Goal: Feedback & Contribution: Submit feedback/report problem

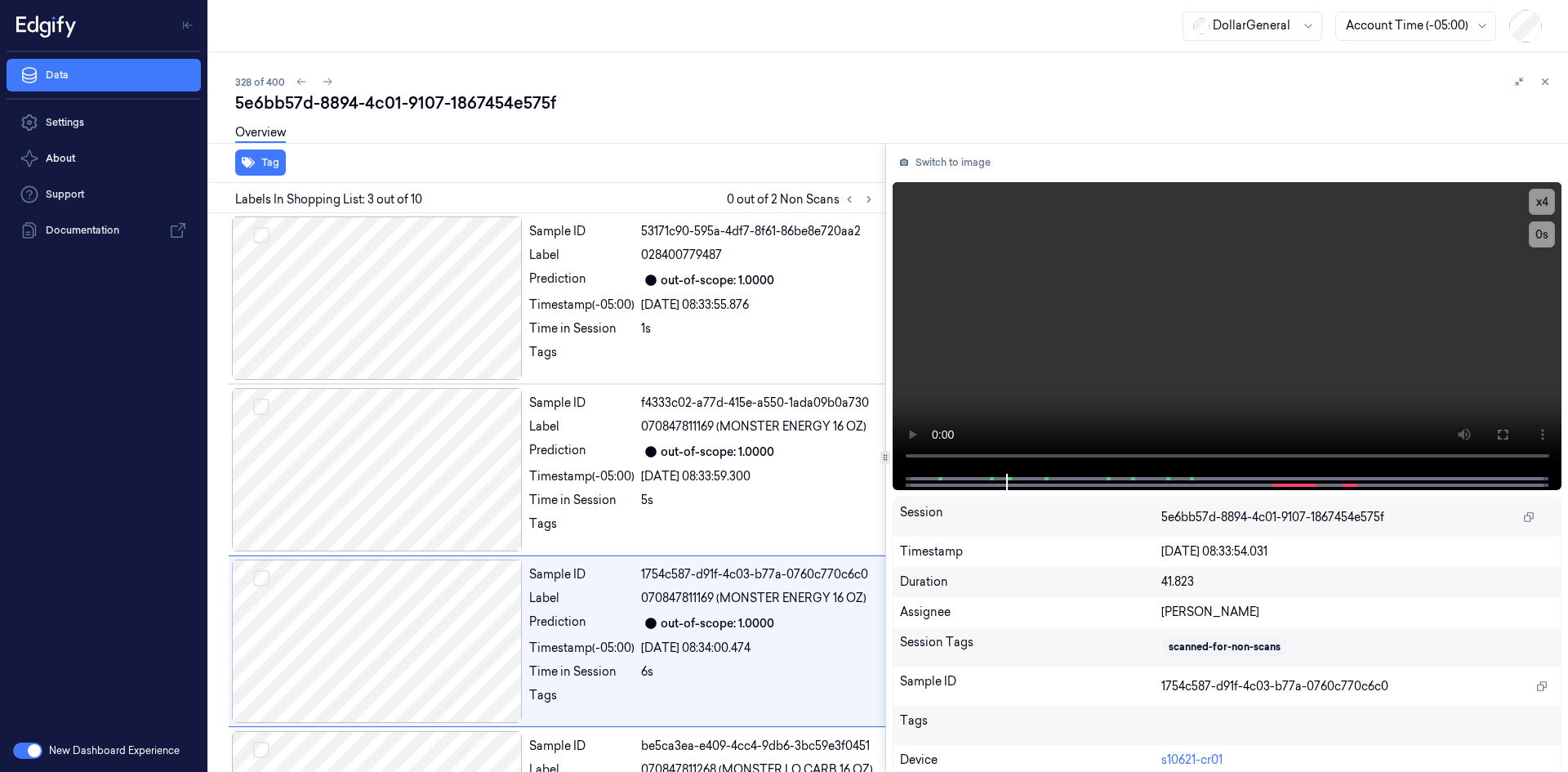
scroll to position [149, 0]
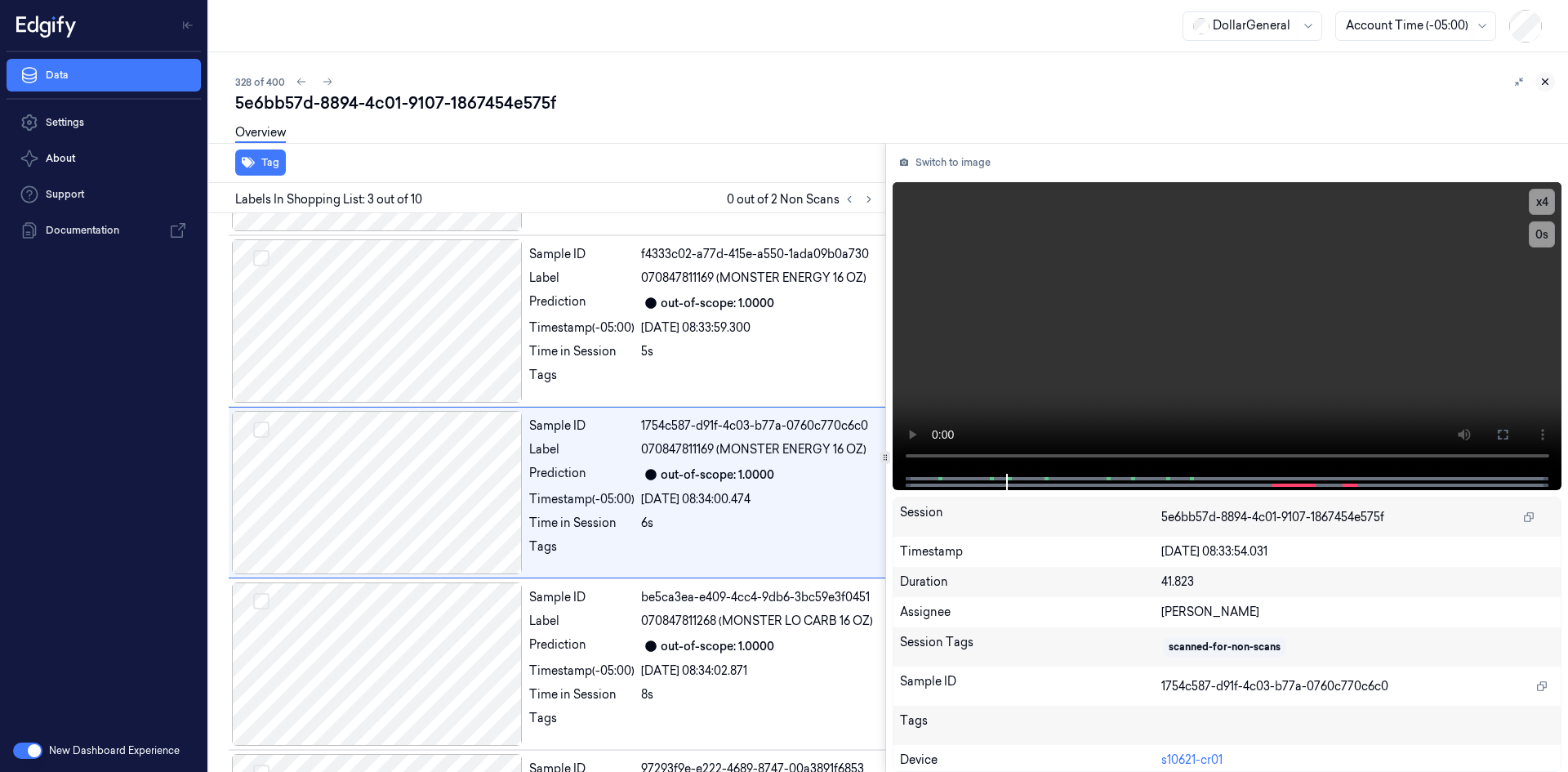
click at [1540, 84] on icon at bounding box center [1545, 81] width 11 height 11
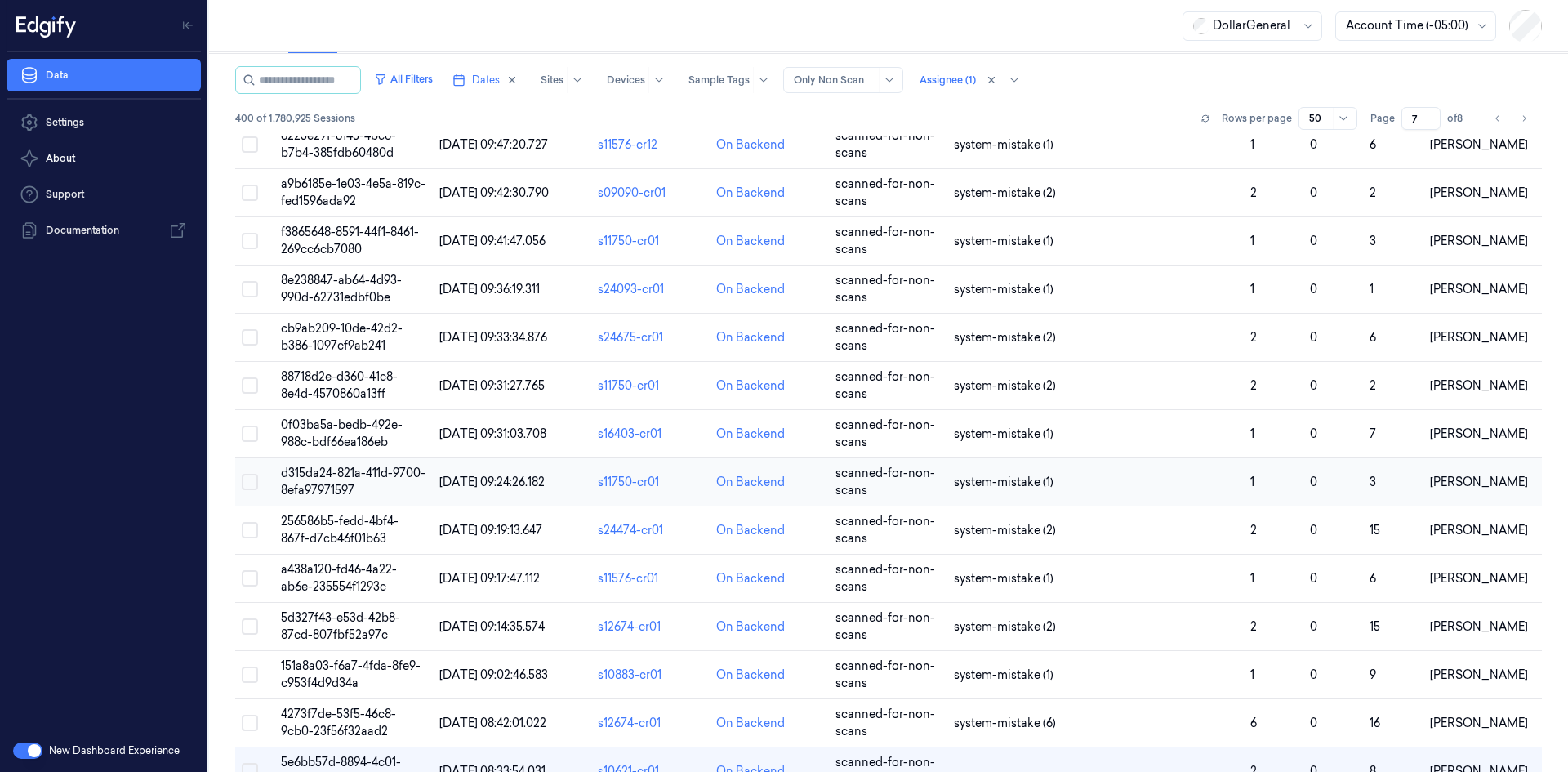
scroll to position [1169, 0]
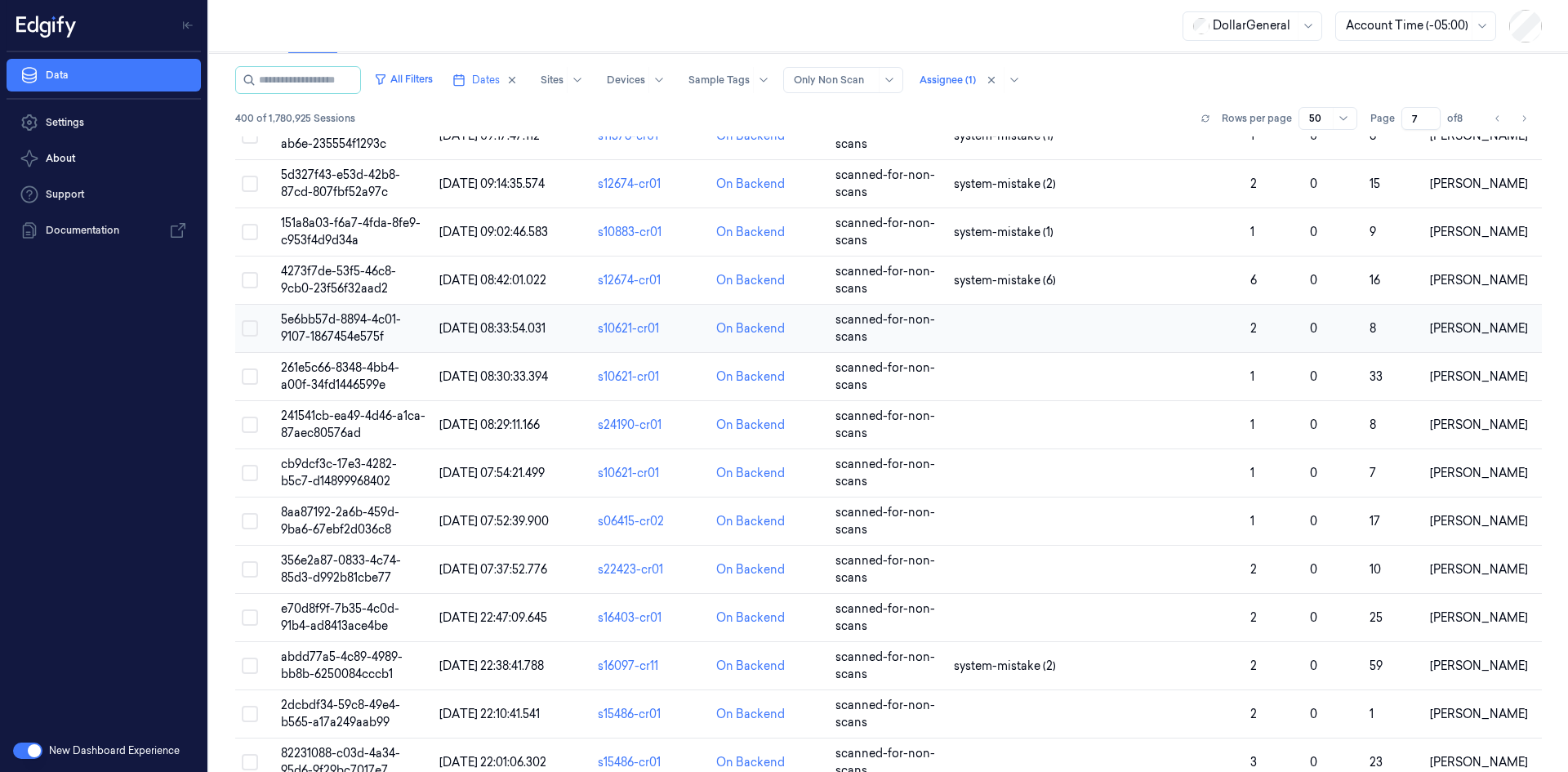
click at [972, 329] on td at bounding box center [1096, 329] width 296 height 48
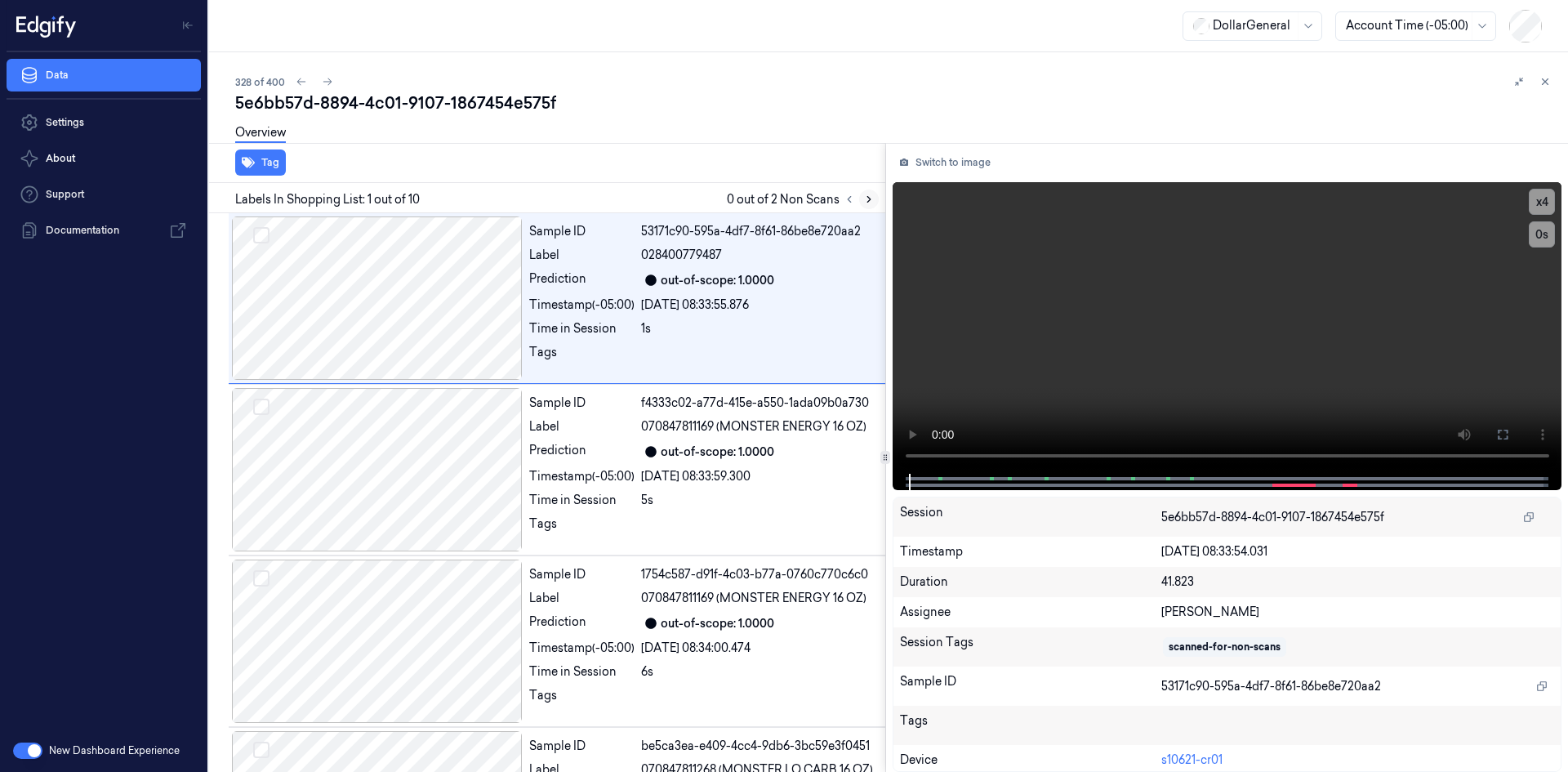
click at [876, 197] on button at bounding box center [869, 199] width 20 height 20
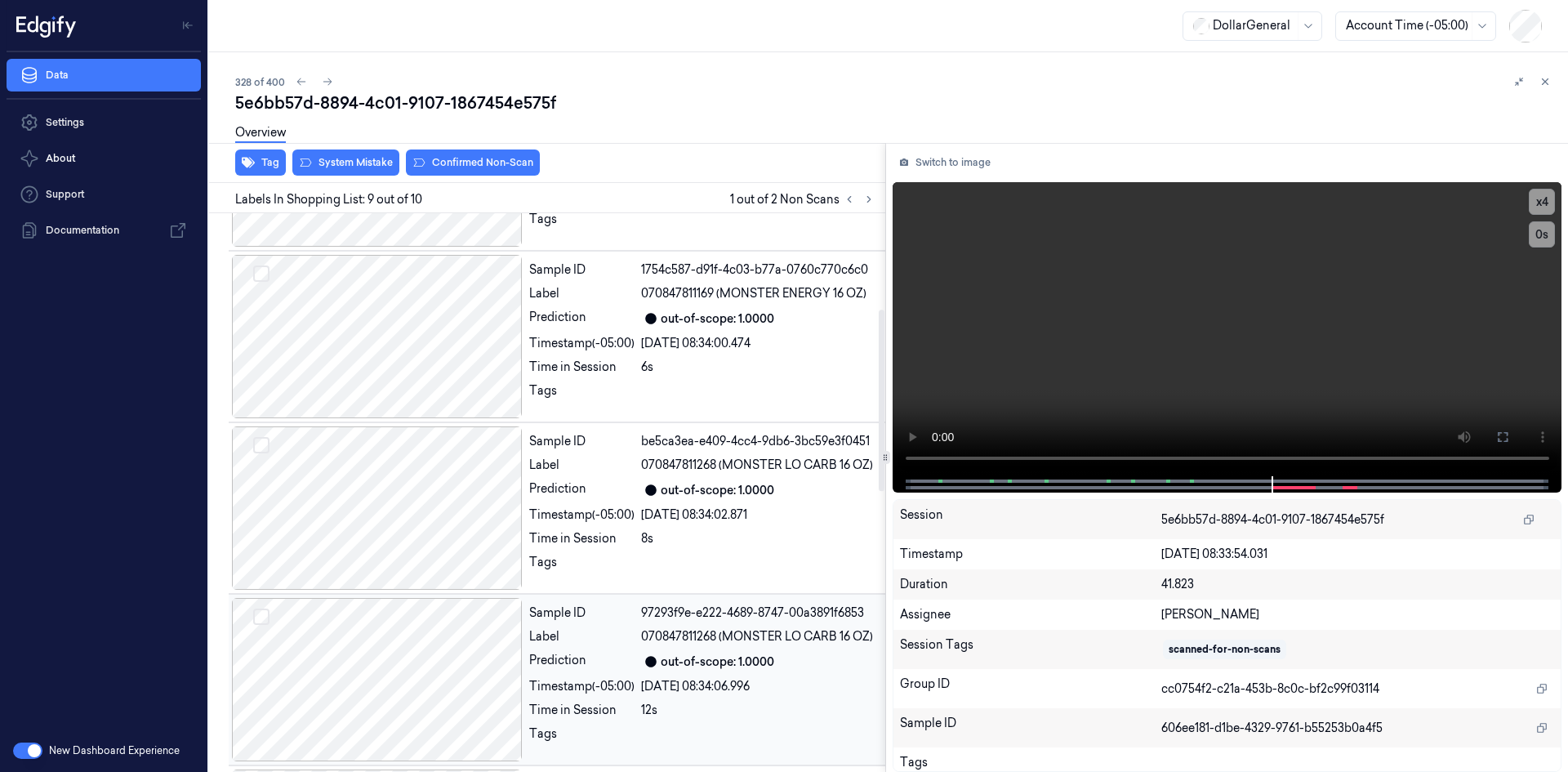
scroll to position [263, 0]
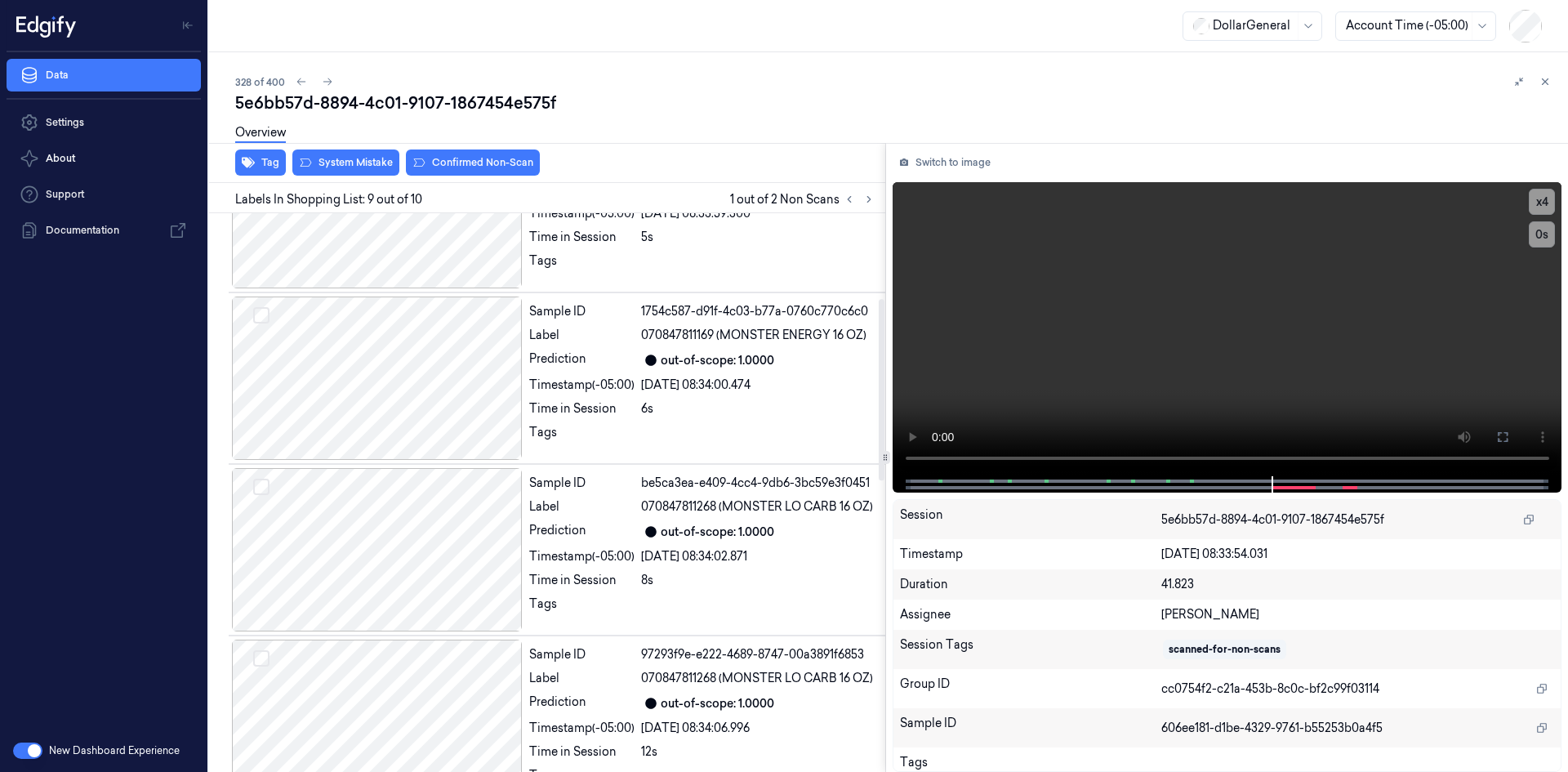
click at [331, 155] on div "Overview" at bounding box center [895, 135] width 1320 height 42
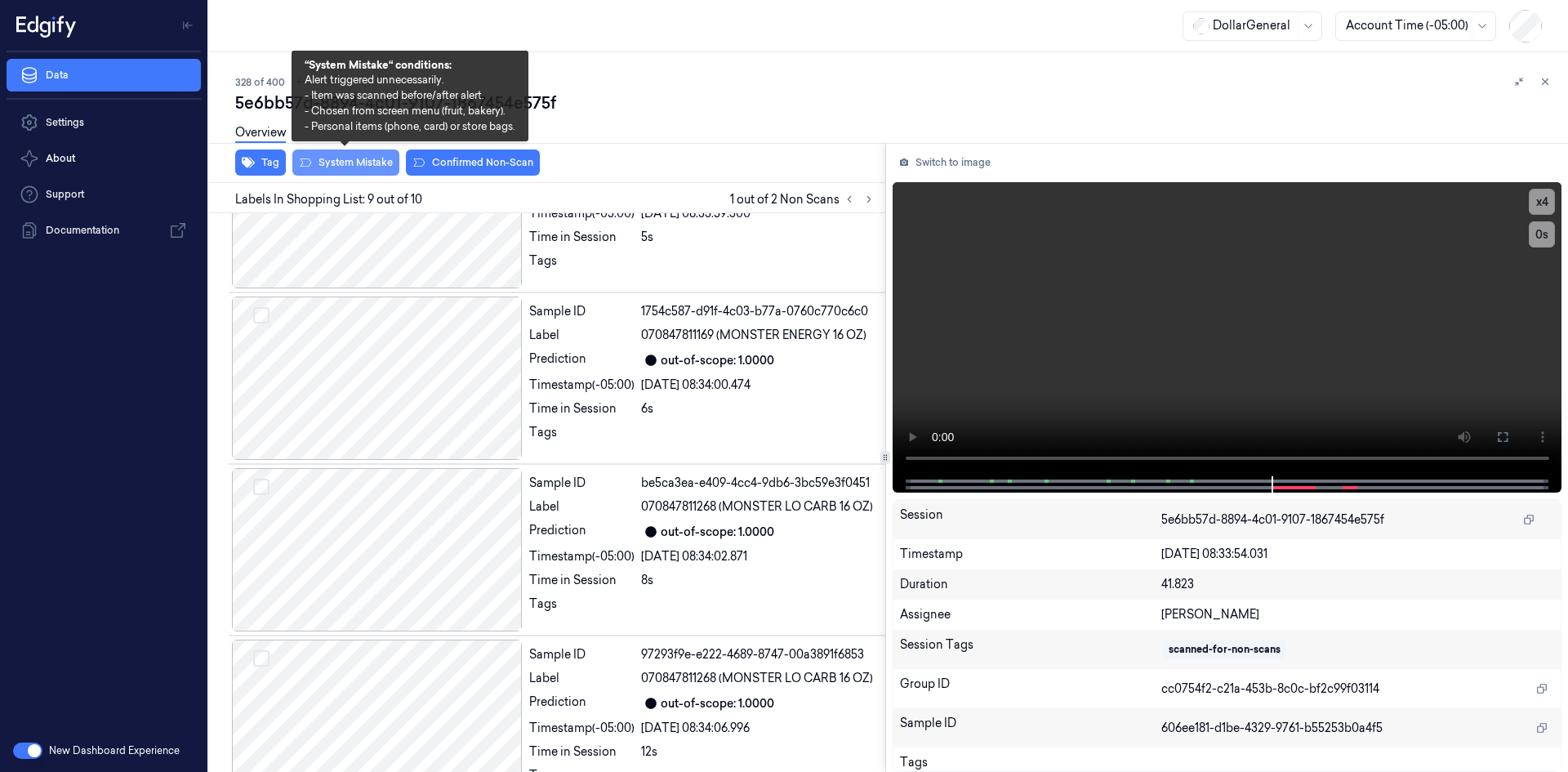
click at [361, 166] on button "System Mistake" at bounding box center [346, 163] width 107 height 27
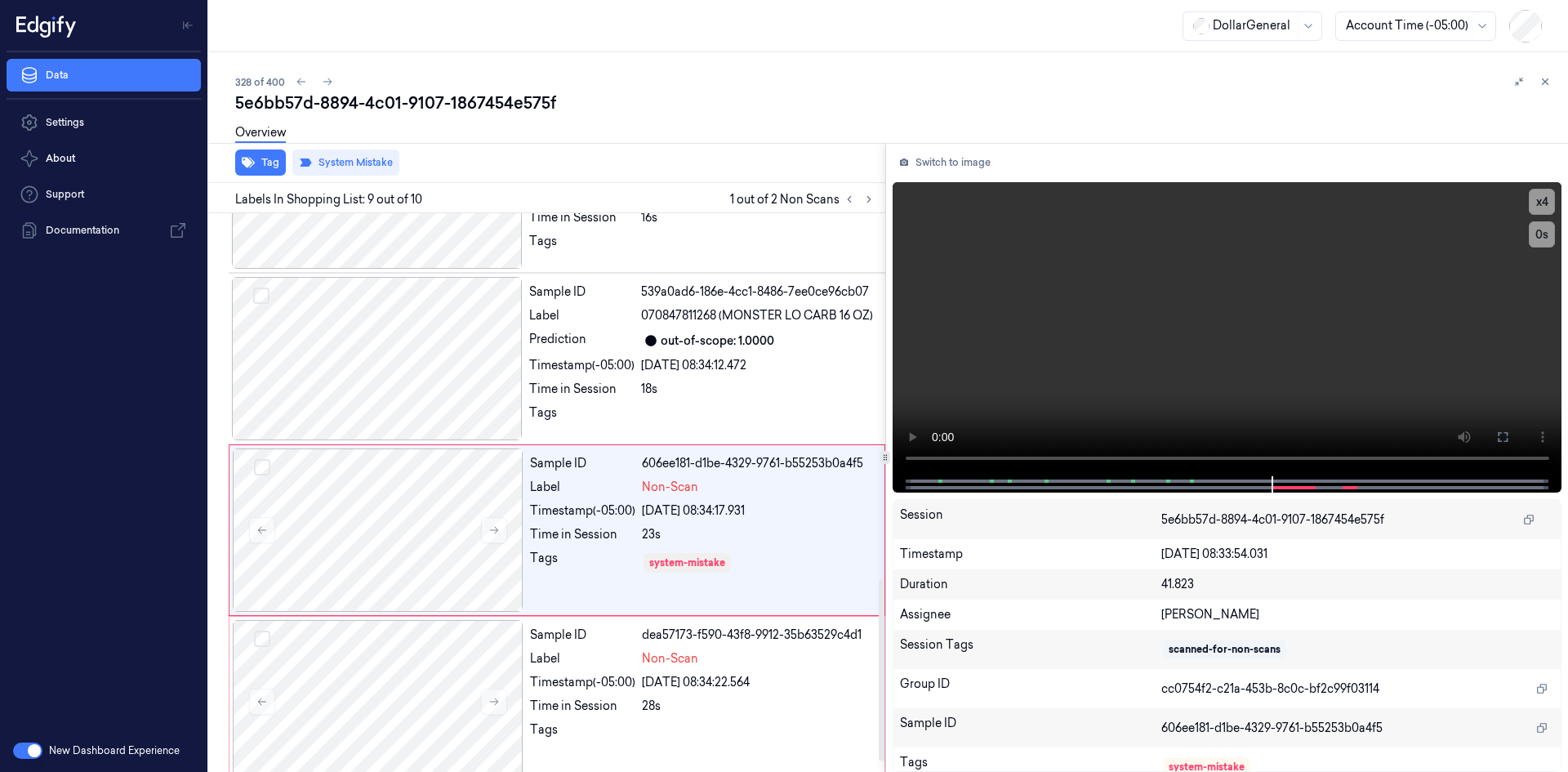
scroll to position [1161, 0]
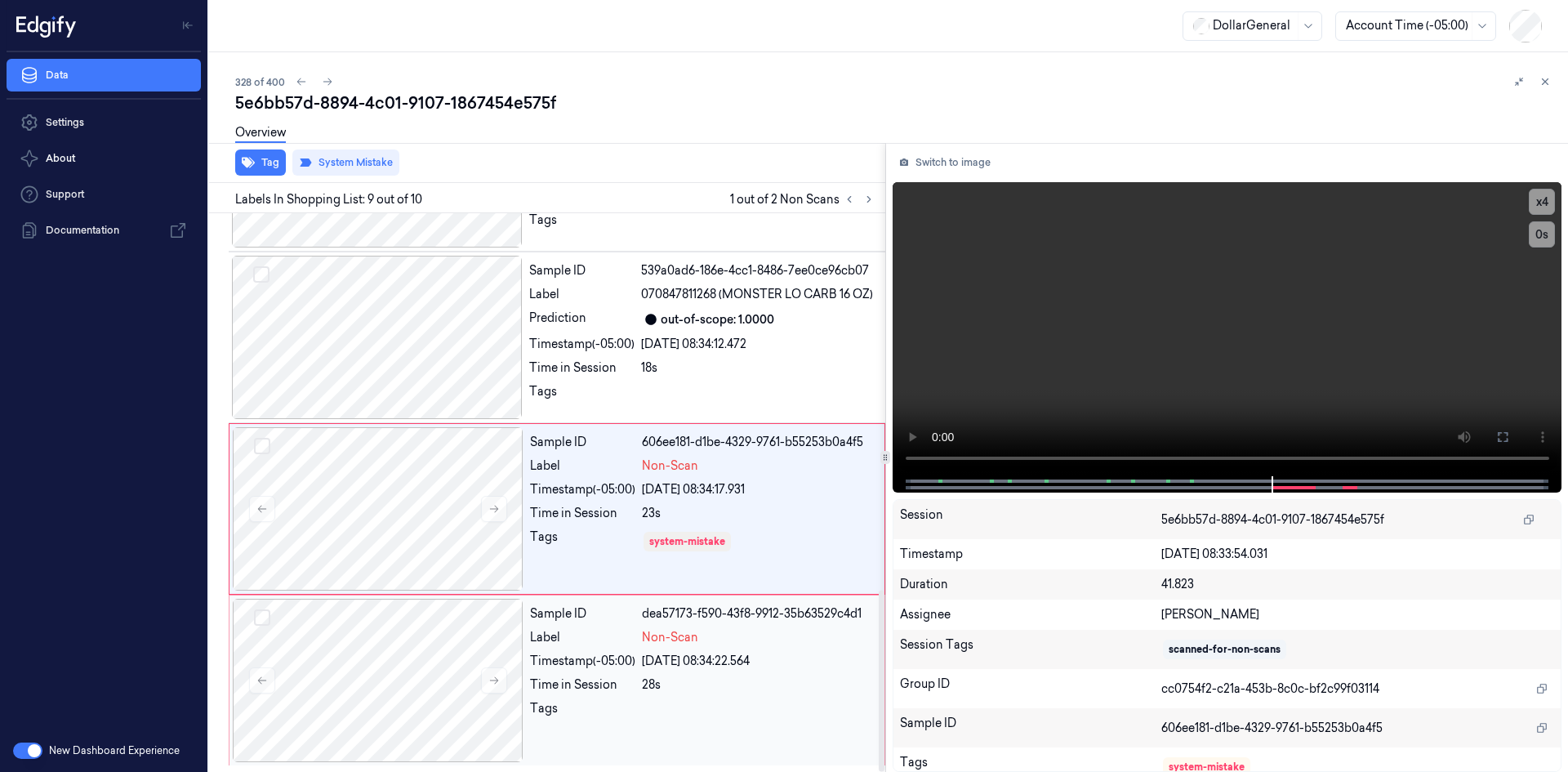
click at [555, 689] on div "Time in Session" at bounding box center [582, 685] width 105 height 17
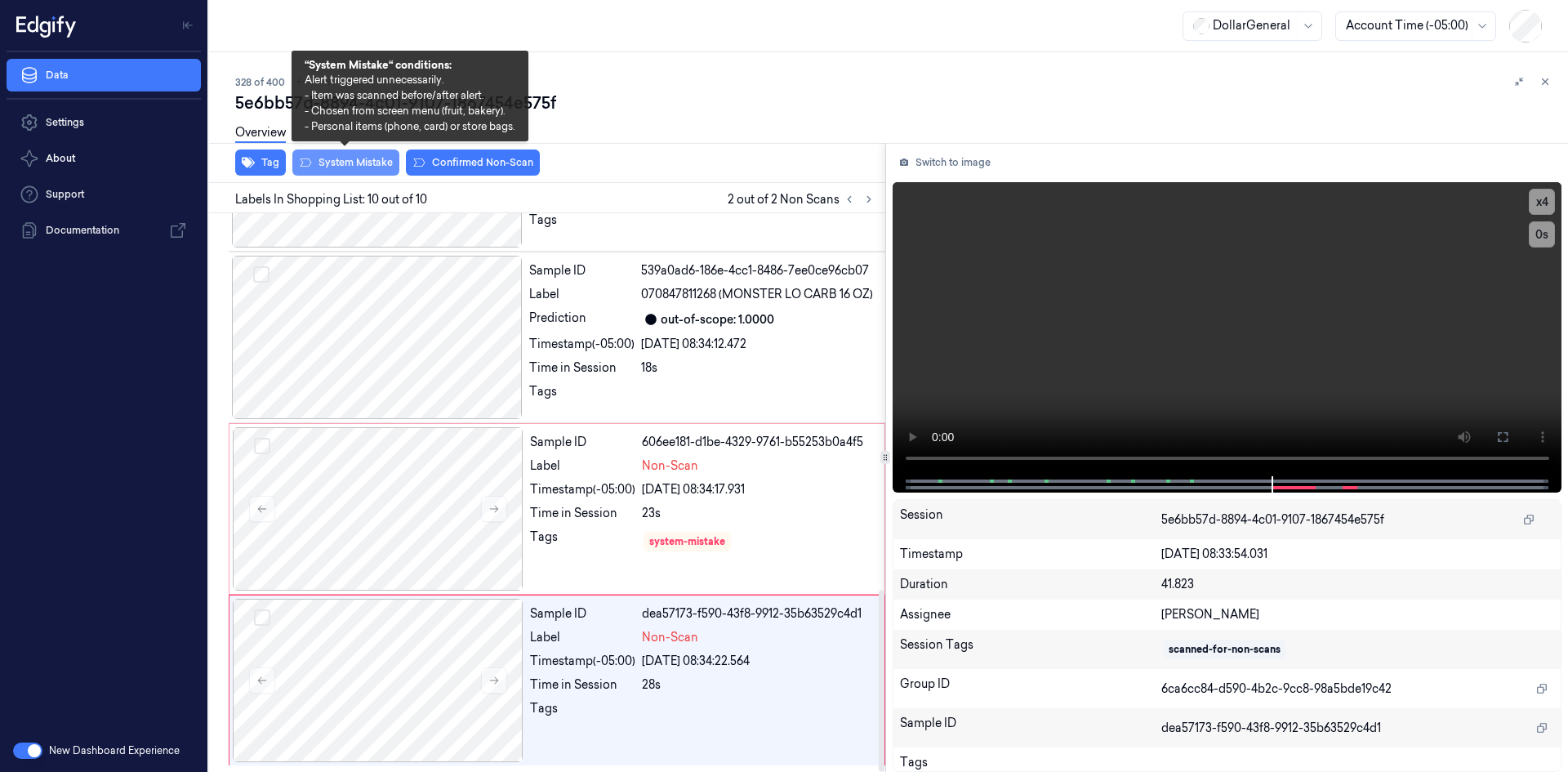
click at [365, 161] on button "System Mistake" at bounding box center [346, 163] width 107 height 27
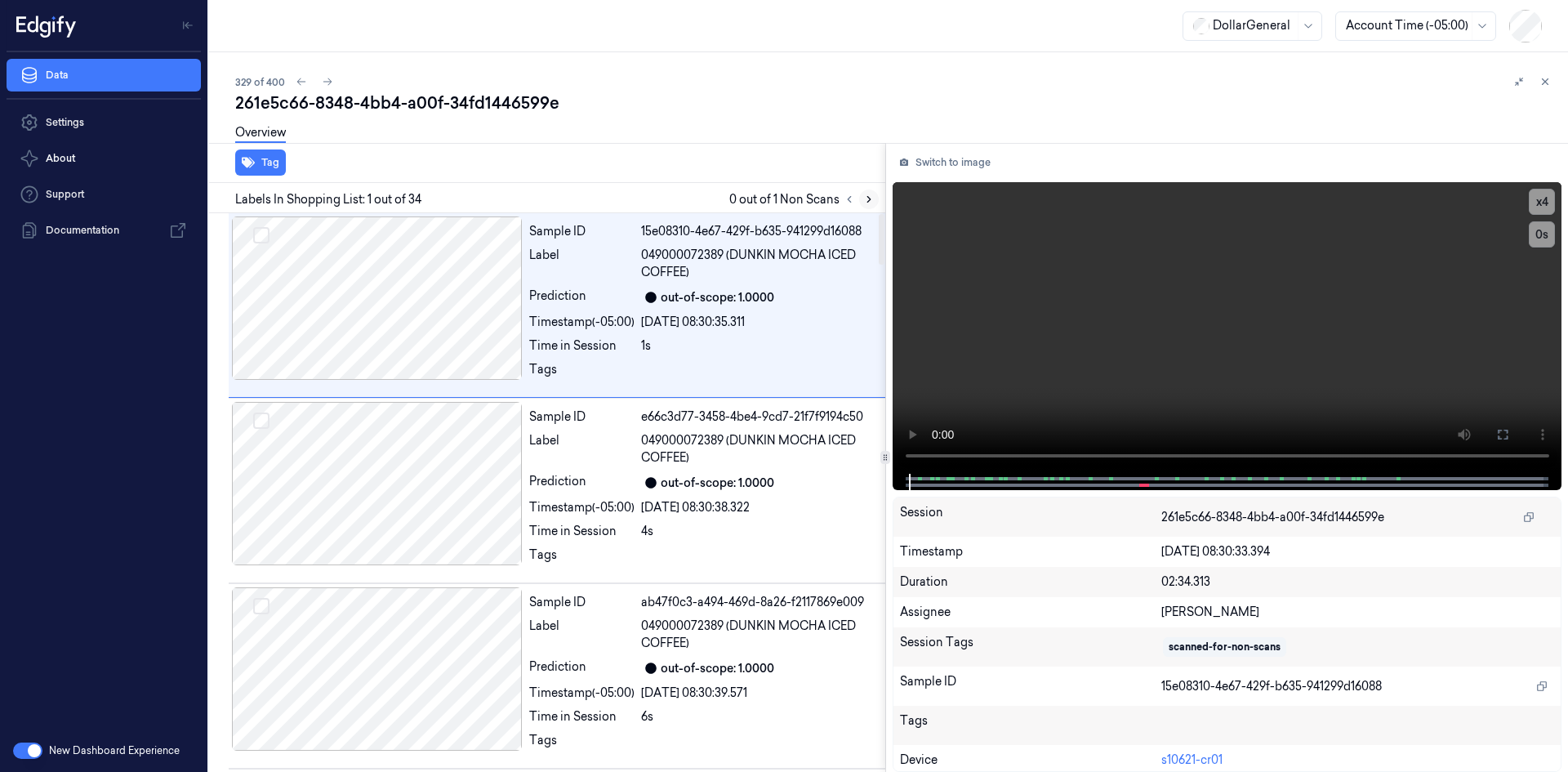
click at [868, 203] on icon at bounding box center [869, 199] width 11 height 11
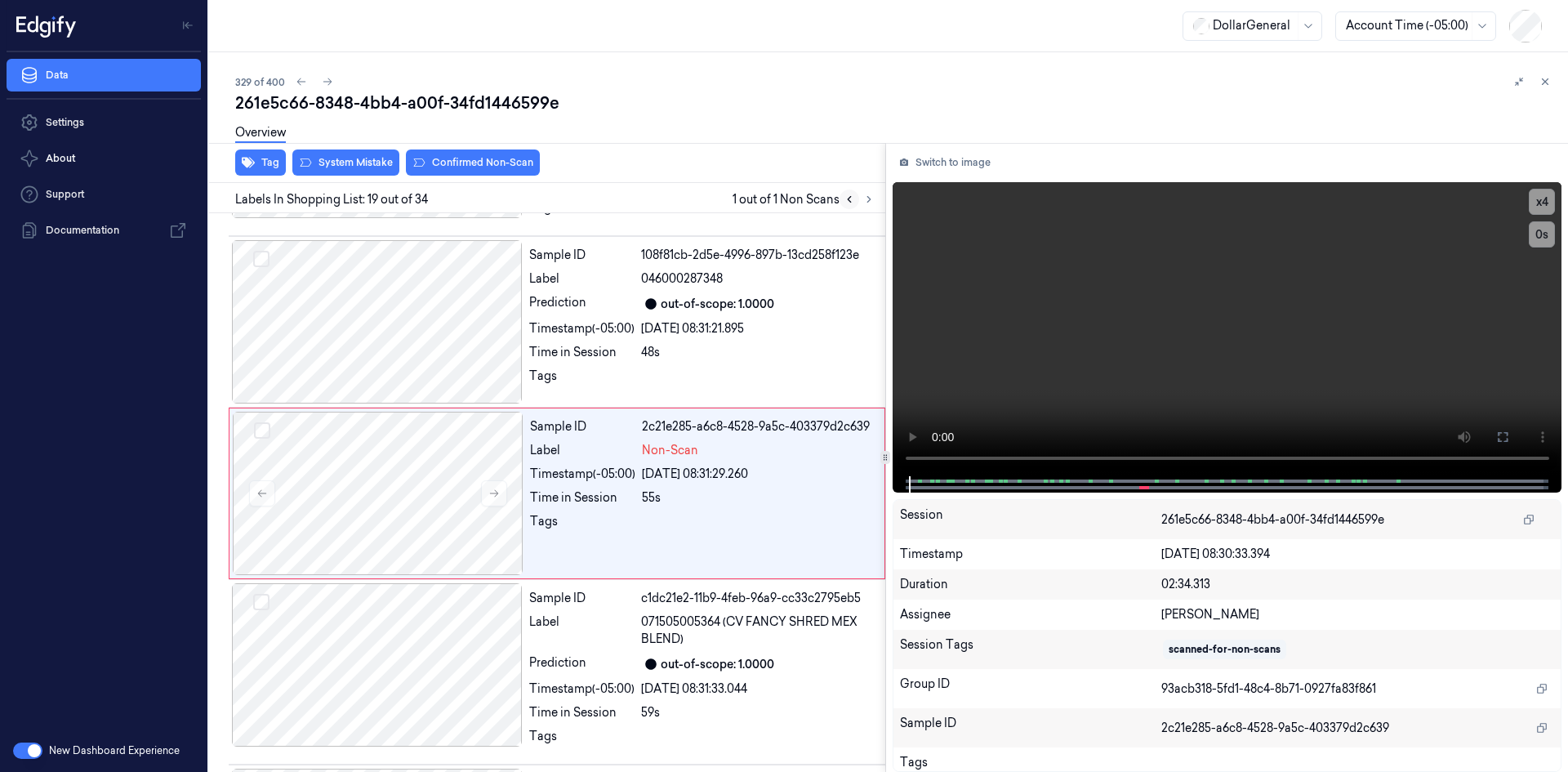
scroll to position [3102, 0]
click at [1179, 357] on video at bounding box center [1227, 330] width 670 height 294
click at [838, 455] on div "Non-Scan" at bounding box center [758, 449] width 233 height 17
click at [763, 324] on div "30/08/2025 08:31:21.895" at bounding box center [758, 328] width 235 height 17
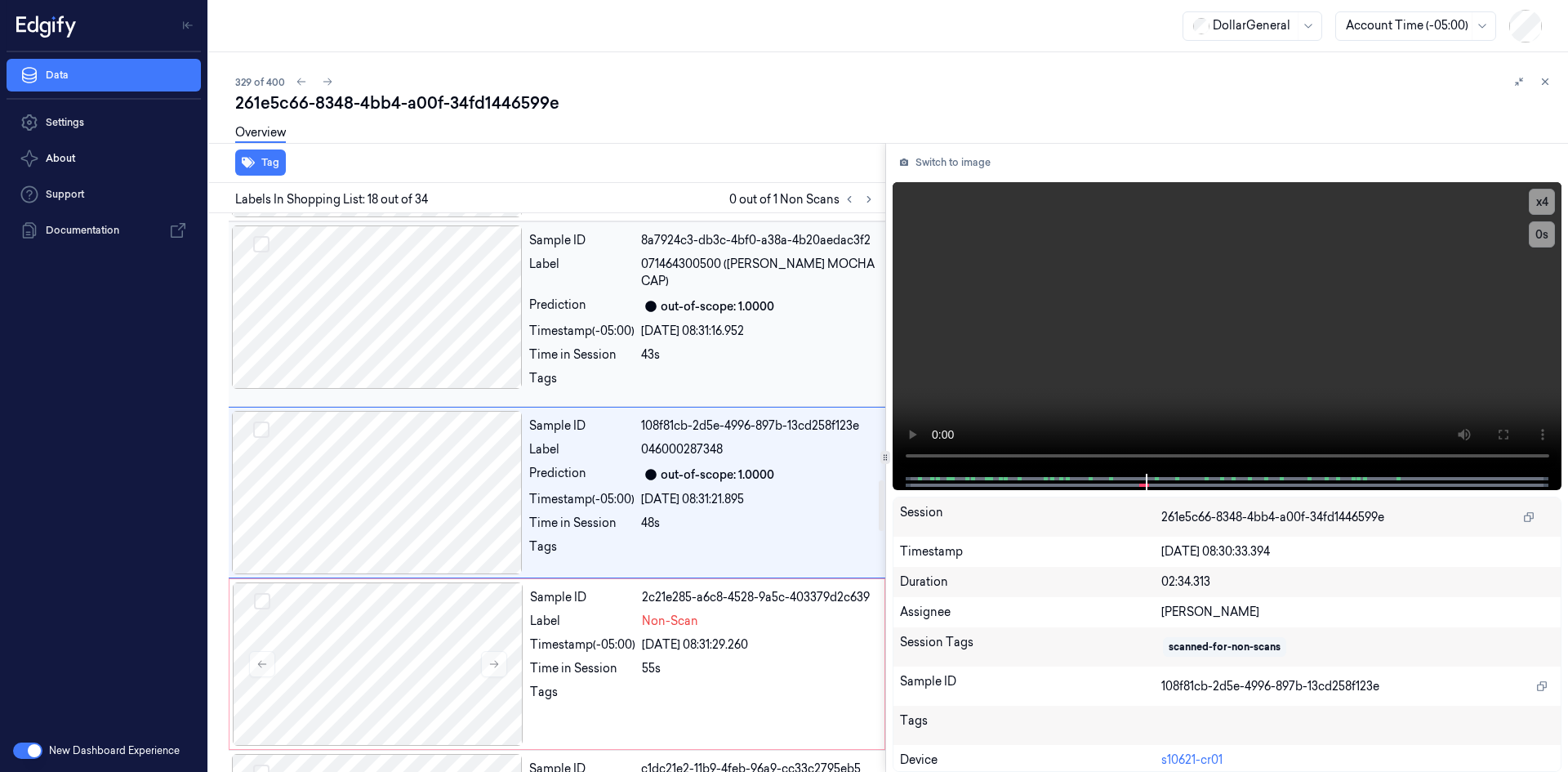
click at [737, 340] on div "Sample ID 8a7924c3-db3c-4bf0-a38a-4b20aedac3f2 Label 071464300500 (BOLTHOUSE MO…" at bounding box center [703, 313] width 359 height 177
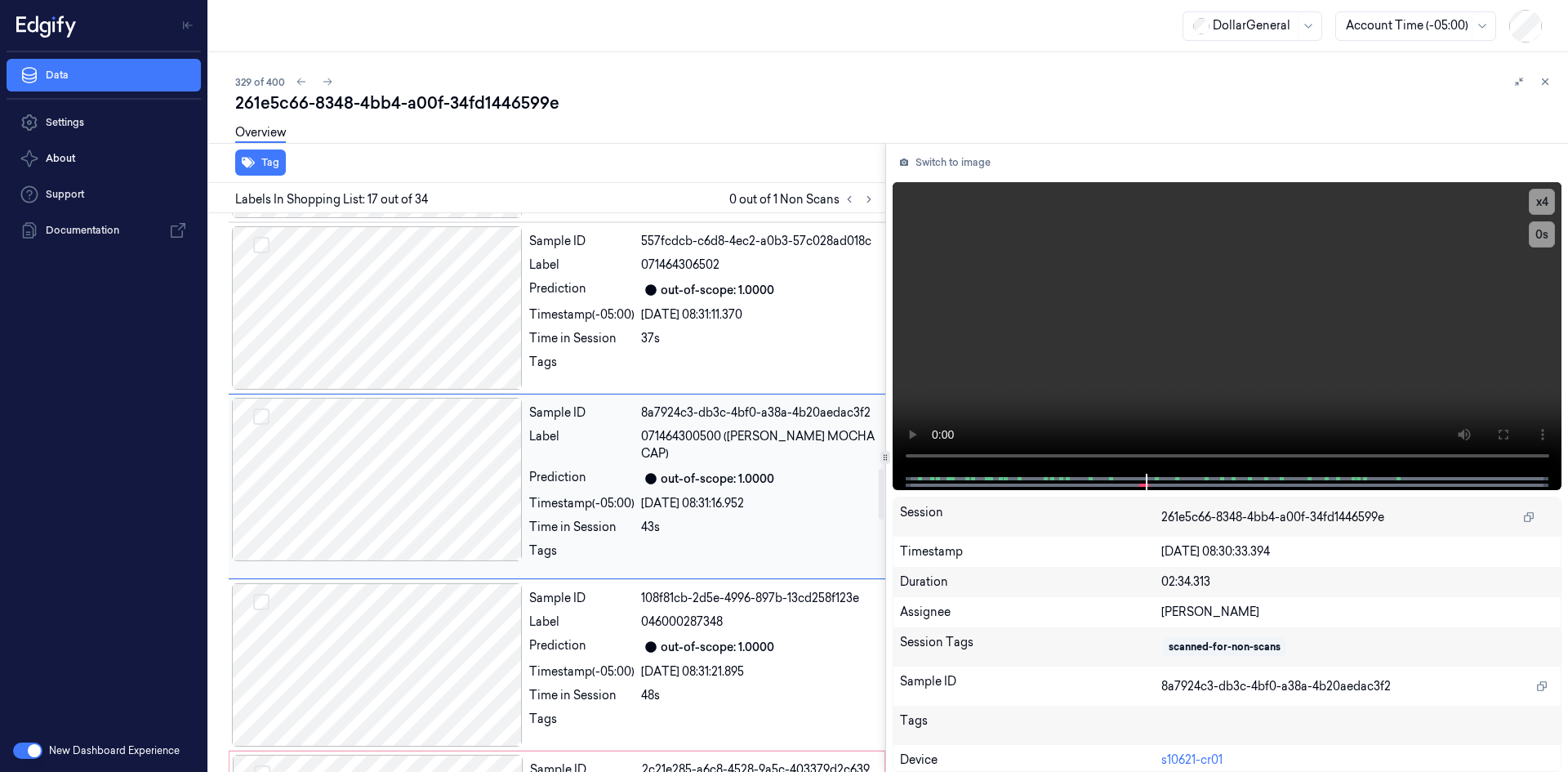
scroll to position [2752, 0]
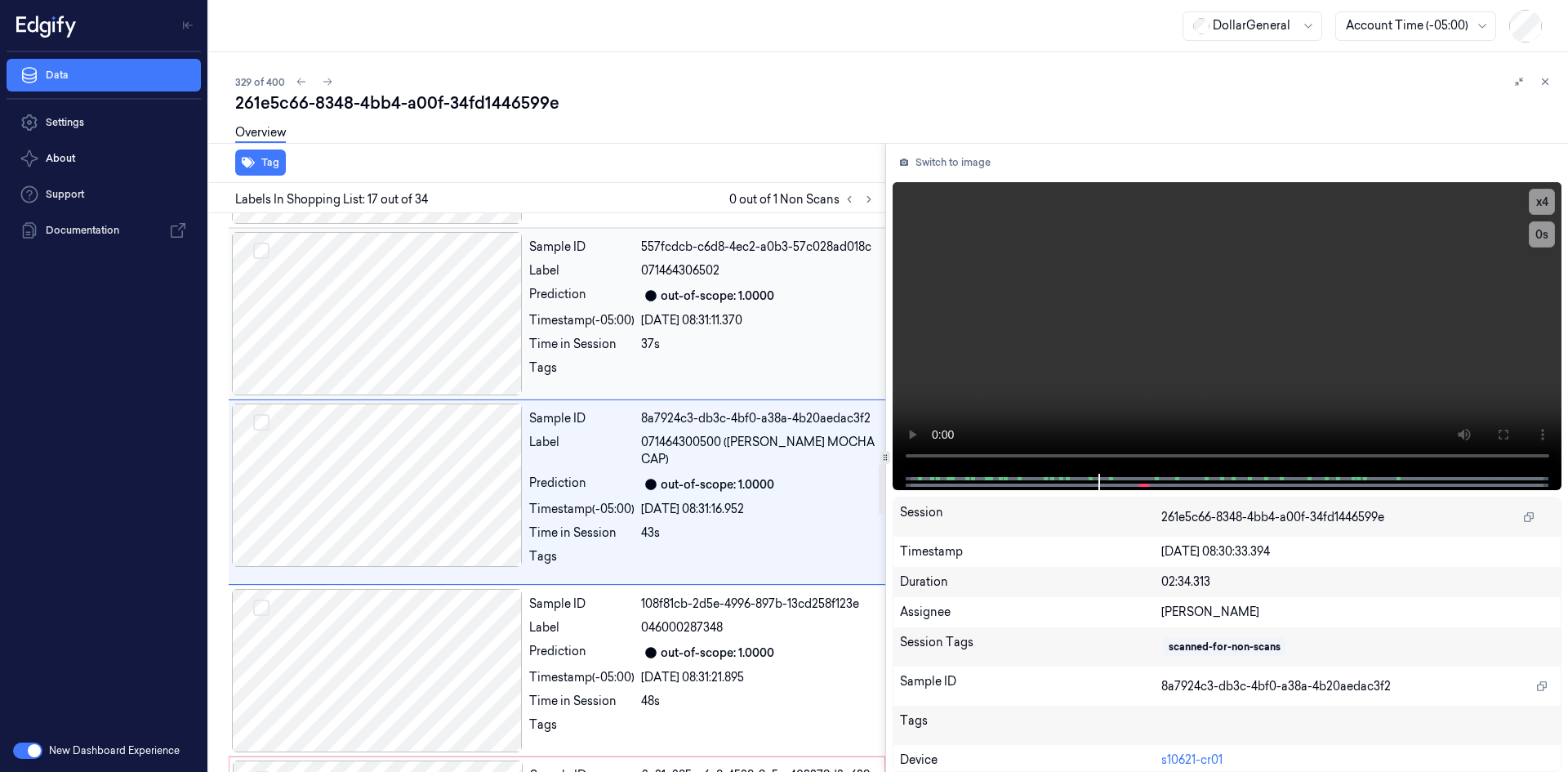
click at [716, 337] on div "37s" at bounding box center [758, 344] width 235 height 17
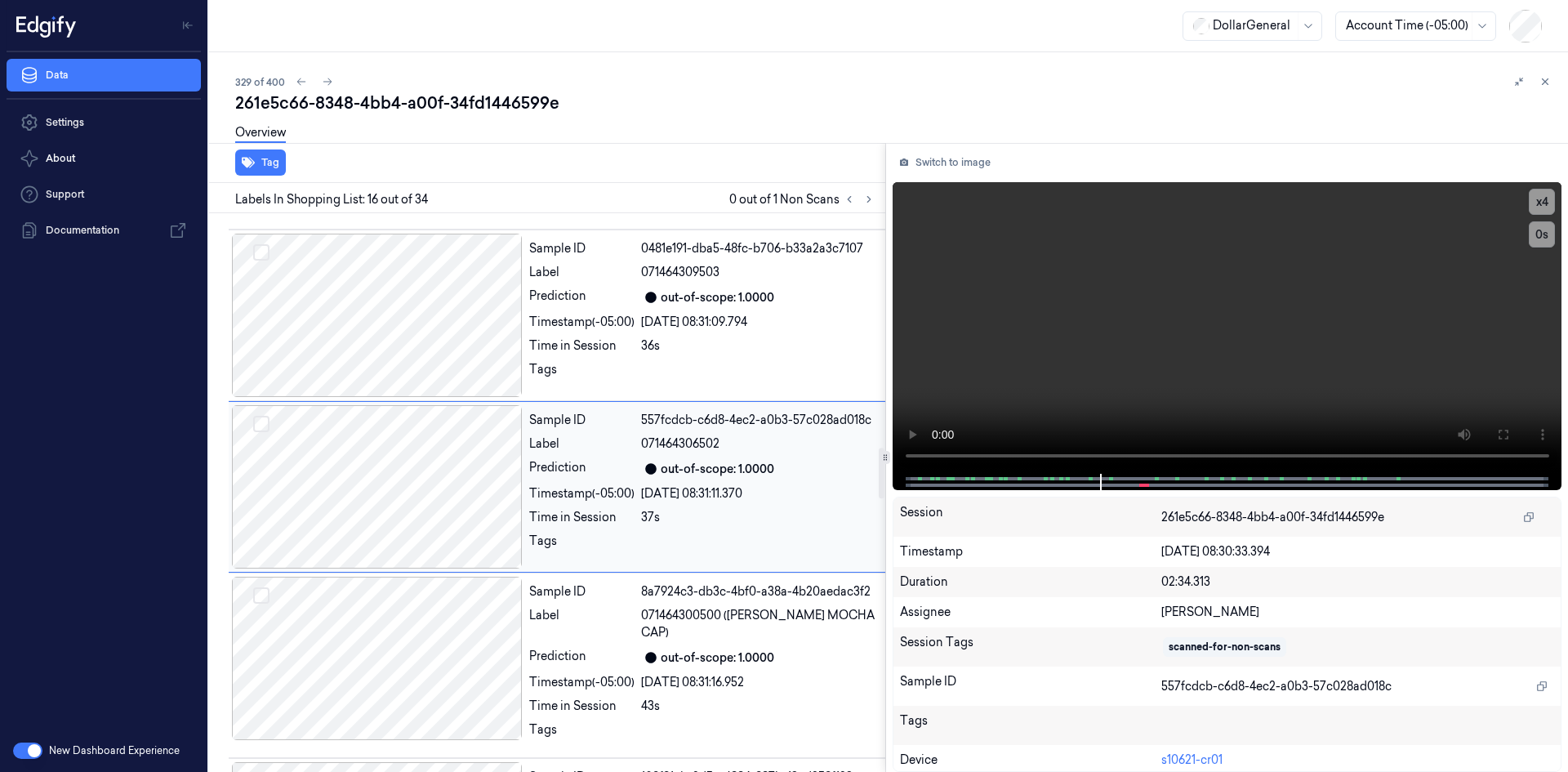
scroll to position [2573, 0]
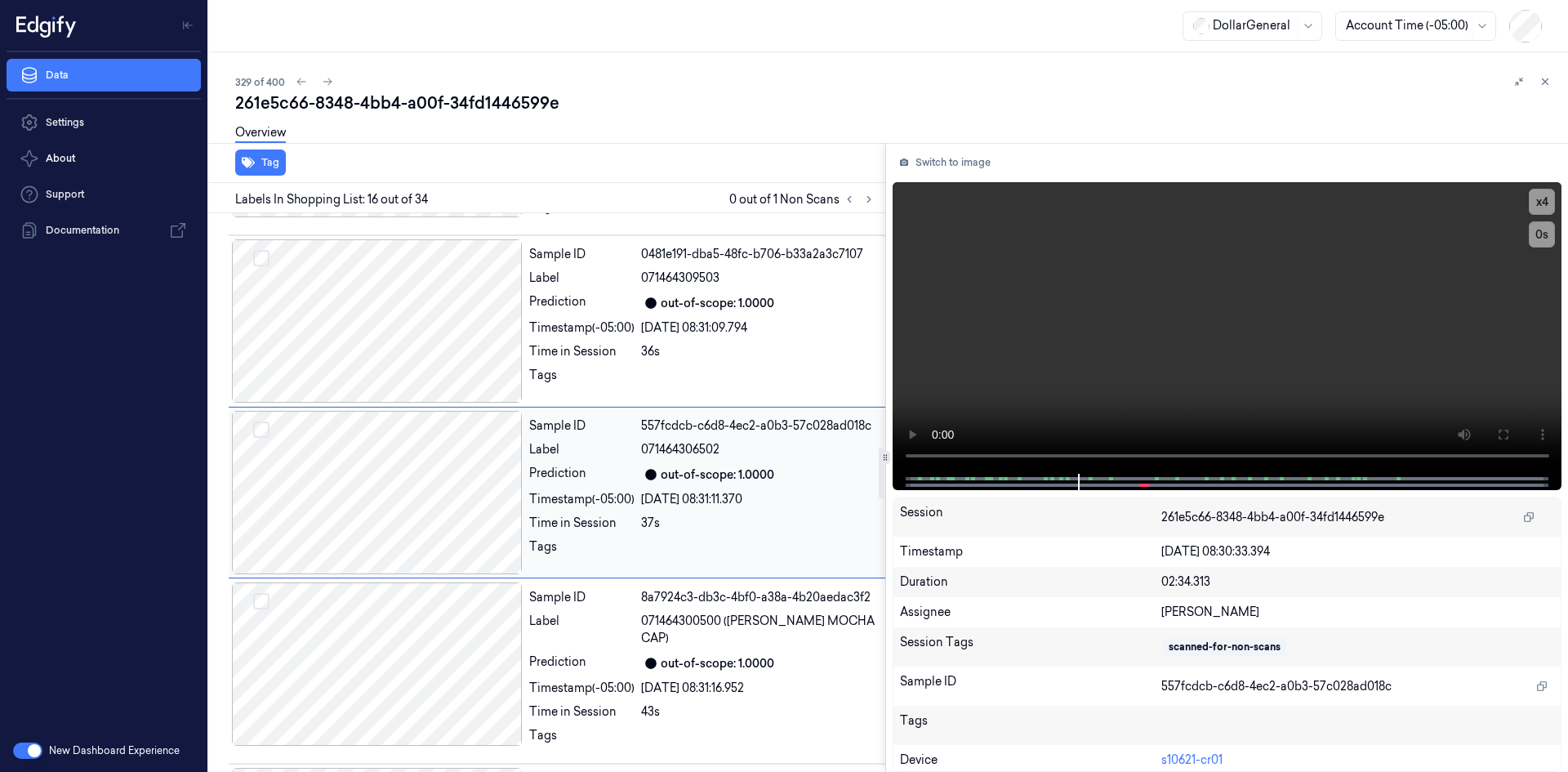
click at [716, 337] on div "Sample ID 0481e191-dba5-48fc-b706-b33a2a3c7107 Label 071464309503 Prediction ou…" at bounding box center [703, 321] width 359 height 163
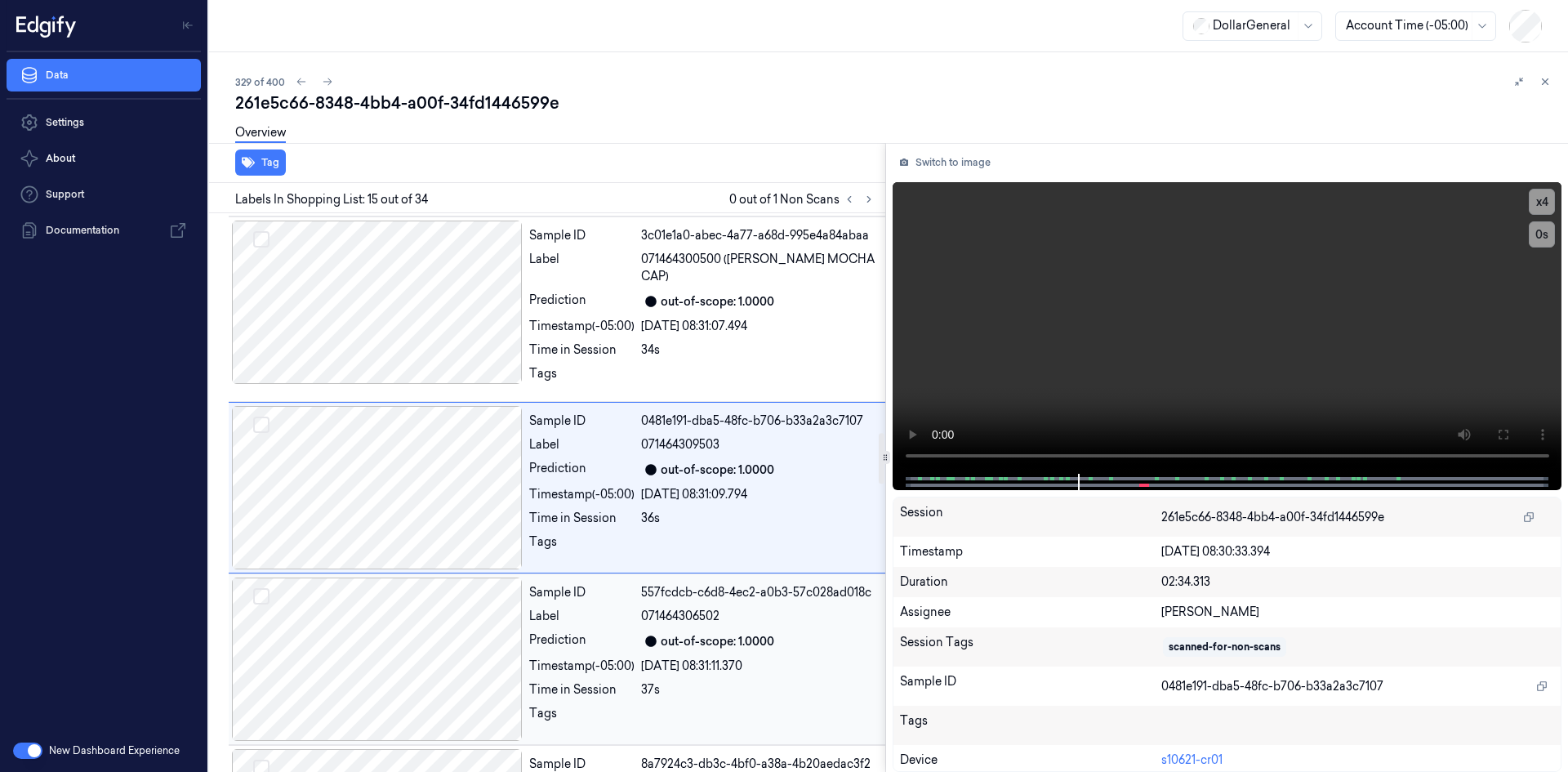
scroll to position [2402, 0]
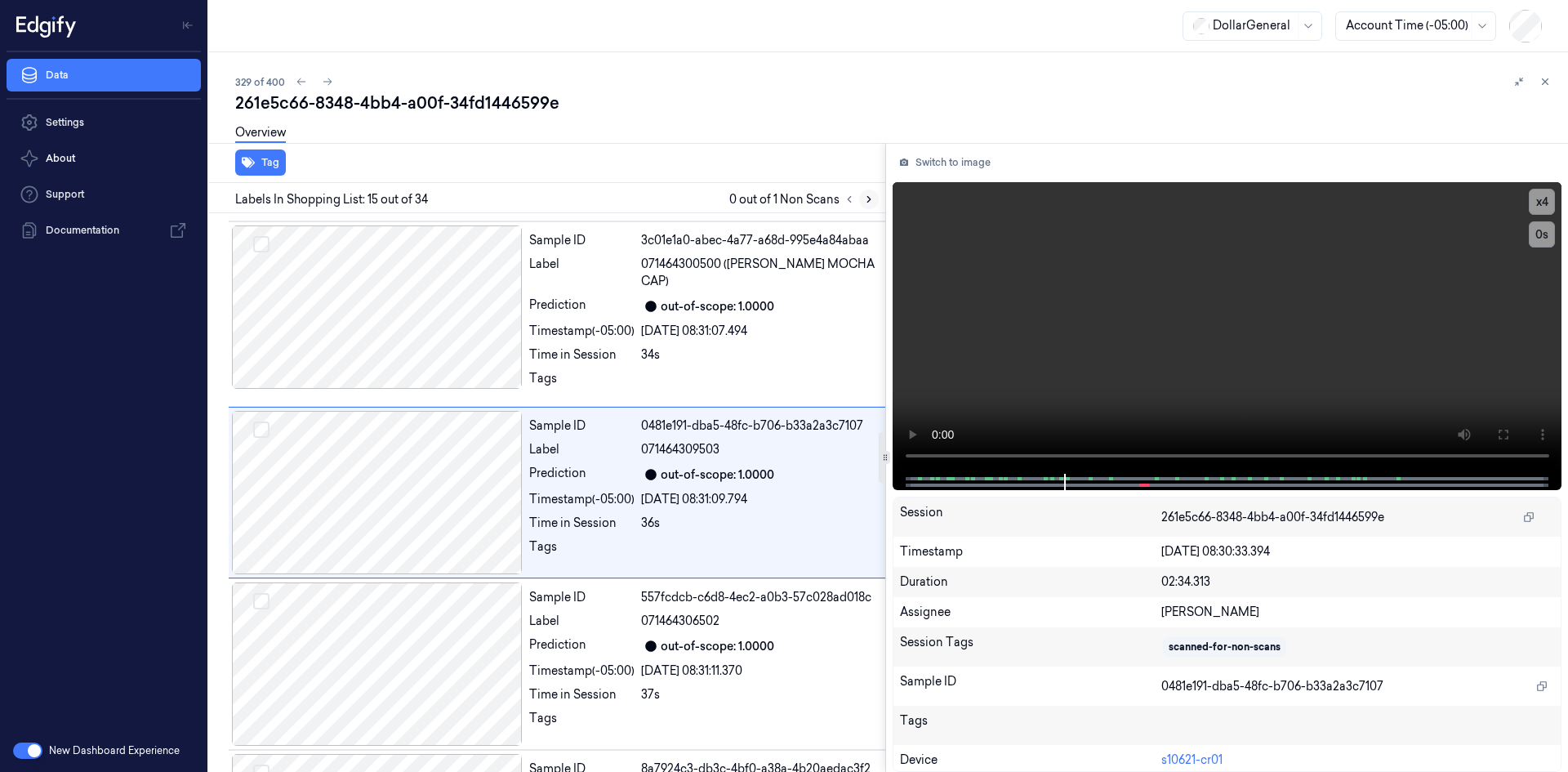
click at [866, 195] on icon at bounding box center [869, 199] width 11 height 11
click button "System Mistake"
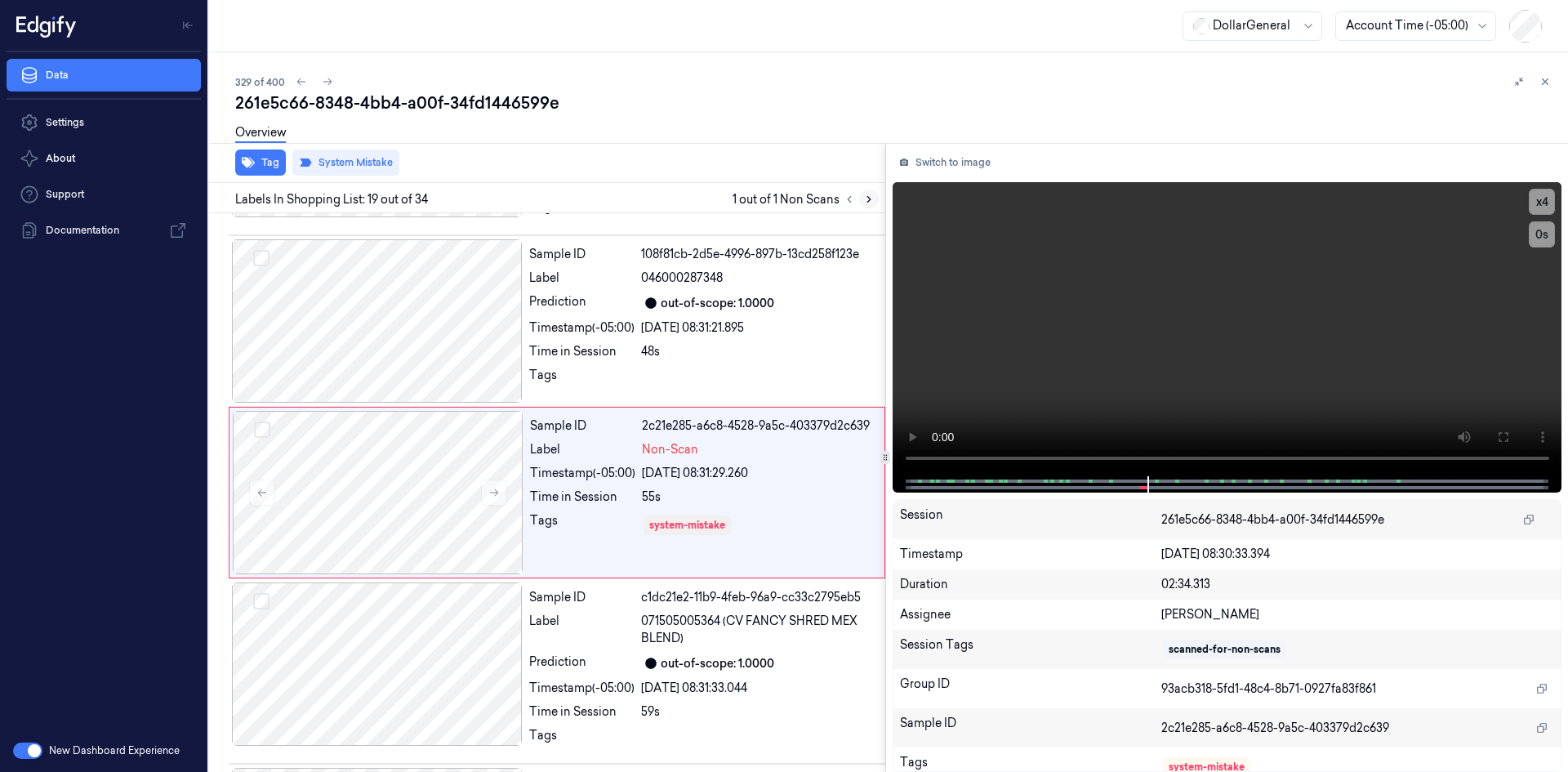
click at [859, 202] on button at bounding box center [869, 199] width 20 height 20
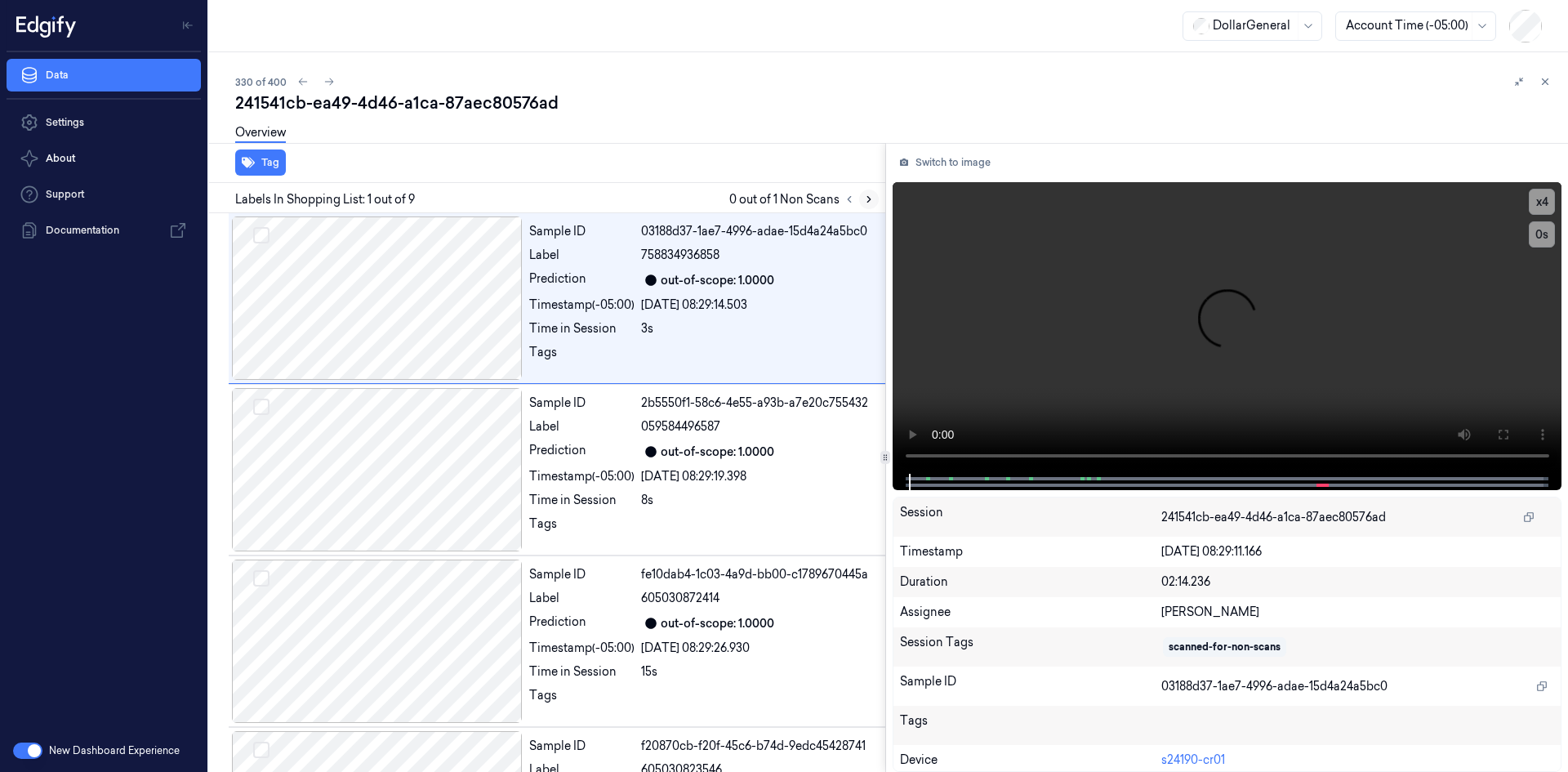
click at [870, 199] on icon at bounding box center [870, 199] width 3 height 6
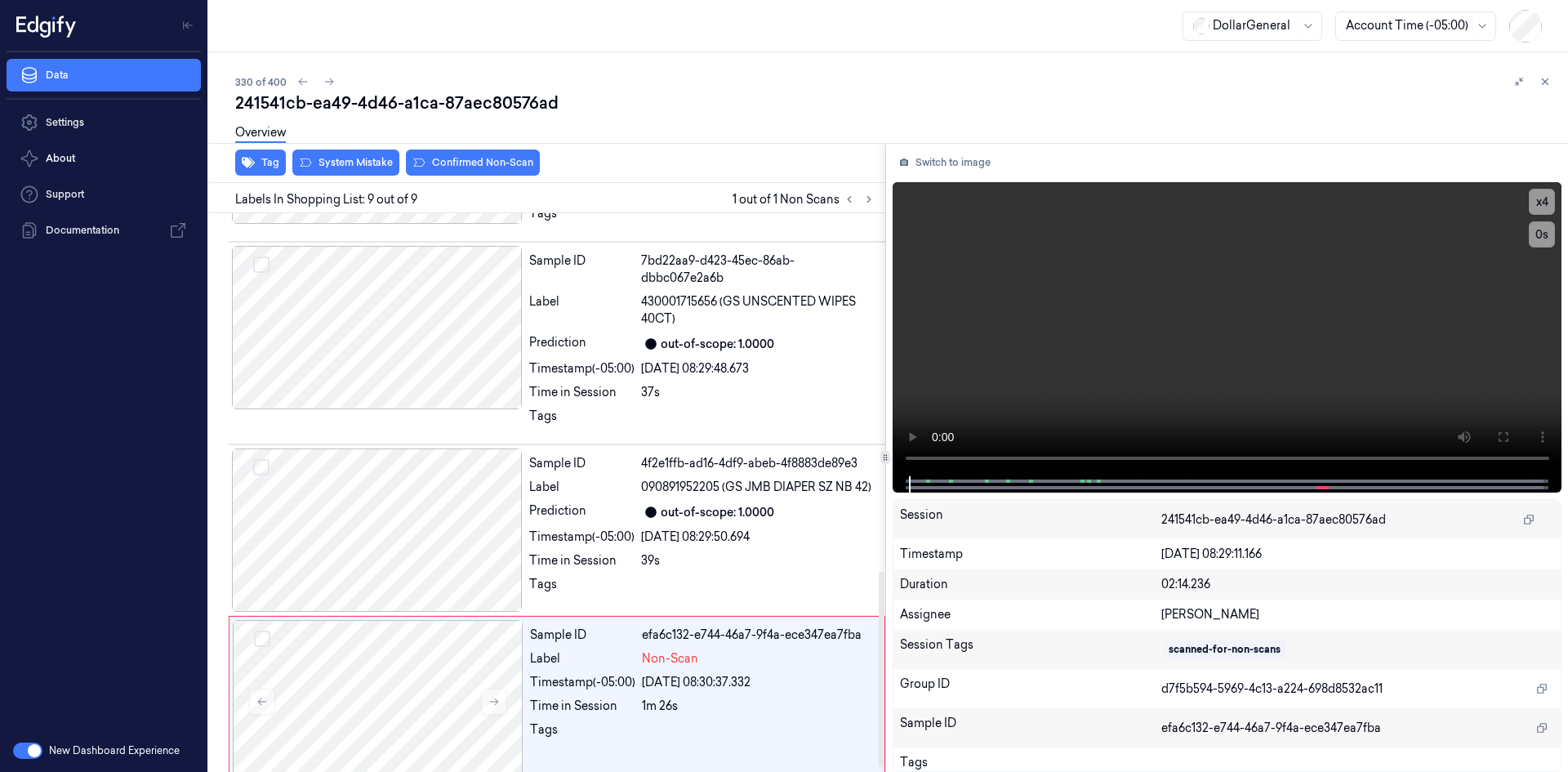
scroll to position [1035, 0]
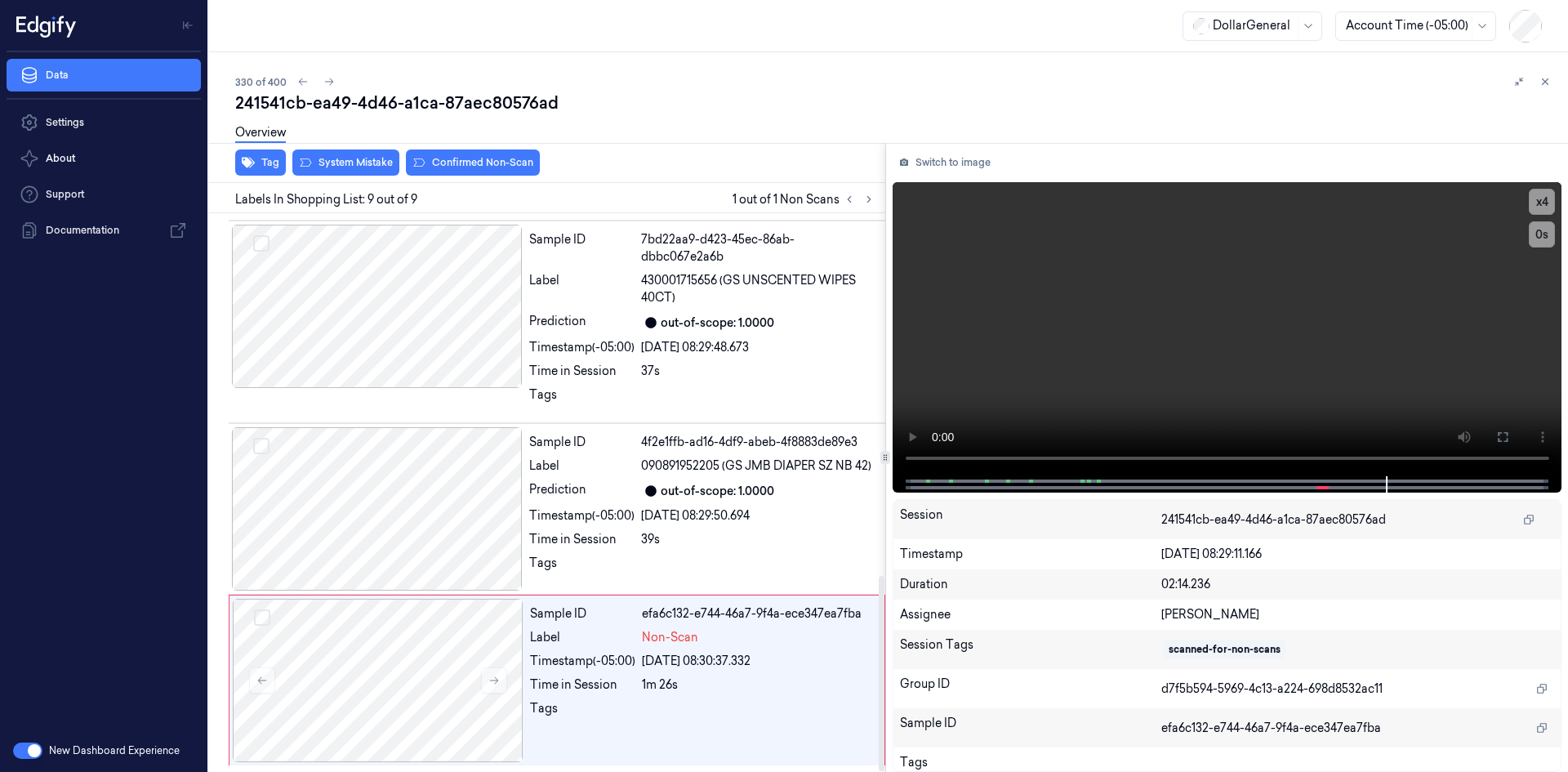
click at [378, 151] on div "Overview" at bounding box center [895, 135] width 1320 height 42
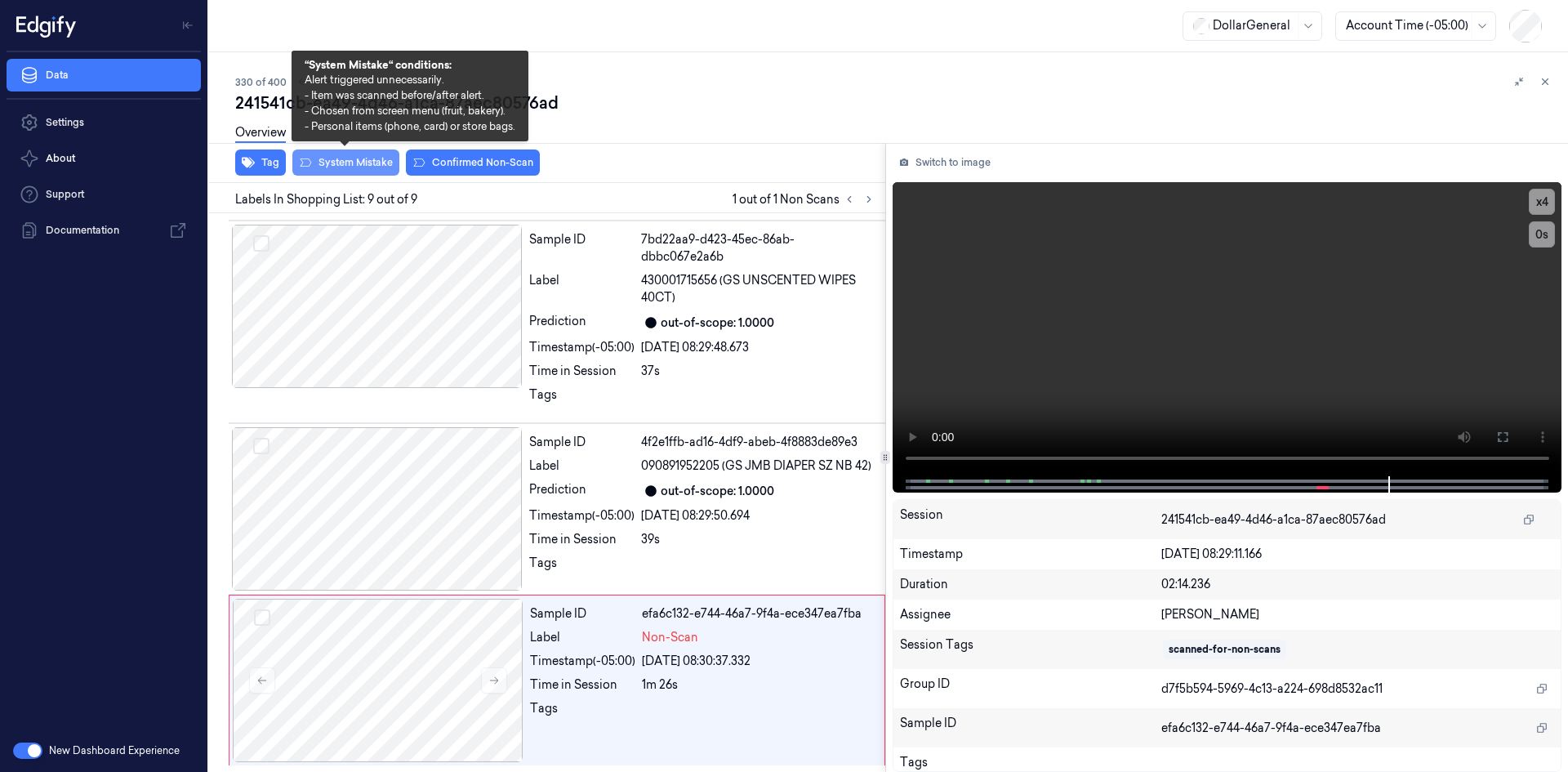
click at [377, 168] on button "System Mistake" at bounding box center [346, 163] width 107 height 27
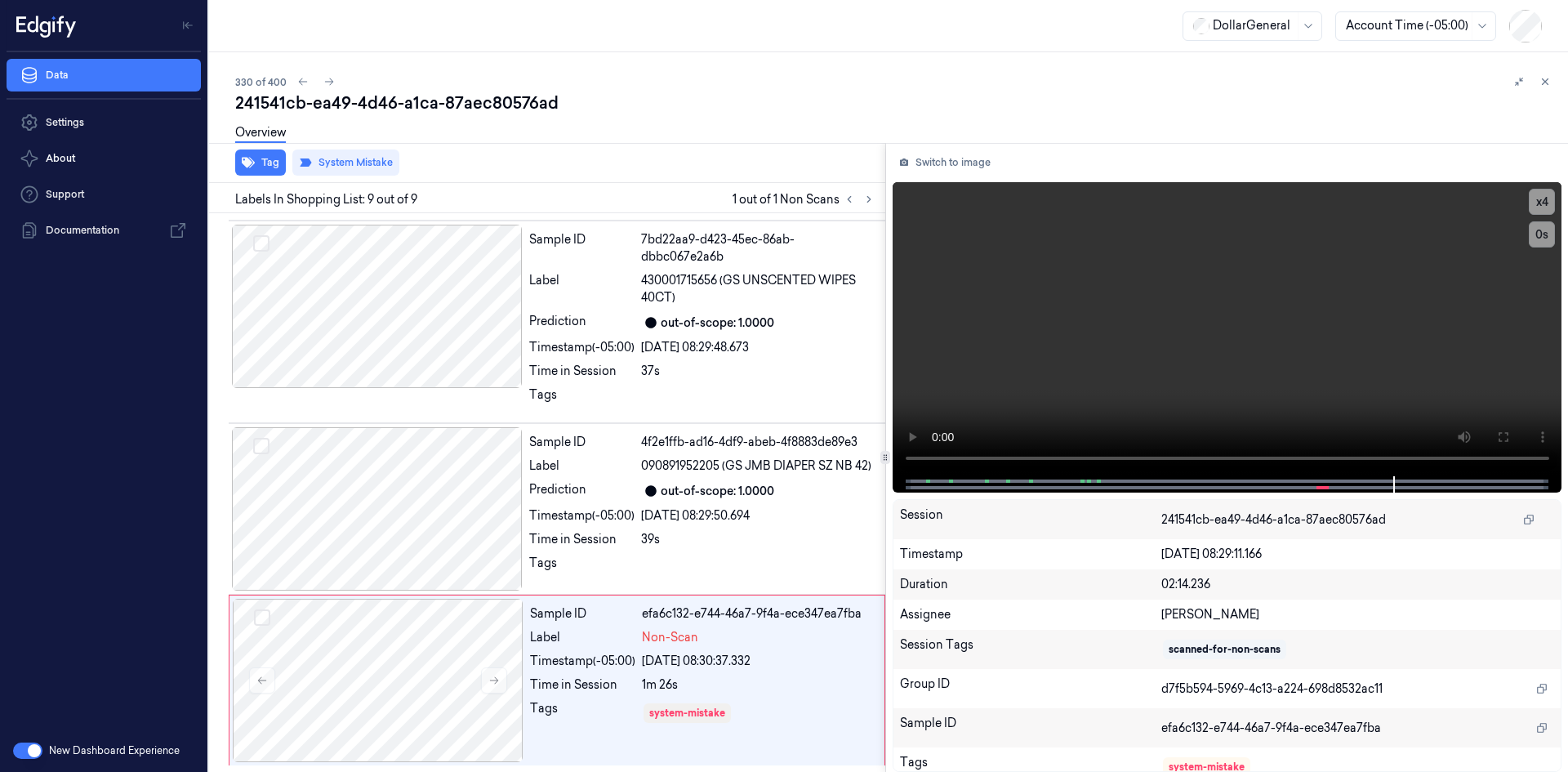
click at [828, 152] on div "Overview" at bounding box center [895, 135] width 1320 height 42
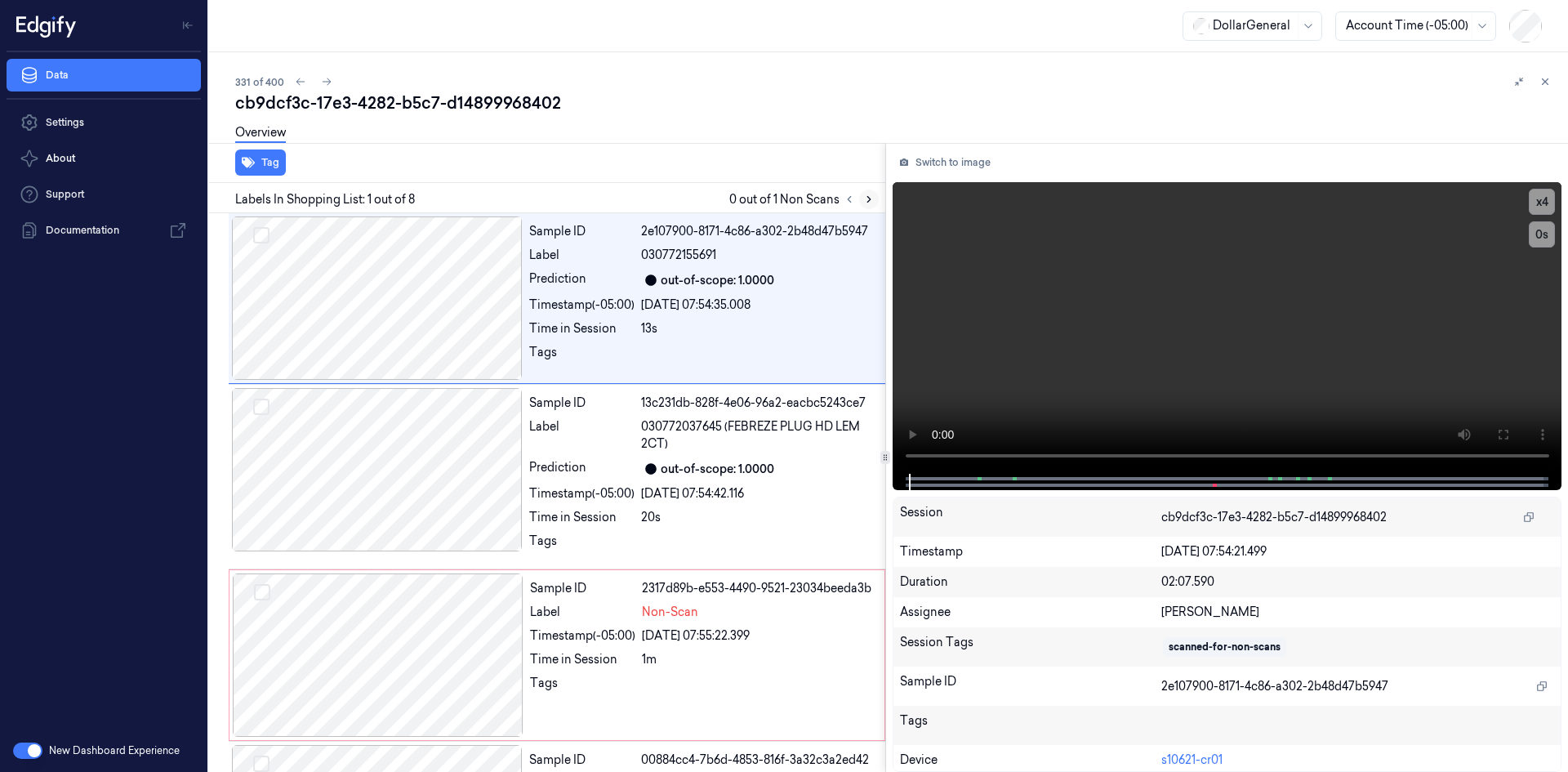
click at [860, 198] on button at bounding box center [869, 199] width 20 height 20
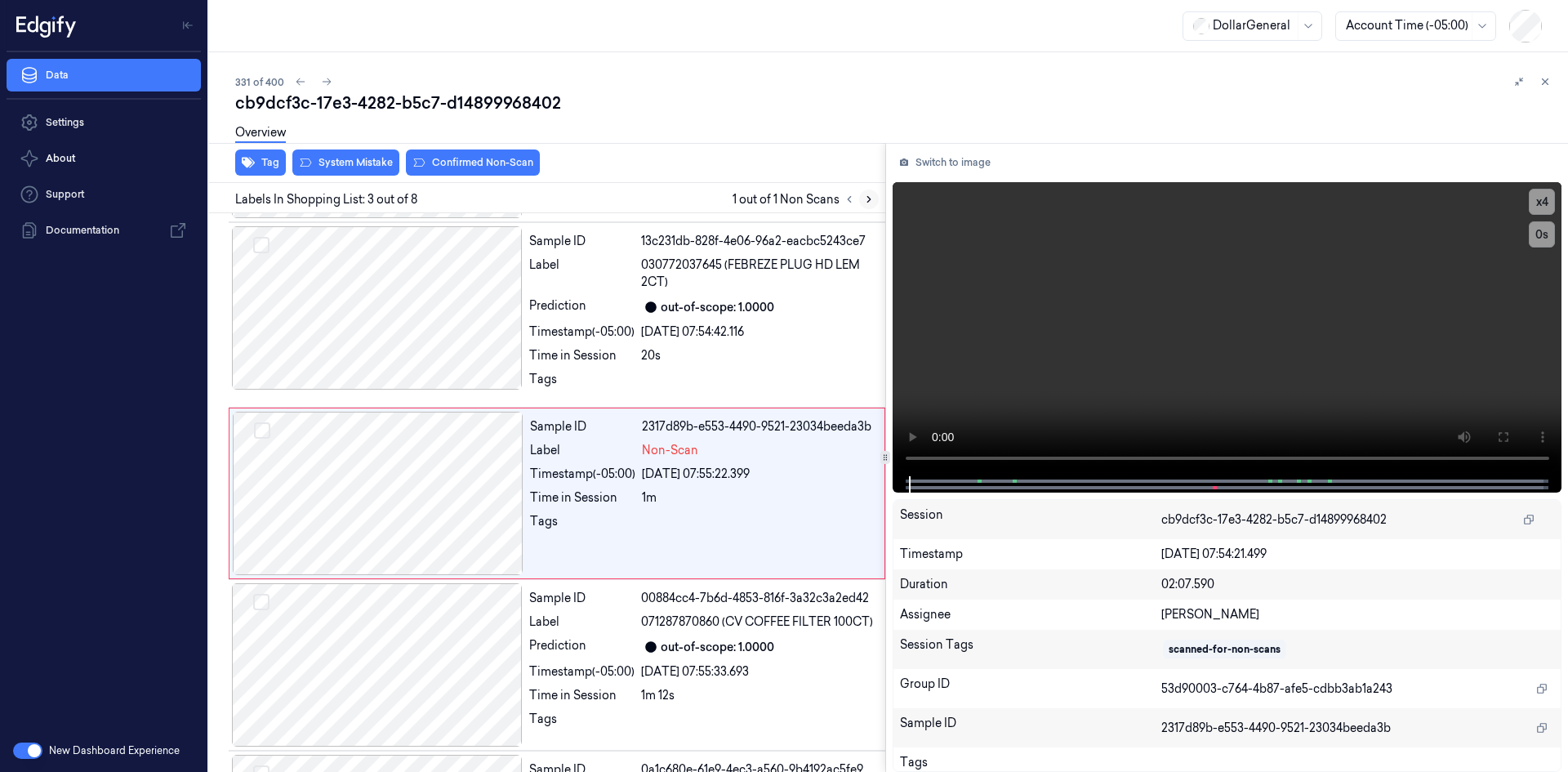
scroll to position [163, 0]
click at [369, 151] on div "Overview" at bounding box center [895, 135] width 1320 height 42
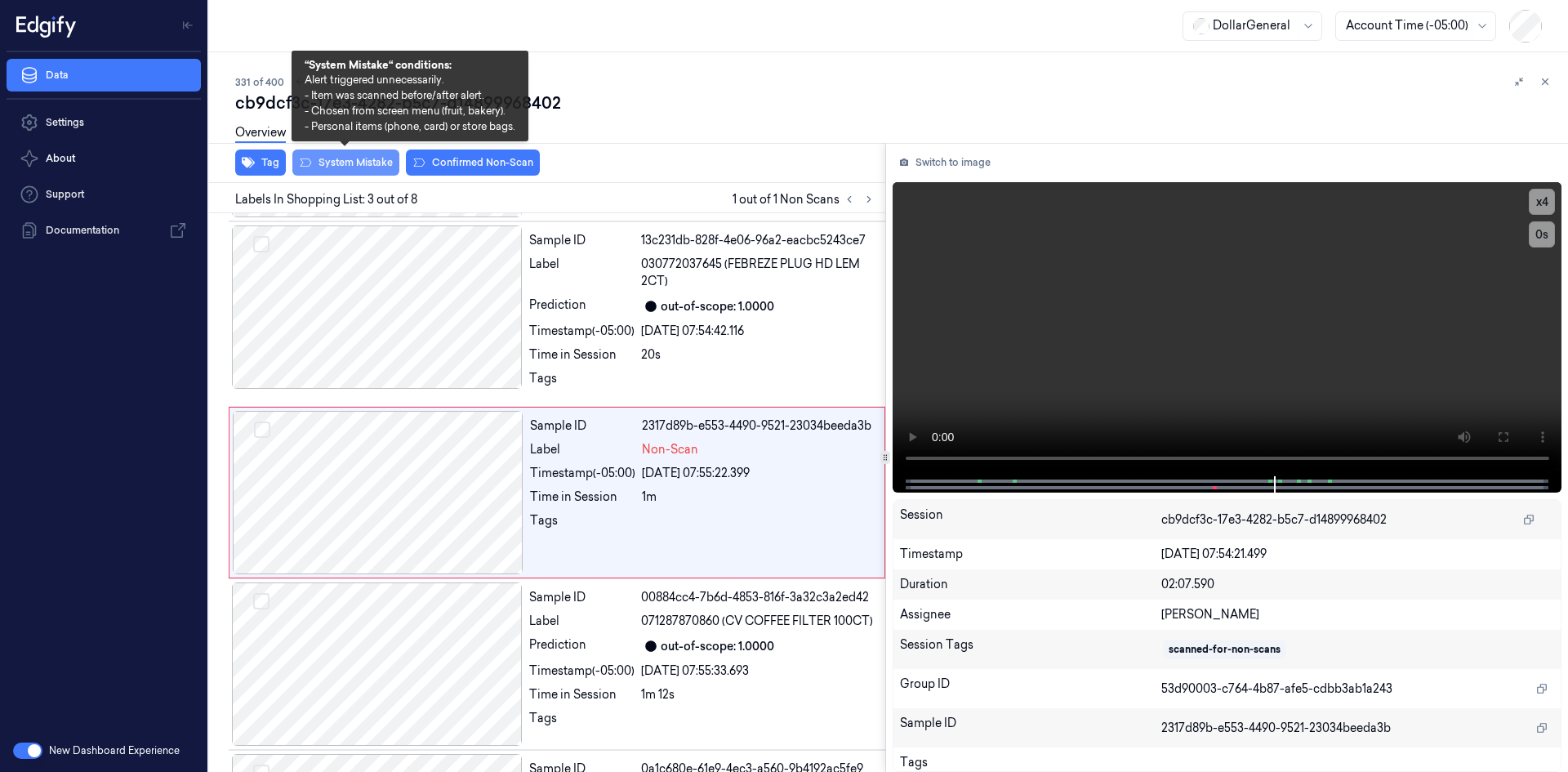
click at [370, 159] on button "System Mistake" at bounding box center [346, 163] width 107 height 27
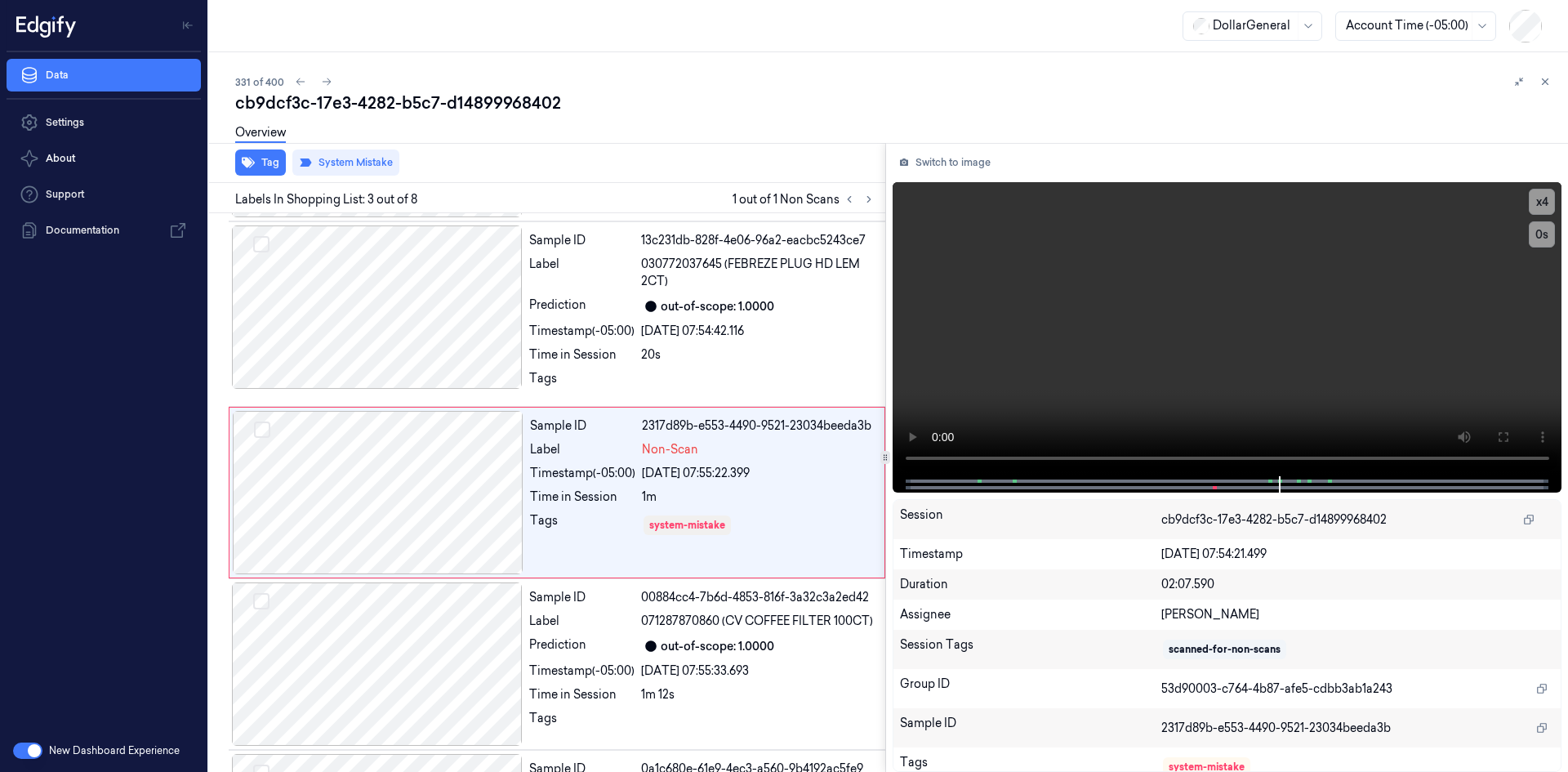
click at [812, 116] on div "Overview" at bounding box center [895, 135] width 1320 height 42
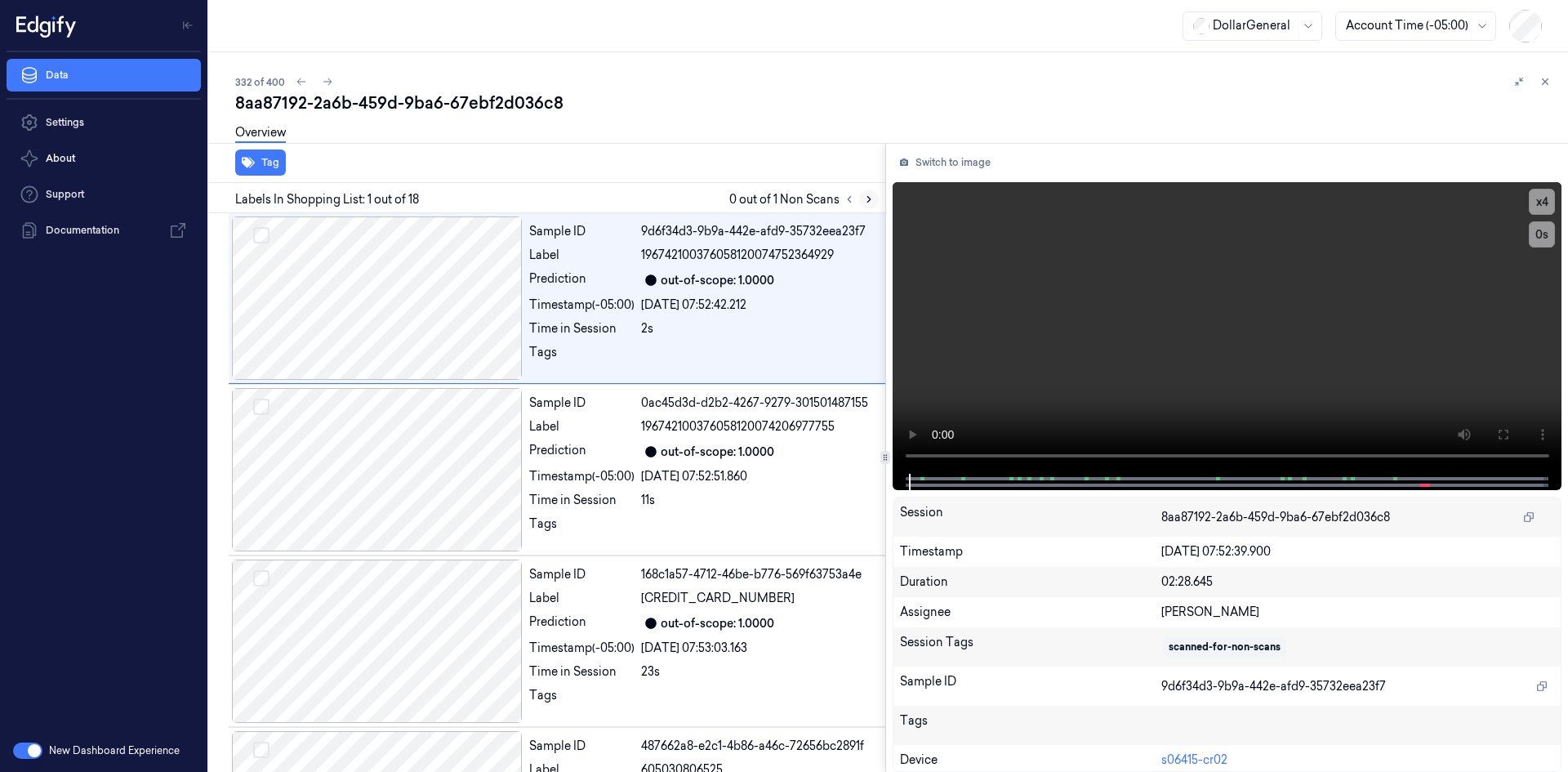
click at [872, 196] on icon at bounding box center [869, 199] width 11 height 11
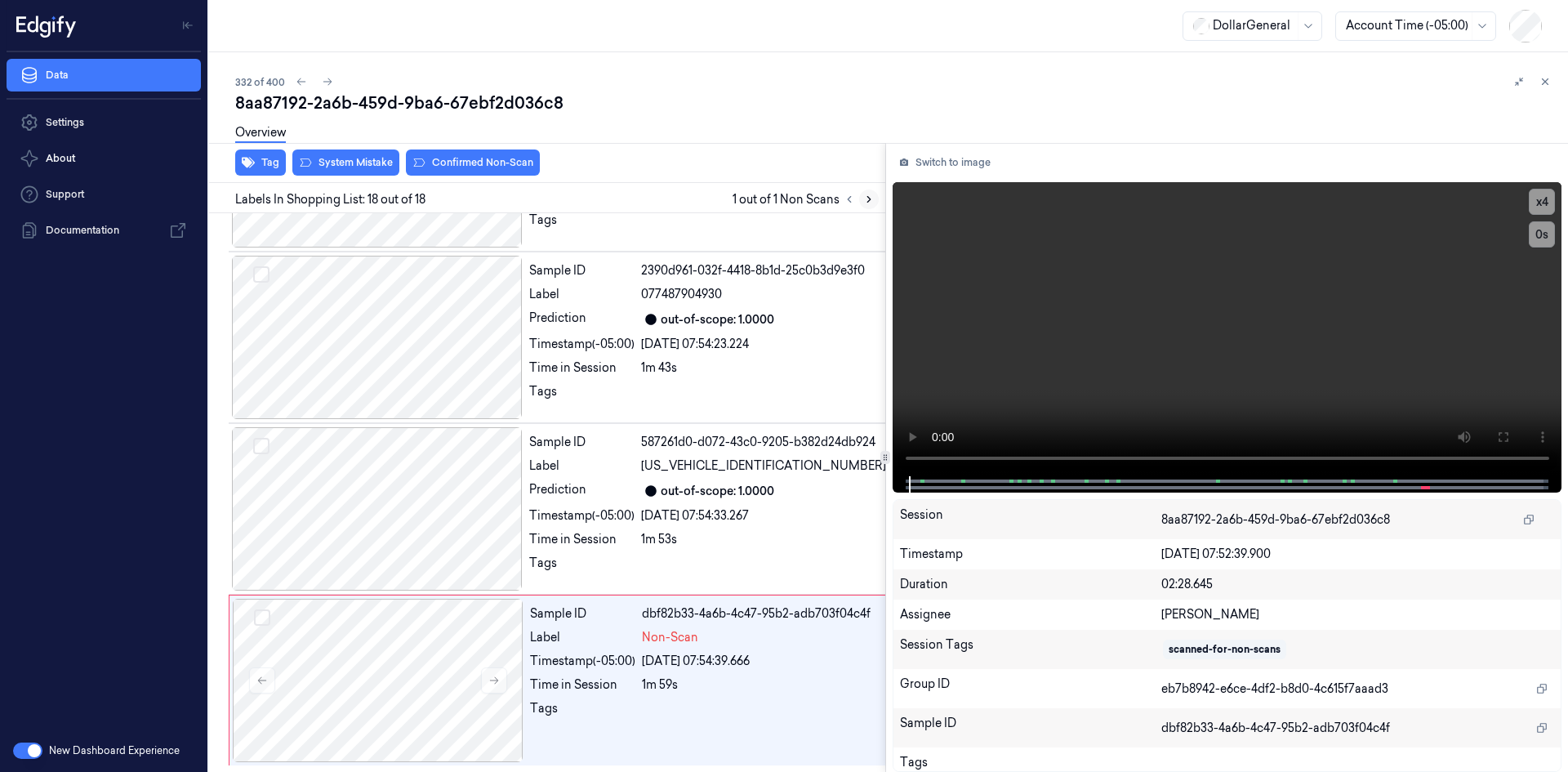
scroll to position [2589, 0]
click at [652, 638] on span "Non-Scan" at bounding box center [670, 638] width 56 height 17
click at [1138, 344] on video at bounding box center [1227, 330] width 670 height 294
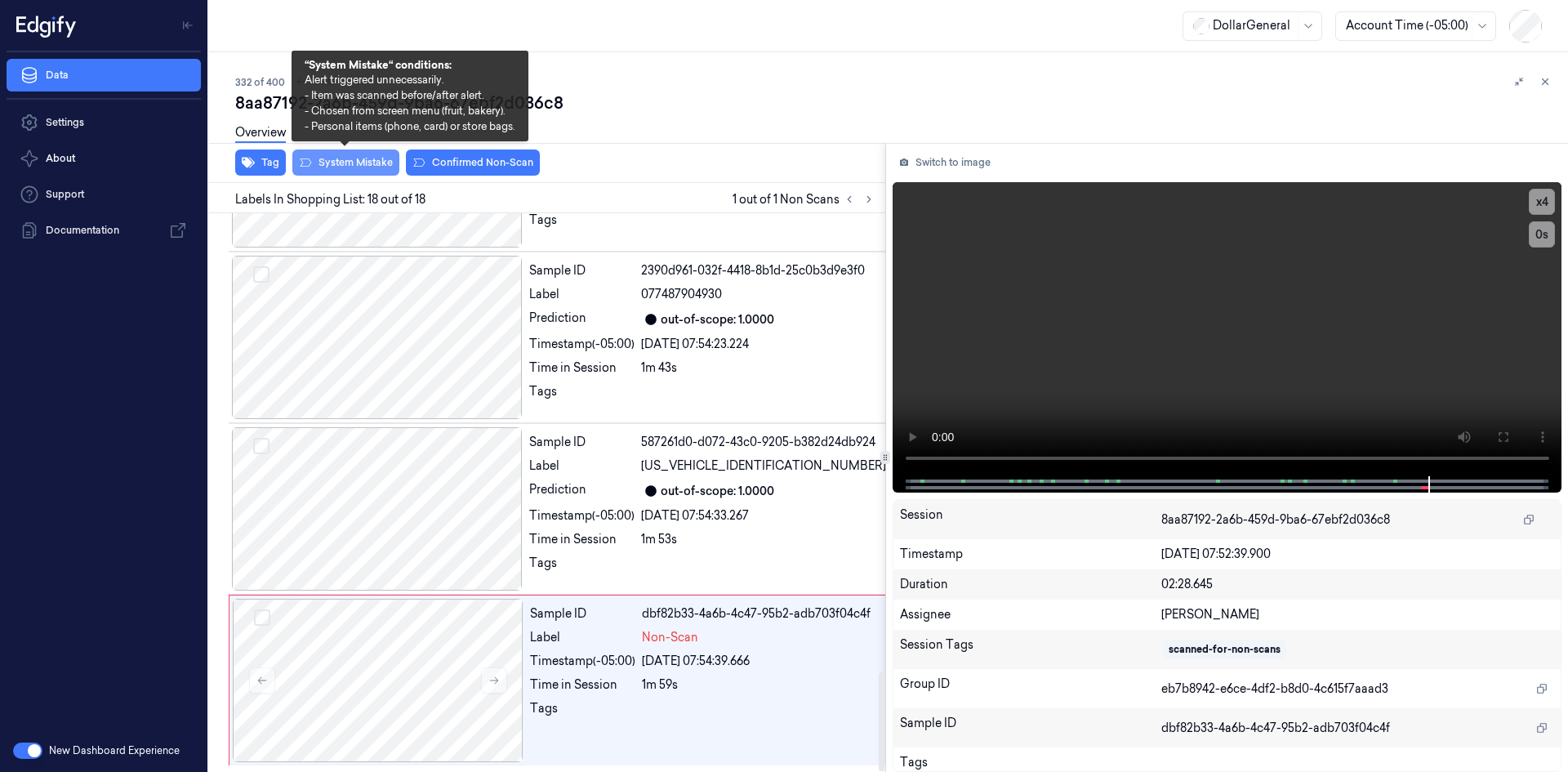
click at [333, 168] on button "System Mistake" at bounding box center [346, 163] width 107 height 27
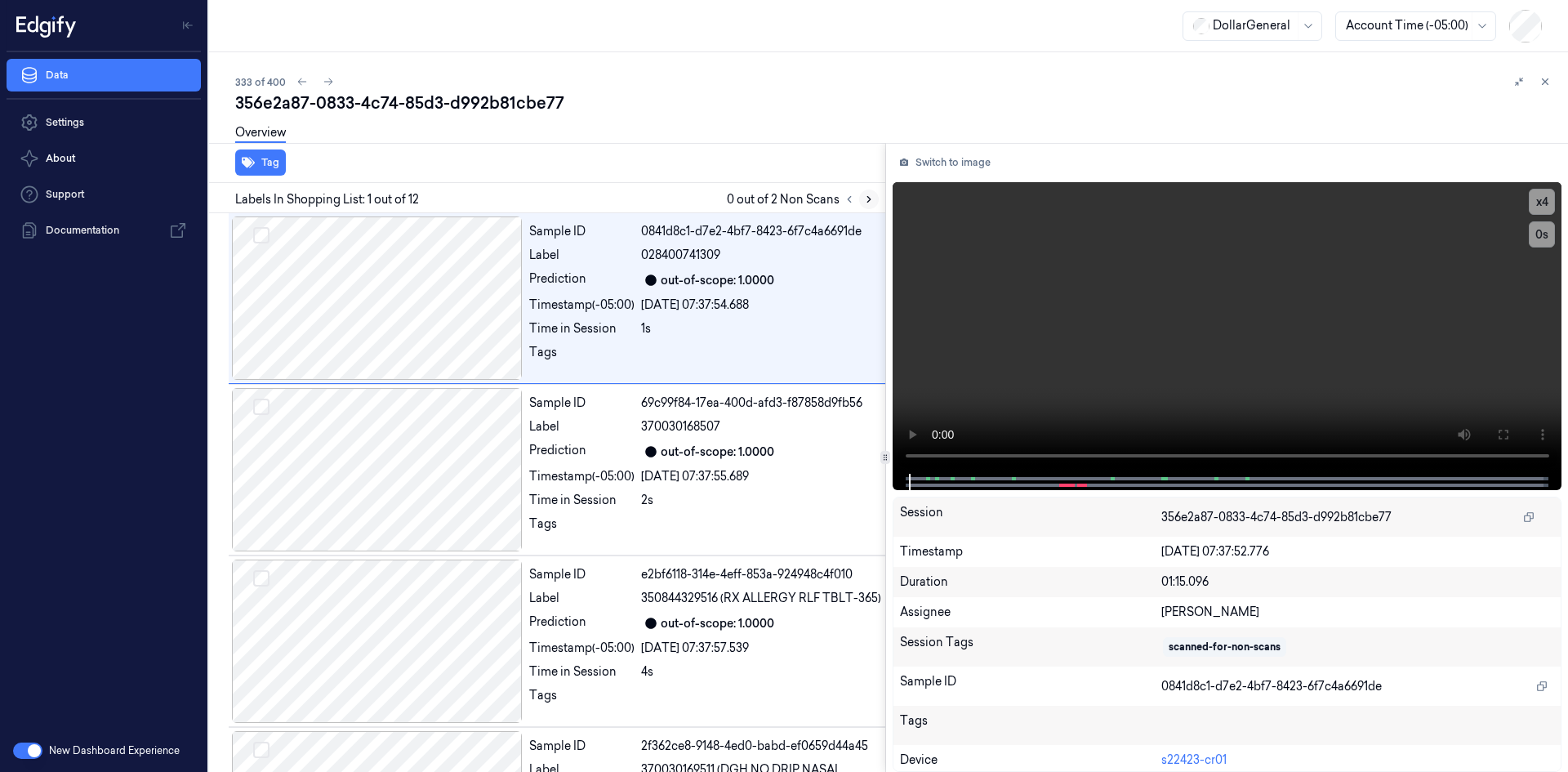
click at [868, 195] on icon at bounding box center [869, 199] width 11 height 11
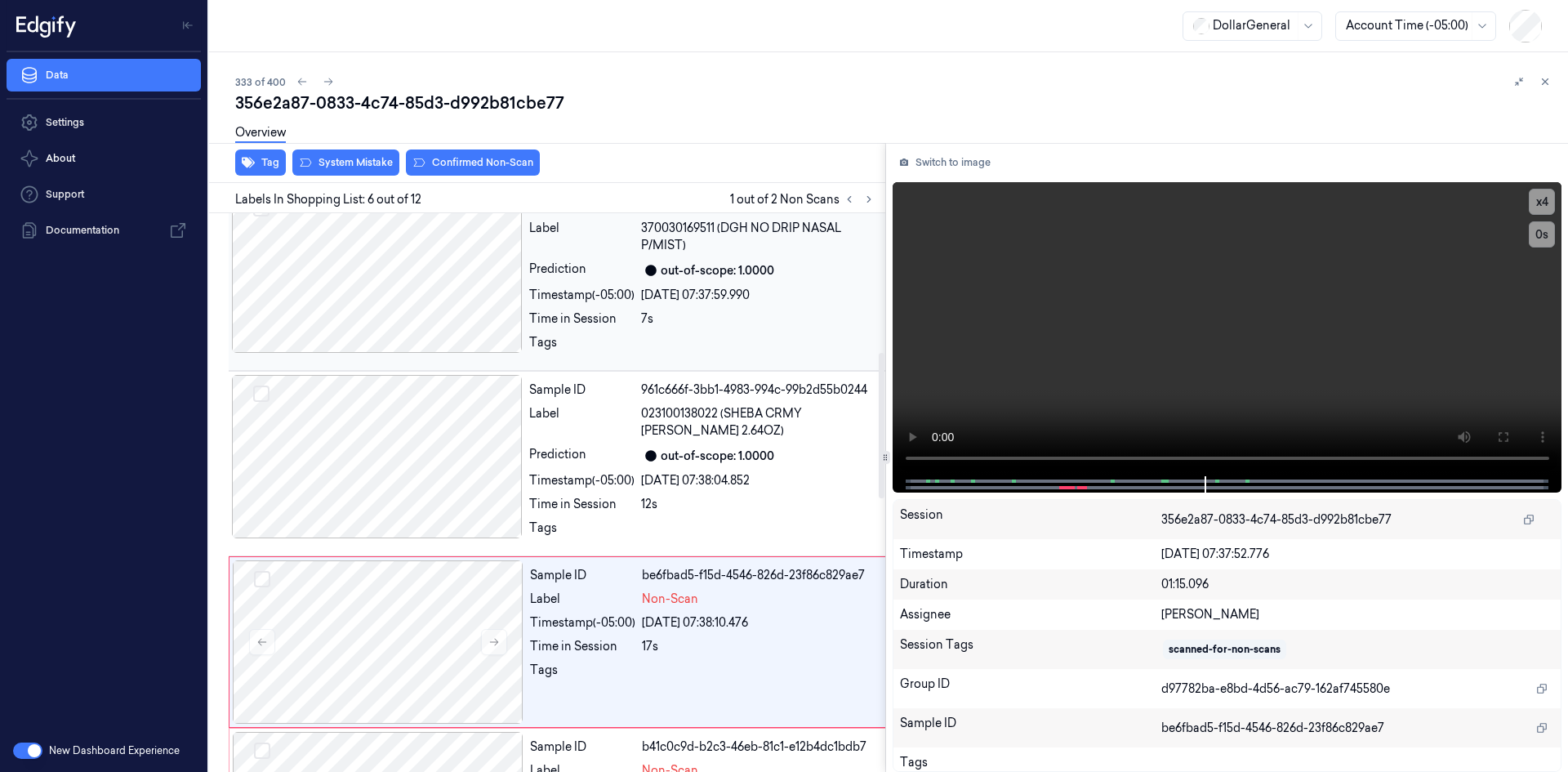
scroll to position [460, 0]
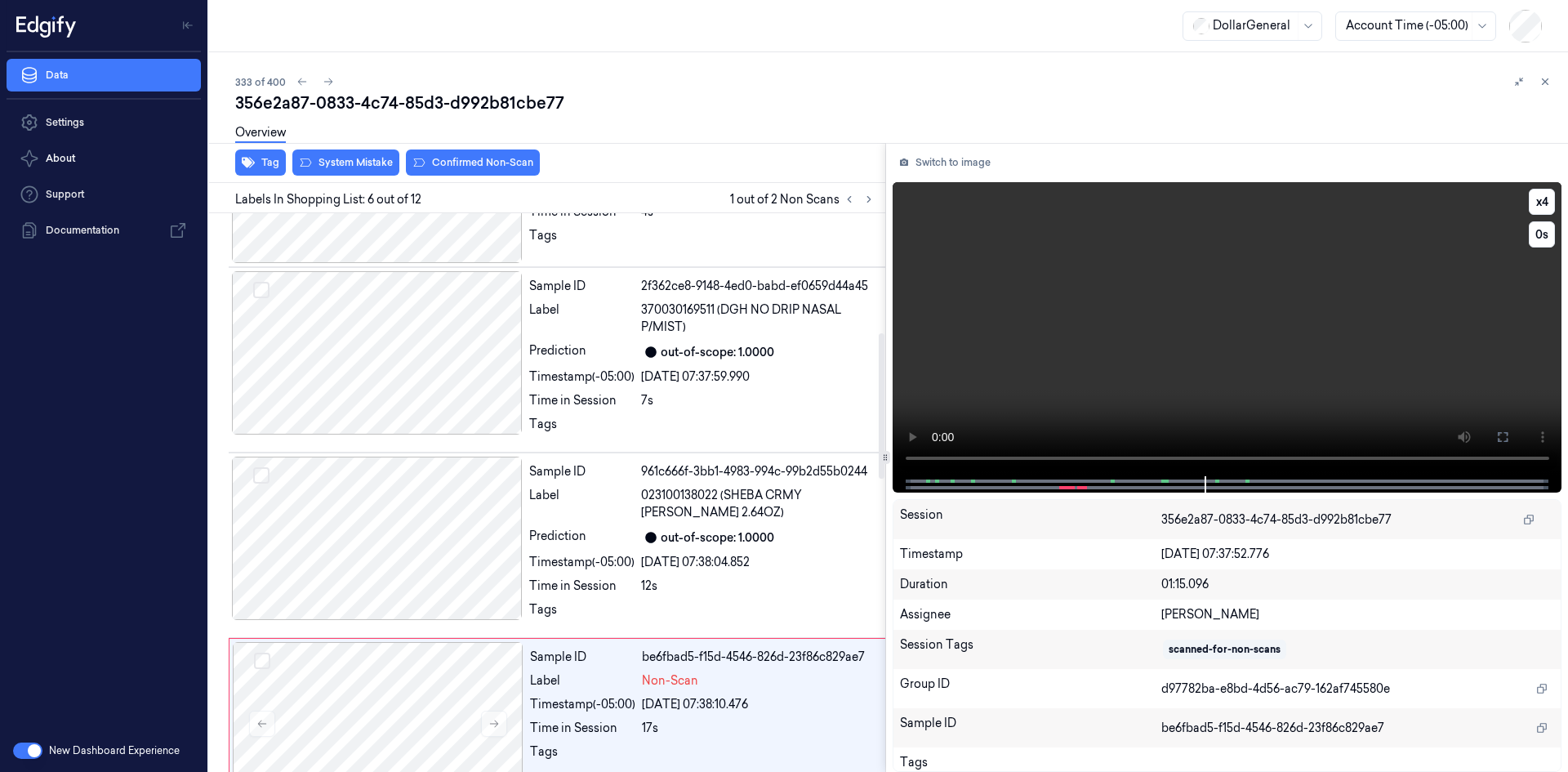
click at [1064, 304] on video at bounding box center [1227, 330] width 670 height 294
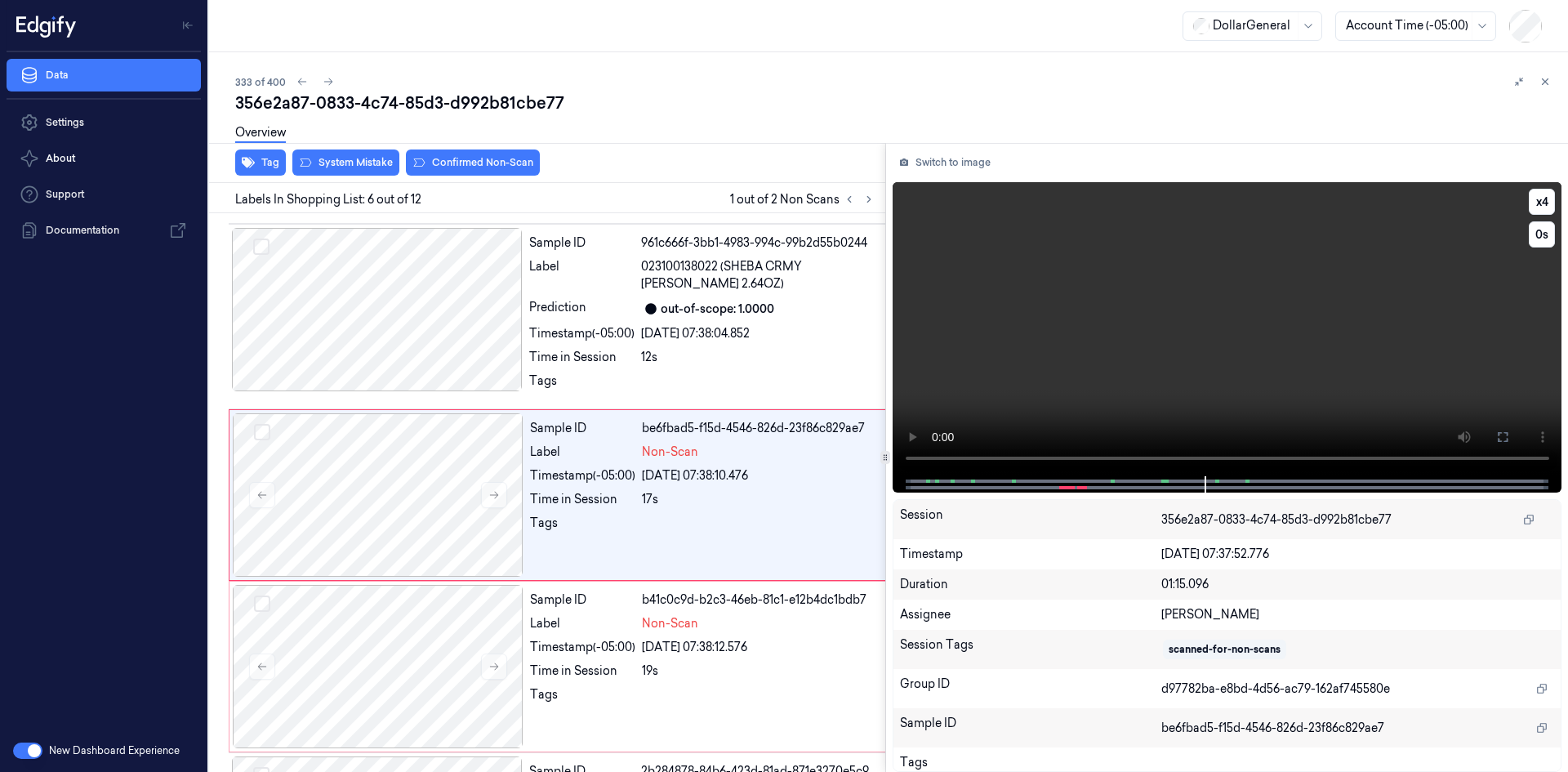
scroll to position [705, 0]
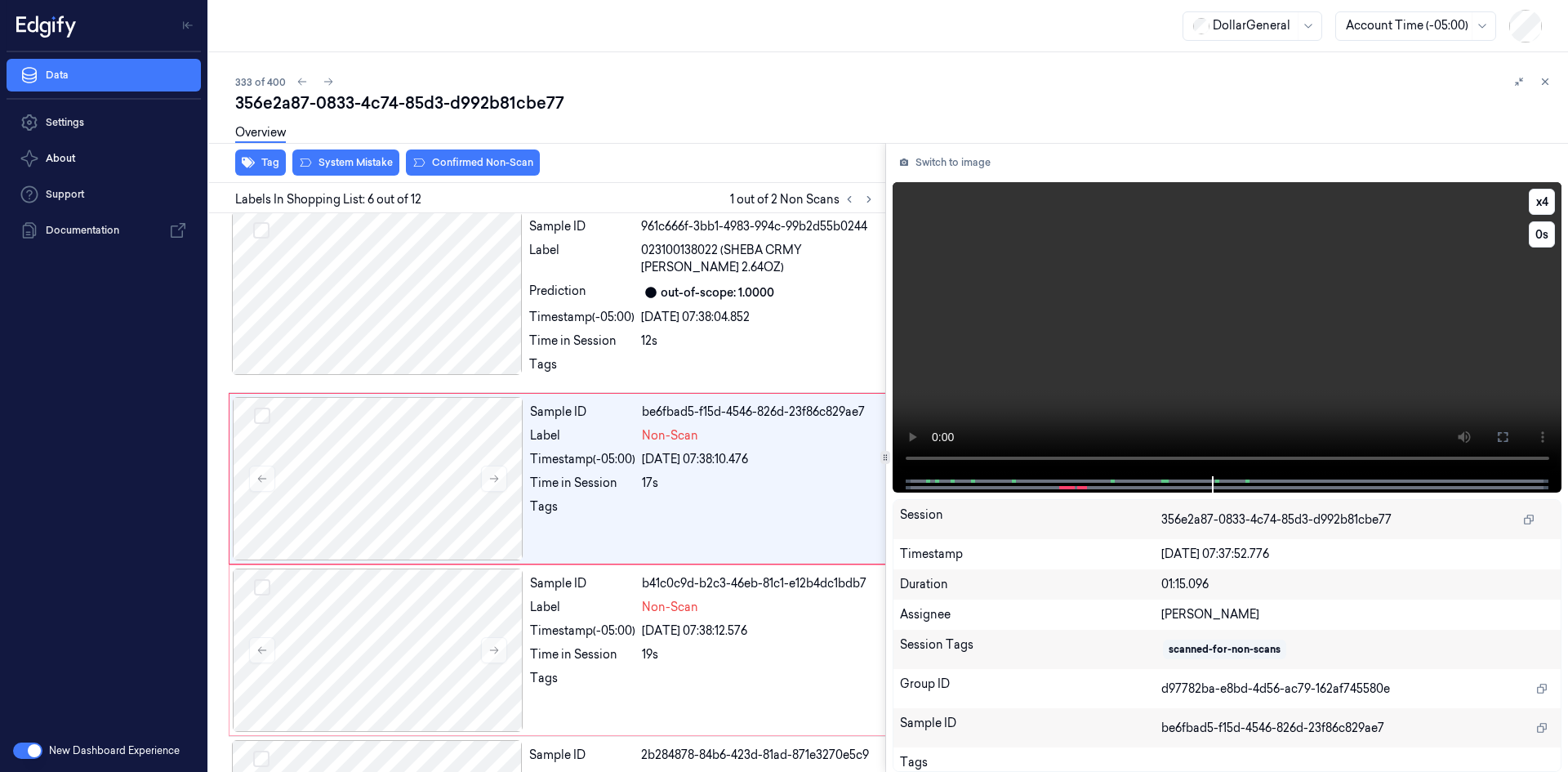
click at [1064, 304] on video at bounding box center [1227, 330] width 670 height 294
click at [623, 492] on div "Time in Session" at bounding box center [582, 483] width 105 height 17
click at [1184, 295] on video at bounding box center [1227, 330] width 670 height 294
click at [1171, 374] on video at bounding box center [1227, 330] width 670 height 294
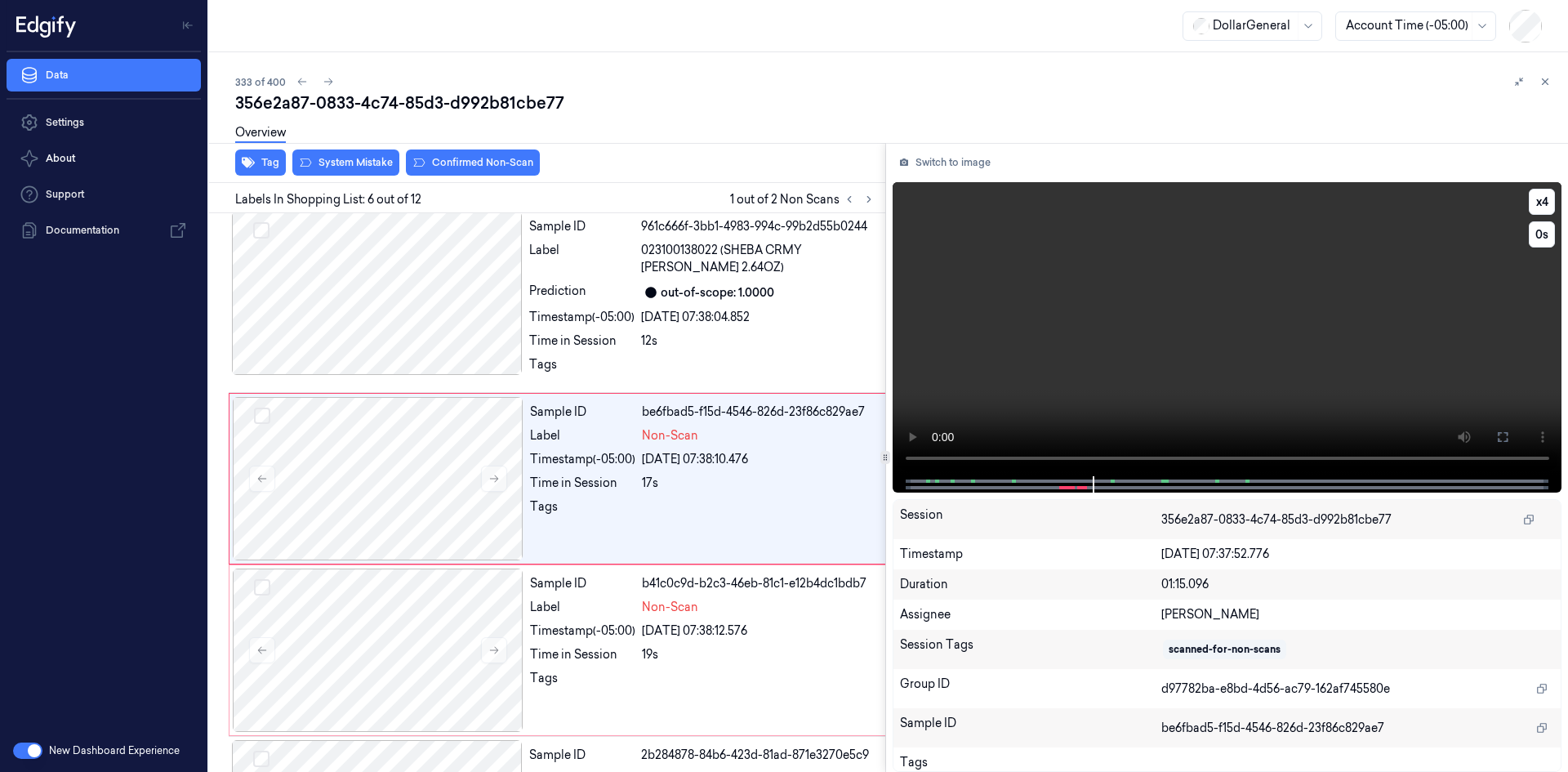
click at [1188, 379] on video at bounding box center [1227, 330] width 670 height 294
click at [663, 345] on div "Sample ID 961c666f-3bb1-4983-994c-99b2d55b0244 Label 023100138022 (SHEBA CRMY S…" at bounding box center [708, 300] width 370 height 177
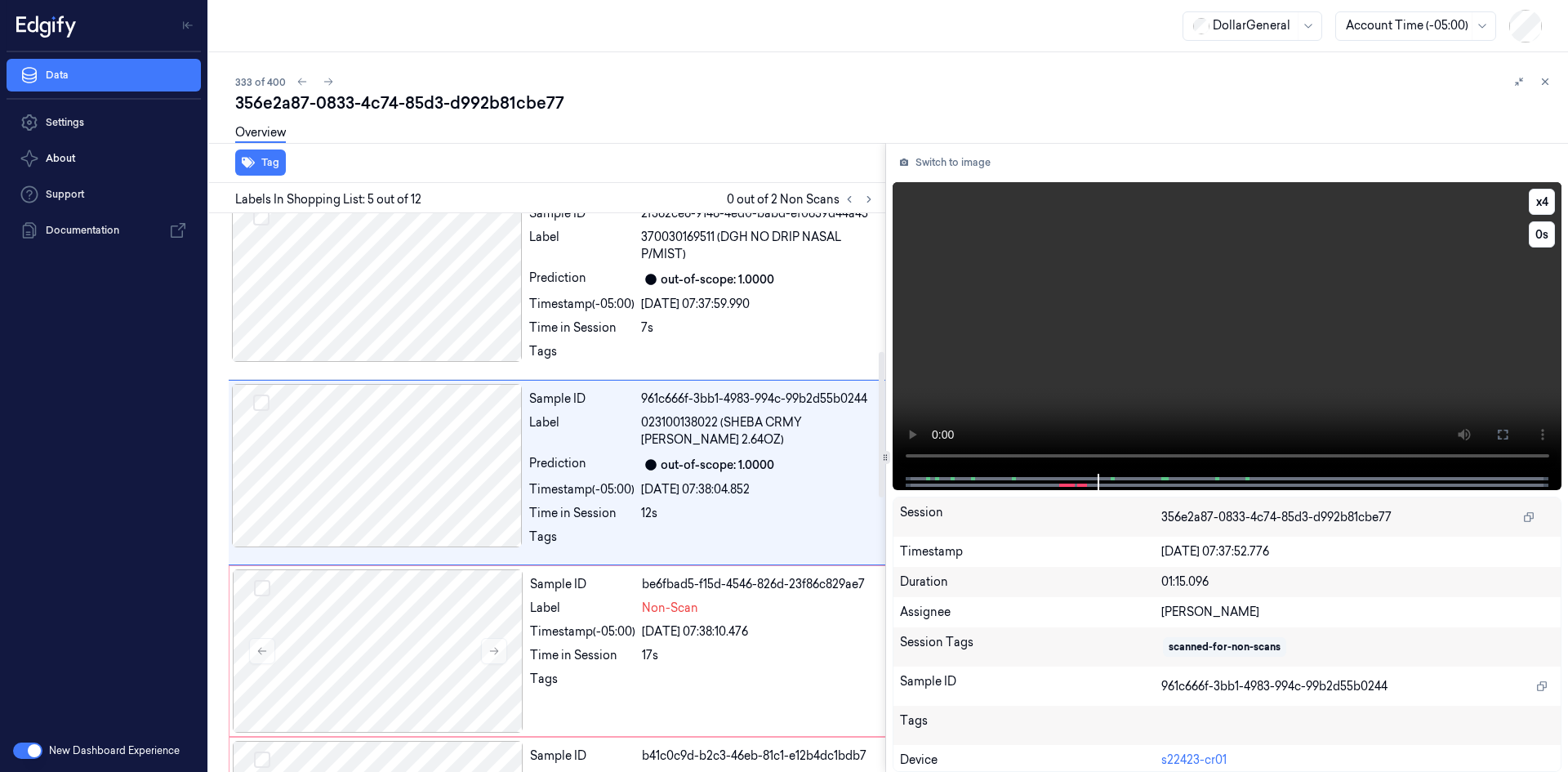
scroll to position [527, 0]
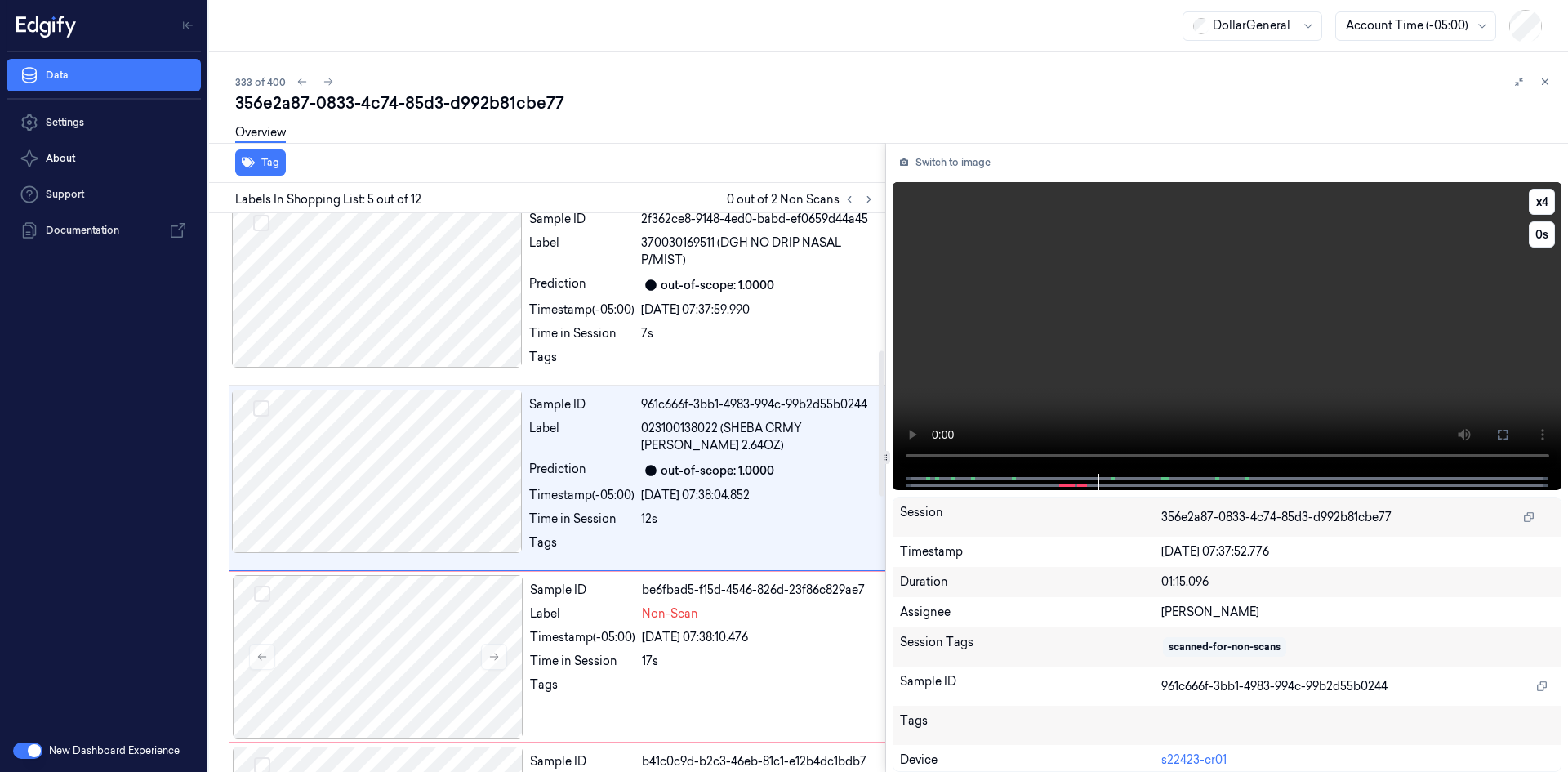
click at [1142, 347] on video at bounding box center [1227, 328] width 670 height 292
click at [985, 354] on video at bounding box center [1227, 328] width 670 height 292
click at [913, 278] on video at bounding box center [1227, 328] width 670 height 292
click at [1136, 306] on video at bounding box center [1227, 328] width 670 height 292
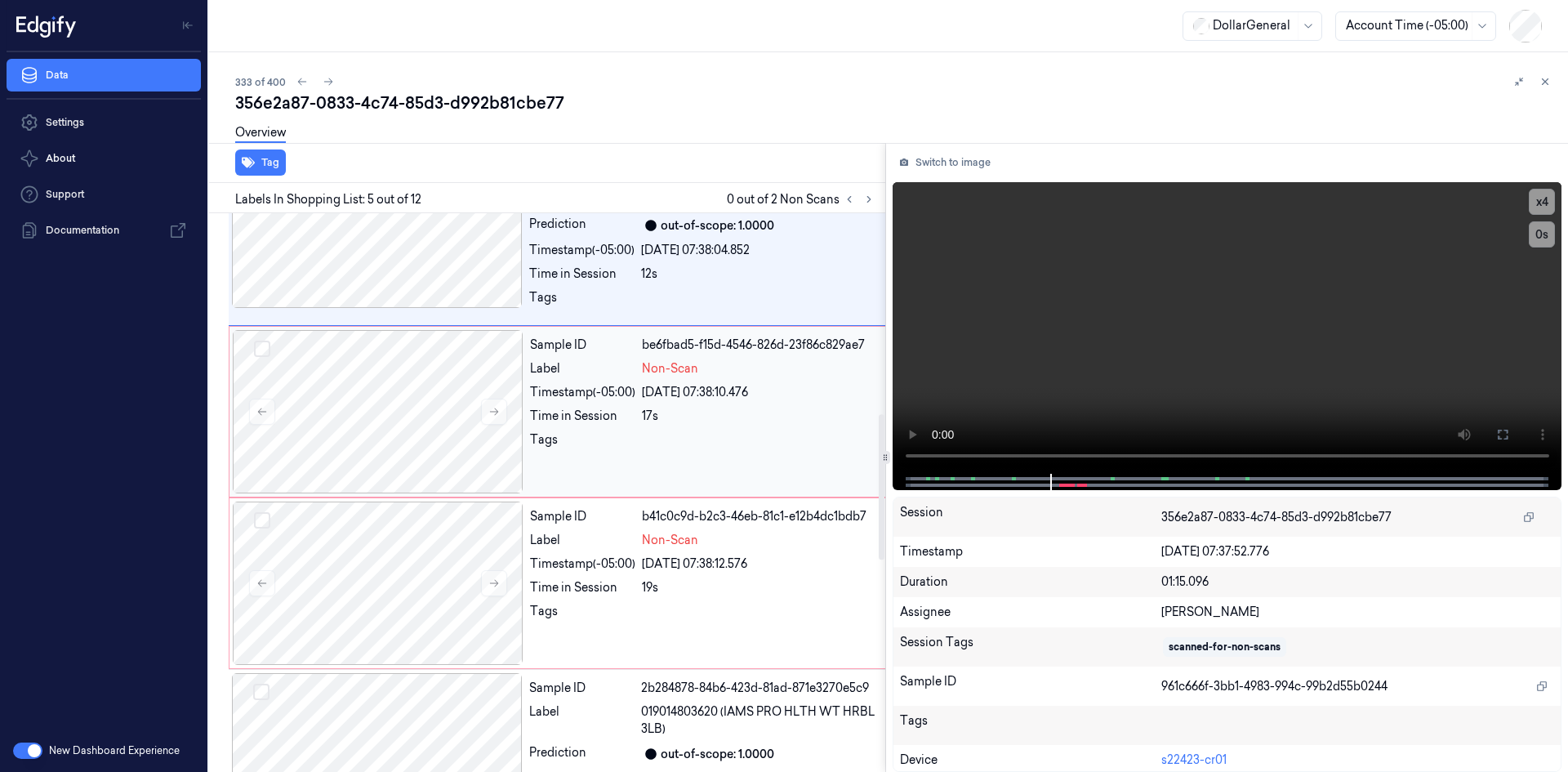
click at [632, 377] on div "Label" at bounding box center [582, 369] width 105 height 17
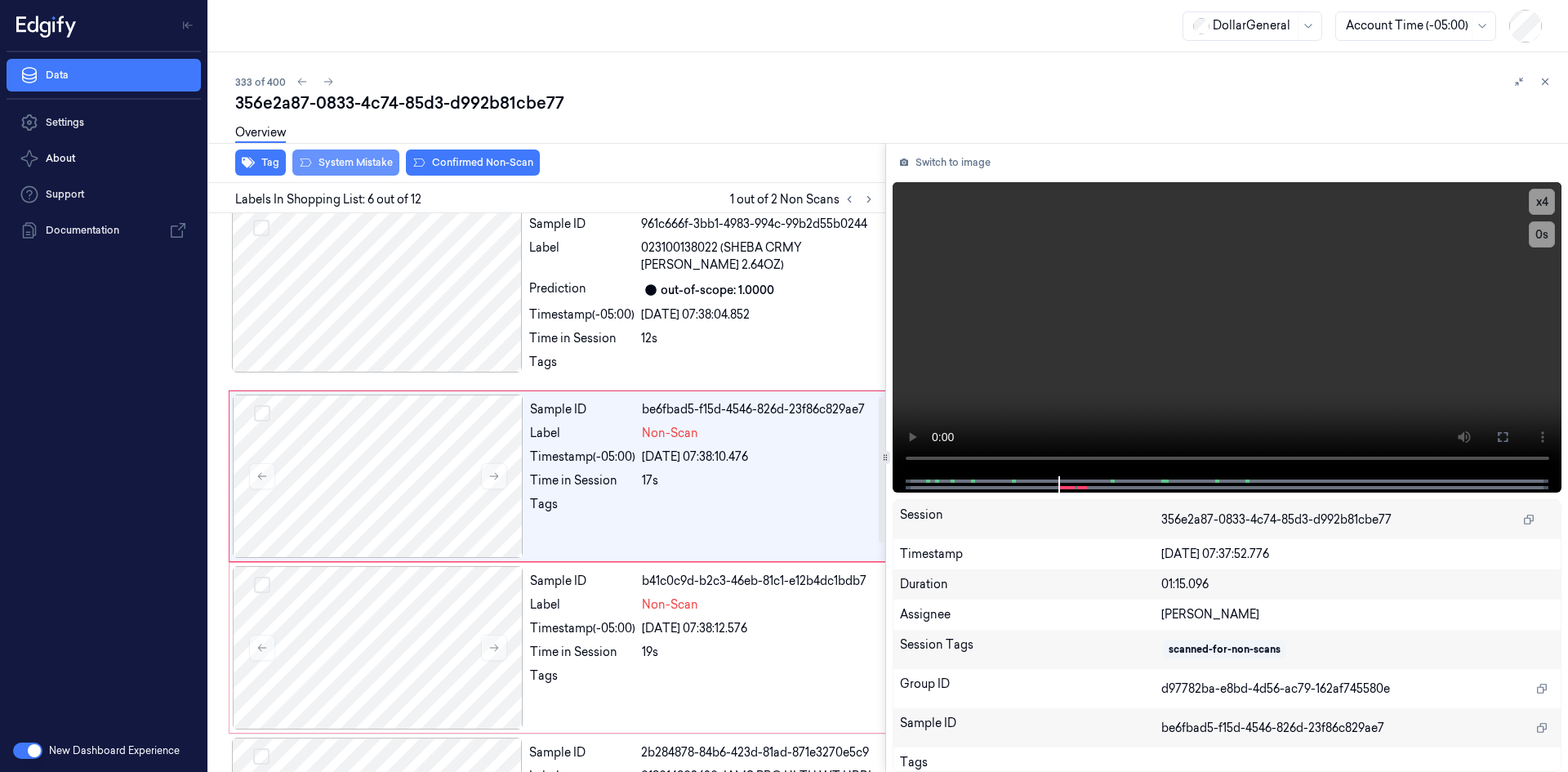
scroll to position [705, 0]
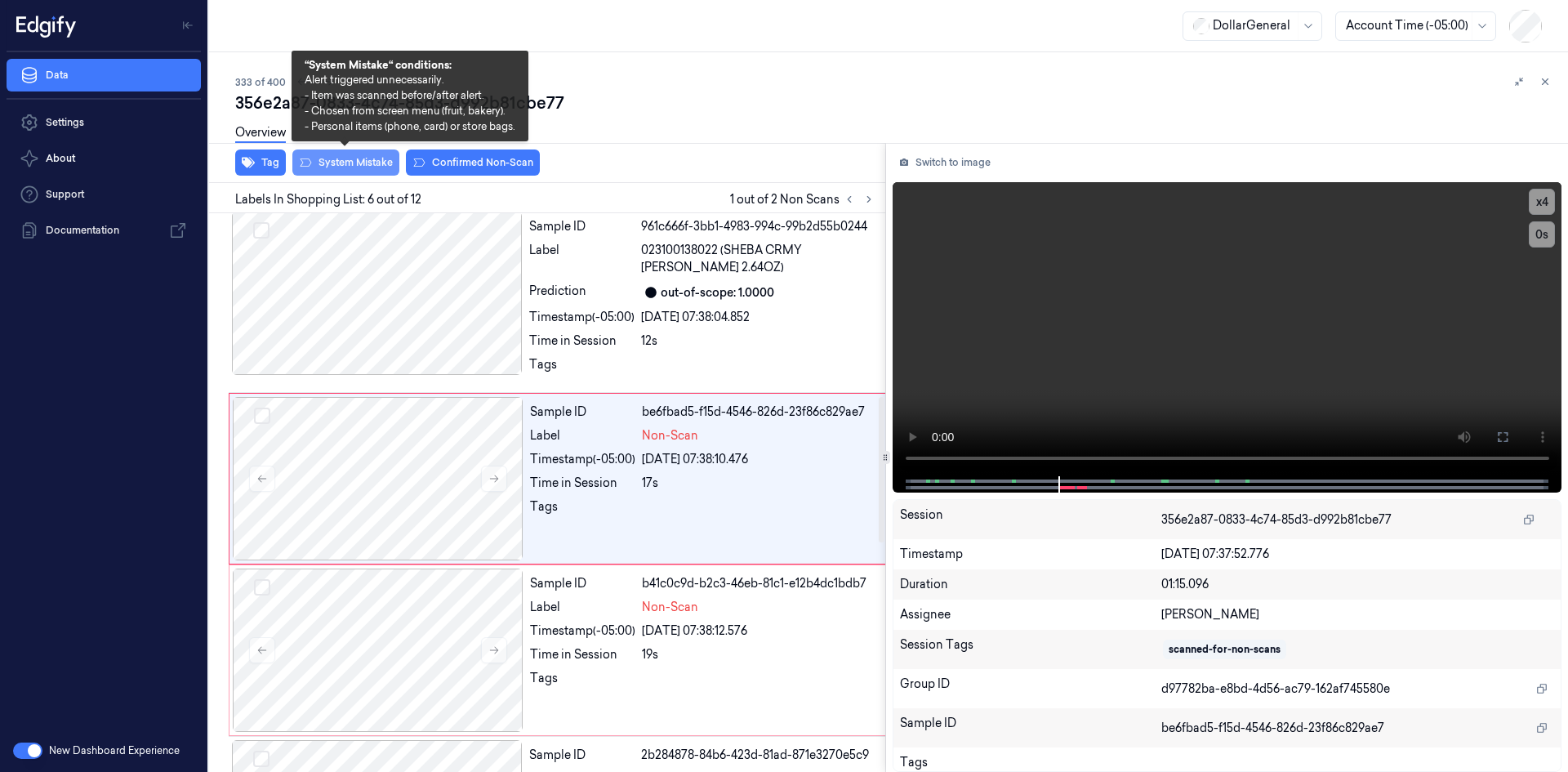
click at [369, 164] on button "System Mistake" at bounding box center [346, 163] width 107 height 27
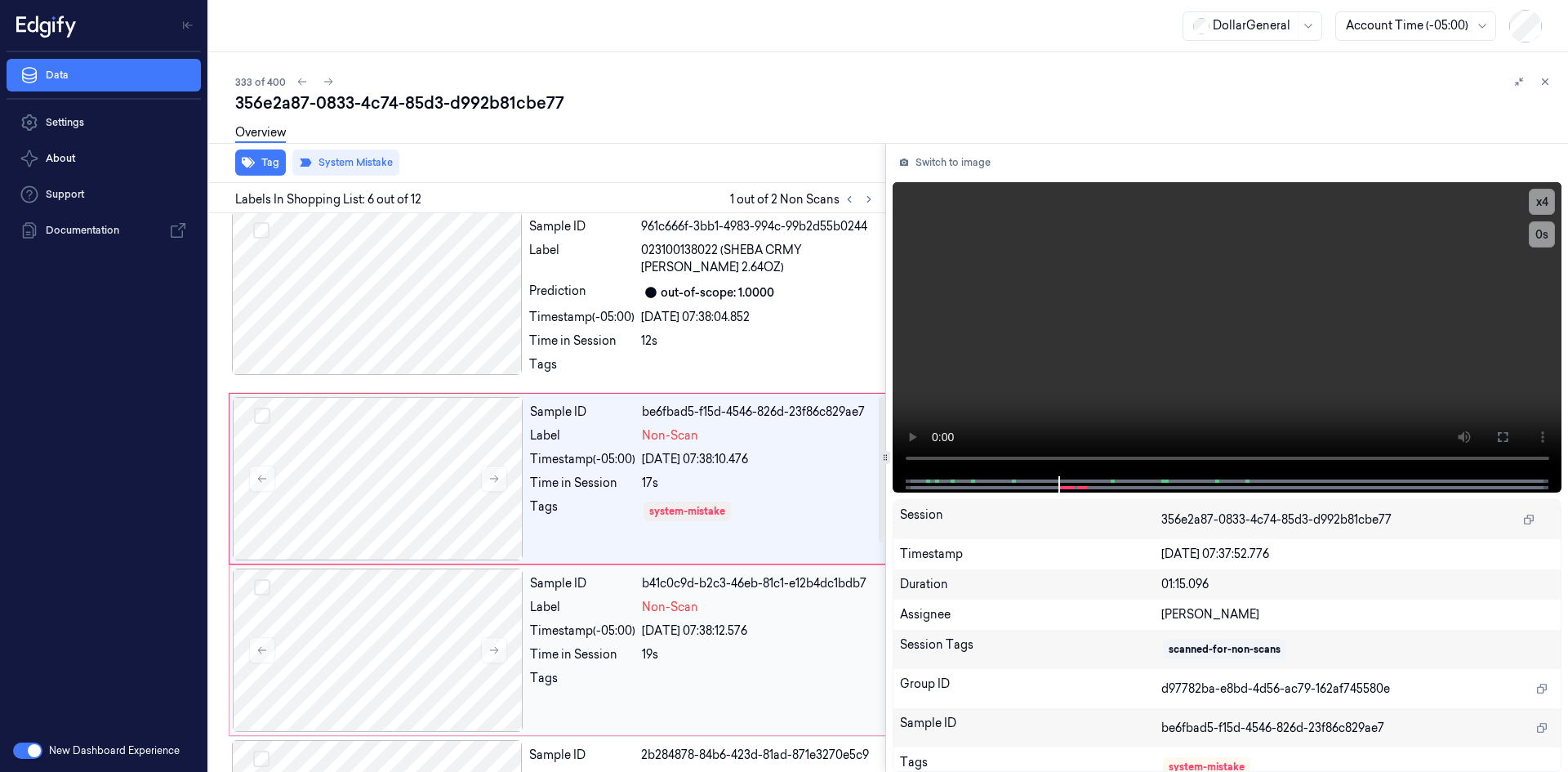
click at [619, 639] on div "Timestamp (-05:00)" at bounding box center [582, 631] width 105 height 17
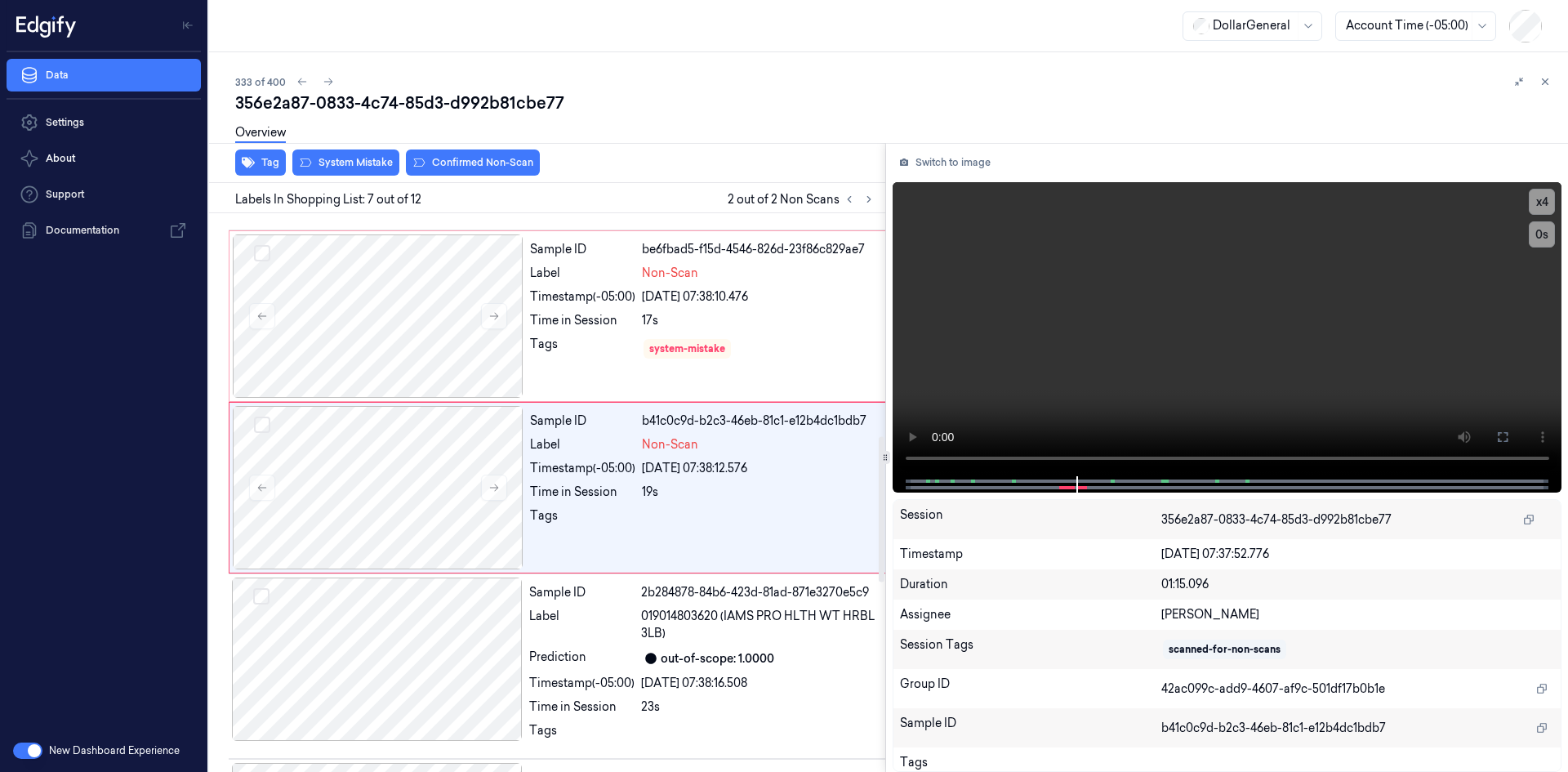
scroll to position [876, 0]
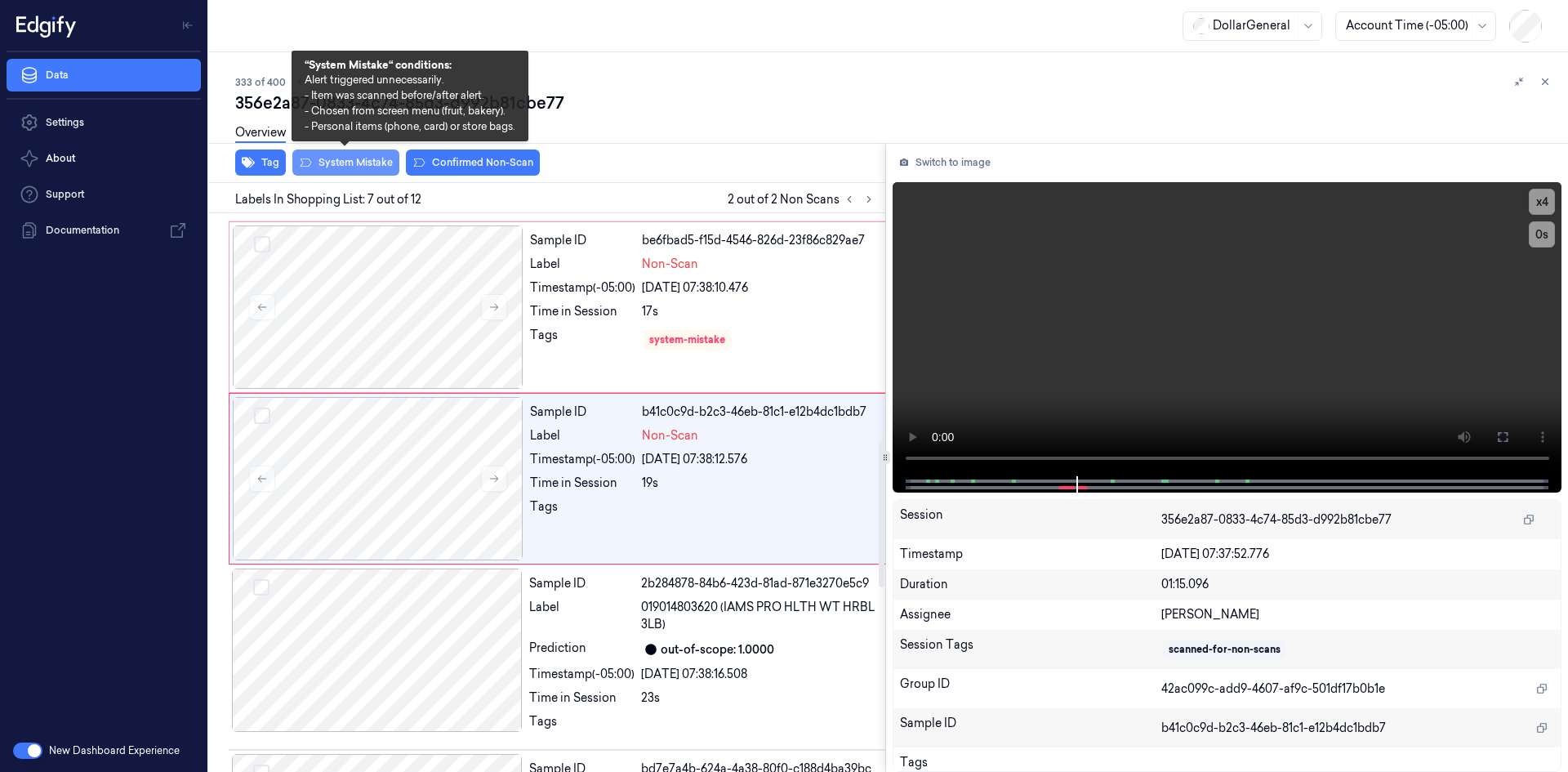
click at [389, 163] on button "System Mistake" at bounding box center [346, 163] width 107 height 27
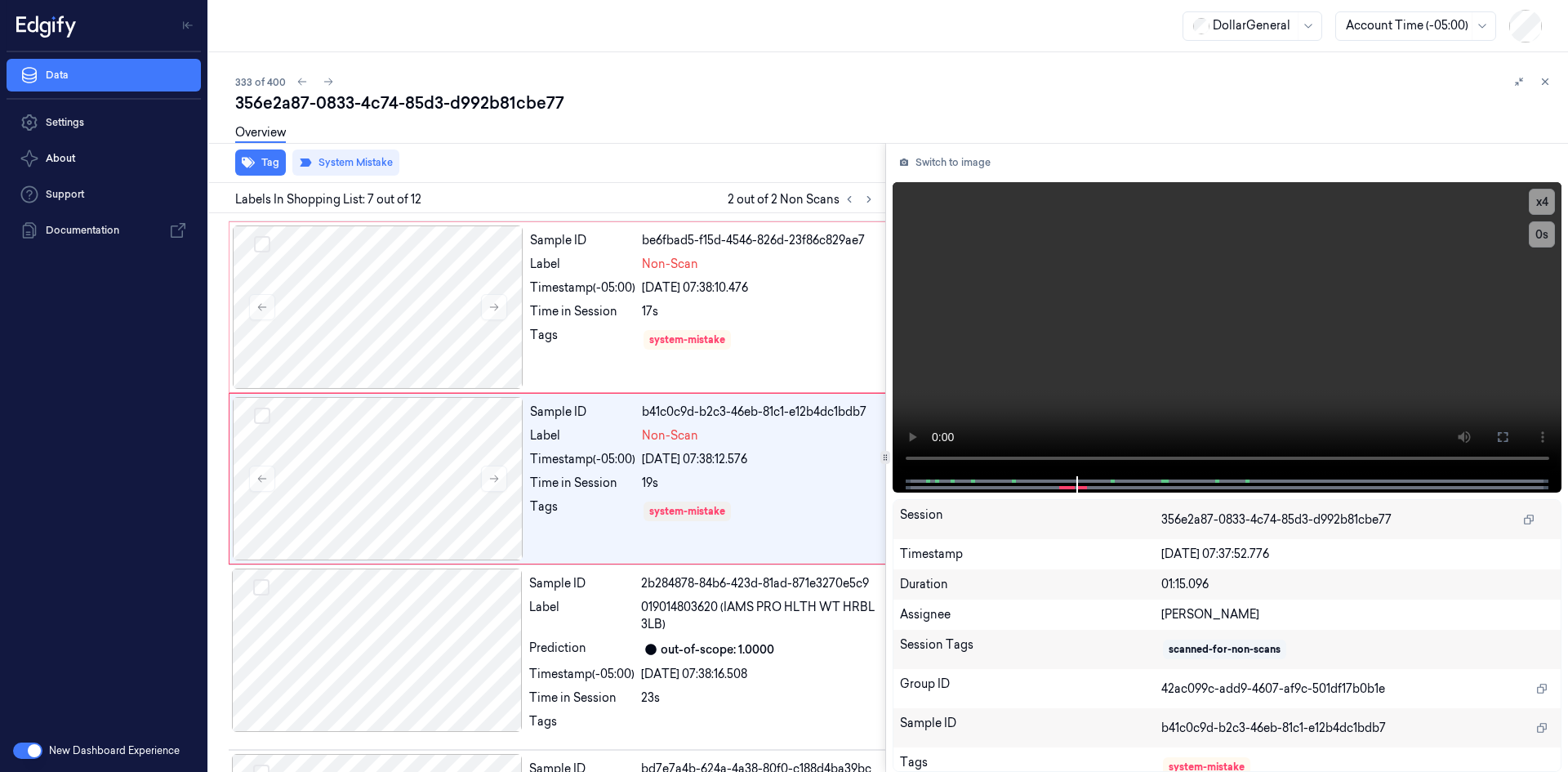
click at [683, 160] on div "Tag System Mistake" at bounding box center [544, 163] width 683 height 40
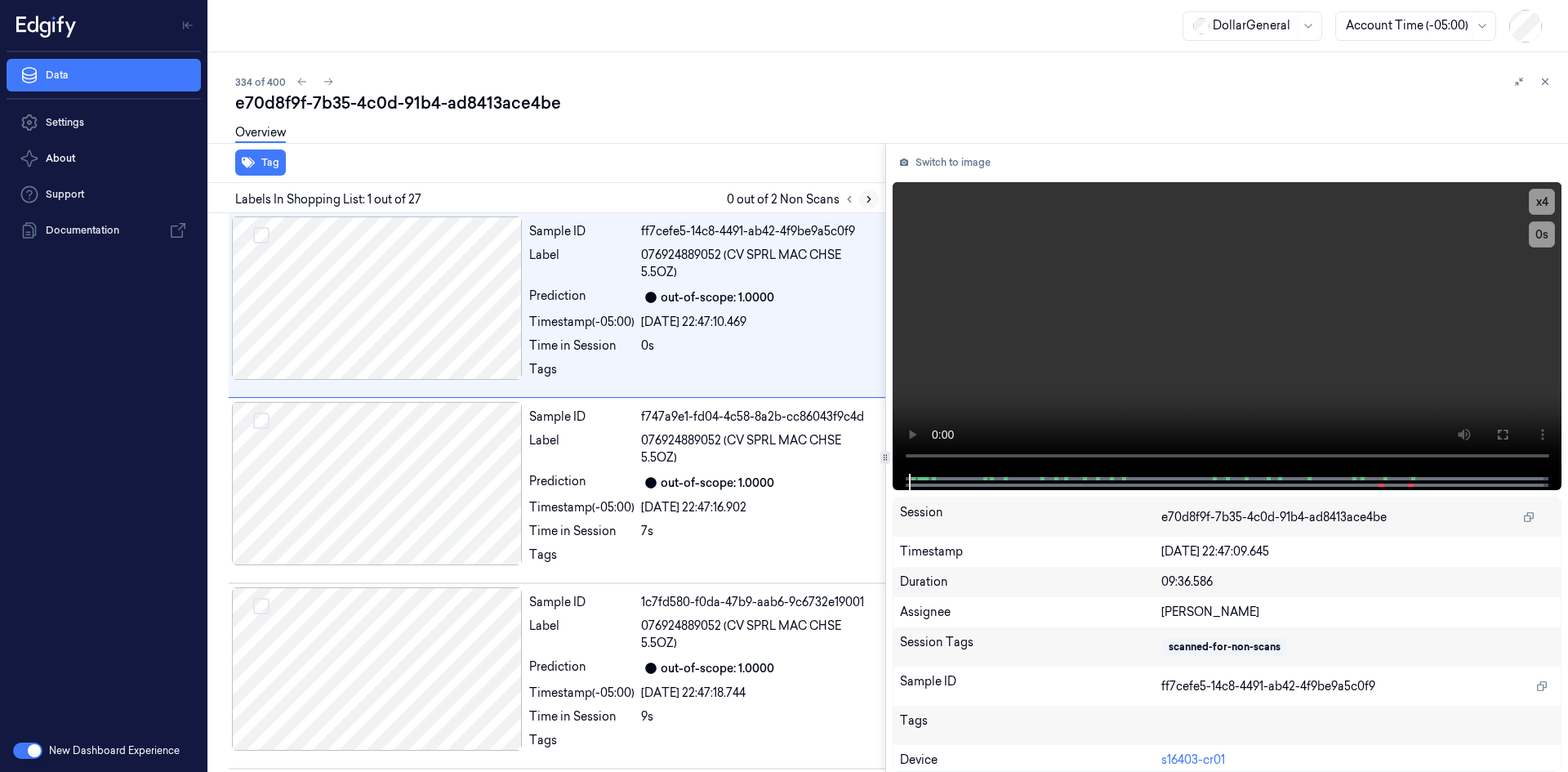
click at [871, 197] on icon at bounding box center [869, 199] width 11 height 11
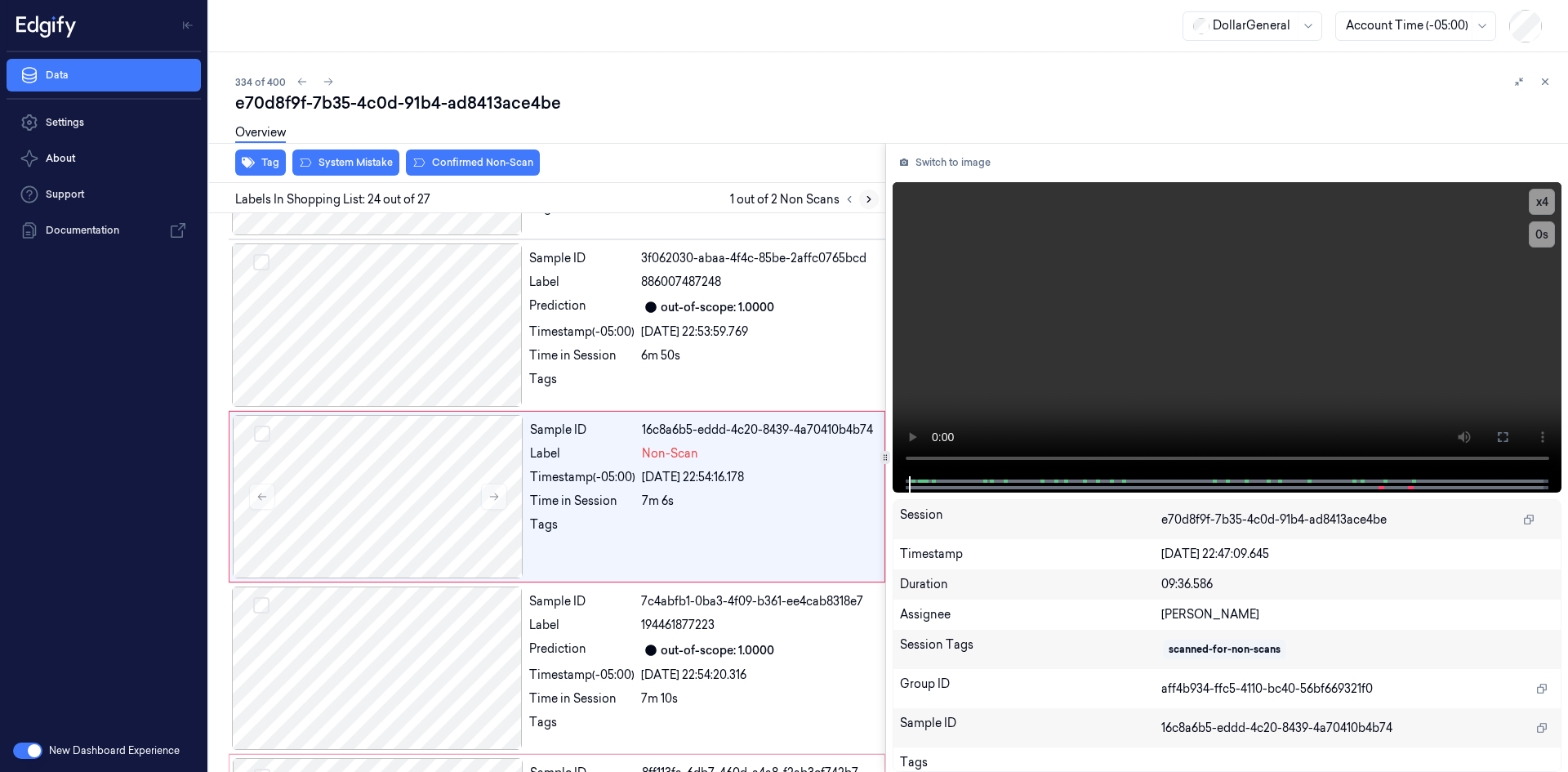
scroll to position [3890, 0]
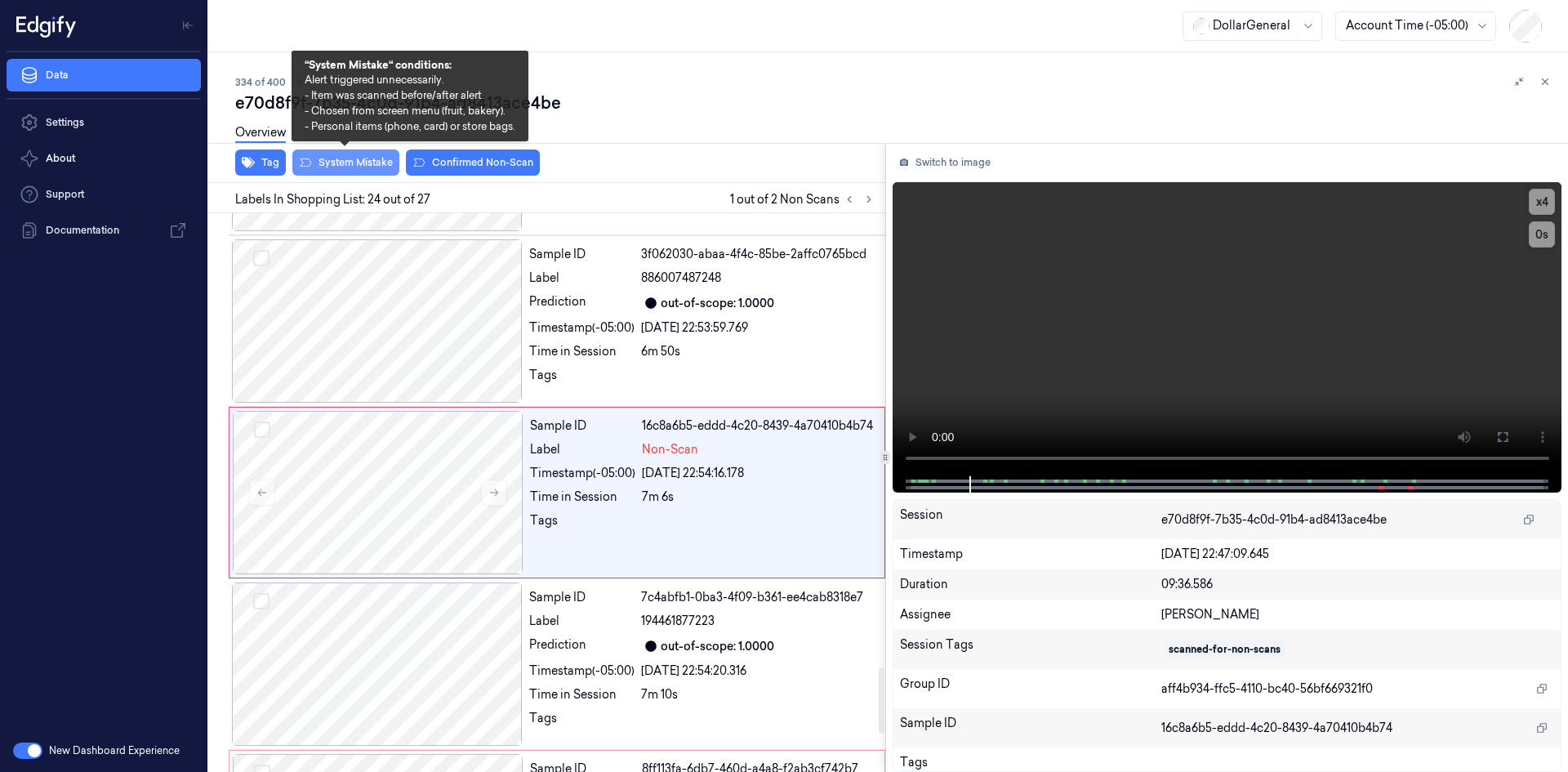
click at [351, 166] on button "System Mistake" at bounding box center [346, 163] width 107 height 27
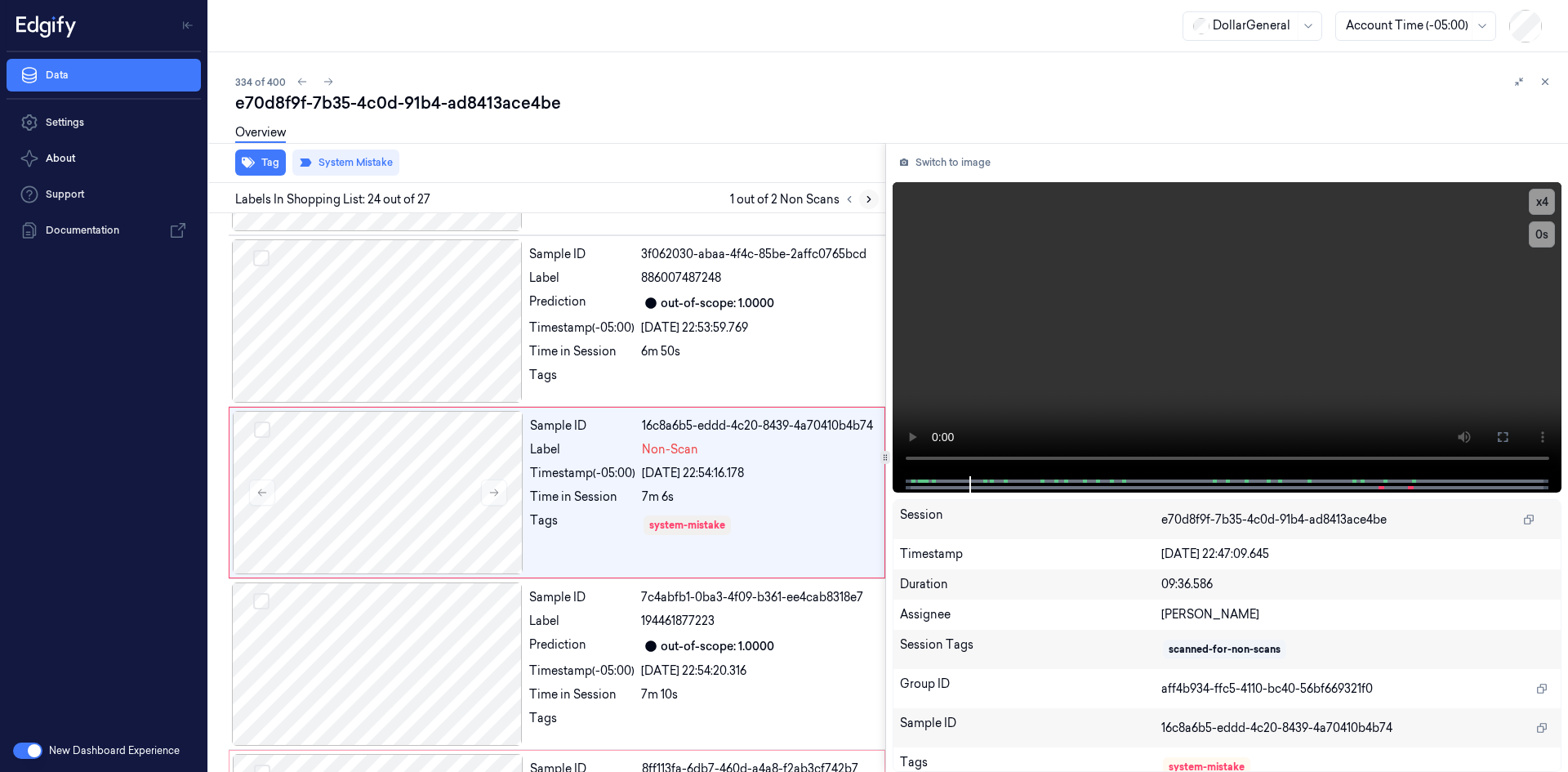
click at [877, 201] on button at bounding box center [869, 199] width 20 height 20
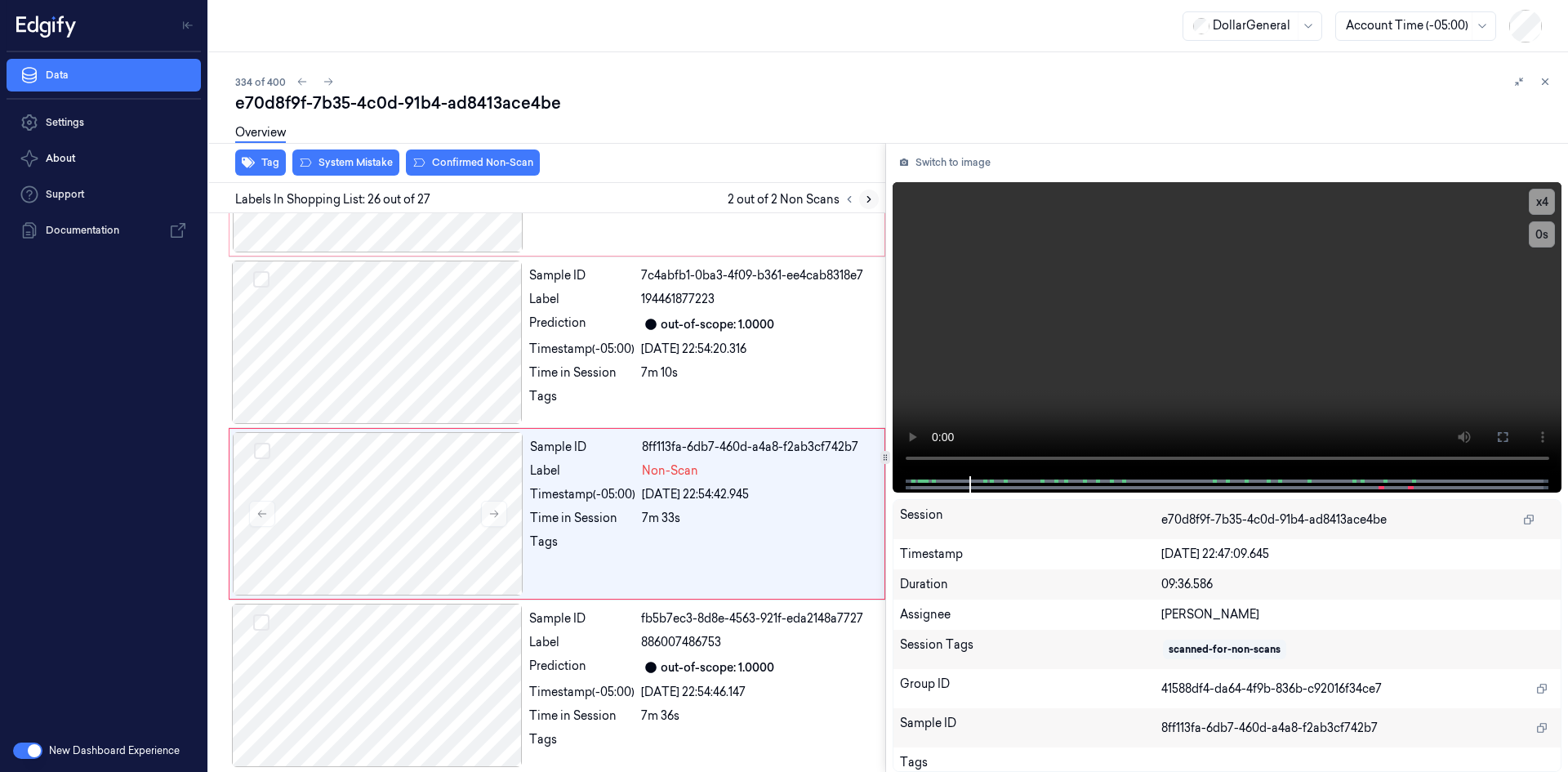
scroll to position [4216, 0]
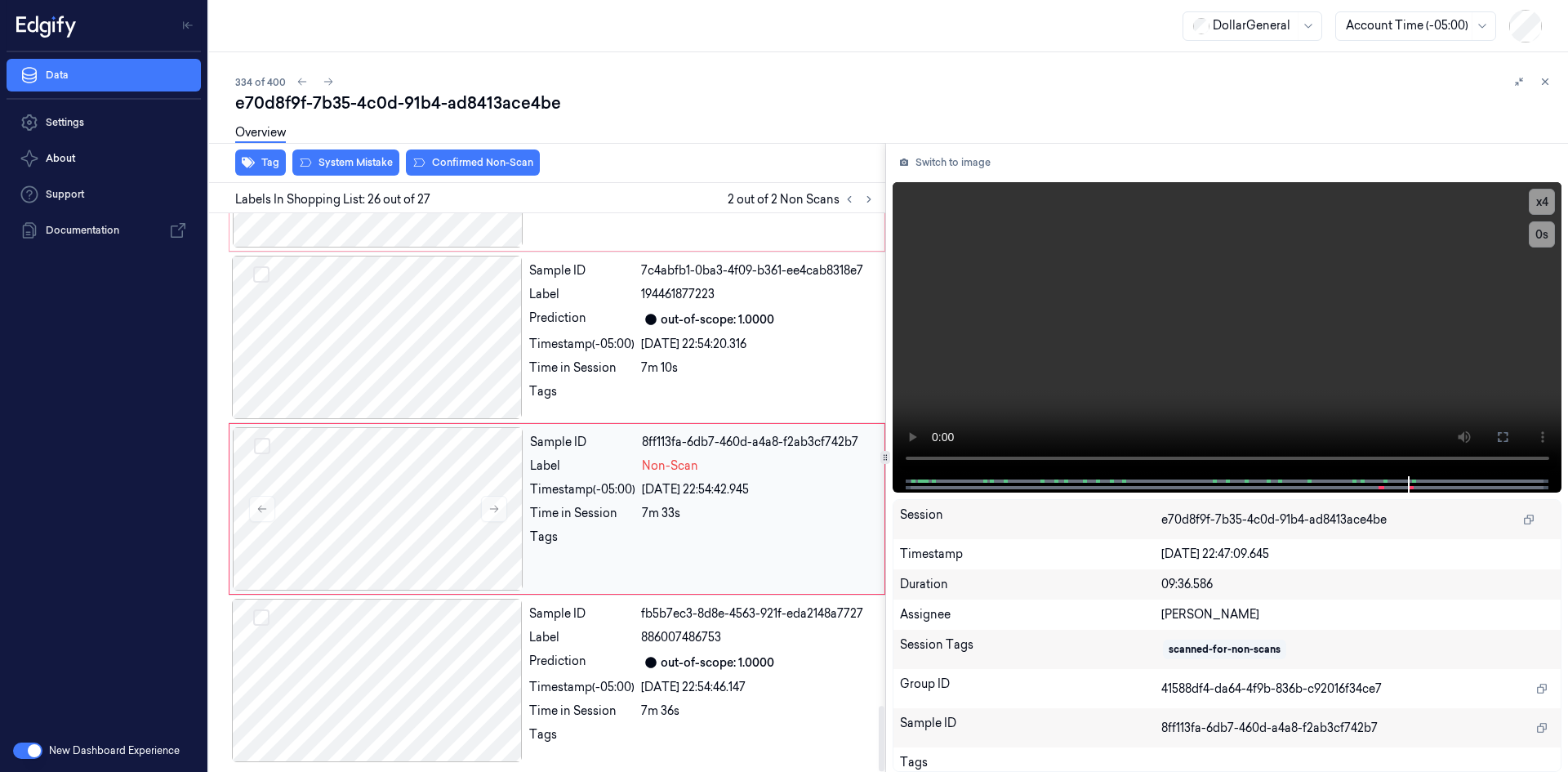
click at [771, 510] on div "7m 33s" at bounding box center [758, 514] width 233 height 17
click at [1375, 309] on video at bounding box center [1227, 330] width 670 height 294
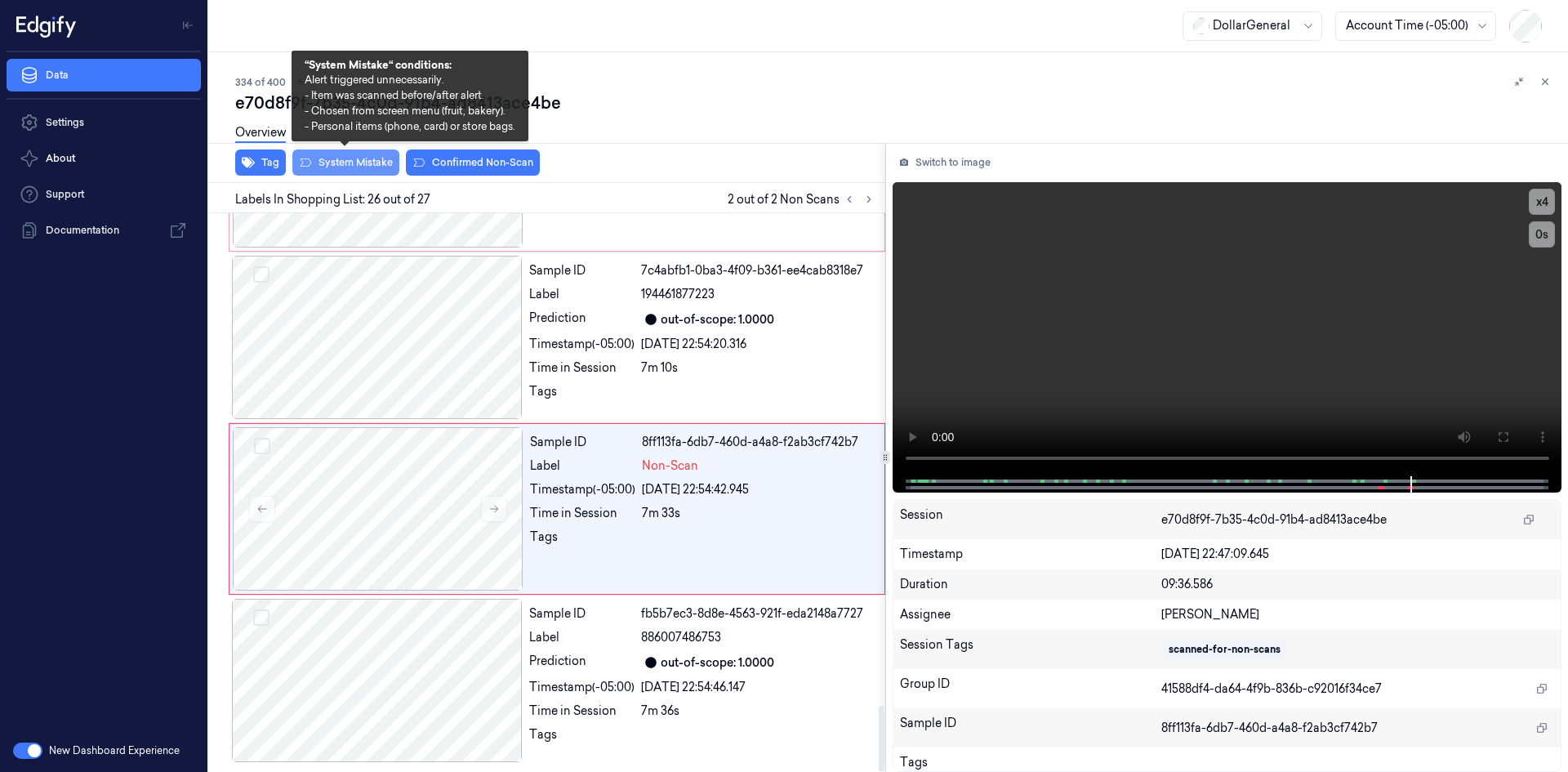
click at [367, 164] on button "System Mistake" at bounding box center [346, 163] width 107 height 27
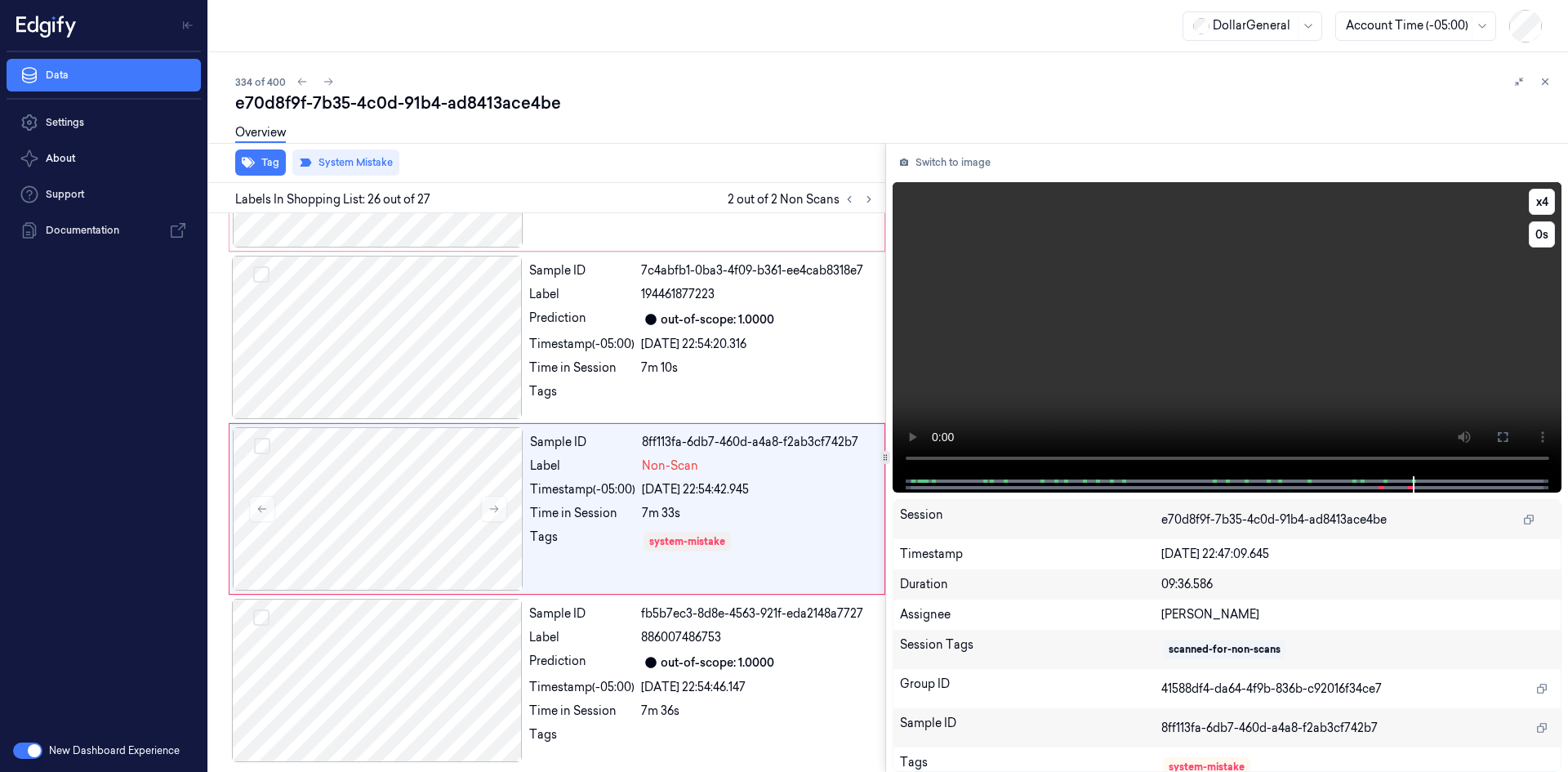
click at [1225, 312] on video at bounding box center [1227, 330] width 670 height 294
click at [761, 243] on div "Sample ID 16c8a6b5-eddd-4c20-8439-4a70410b4b74 Label Non-Scan Timestamp (-05:00…" at bounding box center [703, 165] width 358 height 163
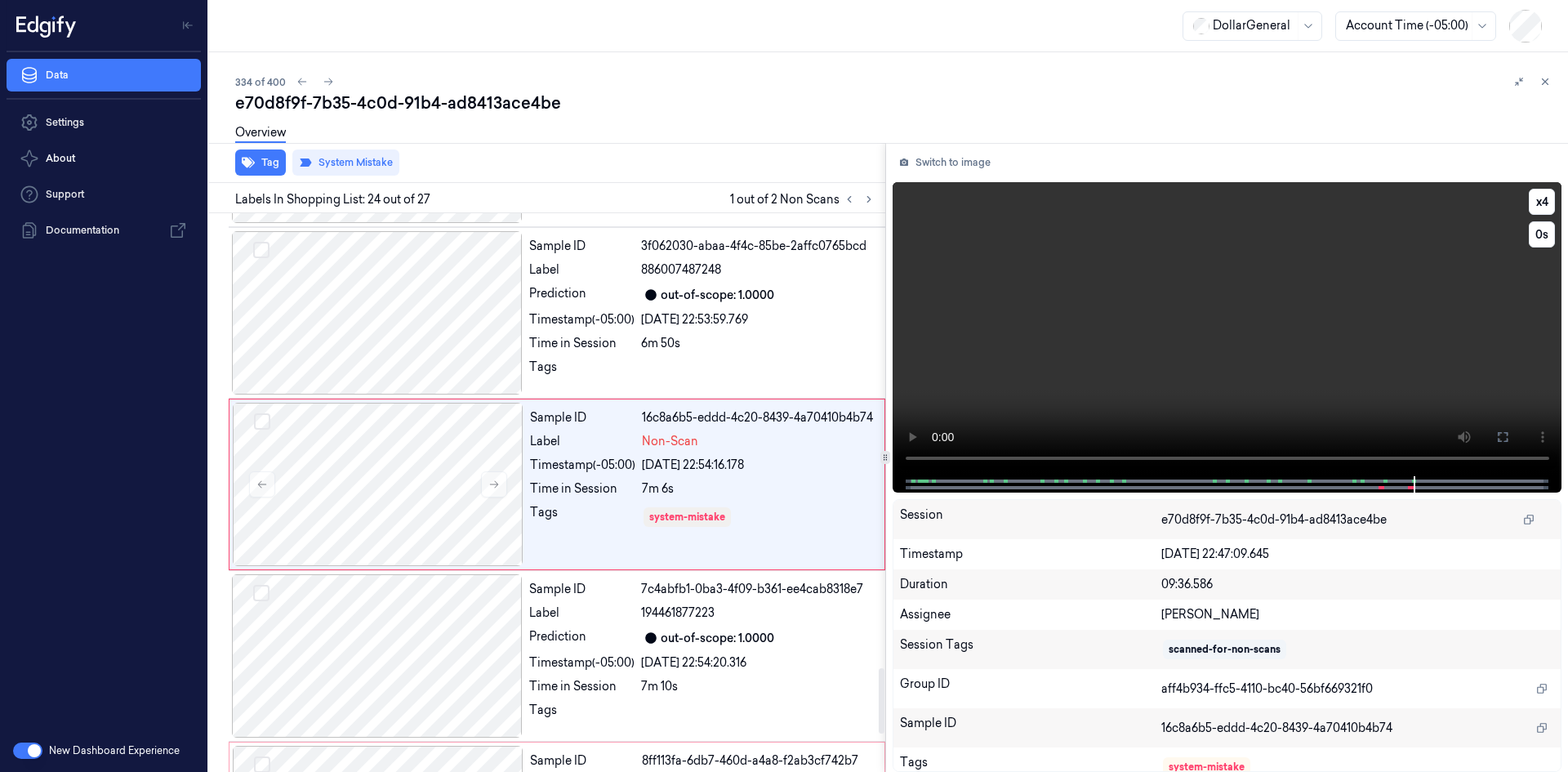
scroll to position [3890, 0]
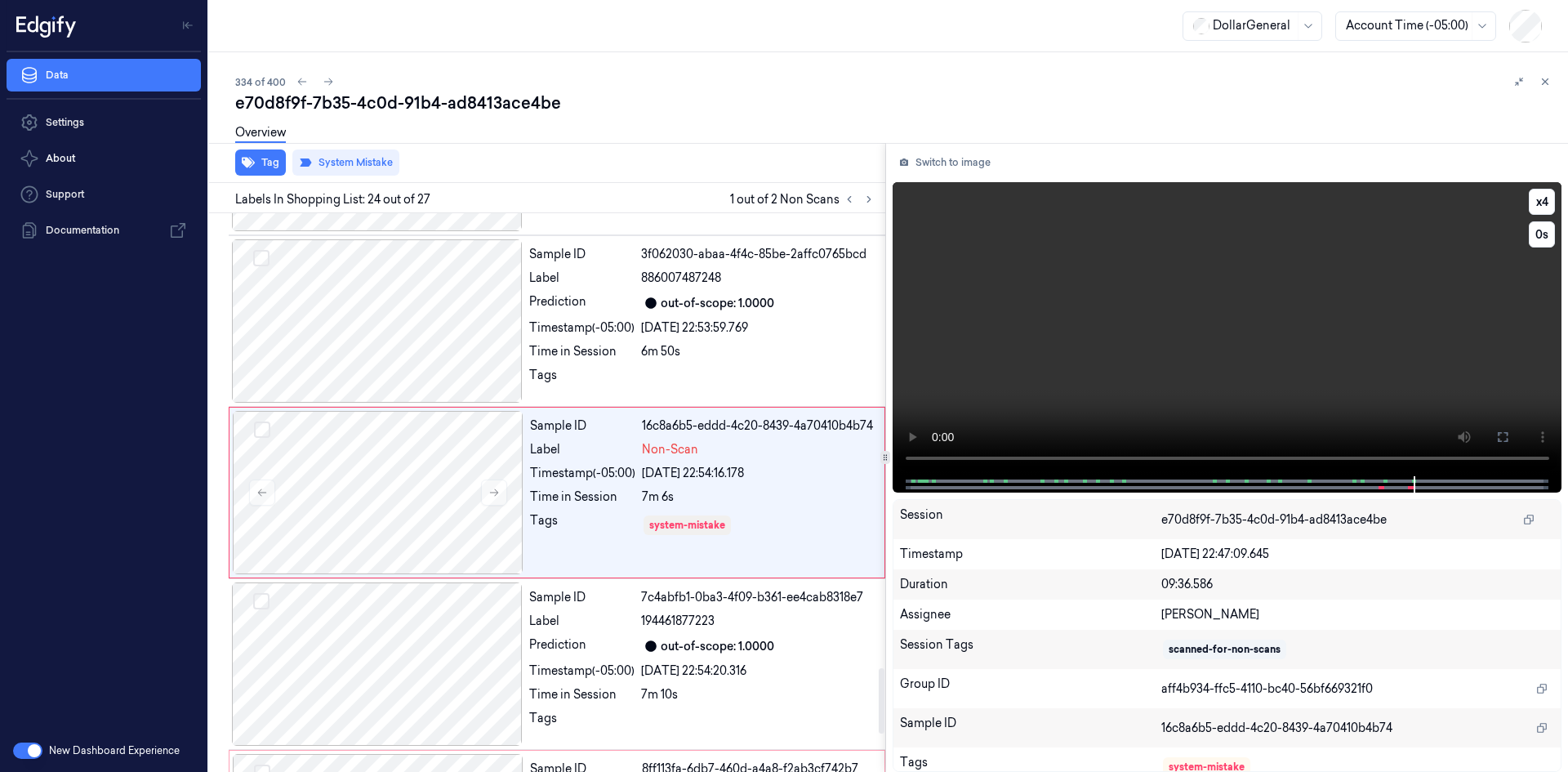
click at [1332, 347] on video at bounding box center [1227, 330] width 670 height 294
click at [1323, 331] on video at bounding box center [1227, 330] width 670 height 294
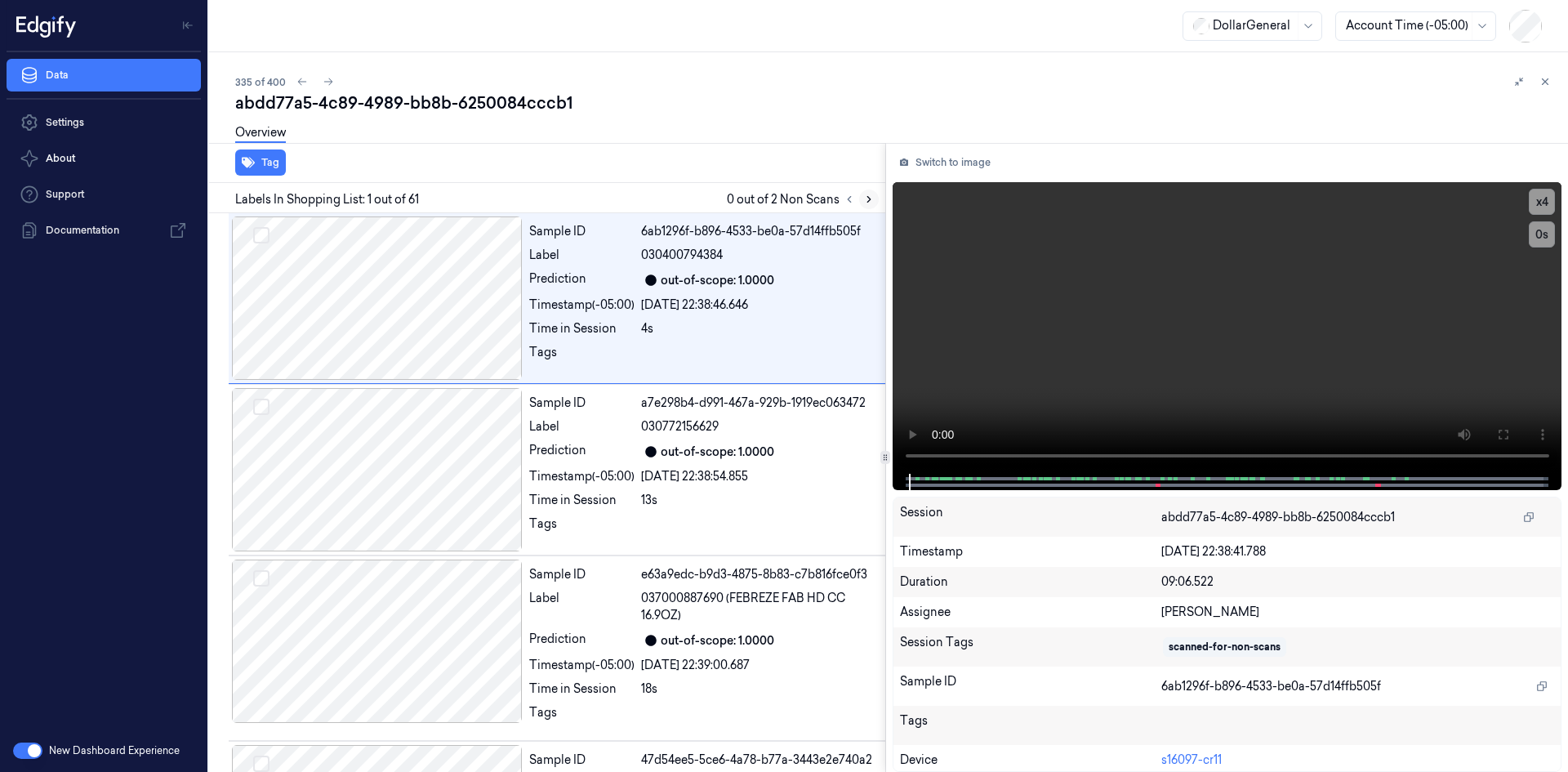
click at [877, 196] on button at bounding box center [869, 199] width 20 height 20
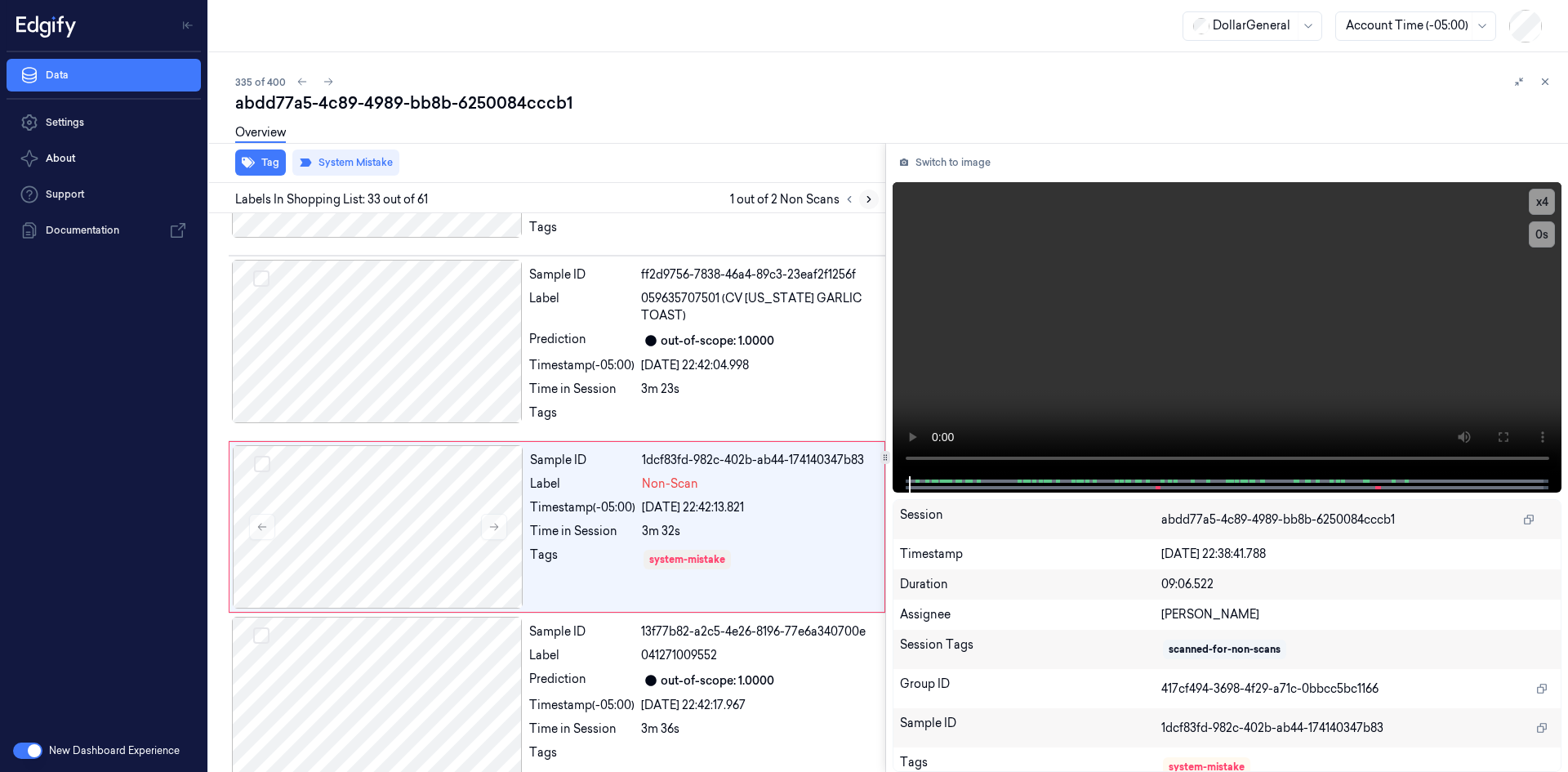
scroll to position [5502, 0]
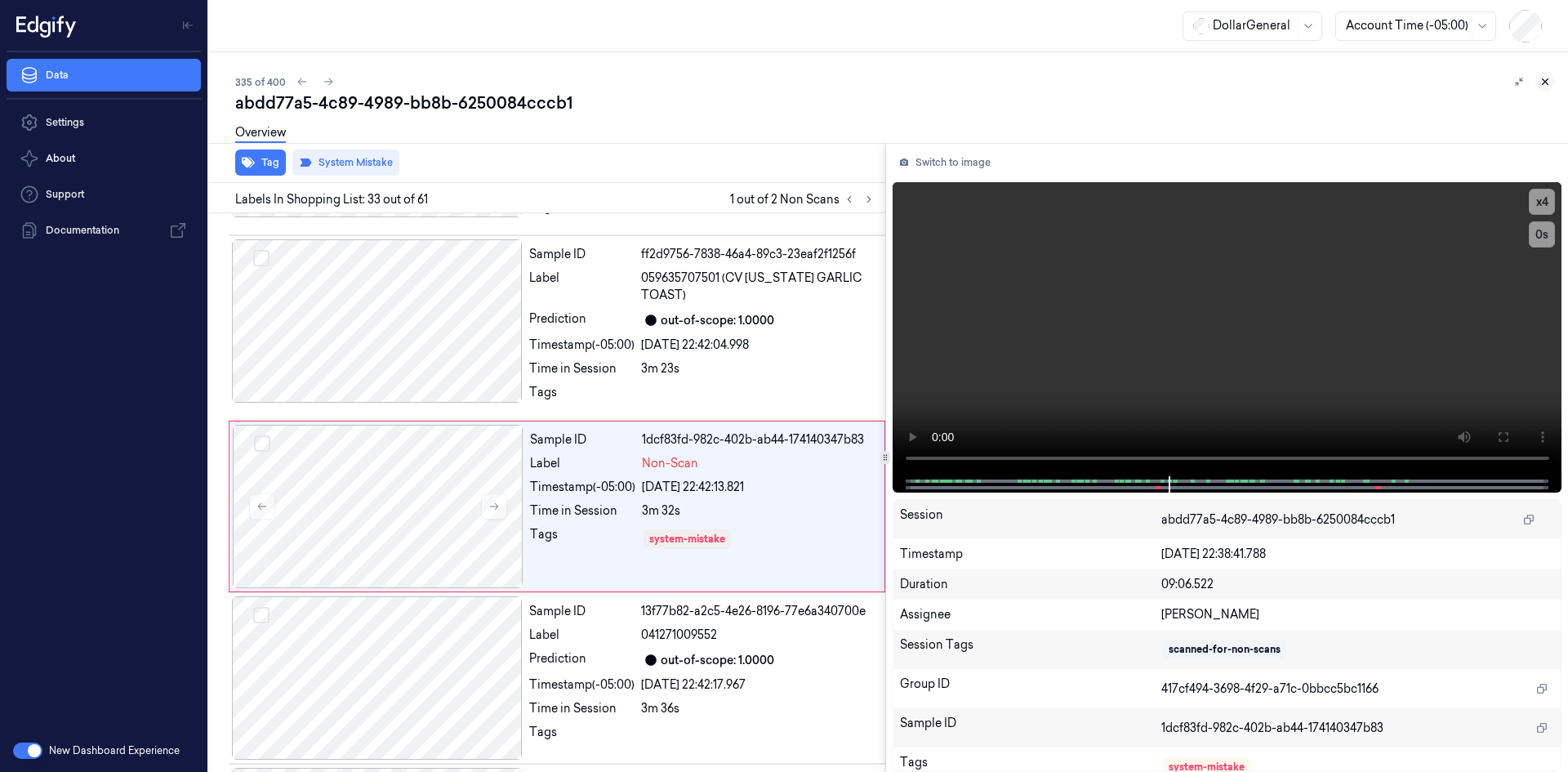
click at [1546, 72] on button at bounding box center [1545, 81] width 20 height 20
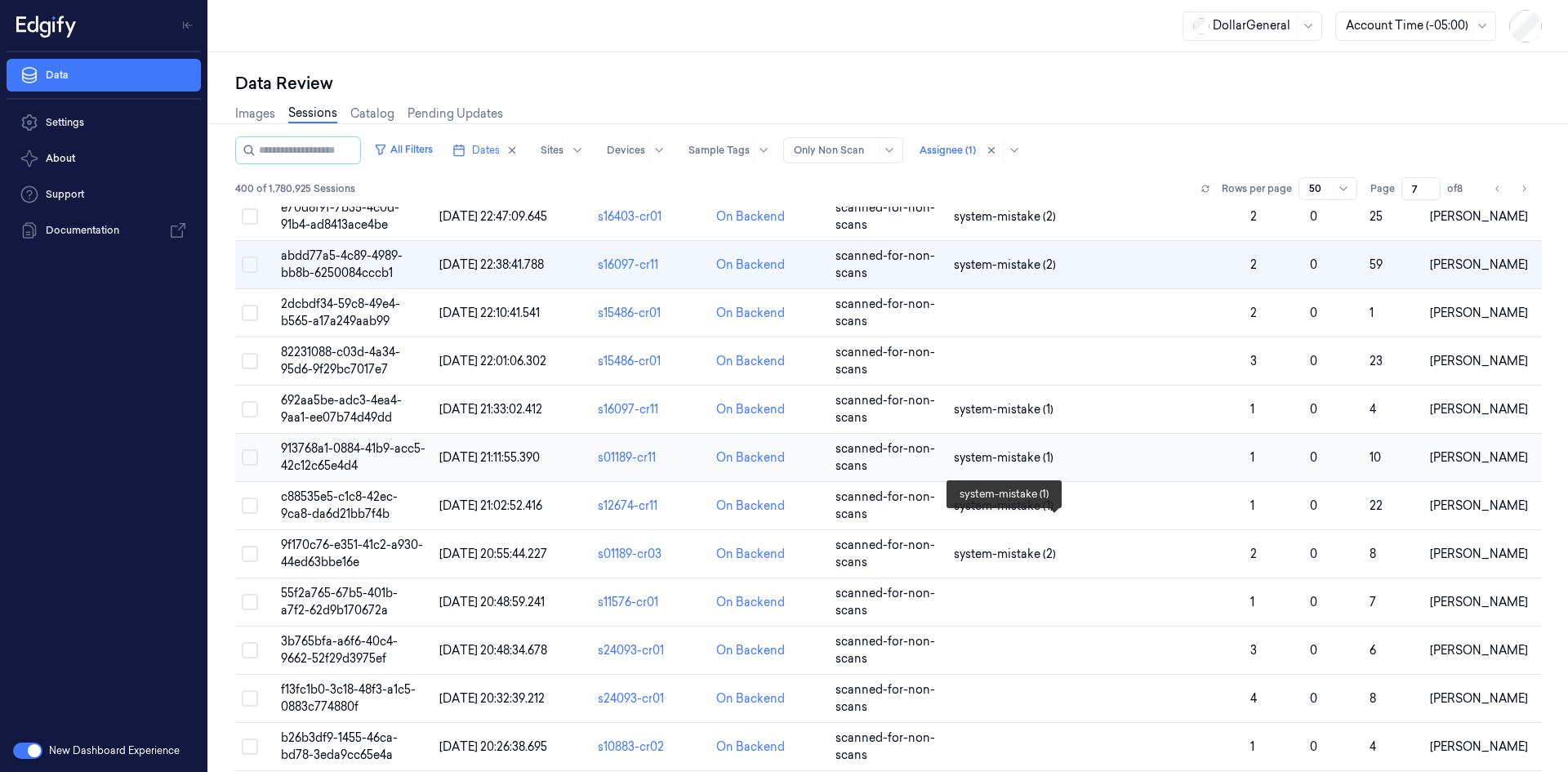
scroll to position [1659, 0]
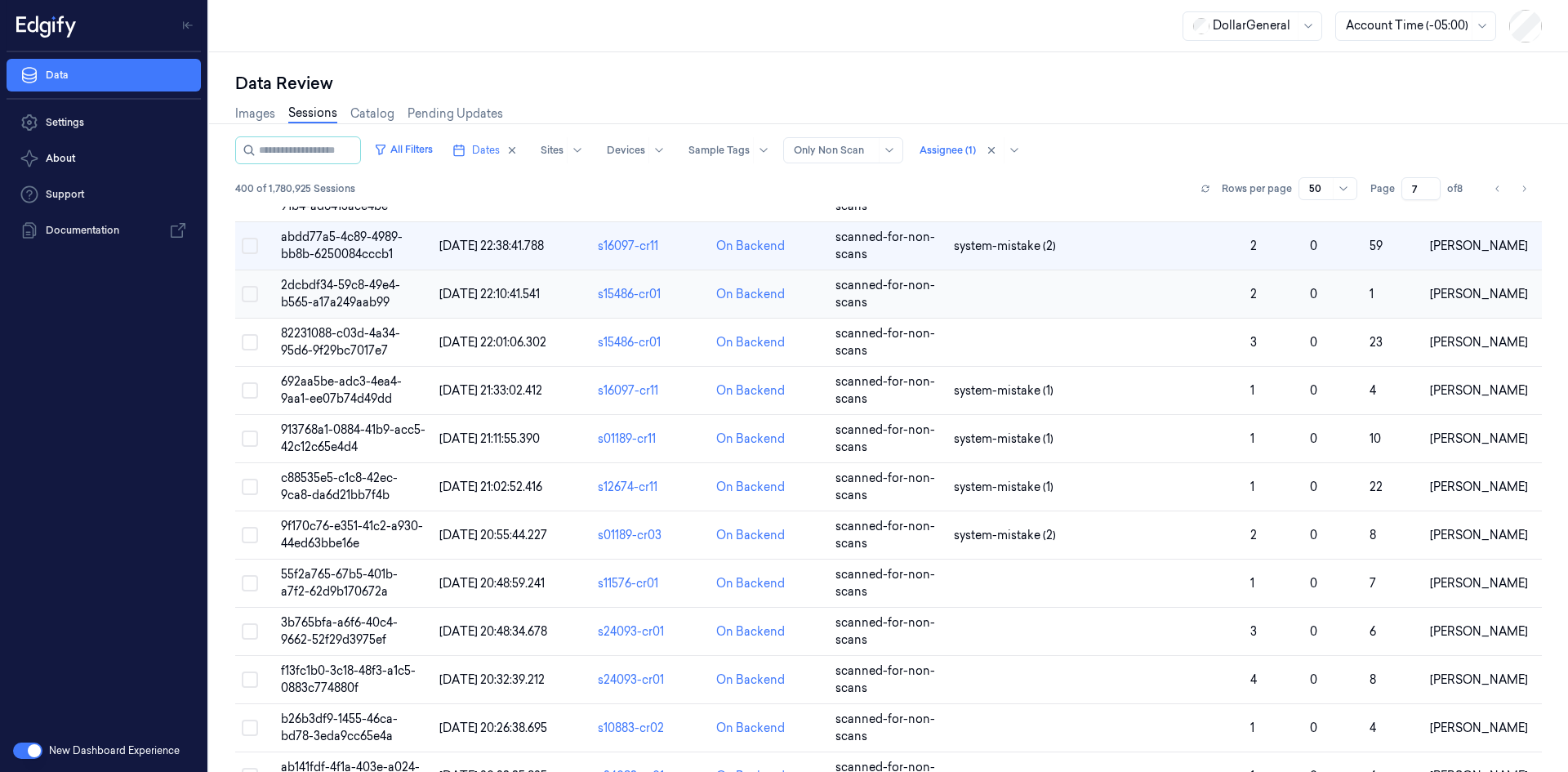
click at [1033, 294] on td at bounding box center [1096, 294] width 296 height 48
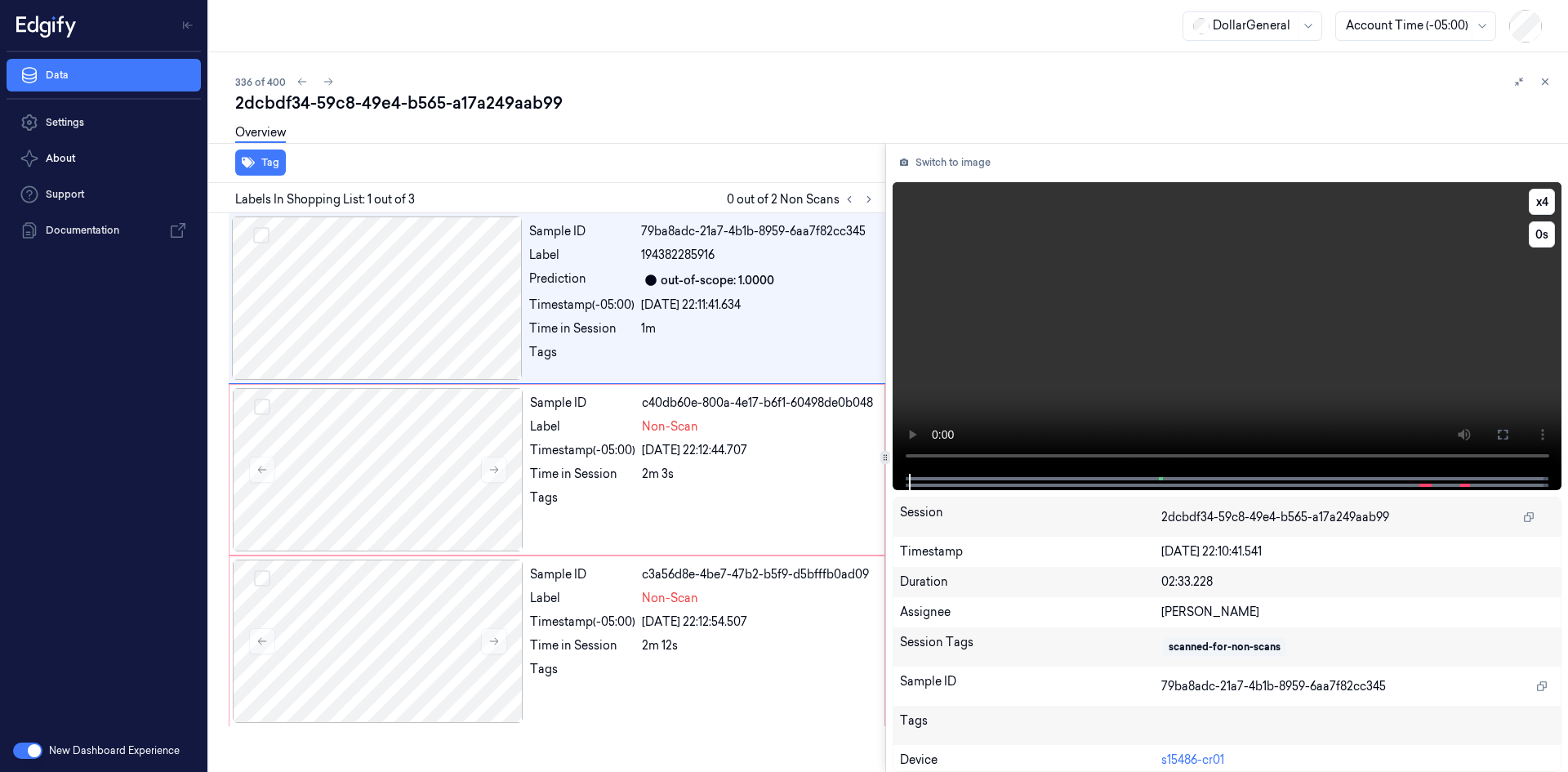
click at [999, 327] on video at bounding box center [1227, 328] width 670 height 292
click at [713, 325] on div "1m" at bounding box center [758, 329] width 235 height 17
click at [1343, 345] on video at bounding box center [1227, 328] width 670 height 292
click at [1335, 345] on video at bounding box center [1227, 328] width 670 height 292
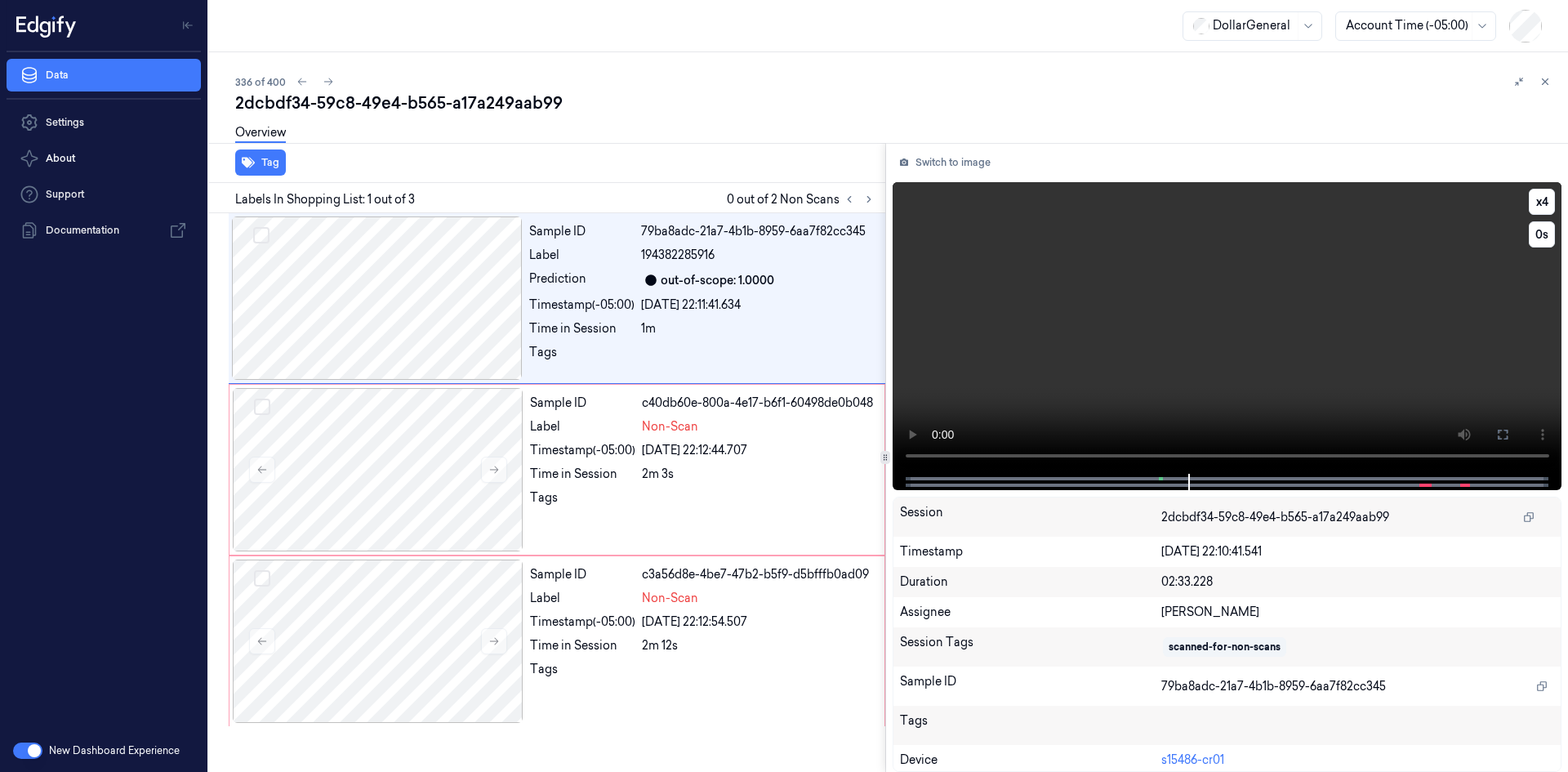
click at [1208, 348] on video at bounding box center [1227, 328] width 670 height 292
click at [740, 503] on div "Sample ID c40db60e-800a-4e17-b6f1-60498de0b048 Label Non-Scan Timestamp (-05:00…" at bounding box center [703, 469] width 358 height 163
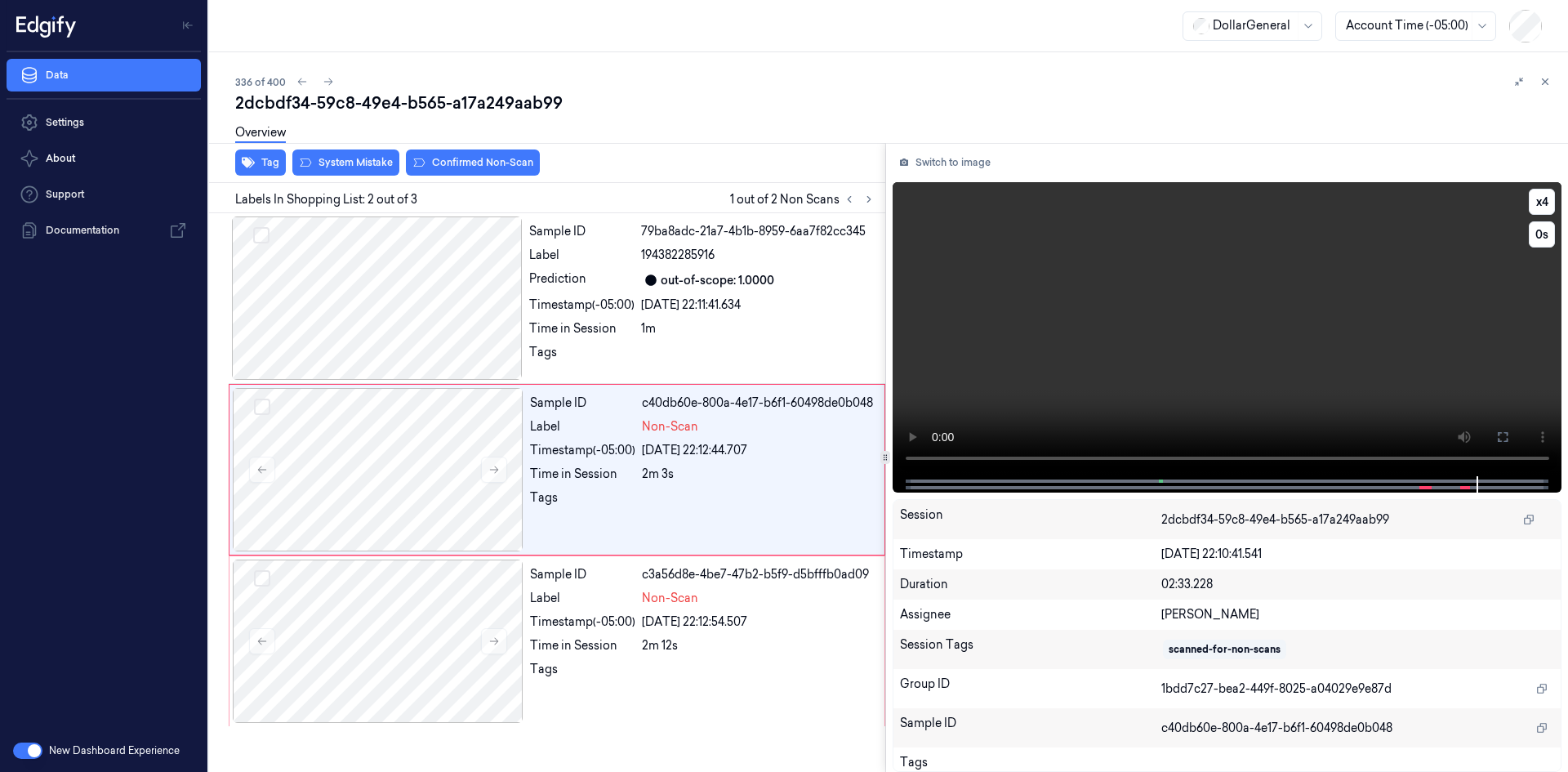
click at [1173, 297] on video at bounding box center [1227, 330] width 670 height 294
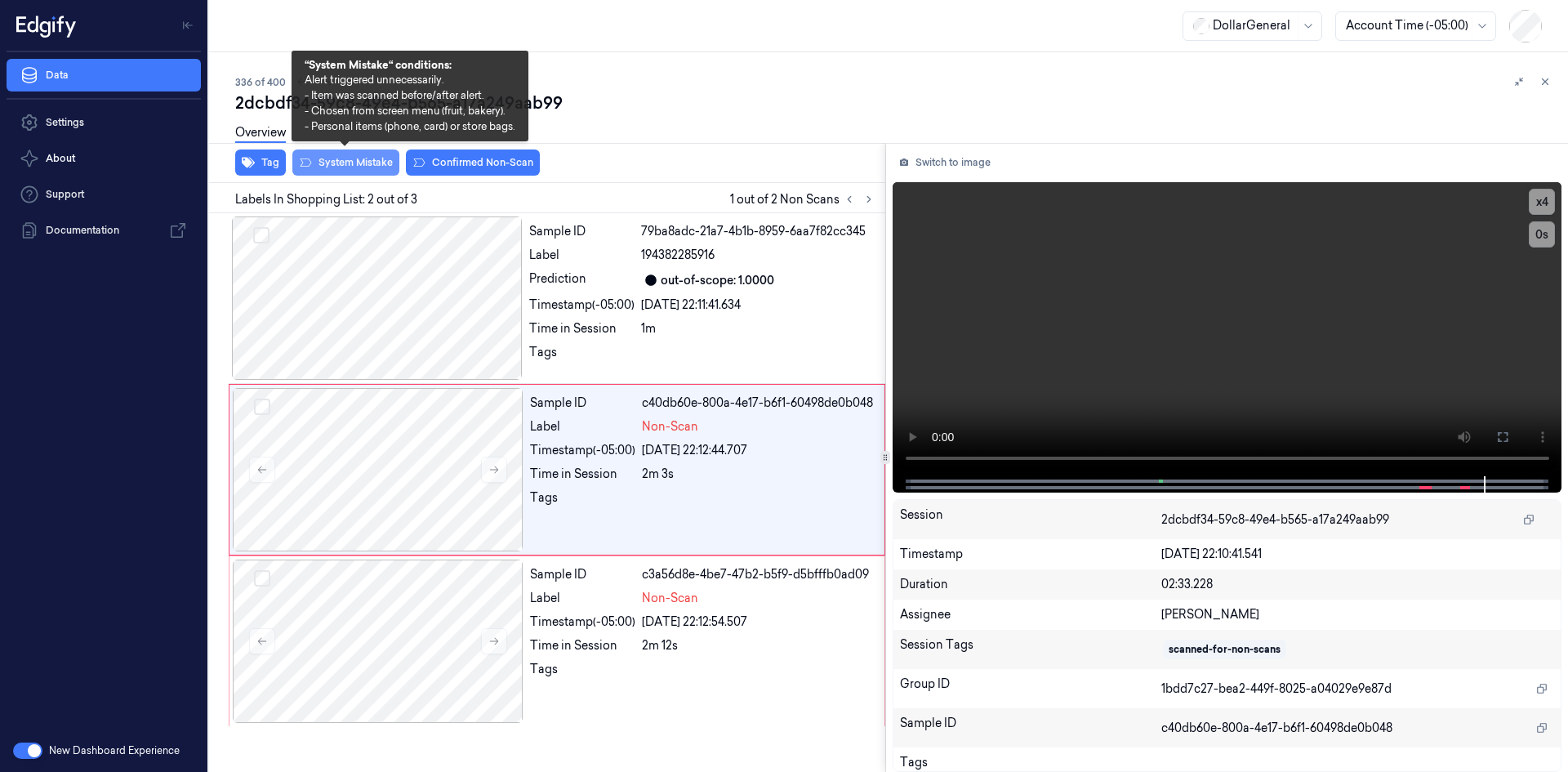
click at [384, 163] on button "System Mistake" at bounding box center [346, 163] width 107 height 27
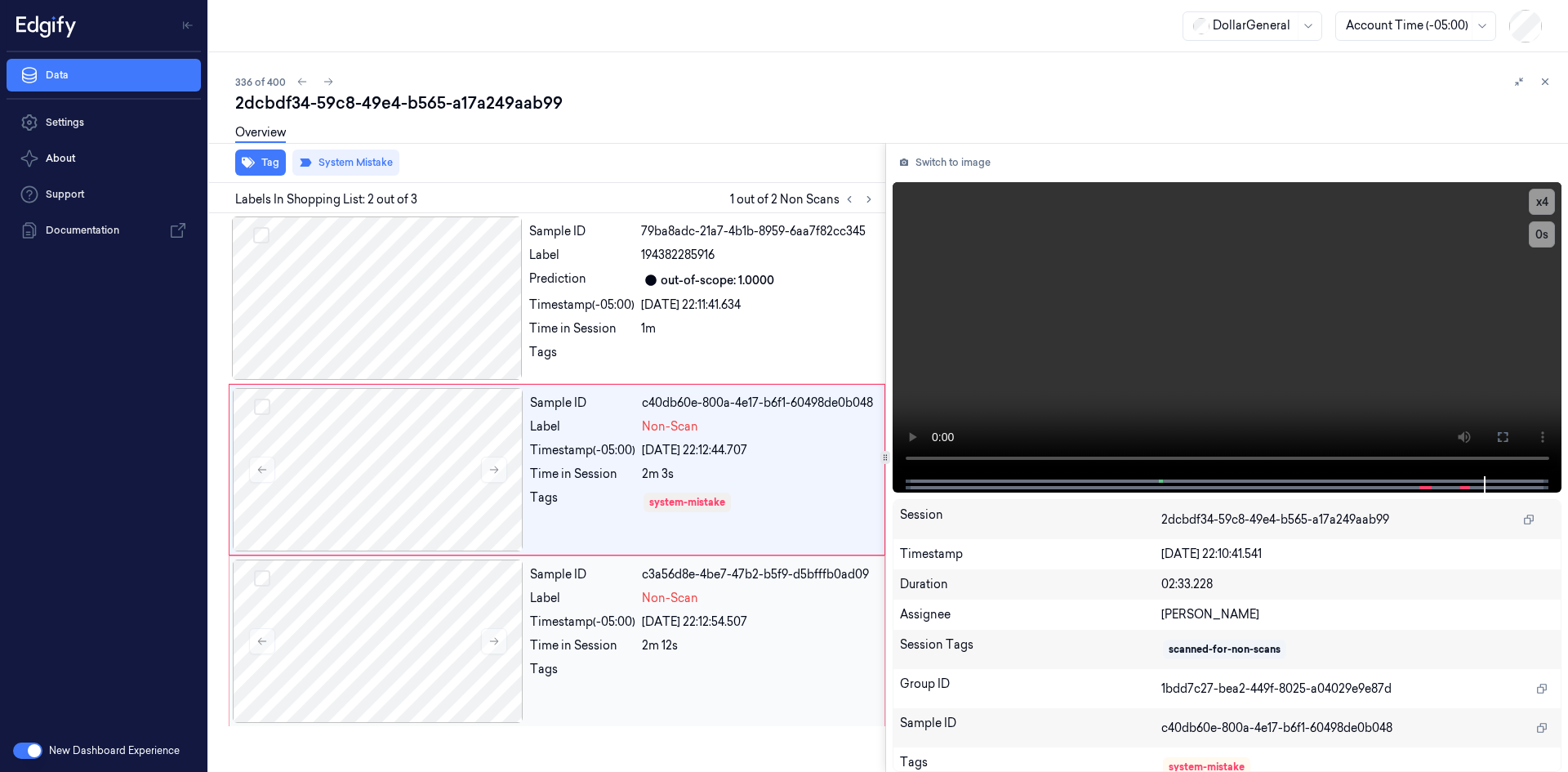
click at [694, 668] on div at bounding box center [758, 674] width 233 height 27
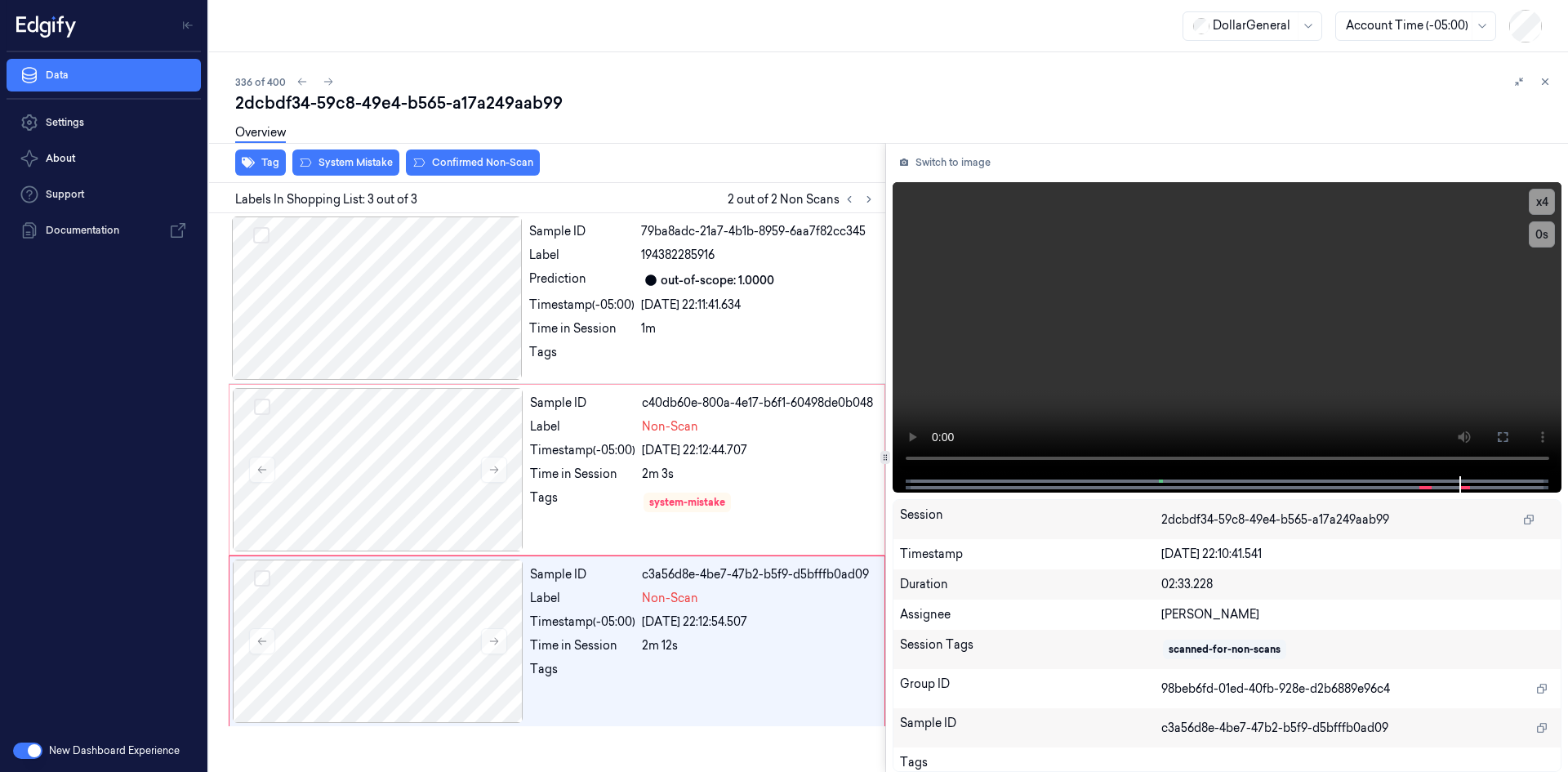
click at [365, 154] on div "Overview" at bounding box center [895, 135] width 1320 height 42
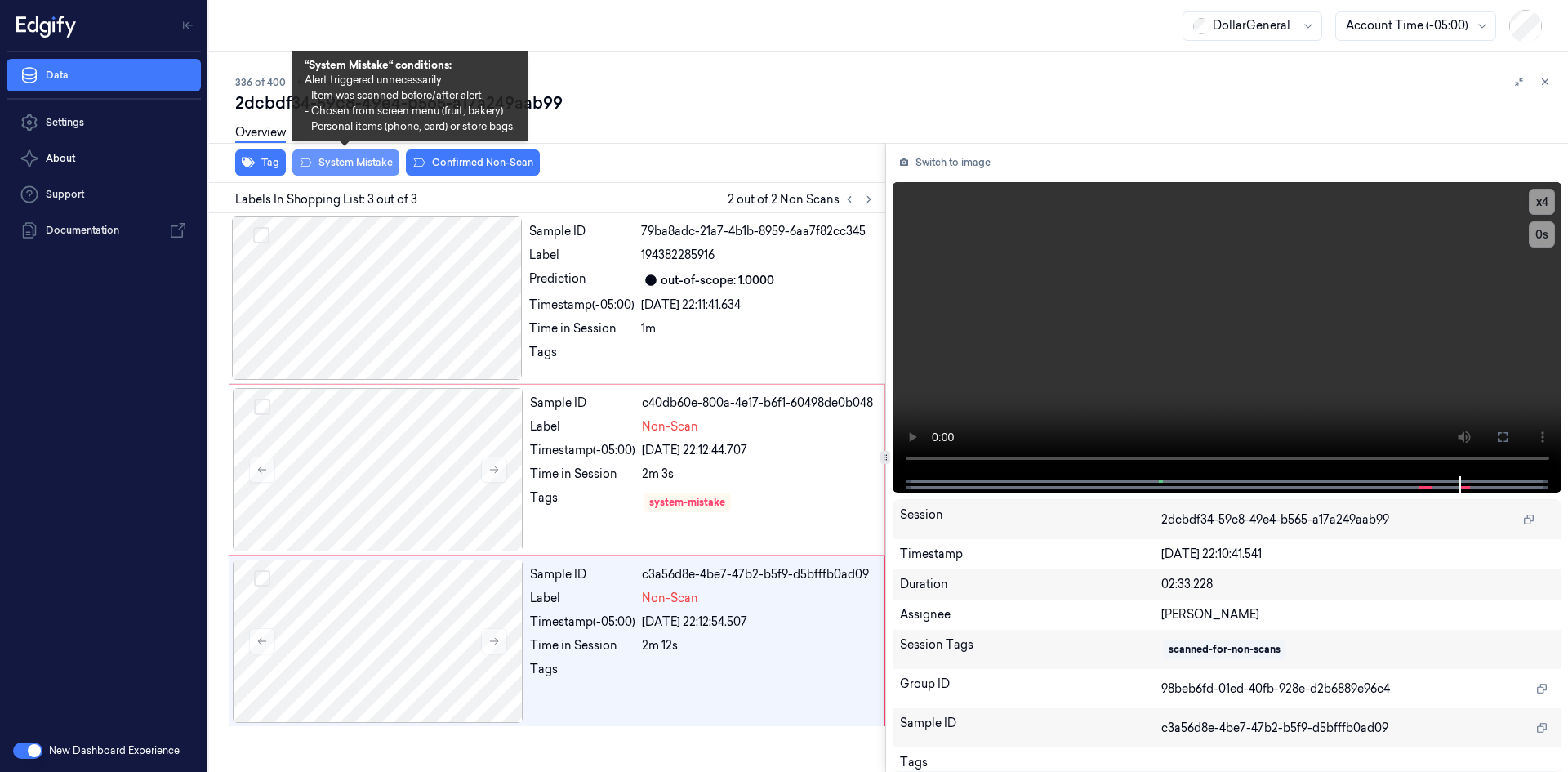
click at [375, 163] on button "System Mistake" at bounding box center [346, 163] width 107 height 27
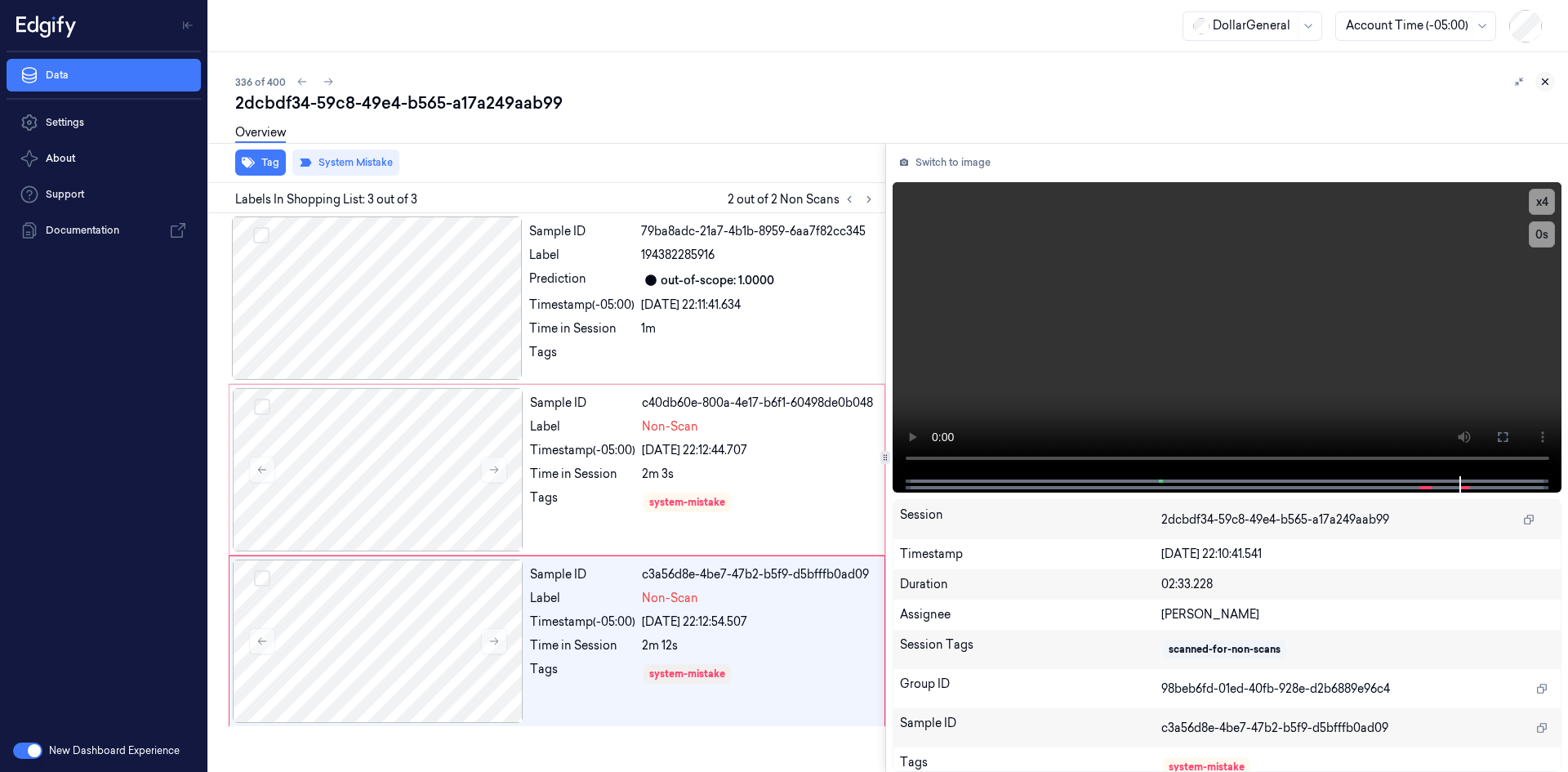
click at [1552, 82] on button at bounding box center [1545, 81] width 20 height 20
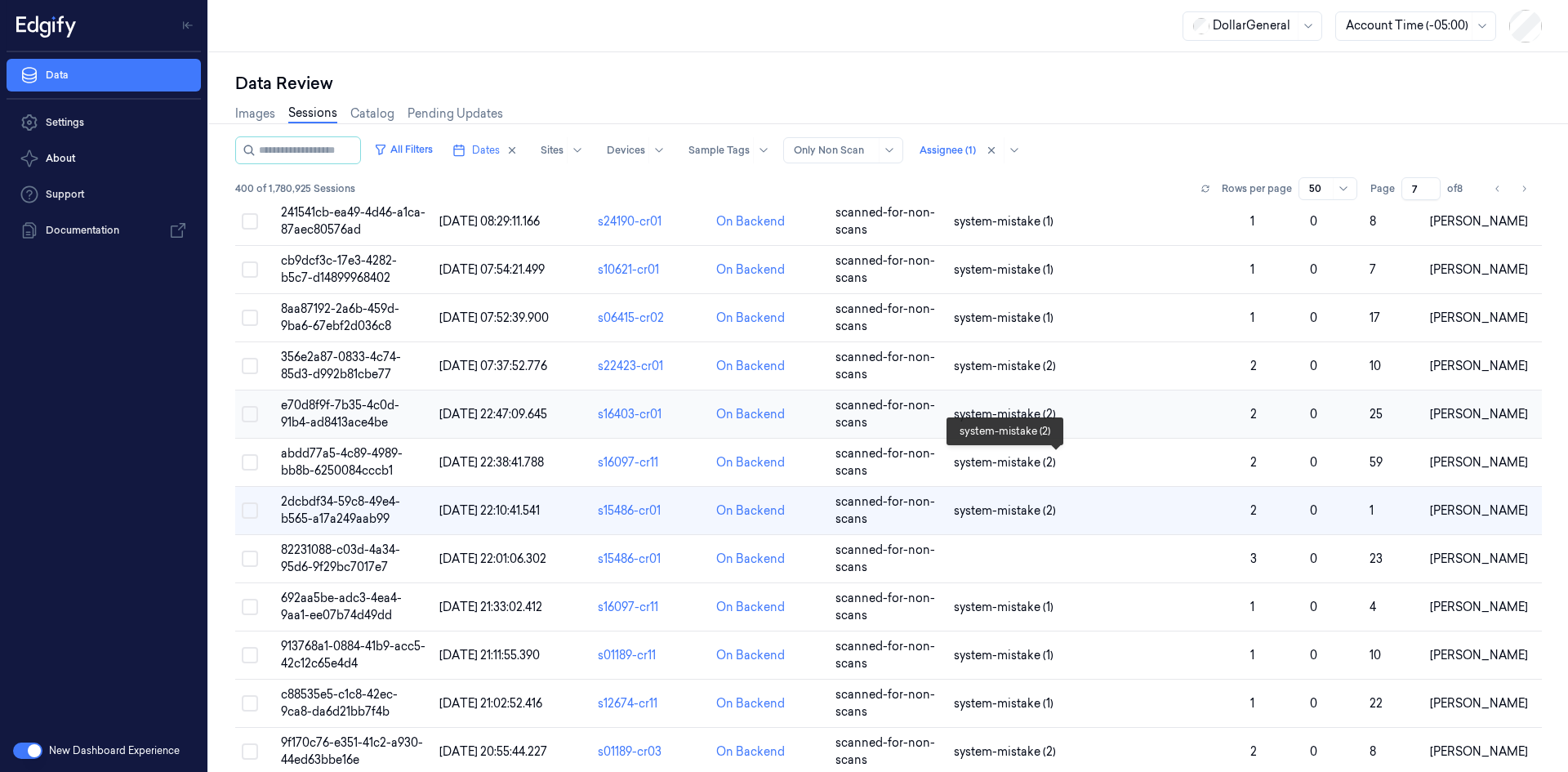
scroll to position [1414, 0]
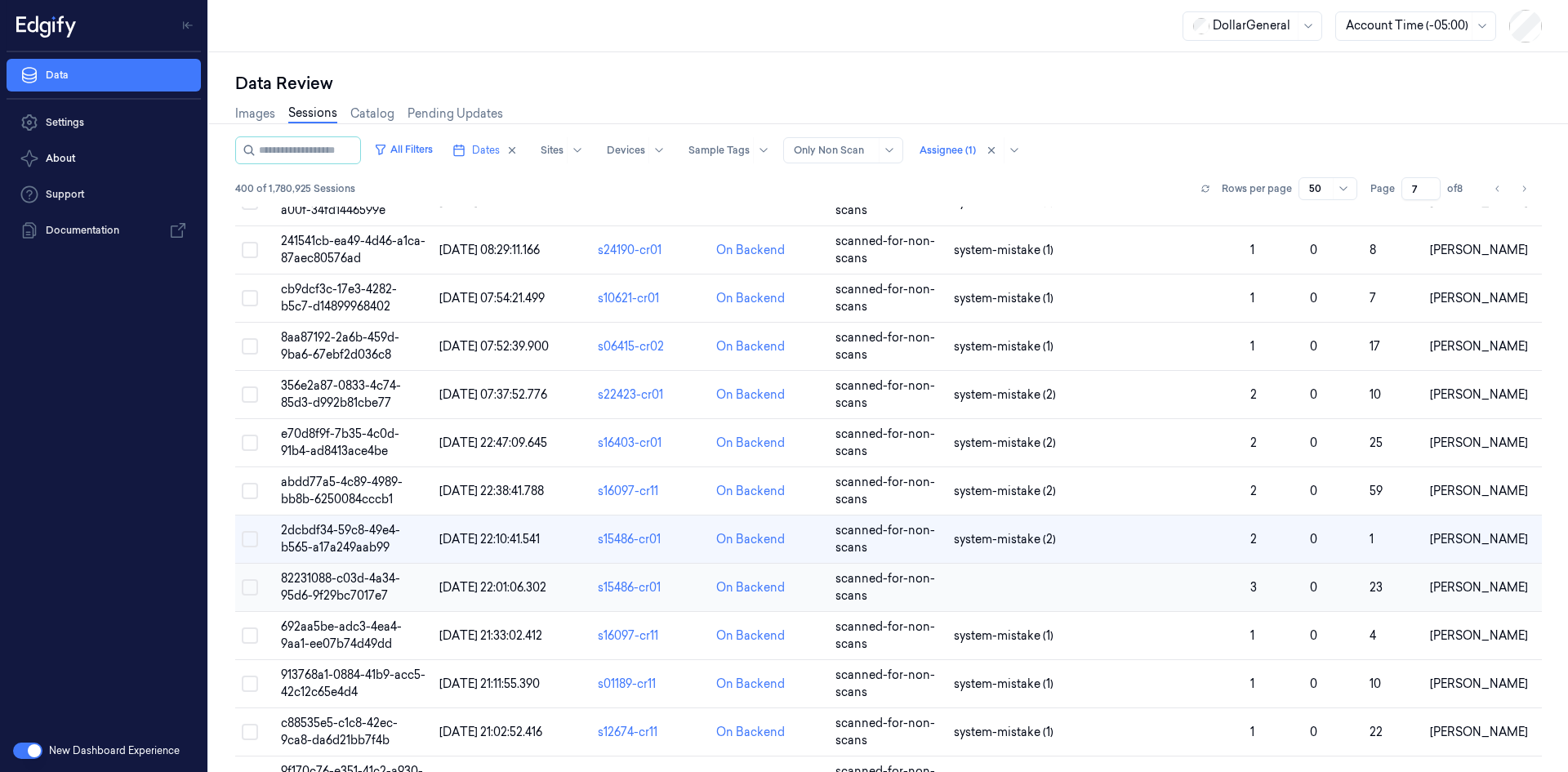
click at [1038, 594] on td at bounding box center [1096, 587] width 296 height 48
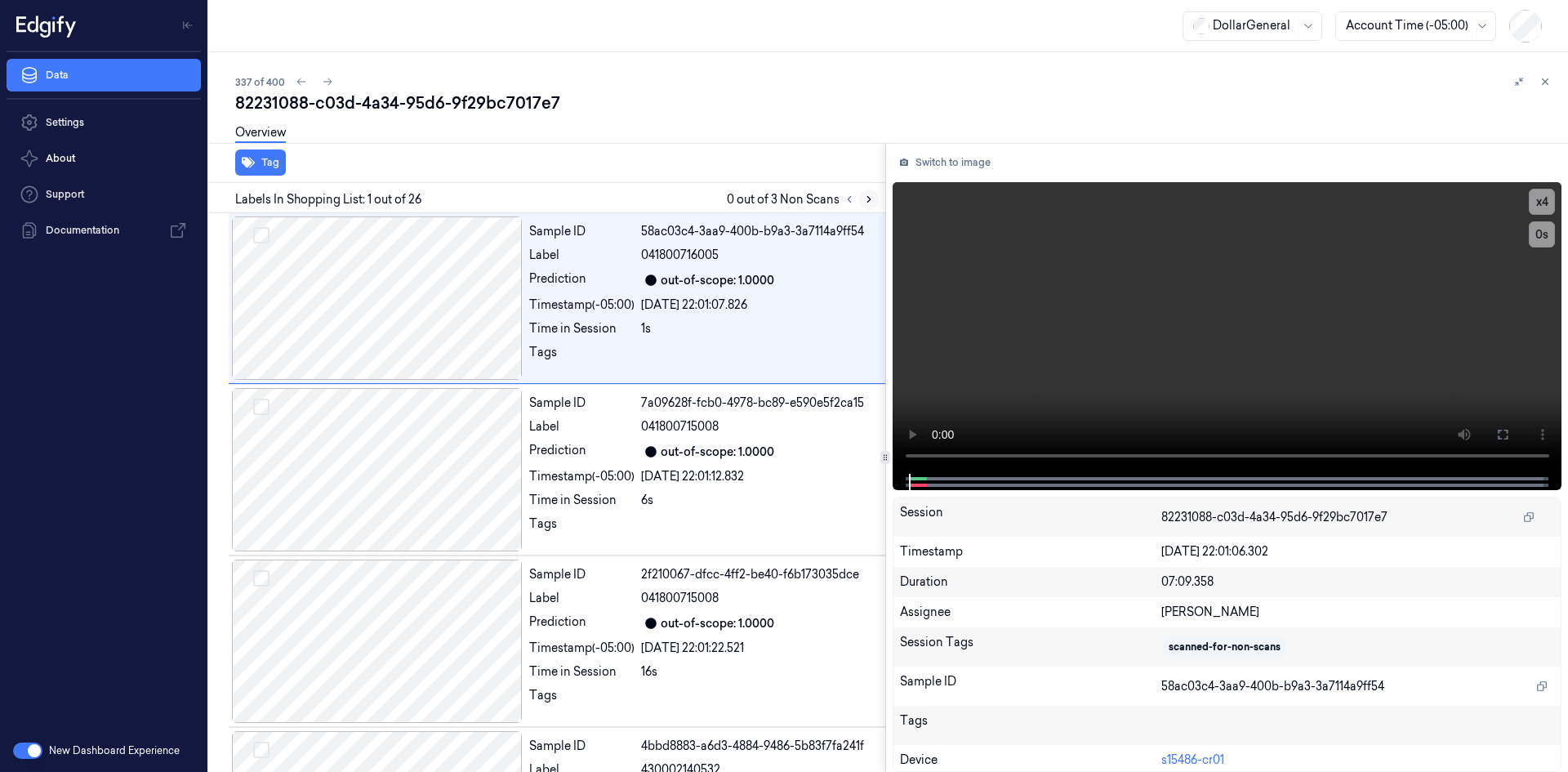
click at [878, 199] on button at bounding box center [869, 199] width 20 height 20
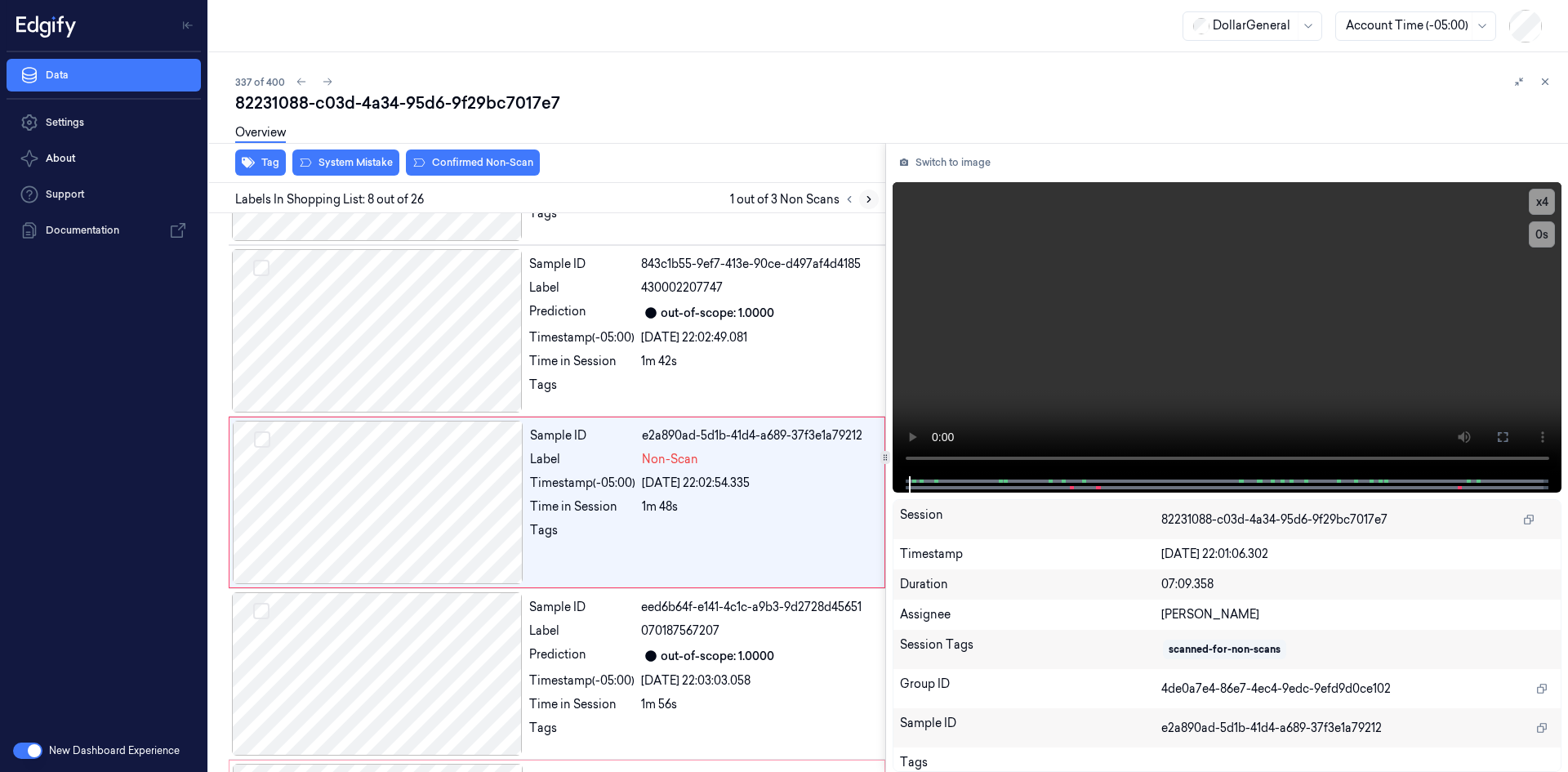
scroll to position [1007, 0]
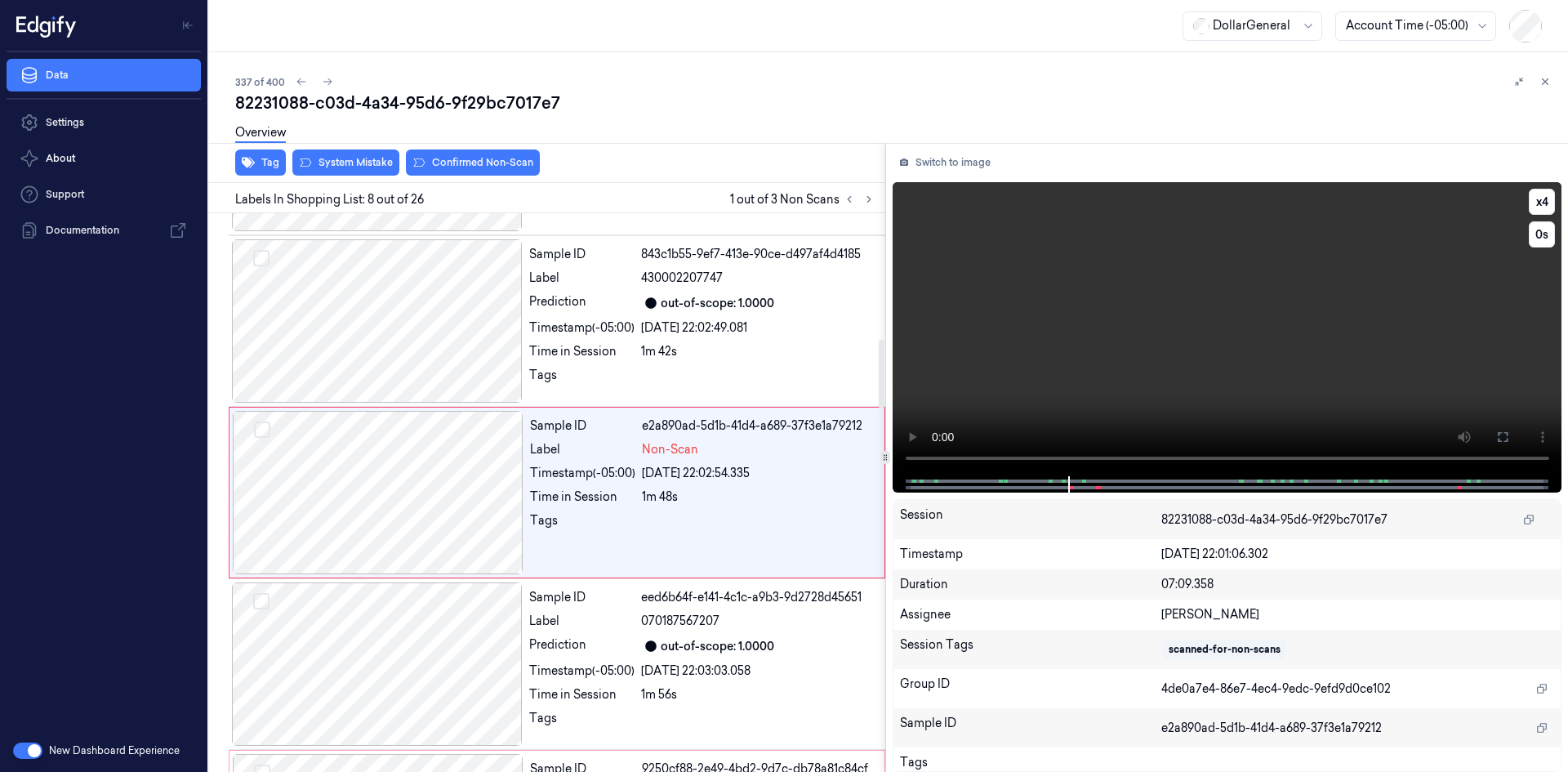
click at [1143, 229] on video at bounding box center [1227, 330] width 670 height 294
click at [1101, 236] on video at bounding box center [1227, 330] width 670 height 294
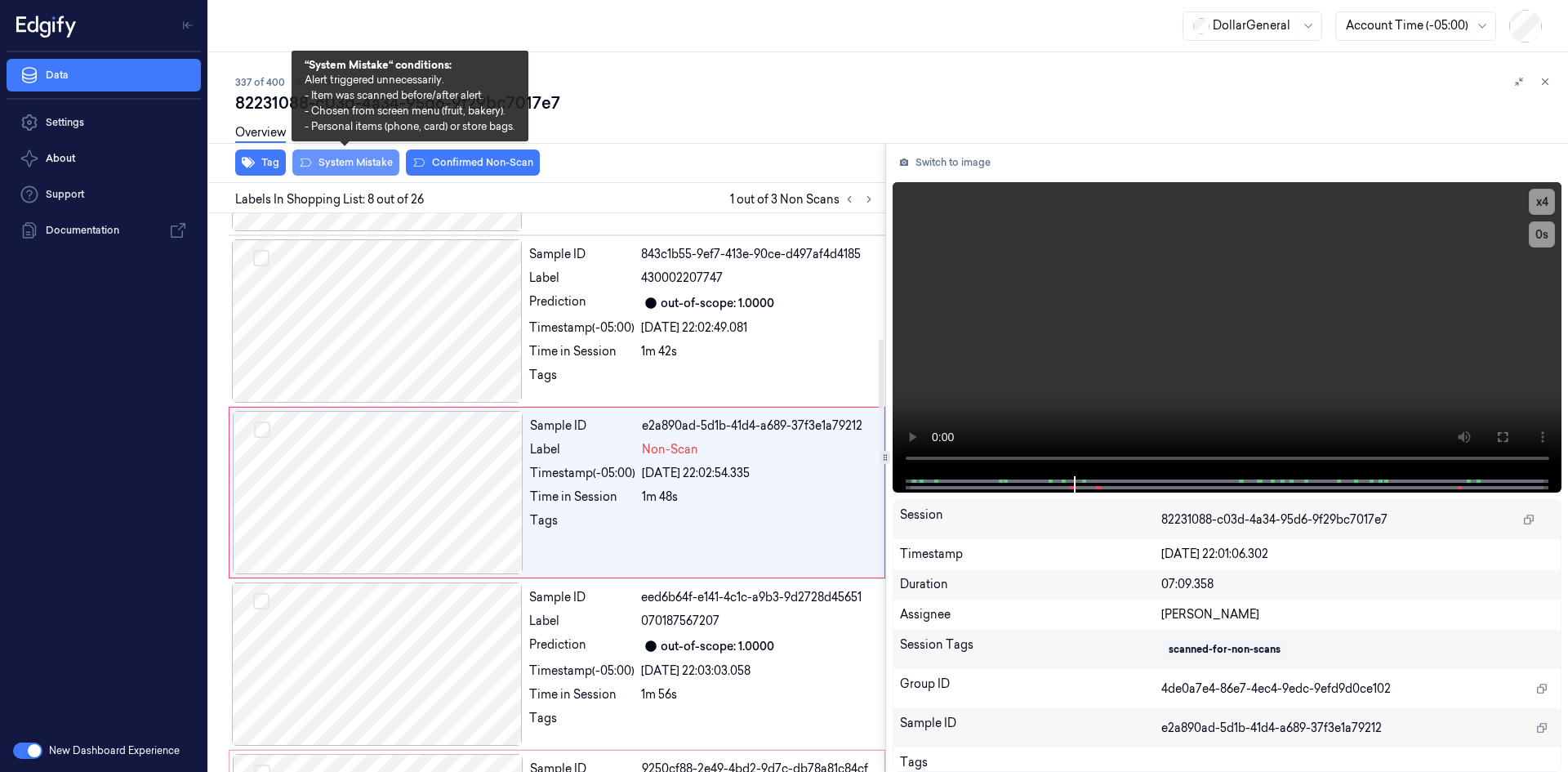
click at [374, 157] on button "System Mistake" at bounding box center [346, 163] width 107 height 27
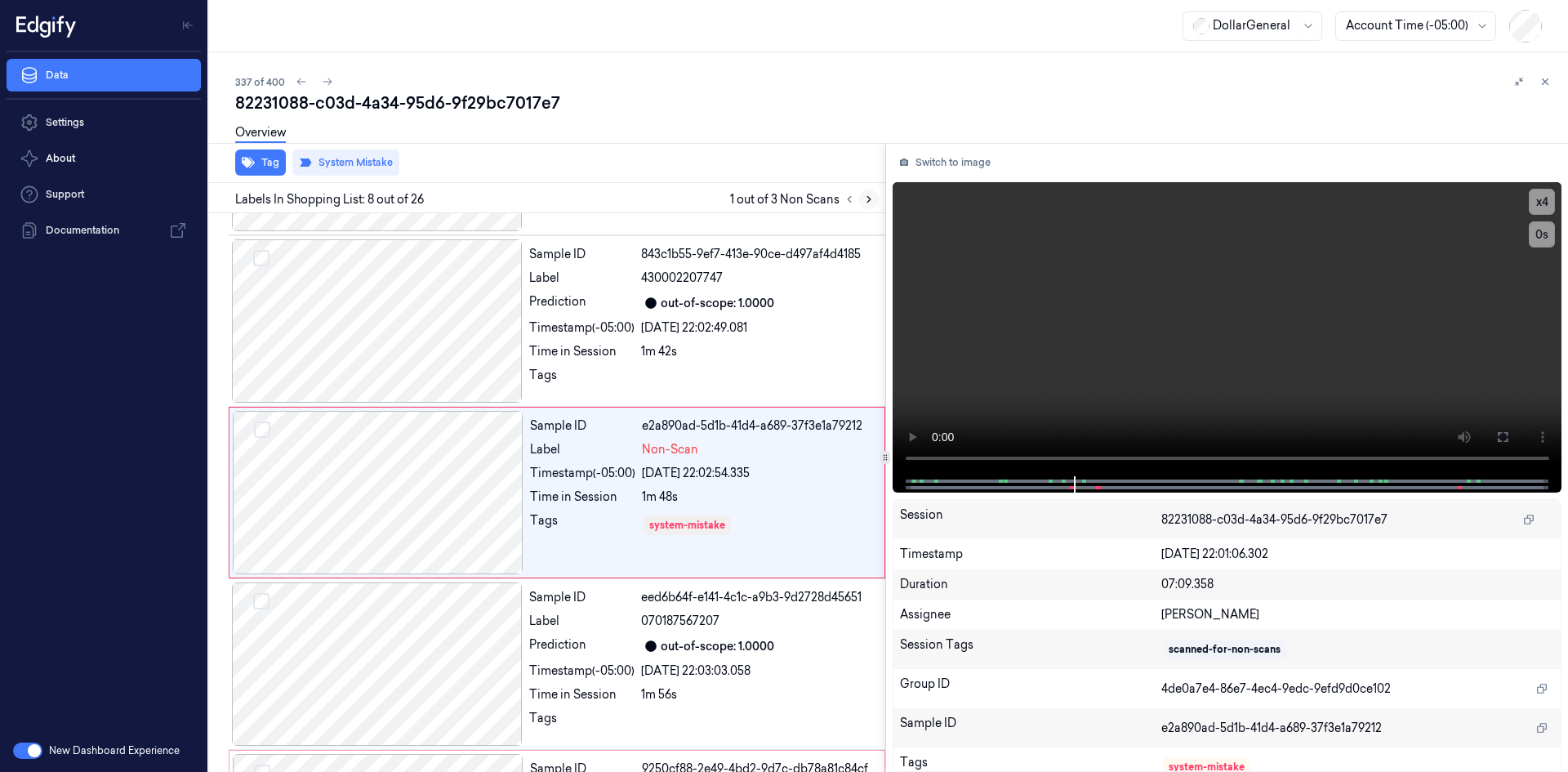
click at [871, 197] on icon at bounding box center [869, 199] width 11 height 11
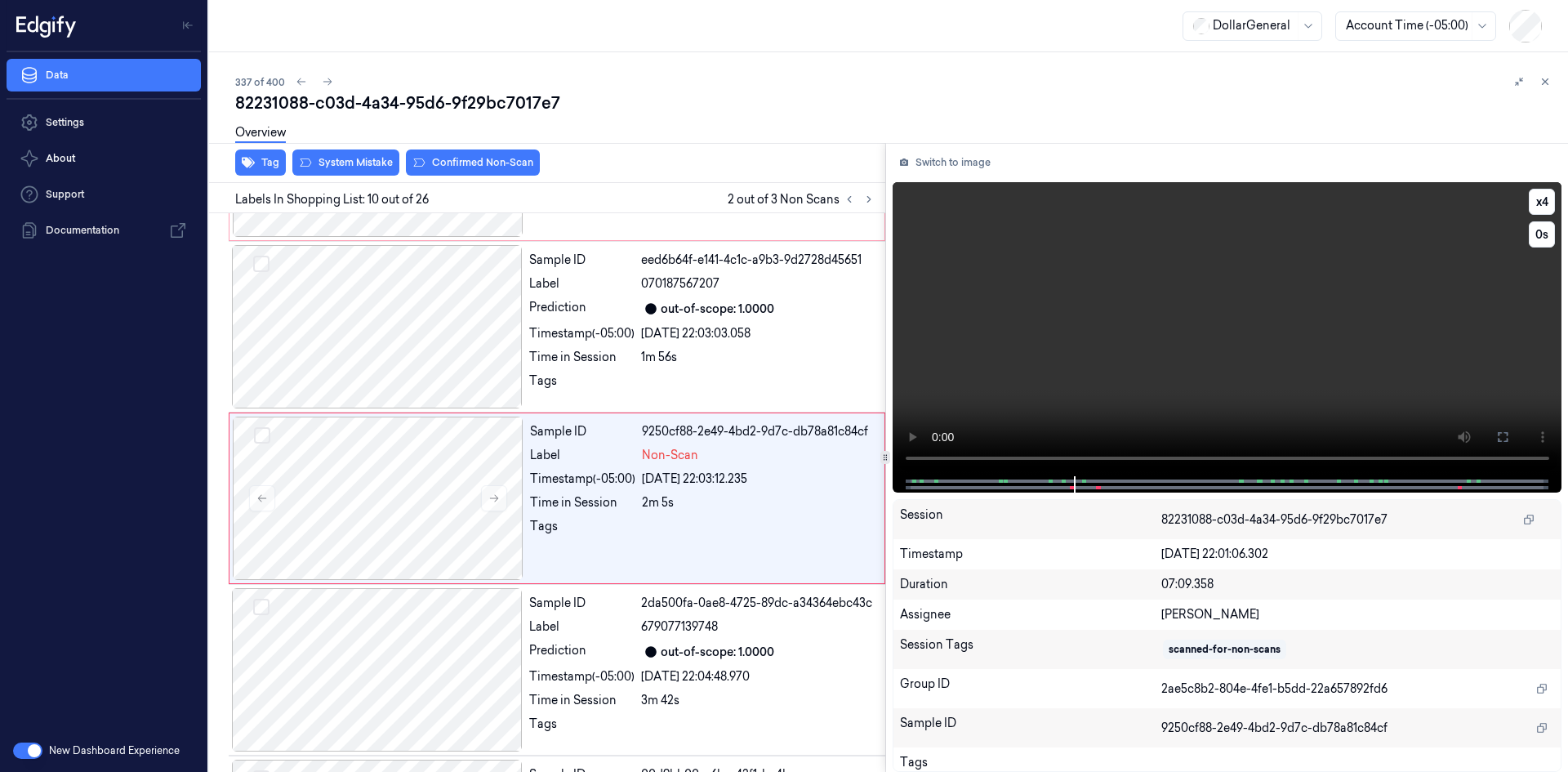
scroll to position [1350, 0]
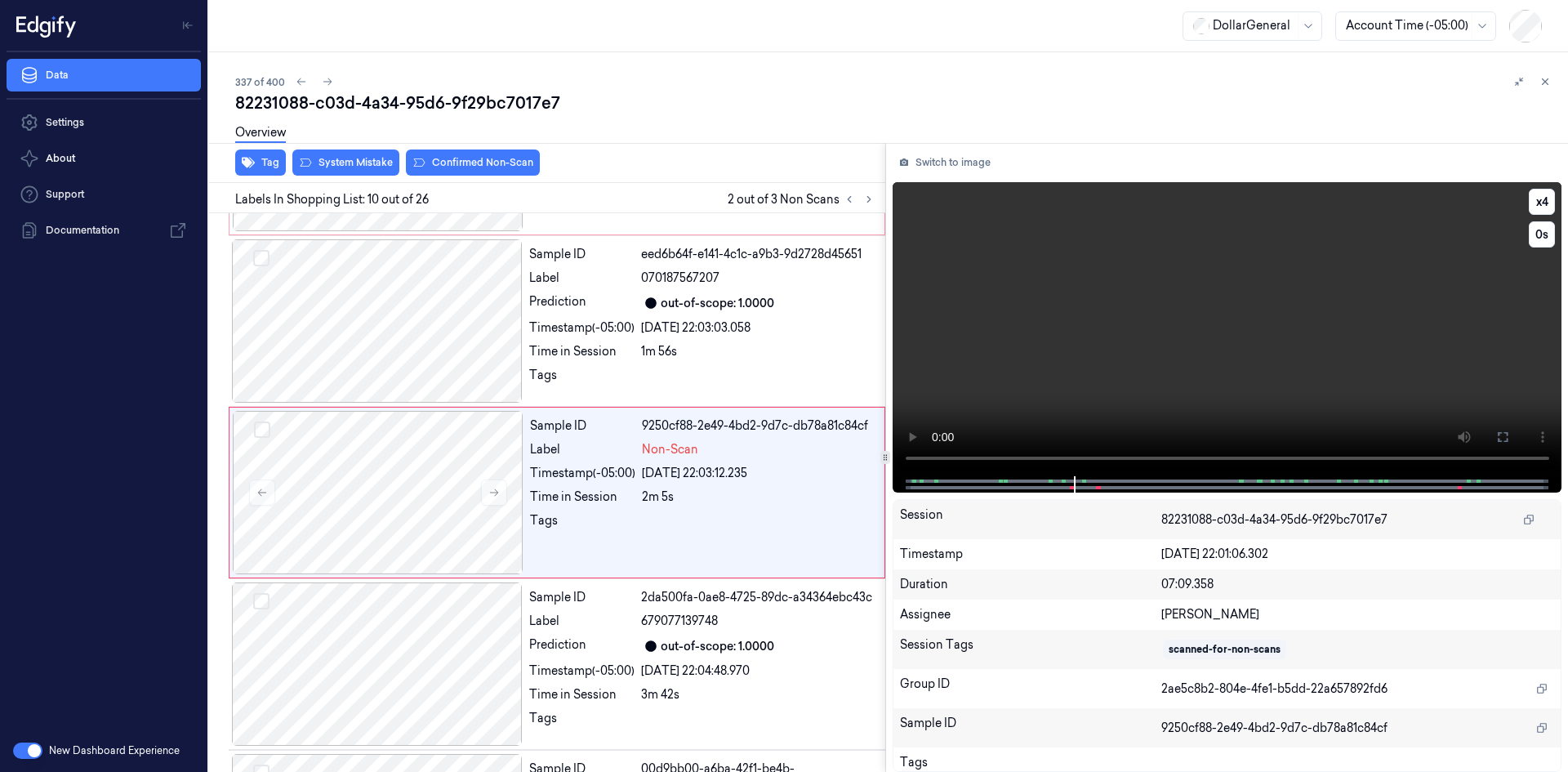
click at [1006, 240] on video at bounding box center [1227, 330] width 670 height 294
click at [688, 495] on div "2m 5s" at bounding box center [758, 497] width 233 height 17
click at [965, 358] on video at bounding box center [1227, 330] width 670 height 294
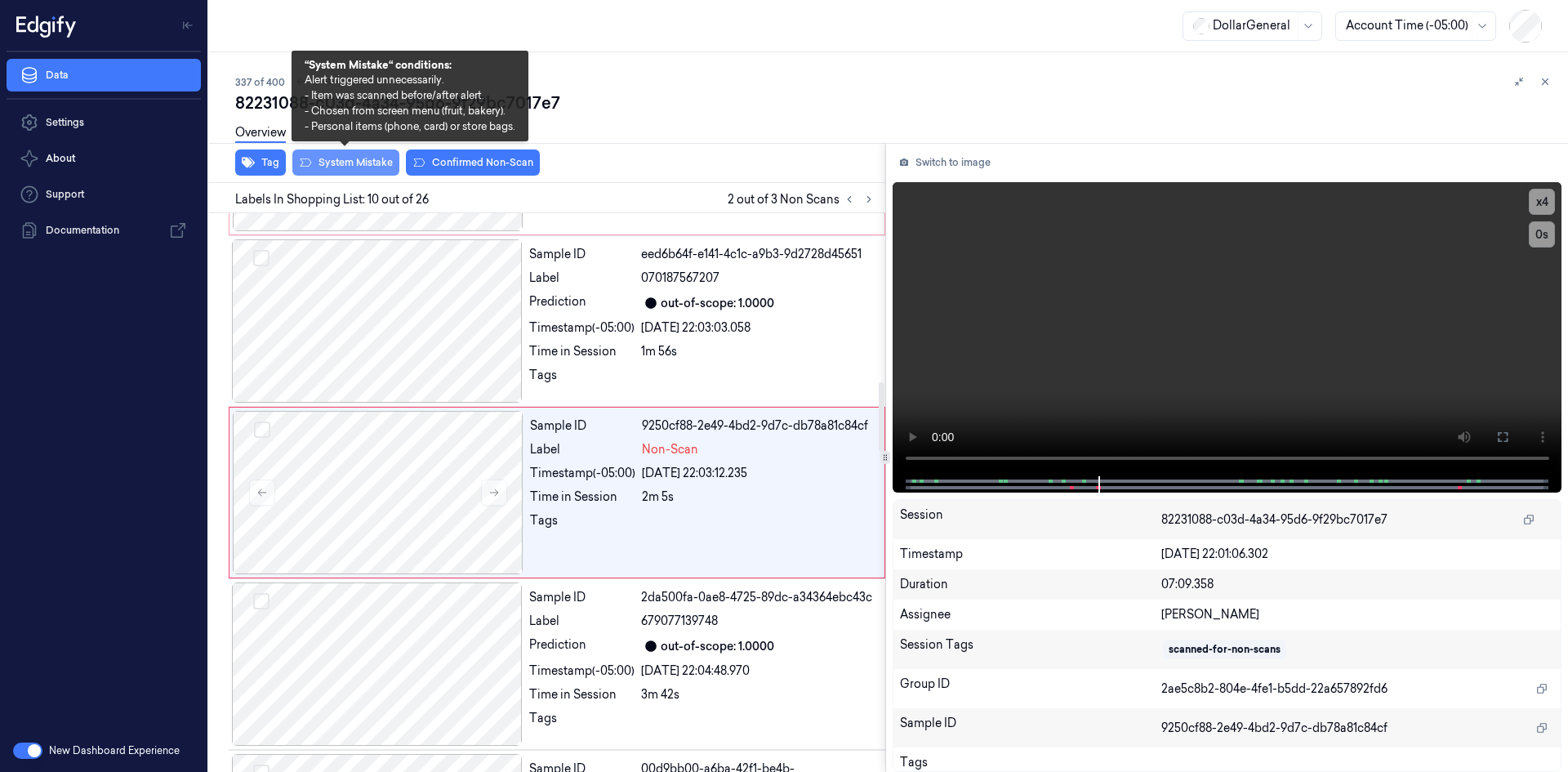
click at [338, 172] on button "System Mistake" at bounding box center [346, 163] width 107 height 27
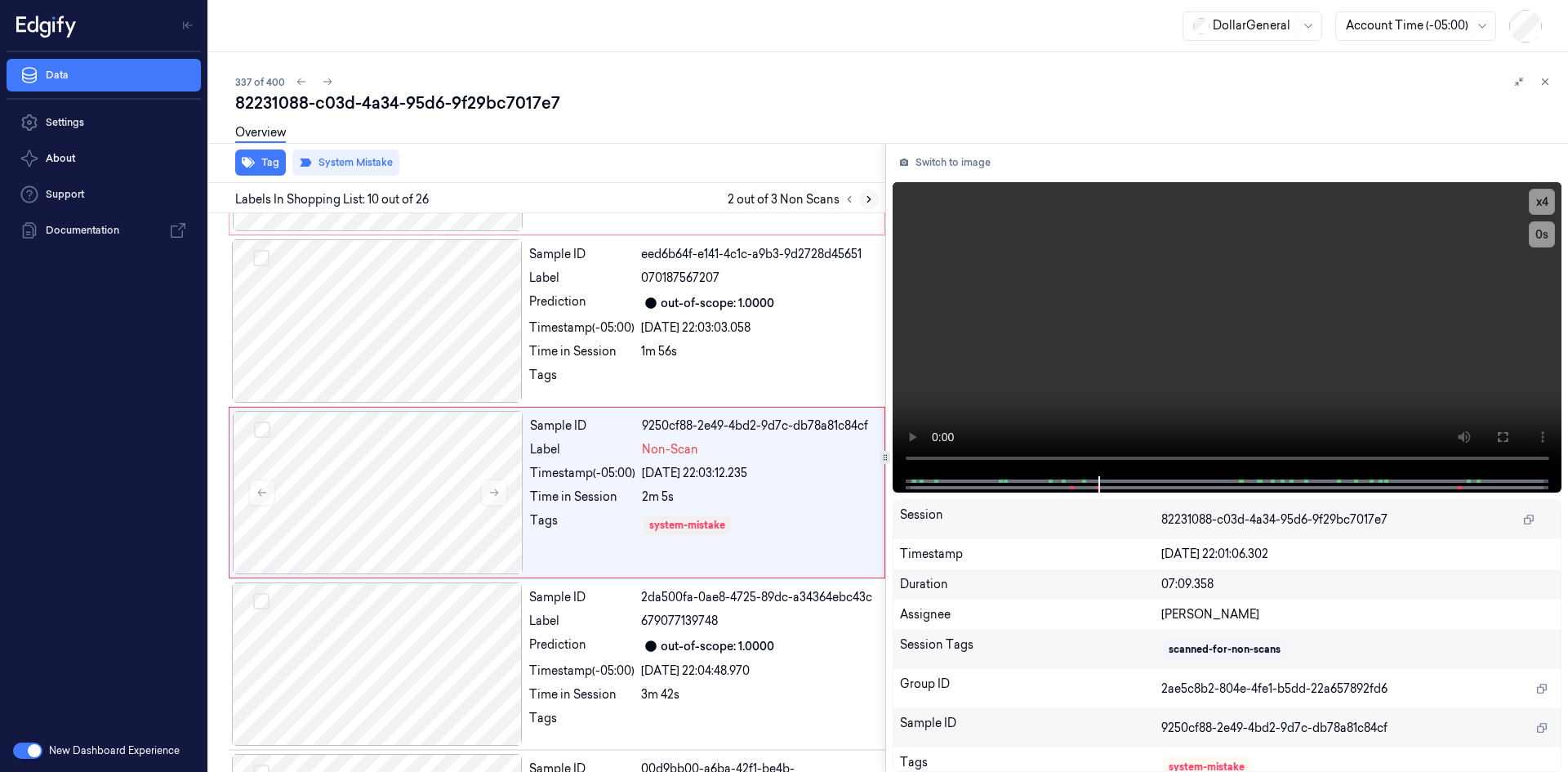
click at [871, 199] on icon at bounding box center [869, 199] width 11 height 11
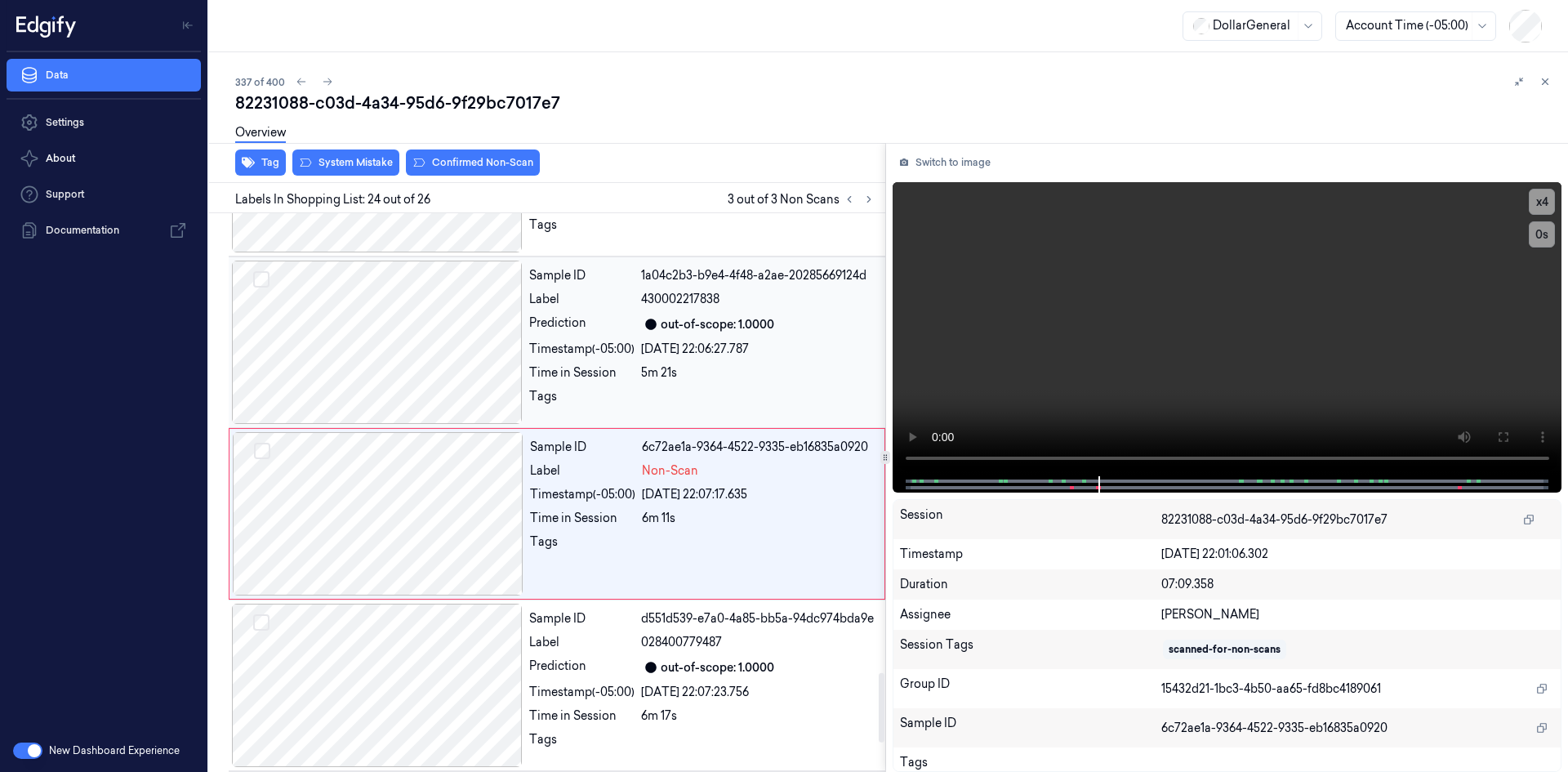
scroll to position [3750, 0]
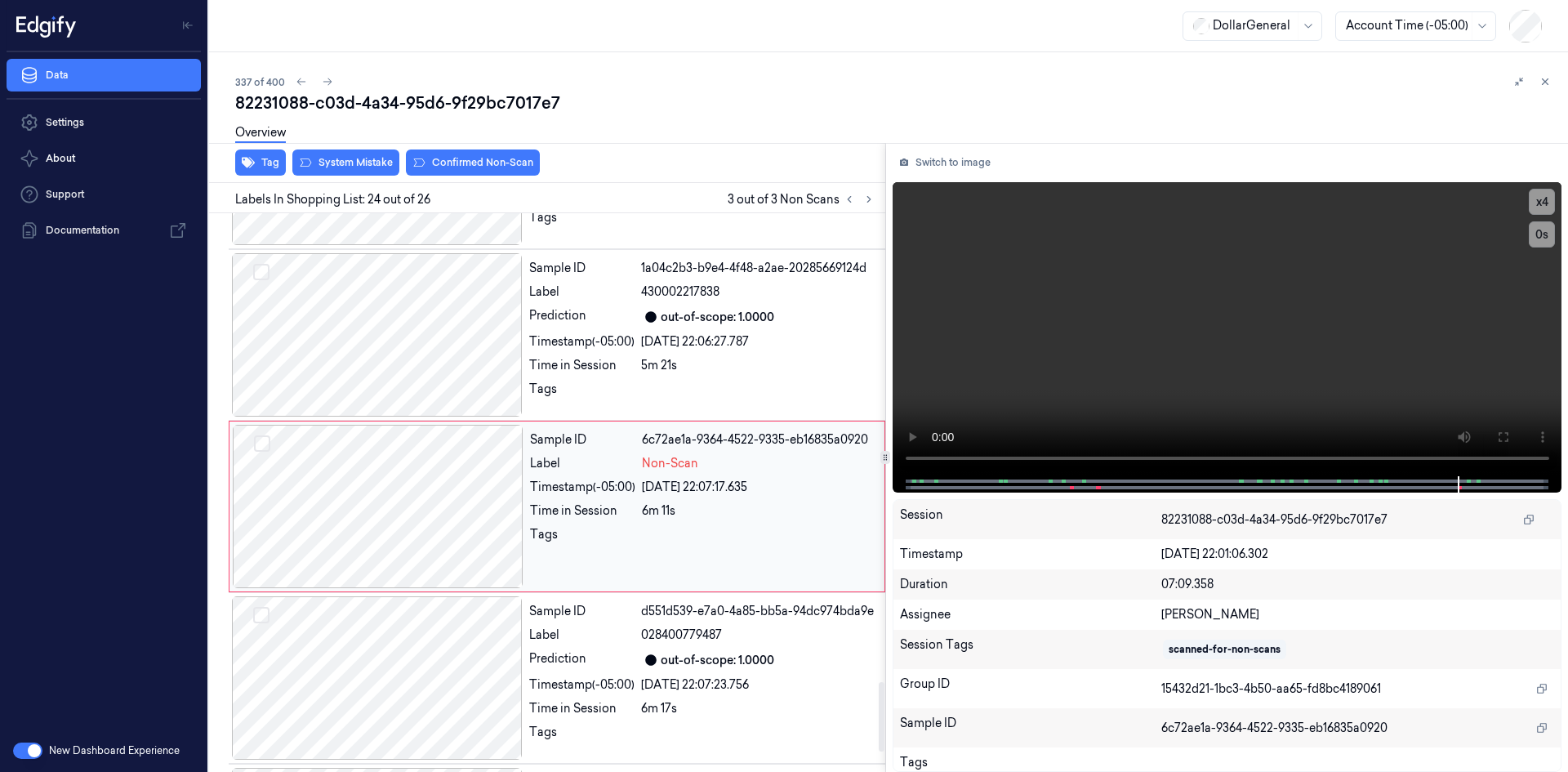
click at [526, 479] on div "Sample ID 6c72ae1a-9364-4522-9335-eb16835a0920 Label Non-Scan Timestamp (-05:00…" at bounding box center [703, 506] width 358 height 163
click at [1054, 293] on video at bounding box center [1227, 330] width 670 height 294
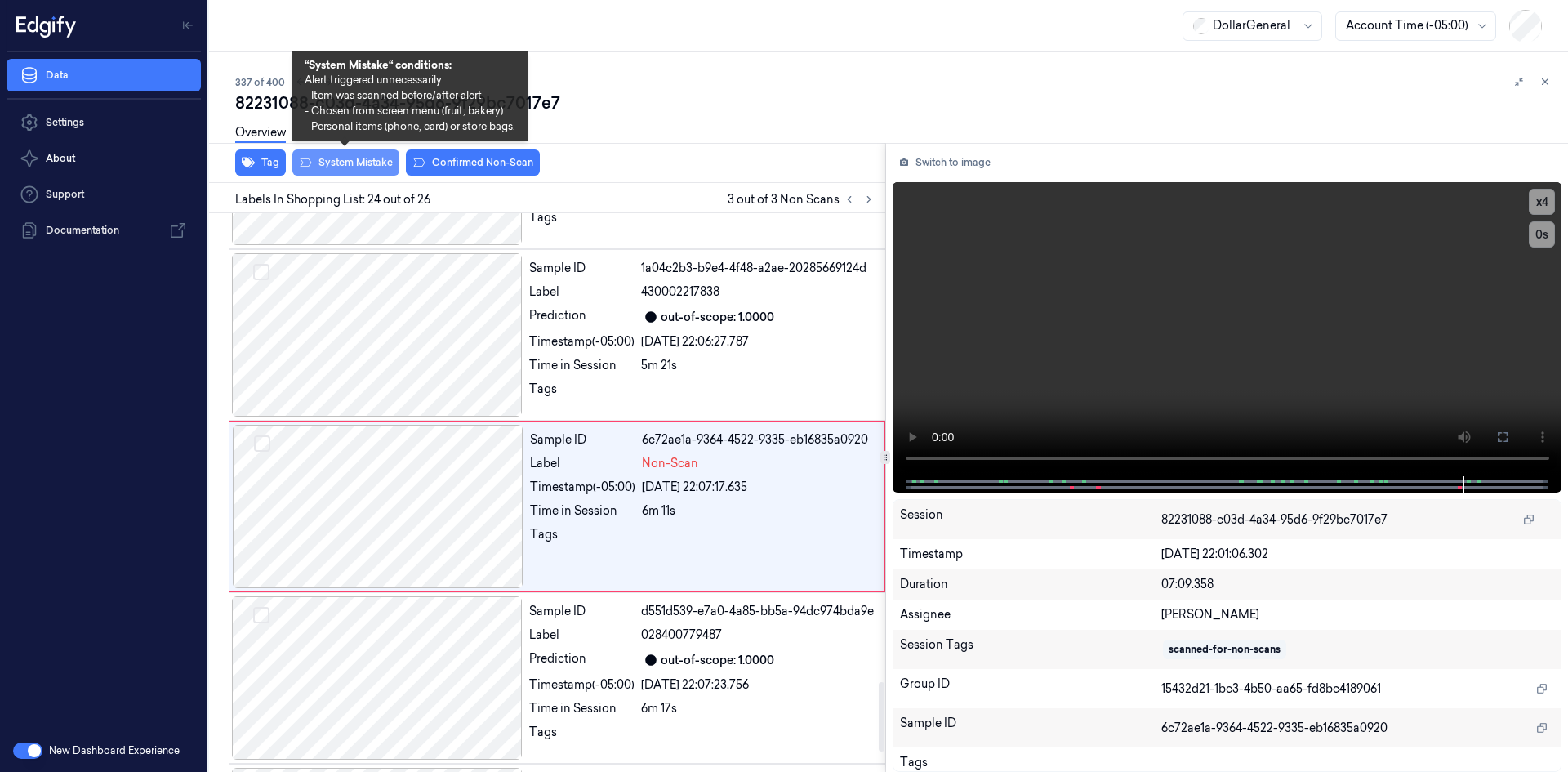
click at [372, 160] on button "System Mistake" at bounding box center [346, 163] width 107 height 27
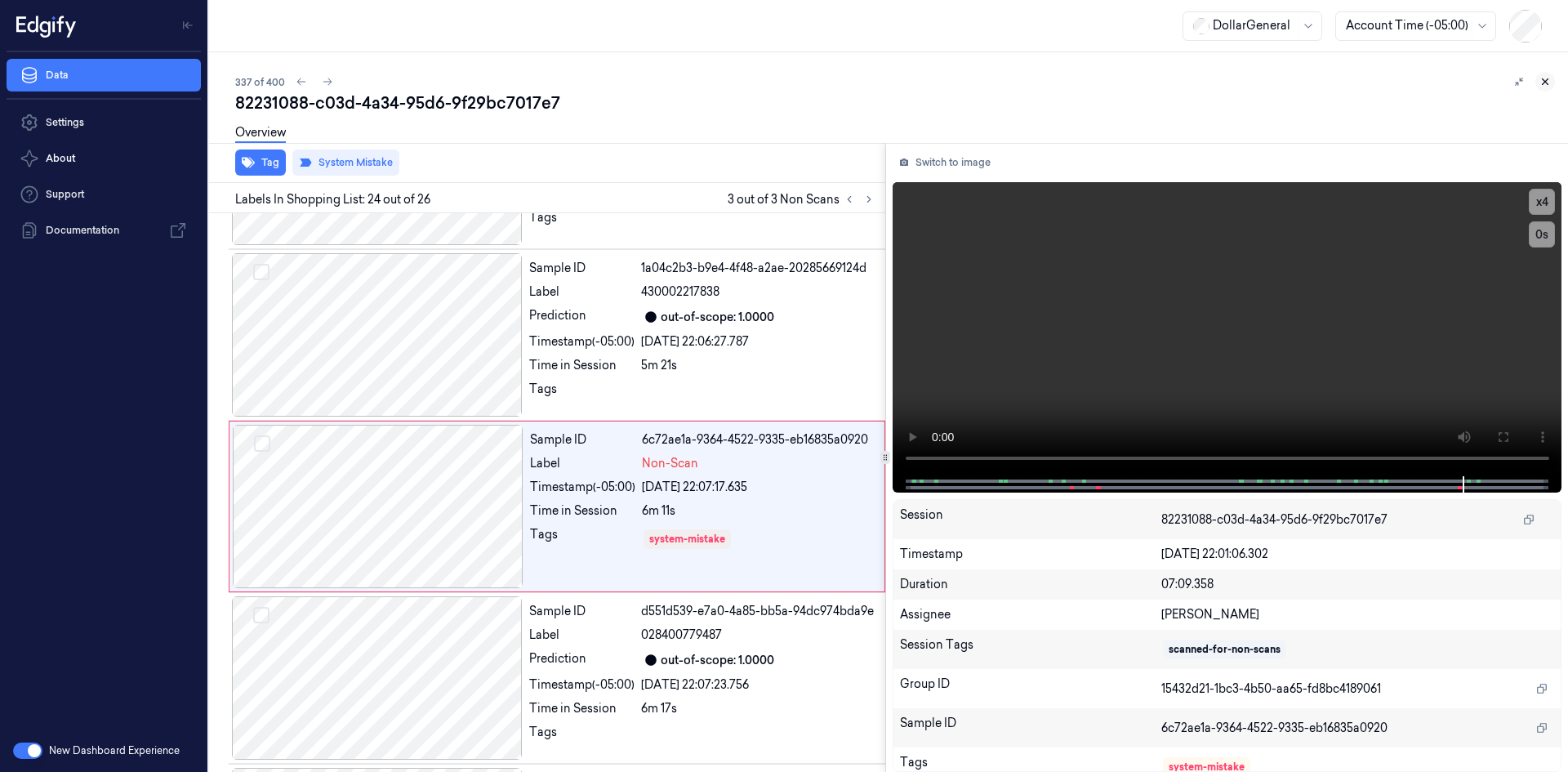
click at [1546, 87] on button at bounding box center [1545, 81] width 20 height 20
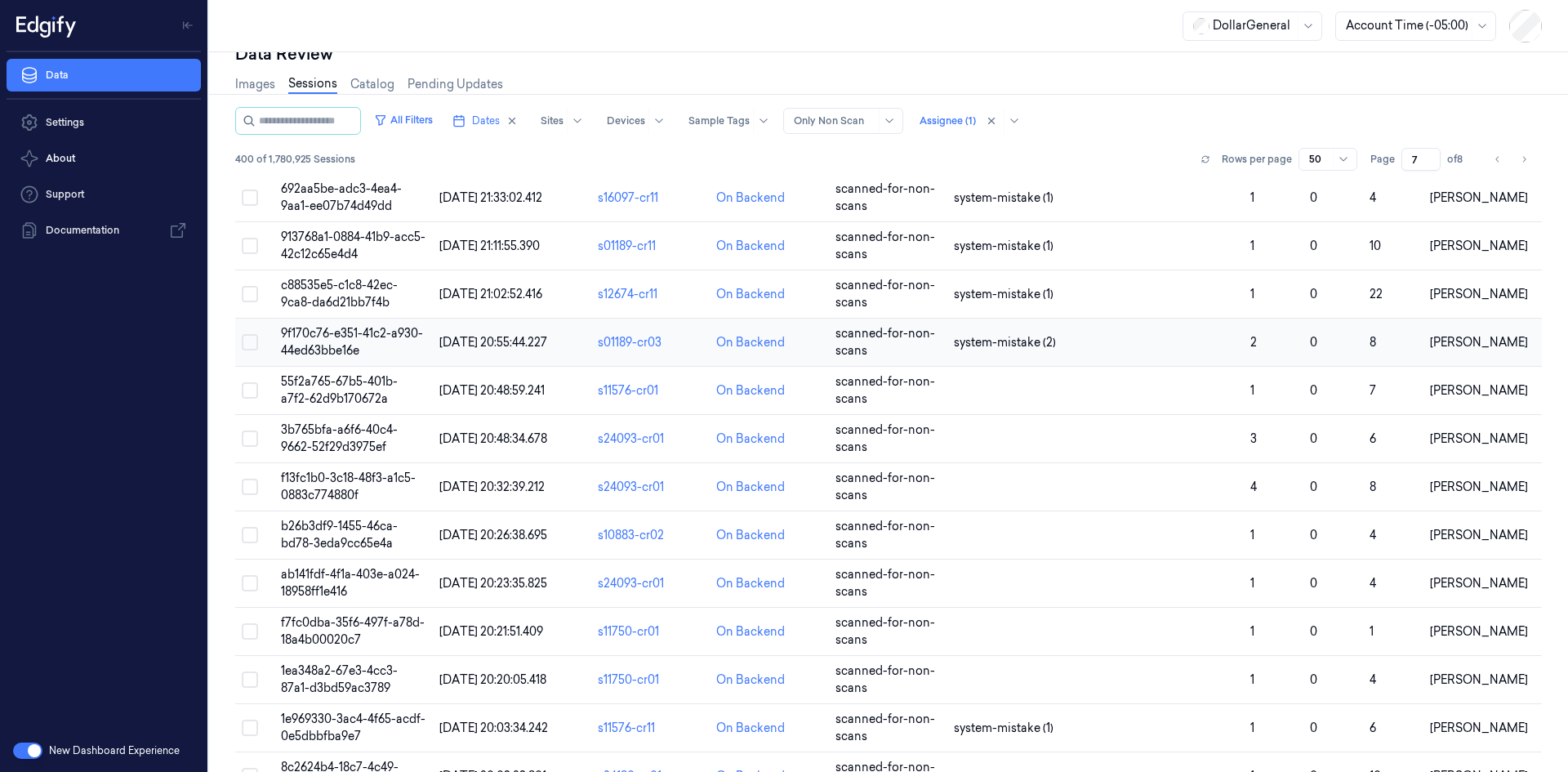
scroll to position [70, 0]
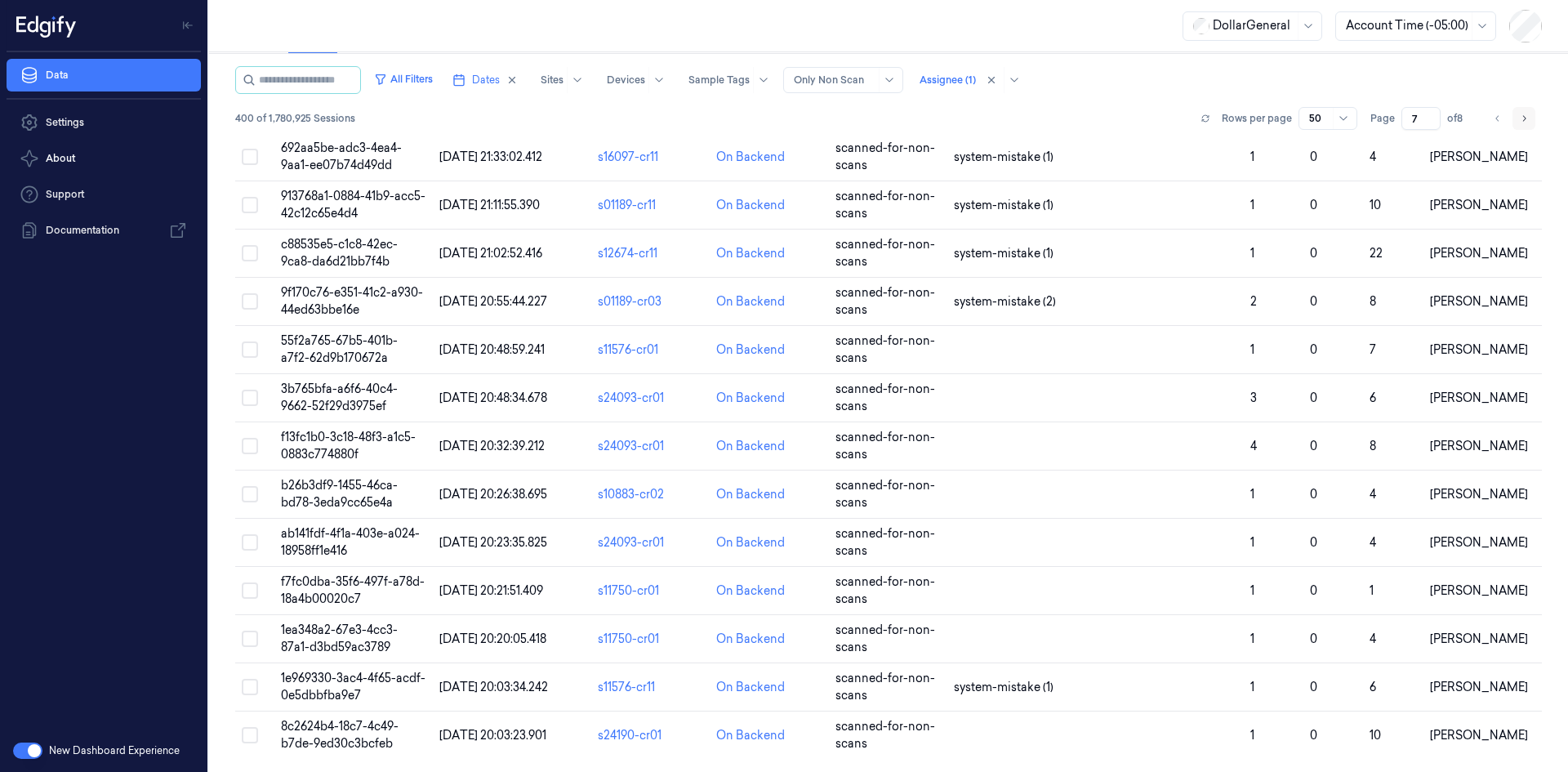
click at [1525, 126] on button "Go to next page" at bounding box center [1523, 118] width 23 height 23
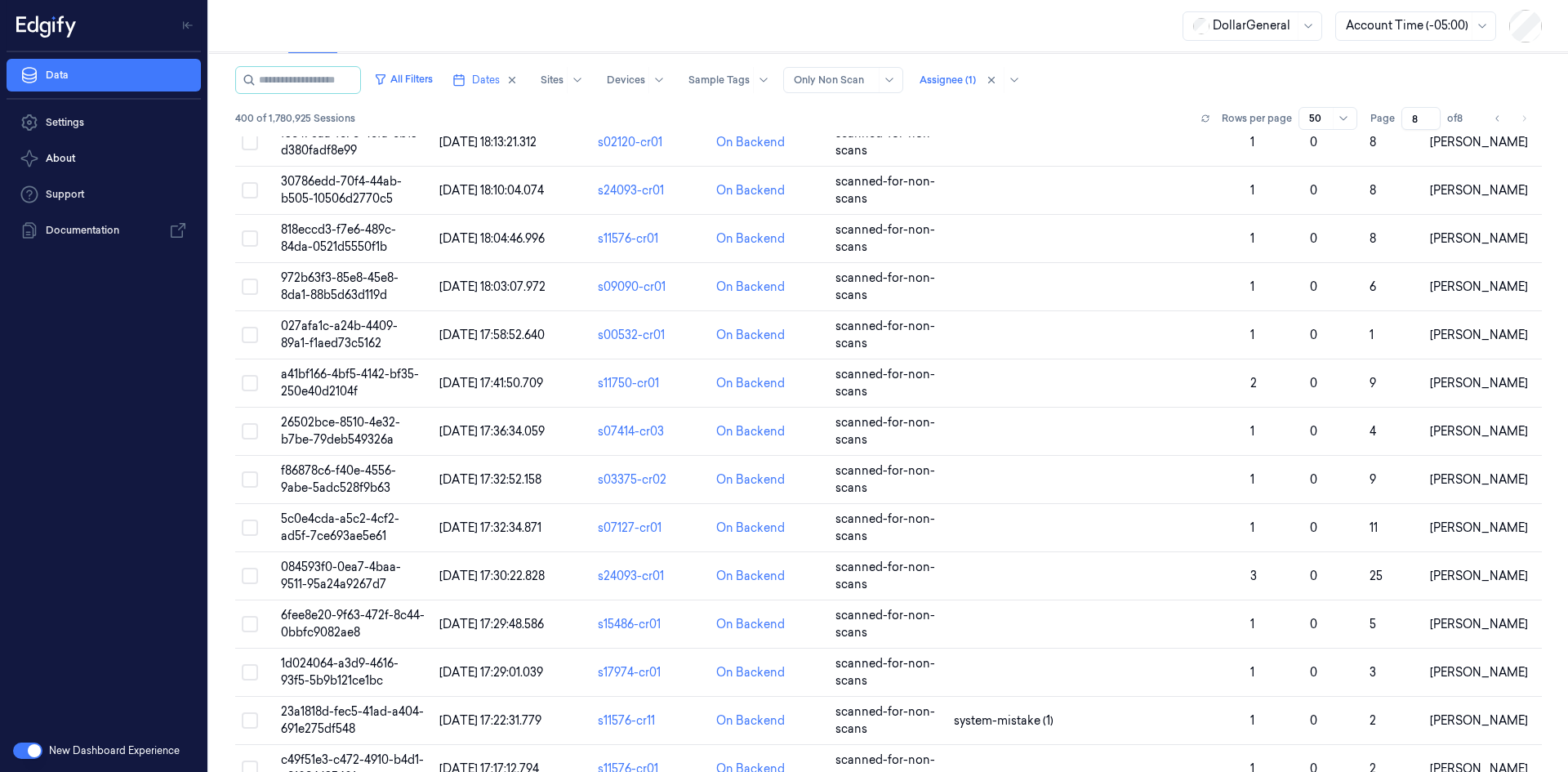
scroll to position [1822, 0]
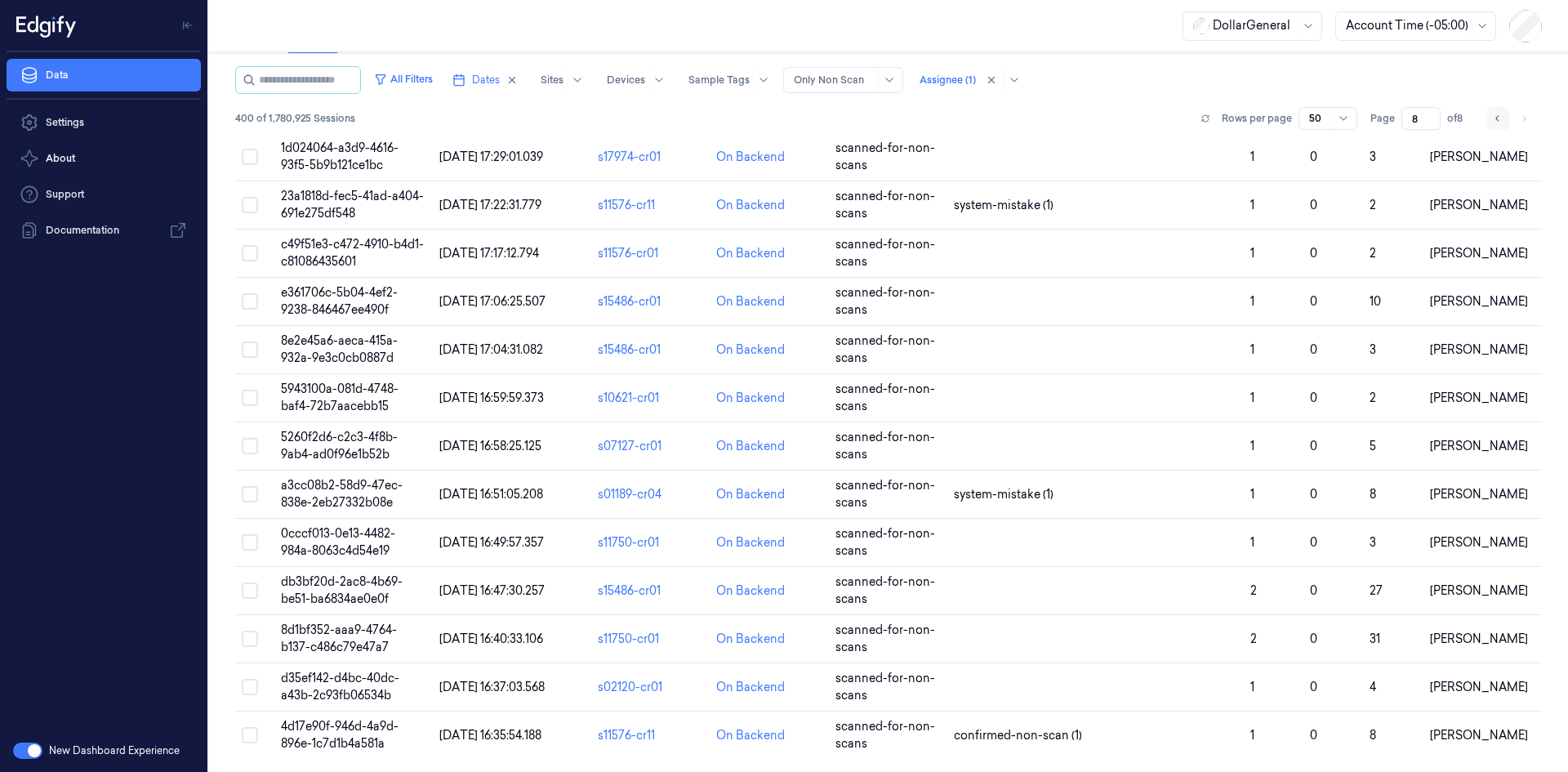
click at [1498, 122] on button "Go to previous page" at bounding box center [1498, 118] width 23 height 23
type input "7"
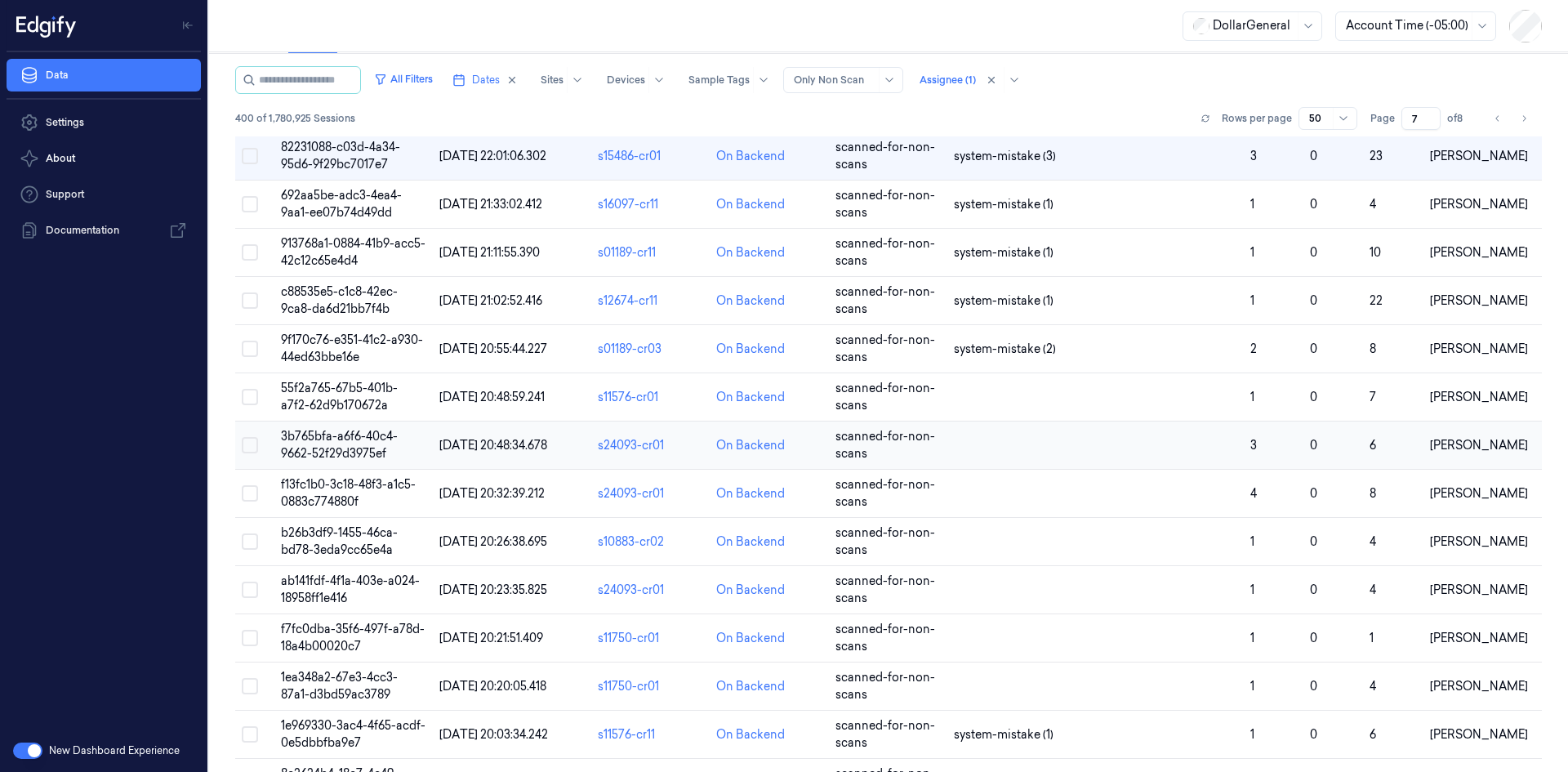
scroll to position [1822, 0]
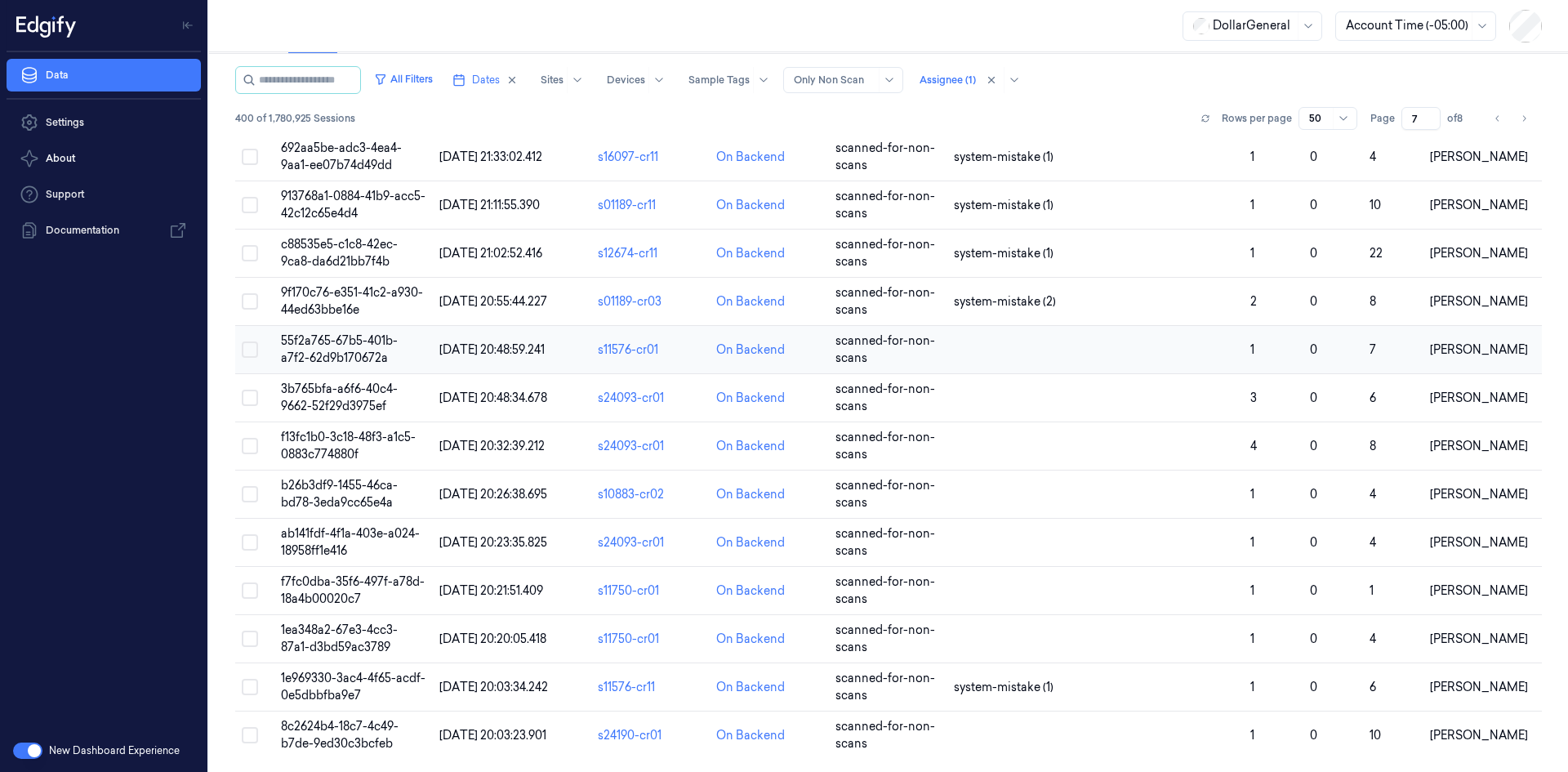
click at [1090, 352] on td at bounding box center [1096, 350] width 296 height 48
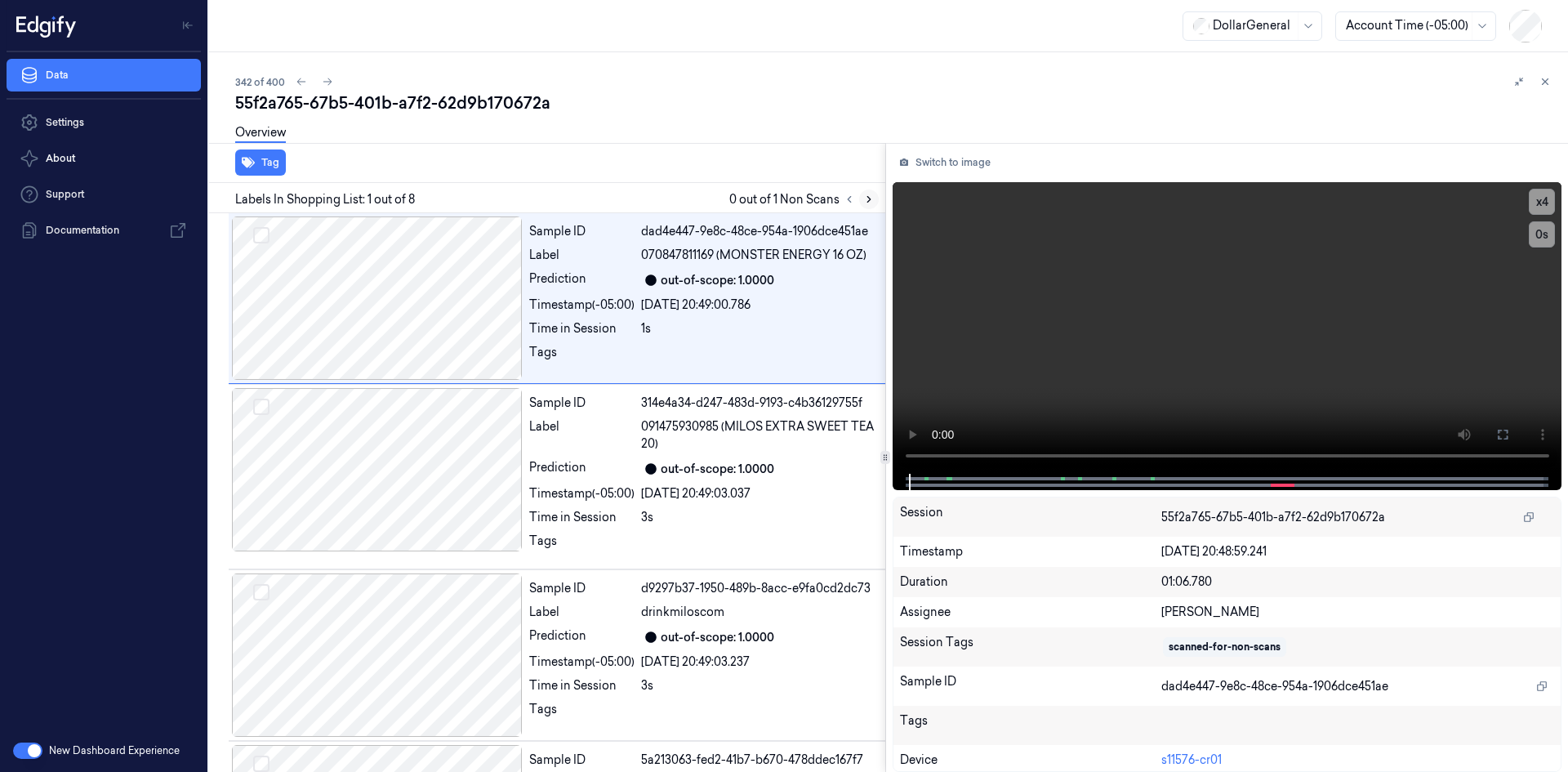
click at [876, 193] on button at bounding box center [869, 199] width 20 height 20
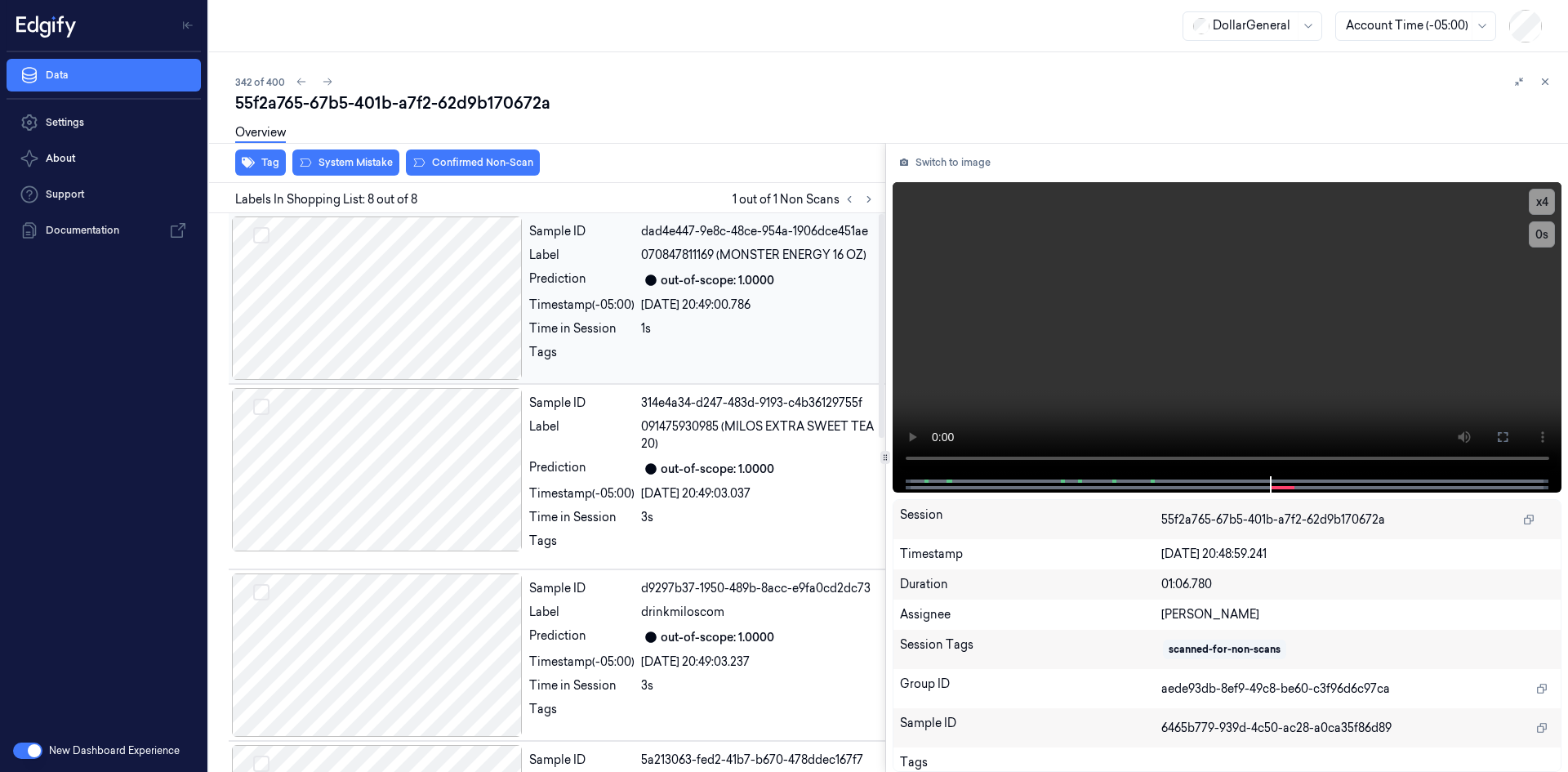
click at [662, 267] on div "Sample ID dad4e447-9e8c-48ce-954a-1906dce451ae Label 070847811169 (MONSTER ENER…" at bounding box center [703, 298] width 359 height 163
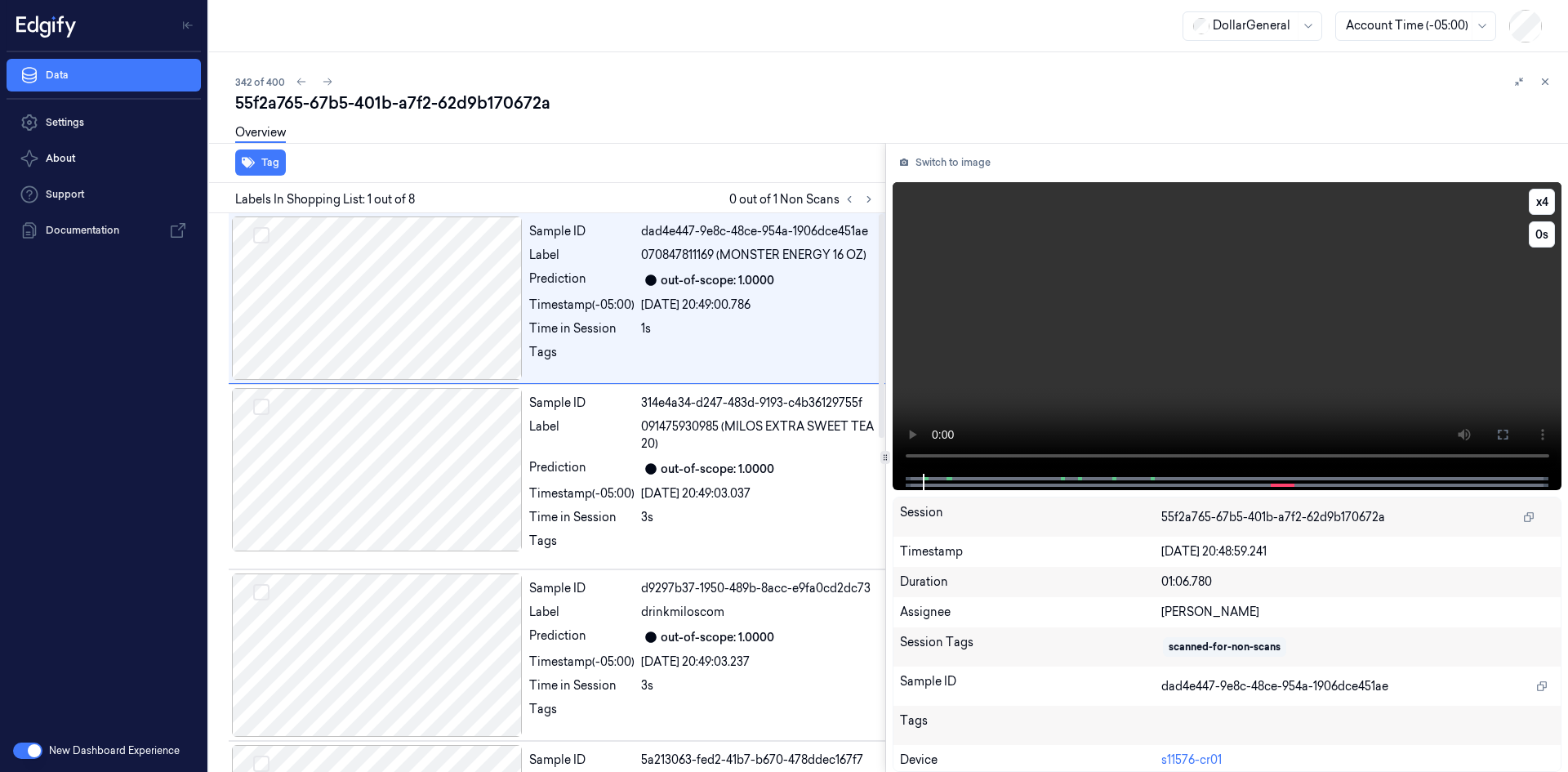
click at [1054, 207] on video at bounding box center [1227, 328] width 670 height 292
click at [1294, 345] on video at bounding box center [1227, 328] width 670 height 292
click at [566, 453] on div "Sample ID 314e4a34-d247-483d-9193-c4b36129755f Label 091475930985 (MILOS EXTRA …" at bounding box center [703, 476] width 359 height 177
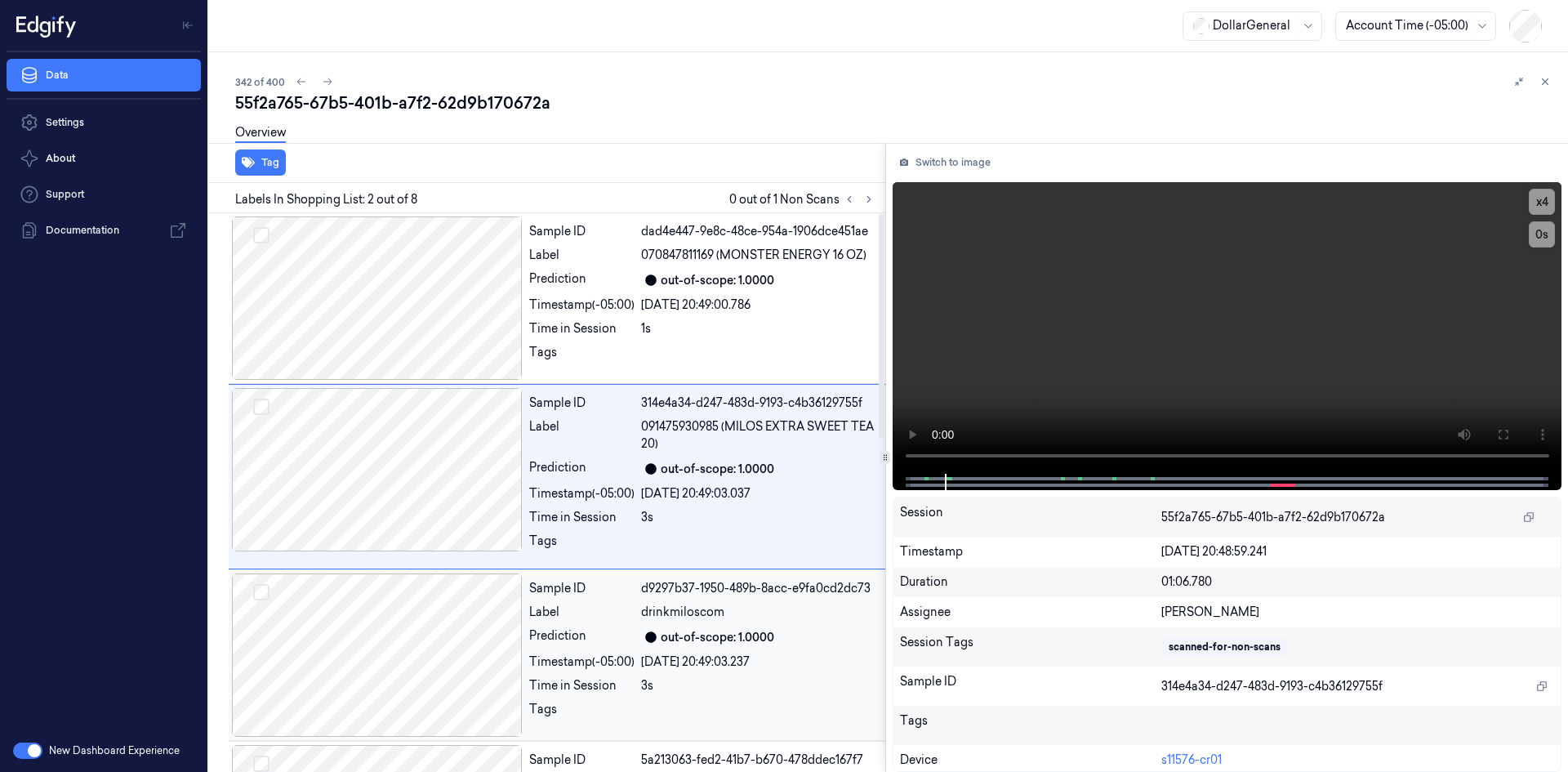
click at [709, 635] on div "out-of-scope: 1.0000" at bounding box center [717, 638] width 114 height 17
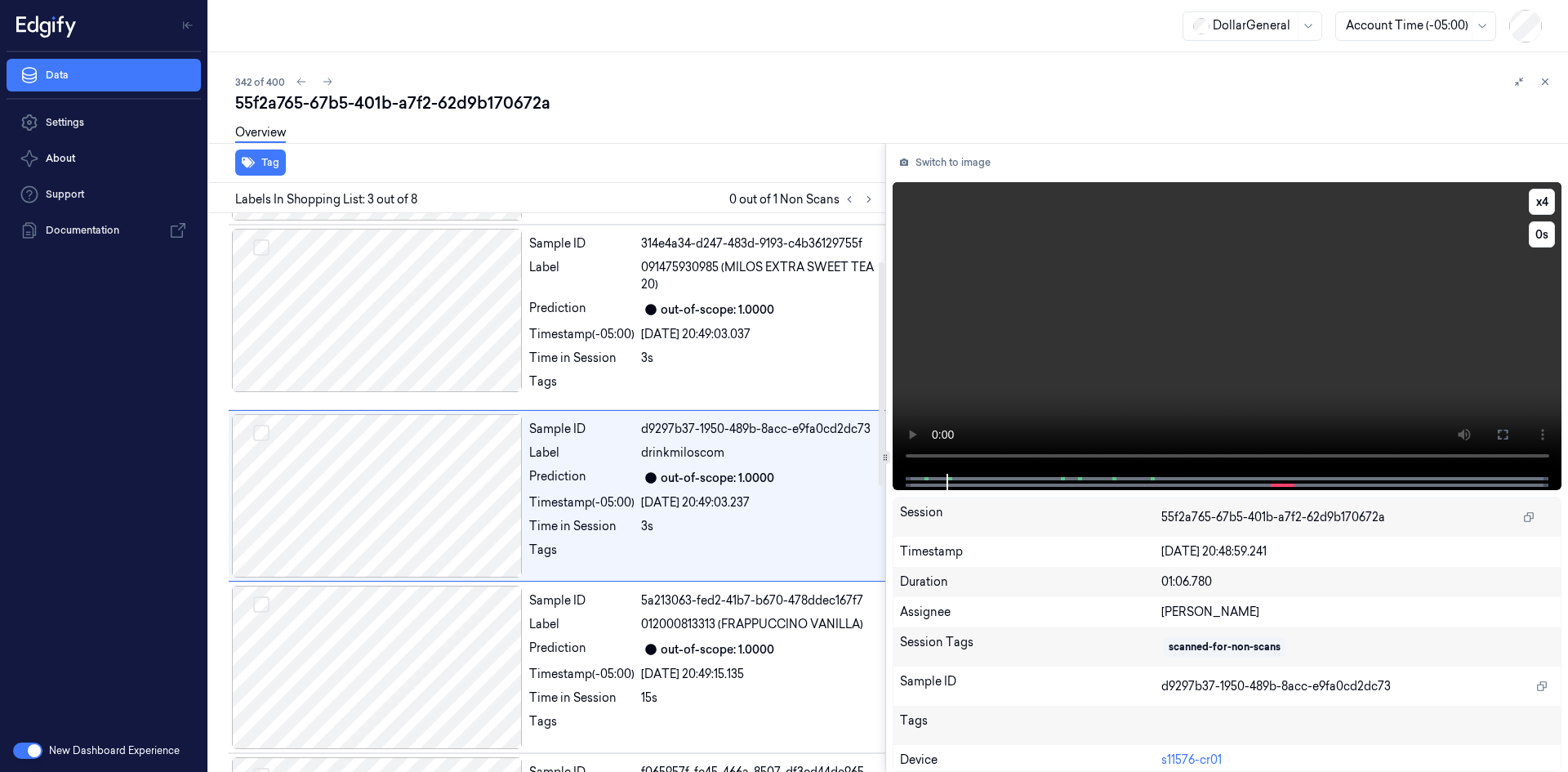
scroll to position [163, 0]
click at [993, 282] on video at bounding box center [1227, 328] width 670 height 292
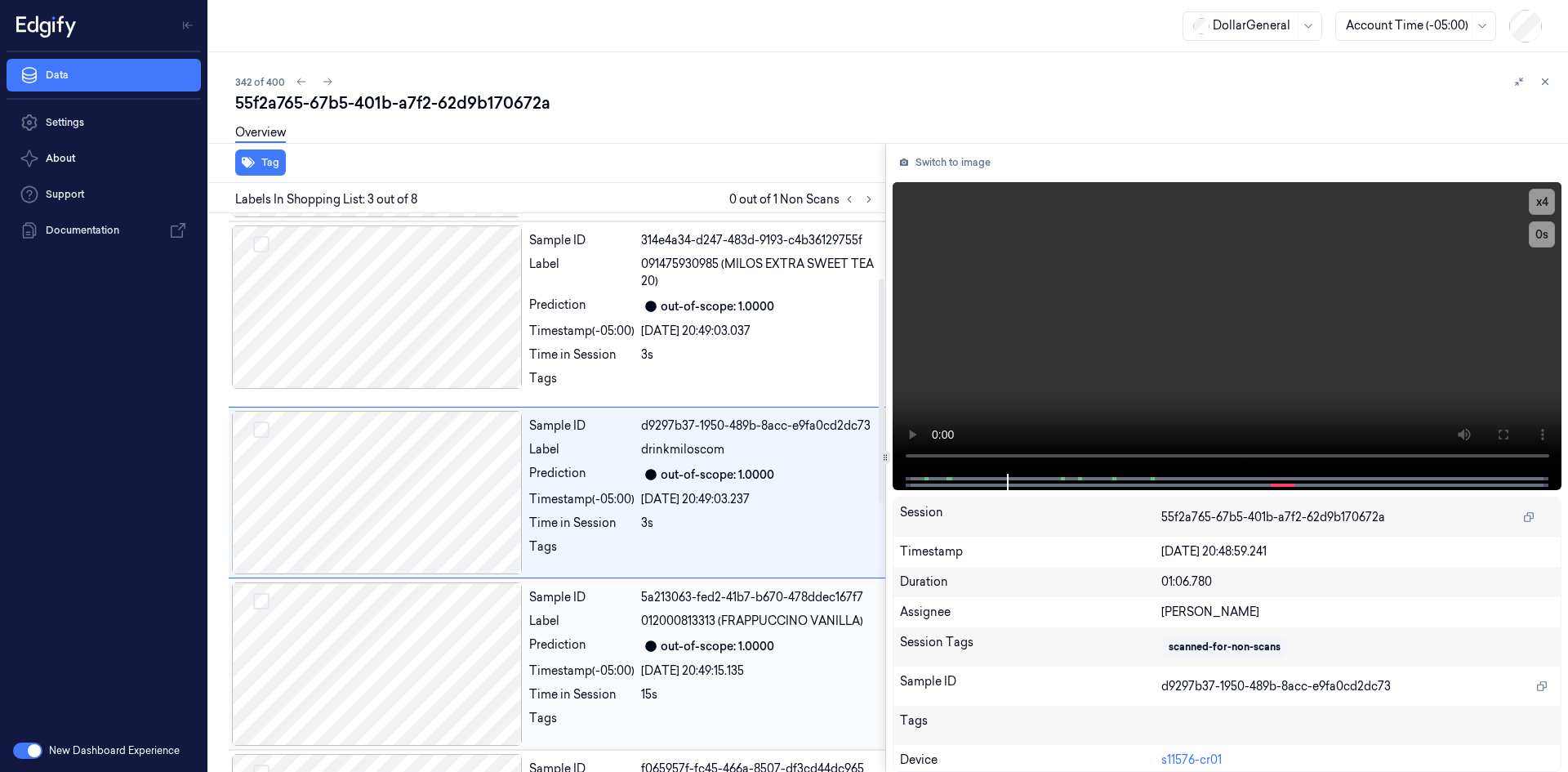
click at [680, 609] on div "Sample ID 5a213063-fed2-41b7-b670-478ddec167f7 Label 012000813313 (FRAPPUCCINO …" at bounding box center [703, 663] width 359 height 163
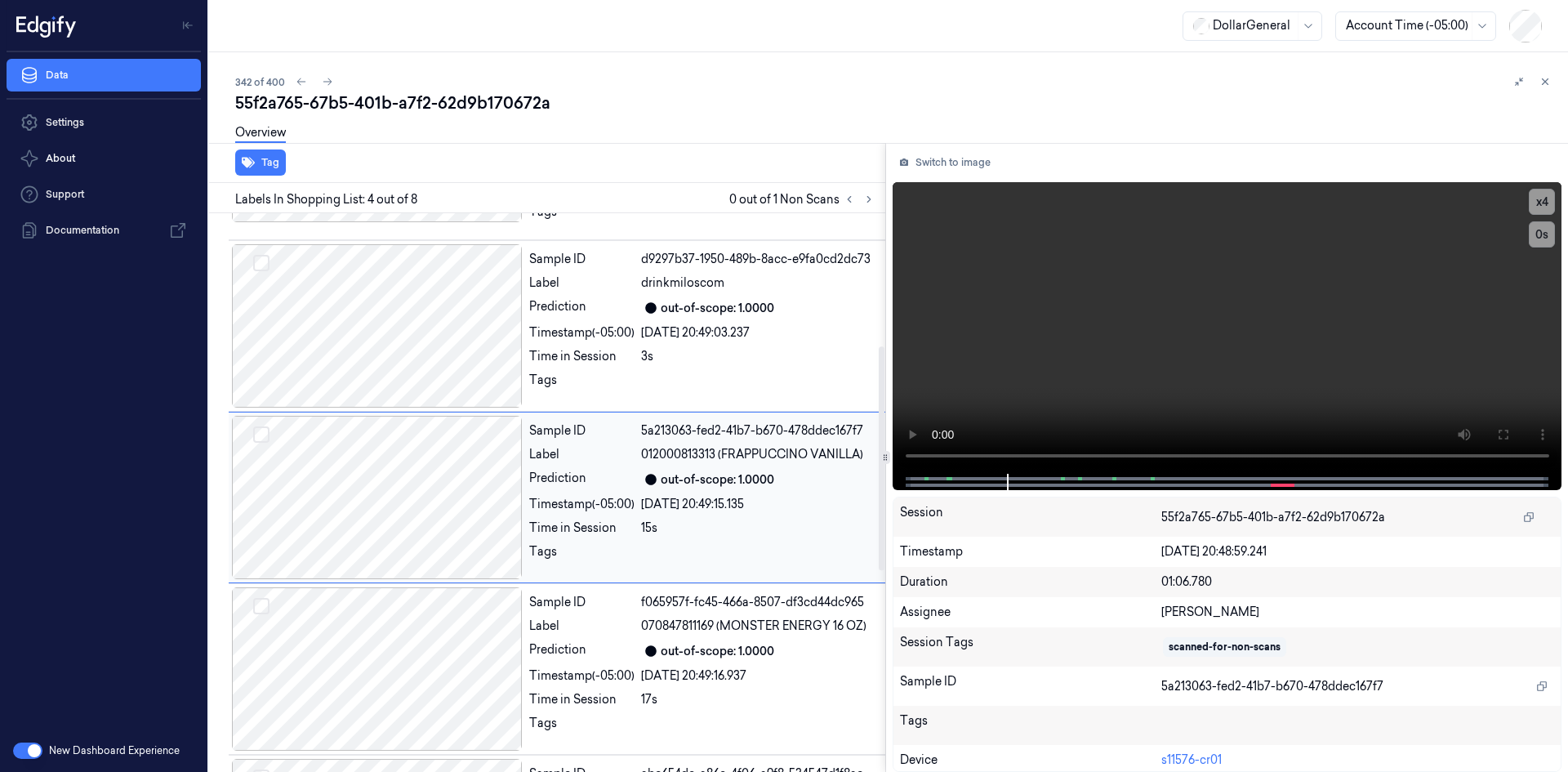
scroll to position [334, 0]
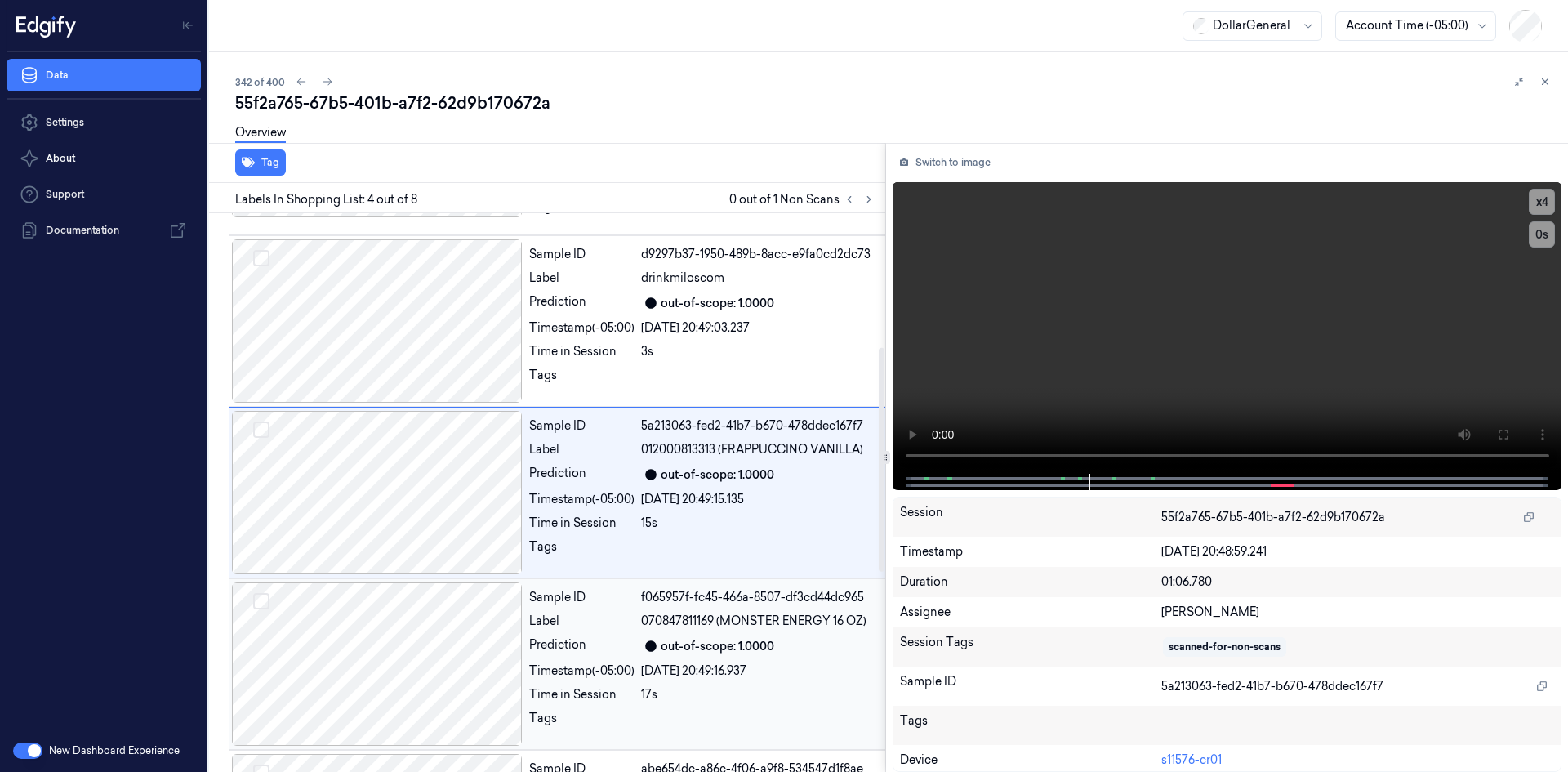
click at [694, 613] on span "070847811169 (MONSTER ENERGY 16 OZ)" at bounding box center [753, 621] width 225 height 17
click at [704, 618] on span "012000813313 (FRAPPUCCINO VANILLA)" at bounding box center [752, 621] width 223 height 17
click at [704, 618] on span "071430031872 (LETTUCE ICEBERG)" at bounding box center [737, 621] width 193 height 17
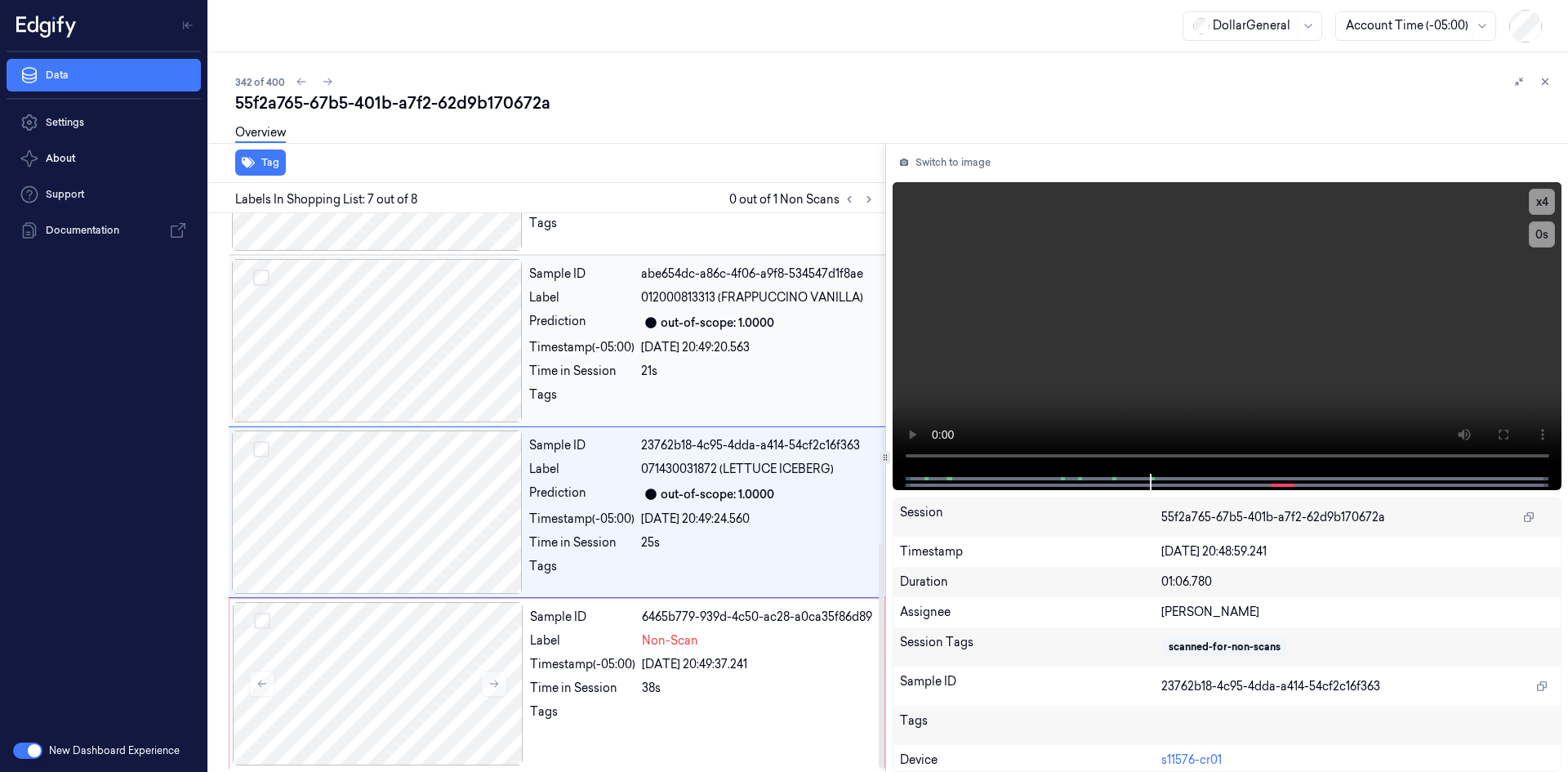
scroll to position [832, 0]
click at [704, 618] on div "6465b779-939d-4c50-ac28-a0ca35f86d89" at bounding box center [758, 614] width 233 height 17
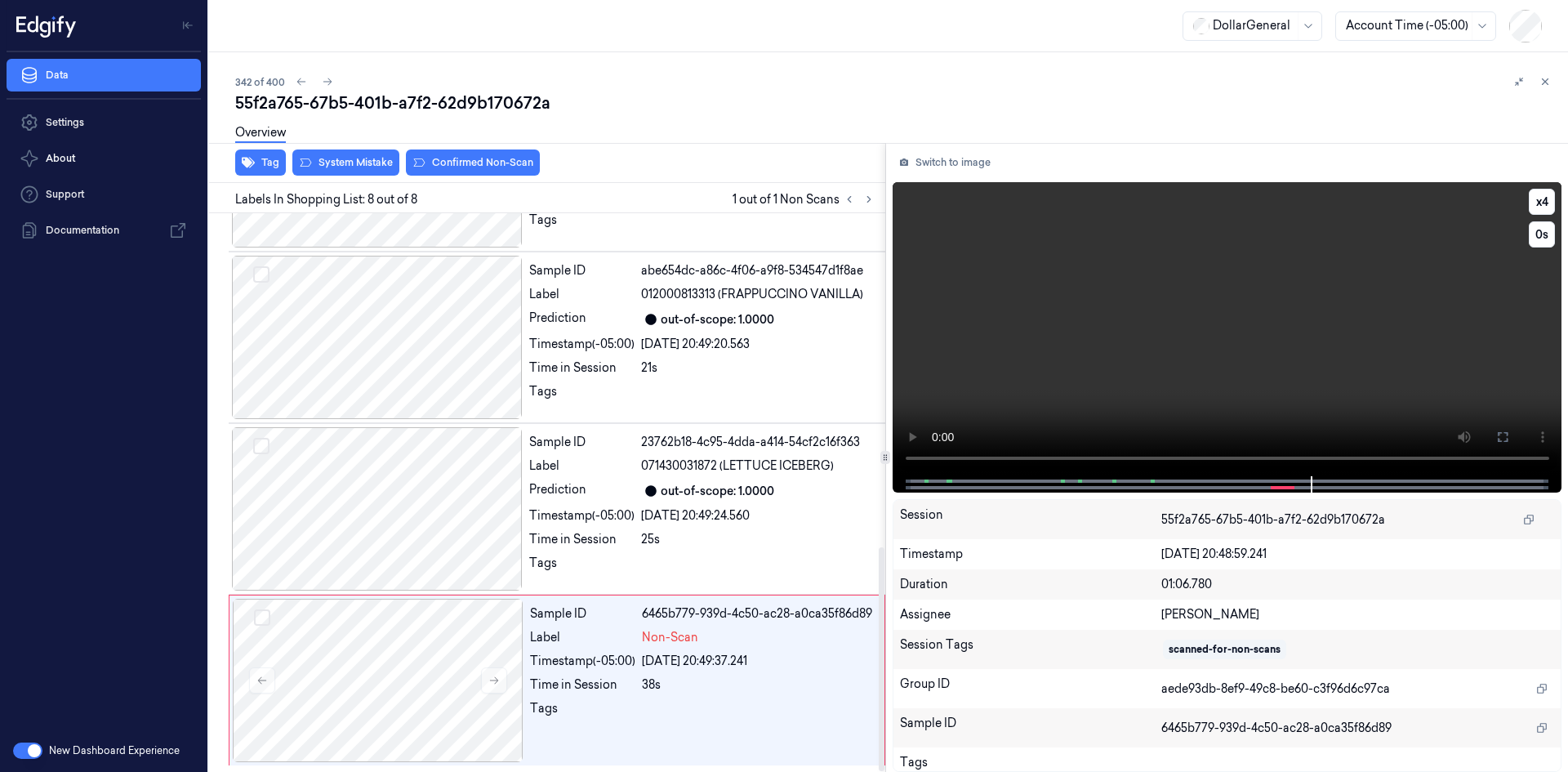
drag, startPoint x: 1036, startPoint y: 316, endPoint x: 900, endPoint y: 432, distance: 178.8
click at [1037, 312] on video at bounding box center [1227, 330] width 670 height 294
click at [264, 163] on button "Tag" at bounding box center [260, 163] width 50 height 27
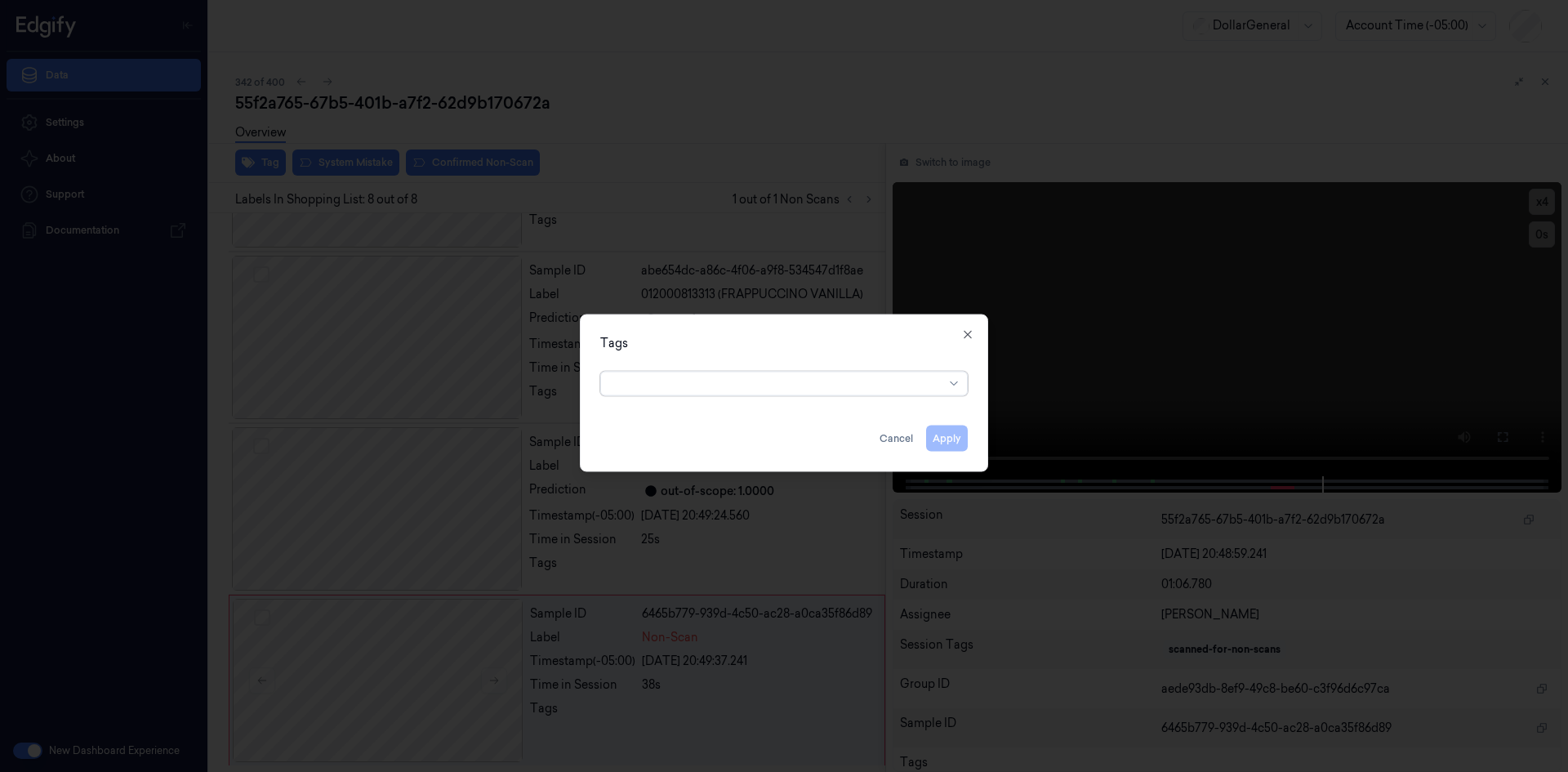
click at [852, 387] on div at bounding box center [777, 383] width 333 height 17
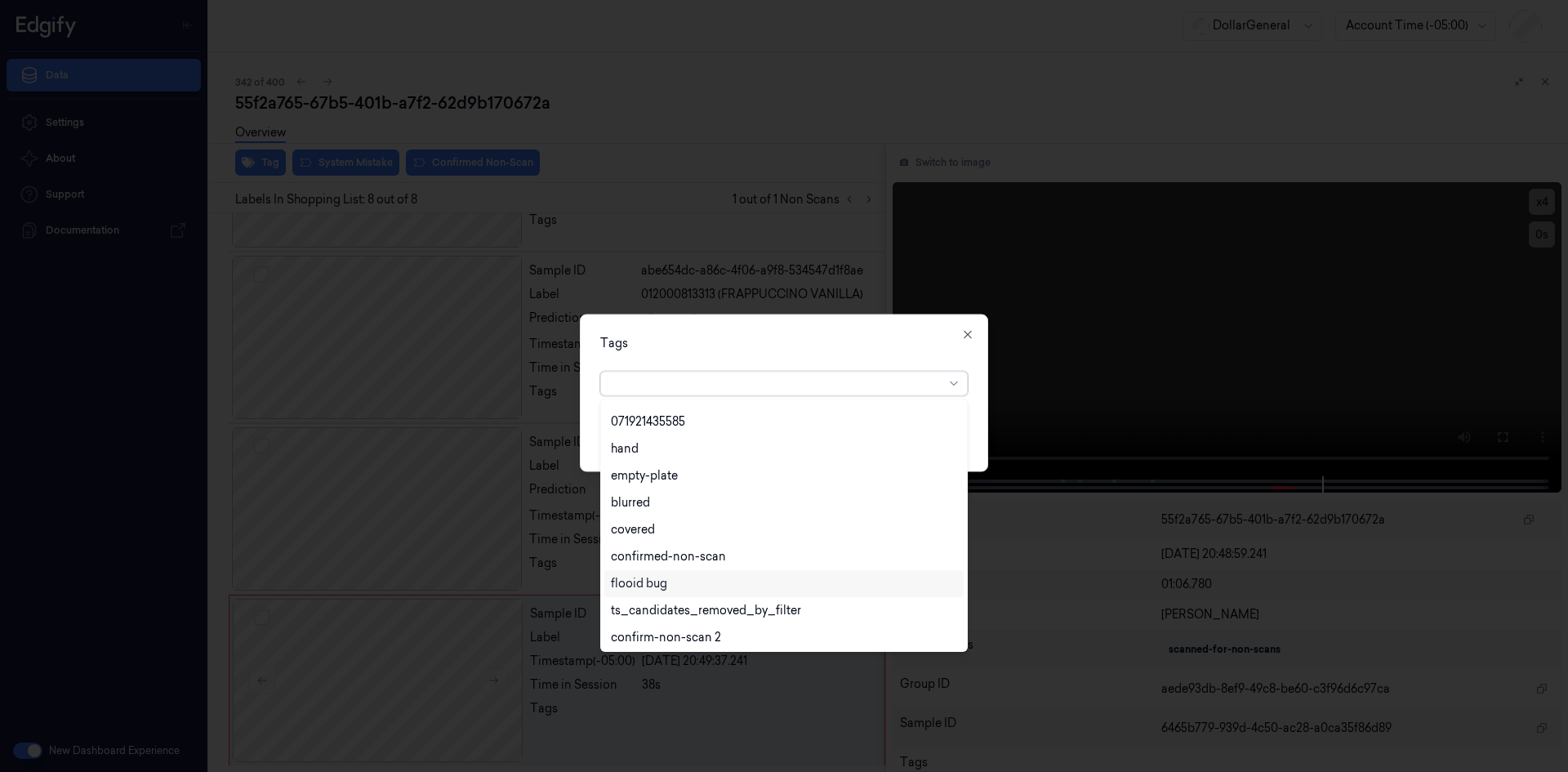
scroll to position [294, 0]
click at [701, 570] on div "flooid bug" at bounding box center [784, 579] width 359 height 27
click at [780, 368] on div "option flooid bug , selected. 22 results available. Use Up and Down to choose o…" at bounding box center [783, 380] width 367 height 31
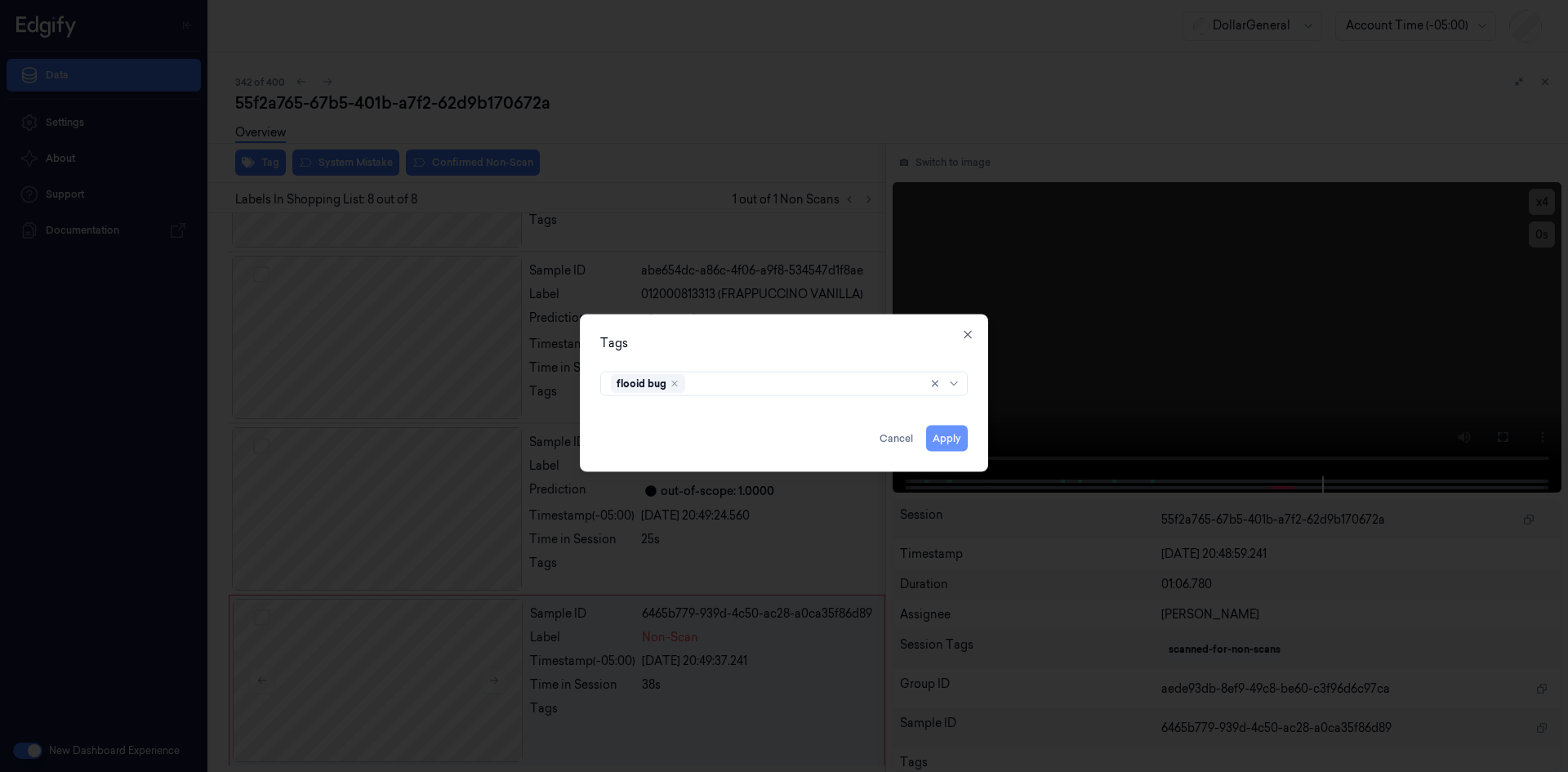
click at [952, 429] on button "Apply" at bounding box center [947, 437] width 42 height 27
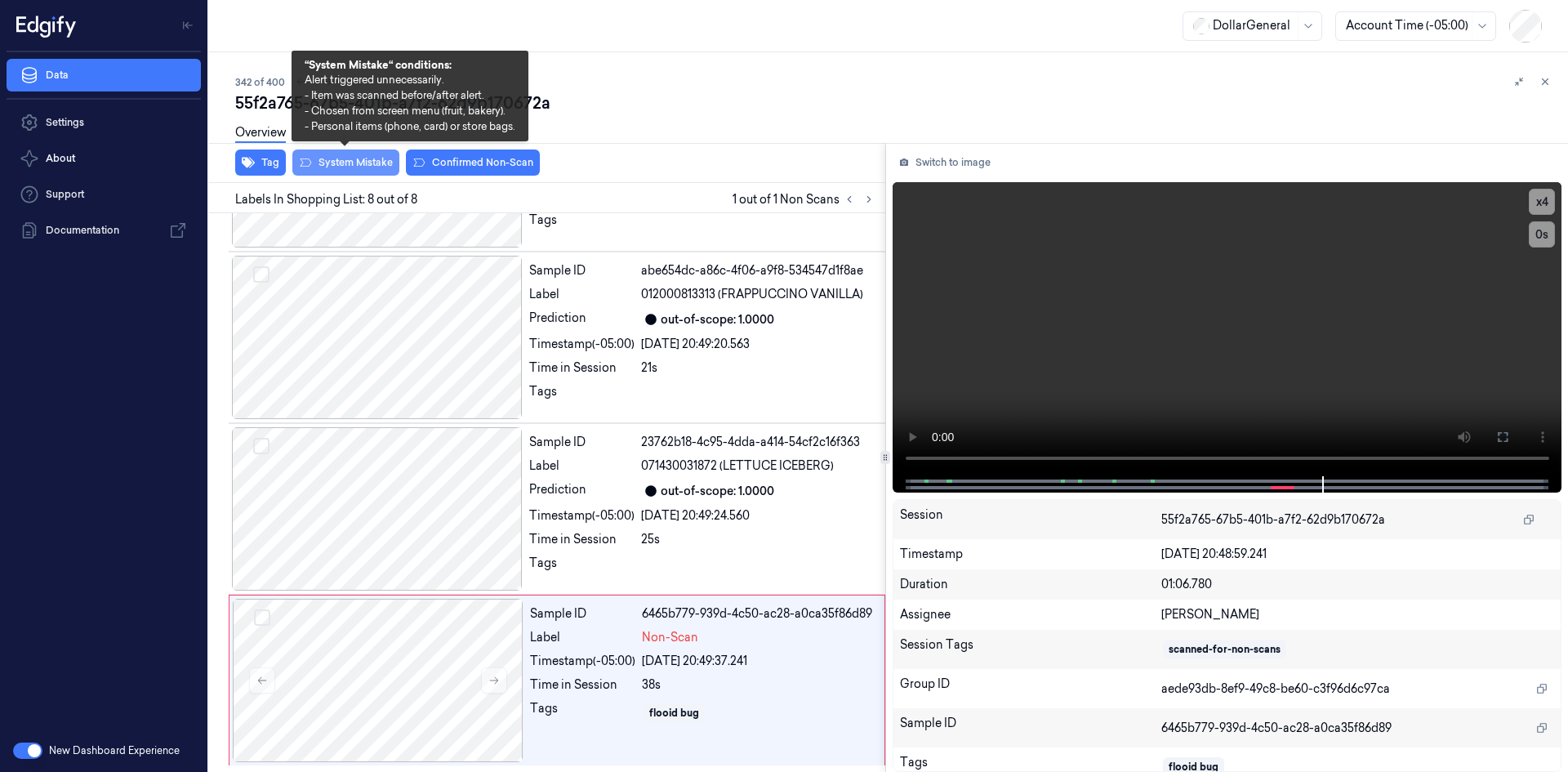
click at [364, 158] on button "System Mistake" at bounding box center [346, 163] width 107 height 27
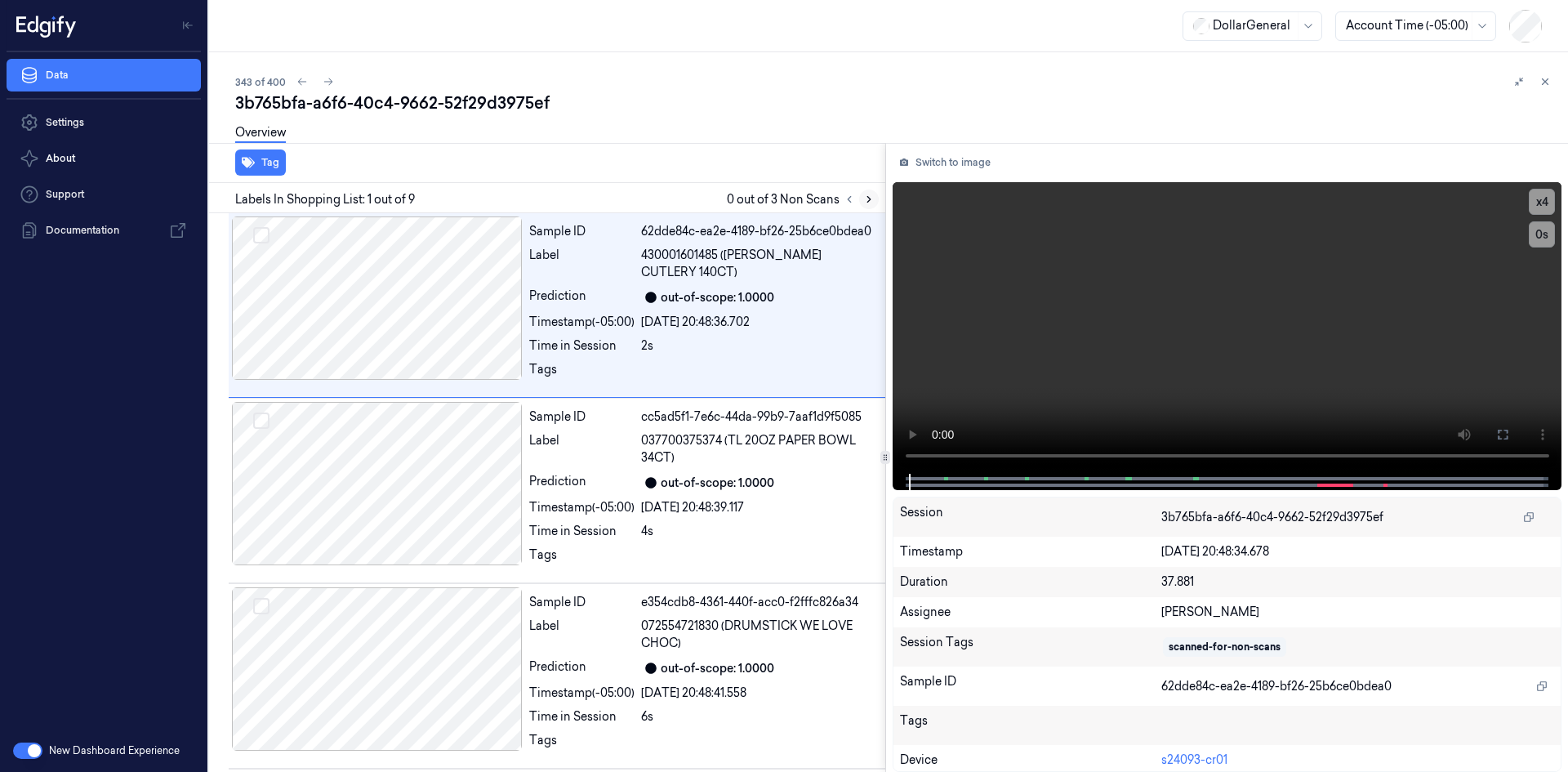
click at [876, 200] on button at bounding box center [869, 199] width 20 height 20
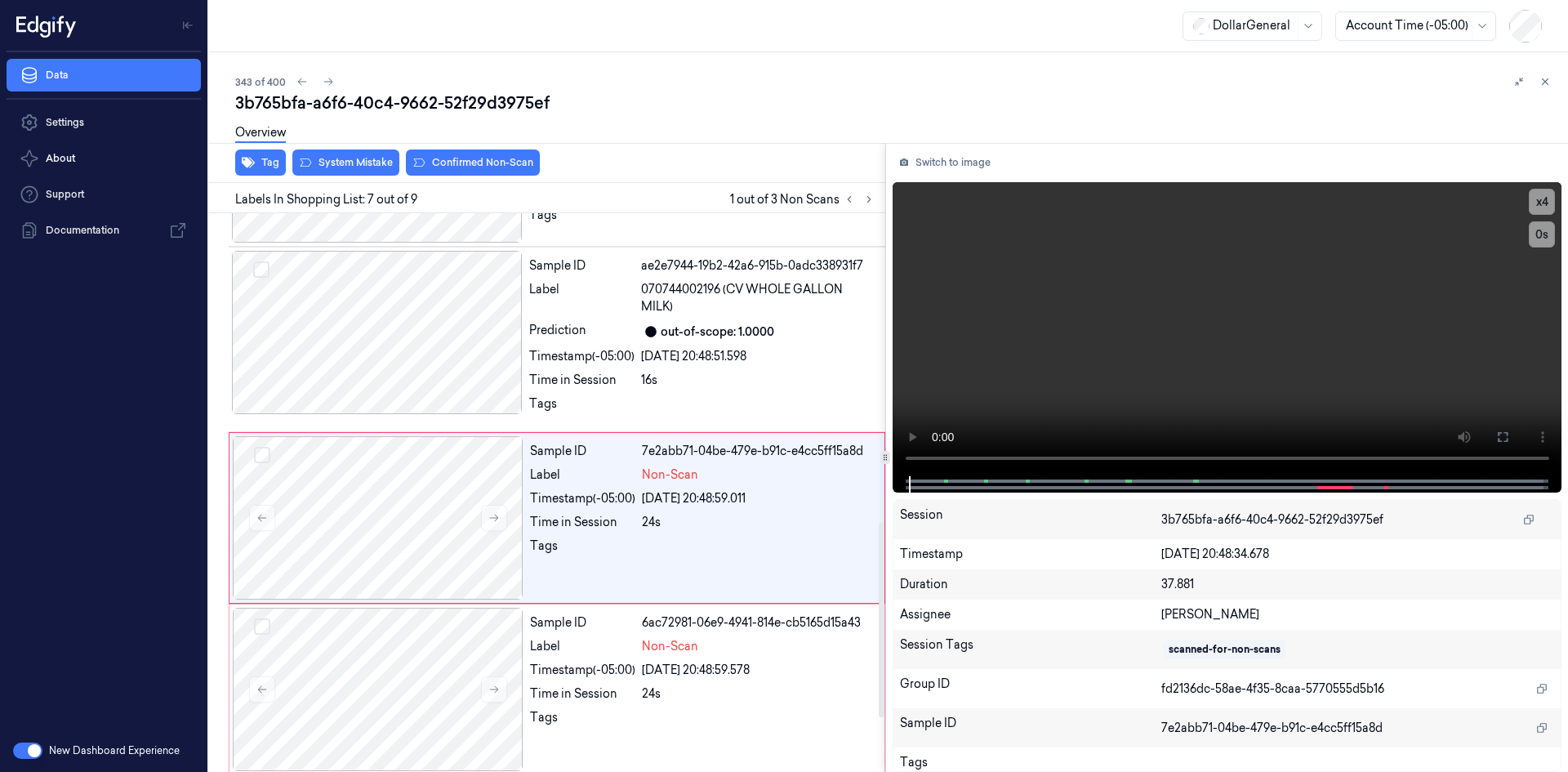
scroll to position [890, 0]
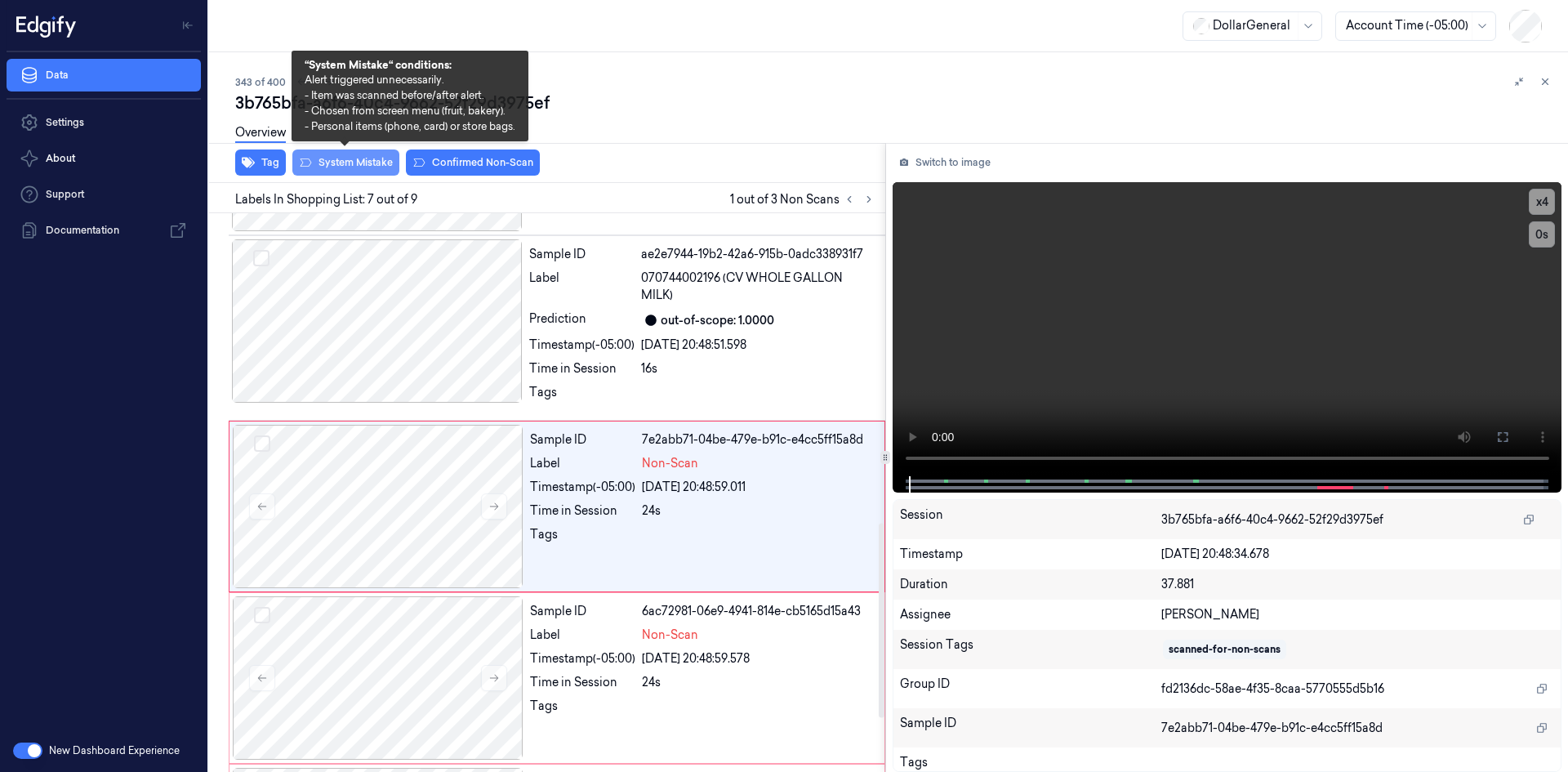
click at [353, 157] on button "System Mistake" at bounding box center [346, 163] width 107 height 27
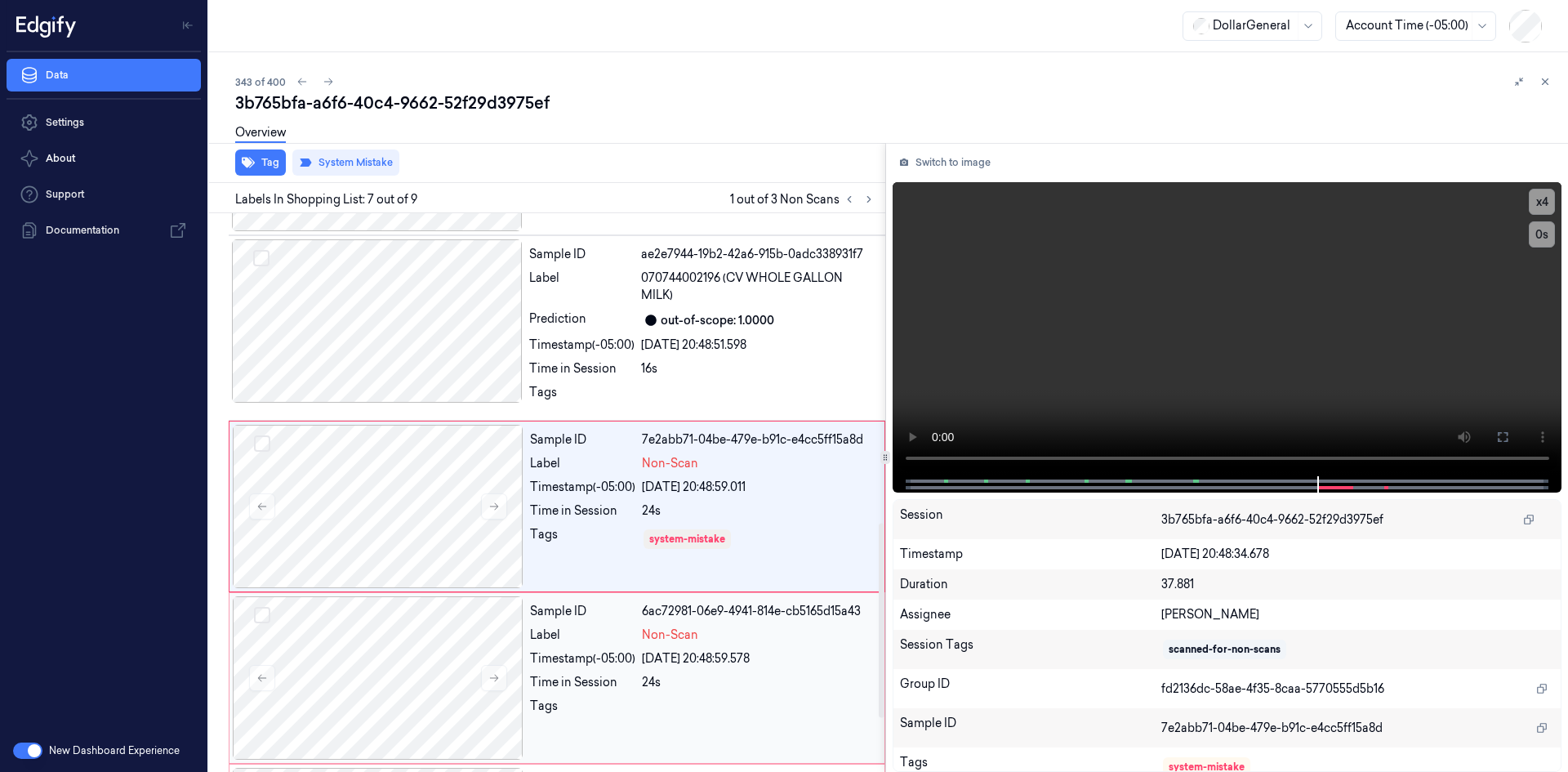
click at [678, 650] on div "29/08/2025 20:48:59.578" at bounding box center [758, 659] width 233 height 17
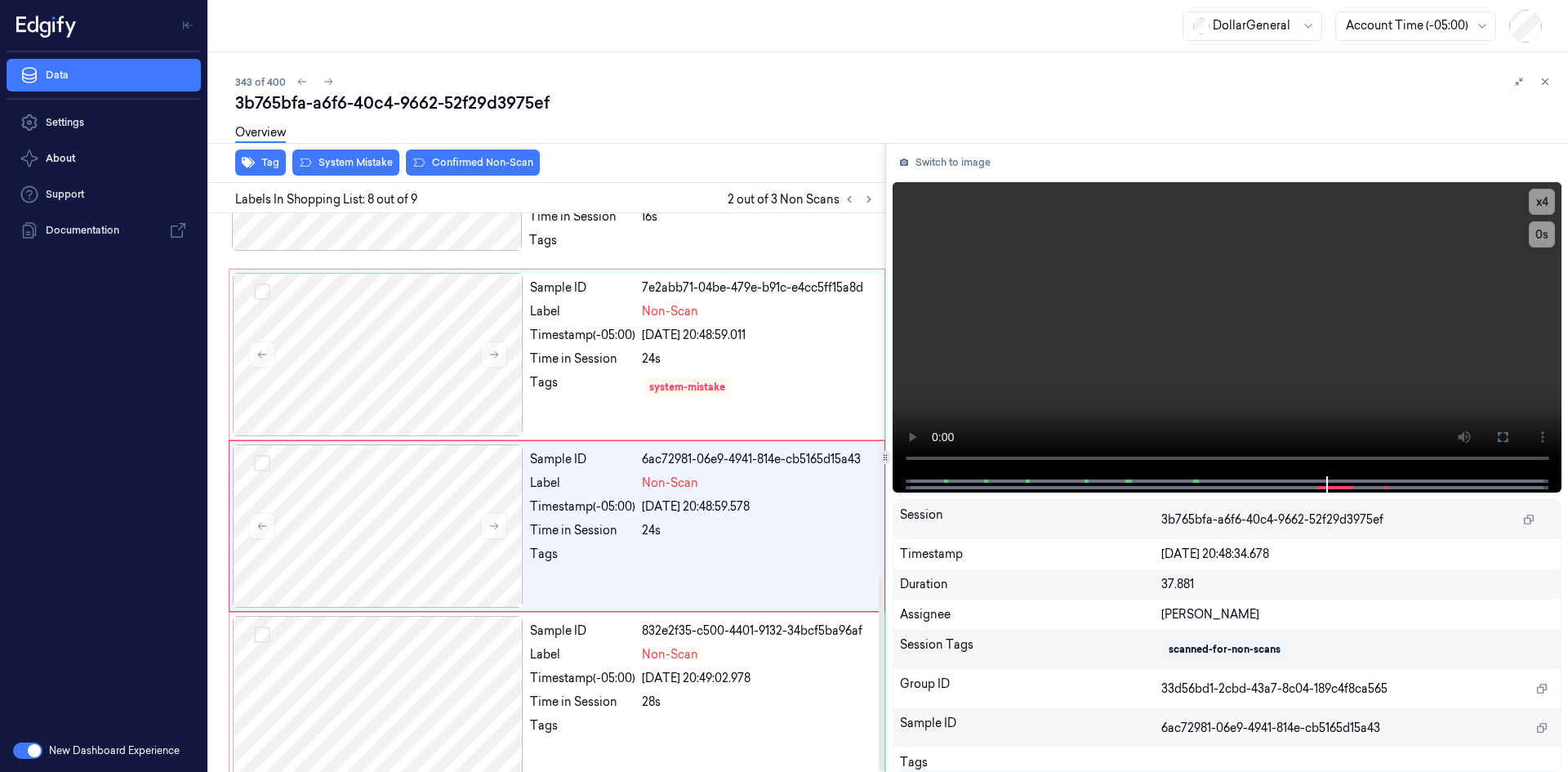
scroll to position [1046, 0]
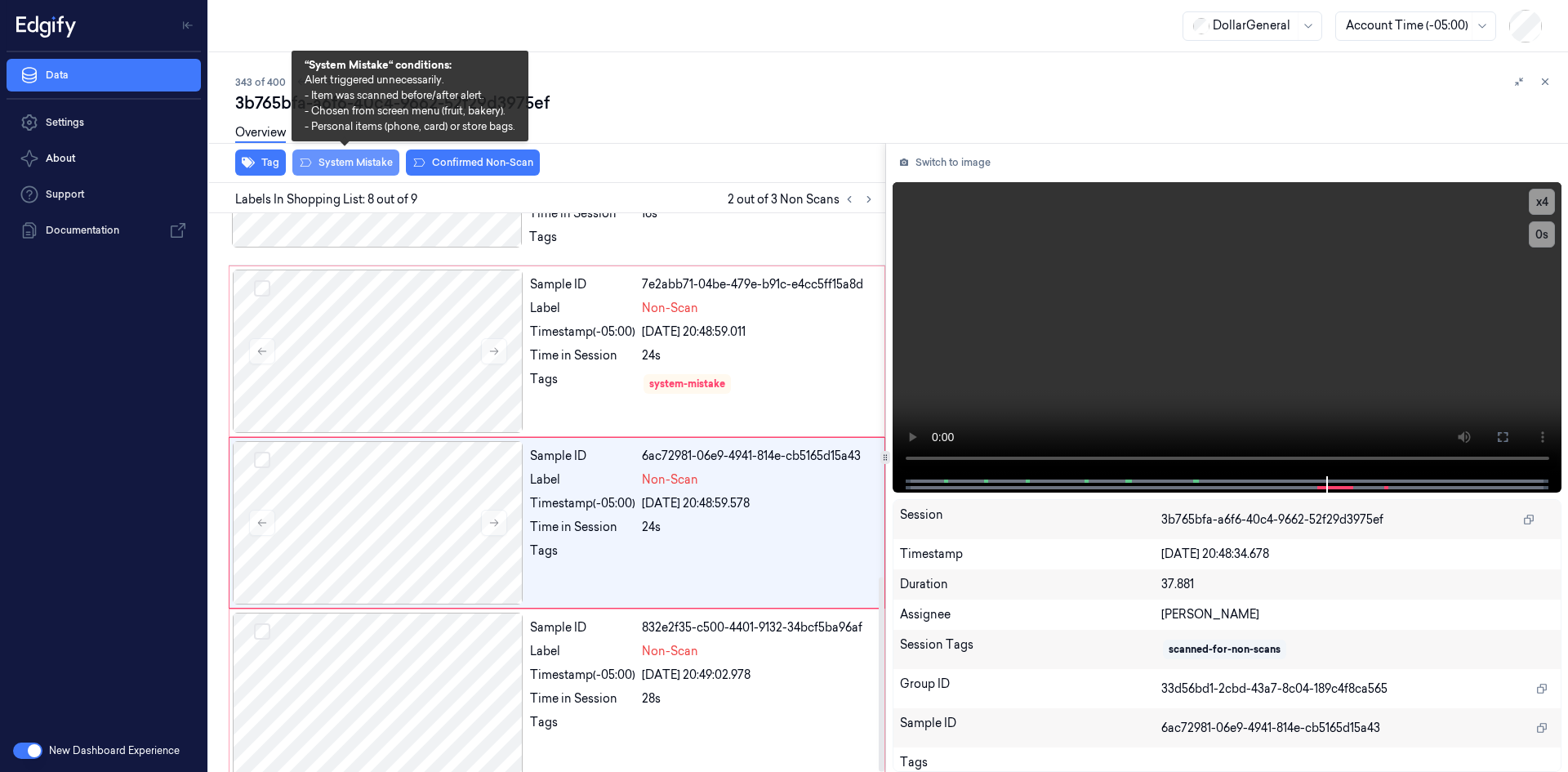
click at [353, 157] on button "System Mistake" at bounding box center [346, 163] width 107 height 27
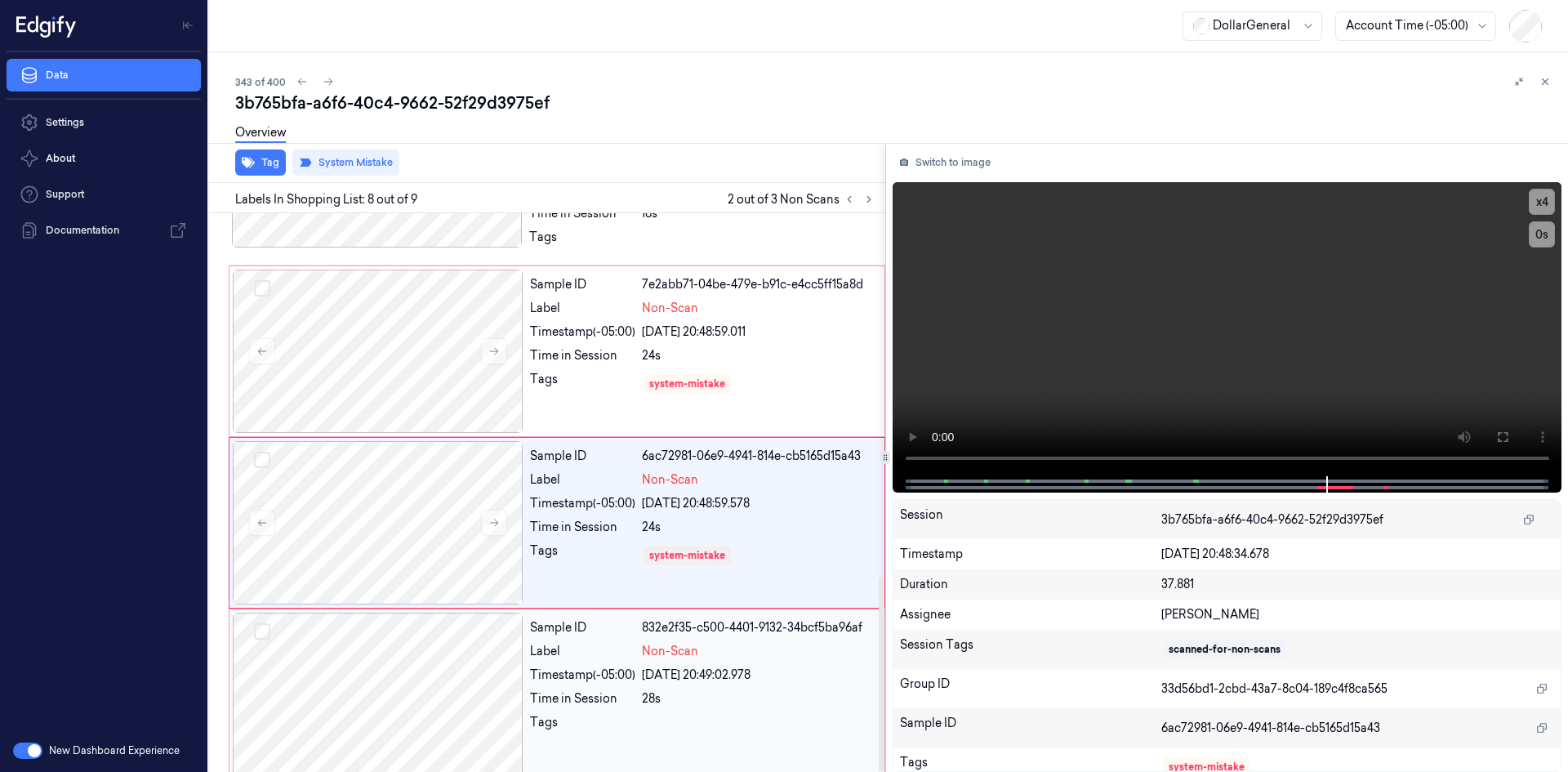
click at [759, 694] on div "Sample ID 832e2f35-c500-4401-9132-34bcf5ba96af Label Non-Scan Timestamp (-05:00…" at bounding box center [703, 694] width 358 height 163
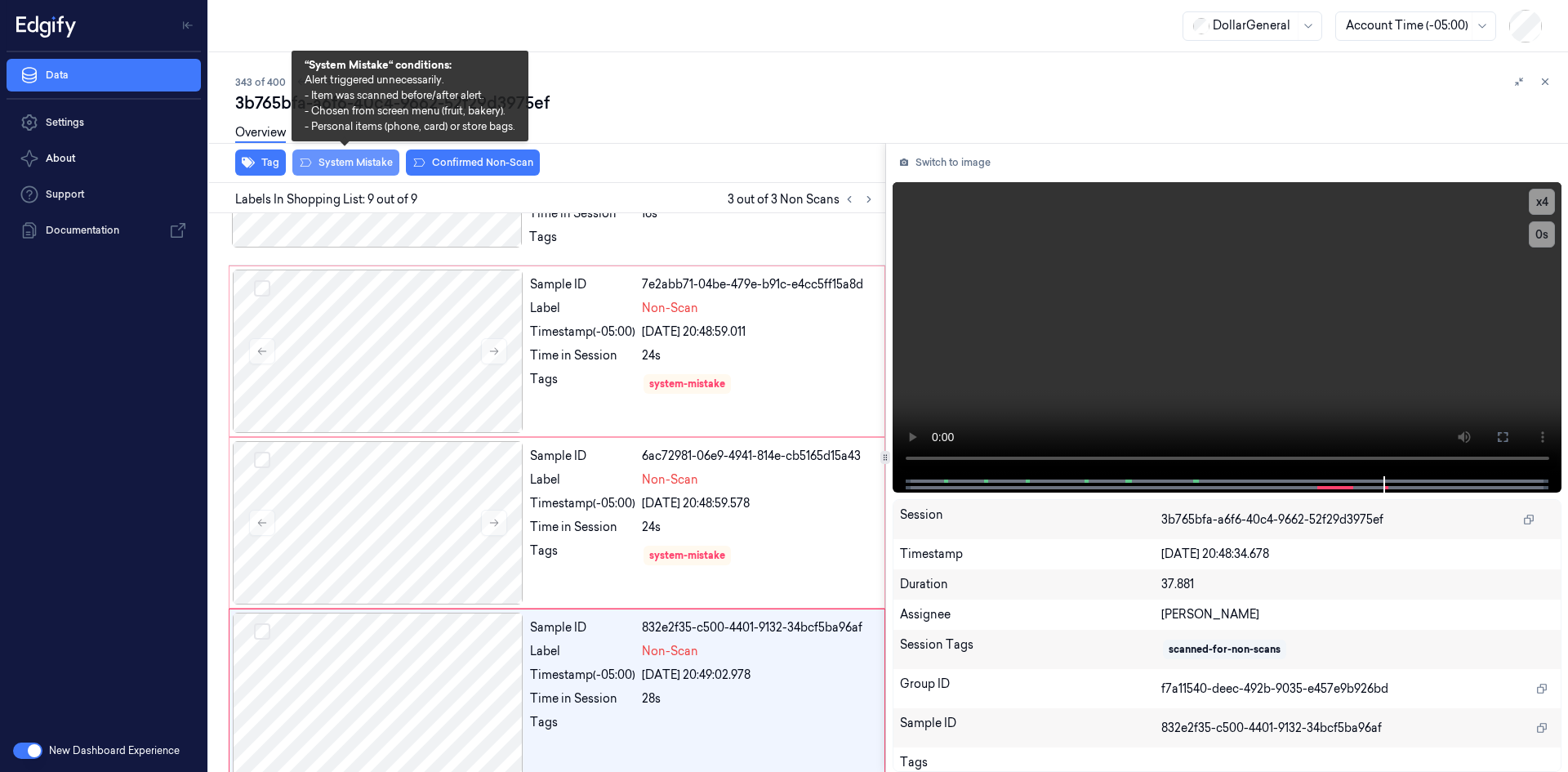
click at [353, 172] on button "System Mistake" at bounding box center [346, 163] width 107 height 27
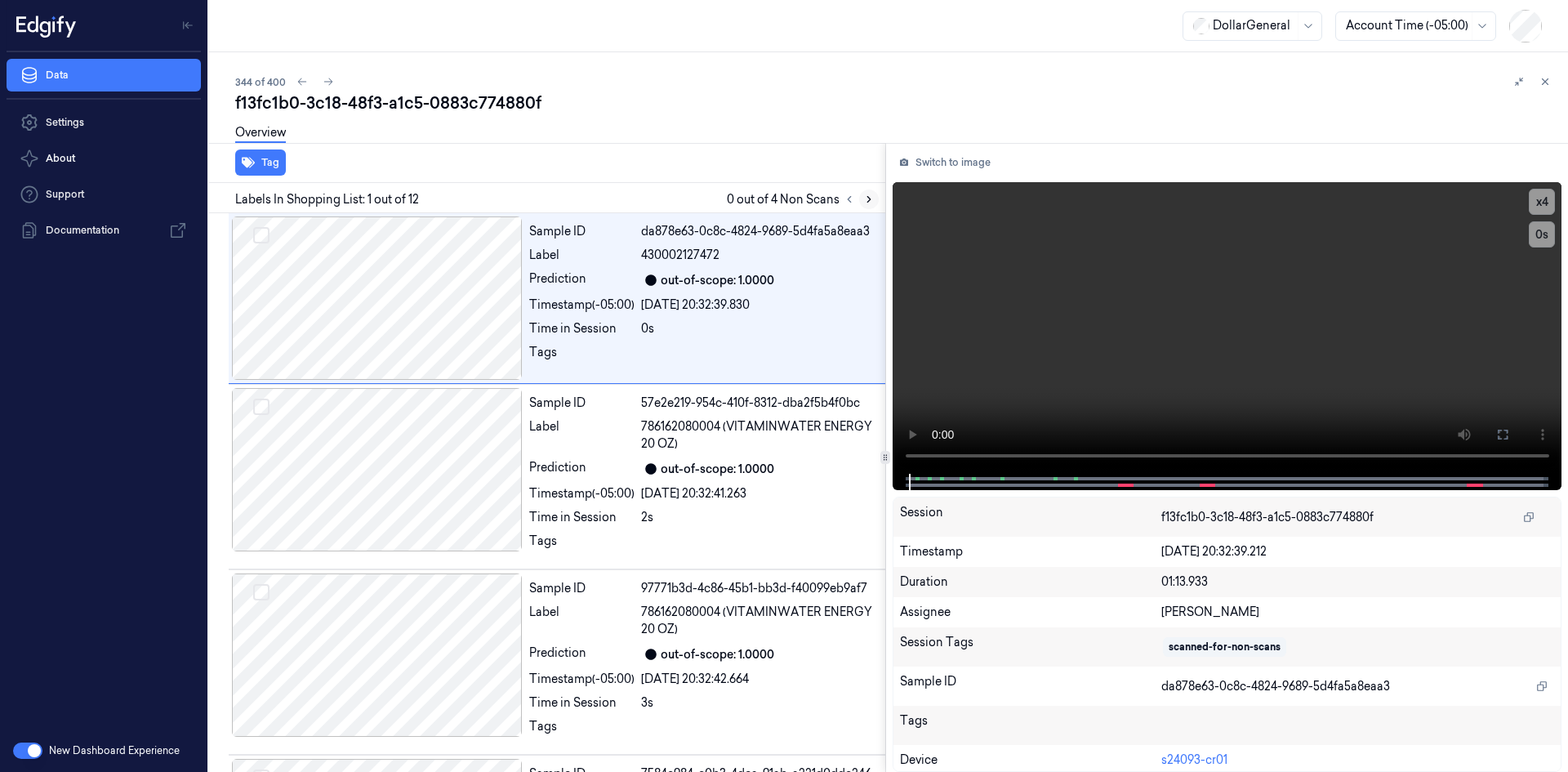
click at [867, 205] on button at bounding box center [869, 199] width 20 height 20
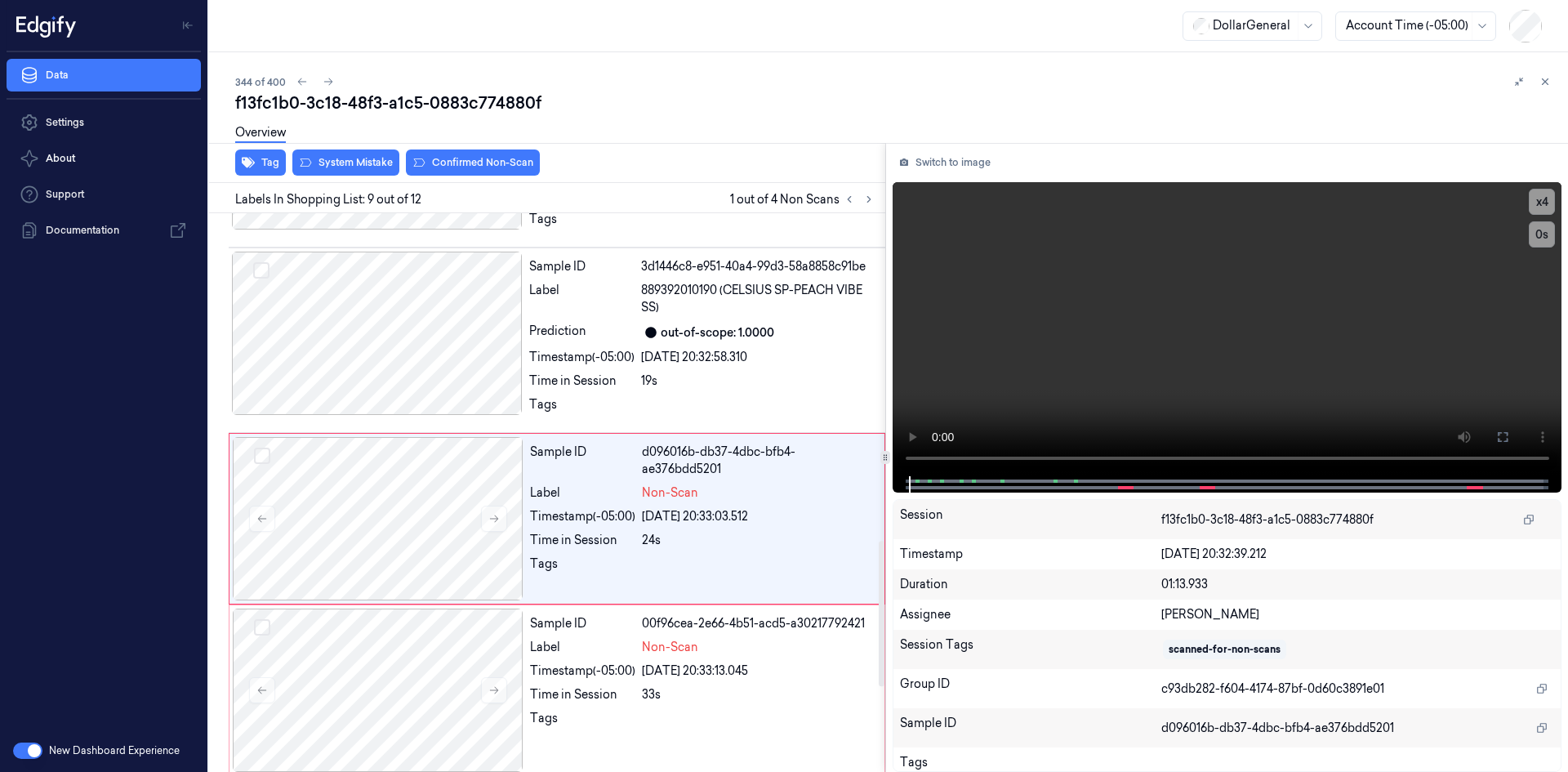
scroll to position [1262, 0]
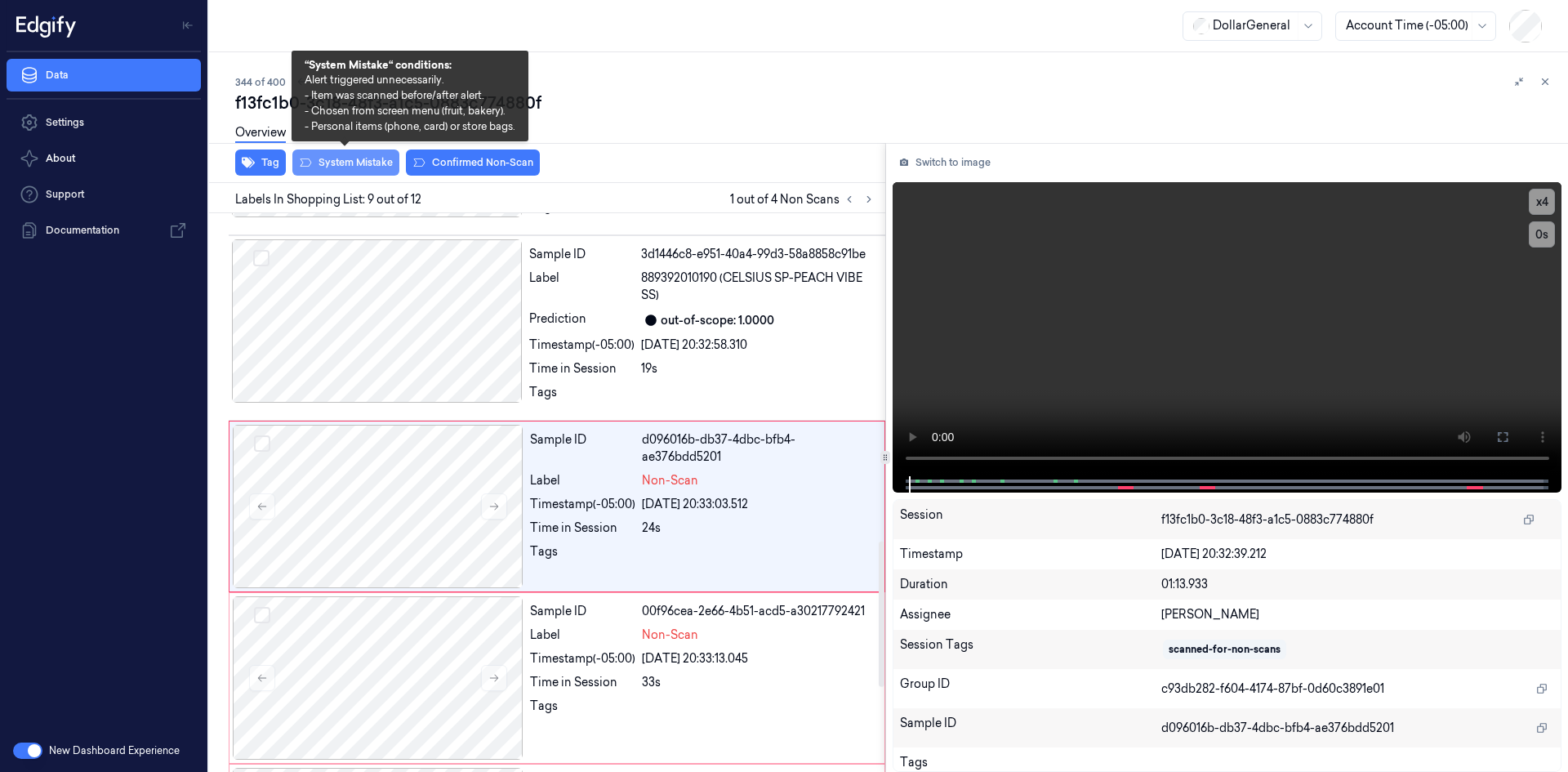
click at [362, 170] on button "System Mistake" at bounding box center [346, 163] width 107 height 27
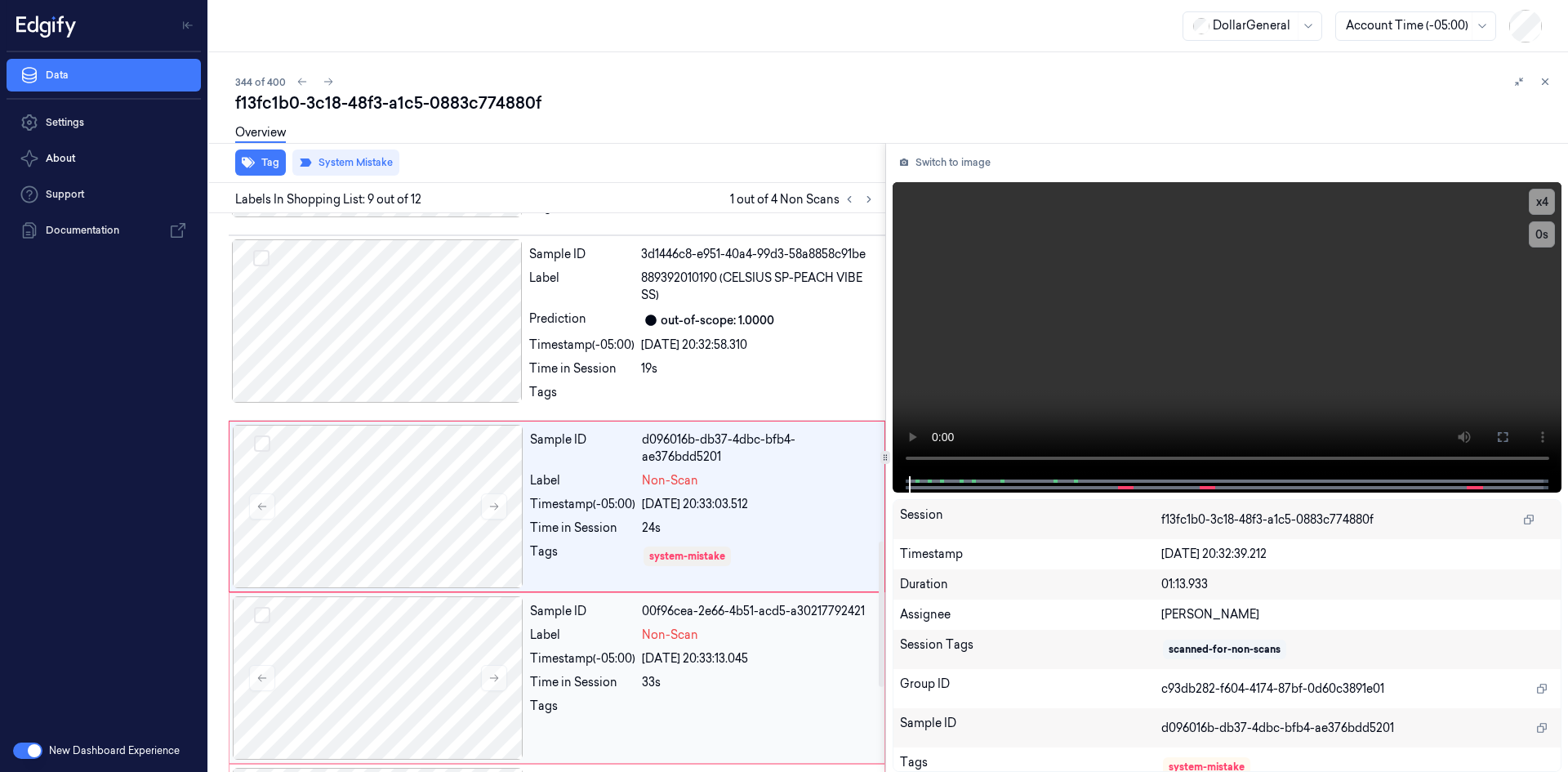
click at [702, 632] on div "Sample ID 00f96cea-2e66-4b51-acd5-a30217792421 Label Non-Scan Timestamp (-05:00…" at bounding box center [703, 678] width 358 height 163
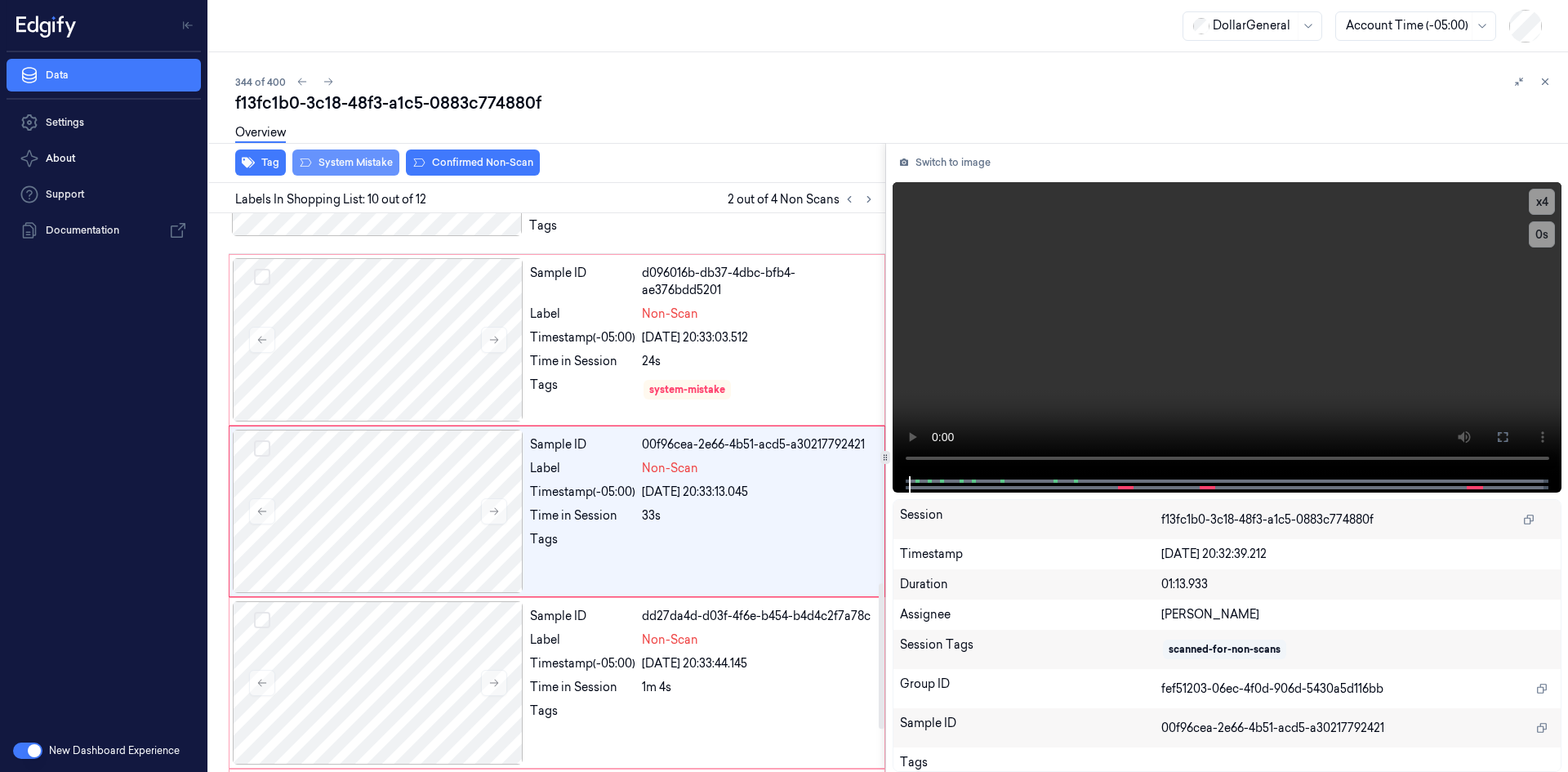
scroll to position [1433, 0]
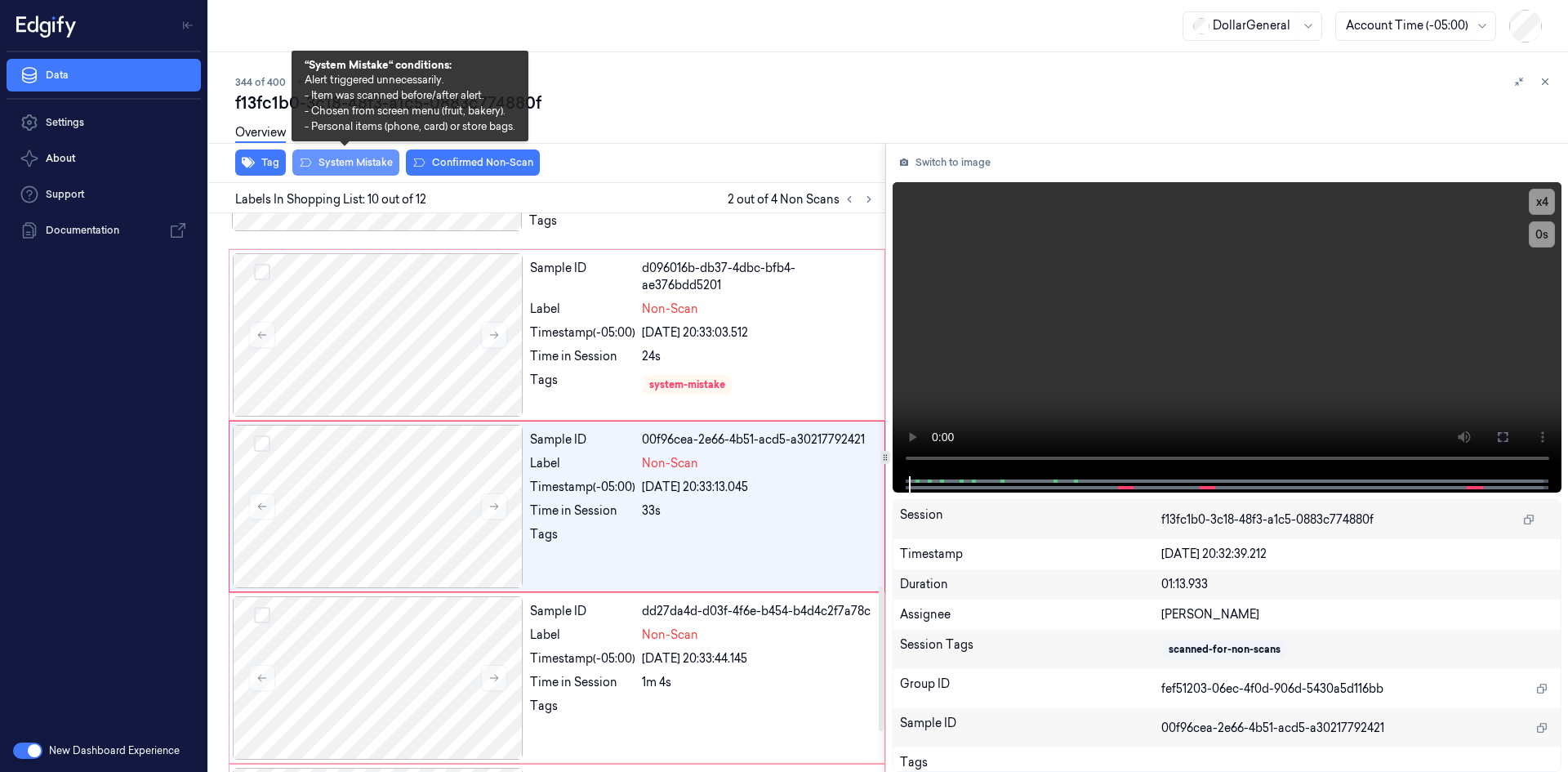
click at [383, 169] on button "System Mistake" at bounding box center [346, 163] width 107 height 27
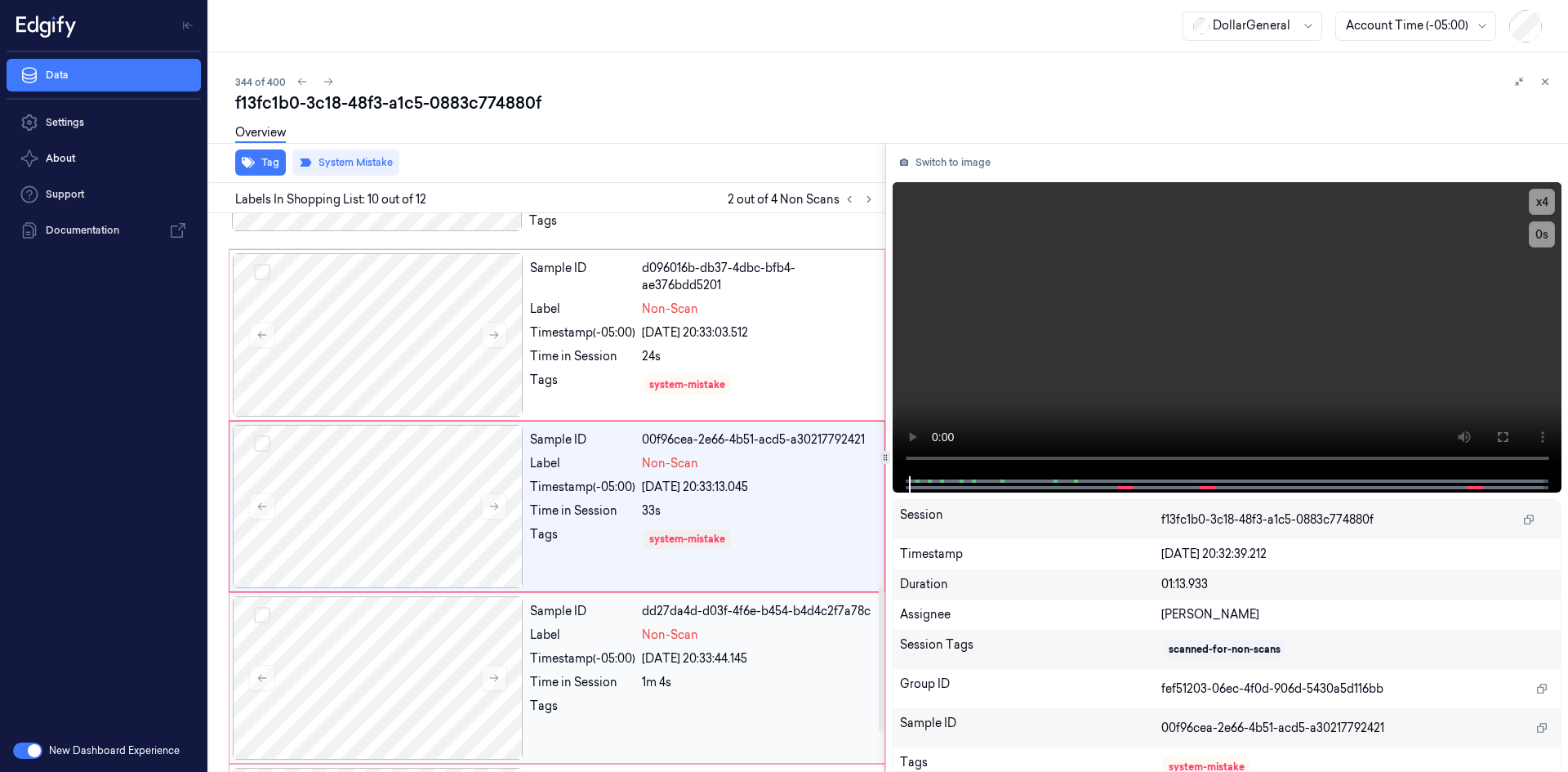
click at [646, 674] on div "1m 4s" at bounding box center [758, 682] width 233 height 17
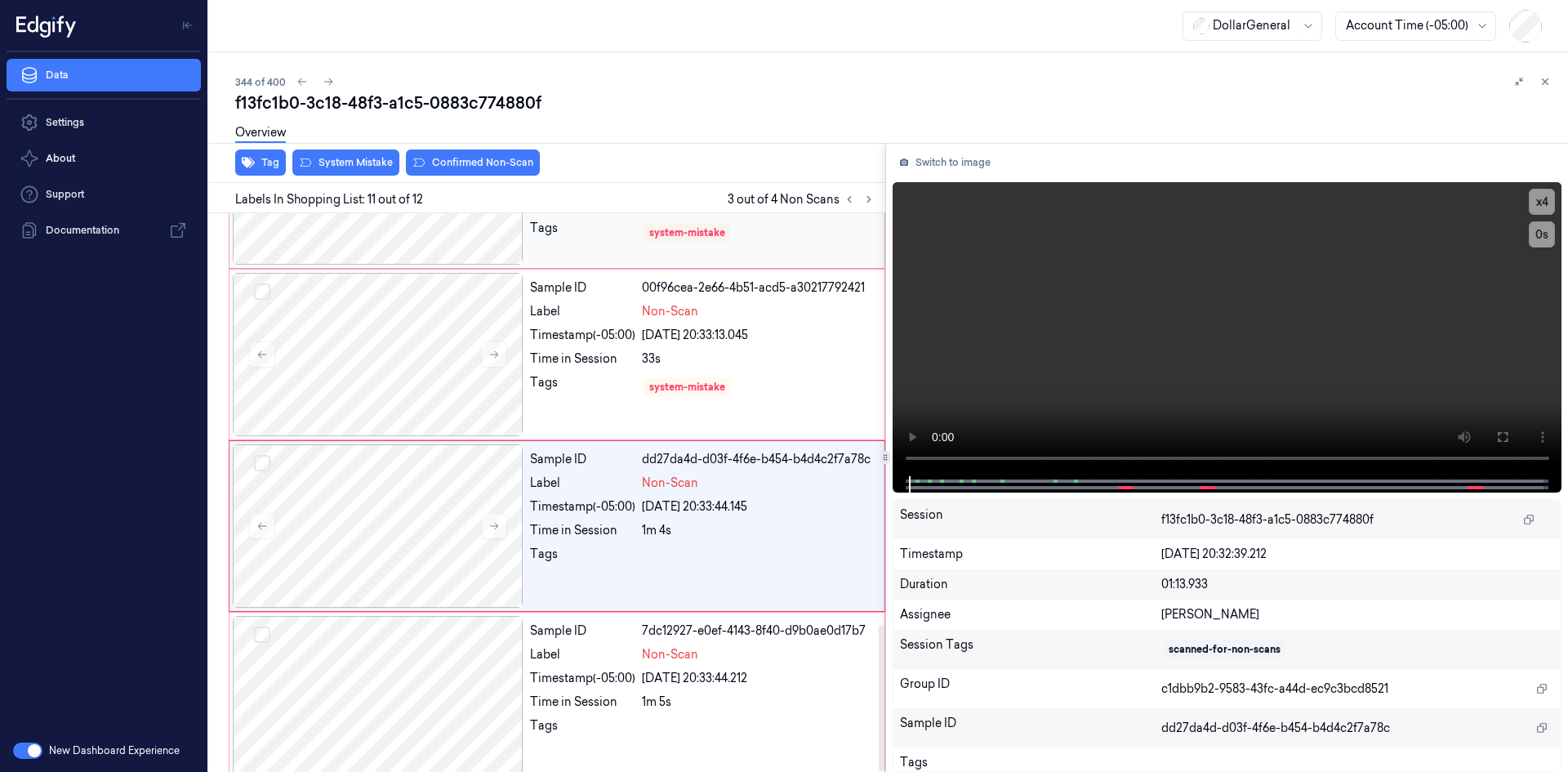
scroll to position [1588, 0]
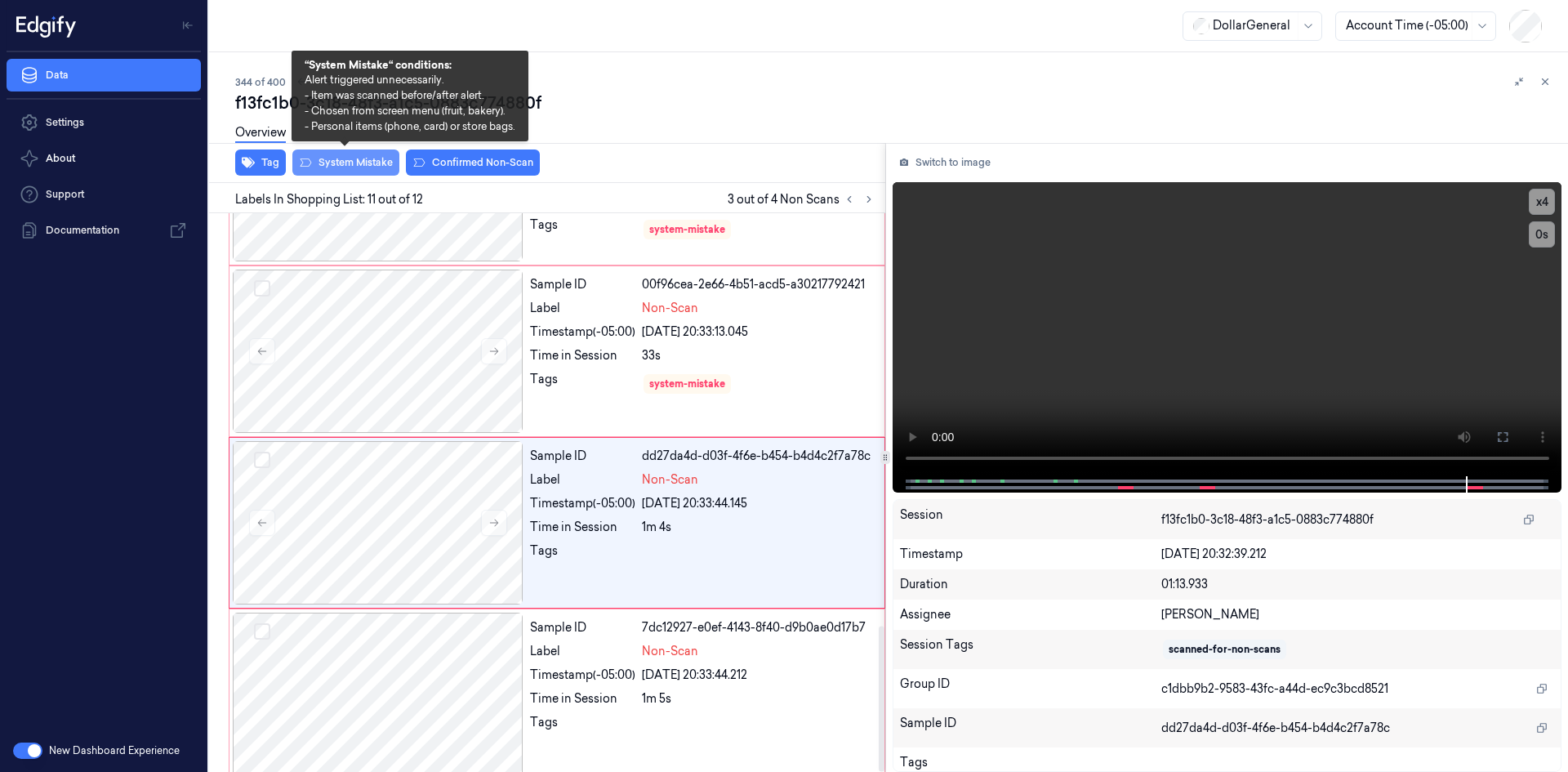
click at [359, 169] on button "System Mistake" at bounding box center [346, 163] width 107 height 27
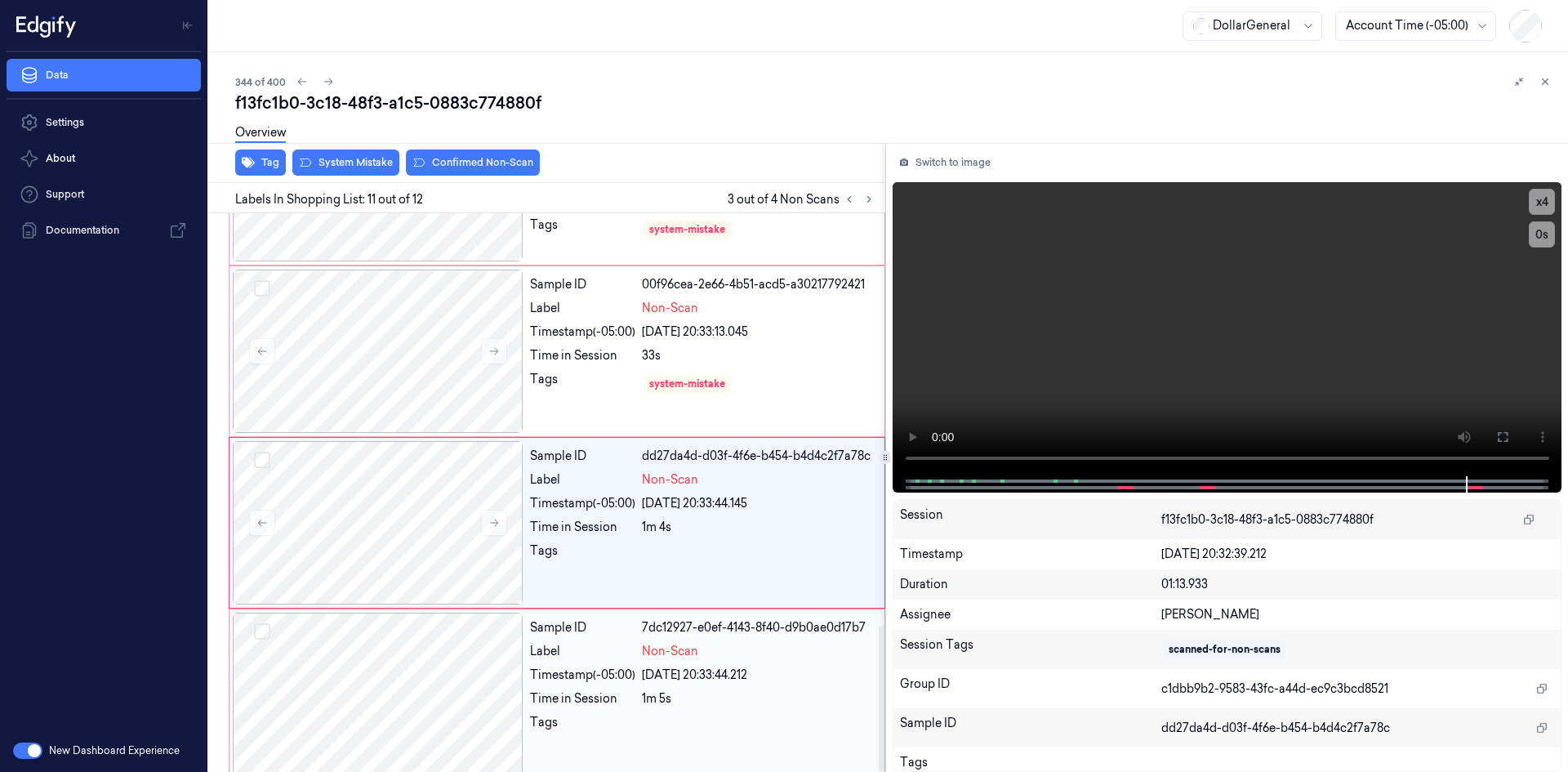
click at [638, 690] on div "Time in Session 1m 5s" at bounding box center [702, 698] width 345 height 17
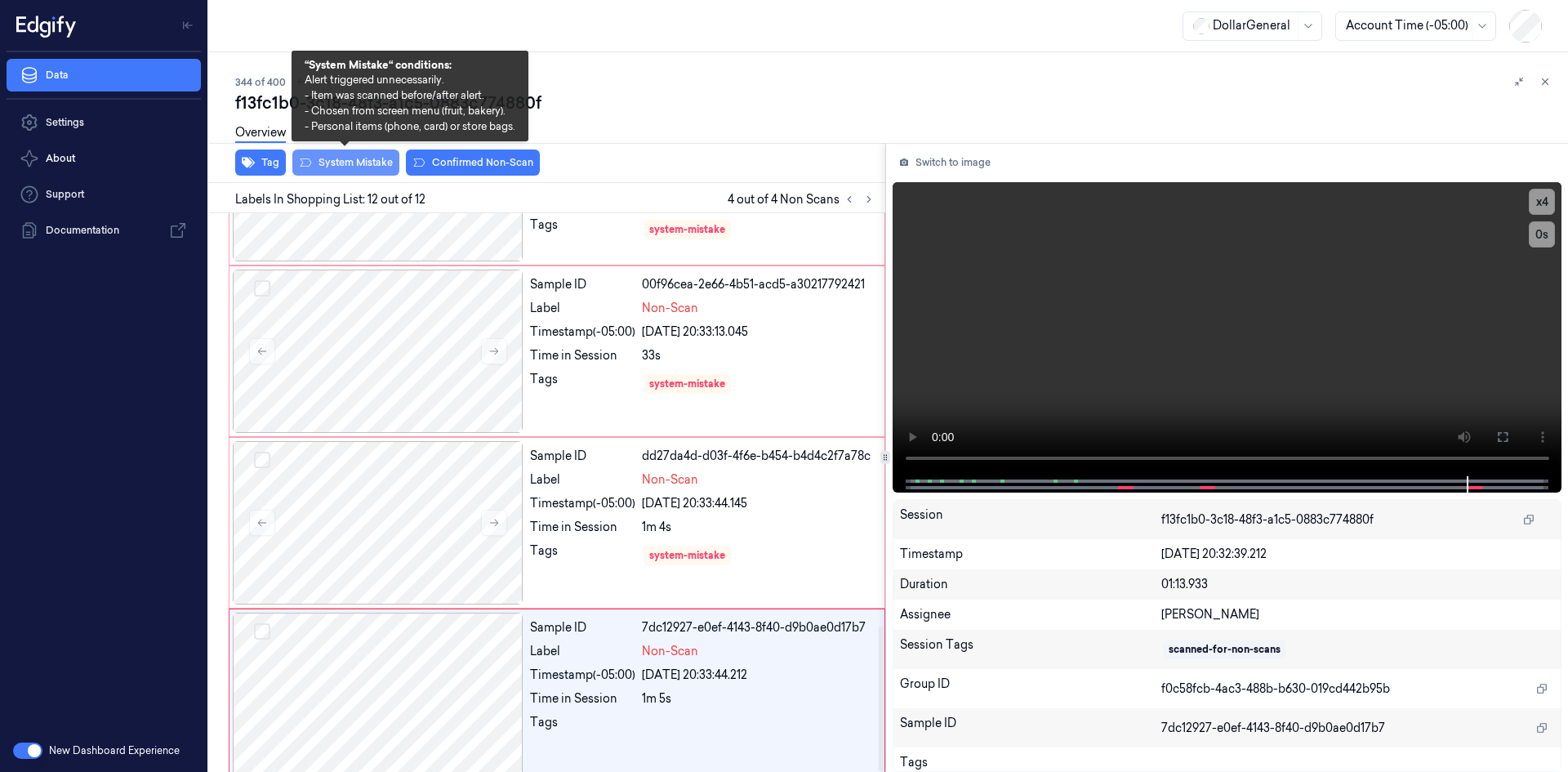
click at [347, 163] on button "System Mistake" at bounding box center [346, 163] width 107 height 27
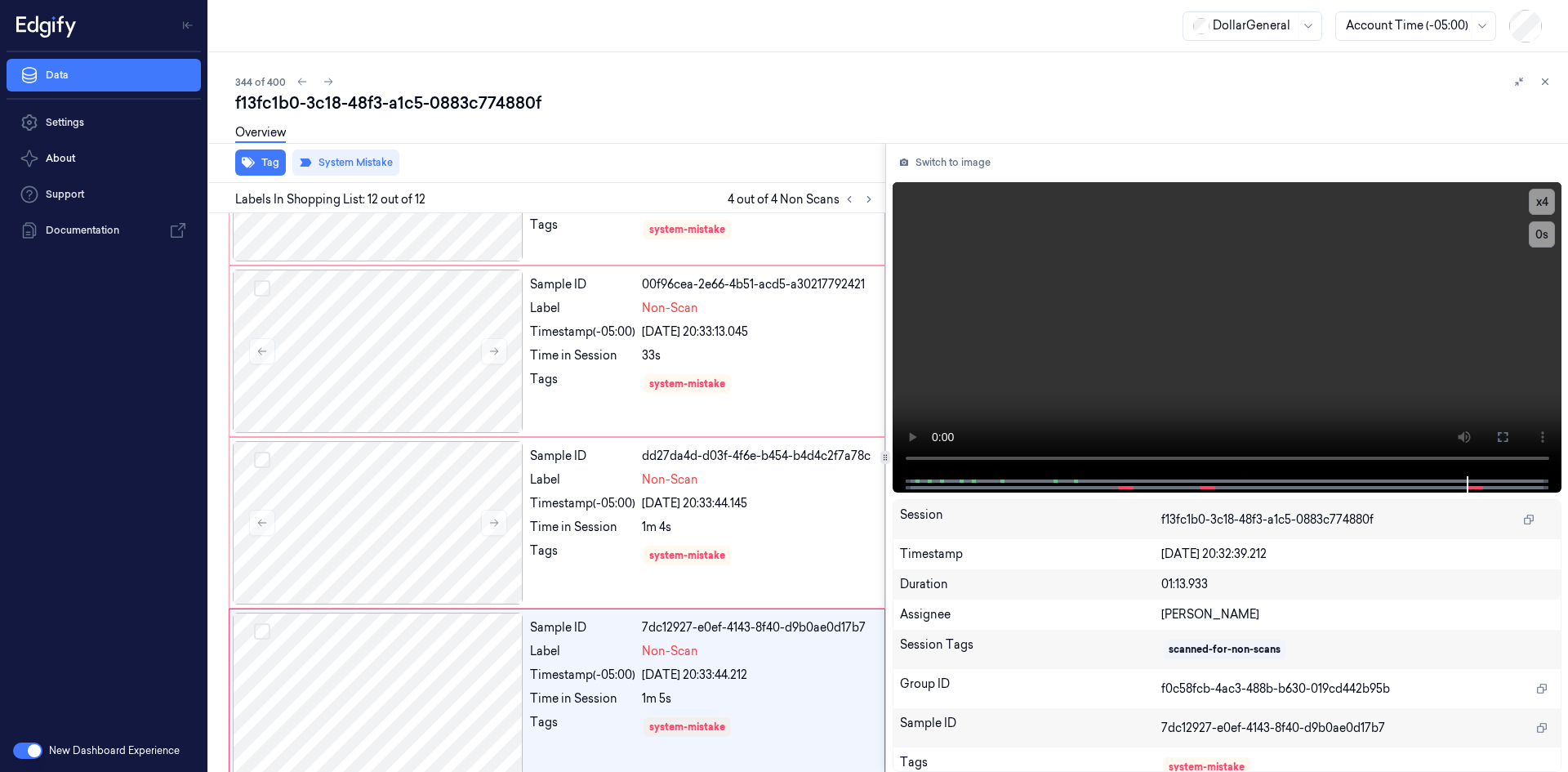
click at [771, 122] on div "Overview" at bounding box center [895, 135] width 1320 height 42
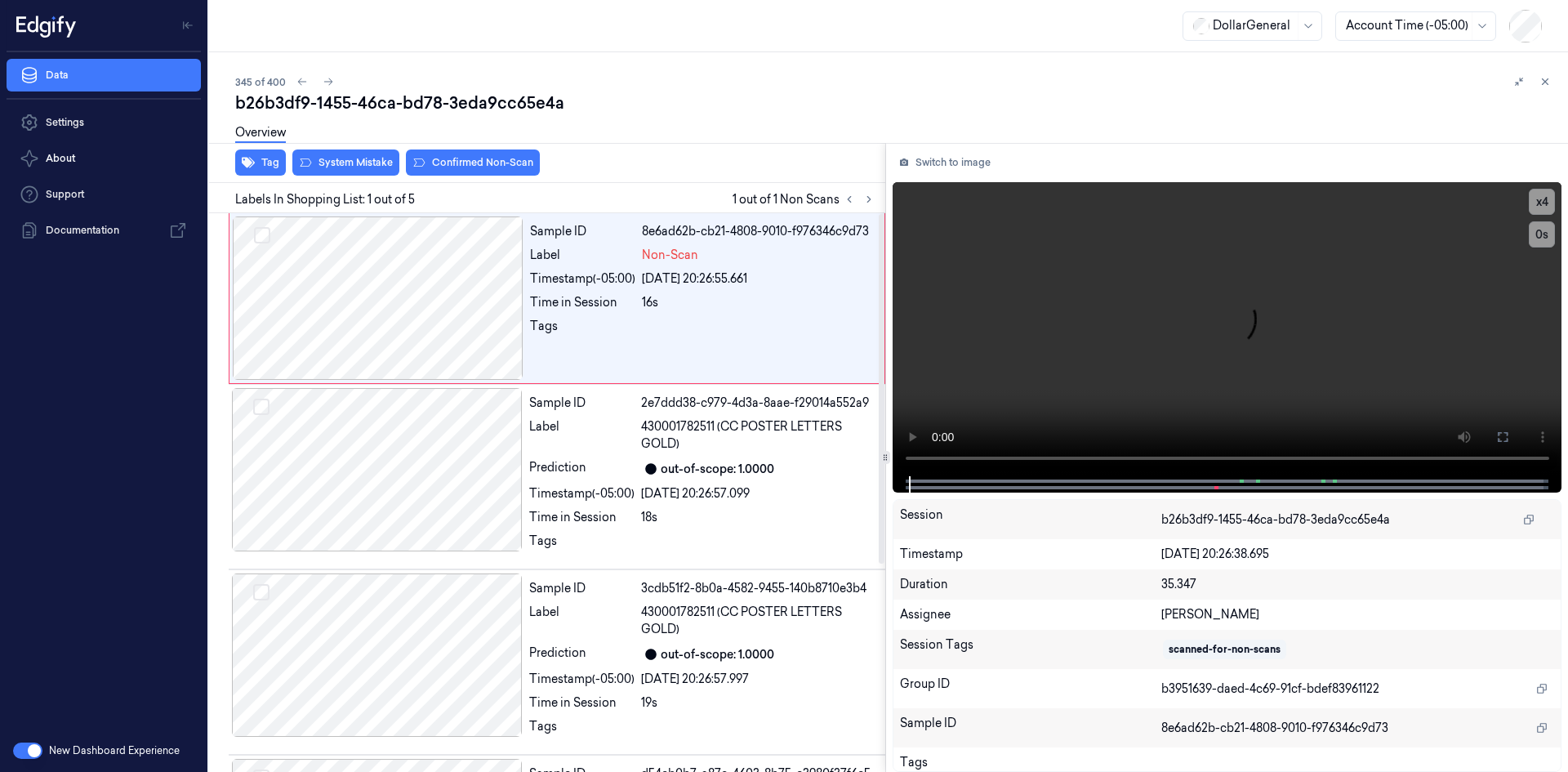
click at [257, 183] on div "Labels In Shopping List: 1 out of 5 1 out of 1 Non Scans" at bounding box center [544, 198] width 683 height 30
click at [258, 170] on button "Tag" at bounding box center [260, 163] width 50 height 27
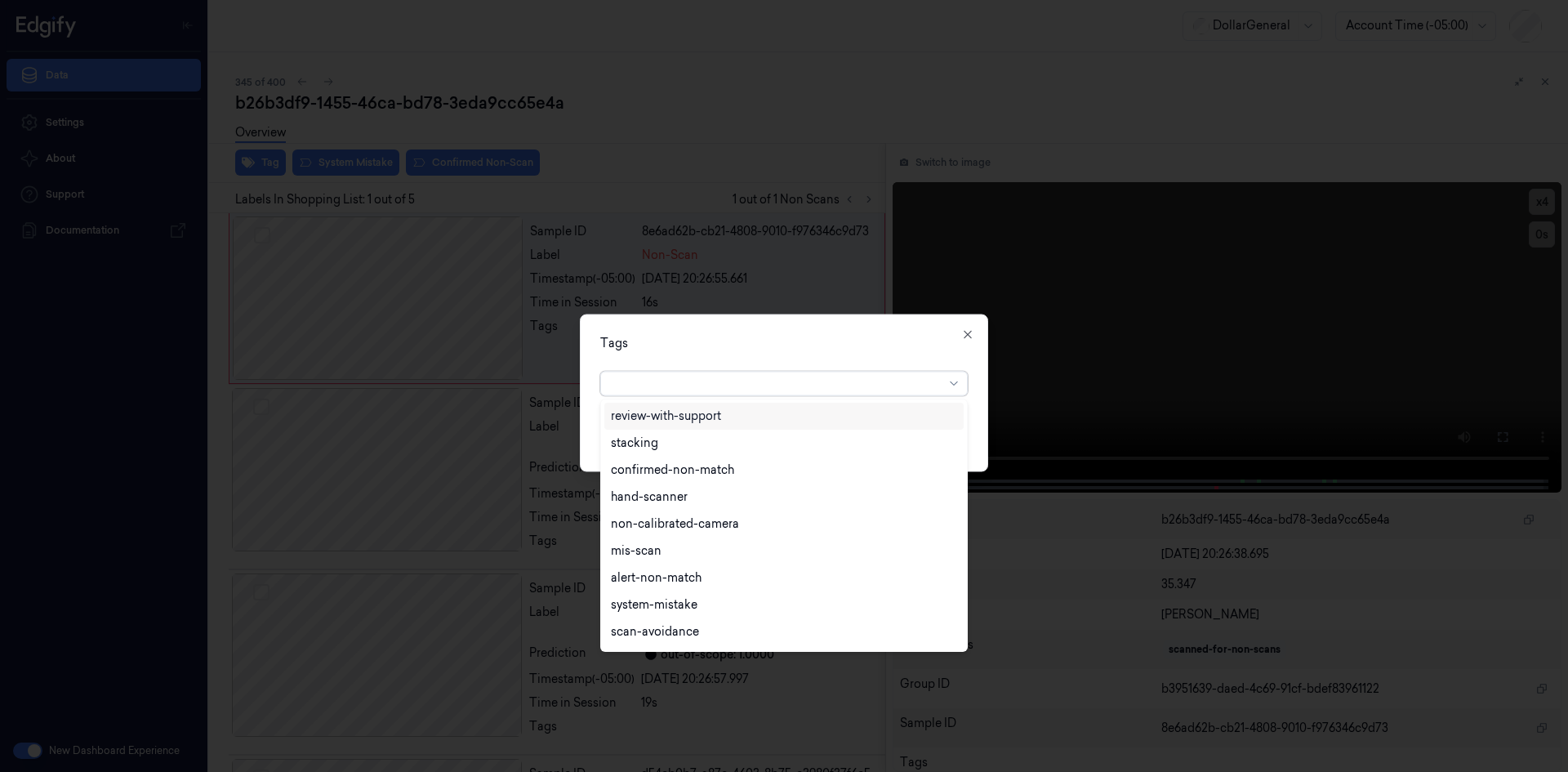
click at [857, 383] on div at bounding box center [777, 383] width 333 height 17
click at [696, 502] on div "flooid bug" at bounding box center [784, 500] width 347 height 17
click at [827, 312] on div at bounding box center [784, 386] width 1568 height 772
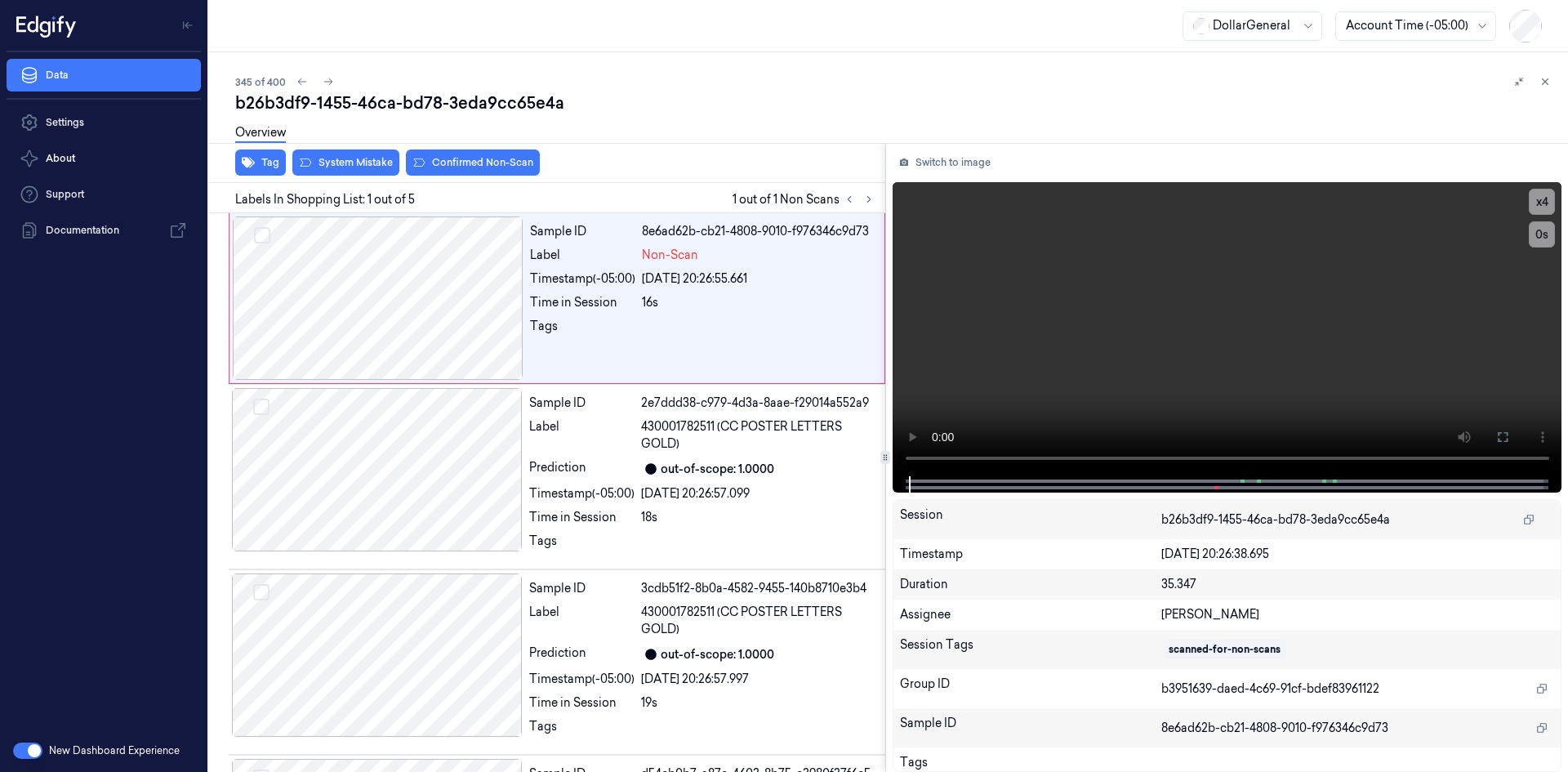
click at [271, 152] on div "Overview" at bounding box center [260, 135] width 50 height 42
click at [269, 170] on button "Tag" at bounding box center [260, 163] width 50 height 27
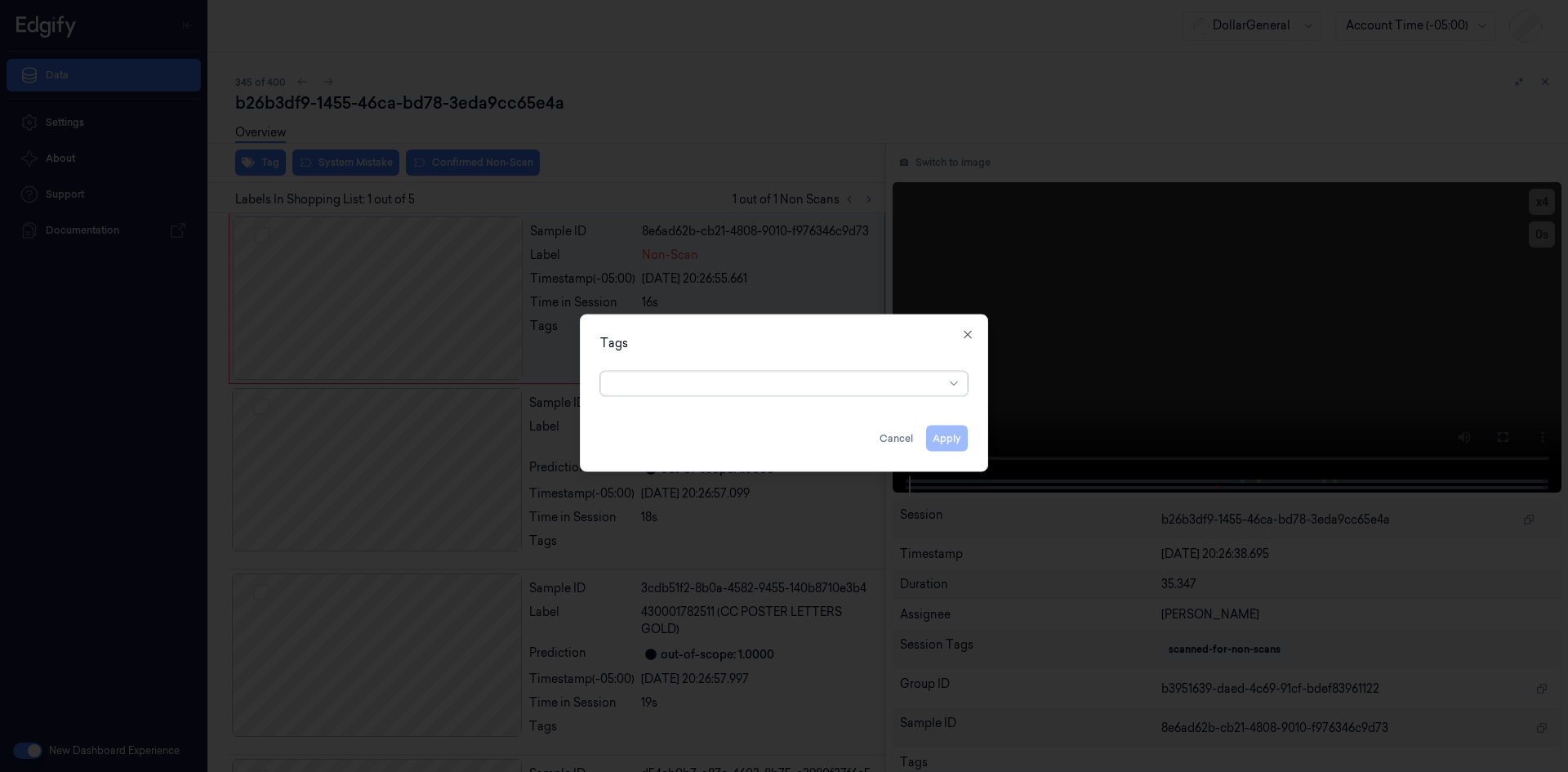
click at [823, 389] on div at bounding box center [777, 383] width 333 height 17
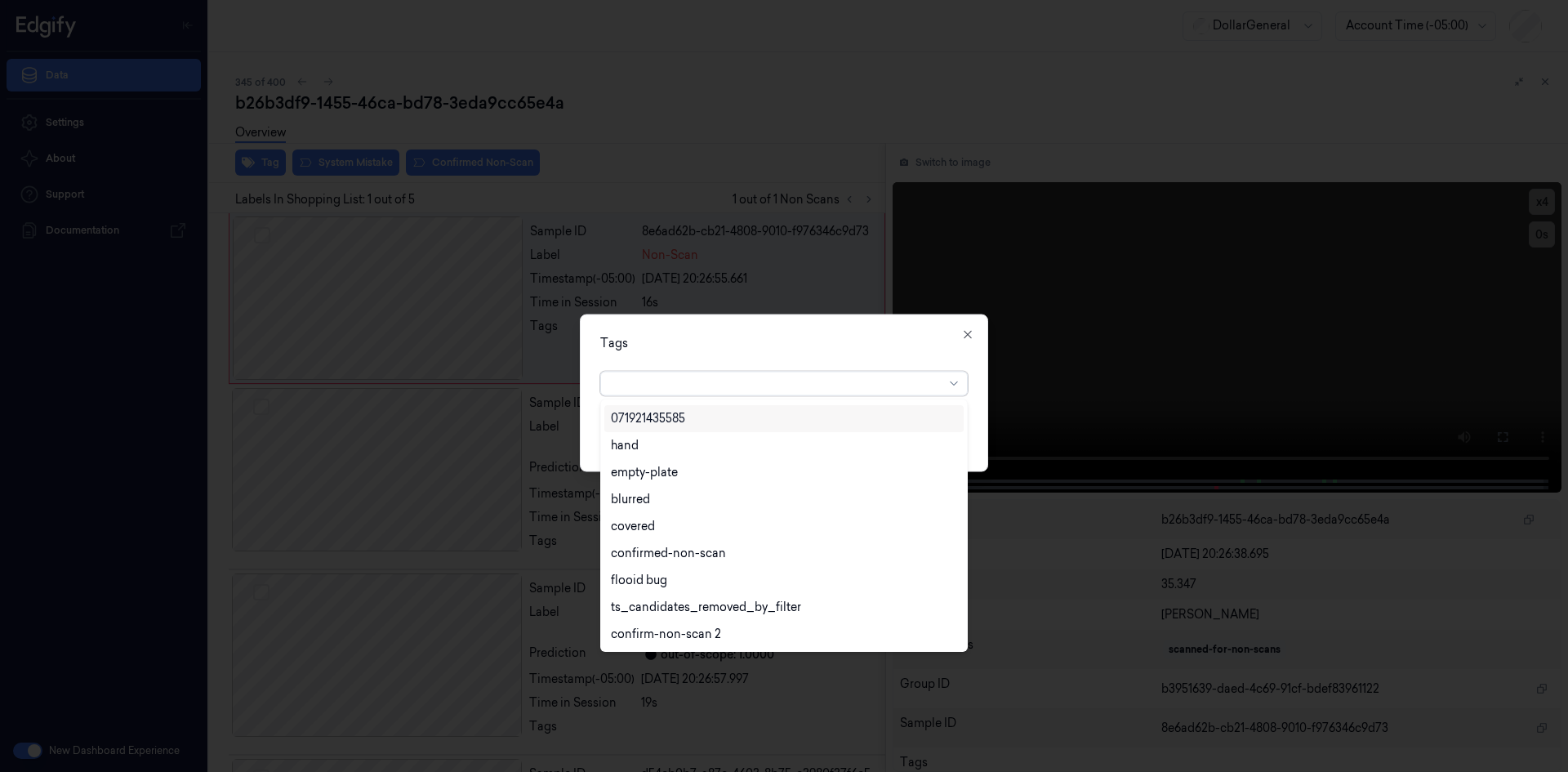
scroll to position [375, 0]
click at [689, 508] on div "flooid bug" at bounding box center [784, 500] width 347 height 17
click at [823, 327] on div "Tags option flooid bug , selected. 22 results available. Use Up and Down to cho…" at bounding box center [784, 392] width 408 height 157
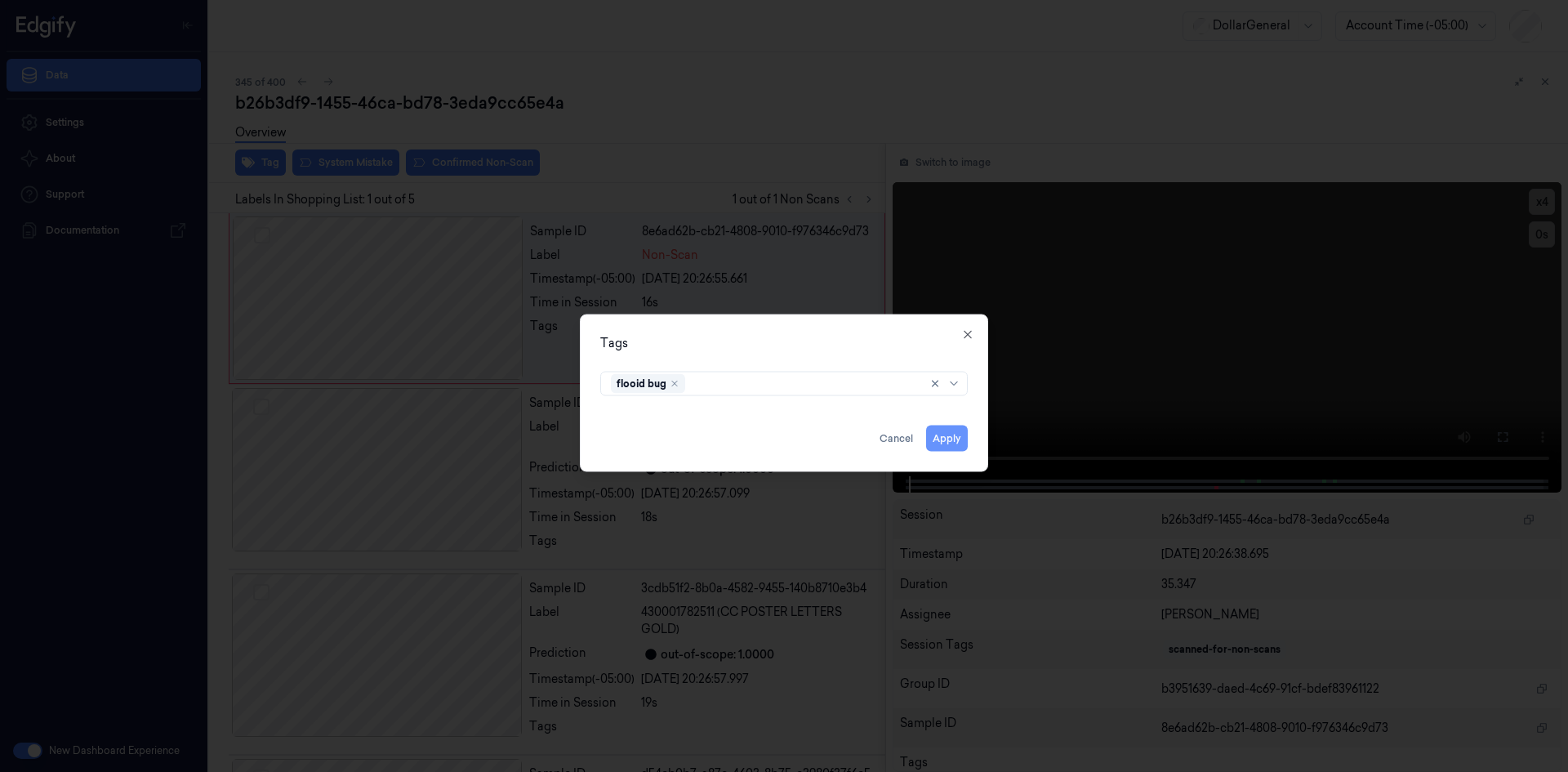
click at [966, 432] on button "Apply" at bounding box center [947, 437] width 42 height 27
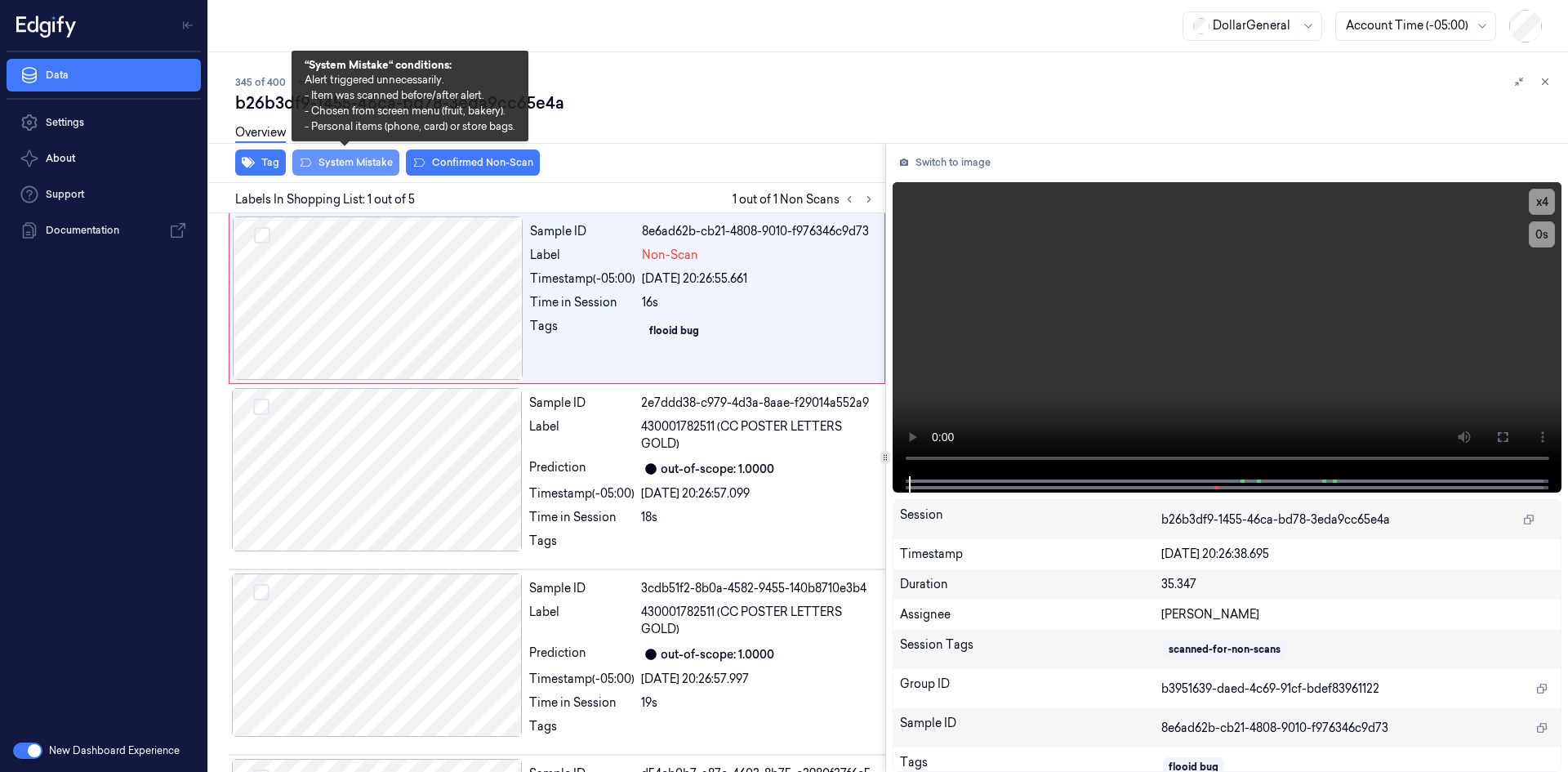
click at [361, 162] on button "System Mistake" at bounding box center [346, 163] width 107 height 27
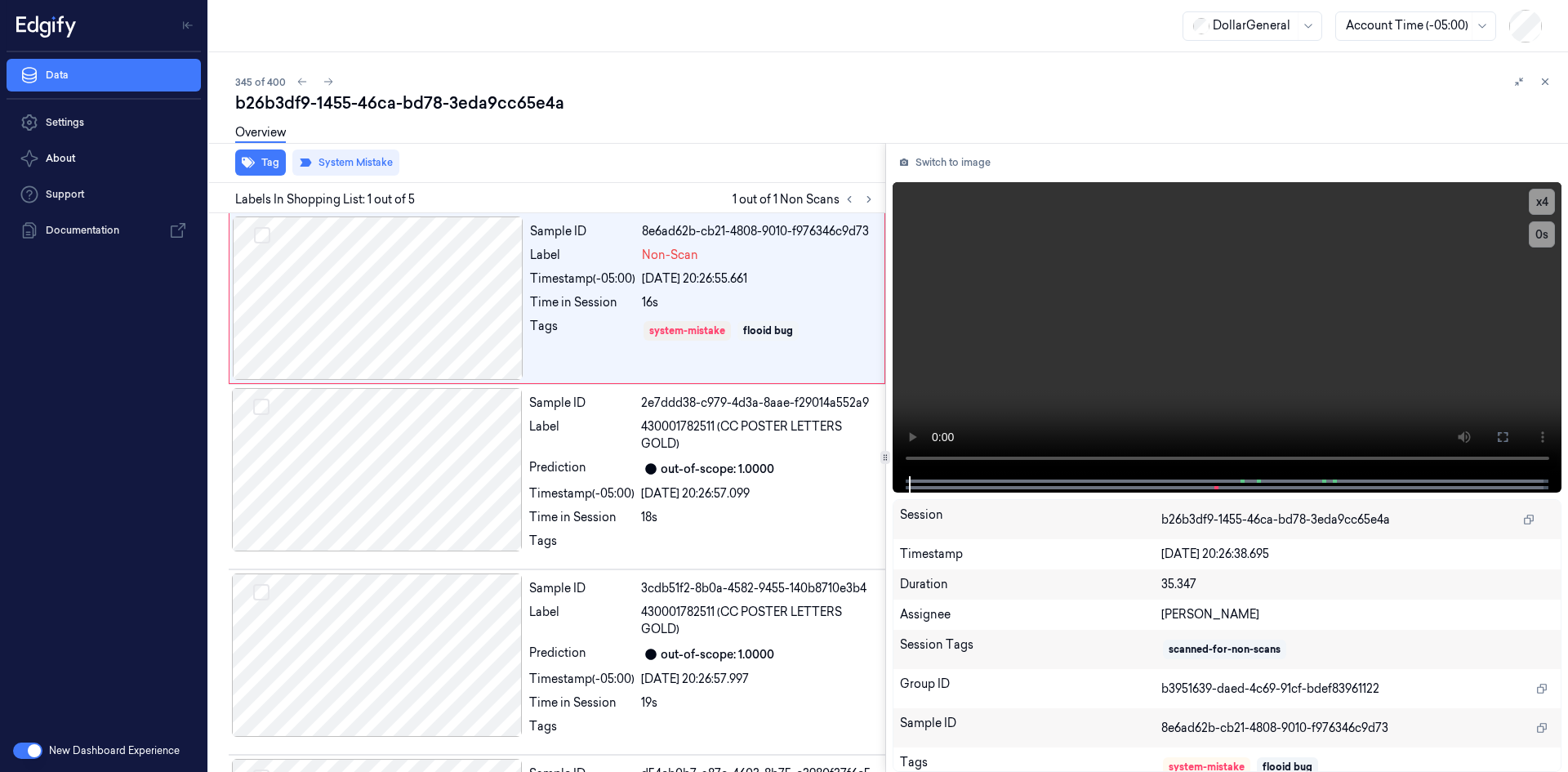
click at [657, 128] on div "Overview" at bounding box center [895, 135] width 1320 height 42
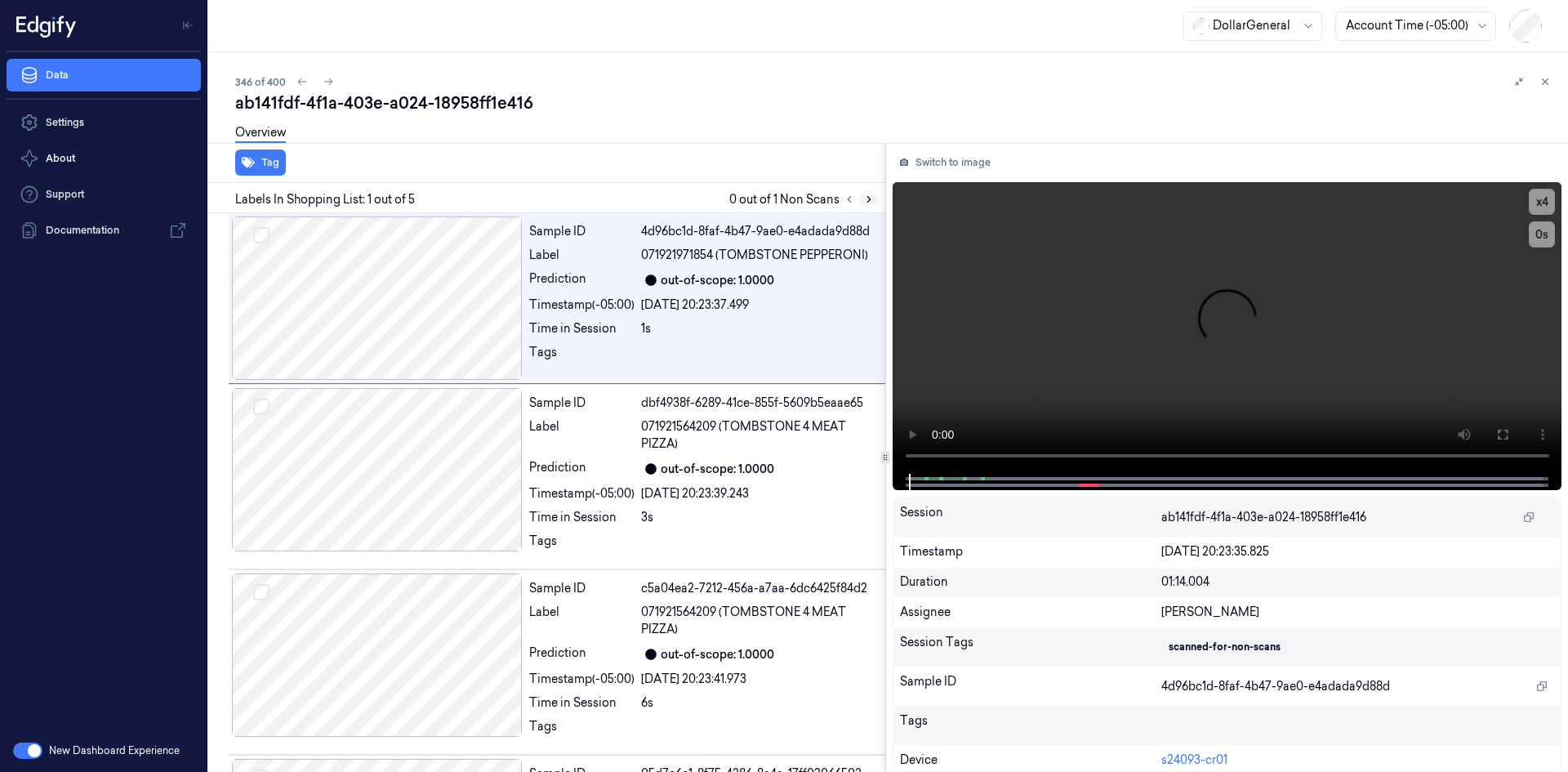
click at [874, 199] on icon at bounding box center [869, 199] width 11 height 11
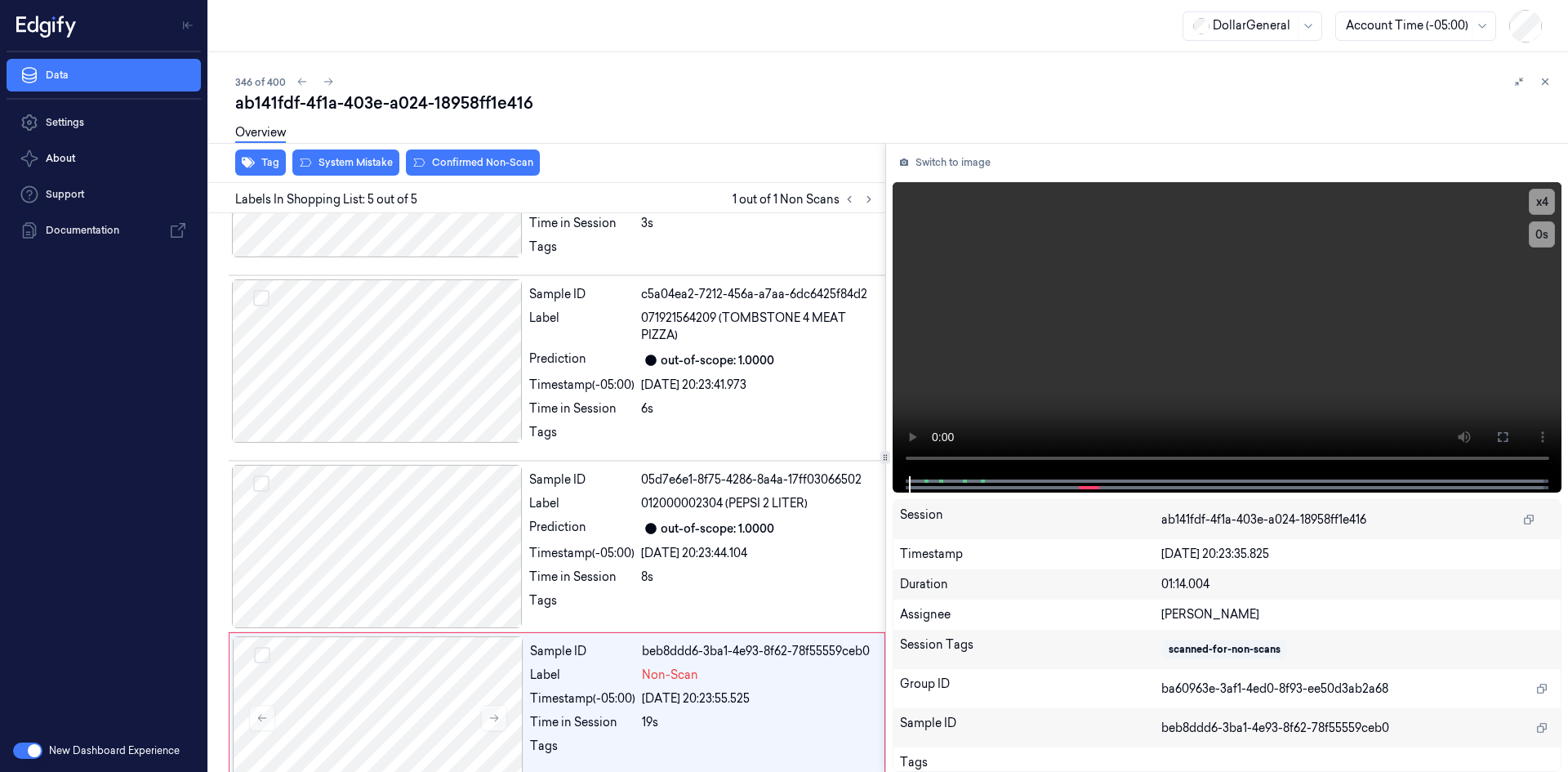
scroll to position [331, 0]
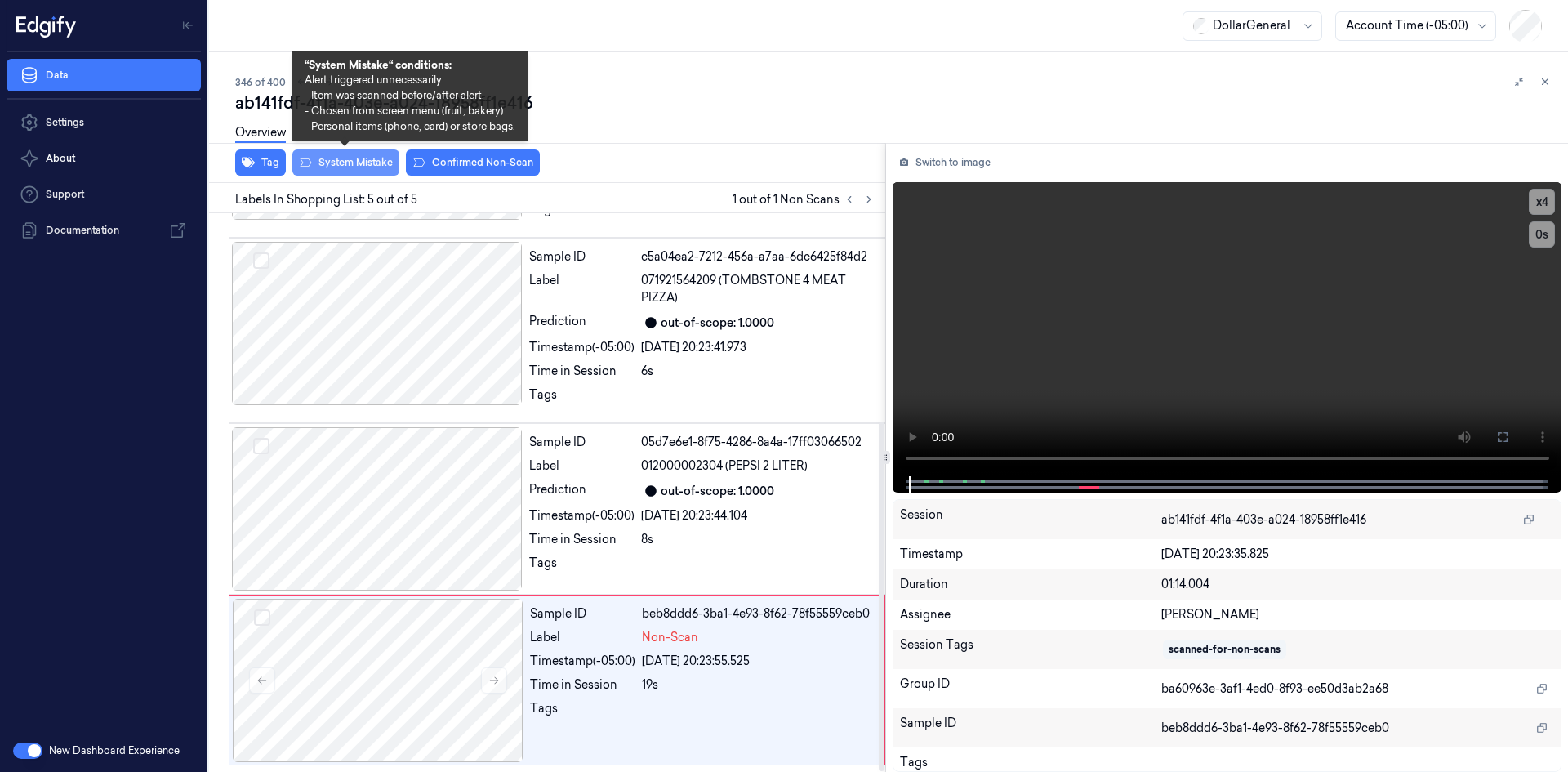
click at [382, 162] on button "System Mistake" at bounding box center [346, 163] width 107 height 27
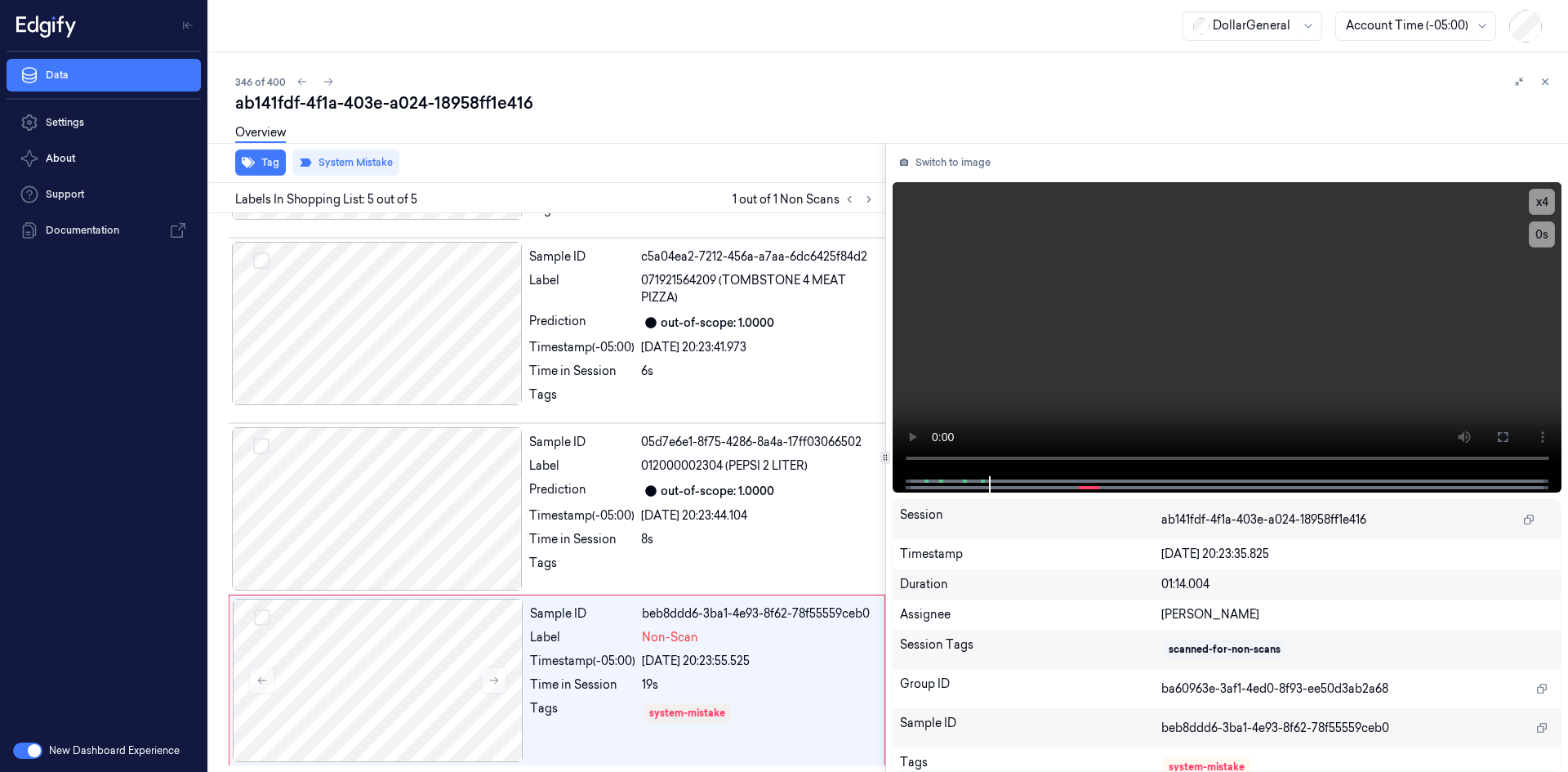
click at [631, 141] on div "Overview" at bounding box center [895, 135] width 1320 height 42
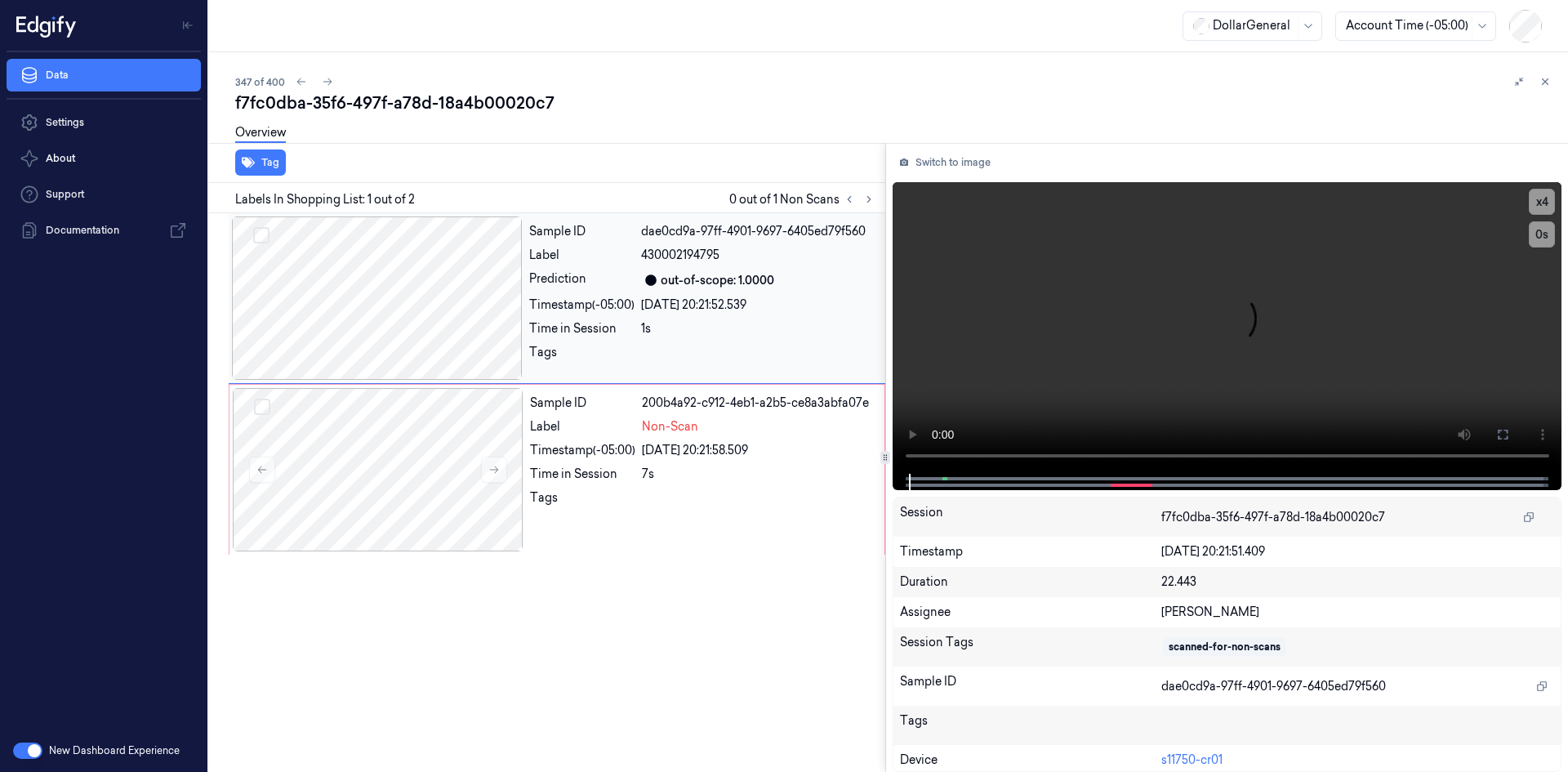
click at [697, 346] on div at bounding box center [758, 357] width 235 height 27
click at [1250, 278] on video at bounding box center [1227, 328] width 670 height 292
click at [1220, 291] on video at bounding box center [1227, 328] width 670 height 292
click at [484, 330] on div at bounding box center [377, 298] width 291 height 163
click at [1031, 282] on video at bounding box center [1227, 328] width 670 height 292
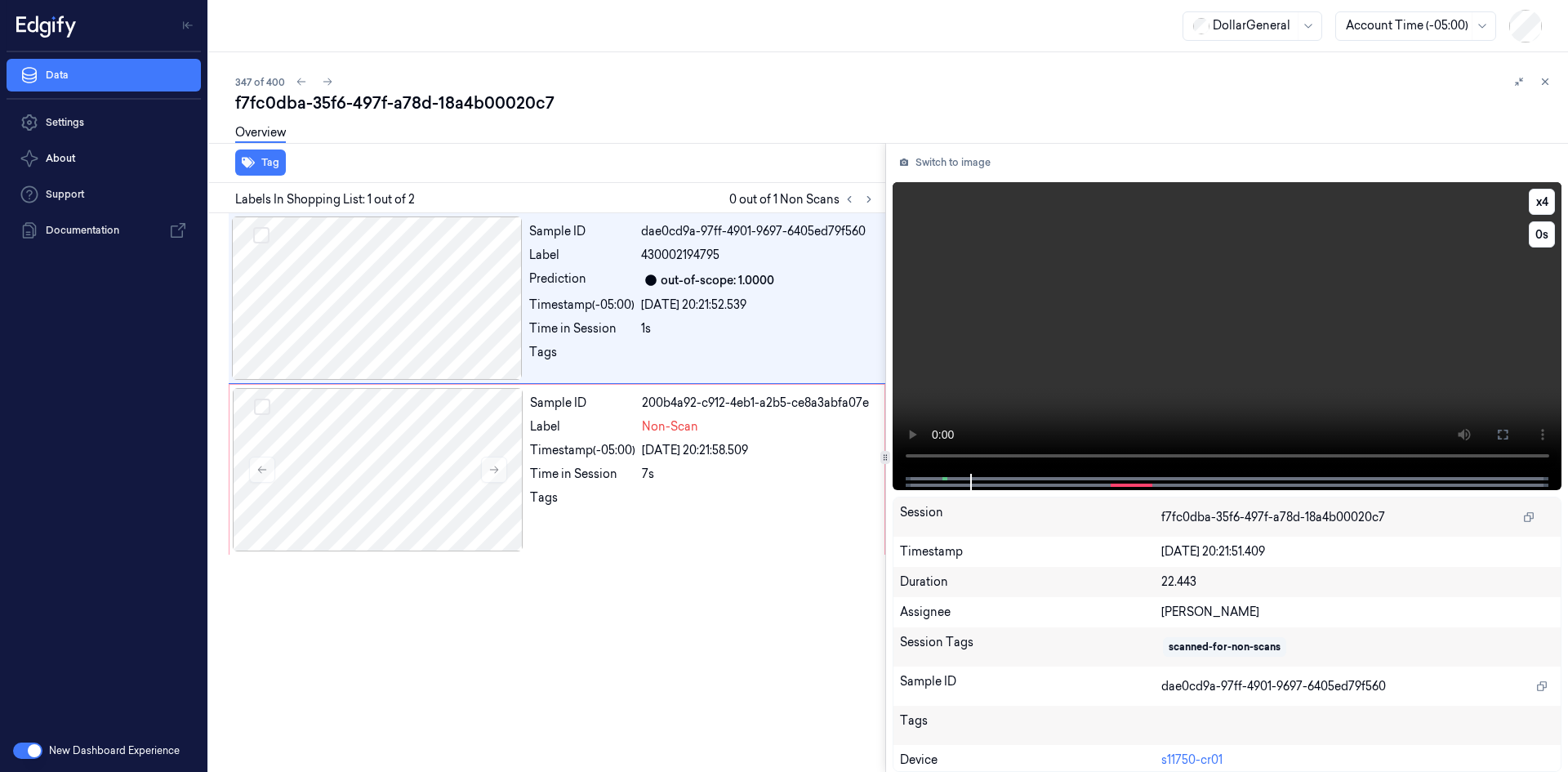
click at [982, 288] on video at bounding box center [1227, 328] width 670 height 292
click at [607, 475] on div "Time in Session" at bounding box center [582, 474] width 105 height 17
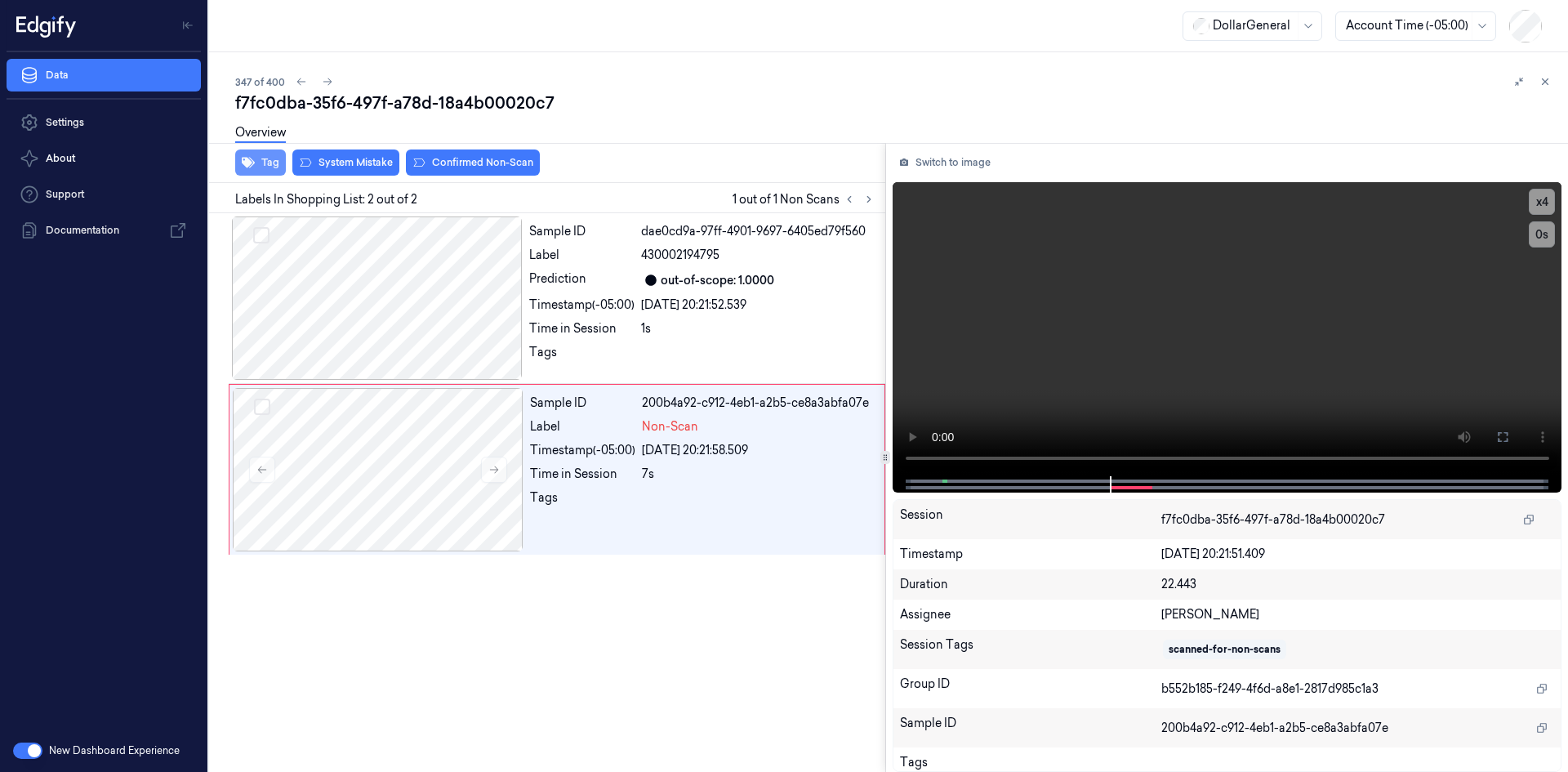
click at [276, 159] on button "Tag" at bounding box center [260, 163] width 50 height 27
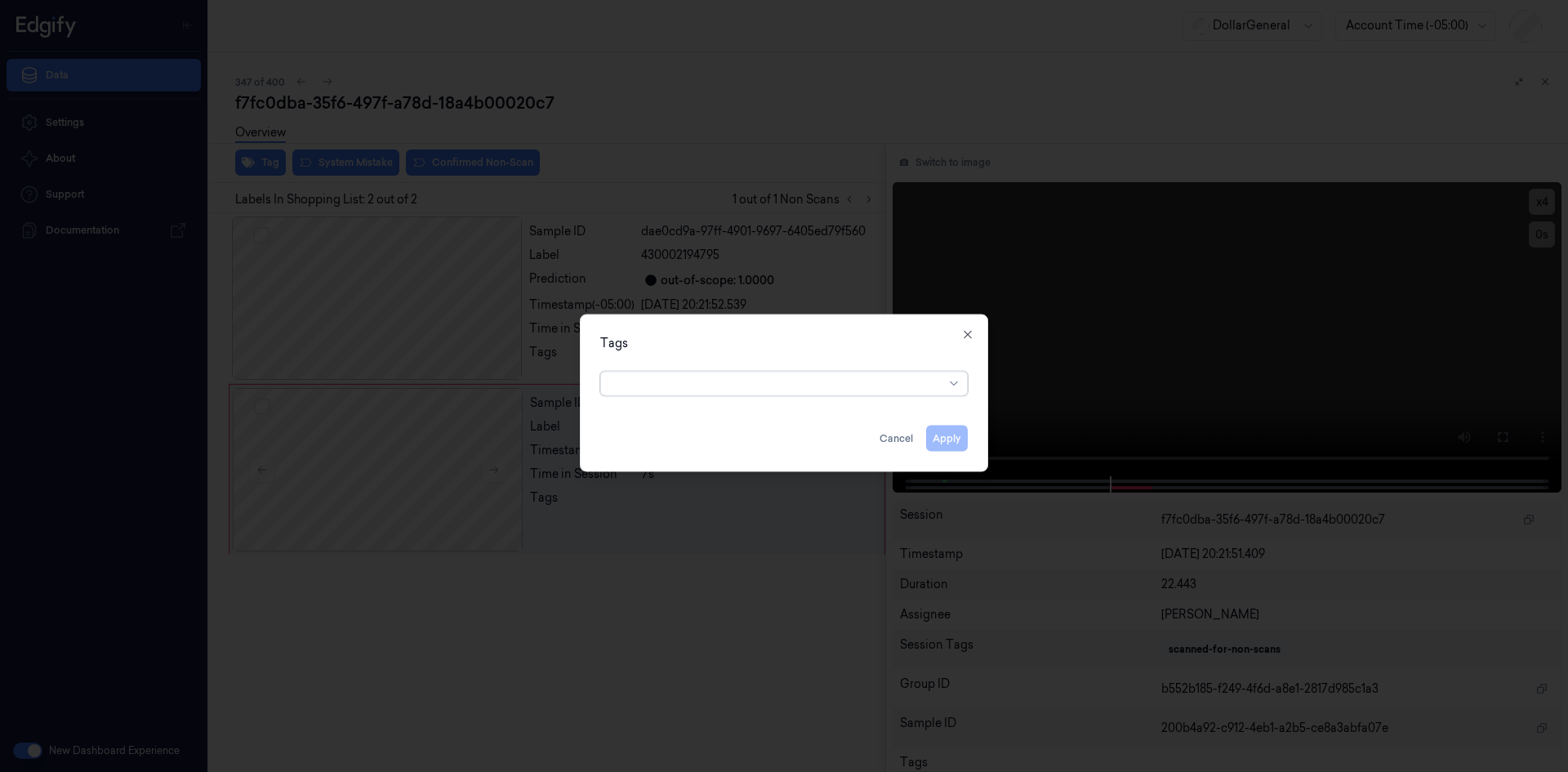
click at [834, 390] on div at bounding box center [777, 383] width 333 height 17
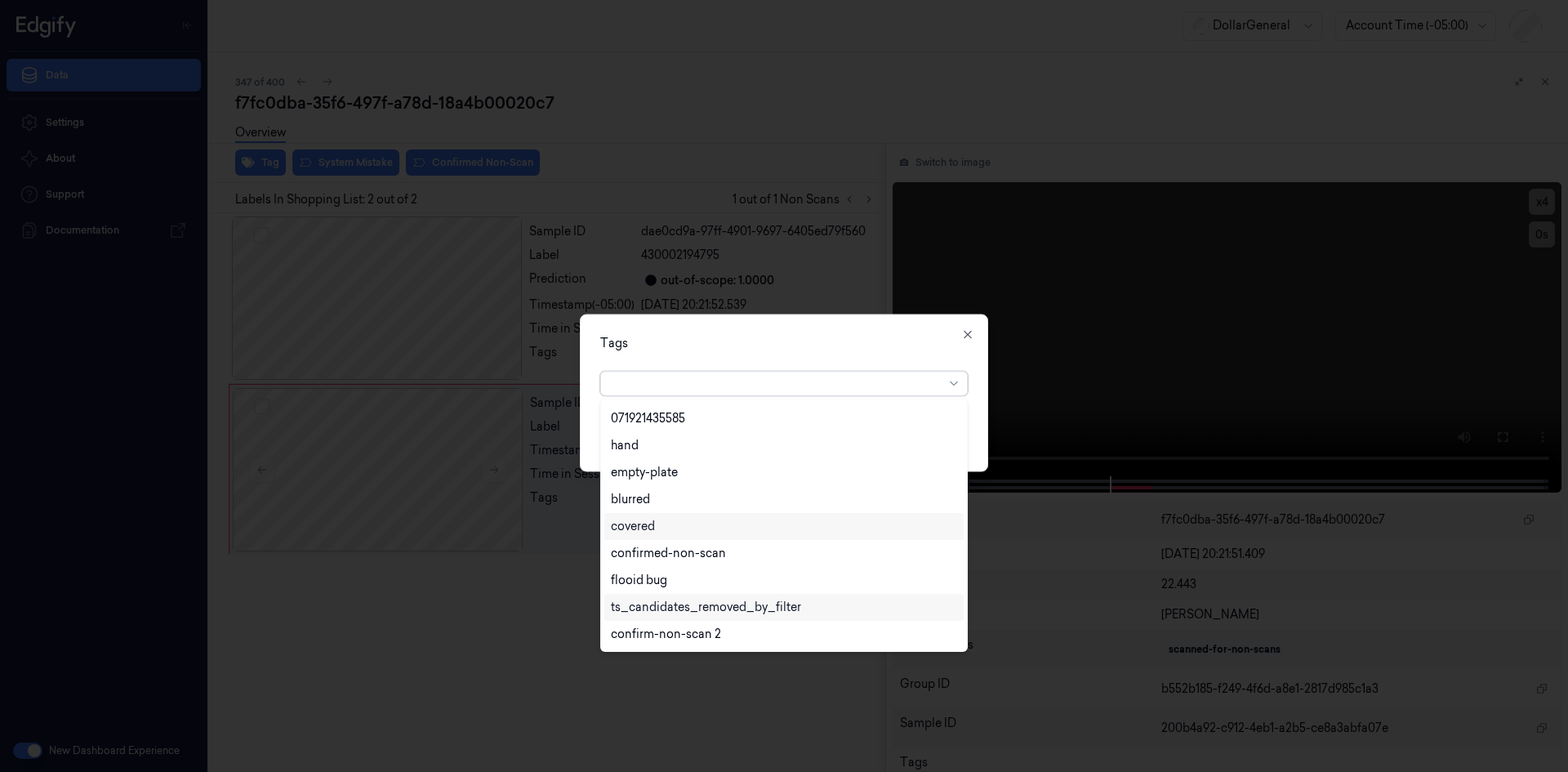
scroll to position [375, 0]
click at [674, 503] on div "flooid bug" at bounding box center [784, 500] width 347 height 17
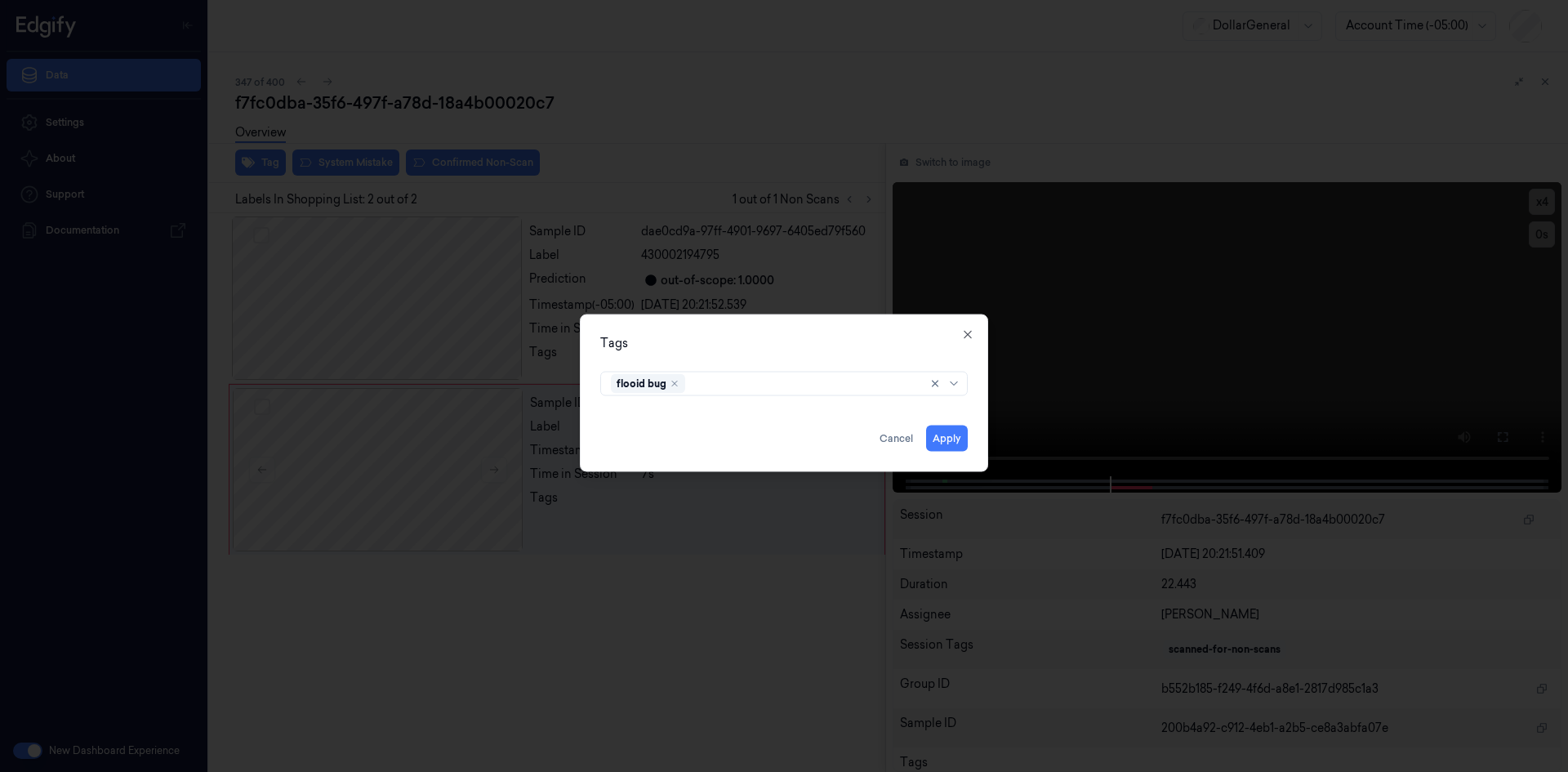
click at [813, 345] on div "Tags" at bounding box center [783, 342] width 367 height 17
click at [961, 437] on button "Apply" at bounding box center [947, 437] width 42 height 27
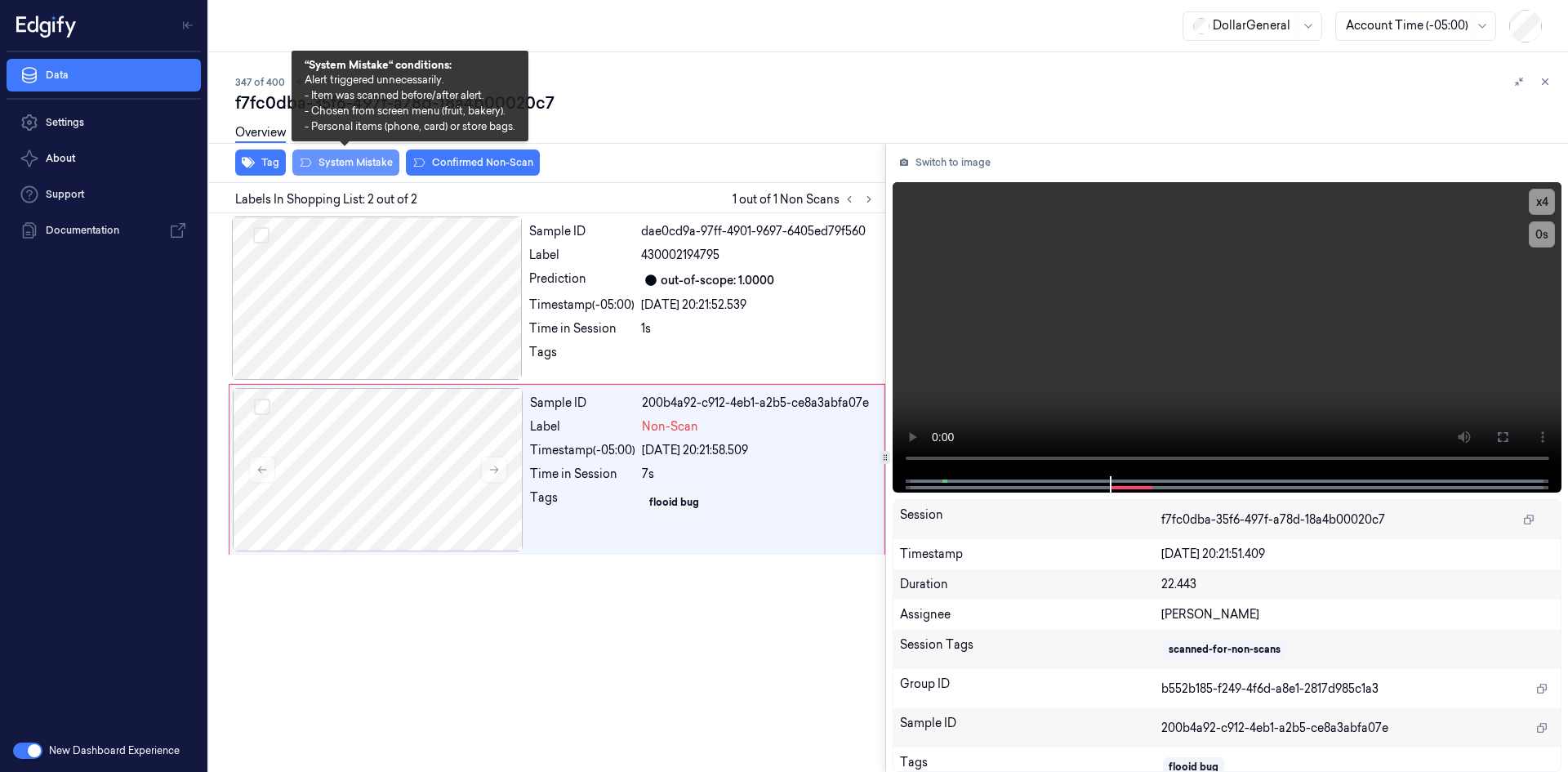
click at [327, 170] on button "System Mistake" at bounding box center [346, 163] width 107 height 27
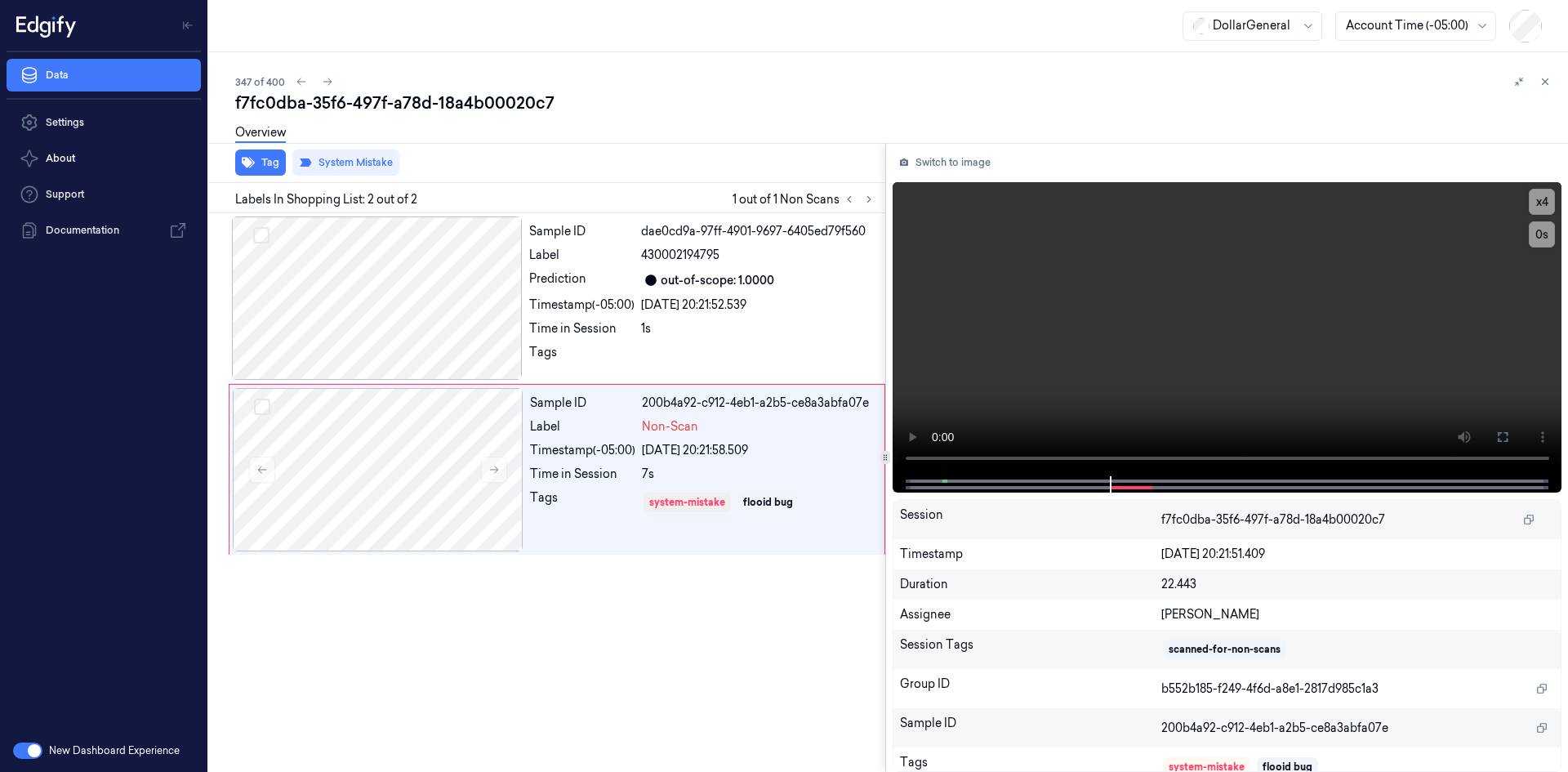
click at [789, 144] on div "Overview" at bounding box center [895, 135] width 1320 height 42
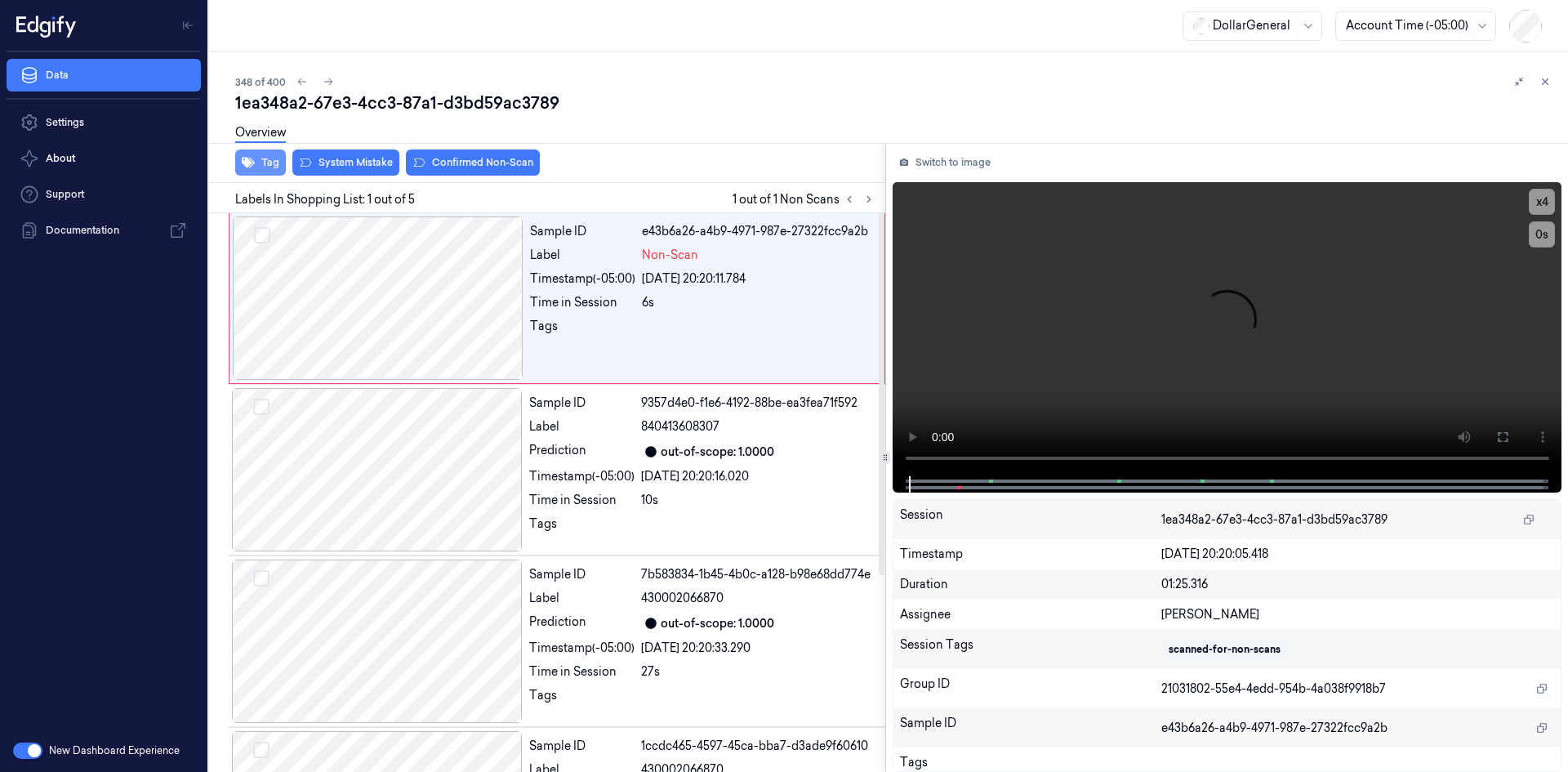
click at [255, 166] on button "Tag" at bounding box center [260, 163] width 50 height 27
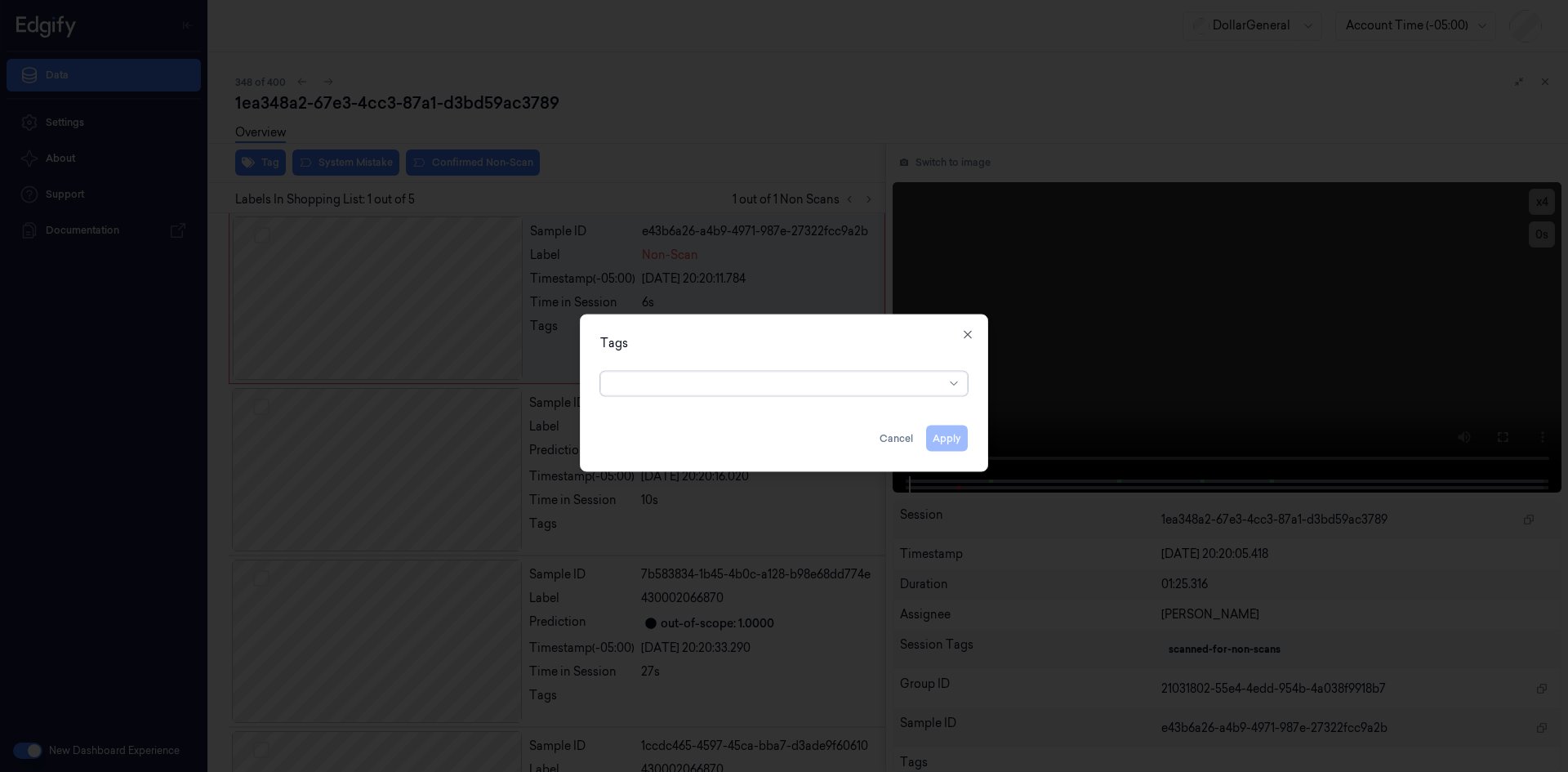
click at [840, 383] on div at bounding box center [777, 383] width 333 height 17
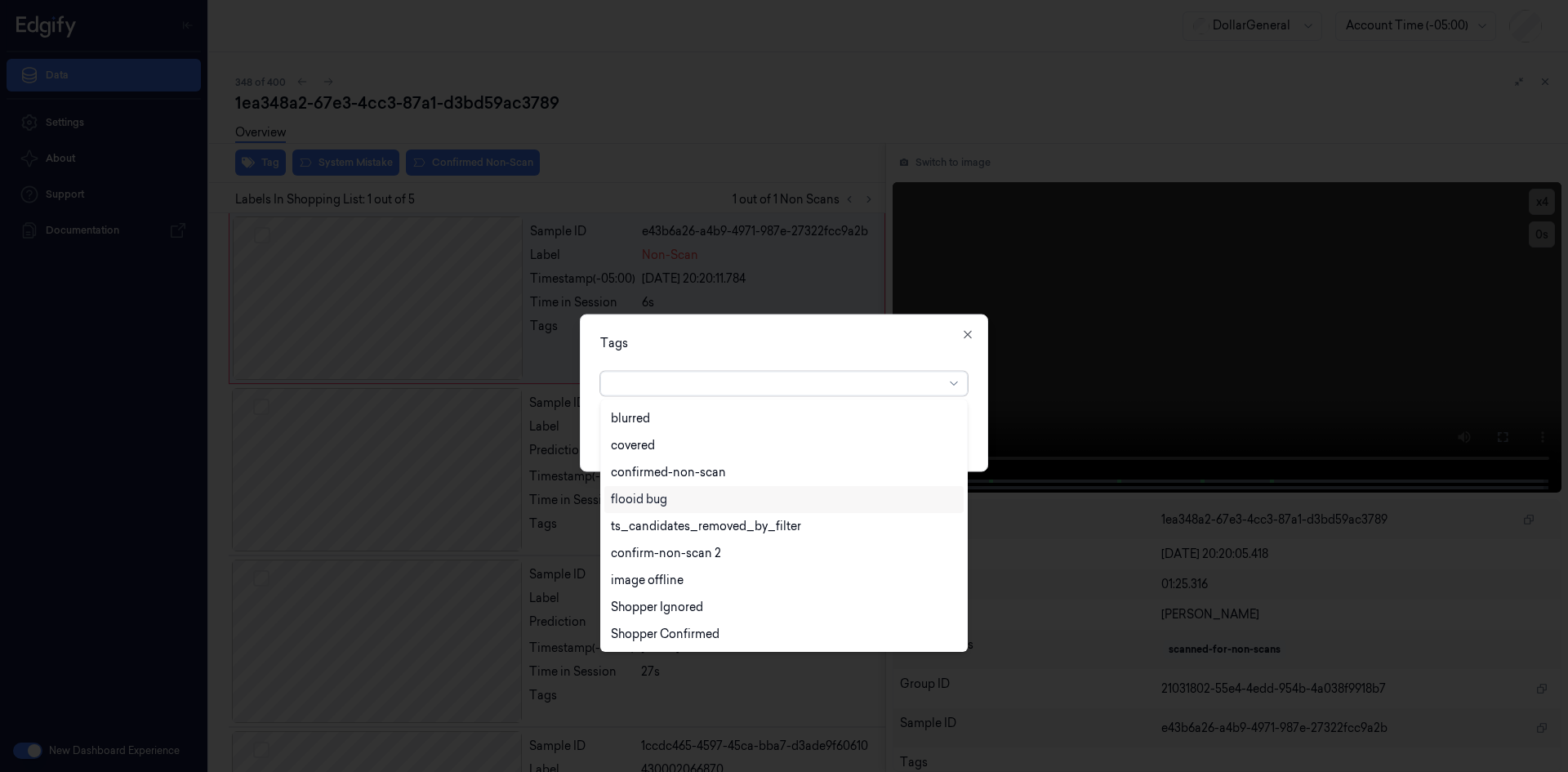
click at [685, 504] on div "flooid bug" at bounding box center [784, 500] width 347 height 17
click at [803, 354] on div "Tags option flooid bug , selected. 22 results available. Use Up and Down to cho…" at bounding box center [784, 392] width 408 height 157
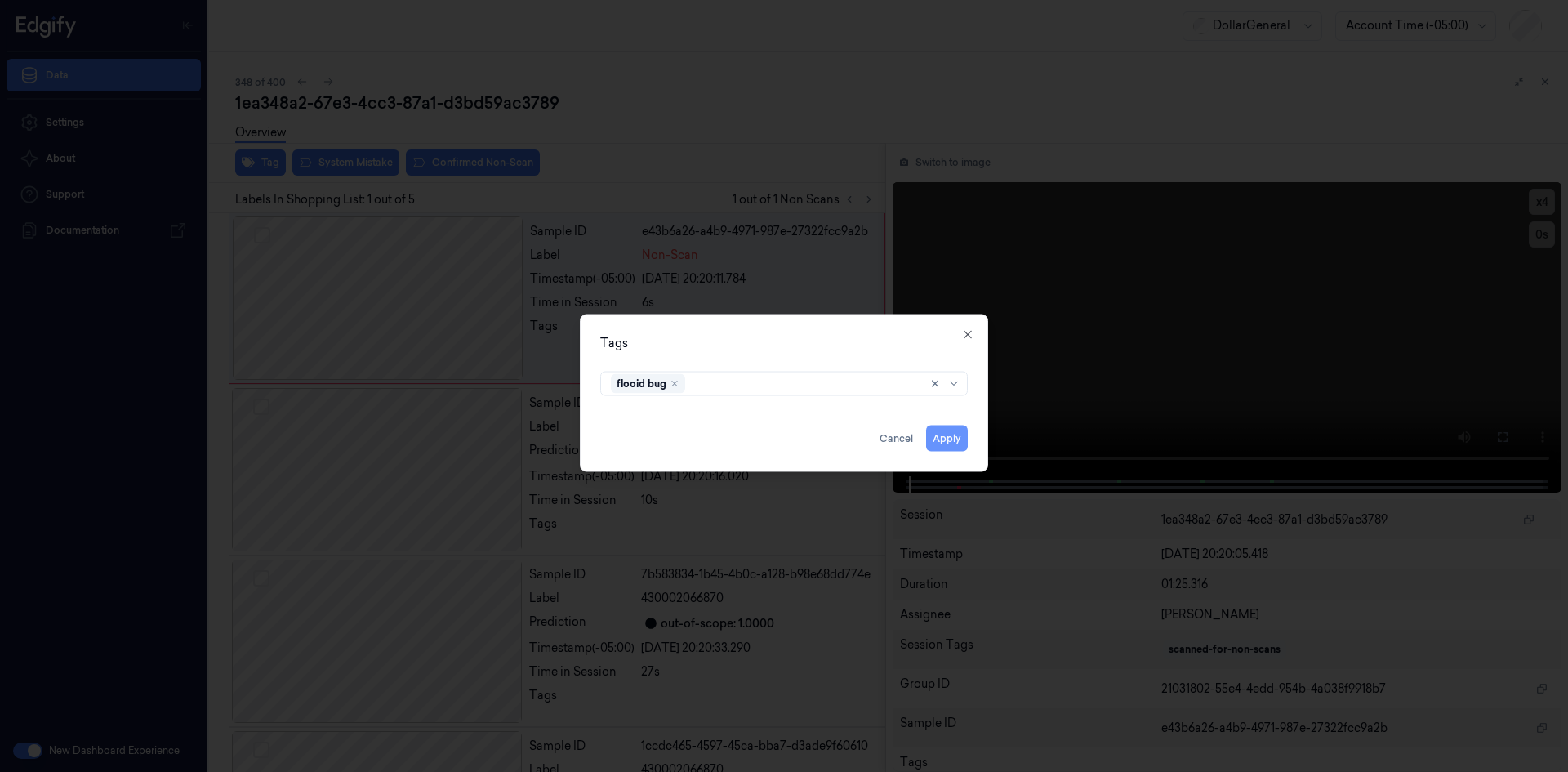
click at [941, 431] on button "Apply" at bounding box center [947, 437] width 42 height 27
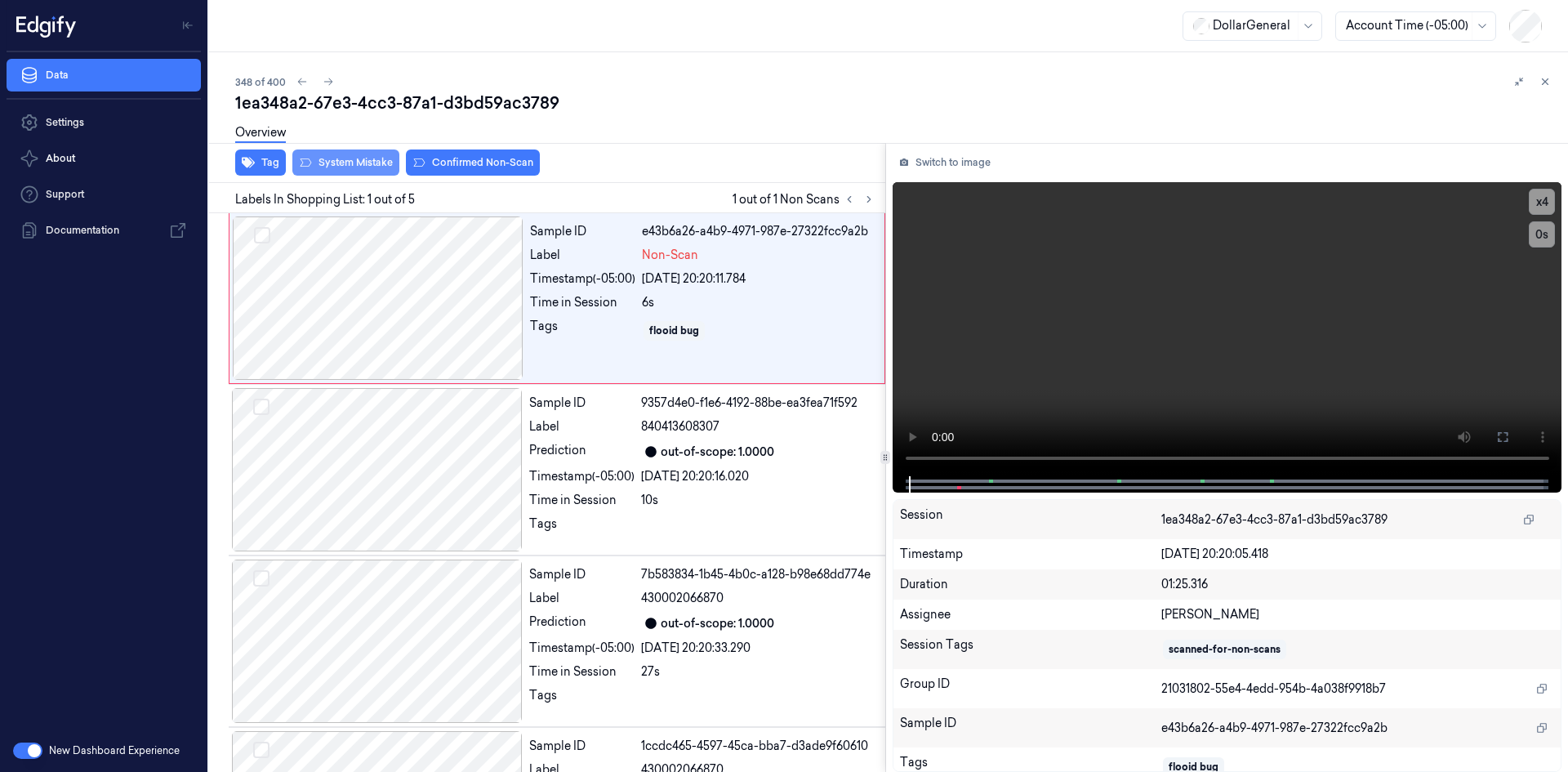
click at [359, 169] on button "System Mistake" at bounding box center [346, 163] width 107 height 27
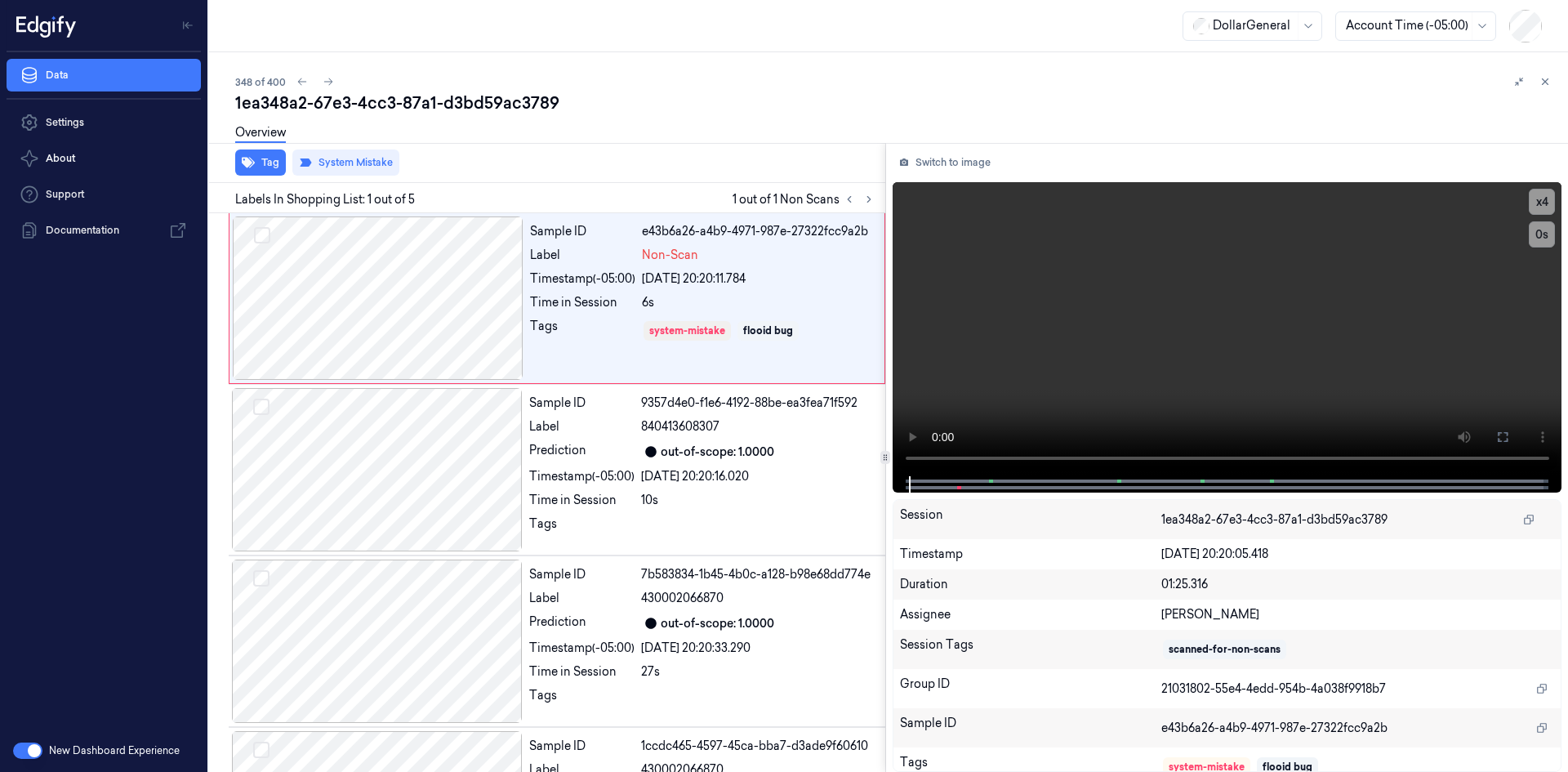
click at [622, 175] on div "Tag System Mistake" at bounding box center [544, 163] width 683 height 40
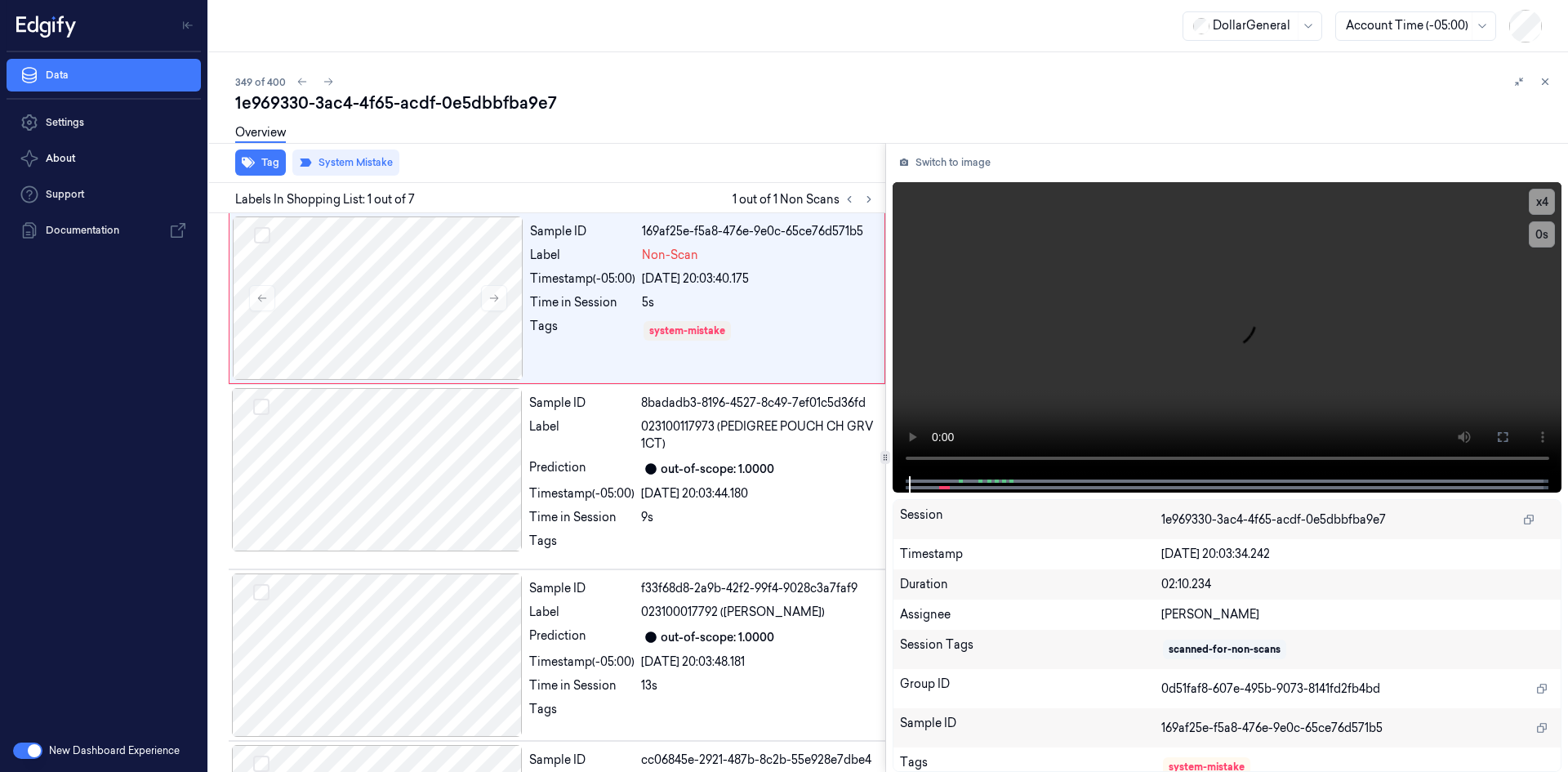
click at [1541, 78] on icon at bounding box center [1545, 81] width 11 height 11
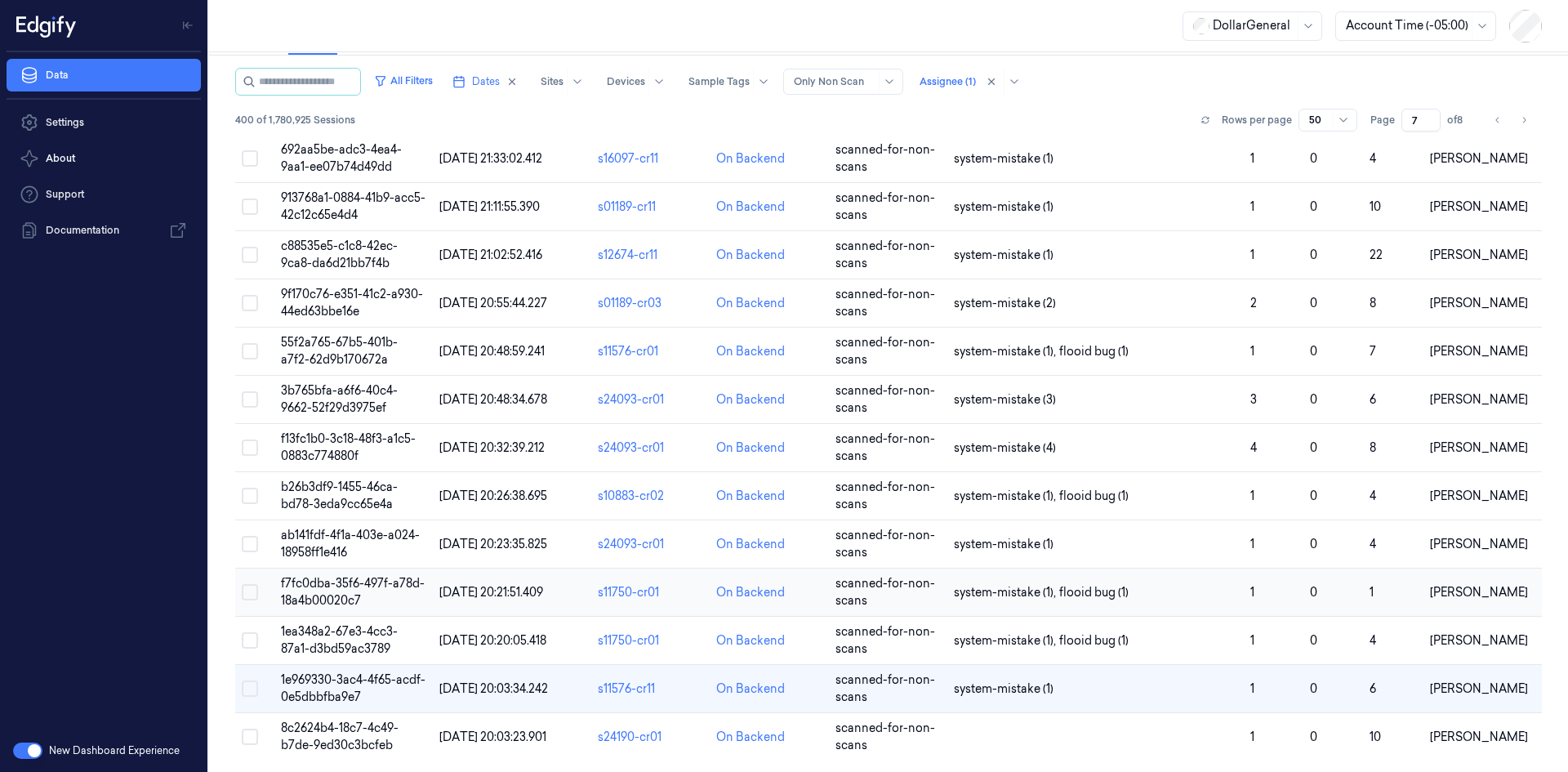
scroll to position [70, 0]
click at [1038, 741] on td at bounding box center [1096, 735] width 296 height 48
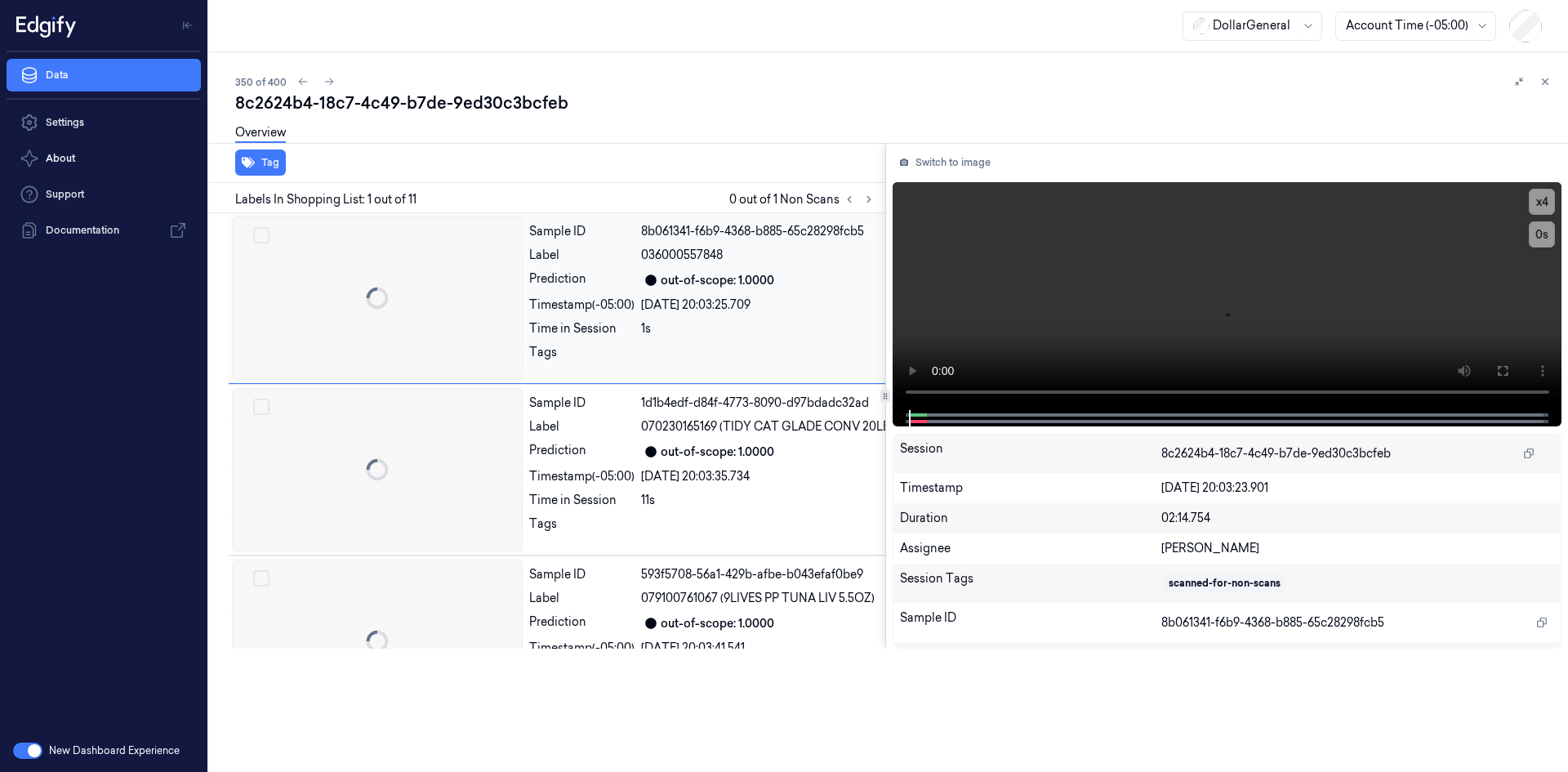
scroll to position [0, 27]
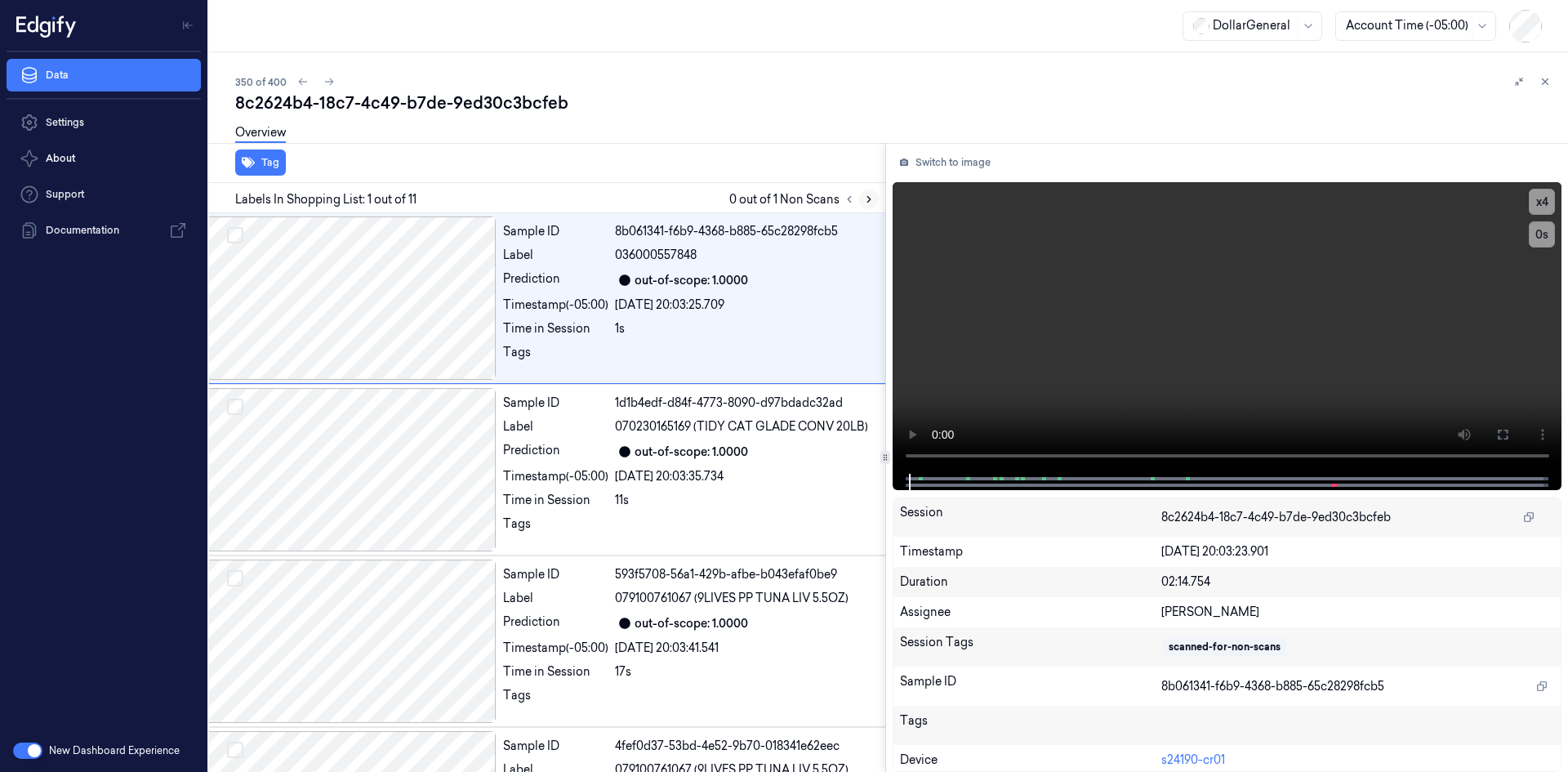
click at [868, 193] on button at bounding box center [869, 199] width 20 height 20
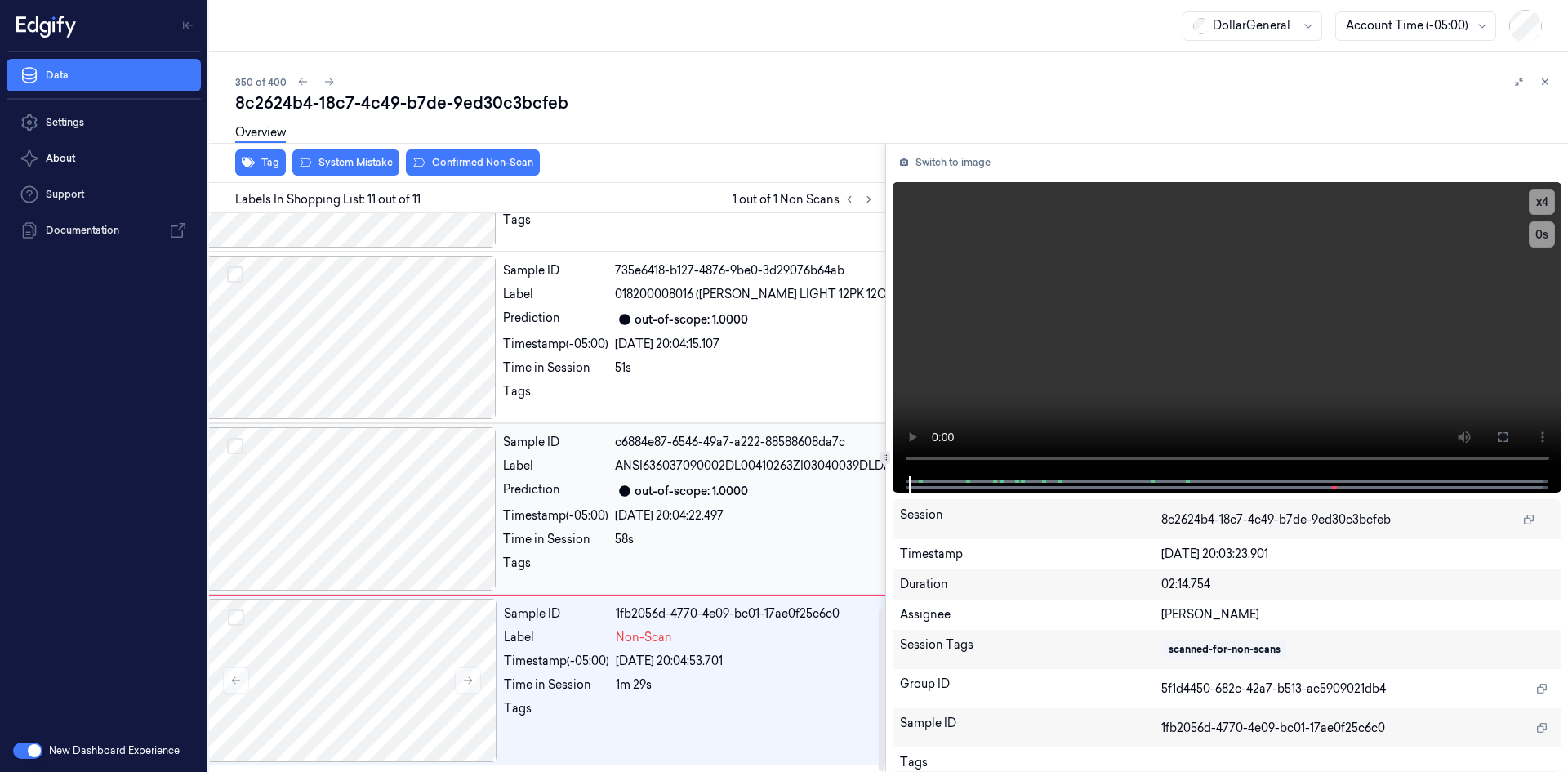
scroll to position [1364, 27]
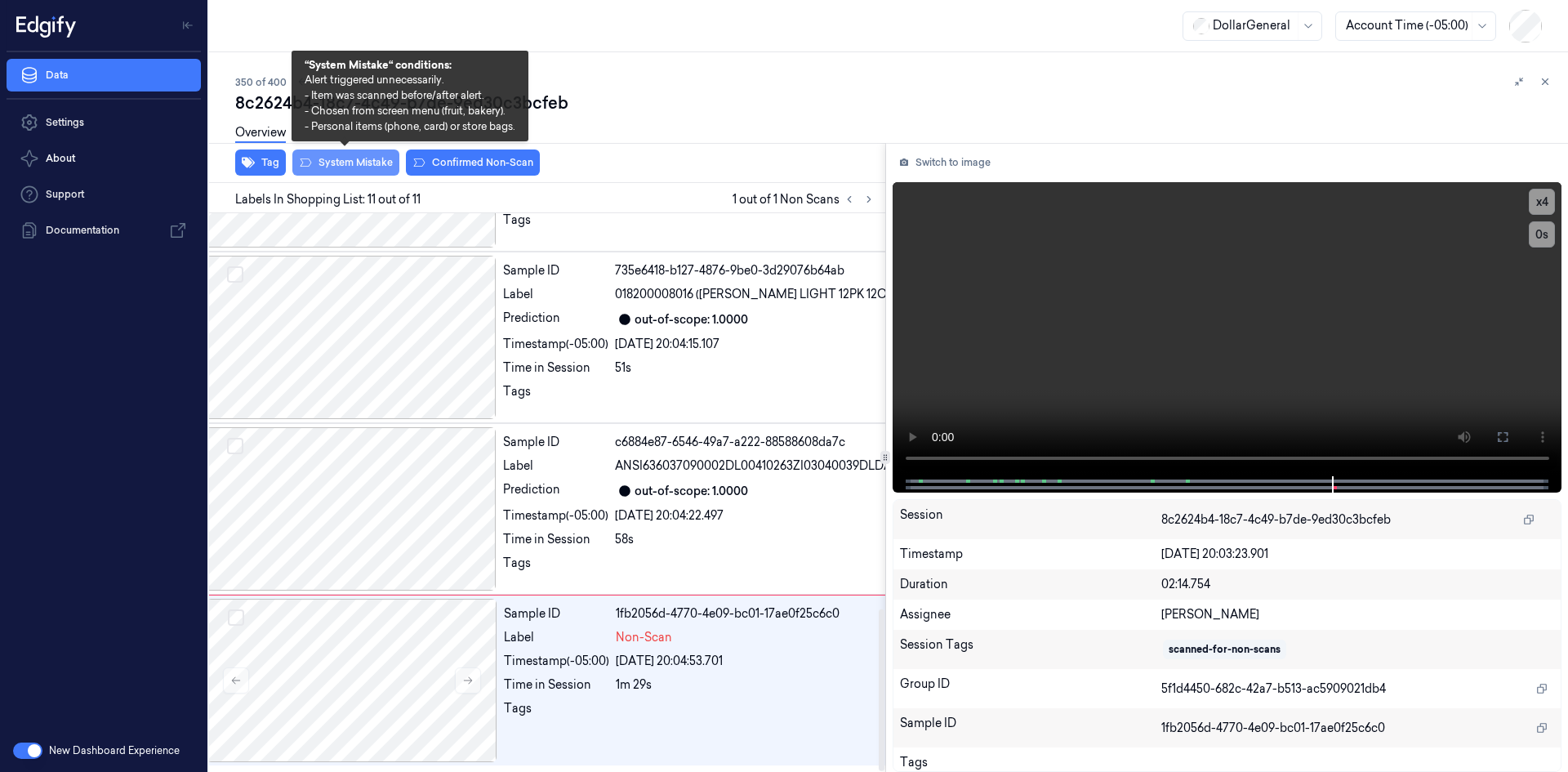
click at [359, 175] on button "System Mistake" at bounding box center [346, 163] width 107 height 27
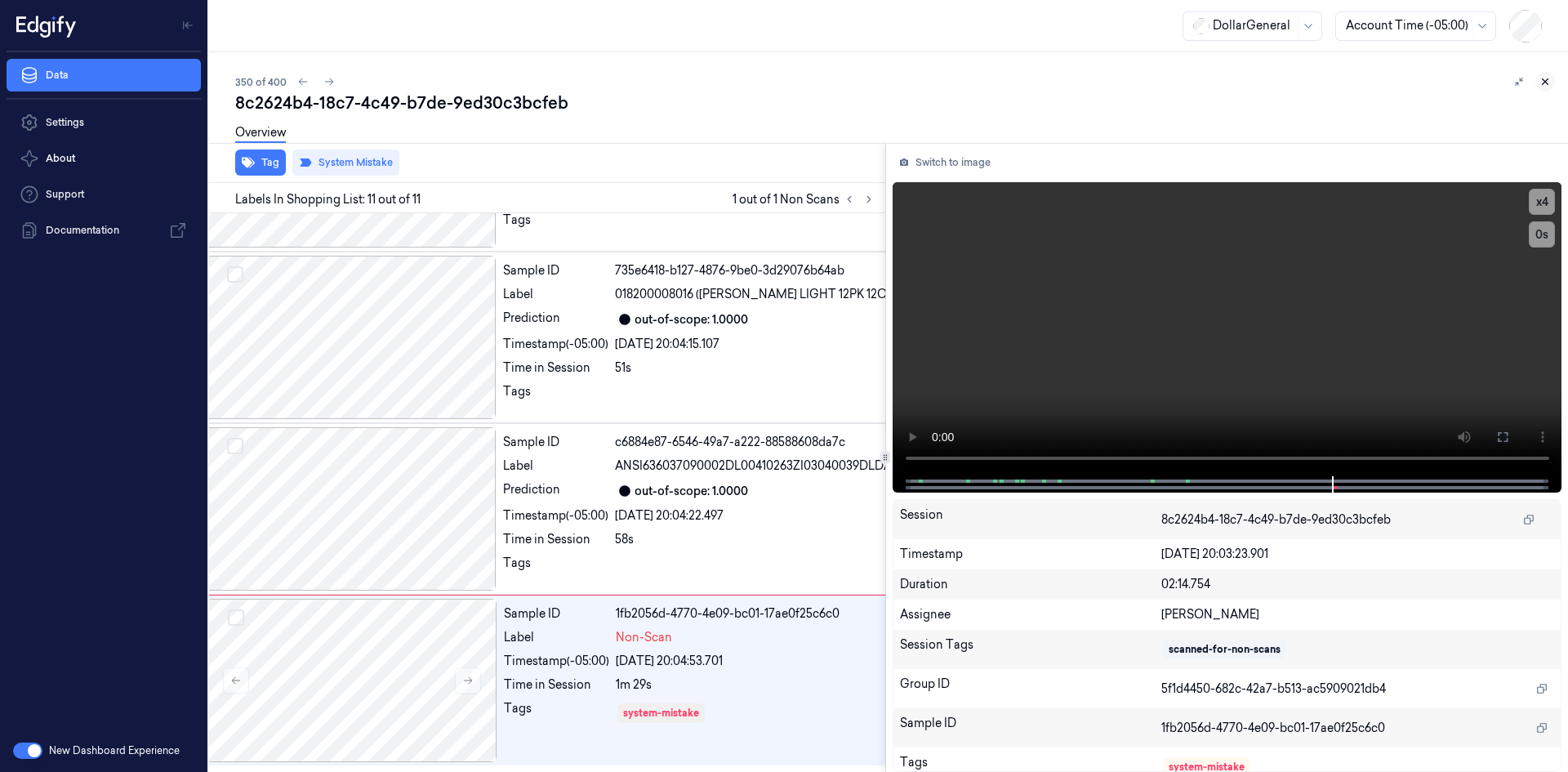
click at [1541, 78] on icon at bounding box center [1545, 81] width 11 height 11
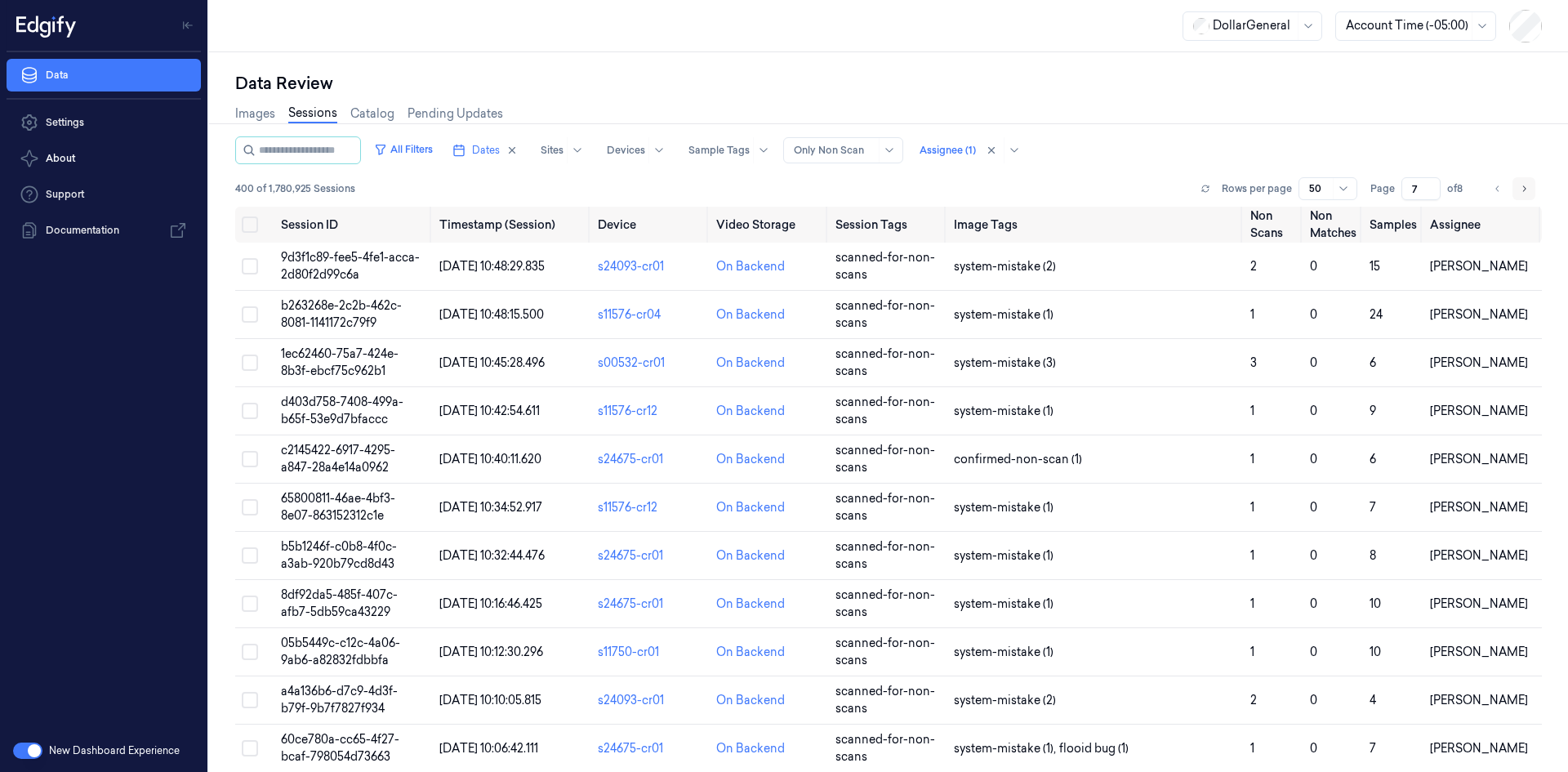
click at [1519, 189] on icon "Go to next page" at bounding box center [1523, 188] width 9 height 13
type input "8"
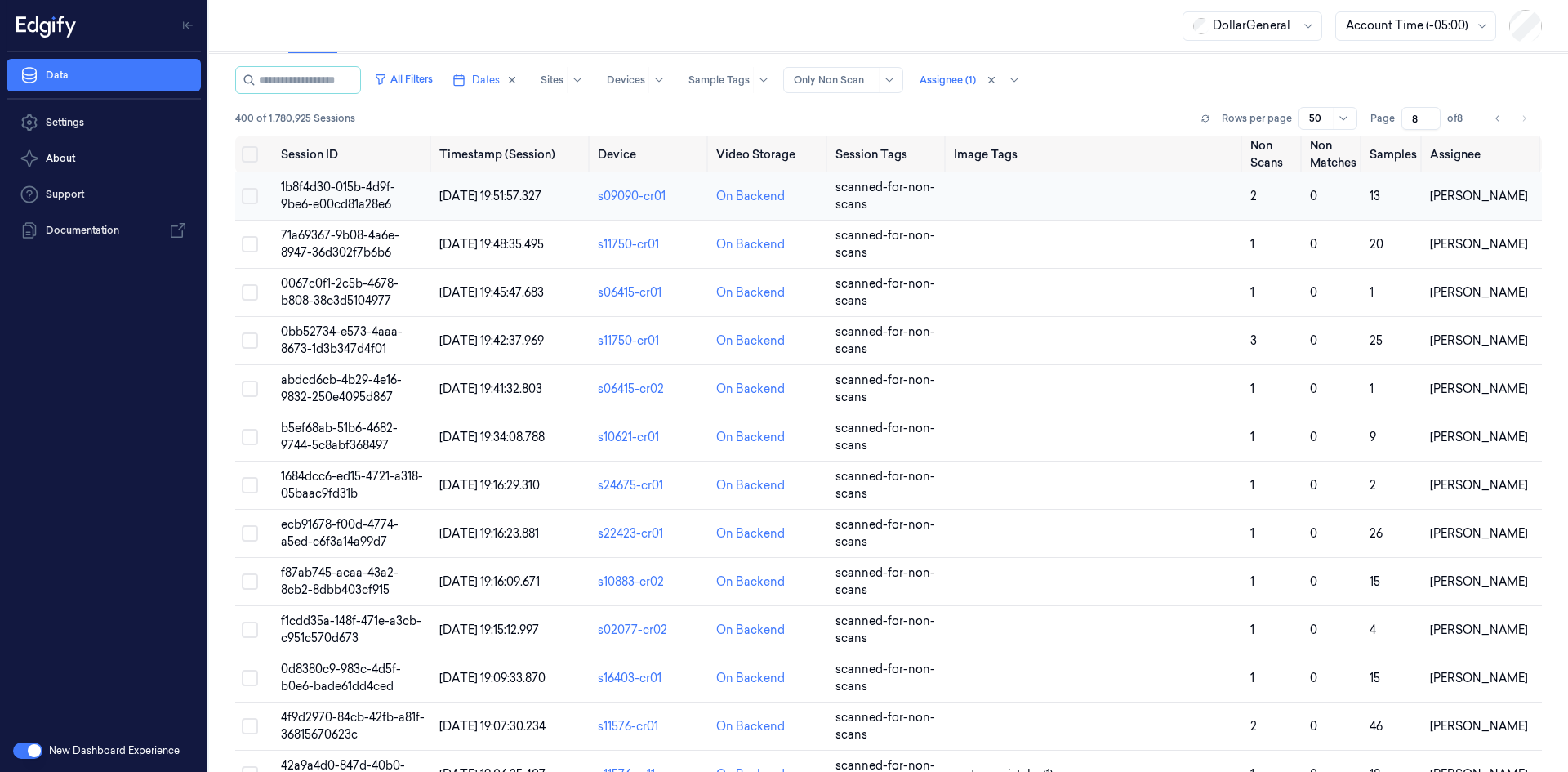
click at [1086, 217] on td at bounding box center [1096, 196] width 296 height 48
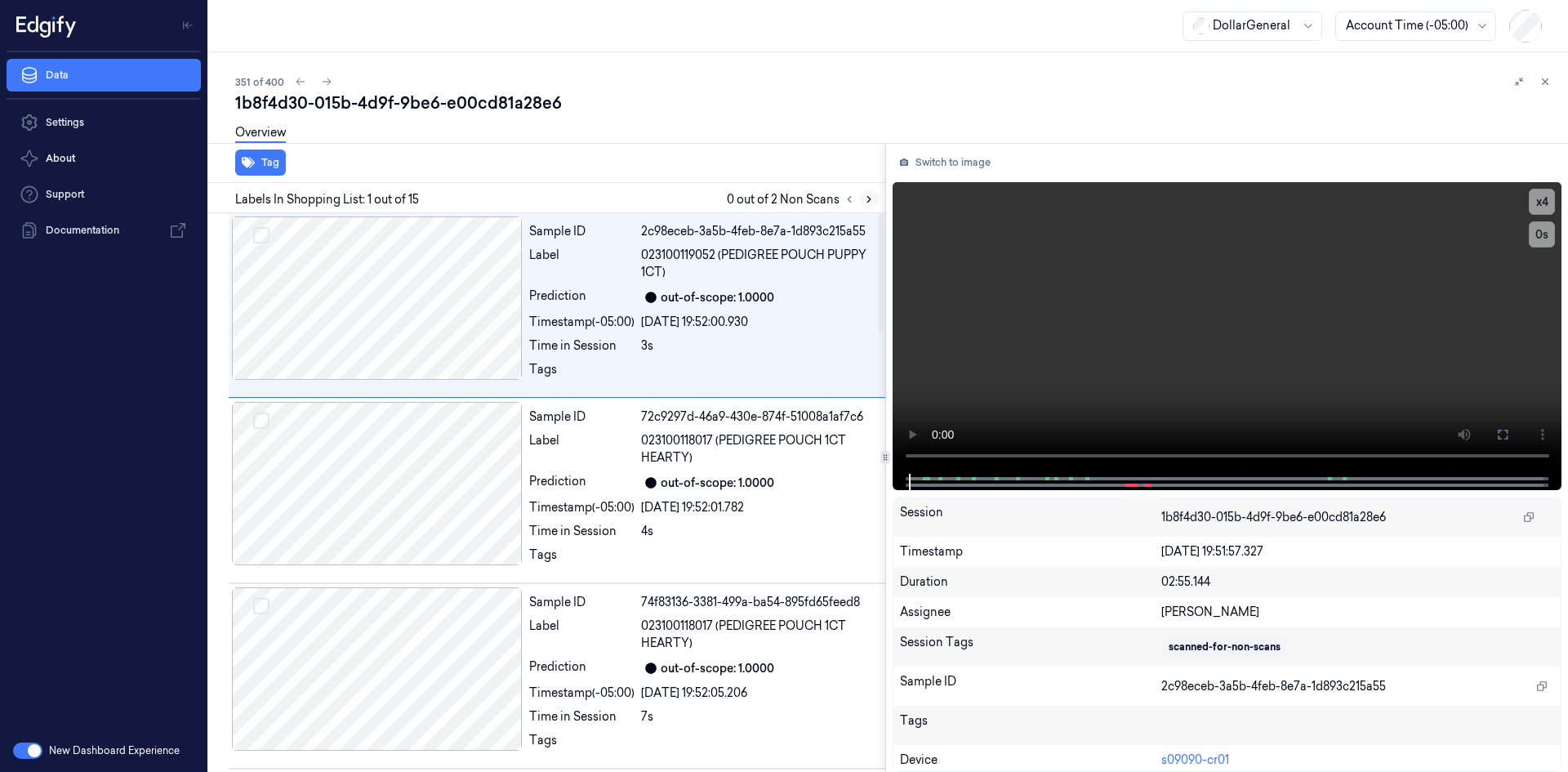
click at [867, 205] on button at bounding box center [869, 199] width 20 height 20
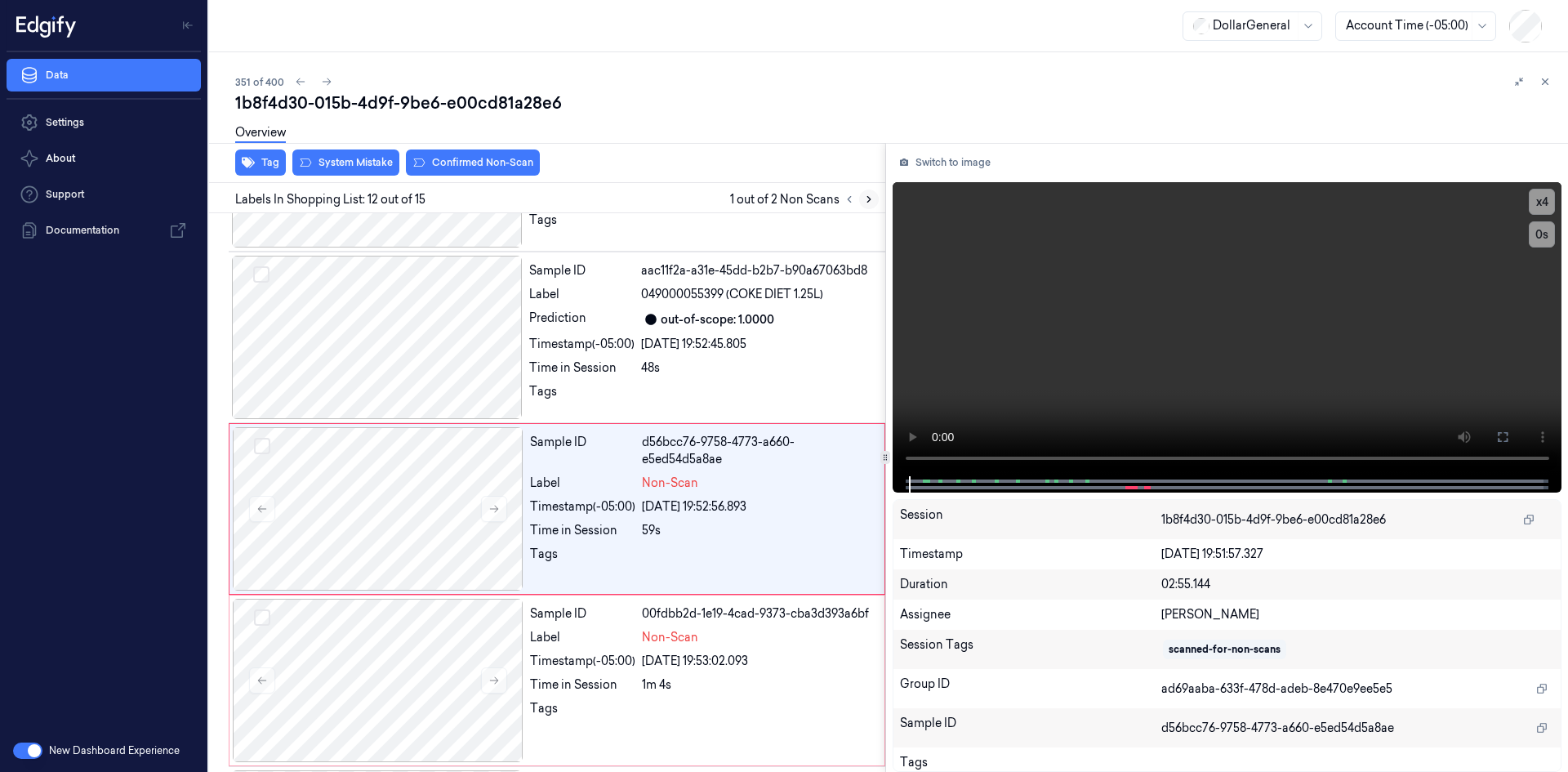
scroll to position [1734, 0]
click at [983, 305] on video at bounding box center [1227, 330] width 670 height 294
click at [1162, 306] on video at bounding box center [1227, 330] width 670 height 294
click at [603, 357] on div "Time in Session" at bounding box center [581, 365] width 105 height 17
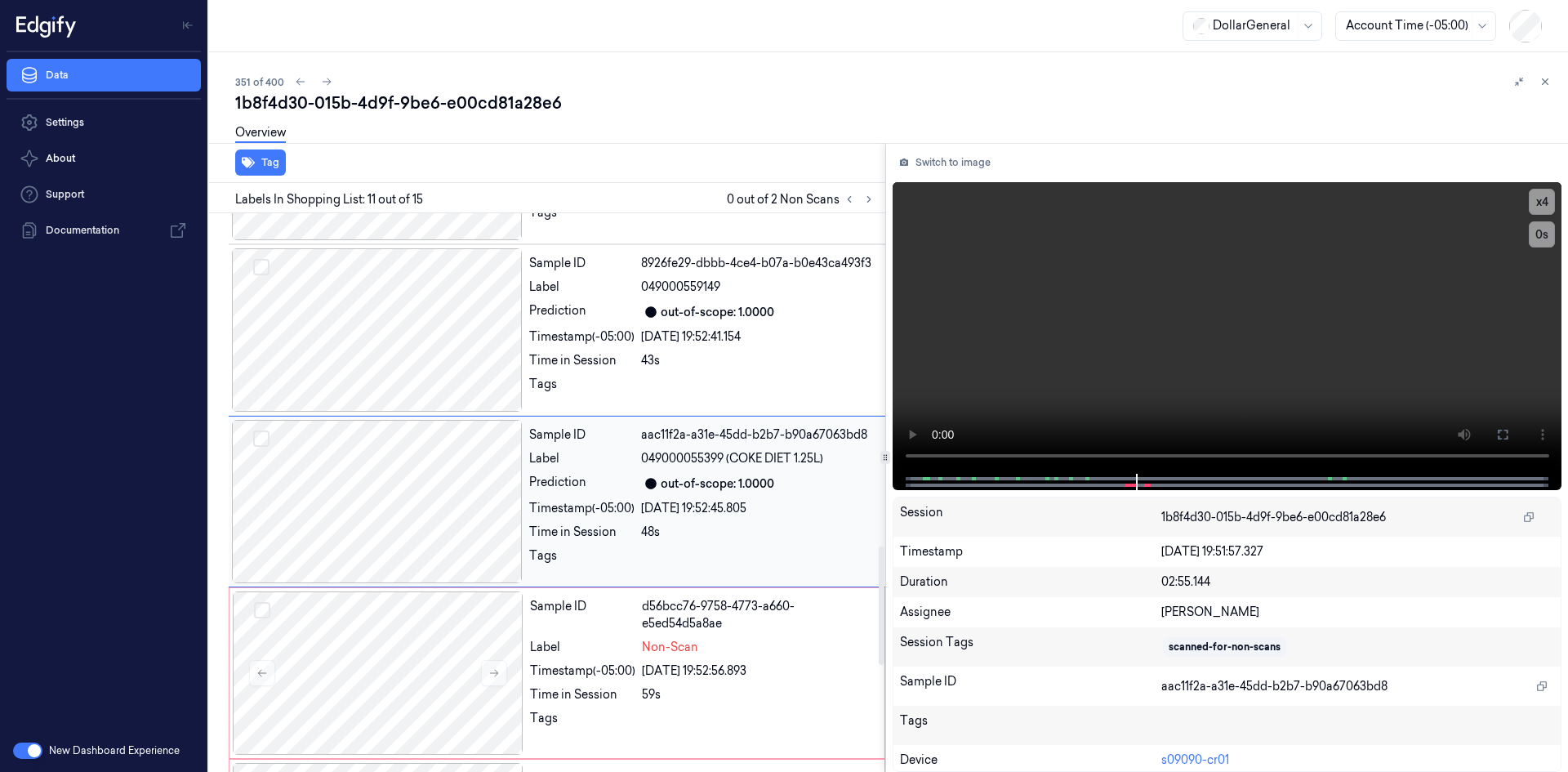
scroll to position [1563, 0]
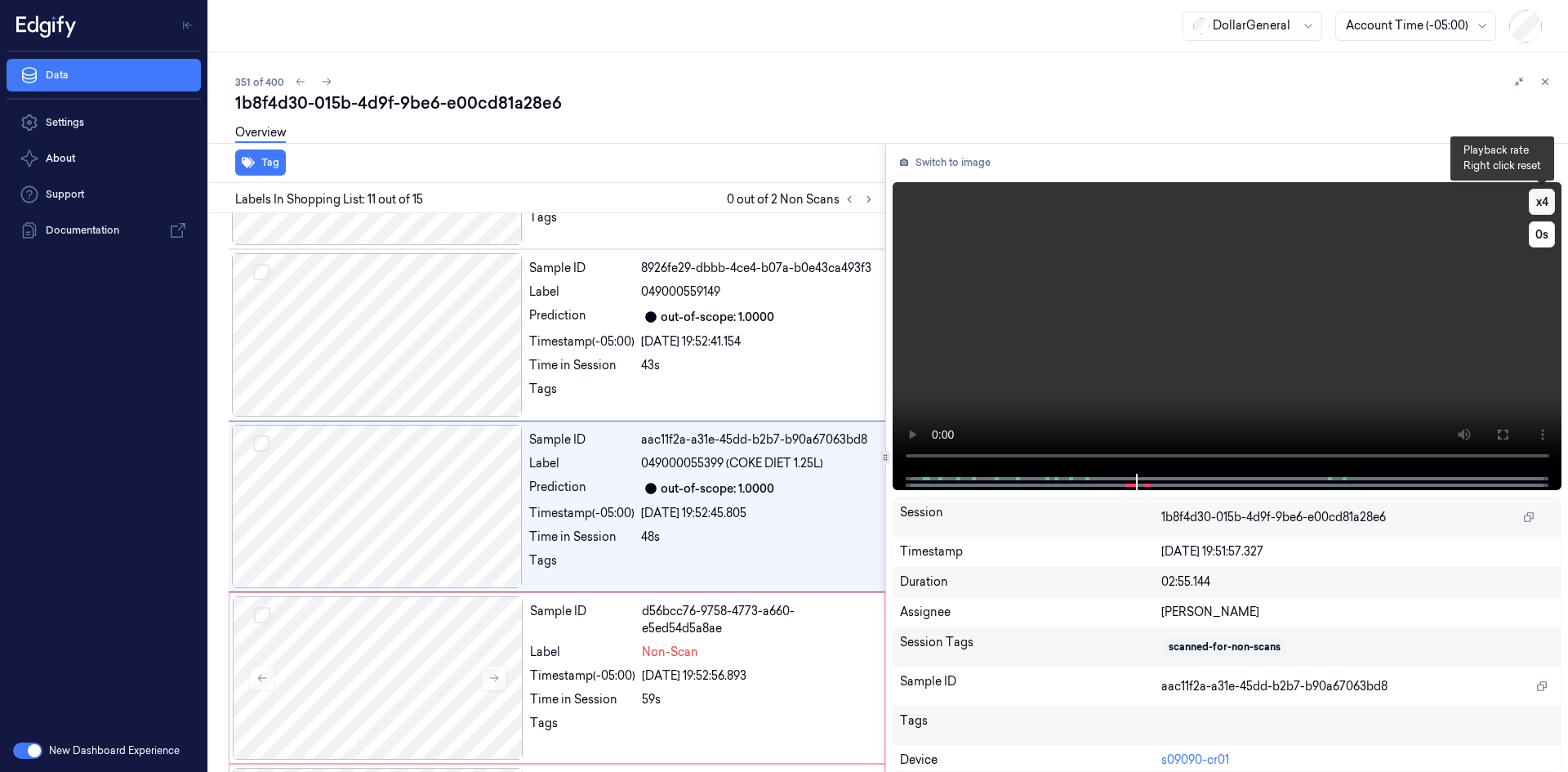
click at [1538, 200] on button "x 4" at bounding box center [1542, 201] width 27 height 27
click at [1353, 300] on video at bounding box center [1227, 328] width 670 height 292
click at [731, 333] on div "29/08/2025 19:52:41.154" at bounding box center [758, 341] width 235 height 17
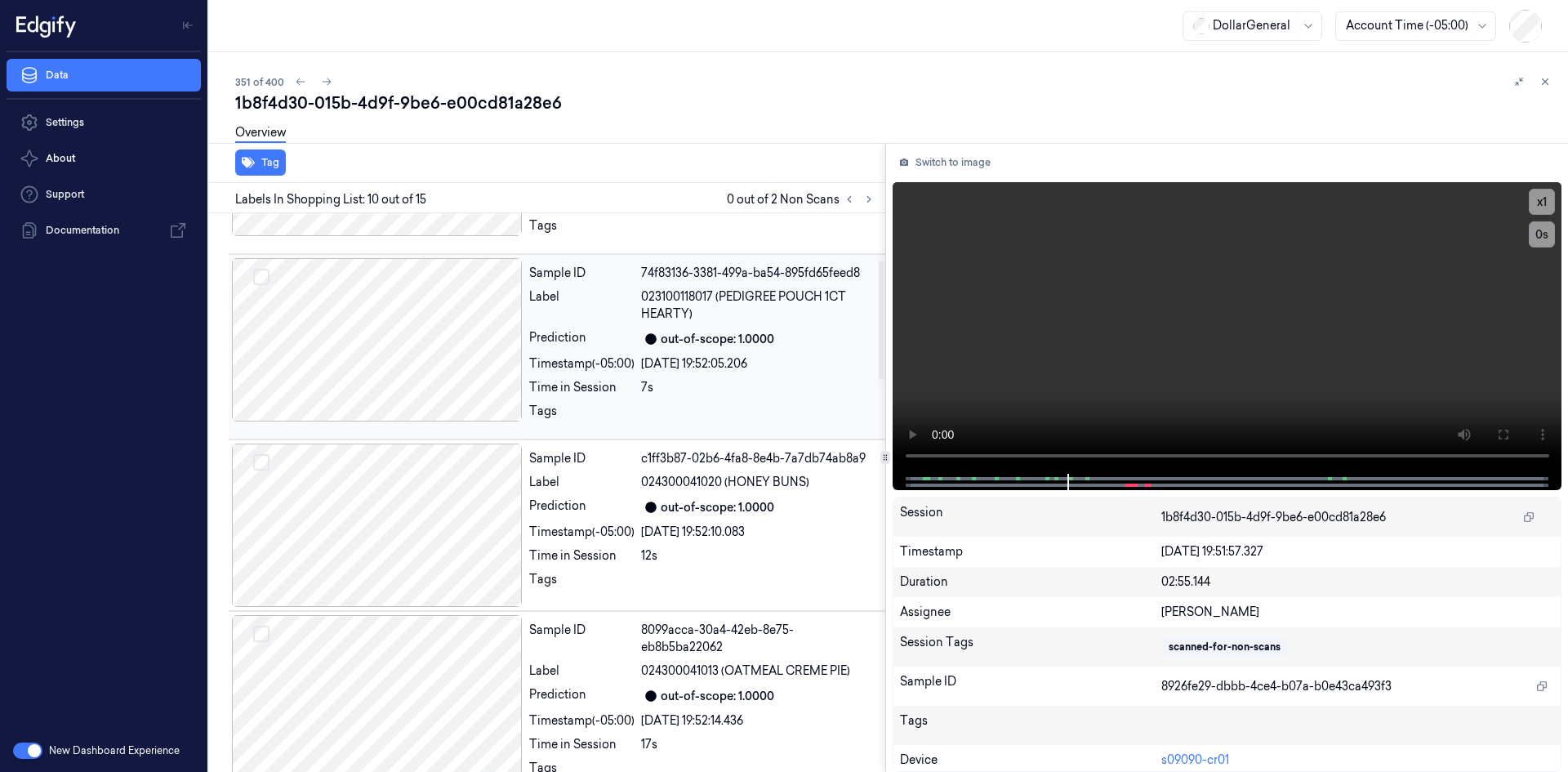
scroll to position [0, 0]
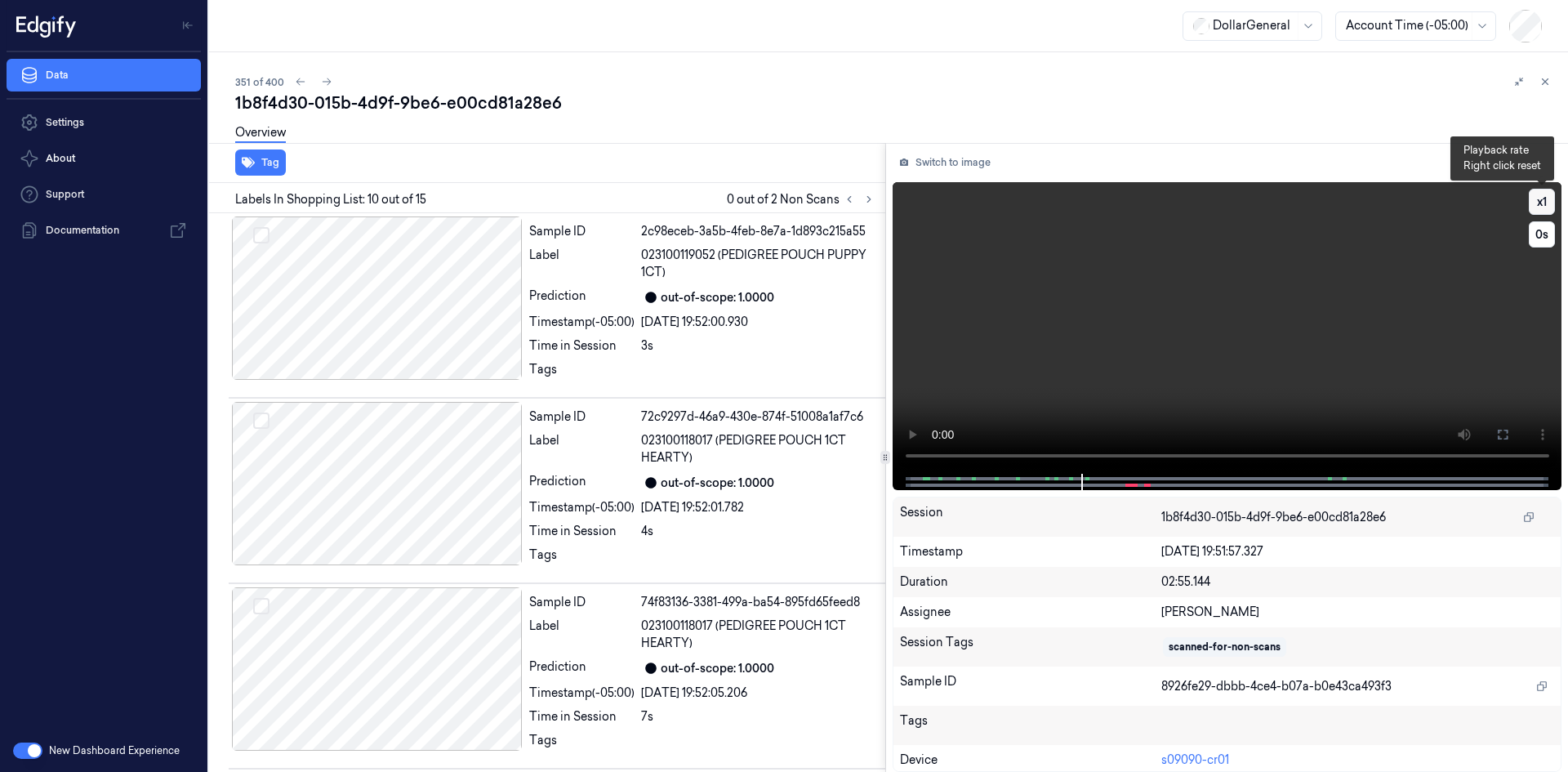
click at [1535, 200] on button "x 1" at bounding box center [1542, 201] width 27 height 27
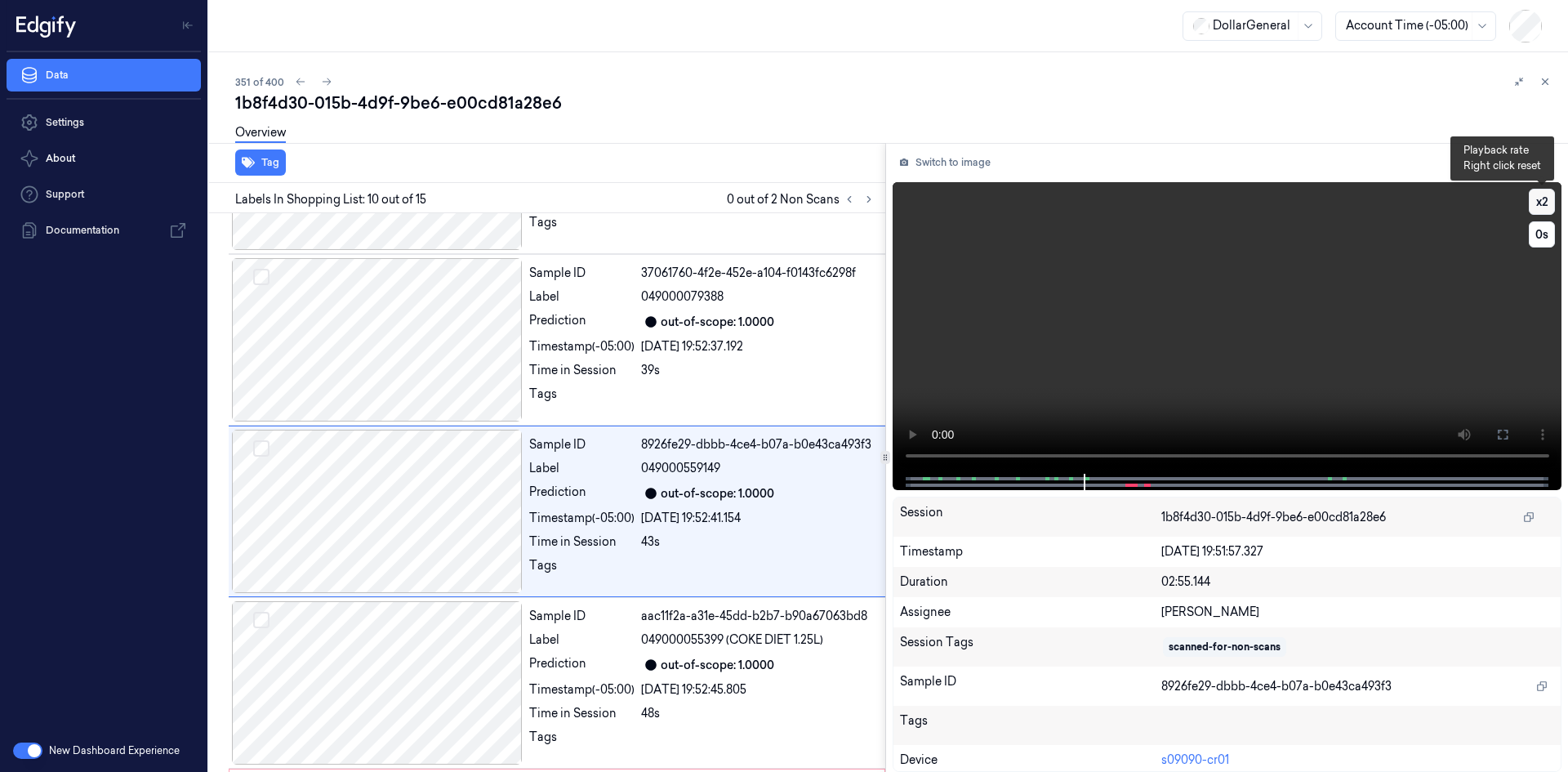
scroll to position [1391, 0]
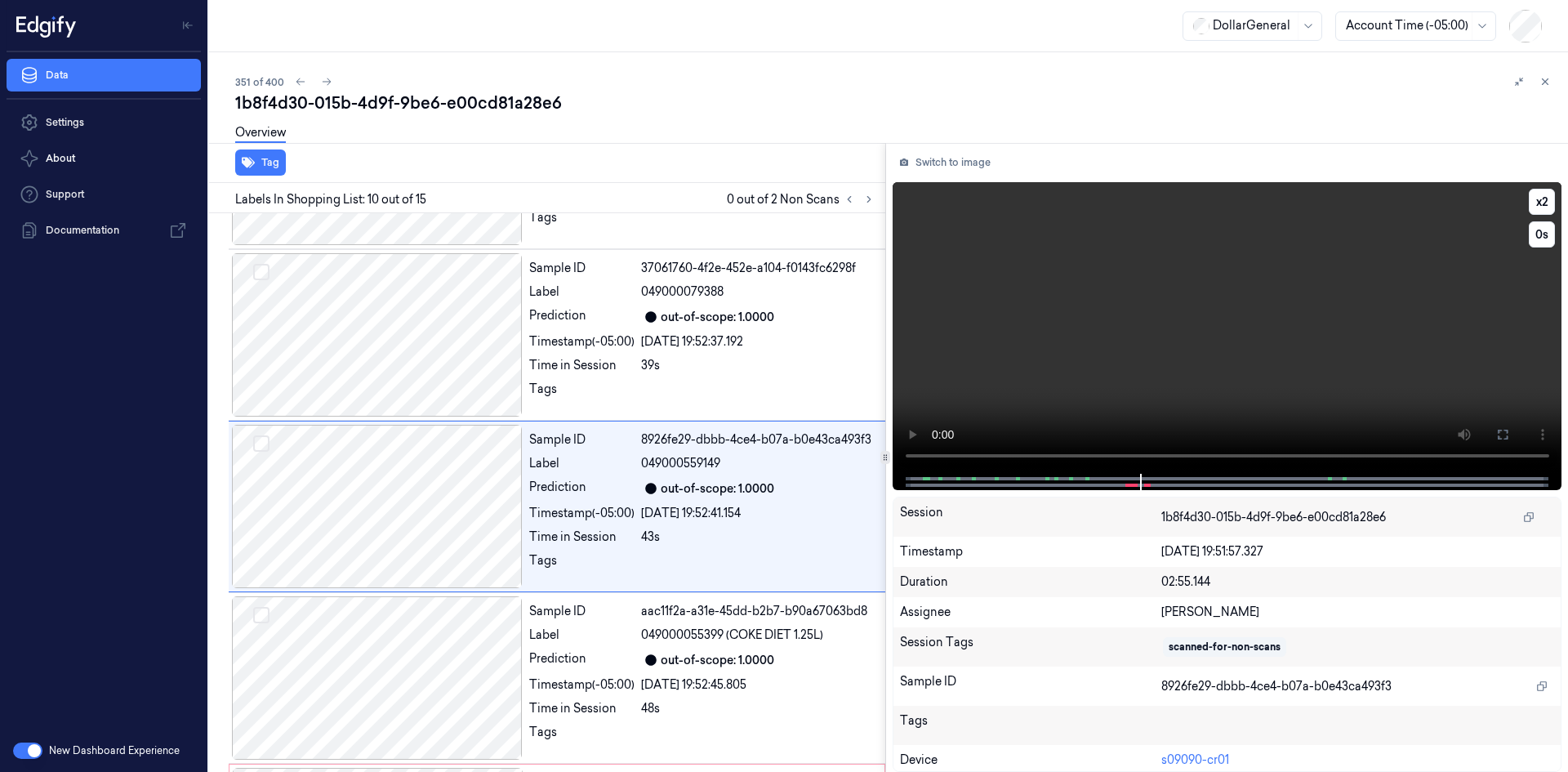
click at [1321, 277] on video at bounding box center [1227, 328] width 670 height 292
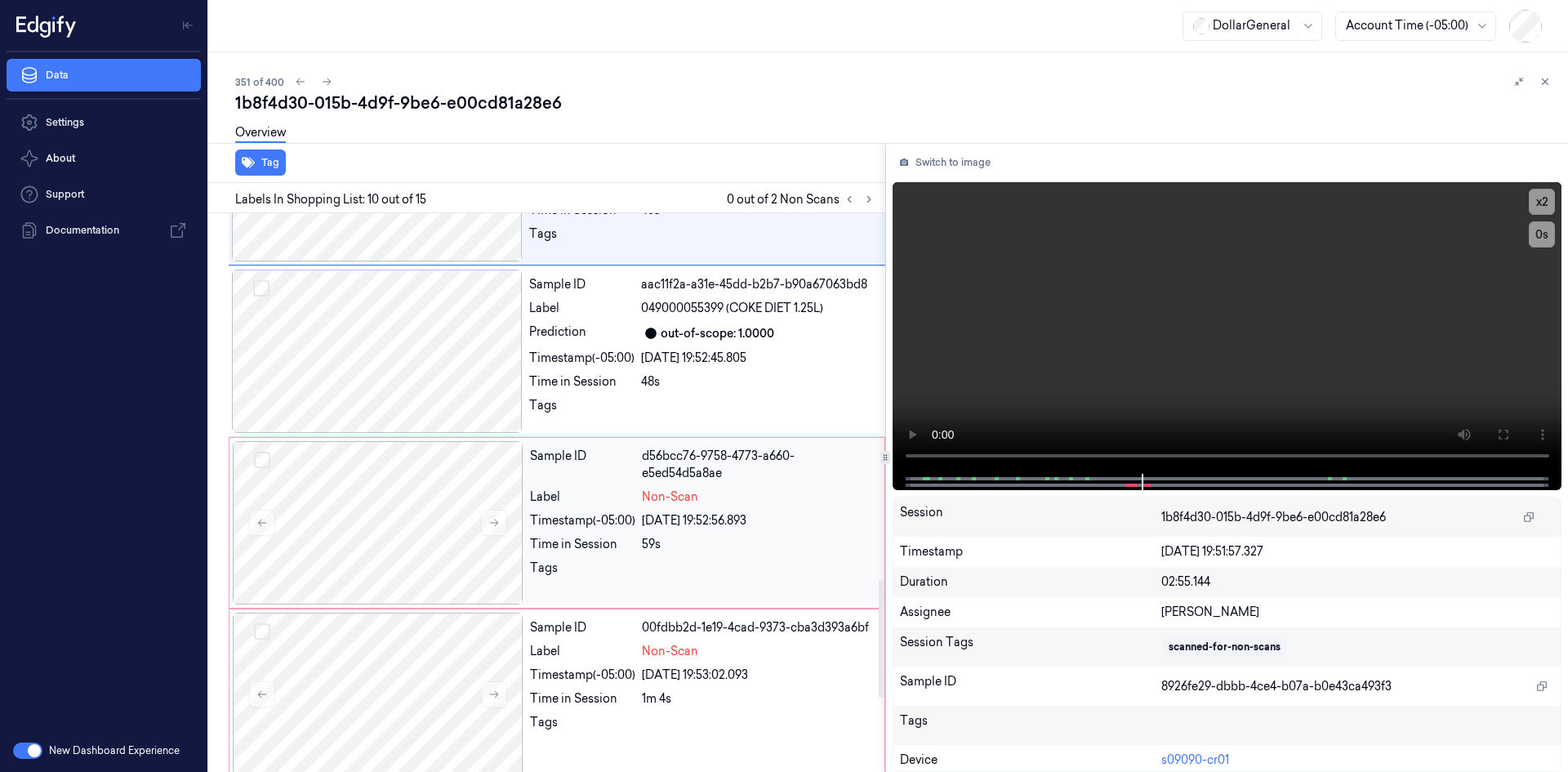
click at [711, 512] on div "29/08/2025 19:52:56.893" at bounding box center [758, 520] width 233 height 17
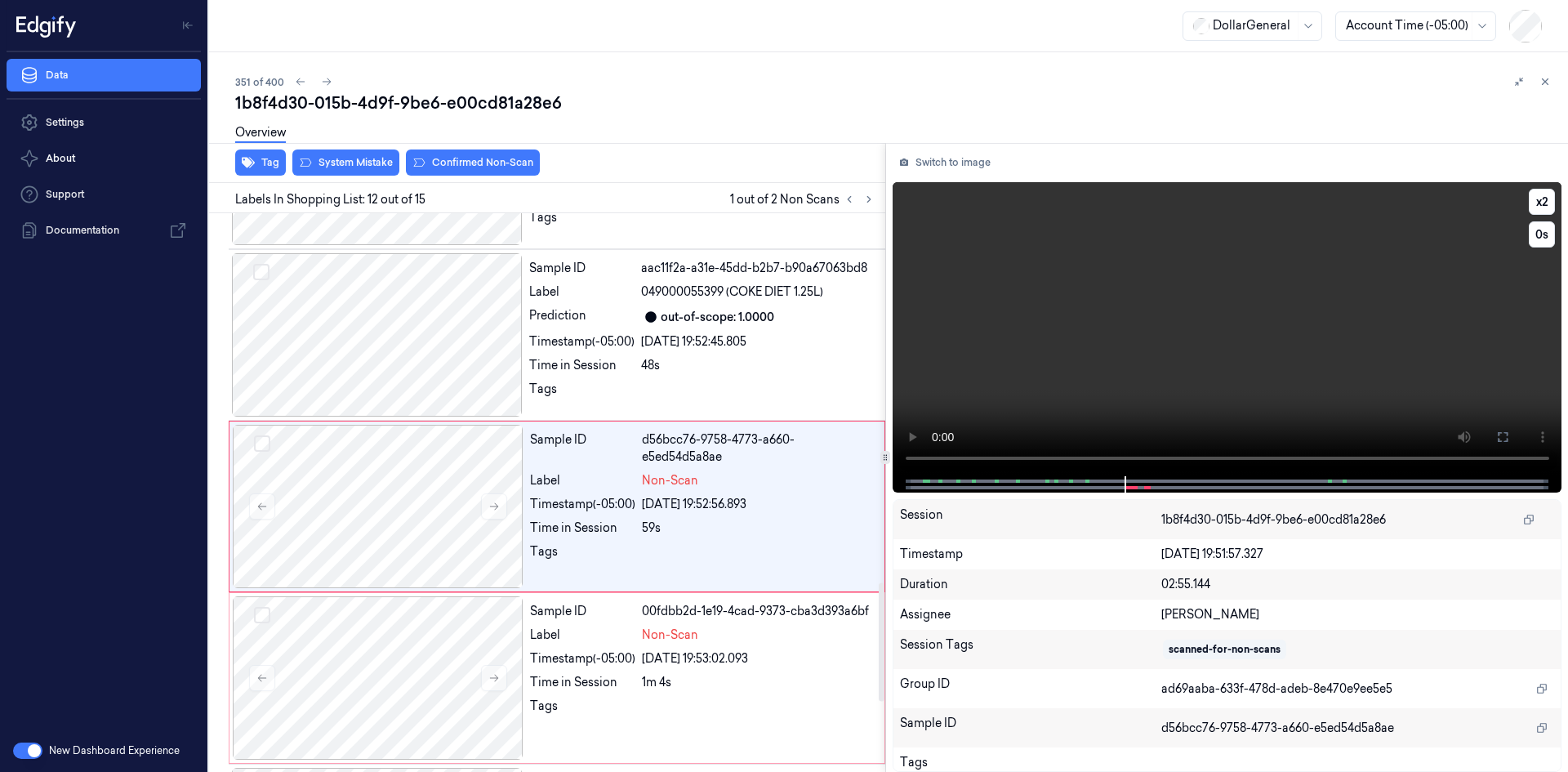
click at [1078, 349] on video at bounding box center [1227, 330] width 670 height 294
click at [1077, 350] on video at bounding box center [1227, 330] width 670 height 294
click at [1030, 360] on video at bounding box center [1227, 330] width 670 height 294
click at [1167, 255] on video at bounding box center [1227, 330] width 670 height 294
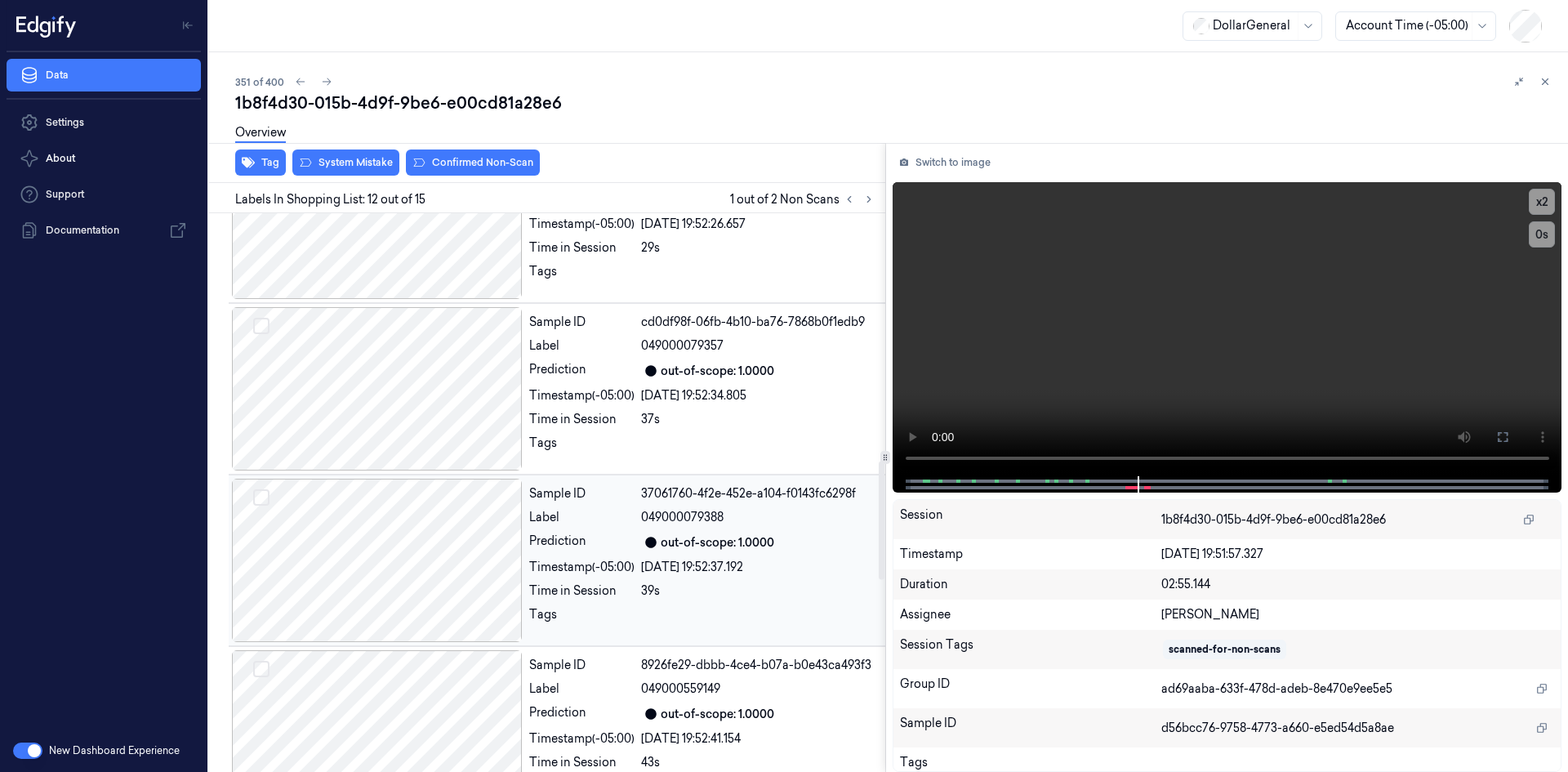
scroll to position [1162, 0]
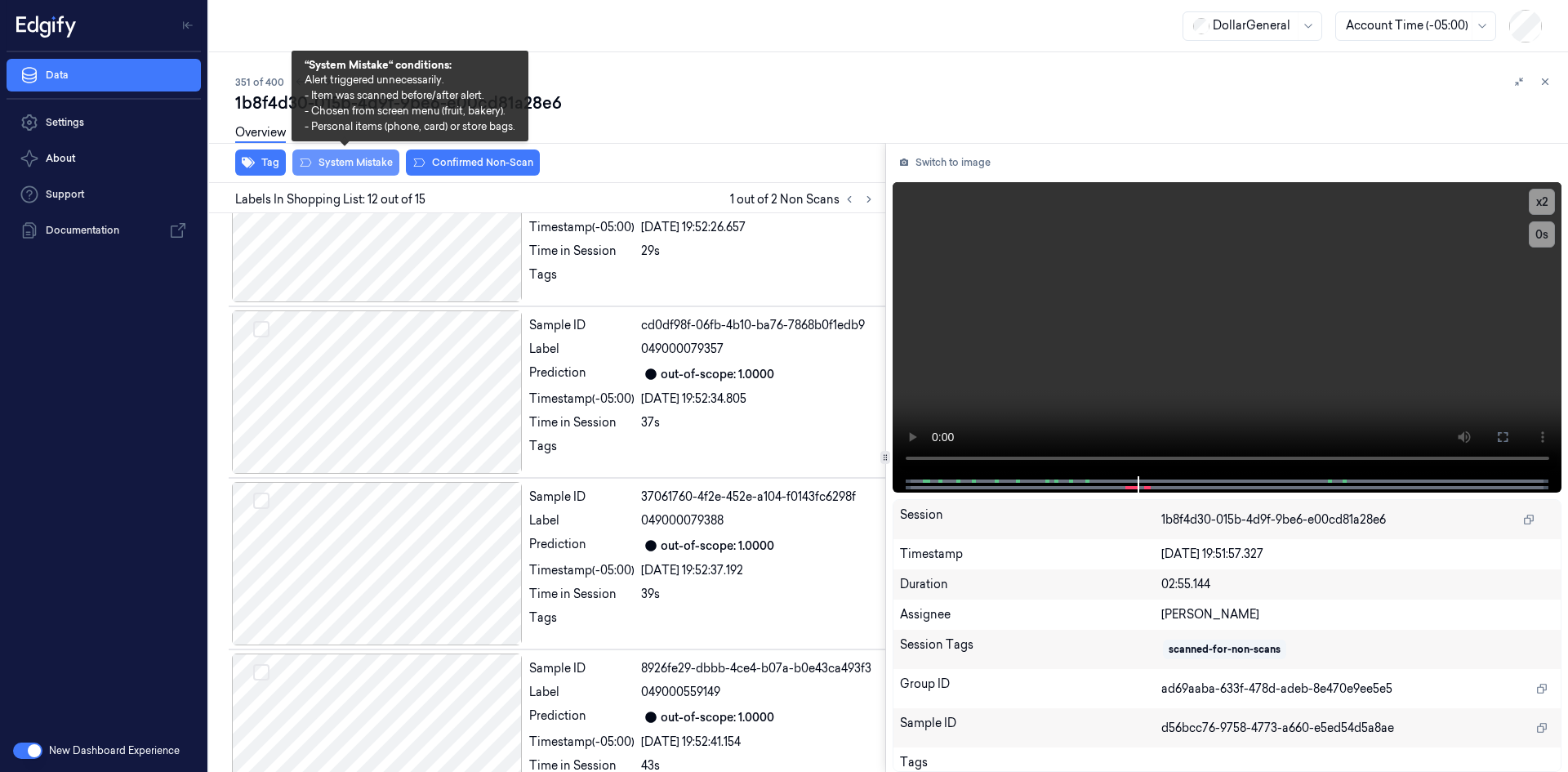
drag, startPoint x: 356, startPoint y: 157, endPoint x: 573, endPoint y: 140, distance: 217.7
click at [356, 158] on button "System Mistake" at bounding box center [346, 163] width 107 height 27
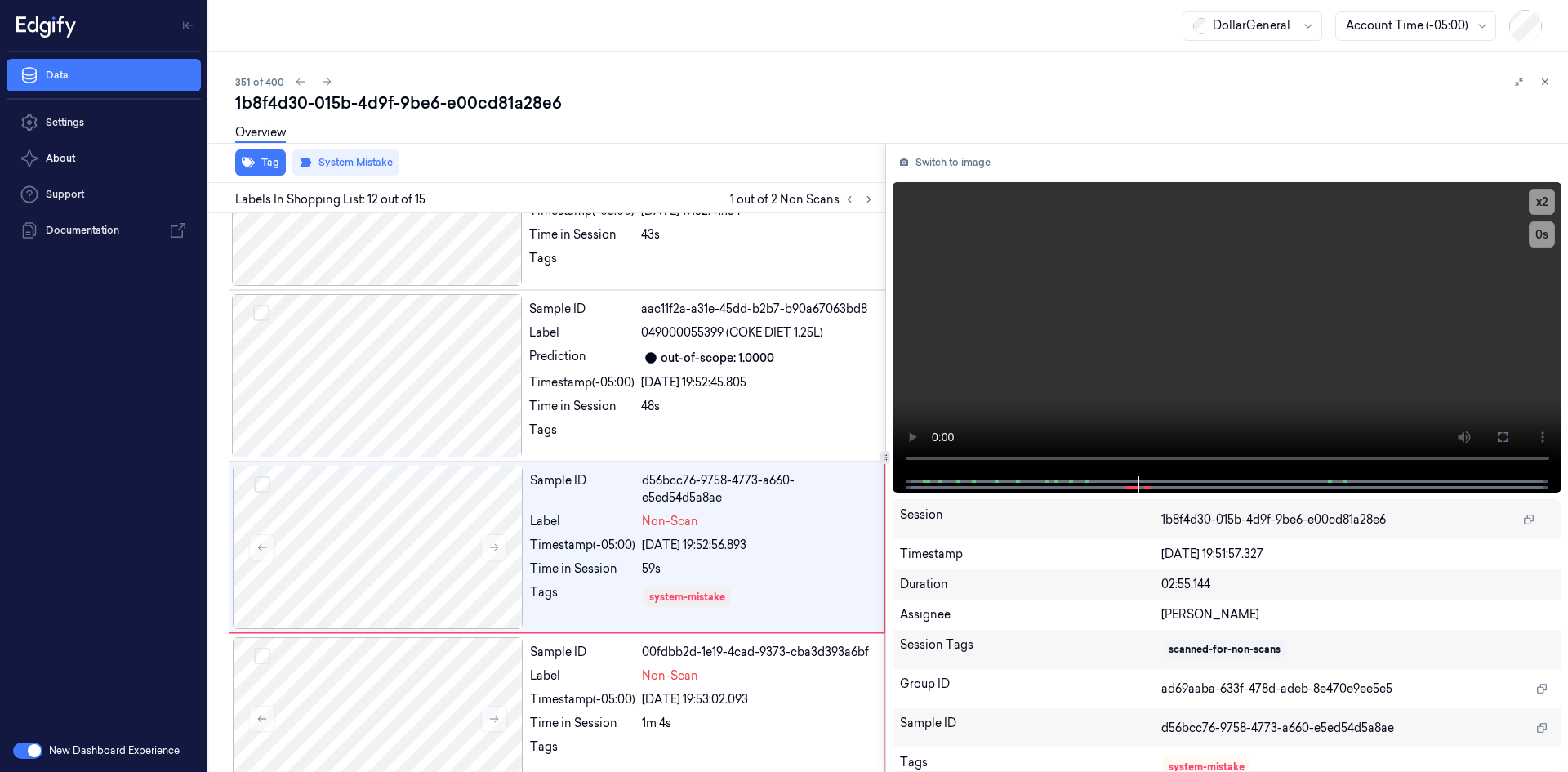
scroll to position [1734, 0]
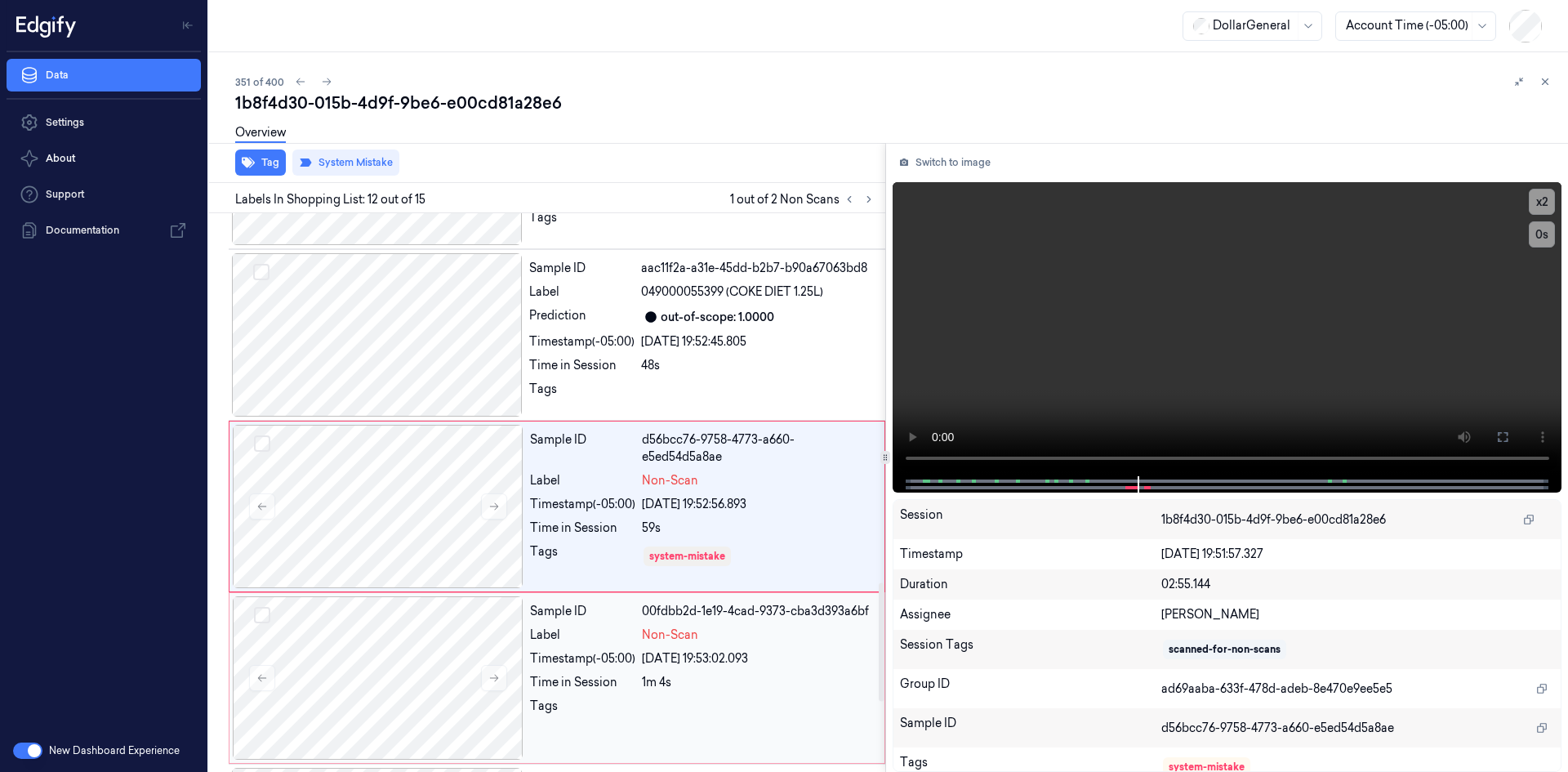
drag, startPoint x: 841, startPoint y: 619, endPoint x: 832, endPoint y: 617, distance: 9.2
click at [833, 627] on div "Non-Scan" at bounding box center [758, 635] width 233 height 17
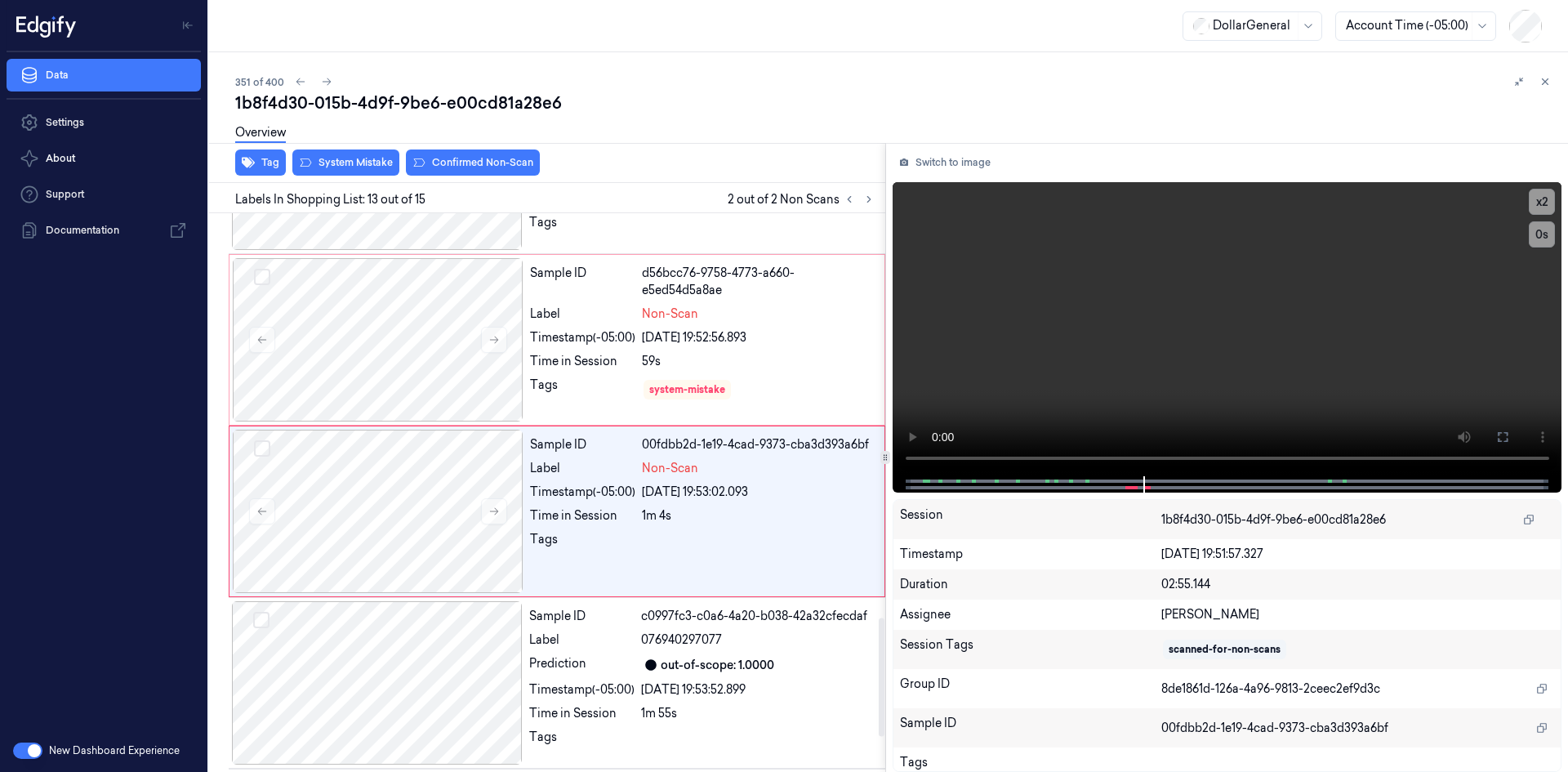
scroll to position [1905, 0]
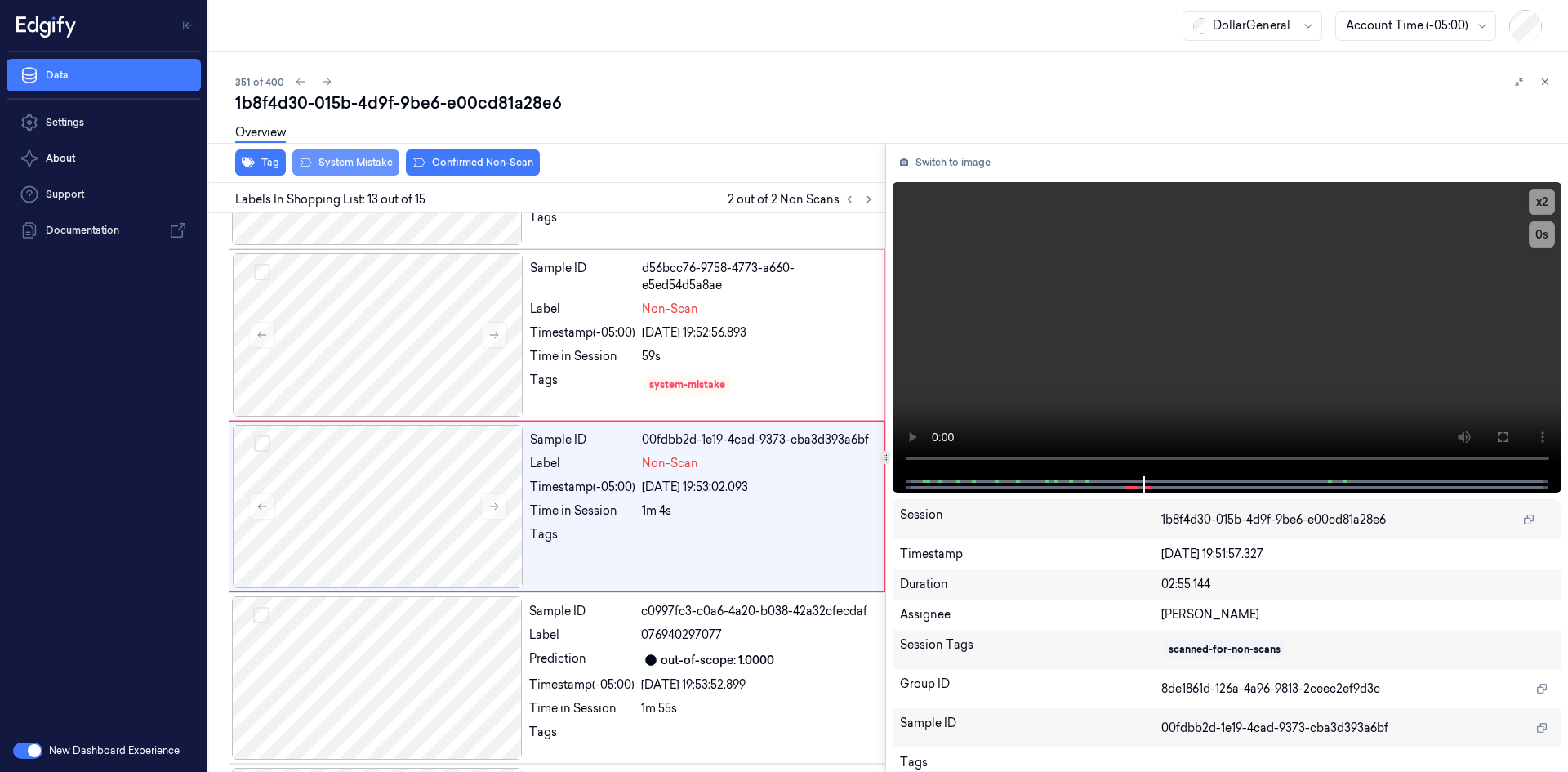
click at [364, 163] on button "System Mistake" at bounding box center [346, 163] width 107 height 27
click at [615, 91] on div "351 of 400" at bounding box center [895, 81] width 1320 height 20
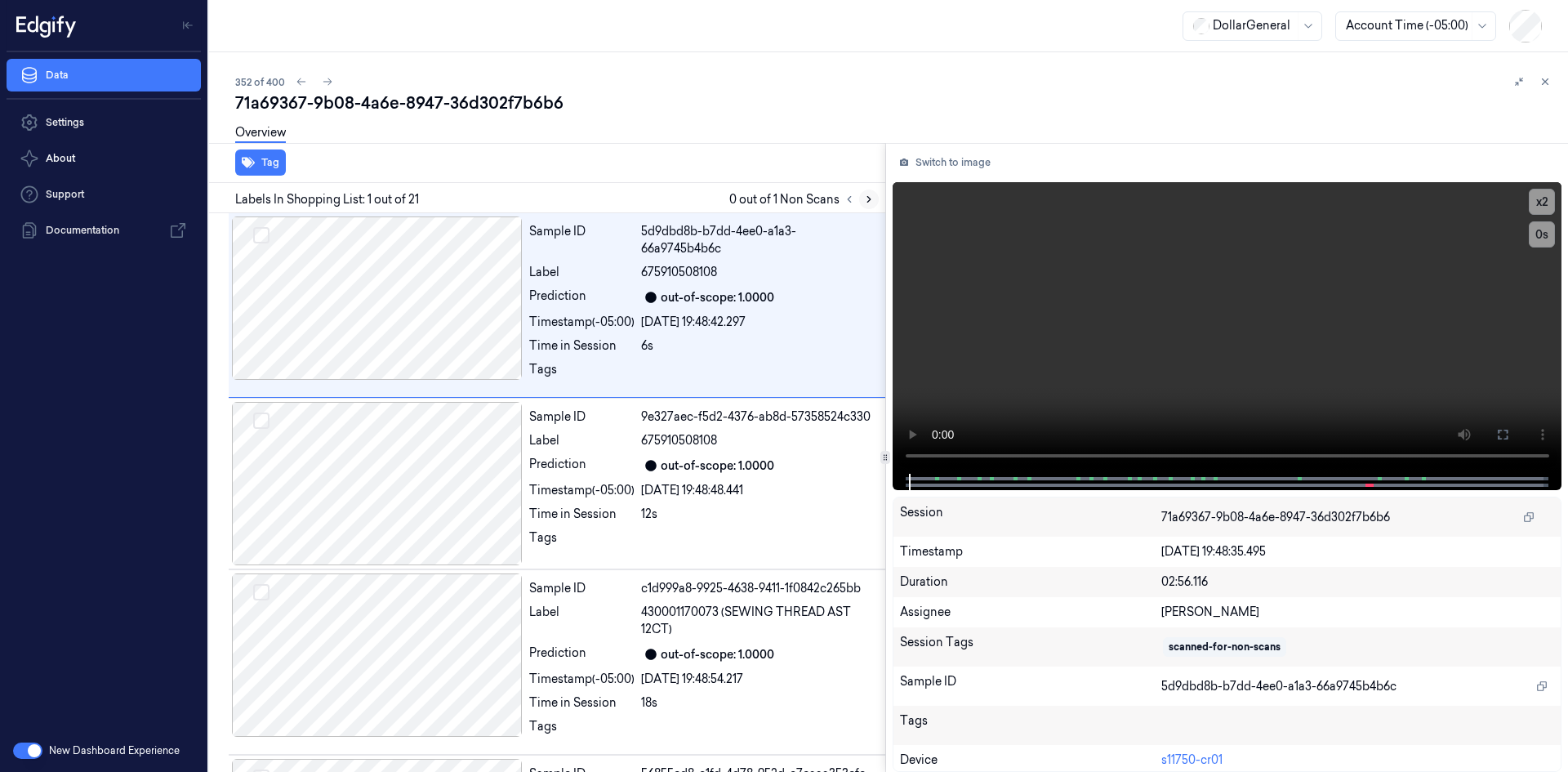
click at [876, 198] on button at bounding box center [869, 199] width 20 height 20
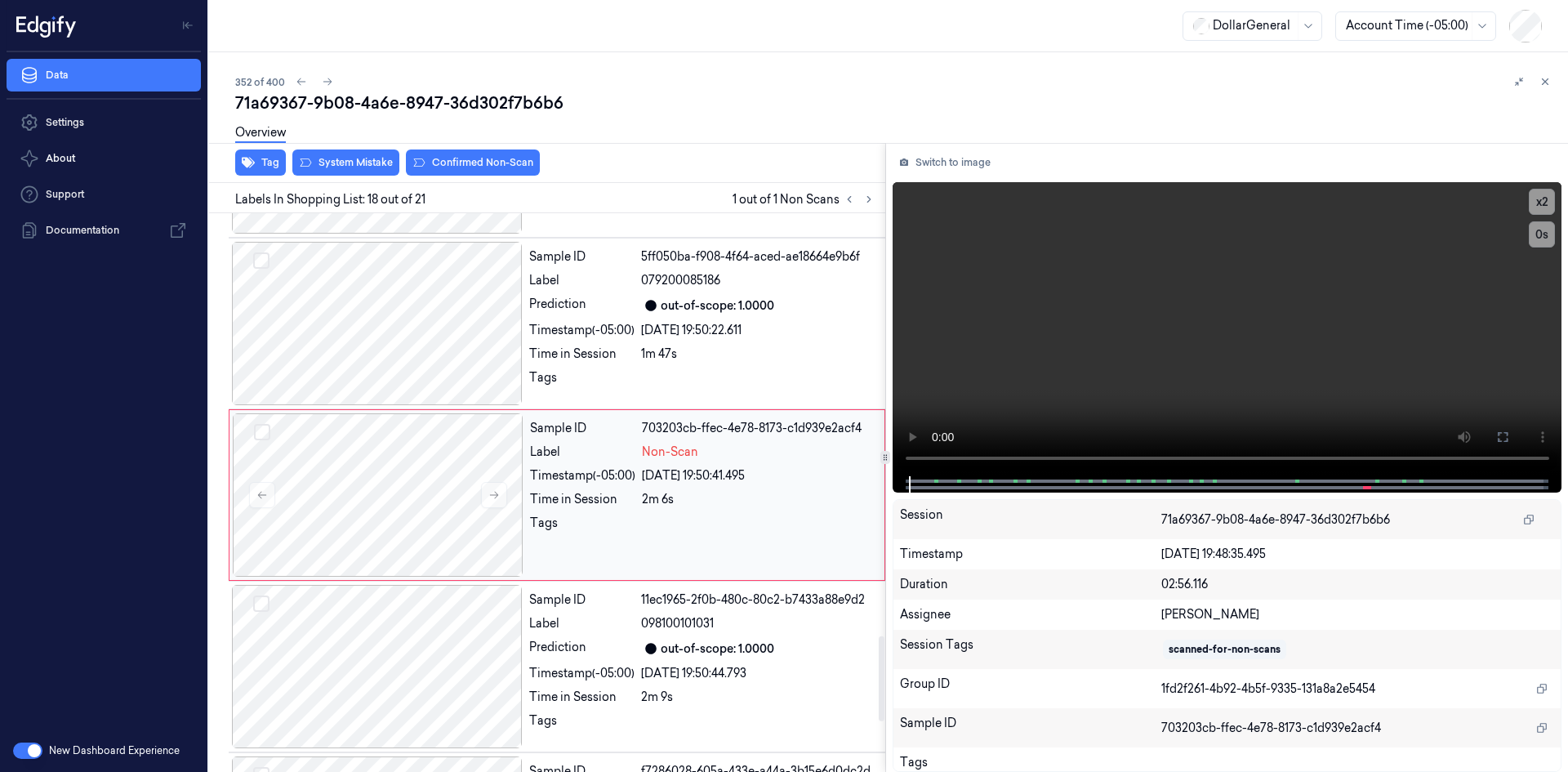
scroll to position [2777, 0]
click at [742, 491] on div "2m 6s" at bounding box center [758, 497] width 233 height 17
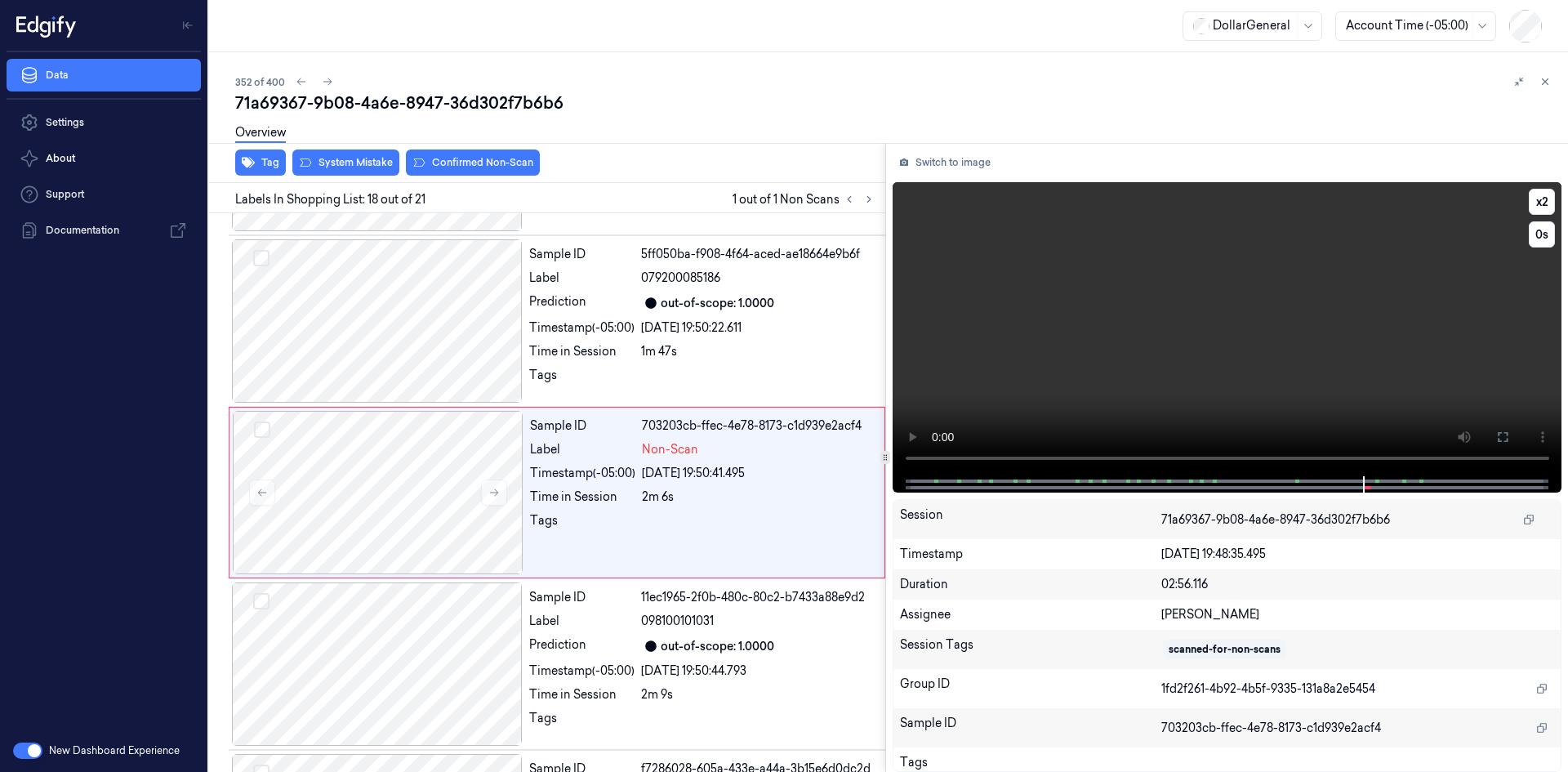
click at [1161, 300] on video at bounding box center [1227, 330] width 670 height 294
click at [1155, 306] on video at bounding box center [1227, 330] width 670 height 294
click at [711, 361] on div "Sample ID 5ff050ba-f908-4f64-aced-ae18664e9b6f Label 079200085186 Prediction ou…" at bounding box center [703, 321] width 359 height 163
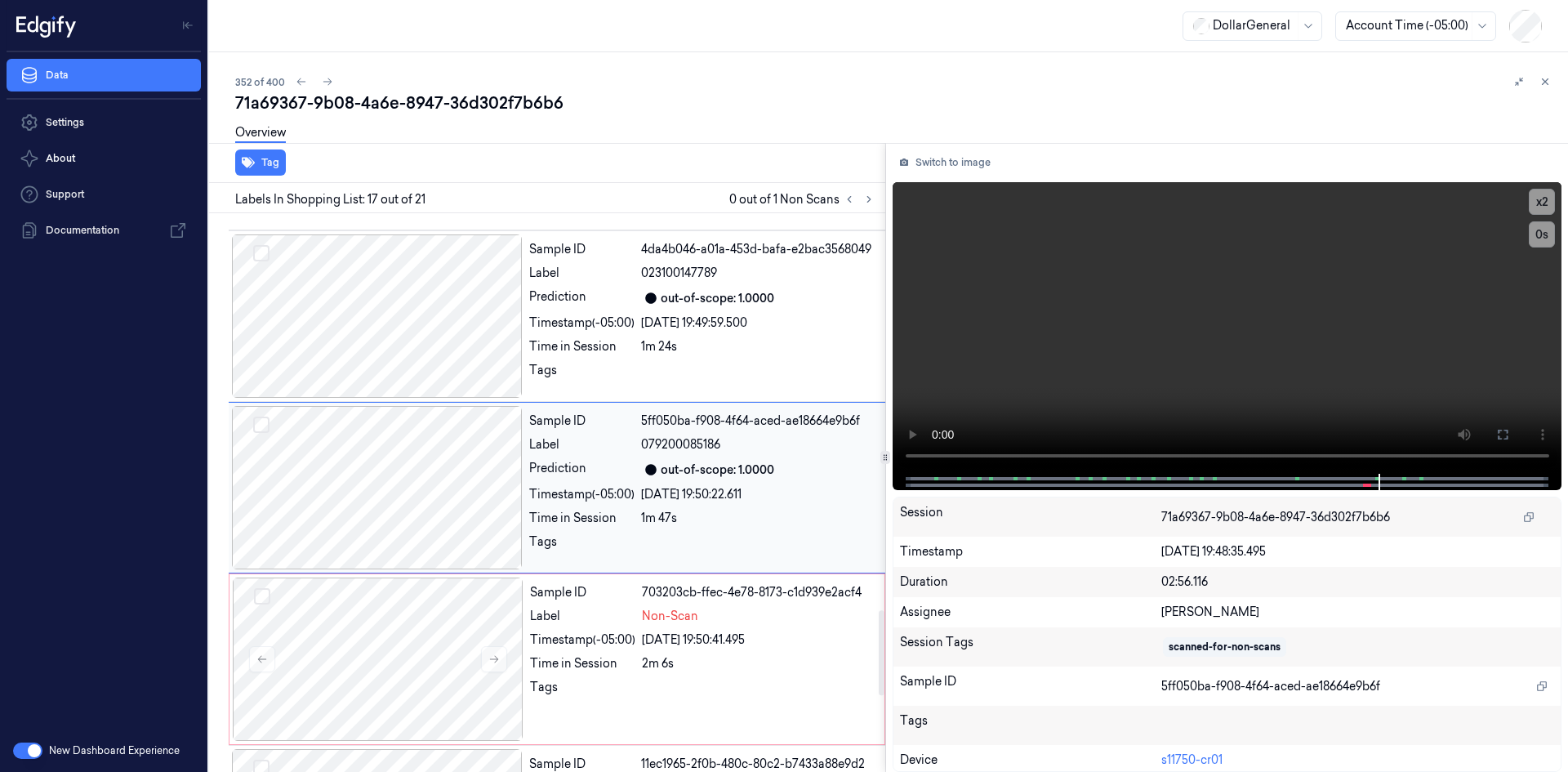
scroll to position [2605, 0]
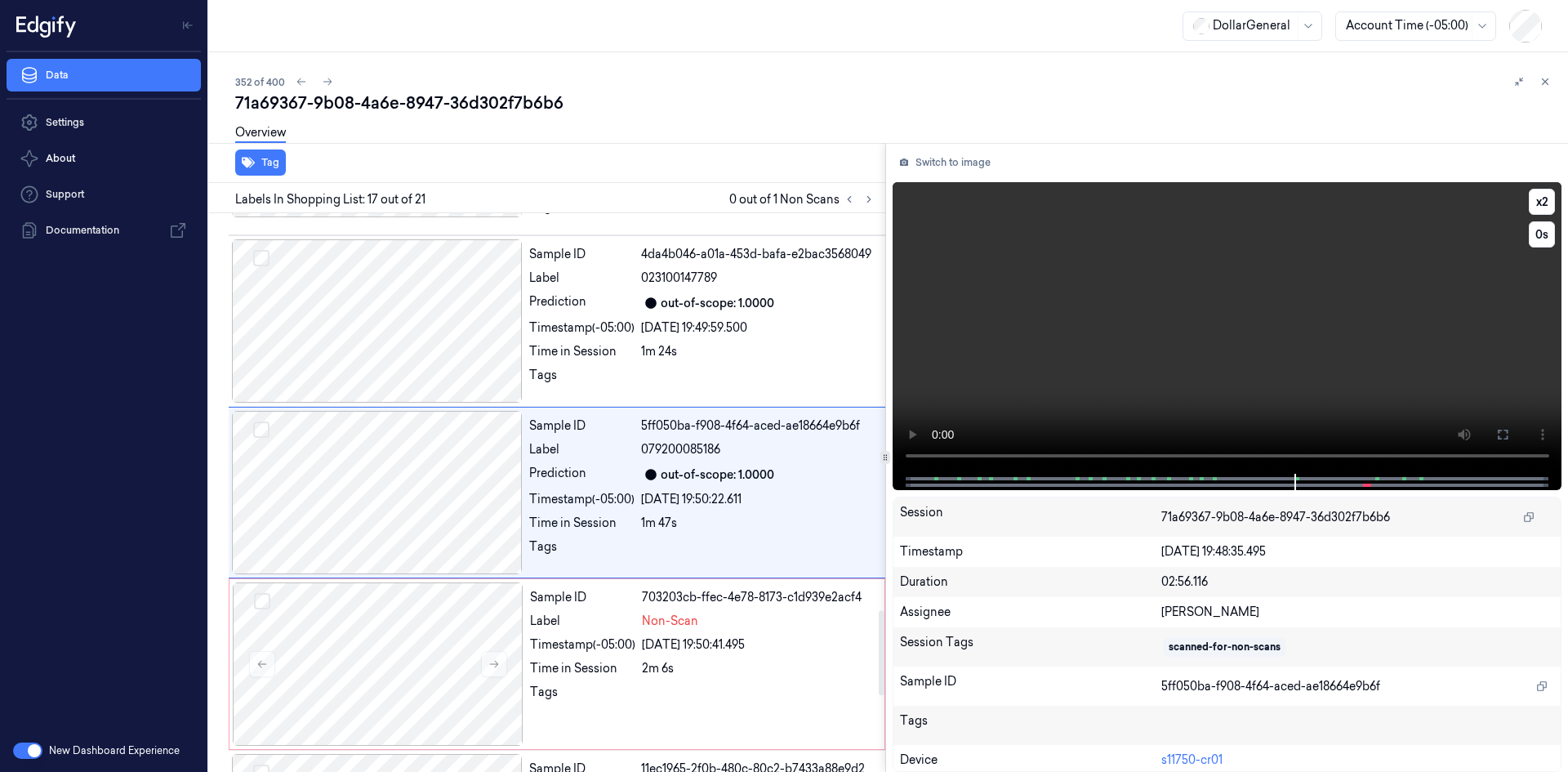
click at [1320, 280] on video at bounding box center [1227, 328] width 670 height 292
click at [727, 631] on div "Sample ID 703203cb-ffec-4e78-8173-c1d939e2acf4 Label Non-Scan Timestamp (-05:00…" at bounding box center [703, 663] width 358 height 163
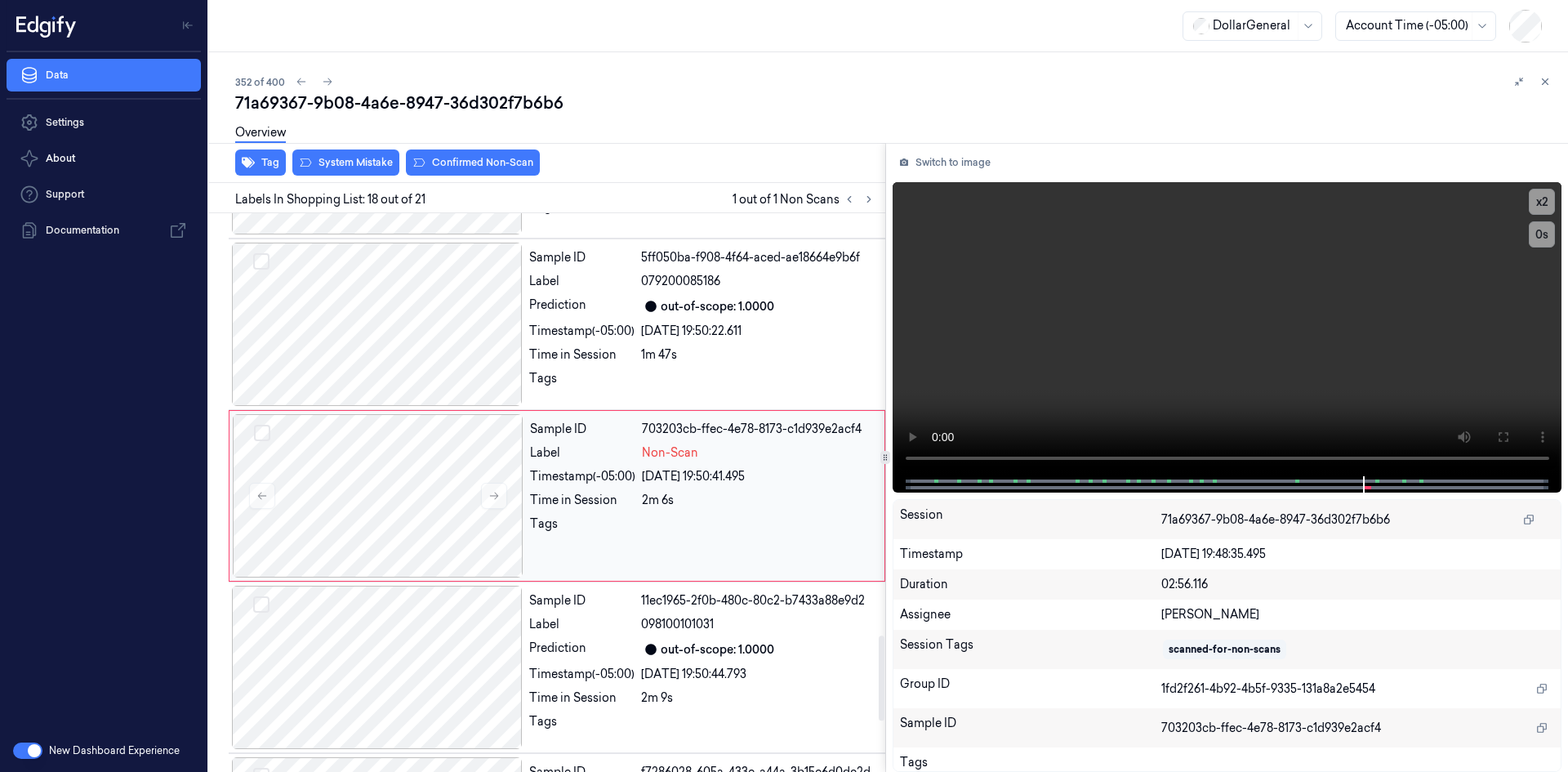
scroll to position [2777, 0]
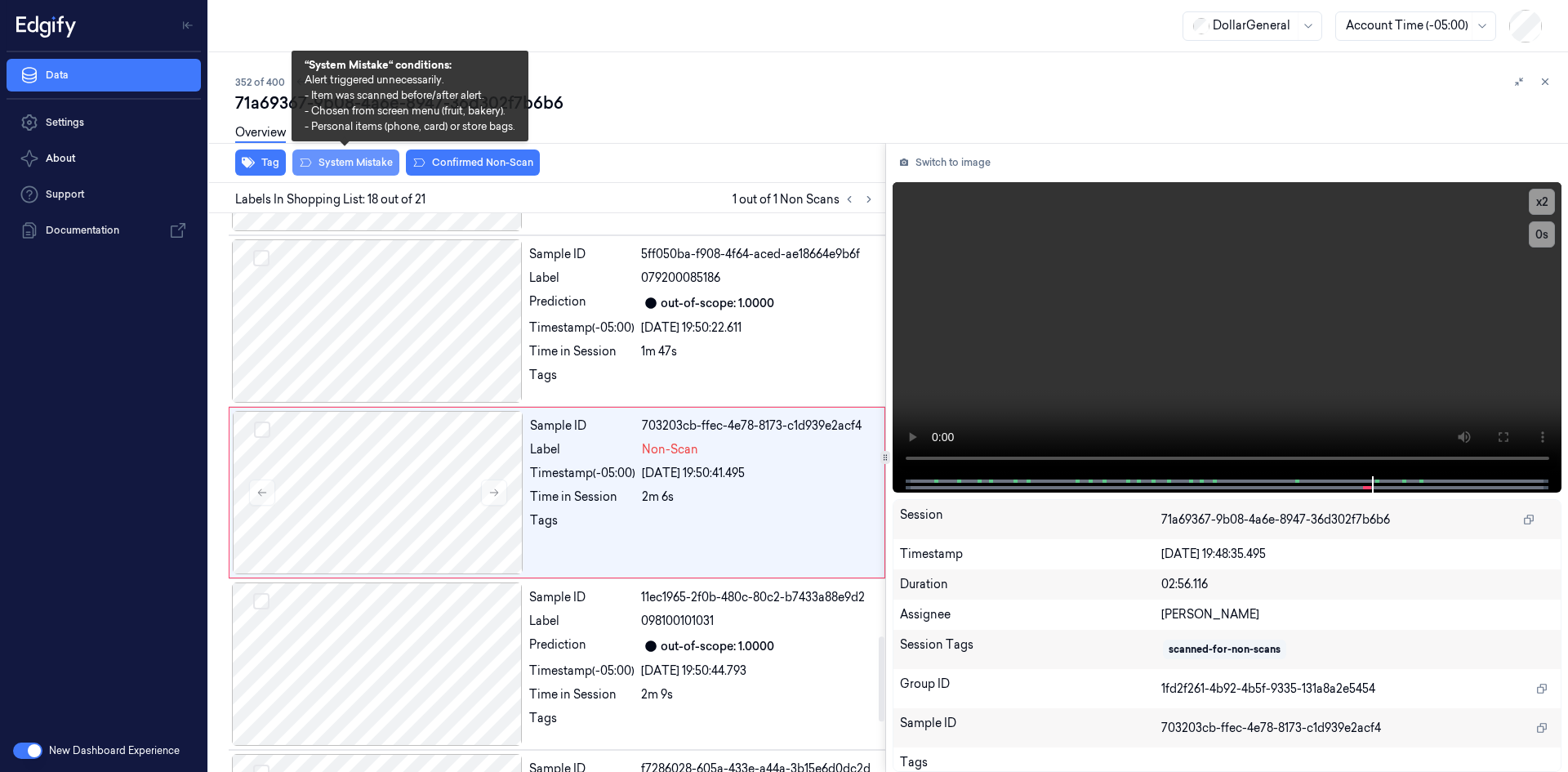
click at [365, 168] on button "System Mistake" at bounding box center [346, 163] width 107 height 27
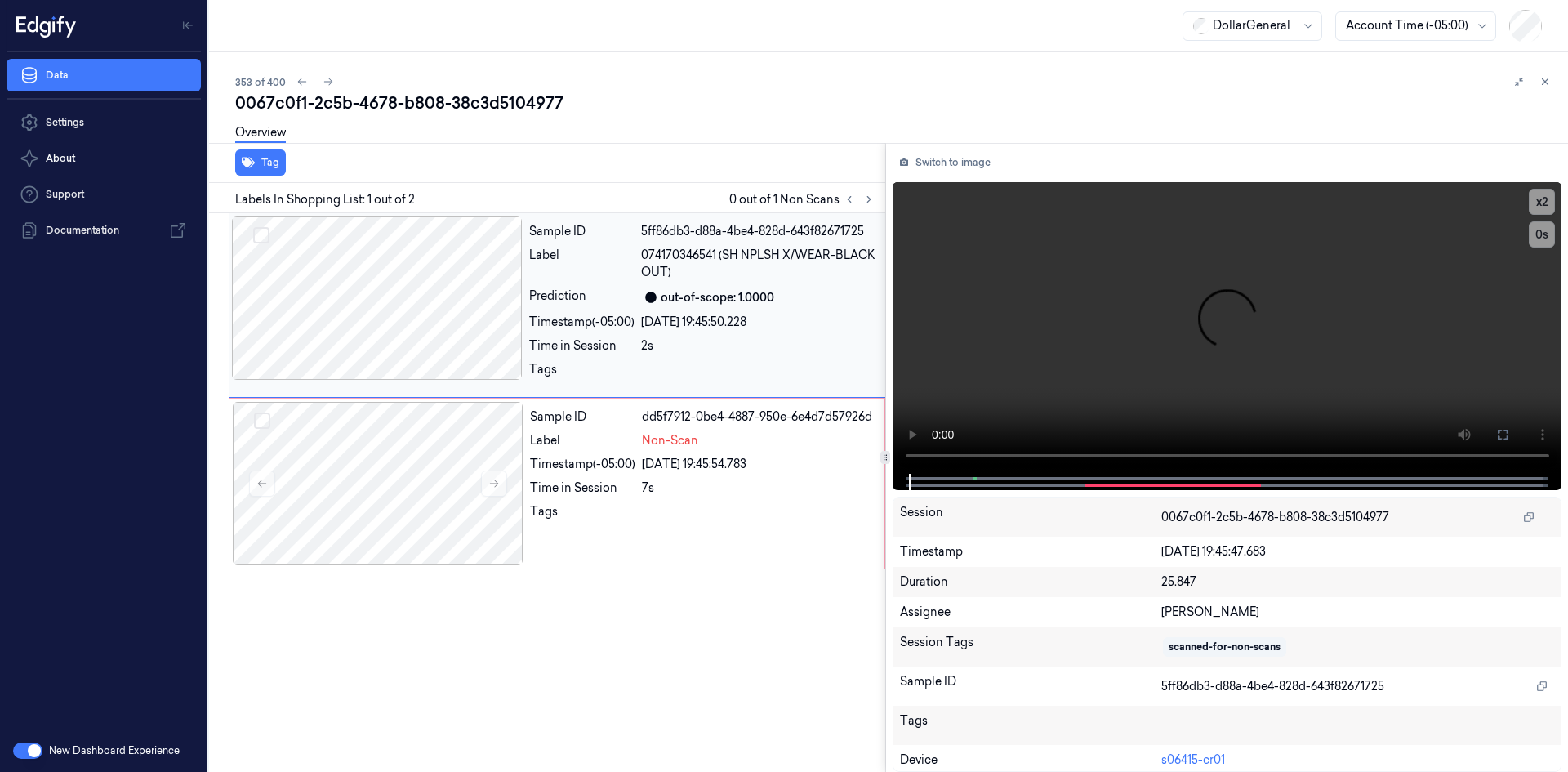
click at [679, 347] on div "2s" at bounding box center [758, 346] width 235 height 17
click at [671, 452] on div "Sample ID dd5f7912-0be4-4887-950e-6e4d7d57926d Label Non-Scan Timestamp (-05:00…" at bounding box center [703, 484] width 358 height 163
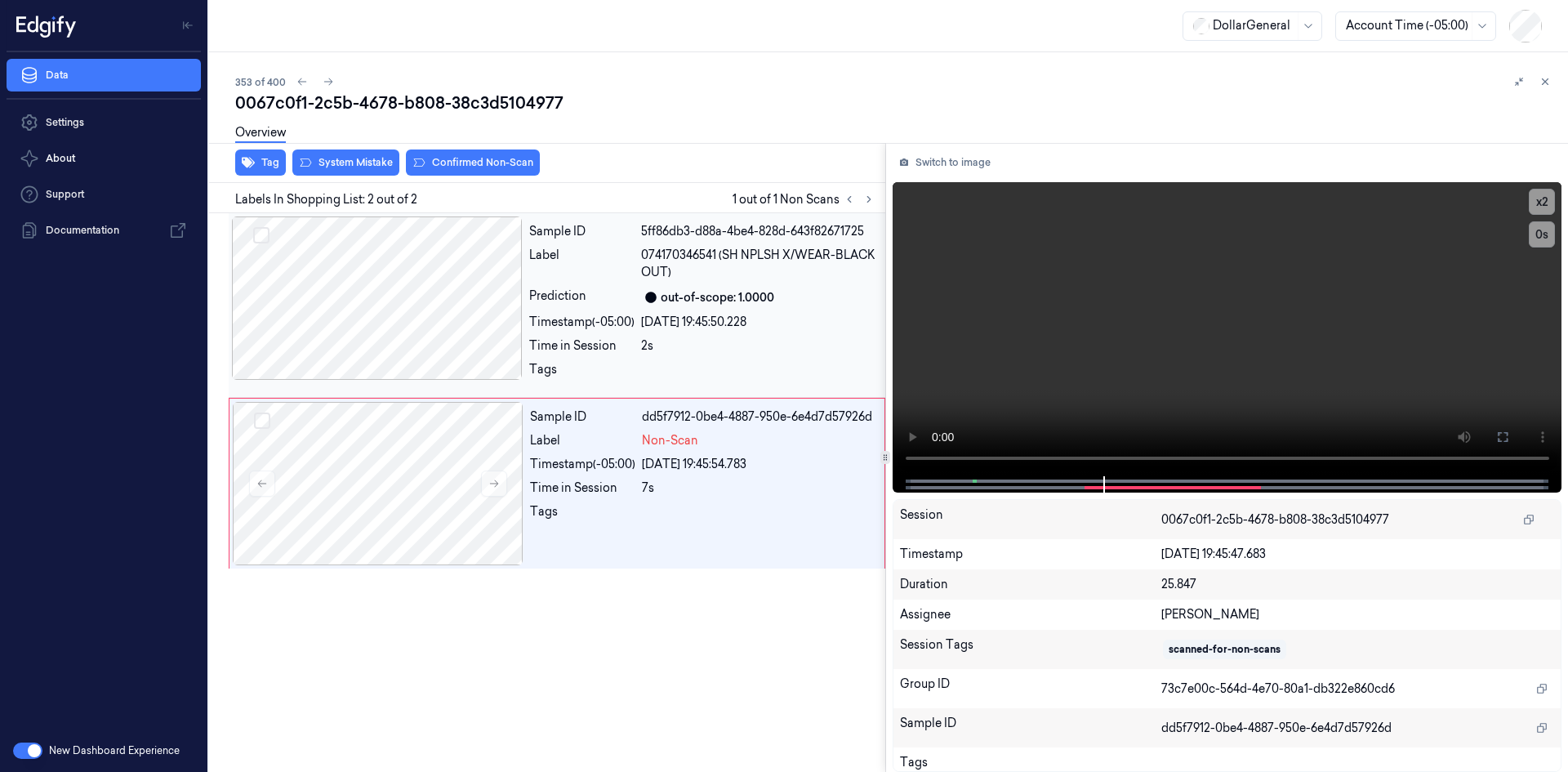
click at [754, 274] on span "074170346541 (SH NPLSH X/WEAR-BLACK OUT)" at bounding box center [758, 264] width 235 height 34
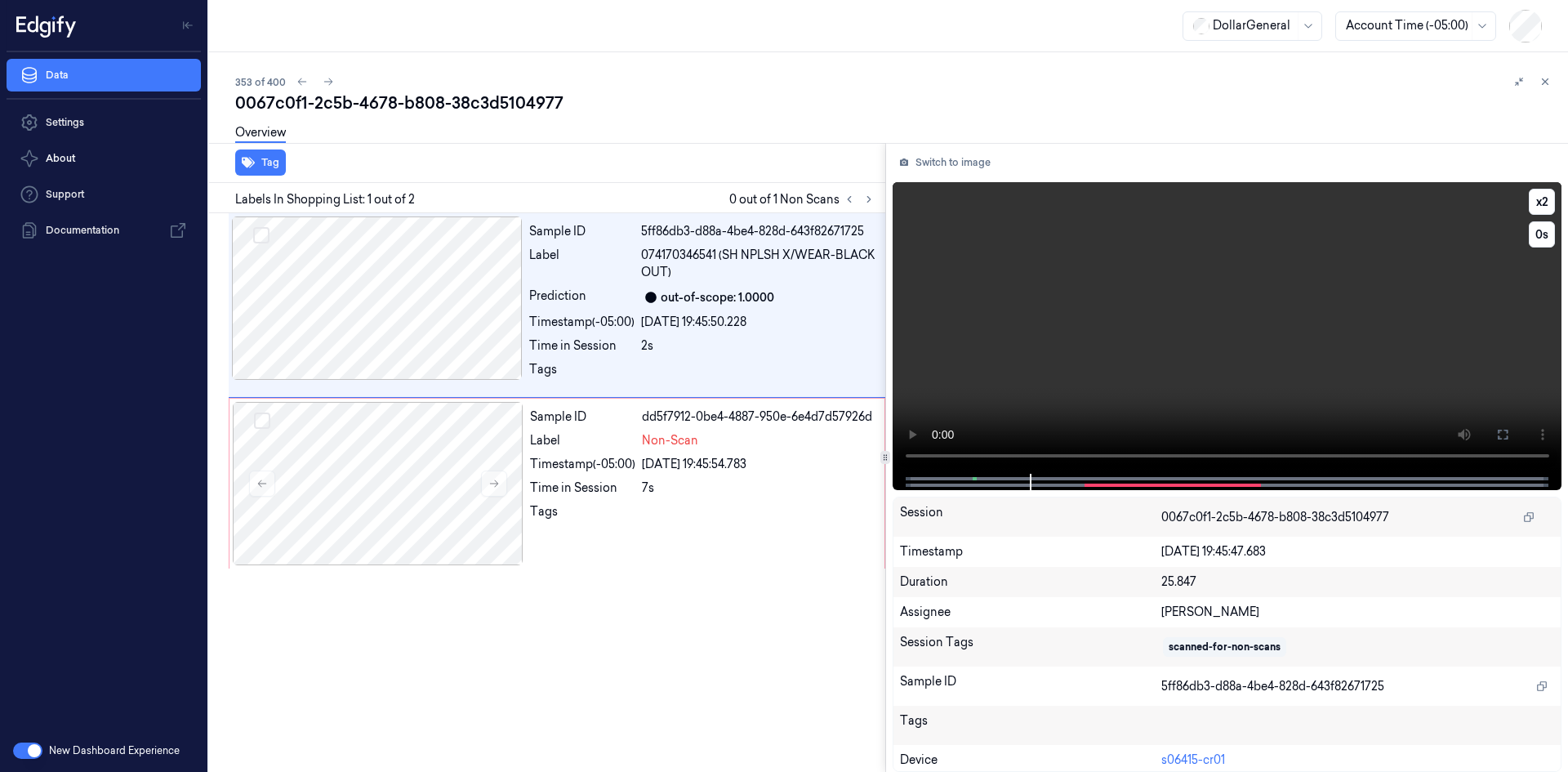
click at [909, 352] on video at bounding box center [1227, 328] width 670 height 292
click at [813, 464] on div "29/08/2025 19:45:54.783" at bounding box center [758, 465] width 233 height 17
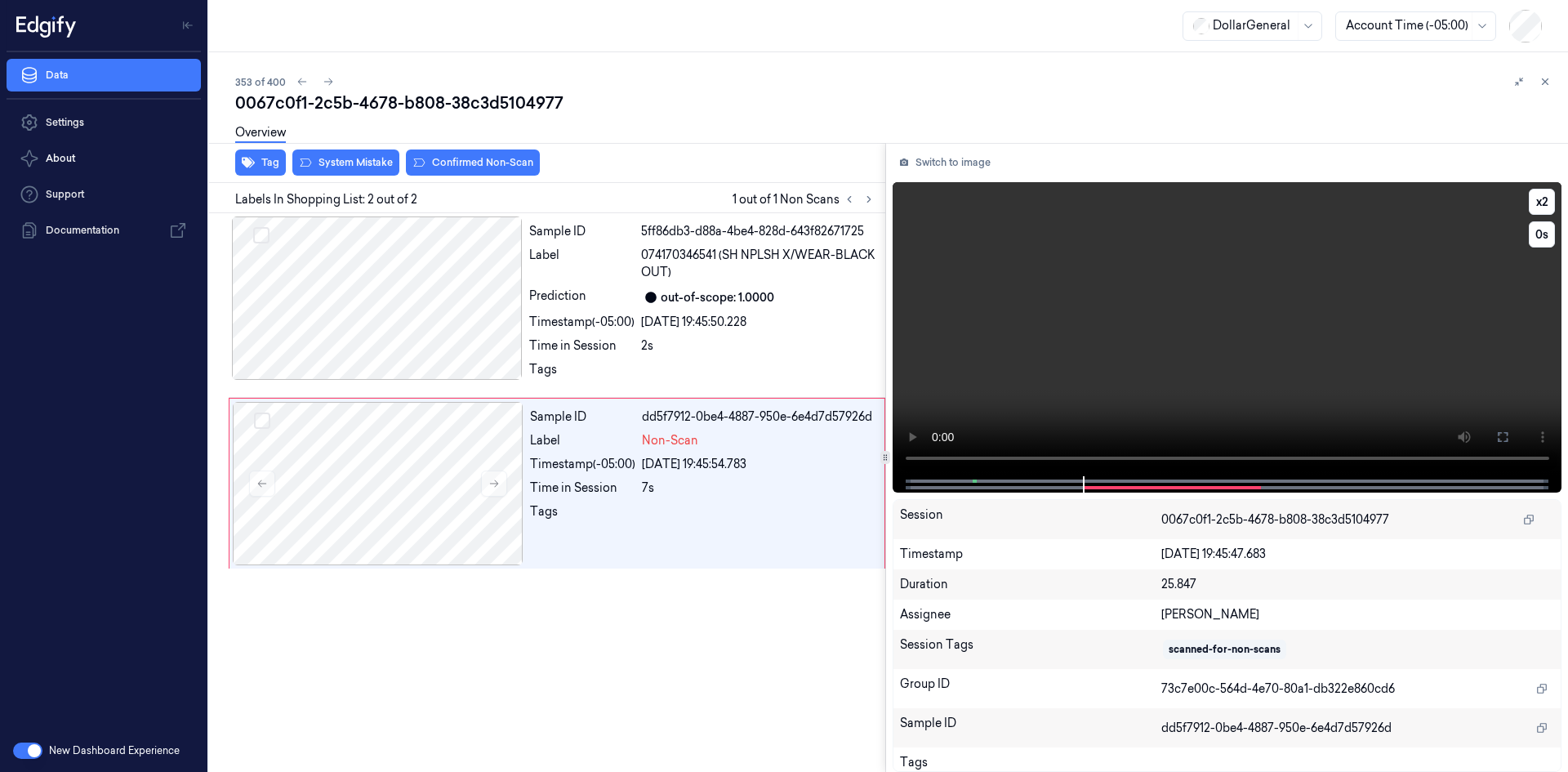
click at [1129, 300] on video at bounding box center [1227, 330] width 670 height 294
click at [280, 166] on button "Tag" at bounding box center [260, 163] width 50 height 27
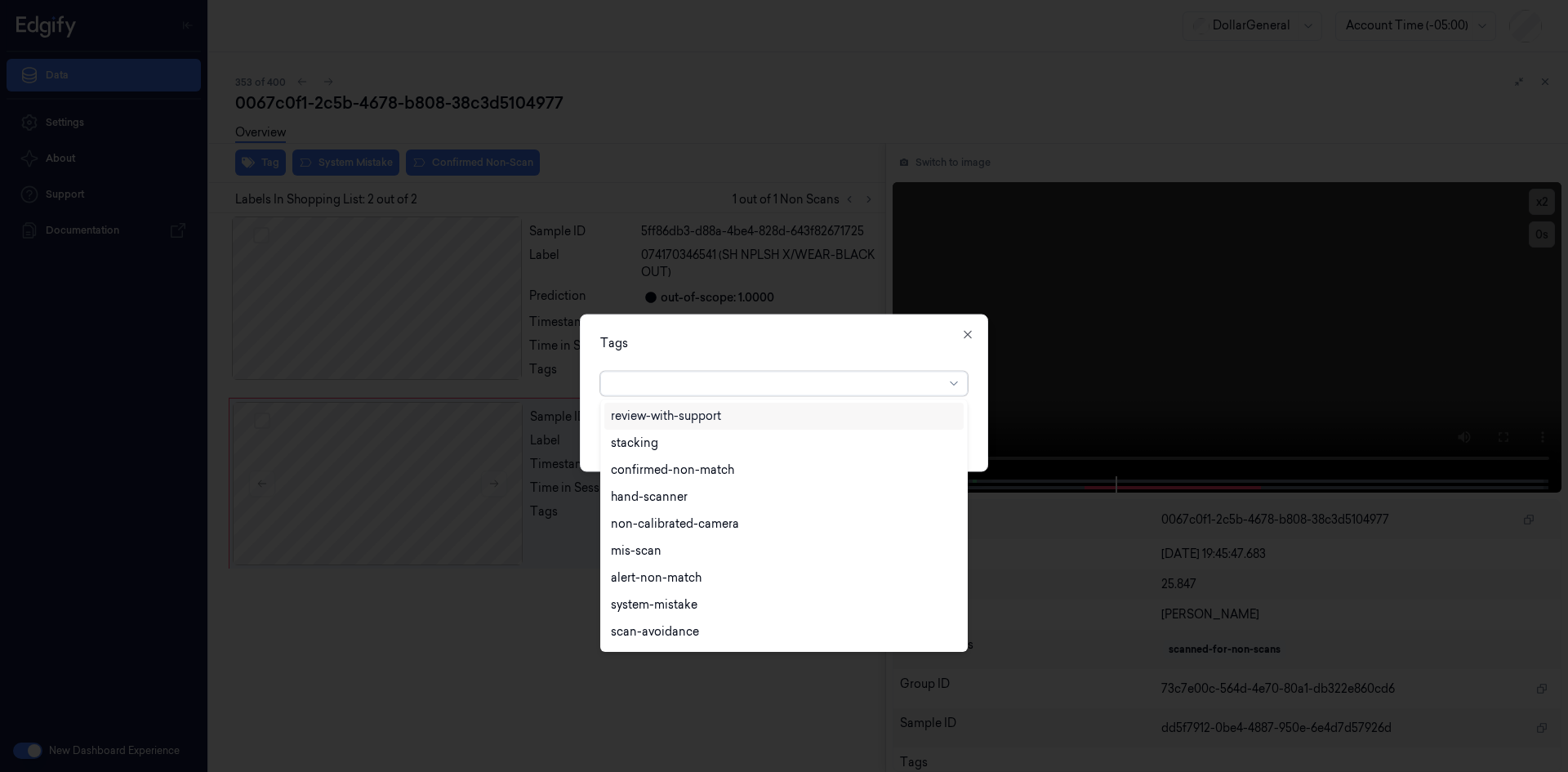
click at [825, 379] on div at bounding box center [777, 383] width 333 height 17
click at [650, 508] on div "flooid bug" at bounding box center [639, 500] width 56 height 17
click at [876, 341] on div "Tags" at bounding box center [783, 342] width 367 height 17
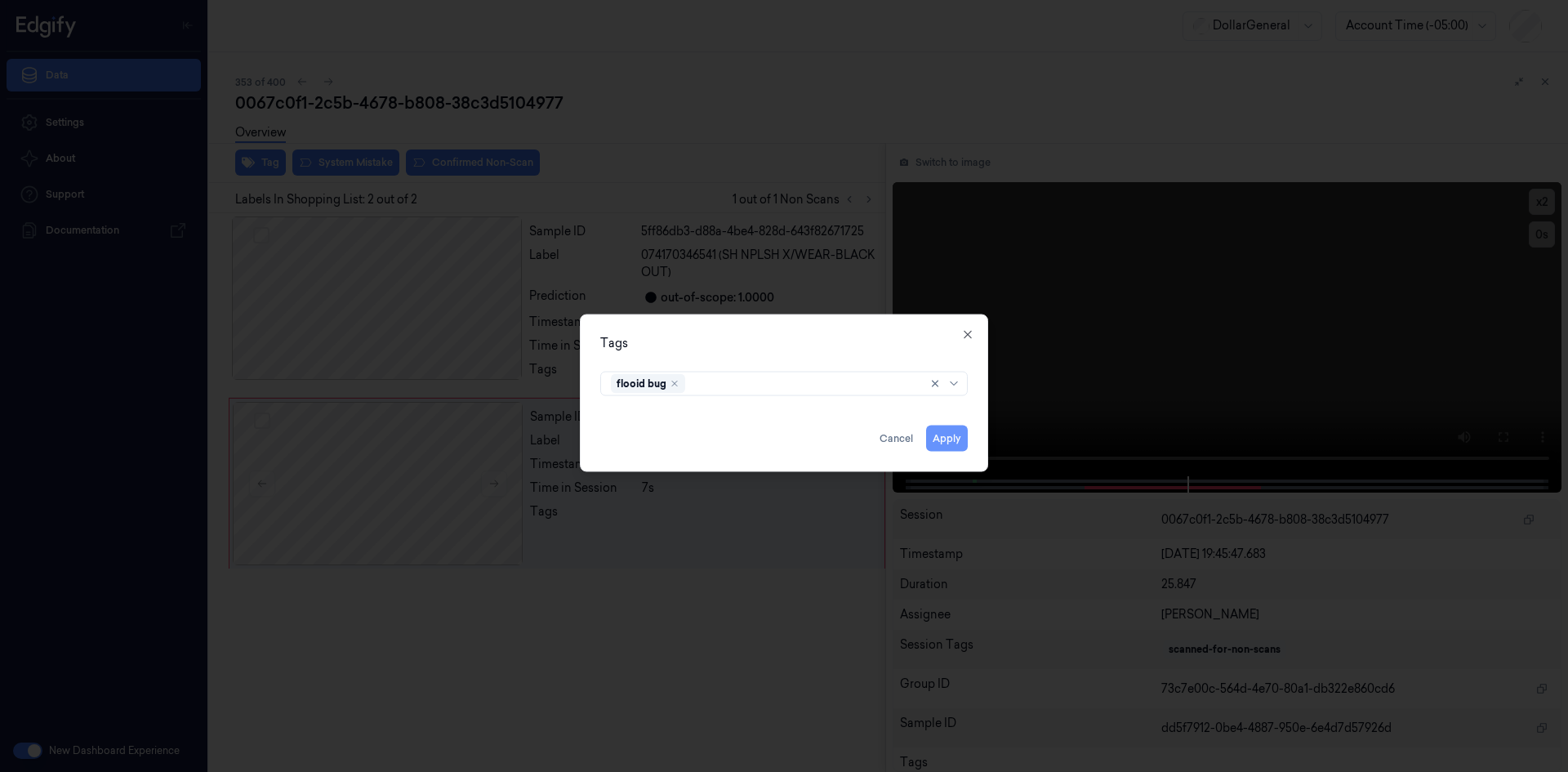
click at [957, 436] on button "Apply" at bounding box center [947, 437] width 42 height 27
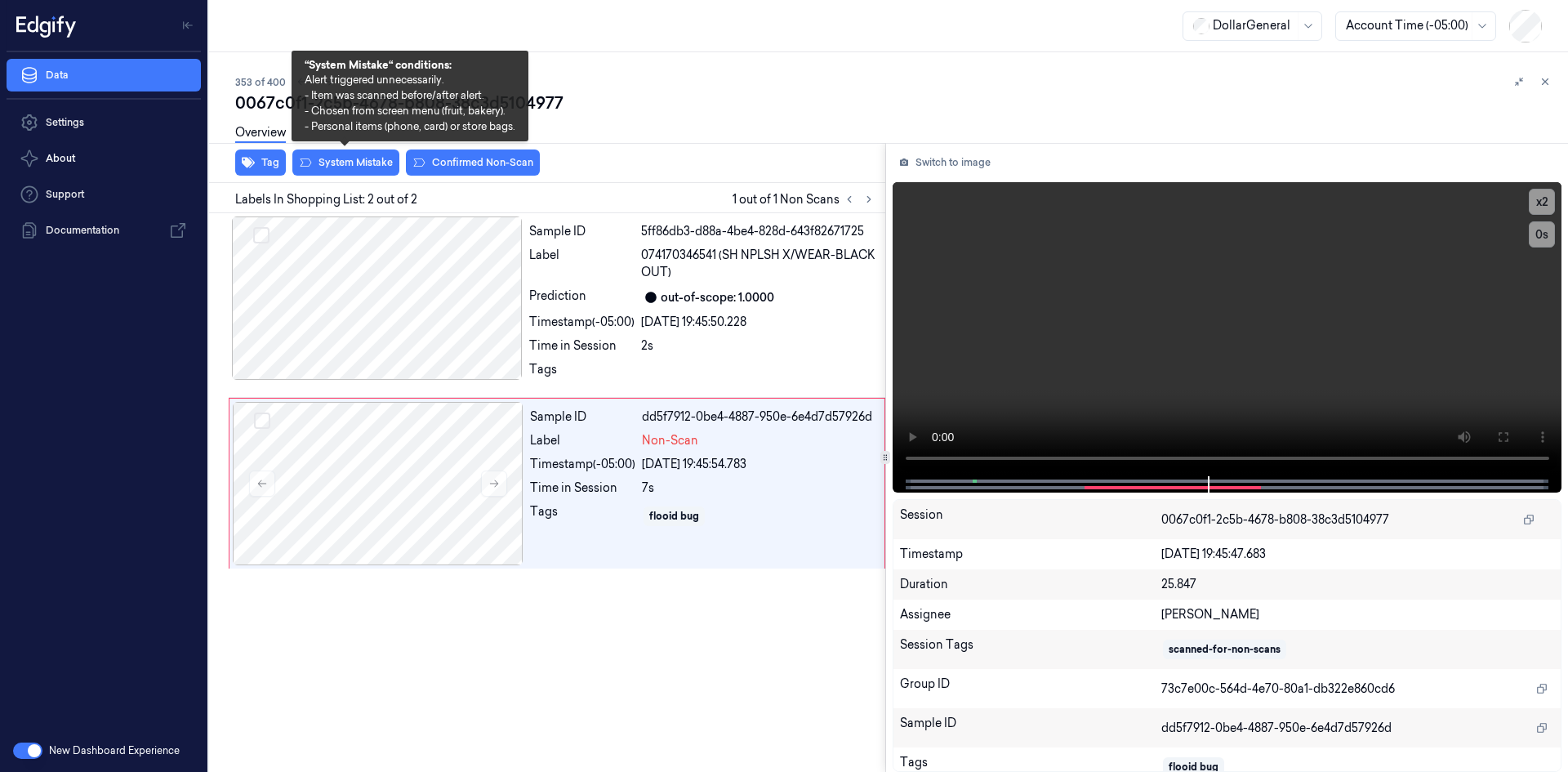
click at [367, 163] on button "System Mistake" at bounding box center [346, 163] width 107 height 27
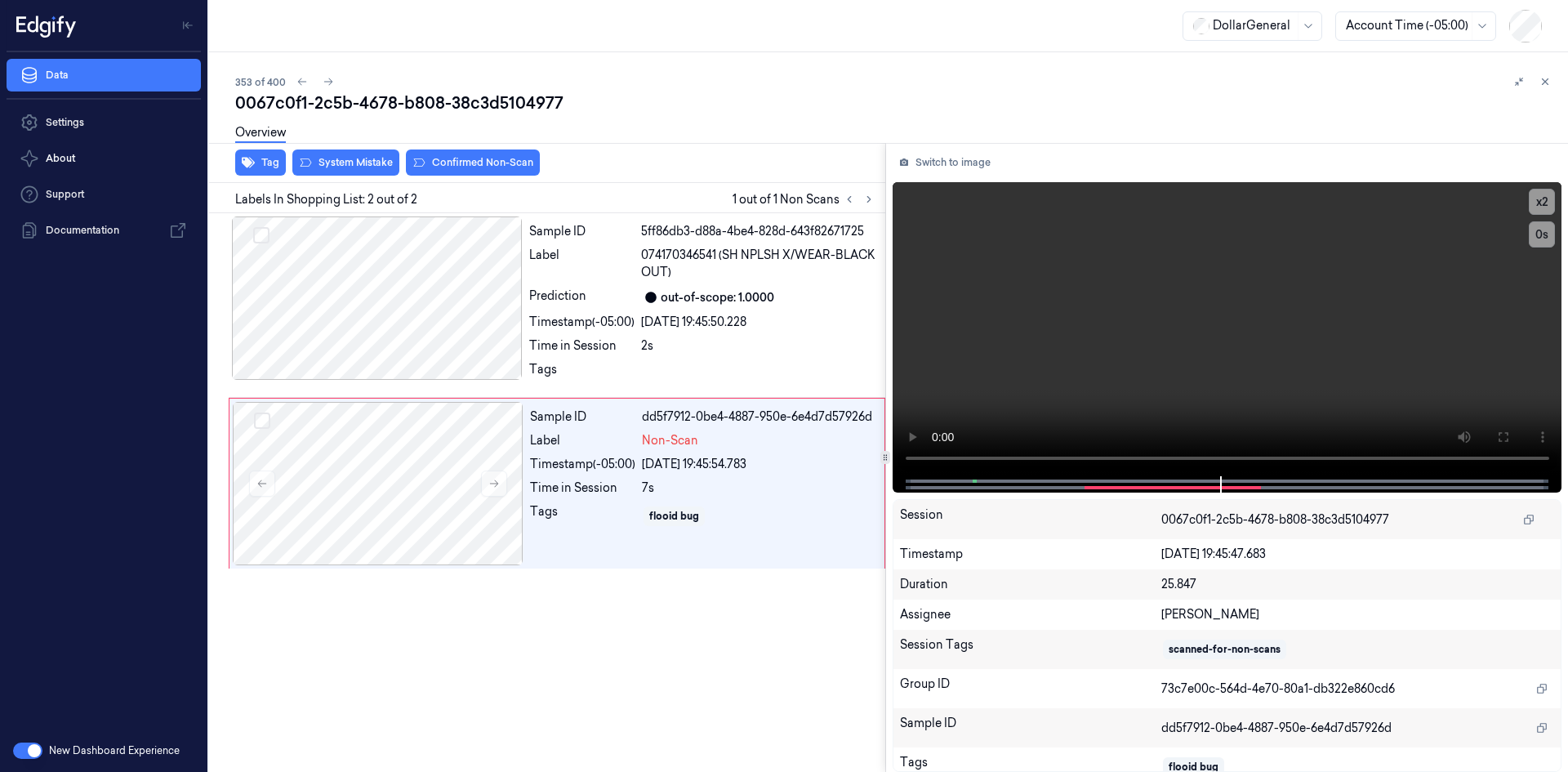
click at [649, 142] on div "Overview" at bounding box center [895, 135] width 1320 height 42
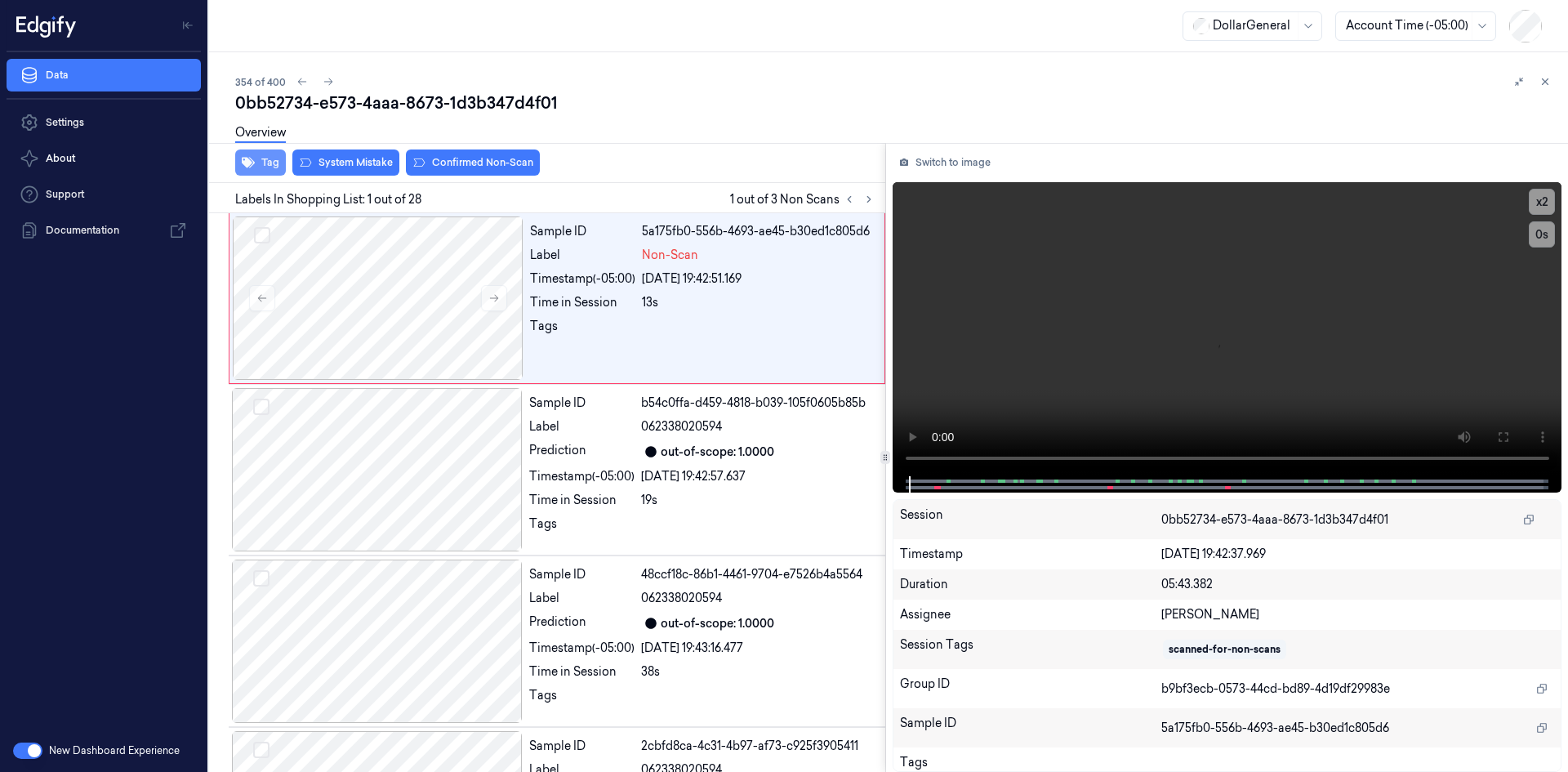
click at [246, 169] on icon "button" at bounding box center [247, 162] width 13 height 13
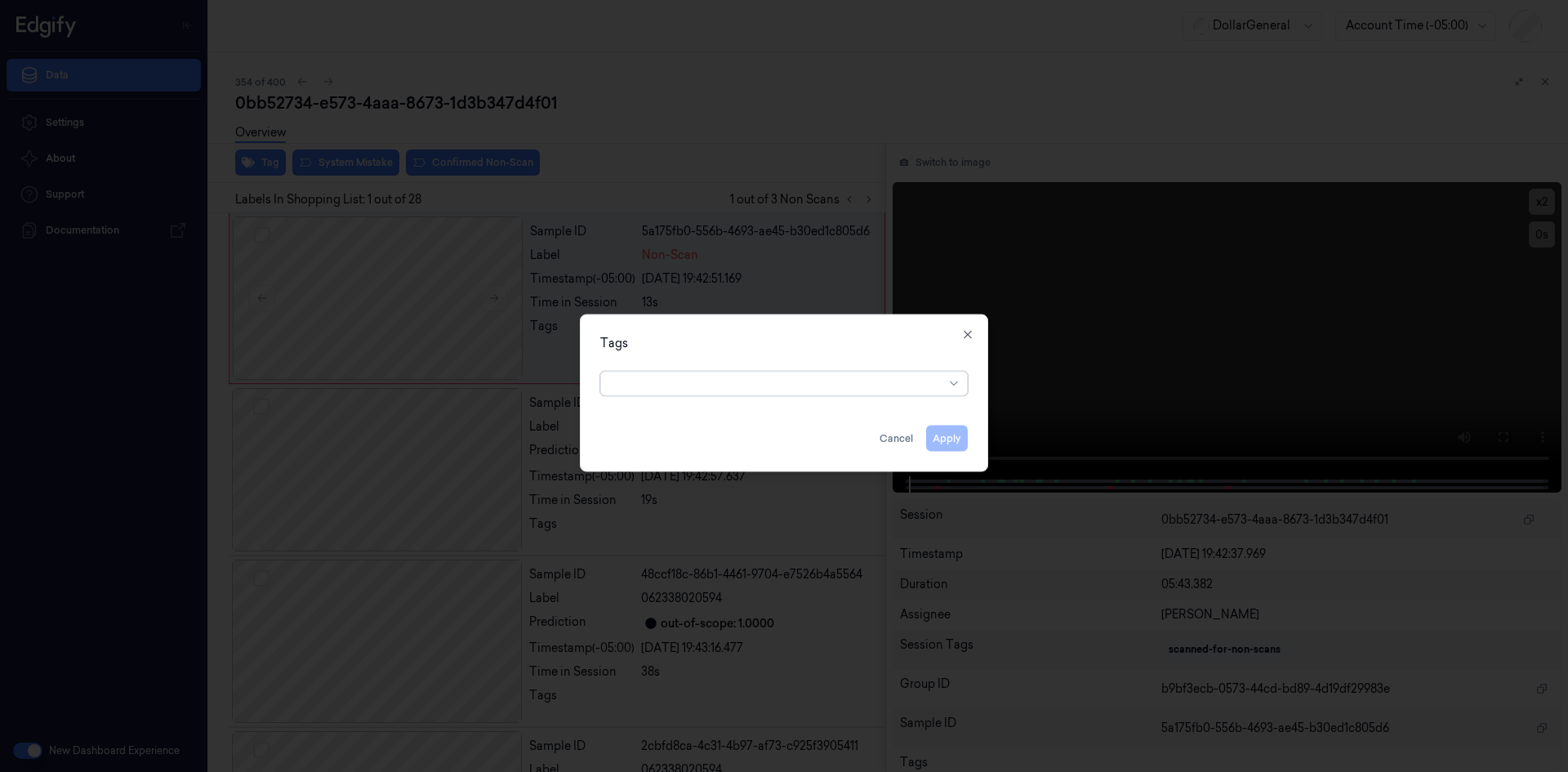
click at [818, 384] on div at bounding box center [777, 383] width 333 height 17
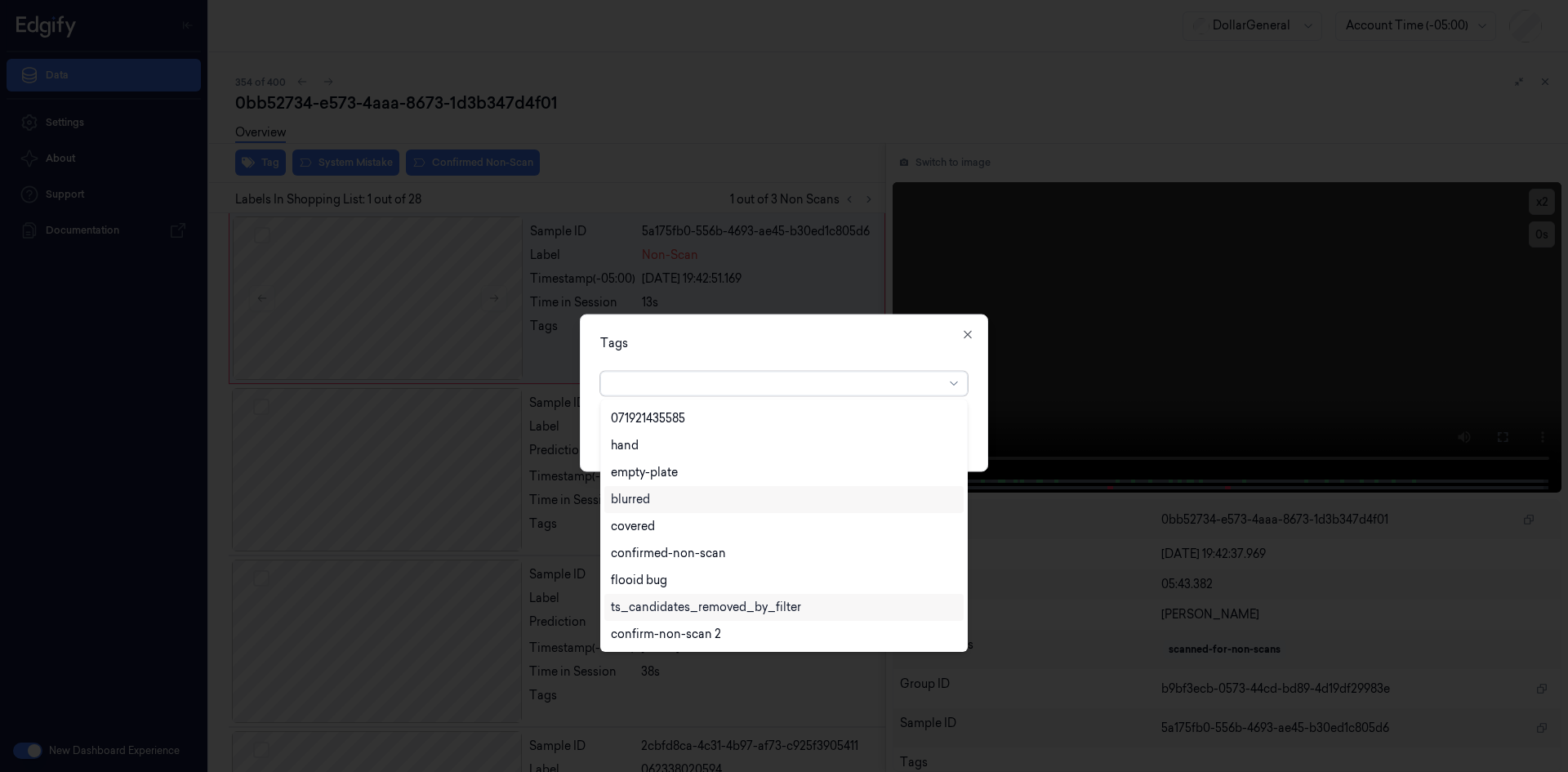
scroll to position [375, 0]
click at [638, 491] on div "flooid bug" at bounding box center [784, 499] width 359 height 27
click at [792, 344] on div "Tags" at bounding box center [783, 342] width 367 height 17
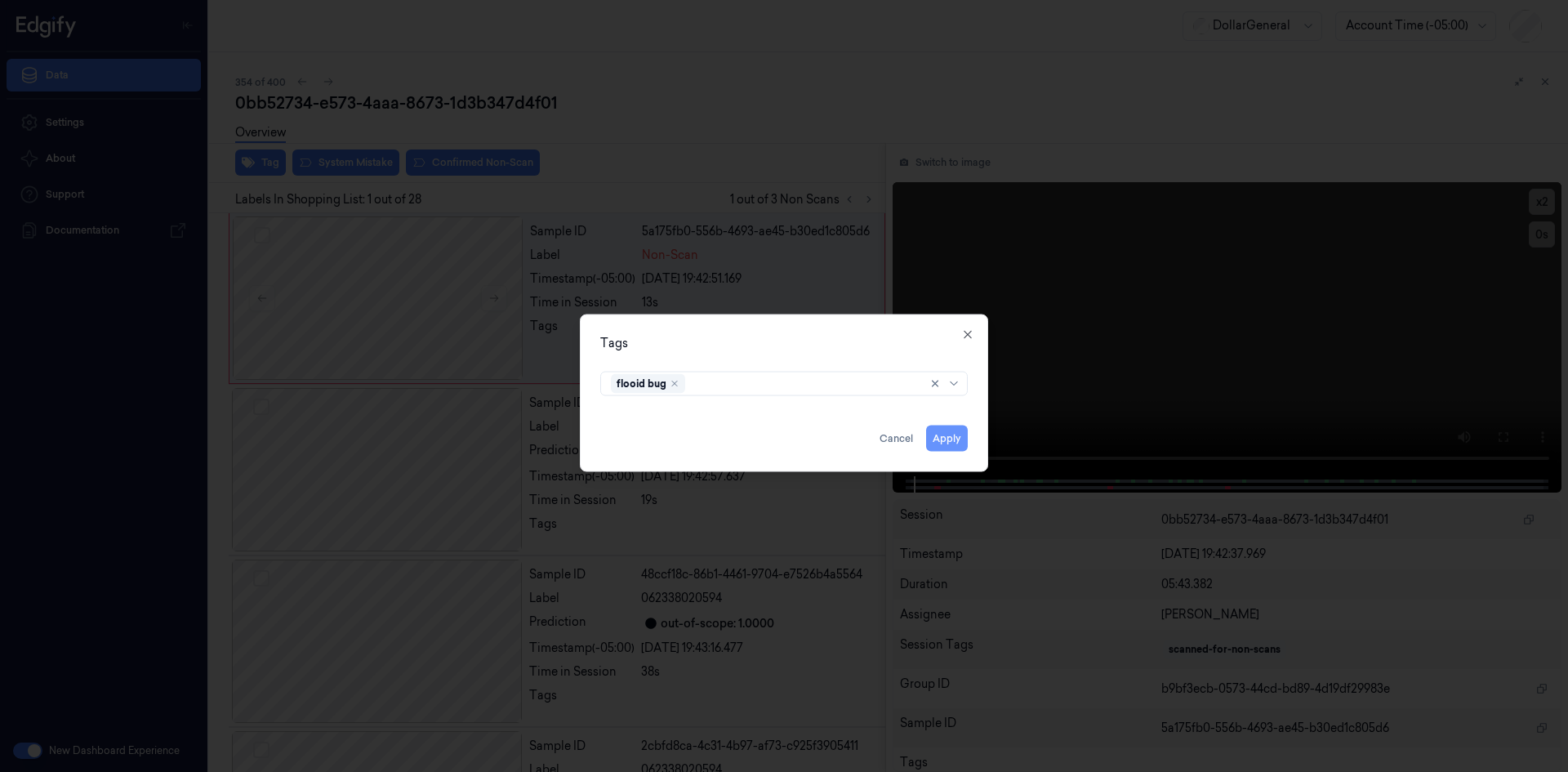
click at [965, 442] on button "Apply" at bounding box center [947, 437] width 42 height 27
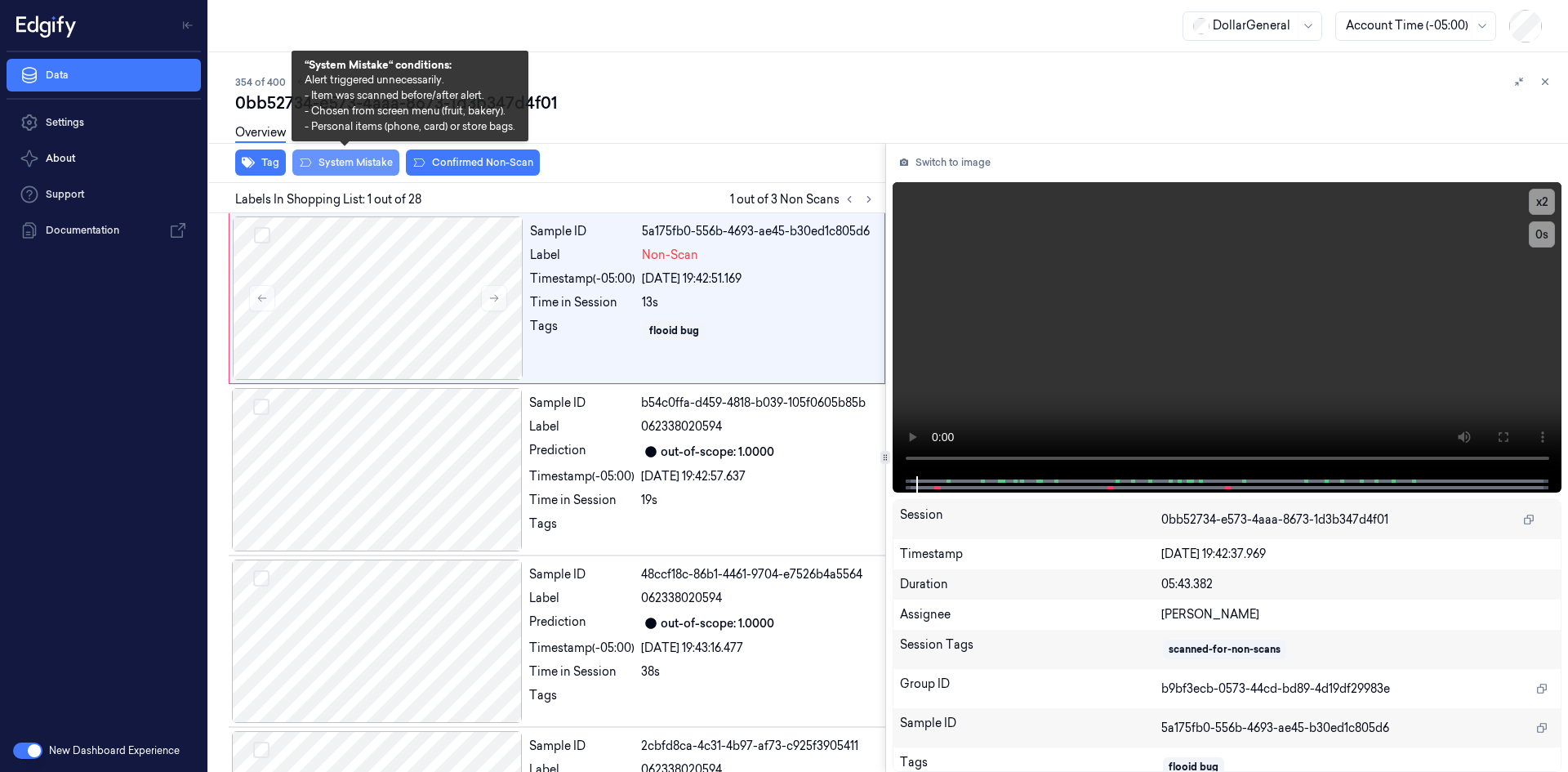
click at [362, 169] on button "System Mistake" at bounding box center [346, 163] width 107 height 27
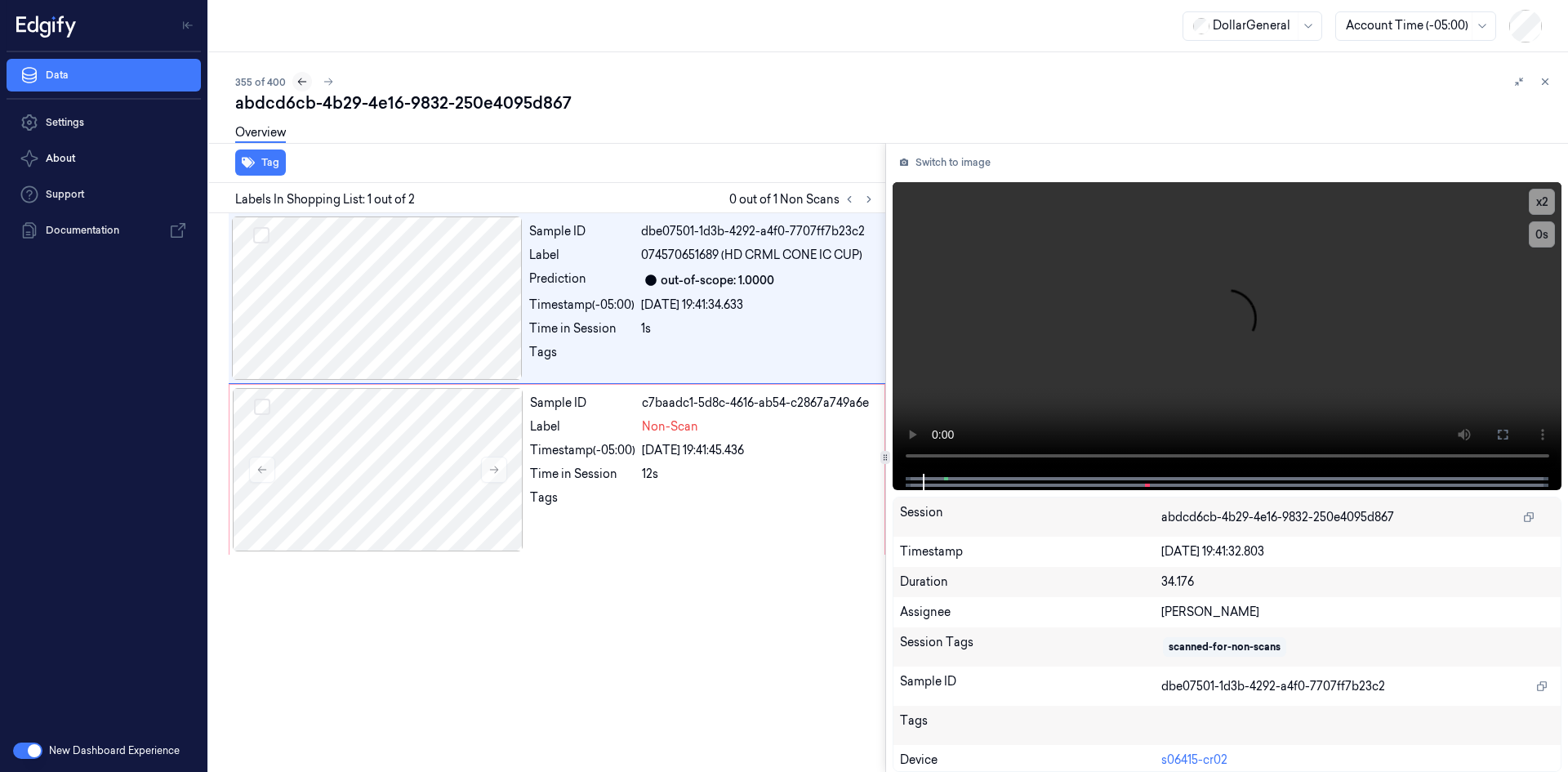
click at [296, 81] on icon at bounding box center [301, 81] width 11 height 11
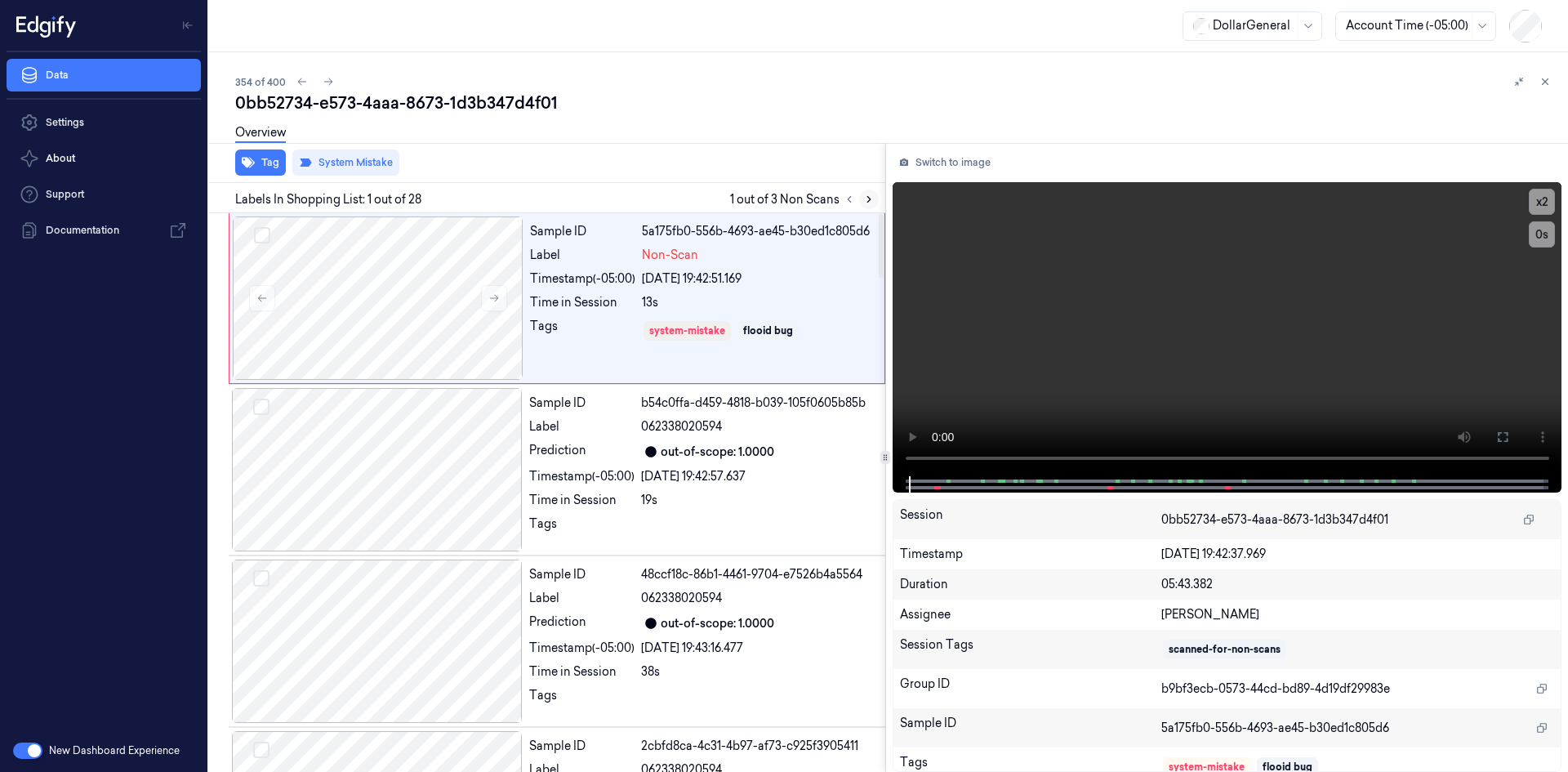
click at [864, 199] on icon at bounding box center [869, 199] width 11 height 11
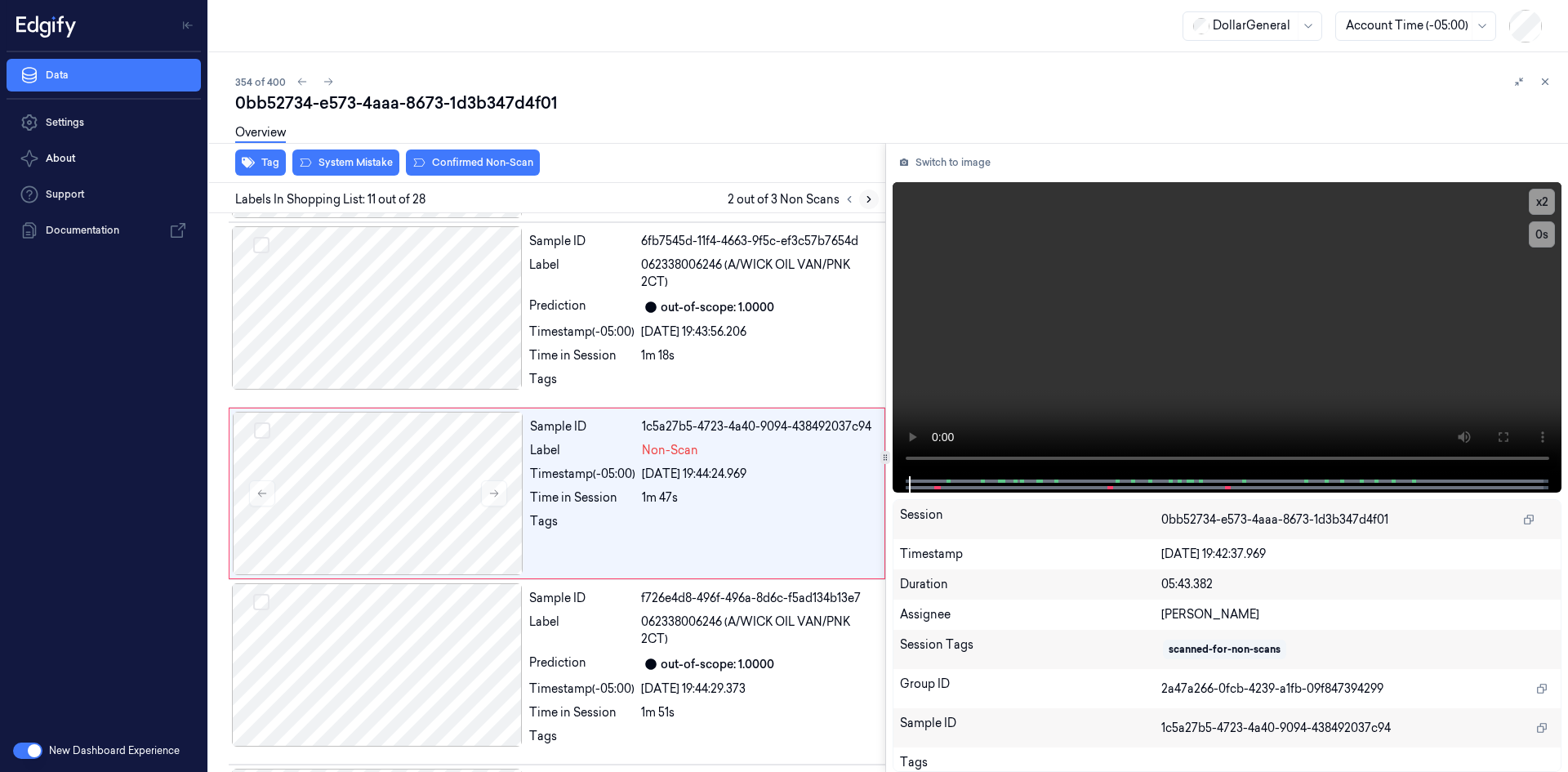
scroll to position [1535, 0]
click at [652, 440] on div "Sample ID 1c5a27b5-4723-4a40-9094-438492037c94 Label Non-Scan Timestamp (-05:00…" at bounding box center [703, 492] width 358 height 163
click at [1054, 282] on video at bounding box center [1227, 330] width 670 height 294
click at [730, 351] on div "1m 18s" at bounding box center [758, 355] width 235 height 17
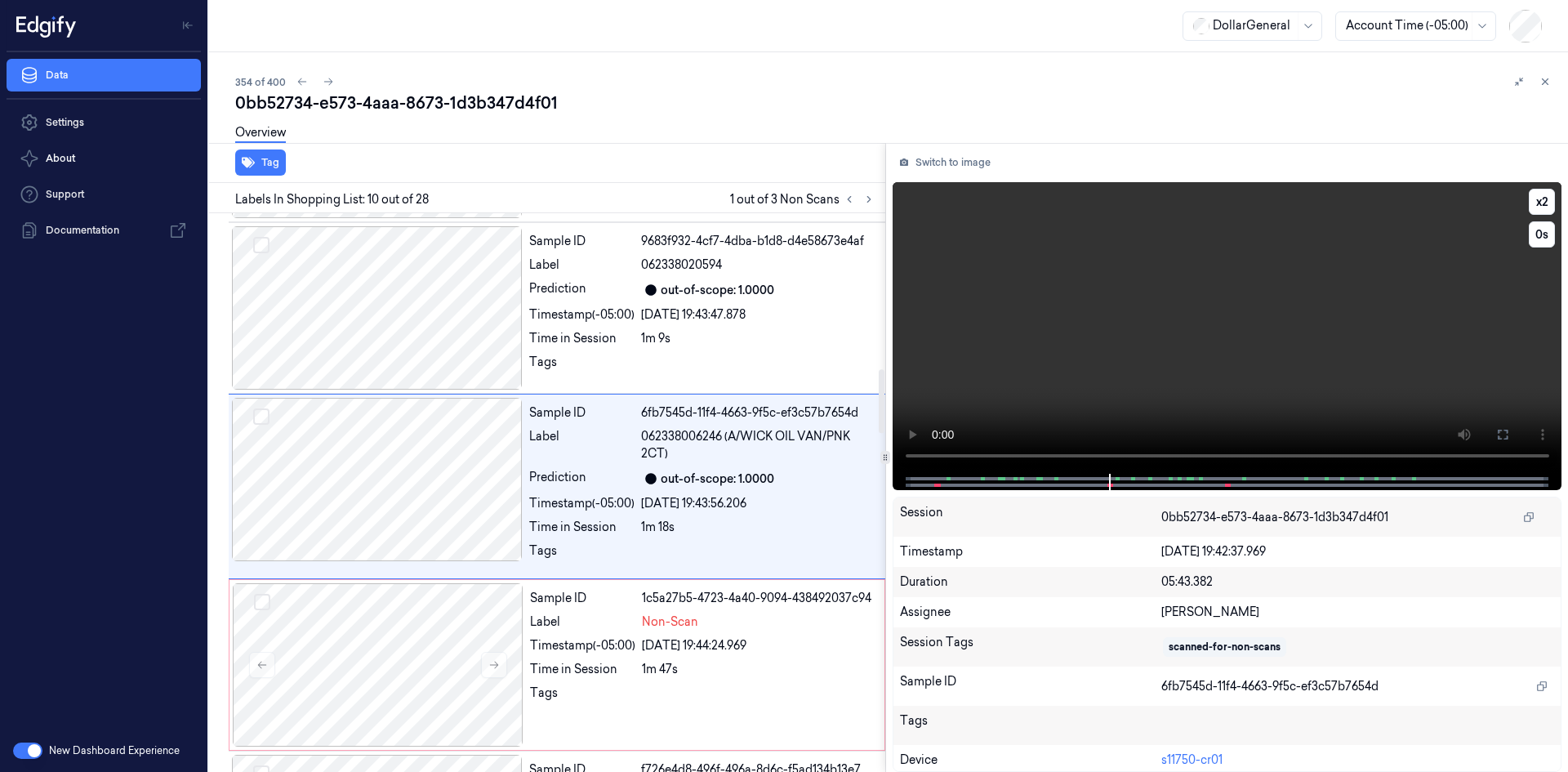
scroll to position [1357, 0]
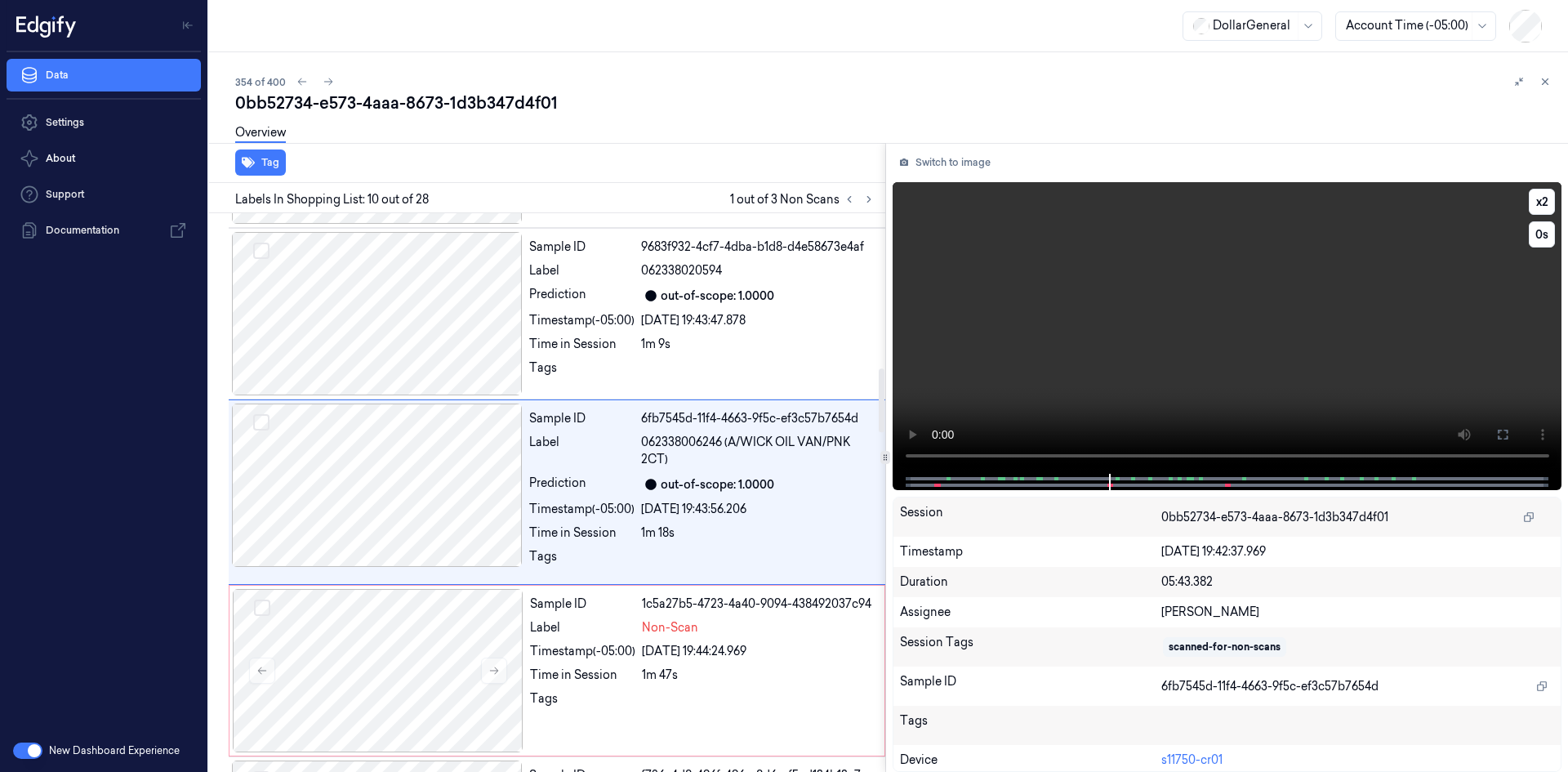
click at [1019, 310] on video at bounding box center [1227, 328] width 670 height 292
click at [1191, 280] on video at bounding box center [1227, 328] width 670 height 292
click at [644, 680] on div "1m 47s" at bounding box center [758, 675] width 233 height 17
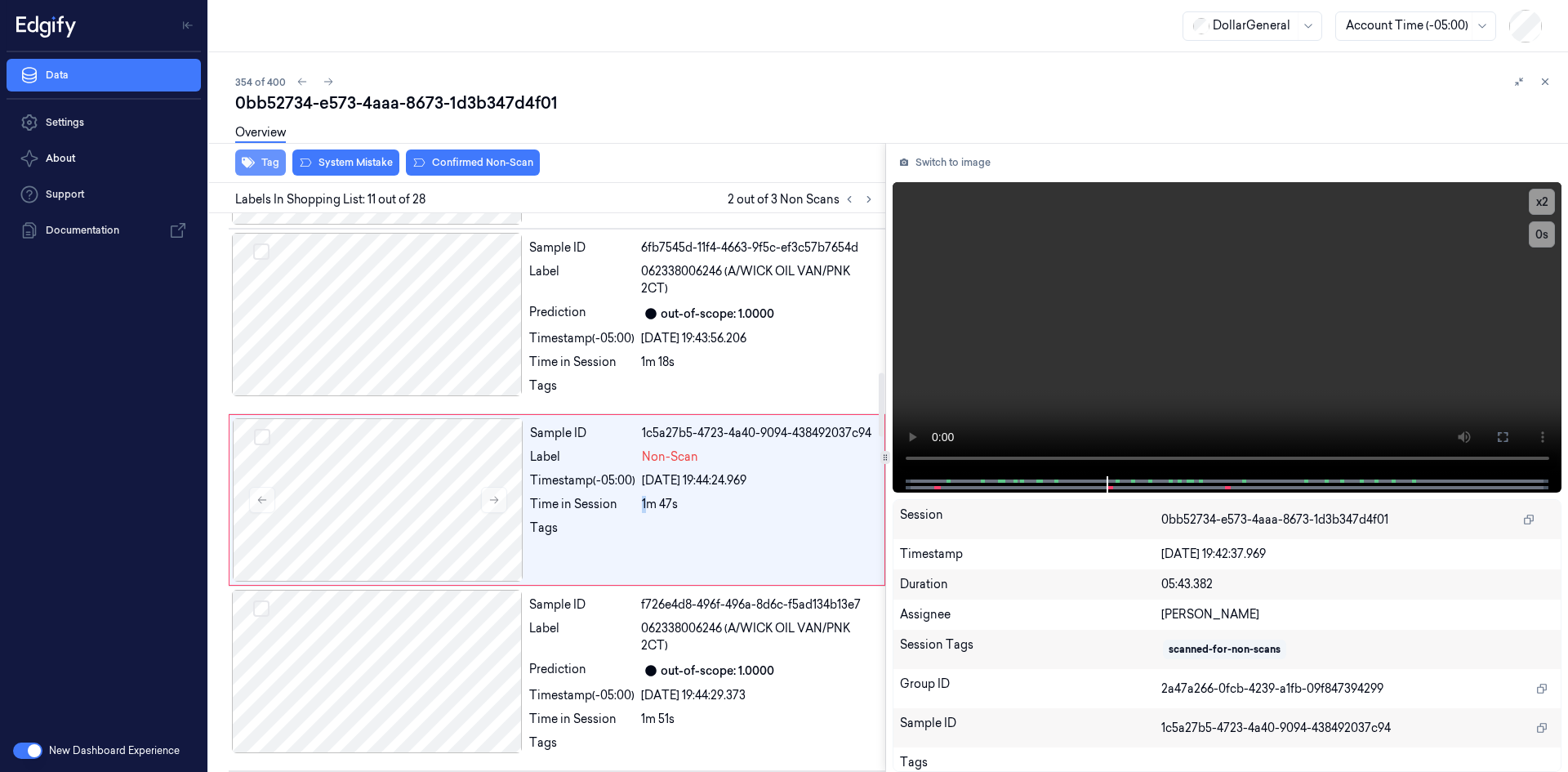
scroll to position [1535, 0]
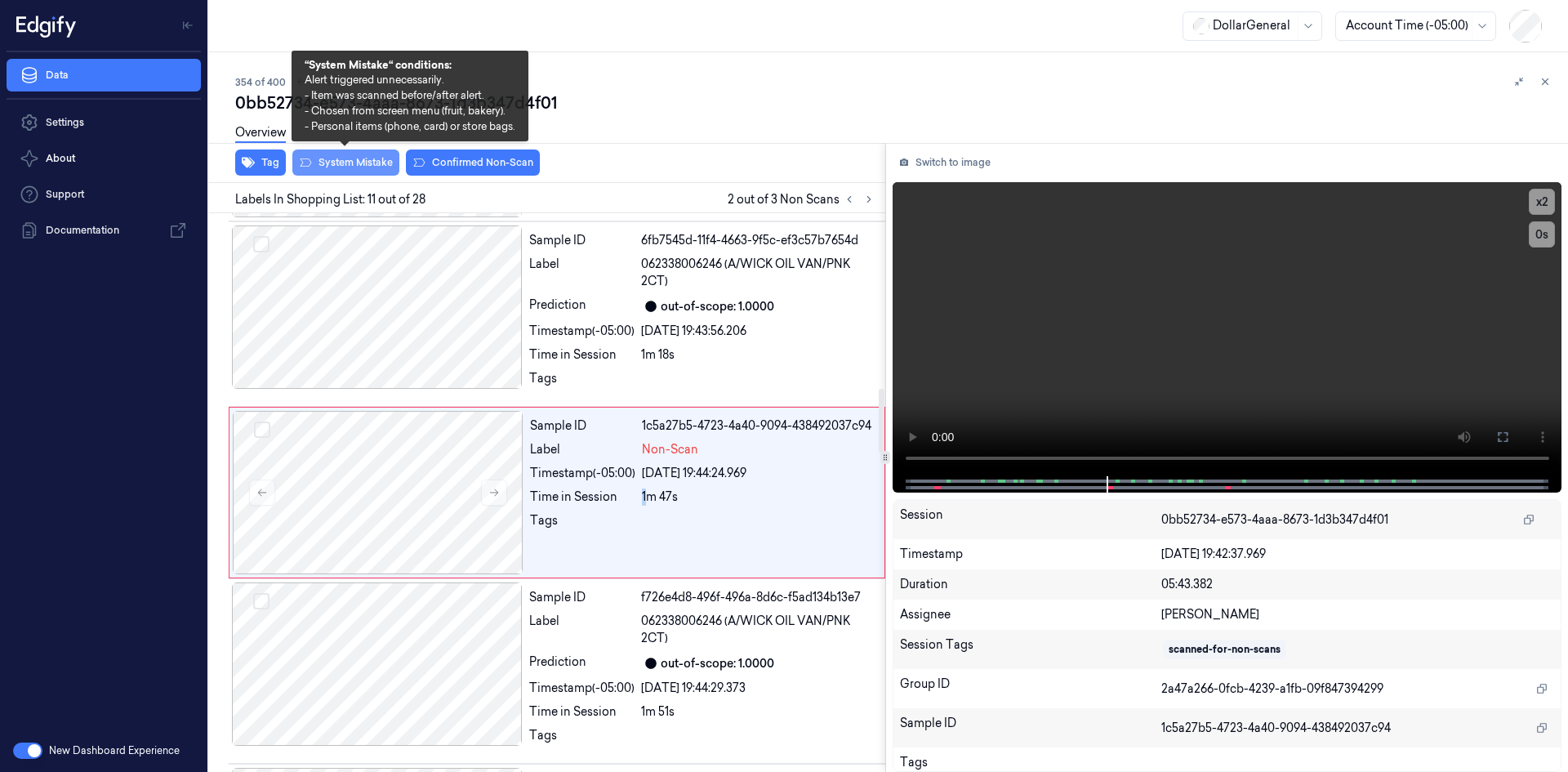
click at [342, 159] on button "System Mistake" at bounding box center [346, 163] width 107 height 27
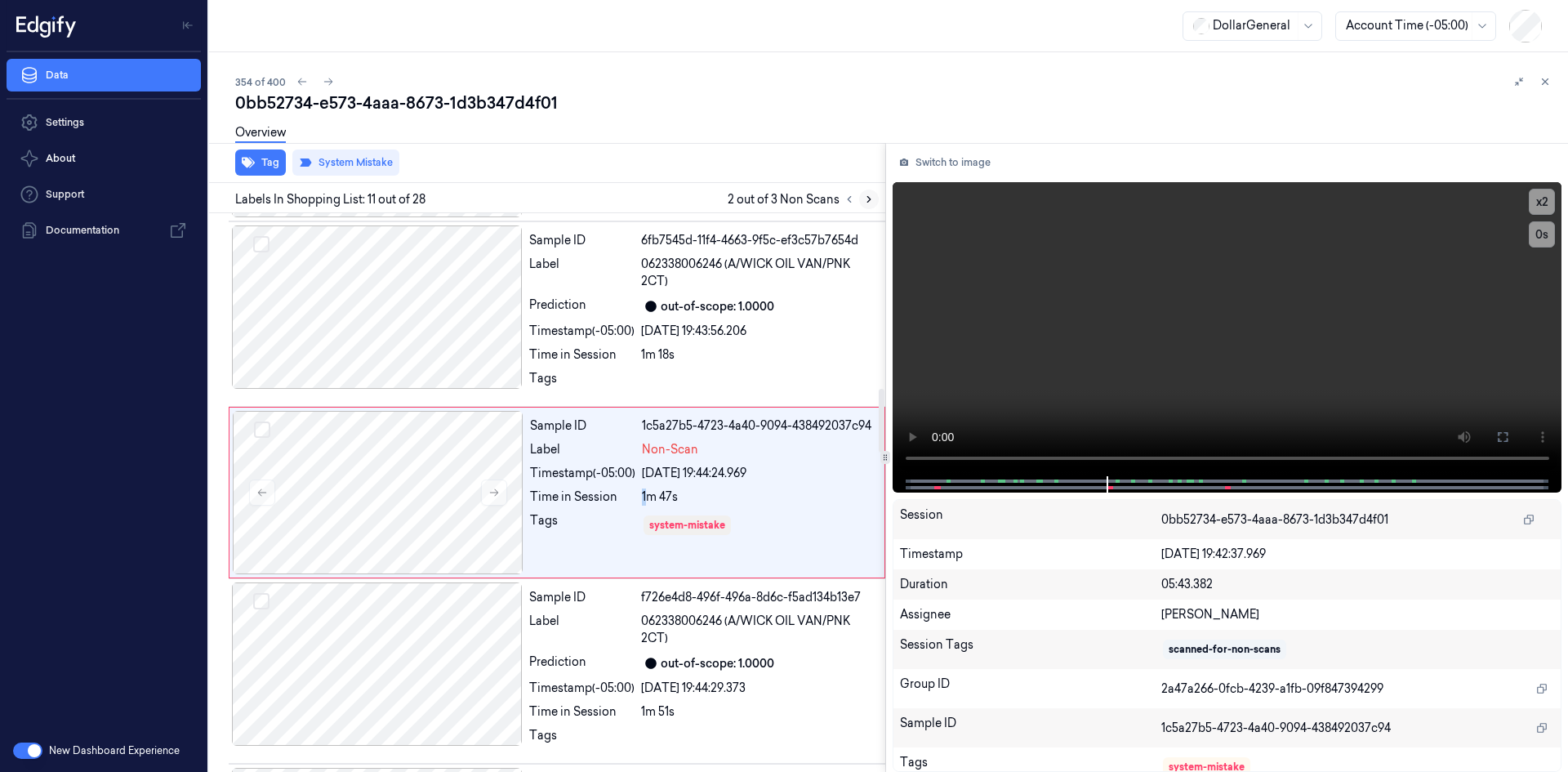
click at [865, 199] on icon at bounding box center [869, 199] width 11 height 11
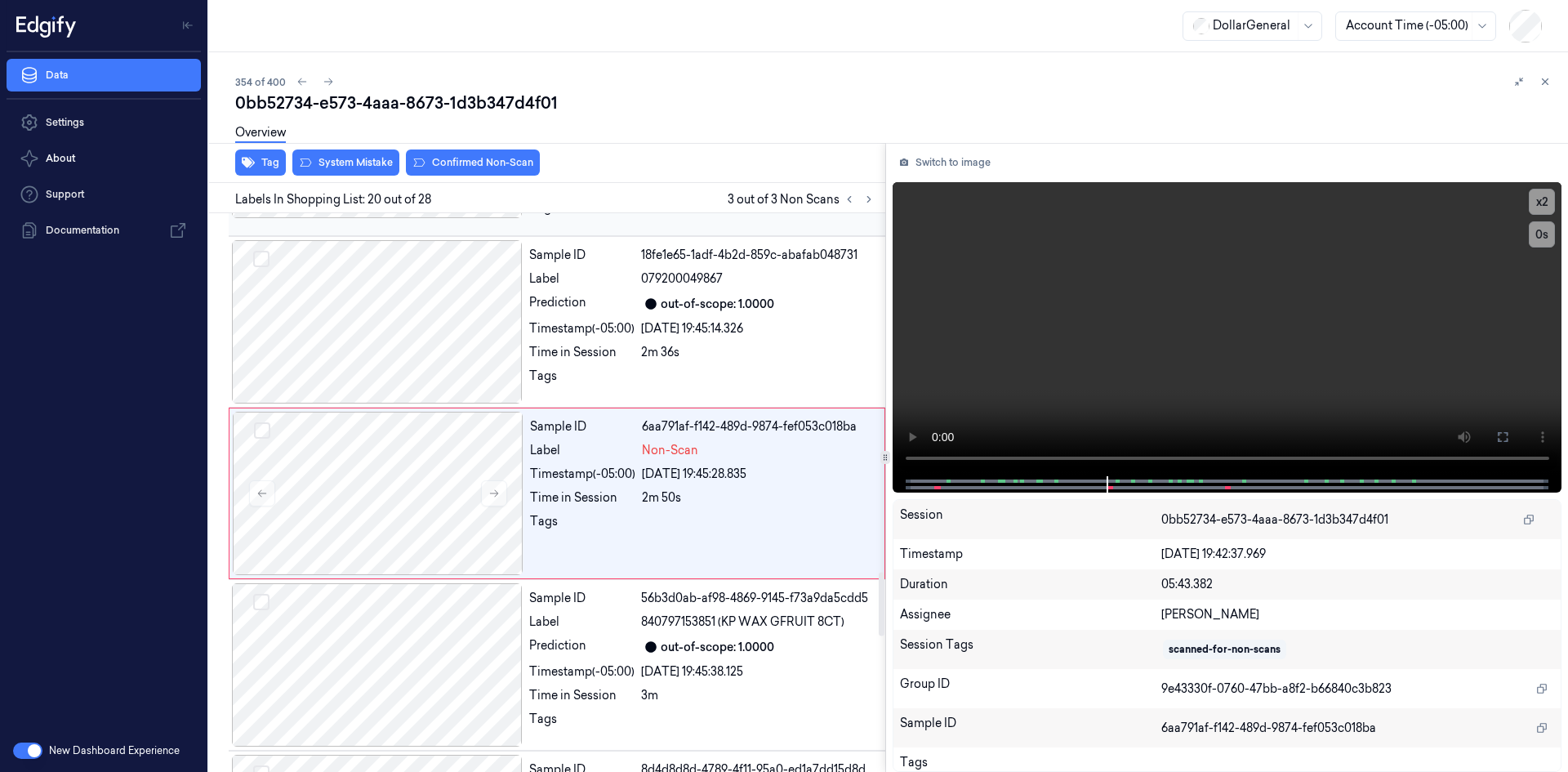
scroll to position [3148, 0]
click at [672, 461] on div "Sample ID 6aa791af-f142-489d-9874-fef053c018ba Label Non-Scan Timestamp (-05:00…" at bounding box center [703, 492] width 358 height 163
click at [1035, 354] on video at bounding box center [1227, 330] width 670 height 294
click at [1074, 329] on video at bounding box center [1227, 330] width 670 height 294
click at [392, 165] on button "System Mistake" at bounding box center [346, 163] width 107 height 27
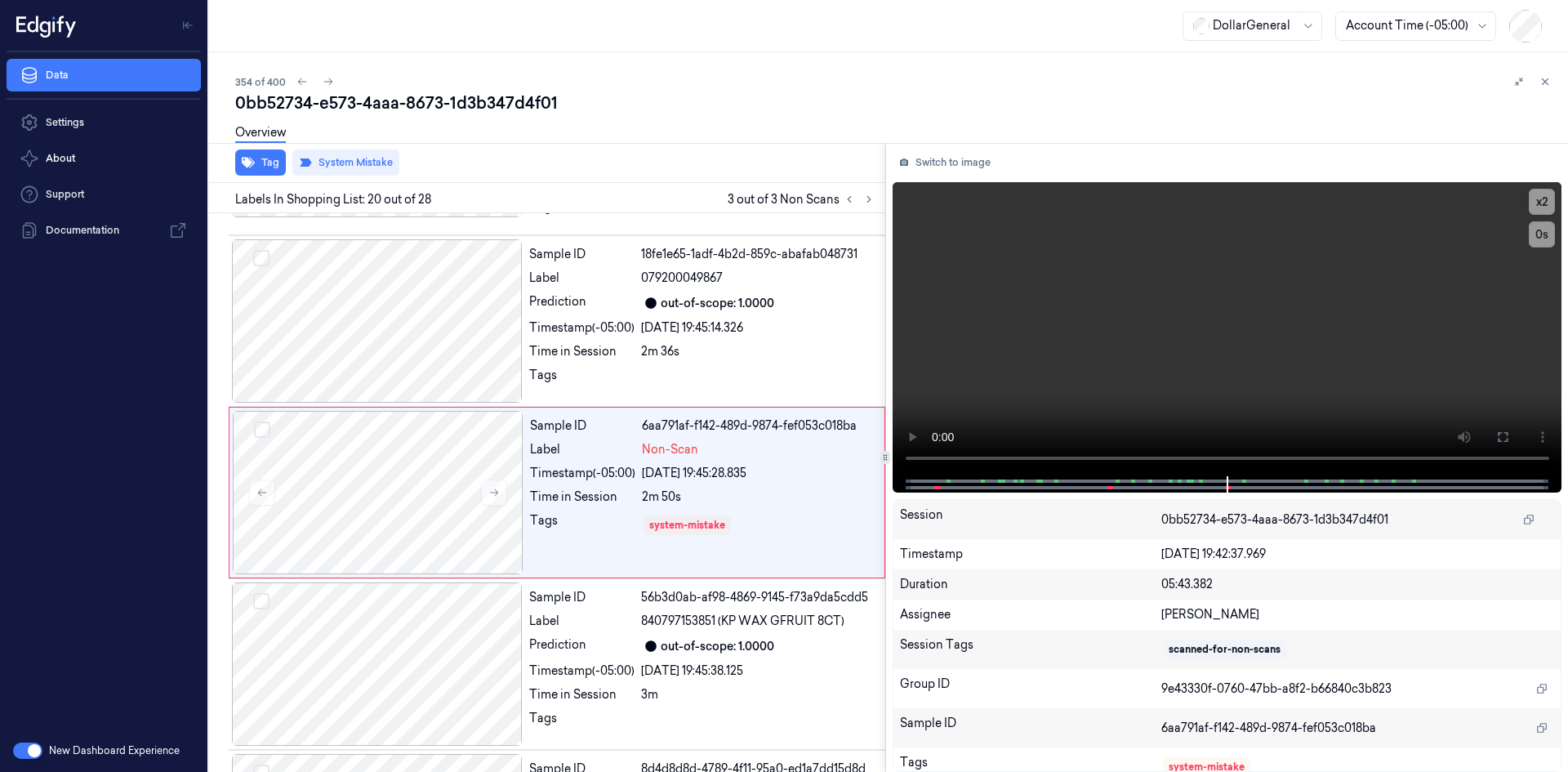
click at [870, 151] on div "Overview" at bounding box center [895, 135] width 1320 height 42
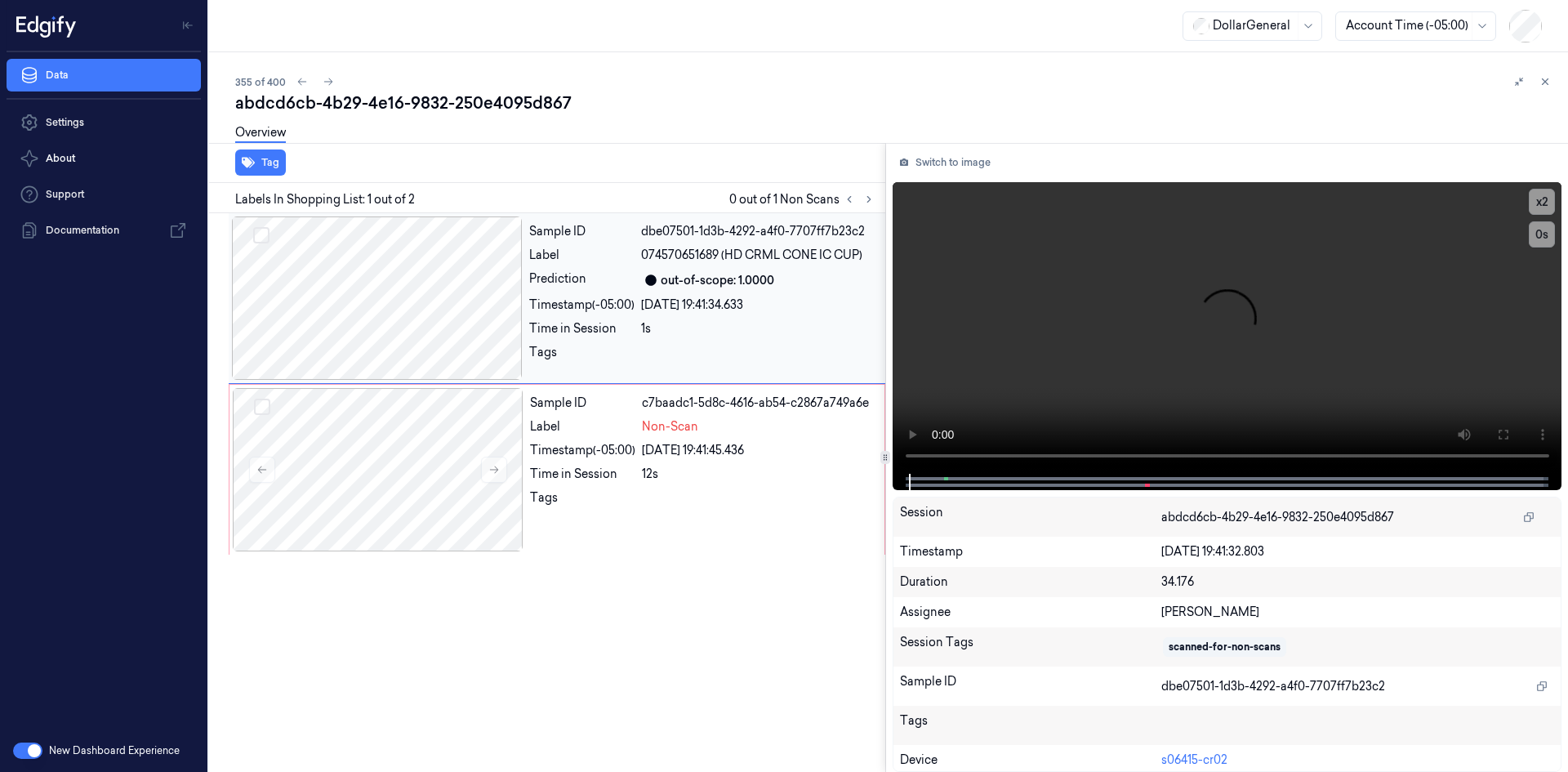
click at [698, 338] on div "Sample ID dbe07501-1d3b-4292-a4f0-7707ff7b23c2 Label 074570651689 (HD CRML CONE…" at bounding box center [703, 298] width 359 height 163
click at [1128, 259] on video at bounding box center [1227, 328] width 670 height 292
click at [674, 462] on div "Sample ID c7baadc1-5d8c-4616-ab54-c2867a749a6e Label Non-Scan Timestamp (-05:00…" at bounding box center [703, 469] width 358 height 163
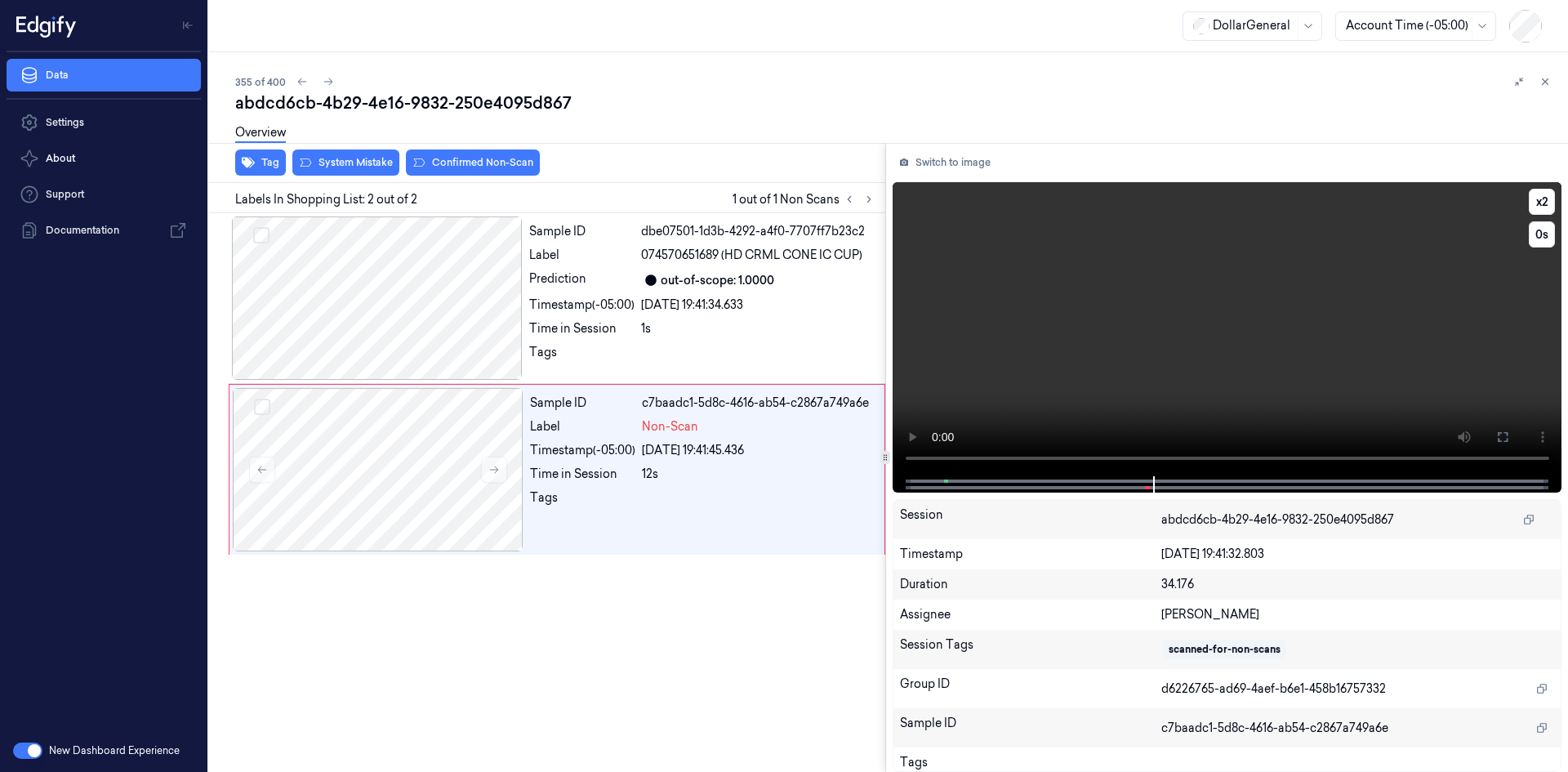
click at [1087, 286] on video at bounding box center [1227, 330] width 670 height 294
click at [248, 165] on icon "button" at bounding box center [247, 163] width 13 height 10
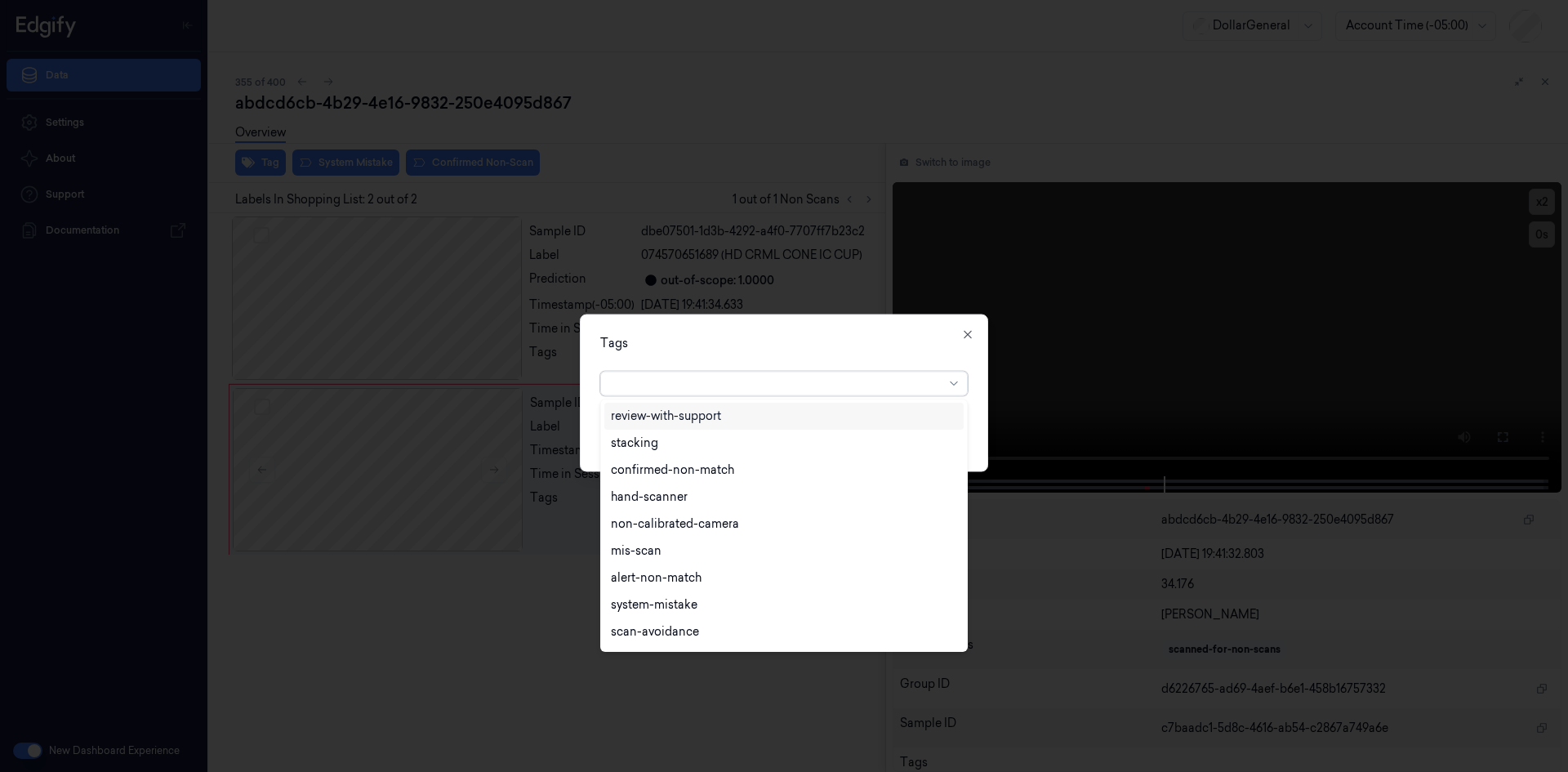
click at [809, 379] on div at bounding box center [777, 383] width 333 height 17
click at [636, 503] on div "flooid bug" at bounding box center [639, 500] width 56 height 17
click at [835, 361] on div "Tags option flooid bug , selected. 22 results available. Use Up and Down to cho…" at bounding box center [784, 392] width 408 height 157
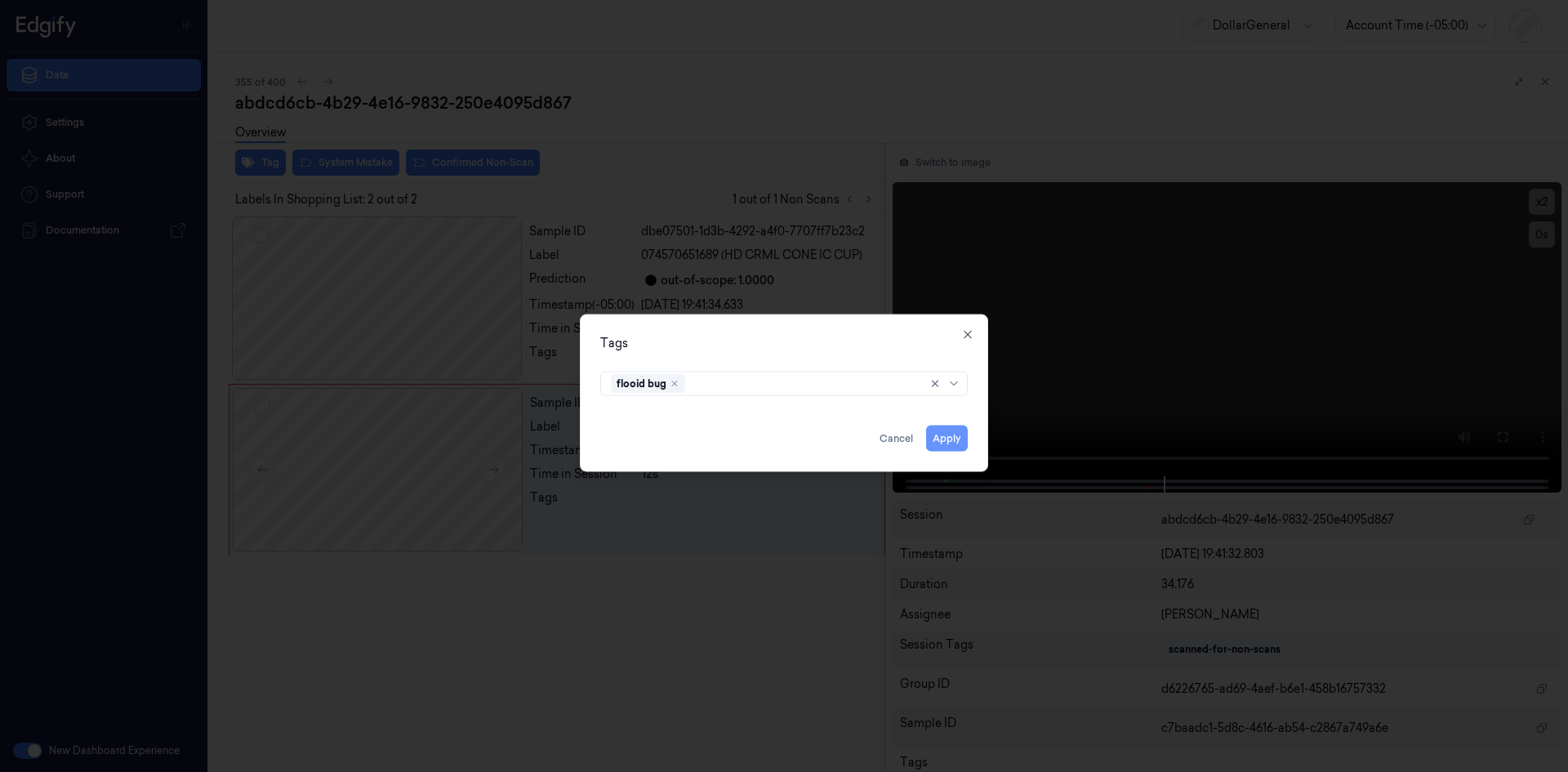
click at [933, 429] on button "Apply" at bounding box center [947, 437] width 42 height 27
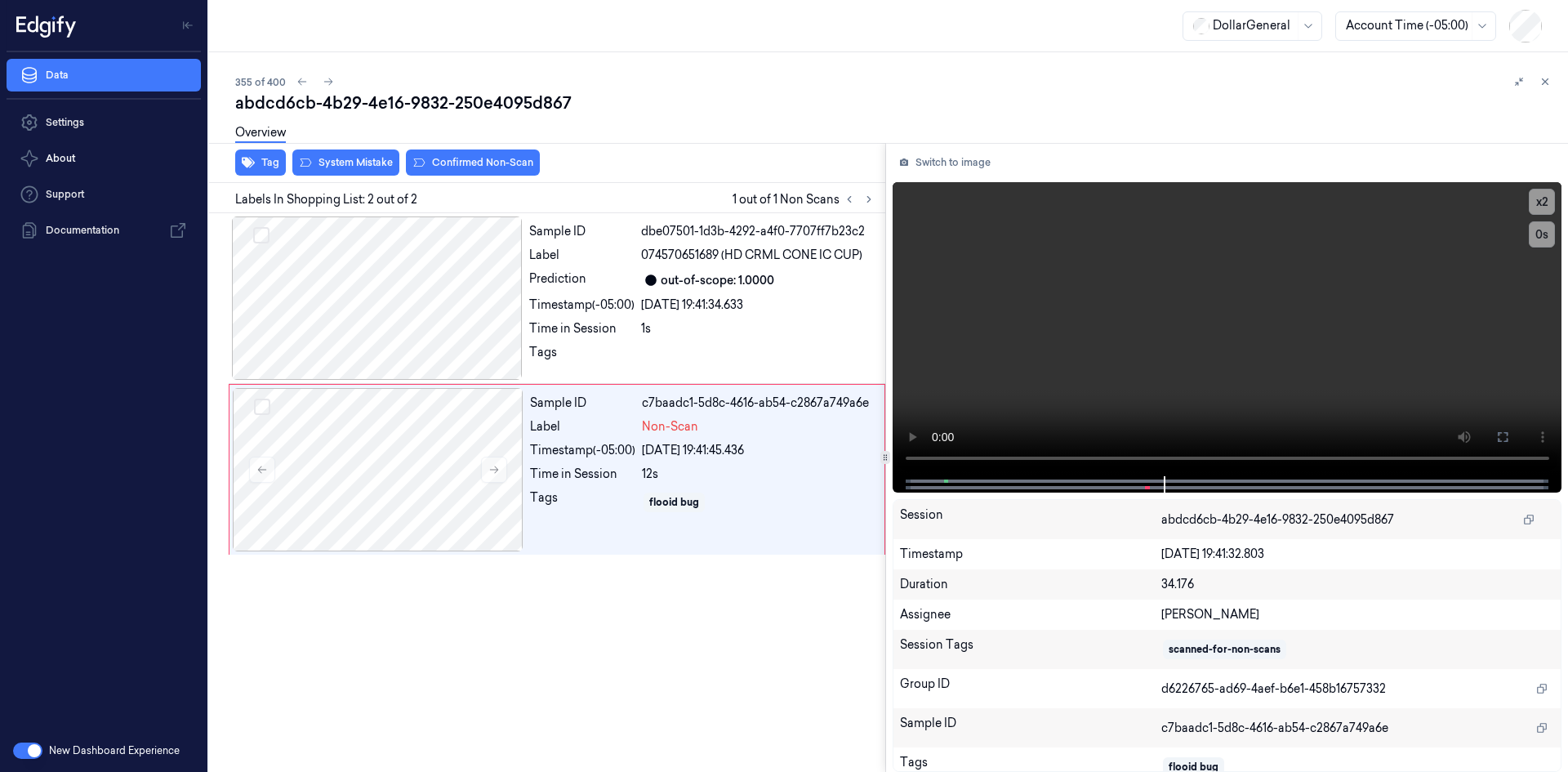
click at [310, 155] on div "Overview" at bounding box center [895, 135] width 1320 height 42
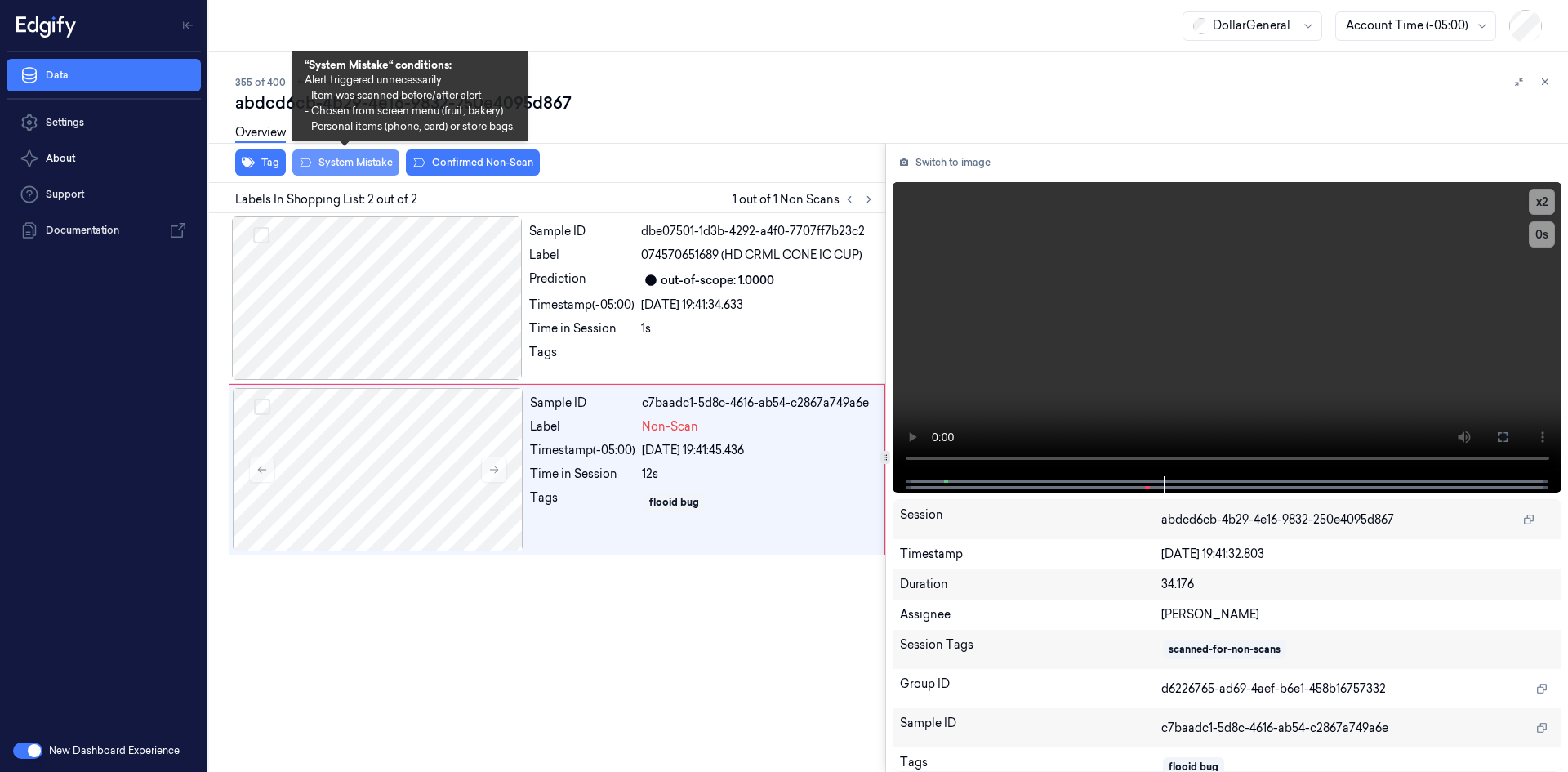
click at [324, 169] on button "System Mistake" at bounding box center [346, 163] width 107 height 27
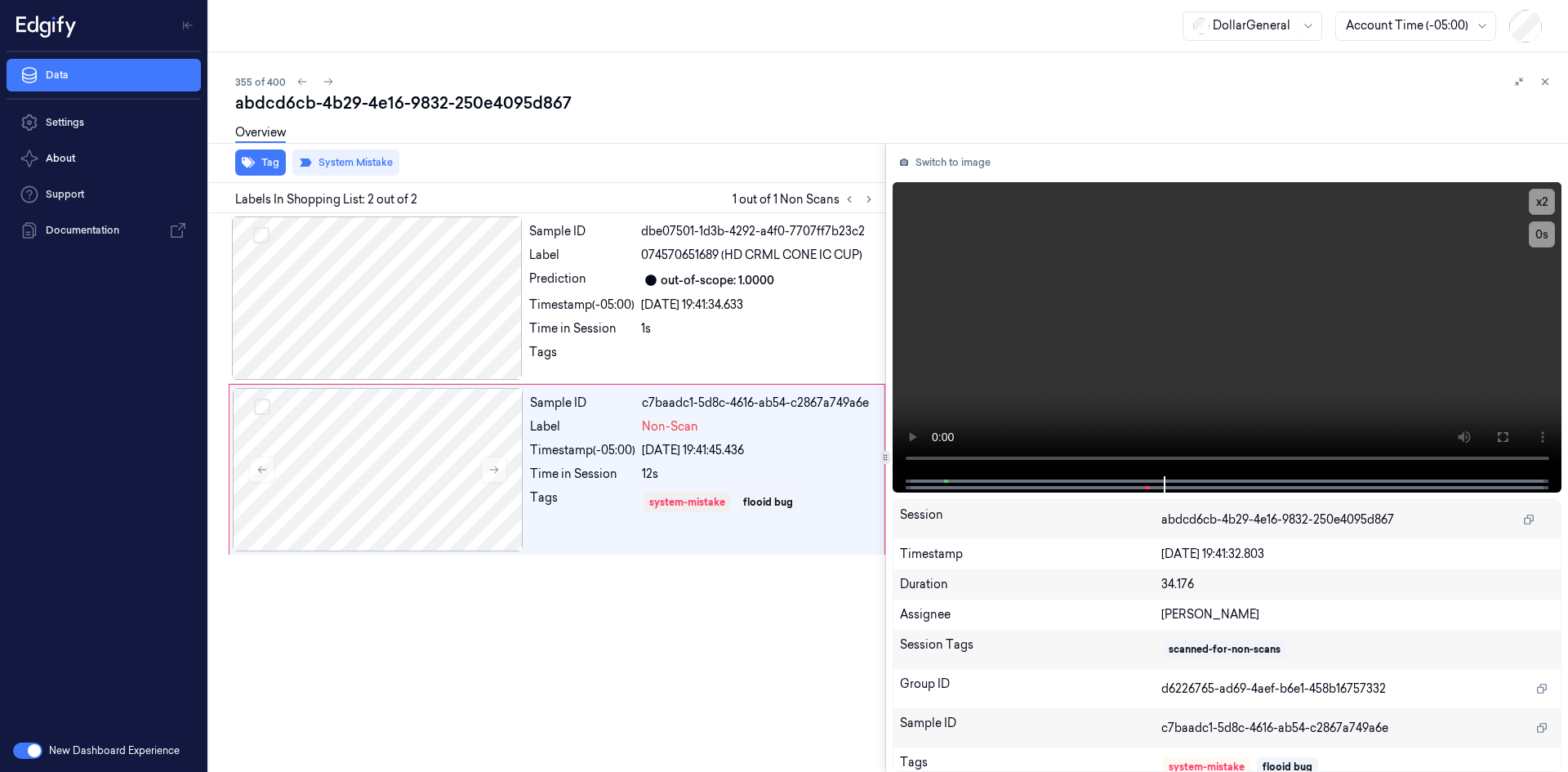
click at [548, 120] on div "Overview" at bounding box center [895, 135] width 1320 height 42
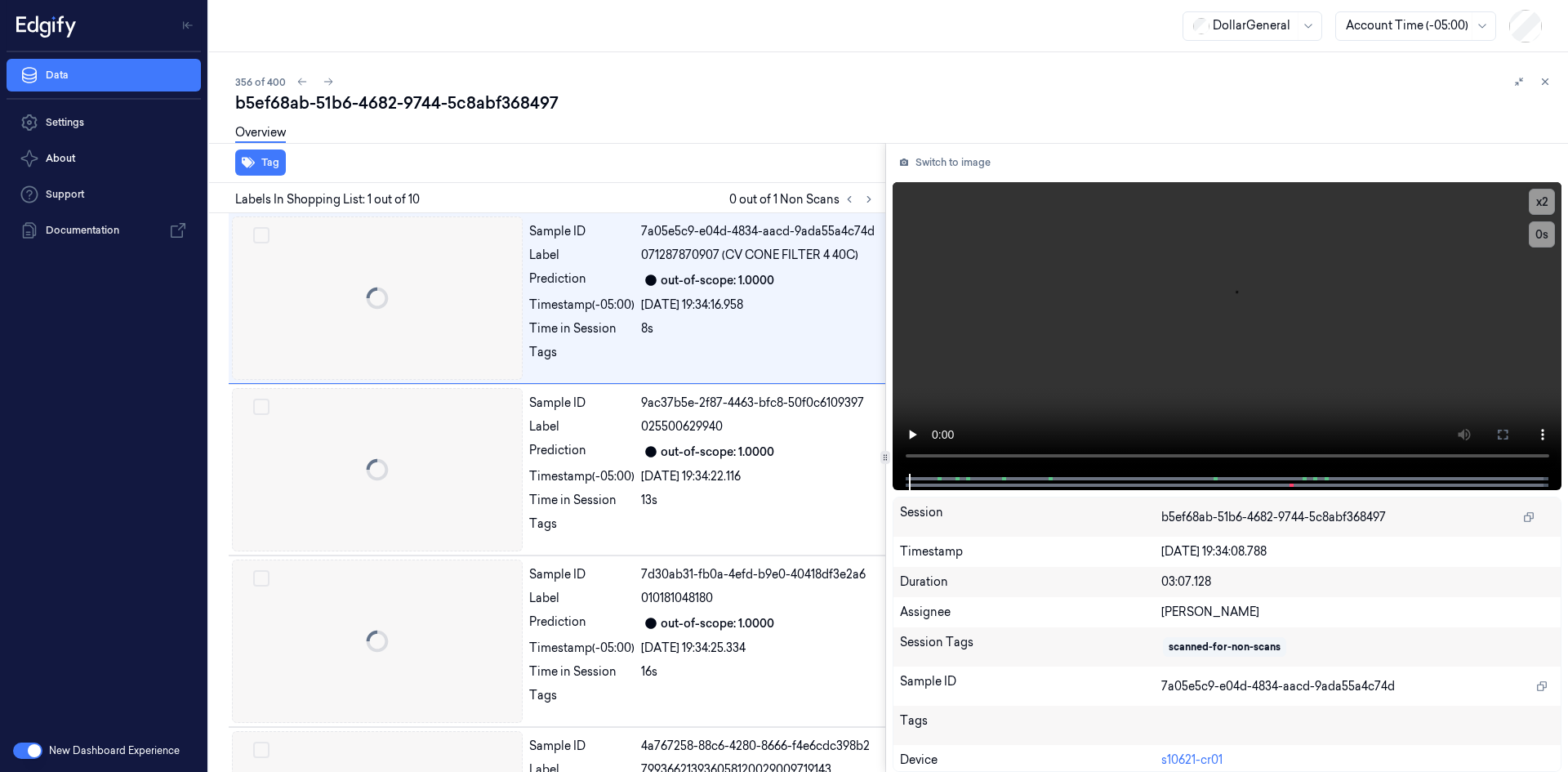
scroll to position [0, 27]
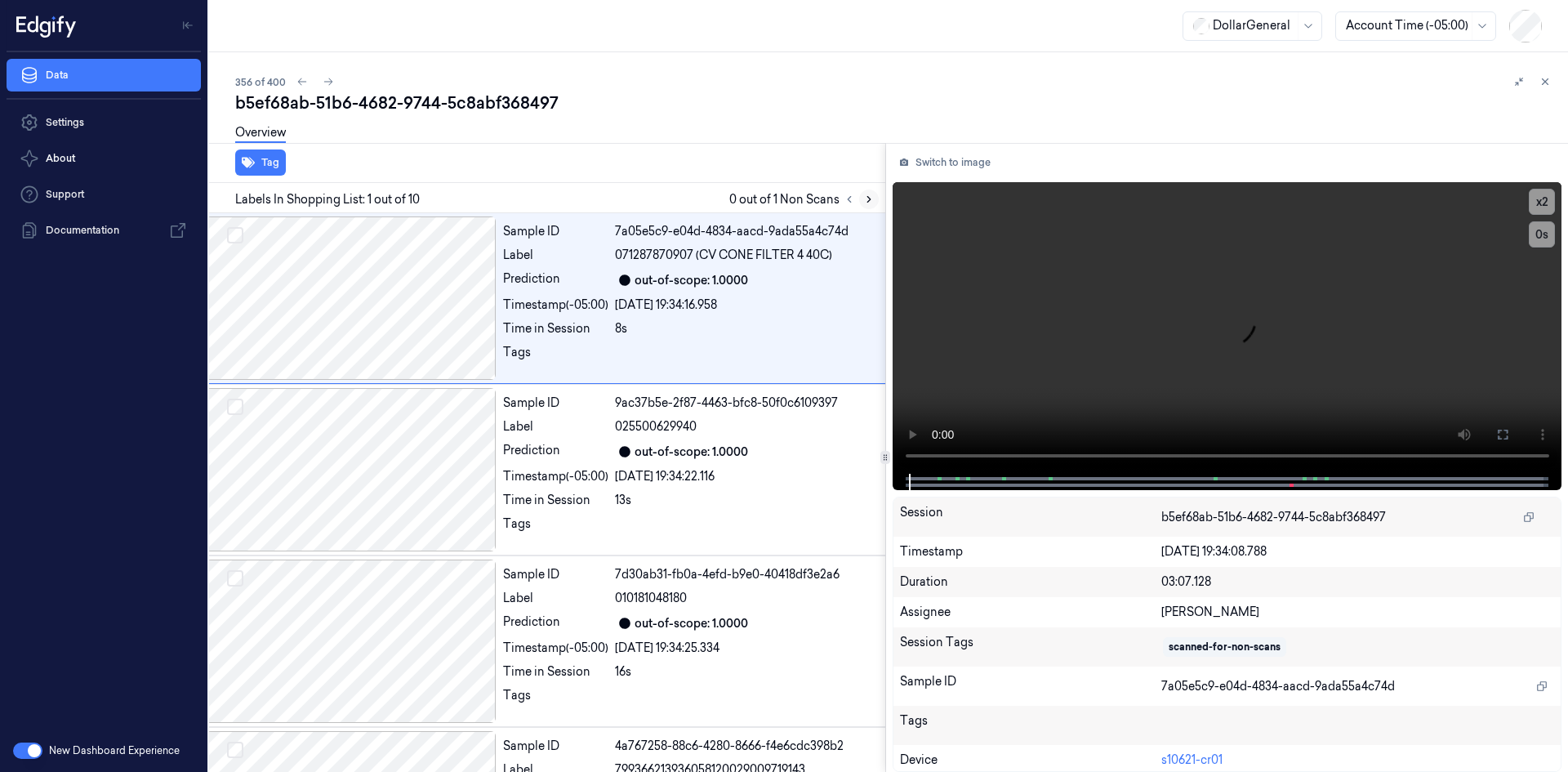
click at [877, 204] on button at bounding box center [869, 199] width 20 height 20
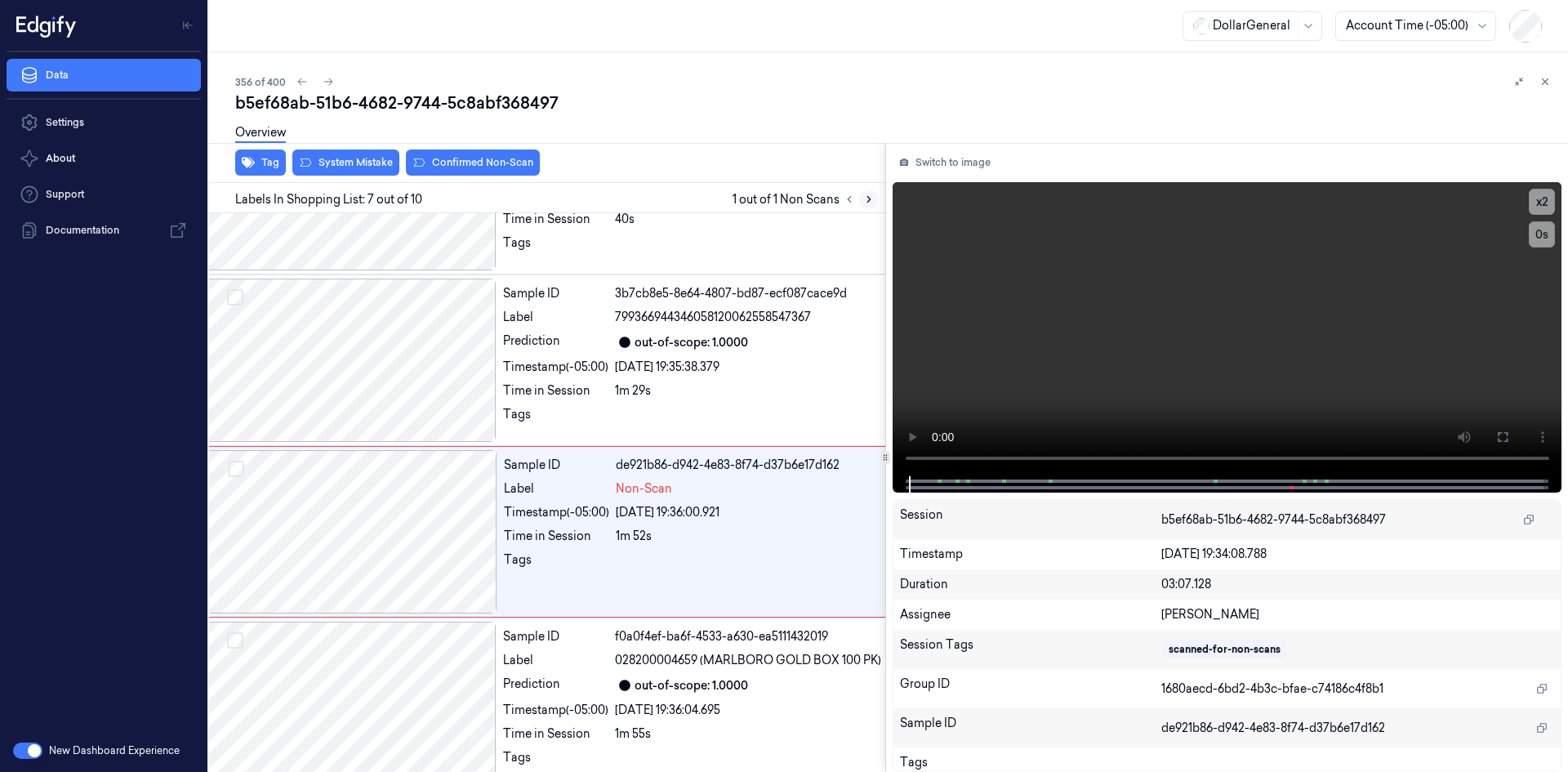
scroll to position [834, 27]
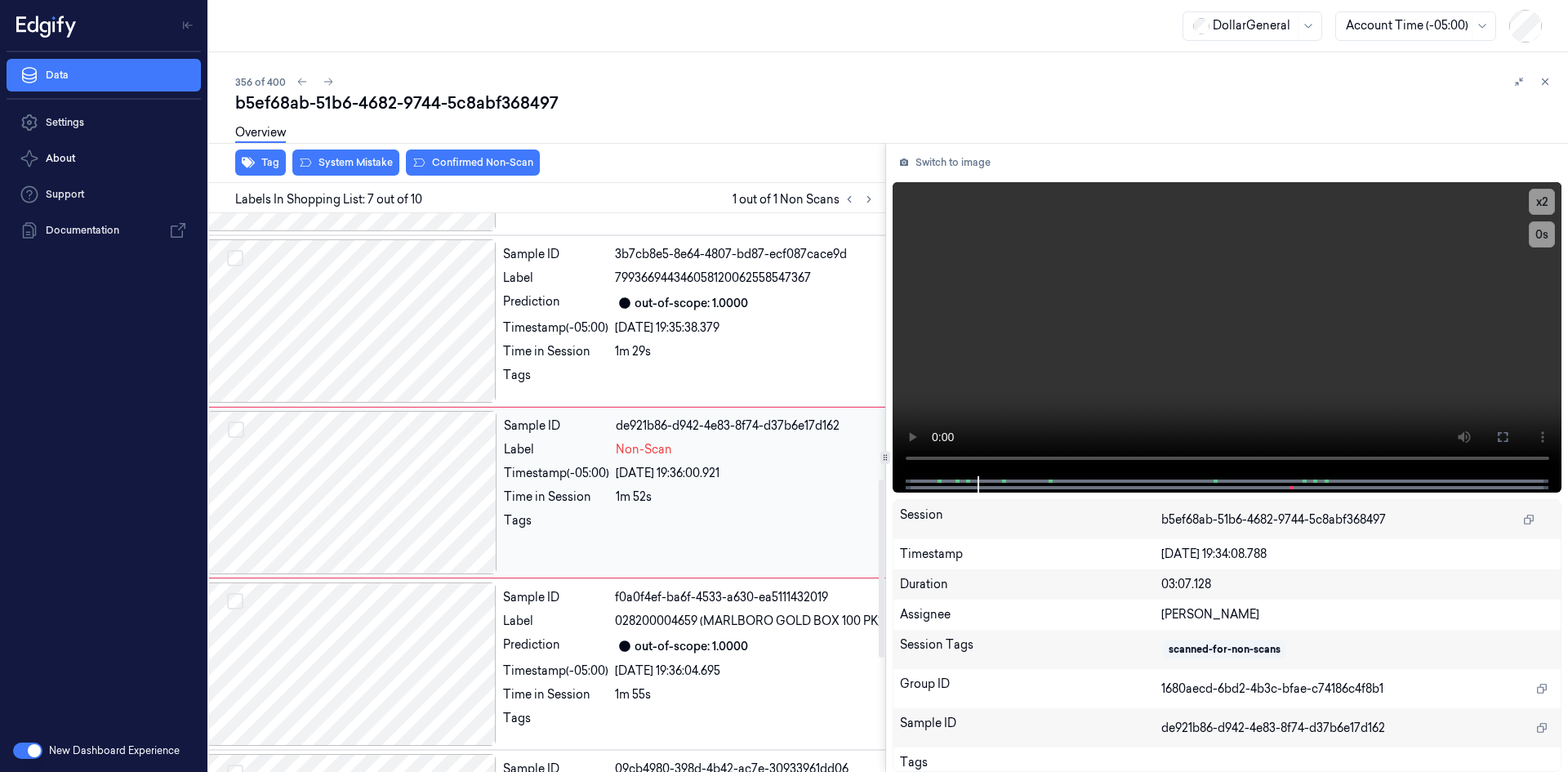
click at [1030, 295] on video at bounding box center [1227, 330] width 670 height 294
click at [1065, 279] on video at bounding box center [1227, 330] width 670 height 294
click at [672, 463] on div "Sample ID de921b86-d942-4e83-8f74-d37b6e17d162 Label Non-Scan Timestamp (-05:00…" at bounding box center [1595, 492] width 2196 height 163
click at [1104, 371] on video at bounding box center [1227, 330] width 670 height 294
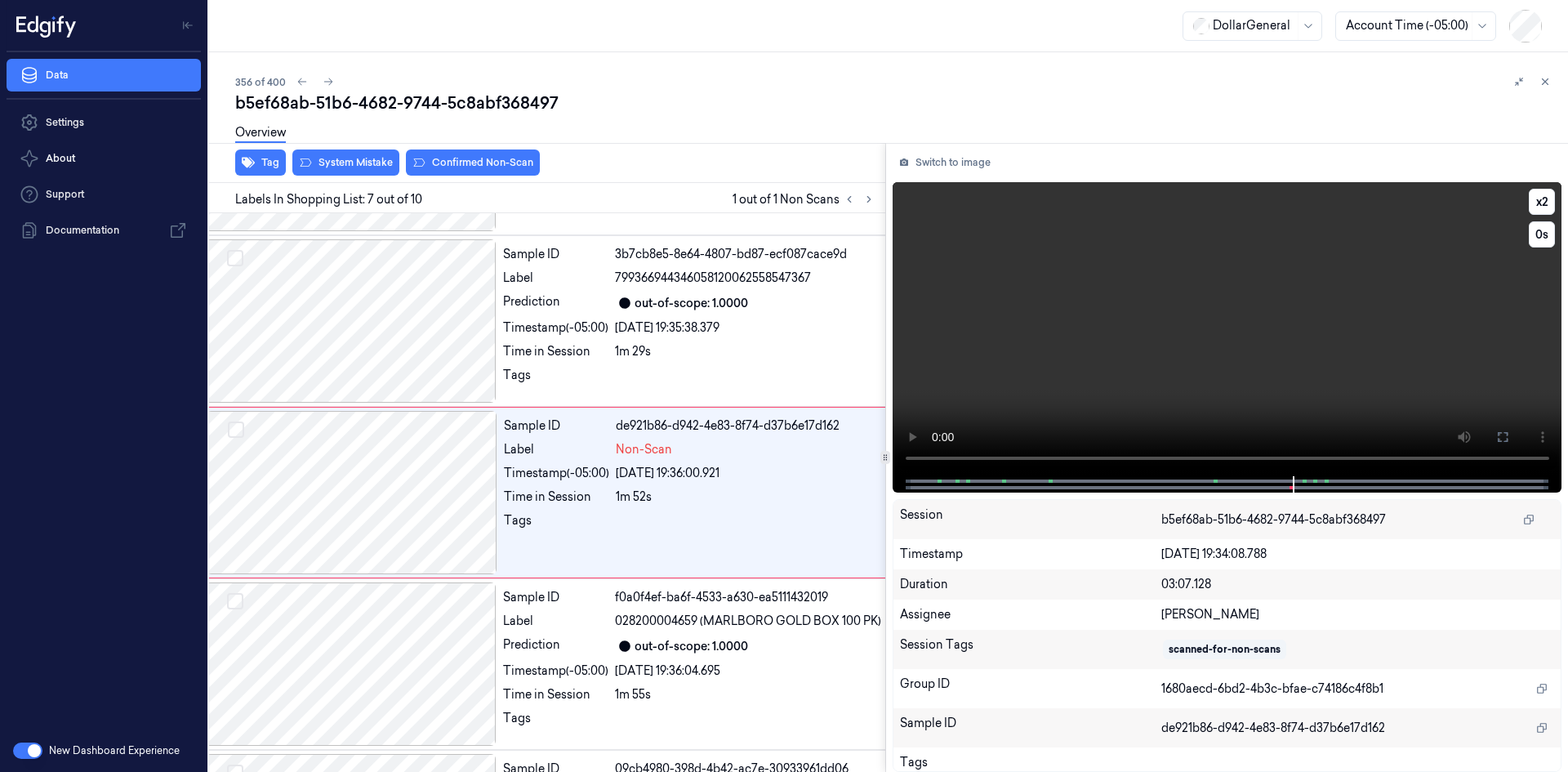
click at [1104, 371] on video at bounding box center [1227, 330] width 670 height 294
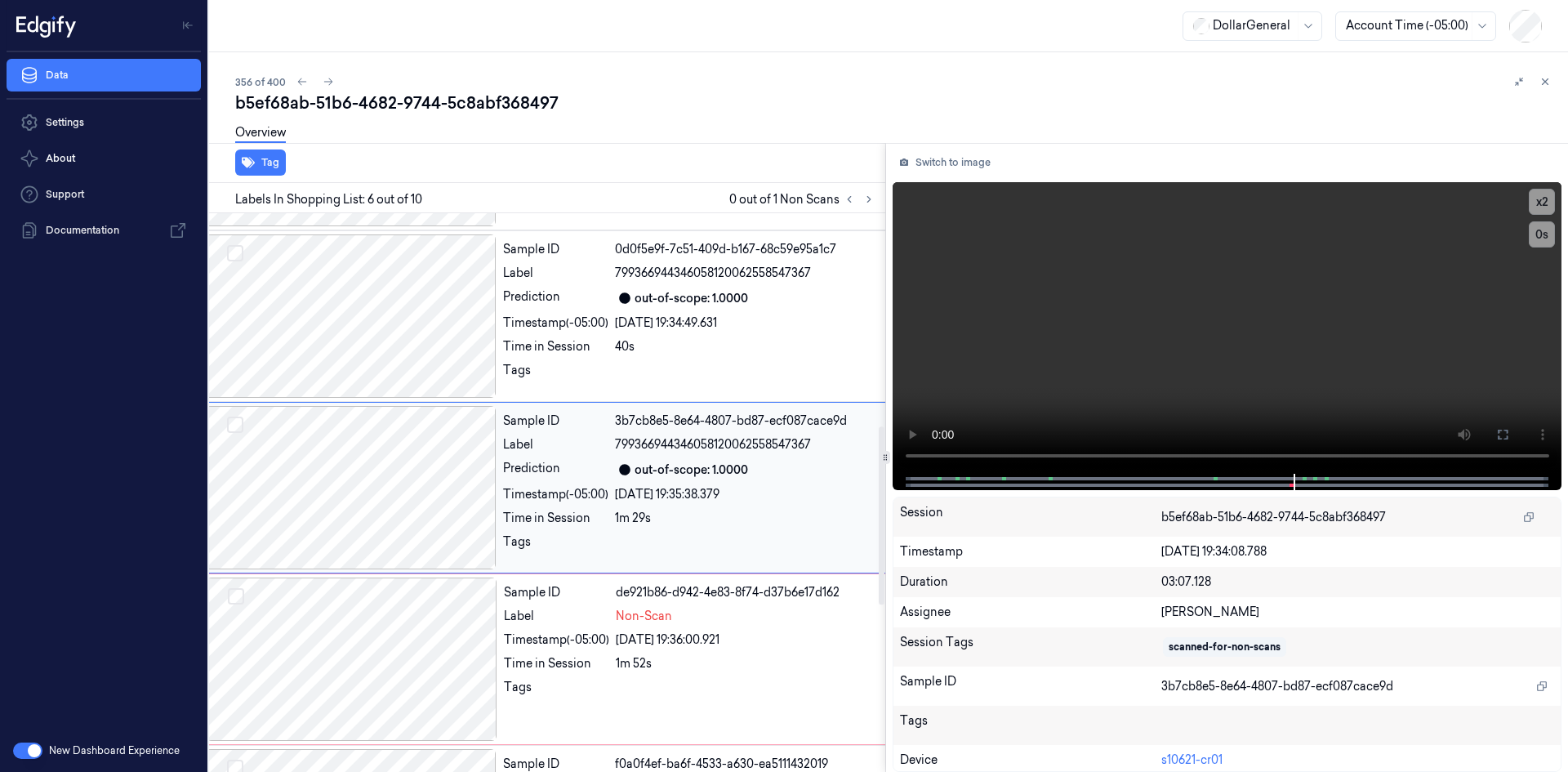
scroll to position [663, 27]
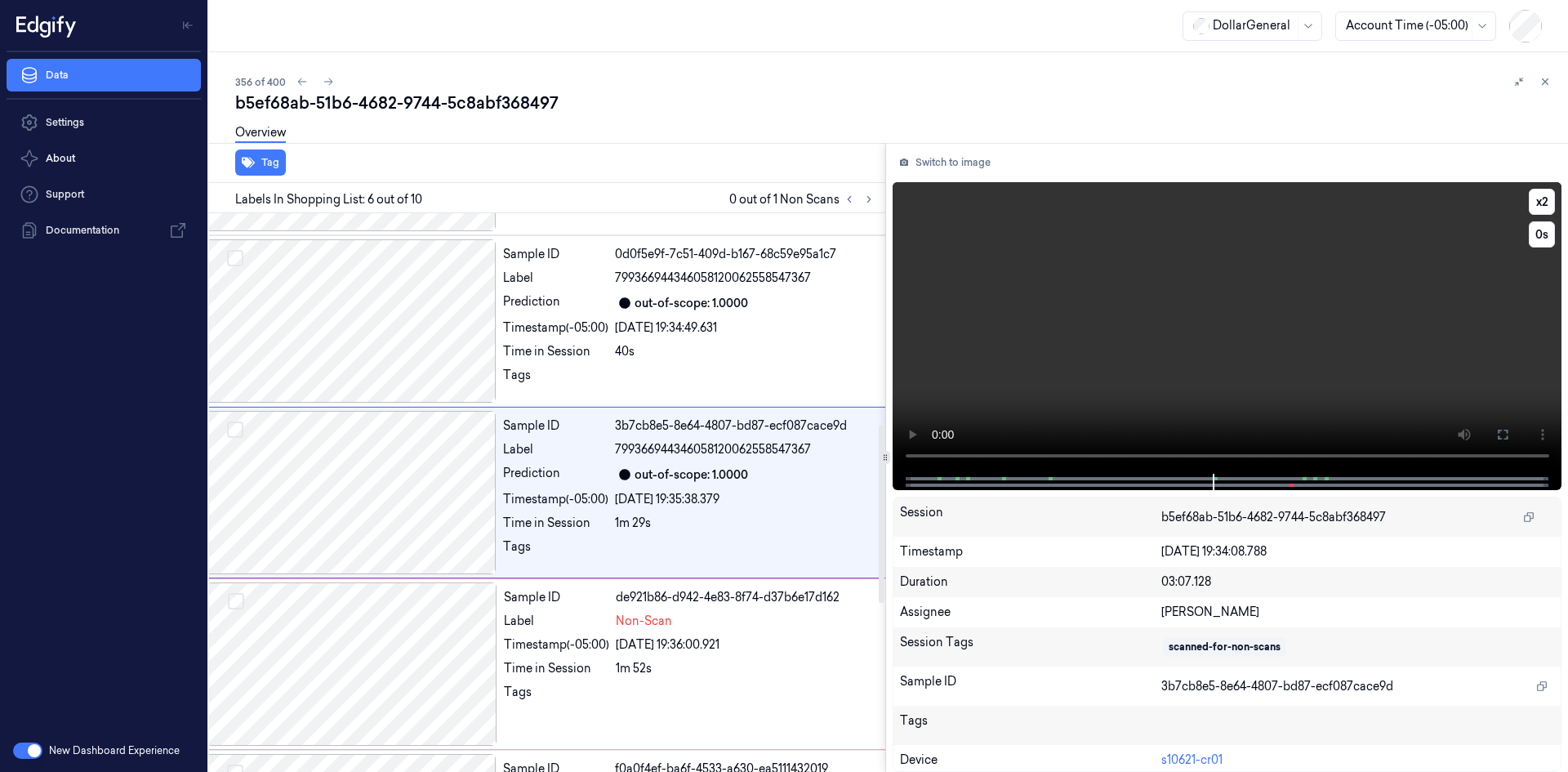
click at [1242, 342] on video at bounding box center [1227, 328] width 670 height 292
click at [553, 627] on div "Label" at bounding box center [556, 621] width 105 height 17
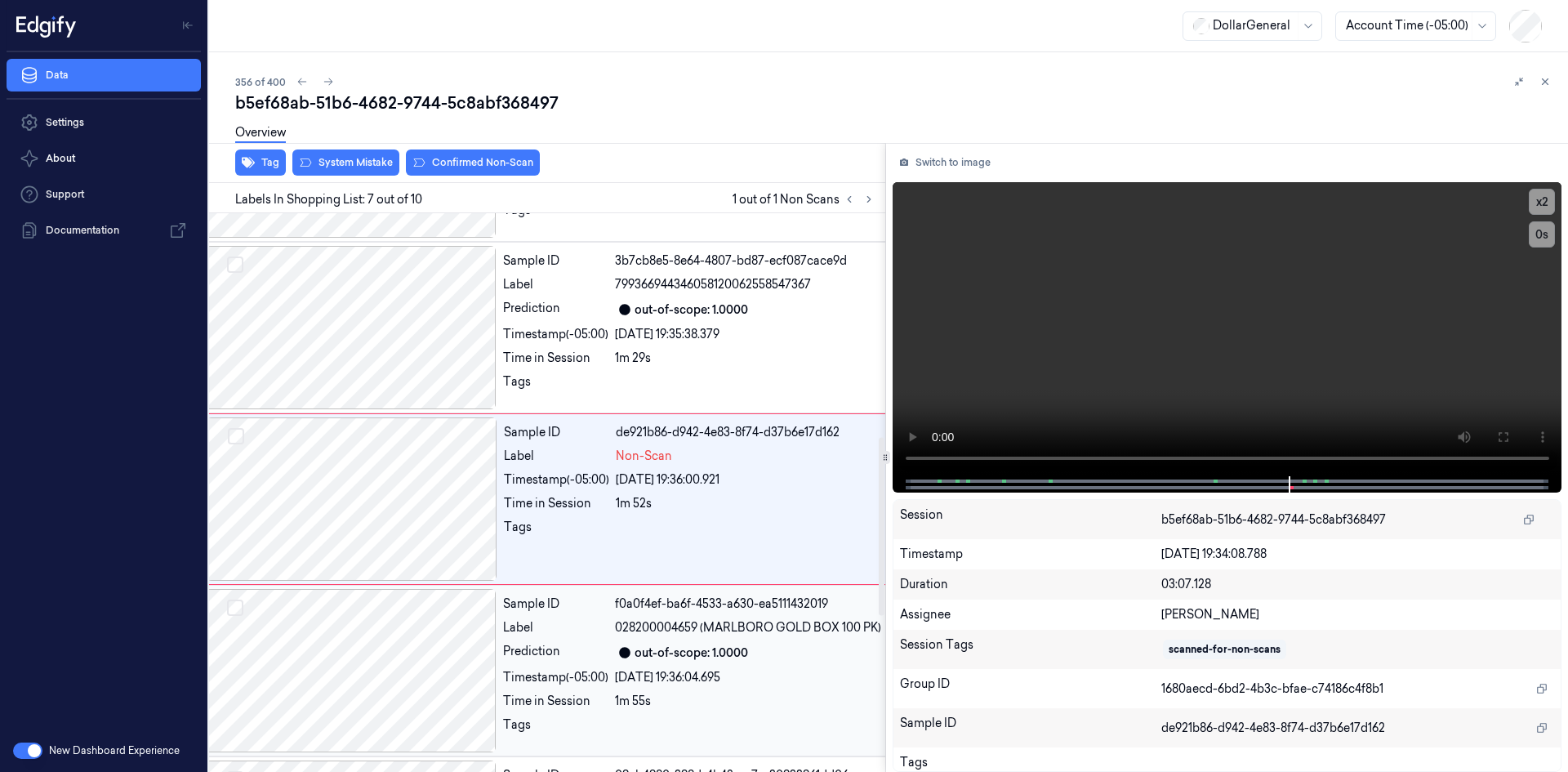
scroll to position [834, 27]
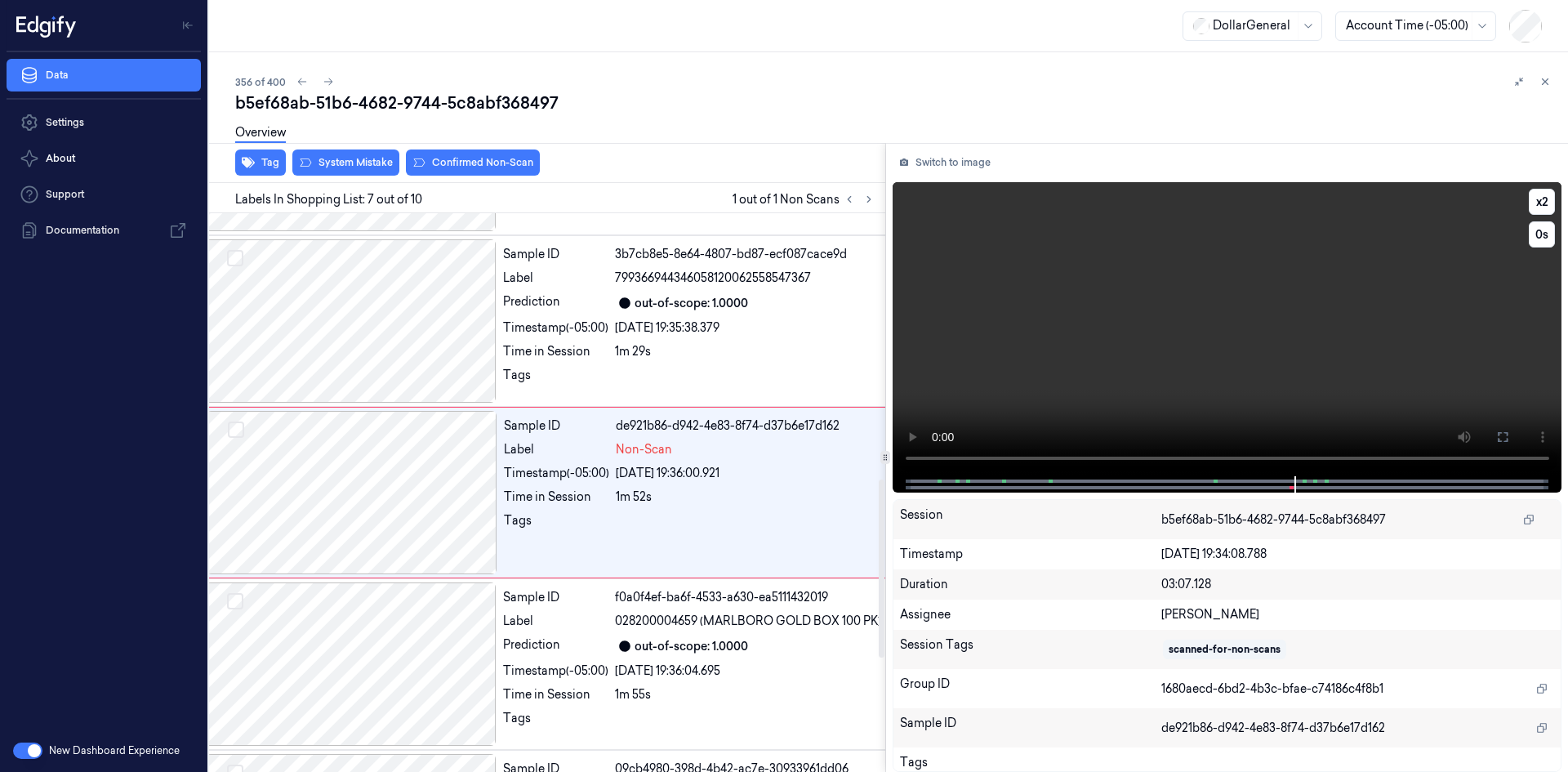
click at [1072, 354] on video at bounding box center [1227, 330] width 670 height 294
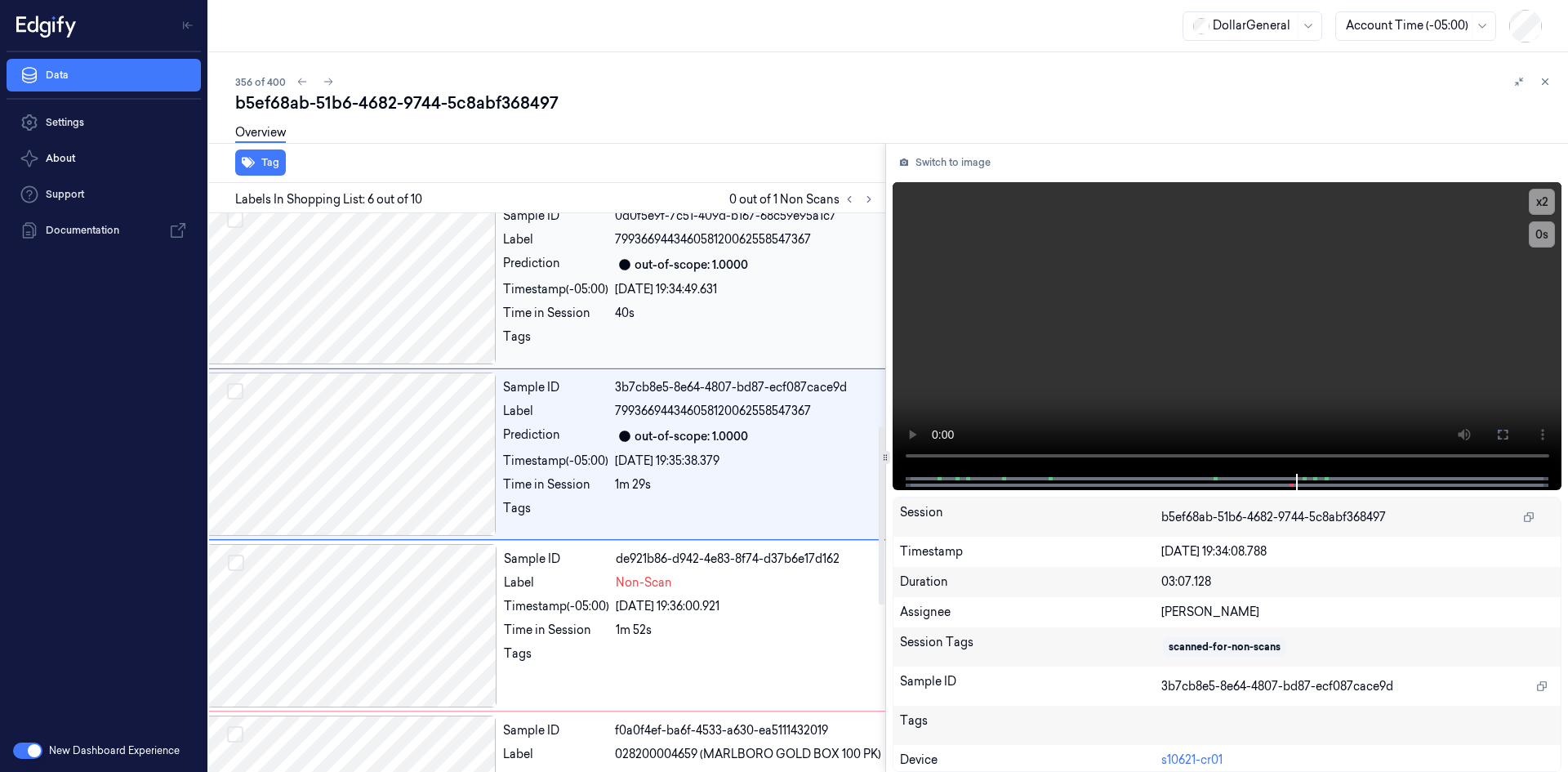
scroll to position [663, 27]
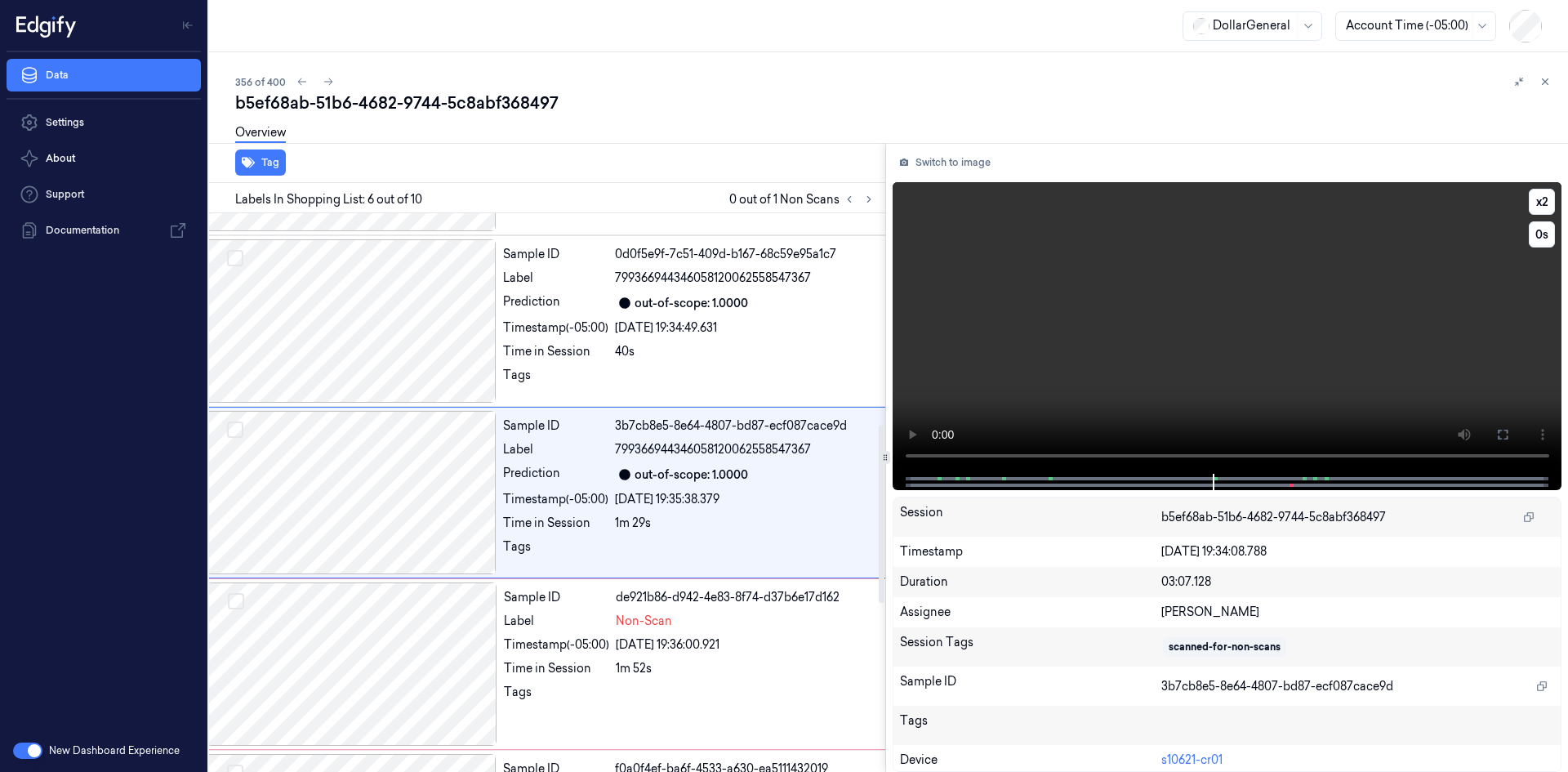
click at [1138, 272] on video at bounding box center [1227, 328] width 670 height 292
click at [1129, 251] on video at bounding box center [1227, 328] width 670 height 292
click at [1188, 324] on video at bounding box center [1227, 328] width 670 height 292
click at [1546, 196] on button "x 2" at bounding box center [1542, 201] width 27 height 27
click at [1546, 196] on button "x 4" at bounding box center [1542, 201] width 27 height 27
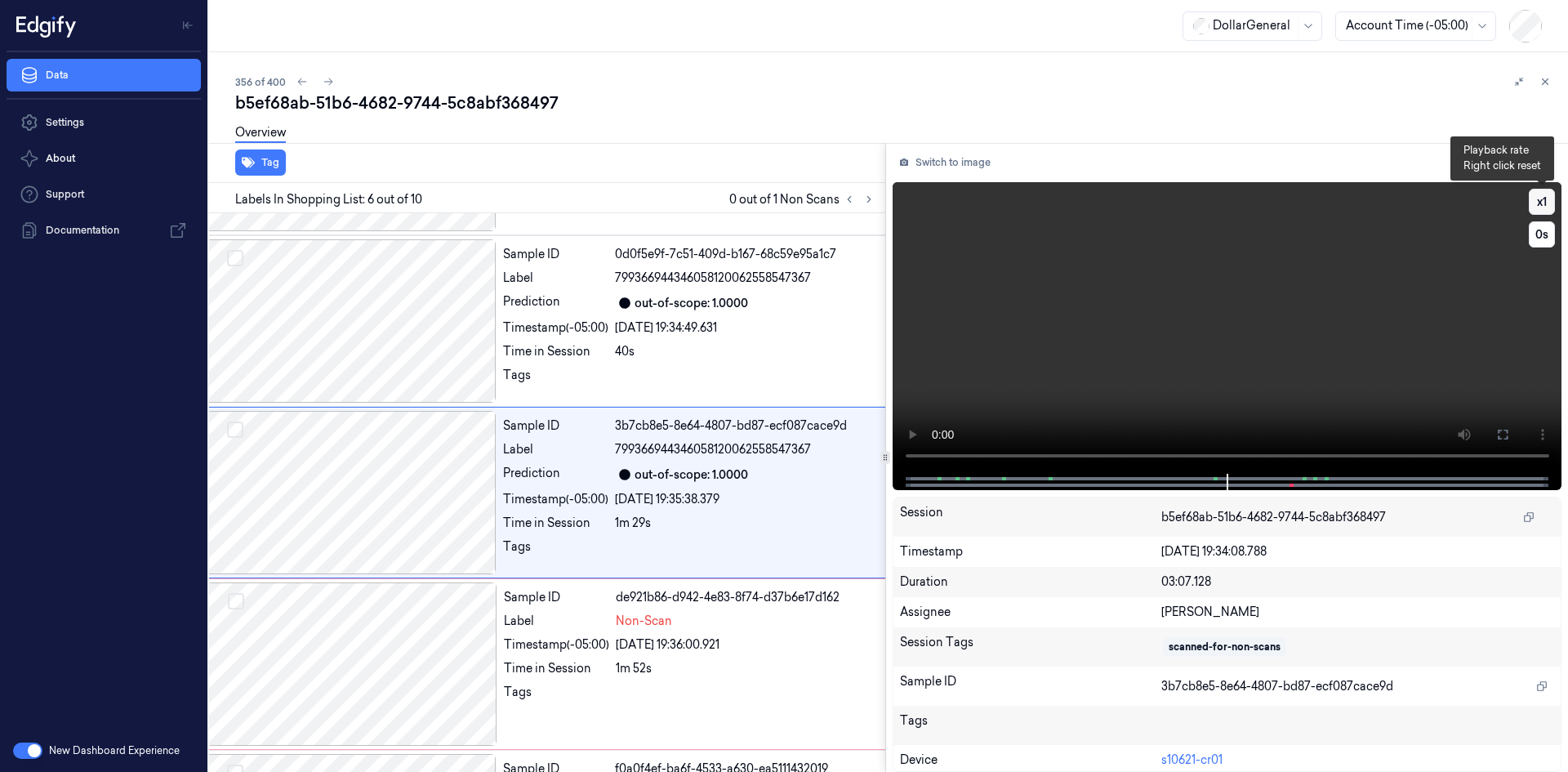
click at [1546, 196] on button "x 1" at bounding box center [1542, 201] width 27 height 27
click at [1546, 197] on button "x 2" at bounding box center [1542, 201] width 27 height 27
click at [1417, 294] on video at bounding box center [1227, 328] width 670 height 292
click at [1411, 292] on video at bounding box center [1227, 328] width 670 height 292
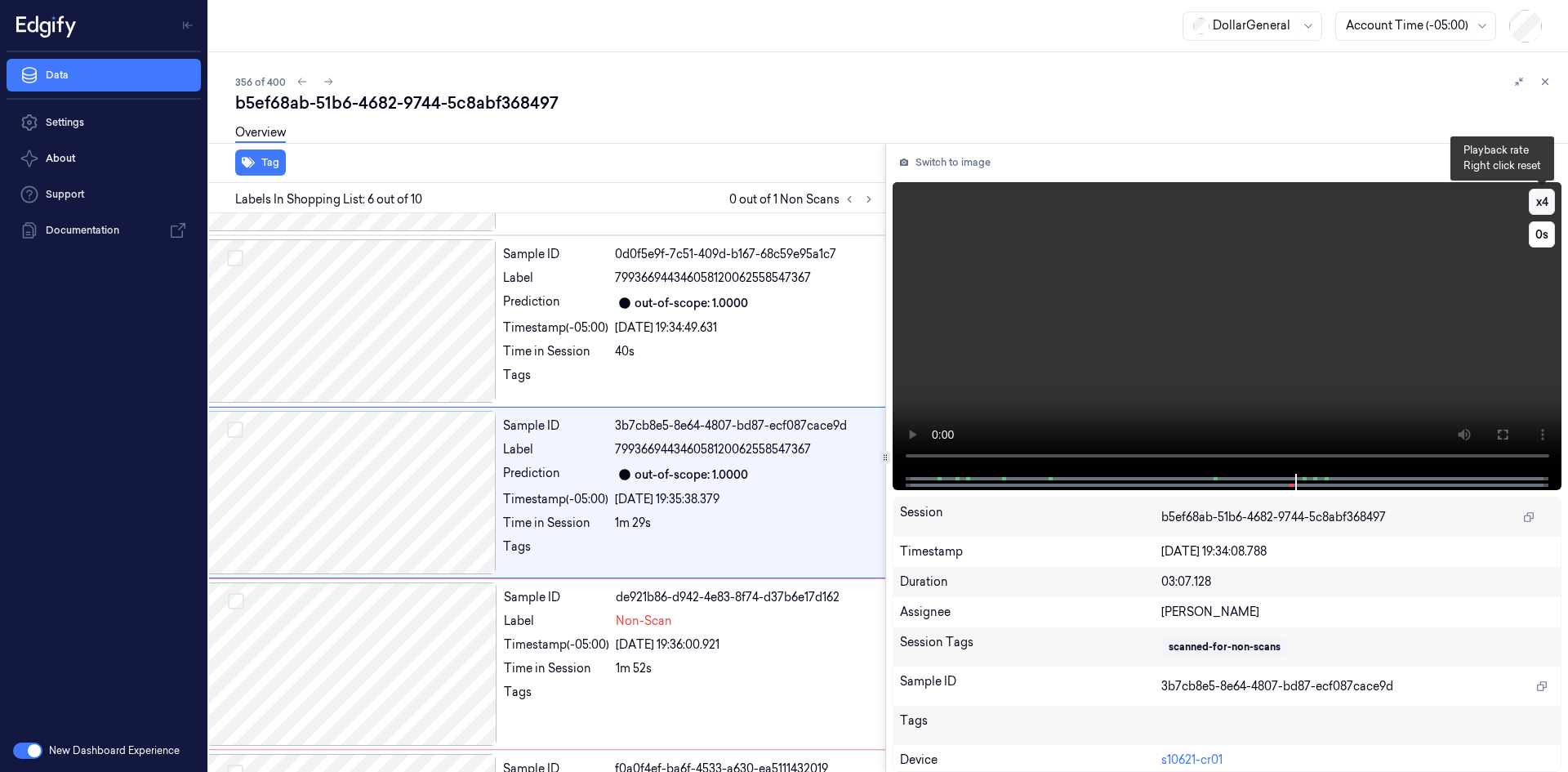
click at [1553, 196] on button "x 4" at bounding box center [1542, 201] width 27 height 27
click at [563, 361] on div "Sample ID 0d0f5e9f-7c51-409d-b167-68c59e95a1c7 Label 79936694434605812006255854…" at bounding box center [1595, 321] width 2198 height 163
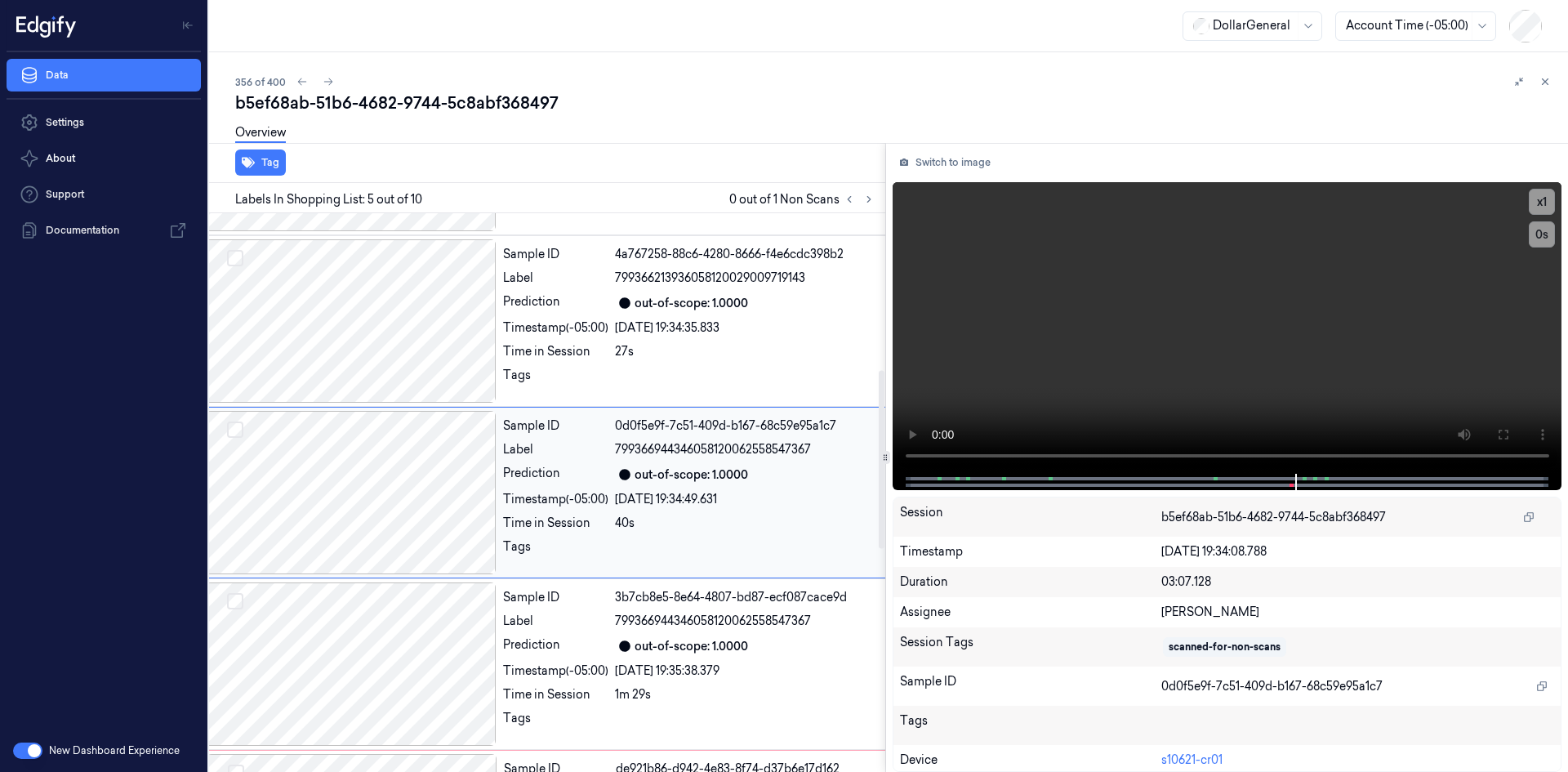
click at [563, 361] on div "Sample ID 4a767258-88c6-4280-8666-f4e6cdc398b2 Label 79936621393605812002900971…" at bounding box center [1595, 321] width 2198 height 163
click at [563, 361] on div "Sample ID 7d30ab31-fb0a-4efd-b9e0-40418df3e2a6 Label 010181048180 Prediction ou…" at bounding box center [1595, 321] width 2198 height 163
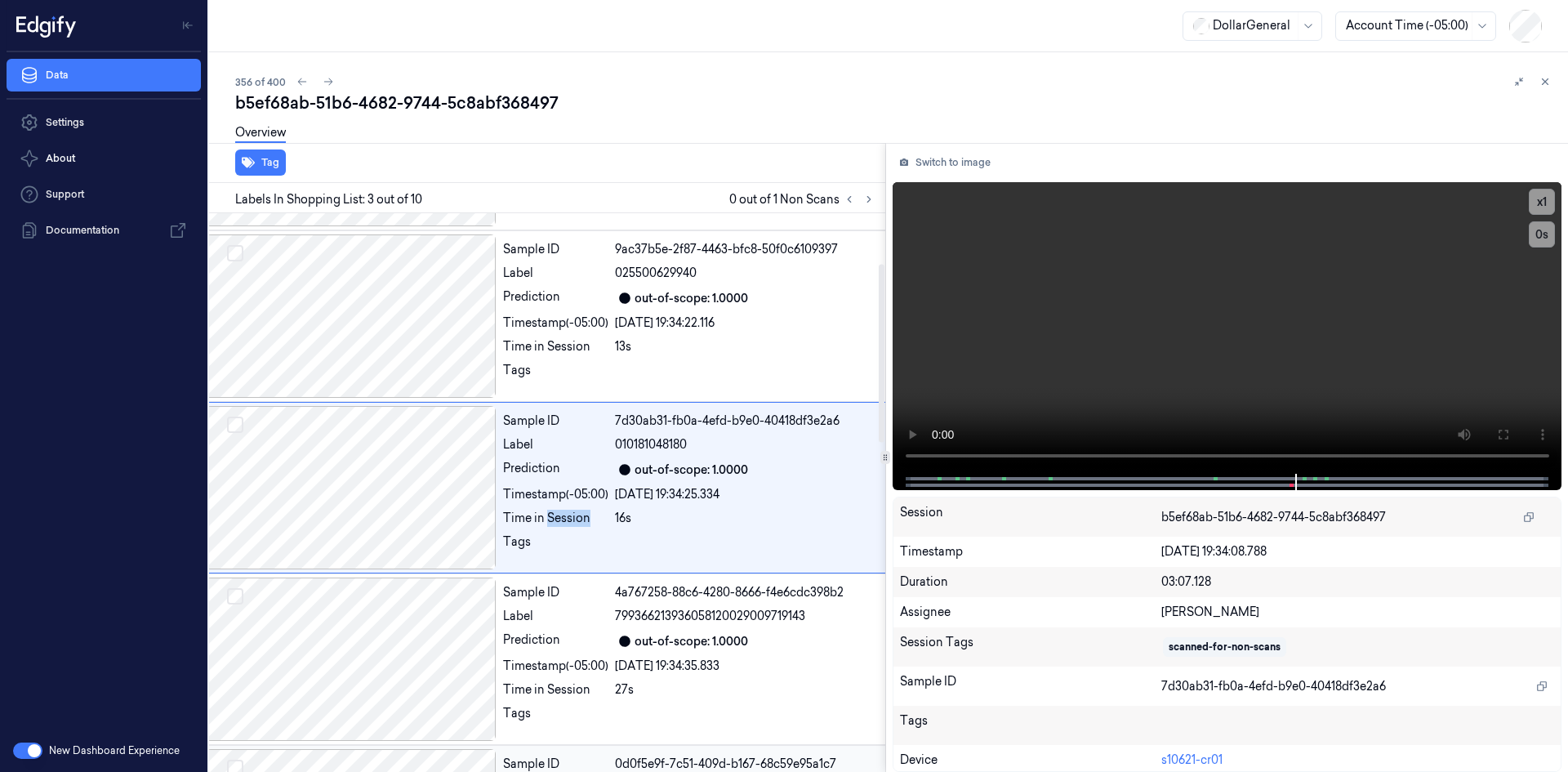
scroll to position [149, 27]
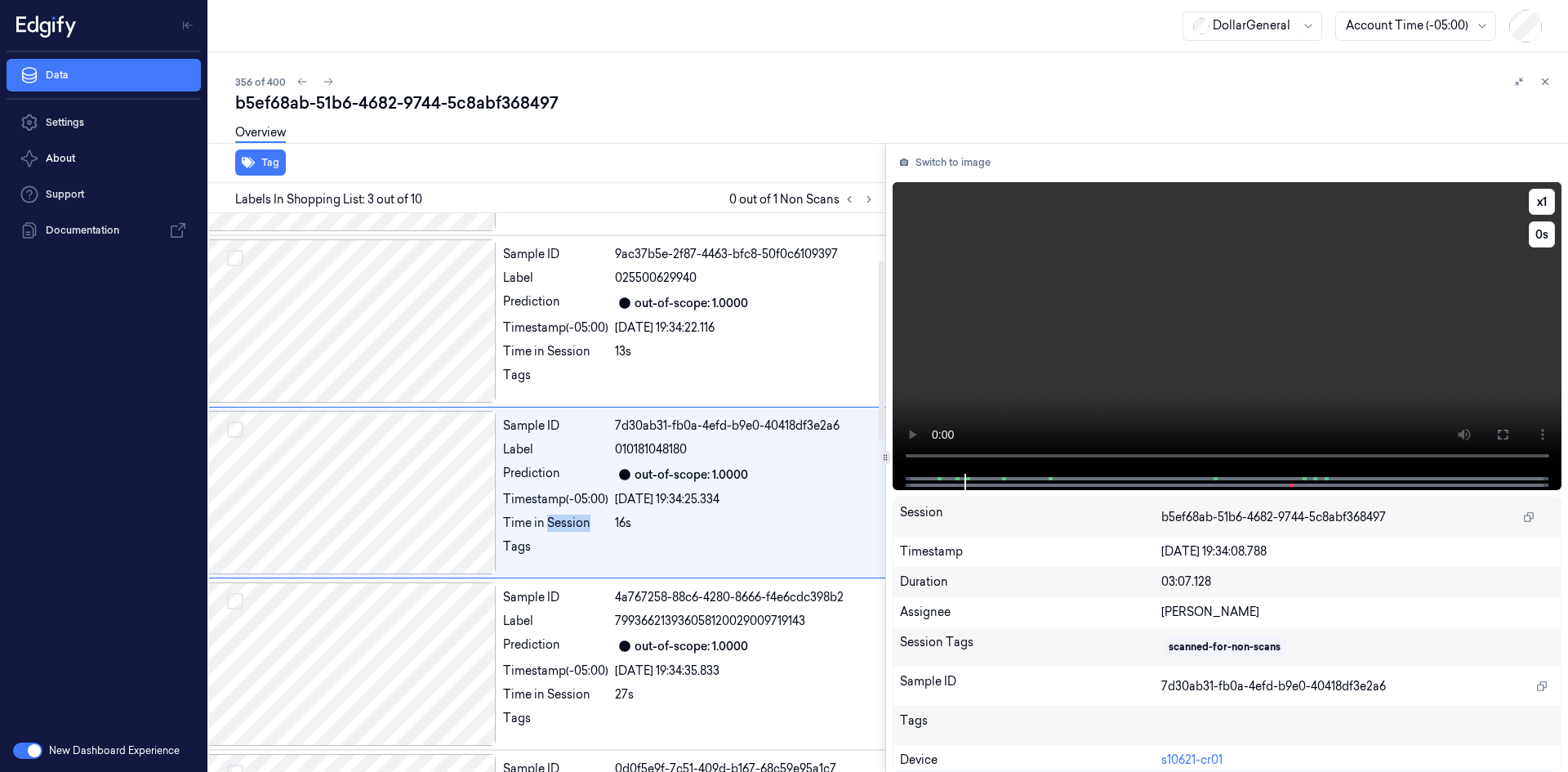
click at [1079, 304] on video at bounding box center [1227, 328] width 670 height 292
click at [873, 195] on icon at bounding box center [869, 199] width 11 height 11
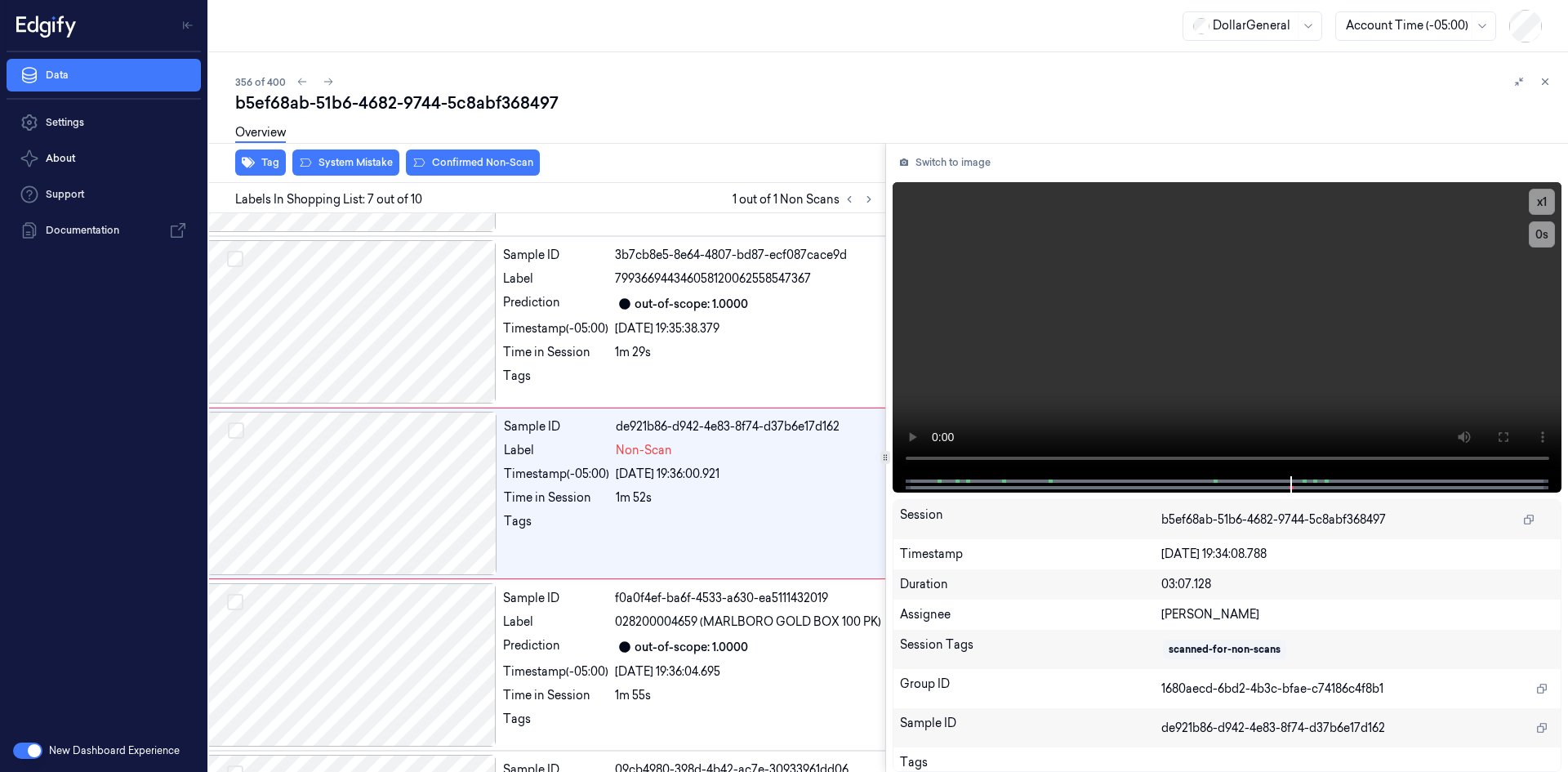
scroll to position [834, 27]
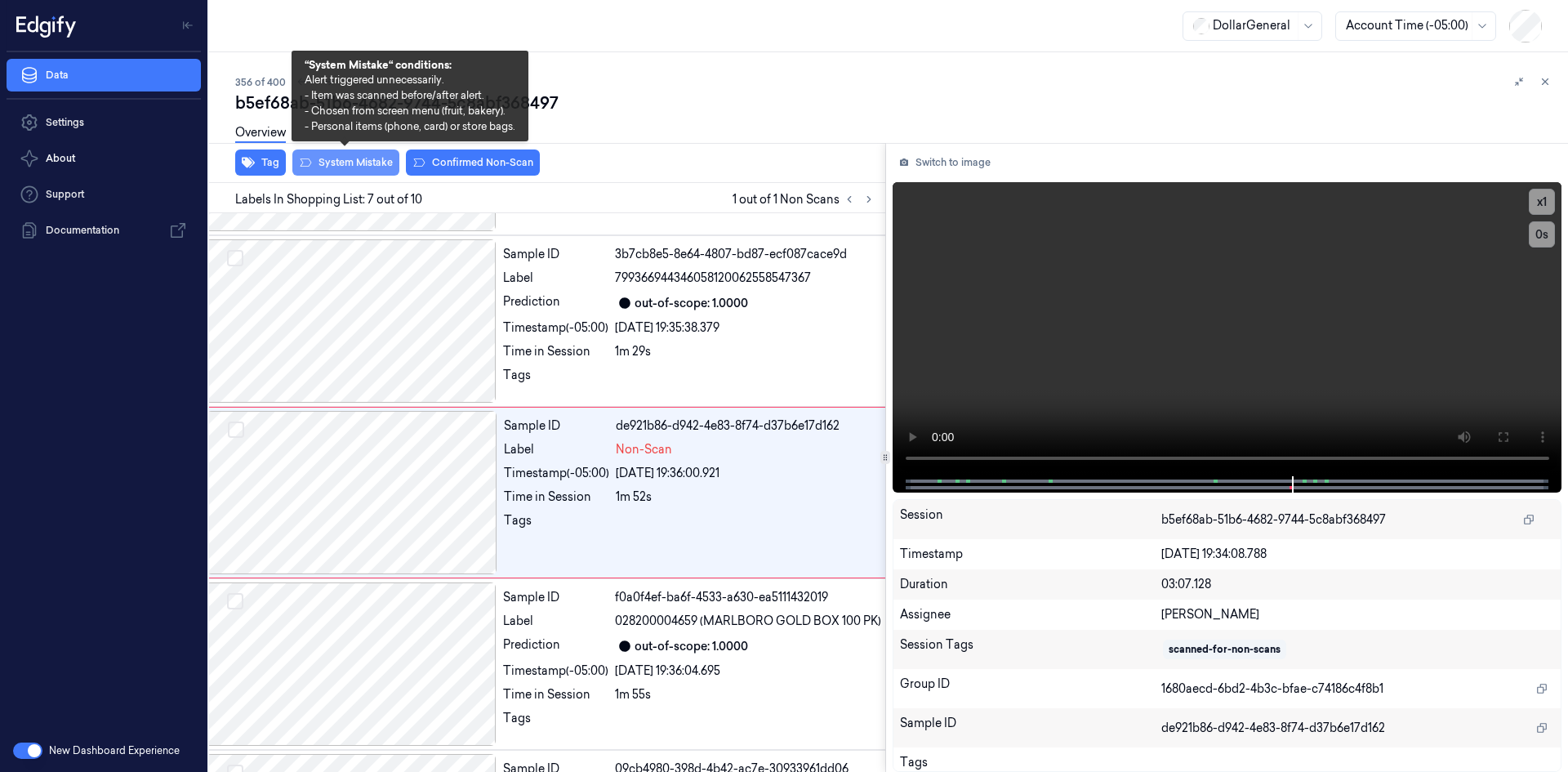
click at [326, 171] on button "System Mistake" at bounding box center [346, 163] width 107 height 27
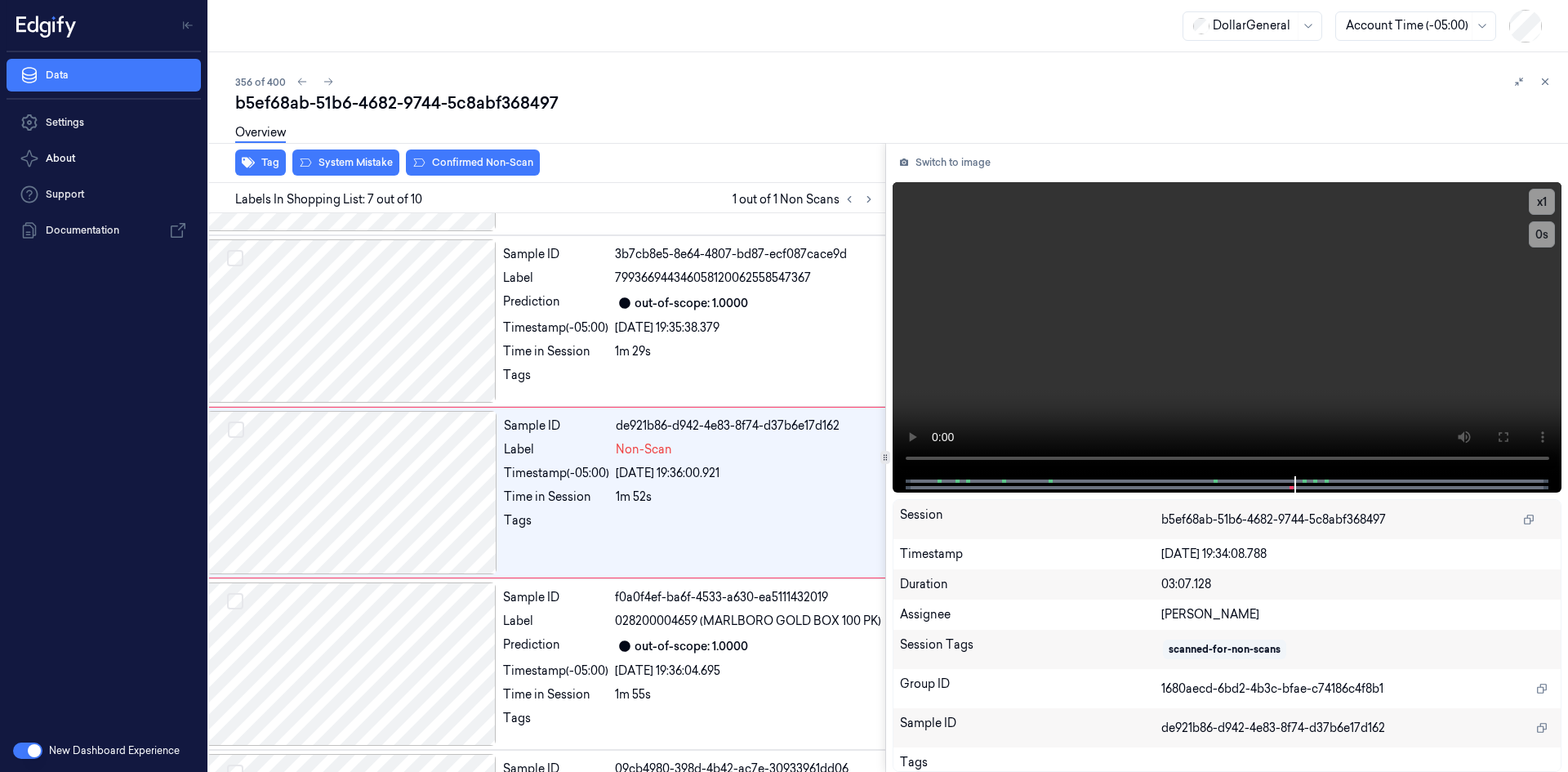
click at [733, 120] on div "Overview" at bounding box center [895, 135] width 1320 height 42
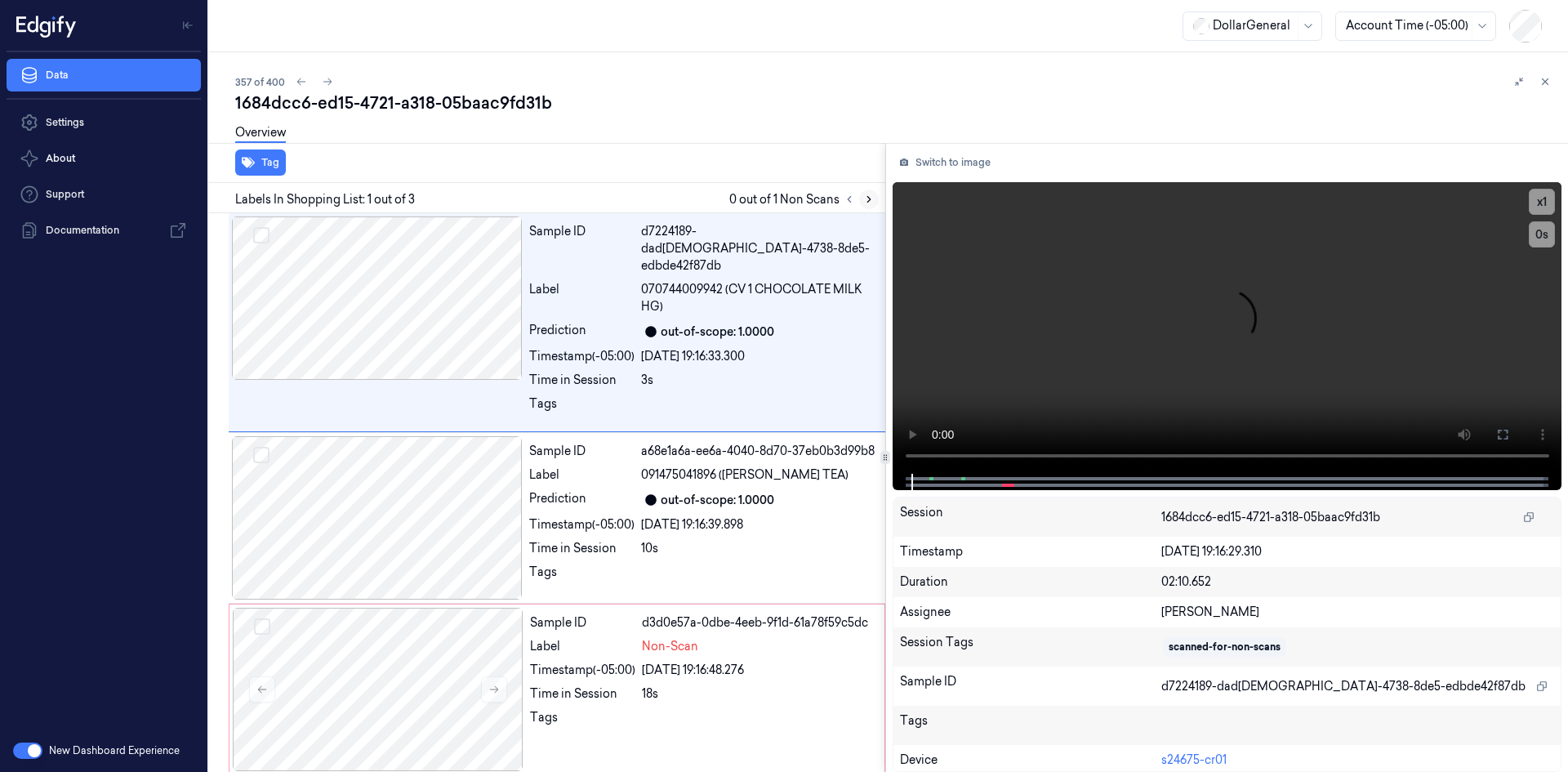
click at [870, 196] on icon at bounding box center [869, 199] width 11 height 11
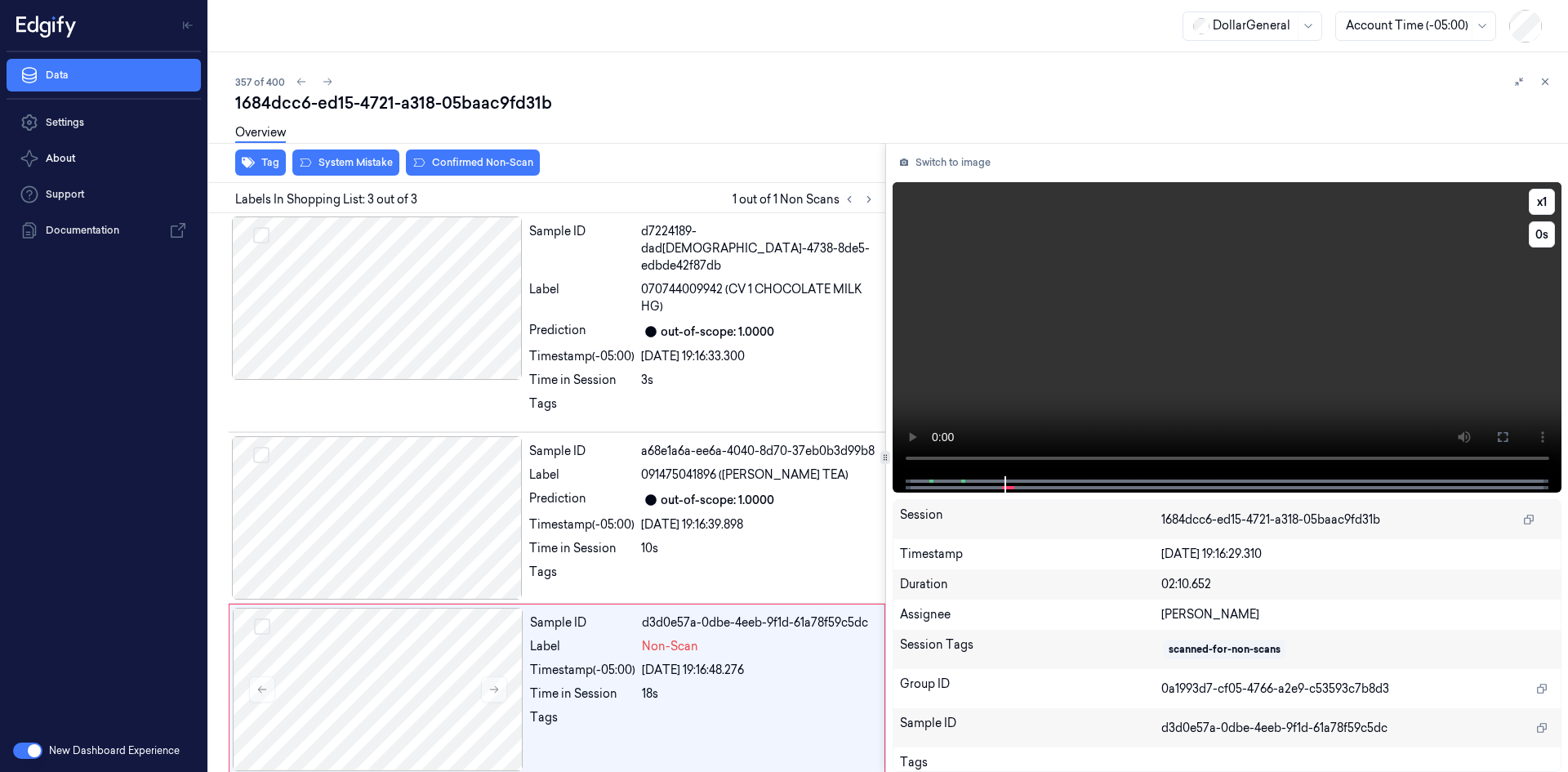
click at [1078, 360] on video at bounding box center [1227, 330] width 670 height 294
click at [336, 153] on div "Overview" at bounding box center [895, 135] width 1320 height 42
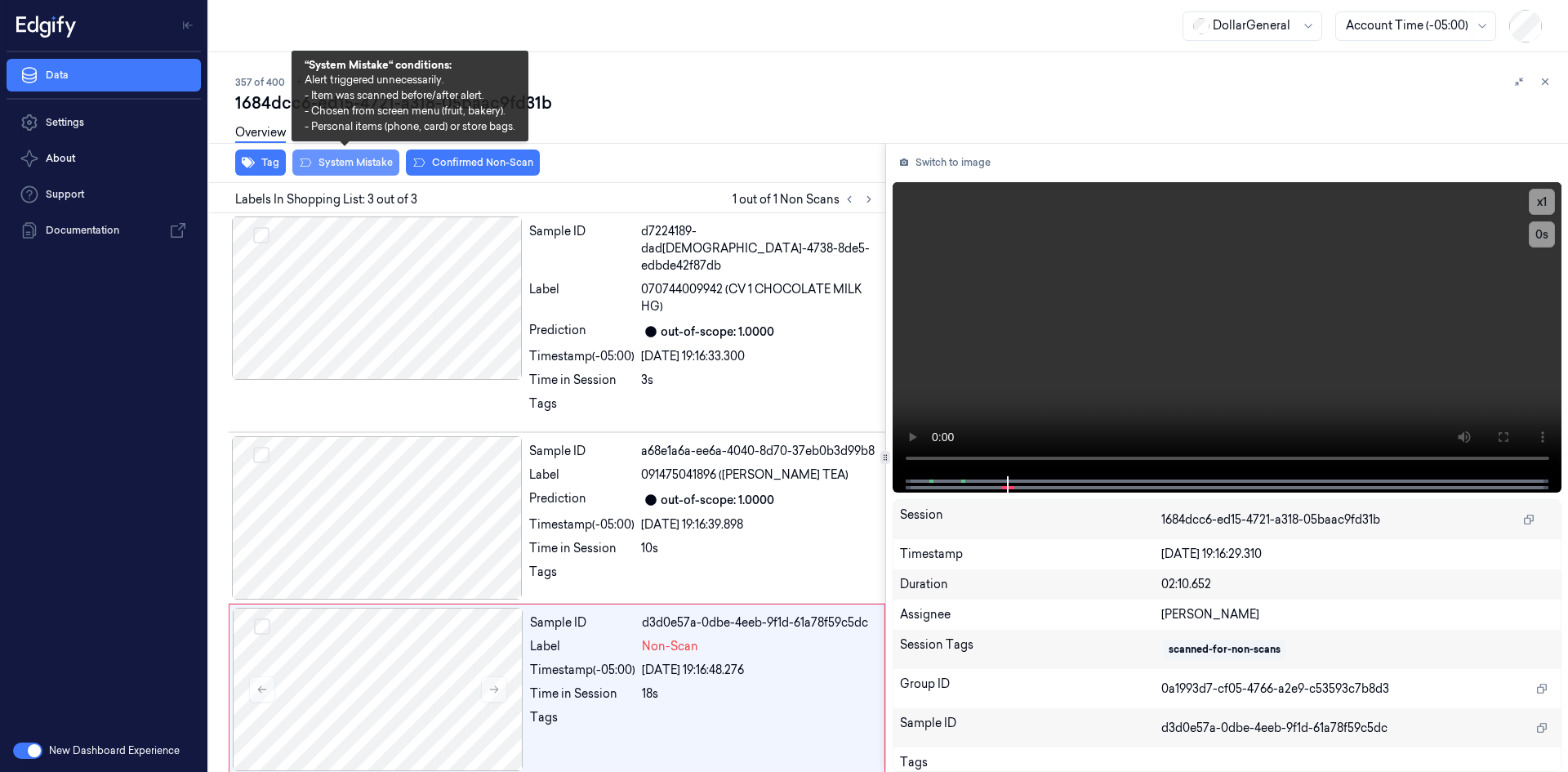
click at [347, 160] on button "System Mistake" at bounding box center [346, 163] width 107 height 27
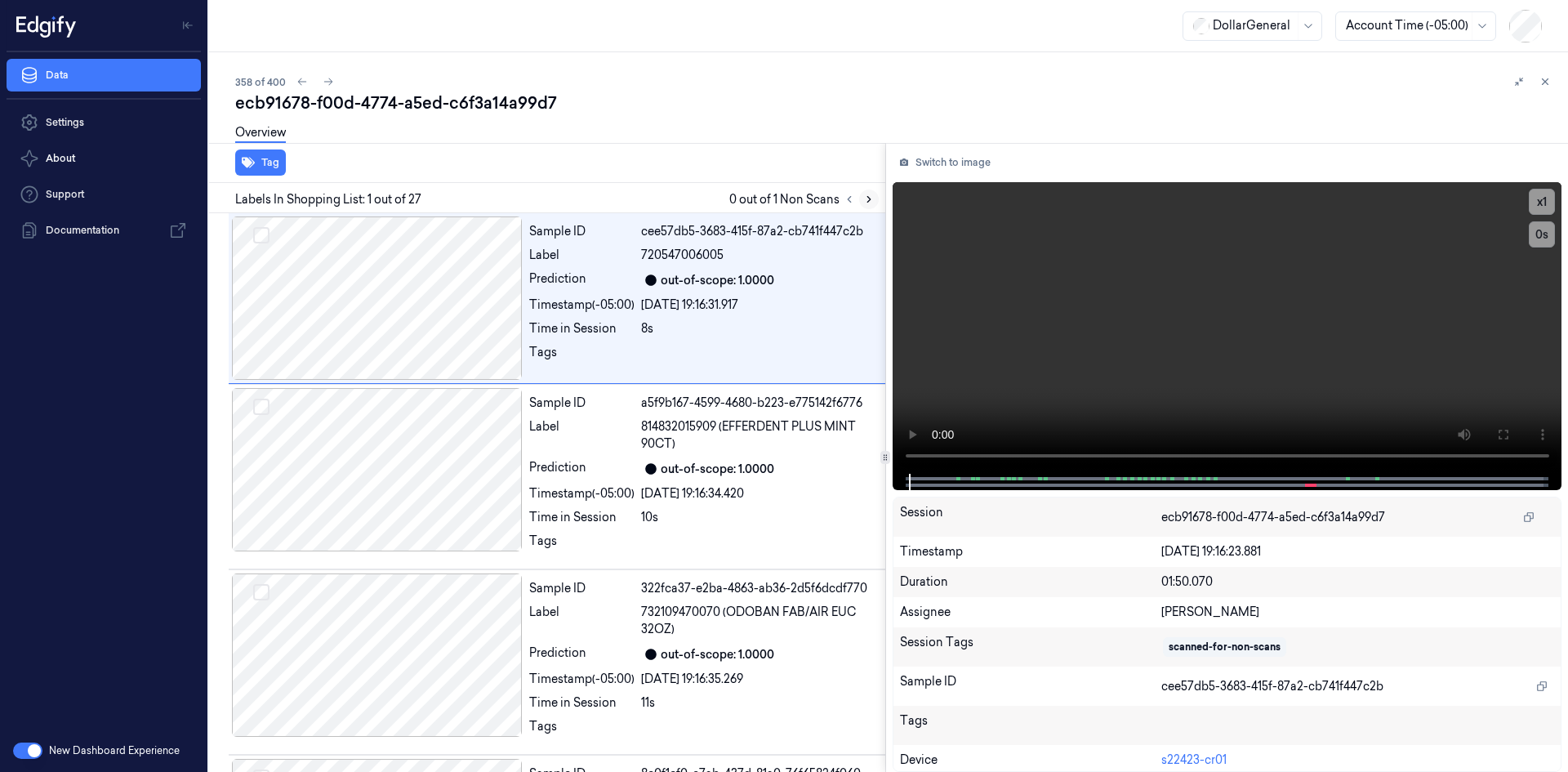
click at [875, 203] on button at bounding box center [869, 199] width 20 height 20
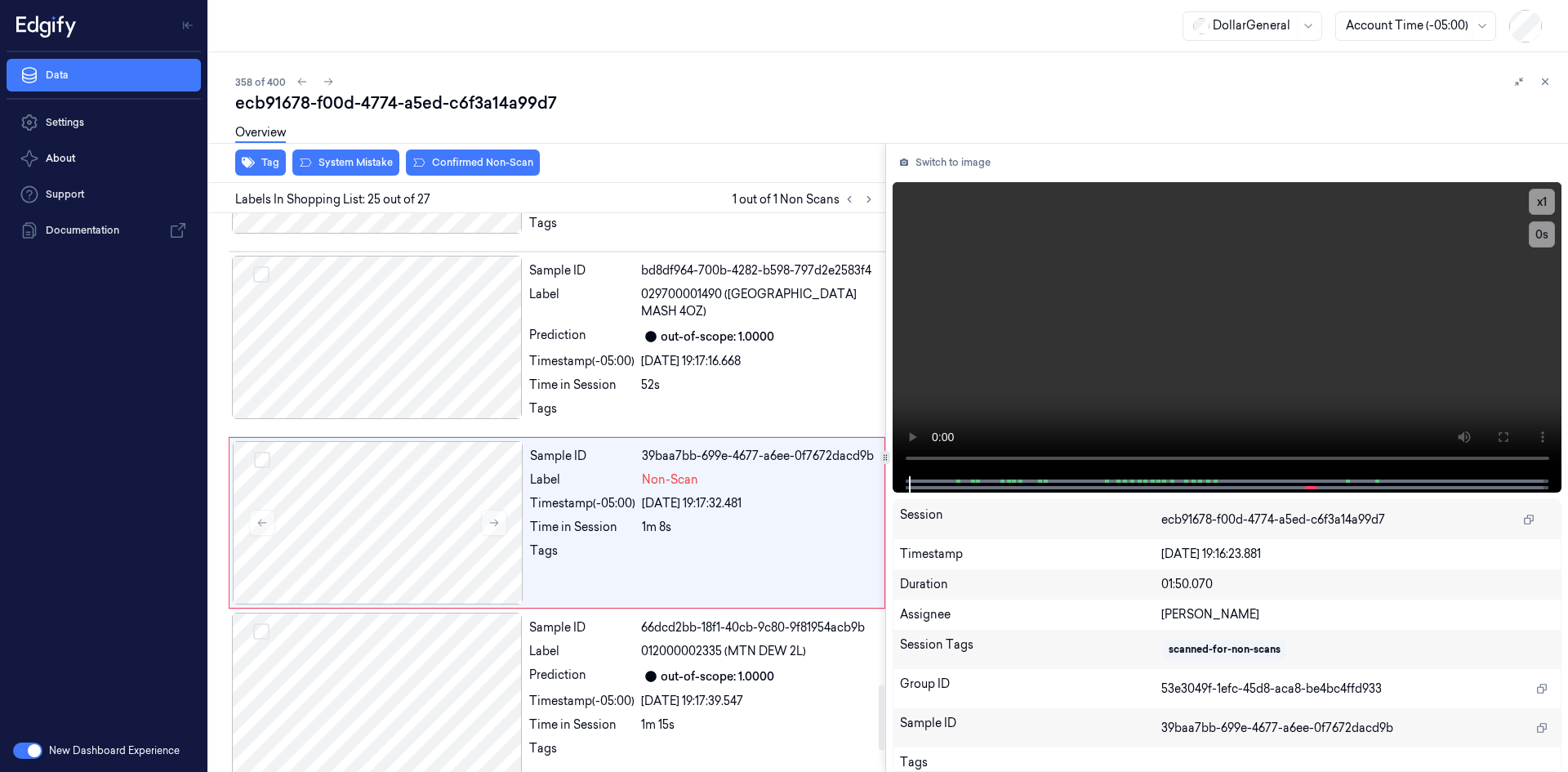
scroll to position [4061, 0]
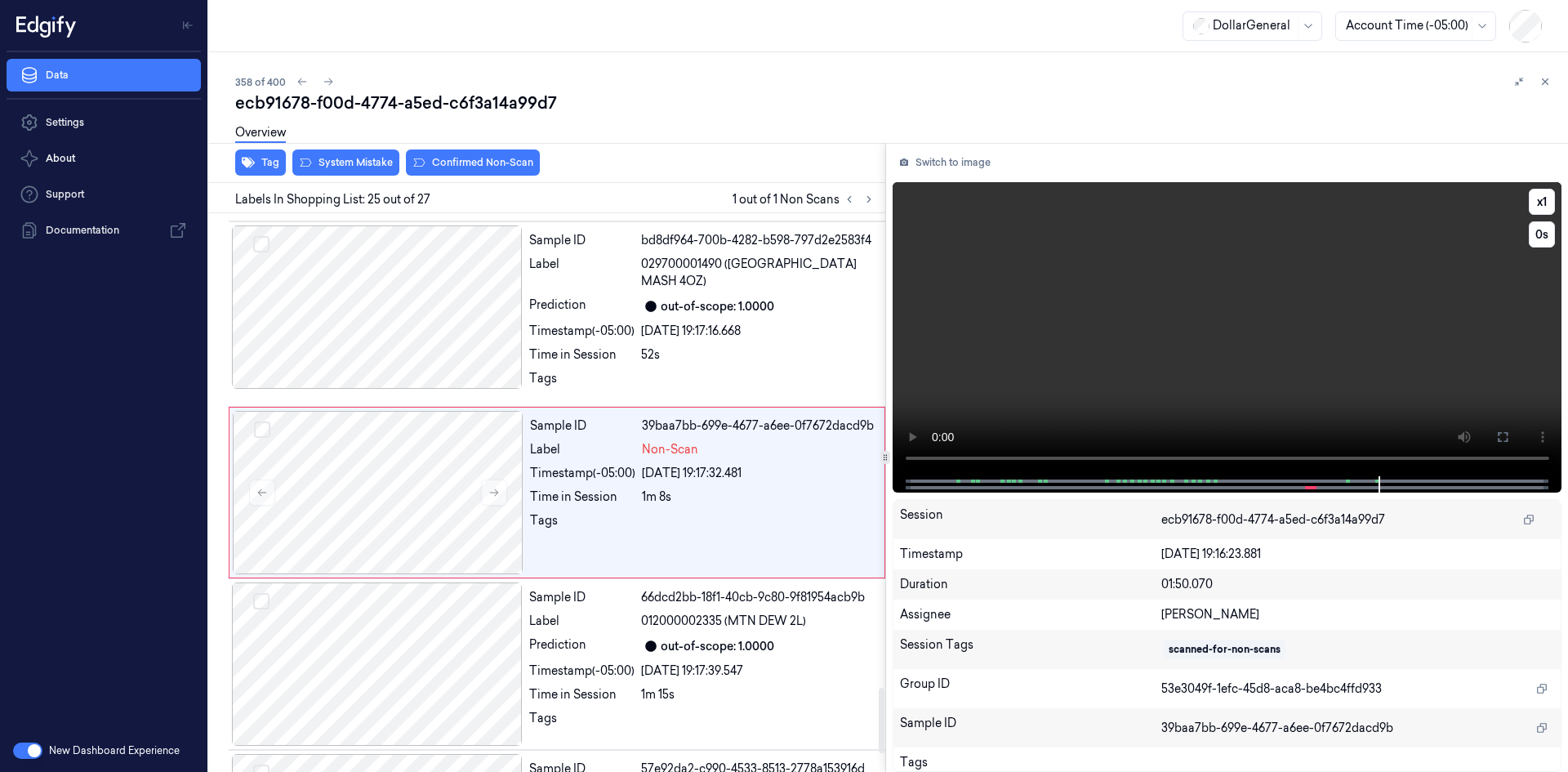
click at [1007, 285] on video at bounding box center [1227, 330] width 670 height 294
click at [1034, 290] on video at bounding box center [1227, 330] width 670 height 294
click at [678, 292] on div "Sample ID bd8df964-700b-4282-b598-797d2e2583f4 Label 029700001490 (IDAHOAN RANC…" at bounding box center [703, 313] width 359 height 177
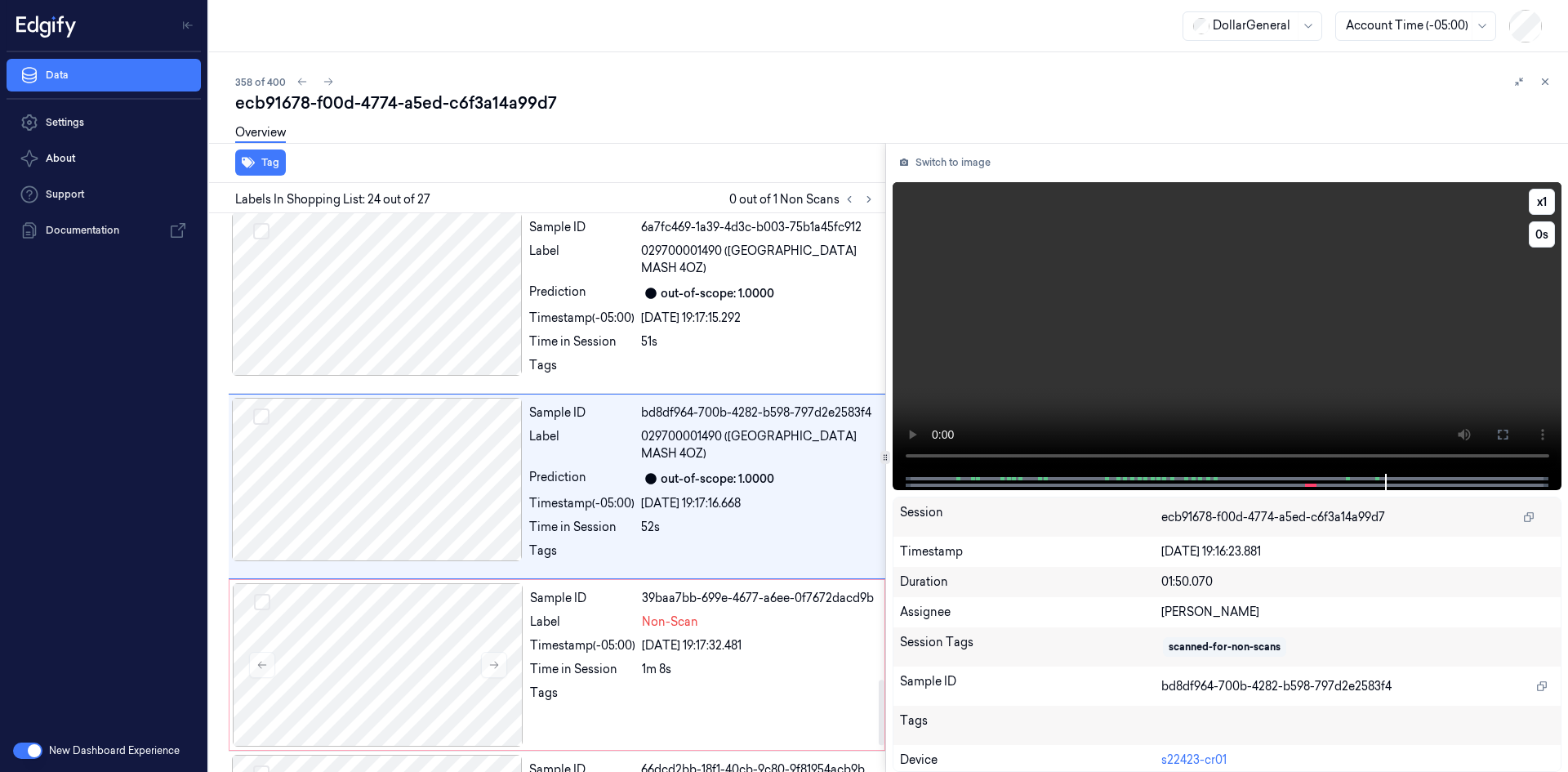
scroll to position [3883, 0]
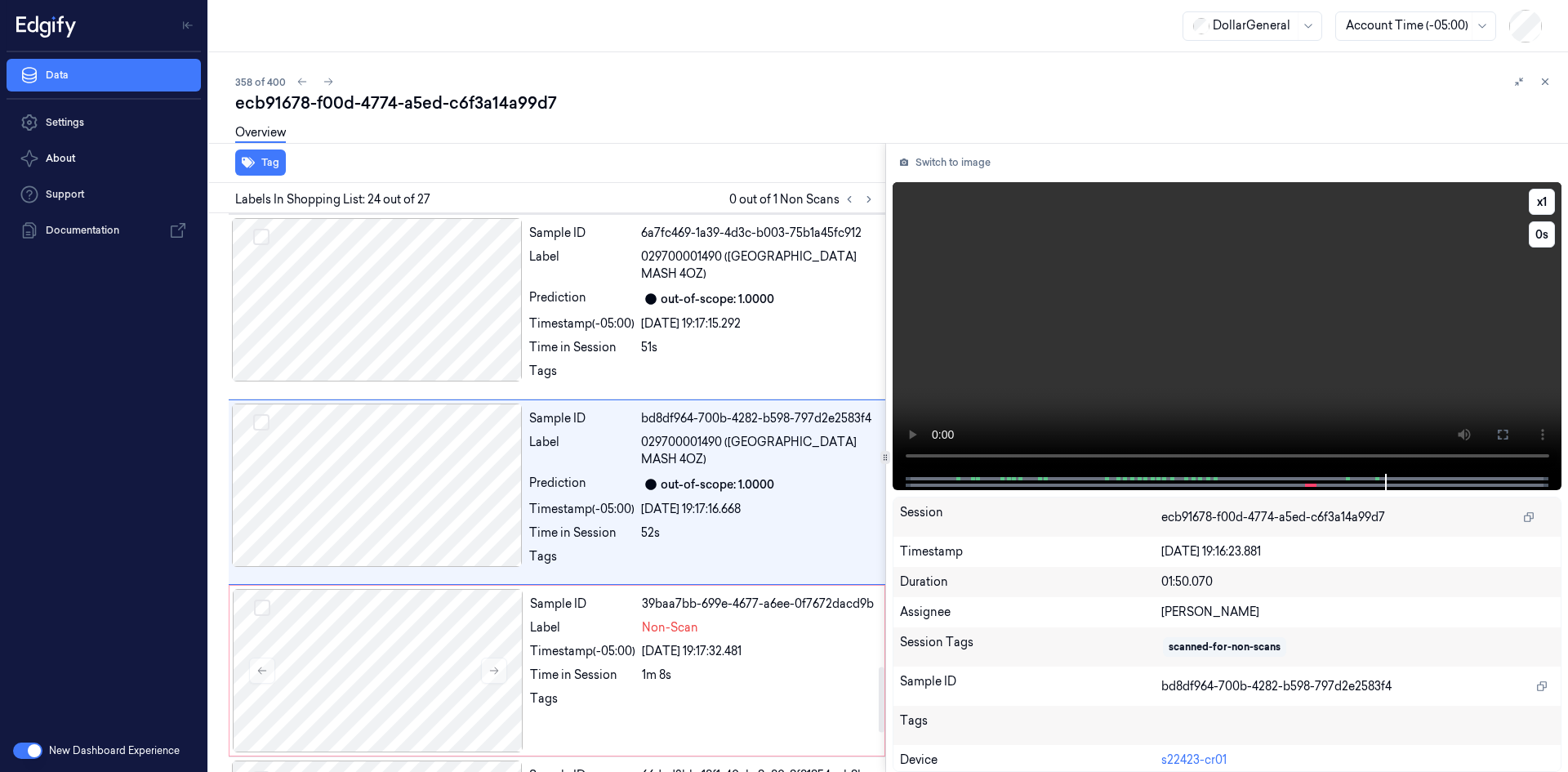
click at [1126, 309] on video at bounding box center [1227, 328] width 670 height 292
click at [1108, 274] on video at bounding box center [1227, 328] width 670 height 292
click at [571, 336] on div "Sample ID 6a7fc469-1a39-4d3c-b003-75b1a45fc912 Label 029700001490 (IDAHOAN RANC…" at bounding box center [703, 306] width 359 height 177
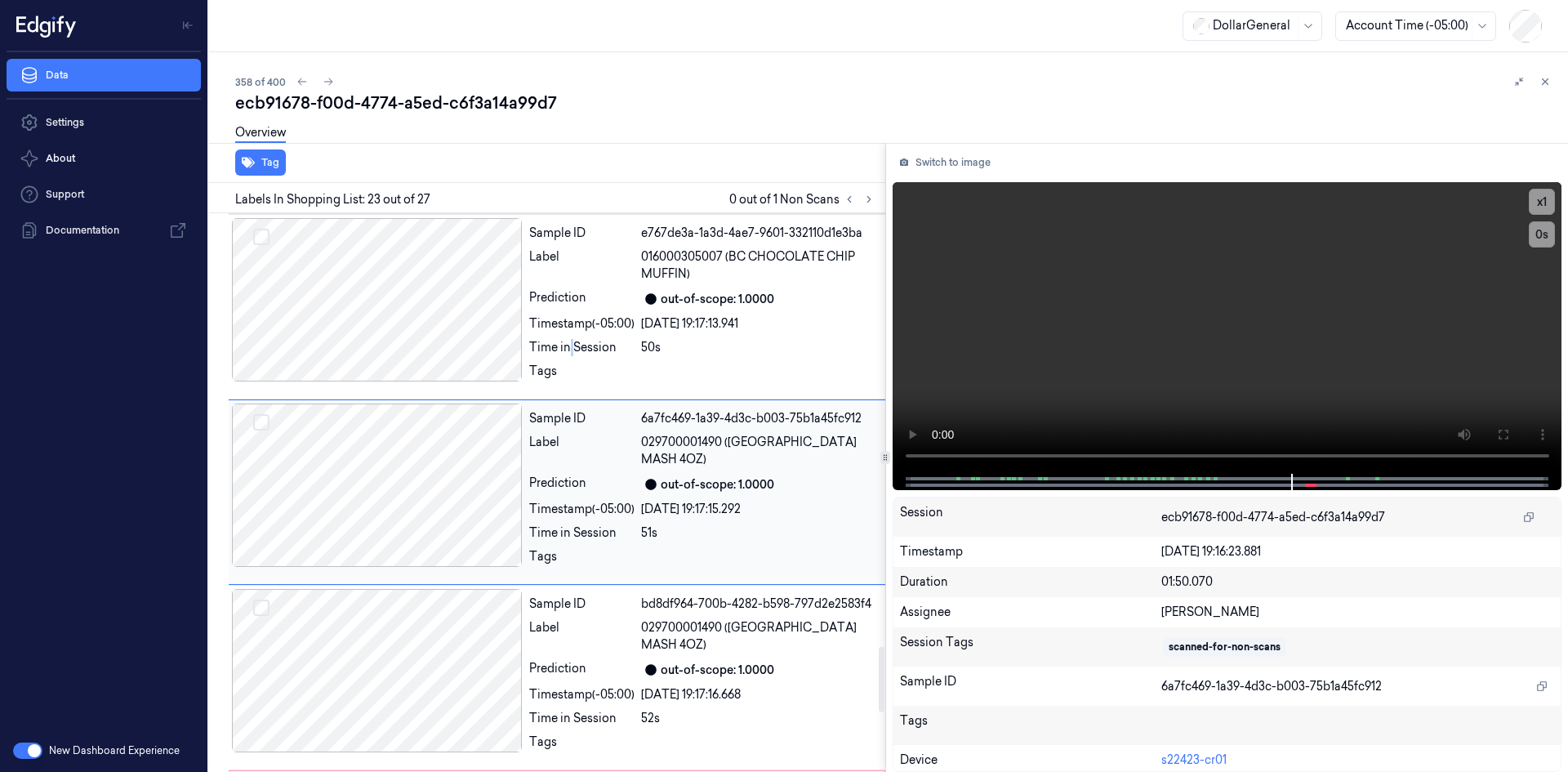
click at [571, 336] on div "Sample ID e767de3a-1a3d-4ae7-9601-332110d1e3ba Label 016000305007 (BC CHOCOLATE…" at bounding box center [703, 306] width 359 height 177
click at [571, 336] on div "Sample ID af2579d5-d35e-4b1b-ada4-a62a5aad8f2d Label 029700001490 (IDAHOAN RANC…" at bounding box center [703, 306] width 359 height 177
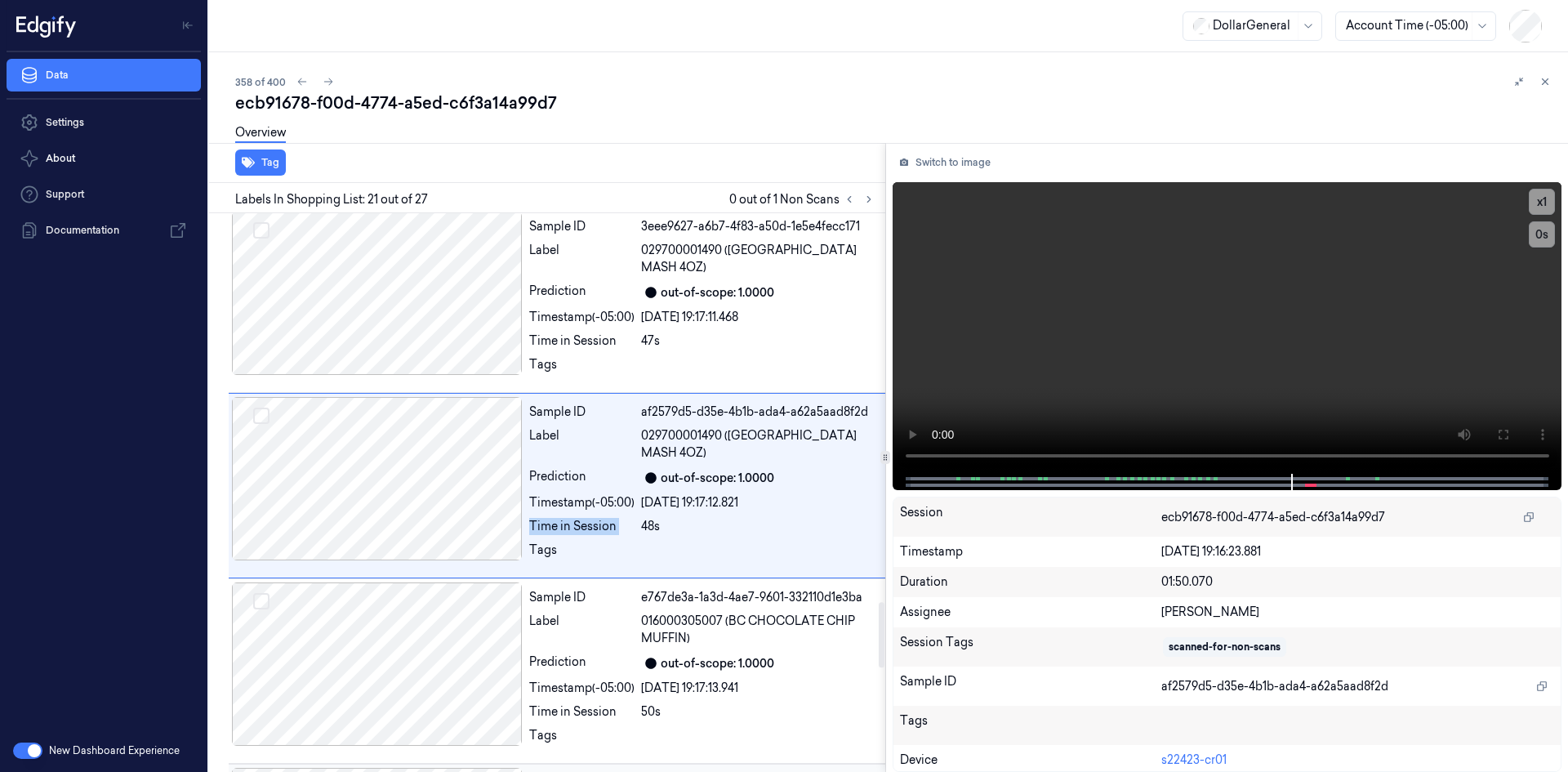
scroll to position [3327, 0]
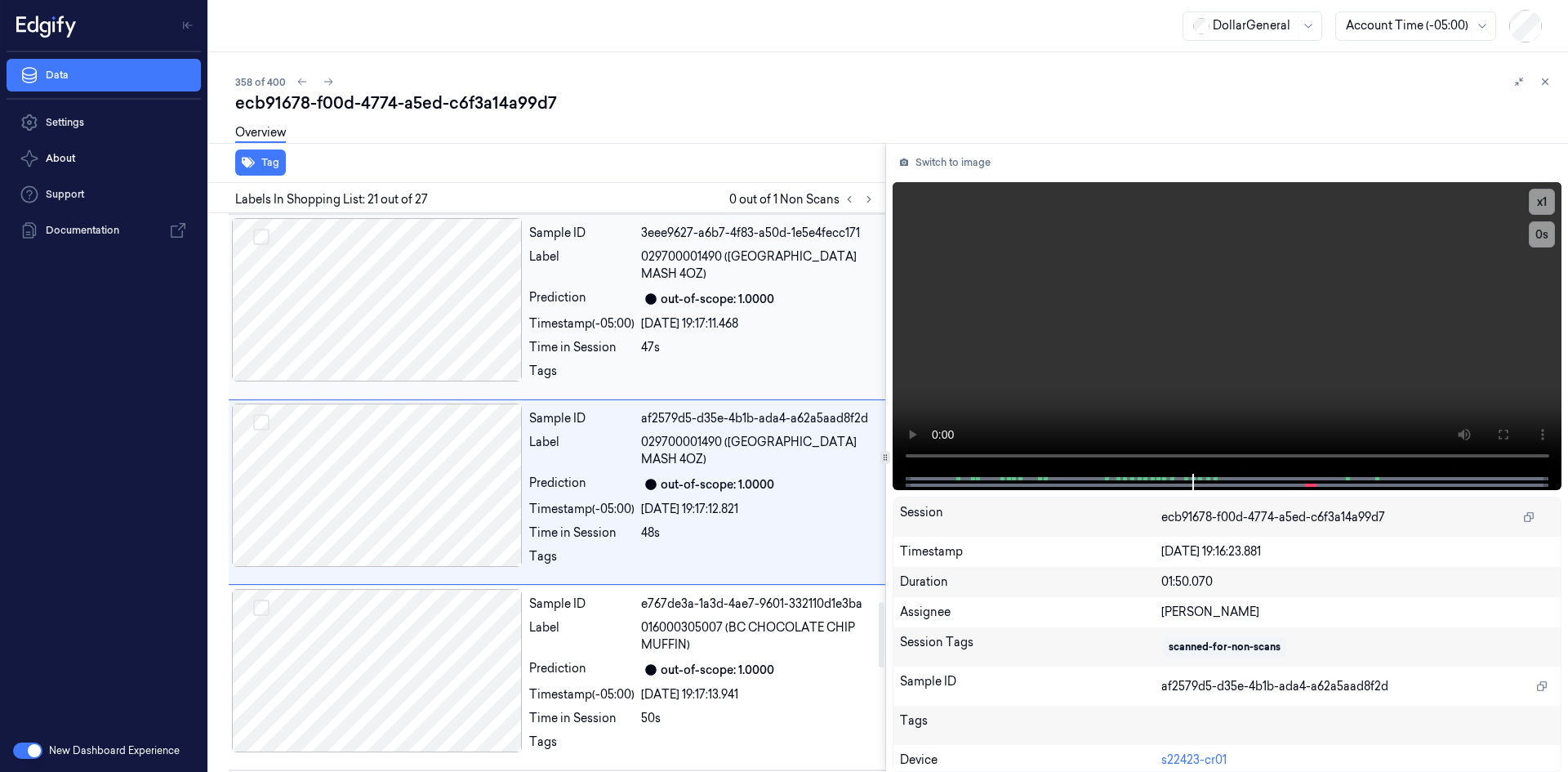
click at [571, 337] on div "Sample ID 3eee9627-a6b7-4f83-a50d-1e5e4fecc171 Label 029700001490 (IDAHOAN RANC…" at bounding box center [703, 306] width 359 height 177
click at [571, 337] on div "Sample ID 04a10e25-809b-4d61-8580-e59dd6a5fbe4 Label 029700001490 (IDAHOAN RANC…" at bounding box center [703, 306] width 359 height 177
click at [569, 339] on div "Sample ID feb6ecf3-0b0d-421b-8631-890bf1fe660a Label 029700001490 (IDAHOAN RANC…" at bounding box center [703, 306] width 359 height 177
click at [567, 341] on div "Time in Session" at bounding box center [581, 344] width 105 height 17
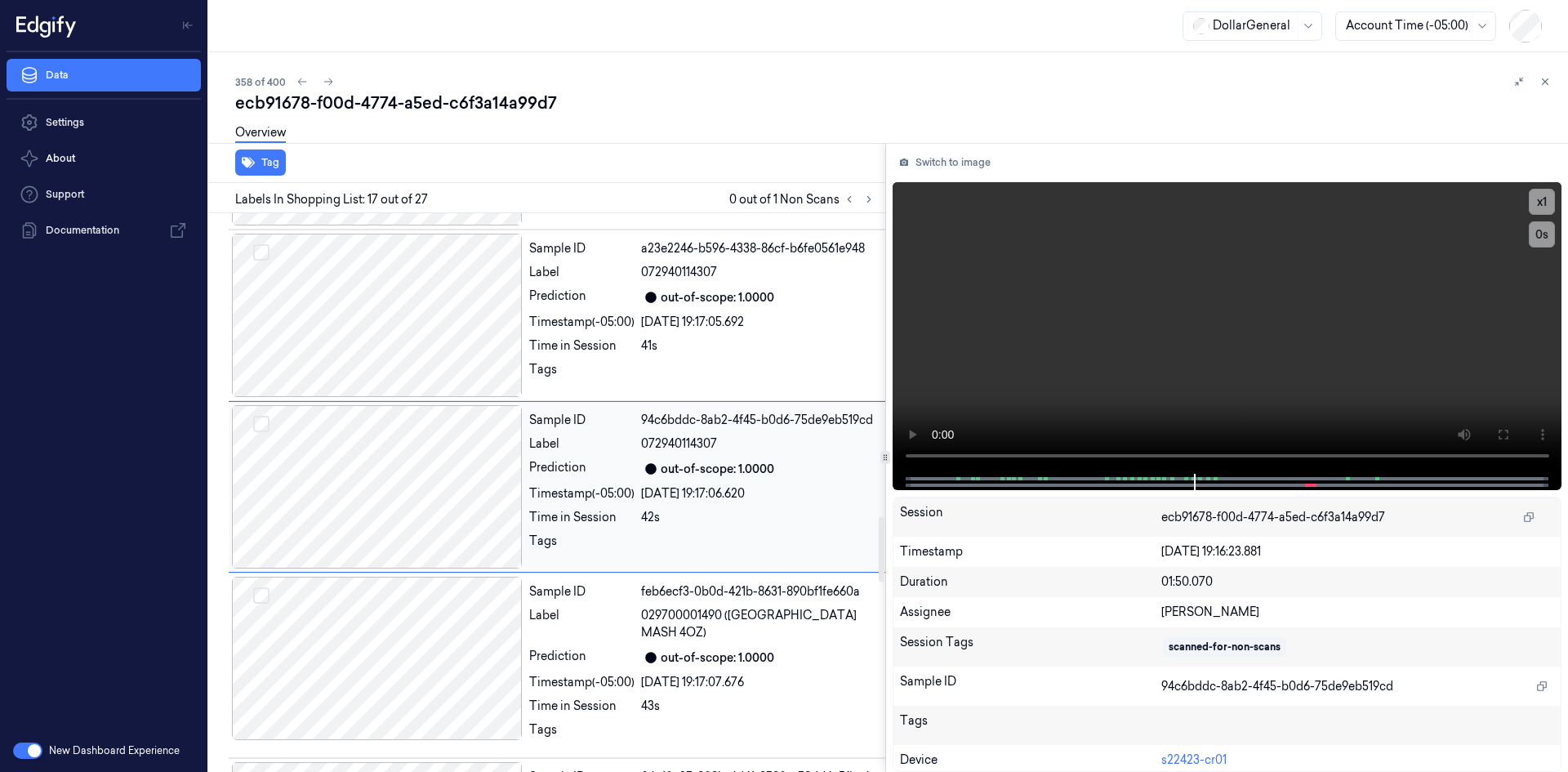
scroll to position [2592, 0]
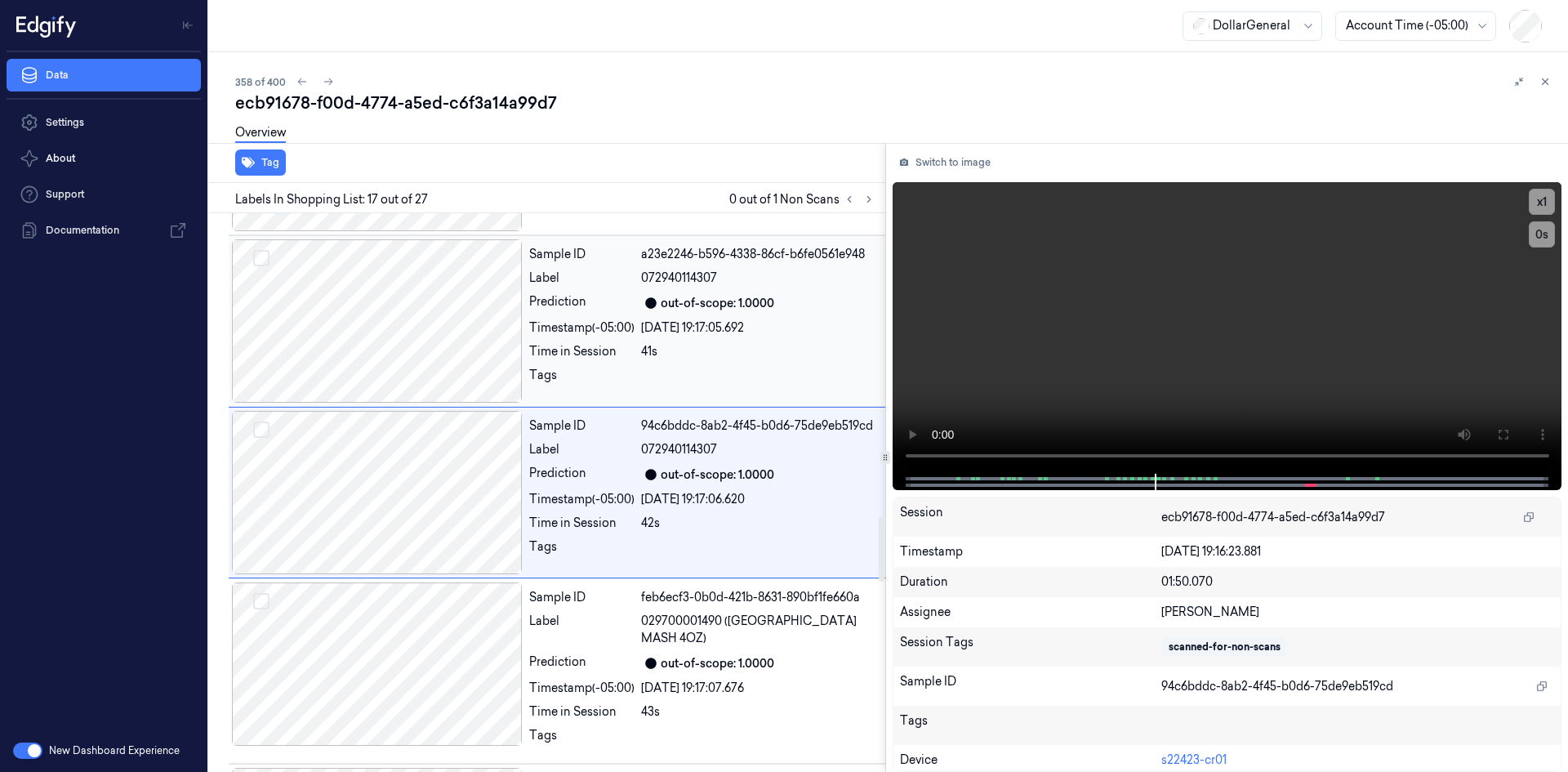
click at [599, 363] on div "Sample ID a23e2246-b596-4338-86cf-b6fe0561e948 Label 072940114307 Prediction ou…" at bounding box center [703, 321] width 359 height 163
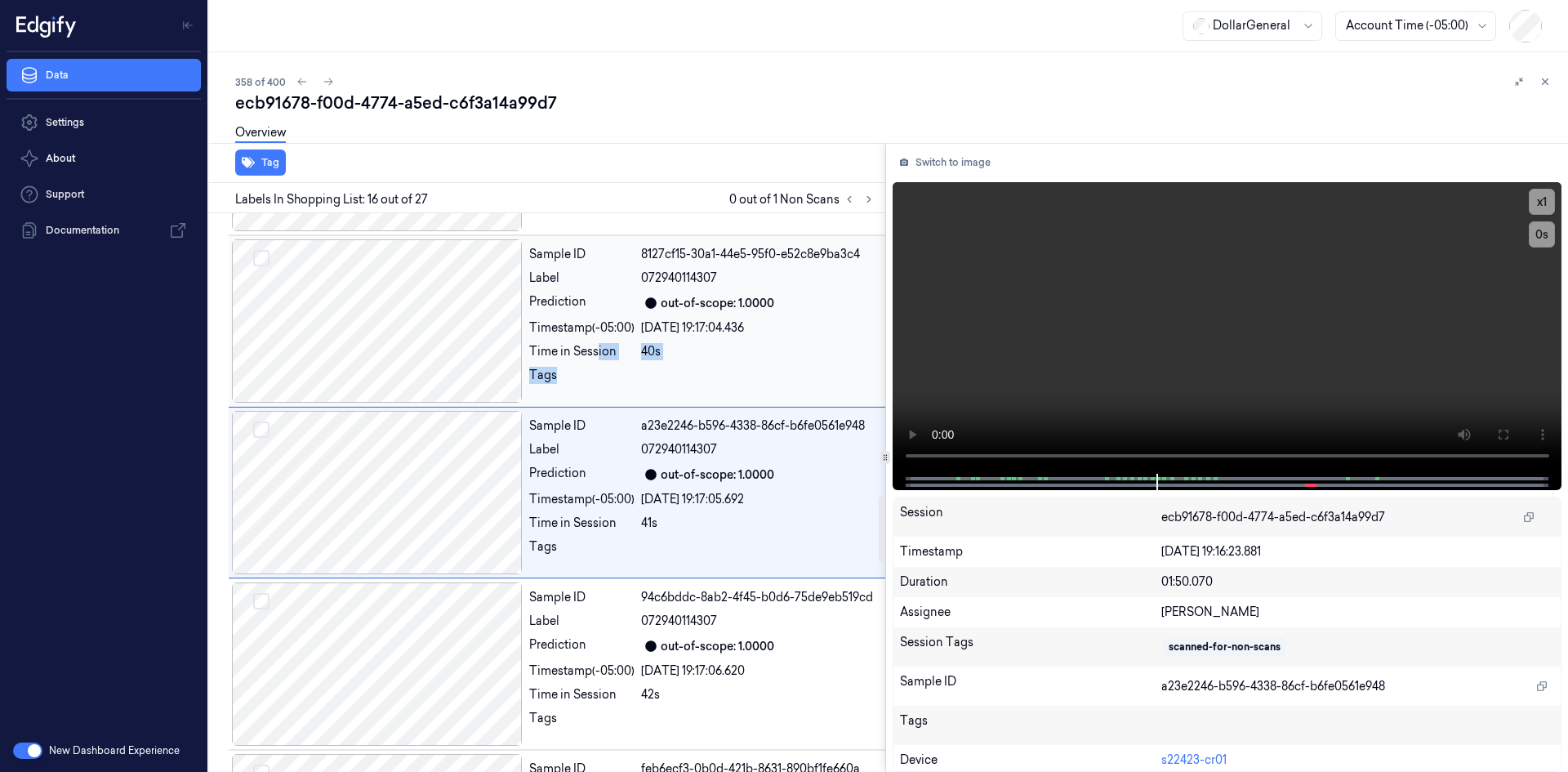
click at [597, 364] on div "Sample ID 8127cf15-30a1-44e5-95f0-e52c8e9ba3c4 Label 072940114307 Prediction ou…" at bounding box center [703, 321] width 359 height 163
click at [595, 364] on div "Sample ID 64fbc434-cdf3-44fb-b204-3919c1754dbf Label 850012565260 Prediction ou…" at bounding box center [703, 321] width 359 height 163
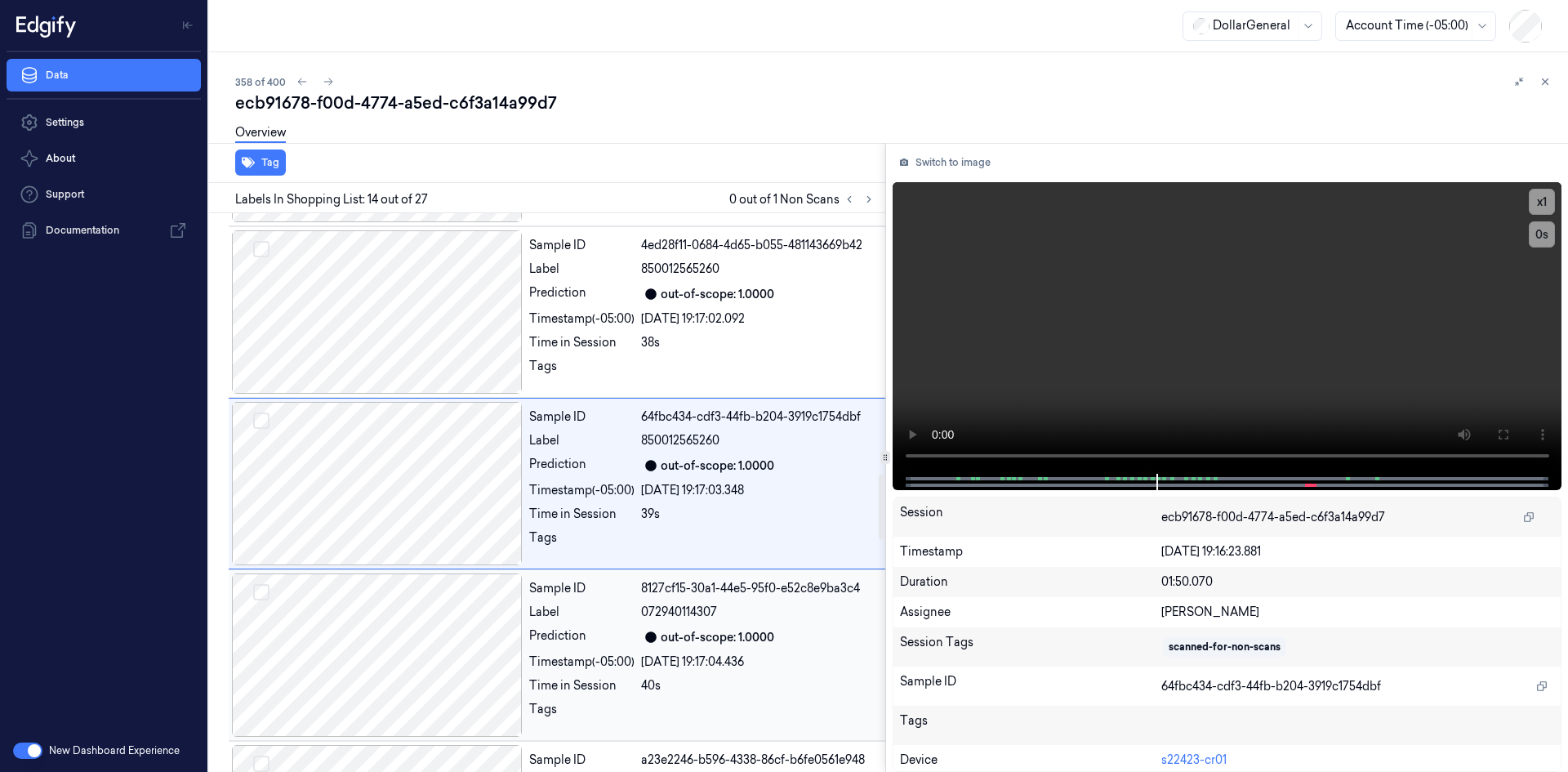
scroll to position [2077, 0]
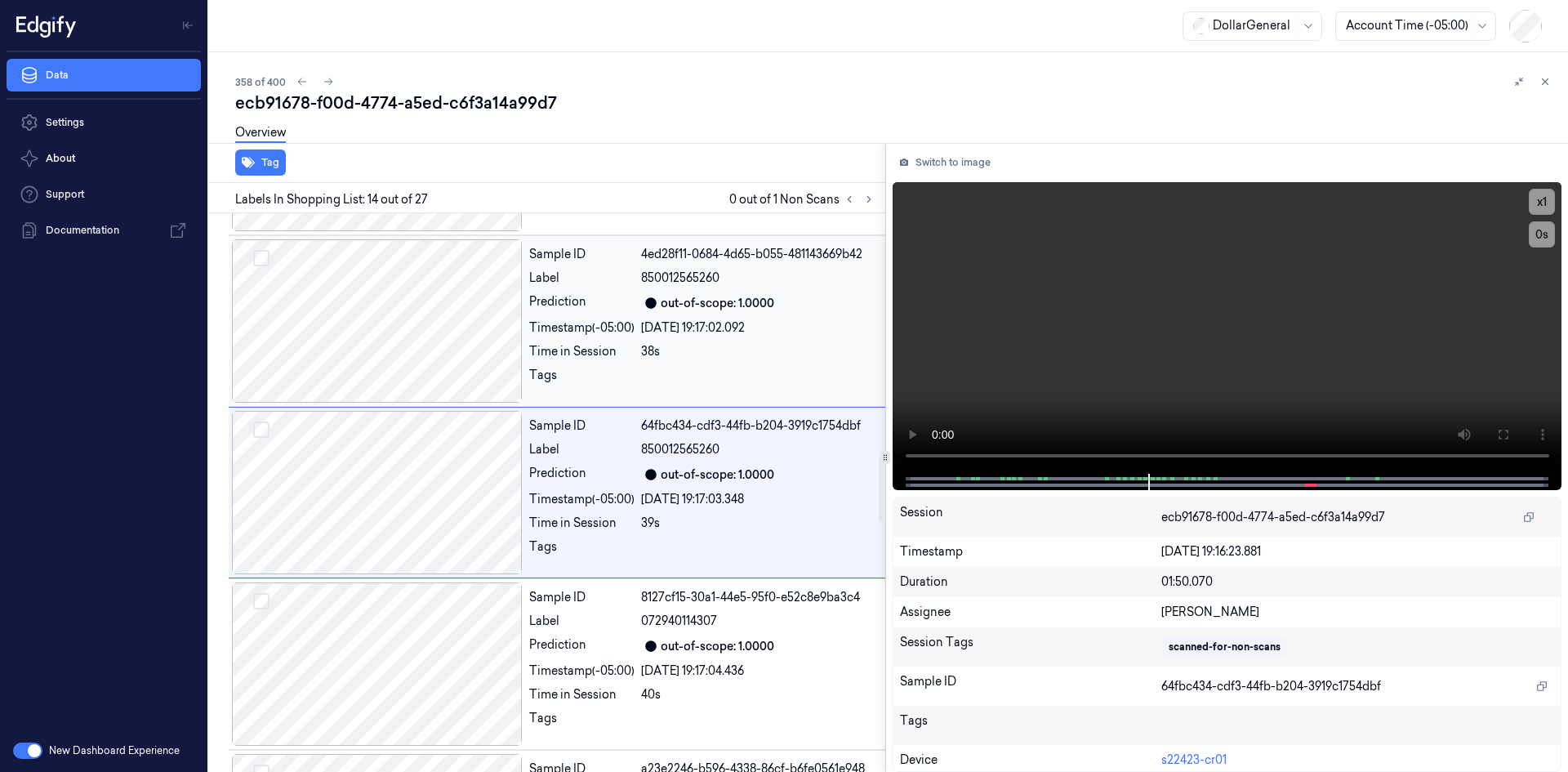
click at [740, 326] on div "29/08/2025 19:17:02.092" at bounding box center [758, 328] width 235 height 17
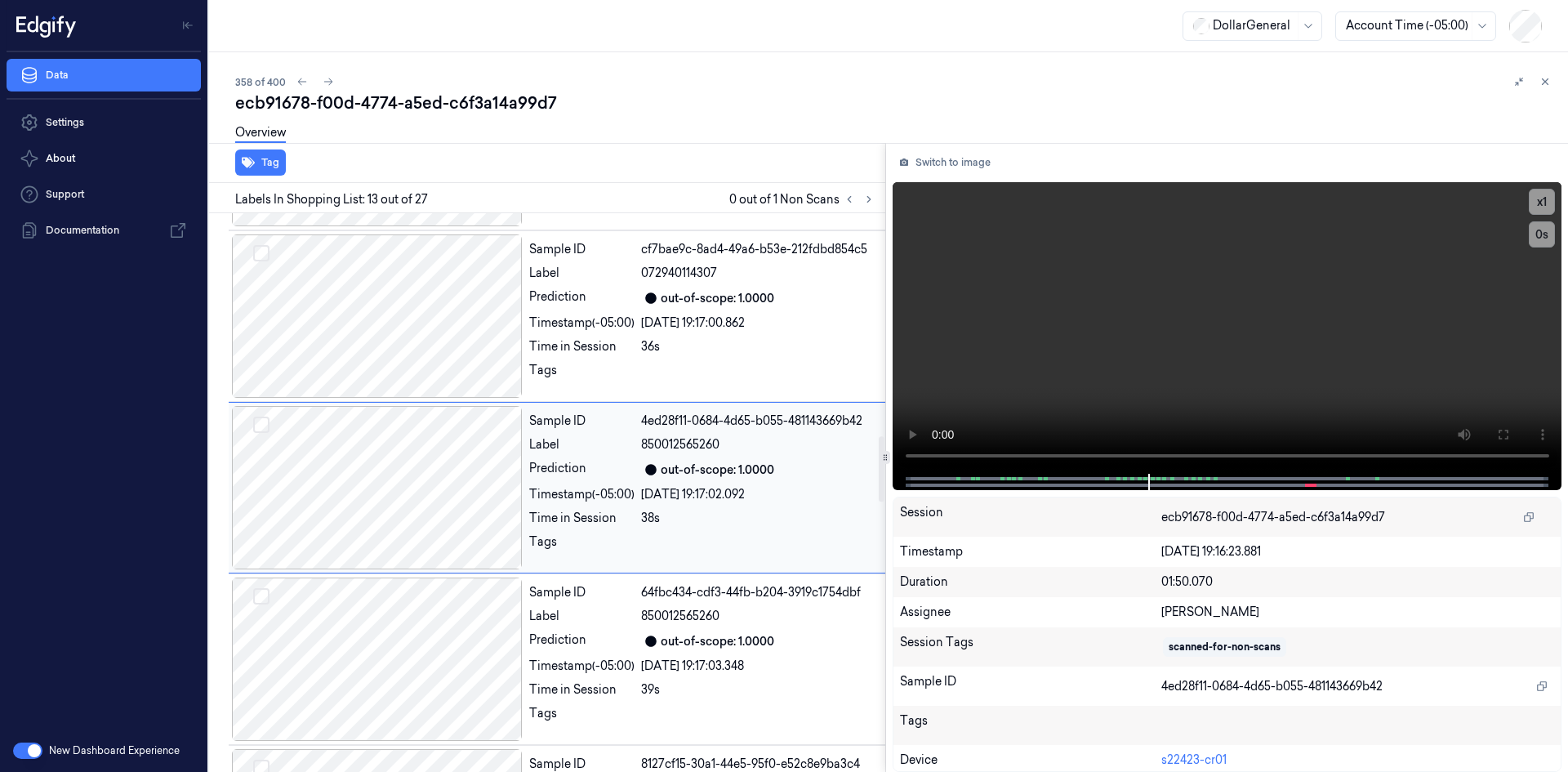
scroll to position [1905, 0]
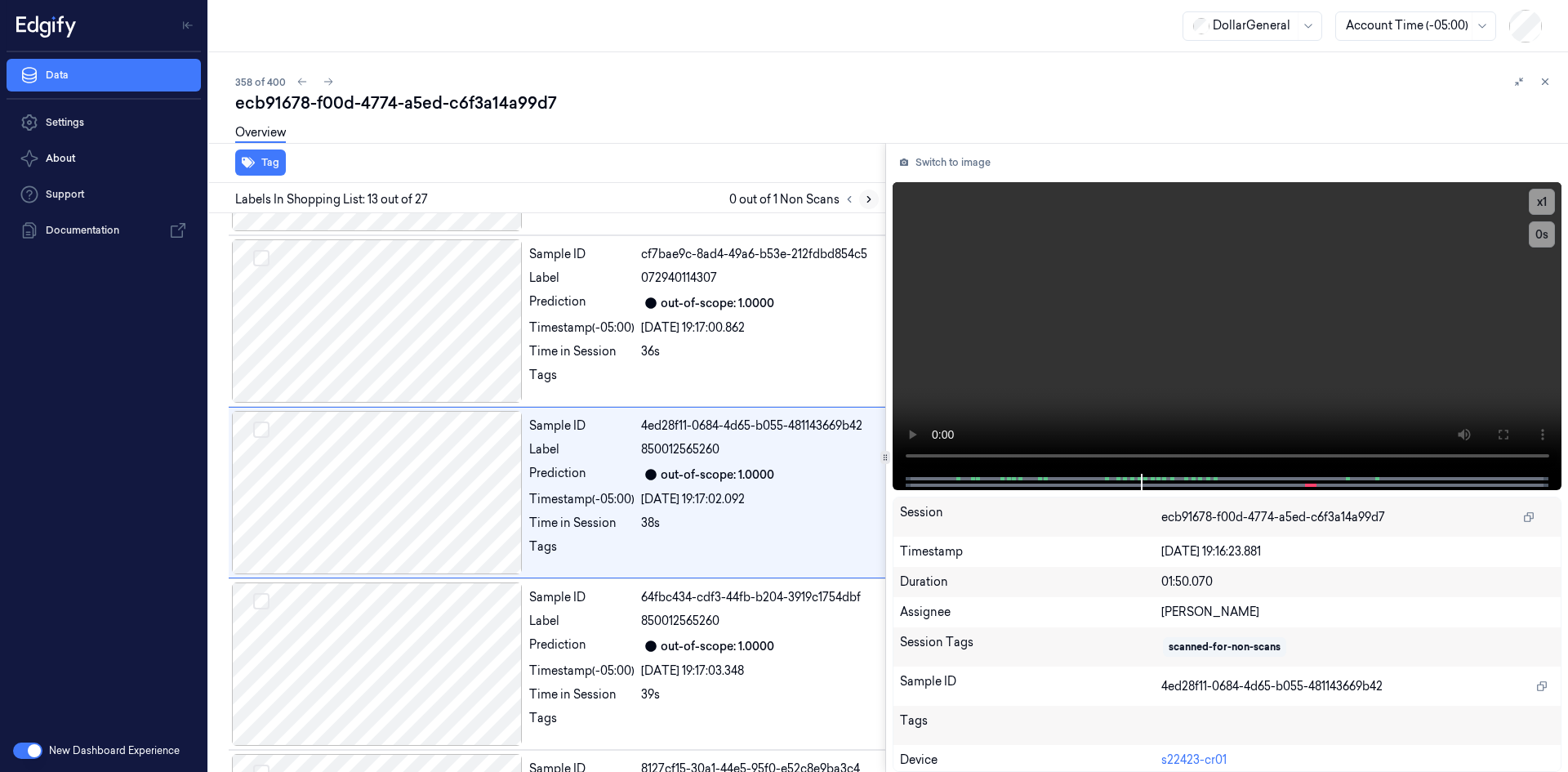
click at [870, 198] on icon at bounding box center [869, 199] width 11 height 11
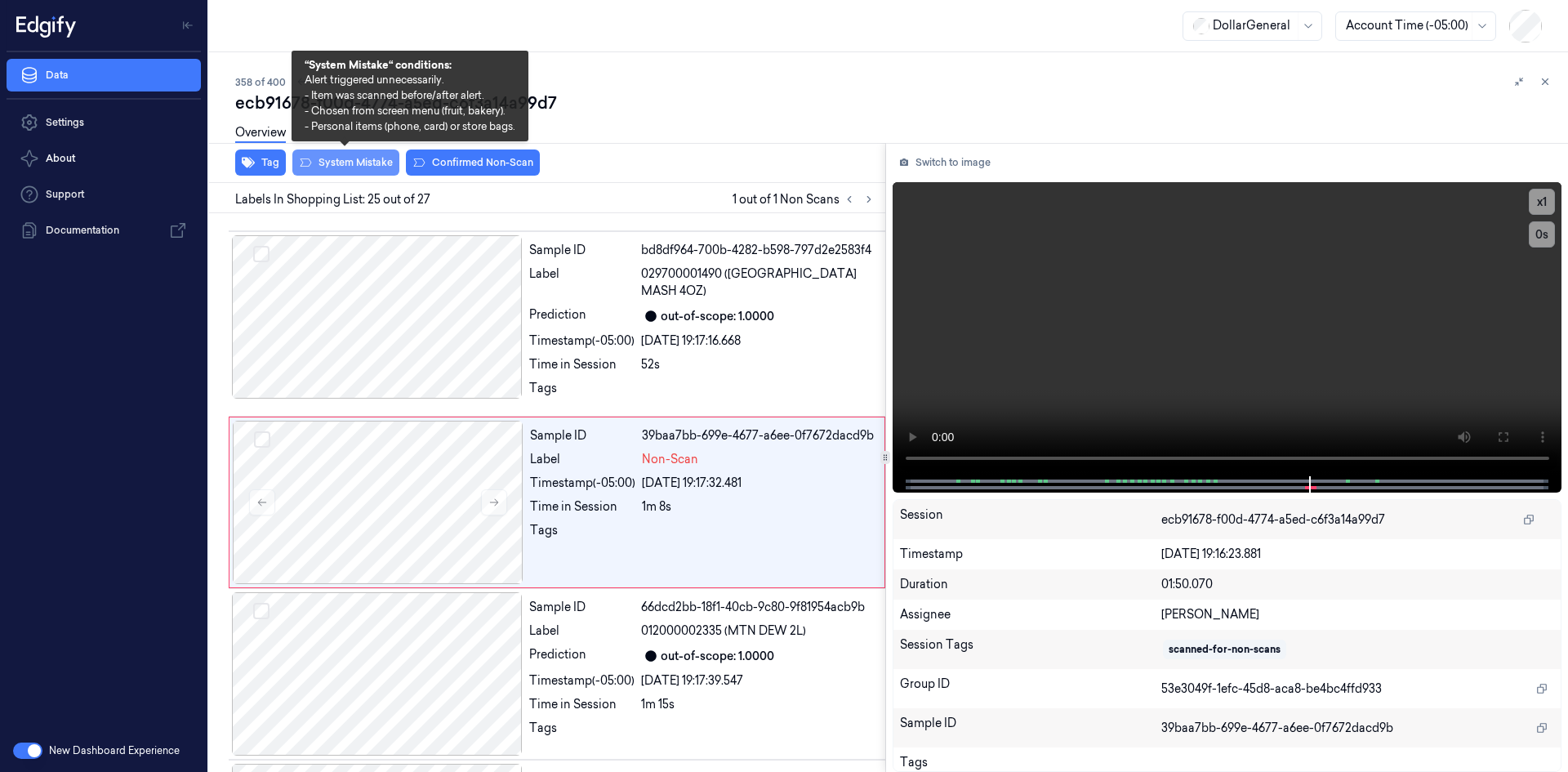
scroll to position [4061, 0]
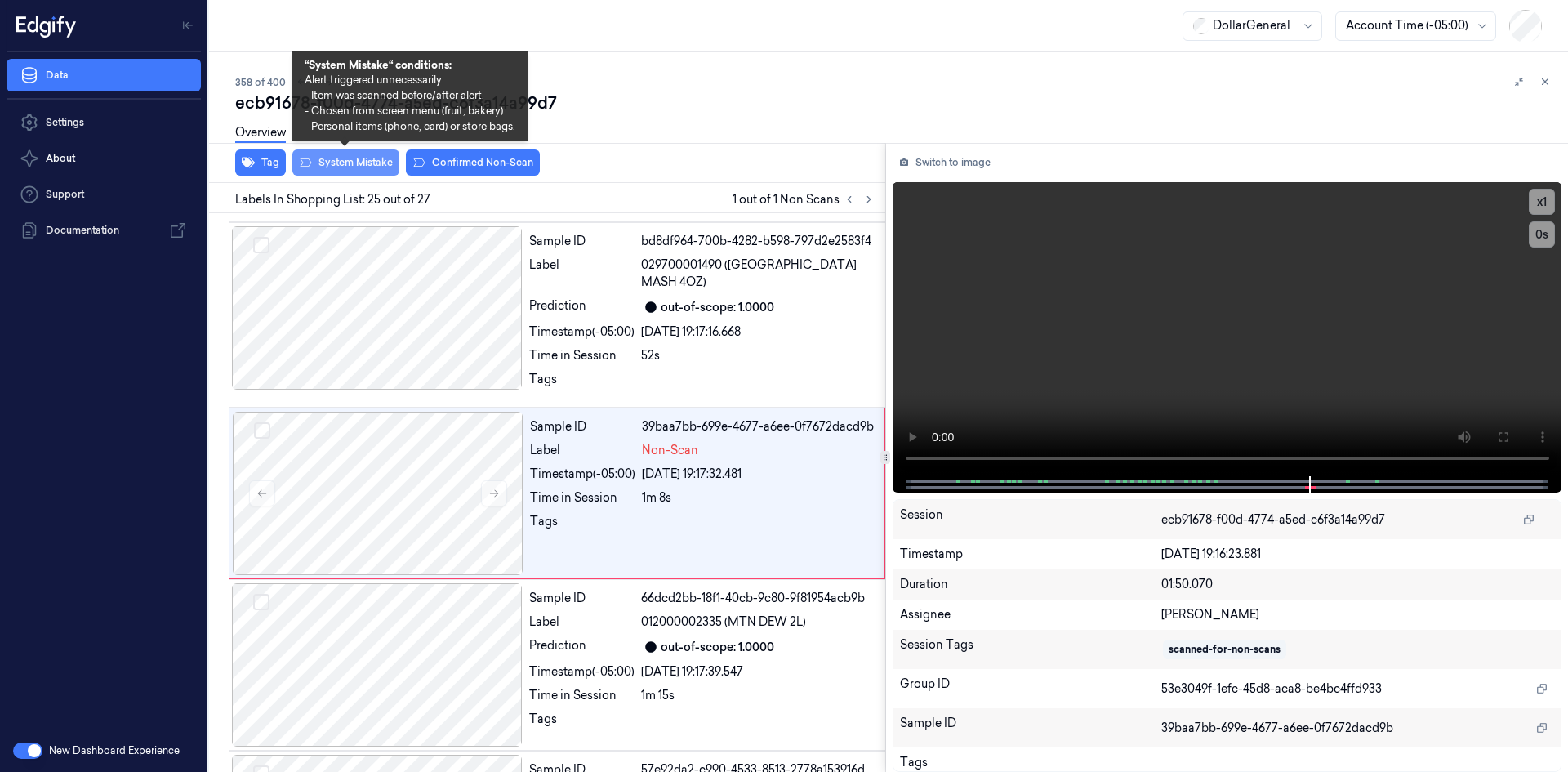
click at [359, 170] on button "System Mistake" at bounding box center [346, 163] width 107 height 27
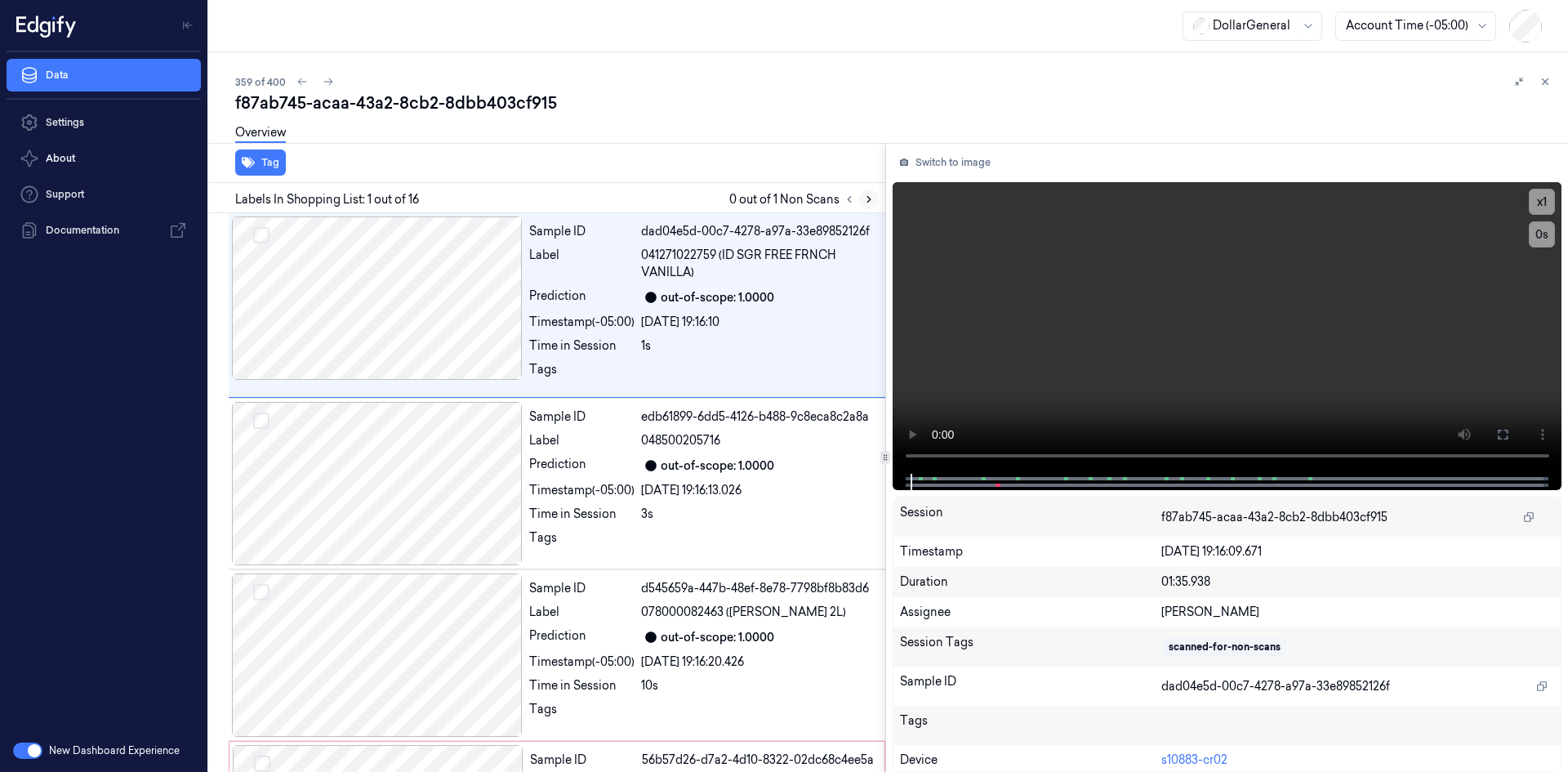
click at [875, 199] on button at bounding box center [869, 199] width 20 height 20
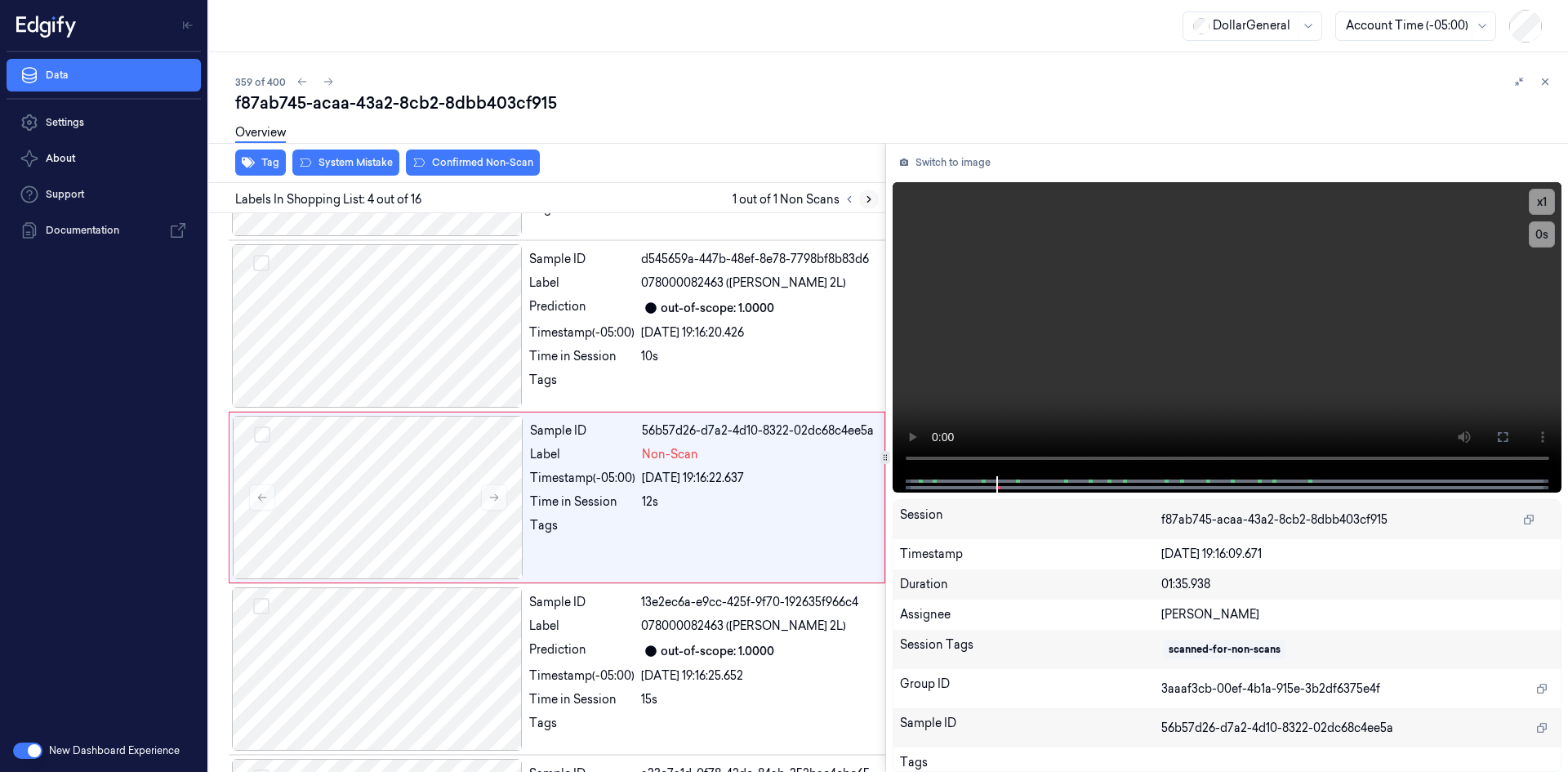
scroll to position [334, 0]
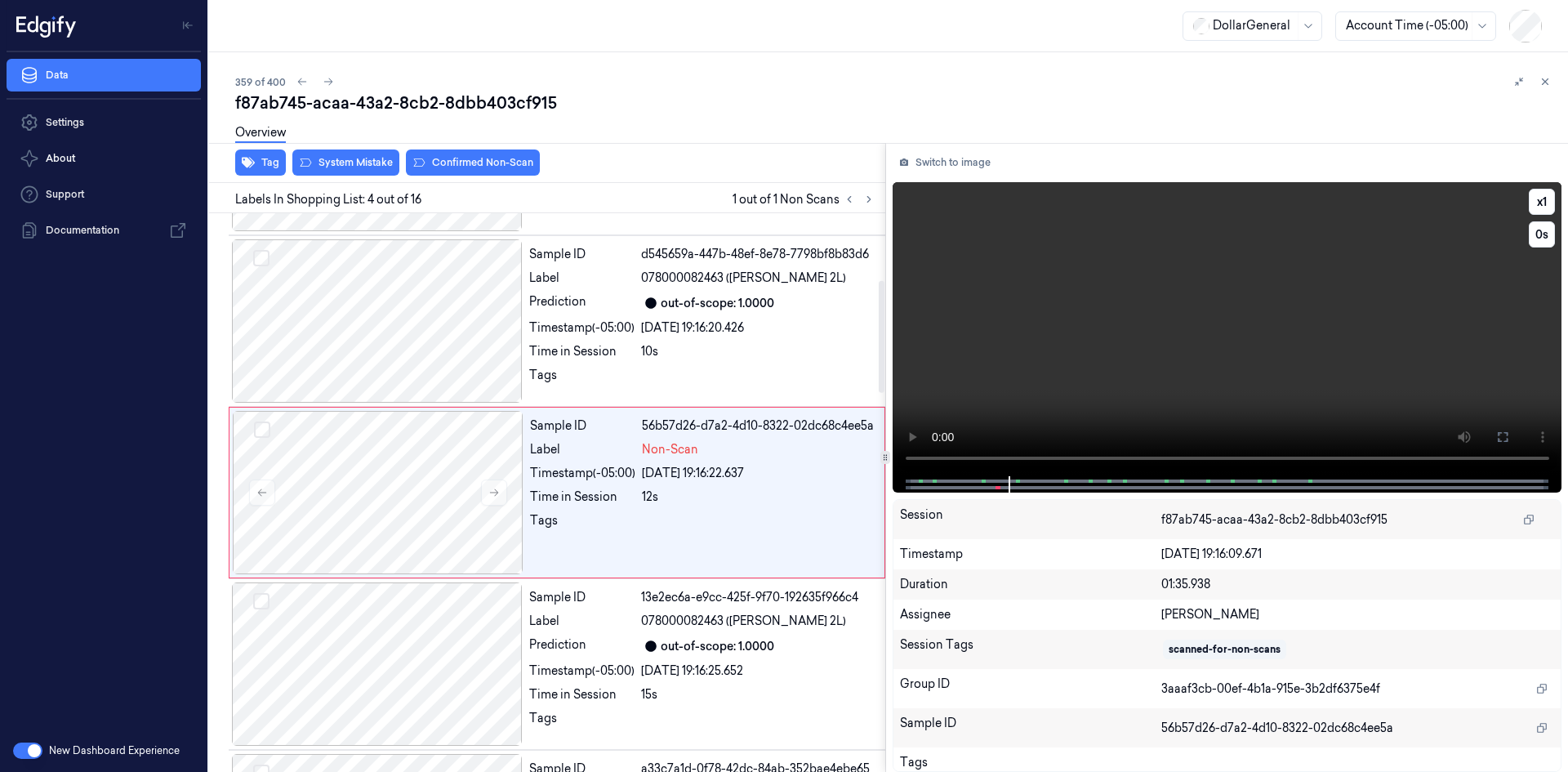
click at [928, 290] on video at bounding box center [1227, 330] width 670 height 294
click at [533, 341] on div "Sample ID d545659a-447b-48ef-8e78-7798bf8b83d6 Label 078000082463 (DR PEPPER 2L…" at bounding box center [703, 321] width 359 height 163
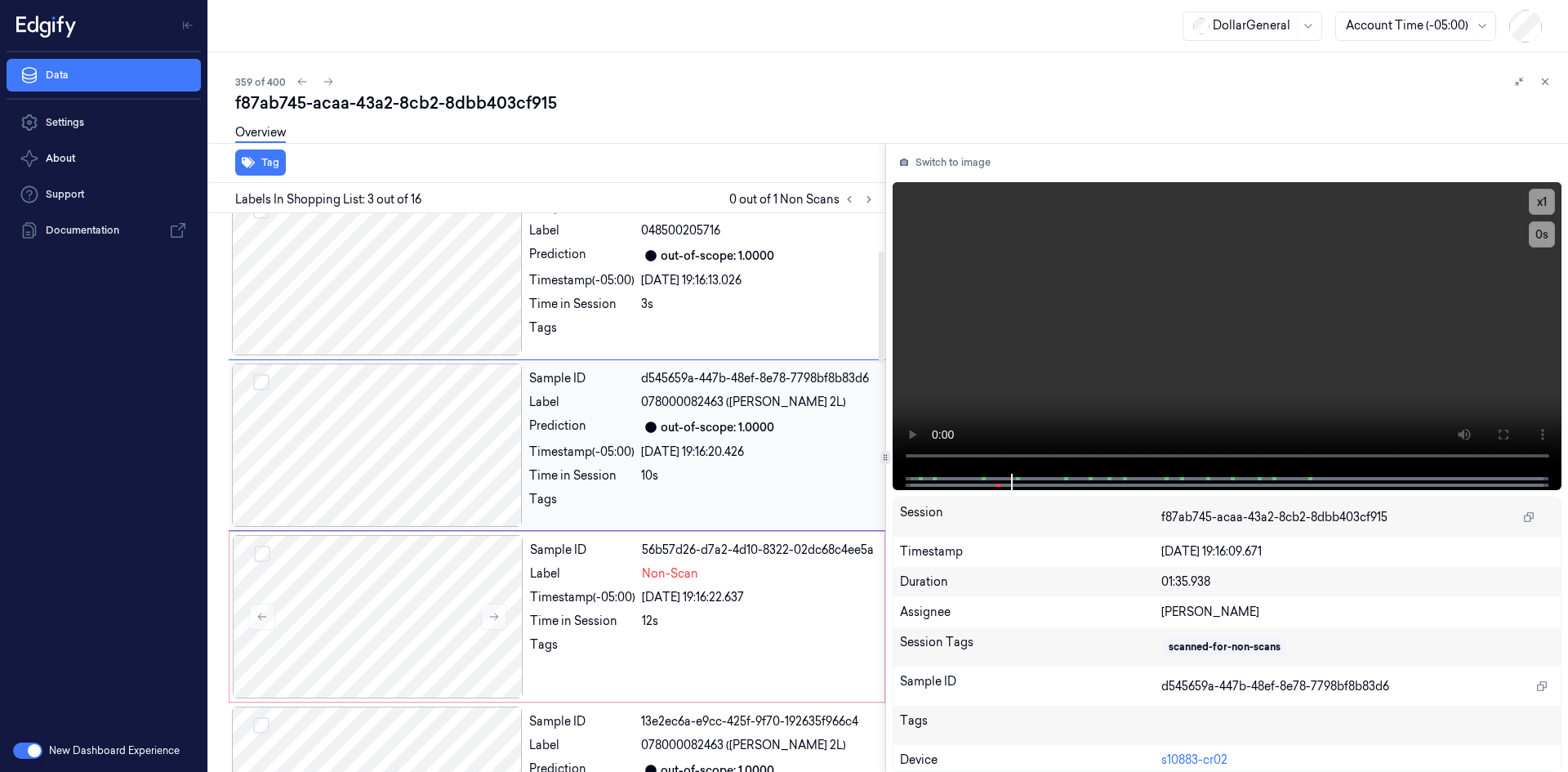
scroll to position [163, 0]
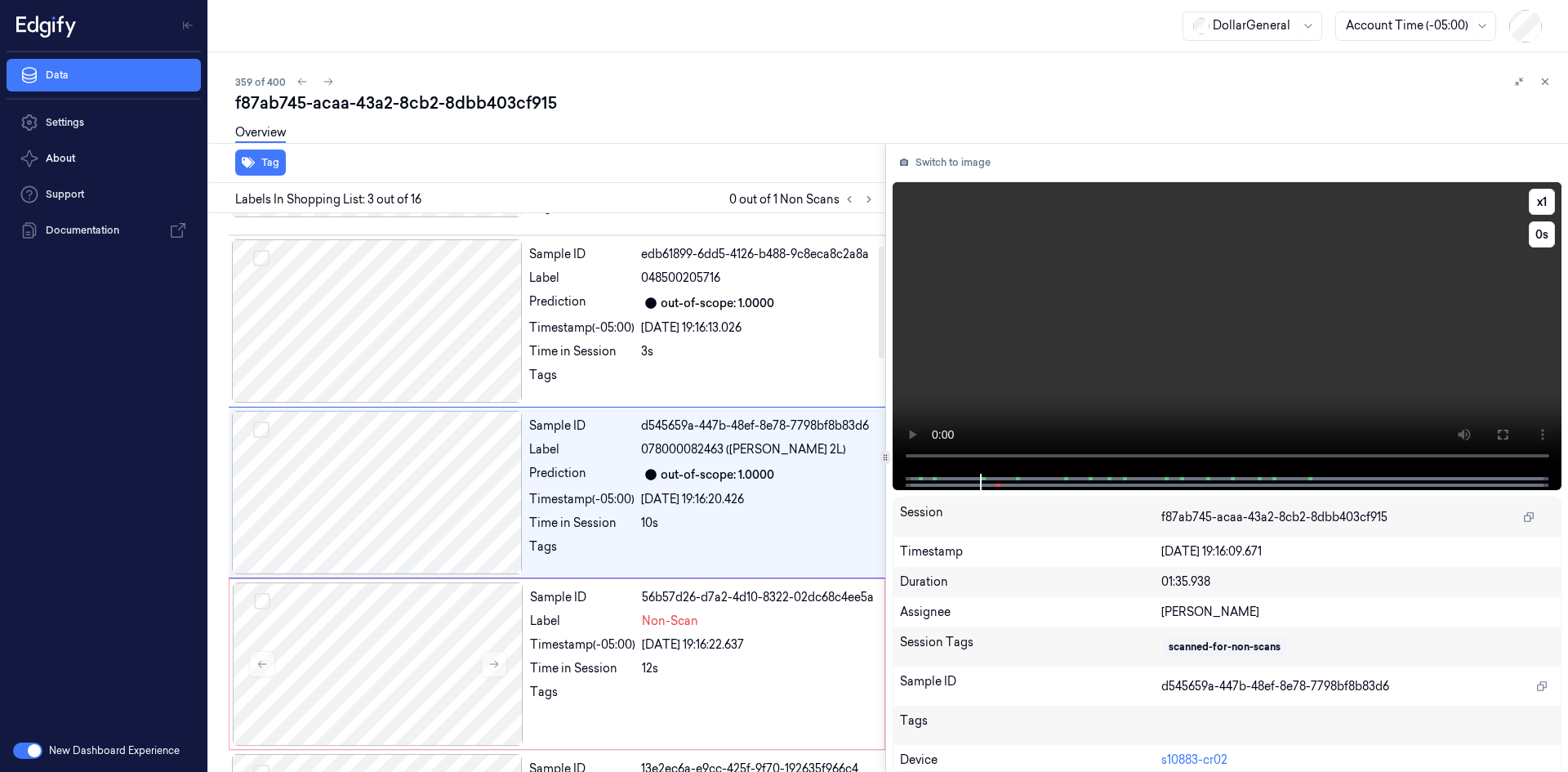
click at [1012, 320] on video at bounding box center [1227, 328] width 670 height 292
click at [722, 599] on div "56b57d26-d7a2-4d10-8322-02dc68c4ee5a" at bounding box center [758, 597] width 233 height 17
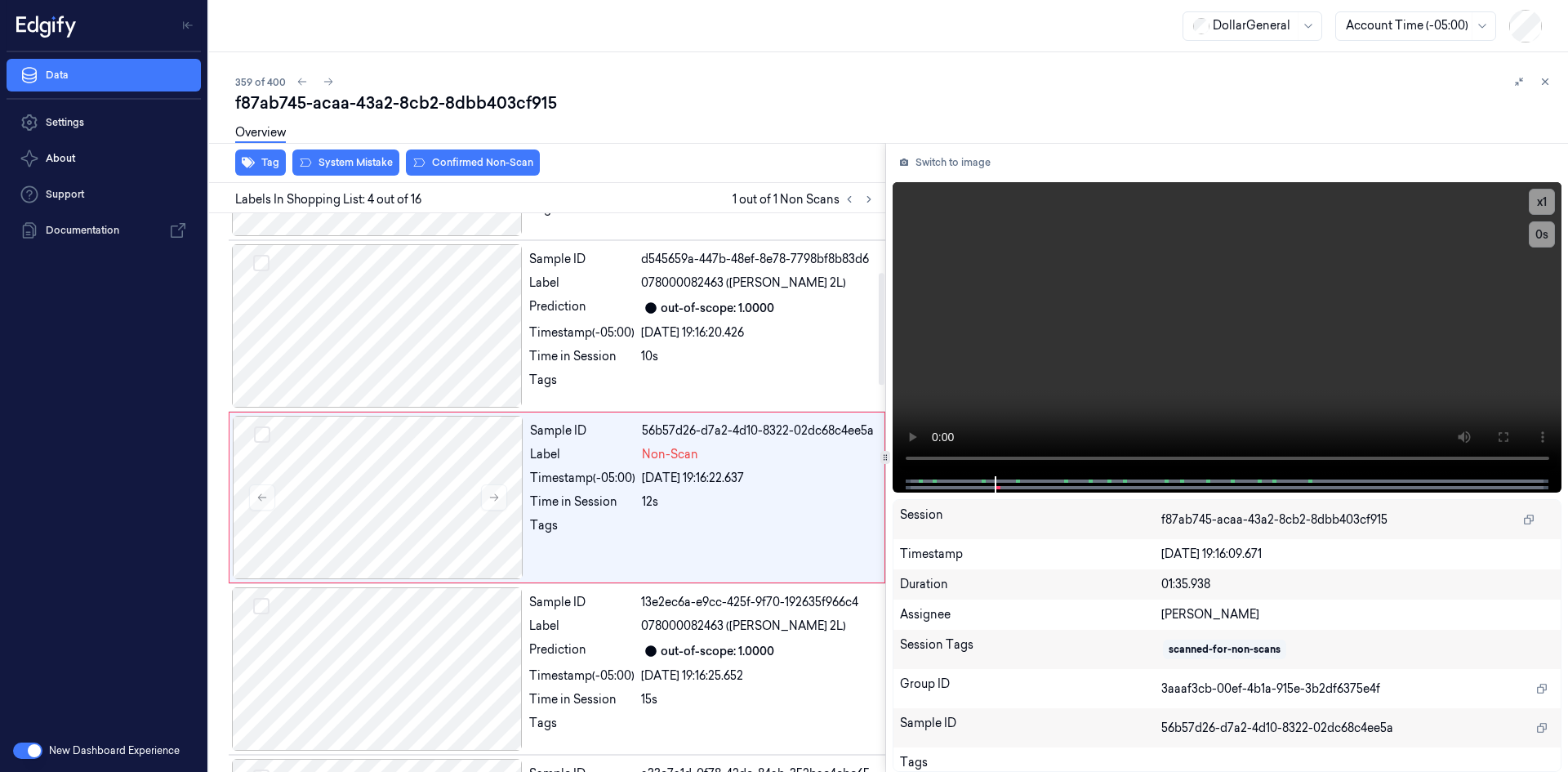
scroll to position [334, 0]
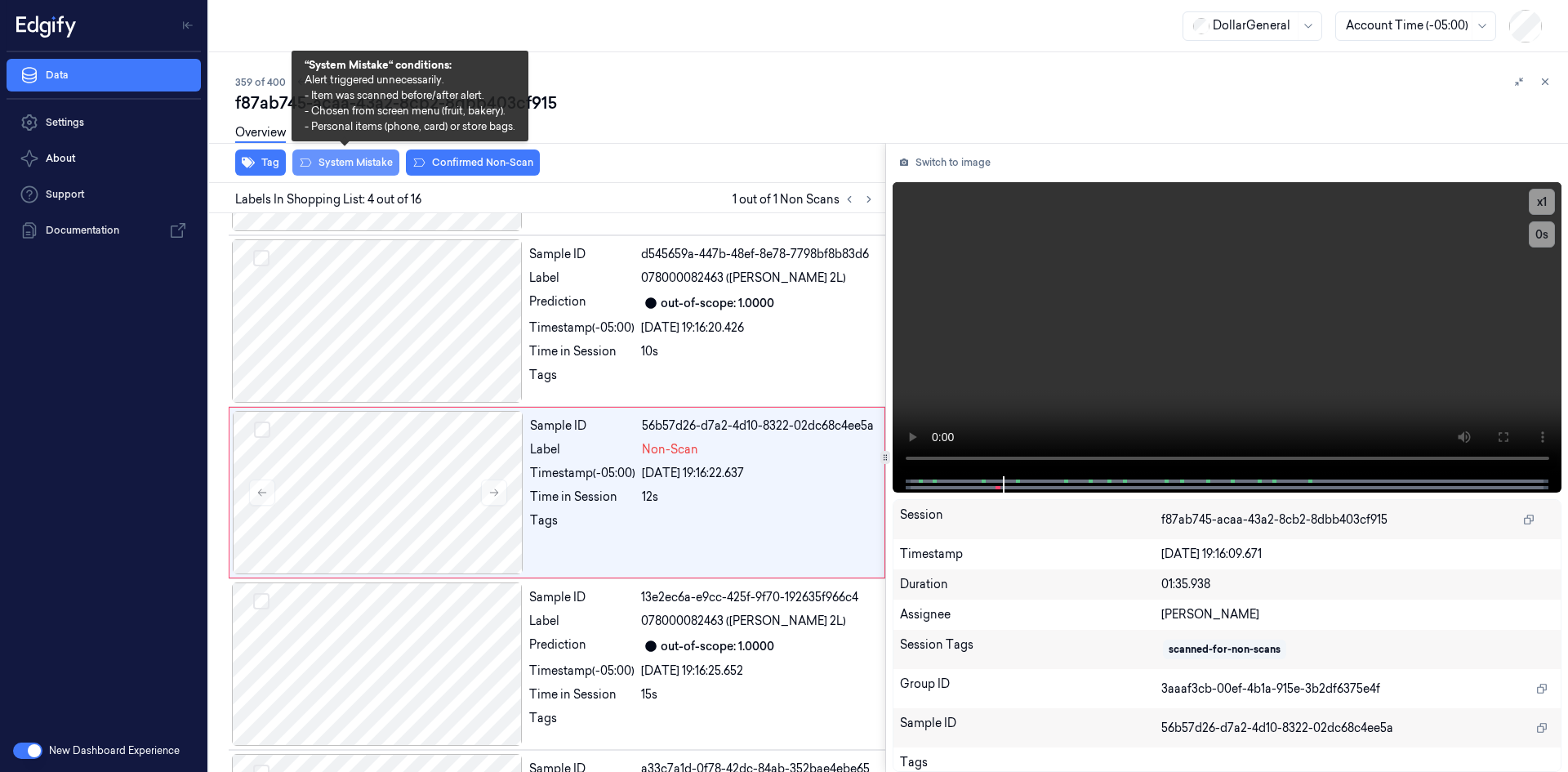
click at [377, 161] on button "System Mistake" at bounding box center [346, 163] width 107 height 27
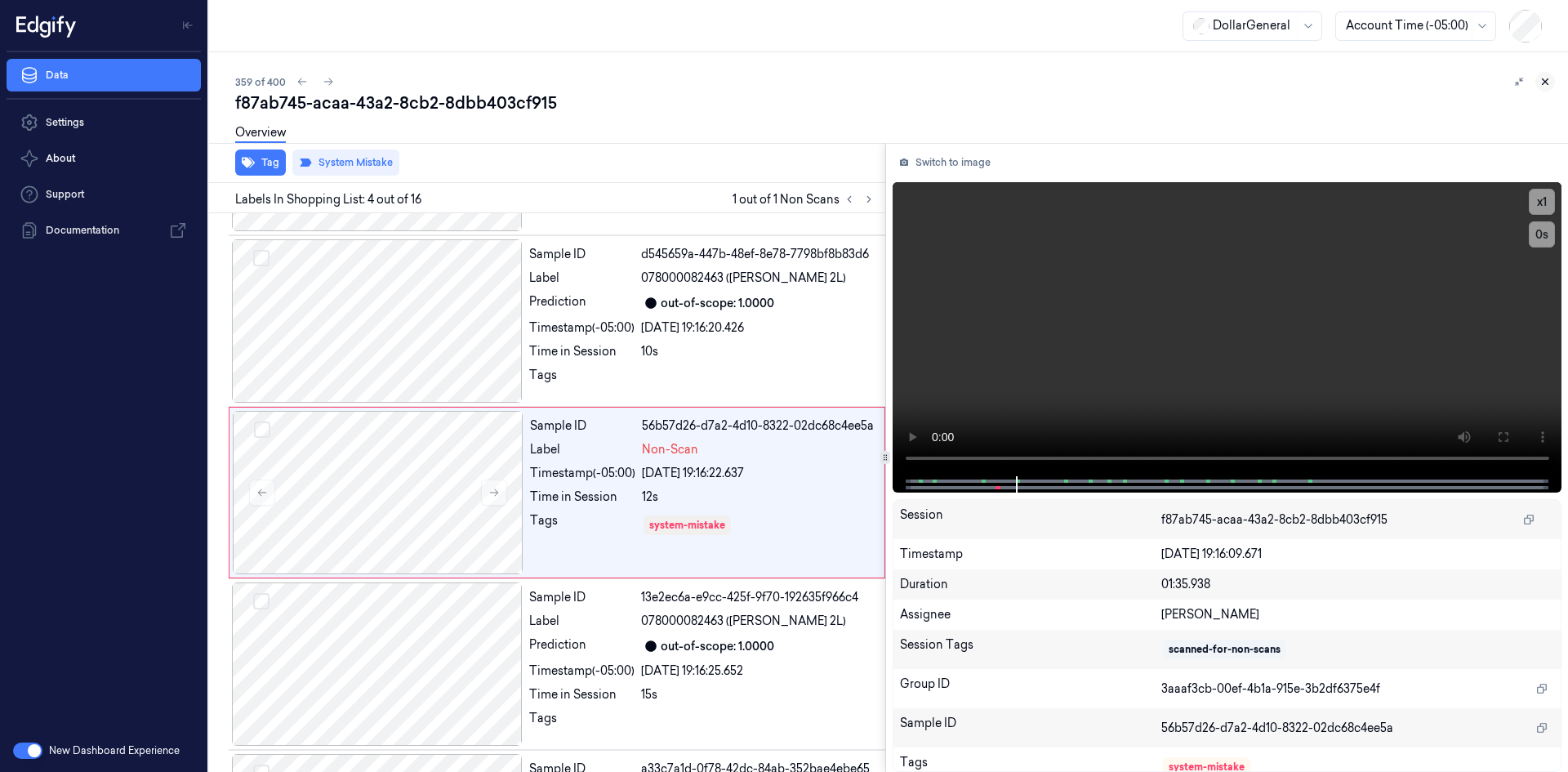
click at [1541, 82] on icon at bounding box center [1545, 81] width 11 height 11
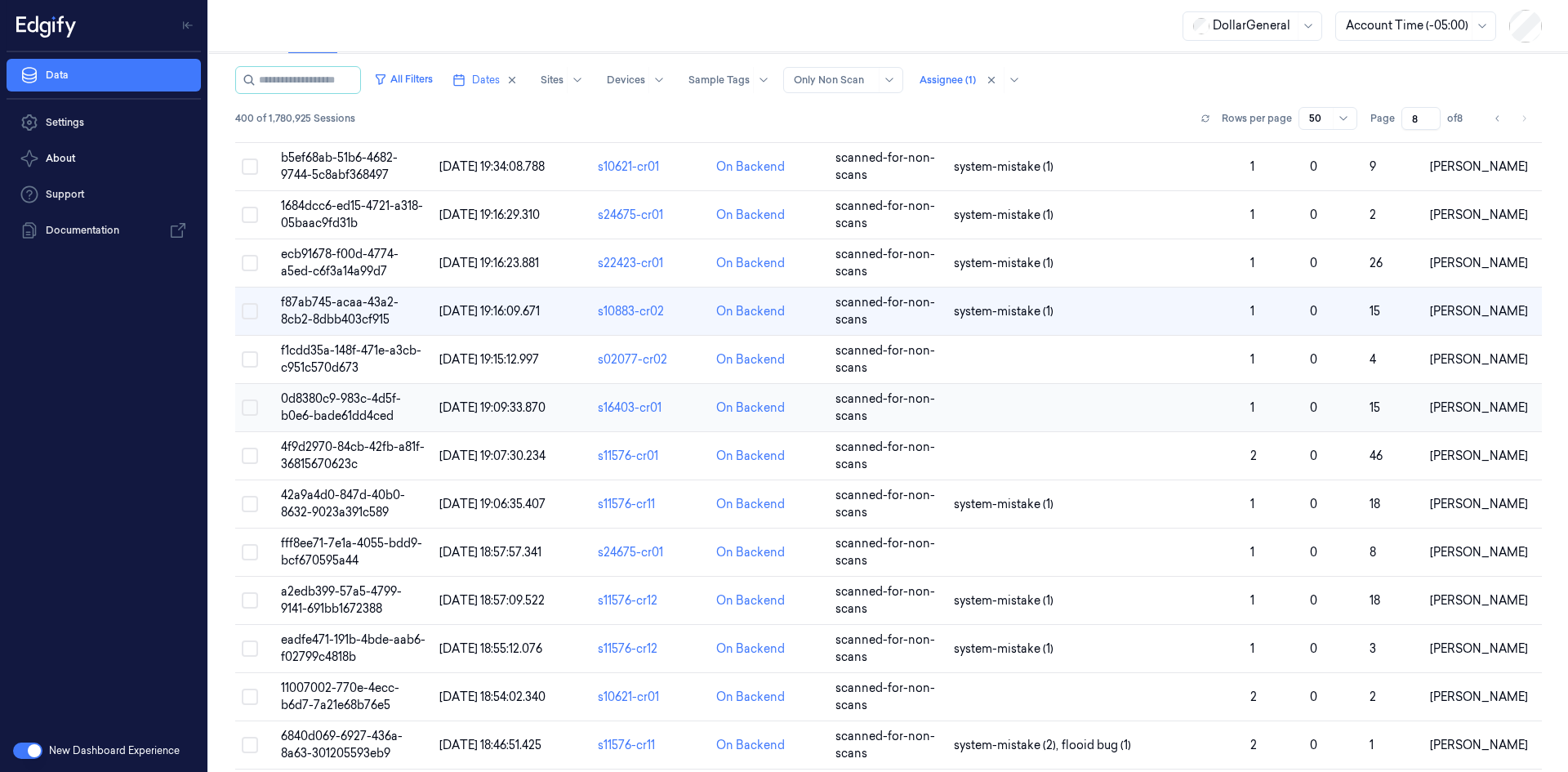
scroll to position [188, 0]
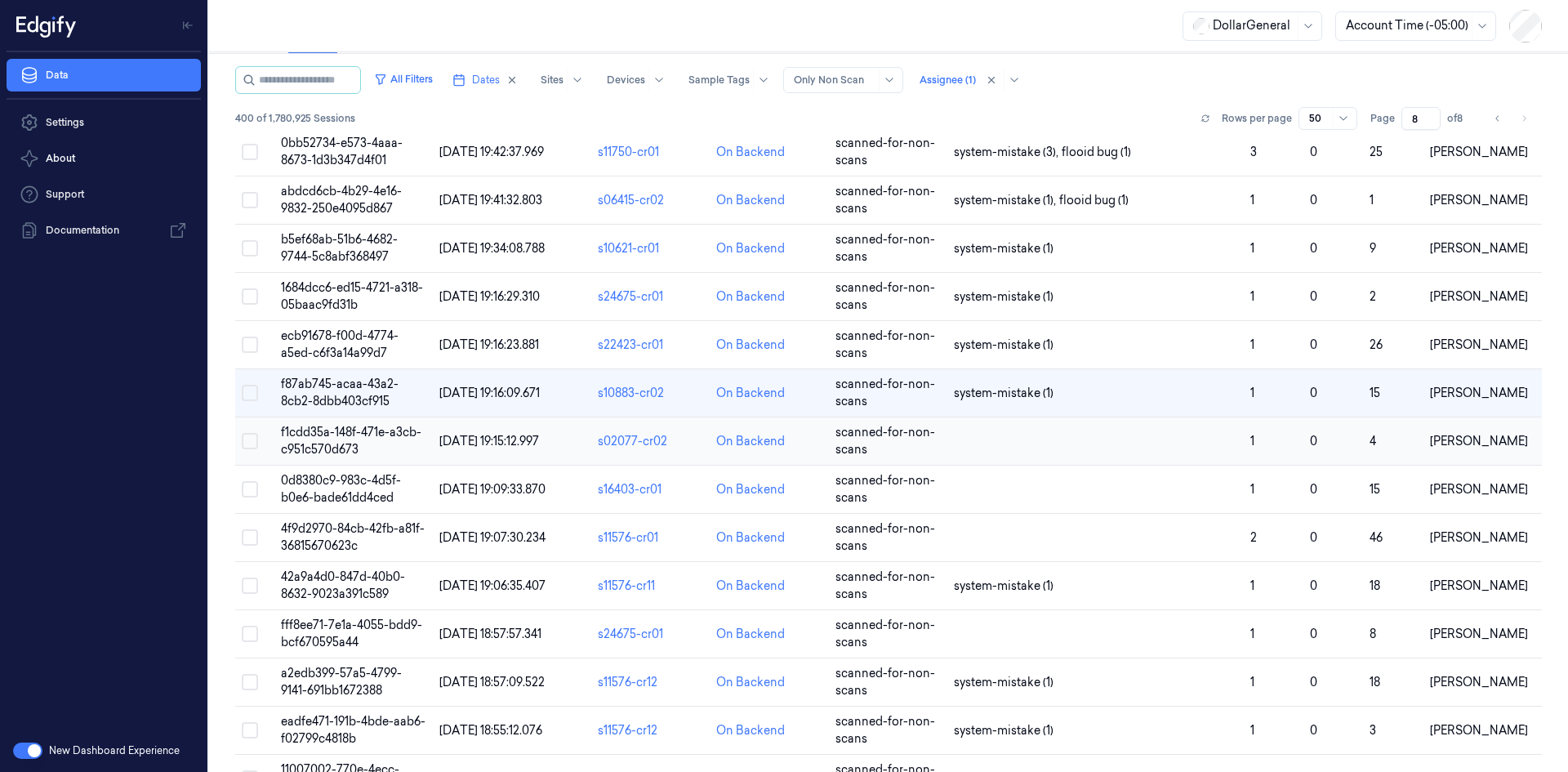
click at [1077, 425] on td at bounding box center [1096, 442] width 296 height 48
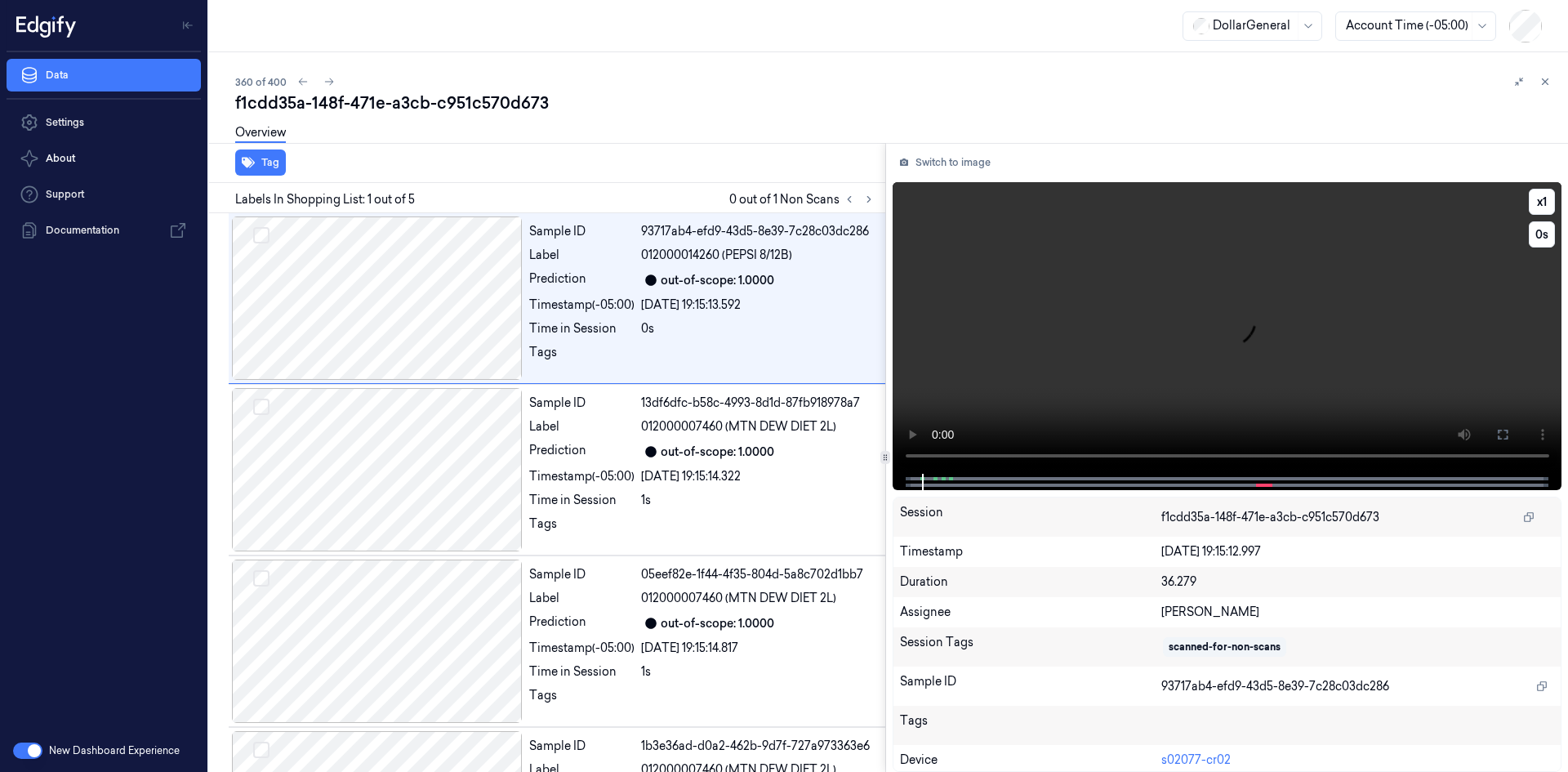
click at [1022, 263] on video at bounding box center [1227, 328] width 670 height 292
click at [868, 202] on icon at bounding box center [870, 199] width 3 height 6
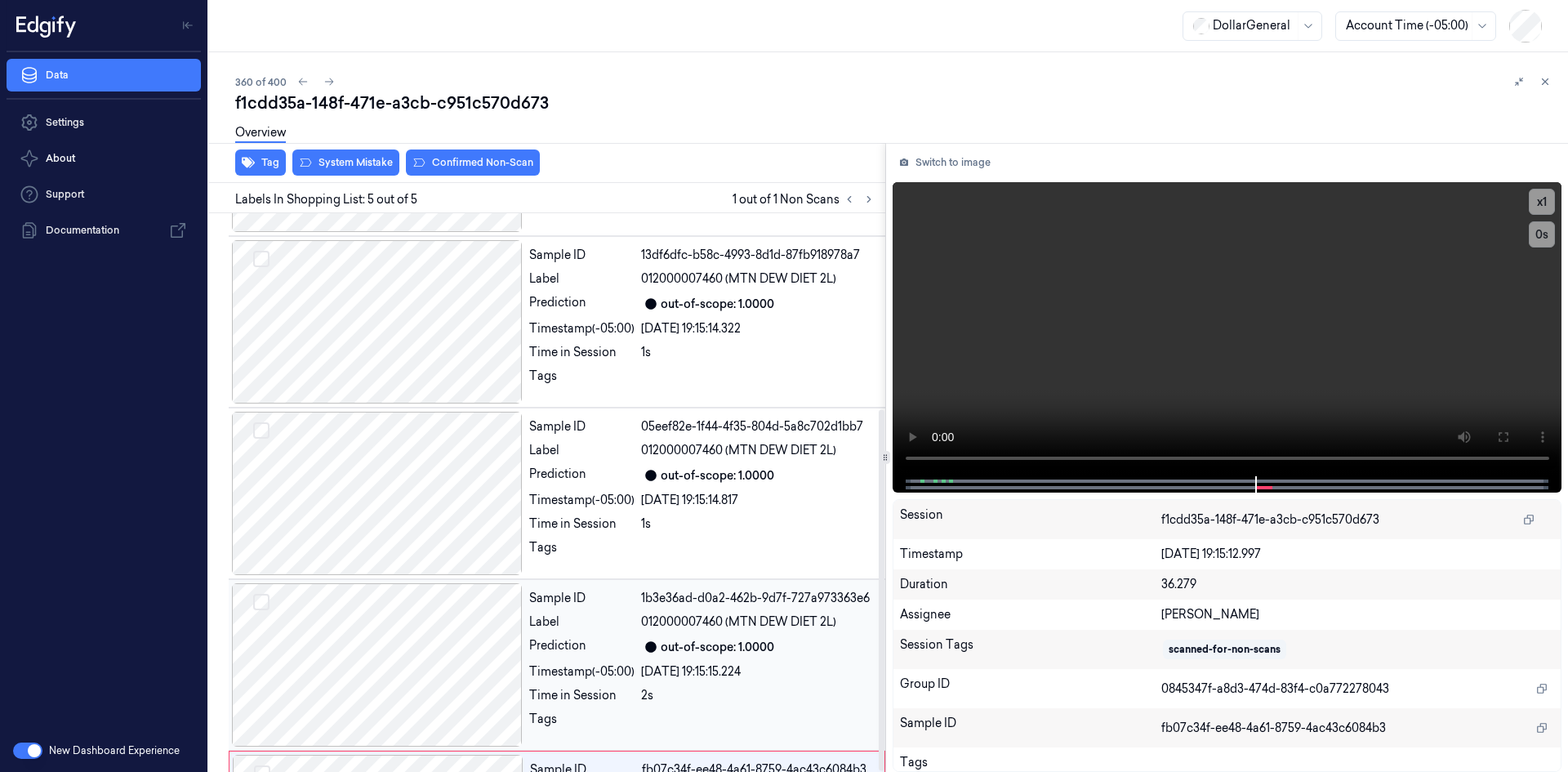
scroll to position [140, 0]
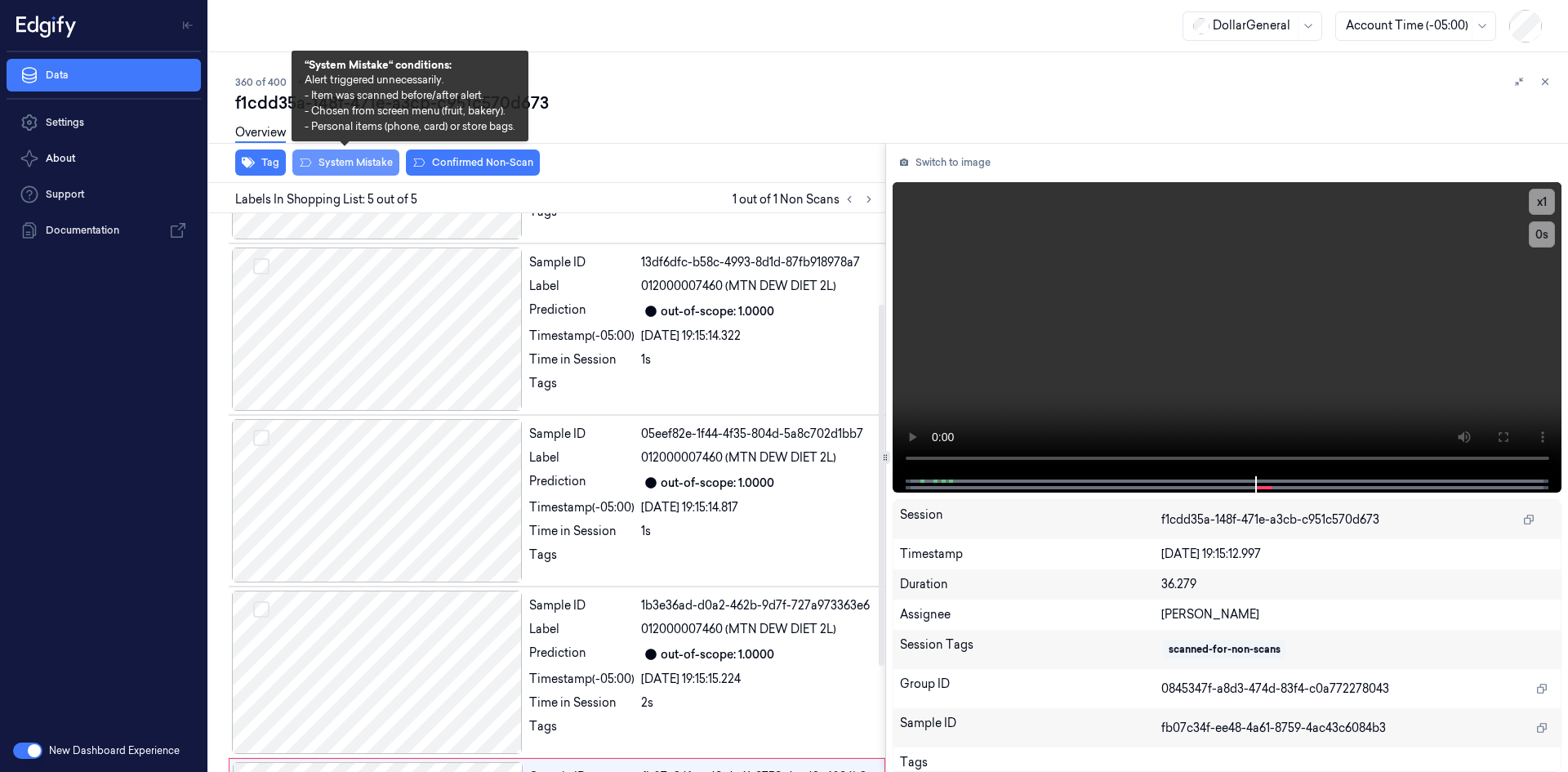
click at [371, 159] on button "System Mistake" at bounding box center [346, 163] width 107 height 27
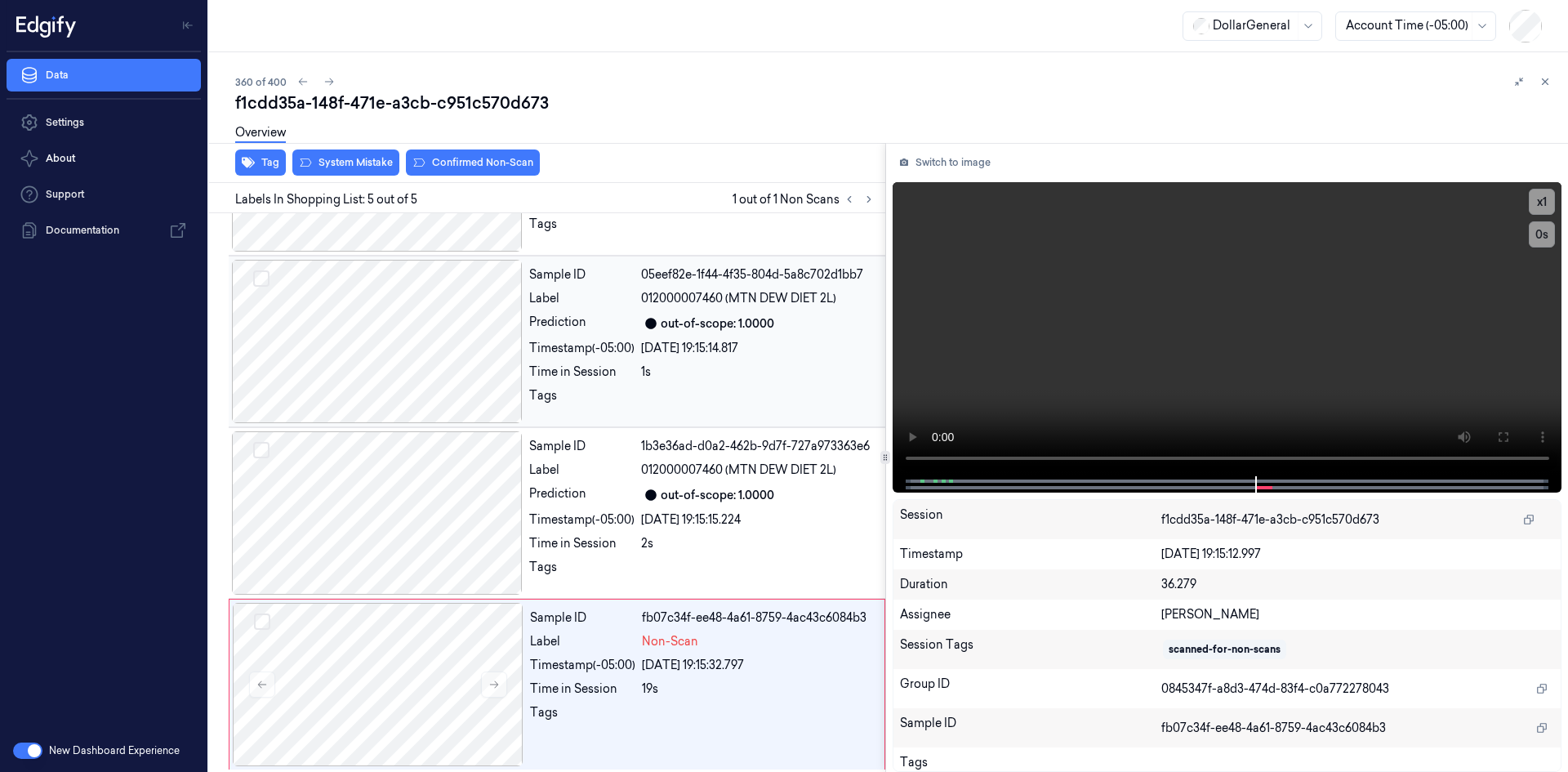
scroll to position [304, 0]
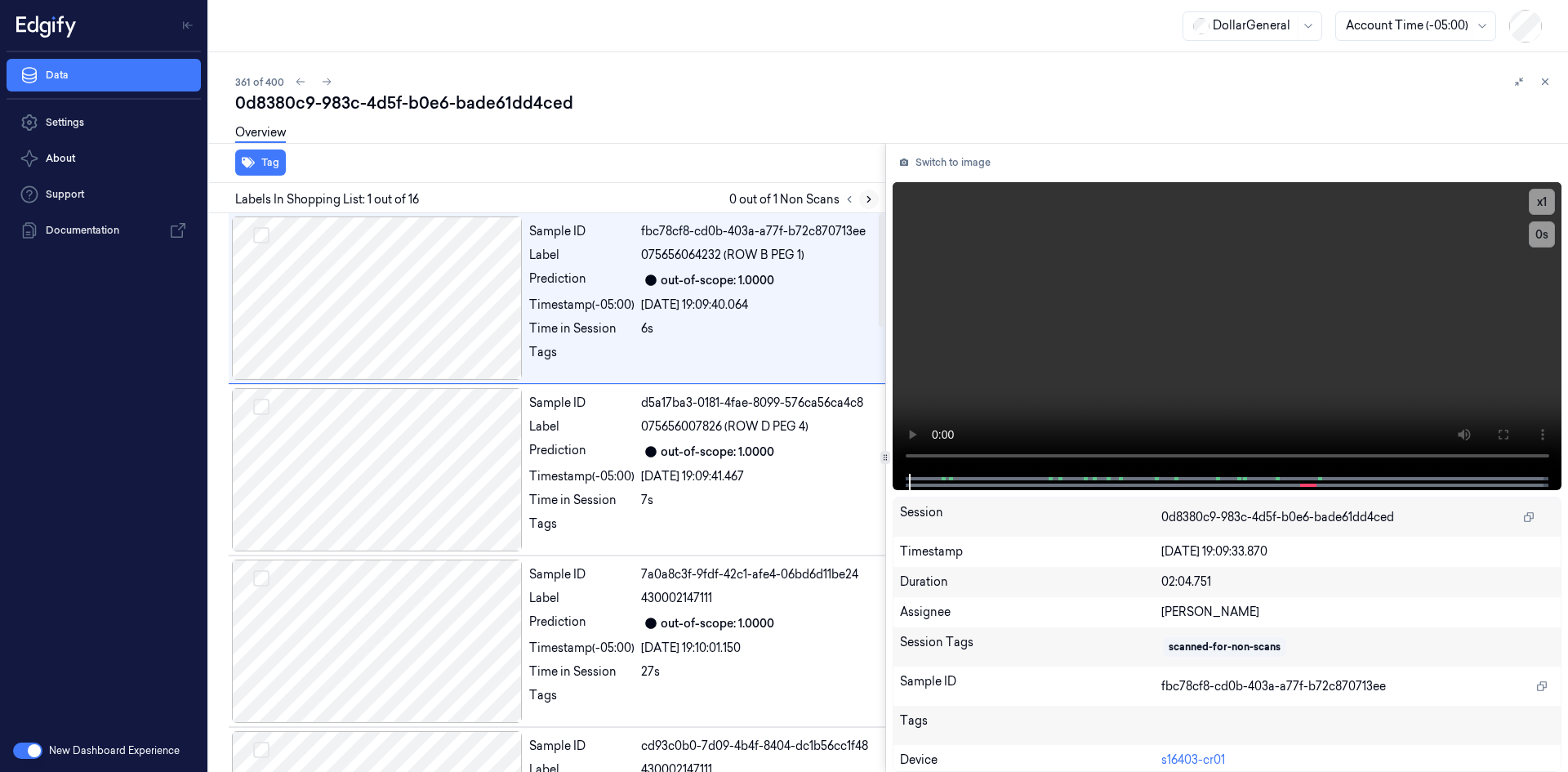
click at [862, 201] on button at bounding box center [869, 199] width 20 height 20
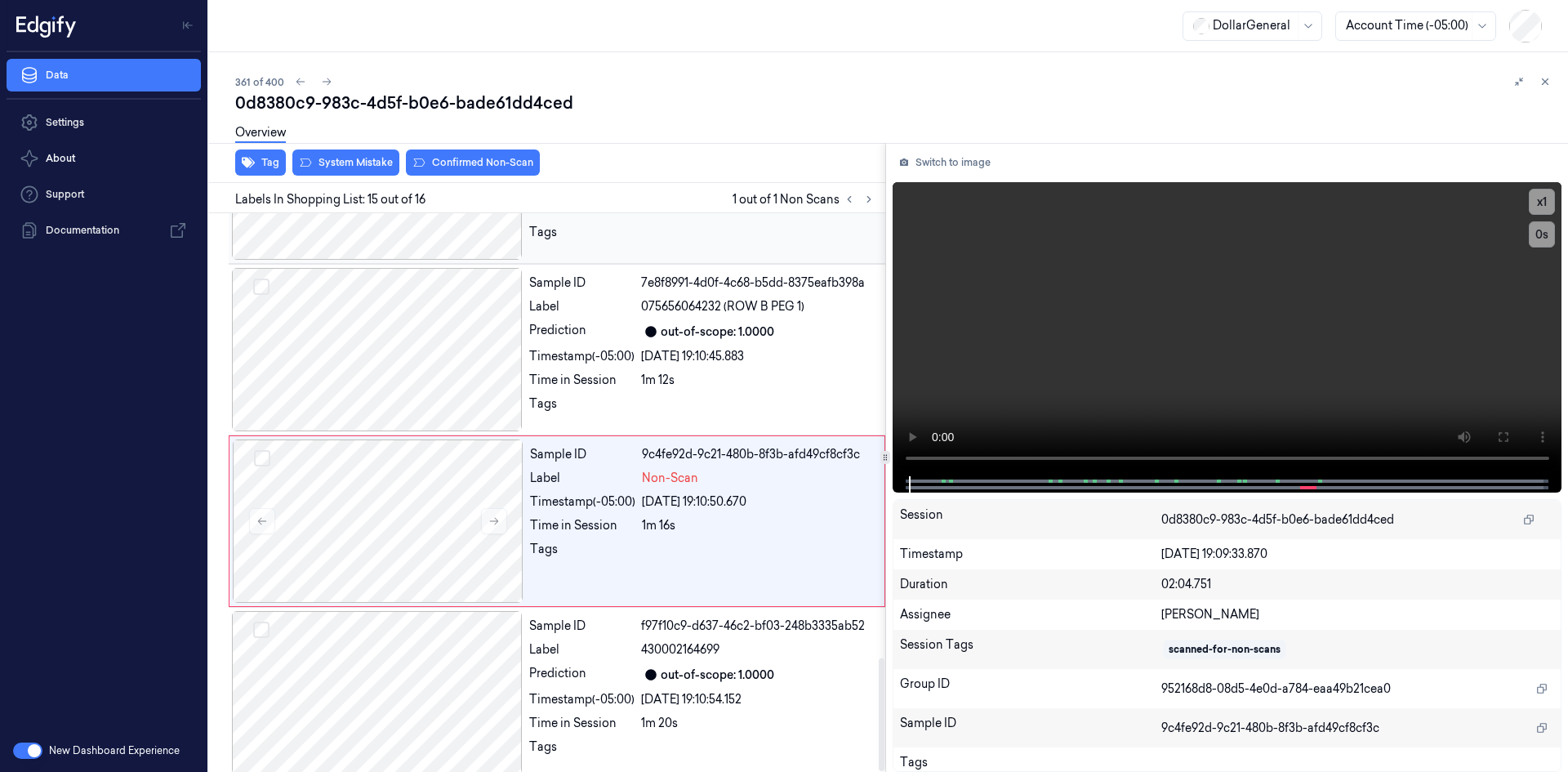
scroll to position [2205, 0]
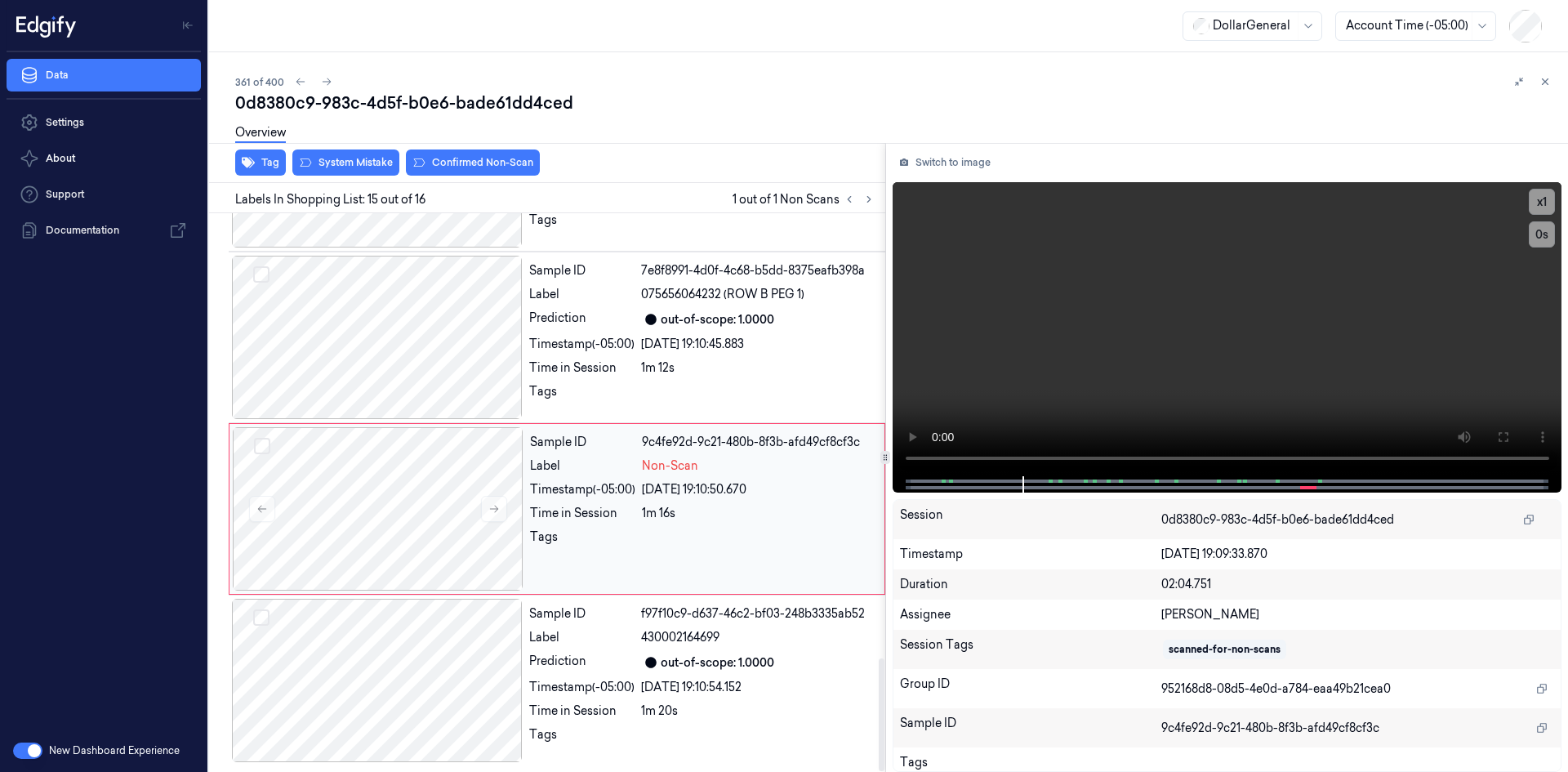
click at [708, 490] on div "29/08/2025 19:10:50.670" at bounding box center [758, 490] width 233 height 17
click at [1306, 278] on video at bounding box center [1227, 330] width 670 height 294
click at [635, 377] on div "Sample ID 7e8f8991-4d0f-4c68-b5dd-8375eafb398a Label 075656064232 (ROW B PEG 1)…" at bounding box center [703, 337] width 359 height 163
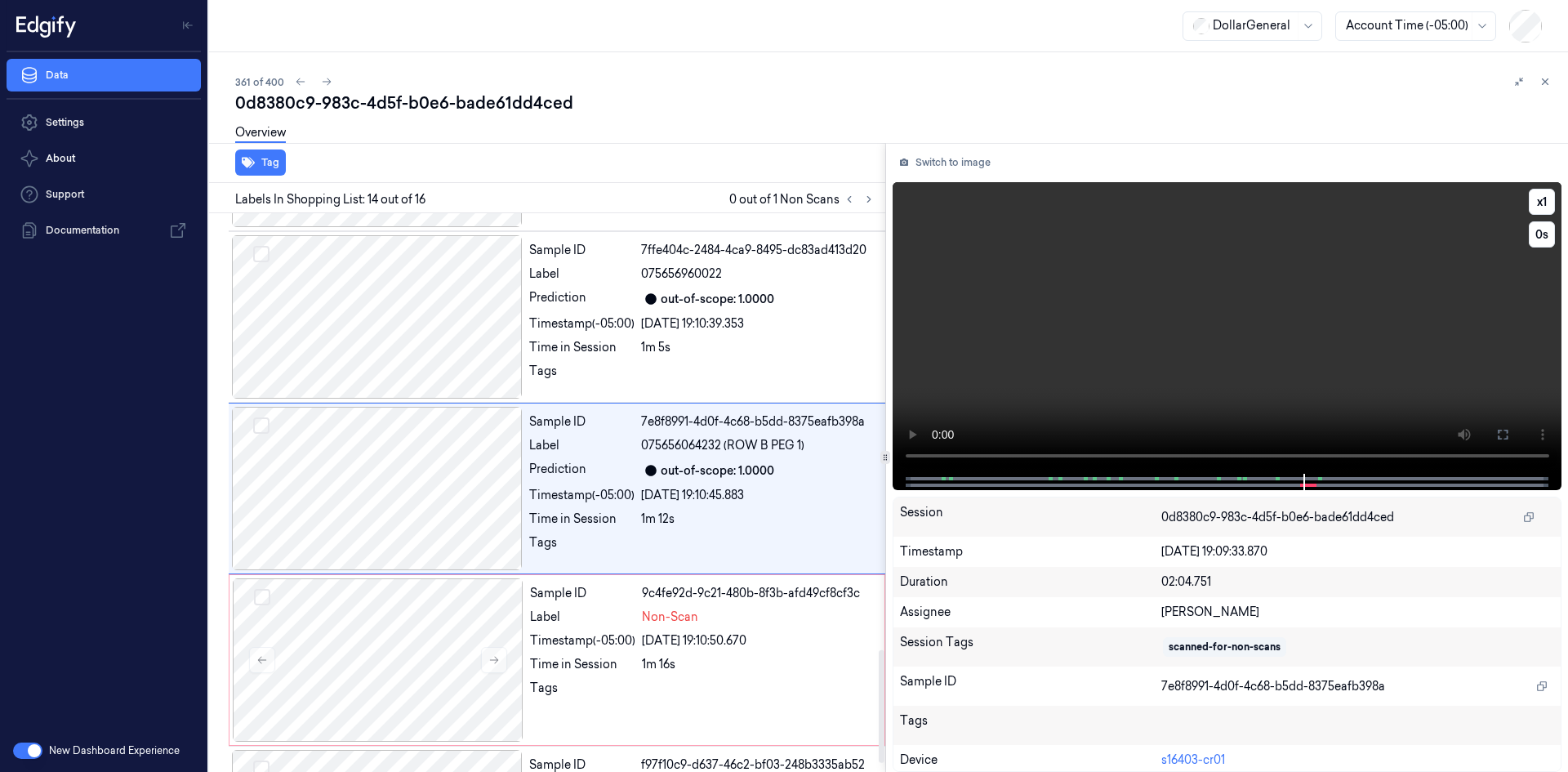
scroll to position [2049, 0]
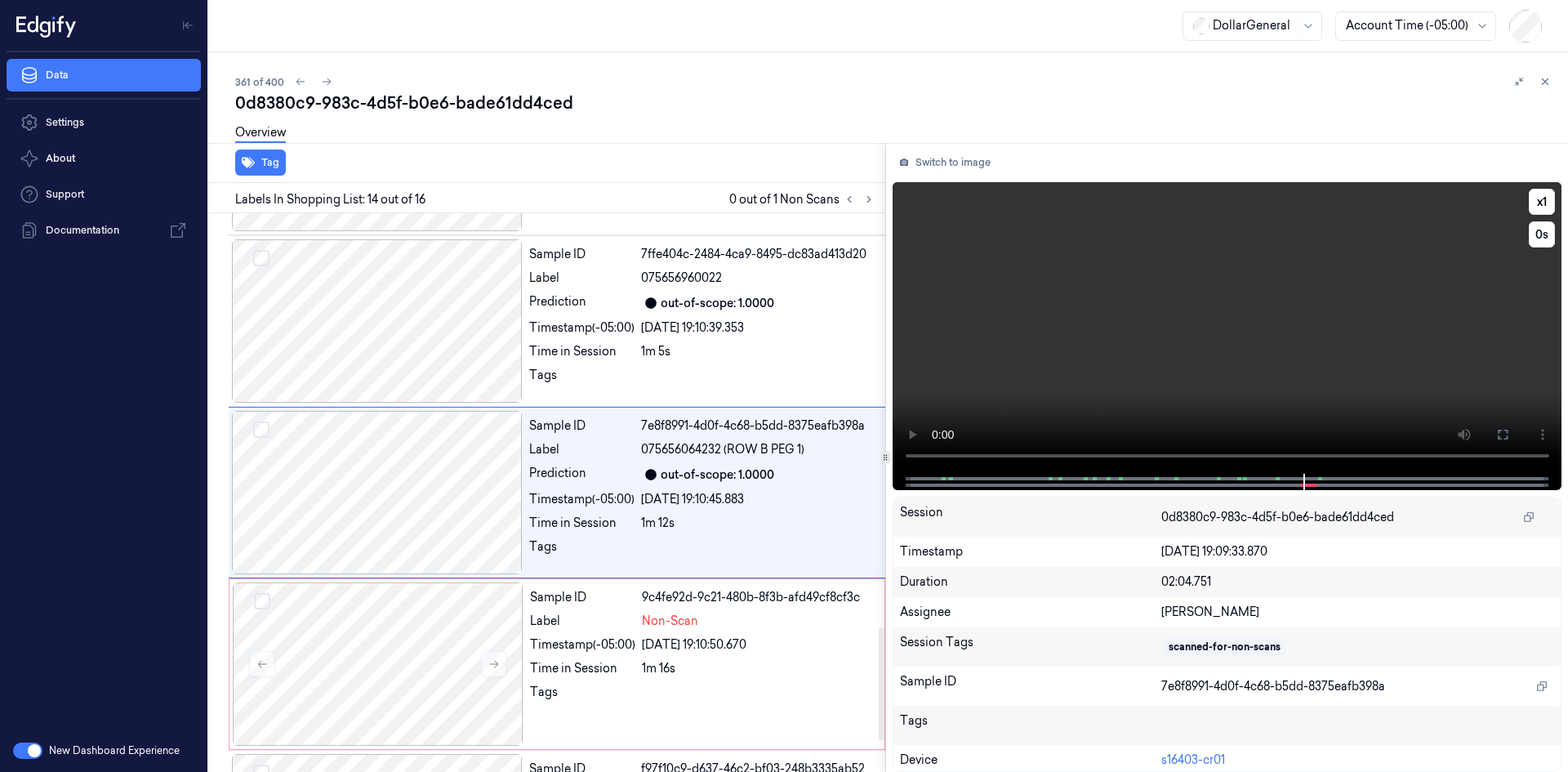
click at [1164, 341] on video at bounding box center [1227, 328] width 670 height 292
click at [1216, 324] on video at bounding box center [1227, 328] width 670 height 292
click at [721, 508] on div "Sample ID 7e8f8991-4d0f-4c68-b5dd-8375eafb398a Label 075656064232 (ROW B PEG 1)…" at bounding box center [703, 492] width 359 height 163
click at [1096, 295] on video at bounding box center [1227, 328] width 670 height 292
click at [769, 464] on div "Sample ID 7e8f8991-4d0f-4c68-b5dd-8375eafb398a Label 075656064232 (ROW B PEG 1)…" at bounding box center [703, 492] width 359 height 163
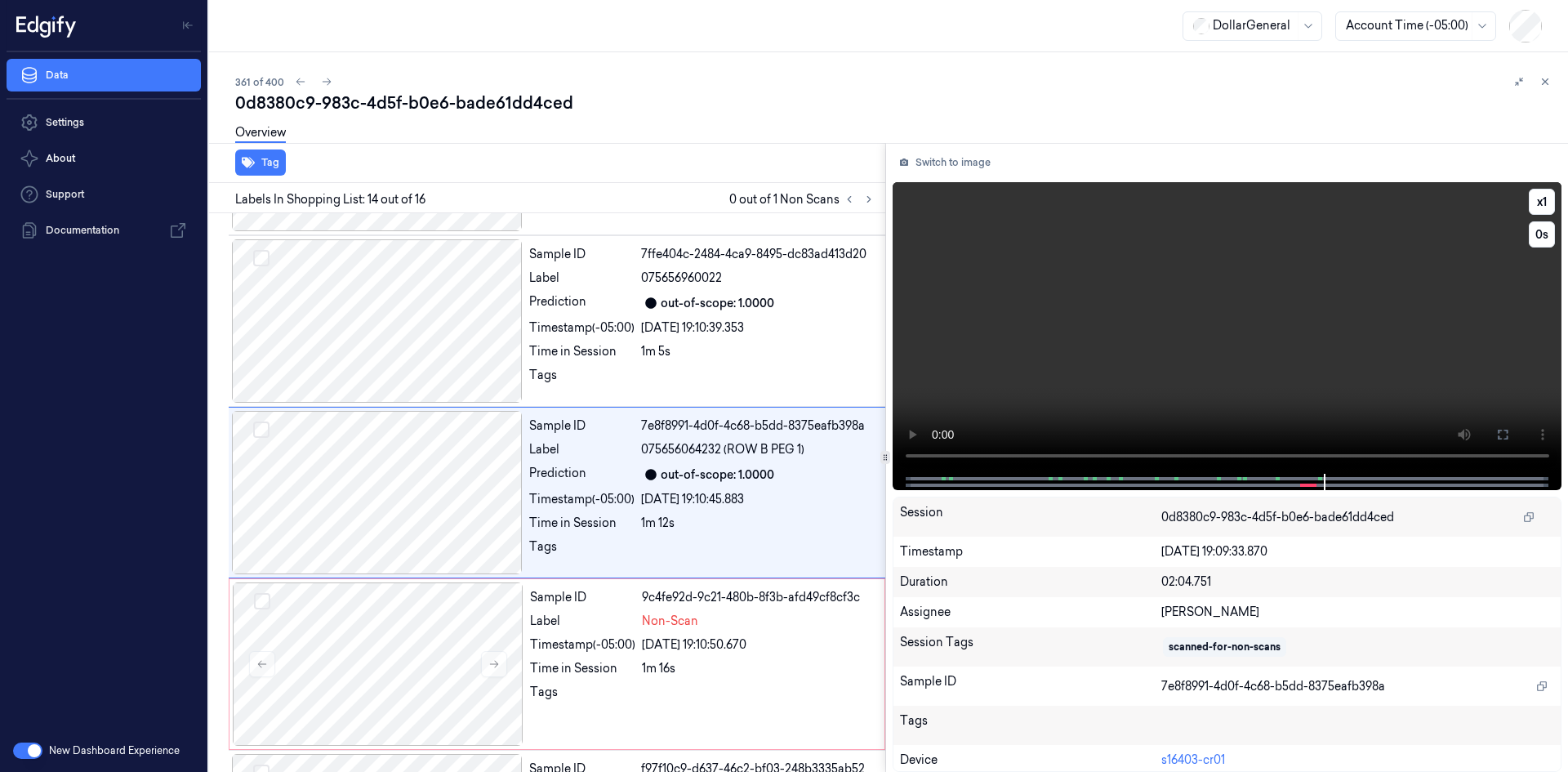
click at [1248, 389] on video at bounding box center [1227, 328] width 670 height 292
click at [761, 678] on div "Sample ID 9c4fe92d-9c21-480b-8f3b-afd49cf8cf3c Label Non-Scan Timestamp (-05:00…" at bounding box center [703, 663] width 358 height 163
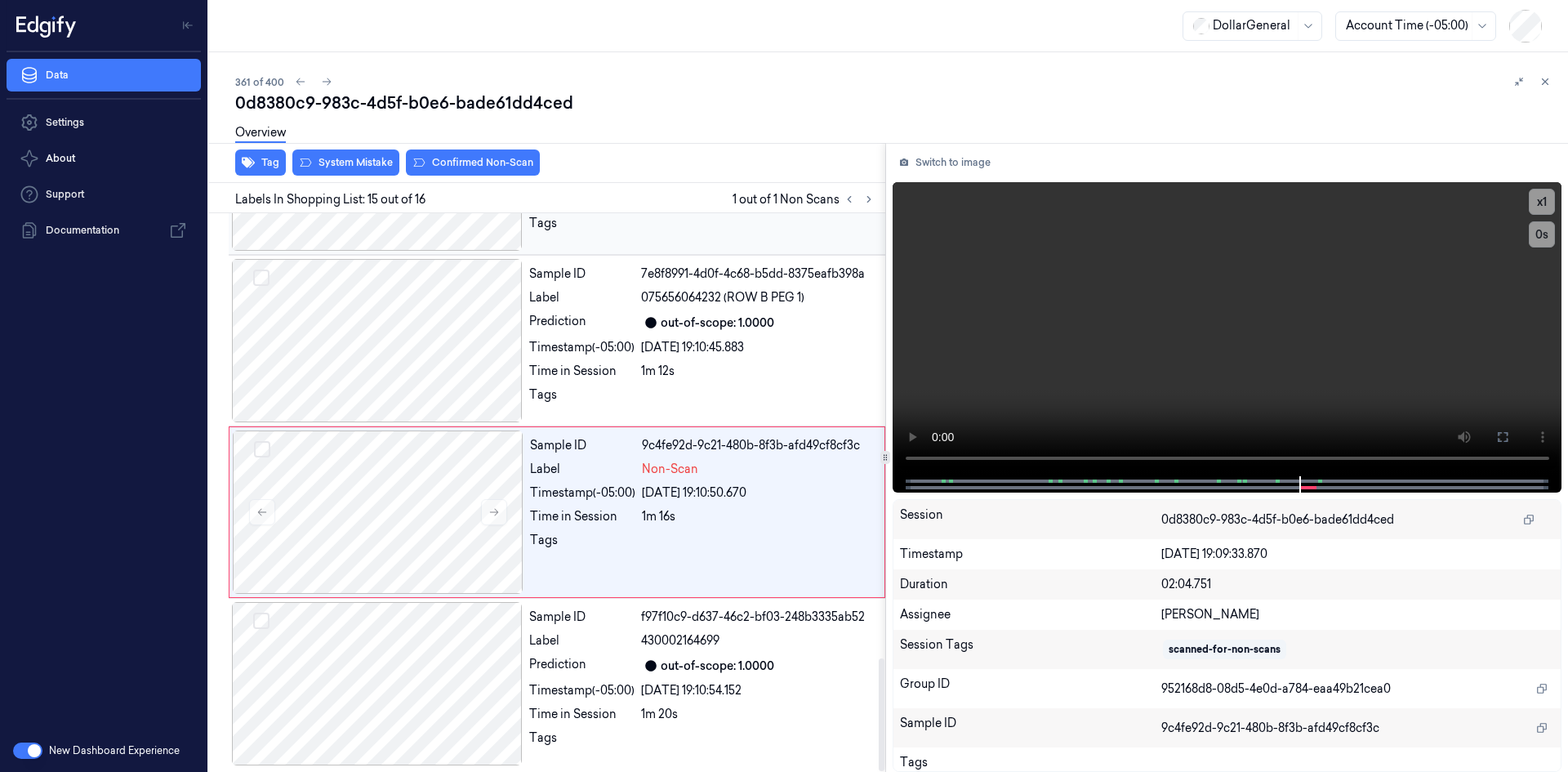
scroll to position [2205, 0]
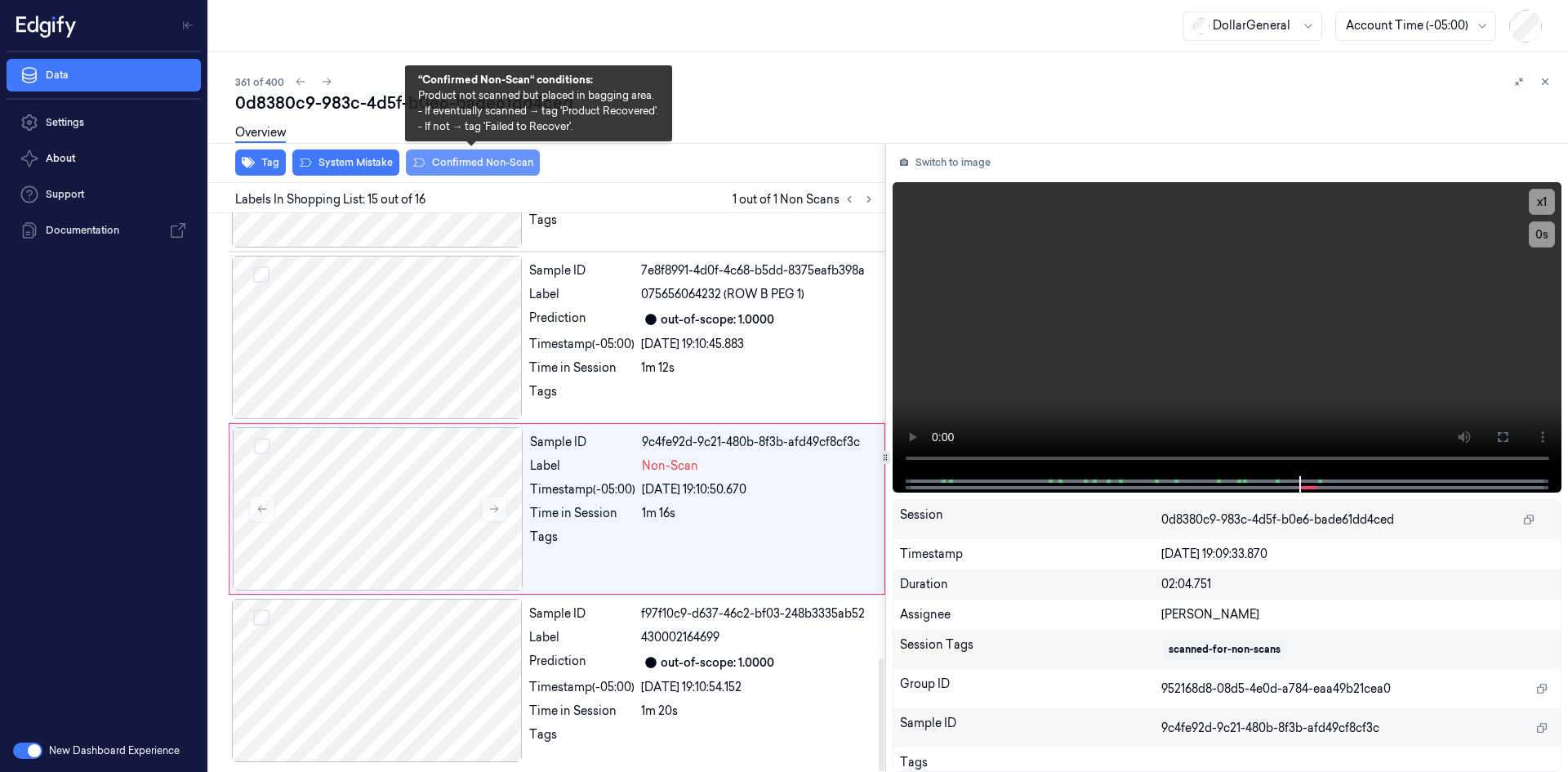
click at [468, 170] on button "Confirmed Non-Scan" at bounding box center [472, 163] width 134 height 27
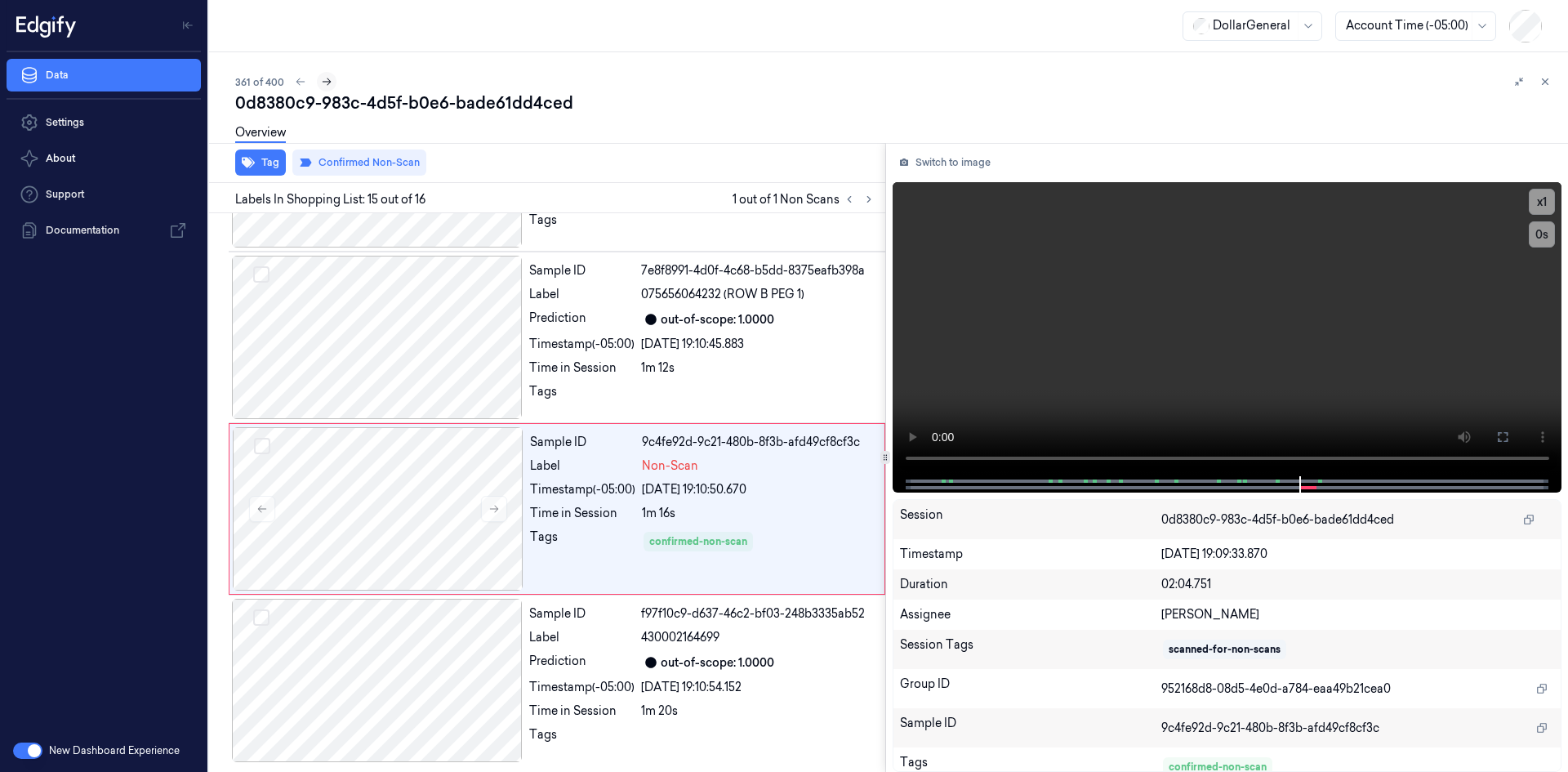
click at [322, 86] on icon at bounding box center [326, 81] width 11 height 11
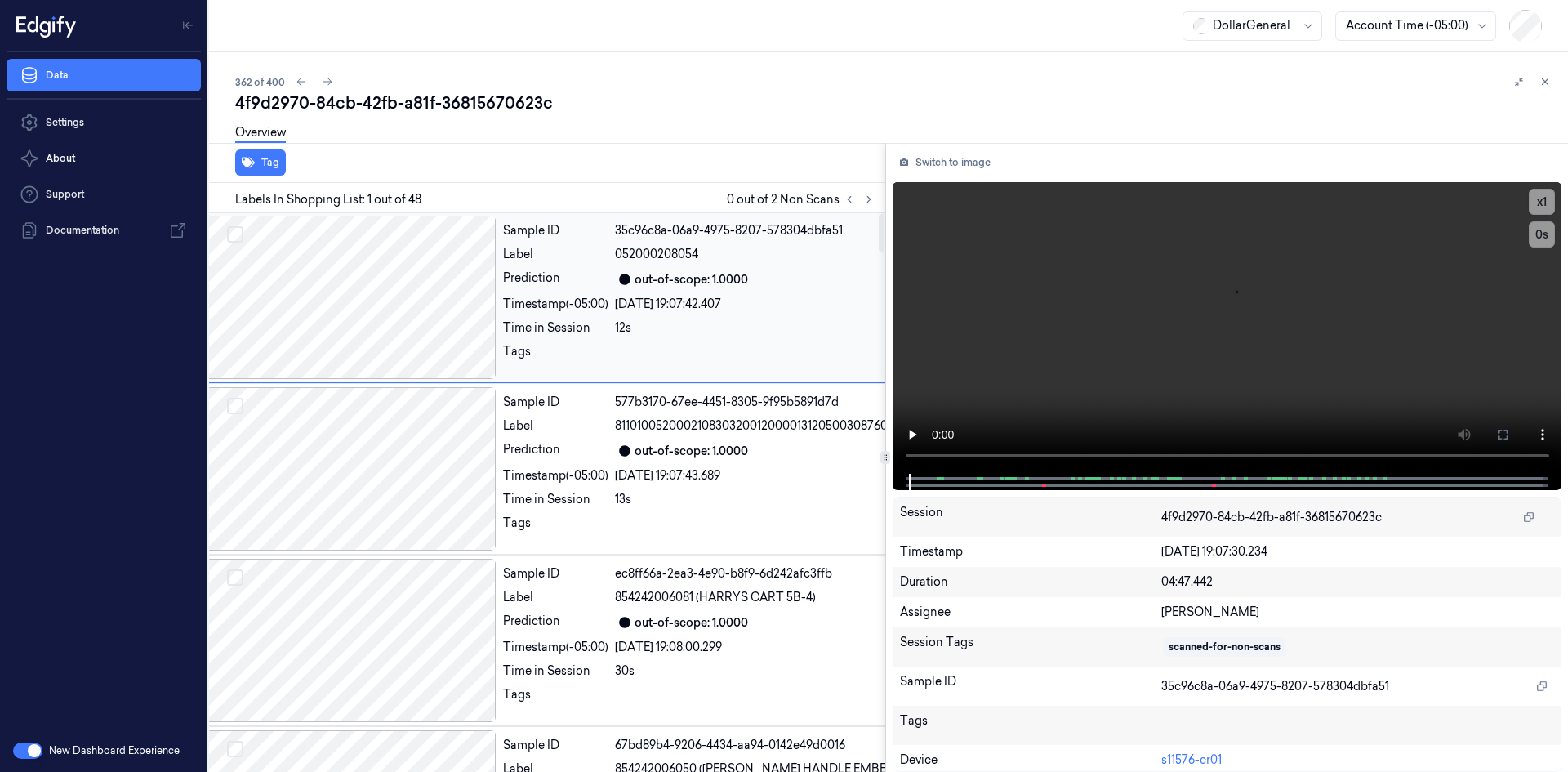
scroll to position [0, 27]
click at [877, 199] on button at bounding box center [869, 199] width 20 height 20
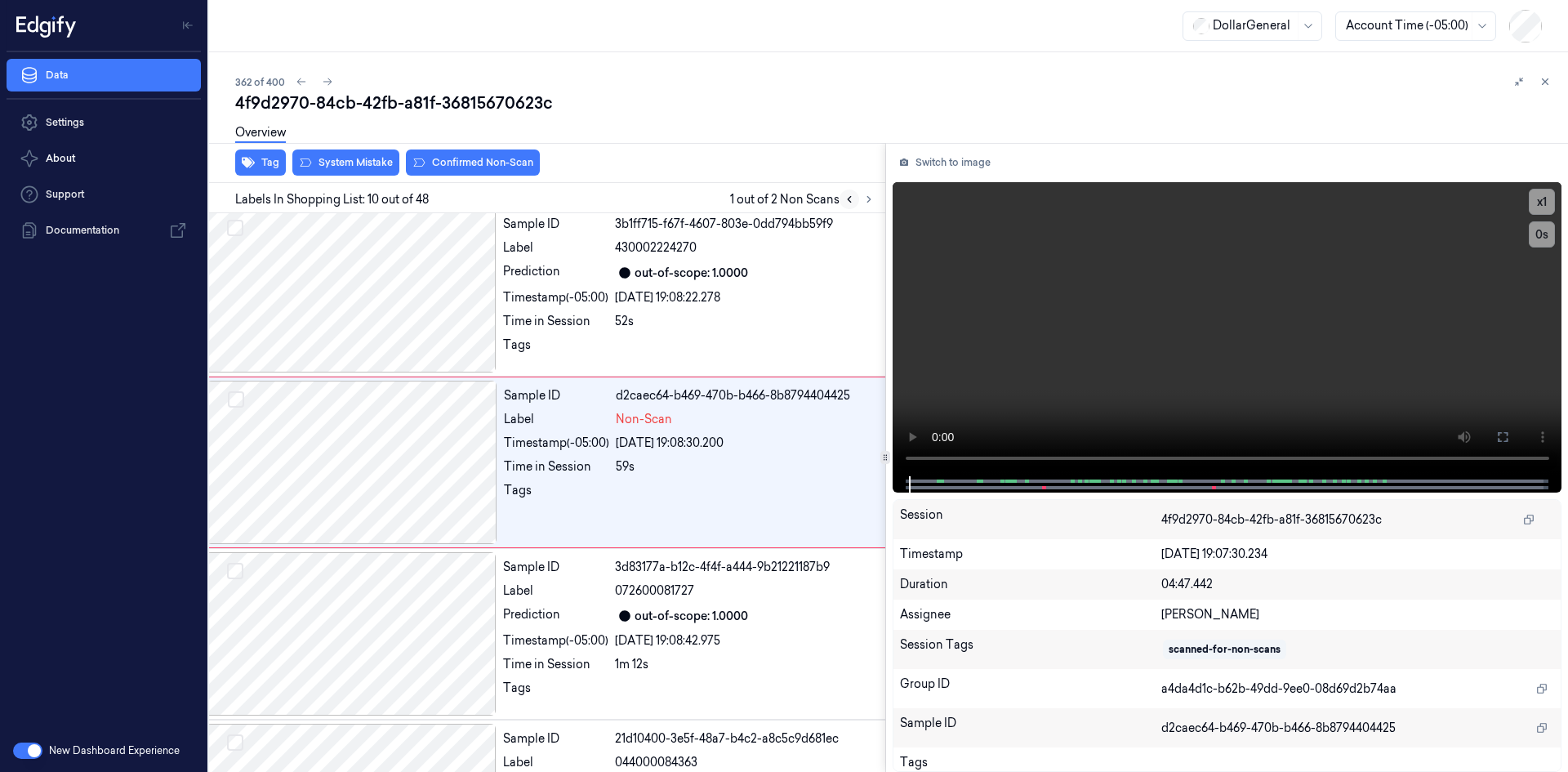
scroll to position [1381, 27]
click at [620, 451] on div "29/08/2025 19:08:30.200" at bounding box center [824, 442] width 417 height 17
click at [1112, 283] on video at bounding box center [1227, 330] width 670 height 294
click at [1085, 294] on video at bounding box center [1227, 330] width 670 height 294
click at [568, 427] on div "Label" at bounding box center [556, 419] width 105 height 17
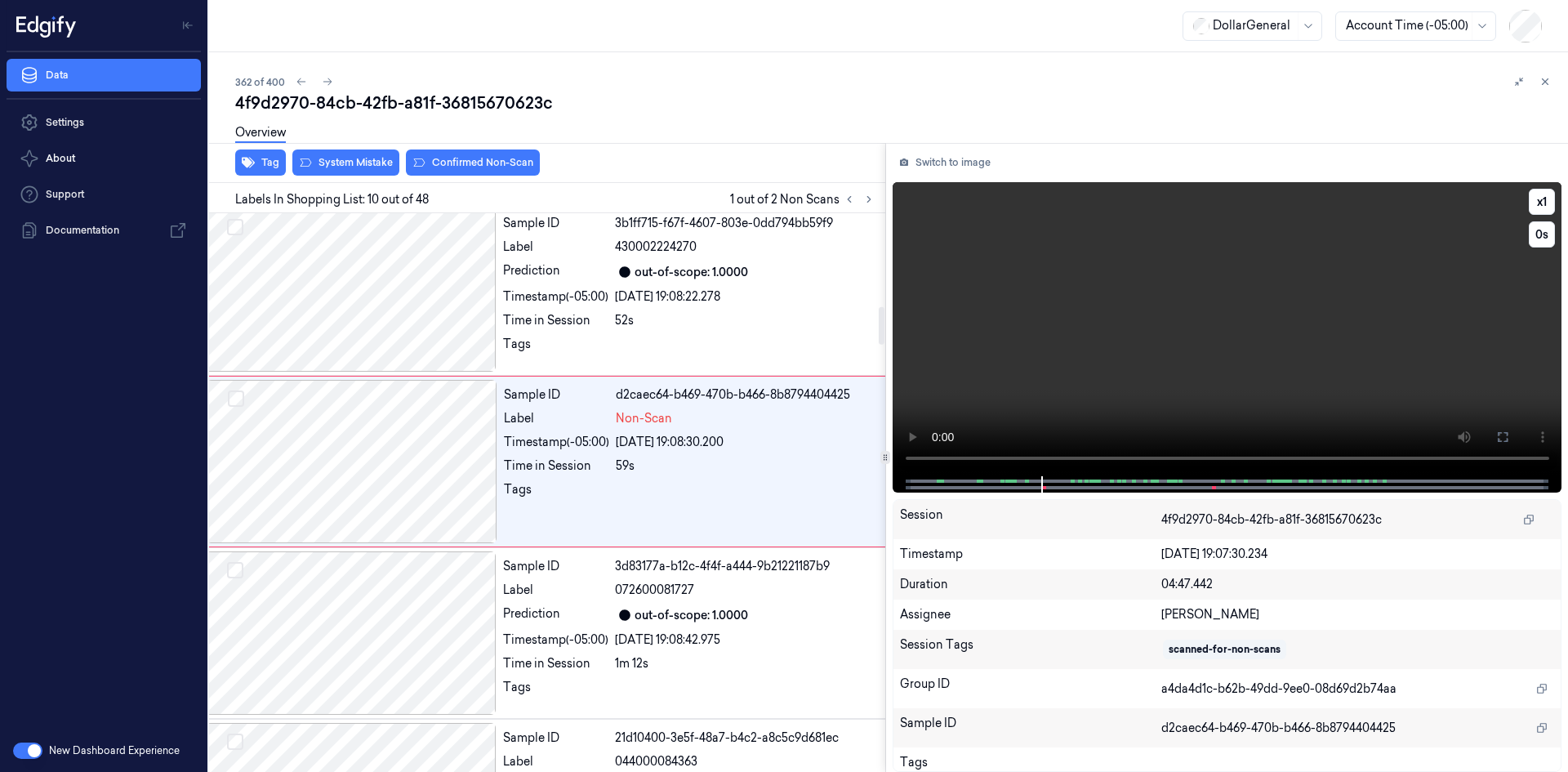
click at [959, 341] on video at bounding box center [1227, 330] width 670 height 294
click at [571, 282] on div "Prediction" at bounding box center [555, 271] width 105 height 20
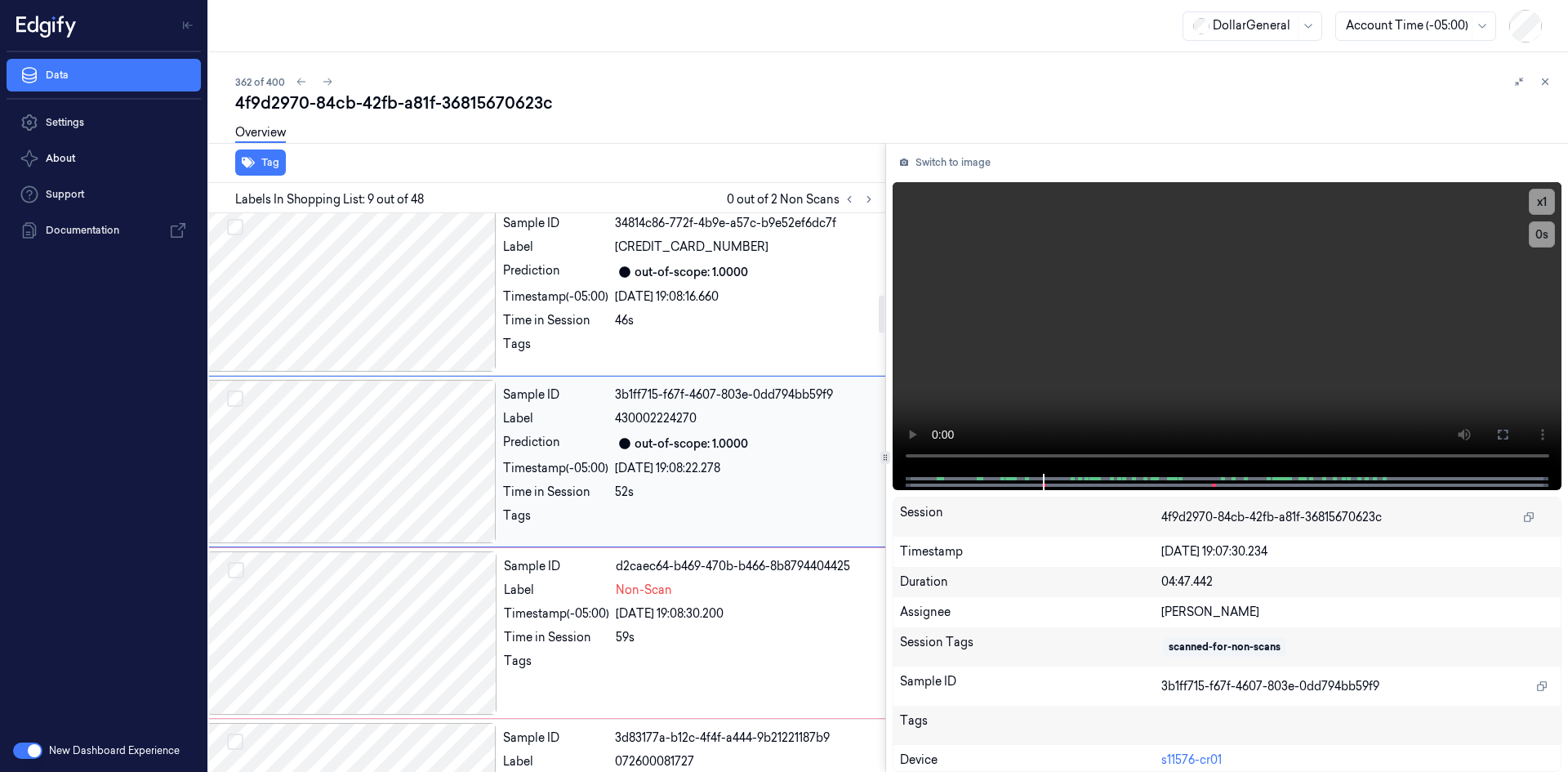
click at [571, 282] on div "Prediction" at bounding box center [555, 271] width 105 height 20
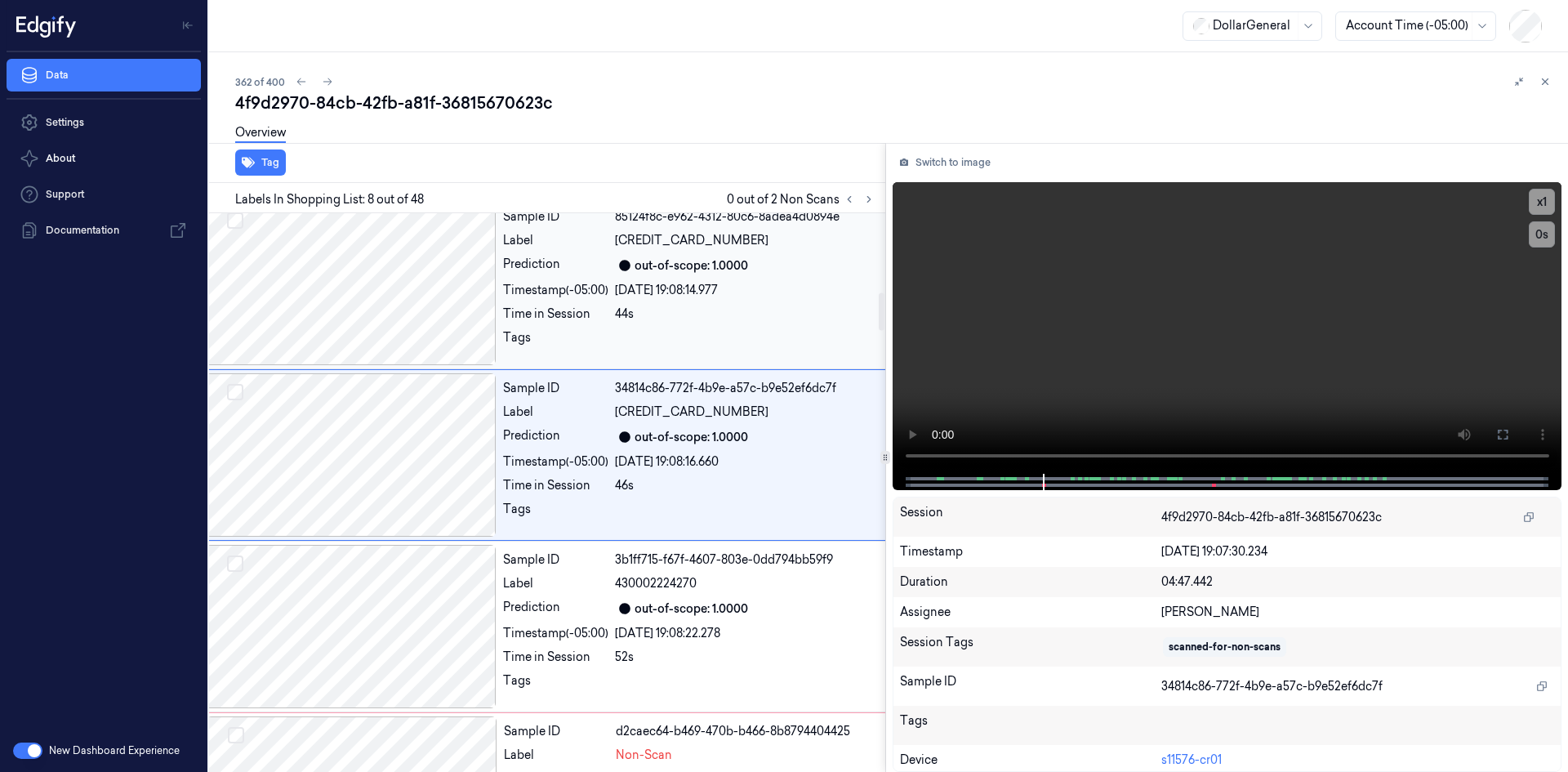
scroll to position [1037, 27]
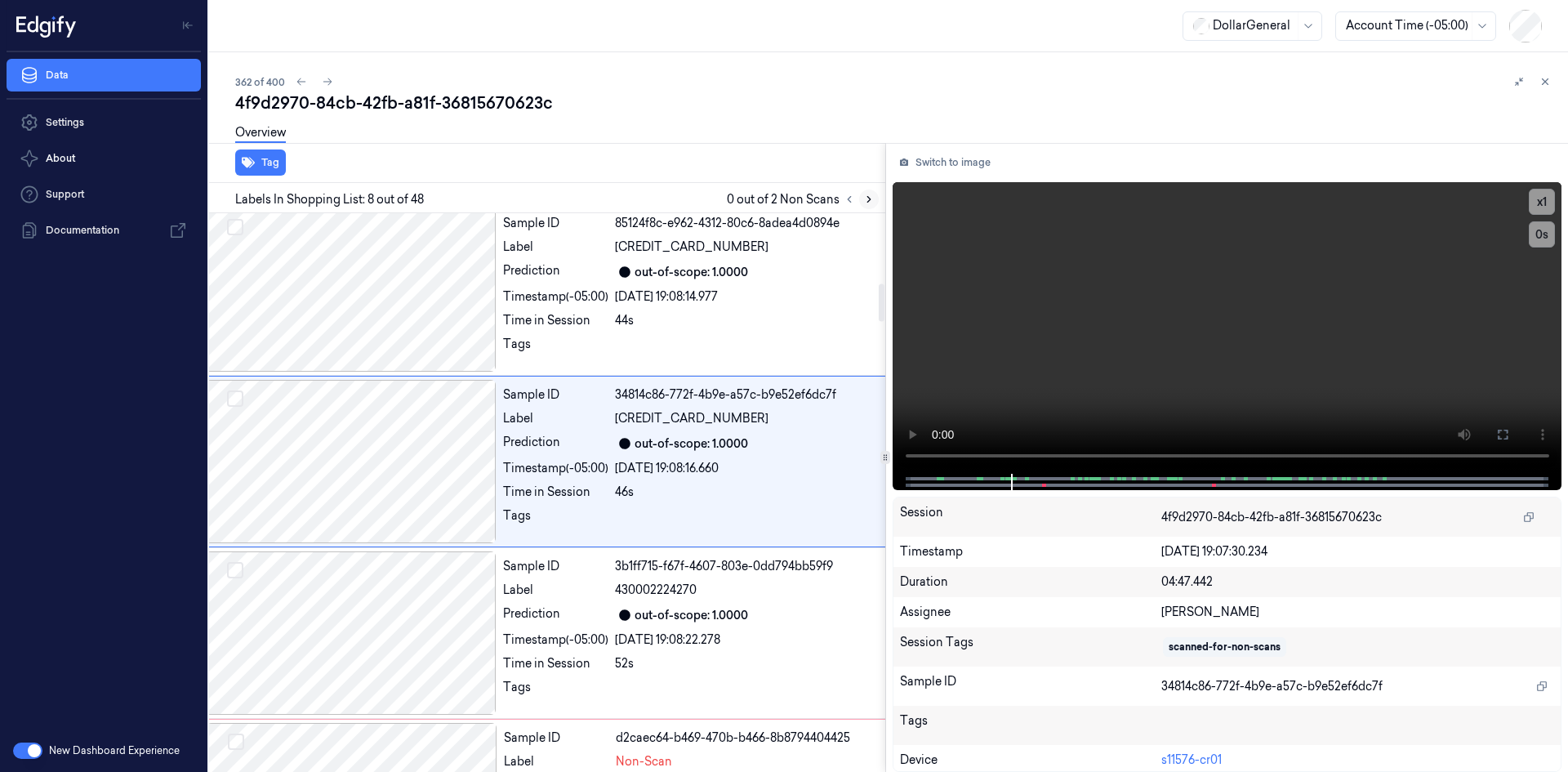
click at [872, 196] on icon at bounding box center [869, 199] width 11 height 11
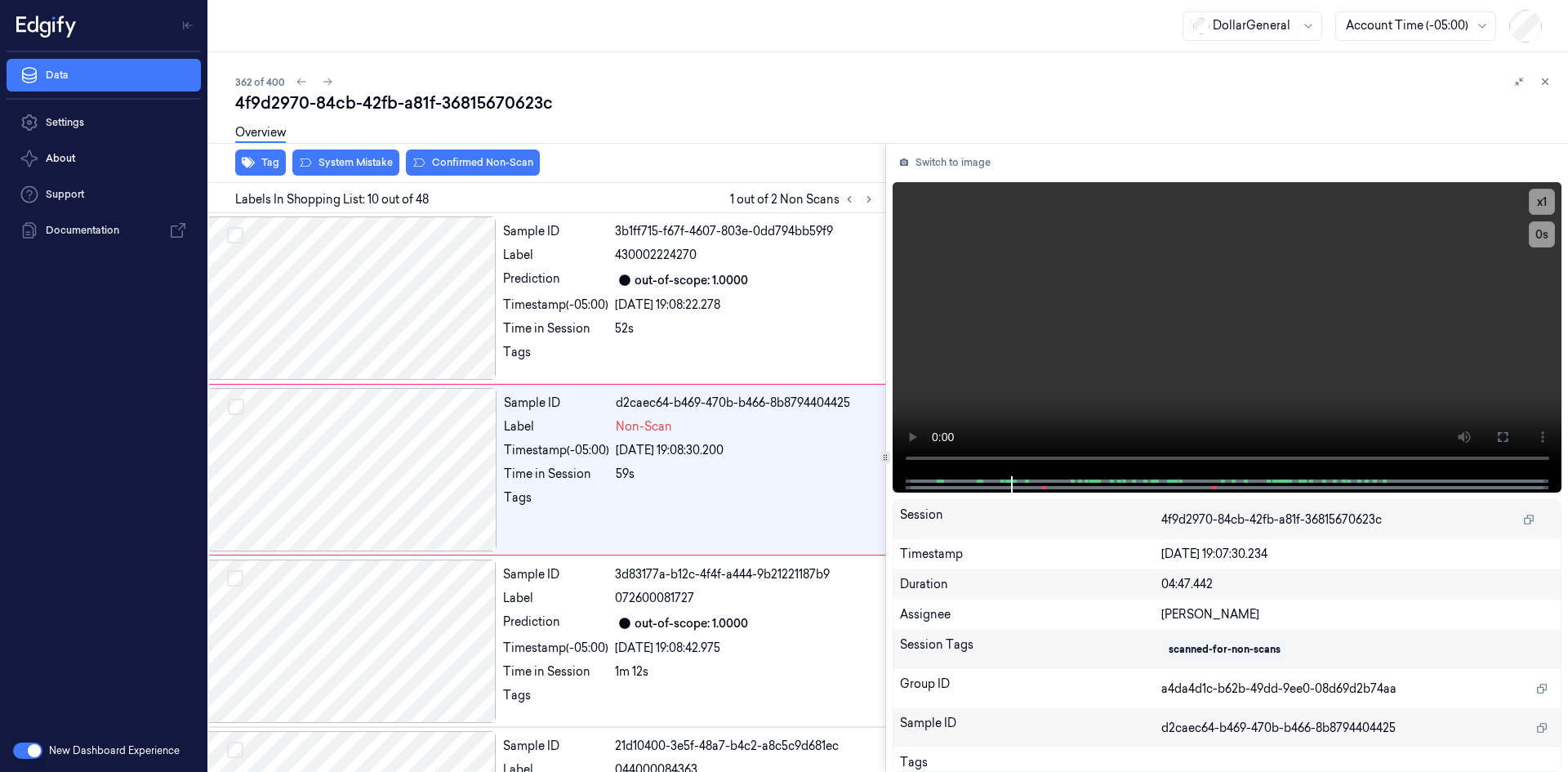
scroll to position [1381, 27]
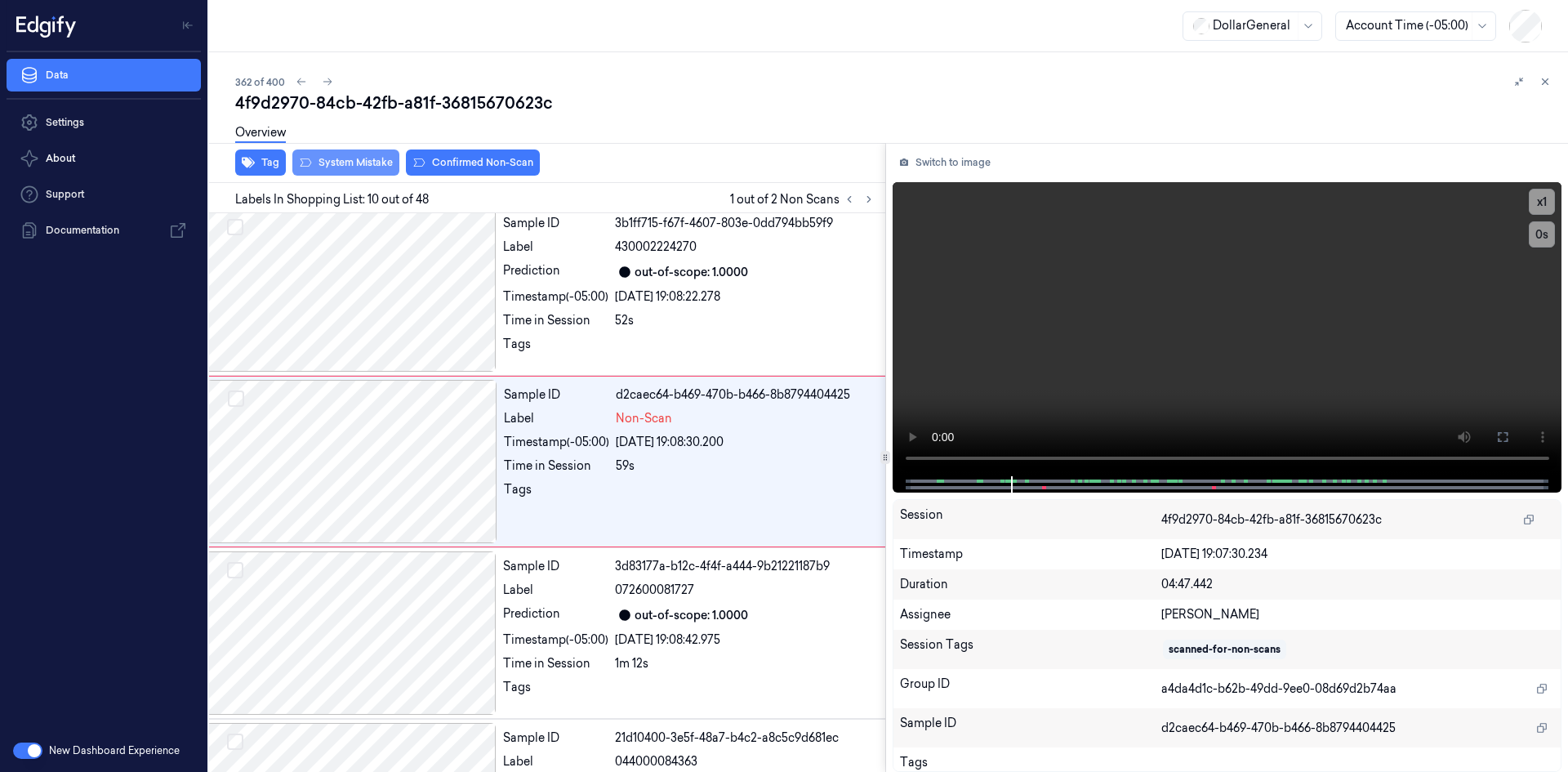
click at [343, 169] on button "System Mistake" at bounding box center [346, 163] width 107 height 27
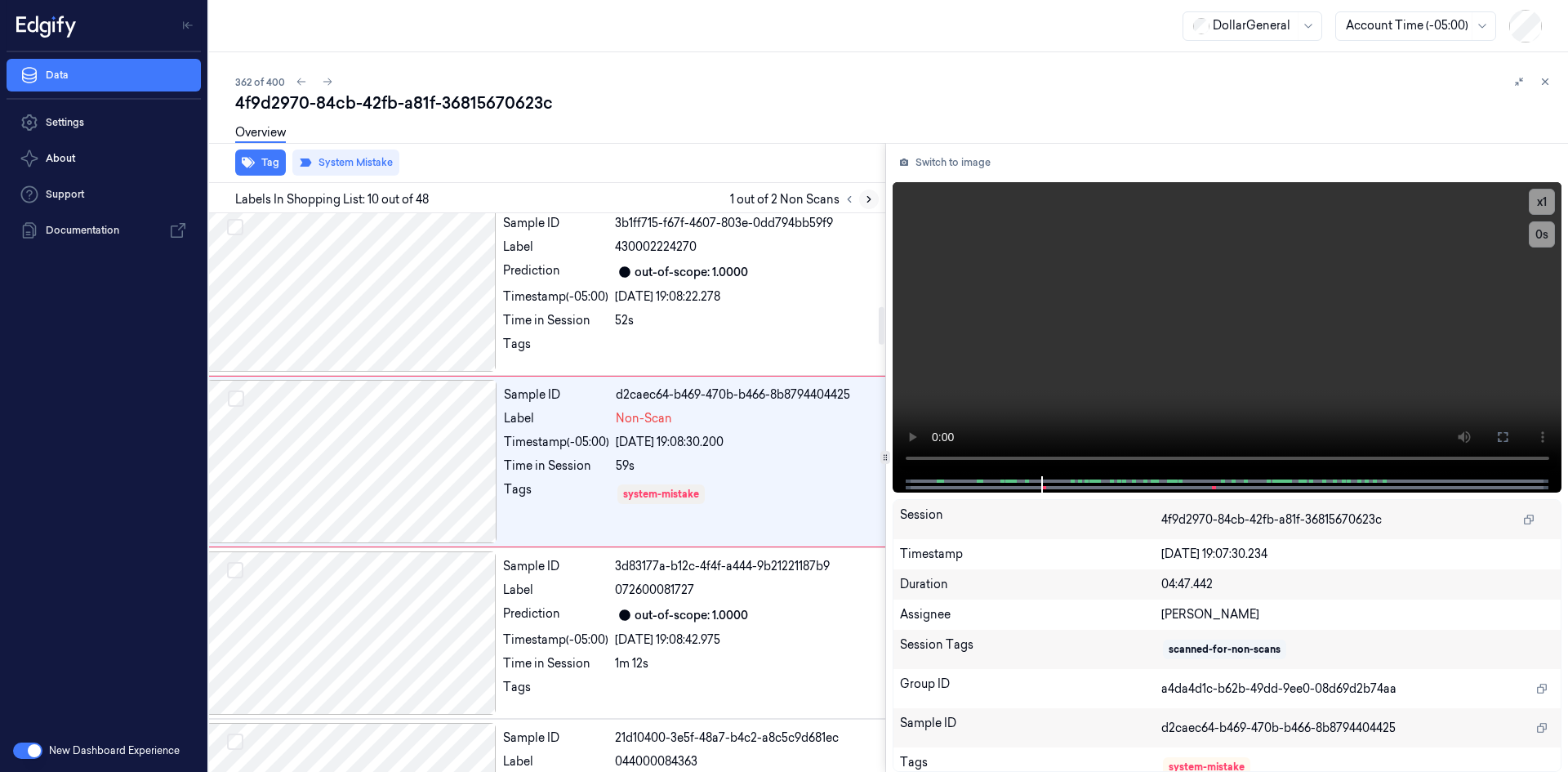
click at [867, 199] on icon at bounding box center [869, 199] width 11 height 11
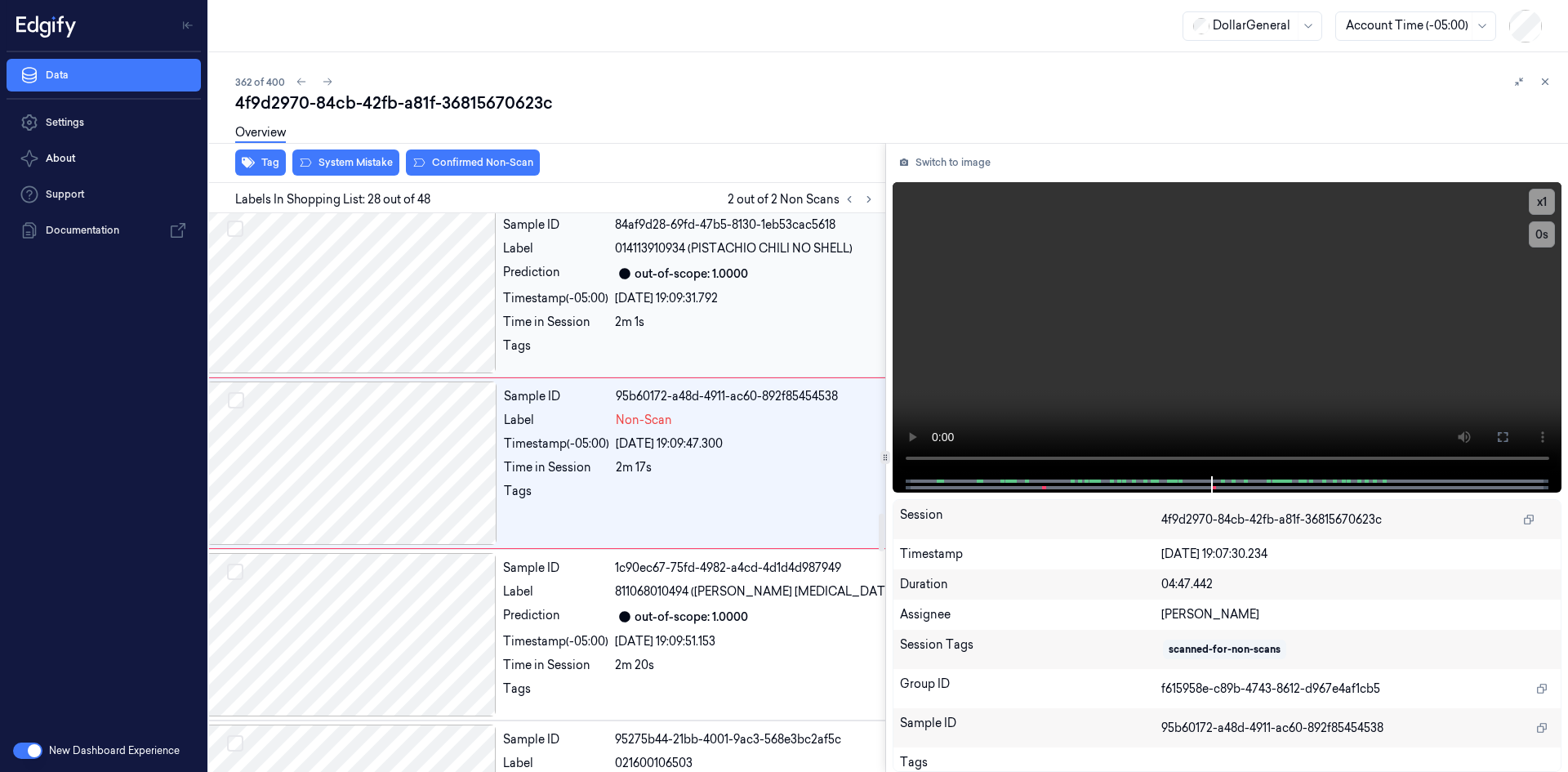
scroll to position [4468, 27]
click at [479, 495] on div at bounding box center [352, 461] width 291 height 163
click at [1093, 360] on video at bounding box center [1227, 330] width 670 height 294
click at [1092, 328] on video at bounding box center [1227, 330] width 670 height 294
click at [721, 506] on div "Sample ID 95b60172-a48d-4911-ac60-892f85454538 Label Non-Scan Timestamp (-05:00…" at bounding box center [768, 461] width 542 height 163
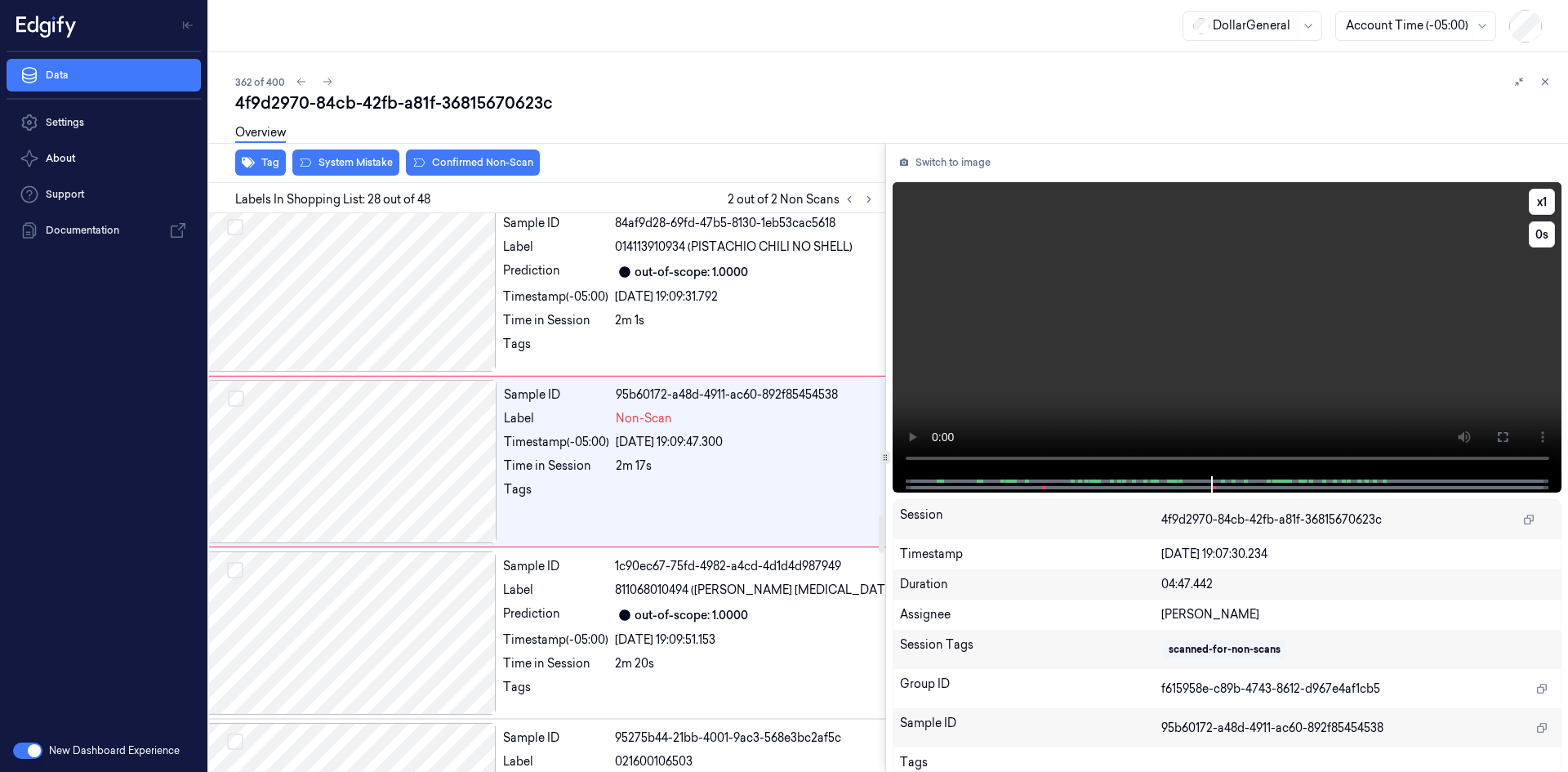
click at [1178, 256] on video at bounding box center [1227, 330] width 670 height 294
click at [1161, 256] on video at bounding box center [1227, 330] width 670 height 294
click at [655, 461] on div "Sample ID 95b60172-a48d-4911-ac60-892f85454538 Label Non-Scan Timestamp (-05:00…" at bounding box center [768, 461] width 542 height 163
click at [765, 330] on div "2m 1s" at bounding box center [824, 321] width 419 height 17
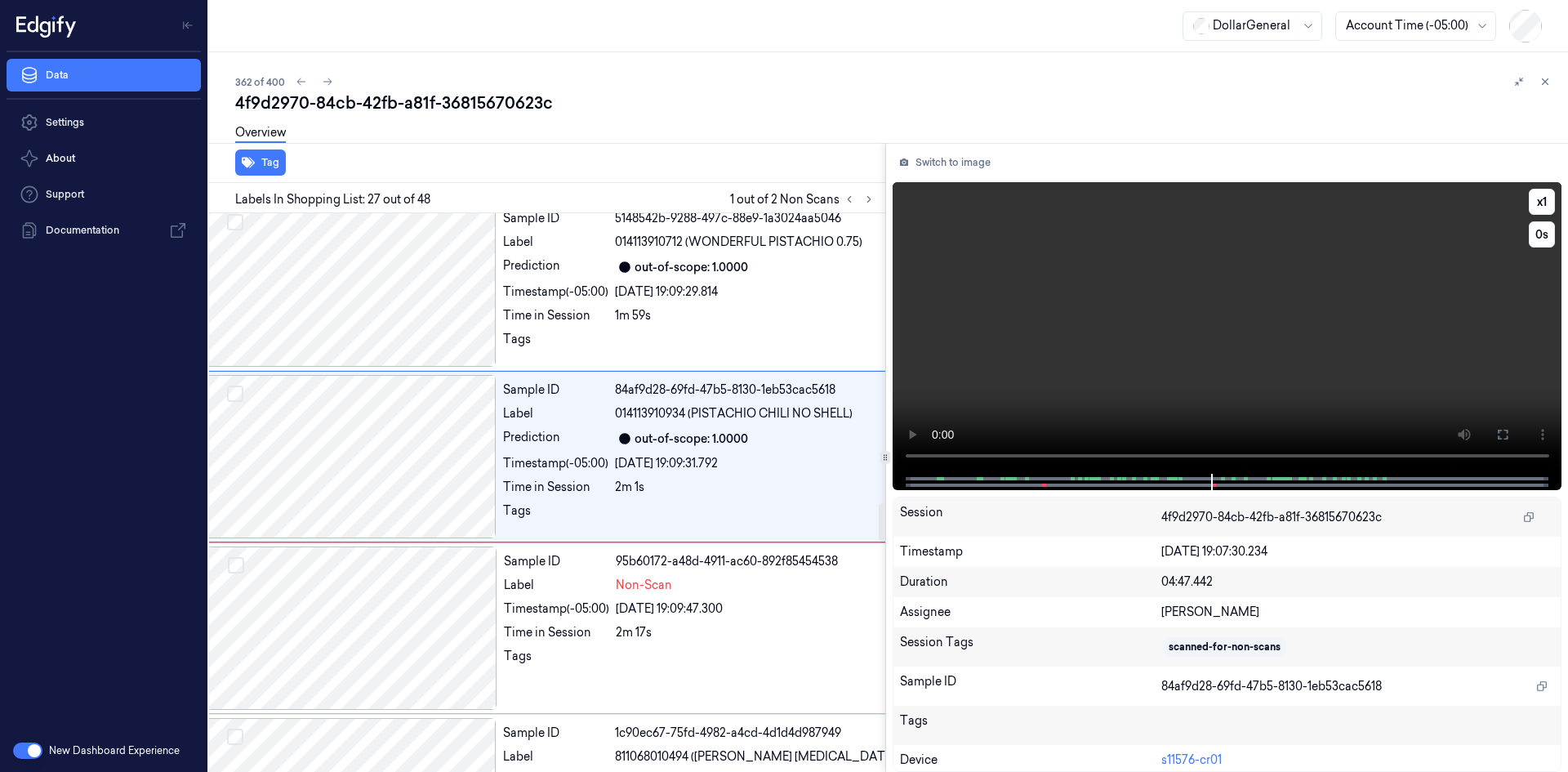
scroll to position [4296, 27]
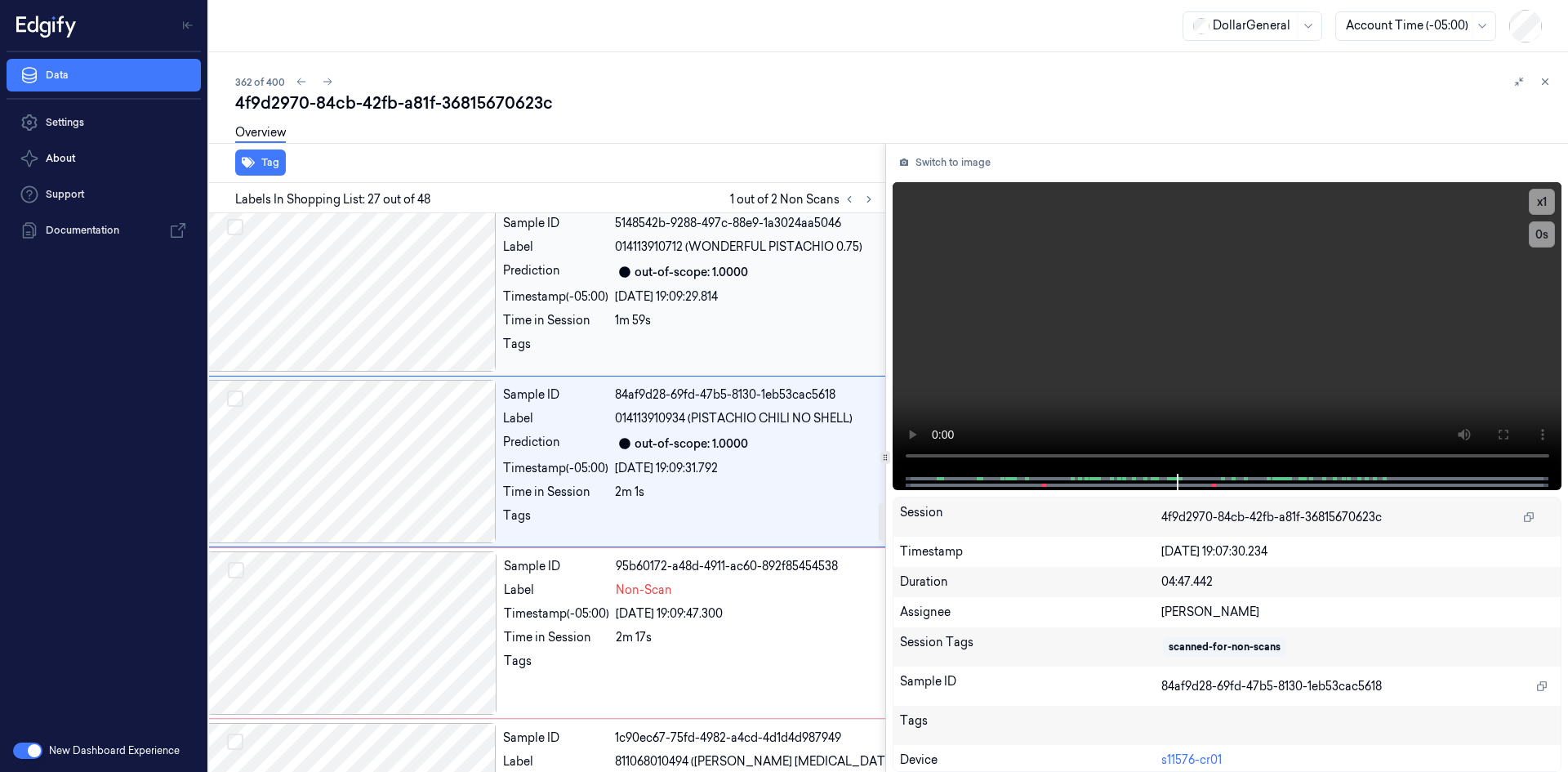
click at [641, 365] on div "Sample ID 5148542b-9288-497c-88e9-1a3024aa5046 Label 014113910712 (WONDERFUL PI…" at bounding box center [768, 289] width 543 height 163
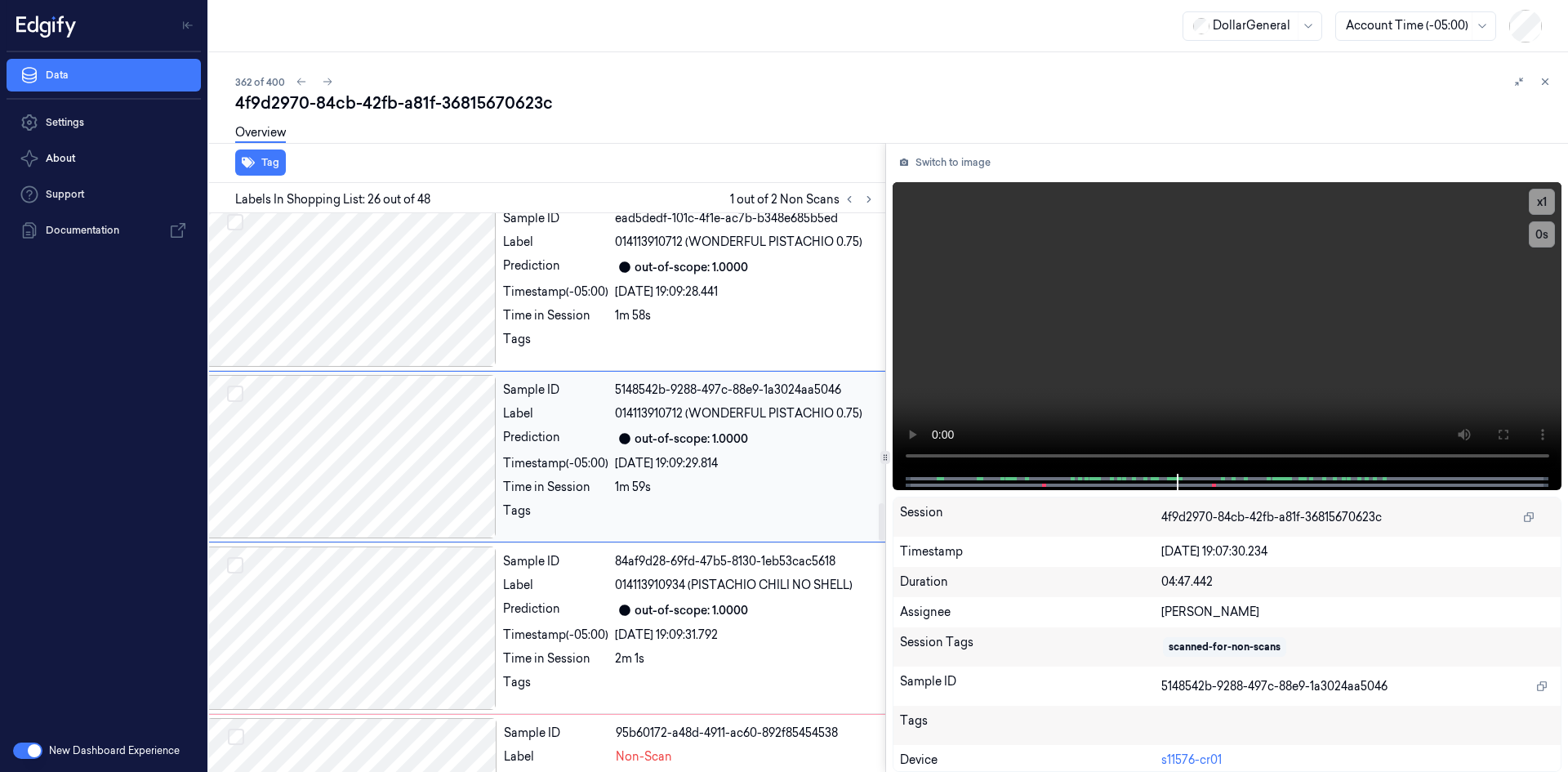
scroll to position [4124, 27]
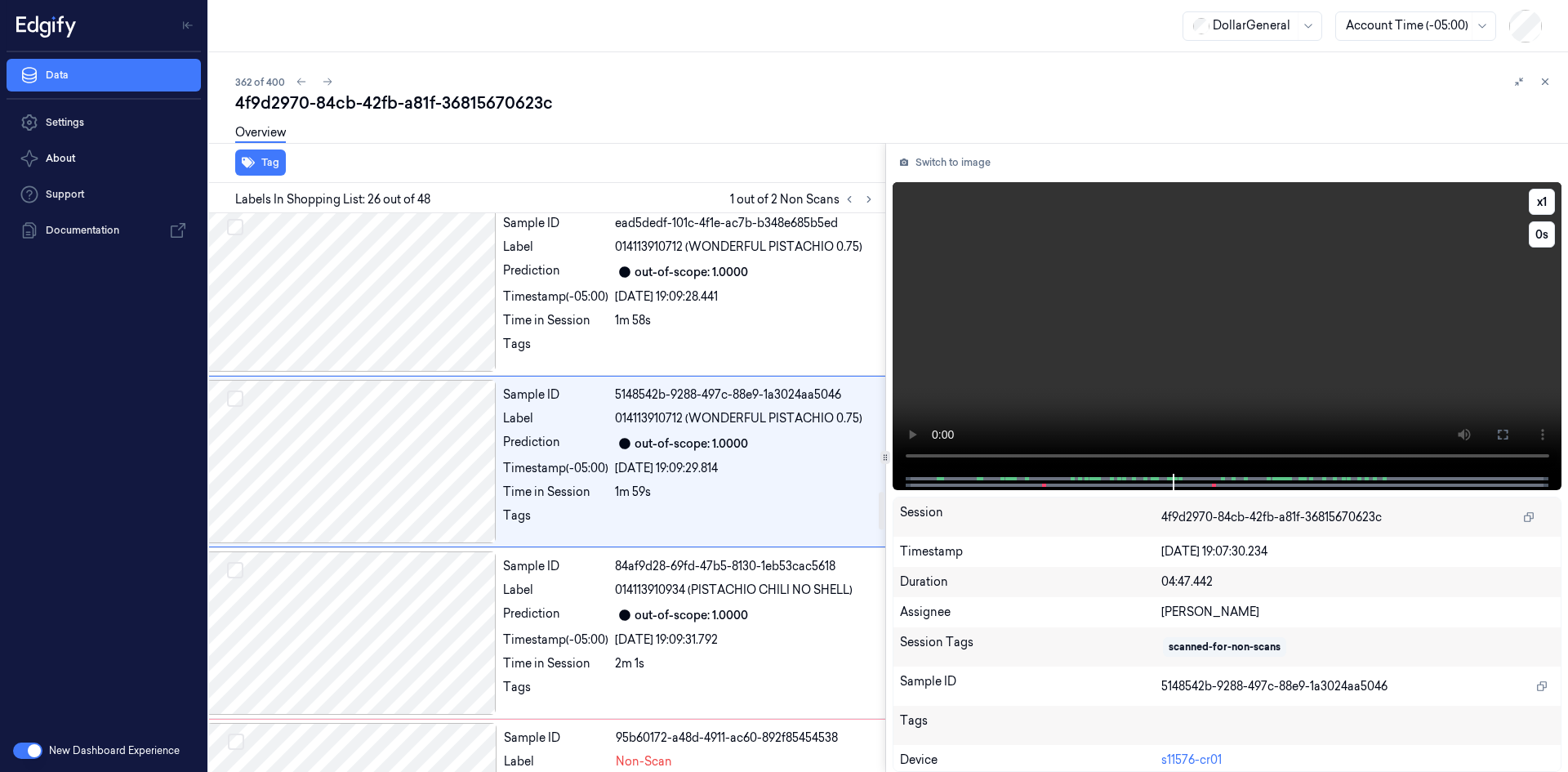
click at [995, 298] on video at bounding box center [1227, 328] width 670 height 292
click at [659, 340] on div "Sample ID ead5dedf-101c-4f1e-ac7b-b348e685b5ed Label 014113910712 (WONDERFUL PI…" at bounding box center [768, 289] width 543 height 163
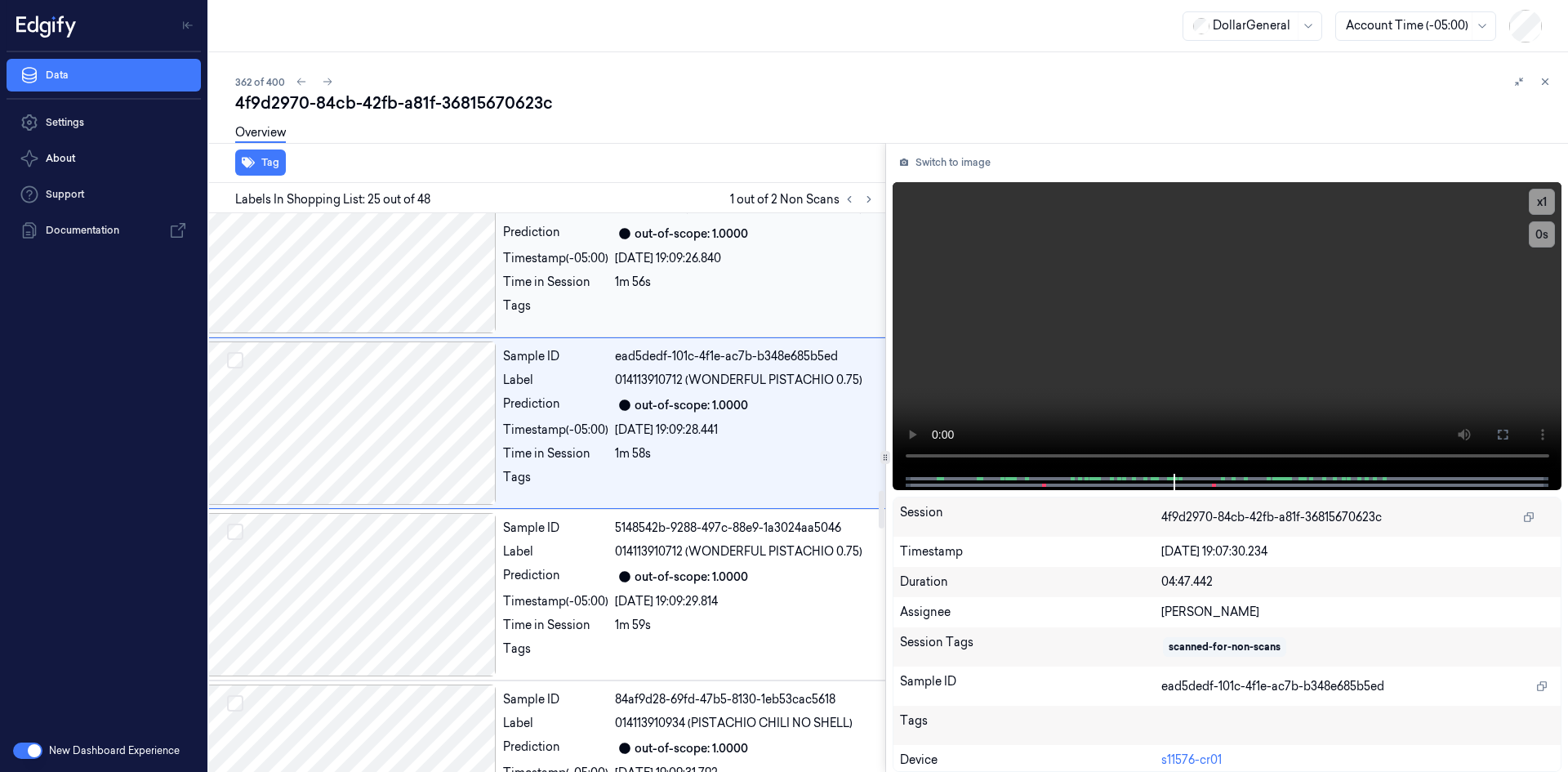
scroll to position [3953, 27]
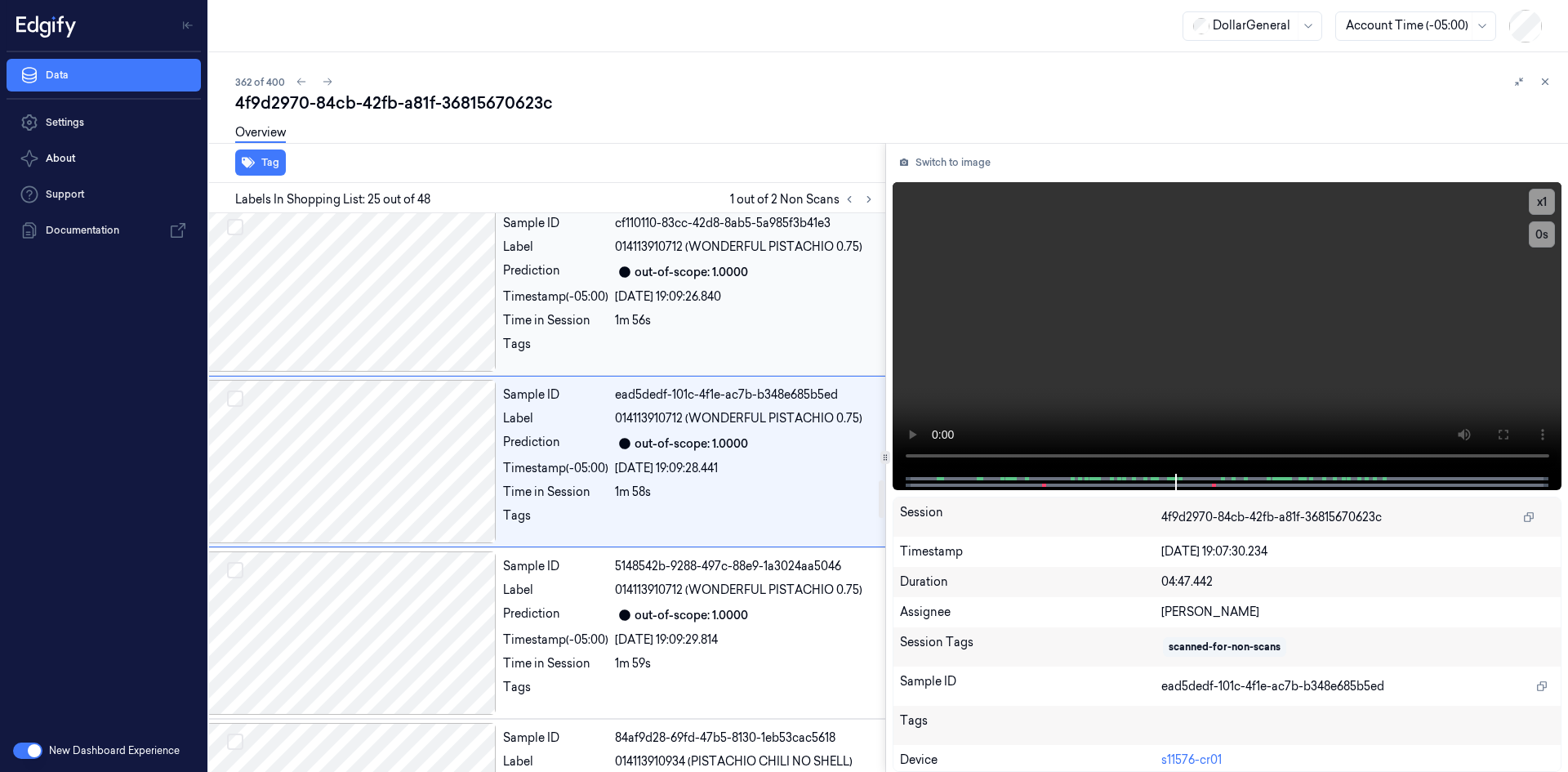
click at [778, 330] on div "1m 56s" at bounding box center [824, 321] width 419 height 17
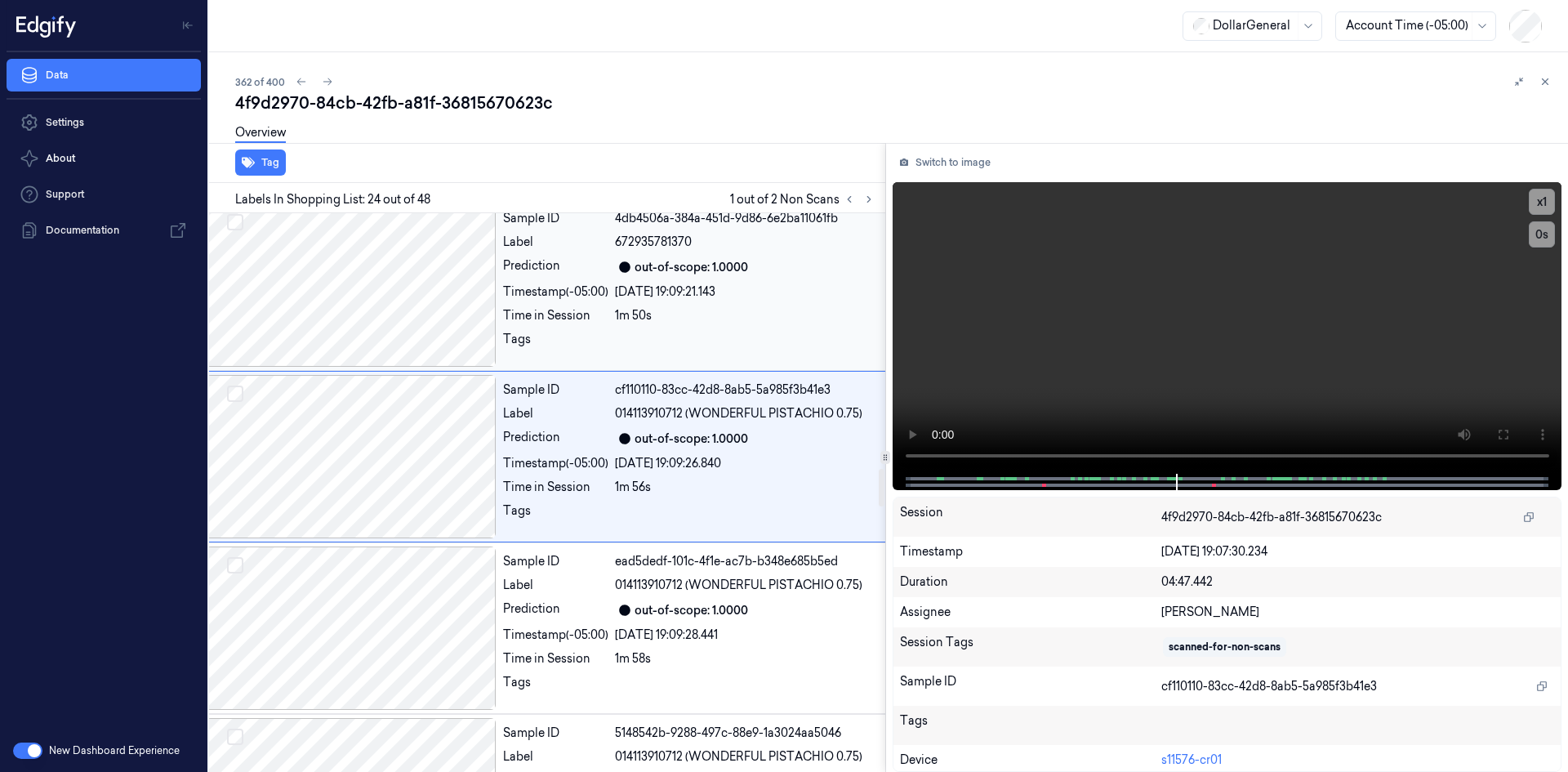
scroll to position [3782, 27]
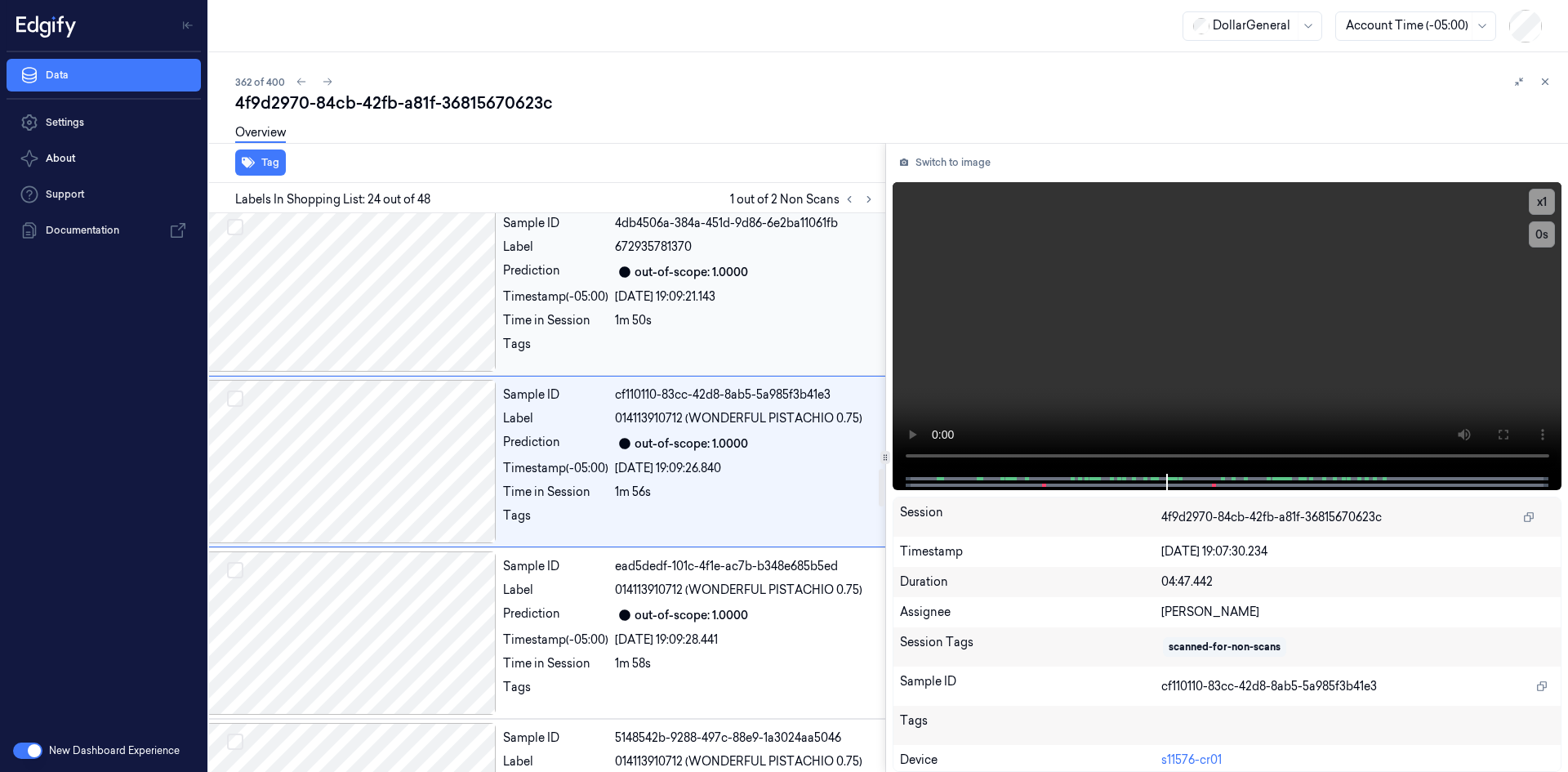
click at [727, 362] on div at bounding box center [824, 348] width 419 height 27
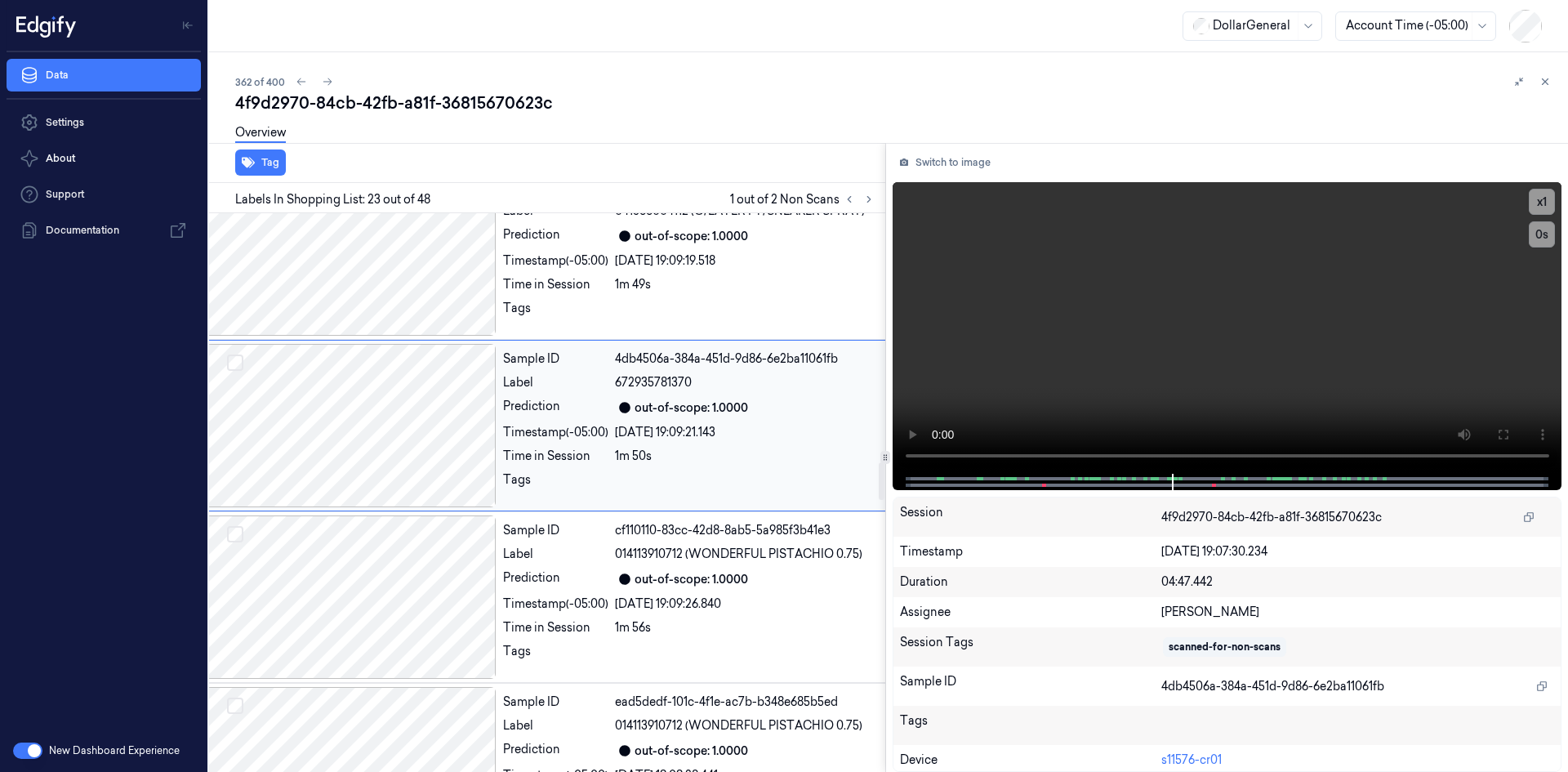
scroll to position [3692, 27]
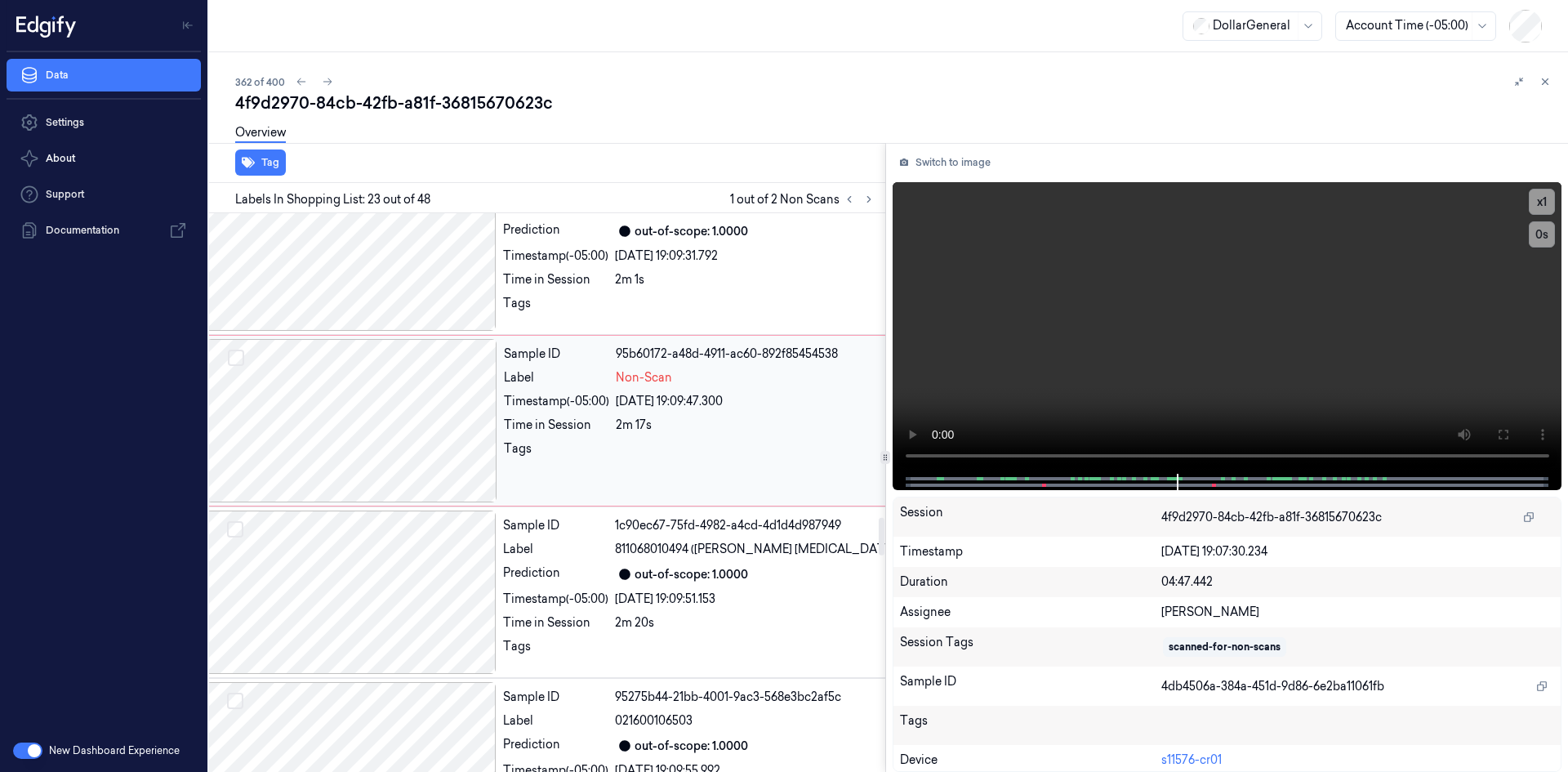
click at [689, 466] on div at bounding box center [824, 453] width 417 height 27
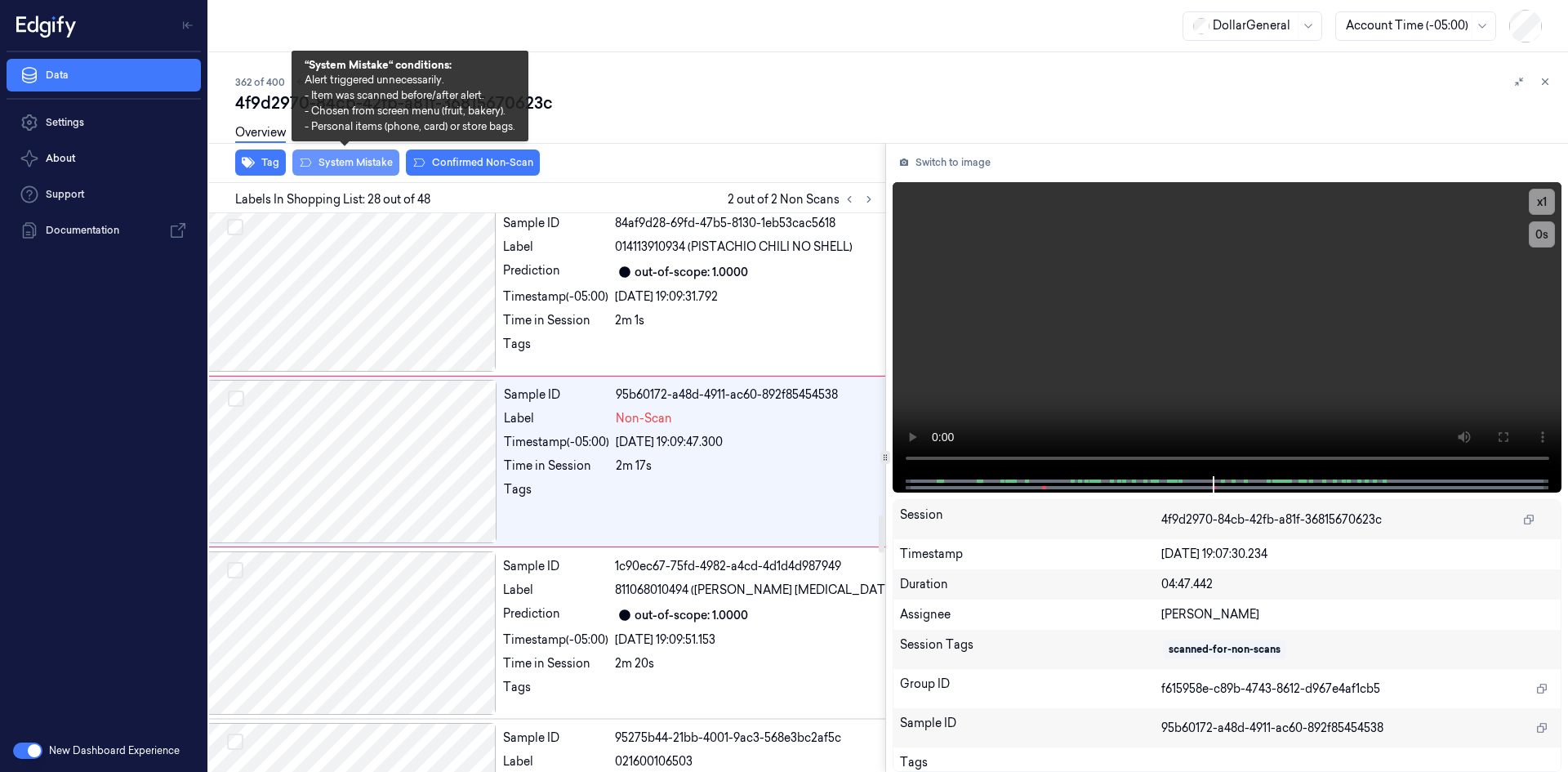
click at [347, 162] on button "System Mistake" at bounding box center [346, 163] width 107 height 27
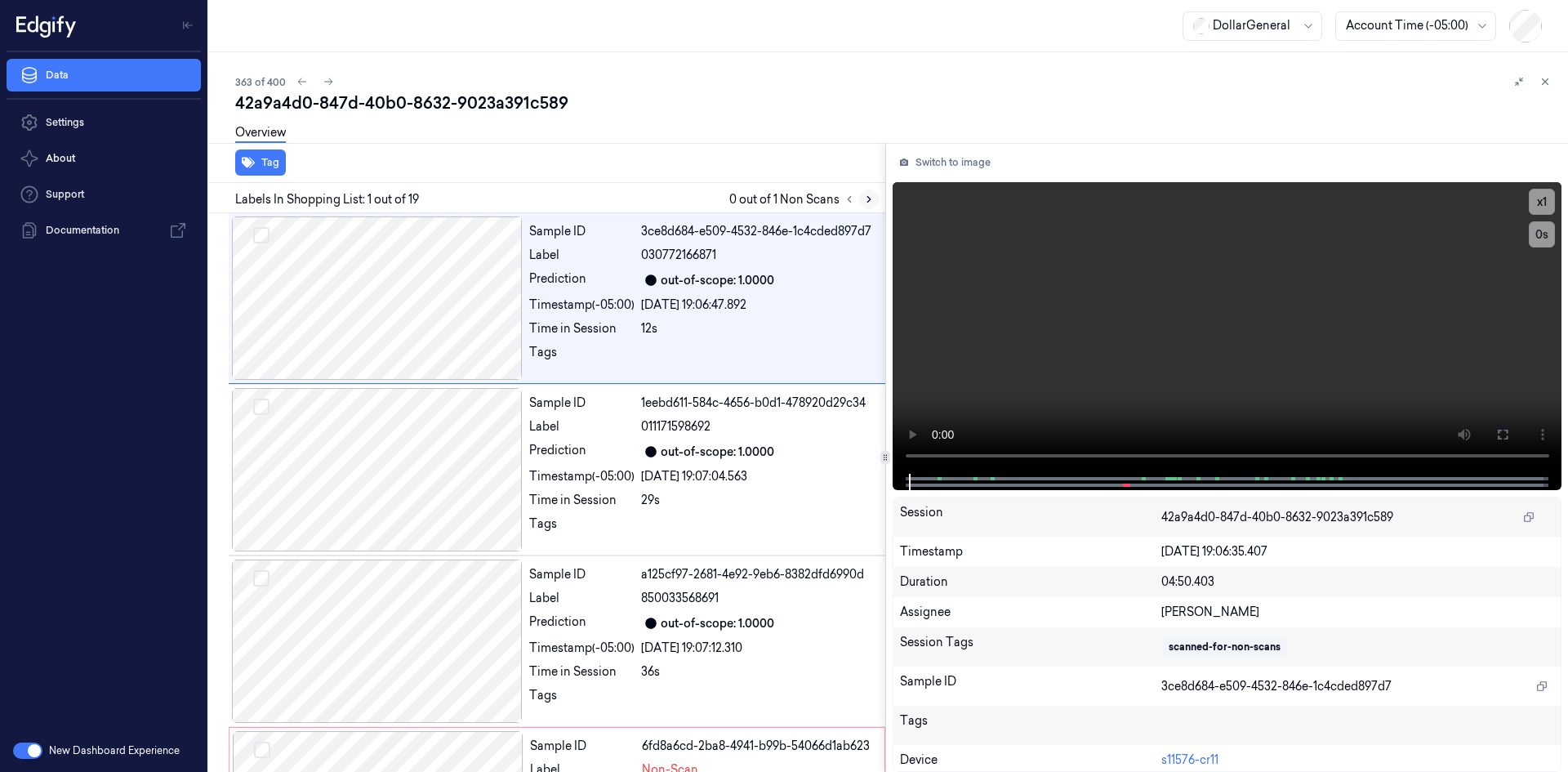
click at [870, 196] on icon at bounding box center [869, 199] width 11 height 11
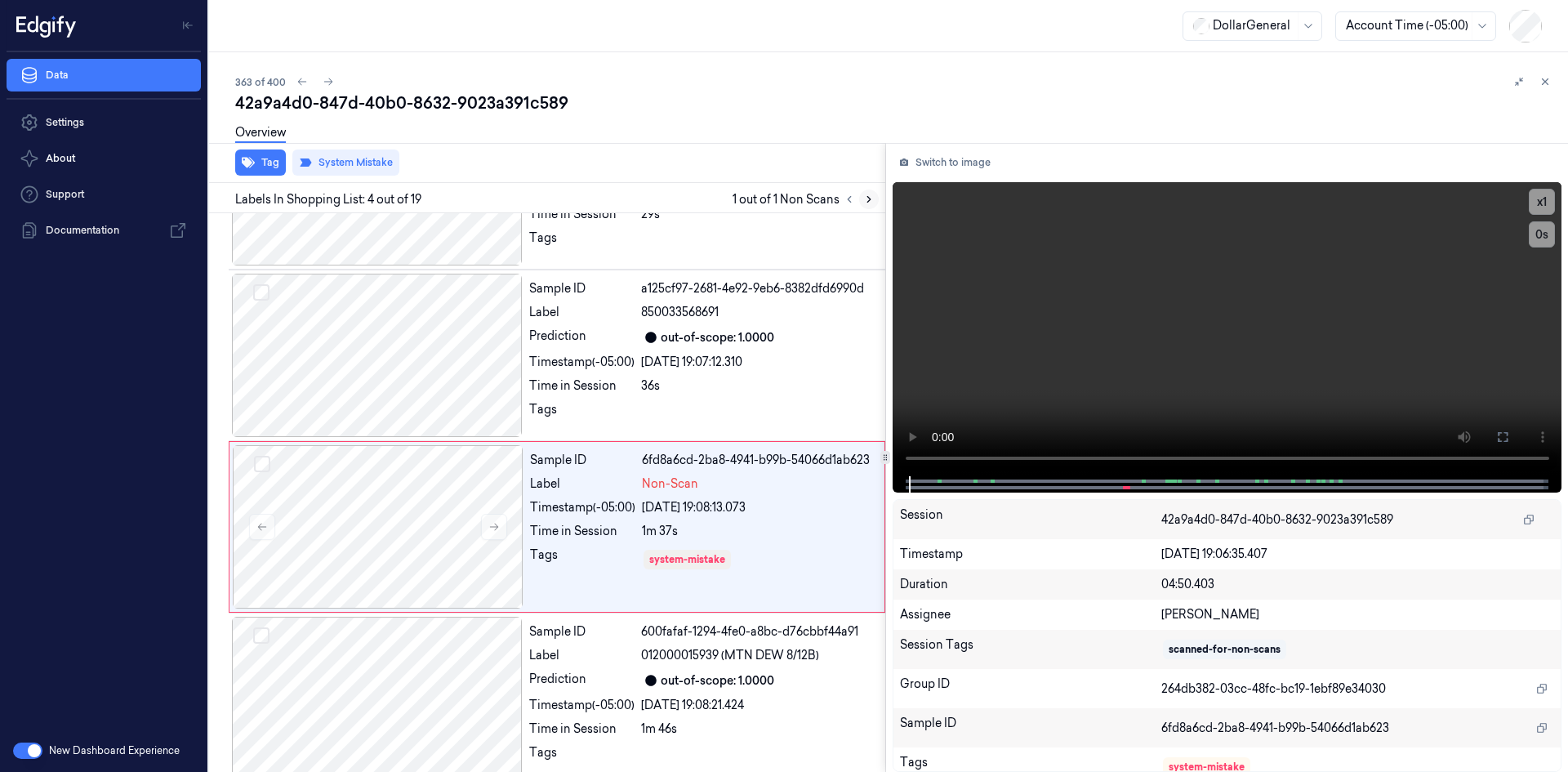
scroll to position [320, 0]
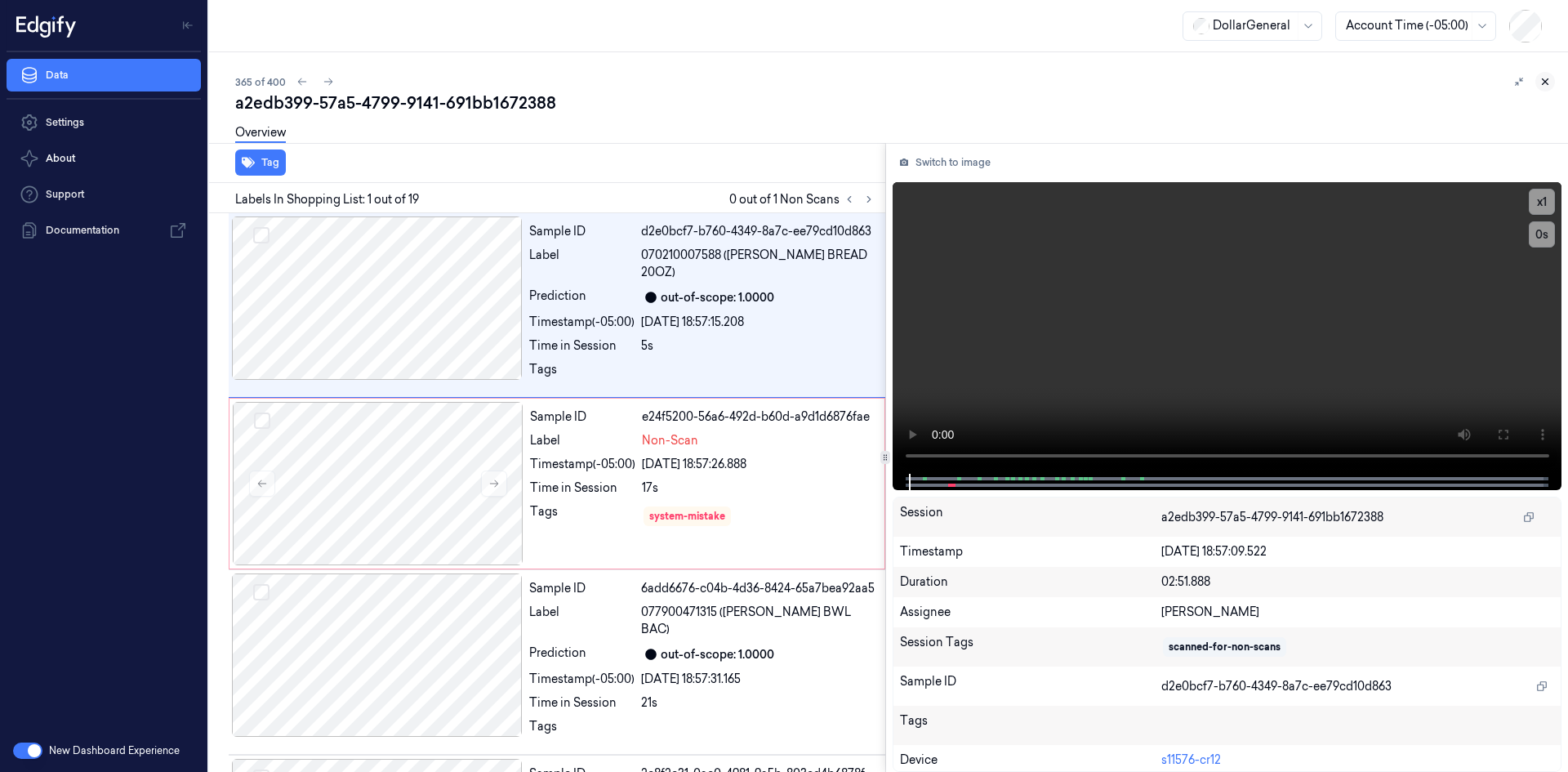
click at [1552, 77] on button at bounding box center [1545, 81] width 20 height 20
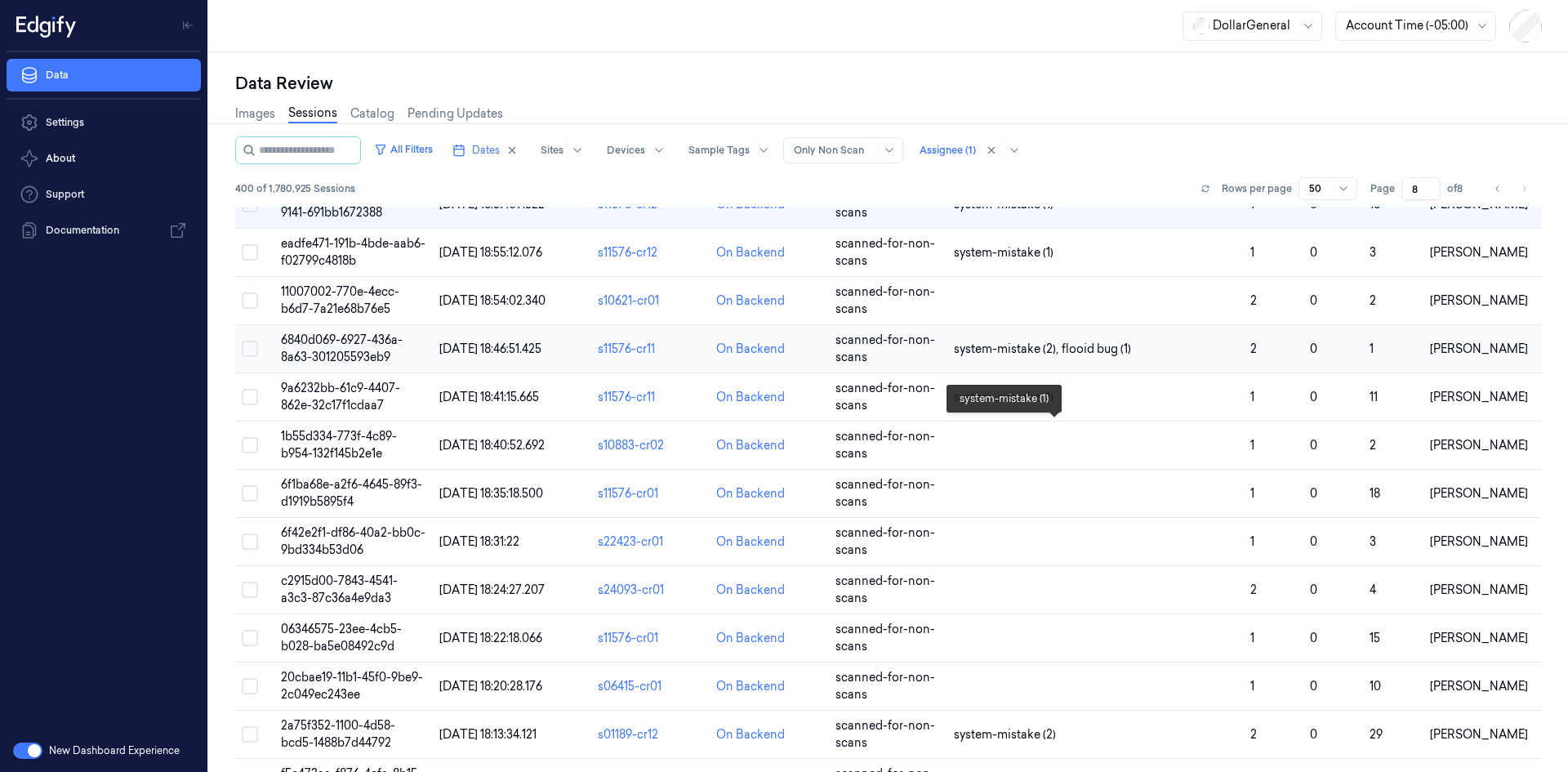
scroll to position [490, 0]
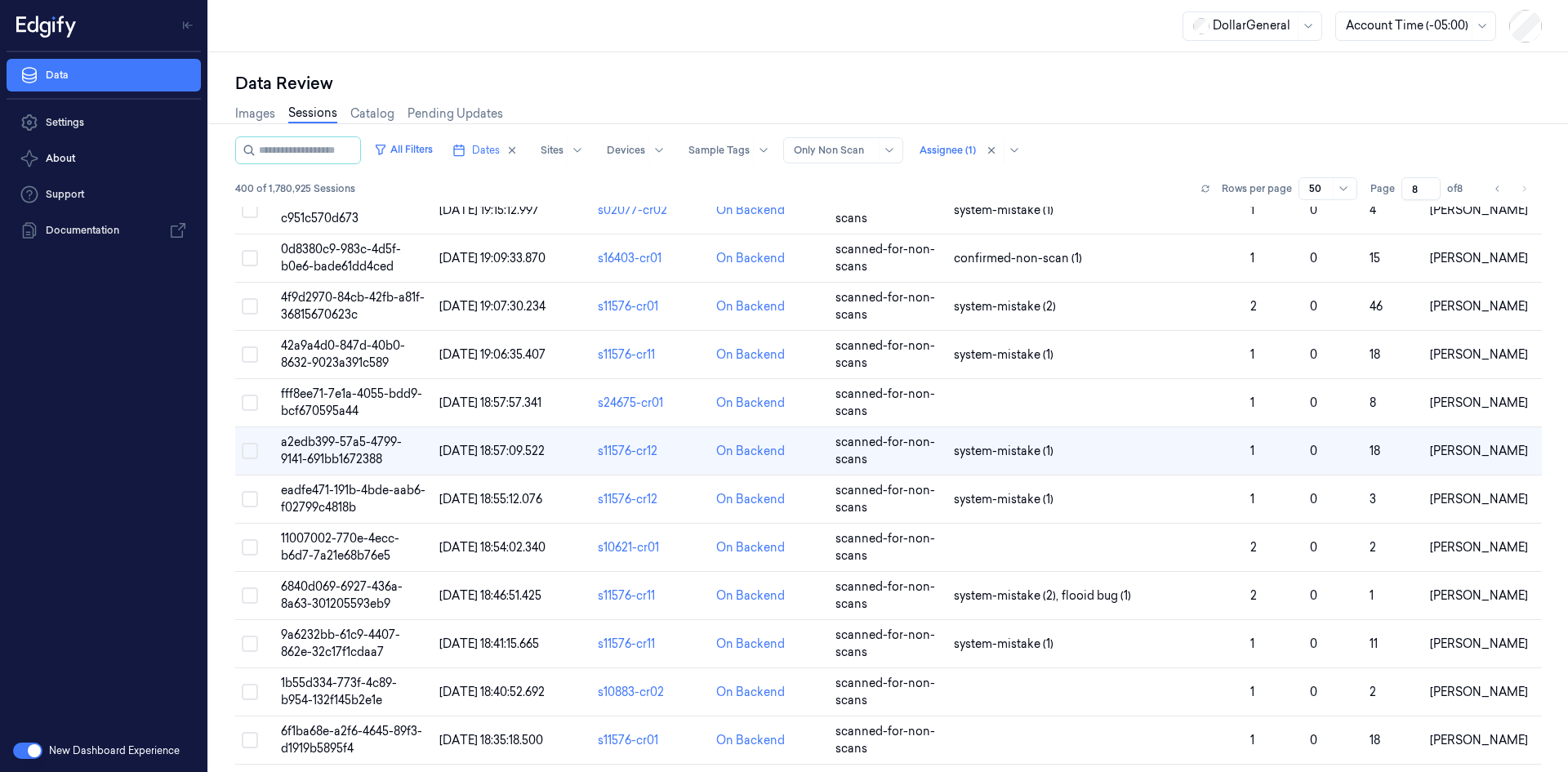
click at [1070, 402] on td at bounding box center [1096, 403] width 296 height 48
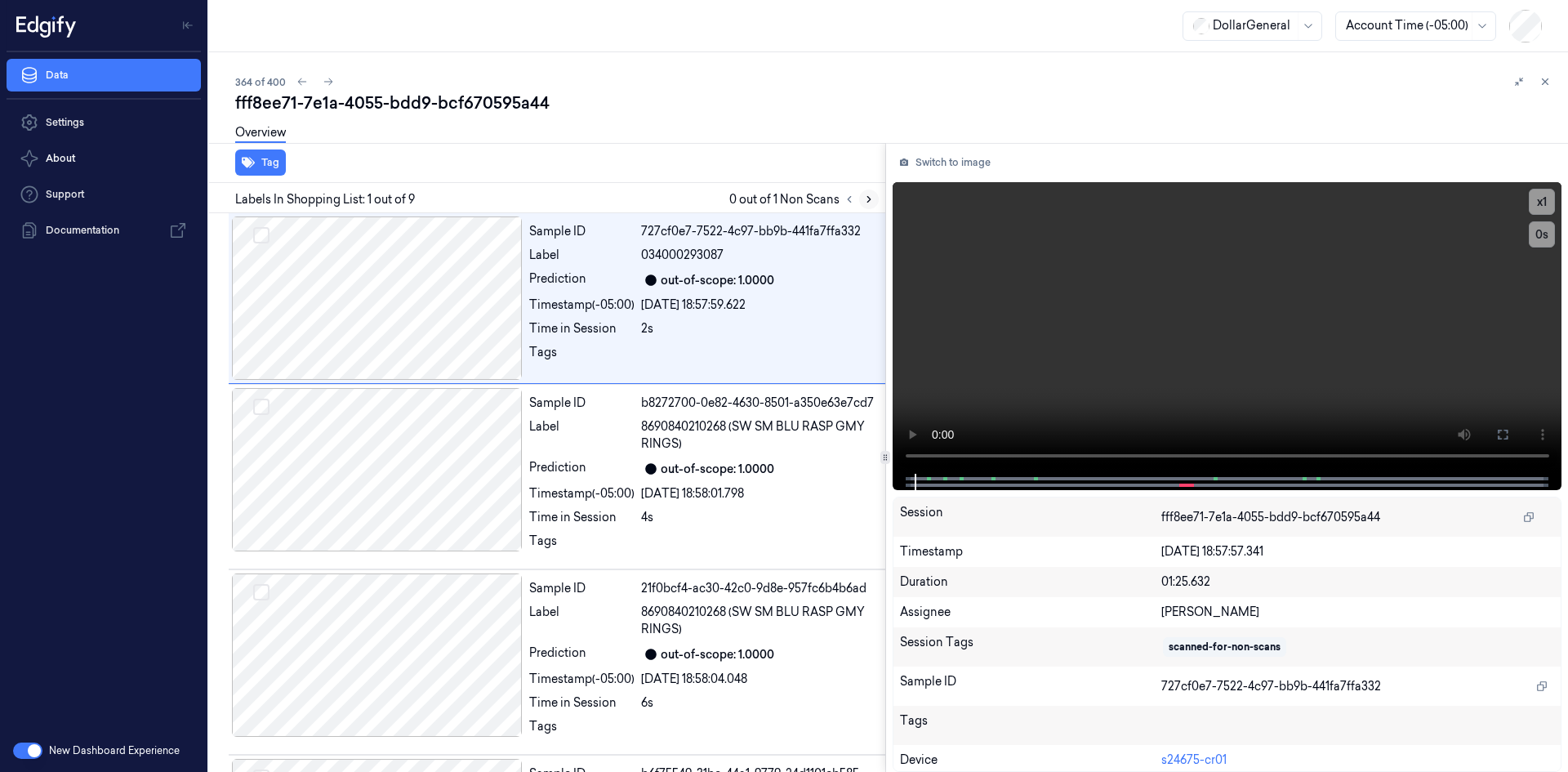
click at [860, 194] on button at bounding box center [869, 199] width 20 height 20
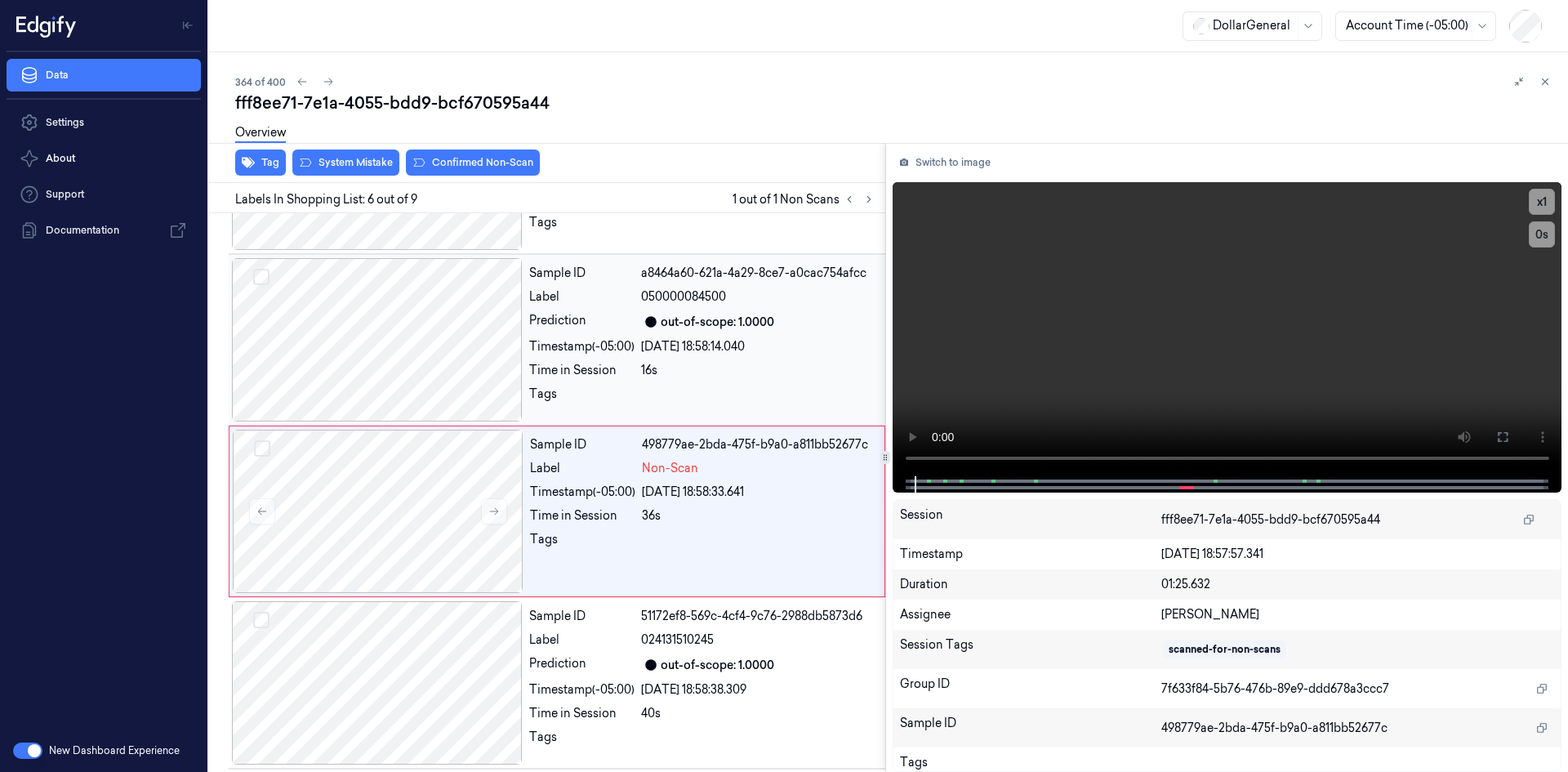
scroll to position [691, 0]
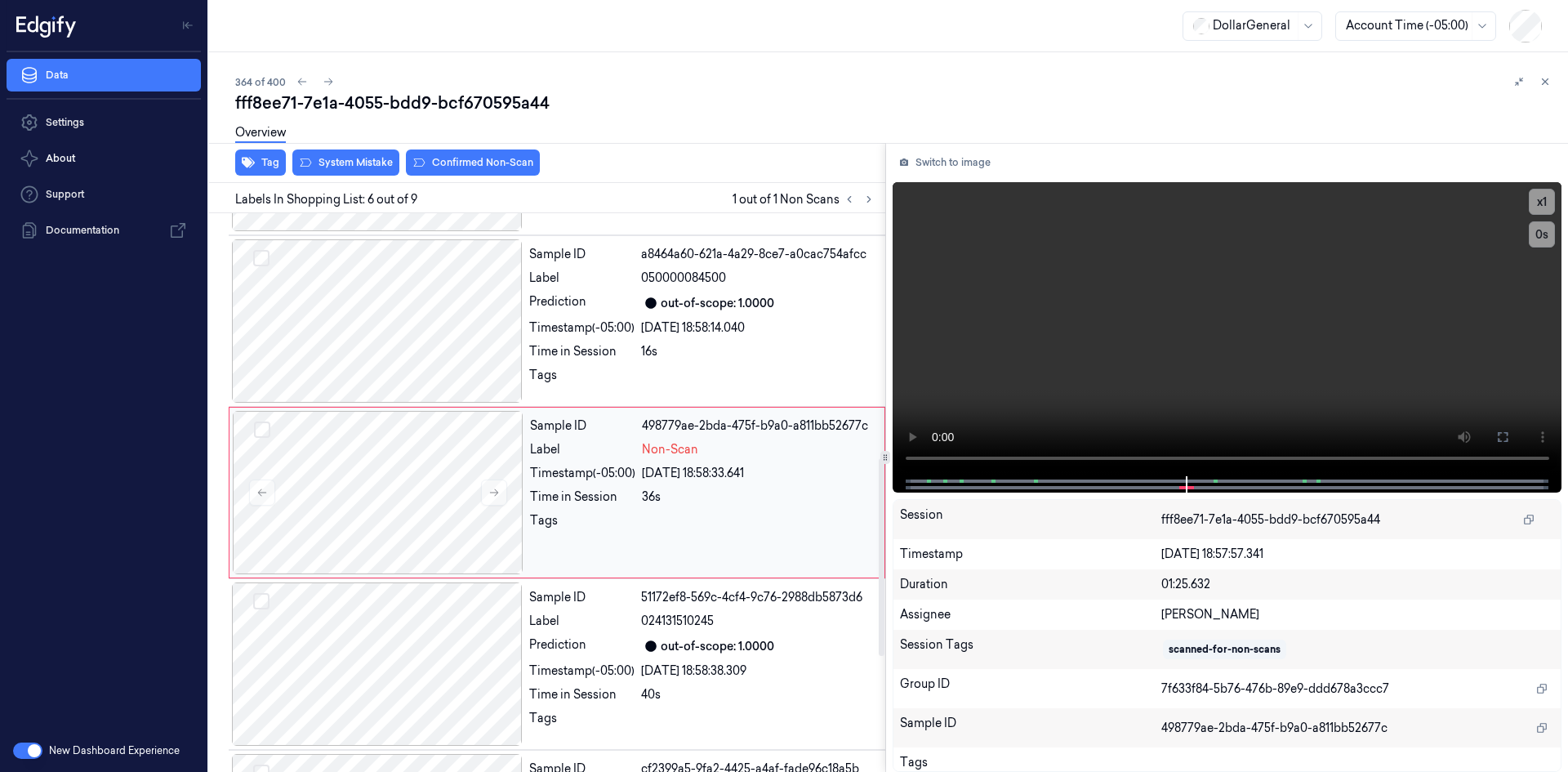
click at [621, 474] on div "Timestamp (-05:00)" at bounding box center [582, 473] width 105 height 17
click at [590, 344] on div "Time in Session" at bounding box center [581, 352] width 105 height 17
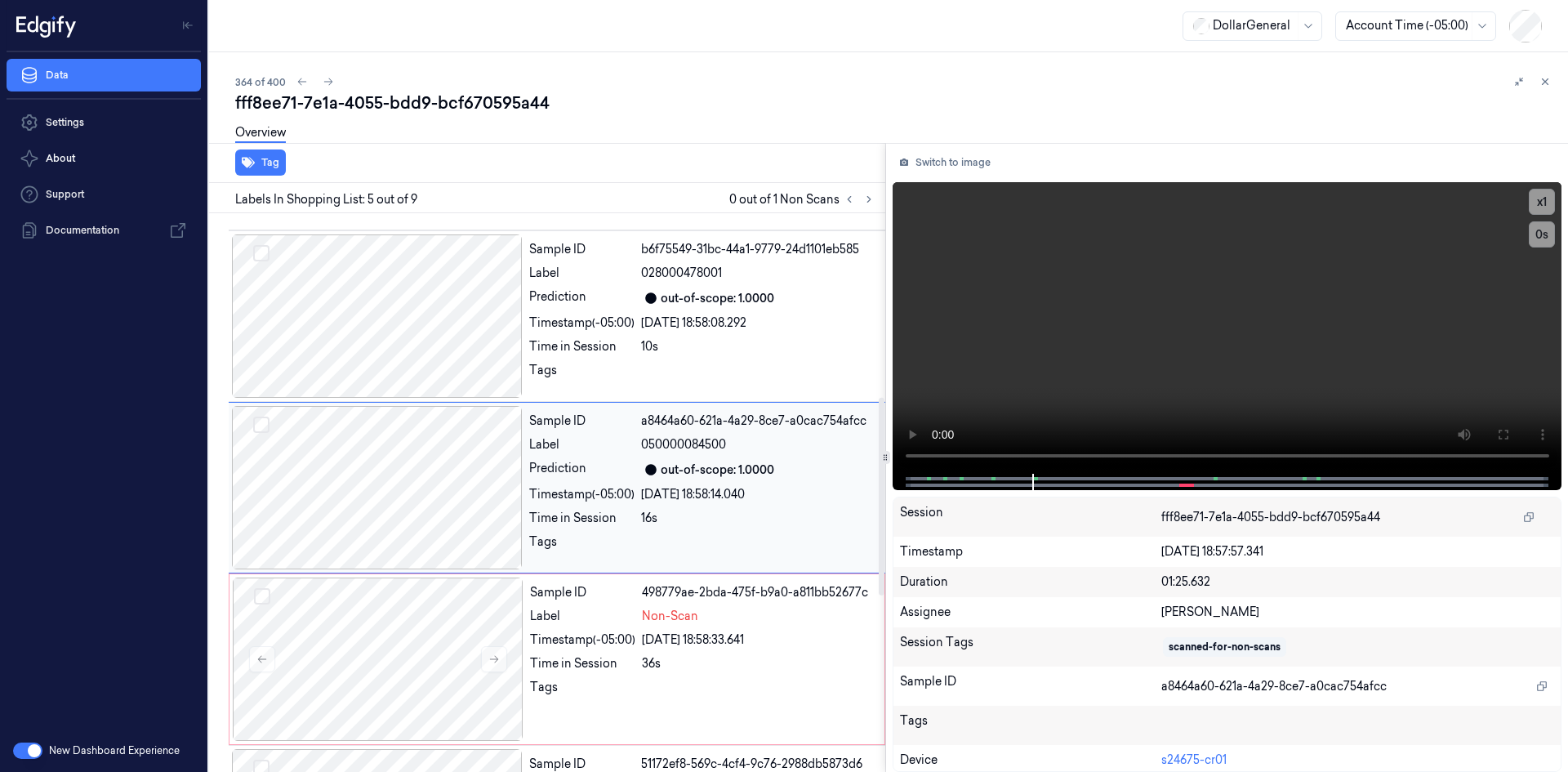
scroll to position [520, 0]
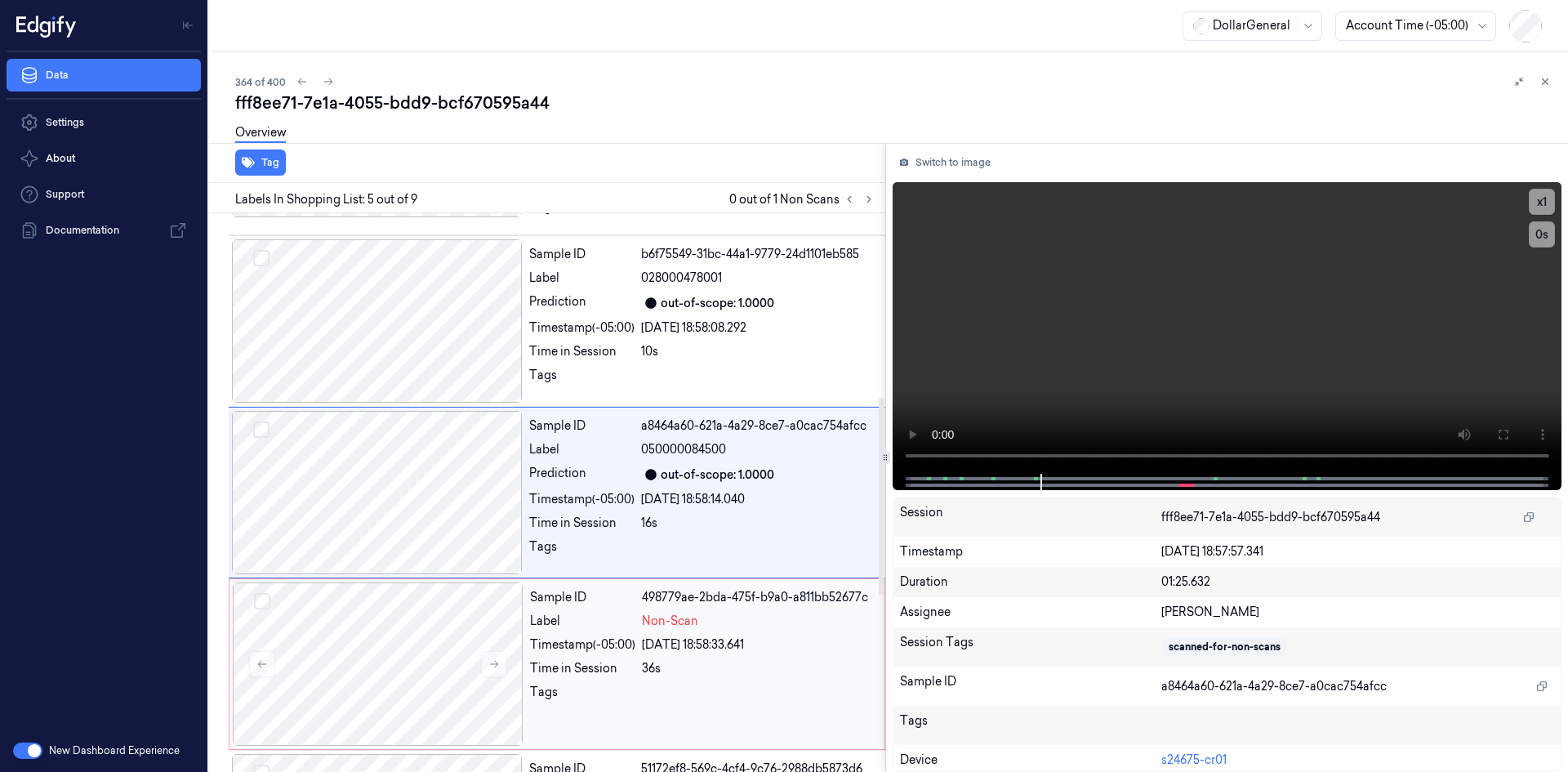
click at [674, 632] on div "Sample ID 498779ae-2bda-475f-b9a0-a811bb52677c Label Non-Scan Timestamp (-05:00…" at bounding box center [703, 663] width 358 height 163
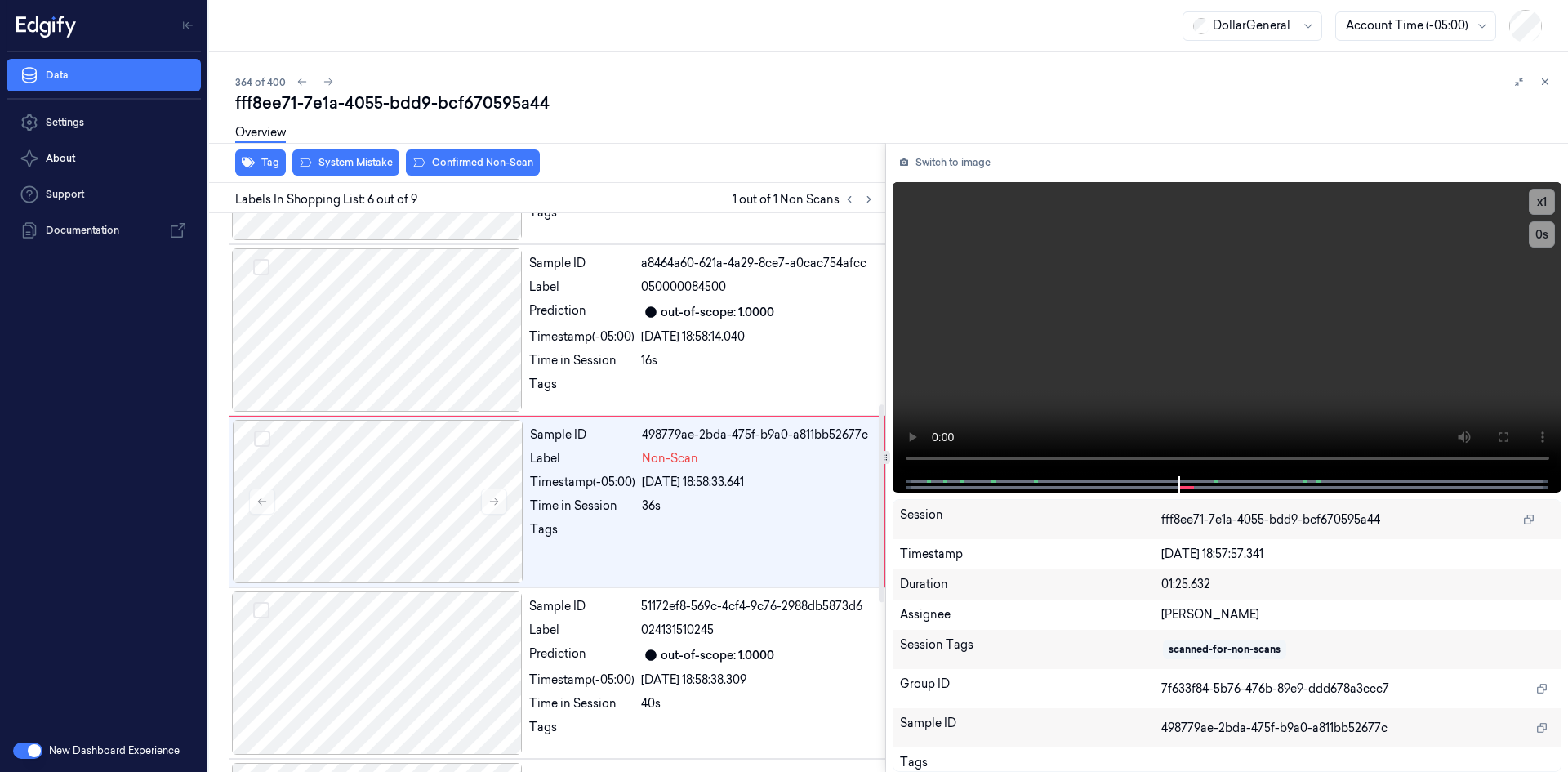
scroll to position [691, 0]
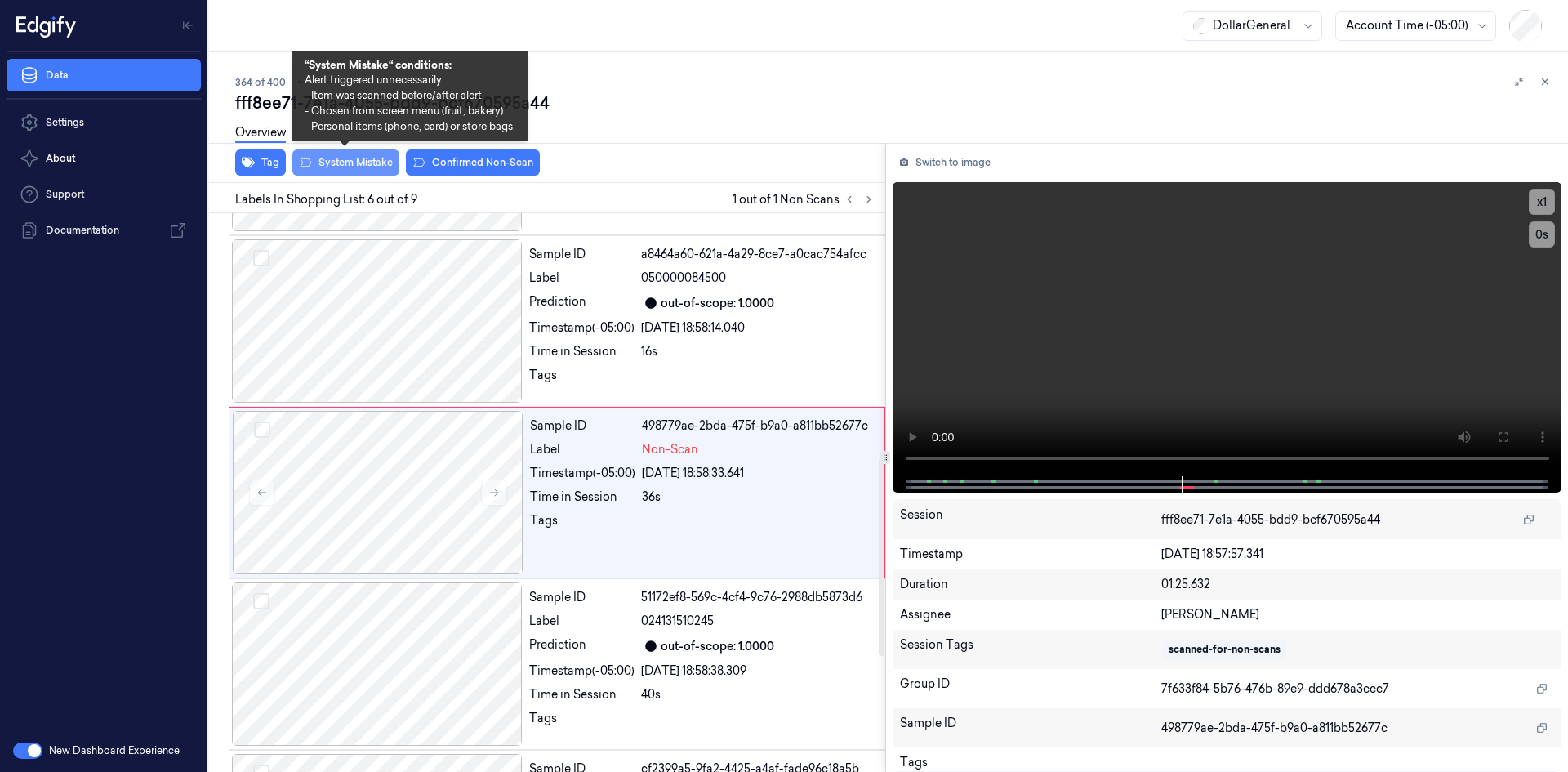
click at [361, 175] on button "System Mistake" at bounding box center [346, 163] width 107 height 27
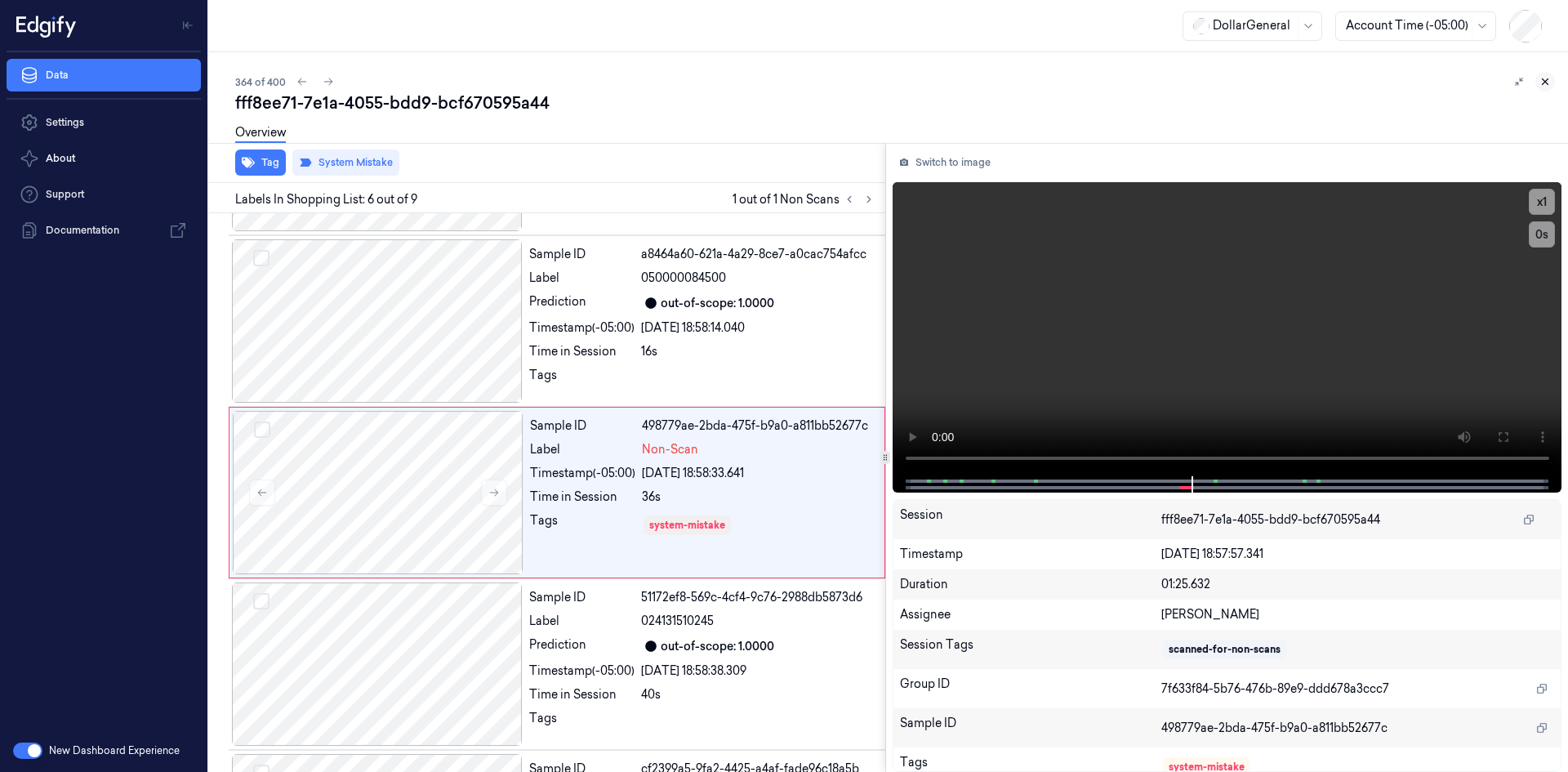
click at [1545, 86] on icon at bounding box center [1545, 81] width 11 height 11
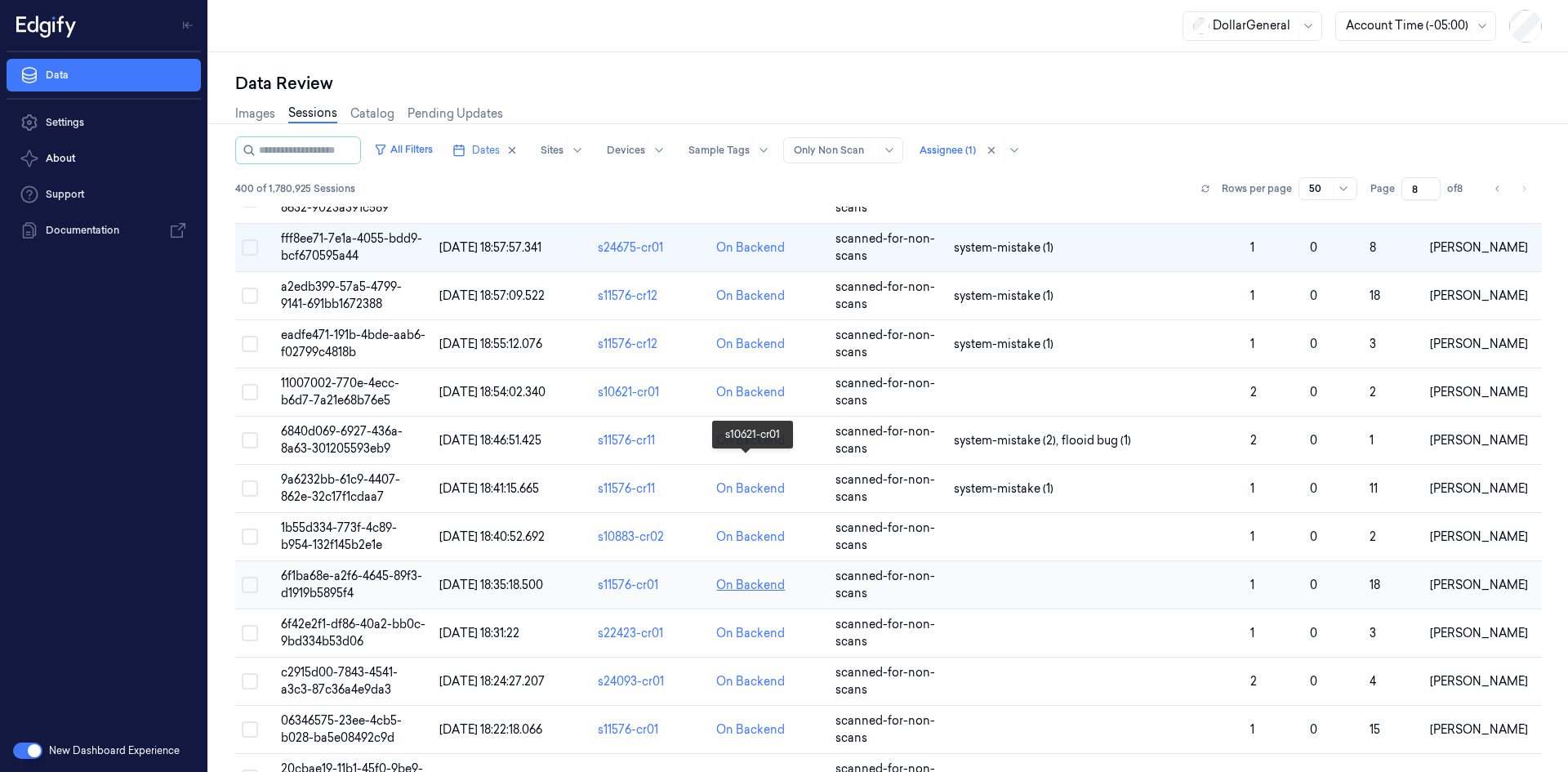
scroll to position [572, 0]
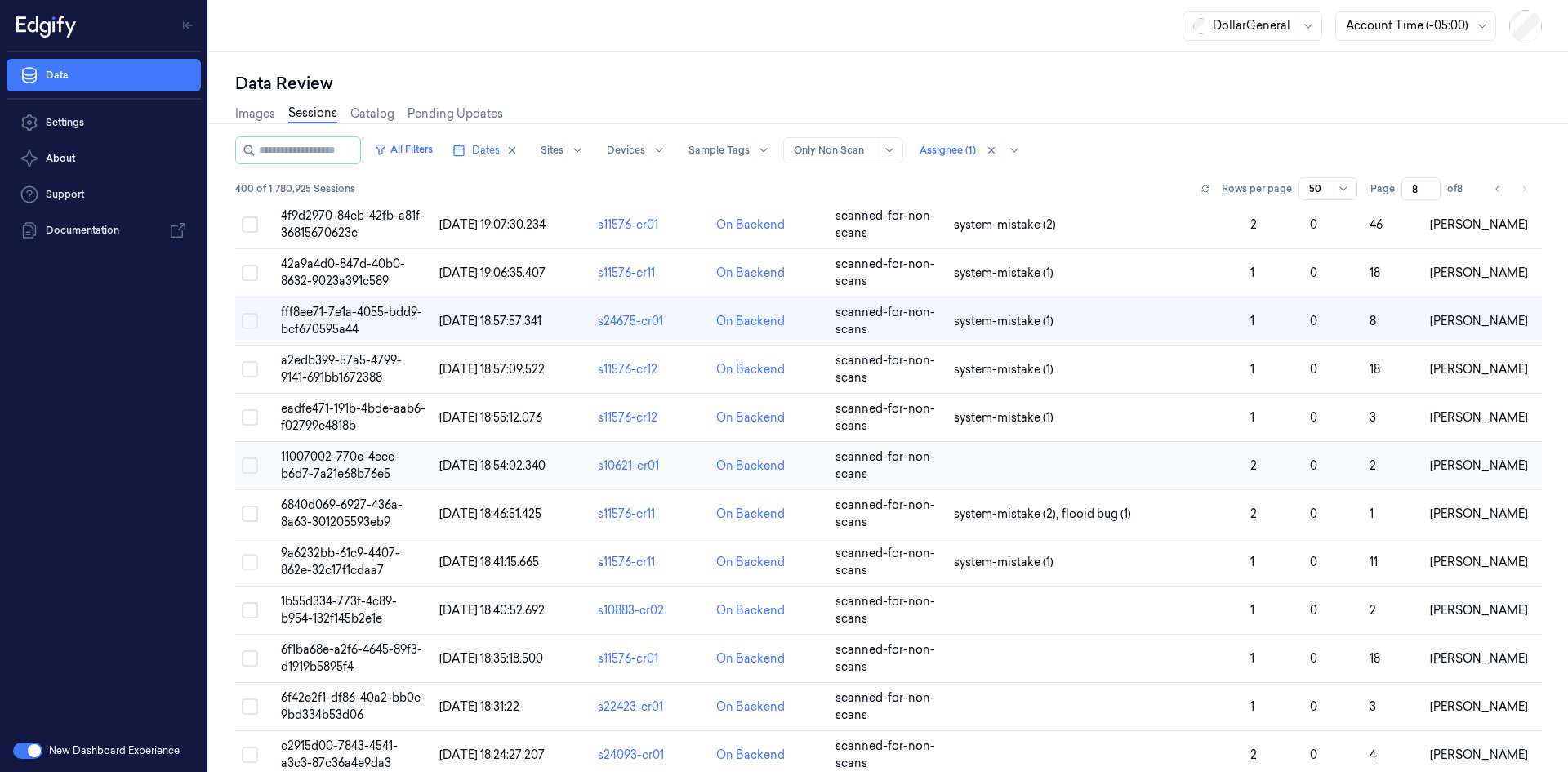
click at [1084, 463] on td at bounding box center [1096, 466] width 296 height 48
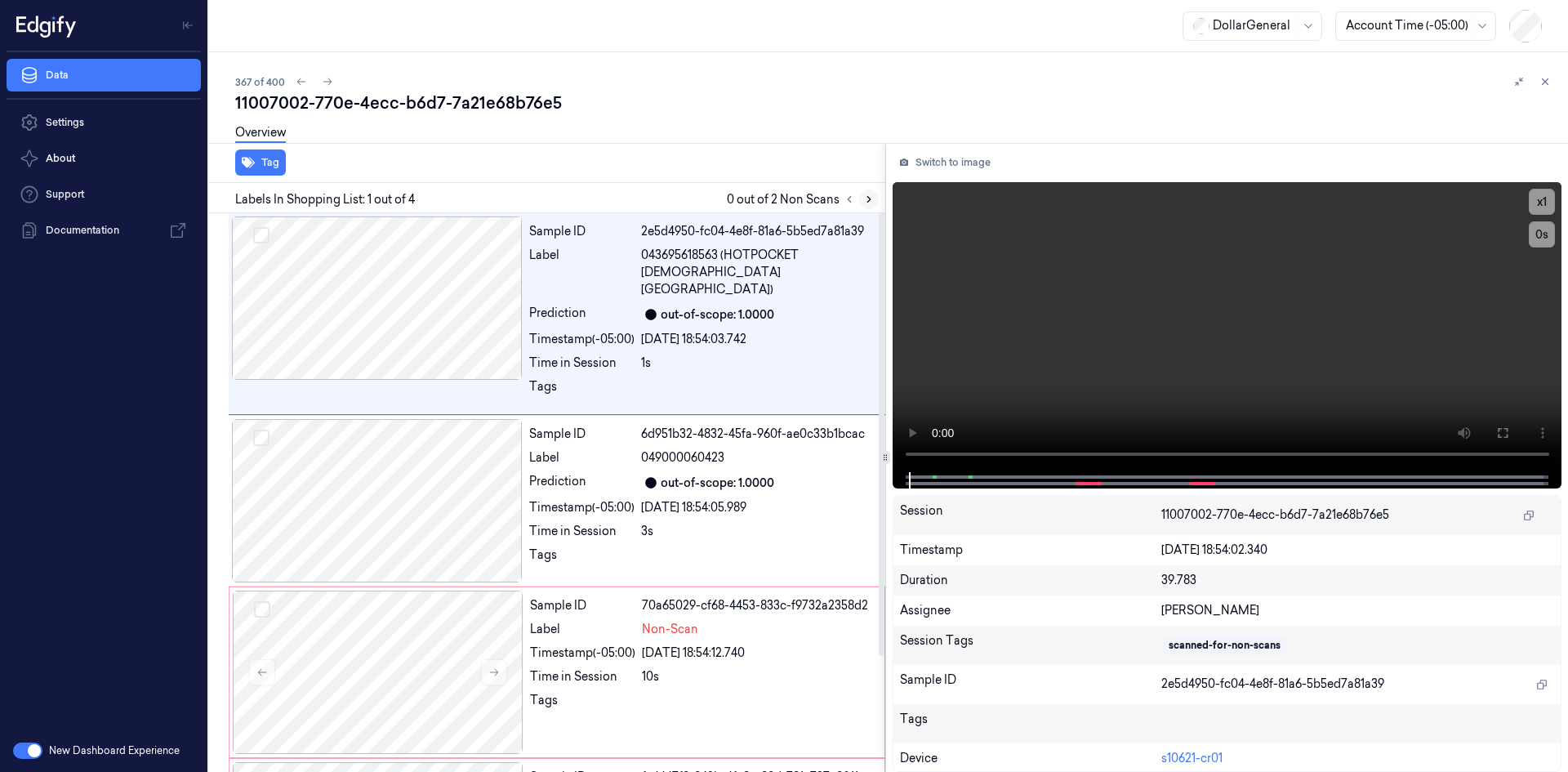
click at [864, 199] on icon at bounding box center [869, 199] width 11 height 11
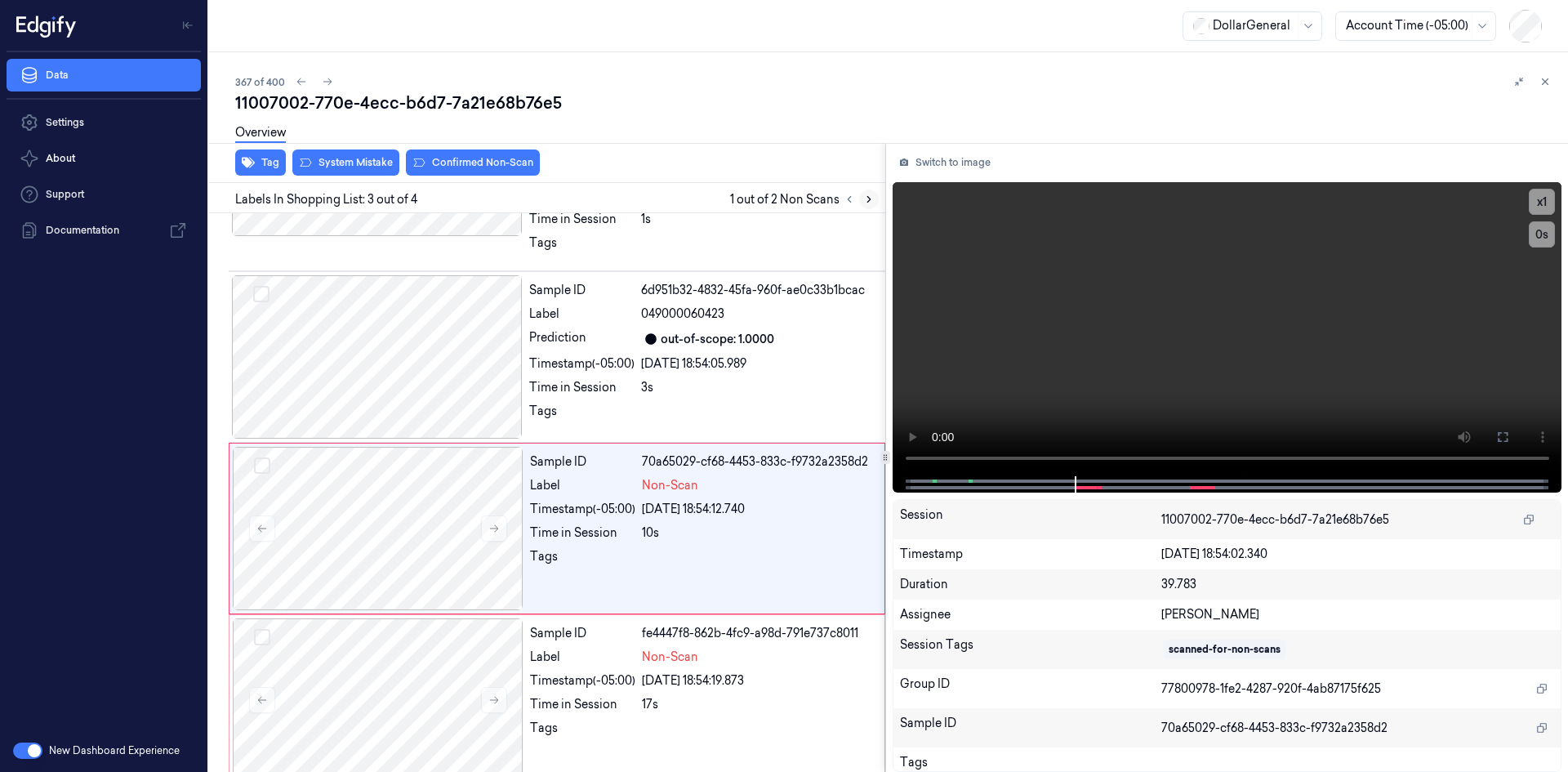
scroll to position [146, 0]
click at [952, 317] on video at bounding box center [1227, 330] width 670 height 294
click at [713, 474] on div "Non-Scan" at bounding box center [758, 483] width 233 height 17
click at [1040, 302] on video at bounding box center [1227, 330] width 670 height 294
click at [1097, 261] on video at bounding box center [1227, 330] width 670 height 294
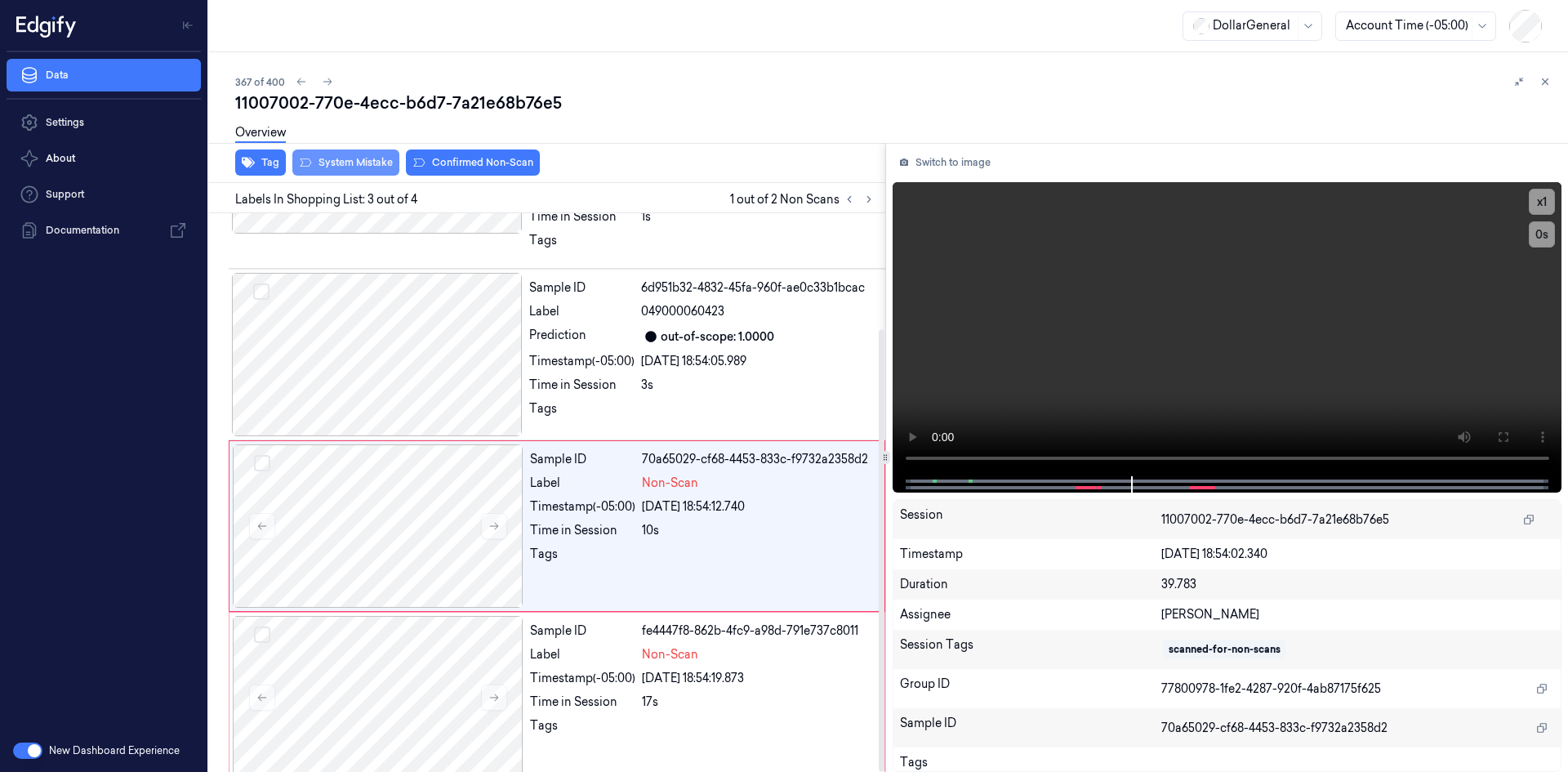
click at [363, 160] on button "System Mistake" at bounding box center [346, 163] width 107 height 27
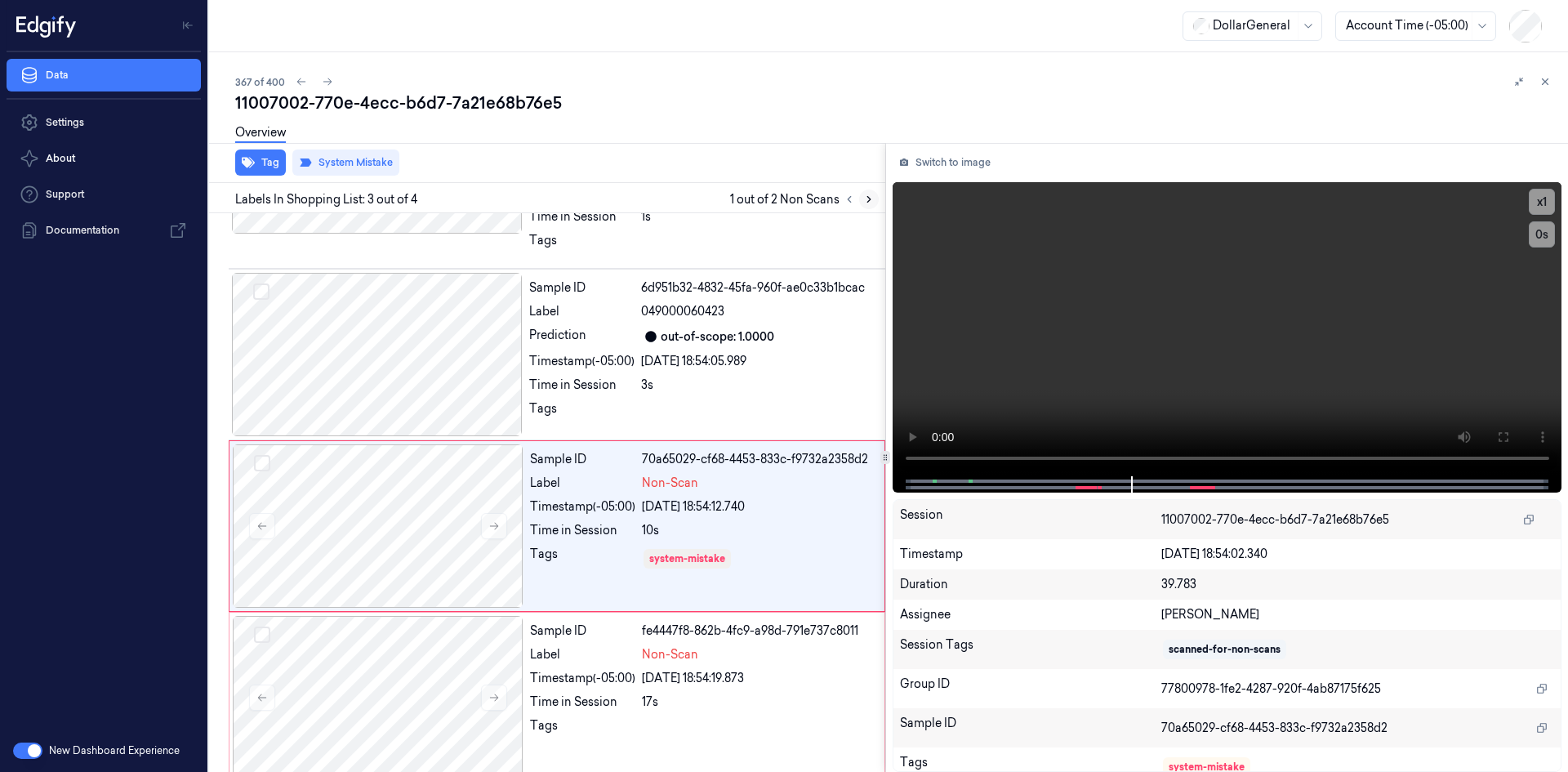
click at [864, 205] on icon at bounding box center [869, 199] width 11 height 11
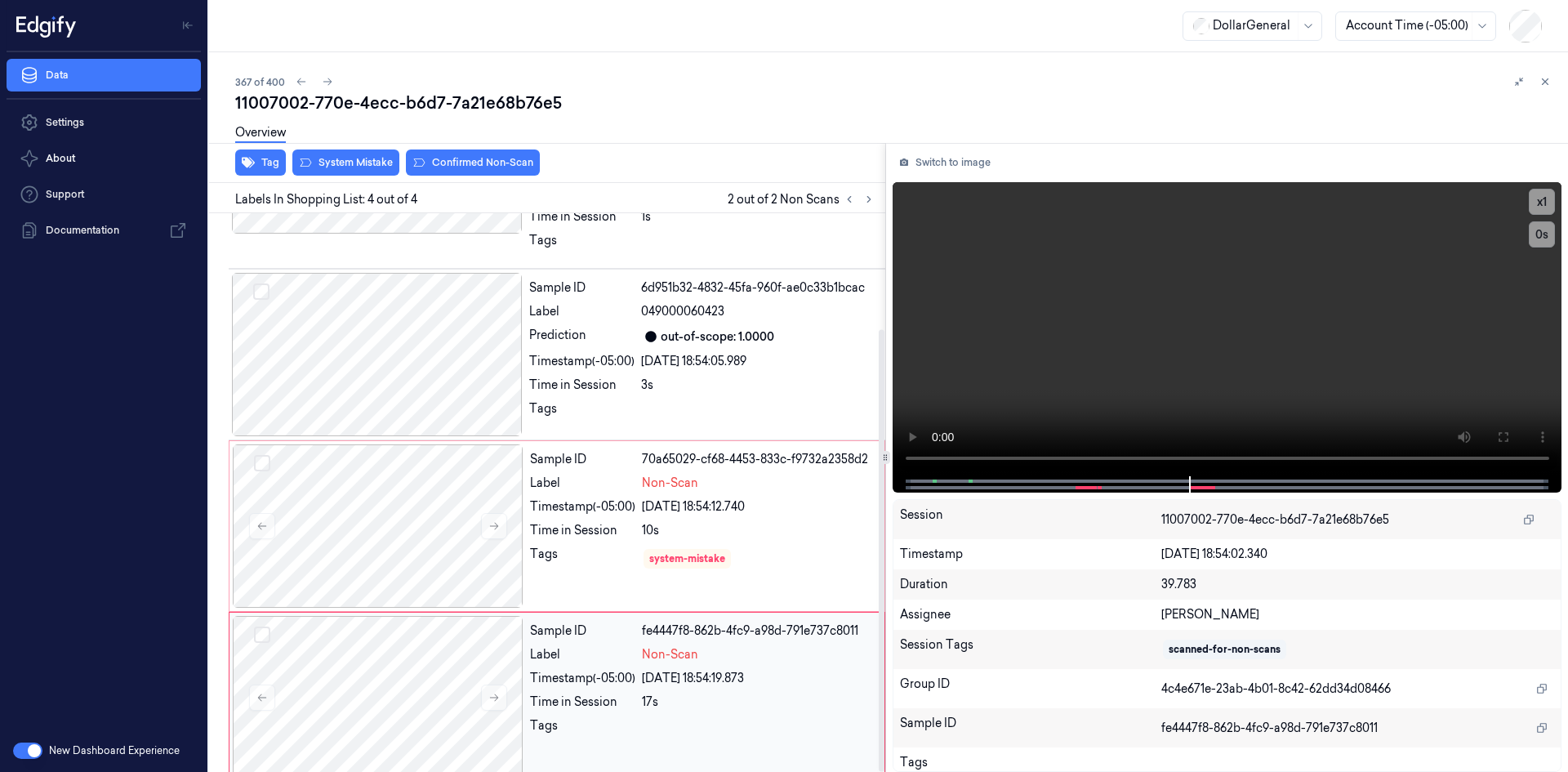
click at [659, 646] on span "Non-Scan" at bounding box center [670, 655] width 56 height 17
click at [1099, 371] on video at bounding box center [1227, 330] width 670 height 294
click at [1102, 351] on video at bounding box center [1227, 330] width 670 height 294
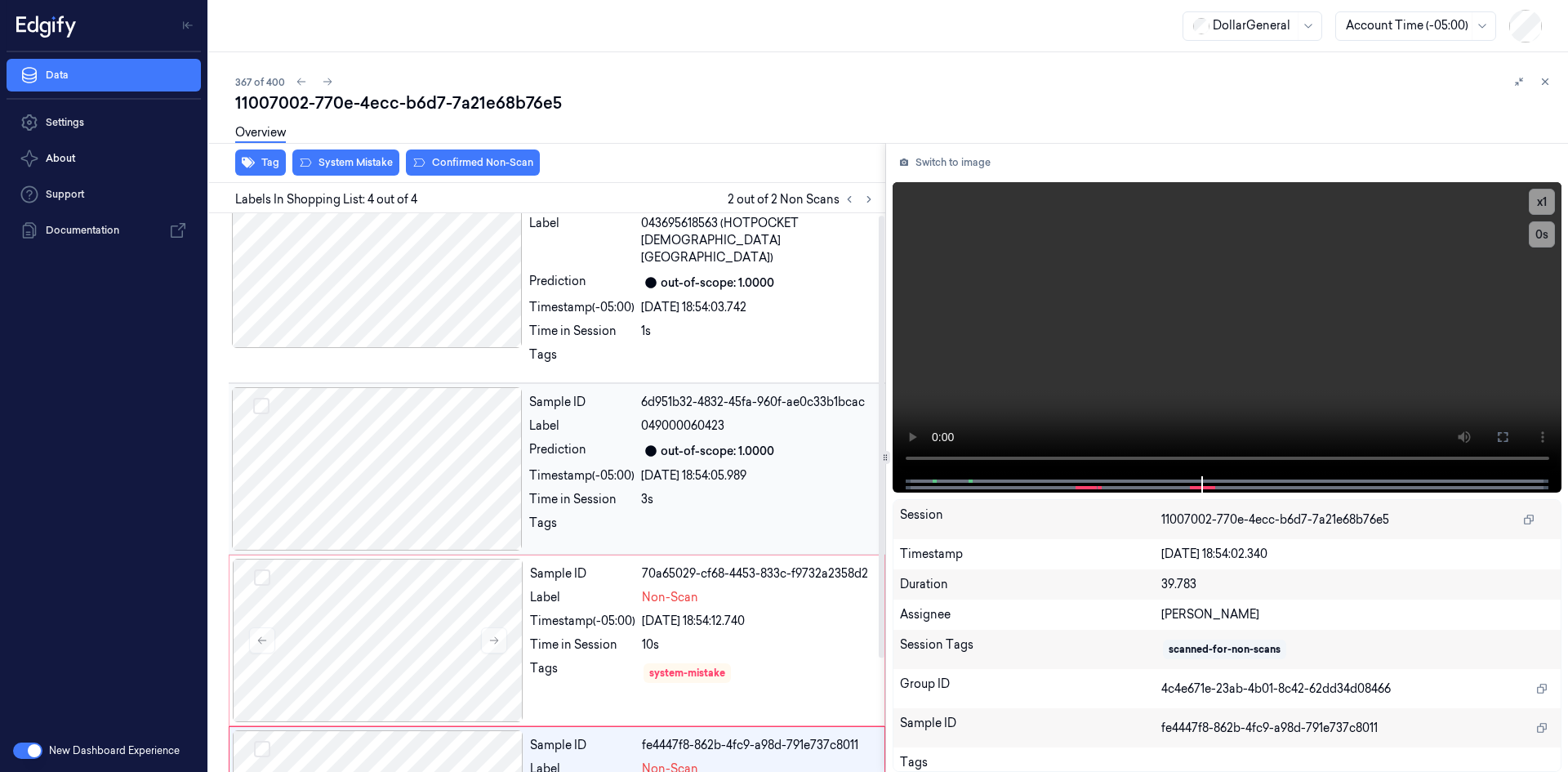
scroll to position [0, 0]
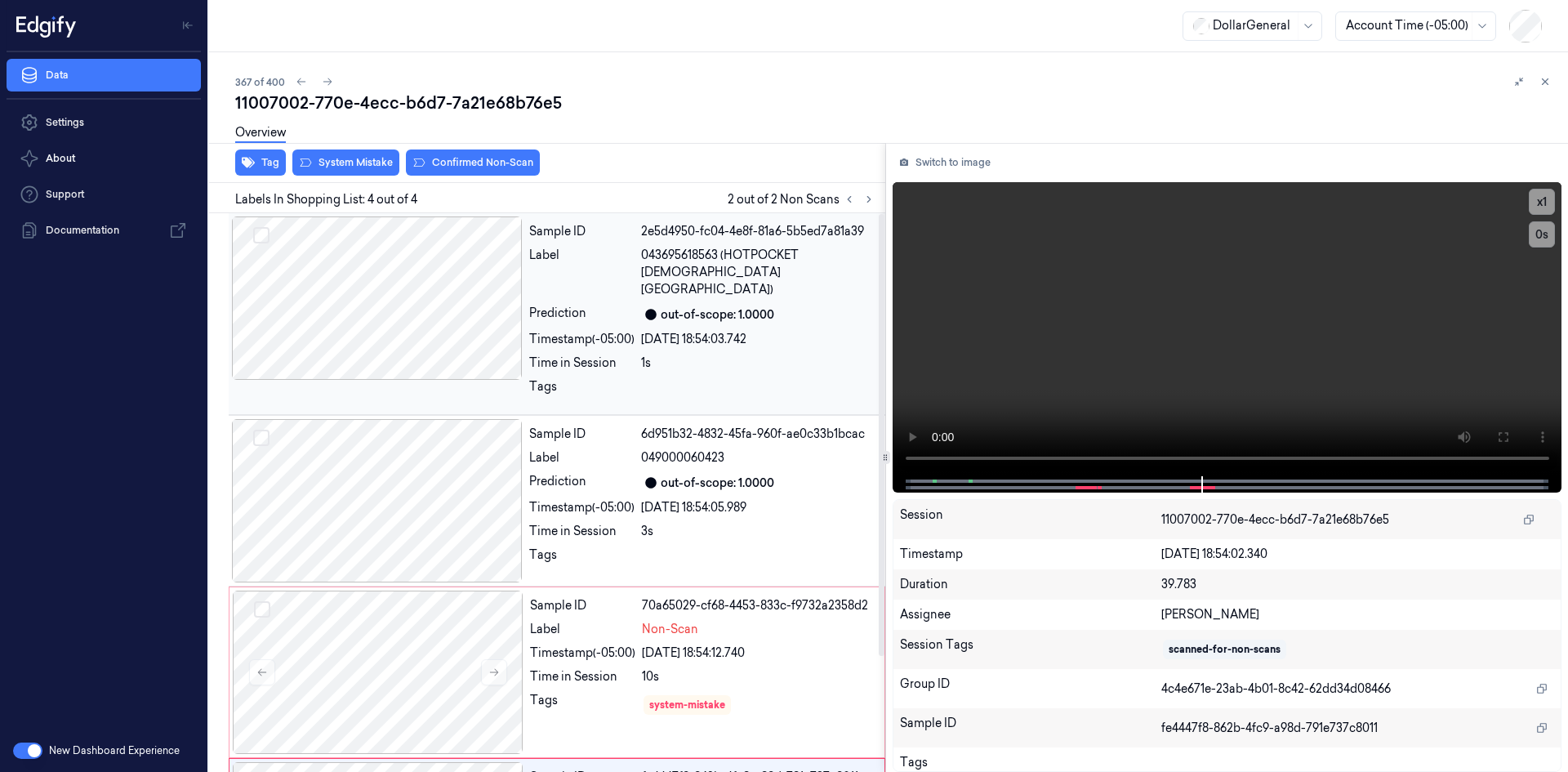
click at [648, 309] on icon at bounding box center [650, 314] width 11 height 11
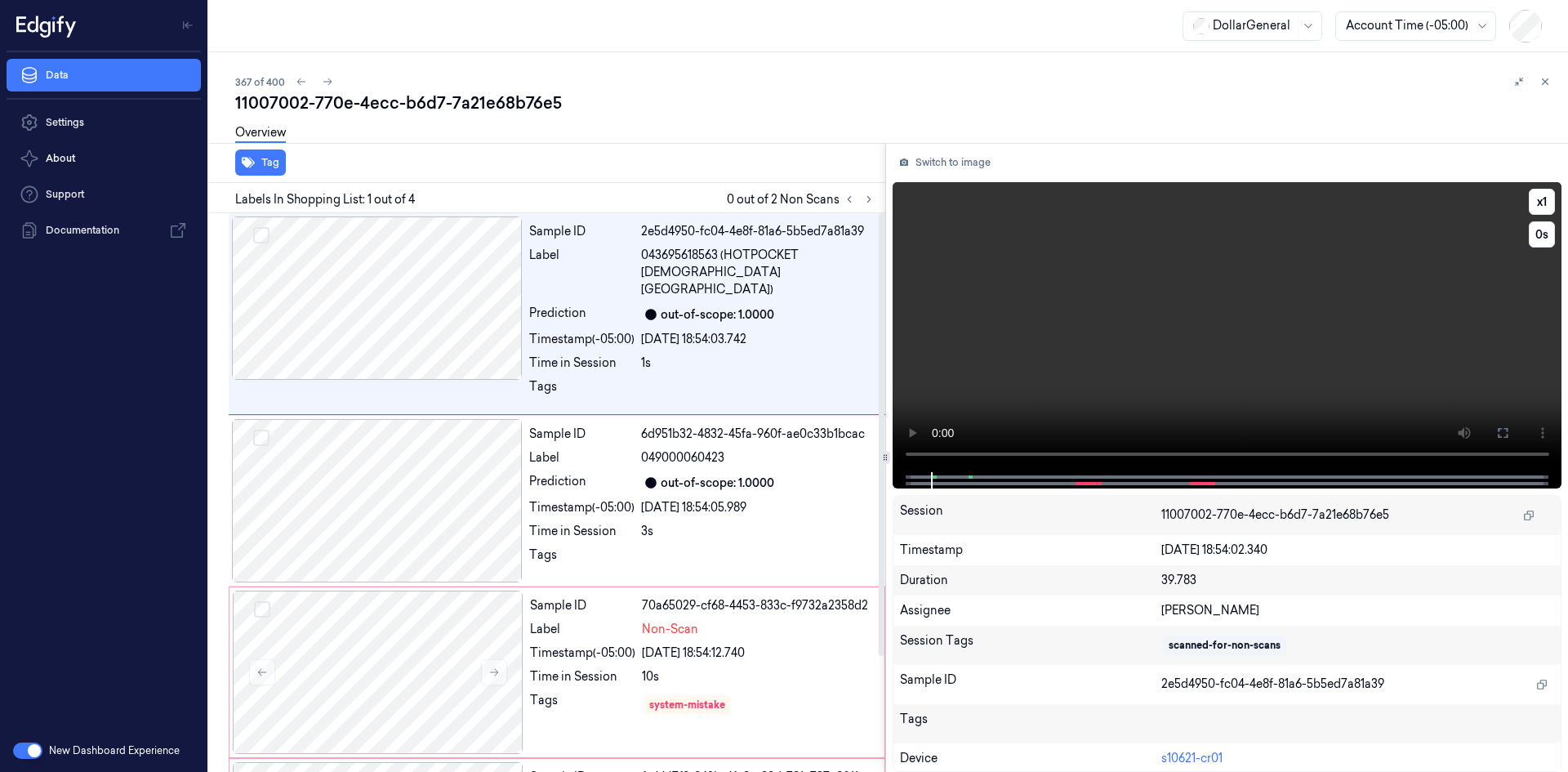
click at [1104, 264] on video at bounding box center [1227, 327] width 670 height 290
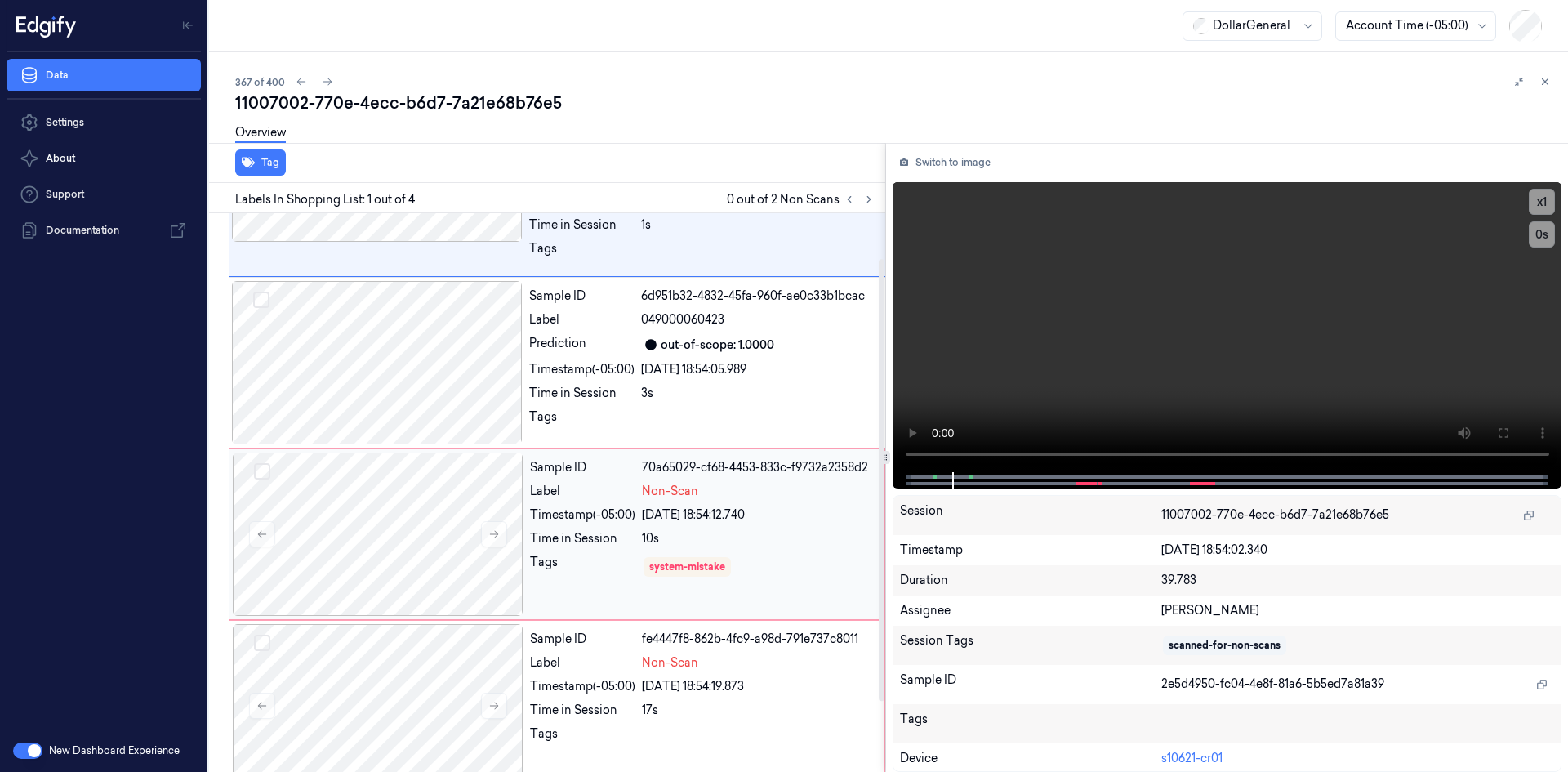
scroll to position [146, 0]
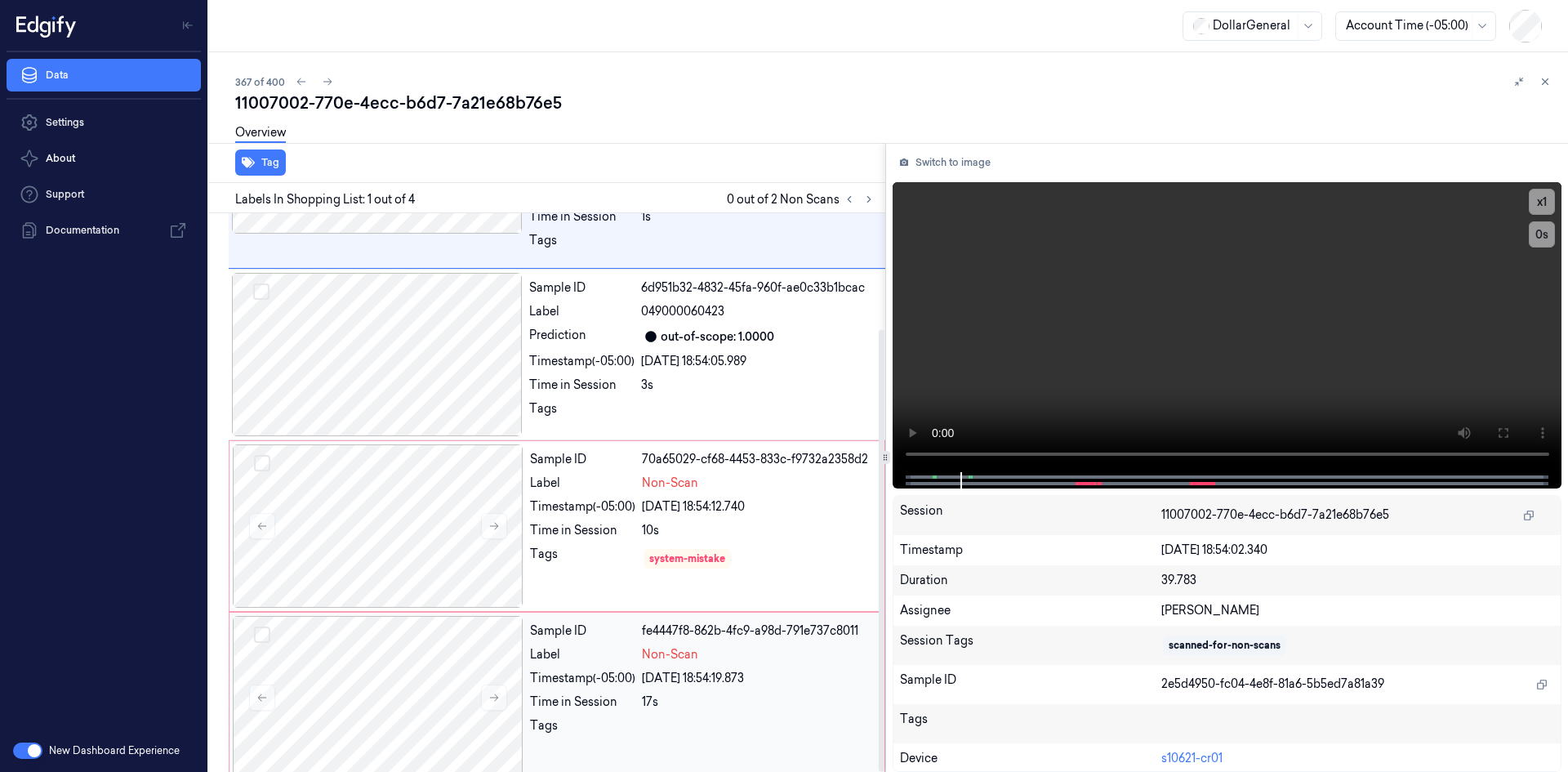
click at [664, 695] on div "Sample ID fe4447f8-862b-4fc9-a98d-791e737c8011 Label Non-Scan Timestamp (-05:00…" at bounding box center [703, 698] width 358 height 163
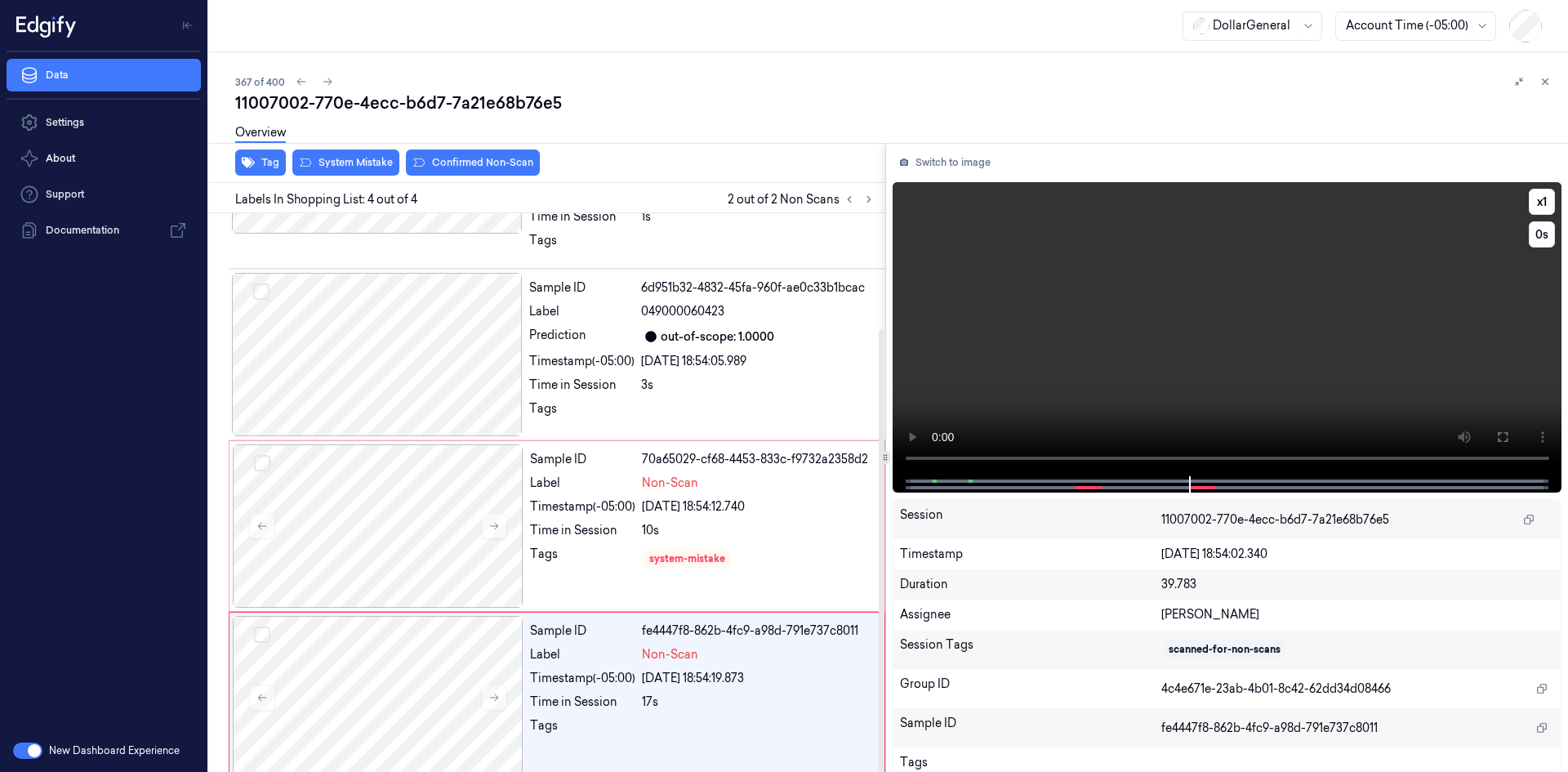
click at [1106, 324] on video at bounding box center [1227, 330] width 670 height 294
click at [262, 176] on div "Tag System Mistake Confirmed Non-Scan" at bounding box center [544, 163] width 683 height 40
click at [261, 170] on button "Tag" at bounding box center [260, 163] width 50 height 27
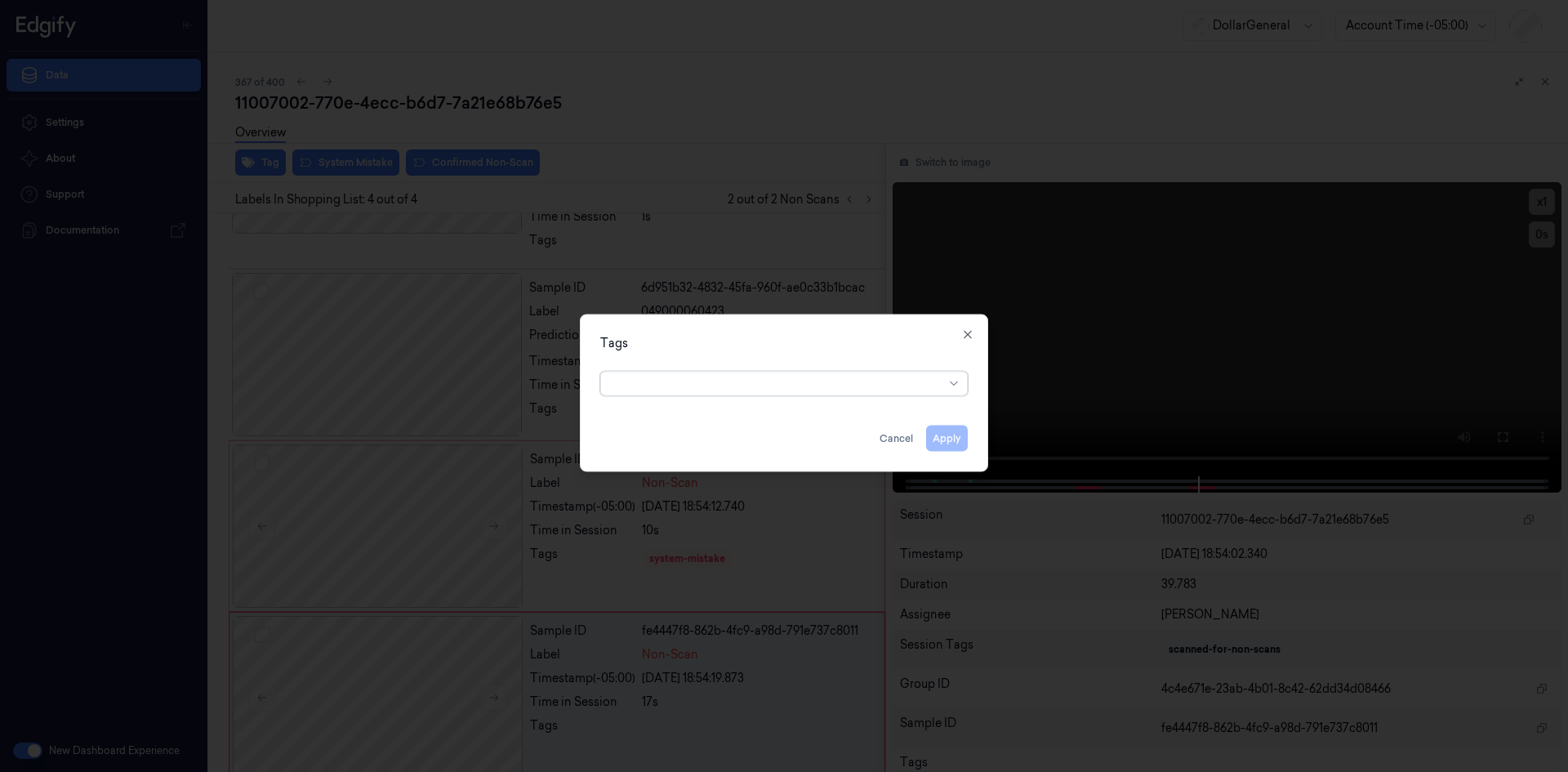
click at [787, 383] on div at bounding box center [777, 383] width 333 height 17
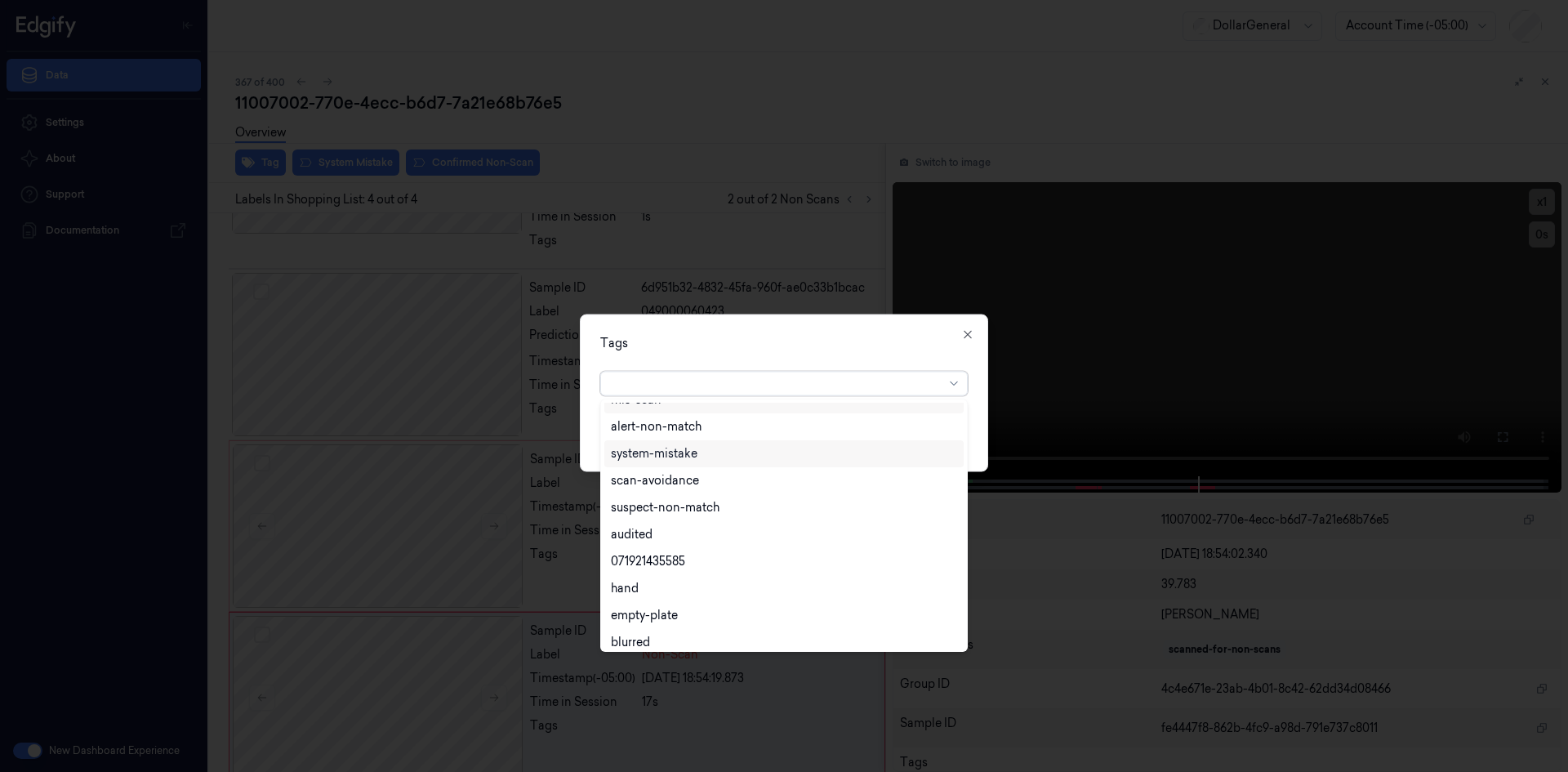
scroll to position [294, 0]
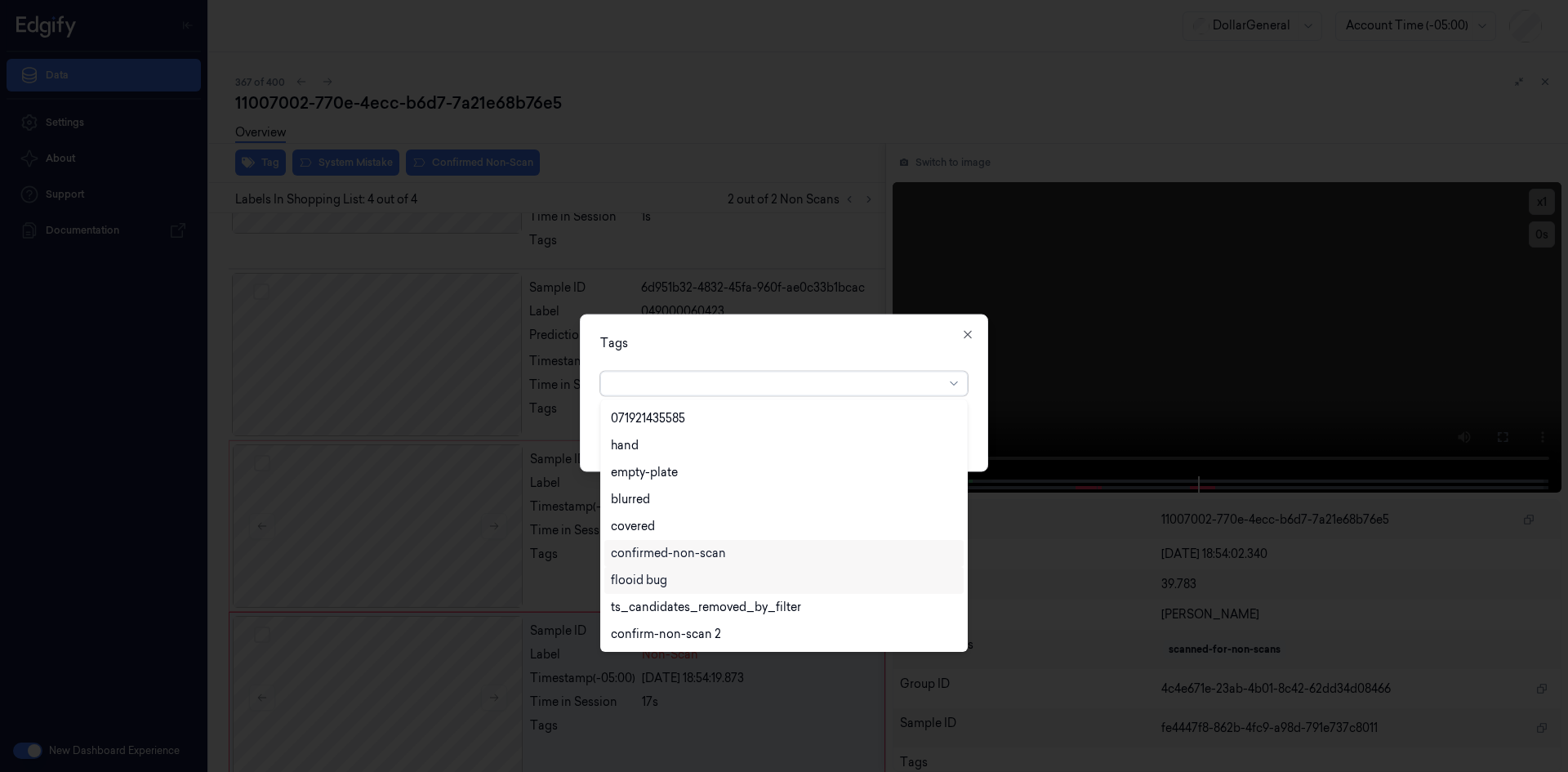
drag, startPoint x: 686, startPoint y: 581, endPoint x: 722, endPoint y: 541, distance: 53.8
click at [685, 581] on div "flooid bug" at bounding box center [784, 580] width 347 height 17
click at [803, 365] on div "option flooid bug , selected. 22 results available. Use Up and Down to choose o…" at bounding box center [783, 380] width 367 height 31
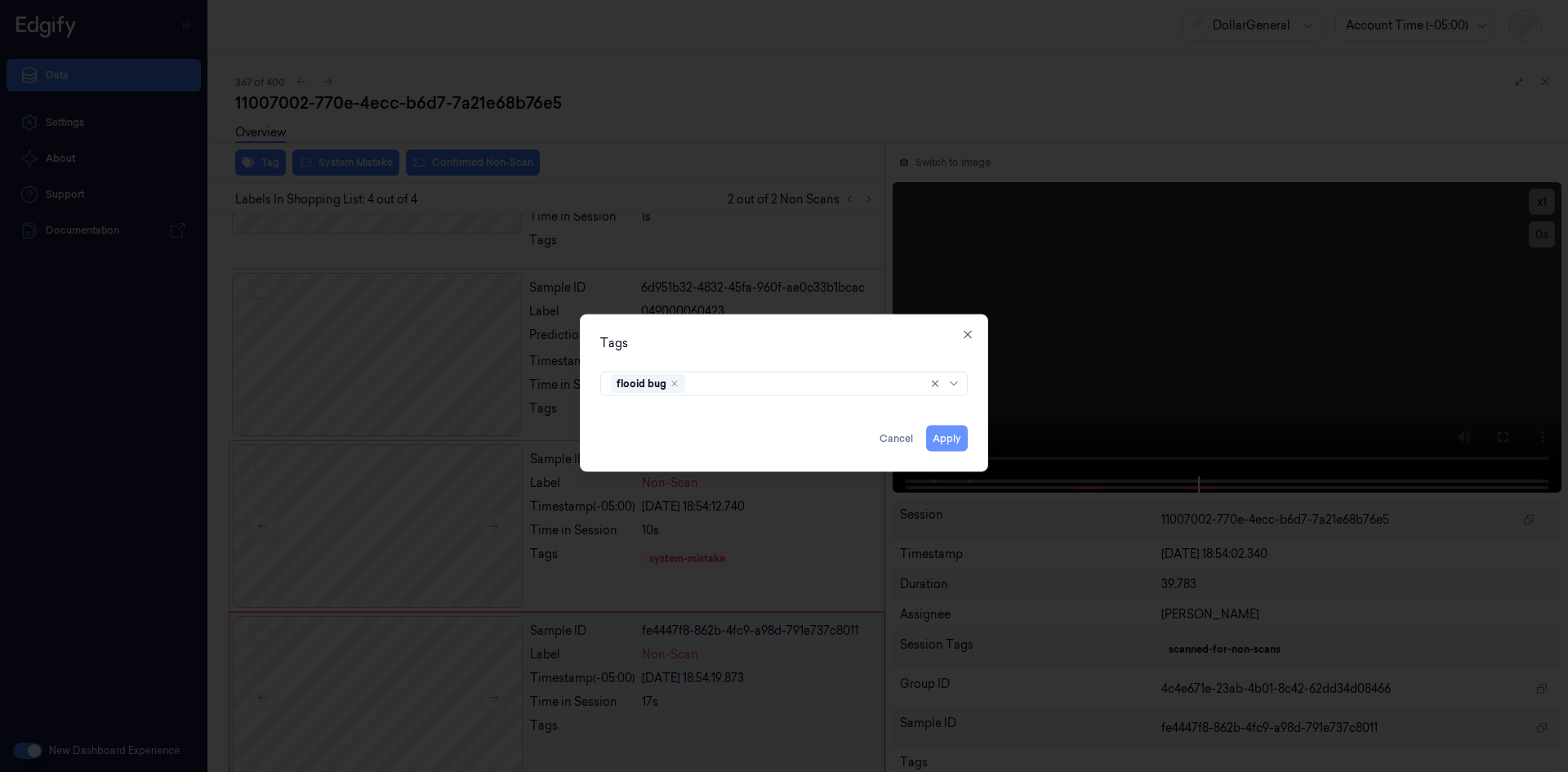
click at [959, 442] on button "Apply" at bounding box center [947, 437] width 42 height 27
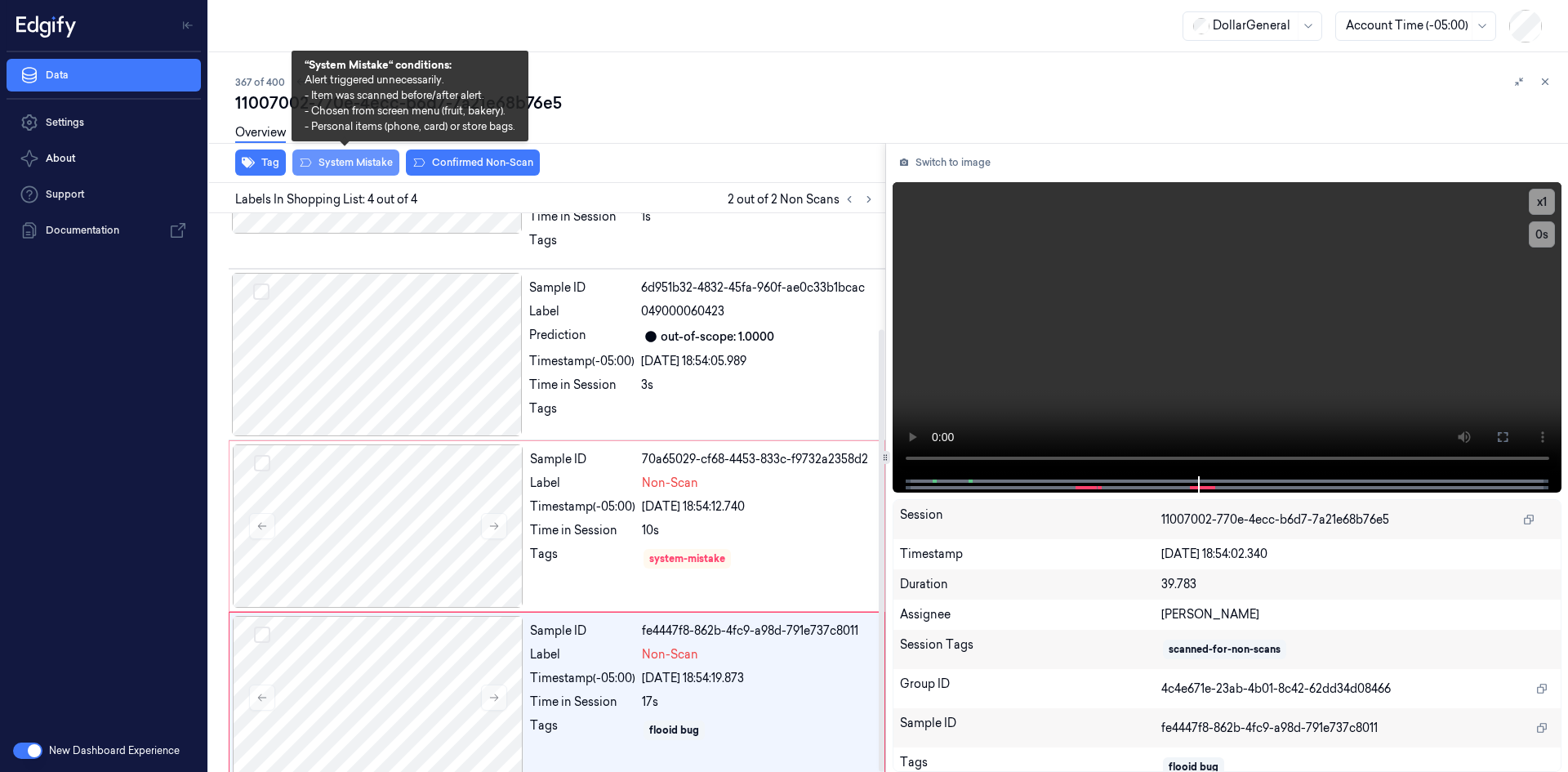
click at [377, 171] on button "System Mistake" at bounding box center [346, 163] width 107 height 27
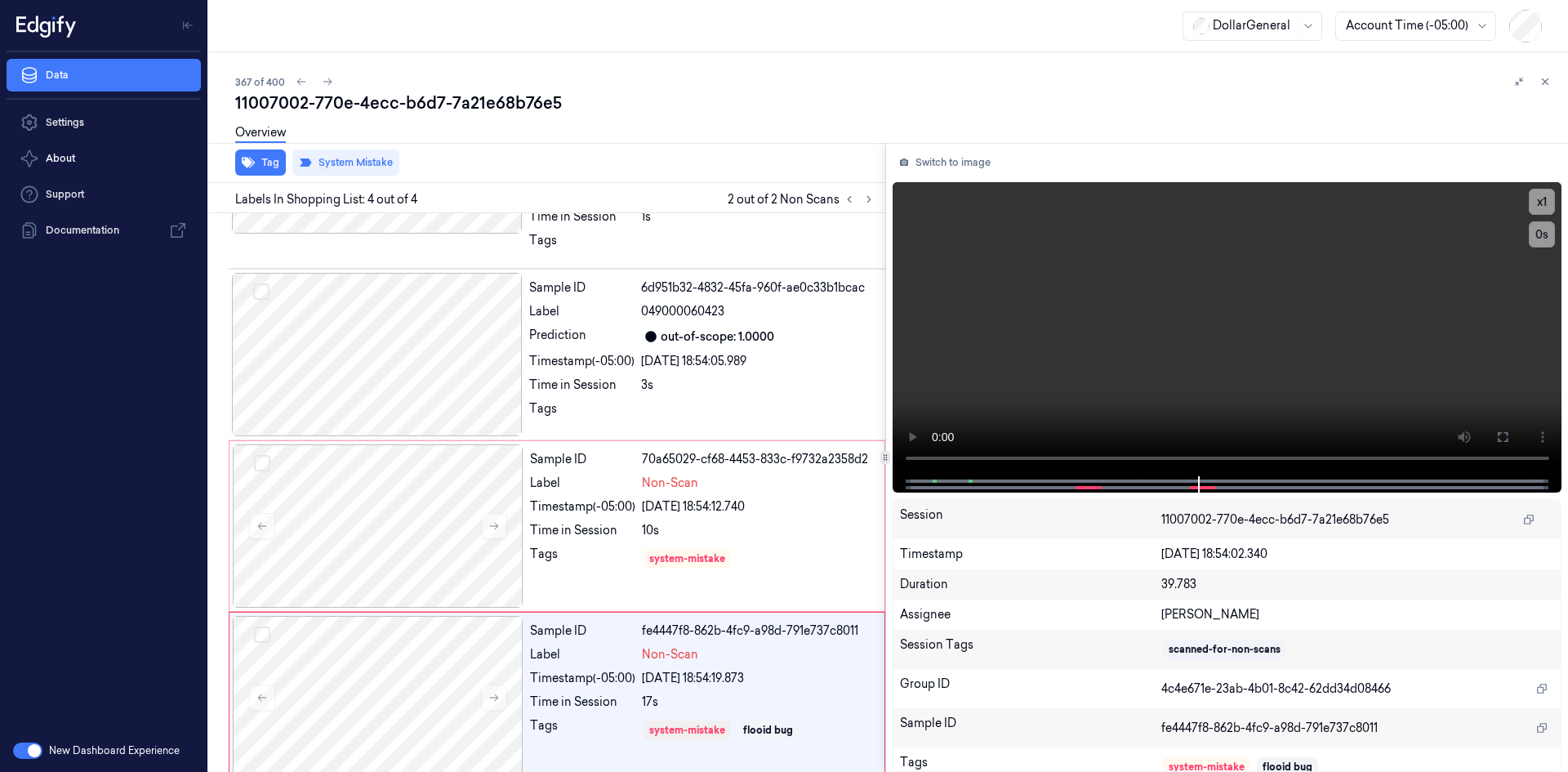
click at [563, 161] on div "Tag System Mistake" at bounding box center [544, 163] width 683 height 40
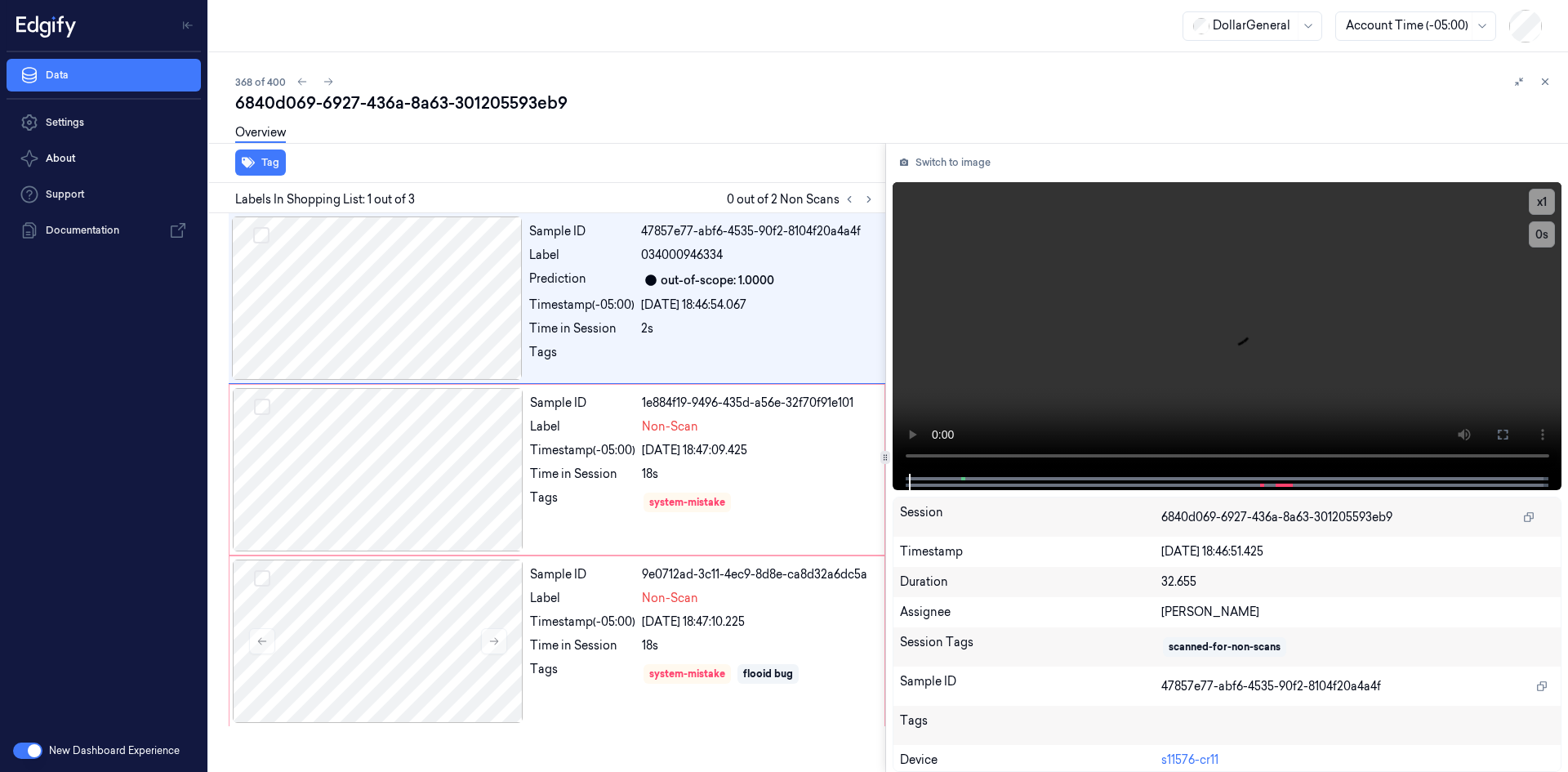
click at [1541, 82] on icon at bounding box center [1545, 81] width 11 height 11
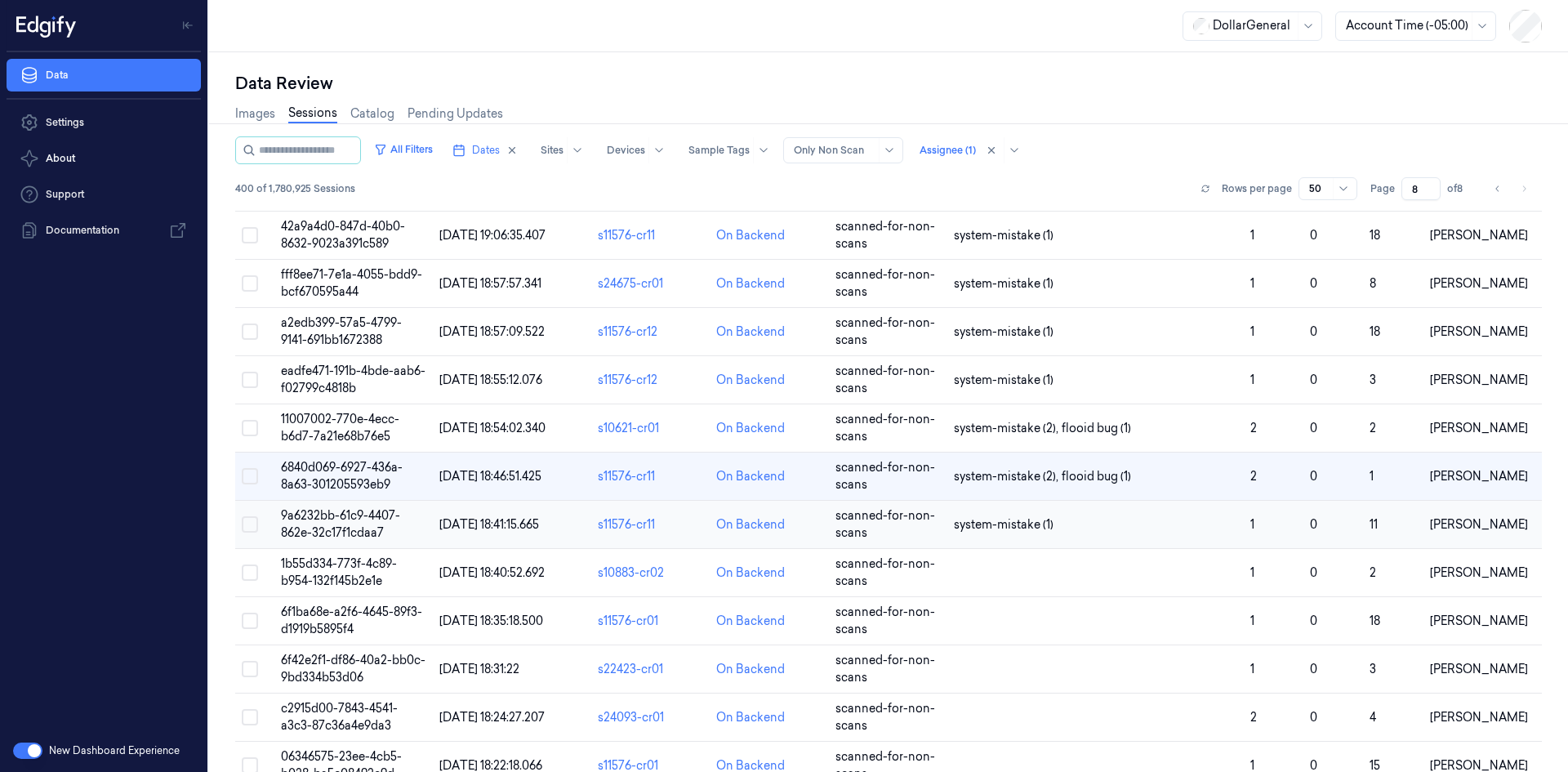
scroll to position [597, 0]
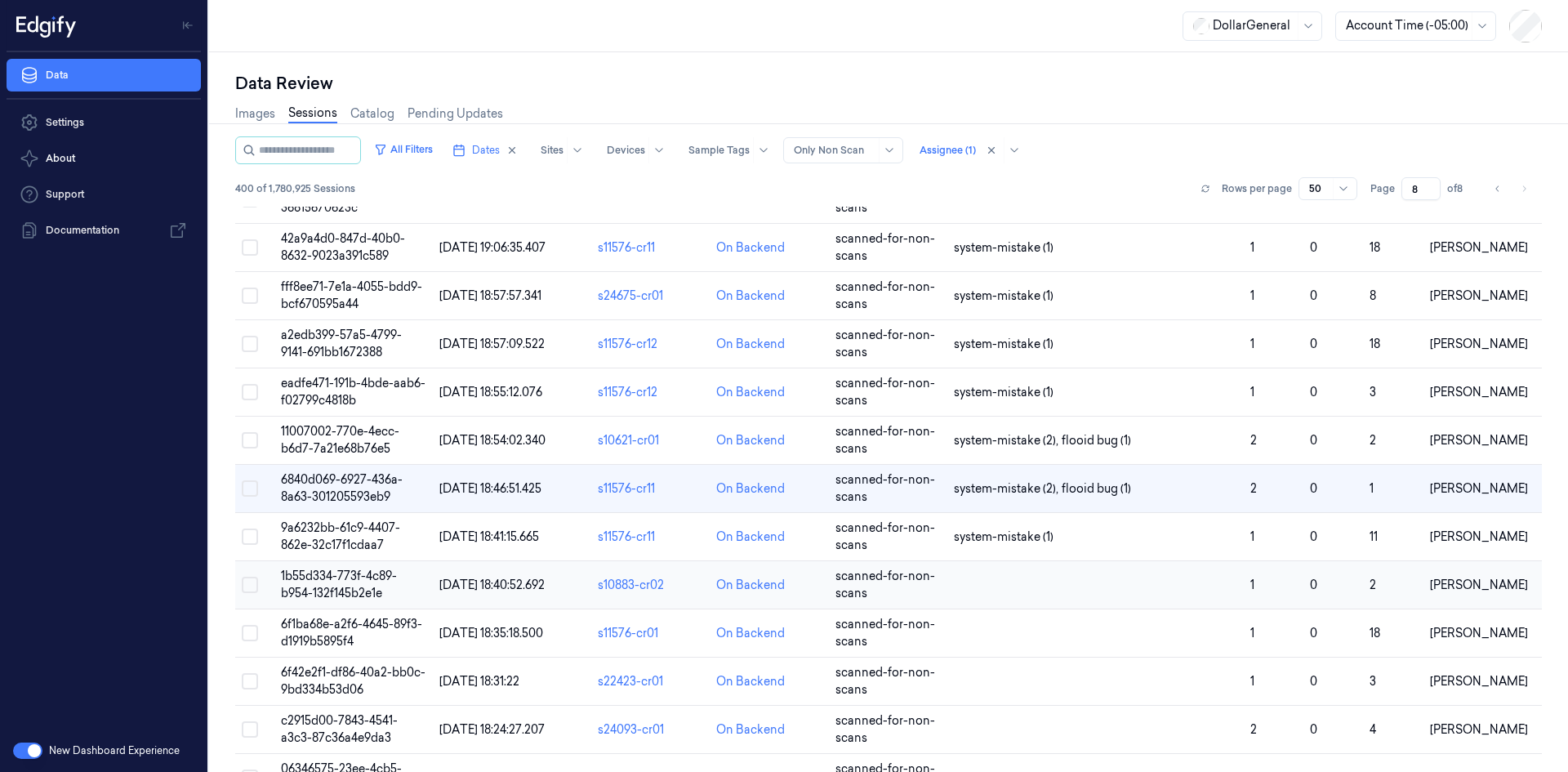
click at [1104, 586] on td at bounding box center [1096, 585] width 296 height 48
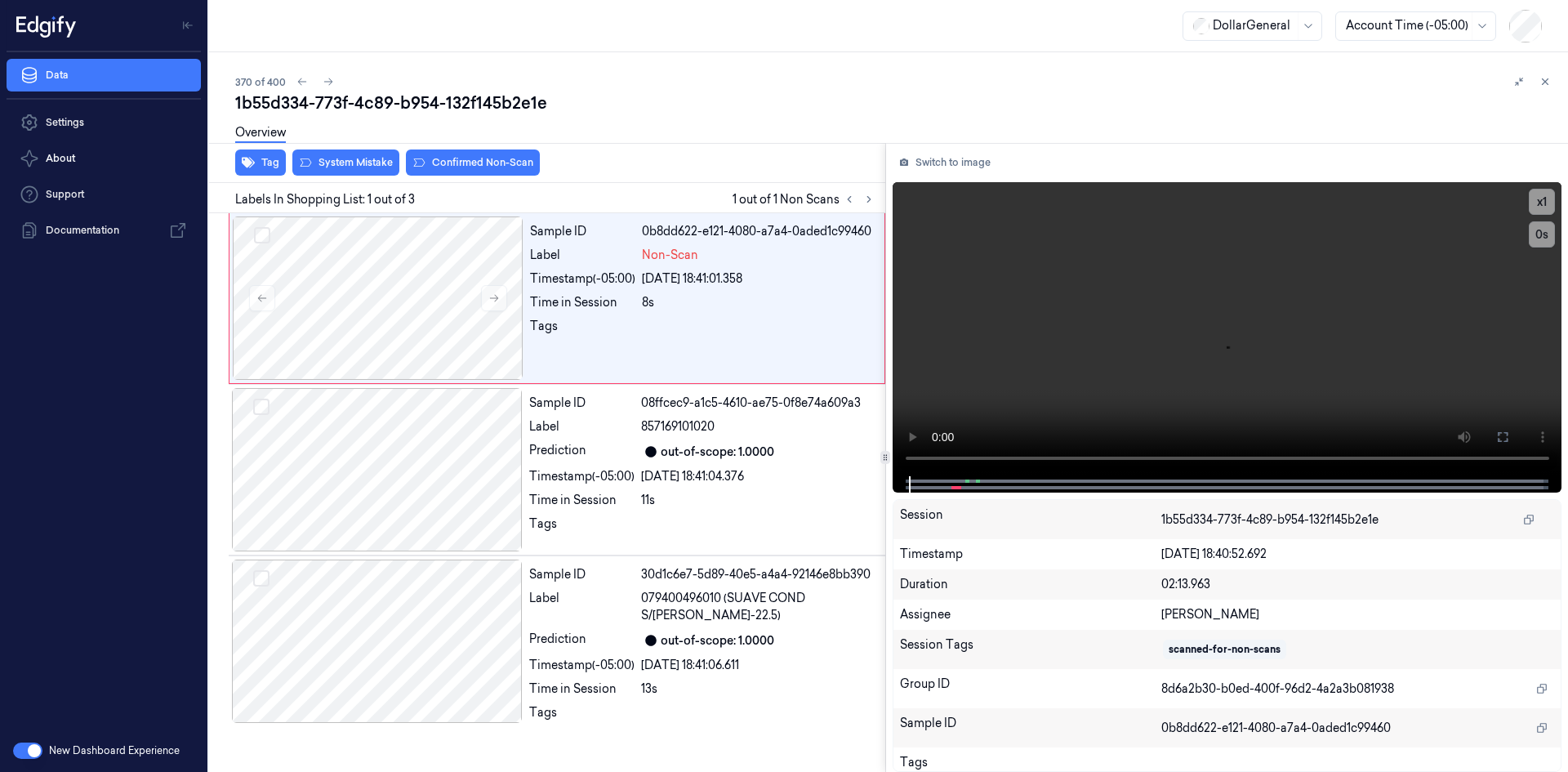
click at [267, 155] on div "Overview" at bounding box center [260, 135] width 50 height 42
click at [270, 157] on button "Tag" at bounding box center [260, 163] width 50 height 27
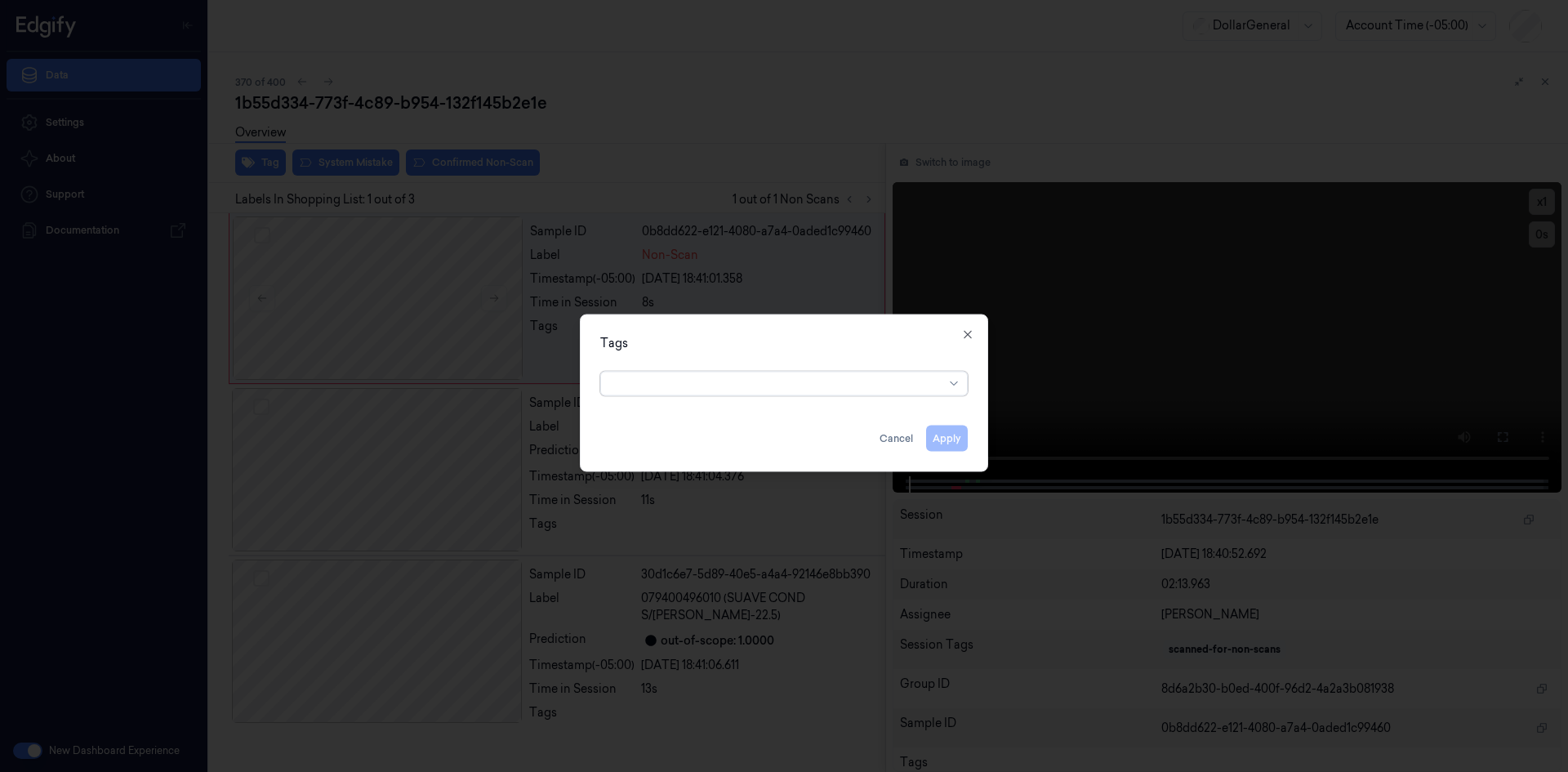
click at [723, 398] on div "option , selected. Select is focused ,type to refine list, press Down to open t…" at bounding box center [784, 382] width 394 height 34
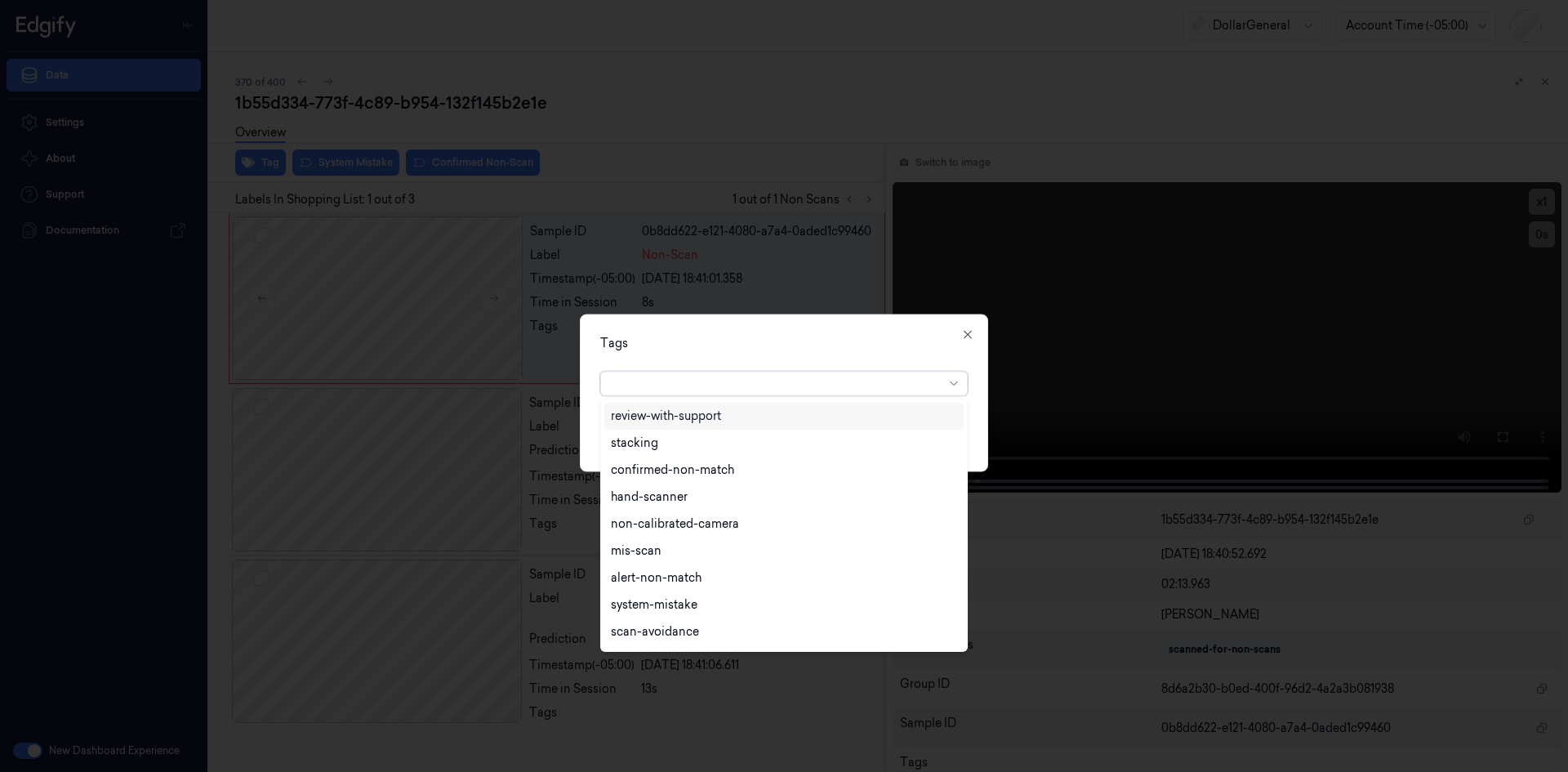
click at [719, 390] on div at bounding box center [777, 383] width 333 height 17
click at [684, 510] on div "flooid bug" at bounding box center [784, 499] width 359 height 27
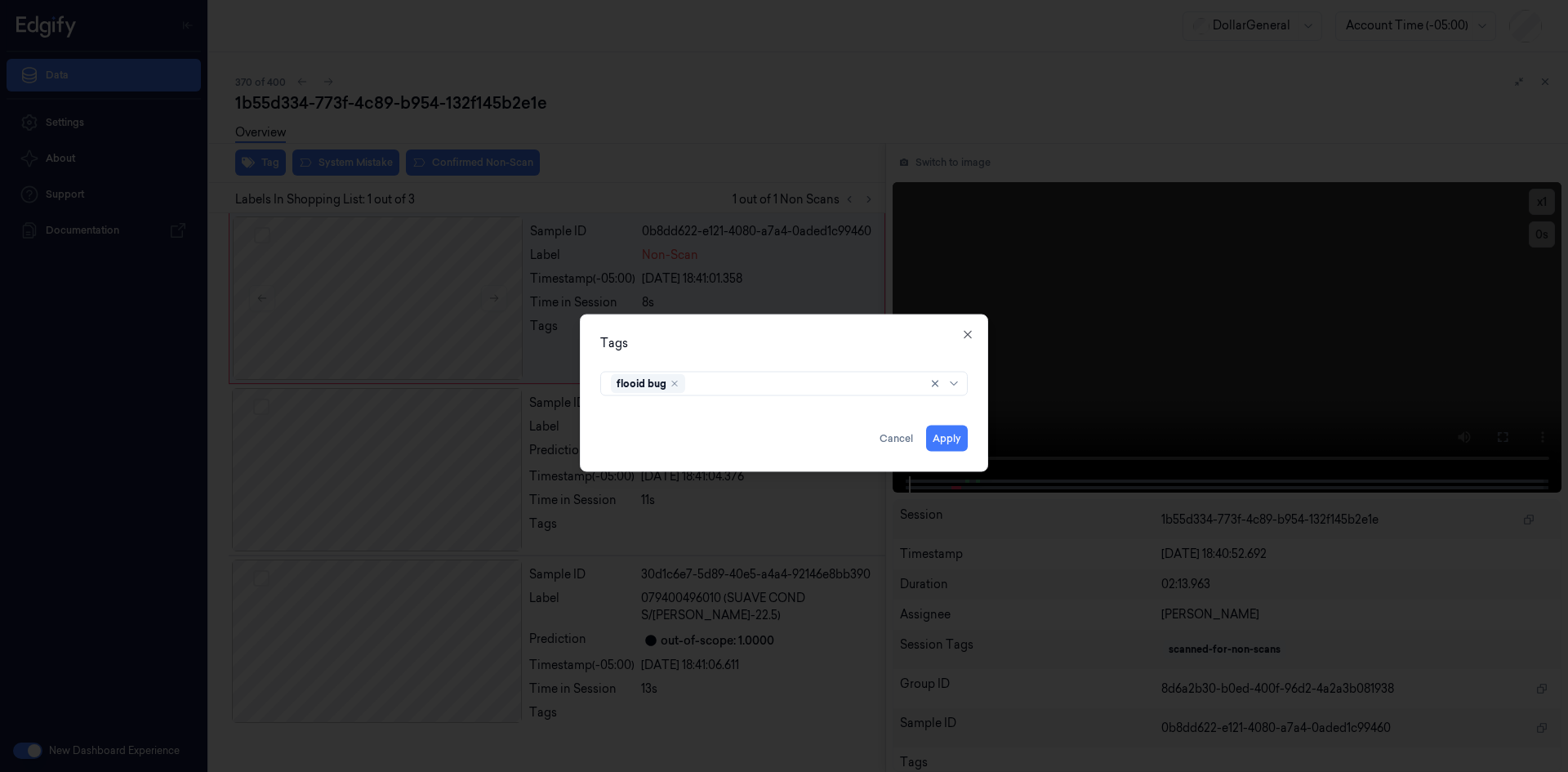
click at [803, 359] on div "Tags flooid bug Apply Cancel Close" at bounding box center [784, 392] width 408 height 157
click at [946, 438] on button "Apply" at bounding box center [947, 437] width 42 height 27
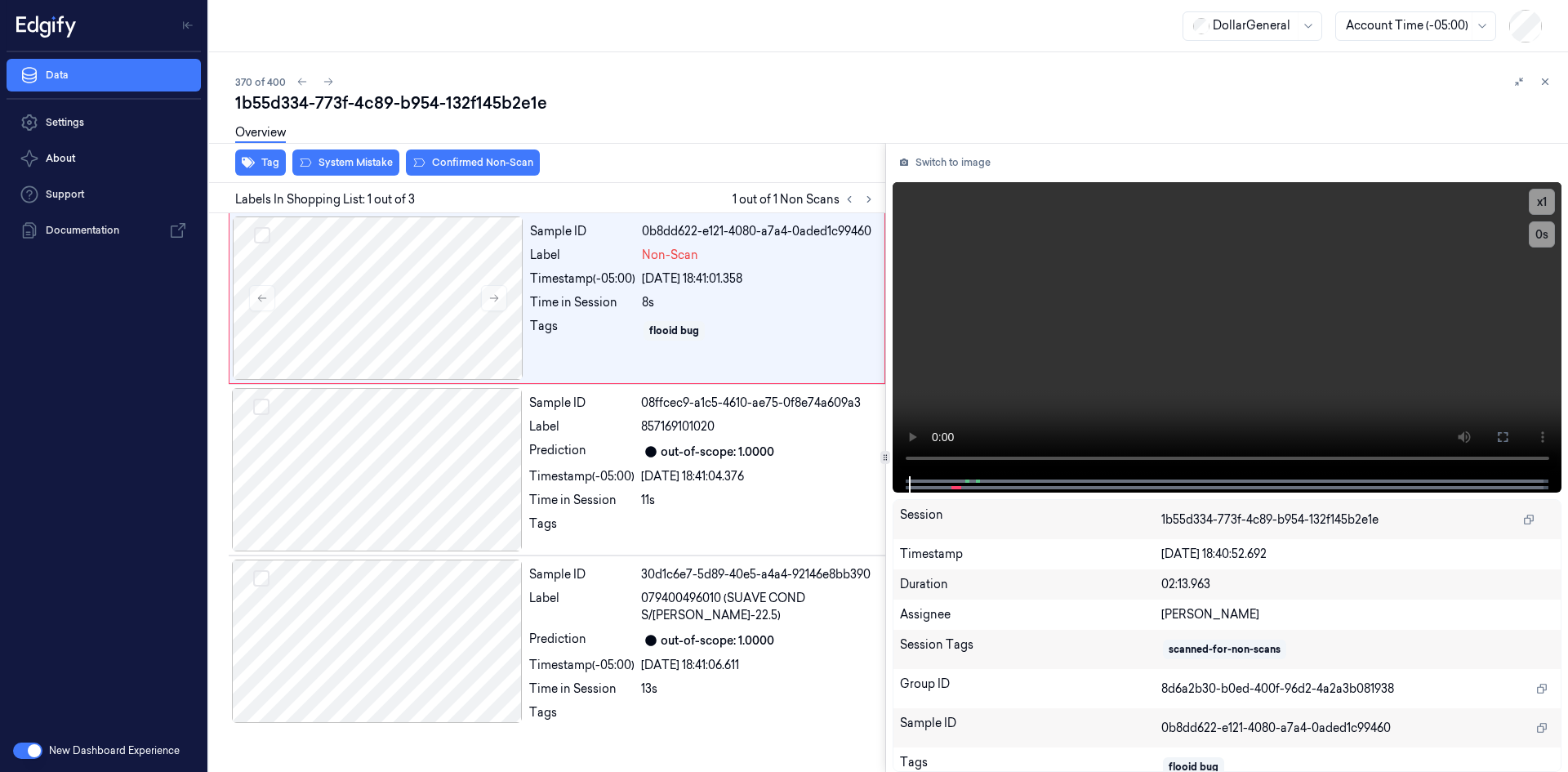
click at [366, 155] on div "Overview" at bounding box center [895, 135] width 1320 height 42
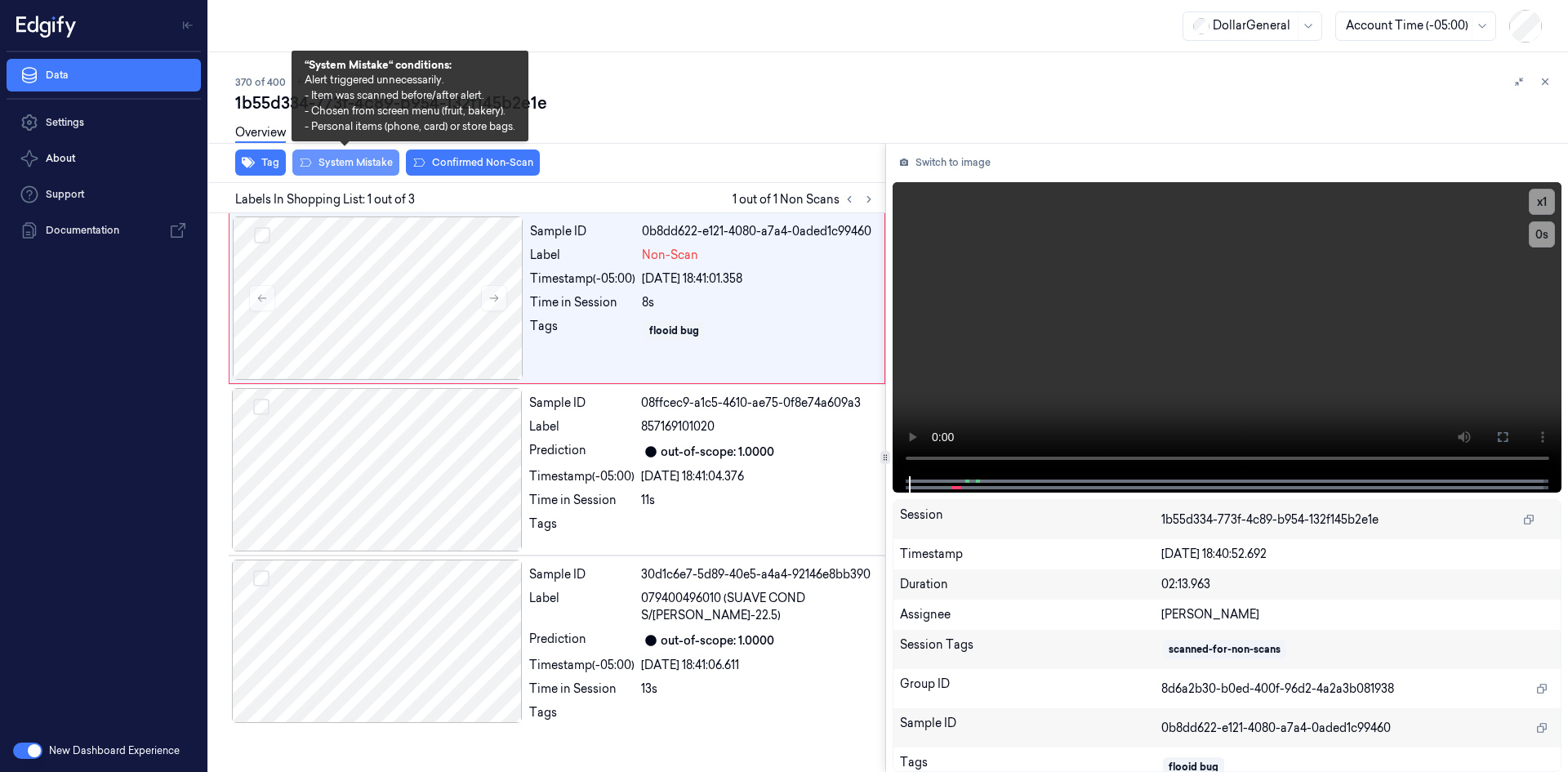
click at [366, 157] on button "System Mistake" at bounding box center [346, 163] width 107 height 27
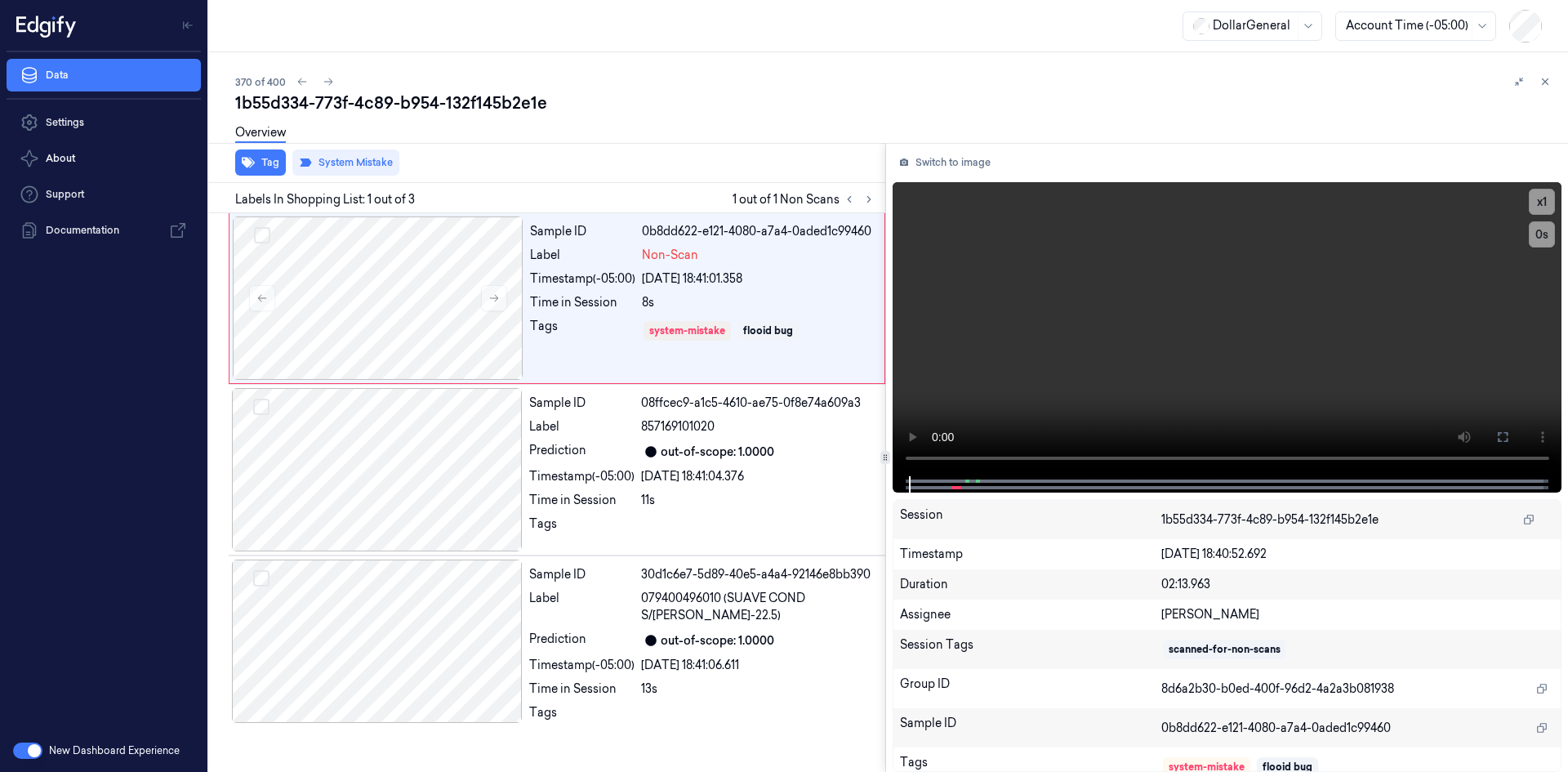
click at [573, 91] on div "370 of 400" at bounding box center [895, 81] width 1320 height 20
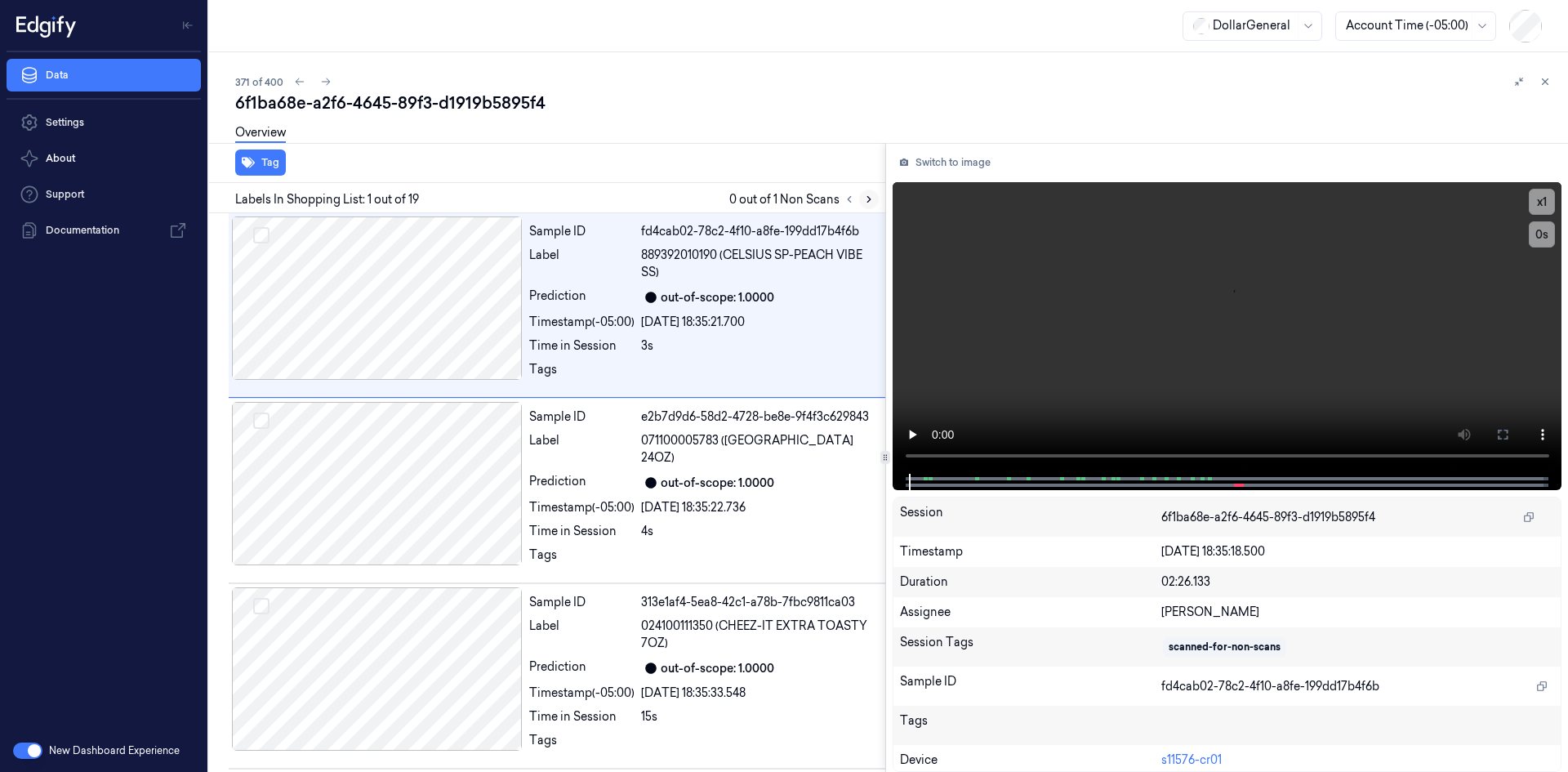
click at [865, 207] on button at bounding box center [869, 199] width 20 height 20
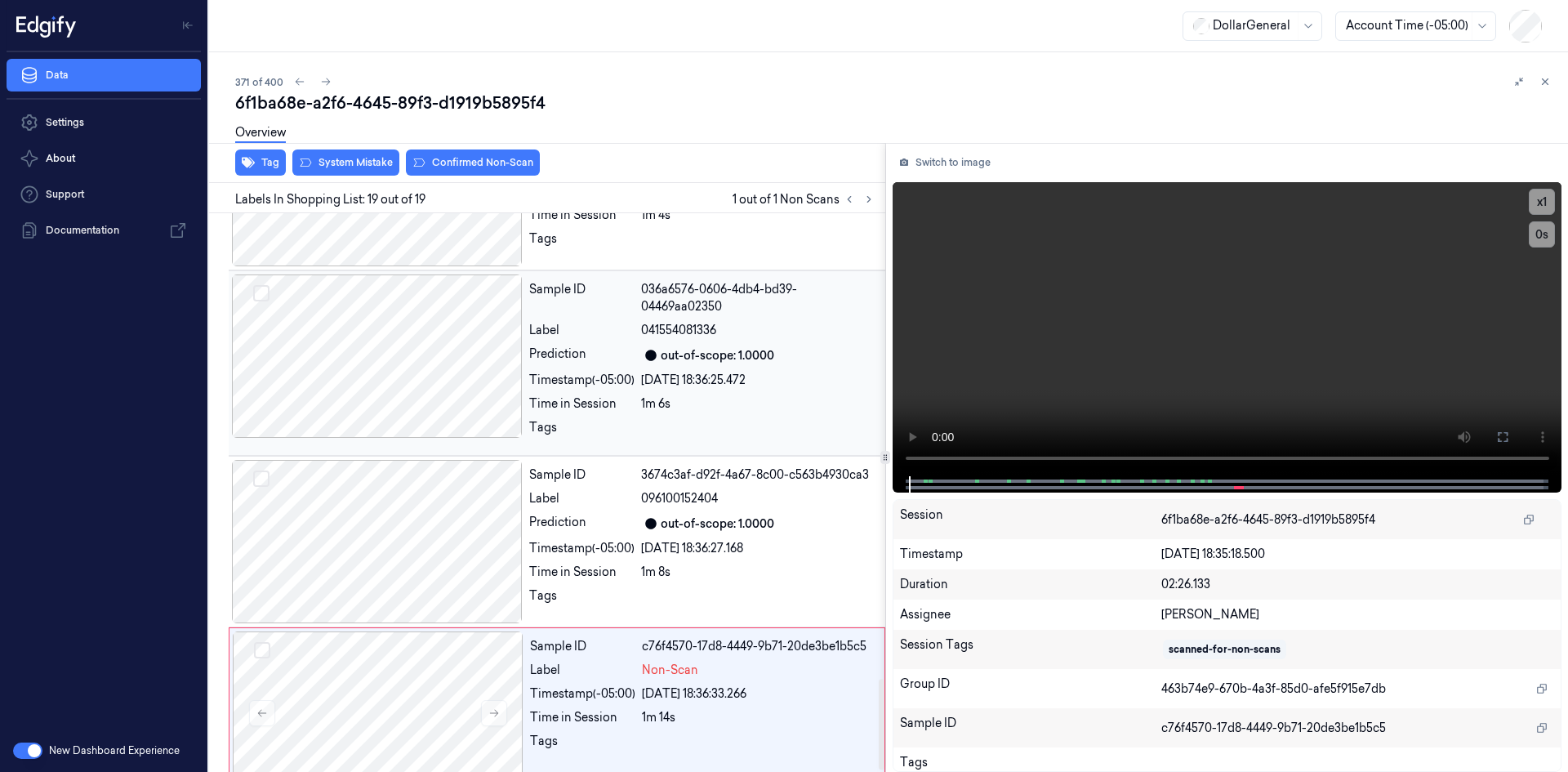
scroll to position [2886, 0]
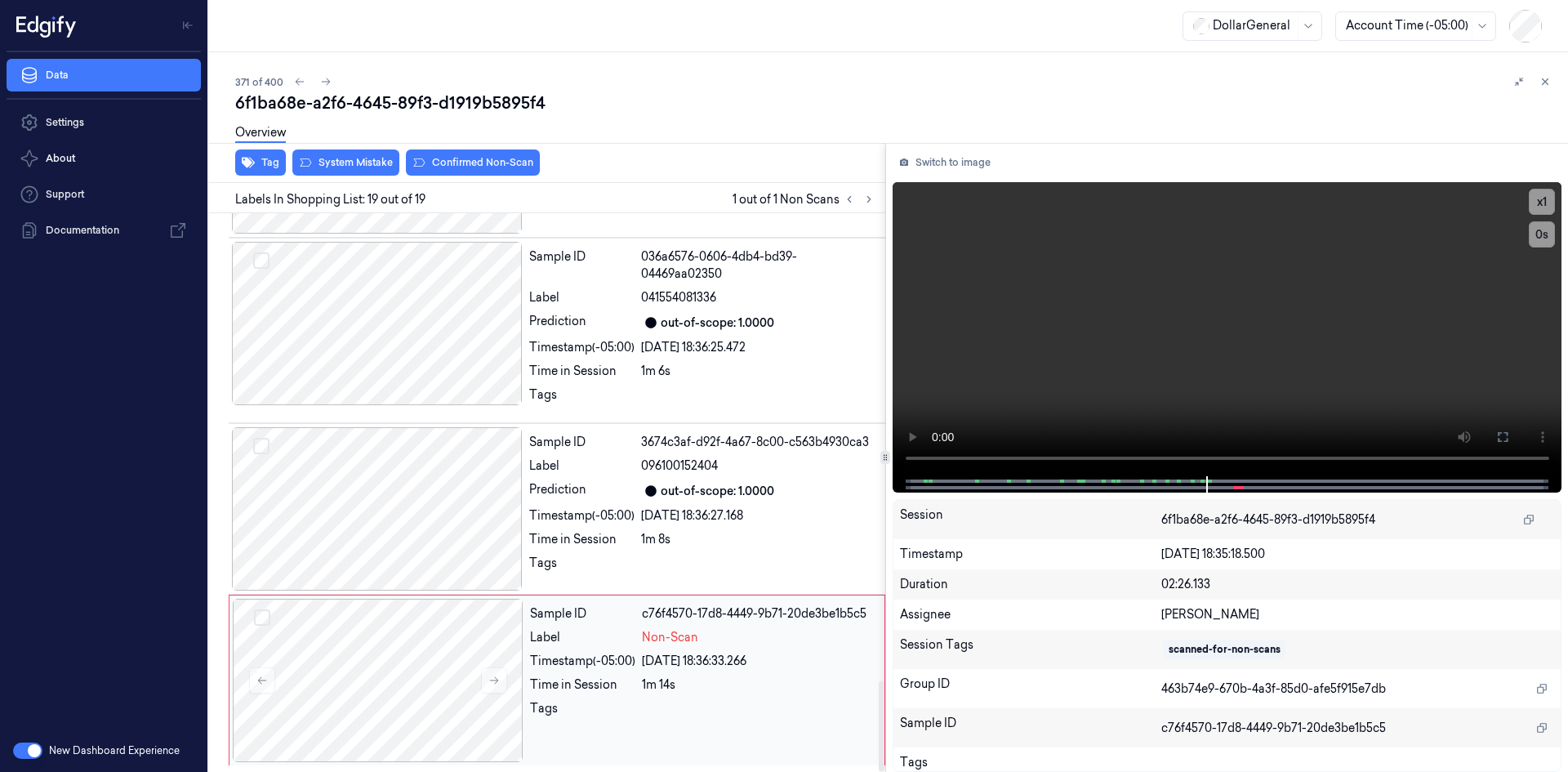
click at [730, 689] on div "1m 14s" at bounding box center [758, 685] width 233 height 17
click at [1002, 324] on video at bounding box center [1227, 330] width 670 height 294
click at [1065, 282] on video at bounding box center [1227, 330] width 670 height 294
click at [731, 517] on div "29/08/2025 18:36:27.168" at bounding box center [758, 516] width 235 height 17
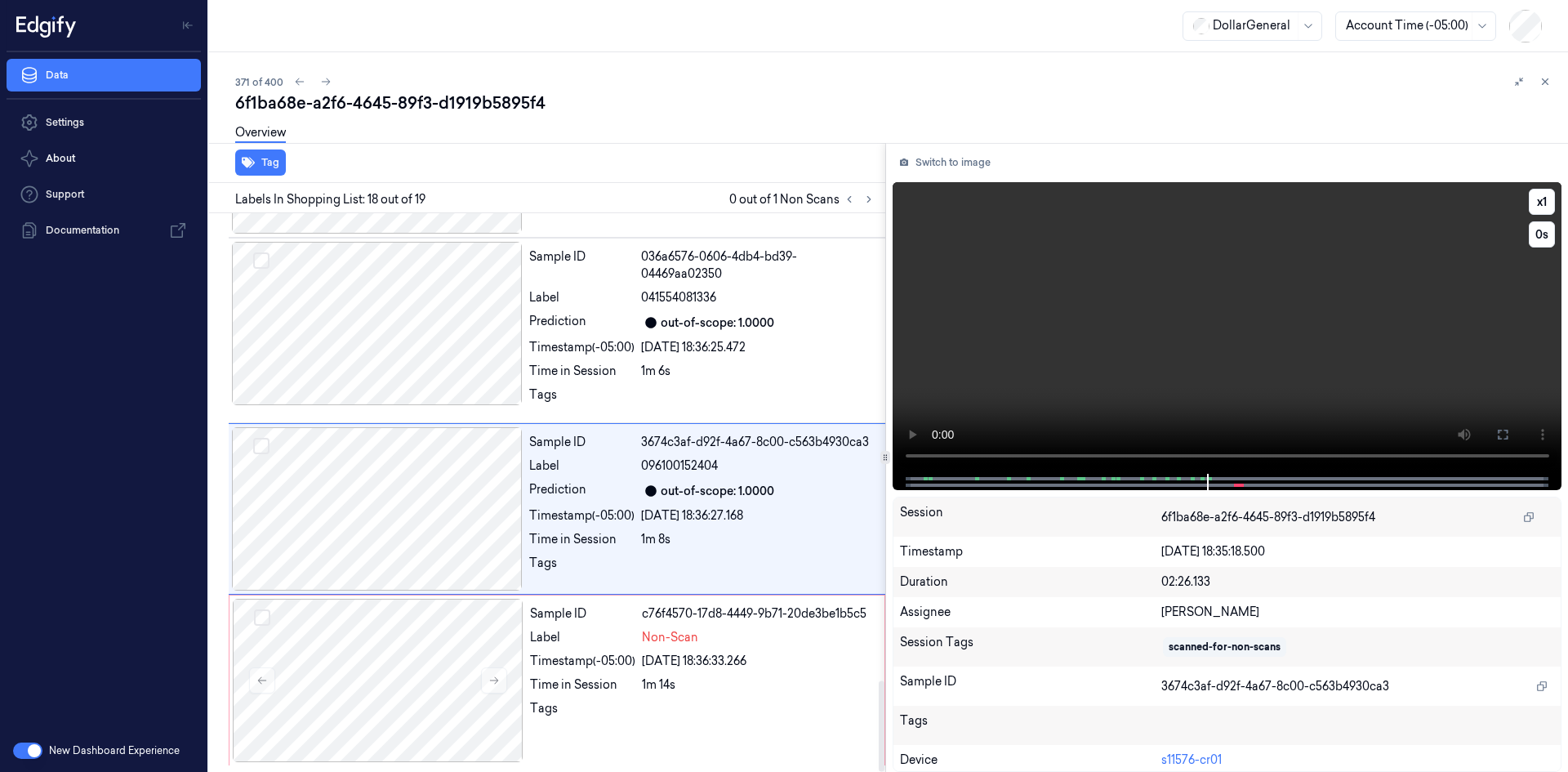
click at [1107, 310] on video at bounding box center [1227, 328] width 670 height 292
click at [1186, 341] on video at bounding box center [1227, 328] width 670 height 292
click at [745, 334] on div "Sample ID 036a6576-0606-4db4-bd39-04469aa02350 Label 041554081336 Prediction ou…" at bounding box center [703, 330] width 359 height 177
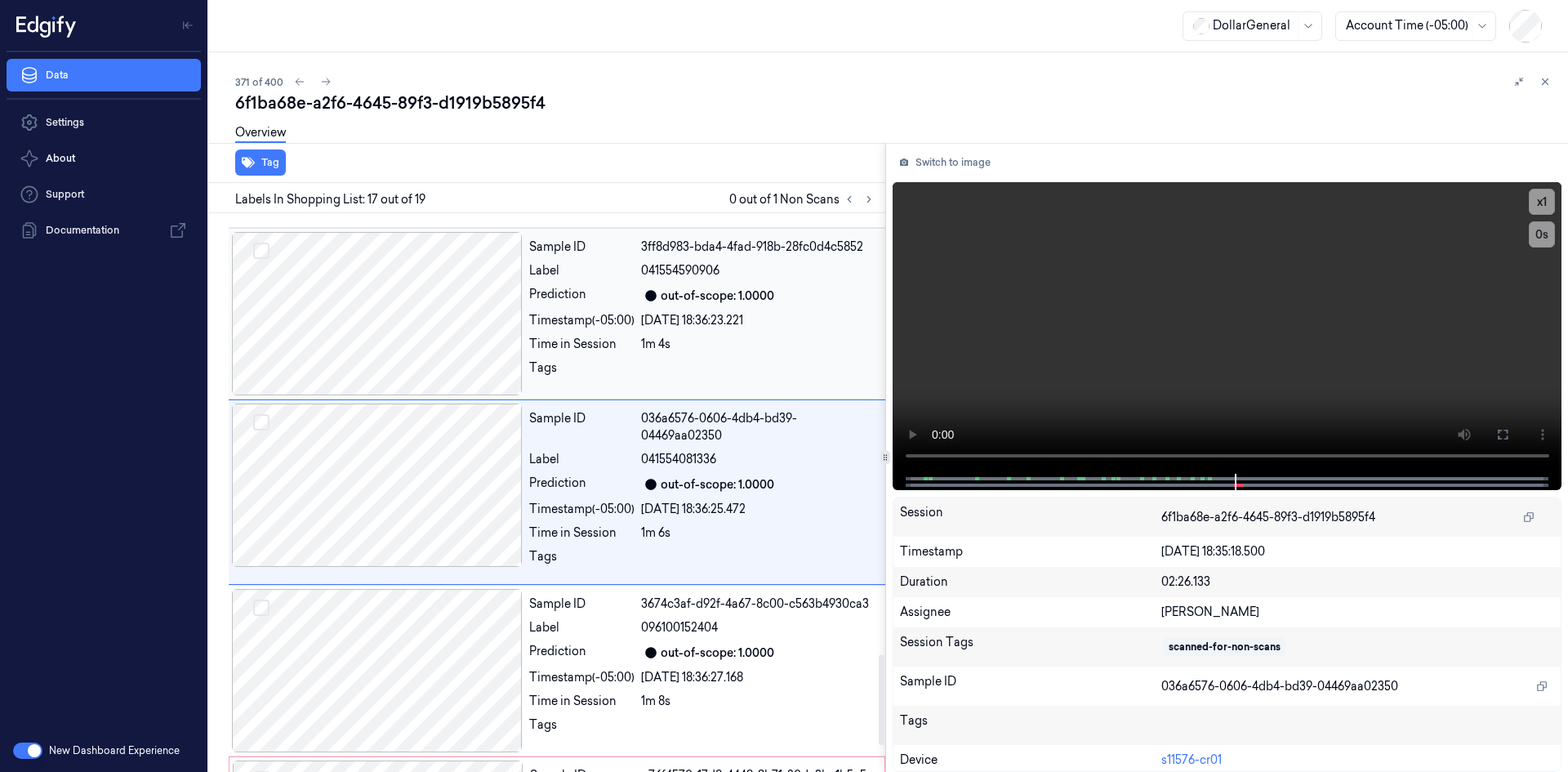
click at [689, 356] on div "Sample ID 3ff8d983-bda4-4fad-918b-28fc0d4c5852 Label 041554590906 Prediction ou…" at bounding box center [703, 313] width 359 height 163
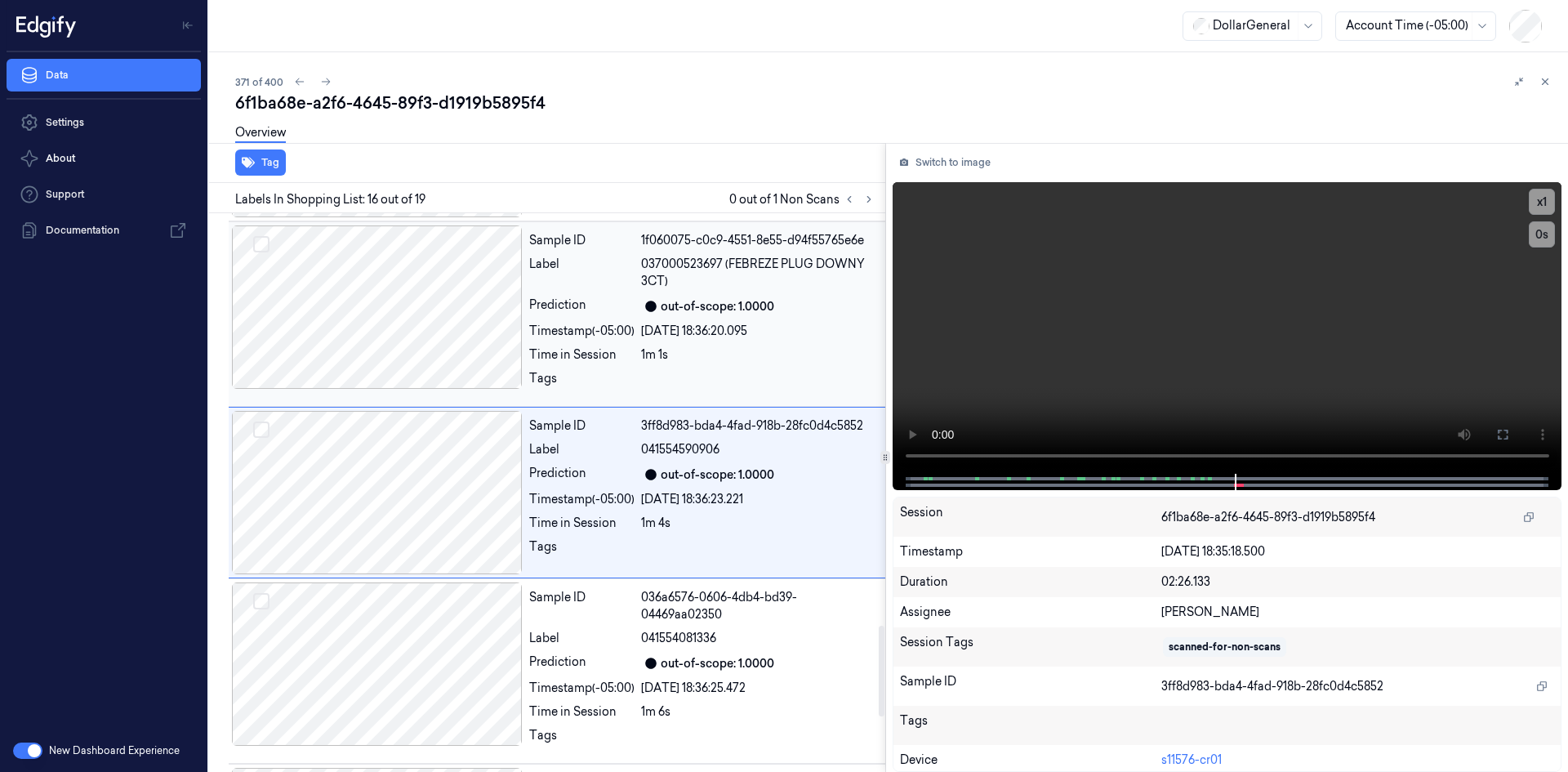
click at [684, 357] on div "1m 1s" at bounding box center [758, 355] width 235 height 17
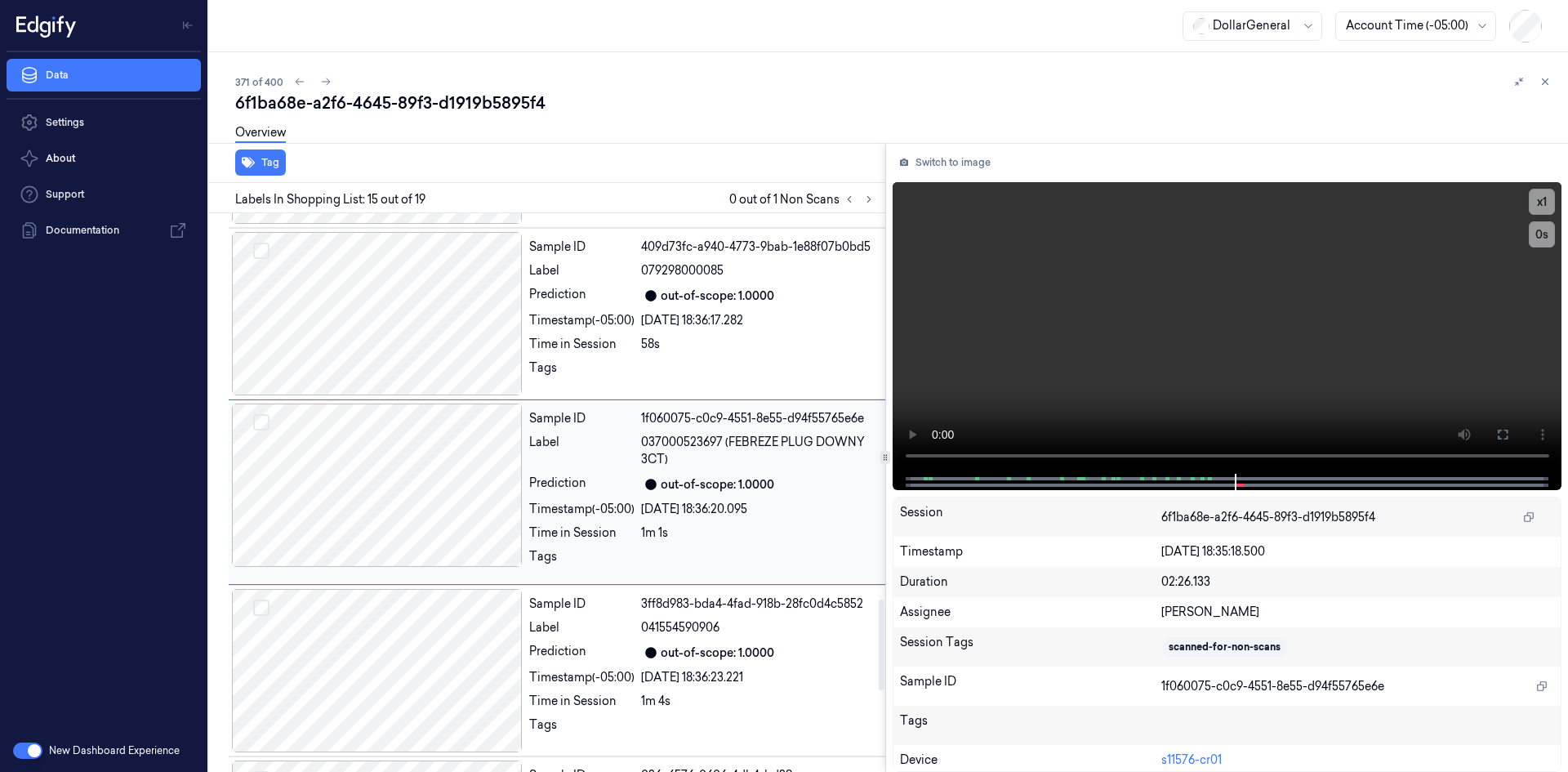
click at [684, 357] on div "Sample ID 409d73fc-a940-4773-9bab-1e88f07b0bd5 Label 079298000085 Prediction ou…" at bounding box center [703, 313] width 359 height 163
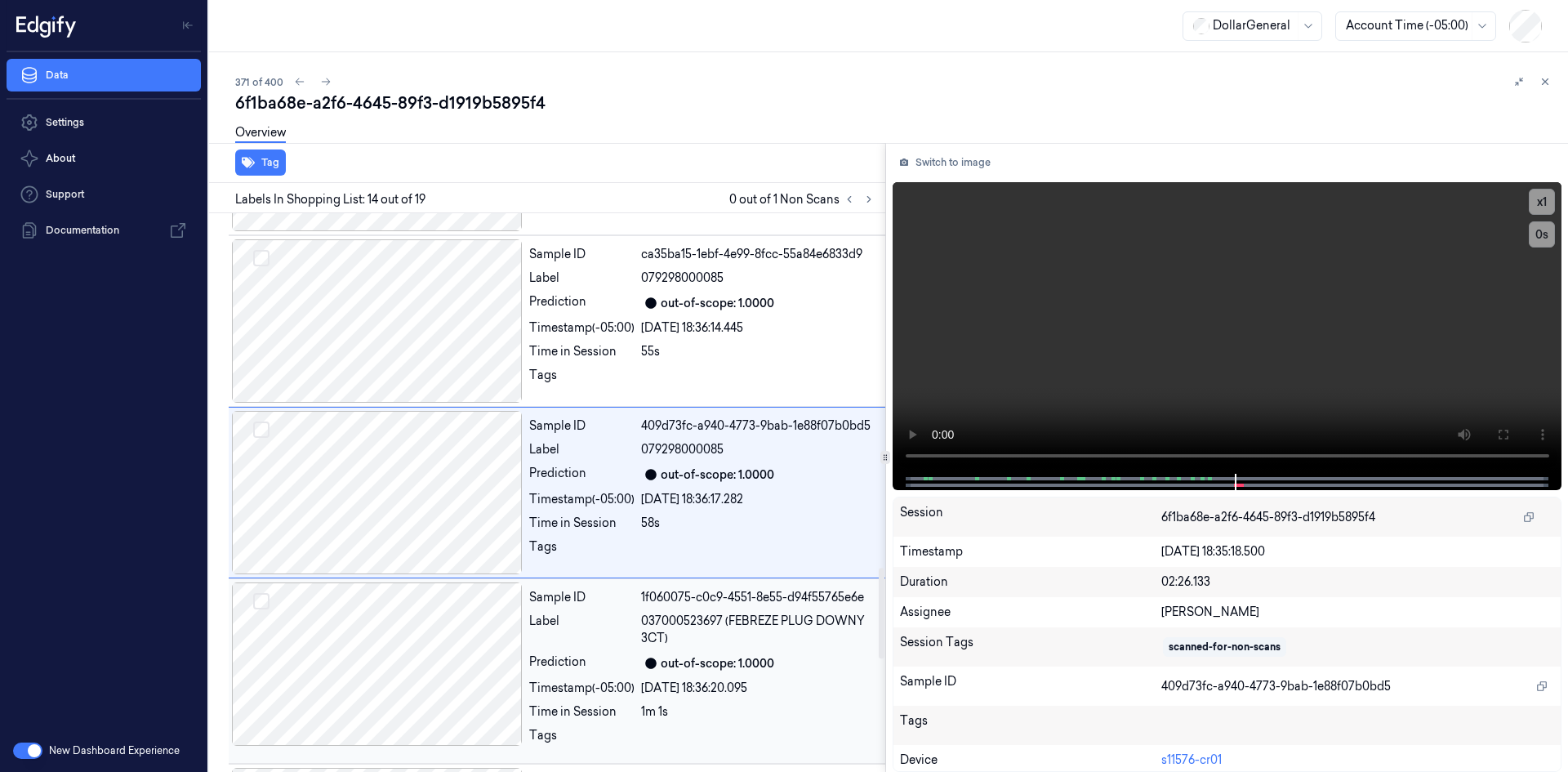
click at [684, 357] on div "55s" at bounding box center [758, 352] width 235 height 17
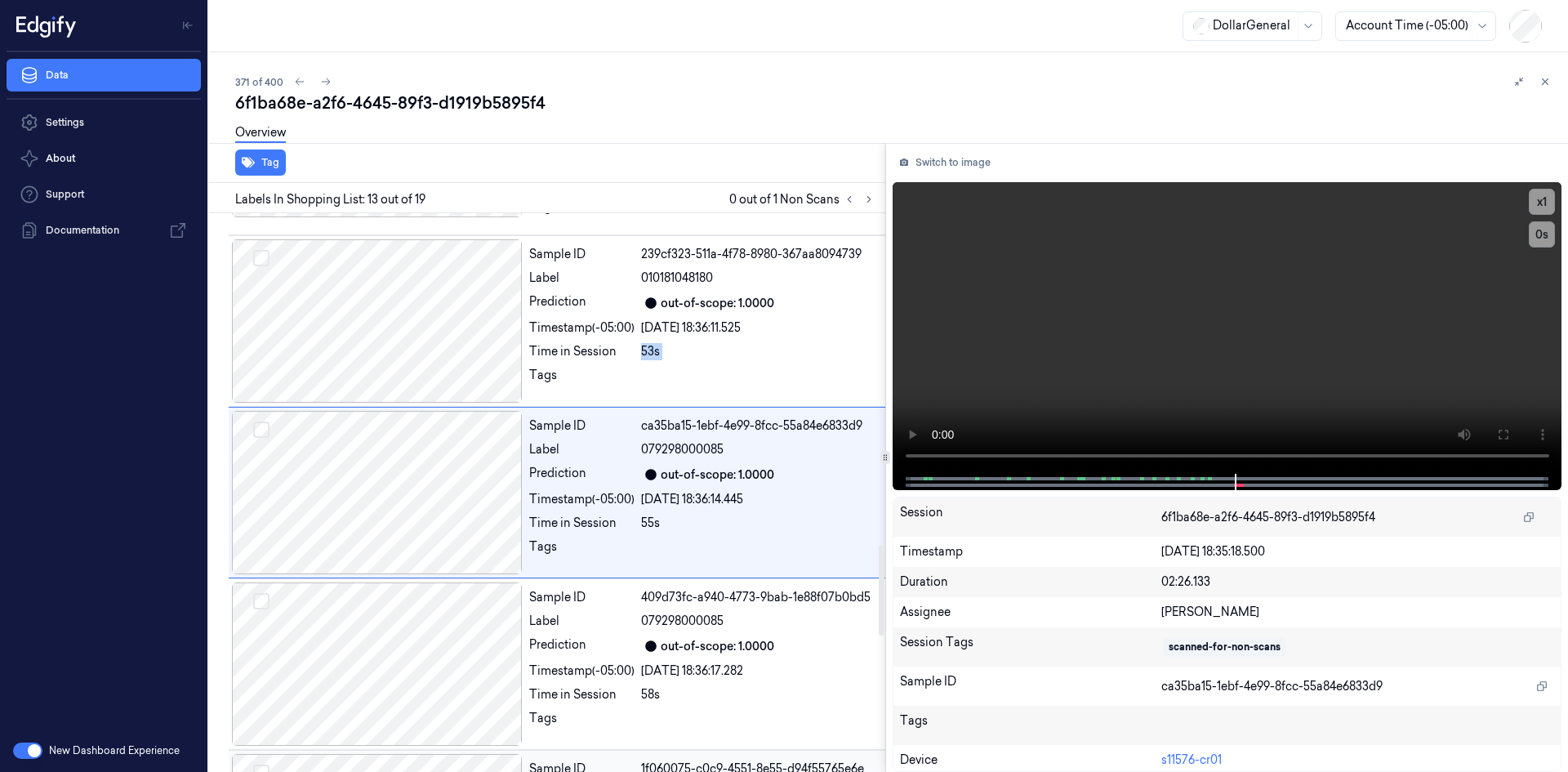
click at [684, 357] on div "53s" at bounding box center [758, 352] width 235 height 17
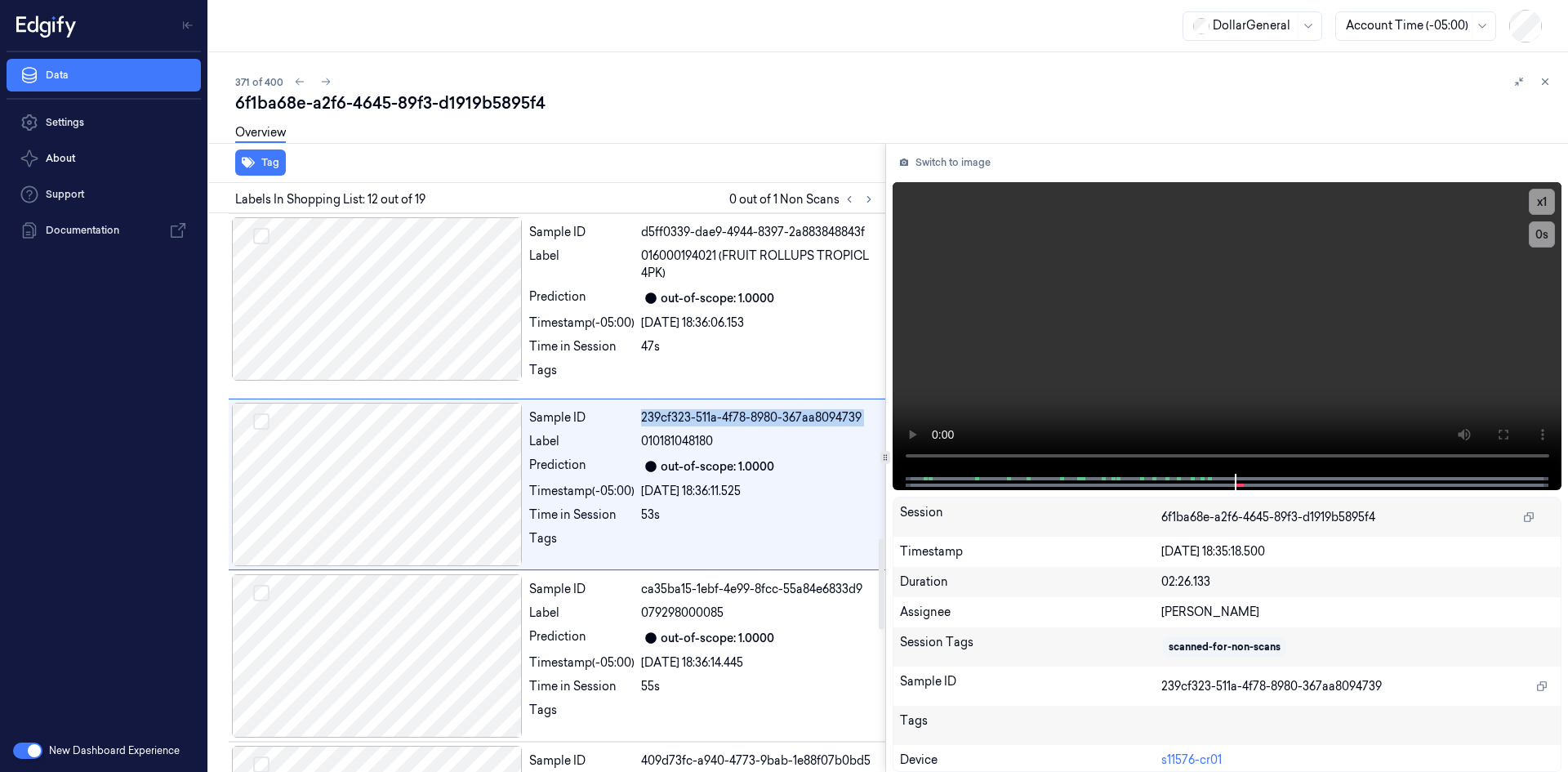
click at [684, 357] on div "Sample ID fd4cab02-78c2-4f10-a8fe-199dd17b4f6b Label 889392010190 (CELSIUS SP-P…" at bounding box center [544, 82] width 683 height 3444
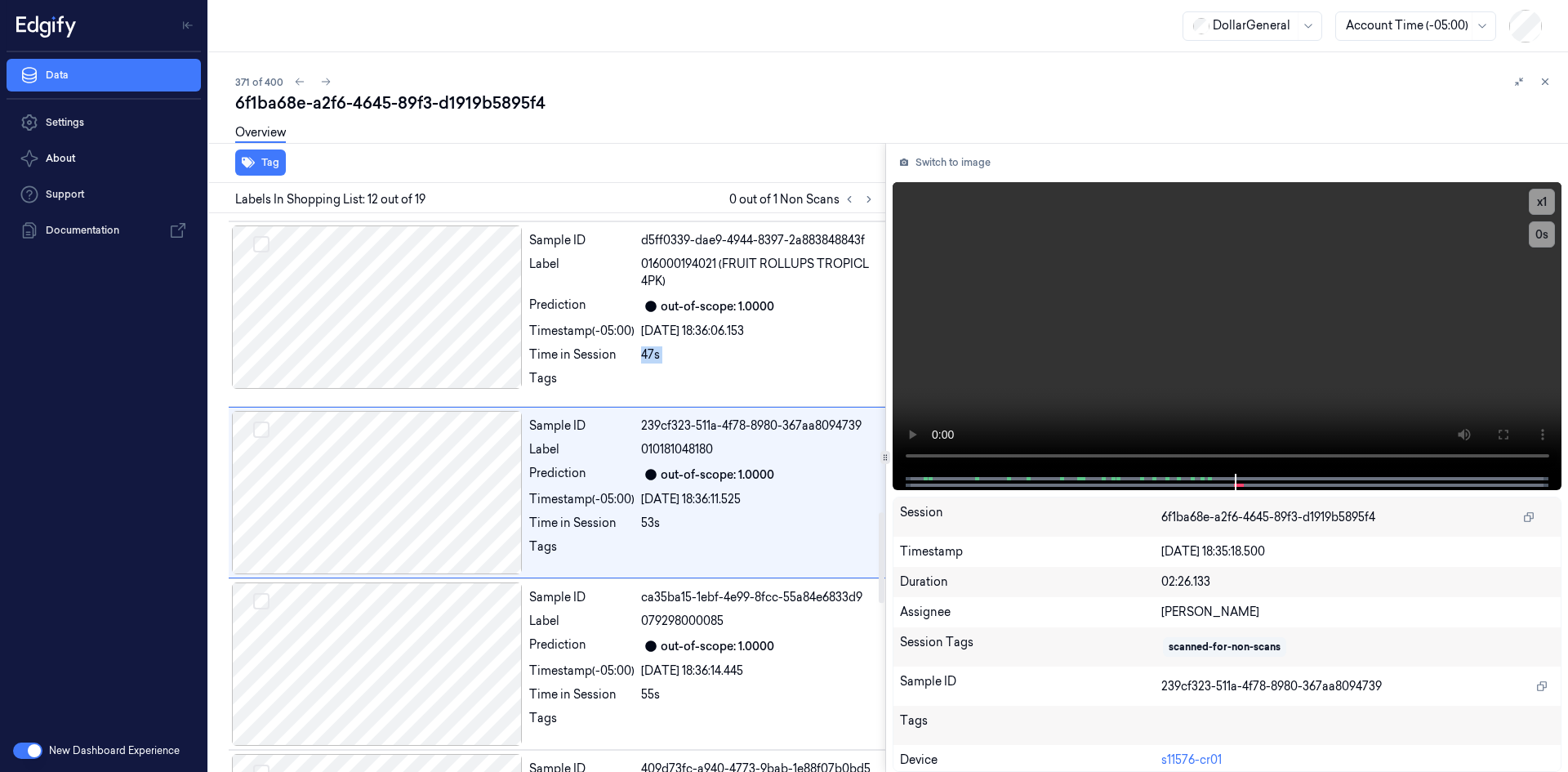
click at [684, 357] on div "47s" at bounding box center [758, 355] width 235 height 17
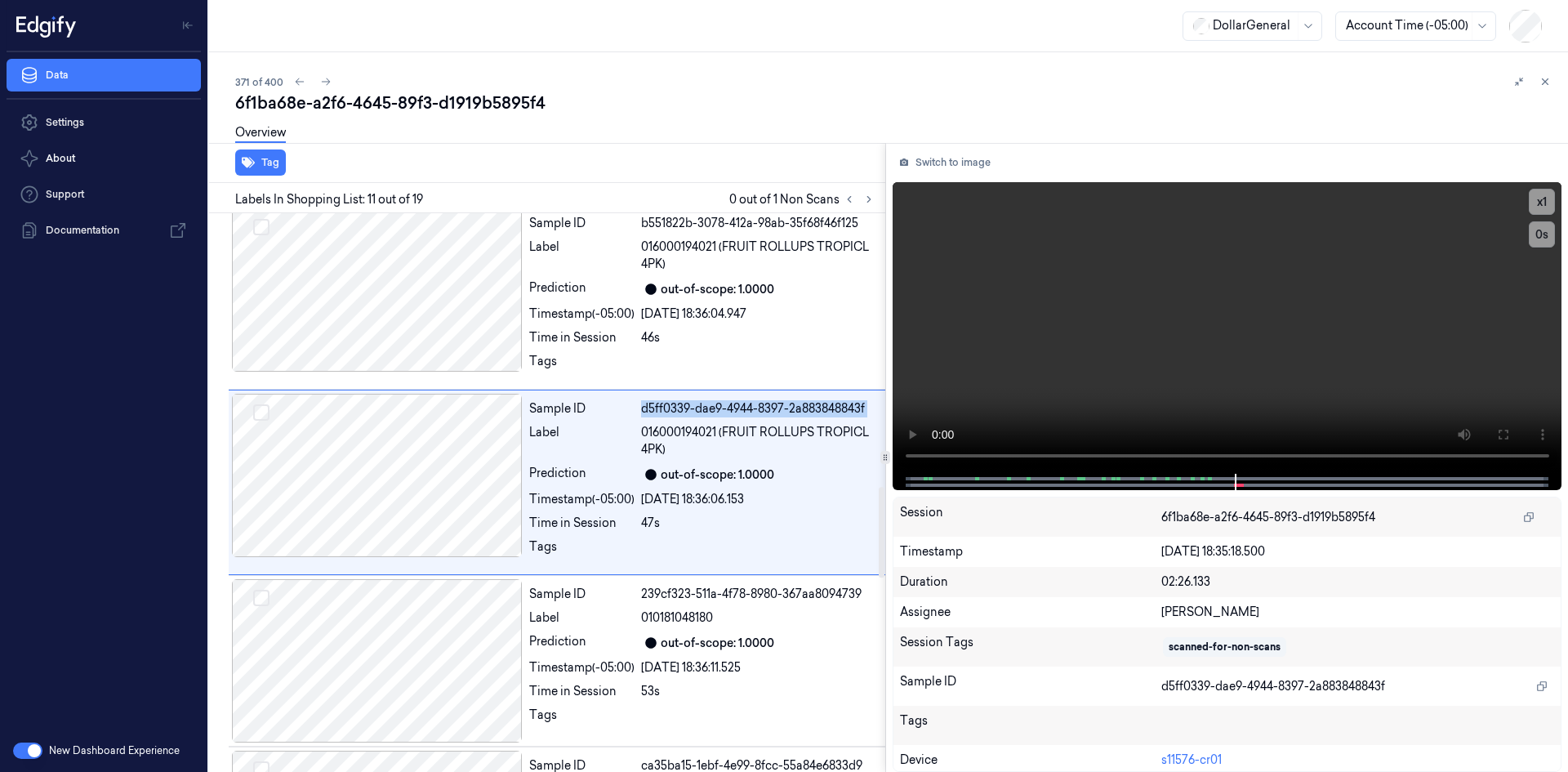
click at [684, 357] on div "Sample ID fd4cab02-78c2-4f10-a8fe-199dd17b4f6b Label 889392010190 (CELSIUS SP-P…" at bounding box center [544, 258] width 683 height 3444
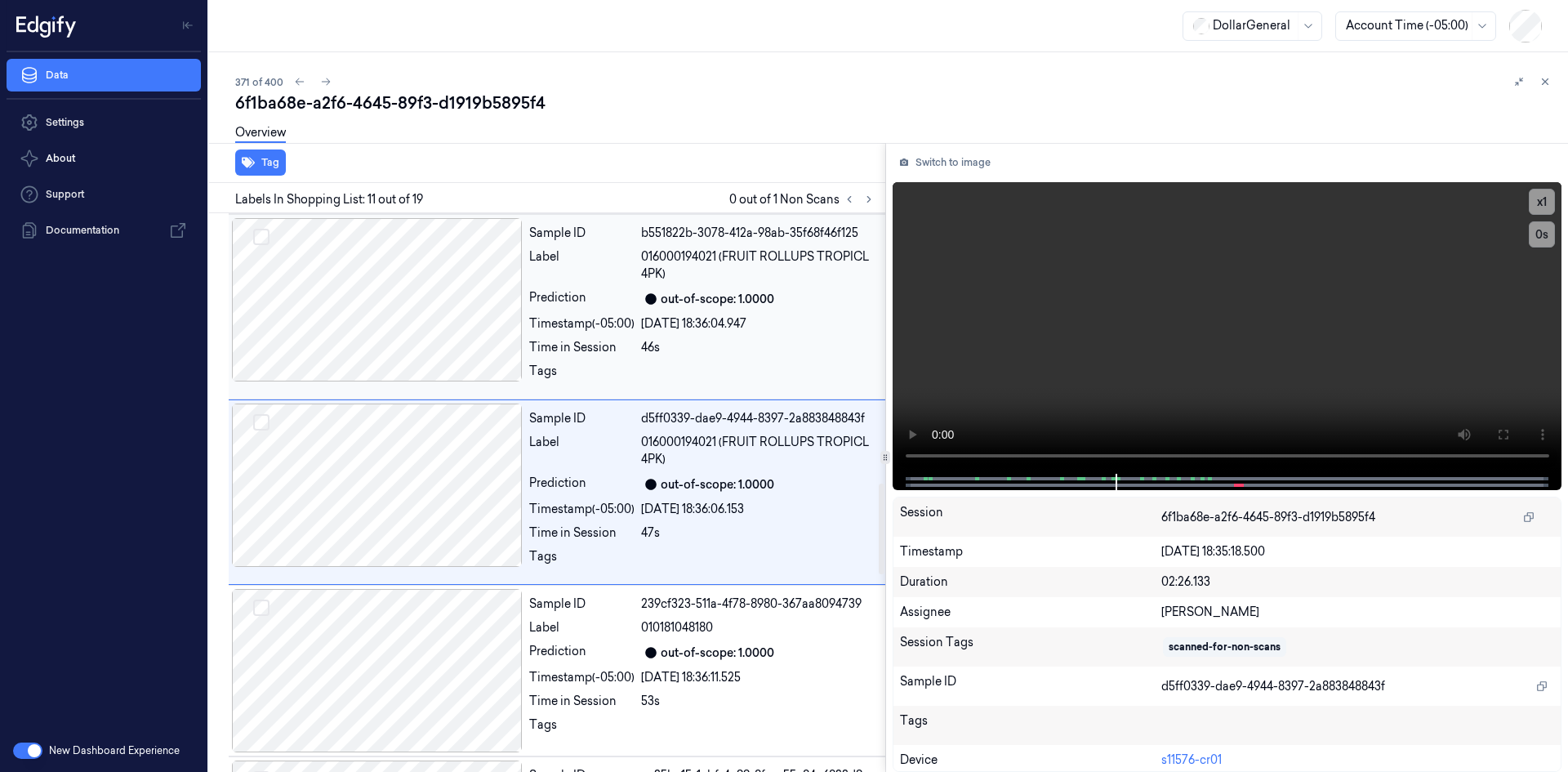
click at [681, 358] on div "Sample ID b551822b-3078-412a-98ab-35f68f46f125 Label 016000194021 (FRUIT ROLLUP…" at bounding box center [703, 306] width 359 height 177
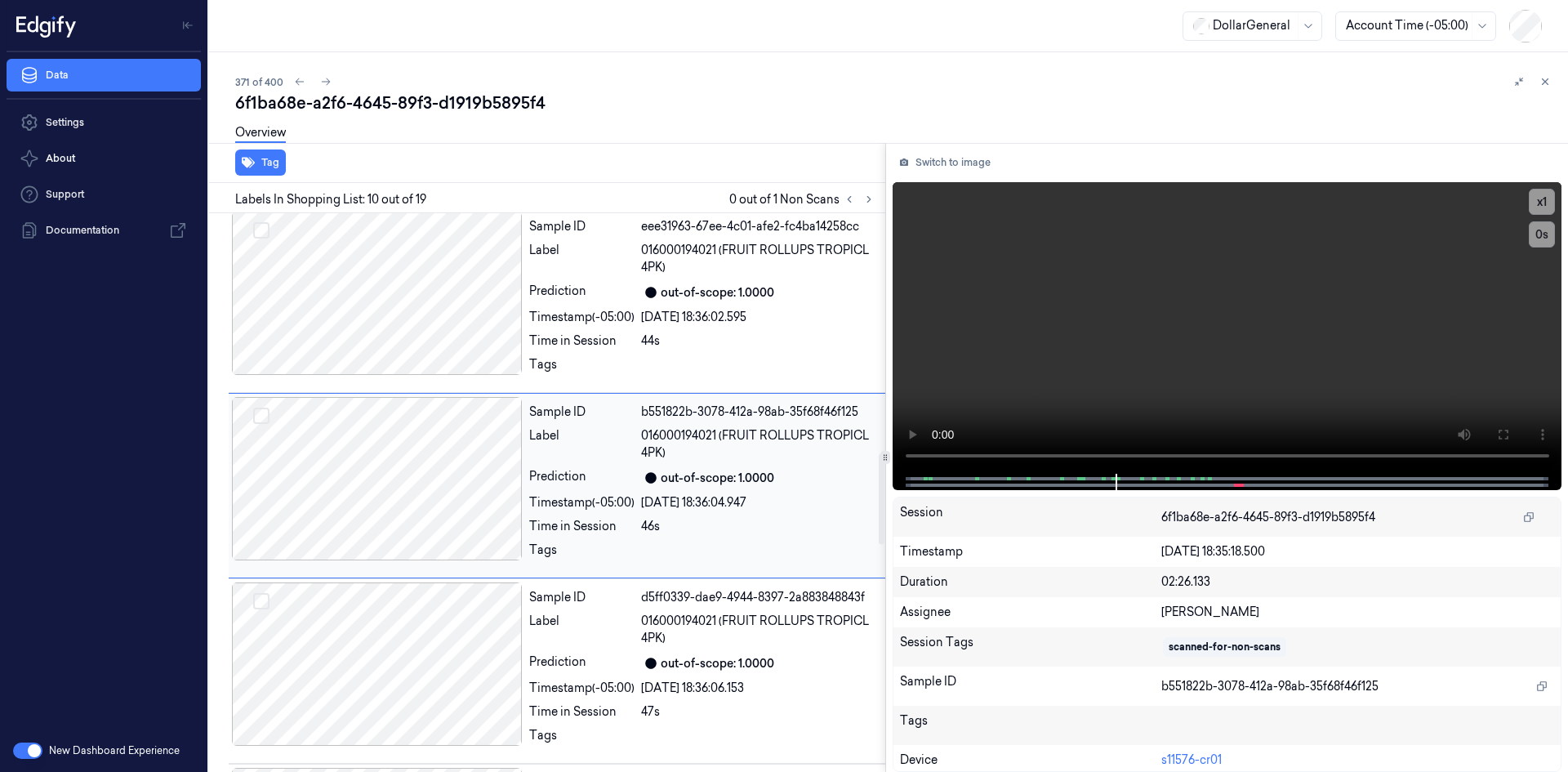
scroll to position [1482, 0]
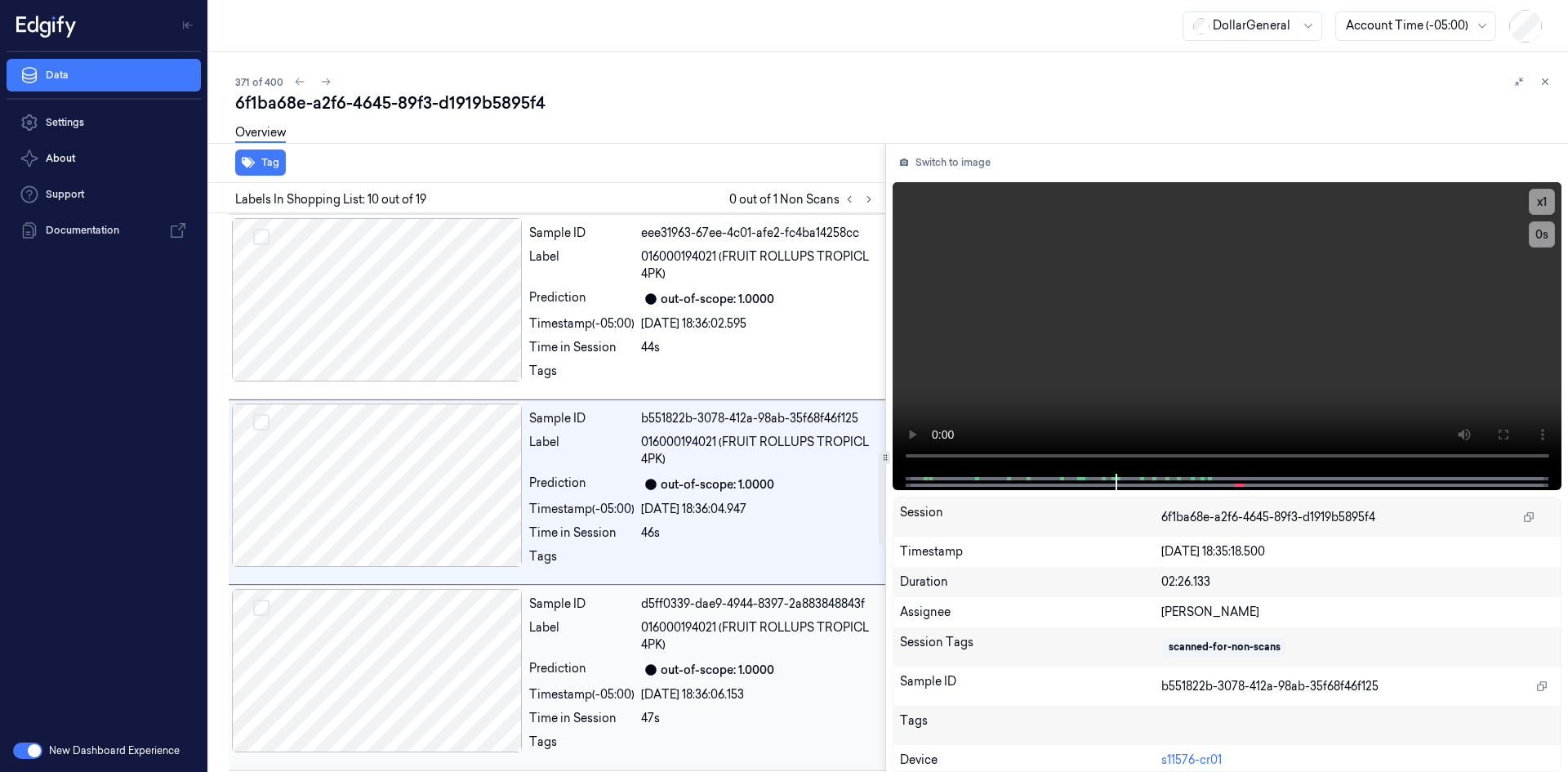
click at [667, 671] on div "out-of-scope: 1.0000" at bounding box center [717, 670] width 114 height 17
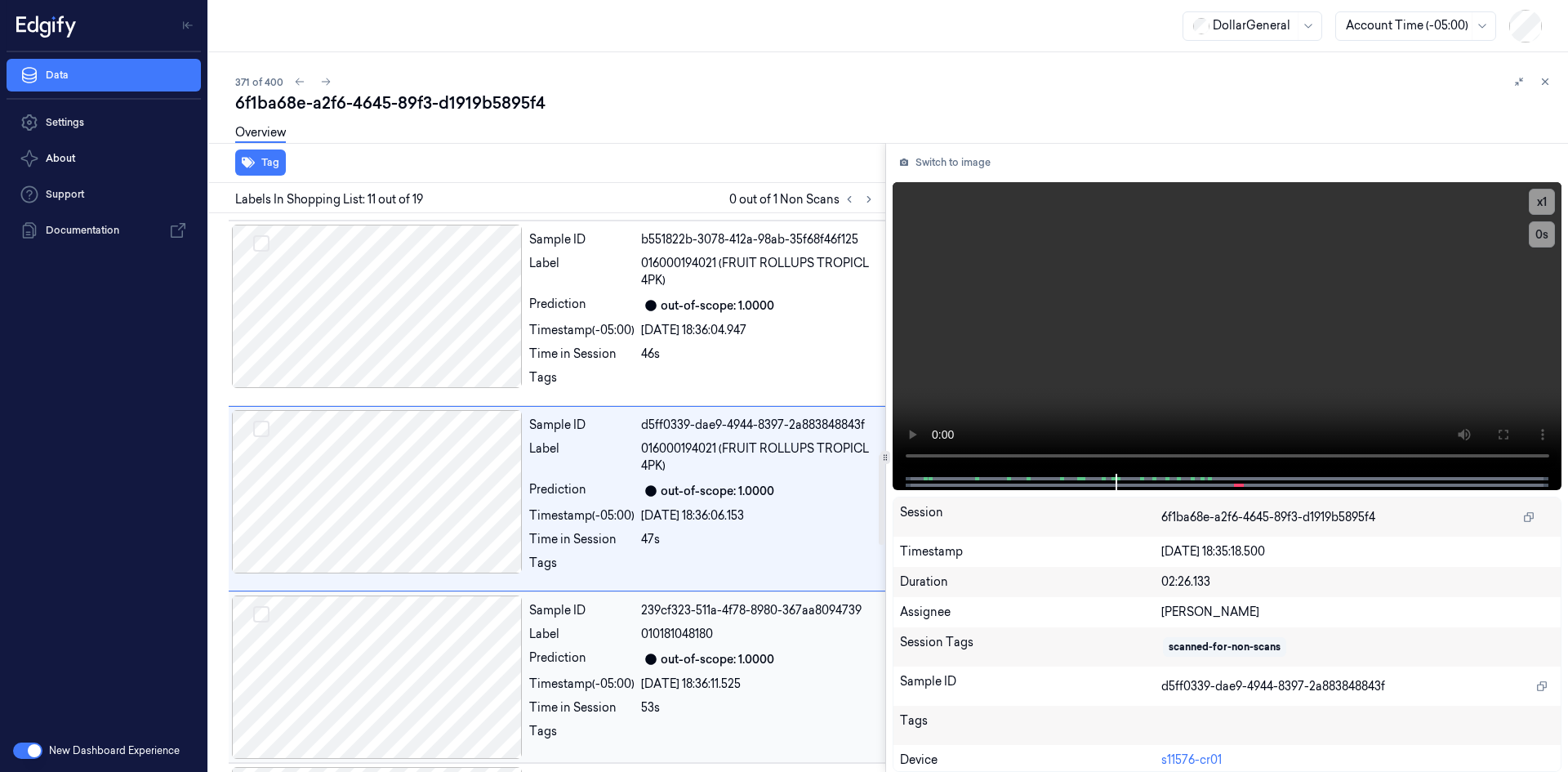
scroll to position [1667, 0]
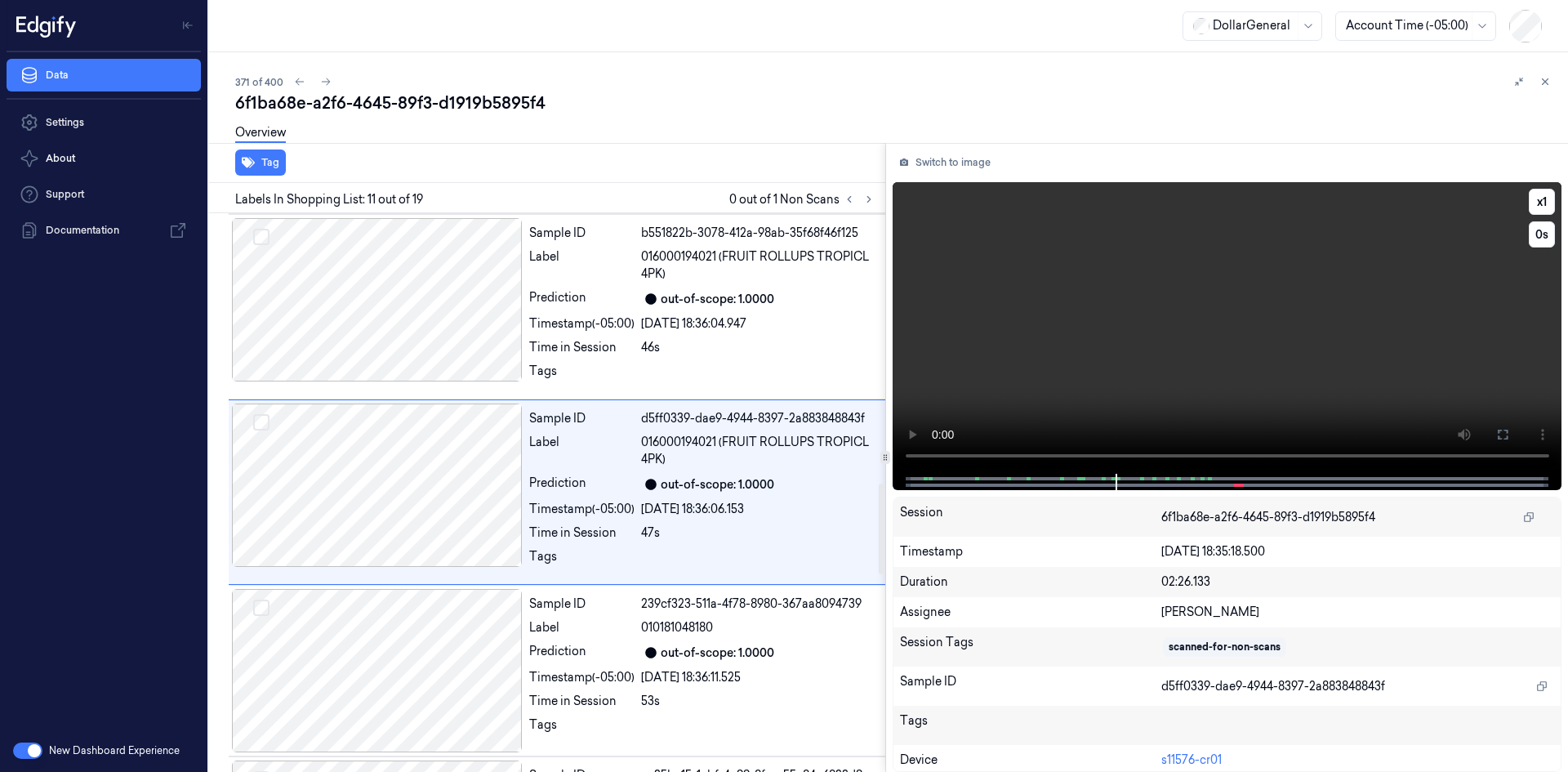
click at [1169, 329] on video at bounding box center [1227, 328] width 670 height 292
click at [833, 336] on div "Sample ID b551822b-3078-412a-98ab-35f68f46f125 Label 016000194021 (FRUIT ROLLUP…" at bounding box center [703, 306] width 359 height 177
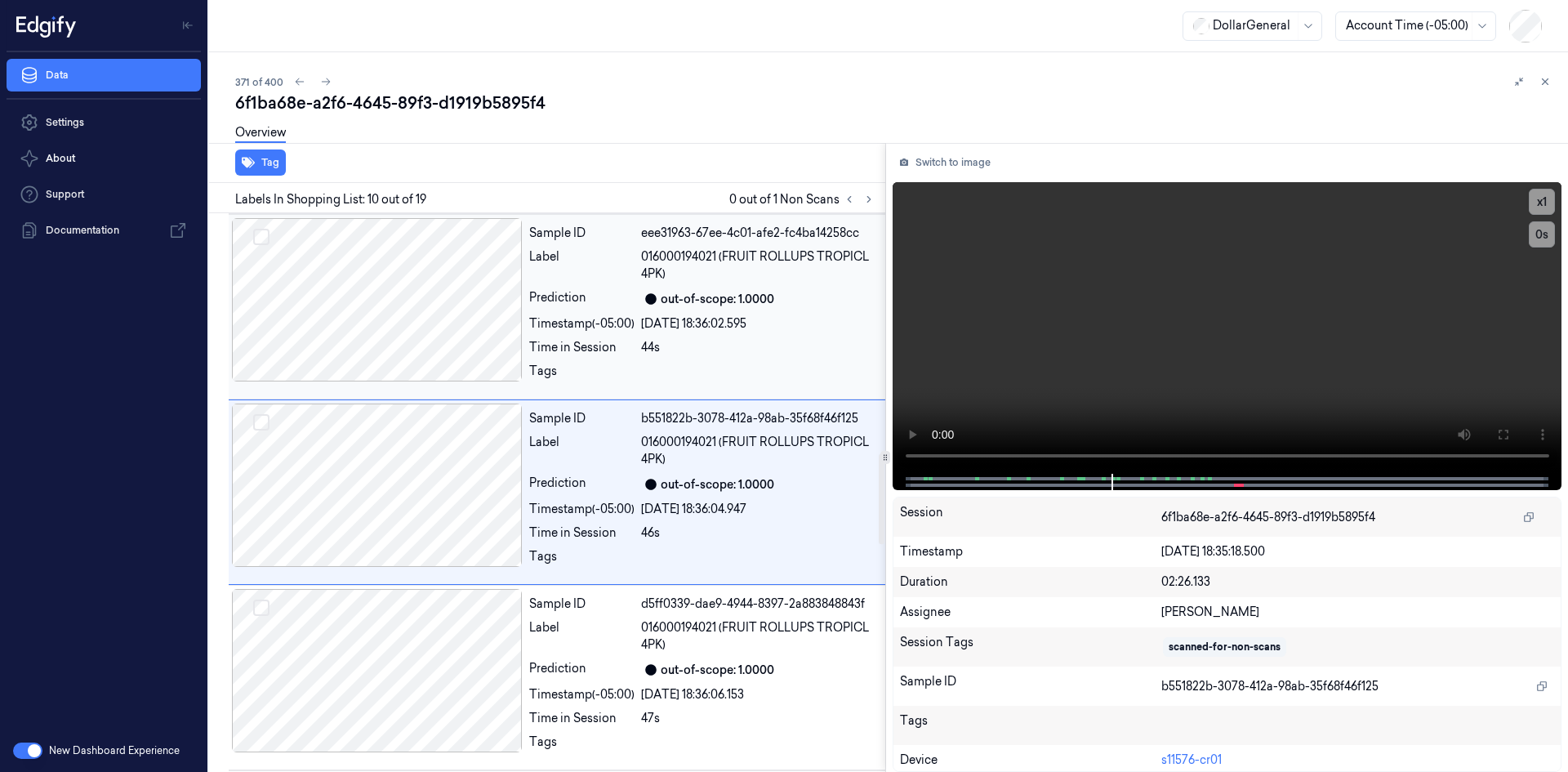
click at [778, 376] on div at bounding box center [758, 376] width 235 height 27
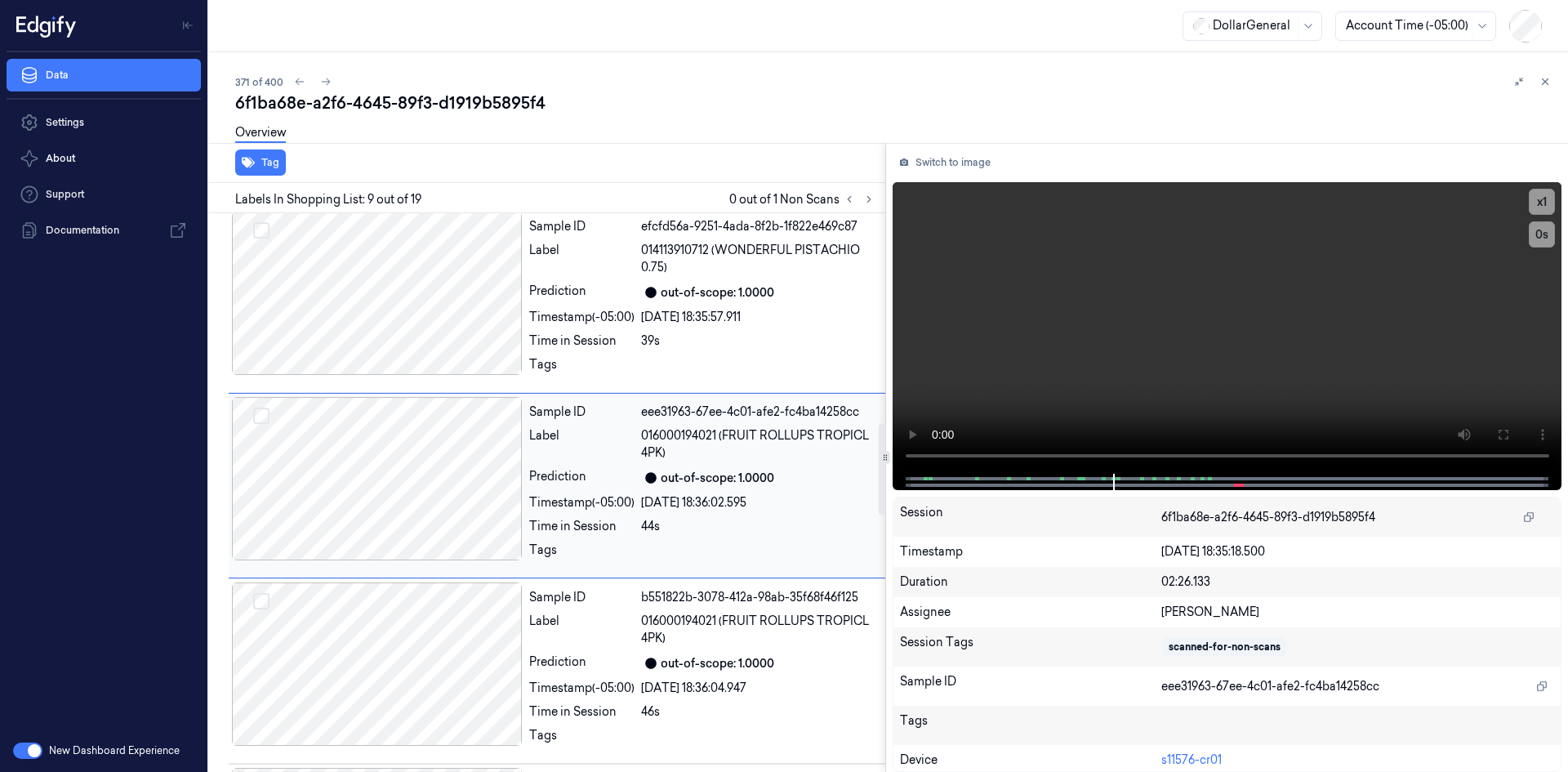
scroll to position [1297, 0]
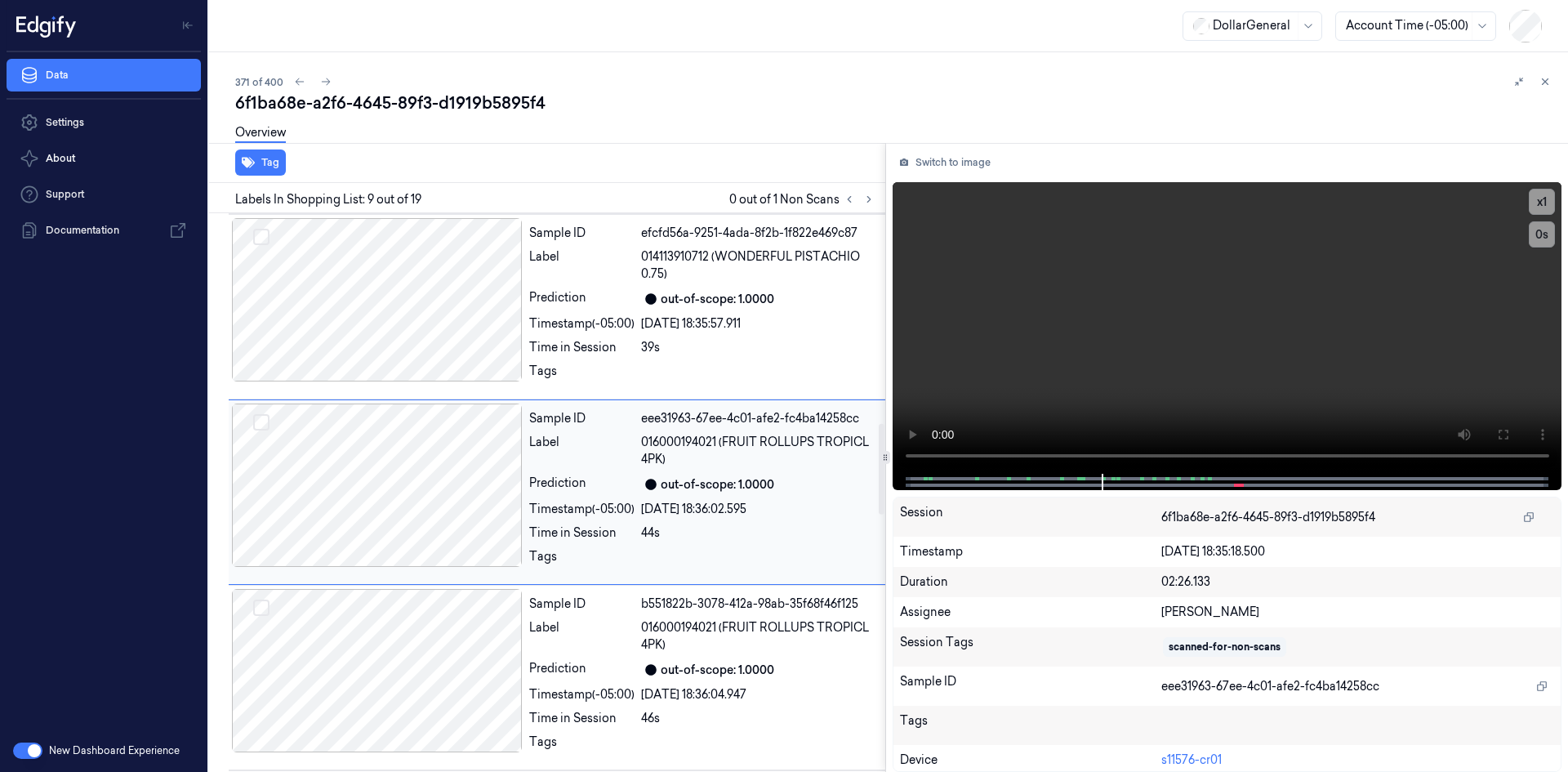
click at [778, 376] on div at bounding box center [758, 376] width 235 height 27
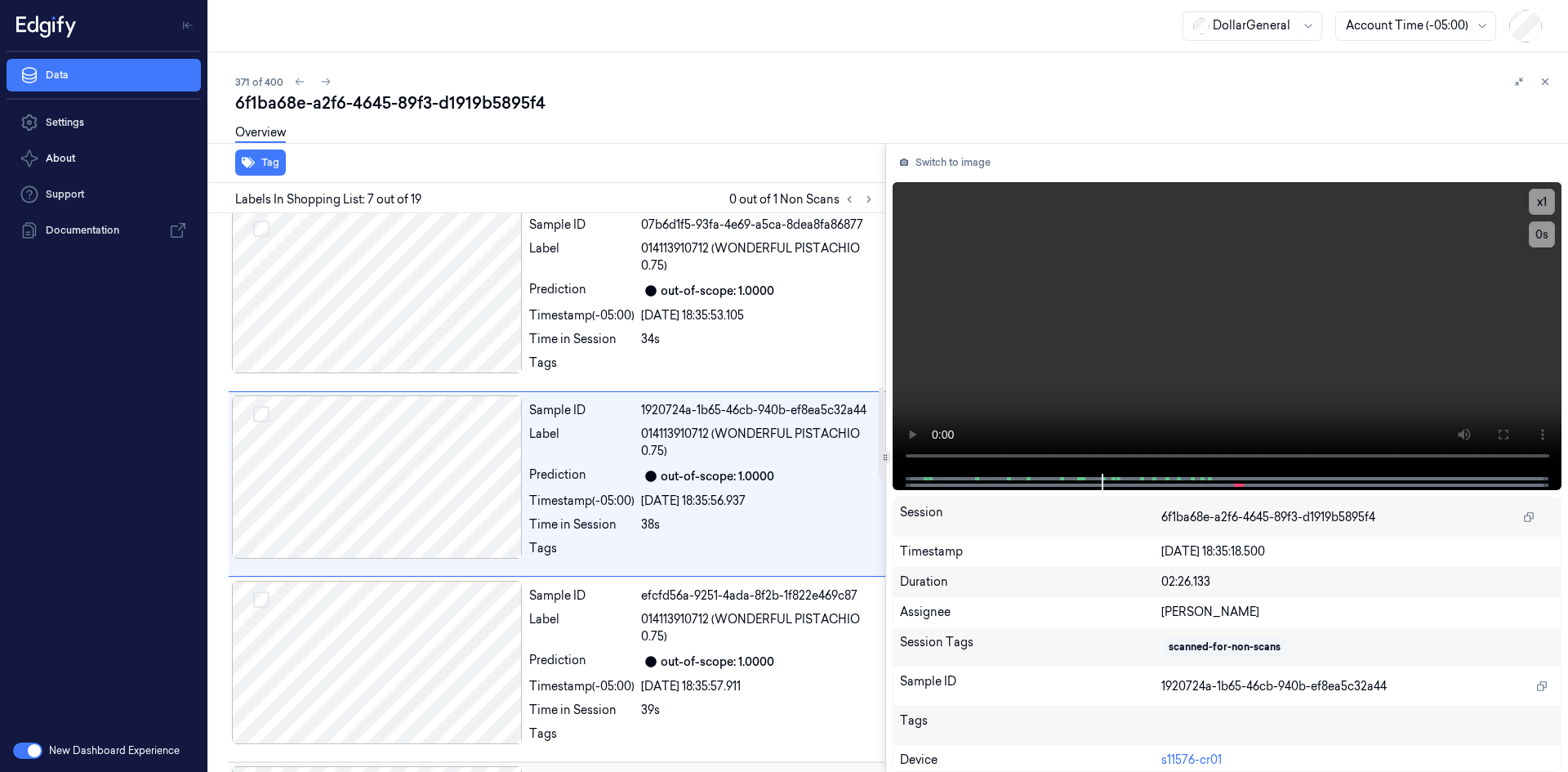
scroll to position [925, 0]
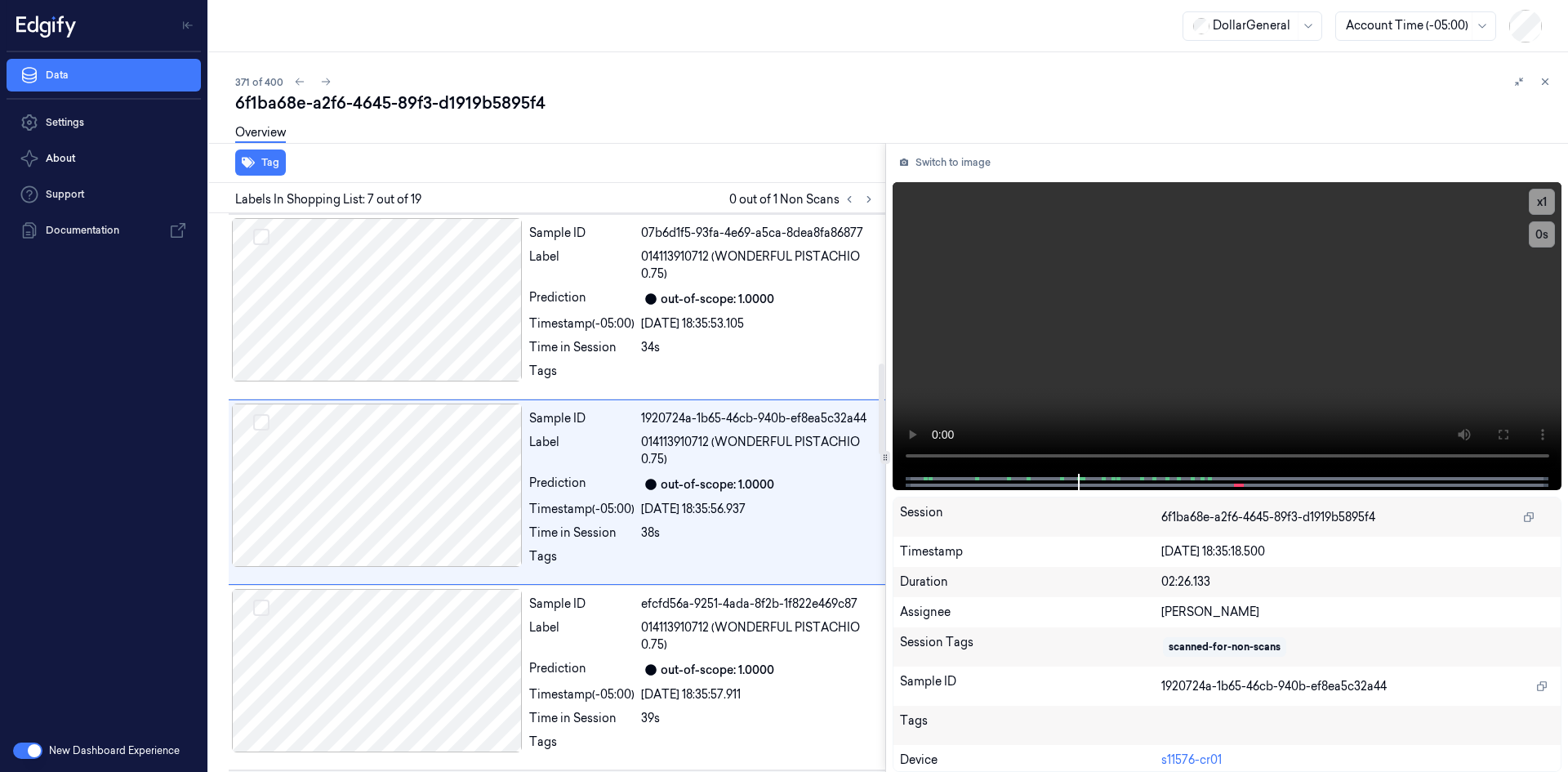
click at [778, 376] on div at bounding box center [758, 376] width 235 height 27
click at [778, 377] on div at bounding box center [758, 376] width 235 height 27
click at [775, 378] on div at bounding box center [758, 376] width 235 height 27
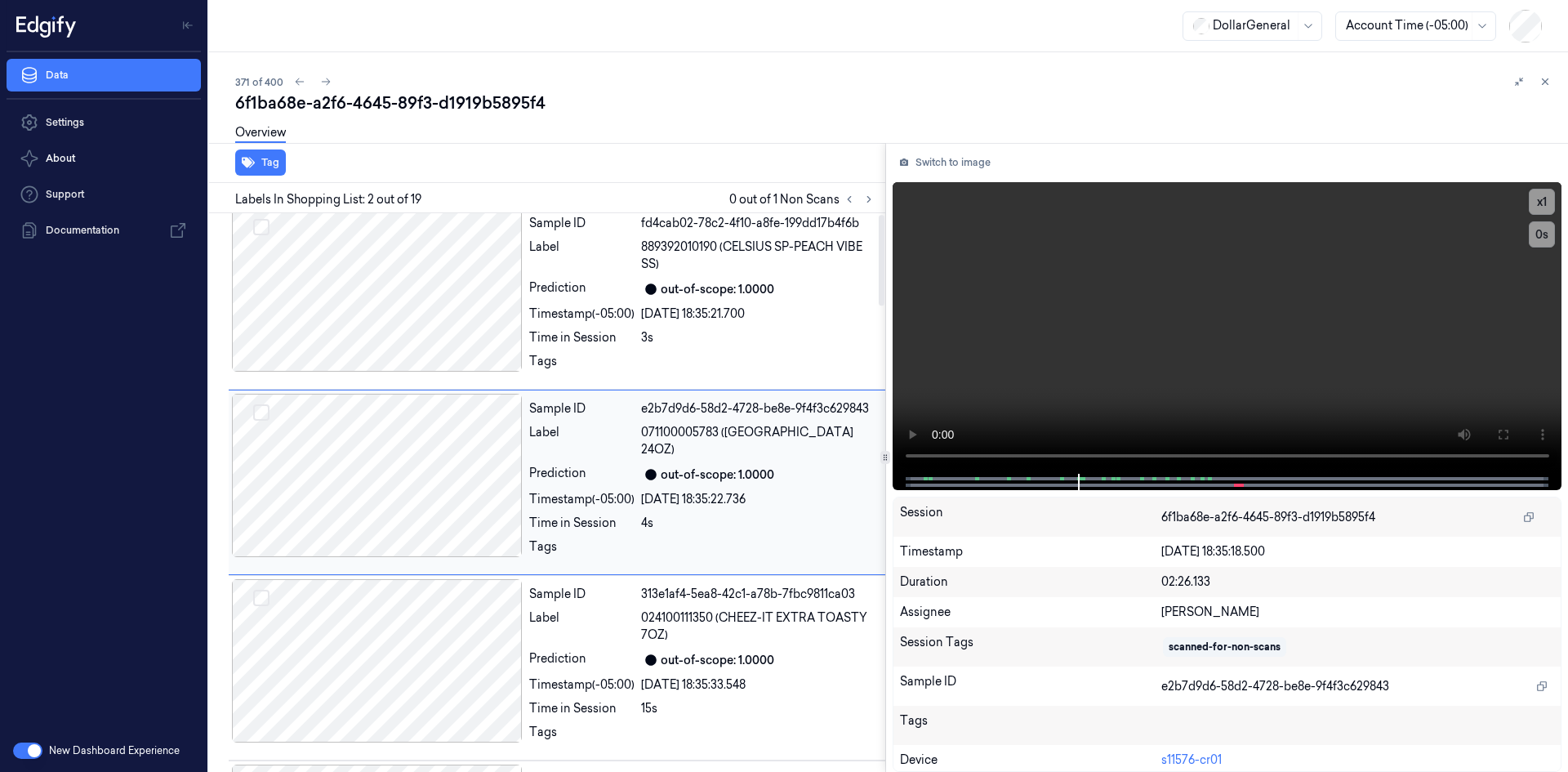
scroll to position [0, 0]
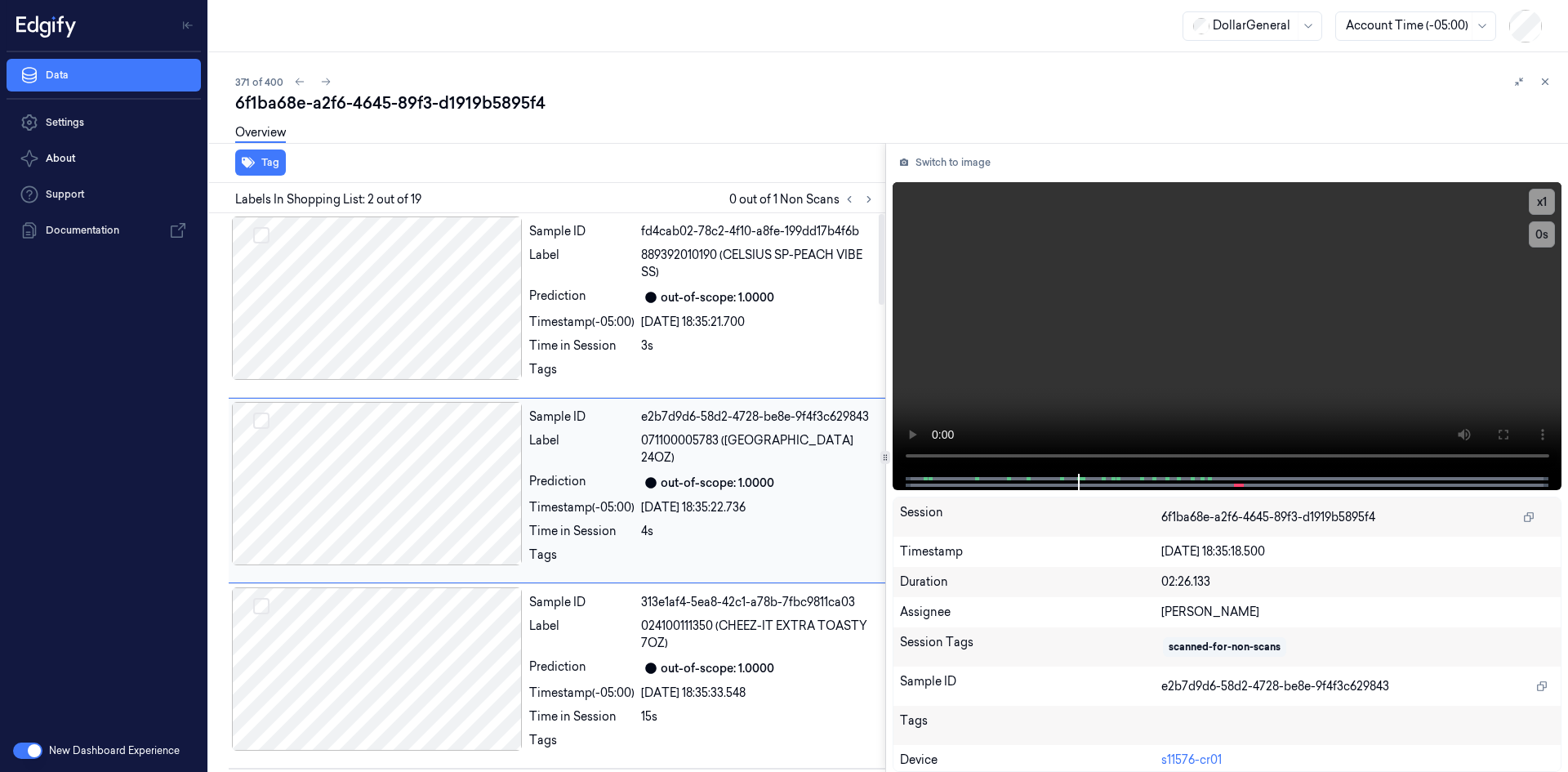
click at [775, 378] on div at bounding box center [758, 374] width 235 height 27
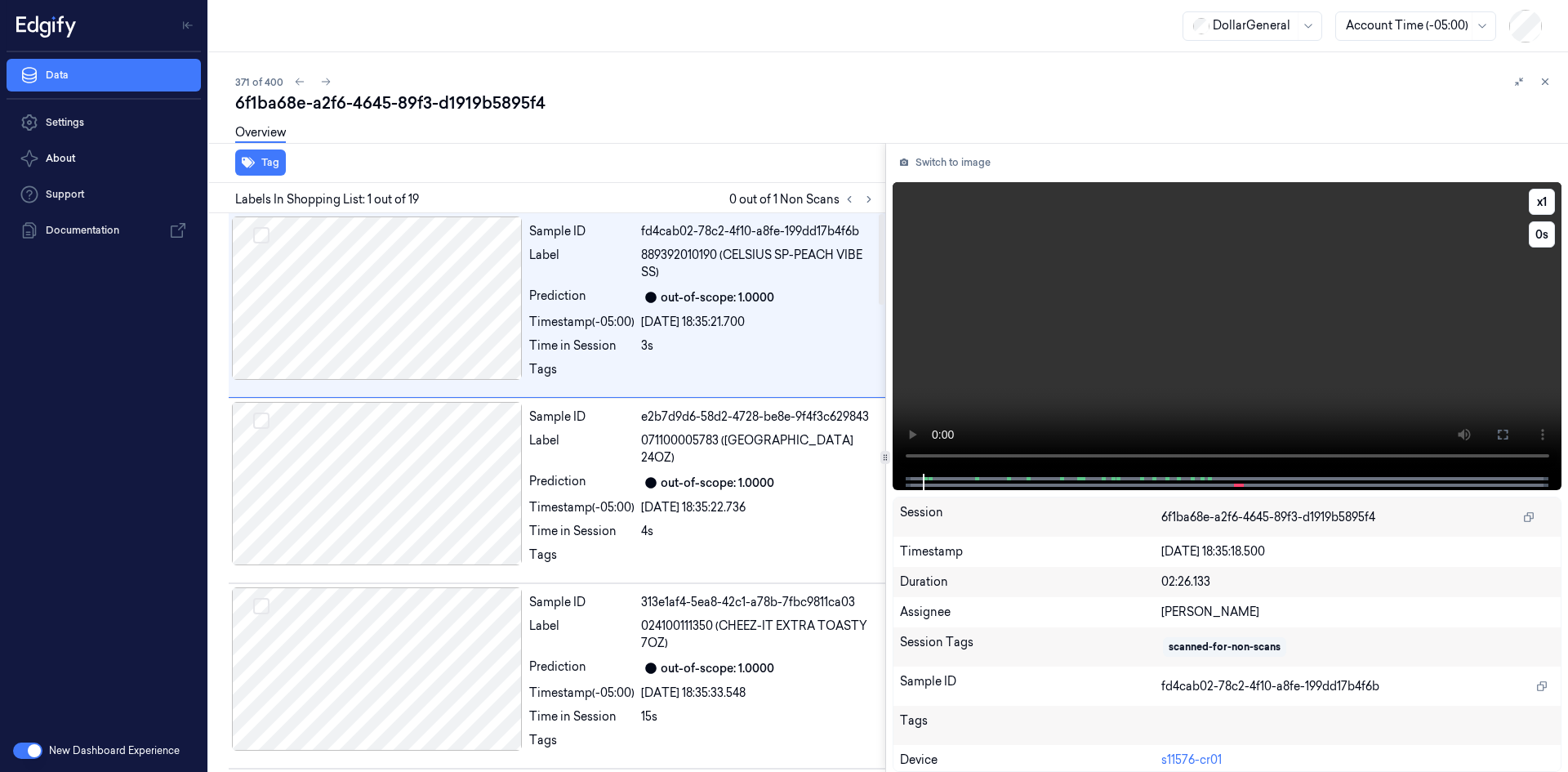
click at [1262, 331] on video at bounding box center [1227, 328] width 670 height 292
click at [1226, 331] on video at bounding box center [1227, 328] width 670 height 292
click at [765, 359] on div "Sample ID fd4cab02-78c2-4f10-a8fe-199dd17b4f6b Label 889392010190 (CELSIUS SP-P…" at bounding box center [703, 305] width 359 height 177
click at [747, 466] on span "071100005783 (HIDDEN VALLEY RANCH 24OZ)" at bounding box center [758, 449] width 235 height 34
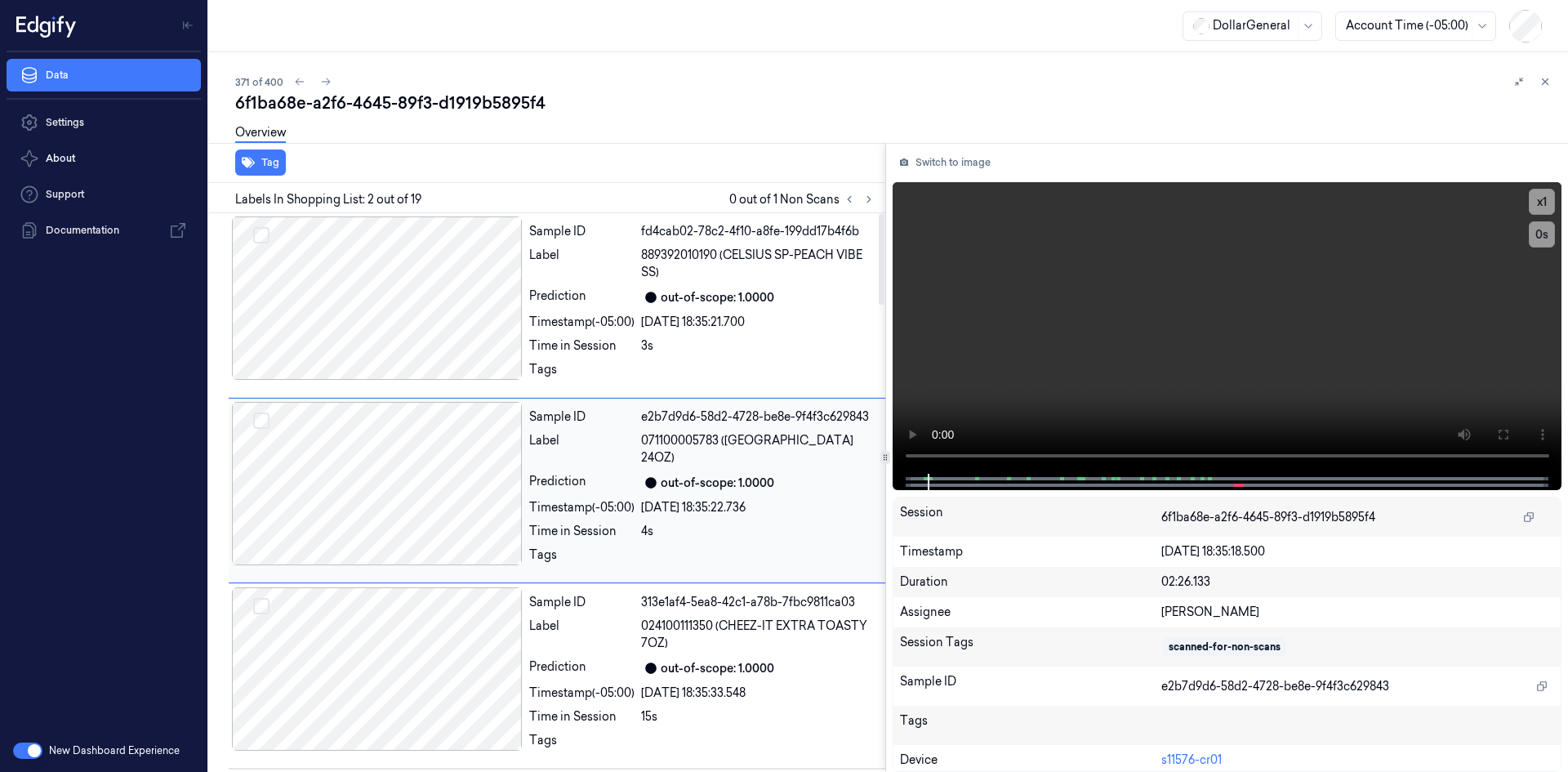
click at [747, 466] on span "071100005783 (HIDDEN VALLEY RANCH 24OZ)" at bounding box center [758, 449] width 235 height 34
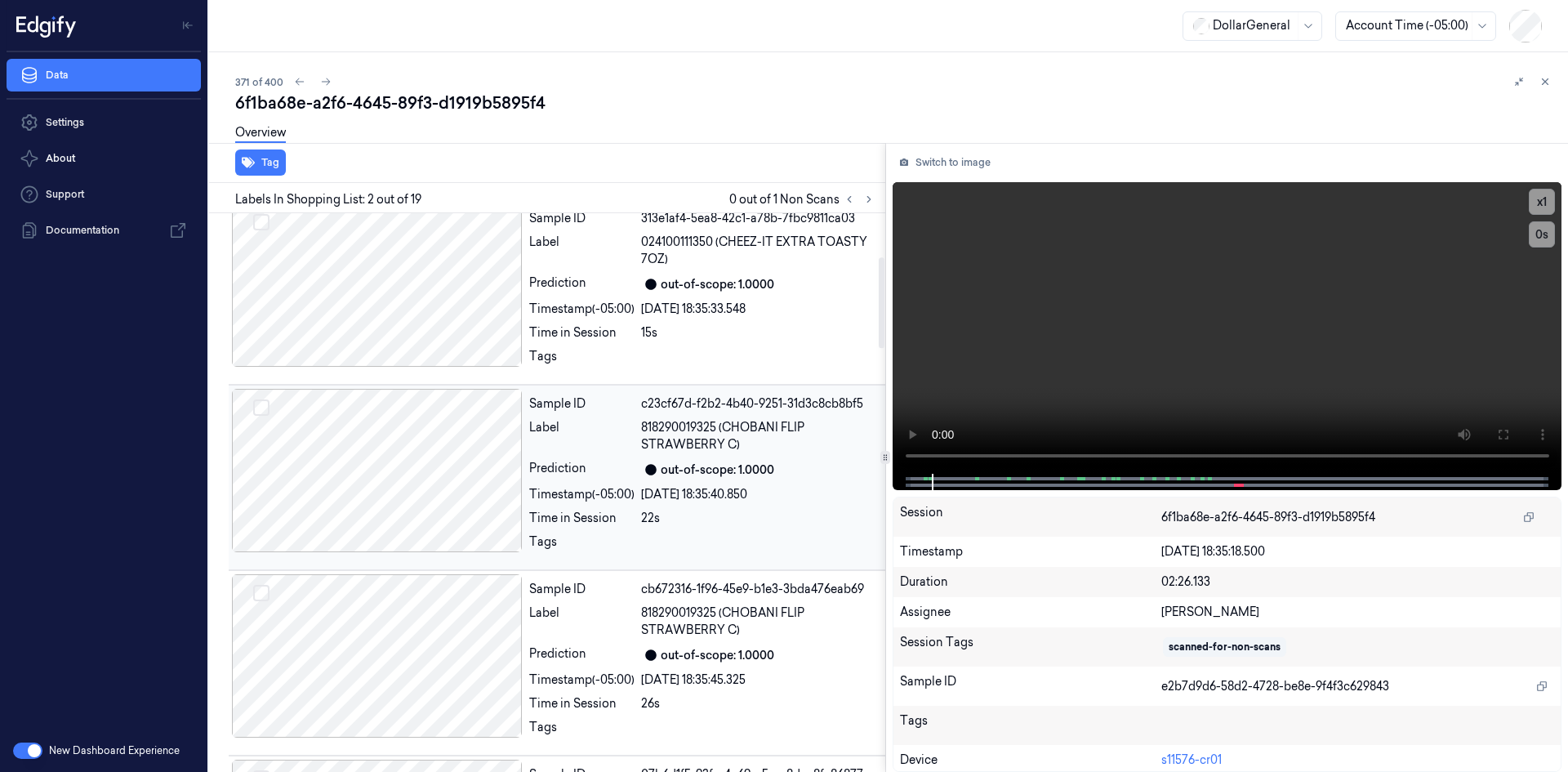
scroll to position [490, 0]
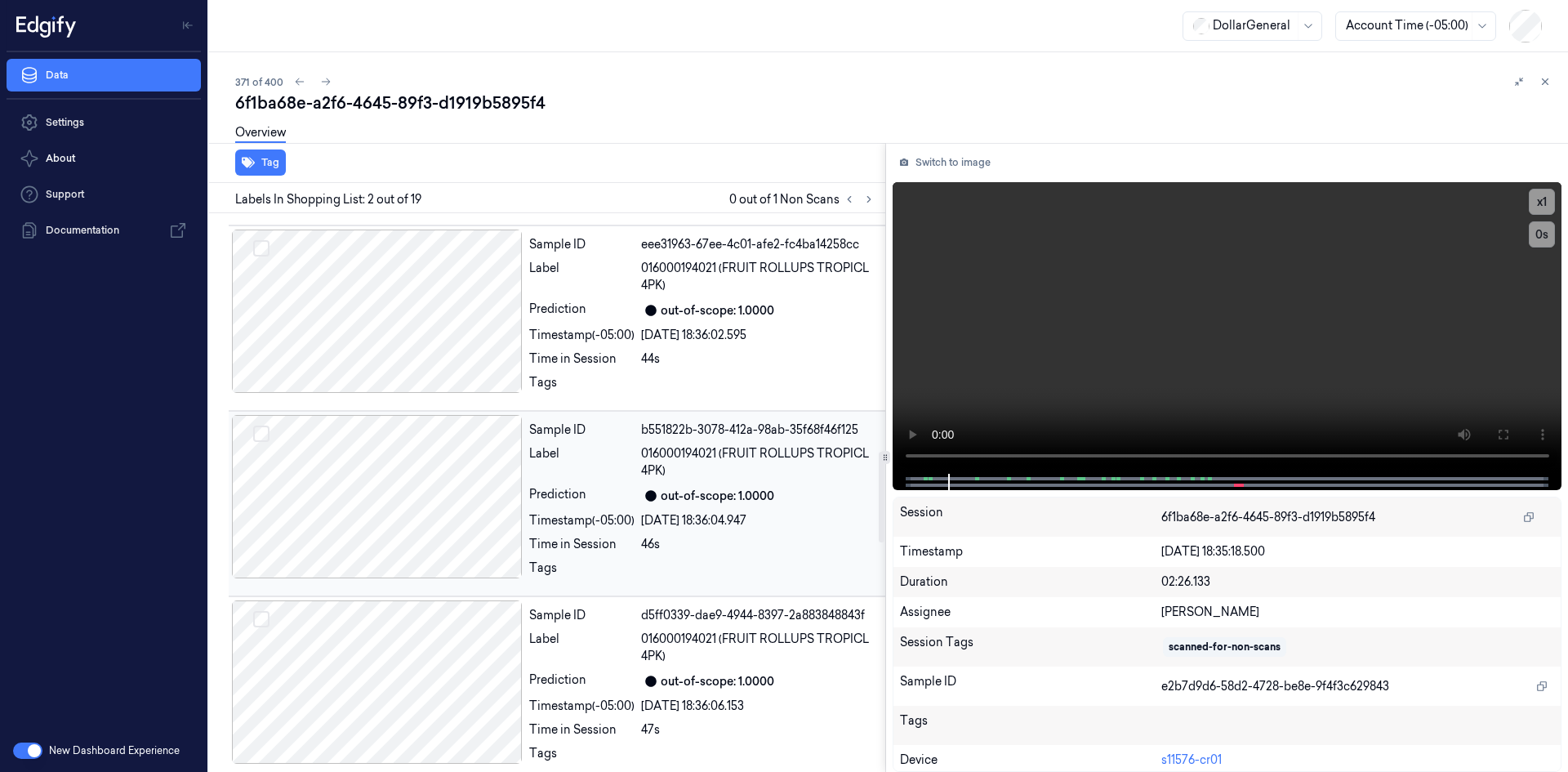
click at [602, 543] on div "Time in Session" at bounding box center [581, 544] width 105 height 17
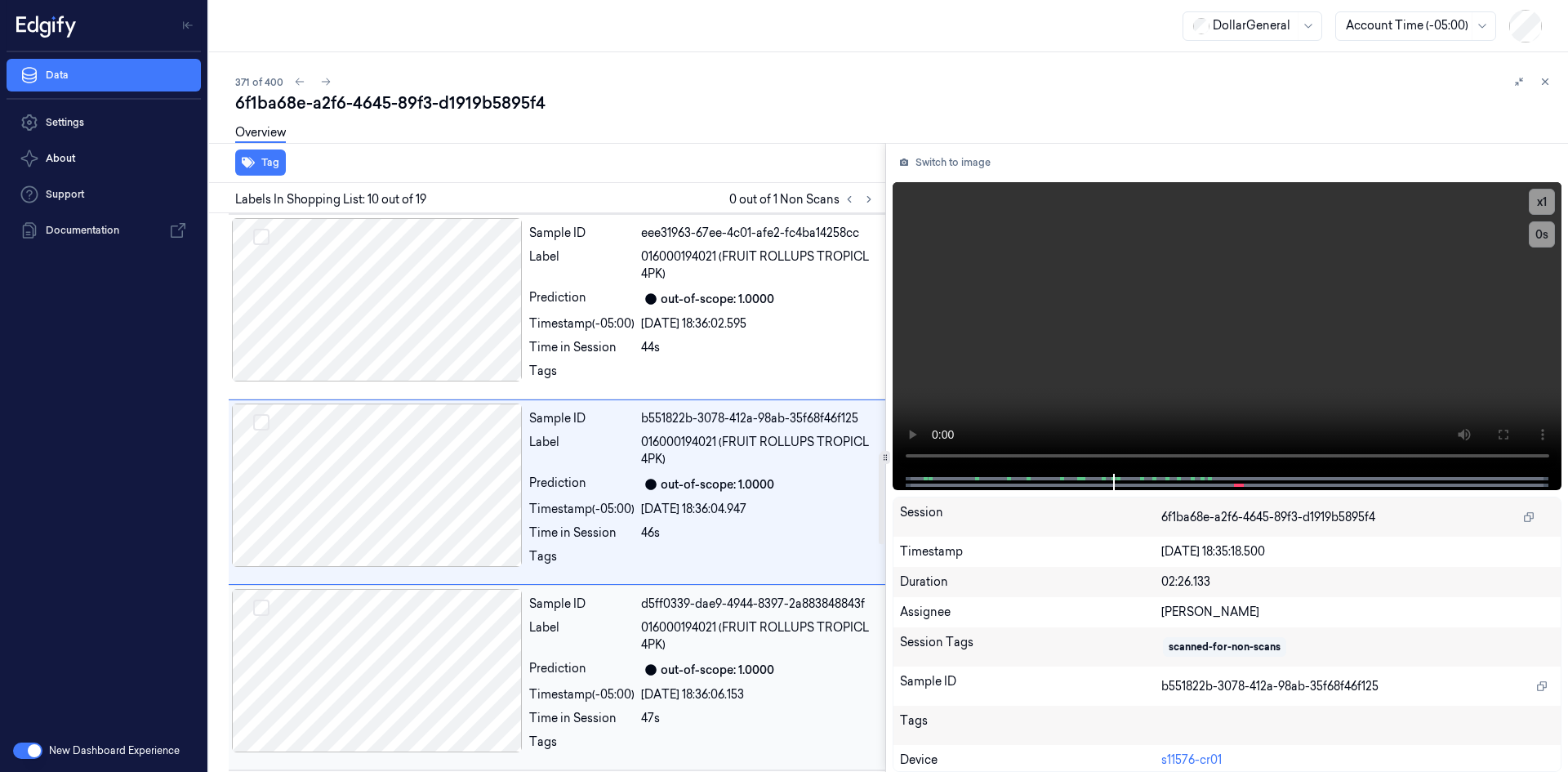
click at [625, 614] on div "Sample ID d5ff0339-dae9-4944-8397-2a883848843f Label 016000194021 (FRUIT ROLLUP…" at bounding box center [703, 677] width 359 height 177
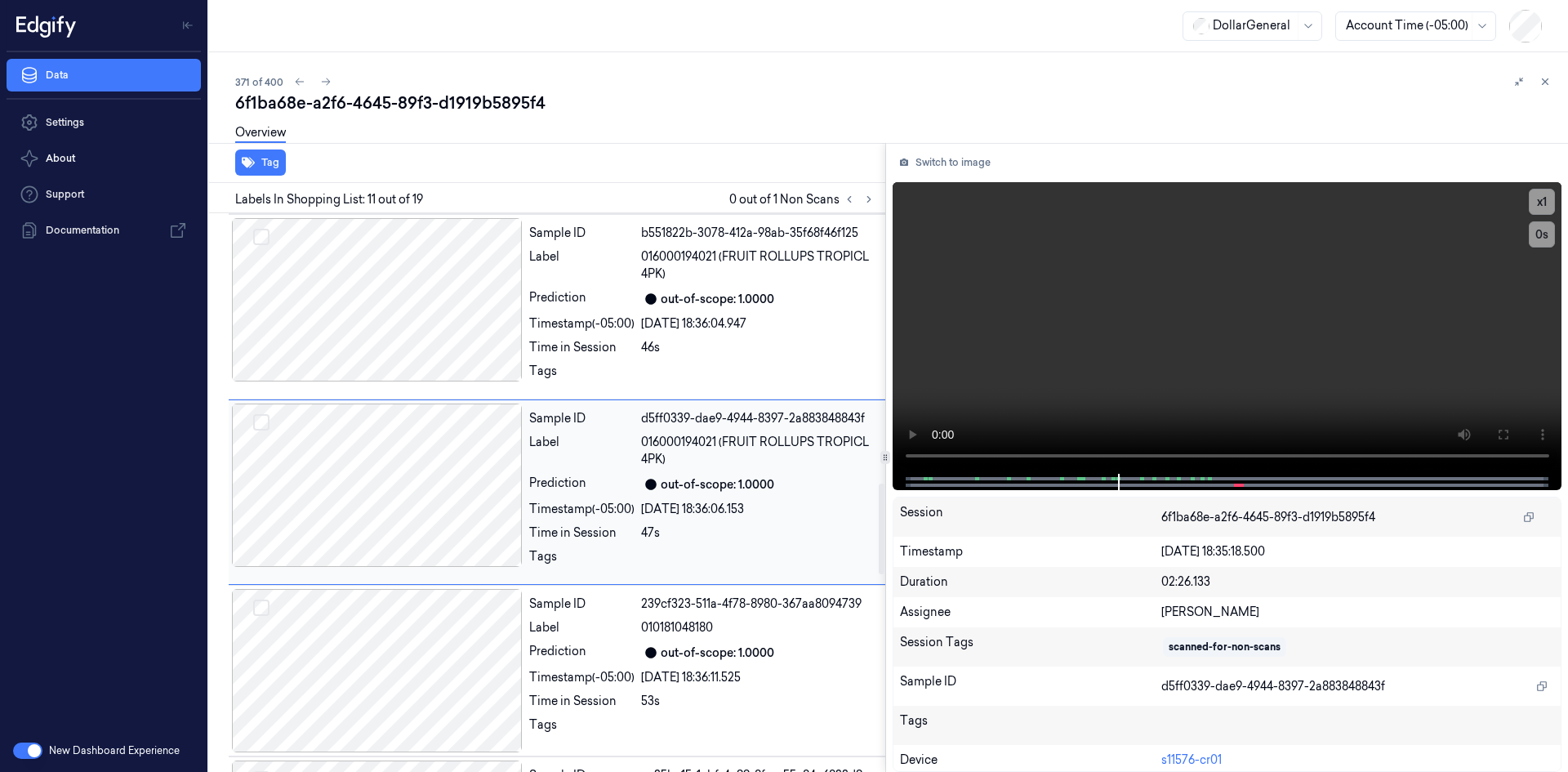
click at [625, 614] on div "Sample ID 239cf323-511a-4f78-8980-367aa8094739 Label 010181048180 Prediction ou…" at bounding box center [703, 670] width 359 height 163
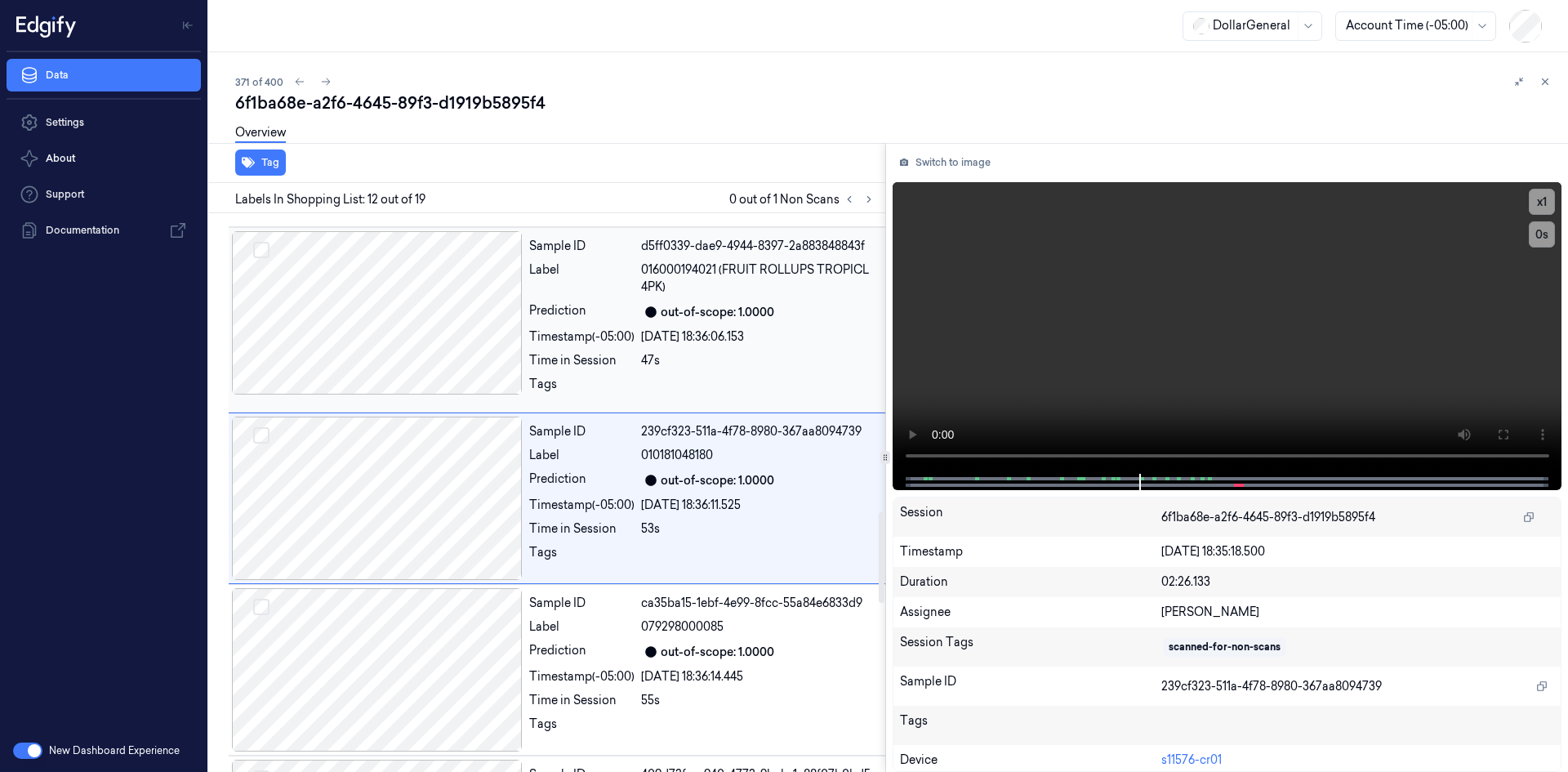
scroll to position [1845, 0]
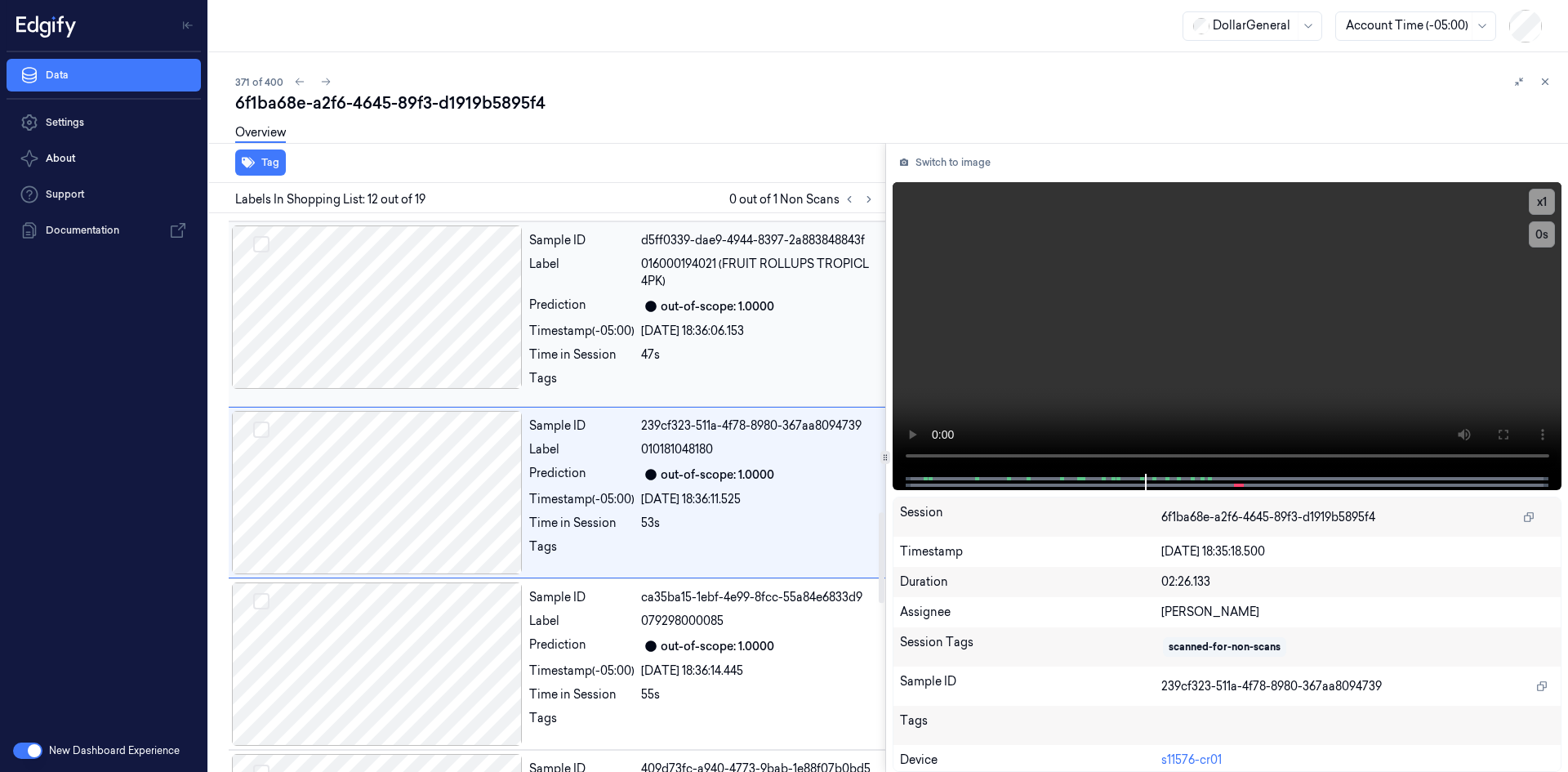
click at [667, 313] on div "out-of-scope: 1.0000" at bounding box center [717, 306] width 114 height 17
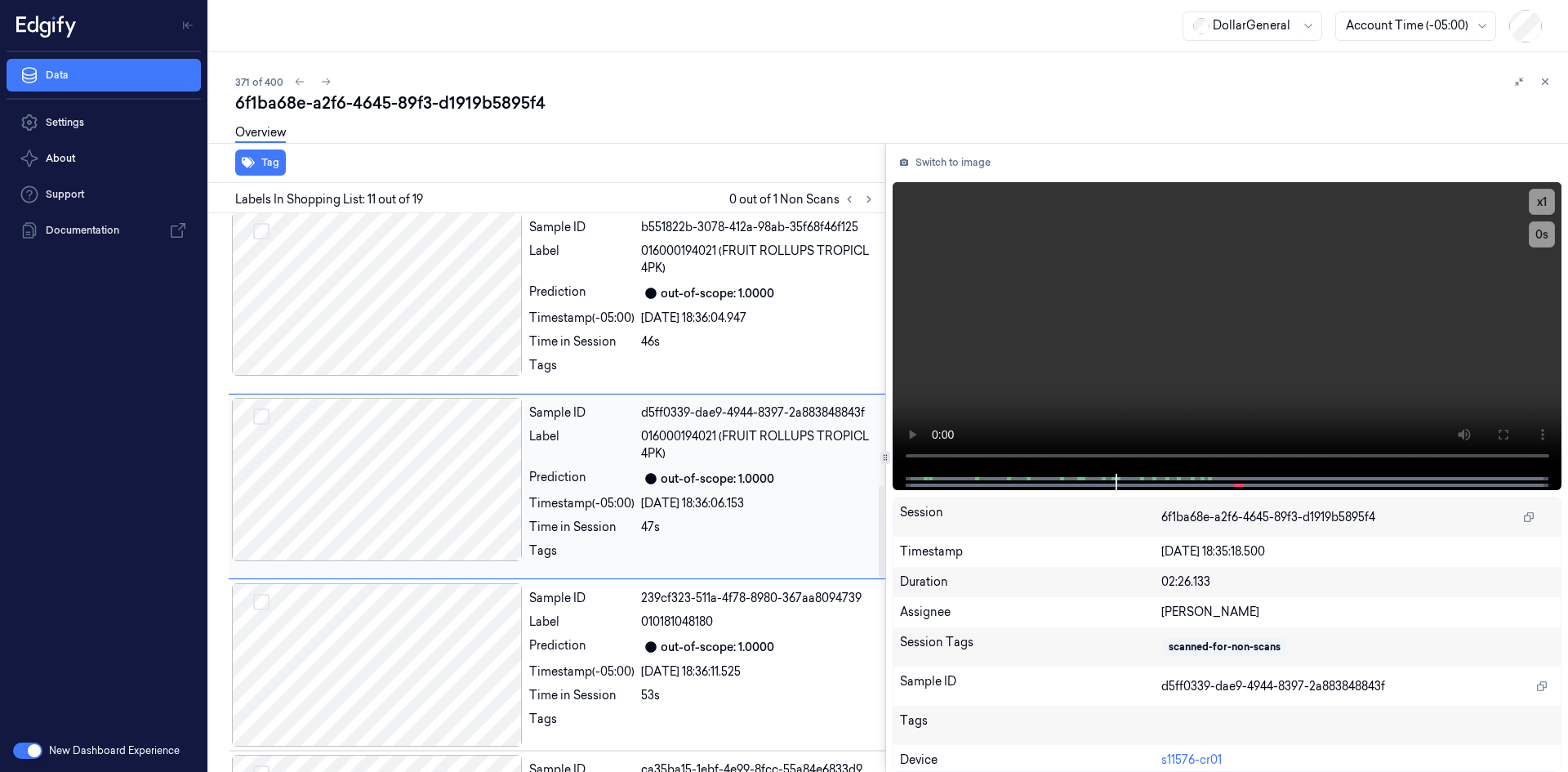
scroll to position [1667, 0]
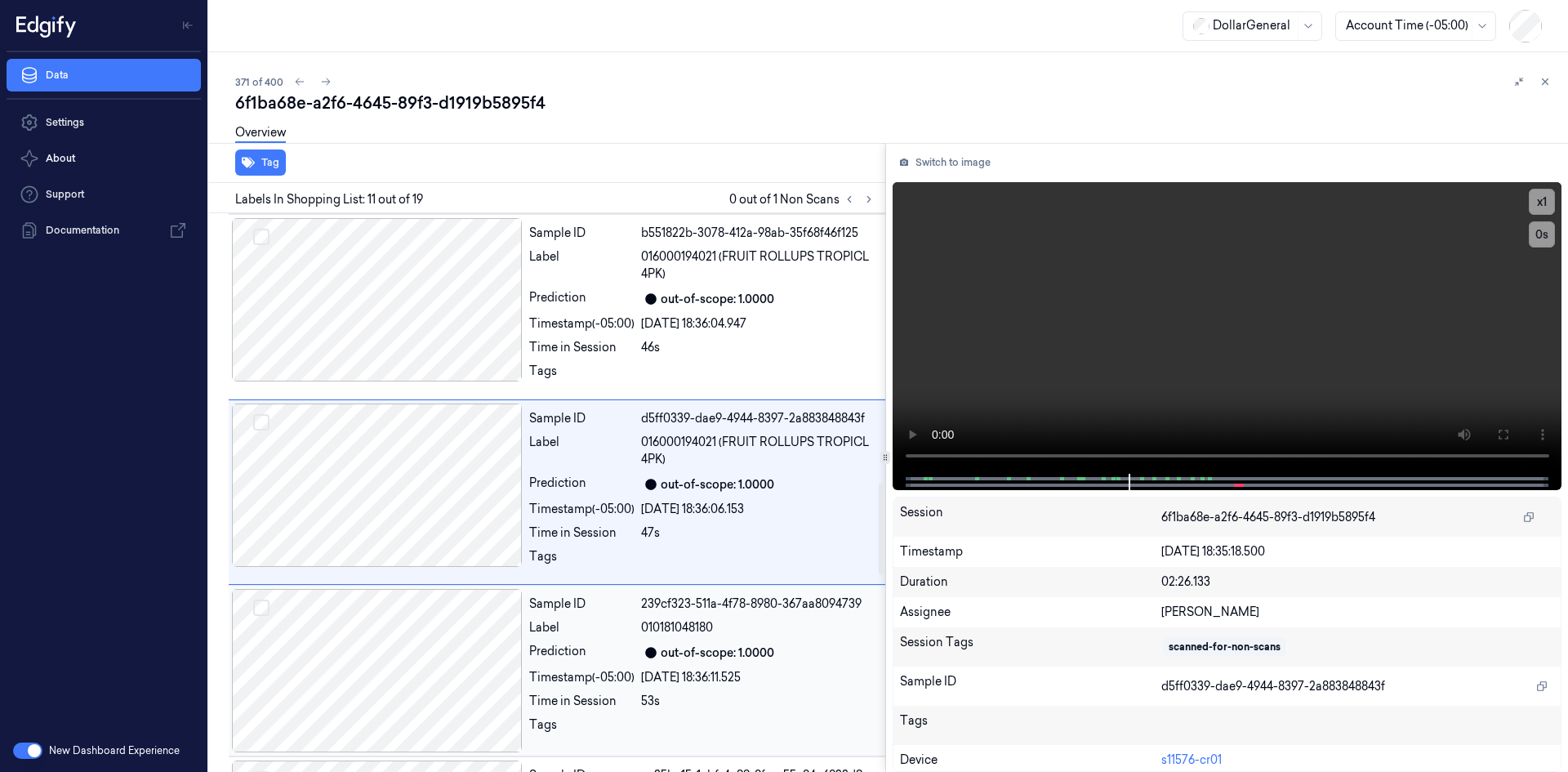
click at [683, 653] on div "out-of-scope: 1.0000" at bounding box center [717, 653] width 114 height 17
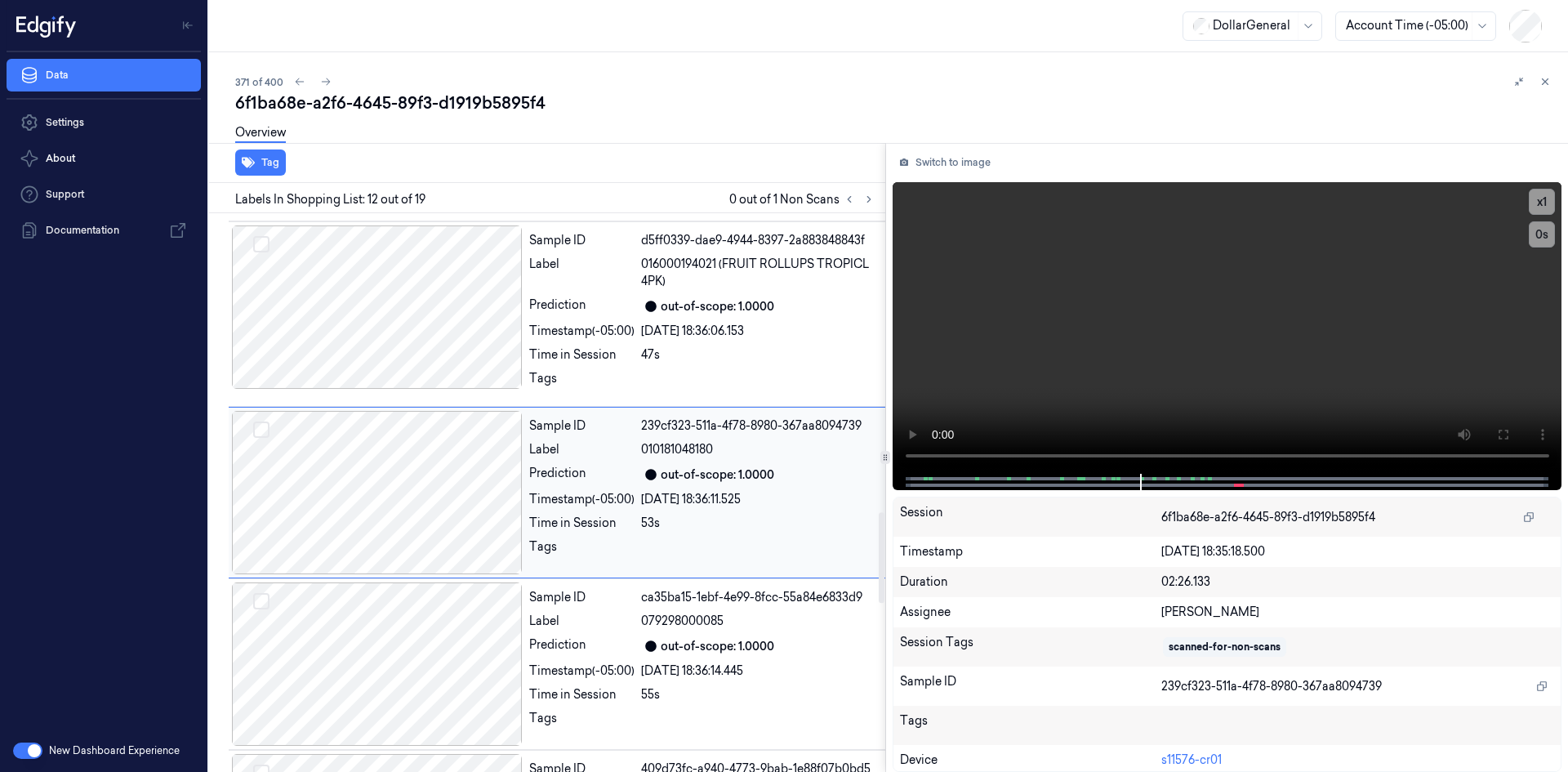
click at [683, 653] on div "out-of-scope: 1.0000" at bounding box center [717, 646] width 114 height 17
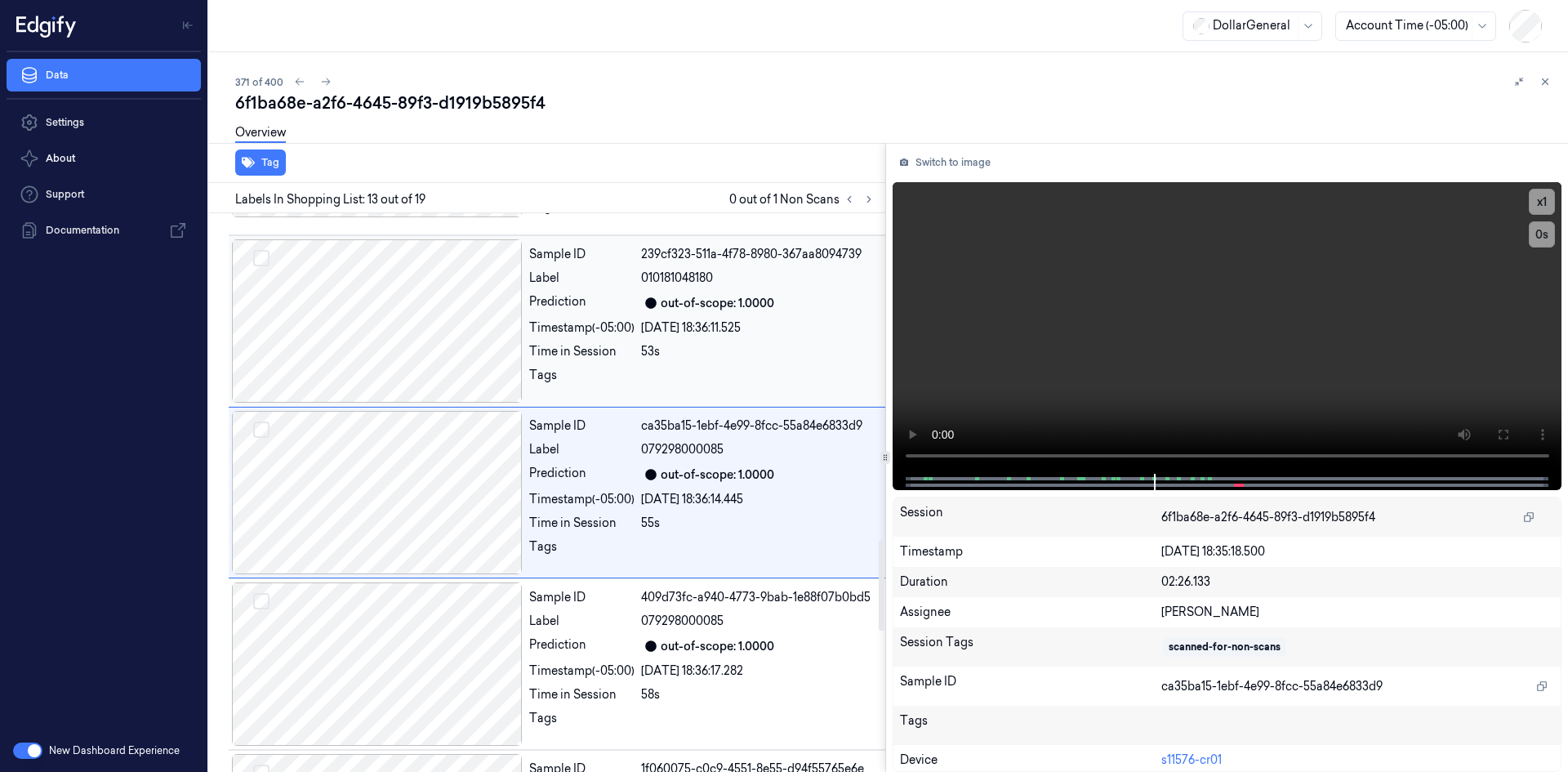
click at [683, 653] on div "out-of-scope: 1.0000" at bounding box center [717, 646] width 114 height 17
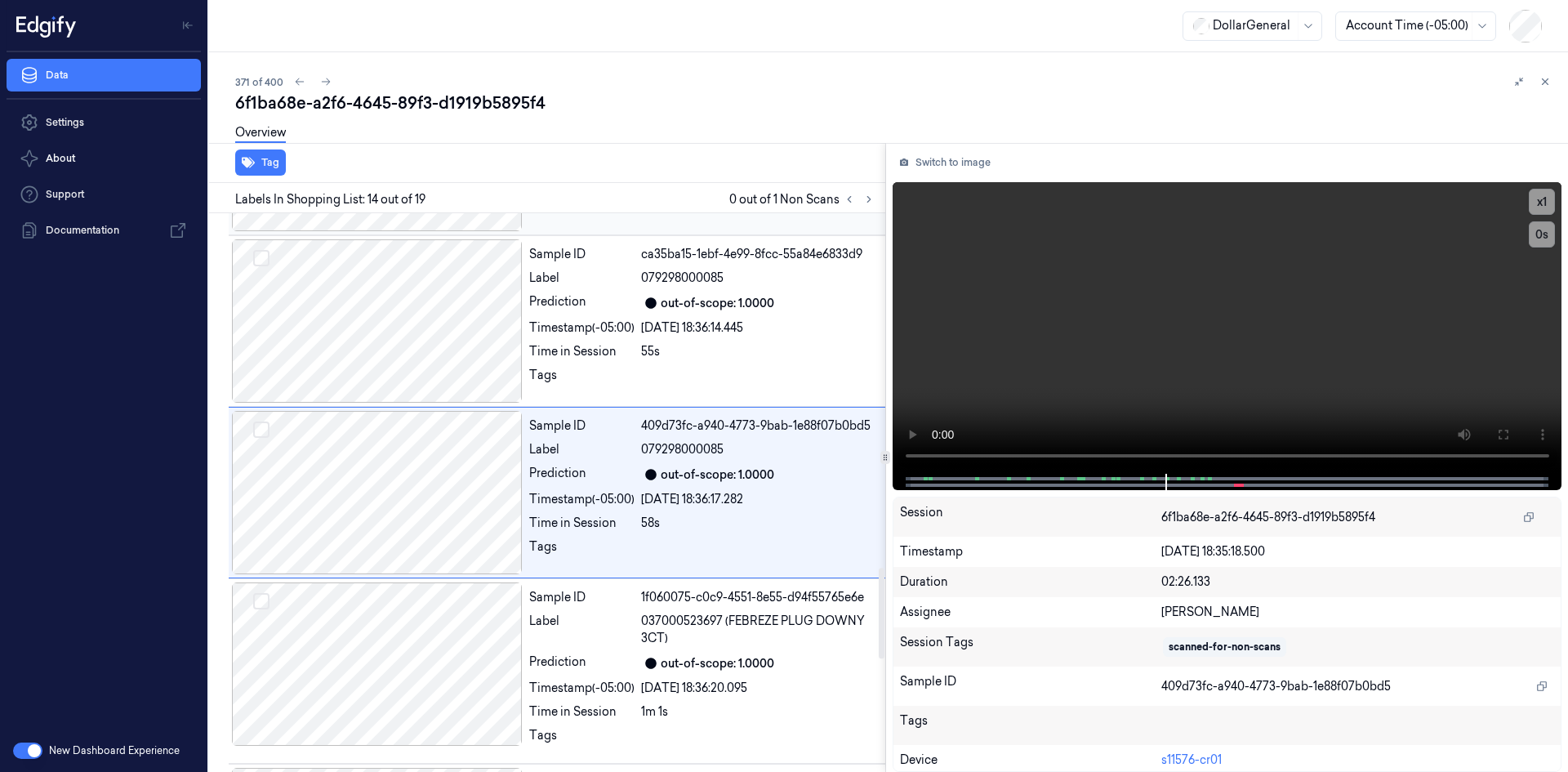
click at [683, 653] on div "Sample ID 1f060075-c0c9-4551-8e55-d94f55765e6e Label 037000523697 (FEBREZE PLUG…" at bounding box center [703, 670] width 359 height 177
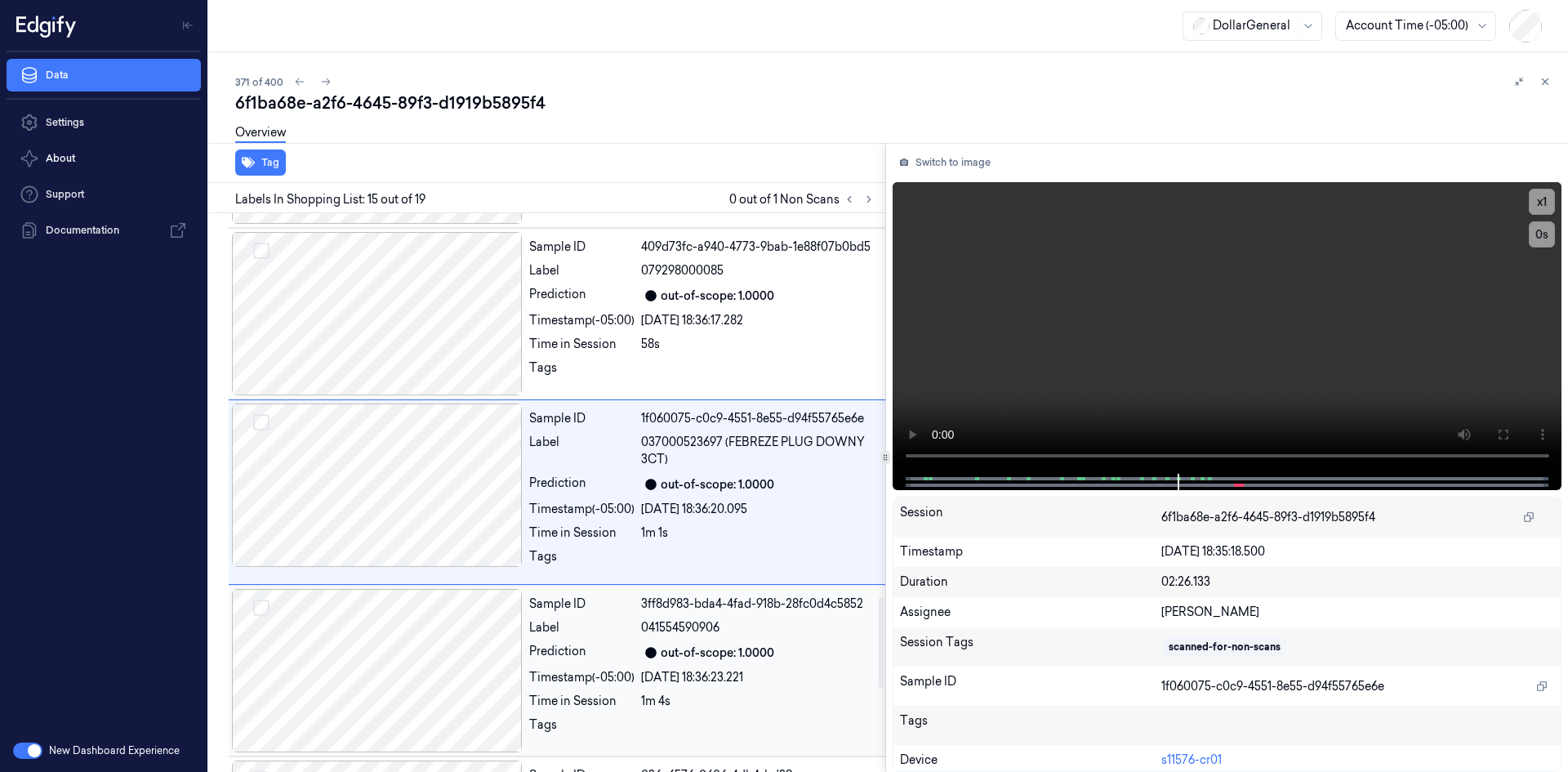
click at [684, 651] on div "out-of-scope: 1.0000" at bounding box center [717, 653] width 114 height 17
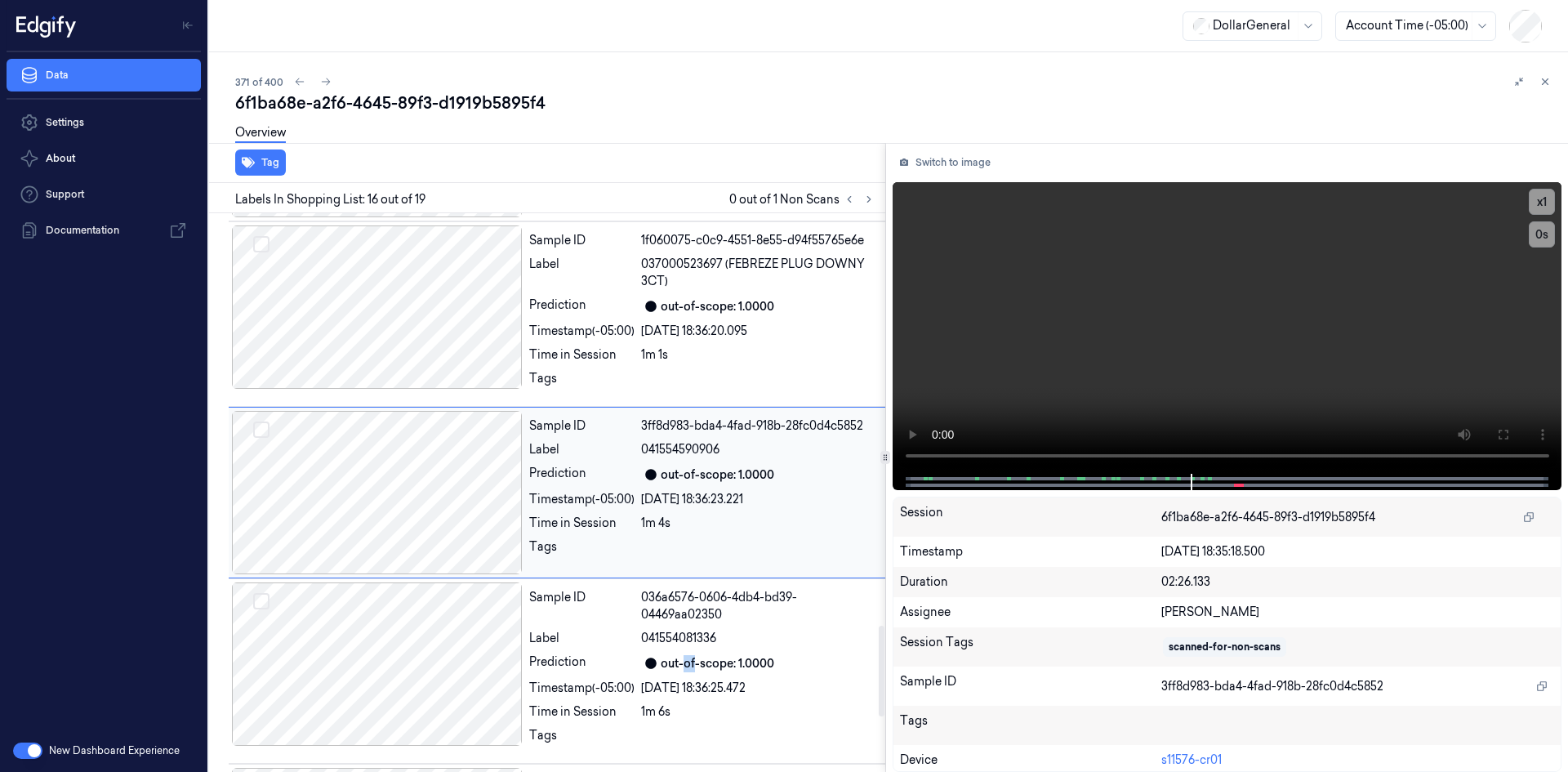
click at [684, 651] on div "Sample ID 036a6576-0606-4db4-bd39-04469aa02350 Label 041554081336 Prediction ou…" at bounding box center [703, 670] width 359 height 177
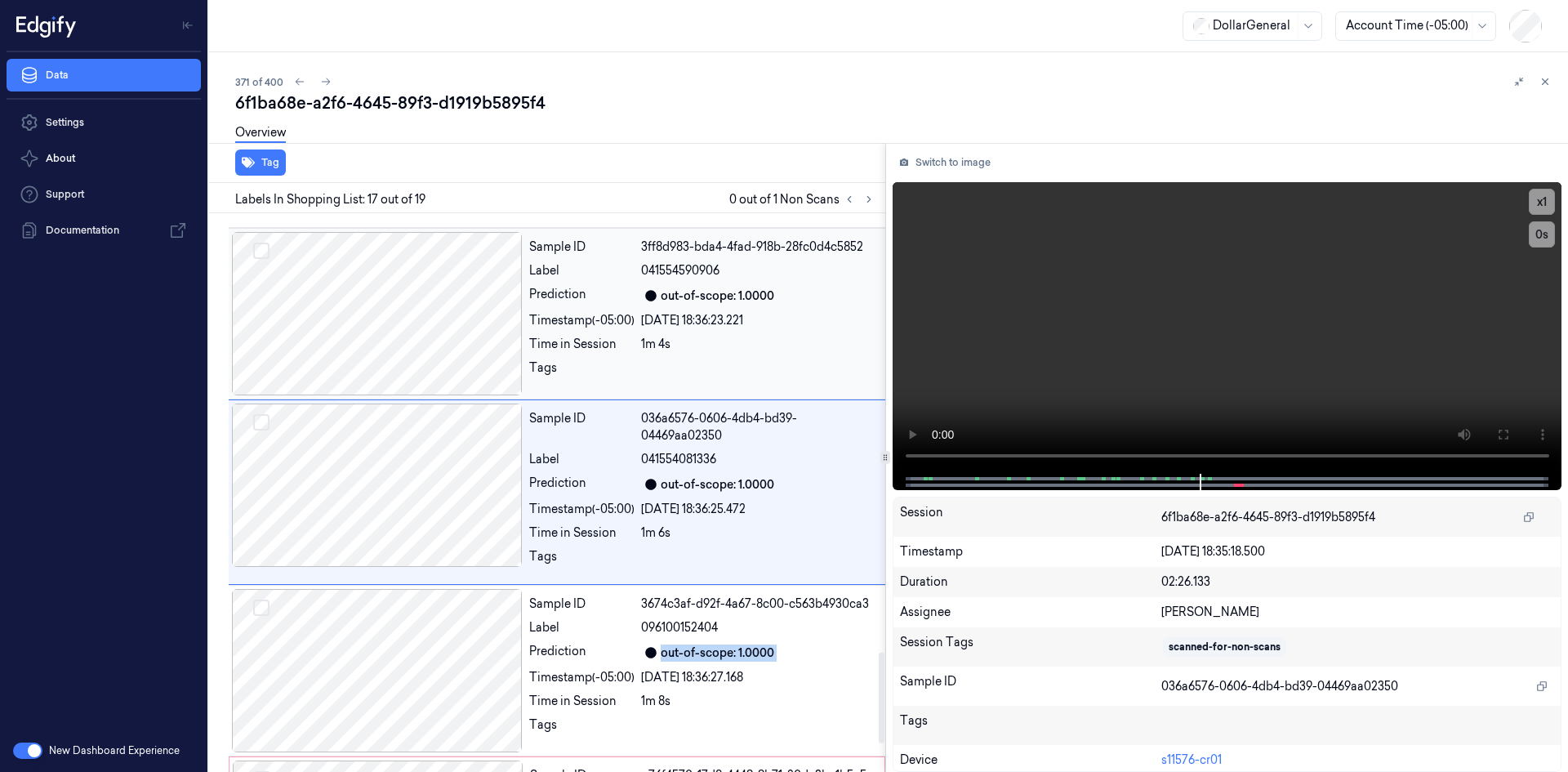
click at [684, 651] on div "out-of-scope: 1.0000" at bounding box center [717, 653] width 114 height 17
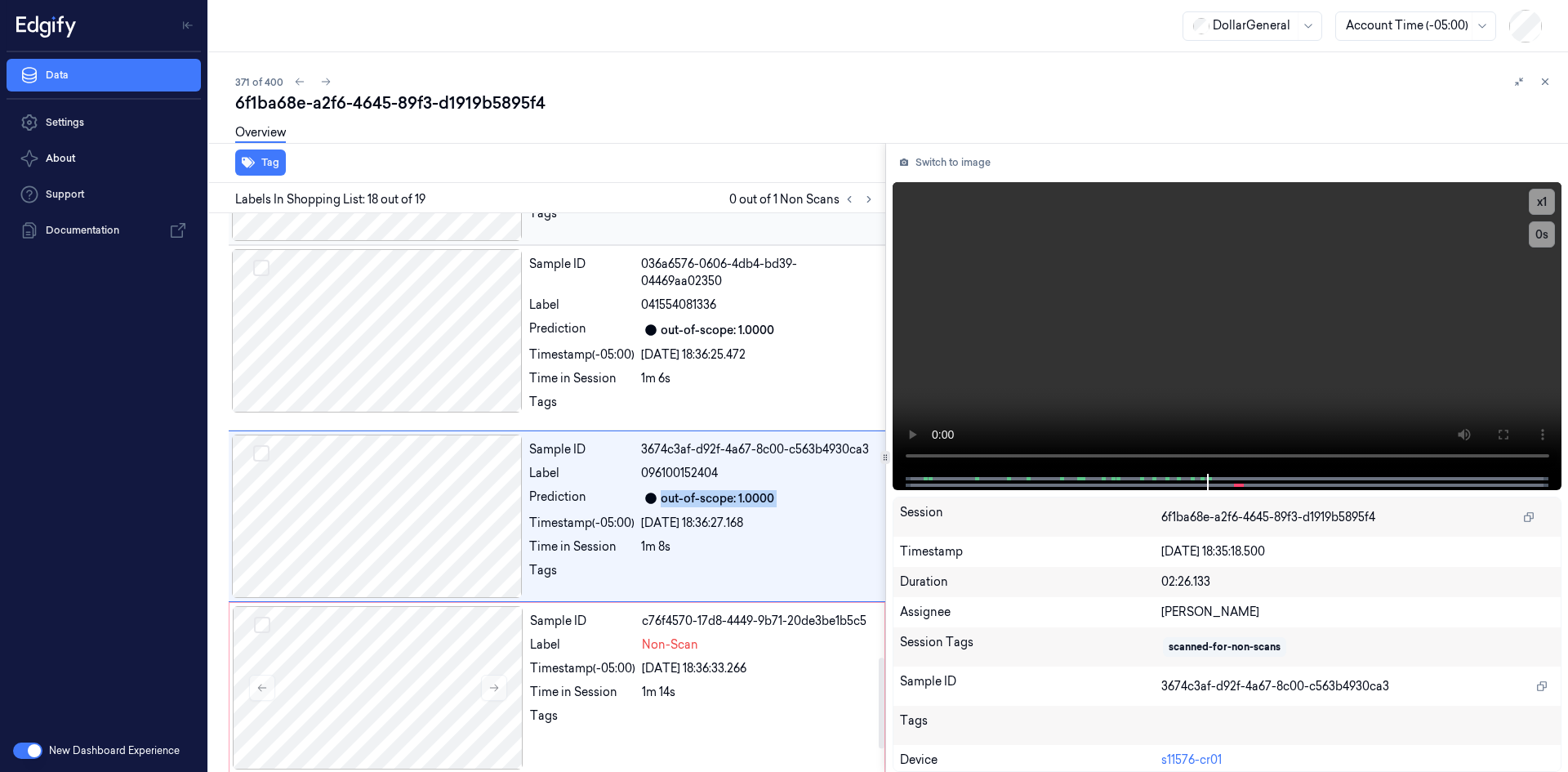
scroll to position [2886, 0]
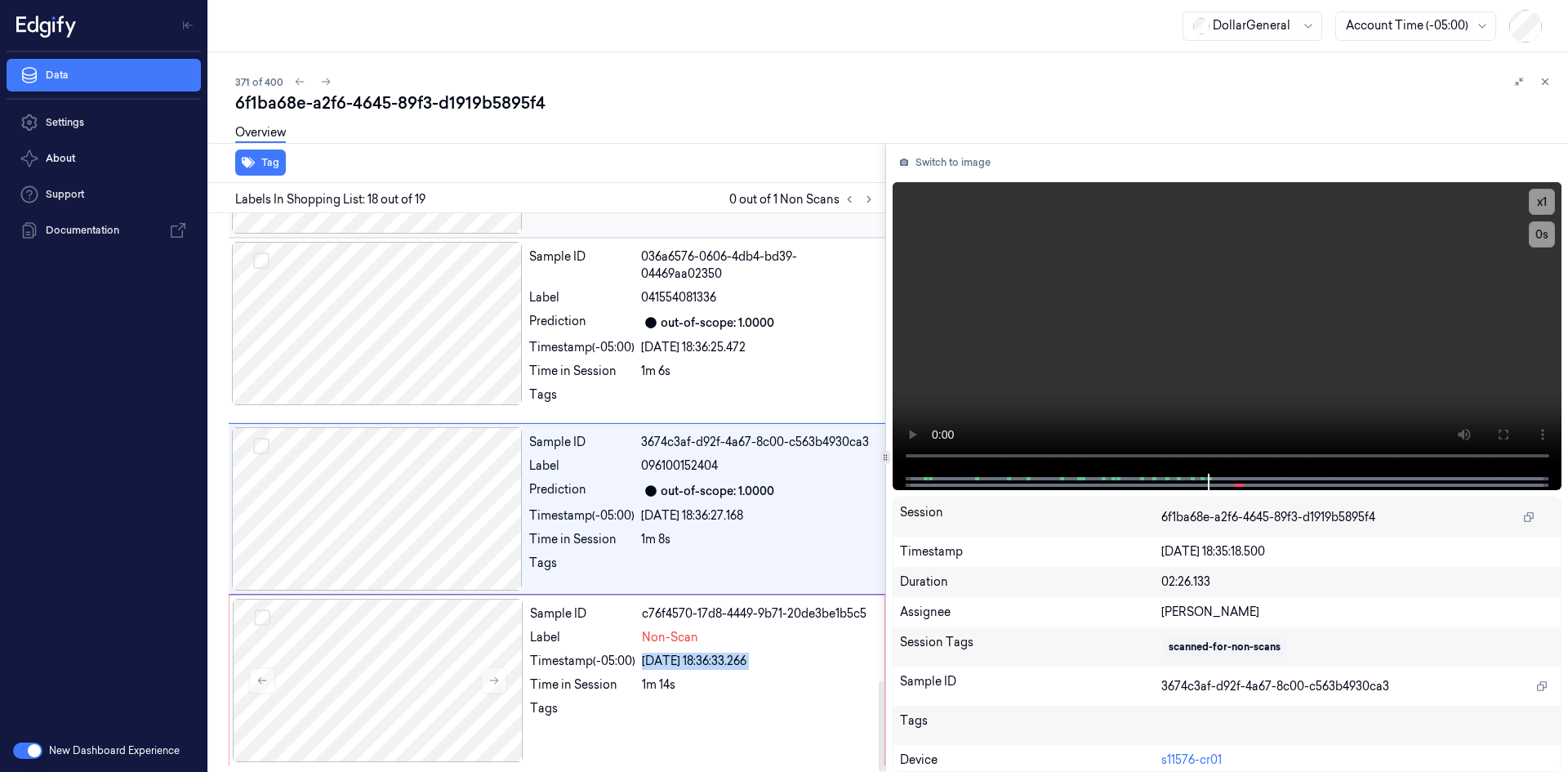
click at [684, 651] on div "Sample ID c76f4570-17d8-4449-9b71-20de3be1b5c5 Label Non-Scan Timestamp (-05:00…" at bounding box center [703, 680] width 358 height 163
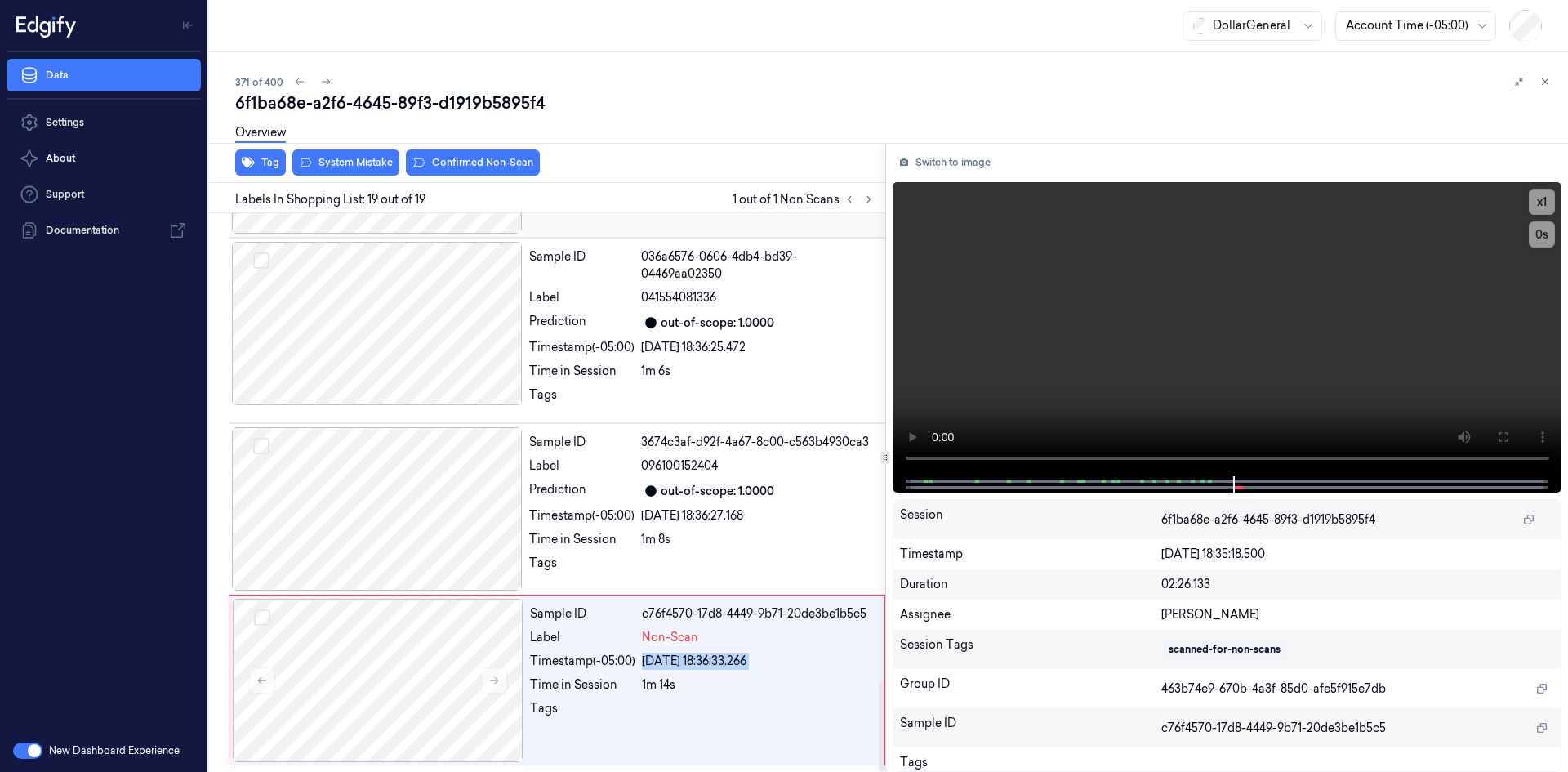
click at [684, 651] on div "Sample ID c76f4570-17d8-4449-9b71-20de3be1b5c5 Label Non-Scan Timestamp (-05:00…" at bounding box center [703, 680] width 358 height 163
click at [1305, 375] on video at bounding box center [1227, 330] width 670 height 294
click at [279, 163] on button "Tag" at bounding box center [260, 163] width 50 height 27
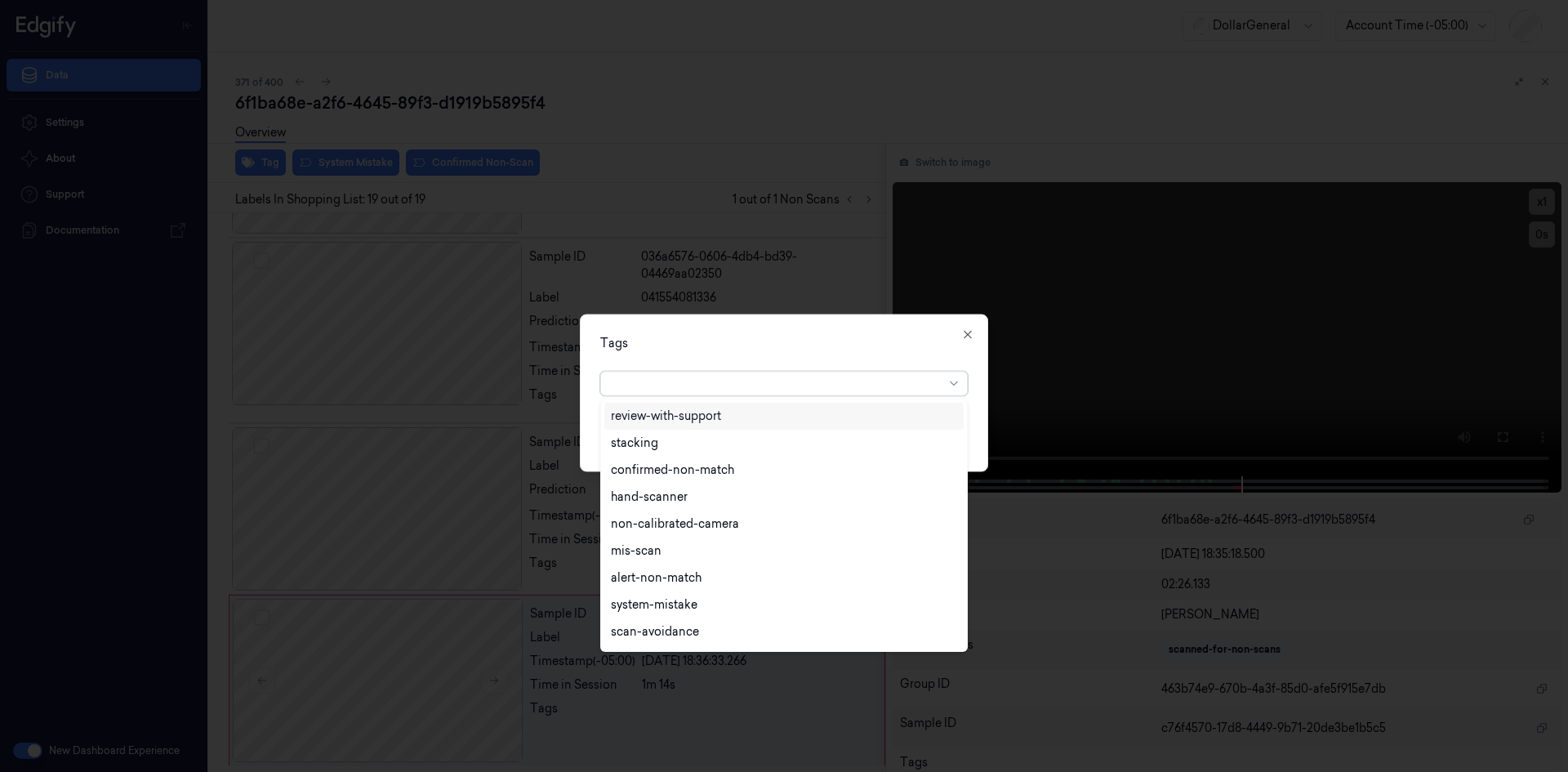
click at [739, 383] on div at bounding box center [777, 383] width 333 height 17
click at [656, 508] on div "flooid bug" at bounding box center [639, 500] width 56 height 17
click at [728, 342] on div "Tags" at bounding box center [783, 342] width 367 height 17
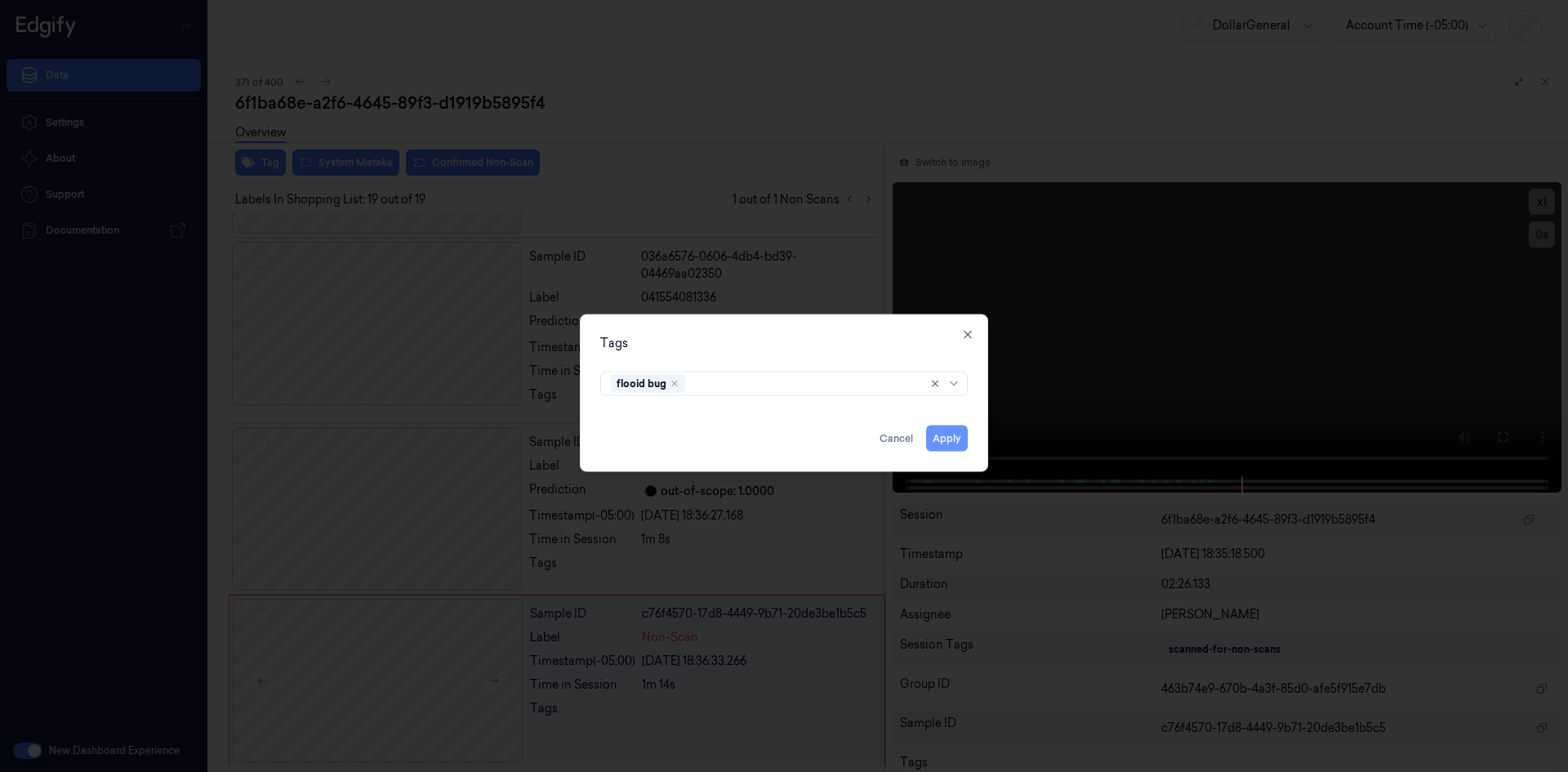
click at [961, 436] on button "Apply" at bounding box center [947, 437] width 42 height 27
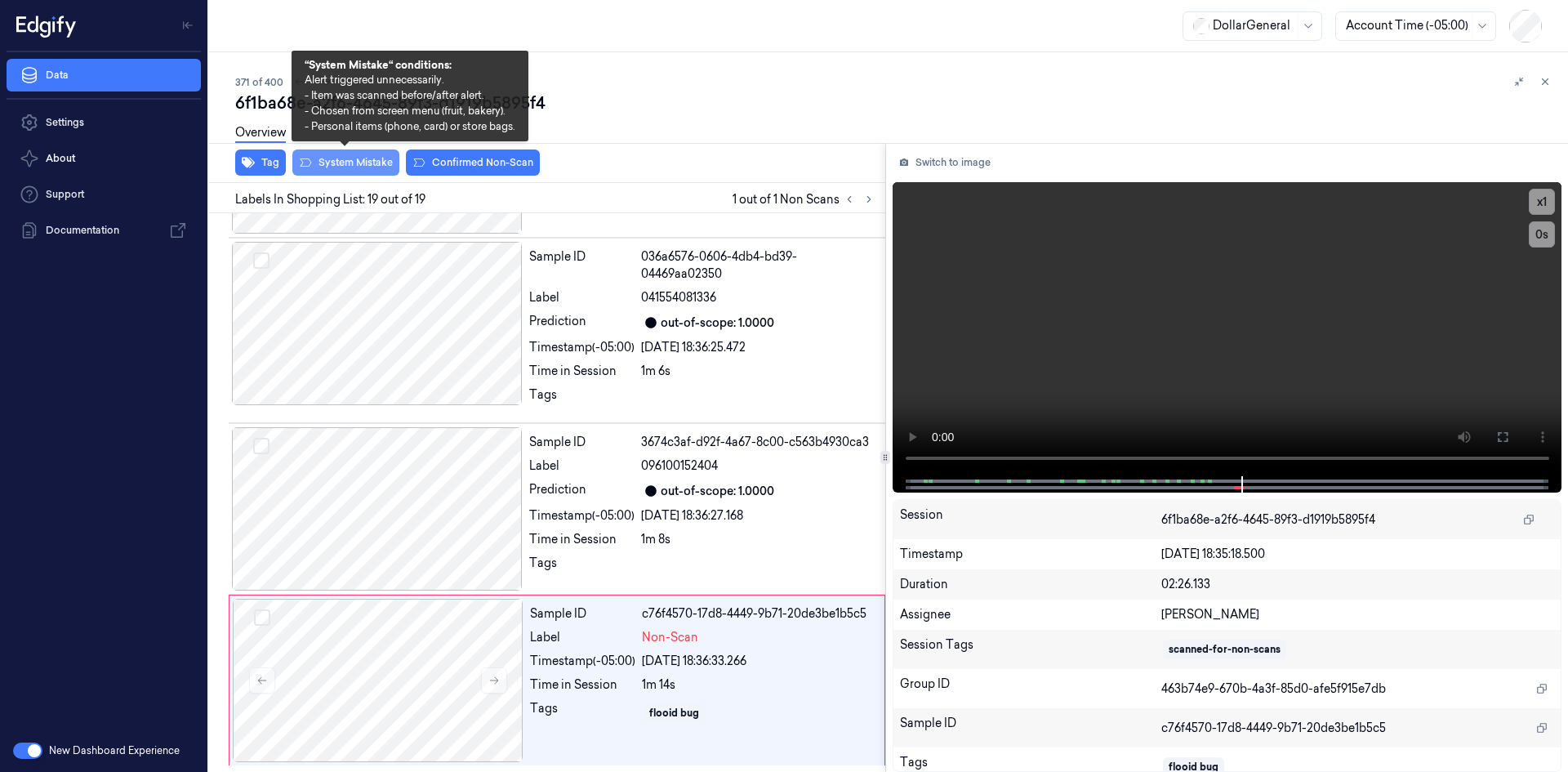
click at [354, 164] on button "System Mistake" at bounding box center [346, 163] width 107 height 27
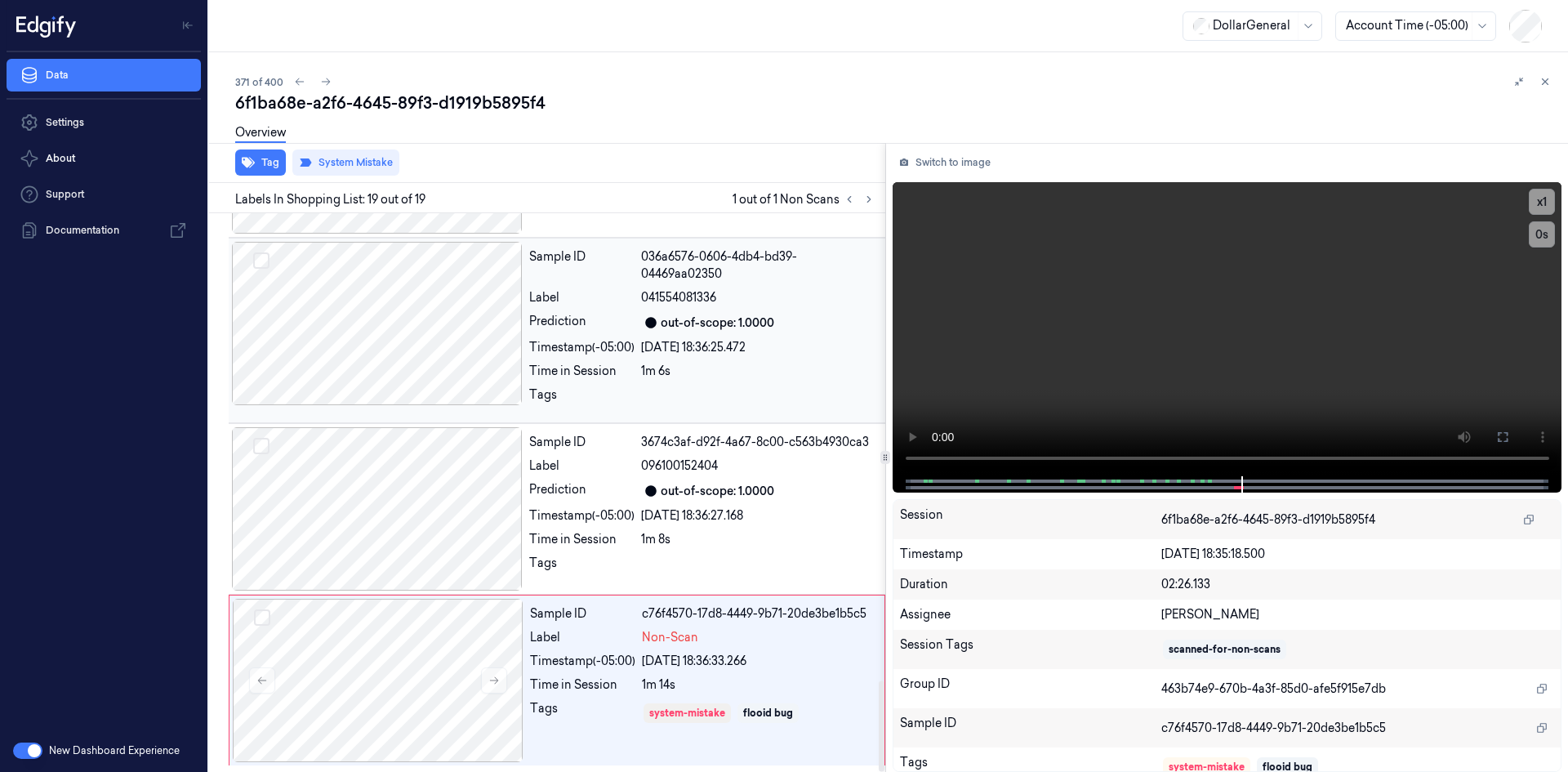
click at [600, 325] on div "Prediction" at bounding box center [581, 323] width 105 height 20
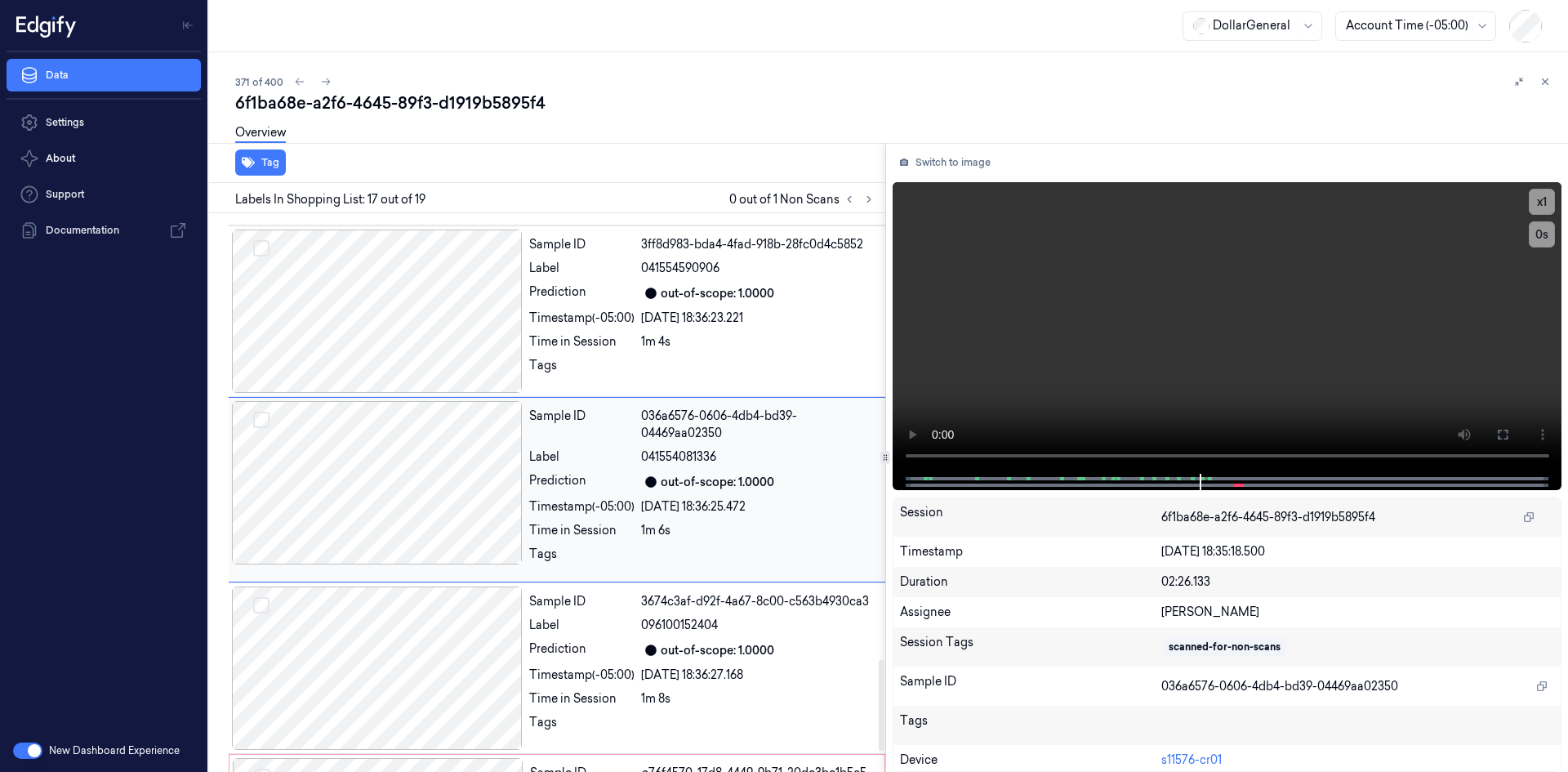
scroll to position [2724, 0]
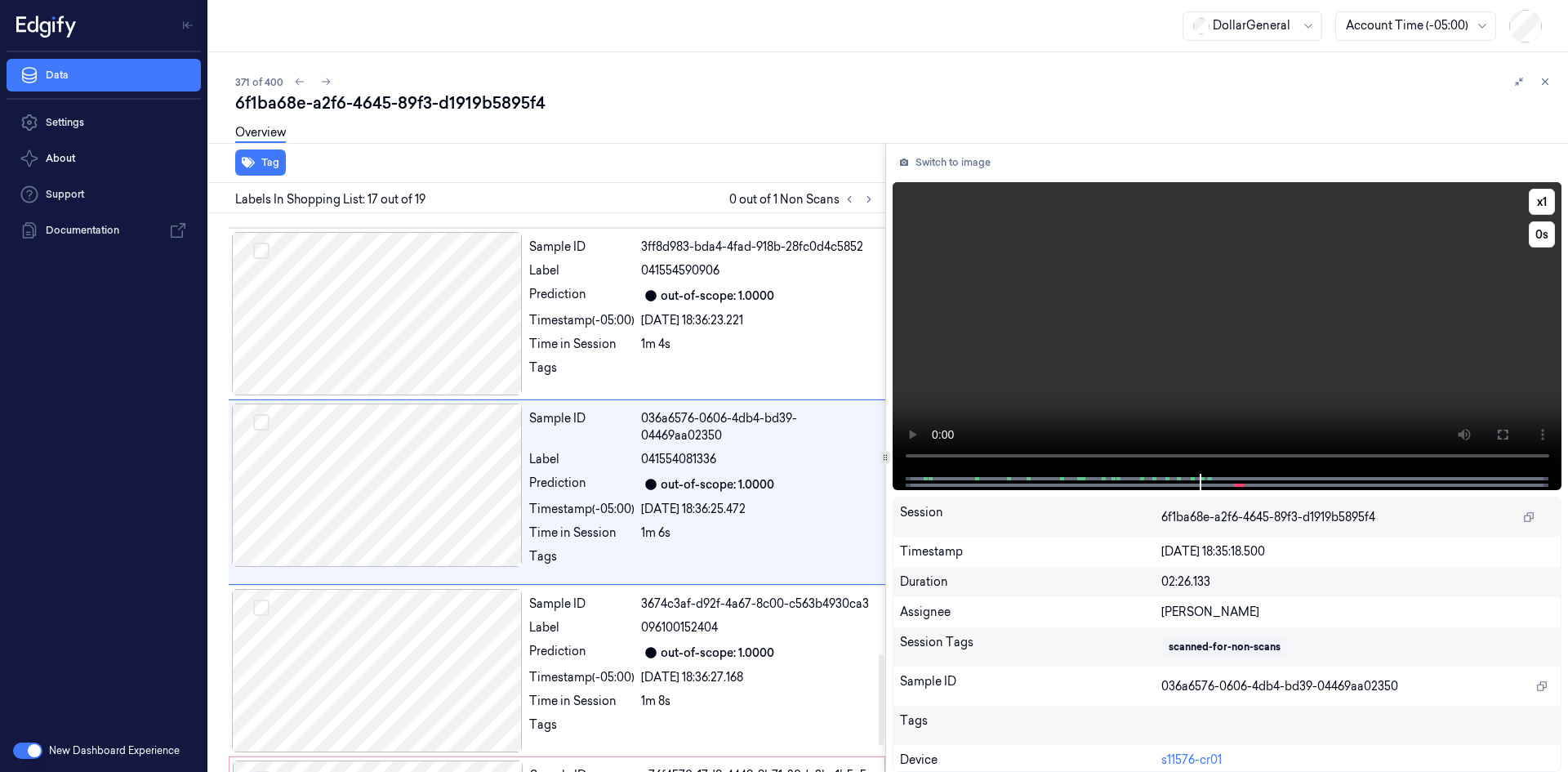
click at [1193, 282] on video at bounding box center [1227, 328] width 670 height 292
click at [1169, 279] on video at bounding box center [1227, 328] width 670 height 292
click at [693, 151] on div "Overview" at bounding box center [895, 135] width 1320 height 42
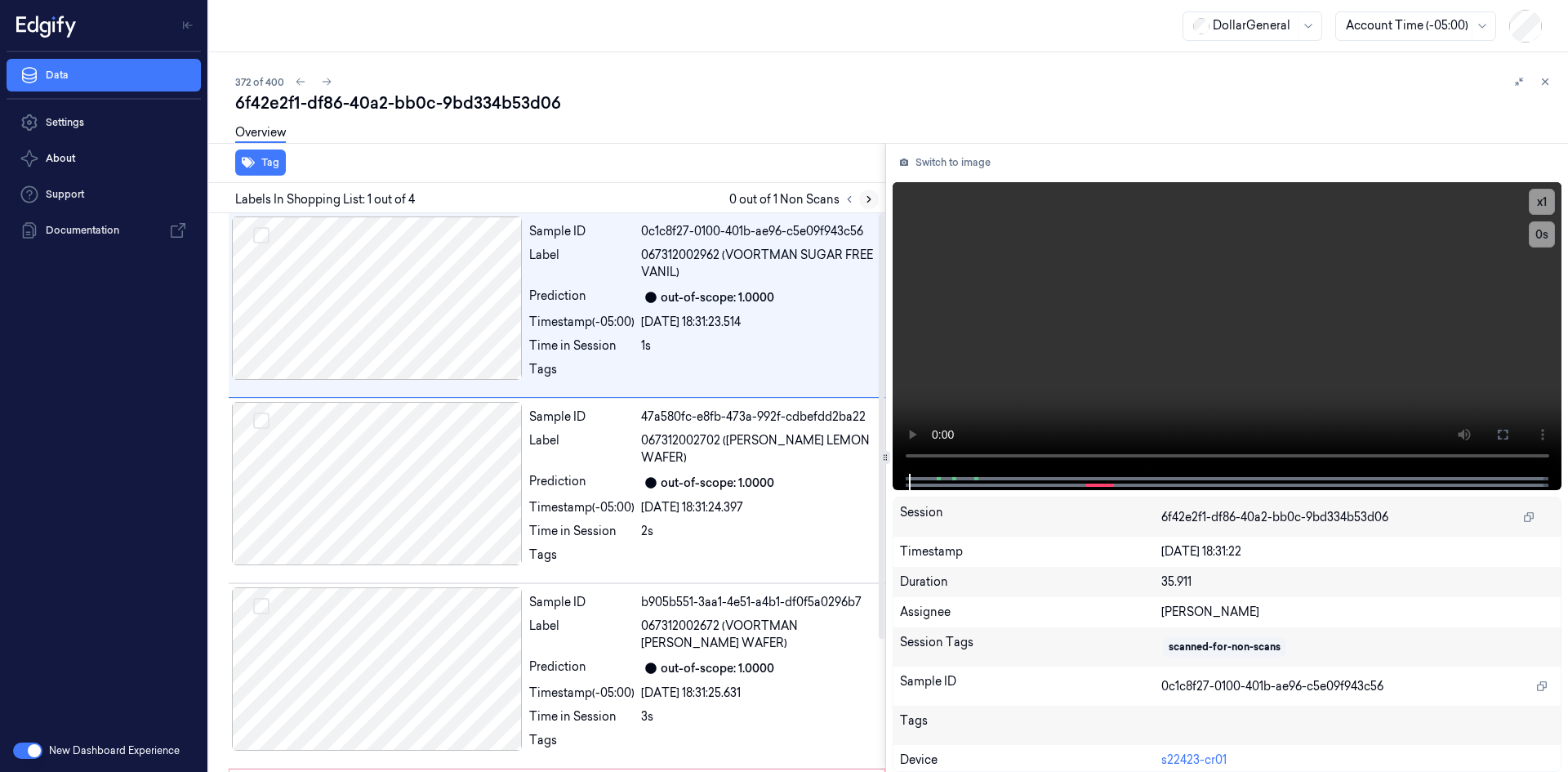
click at [860, 198] on button at bounding box center [869, 199] width 20 height 20
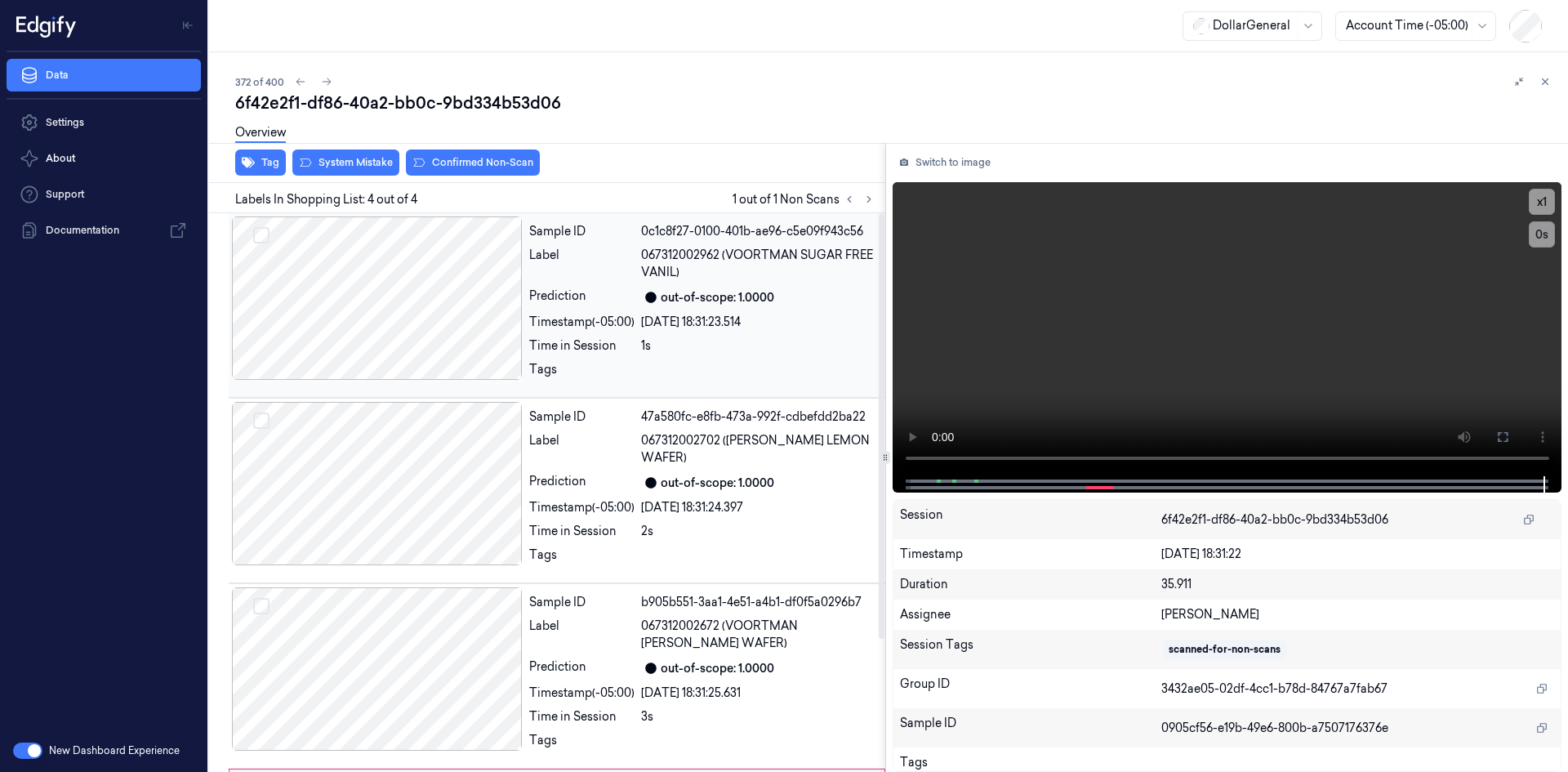
click at [634, 312] on div "Sample ID 0c1c8f27-0100-401b-ae96-c5e09f943c56 Label 067312002962 (VOORTMAN SUG…" at bounding box center [703, 305] width 359 height 177
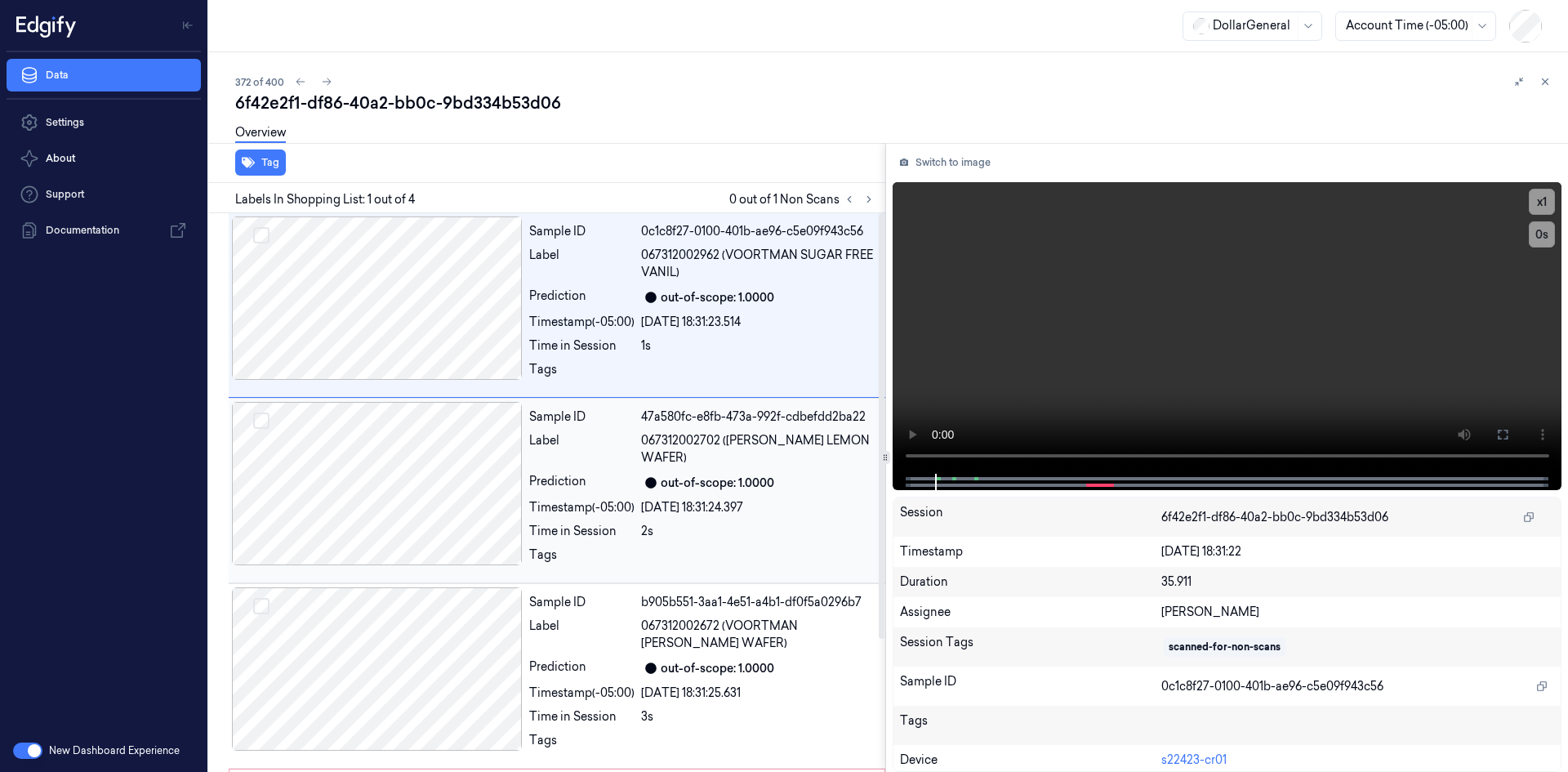
click at [641, 442] on span "067312002702 (VOORTMAN SF LEMON WAFER)" at bounding box center [758, 449] width 235 height 34
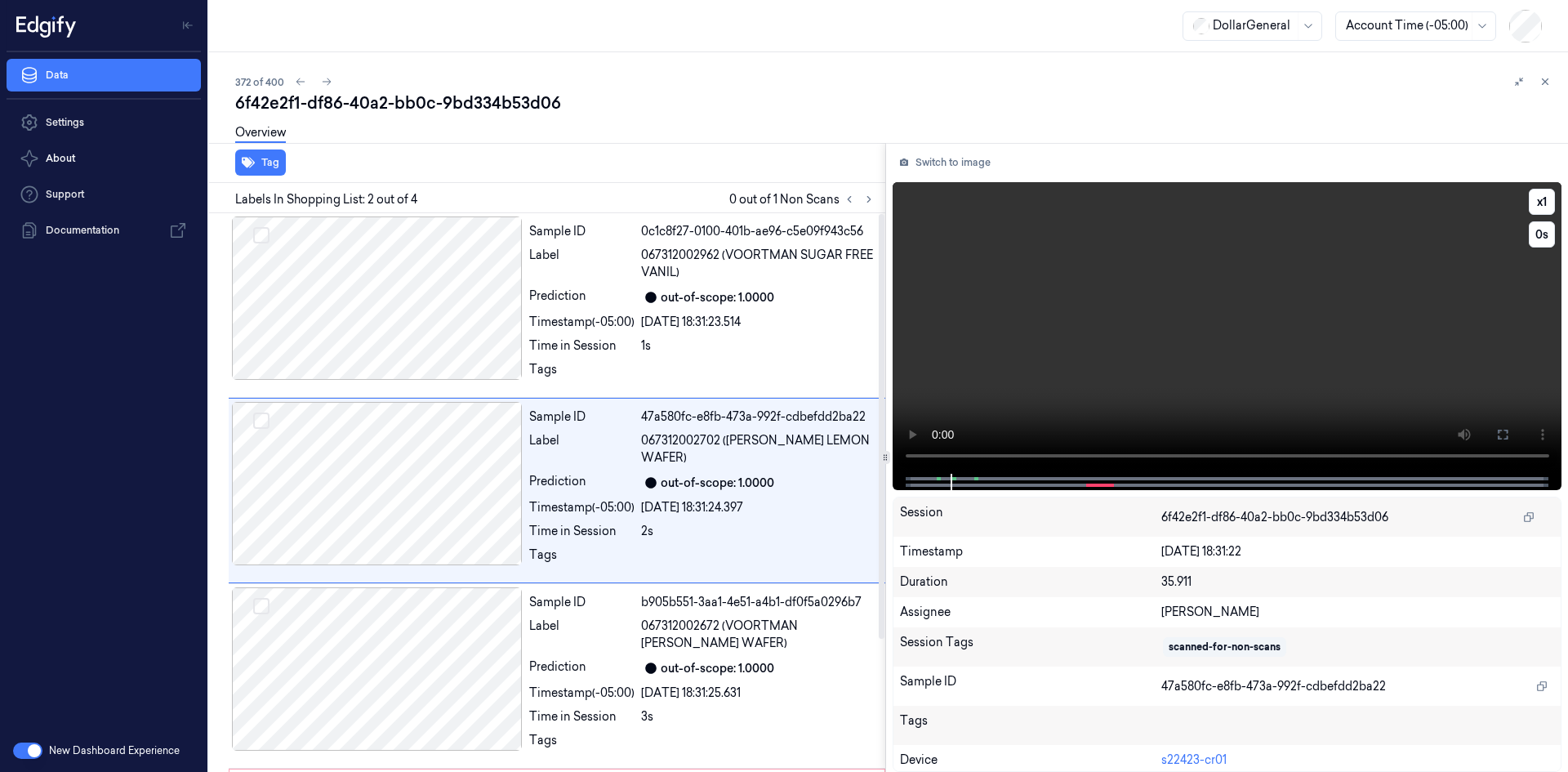
click at [916, 361] on video at bounding box center [1227, 328] width 670 height 292
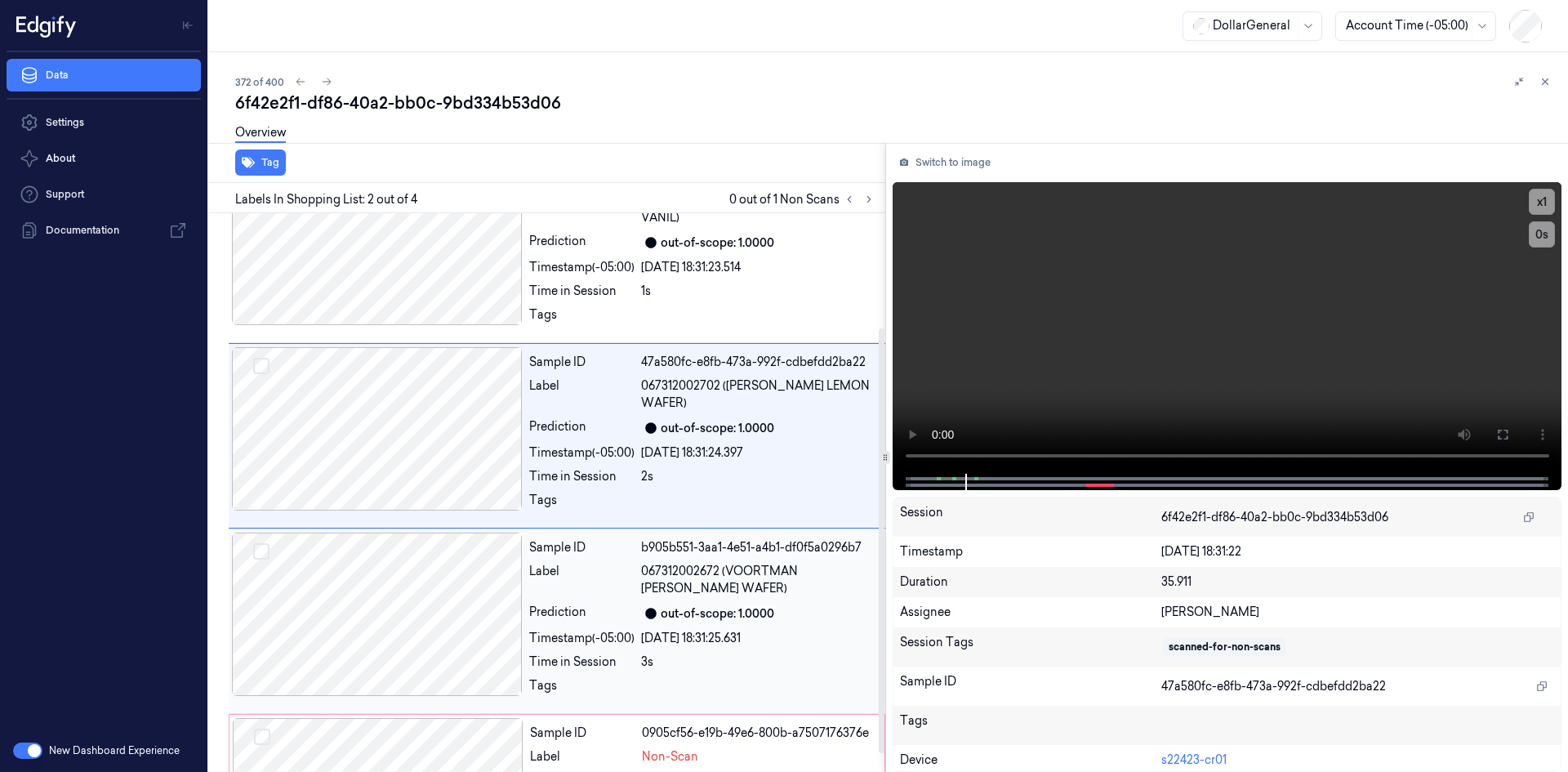
scroll to position [174, 0]
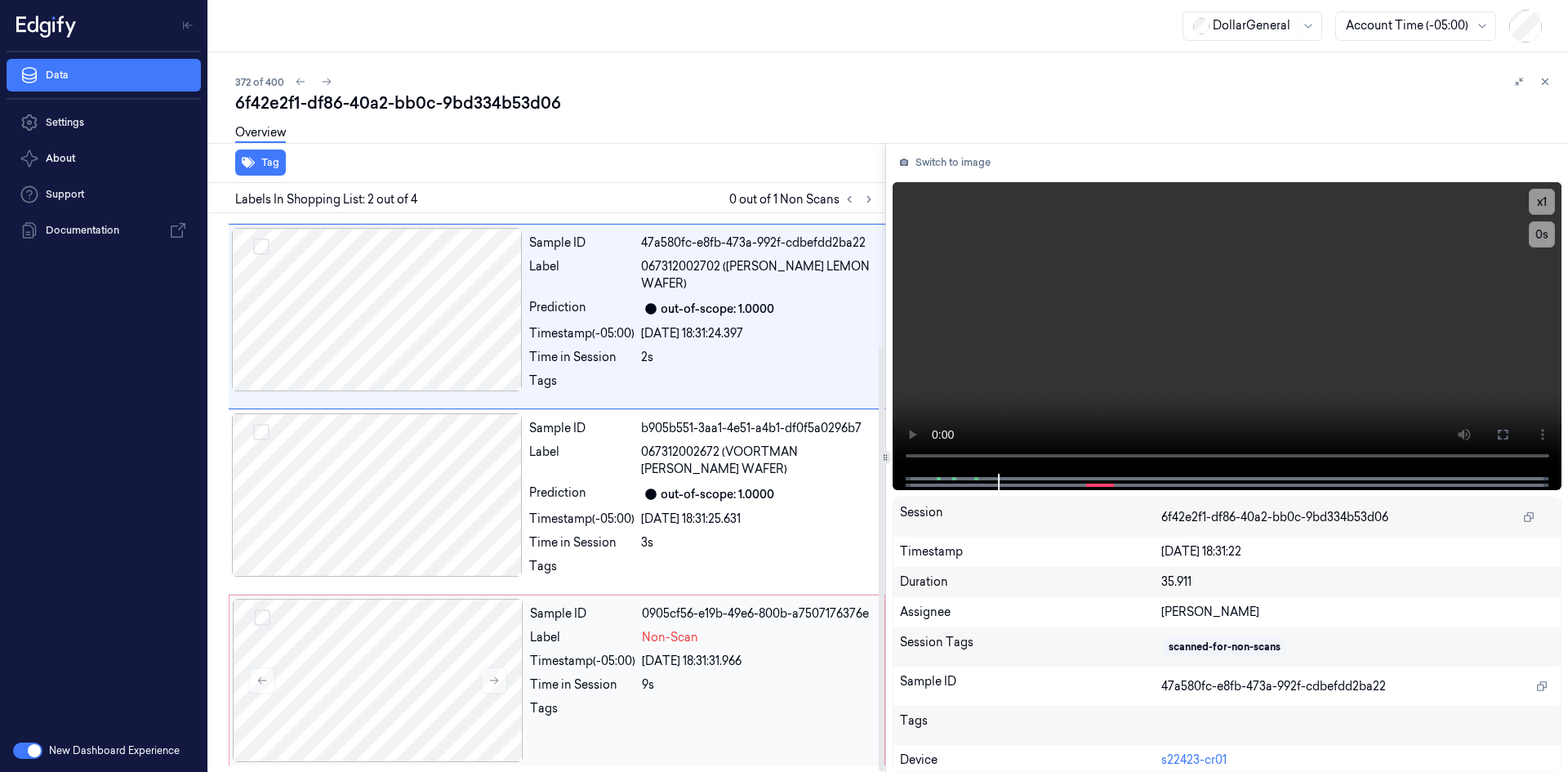
click at [617, 650] on div "Sample ID 0905cf56-e19b-49e6-800b-a7507176376e Label Non-Scan Timestamp (-05:00…" at bounding box center [703, 680] width 358 height 163
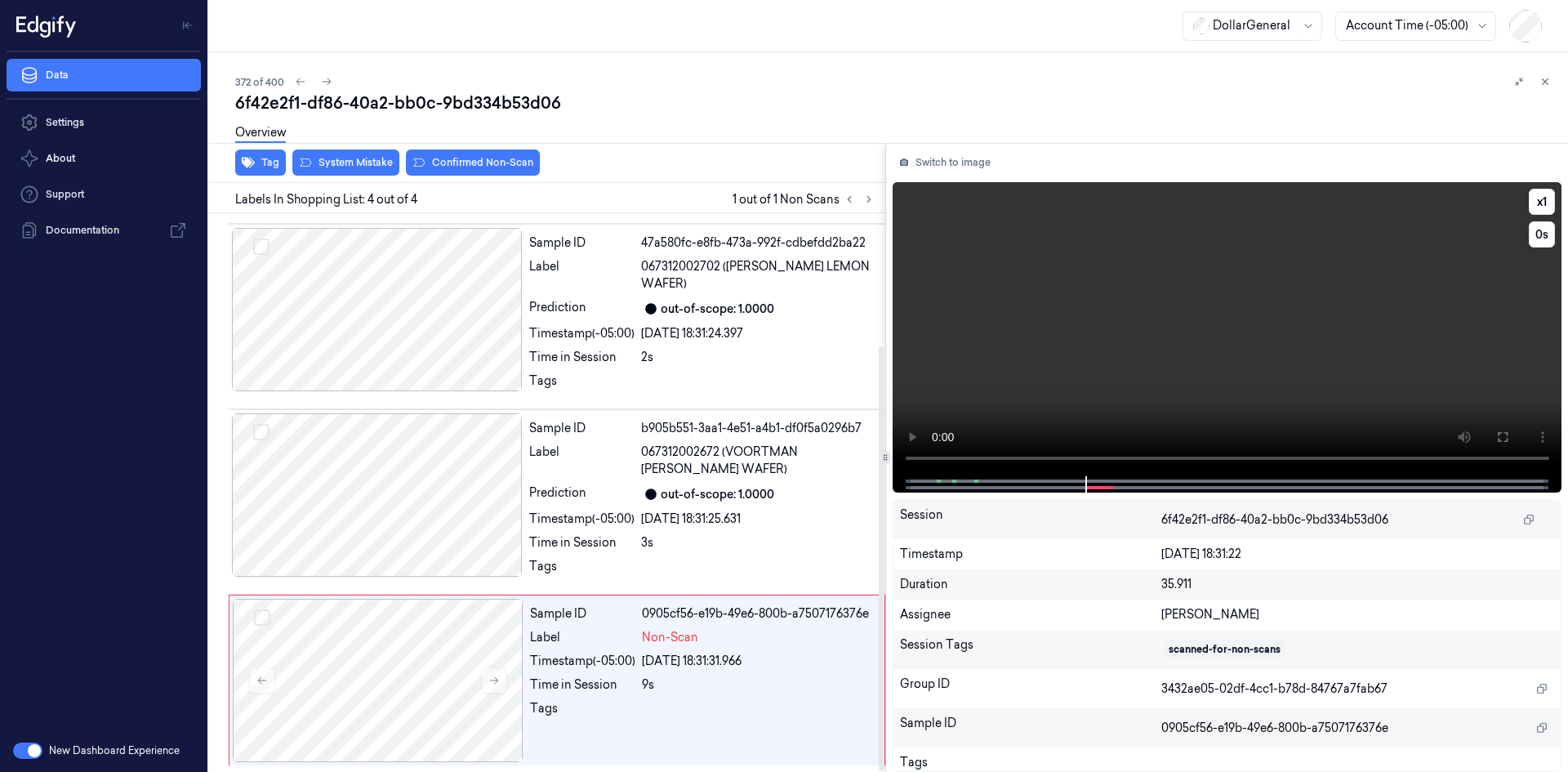
click at [955, 372] on video at bounding box center [1227, 330] width 670 height 294
click at [264, 157] on button "Tag" at bounding box center [260, 163] width 50 height 27
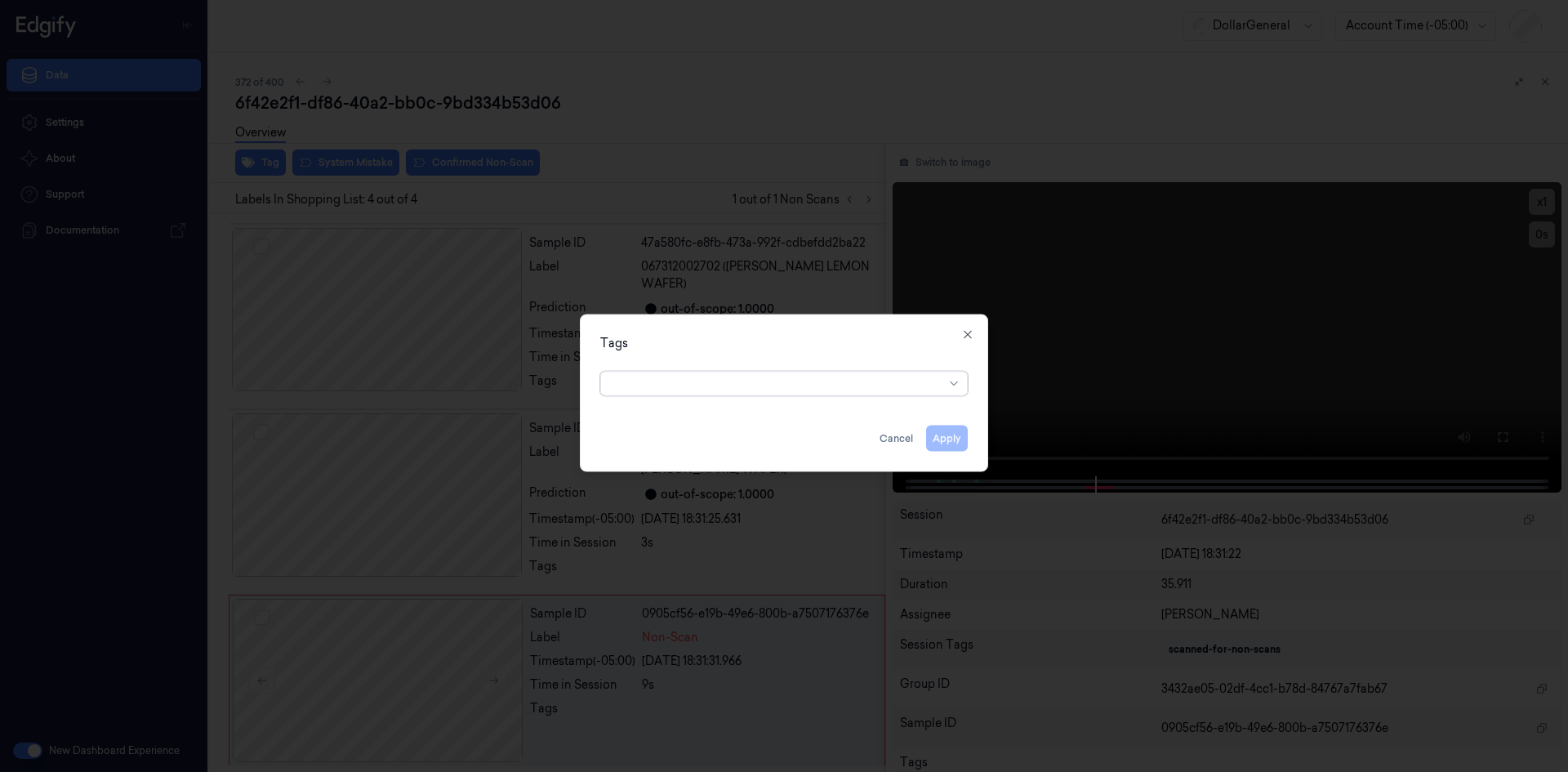
click at [822, 372] on div at bounding box center [777, 383] width 333 height 23
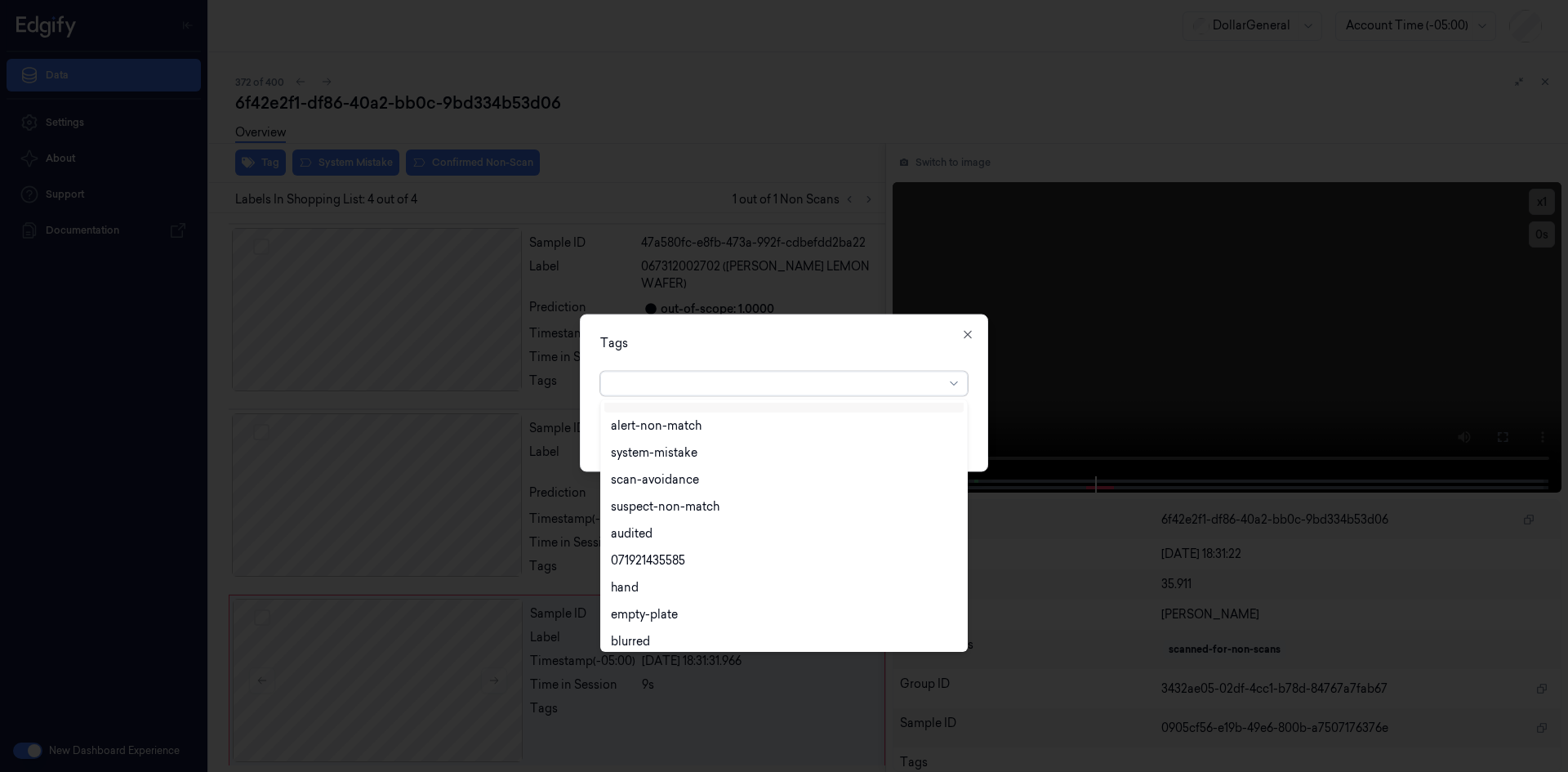
scroll to position [294, 0]
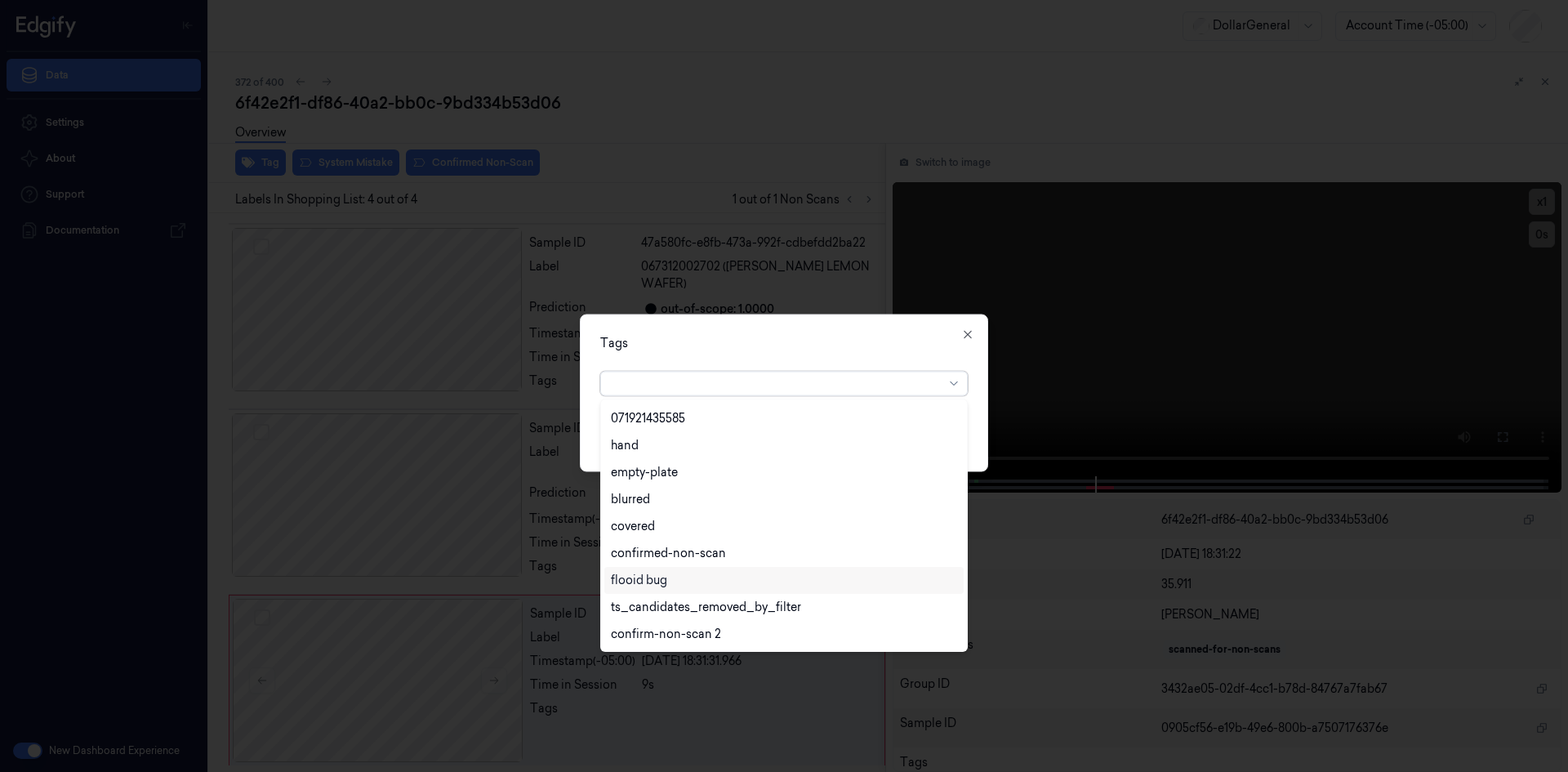
click at [686, 580] on div "flooid bug" at bounding box center [784, 580] width 347 height 17
click at [795, 366] on div "option flooid bug , selected. 22 results available. Use Up and Down to choose o…" at bounding box center [783, 380] width 367 height 31
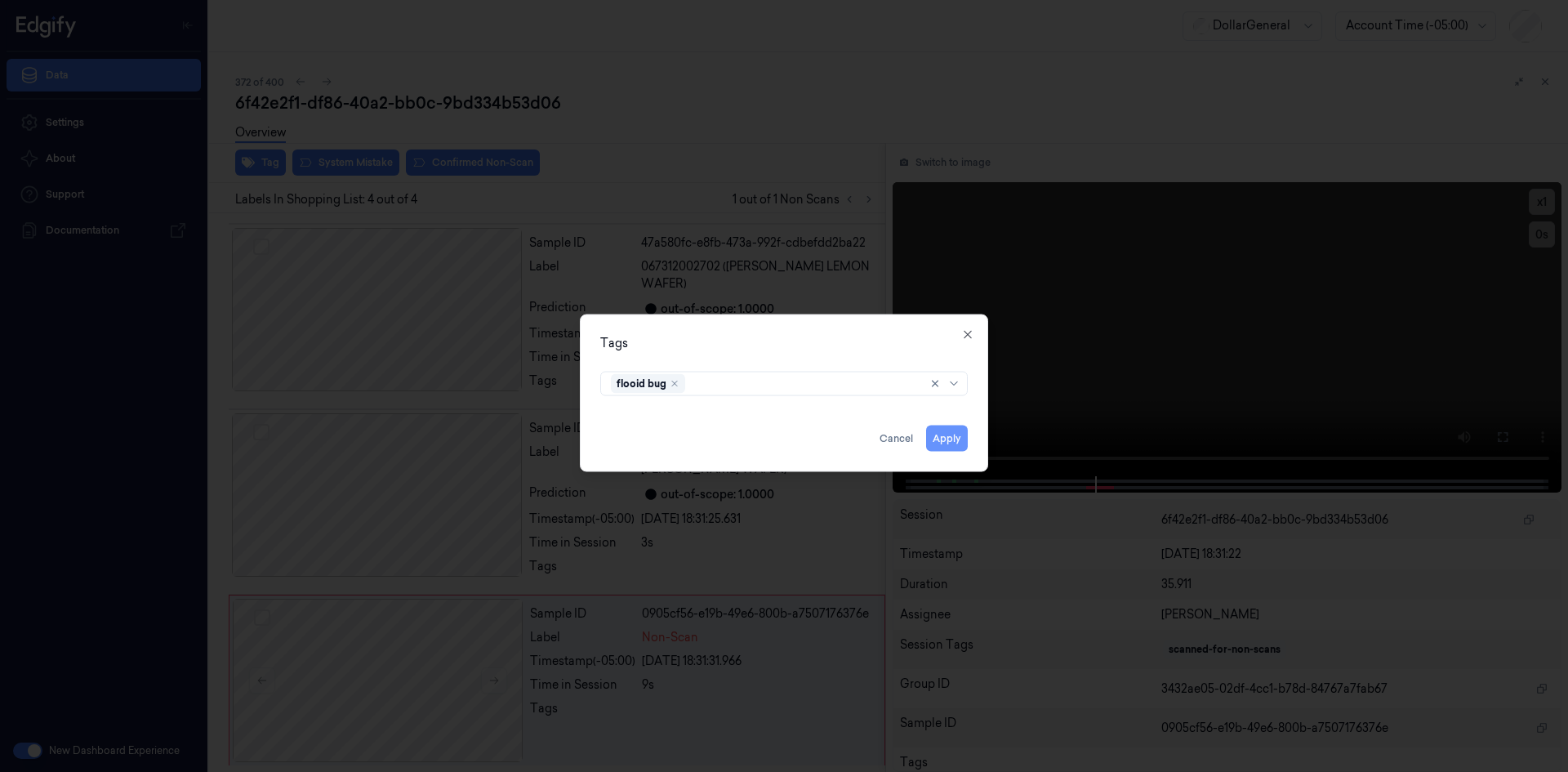
click at [947, 436] on button "Apply" at bounding box center [947, 437] width 42 height 27
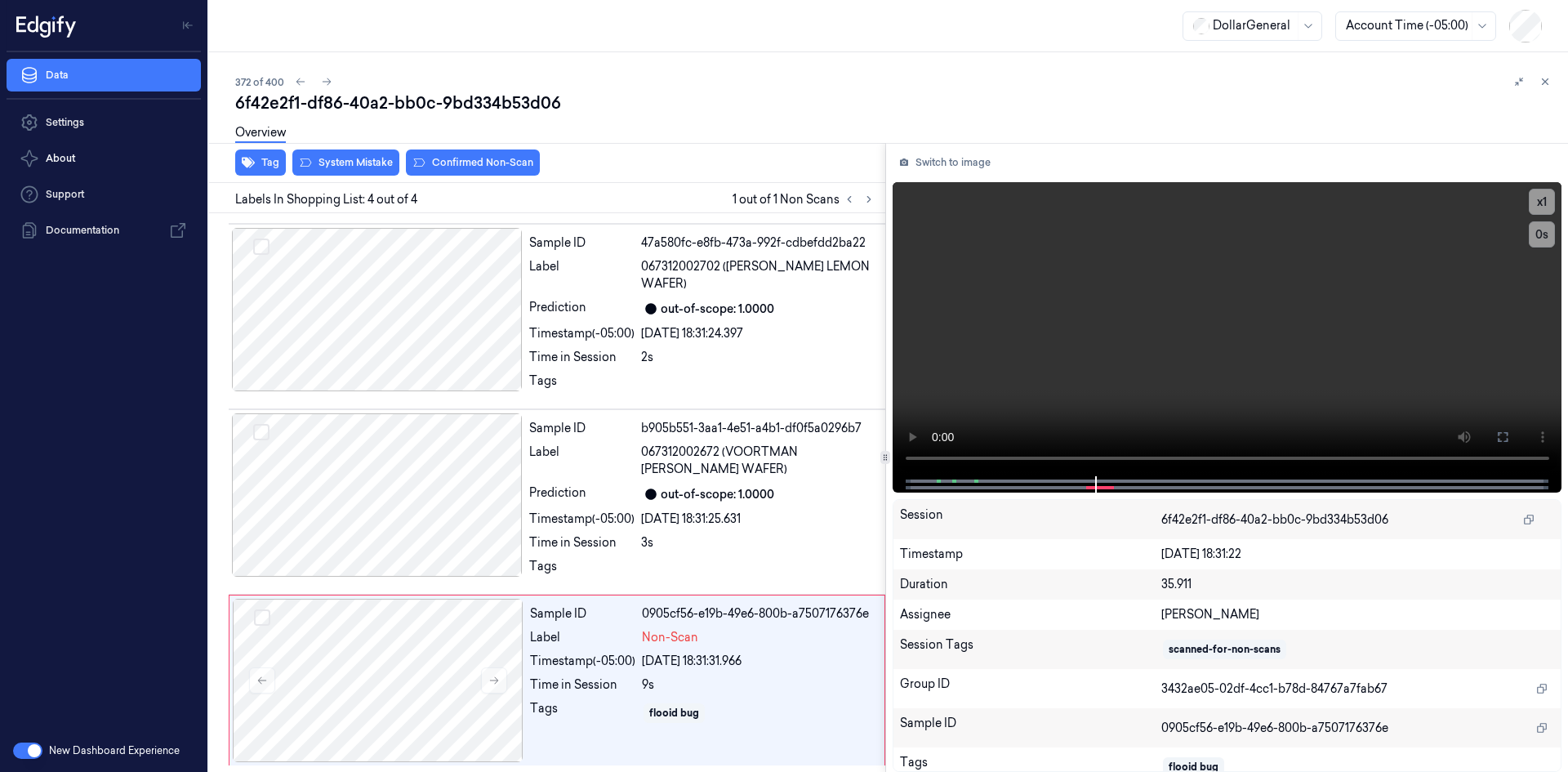
click at [324, 153] on div "Overview" at bounding box center [895, 135] width 1320 height 42
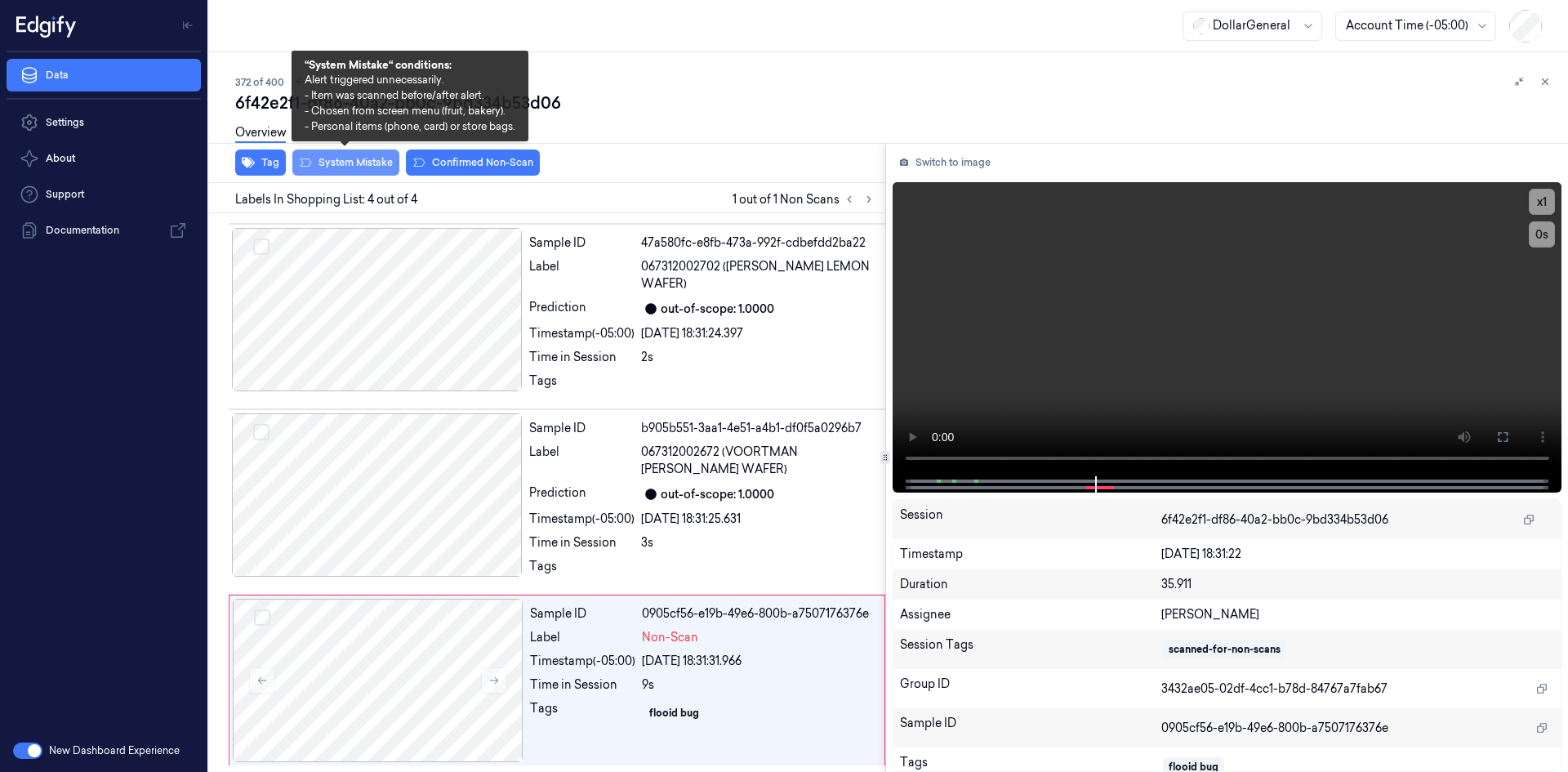
click at [327, 158] on button "System Mistake" at bounding box center [346, 163] width 107 height 27
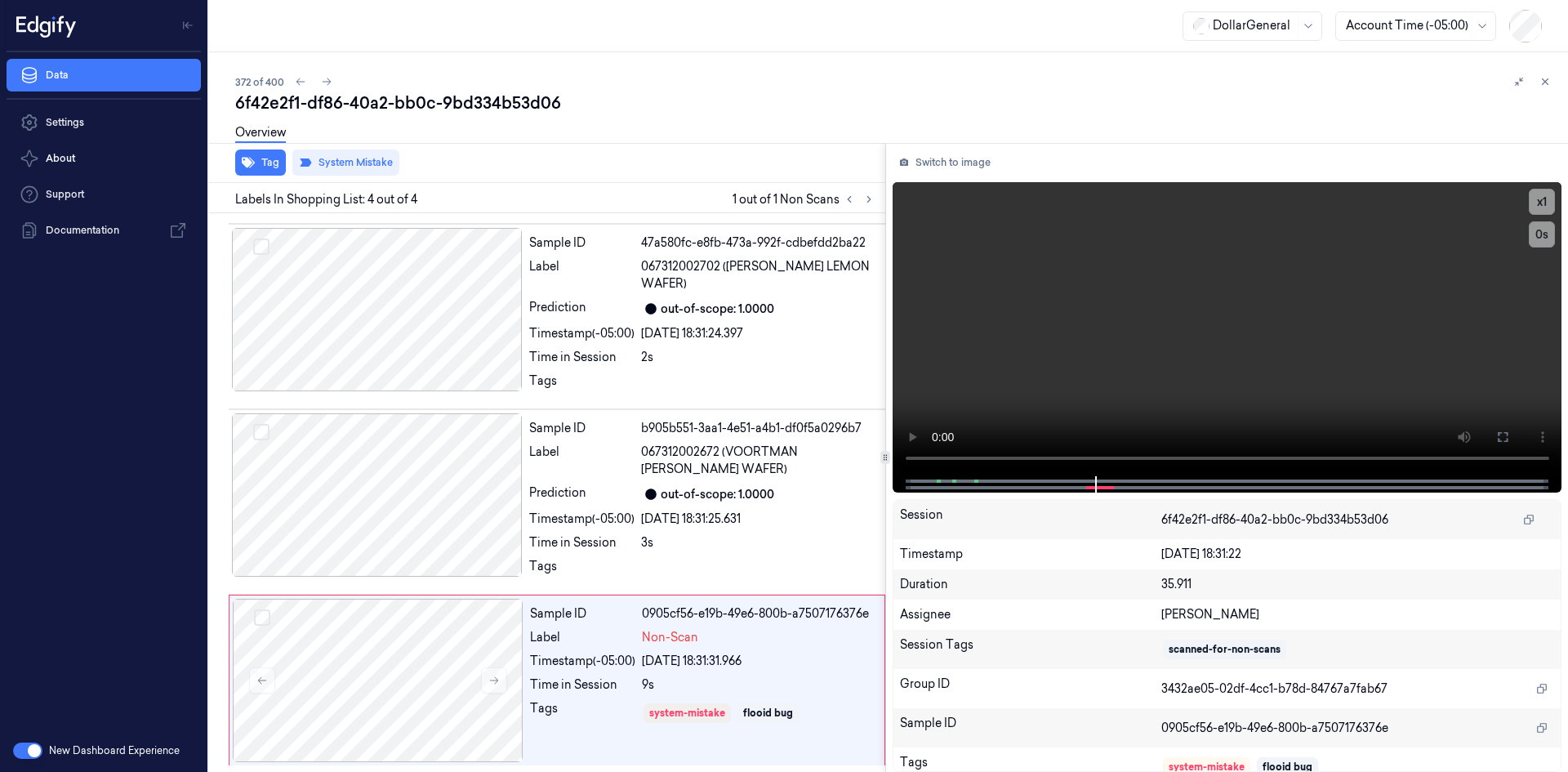
click at [496, 84] on div "372 of 400" at bounding box center [895, 81] width 1320 height 20
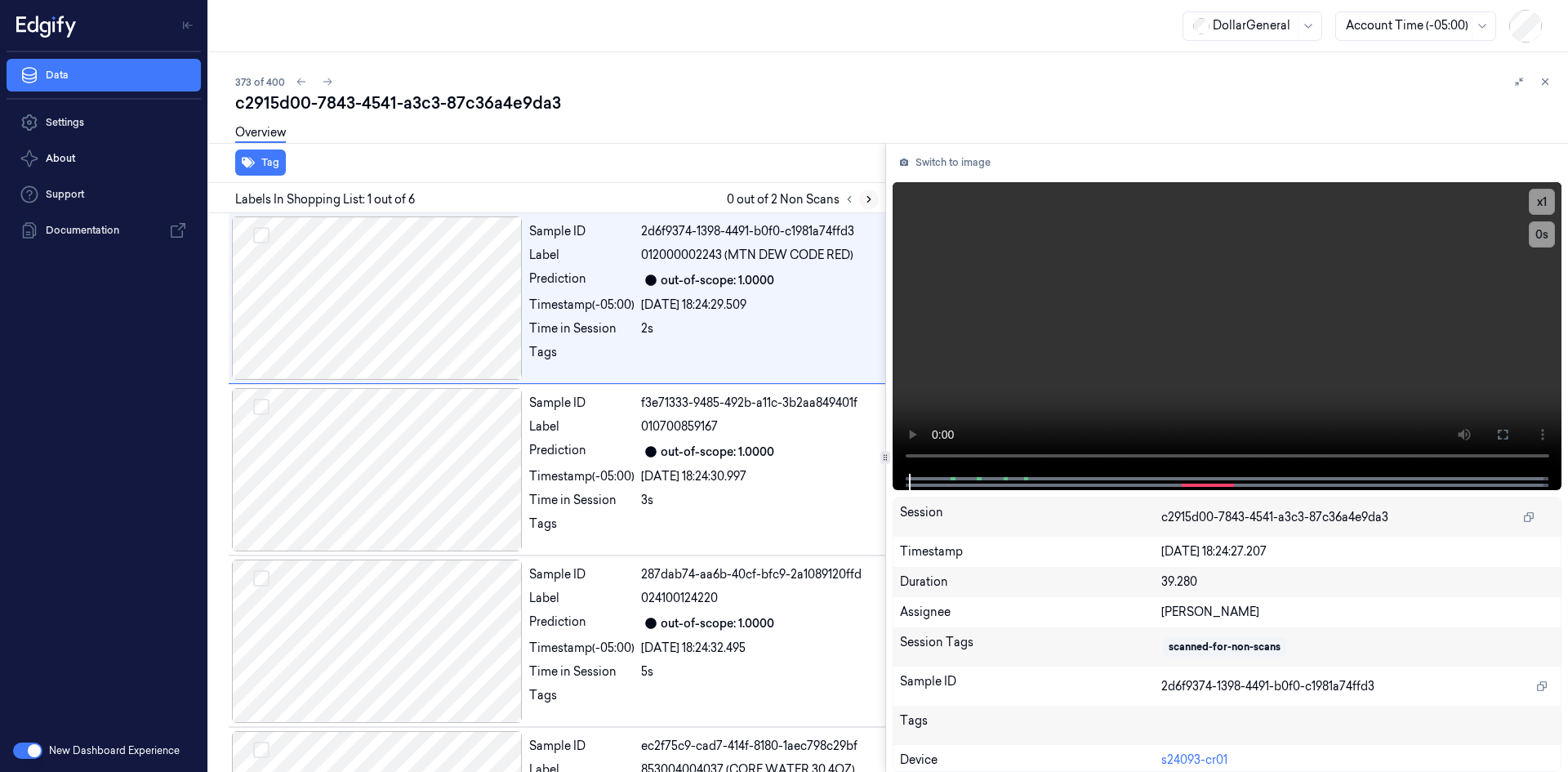
click at [868, 197] on icon at bounding box center [869, 199] width 11 height 11
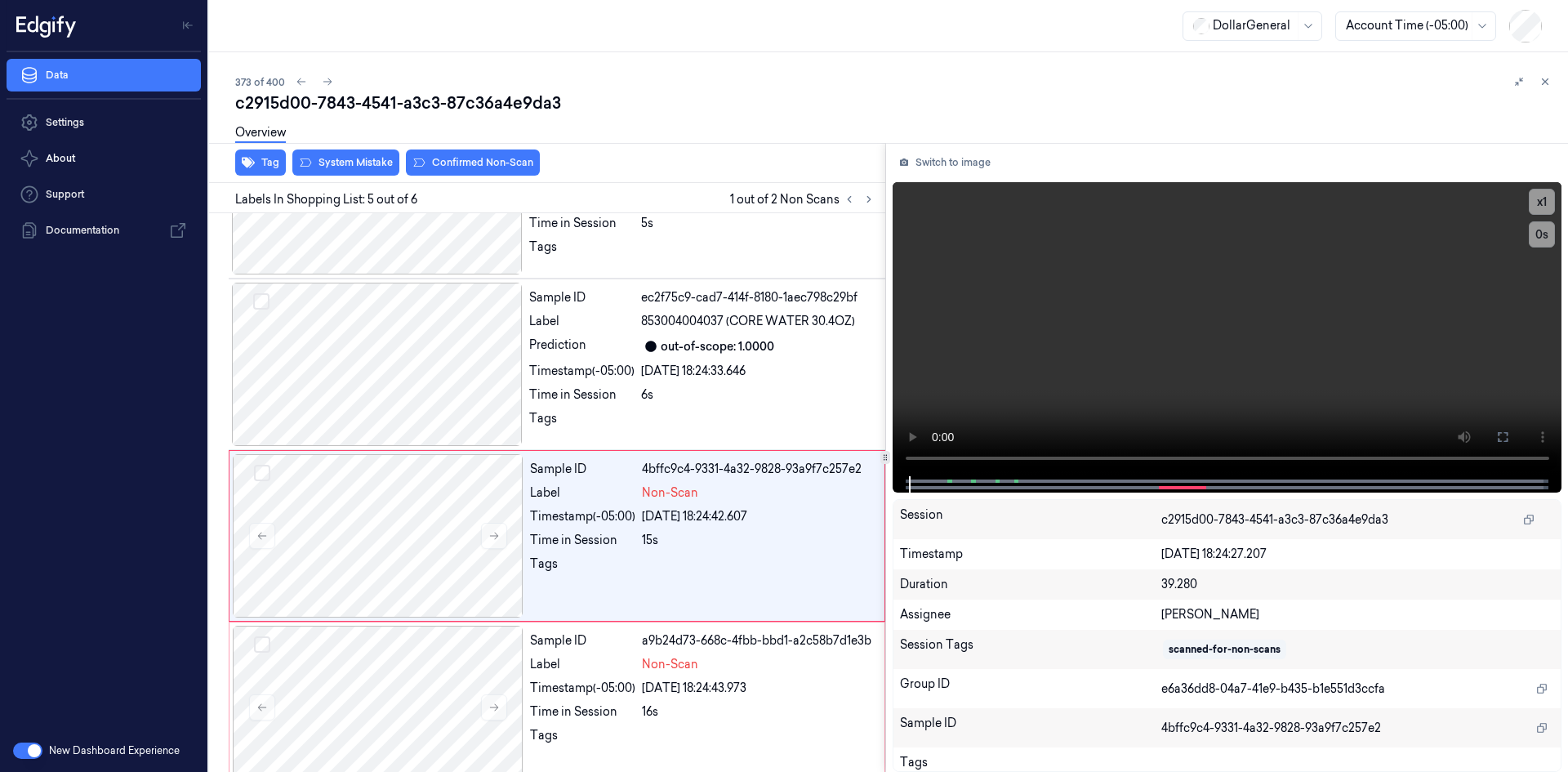
scroll to position [475, 0]
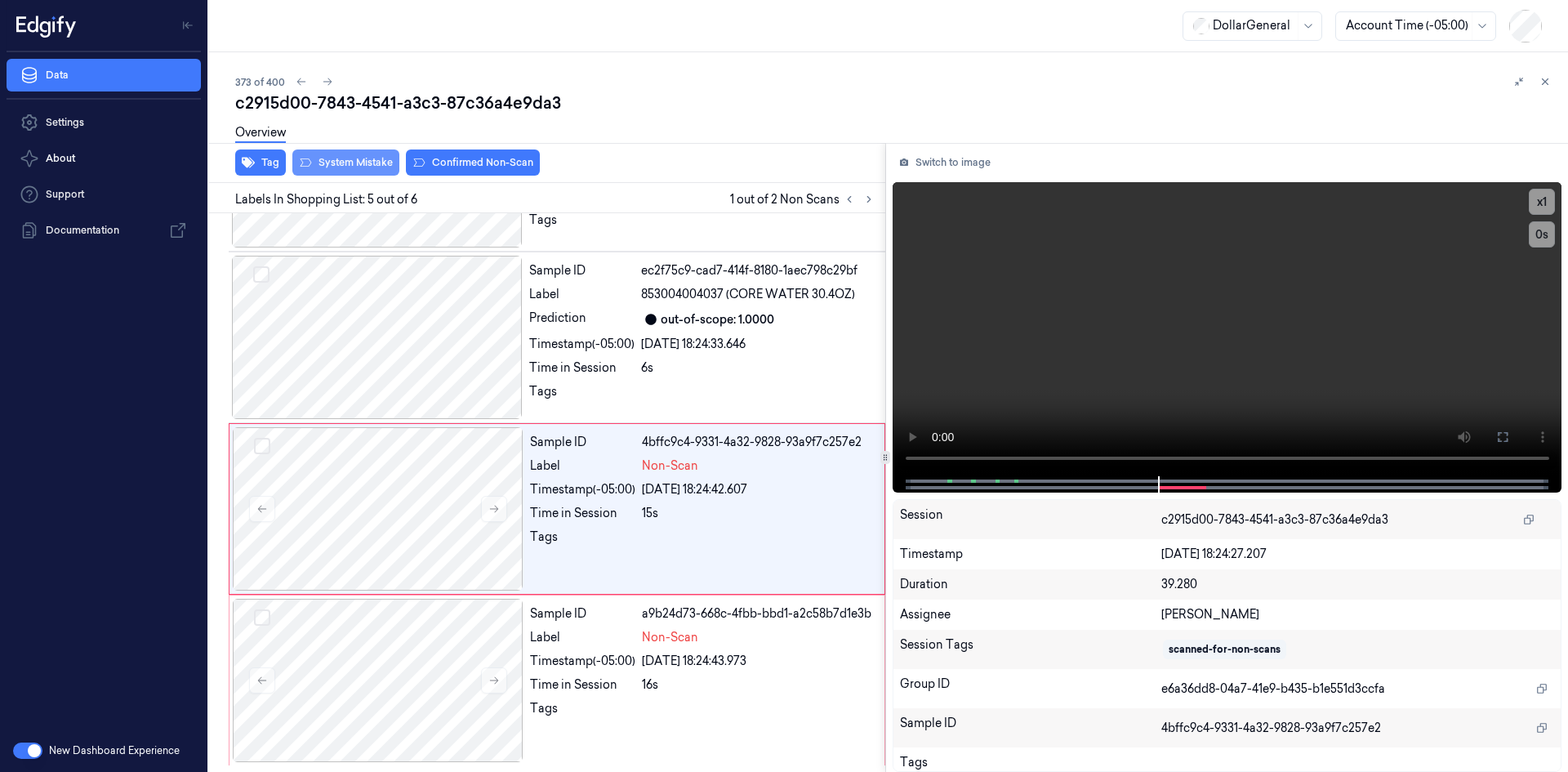
click at [378, 159] on button "System Mistake" at bounding box center [346, 163] width 107 height 27
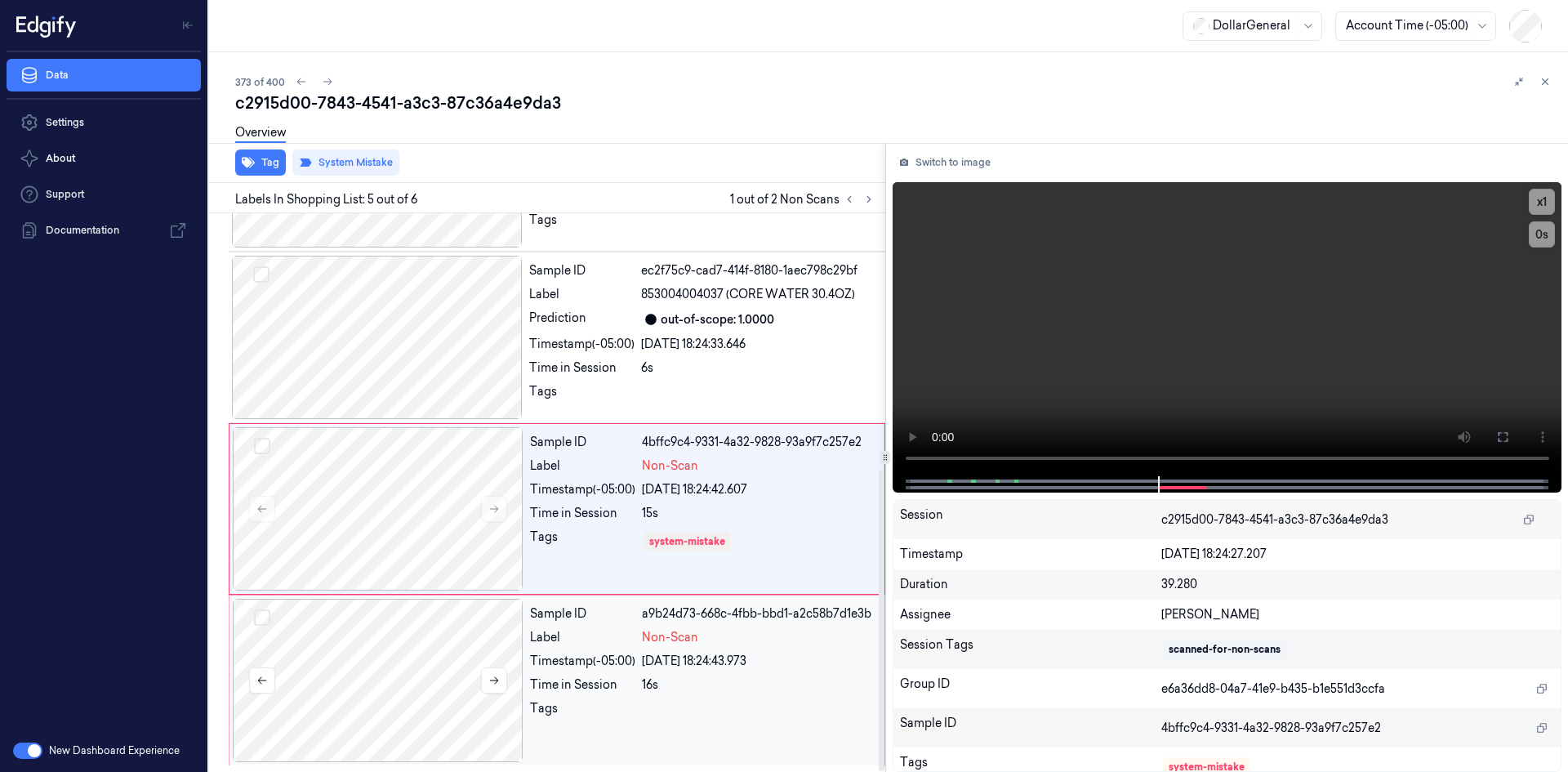
click at [416, 650] on div at bounding box center [378, 680] width 291 height 163
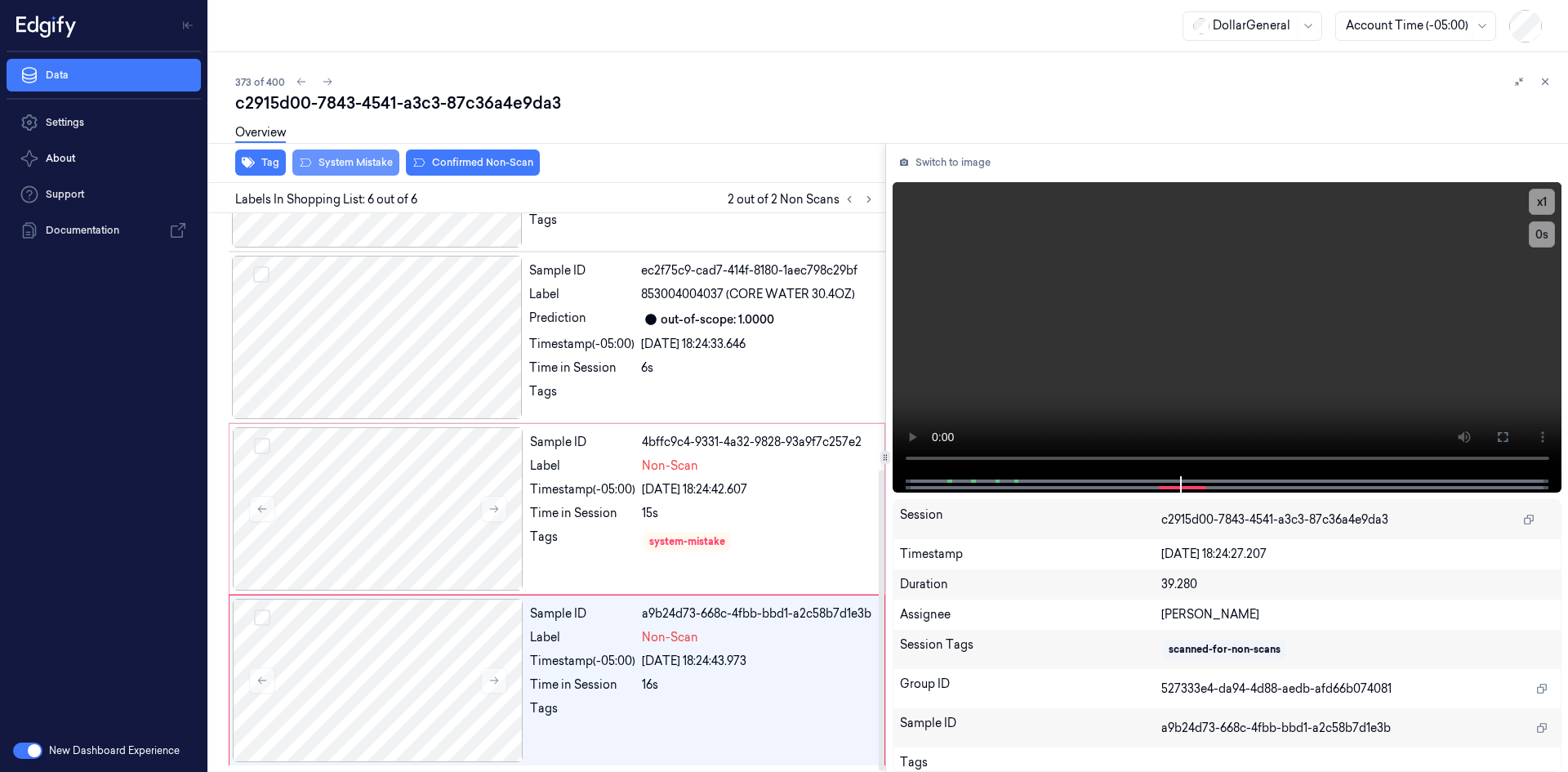
click at [335, 158] on button "System Mistake" at bounding box center [346, 163] width 107 height 27
click at [1552, 81] on button at bounding box center [1545, 81] width 20 height 20
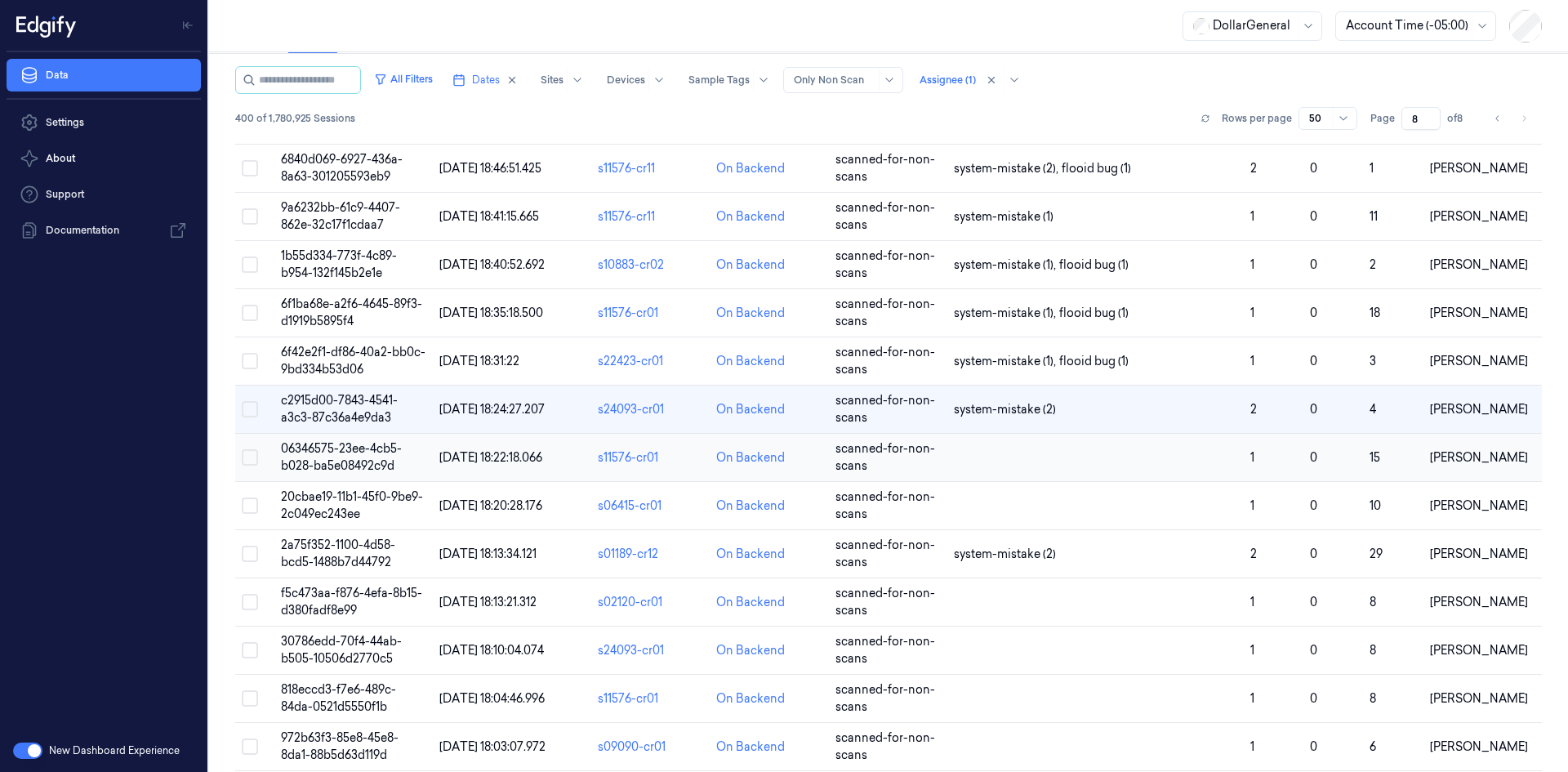
scroll to position [842, 0]
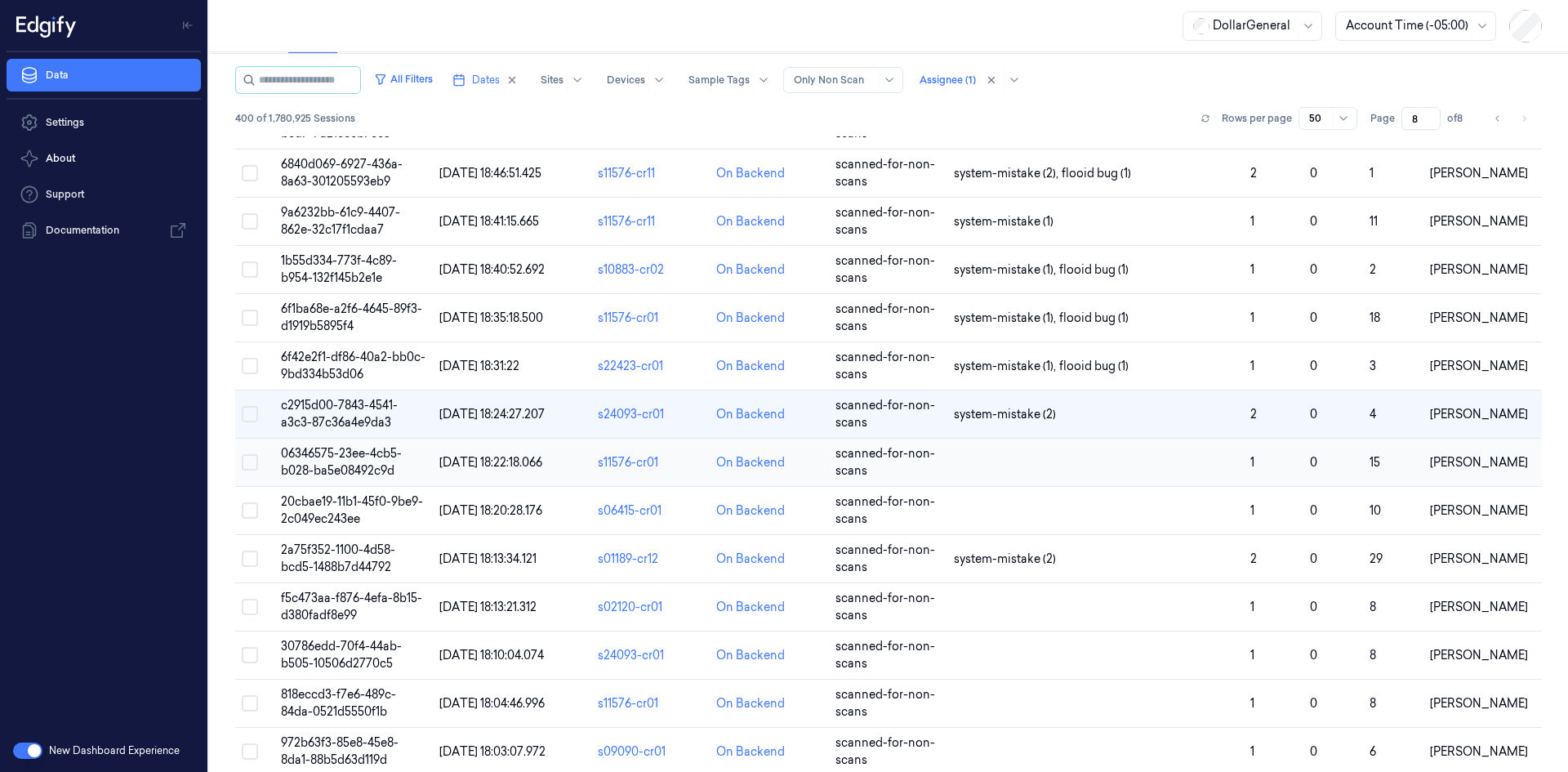
click at [980, 458] on td at bounding box center [1096, 462] width 296 height 48
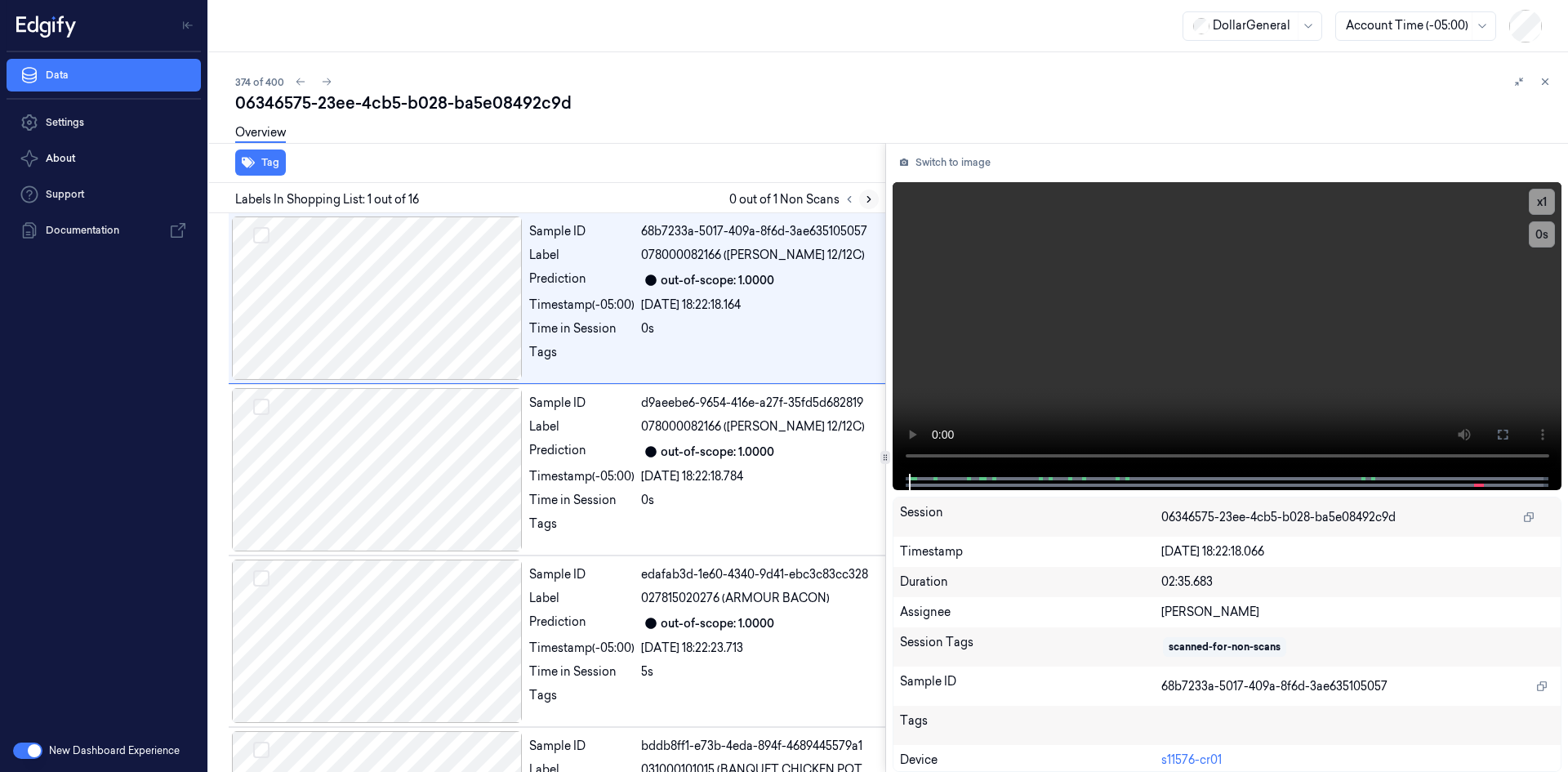
click at [859, 202] on button at bounding box center [869, 199] width 20 height 20
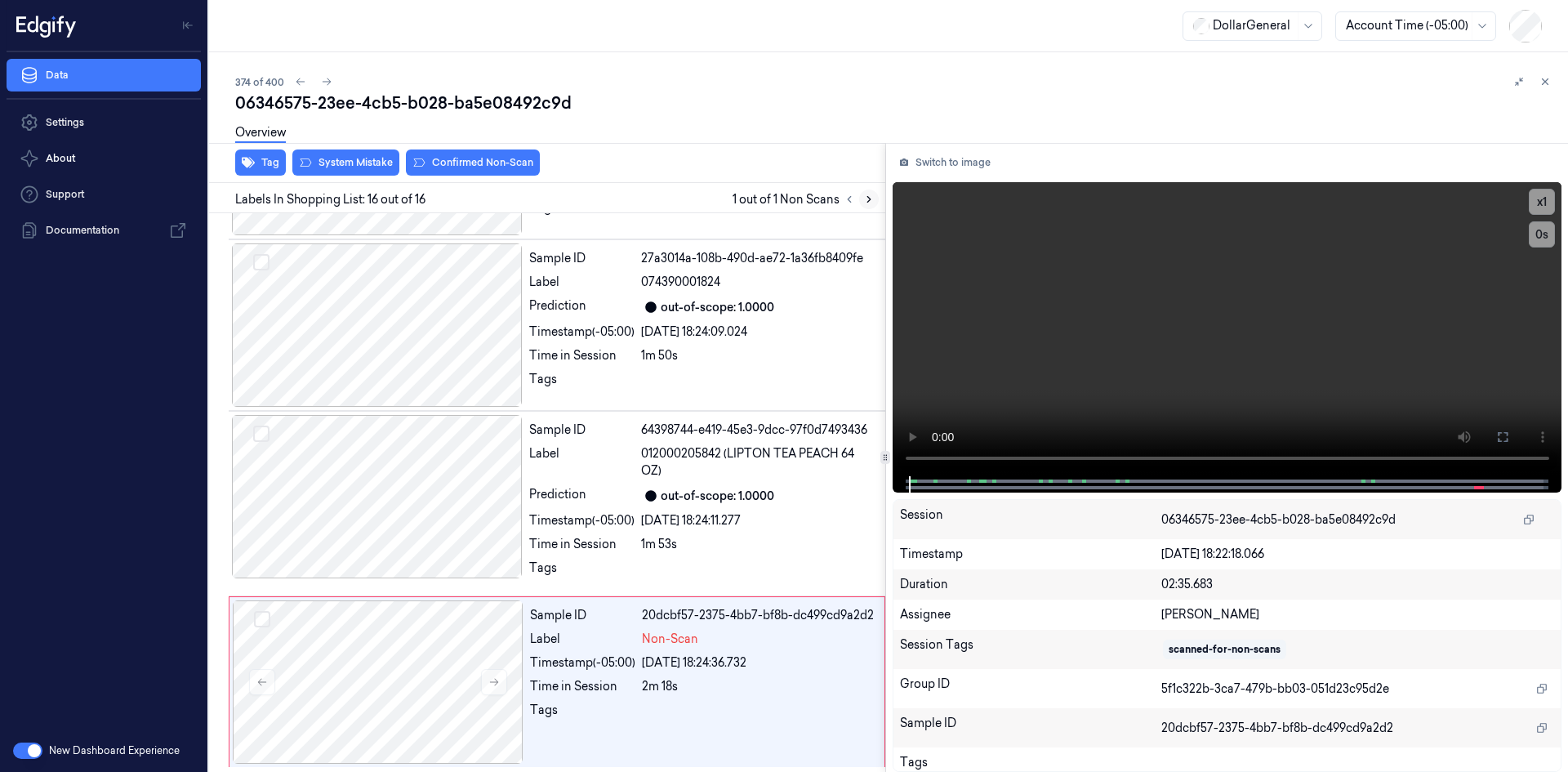
scroll to position [2288, 0]
click at [725, 656] on div "29/08/2025 18:24:36.732" at bounding box center [758, 662] width 233 height 17
click at [976, 359] on video at bounding box center [1227, 330] width 670 height 294
click at [566, 514] on div "Timestamp (-05:00)" at bounding box center [581, 519] width 105 height 17
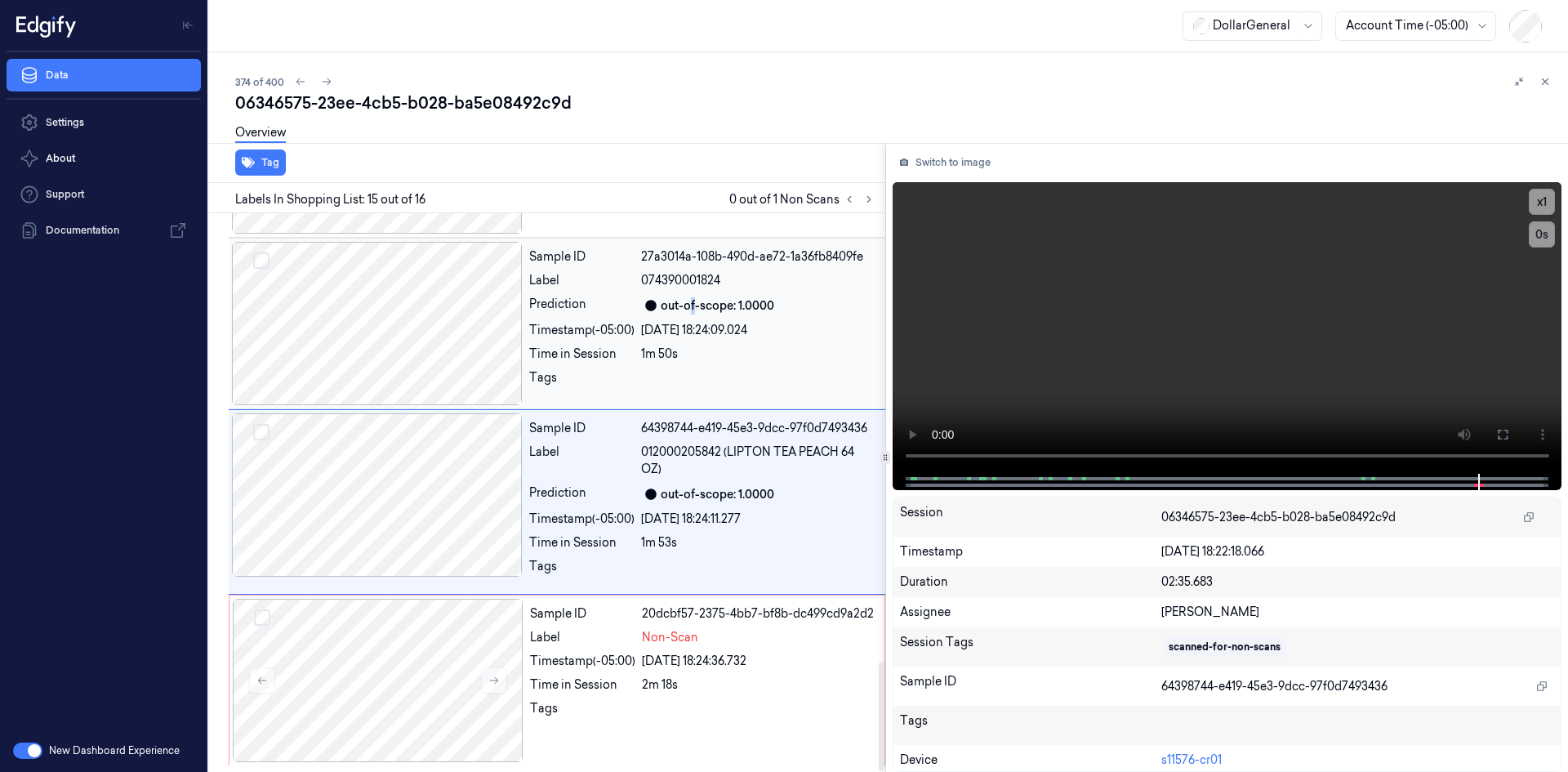
click at [692, 310] on div "out-of-scope: 1.0000" at bounding box center [717, 306] width 114 height 17
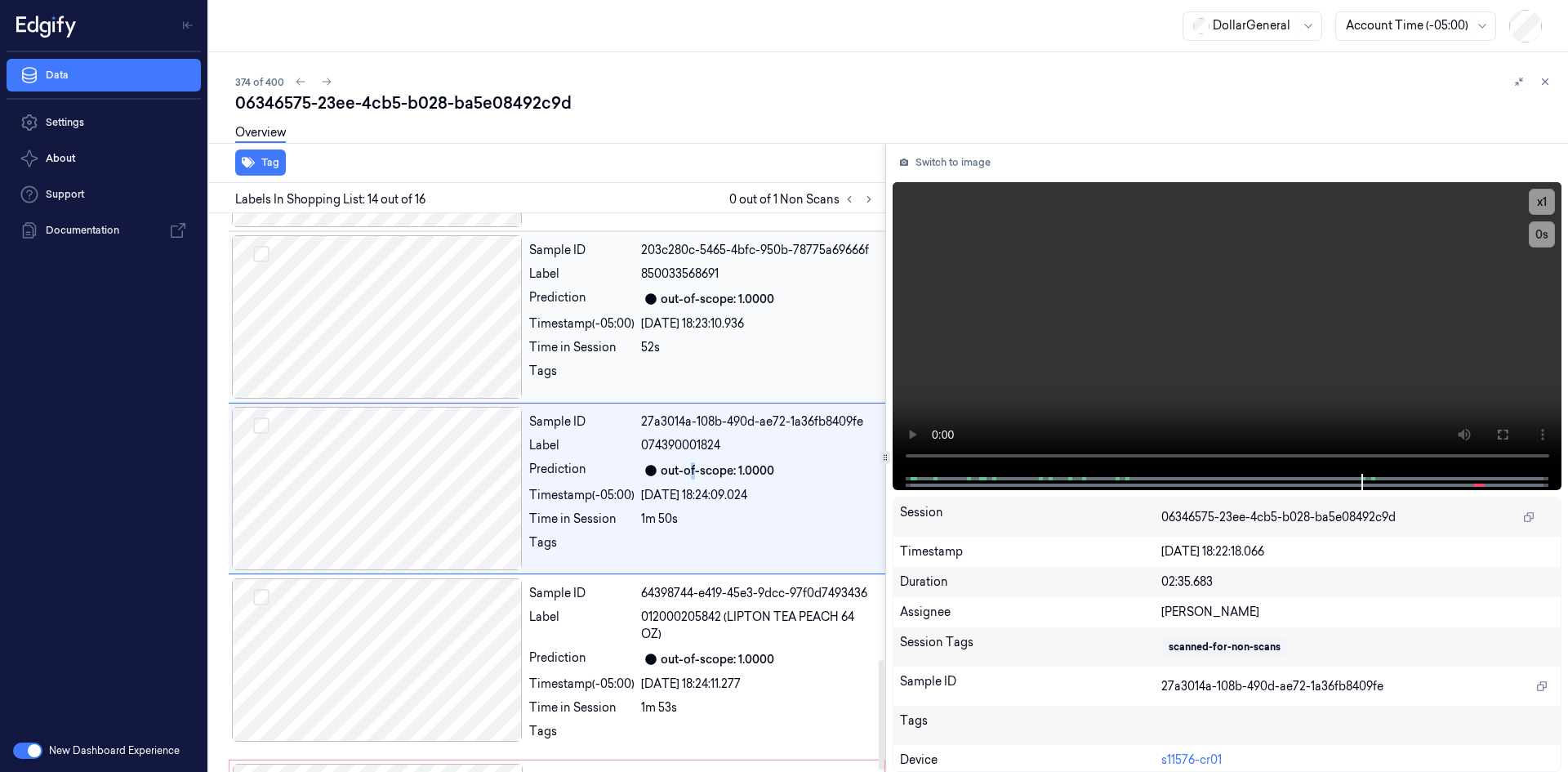
scroll to position [2119, 0]
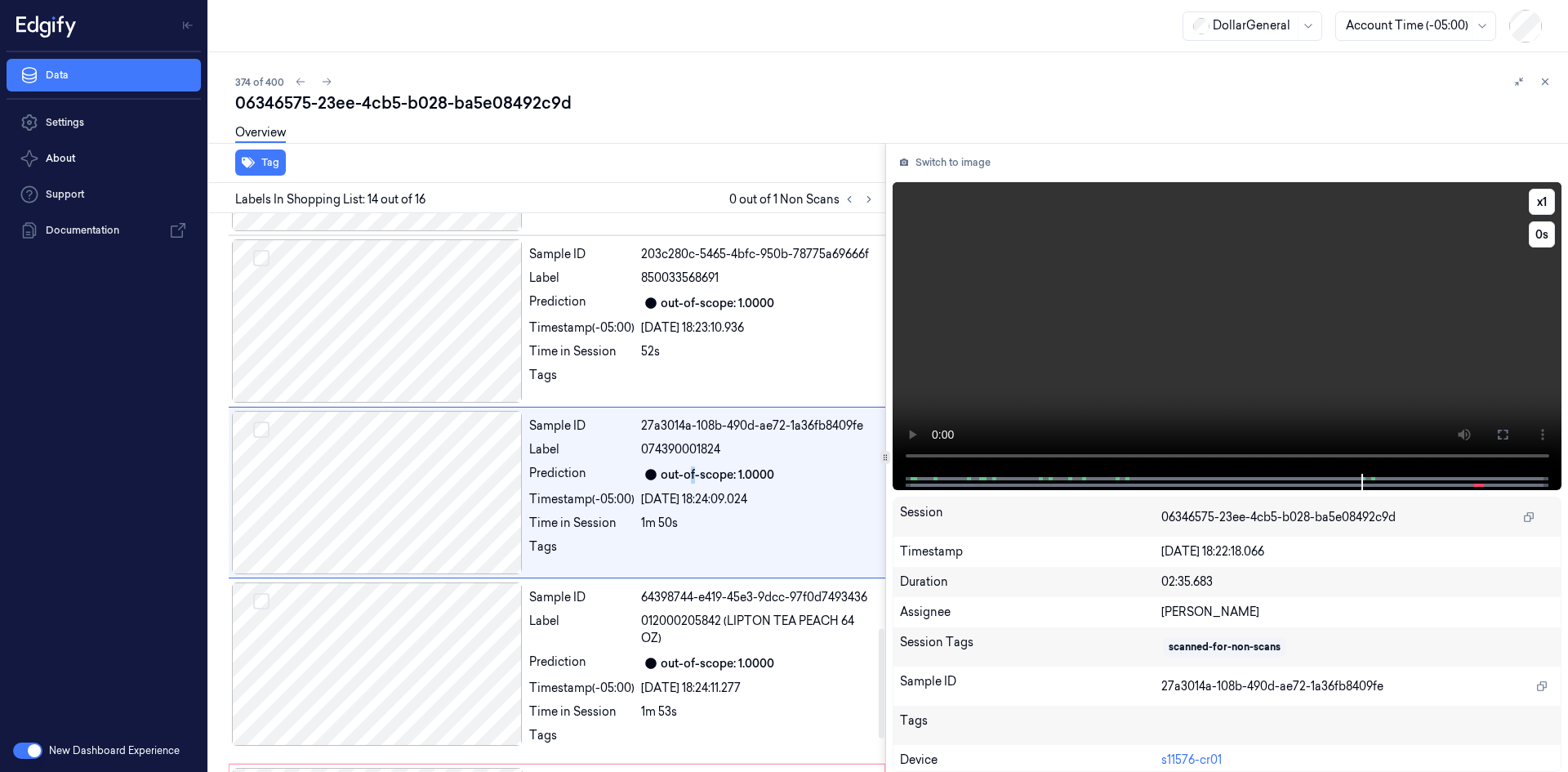
click at [1102, 336] on video at bounding box center [1227, 328] width 670 height 292
click at [833, 617] on span "012000205842 (LIPTON TEA PEACH 64 OZ)" at bounding box center [758, 630] width 235 height 34
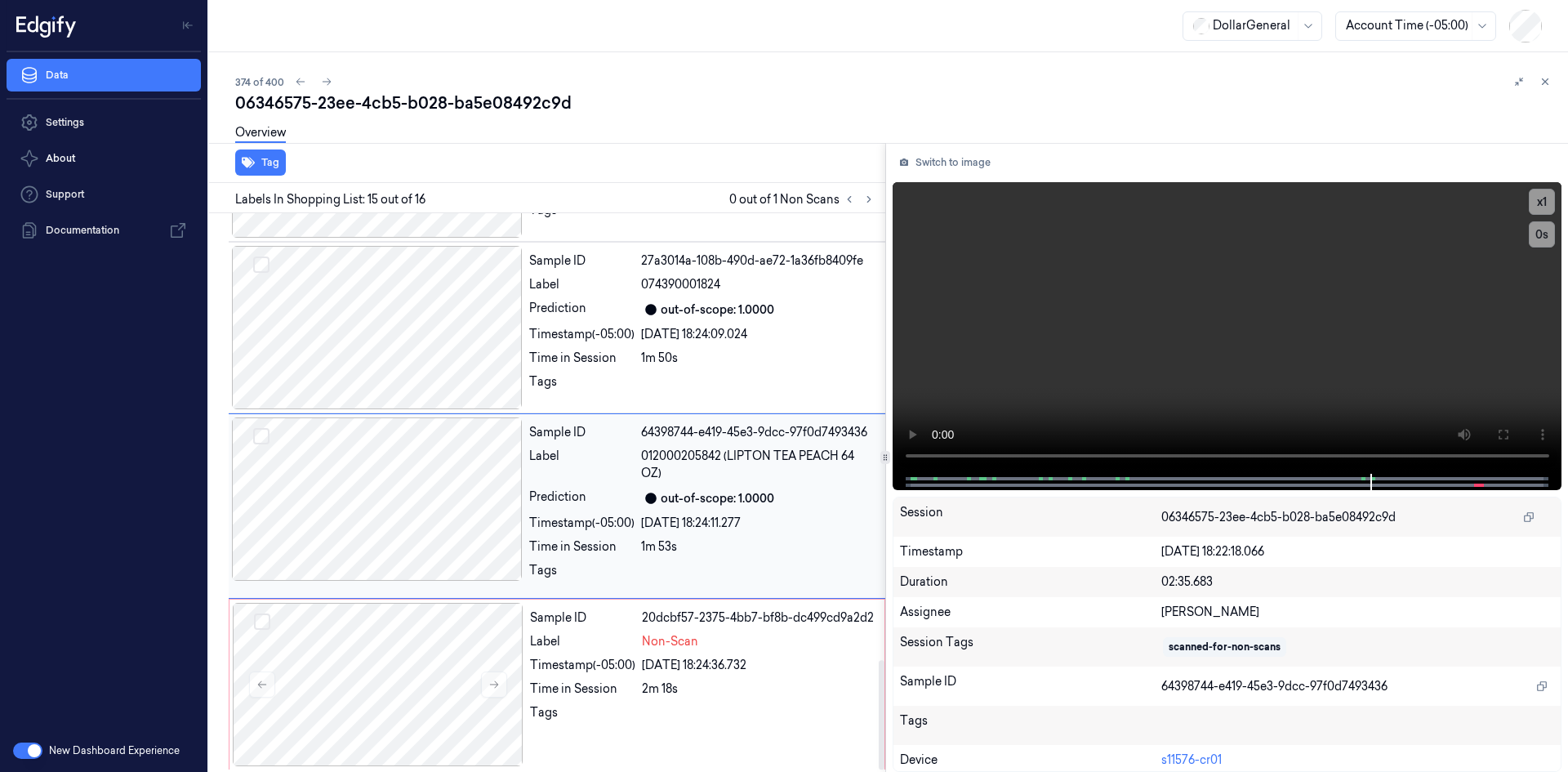
scroll to position [2288, 0]
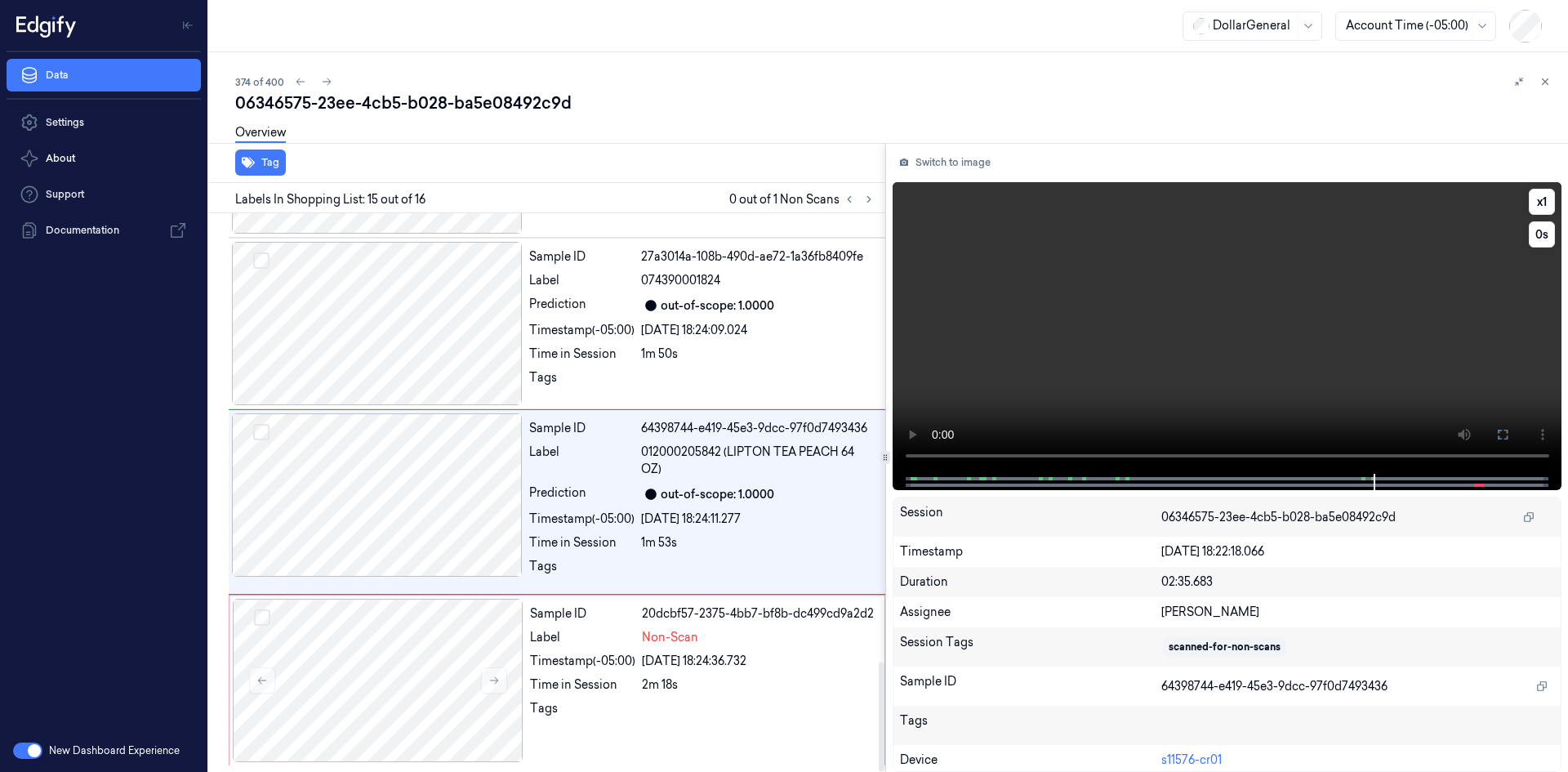
click at [1171, 388] on video at bounding box center [1227, 328] width 670 height 292
click at [857, 197] on button at bounding box center [849, 199] width 20 height 20
click at [864, 197] on icon at bounding box center [869, 199] width 11 height 11
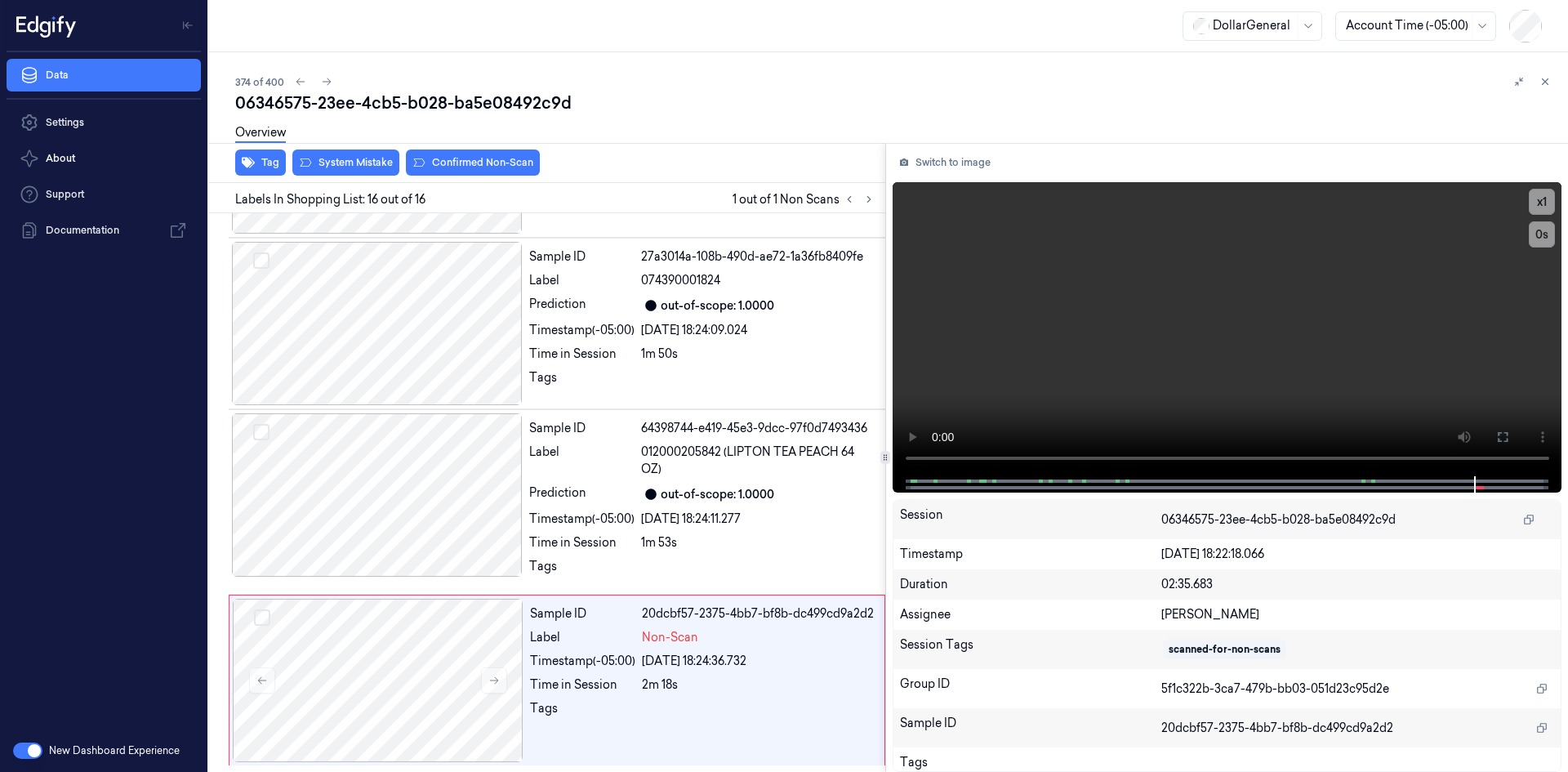
click at [364, 175] on div "Tag System Mistake Confirmed Non-Scan" at bounding box center [544, 163] width 683 height 40
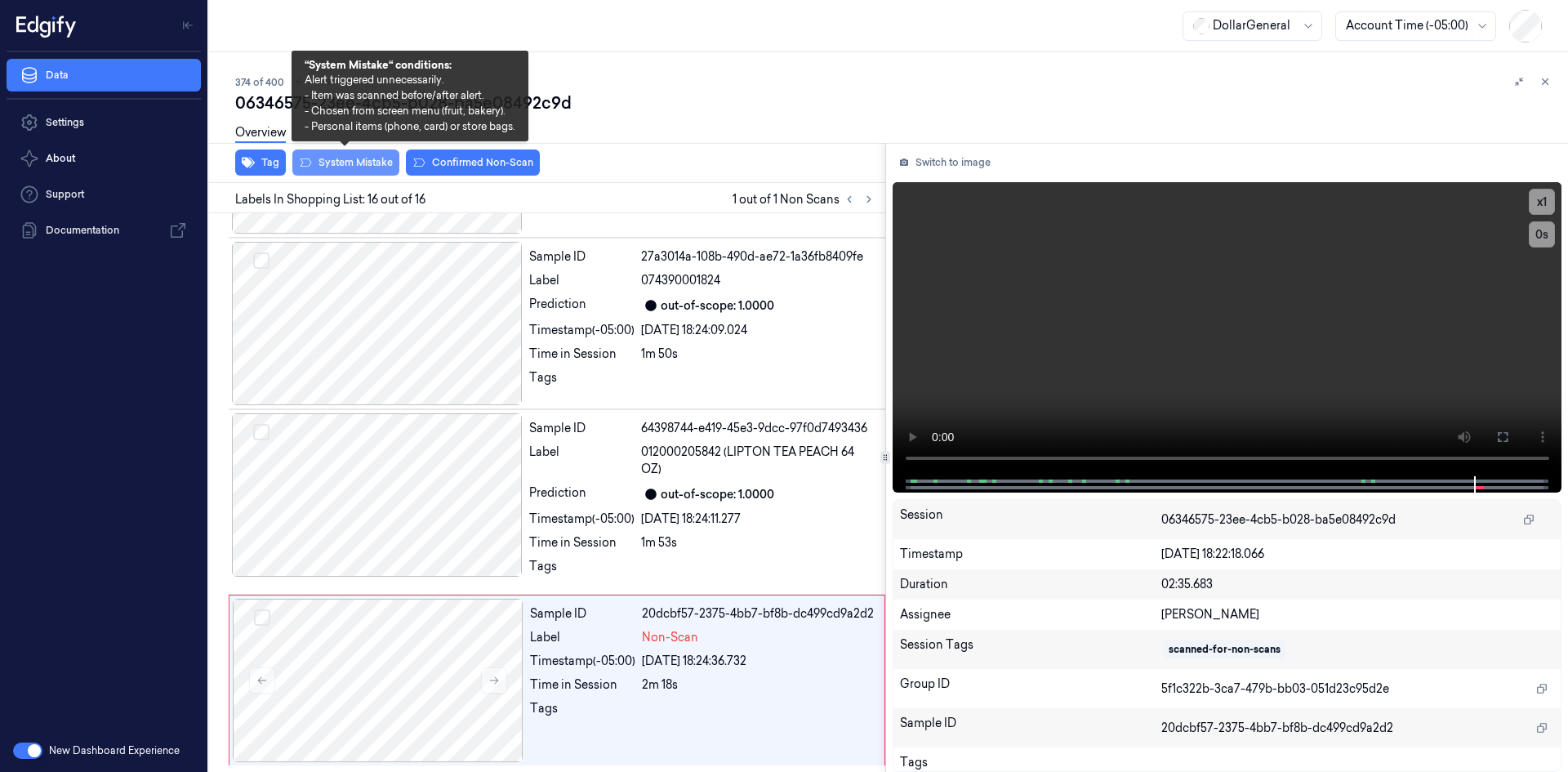
click at [347, 170] on button "System Mistake" at bounding box center [346, 163] width 107 height 27
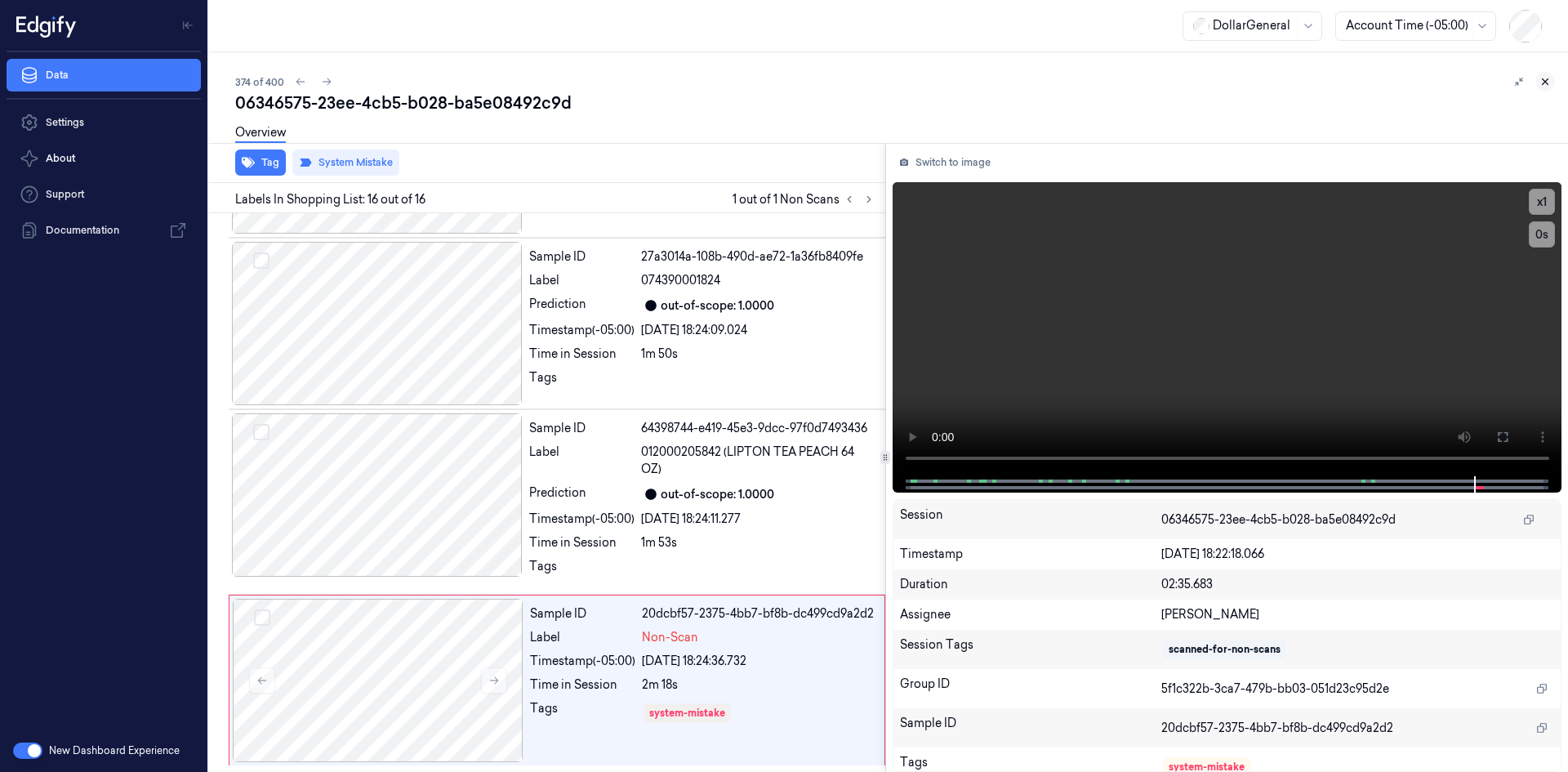
click at [1547, 85] on icon at bounding box center [1545, 81] width 11 height 11
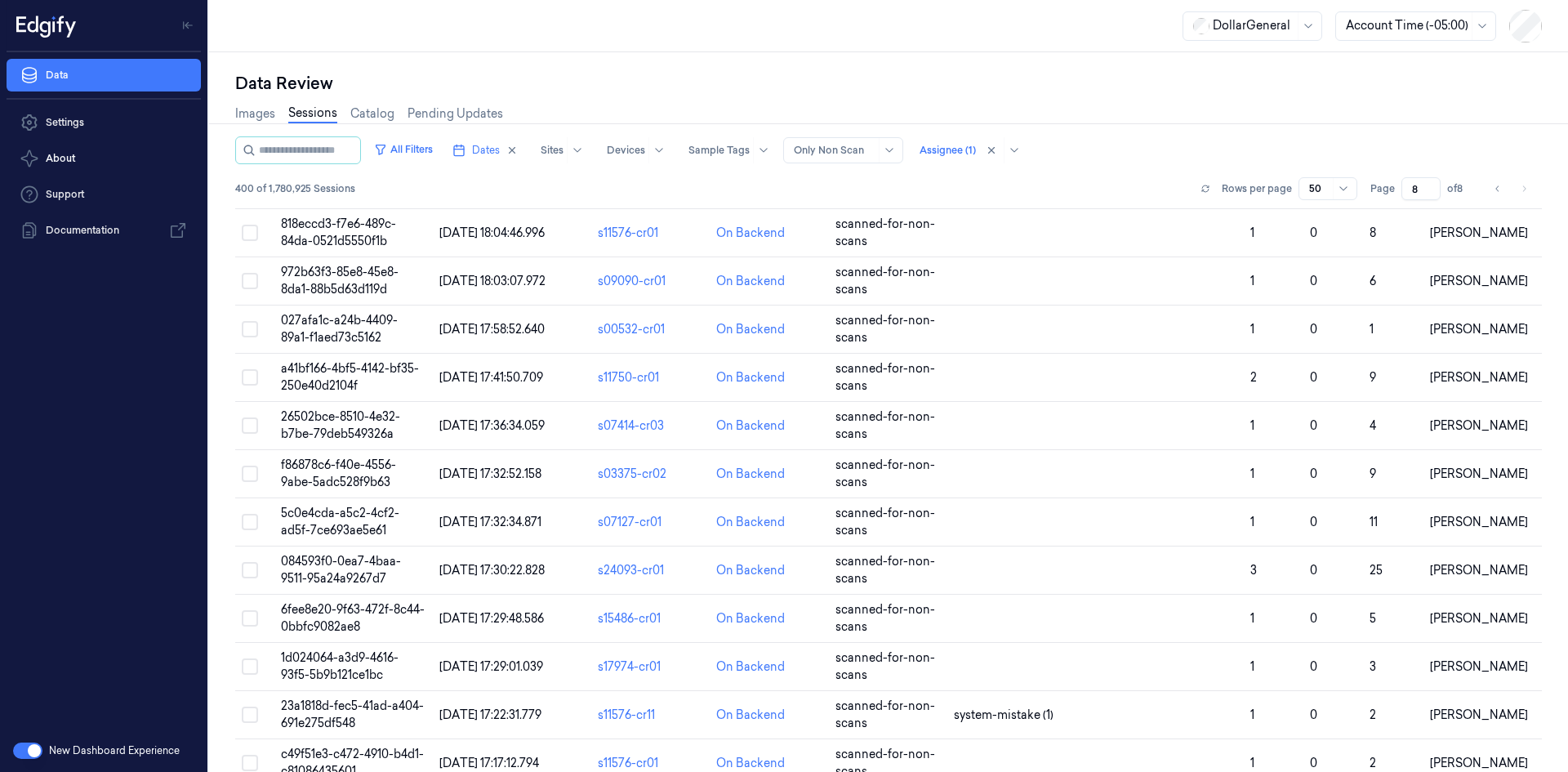
scroll to position [1062, 0]
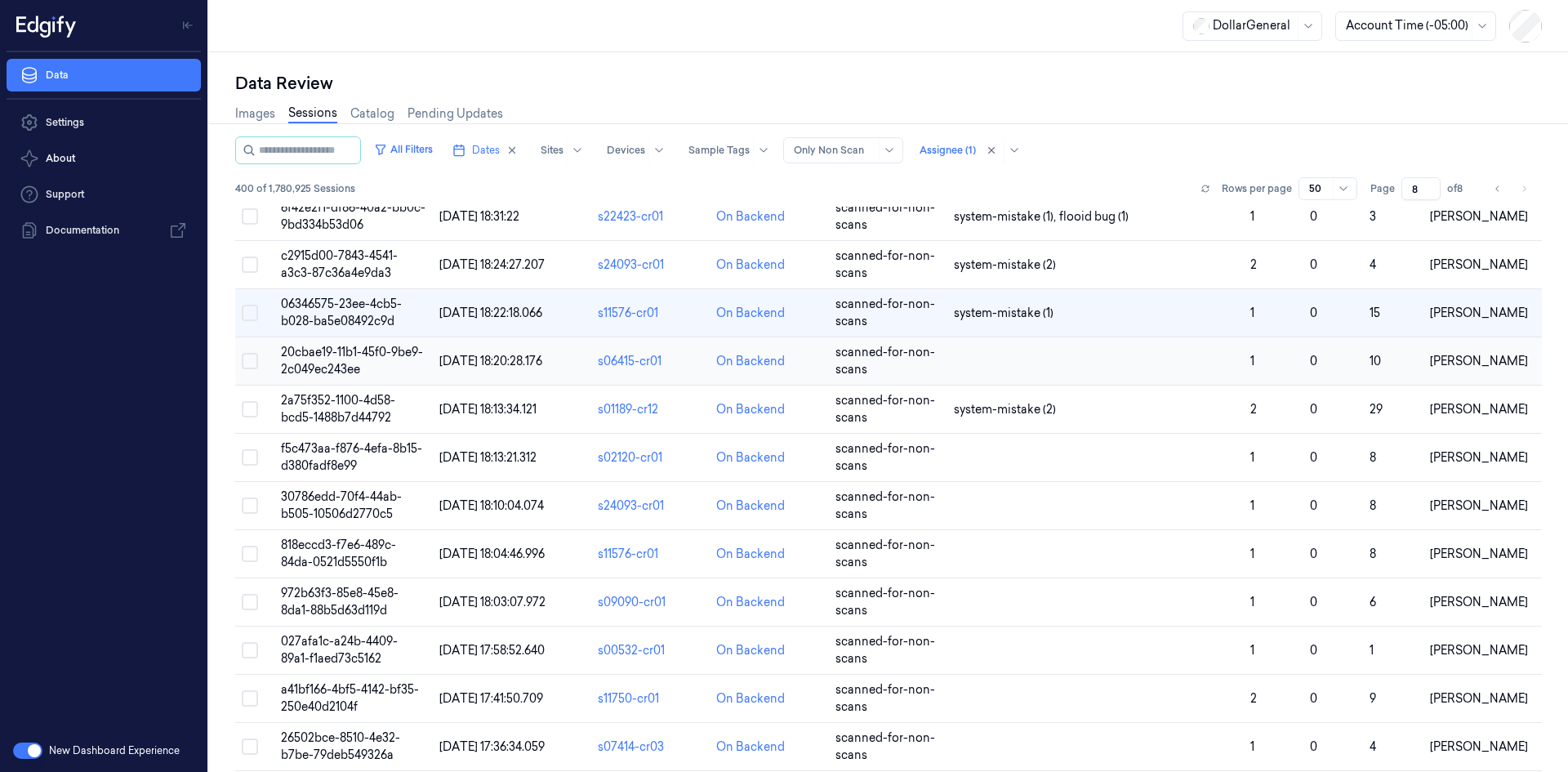
click at [1023, 375] on td at bounding box center [1096, 361] width 296 height 48
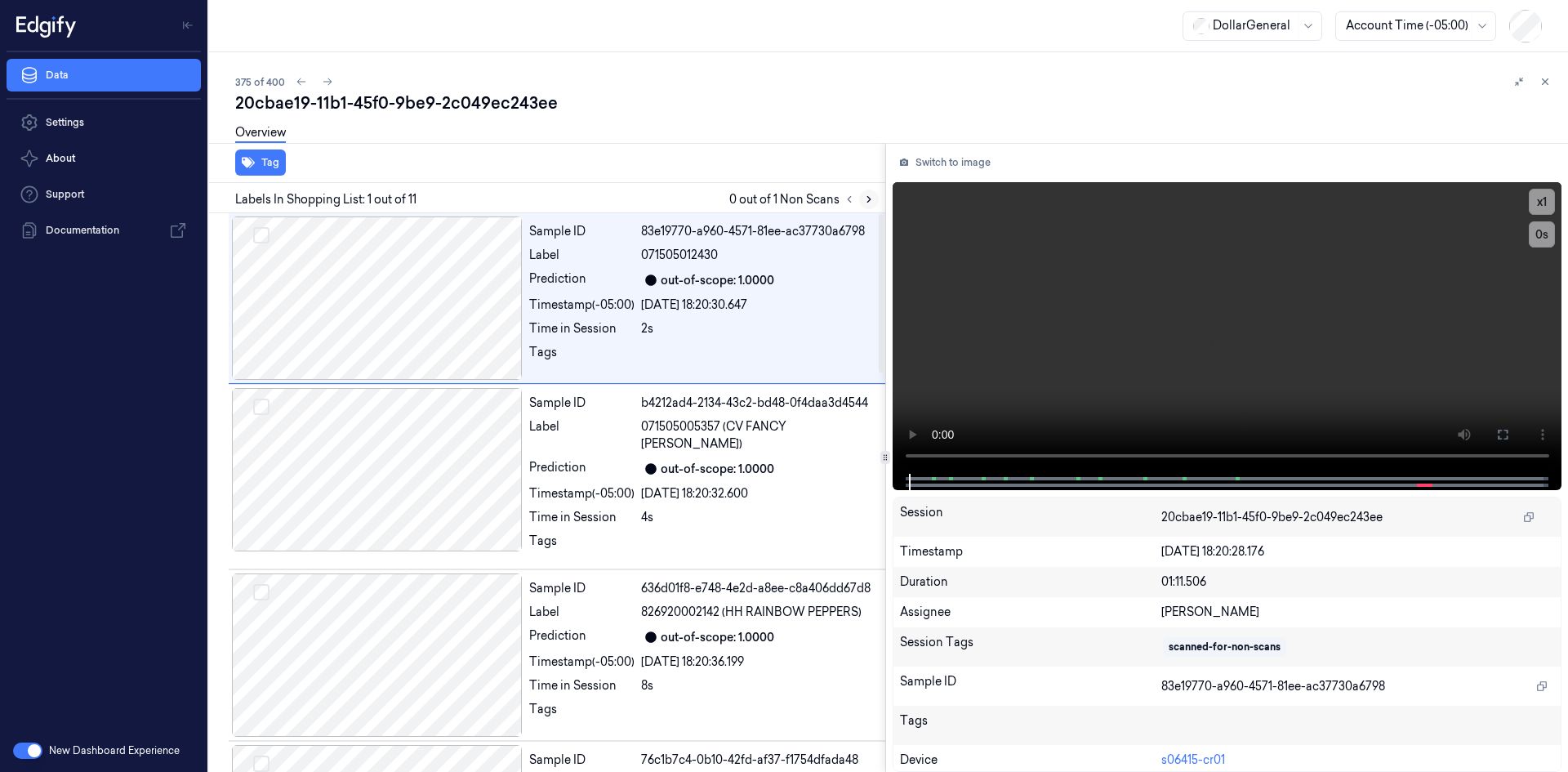
click at [867, 199] on icon at bounding box center [869, 199] width 11 height 11
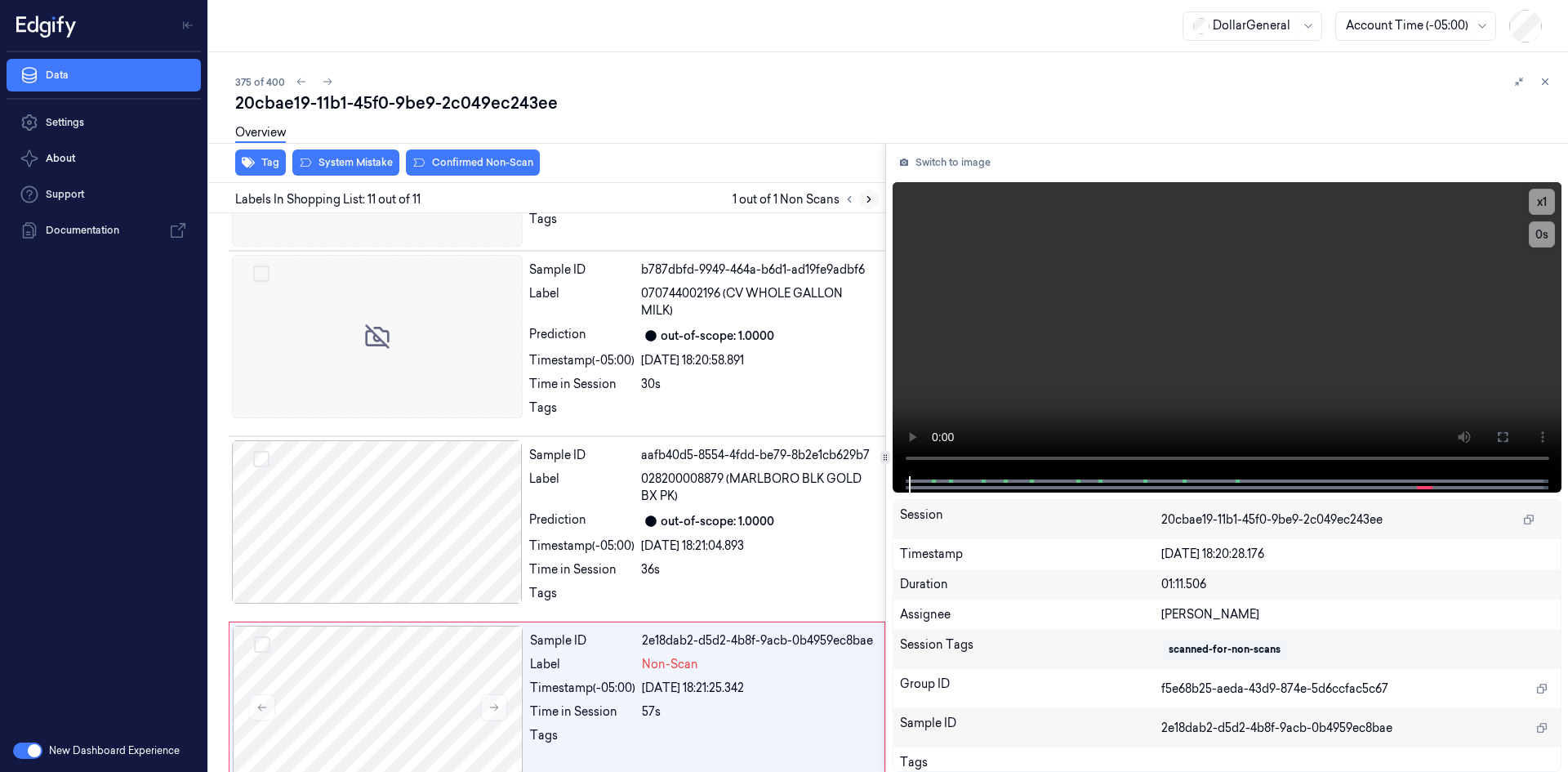
scroll to position [1403, 0]
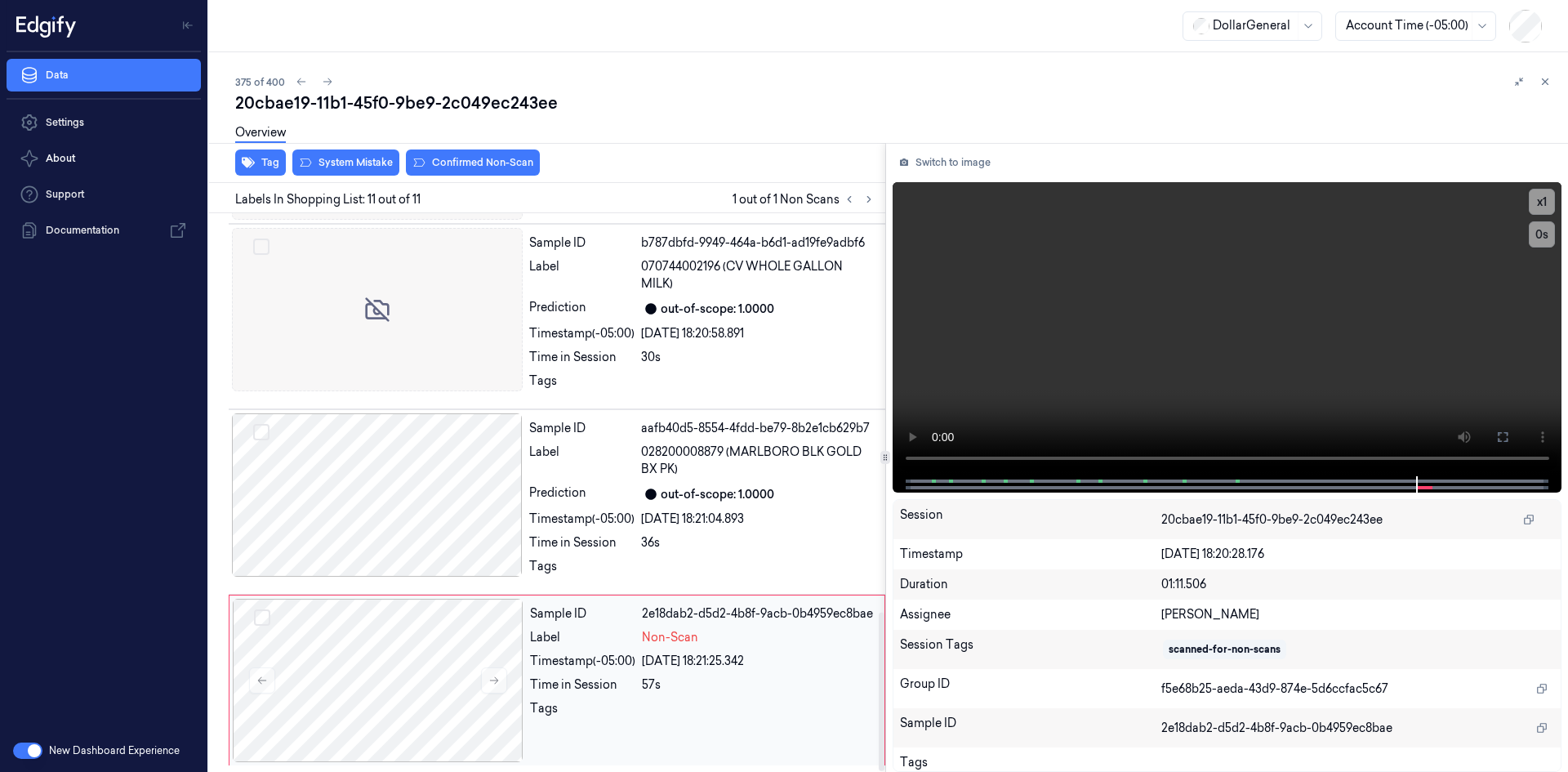
click at [653, 653] on div "29/08/2025 18:21:25.342" at bounding box center [758, 662] width 233 height 17
click at [654, 485] on div at bounding box center [650, 494] width 20 height 20
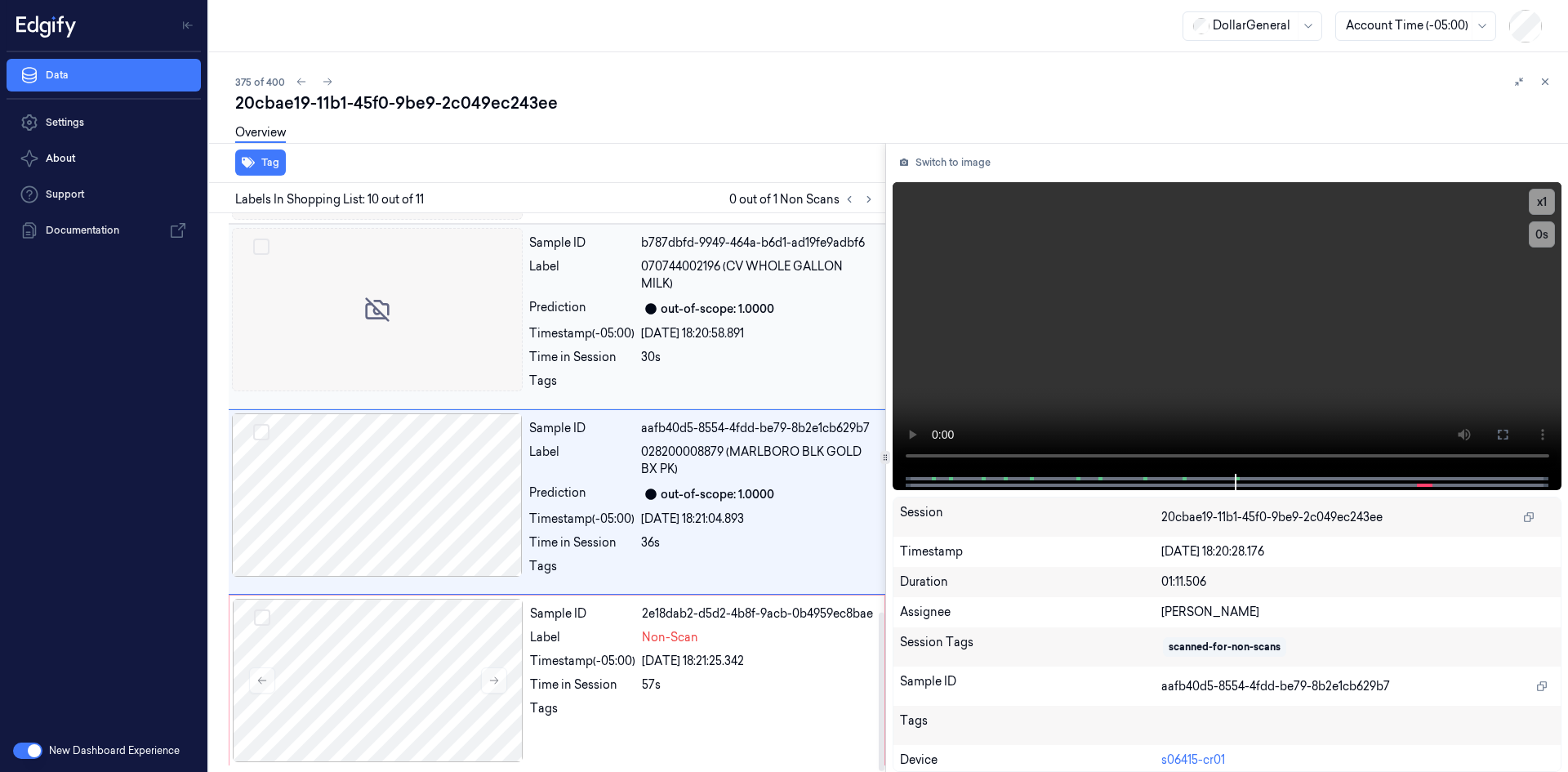
click at [674, 341] on div "29/08/2025 18:20:58.891" at bounding box center [758, 334] width 235 height 17
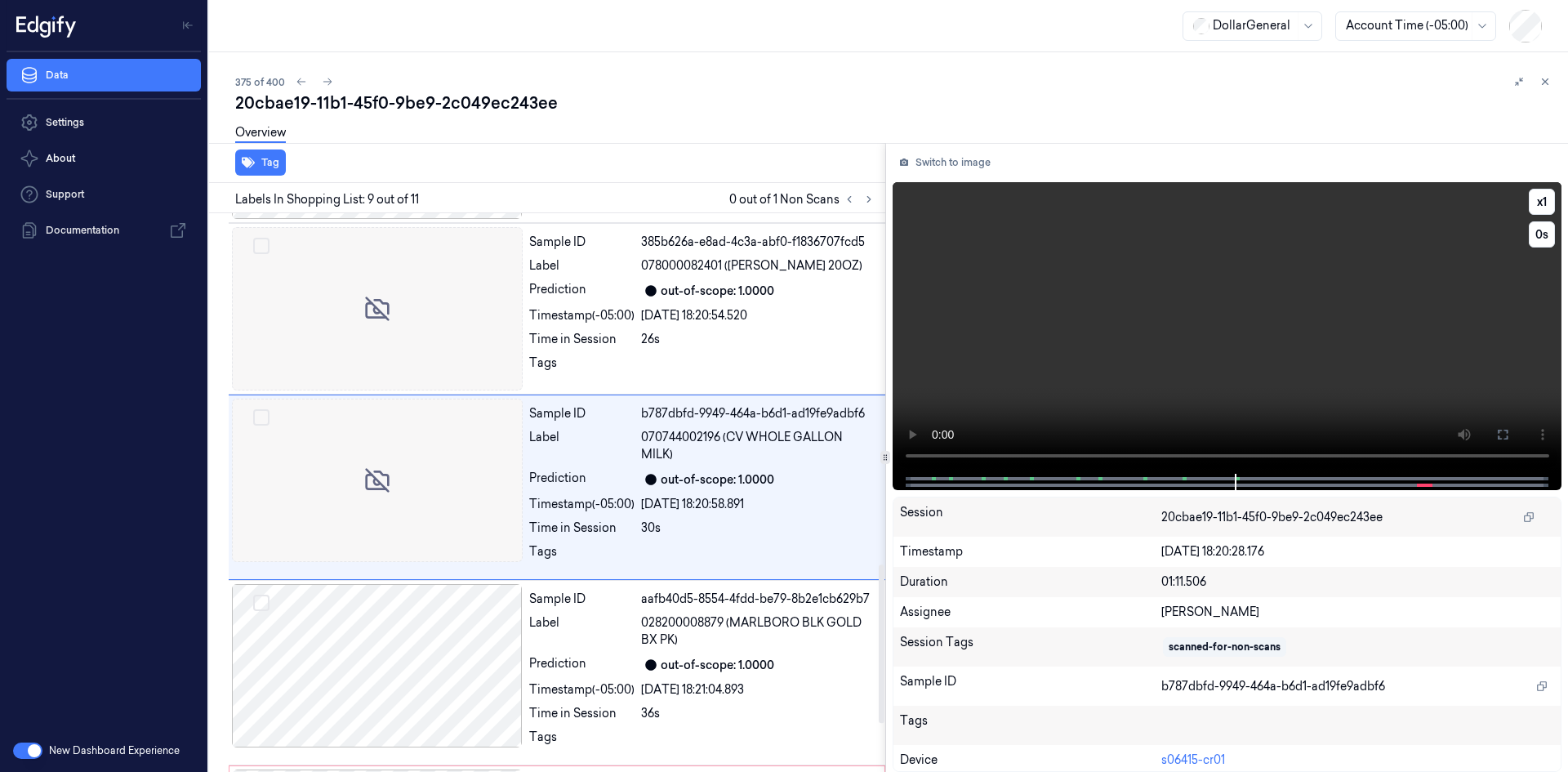
scroll to position [1226, 0]
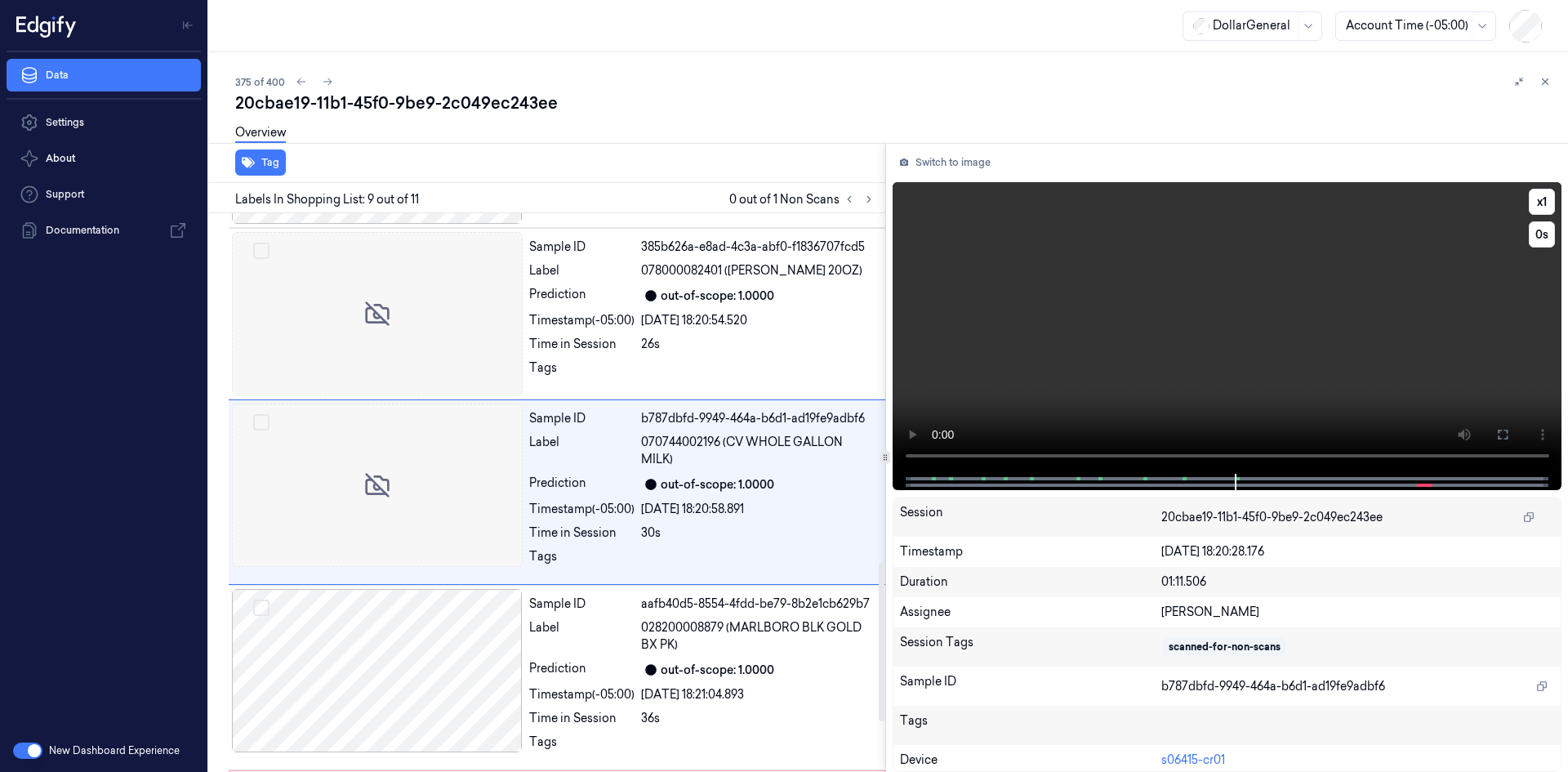
click at [1027, 341] on video at bounding box center [1227, 328] width 670 height 292
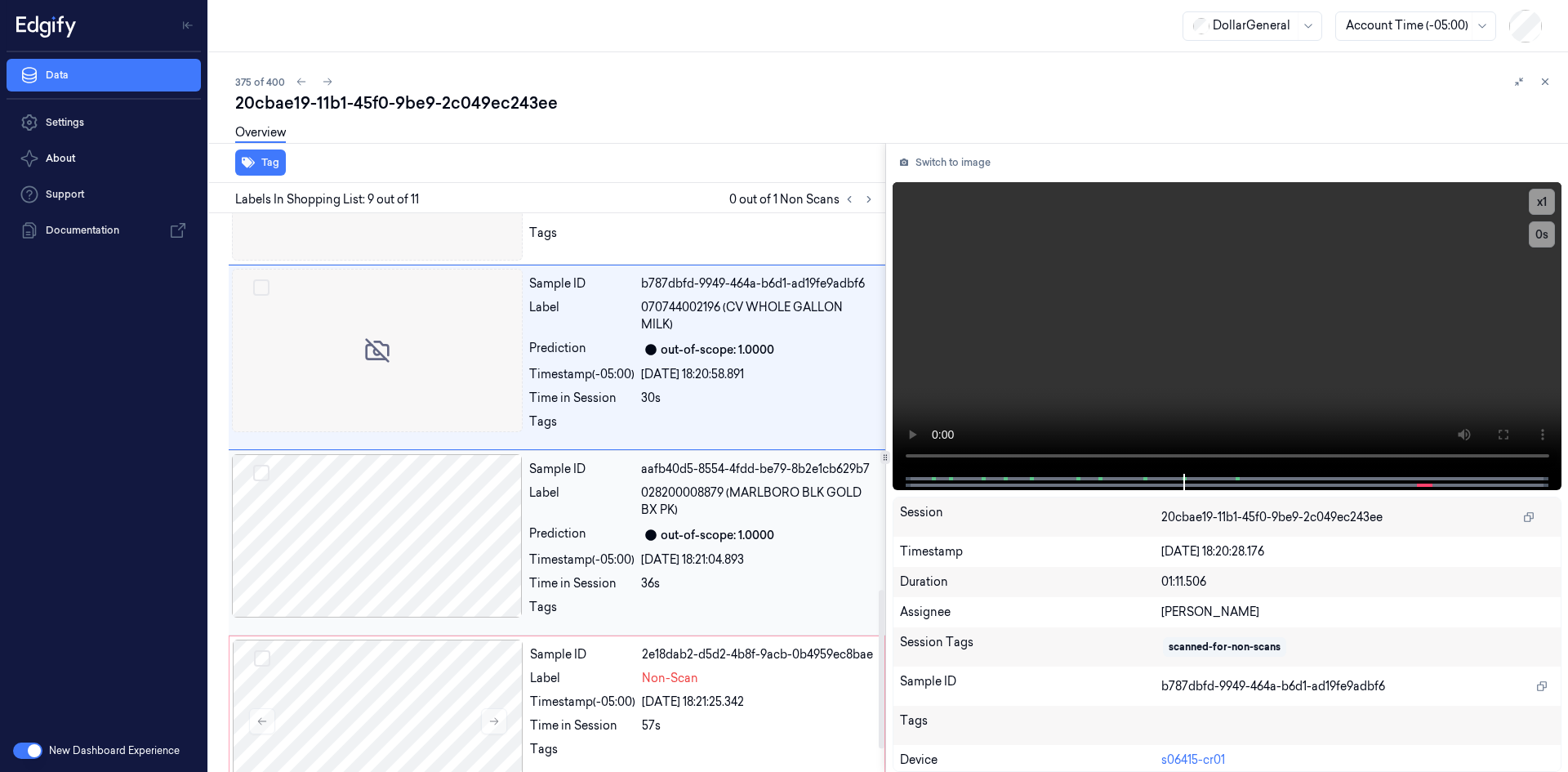
scroll to position [1403, 0]
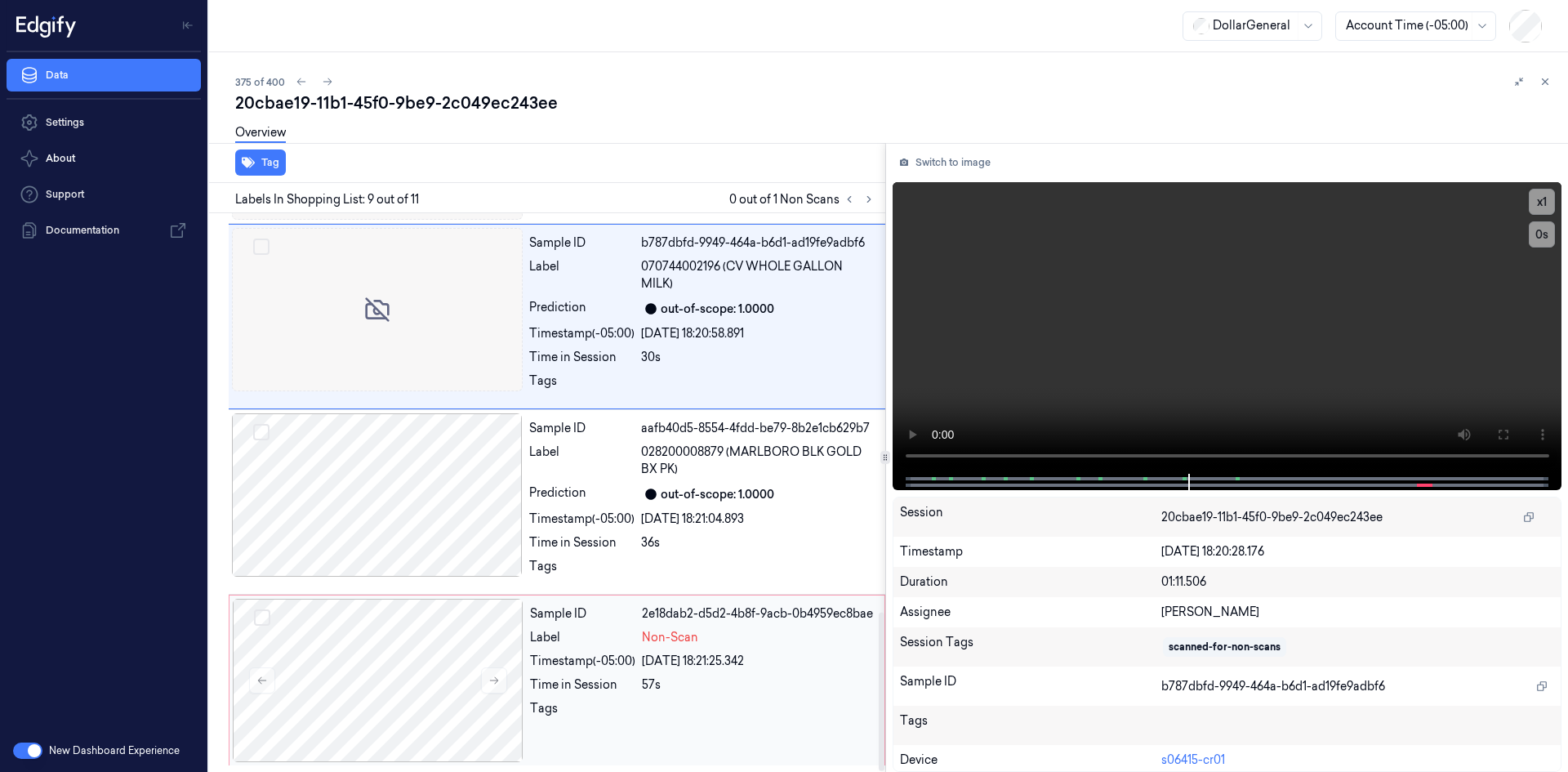
click at [629, 681] on div "Time in Session" at bounding box center [582, 685] width 105 height 17
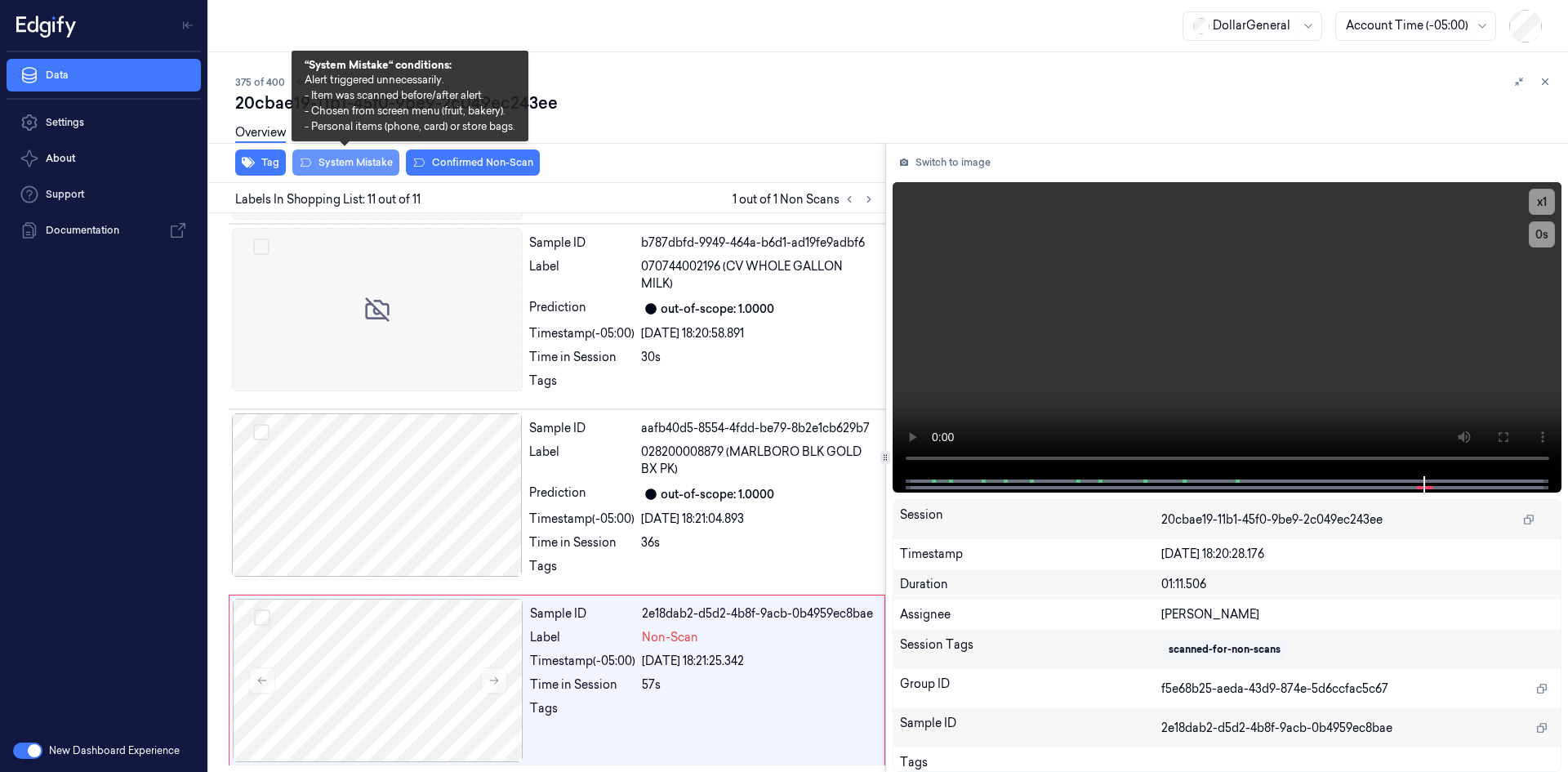
click at [378, 169] on button "System Mistake" at bounding box center [346, 163] width 107 height 27
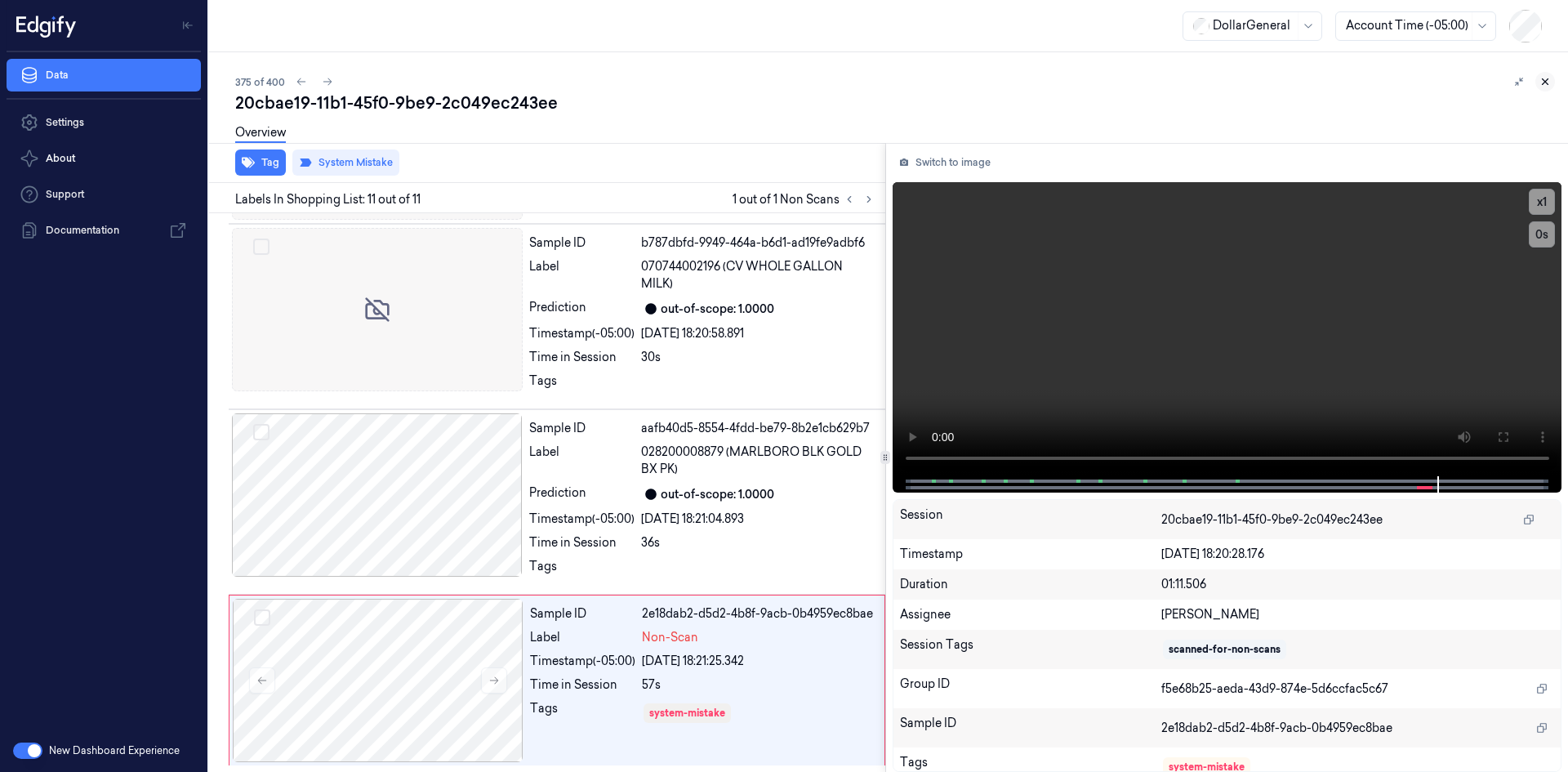
click at [1544, 80] on icon at bounding box center [1546, 82] width 6 height 6
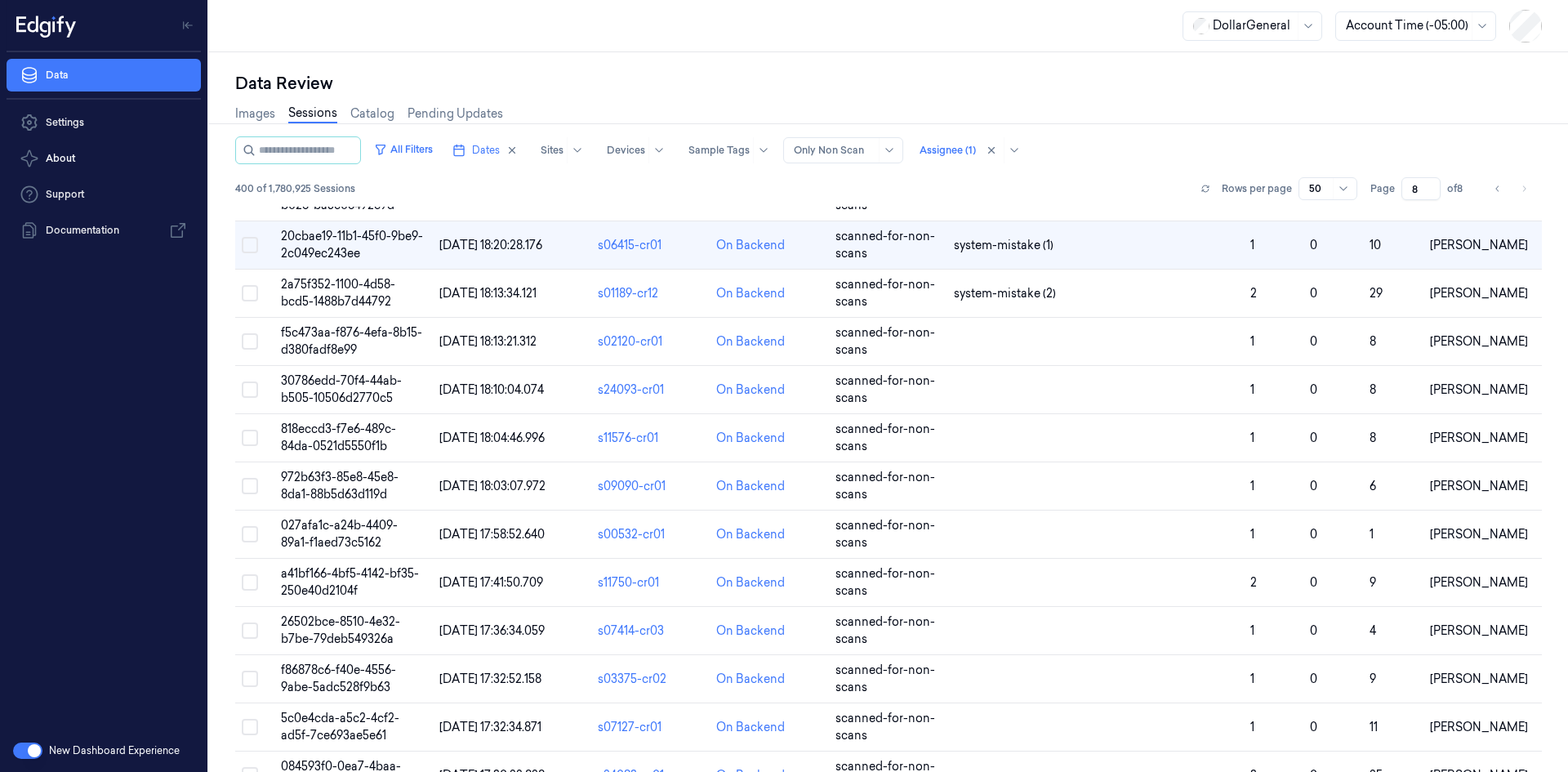
scroll to position [1087, 0]
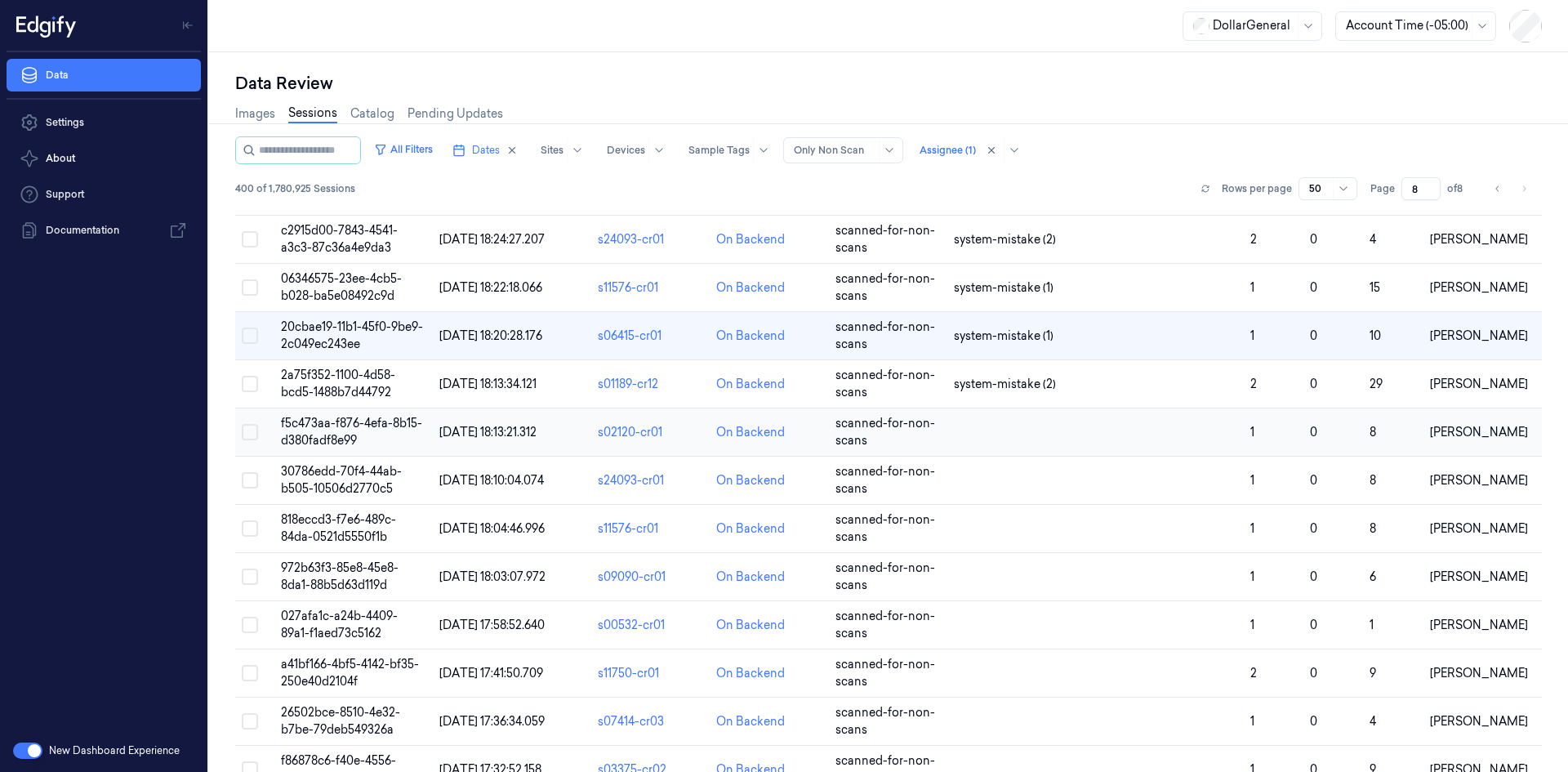
click at [1039, 450] on td at bounding box center [1096, 432] width 296 height 48
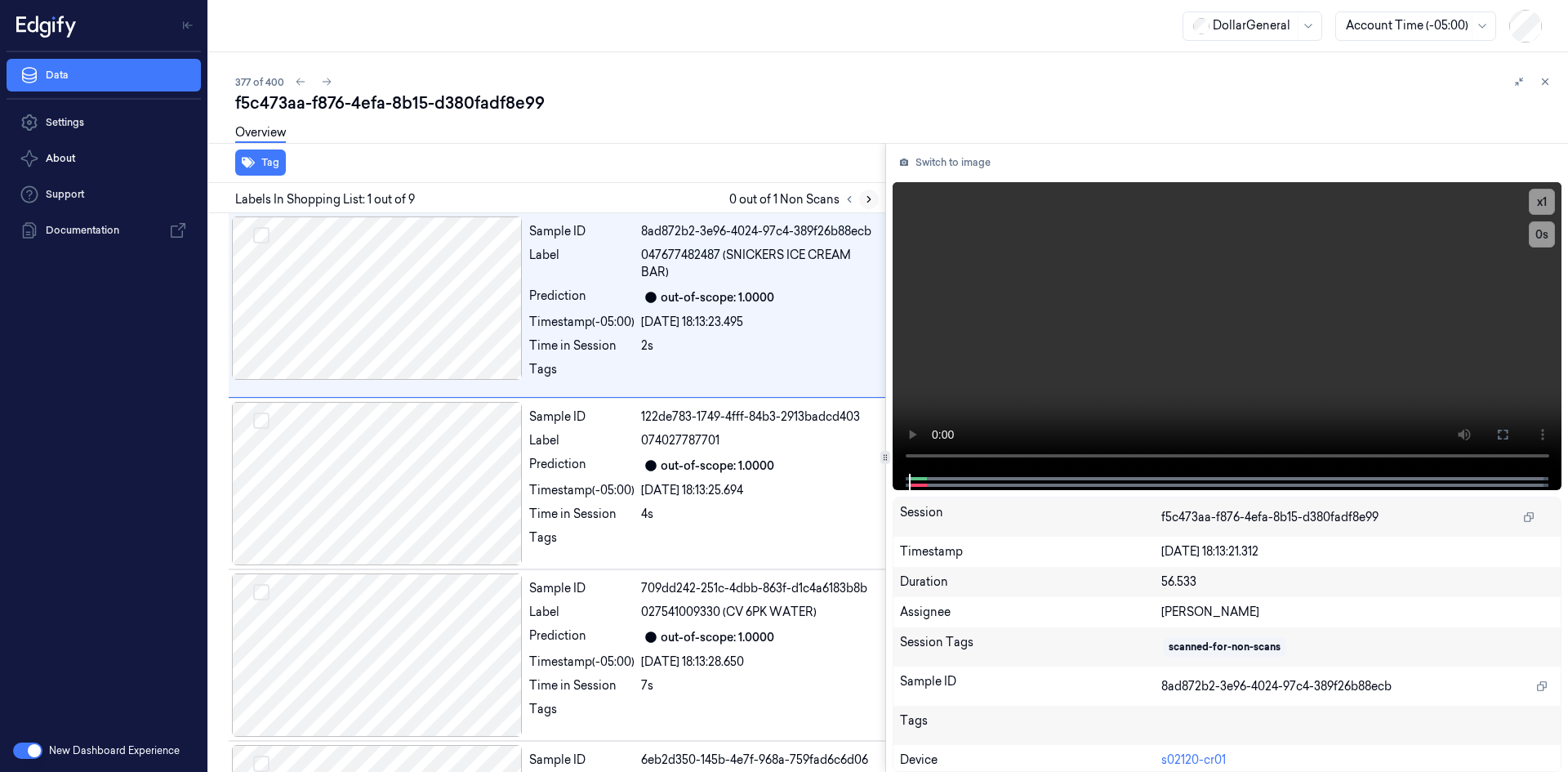
click at [864, 195] on icon at bounding box center [869, 199] width 11 height 11
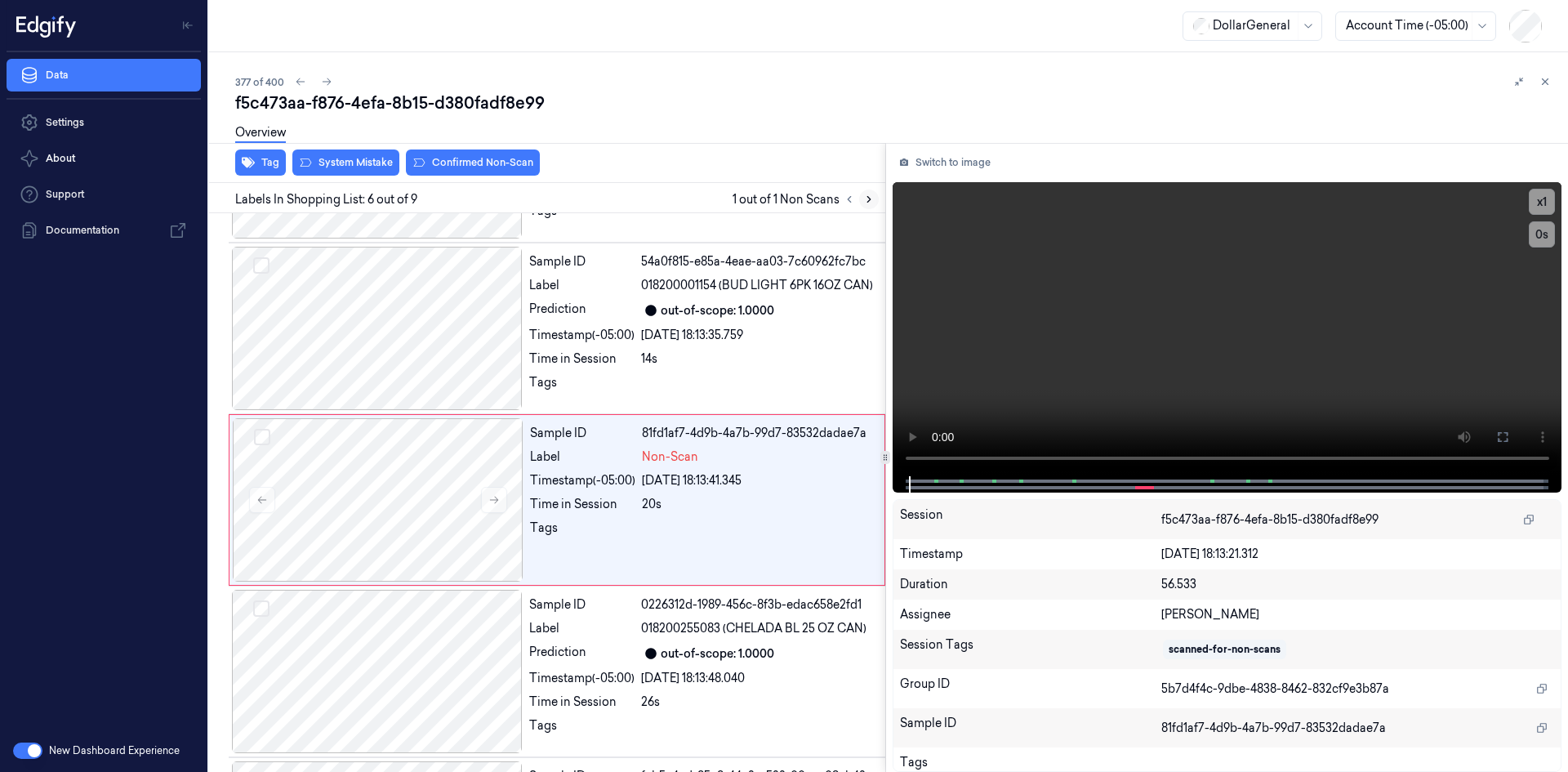
scroll to position [677, 0]
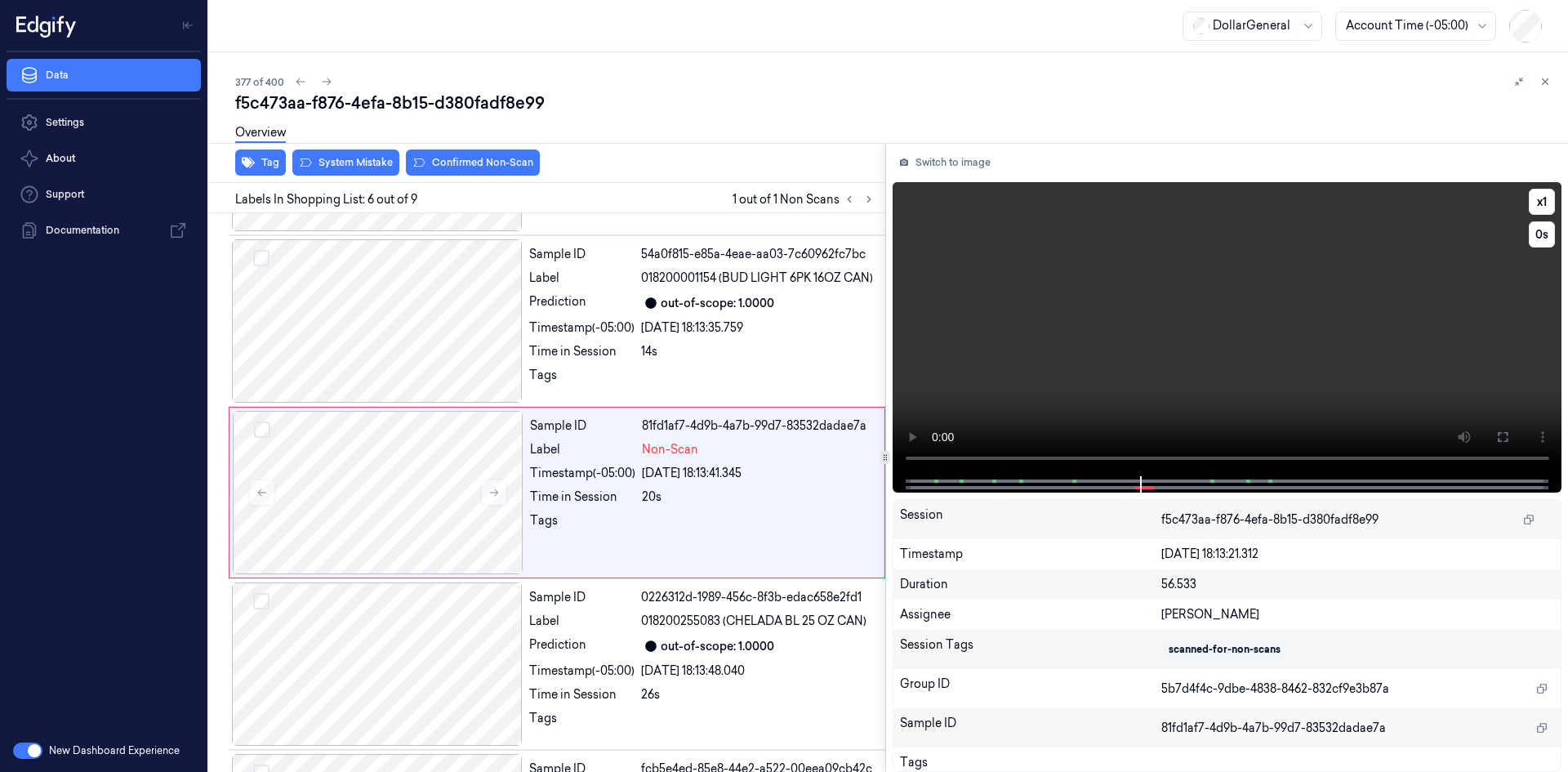
click at [1257, 222] on video at bounding box center [1227, 330] width 670 height 294
click at [674, 324] on div "29/08/2025 18:13:35.759" at bounding box center [758, 328] width 235 height 17
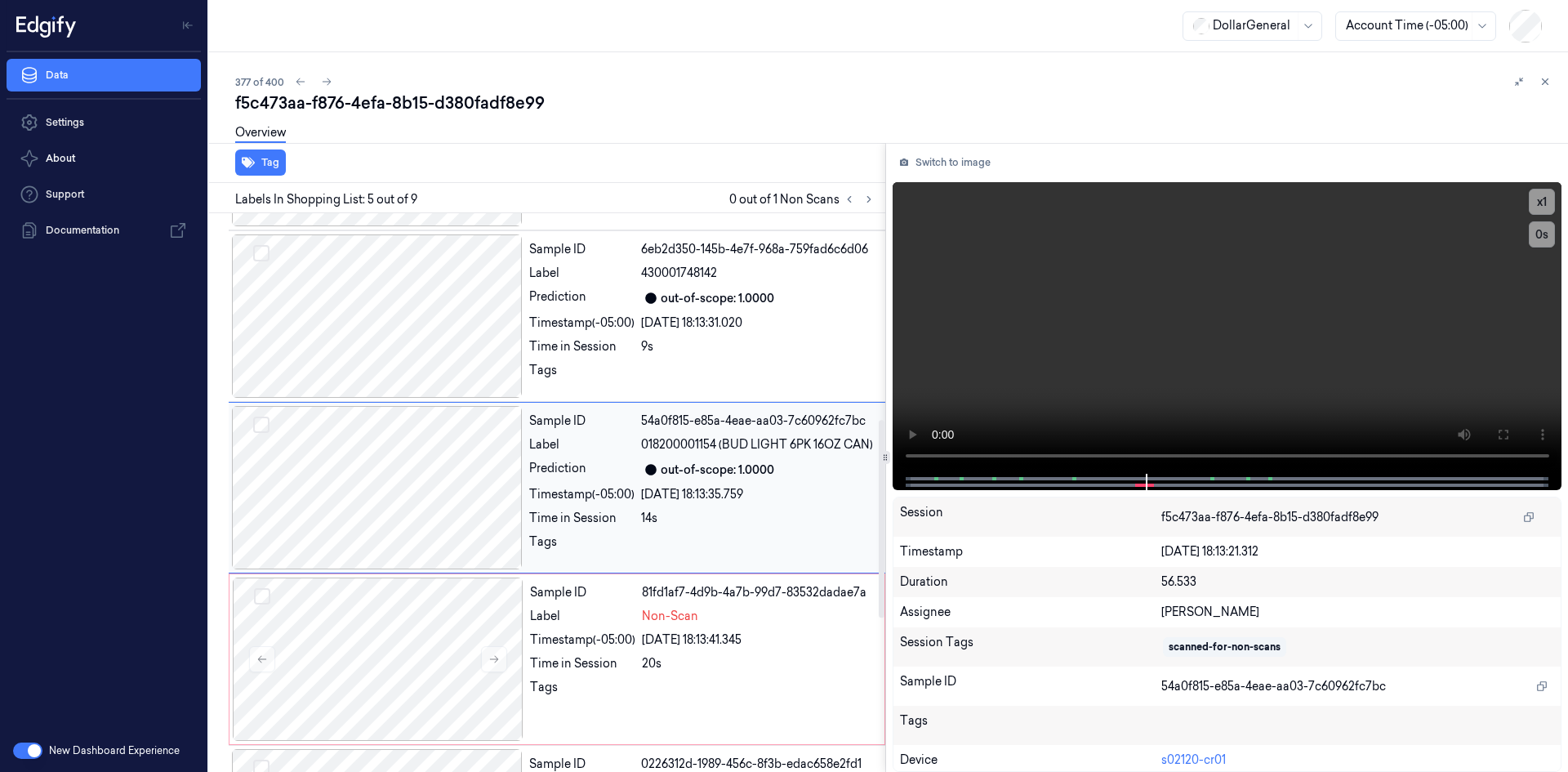
scroll to position [506, 0]
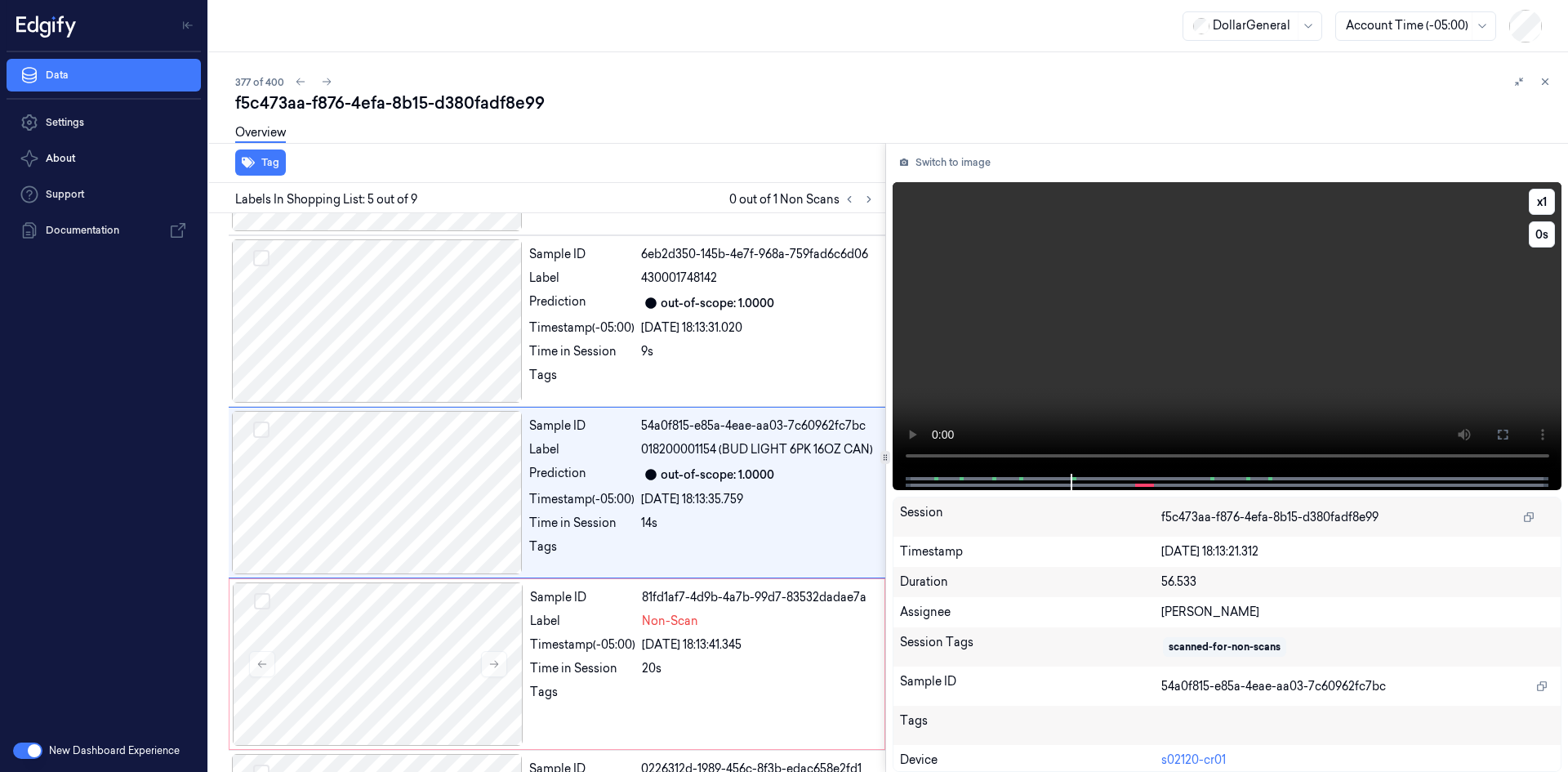
click at [1171, 317] on video at bounding box center [1227, 328] width 670 height 292
click at [674, 667] on div "20s" at bounding box center [758, 668] width 233 height 17
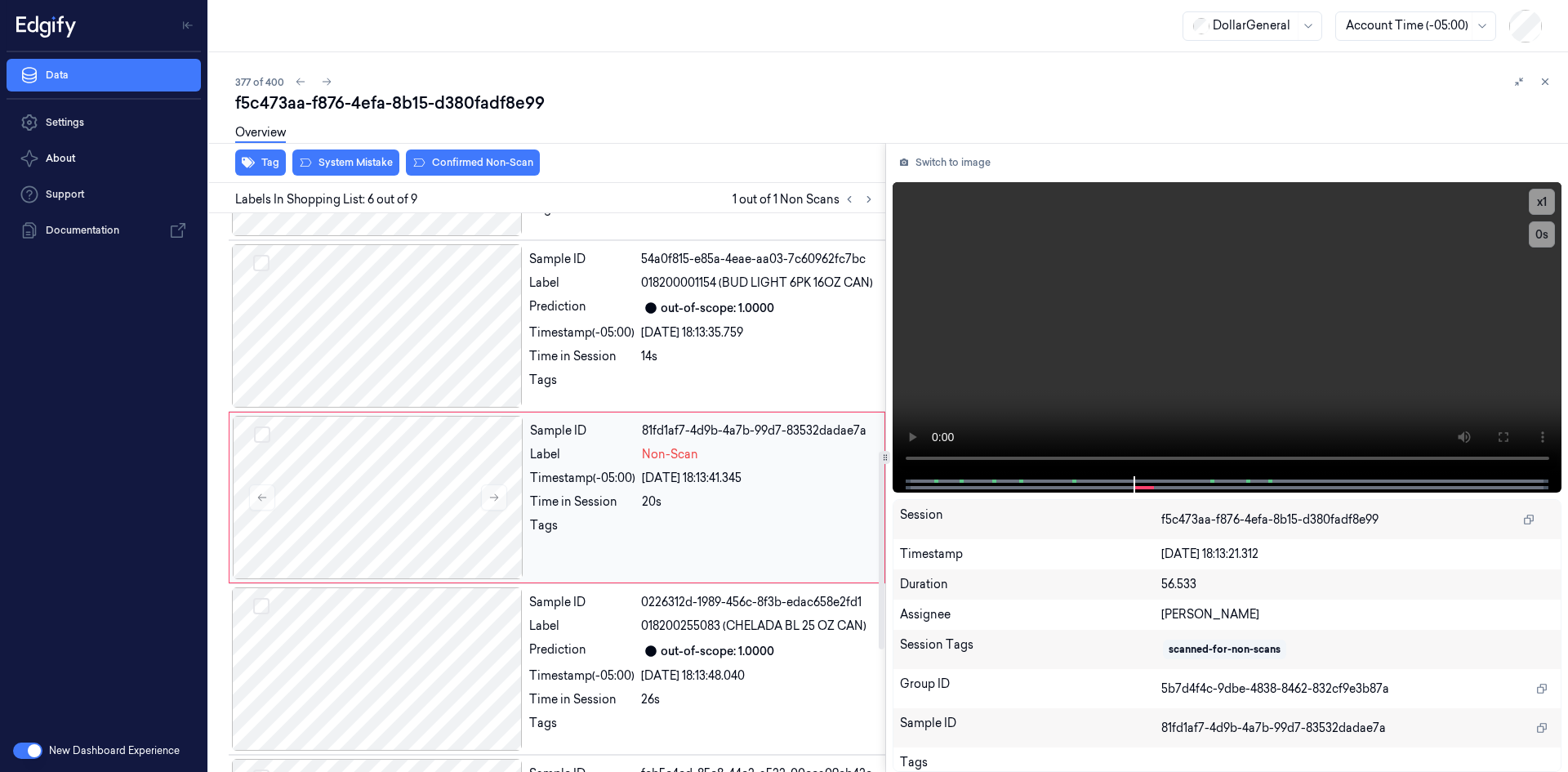
scroll to position [677, 0]
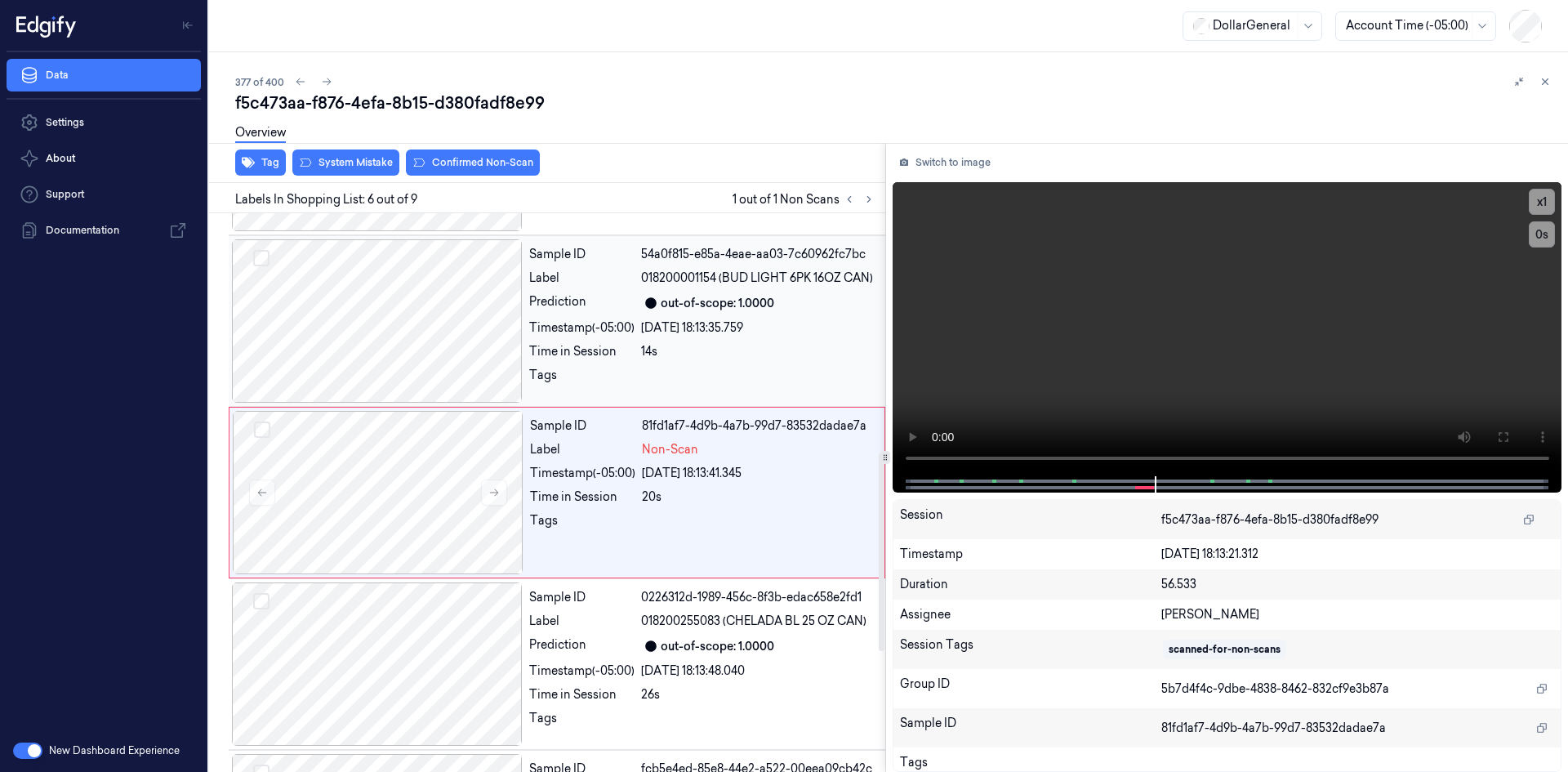
click at [608, 372] on div "Tags" at bounding box center [581, 380] width 105 height 27
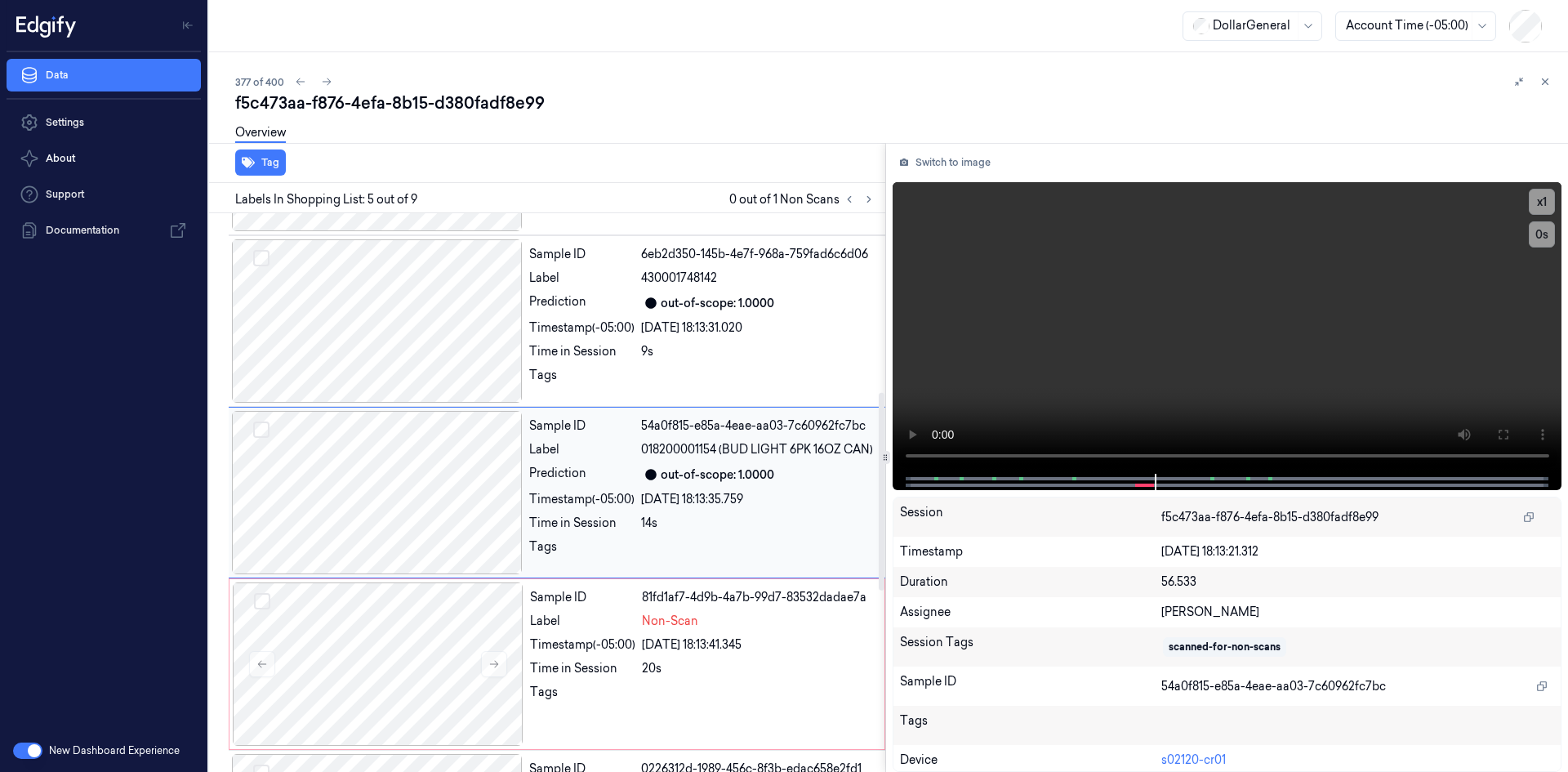
click at [608, 372] on div "Tags" at bounding box center [581, 380] width 105 height 27
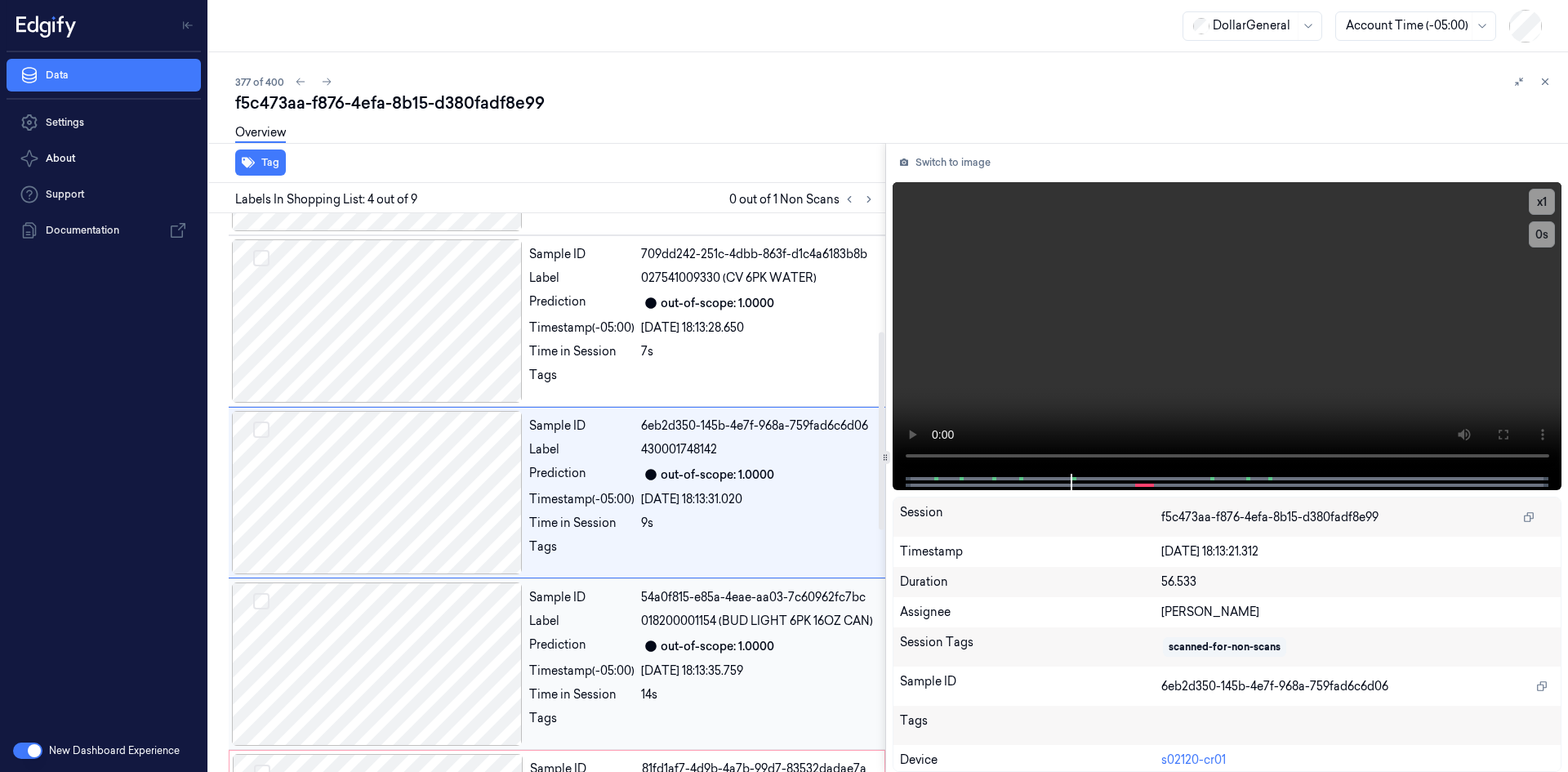
click at [608, 372] on div "Tags" at bounding box center [581, 380] width 105 height 27
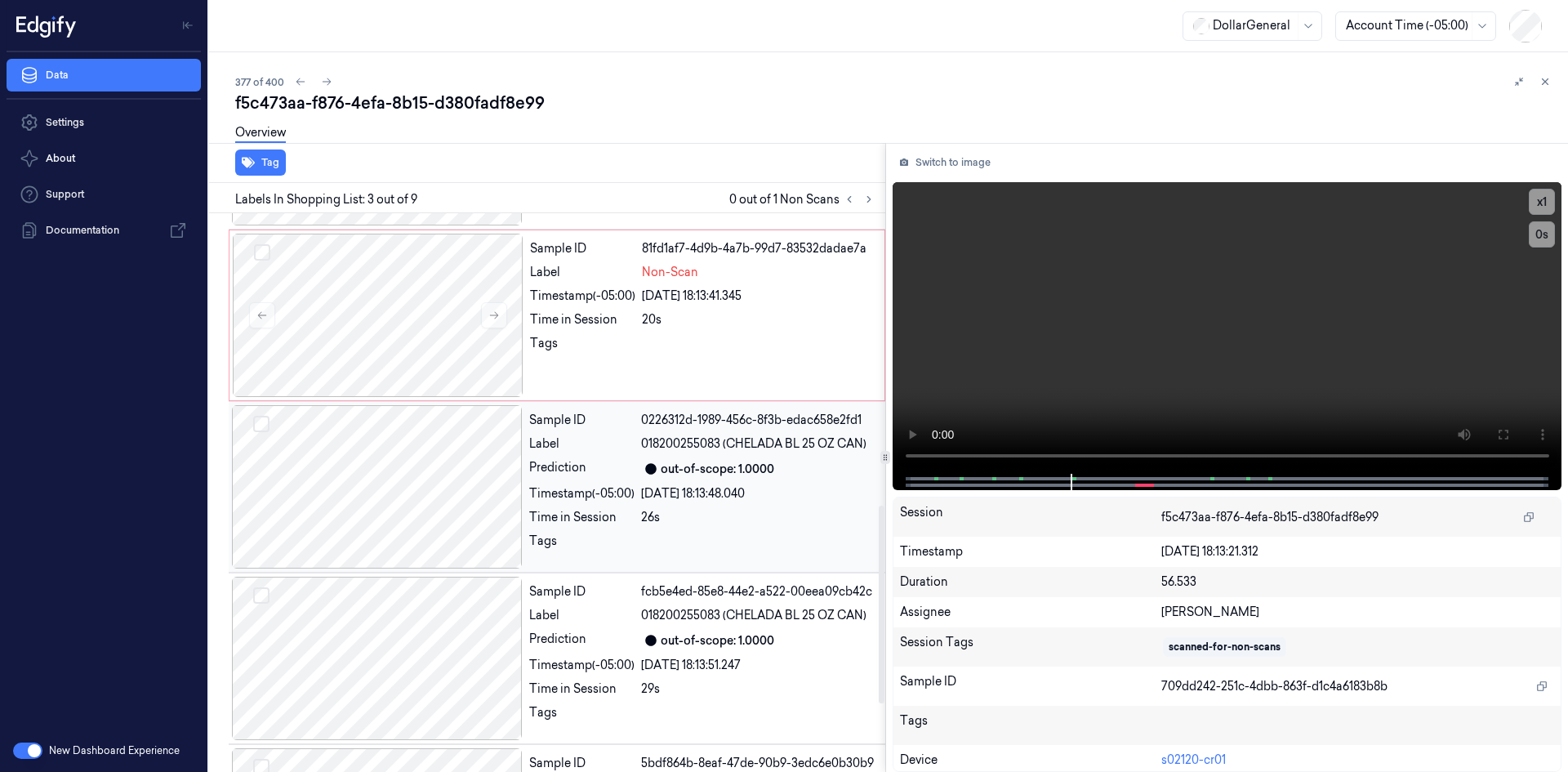
scroll to position [1018, 0]
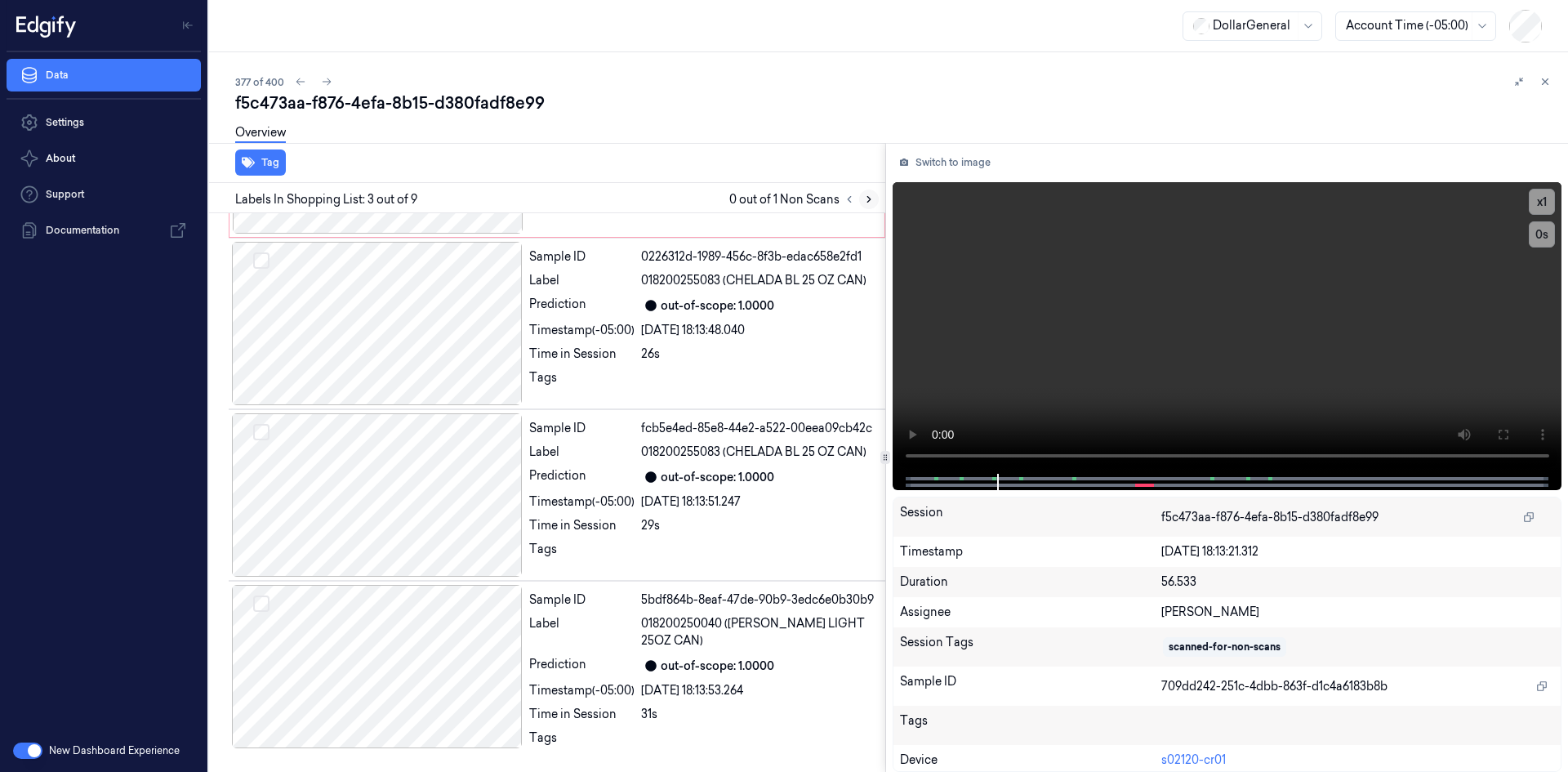
click at [866, 201] on icon at bounding box center [869, 199] width 11 height 11
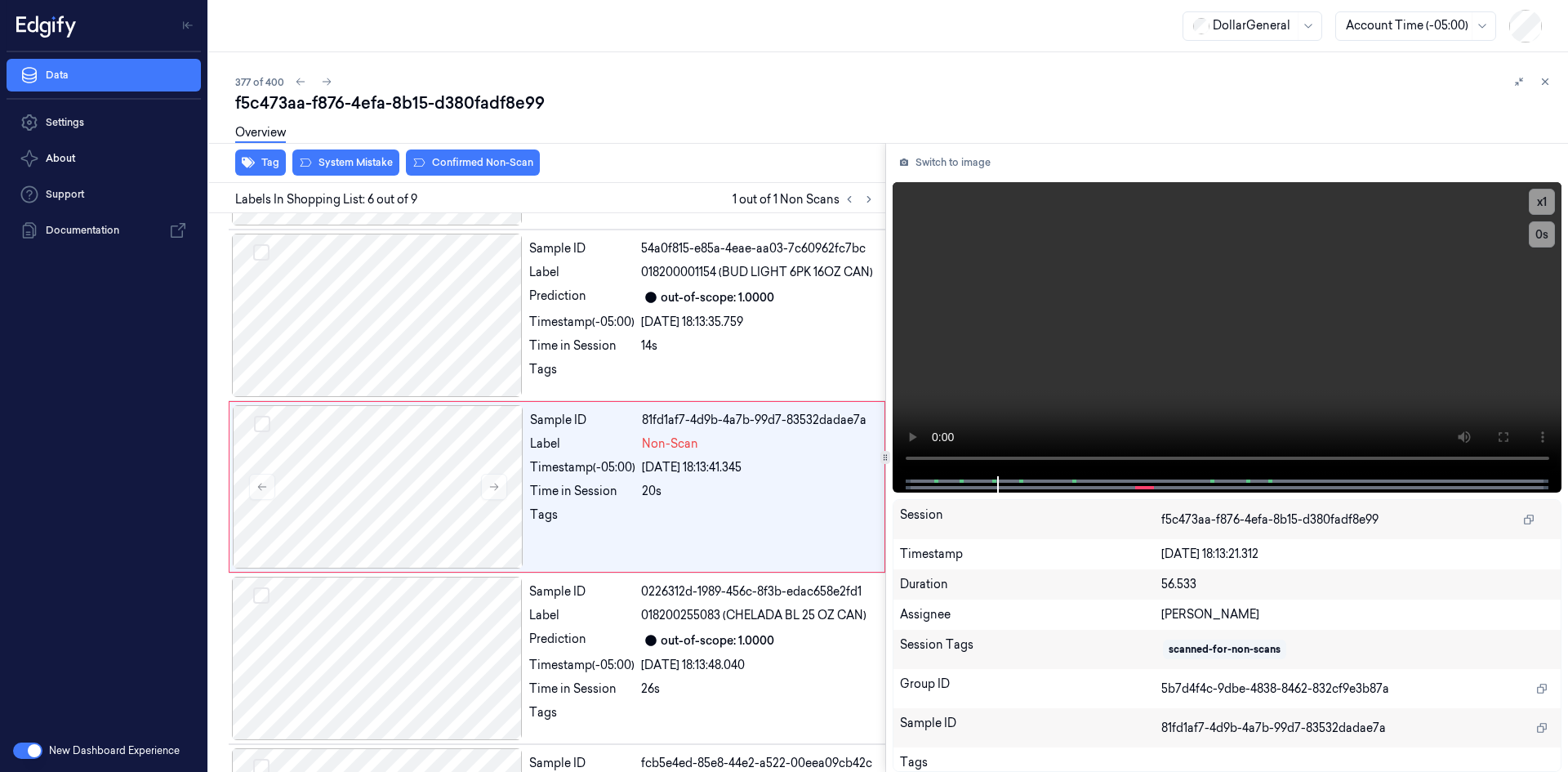
scroll to position [677, 0]
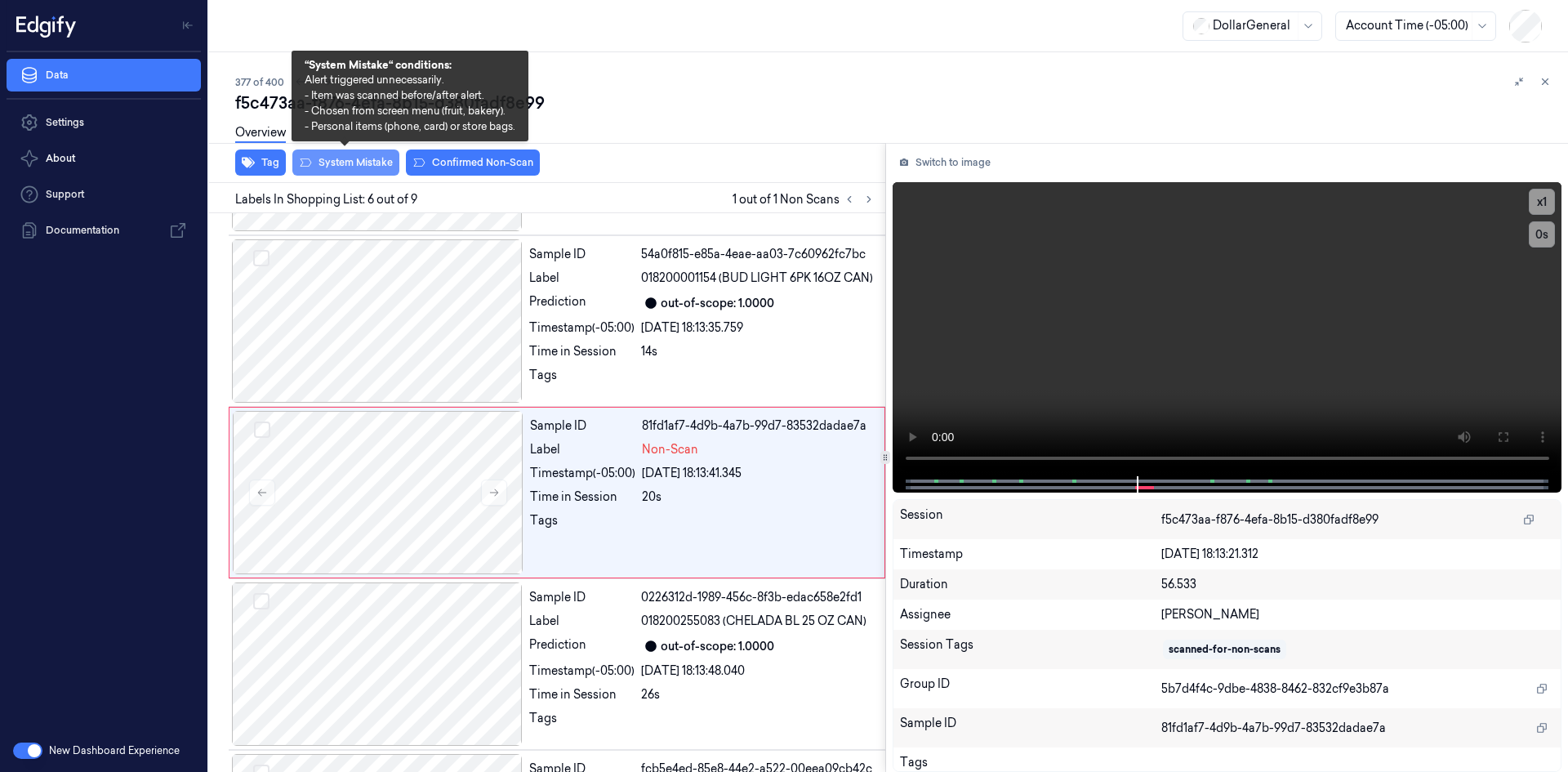
click at [337, 170] on button "System Mistake" at bounding box center [346, 163] width 107 height 27
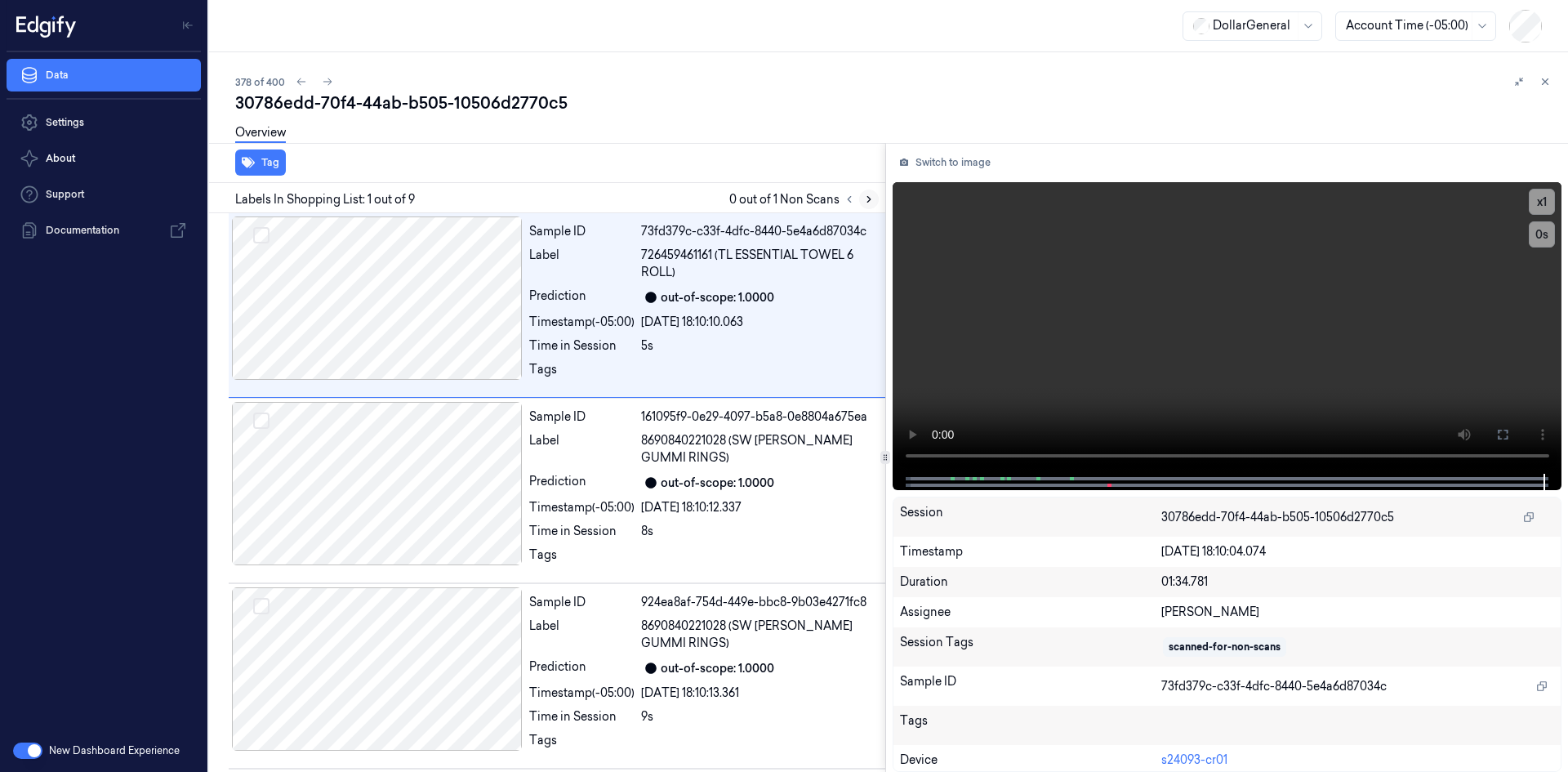
click at [864, 193] on icon at bounding box center [869, 199] width 11 height 11
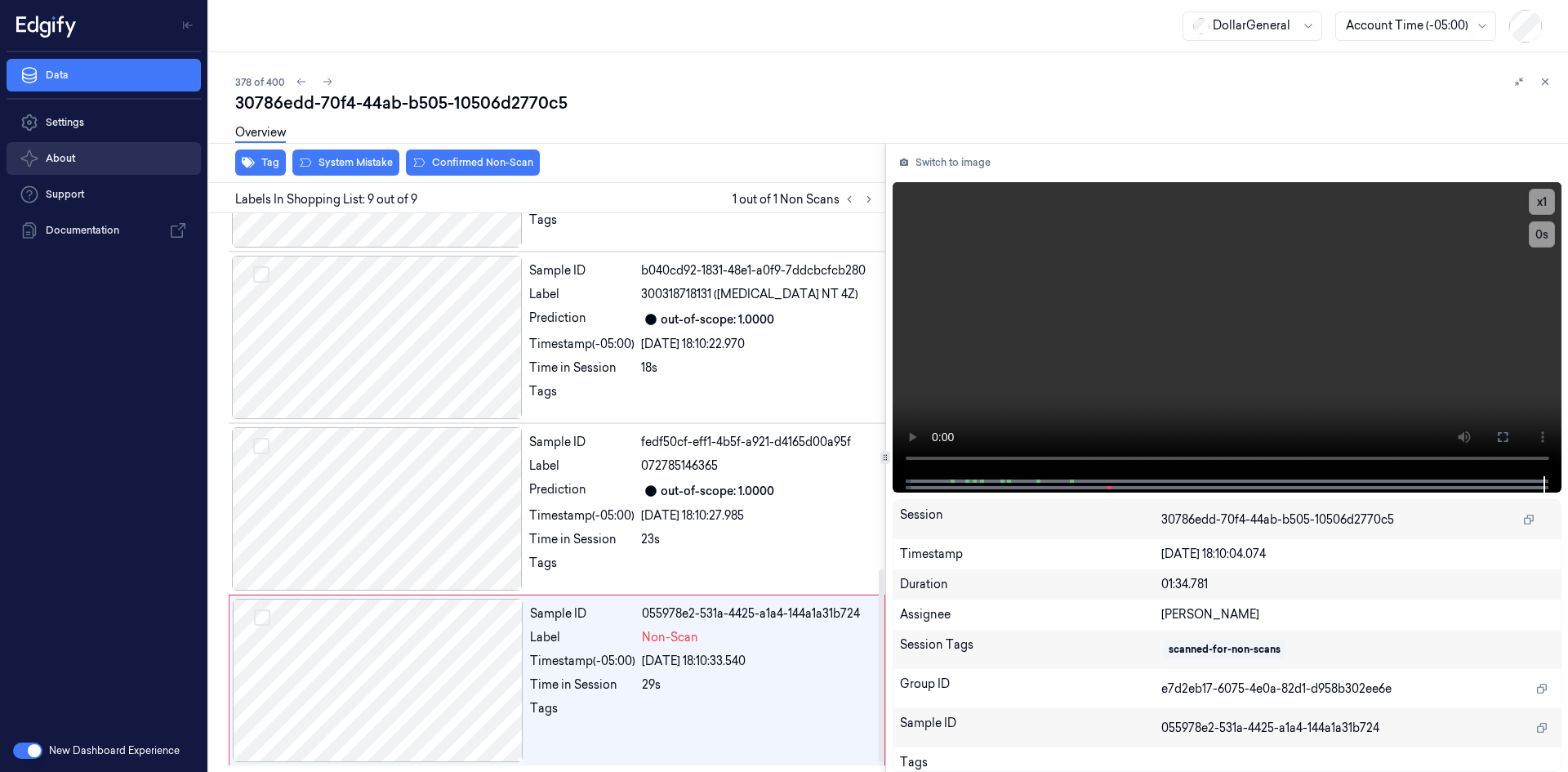
scroll to position [1060, 0]
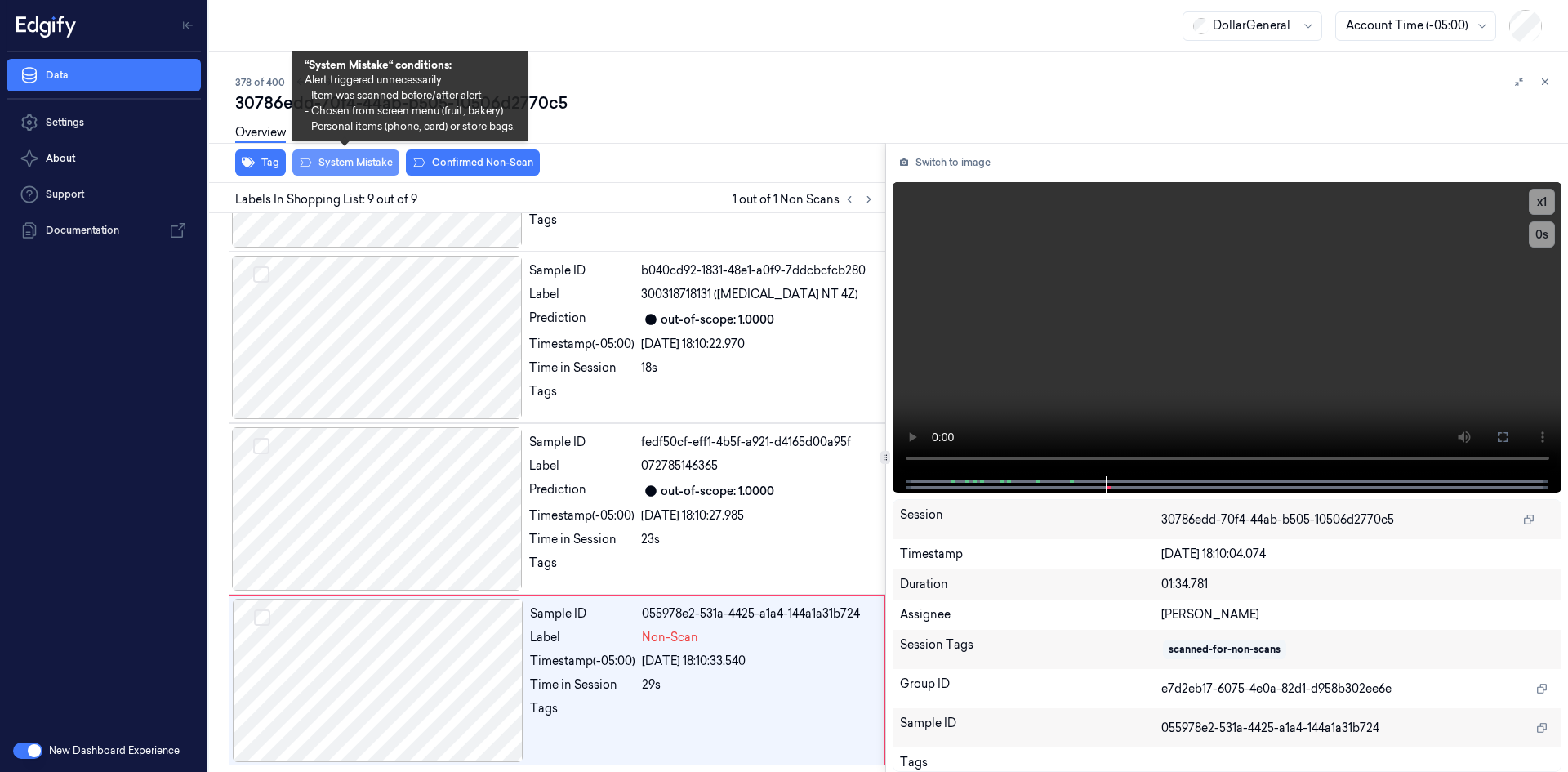
click at [389, 157] on button "System Mistake" at bounding box center [346, 163] width 107 height 27
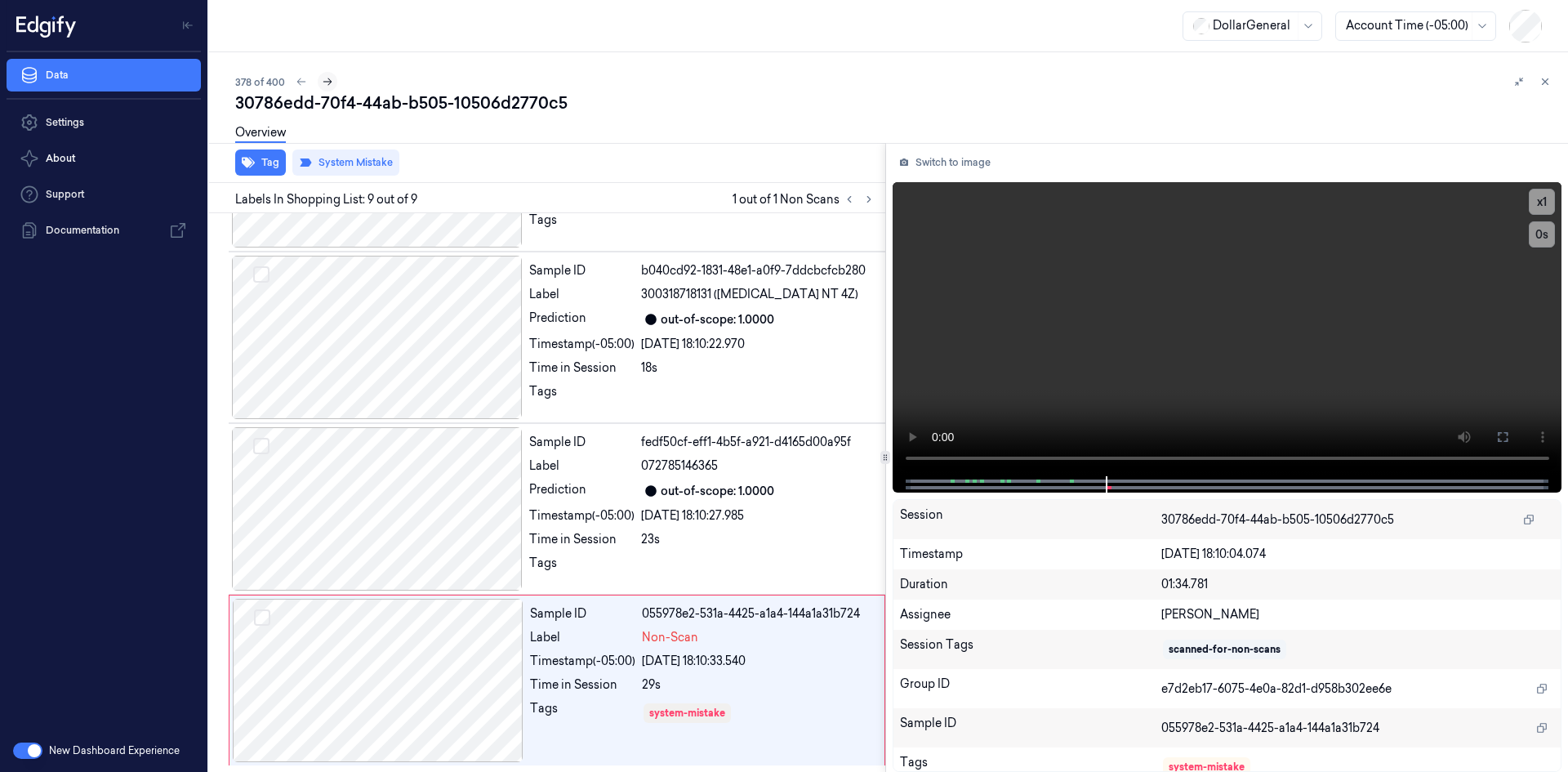
click at [327, 75] on button at bounding box center [327, 81] width 20 height 20
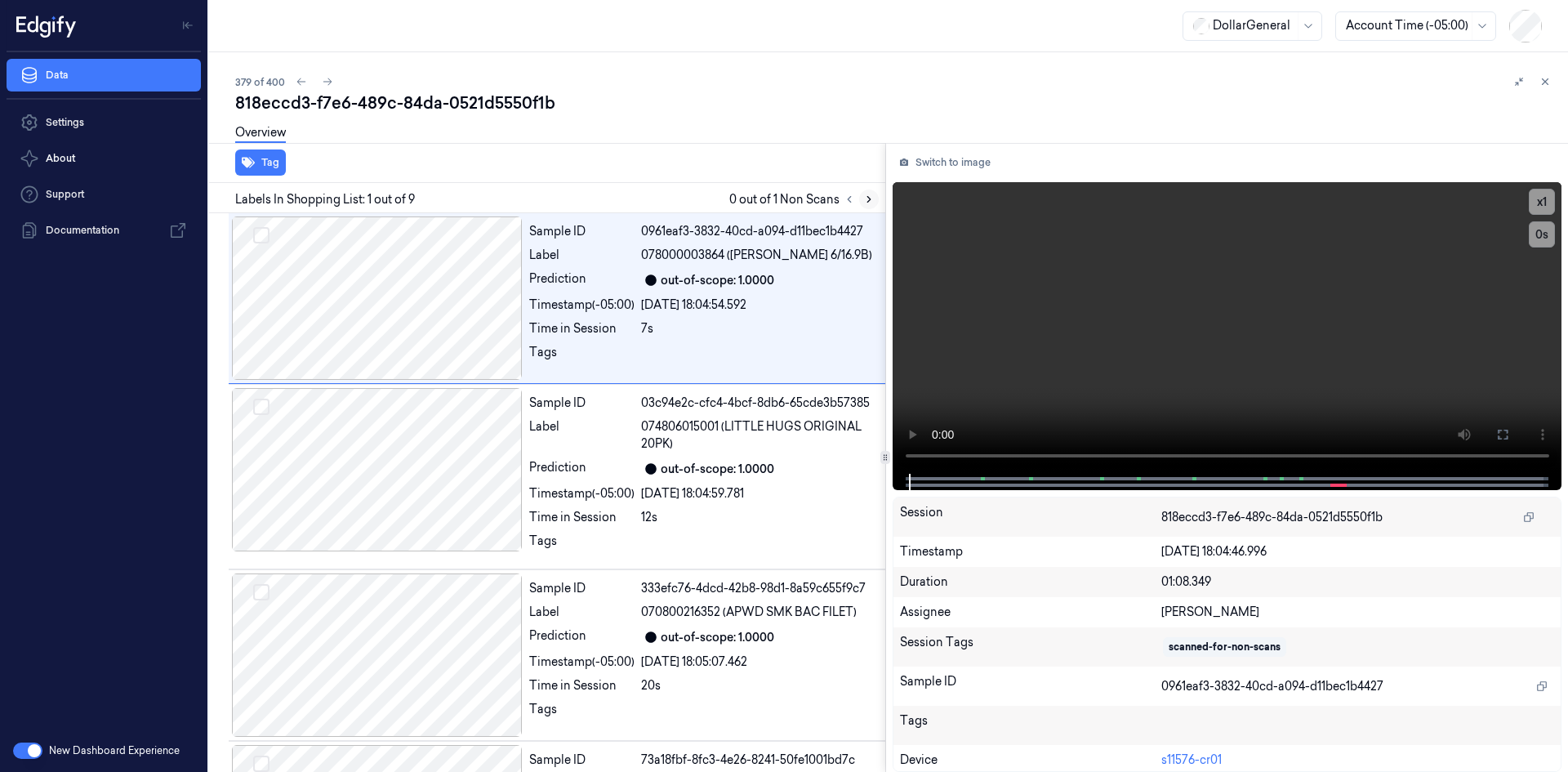
click at [871, 193] on button at bounding box center [869, 199] width 20 height 20
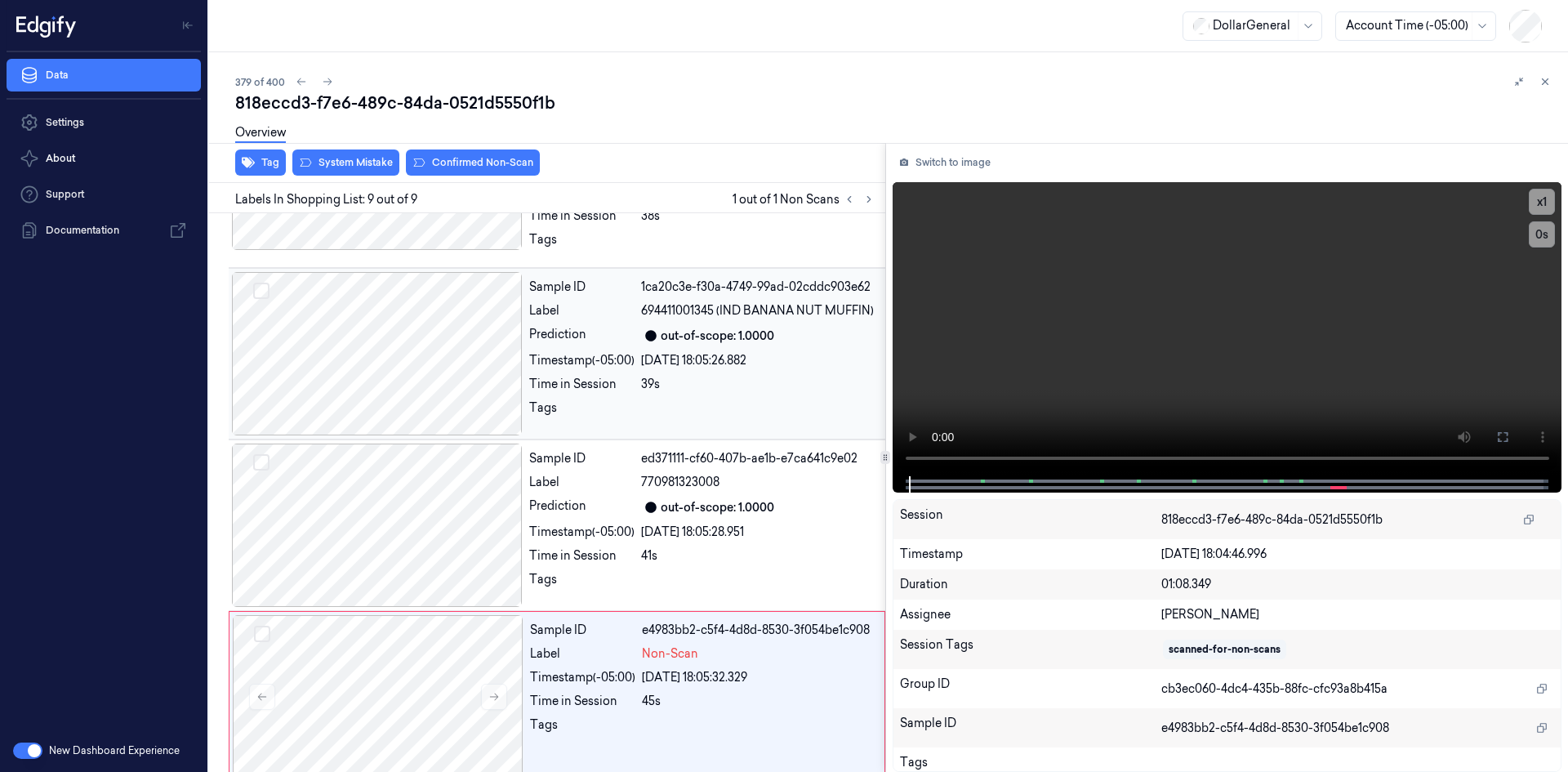
scroll to position [1018, 0]
click at [1253, 326] on video at bounding box center [1227, 330] width 670 height 294
click at [1209, 327] on video at bounding box center [1227, 330] width 670 height 294
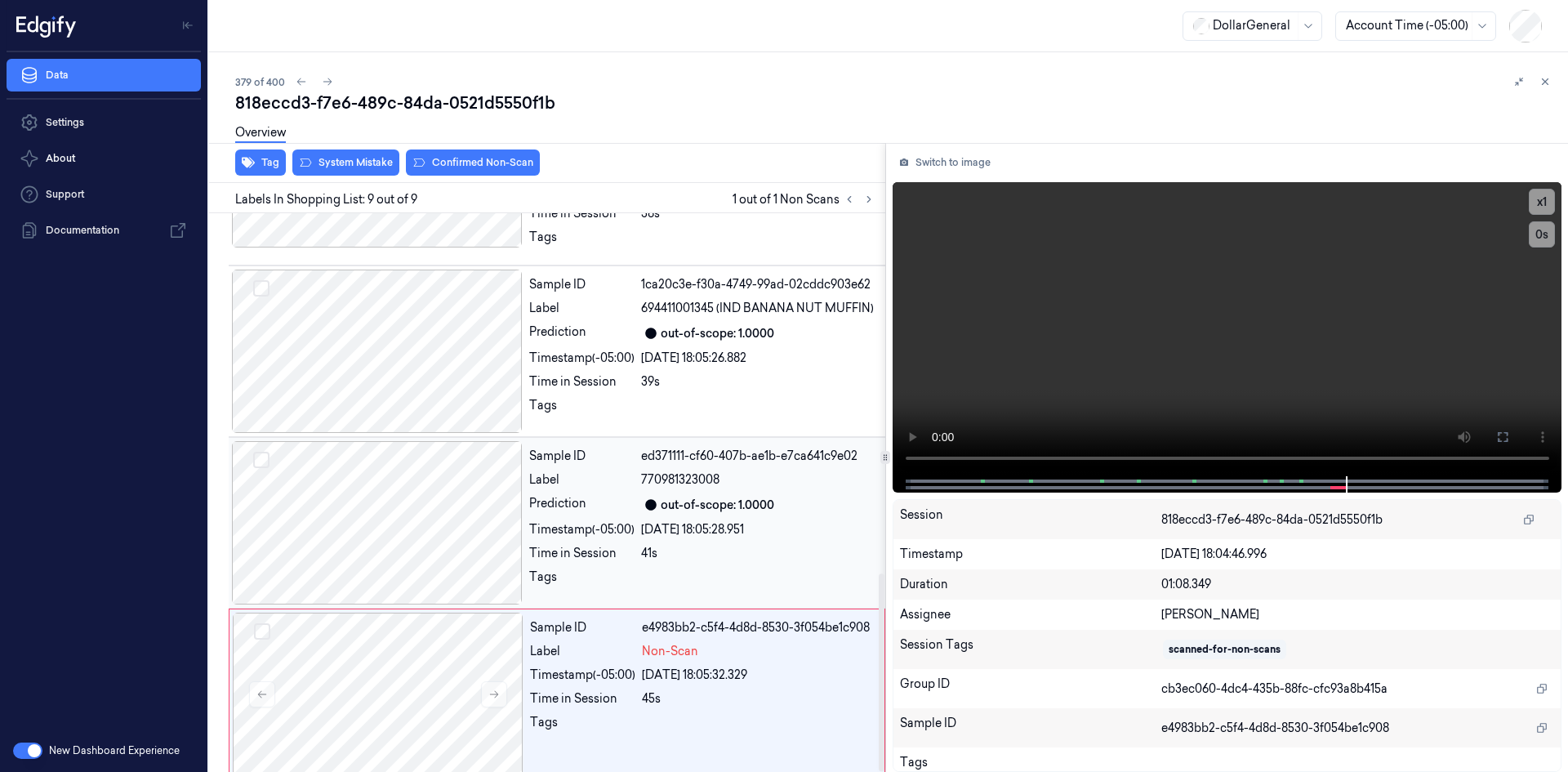
click at [668, 545] on div "41s" at bounding box center [758, 554] width 235 height 17
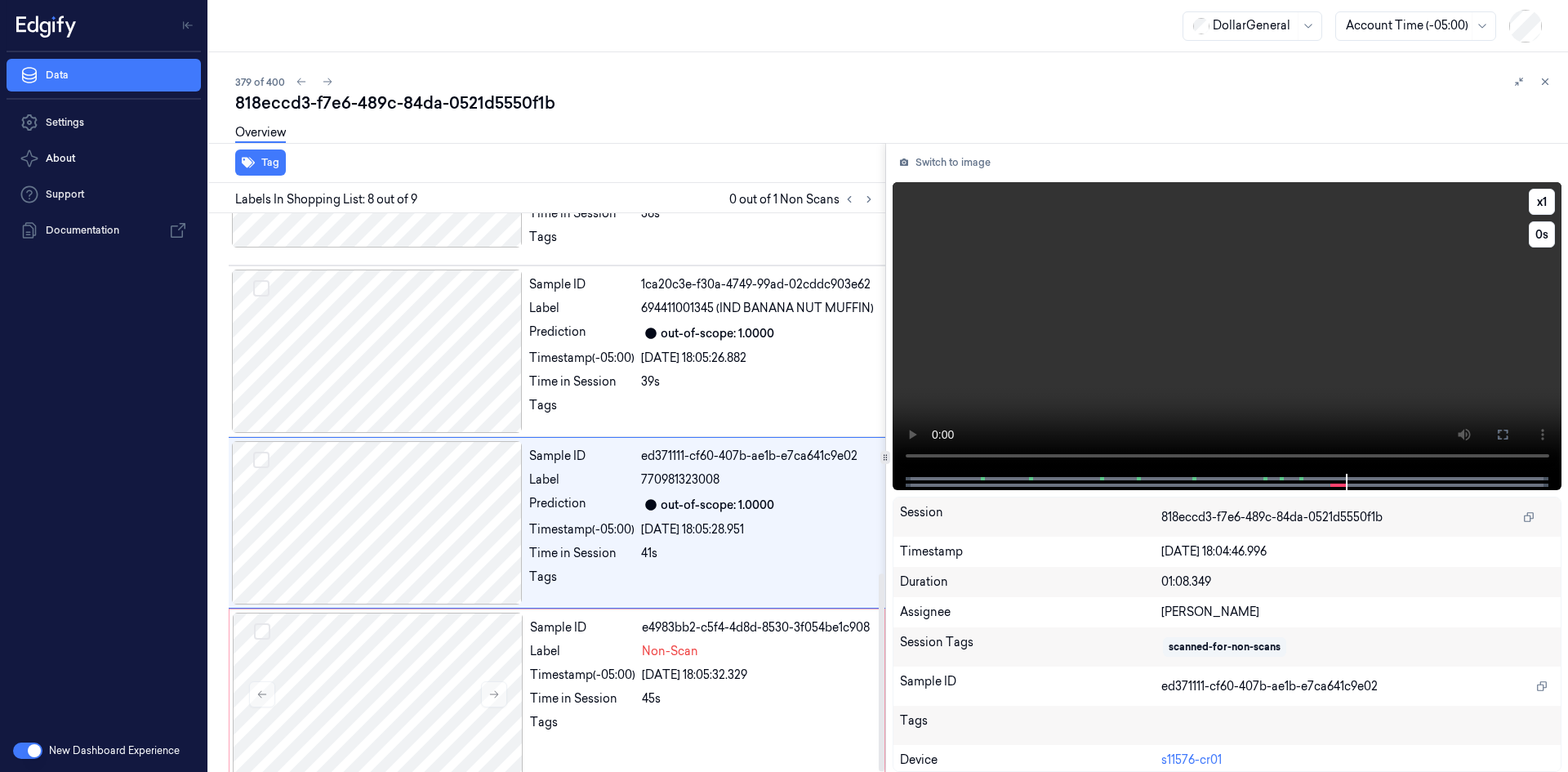
click at [1007, 255] on video at bounding box center [1227, 328] width 670 height 292
click at [1045, 264] on video at bounding box center [1227, 328] width 670 height 292
click at [576, 409] on div "Sample ID 1ca20c3e-f30a-4749-99ad-02cddc903e62 Label 694411001345 (IND BANANA N…" at bounding box center [703, 351] width 359 height 163
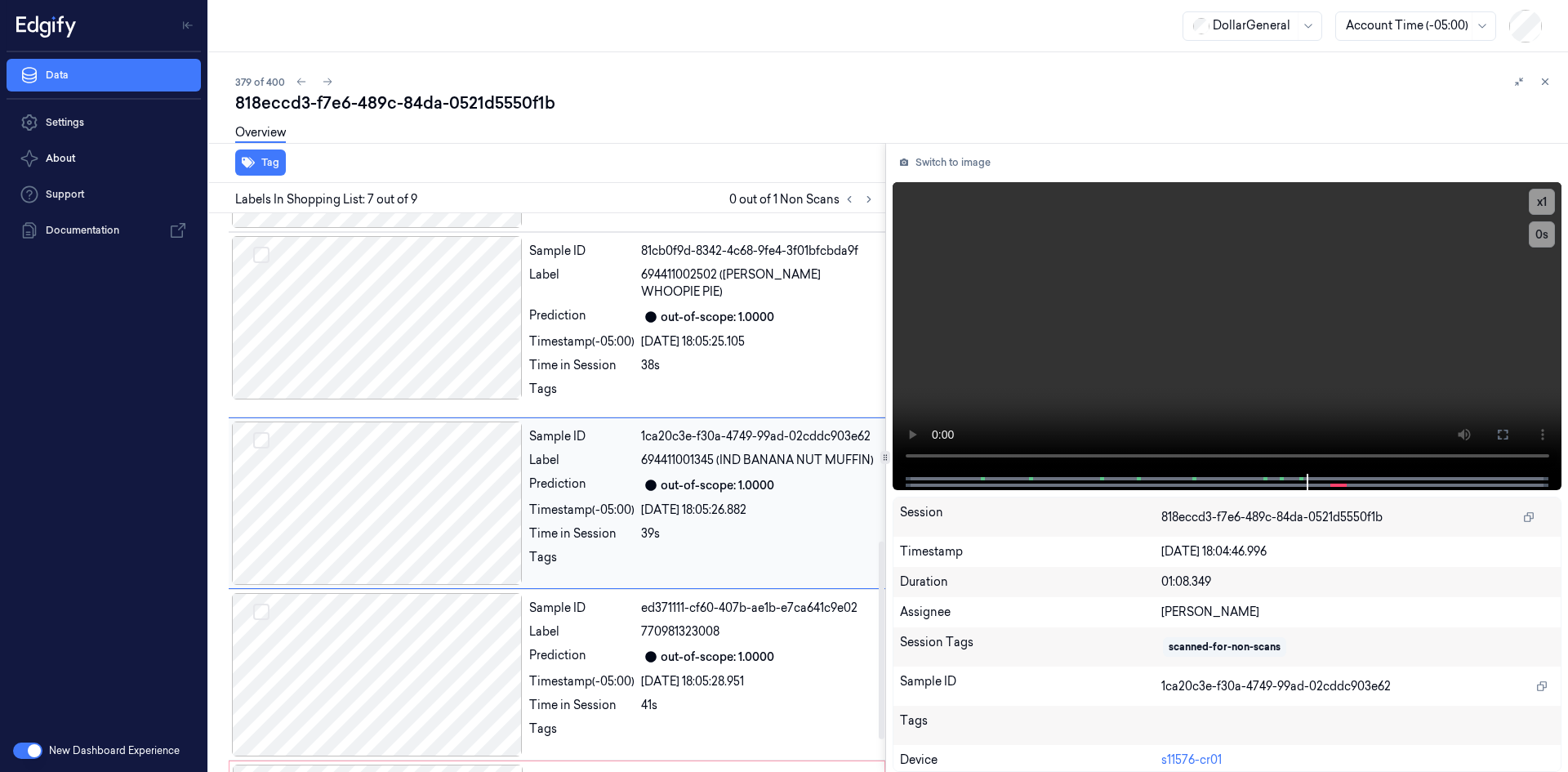
scroll to position [863, 0]
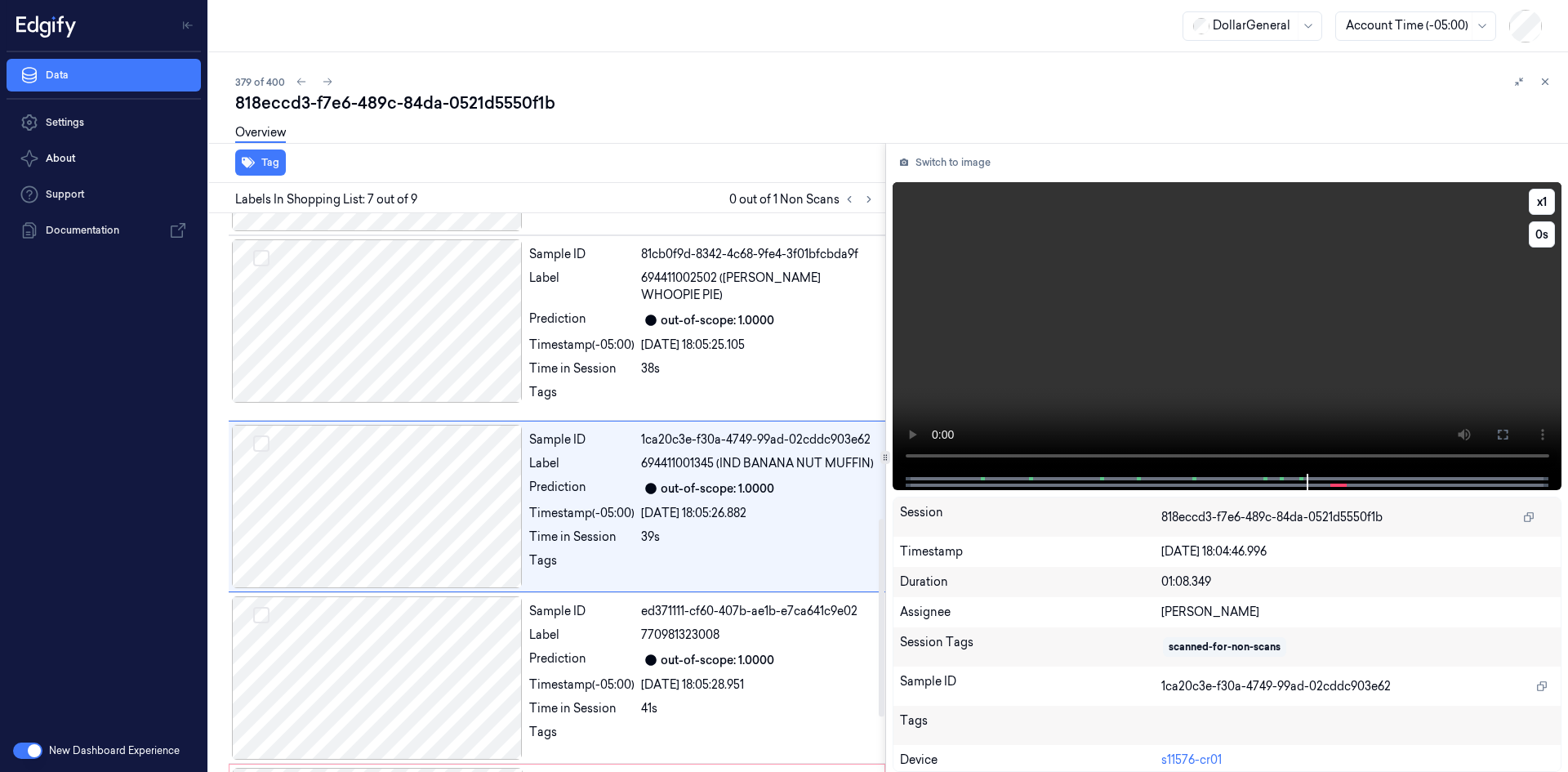
click at [1018, 337] on video at bounding box center [1227, 328] width 670 height 292
click at [684, 341] on div "Sample ID 81cb0f9d-8342-4c68-9fe4-3f01bfcbda9f Label 694411002502 (DAISY WHOOPI…" at bounding box center [703, 328] width 359 height 177
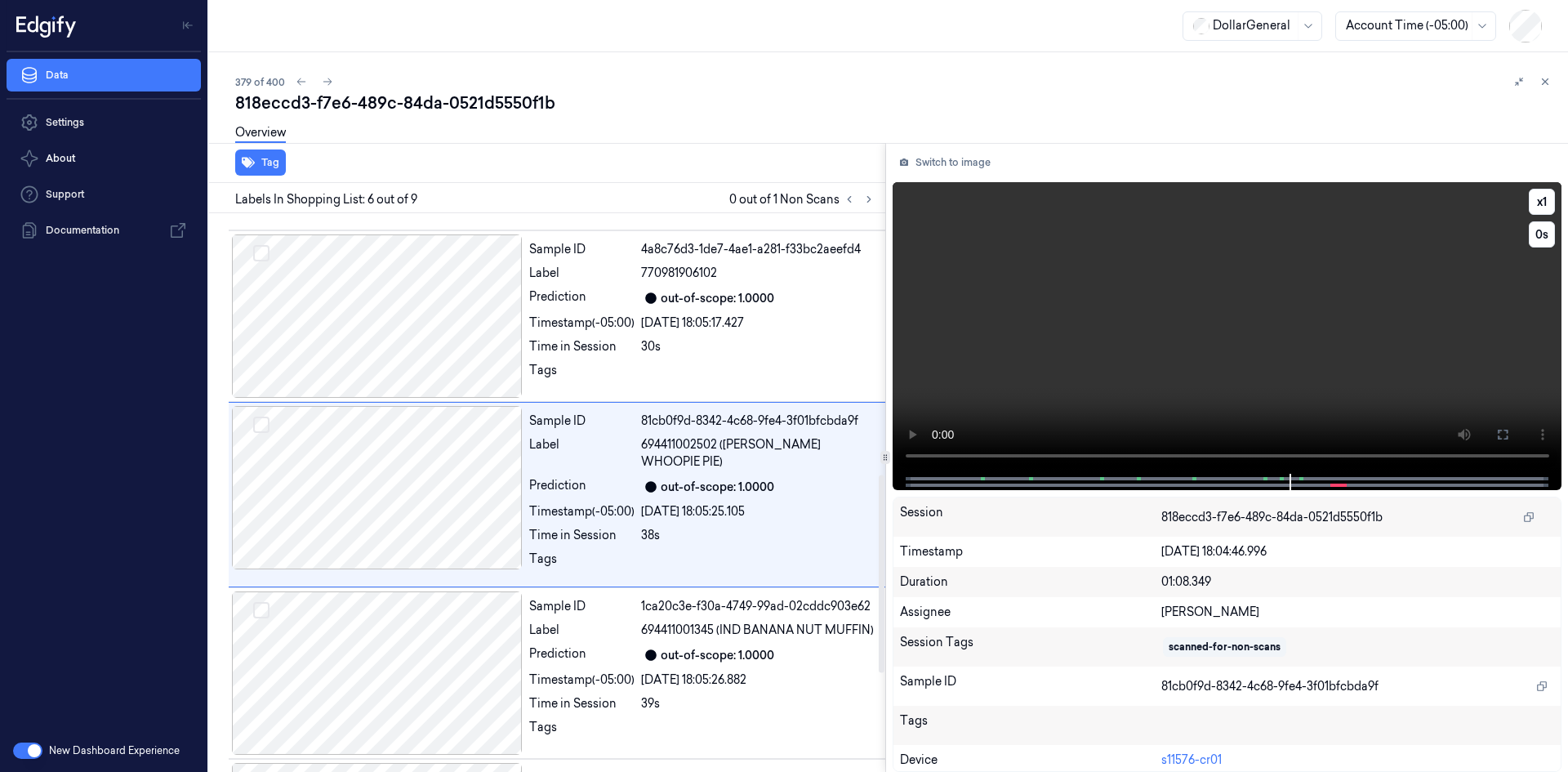
scroll to position [691, 0]
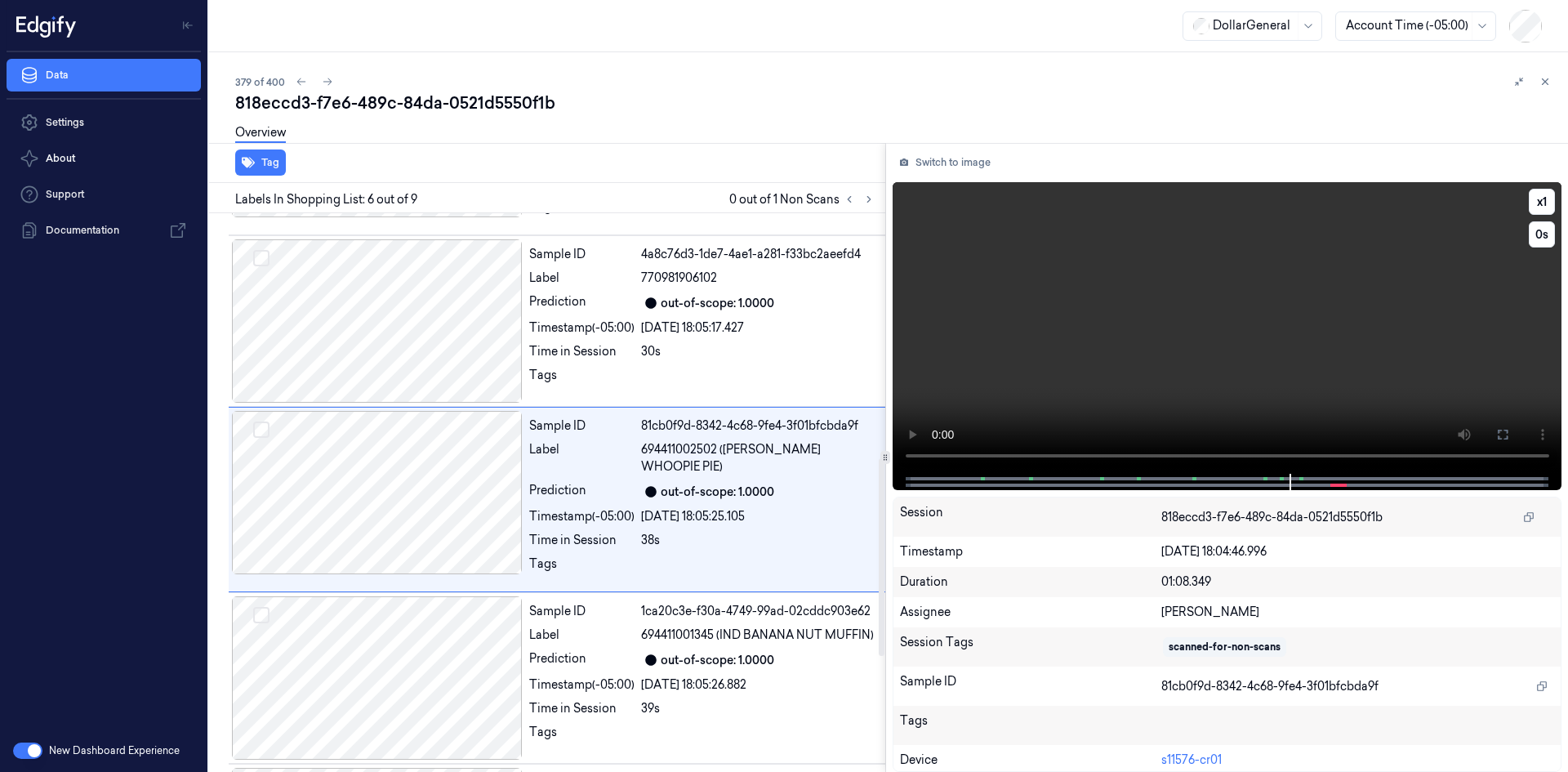
click at [1042, 373] on video at bounding box center [1227, 328] width 670 height 292
drag, startPoint x: 853, startPoint y: 202, endPoint x: 864, endPoint y: 200, distance: 11.2
click at [855, 202] on button at bounding box center [849, 199] width 20 height 20
click at [865, 200] on icon at bounding box center [869, 199] width 11 height 11
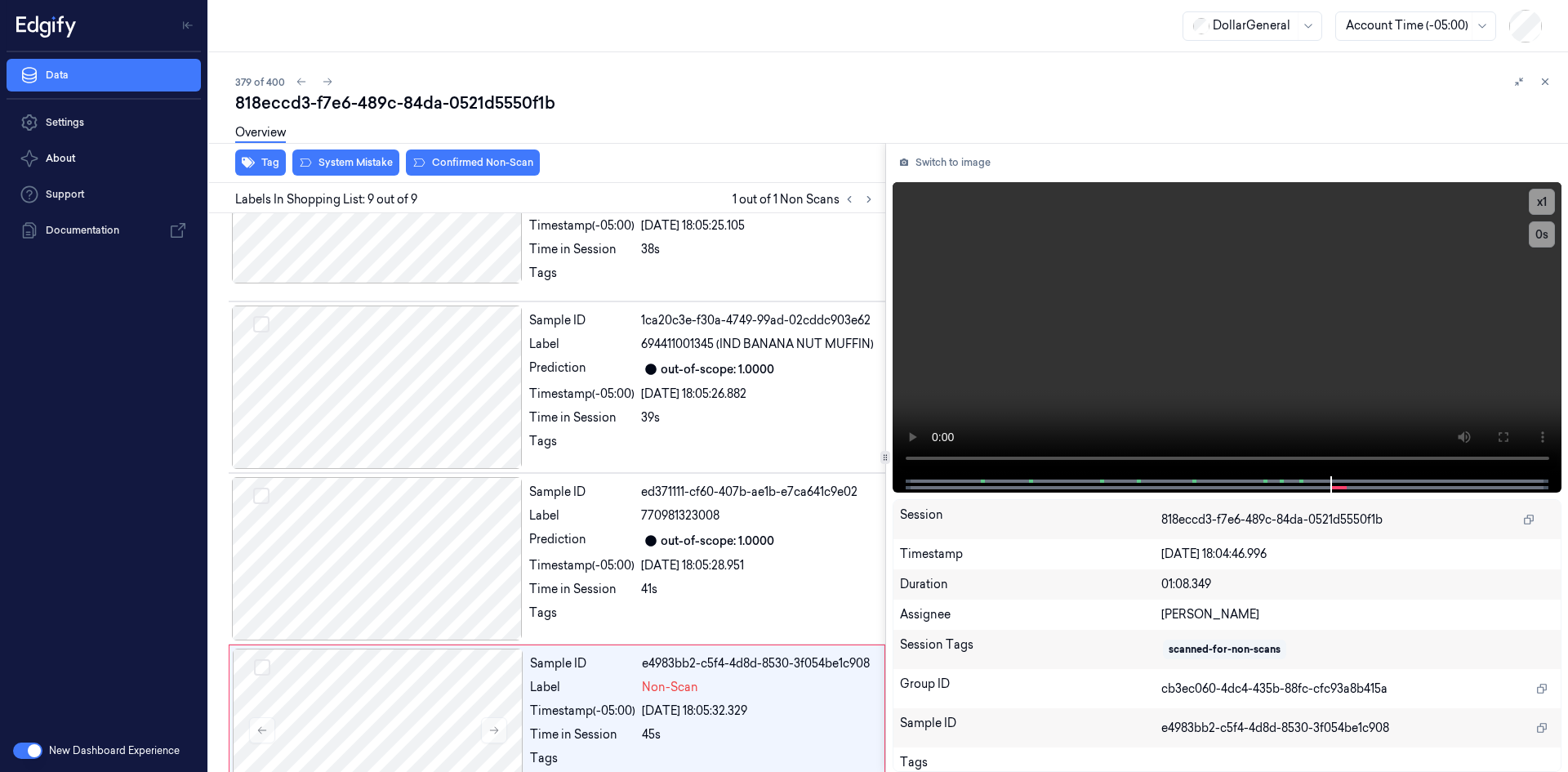
scroll to position [1018, 0]
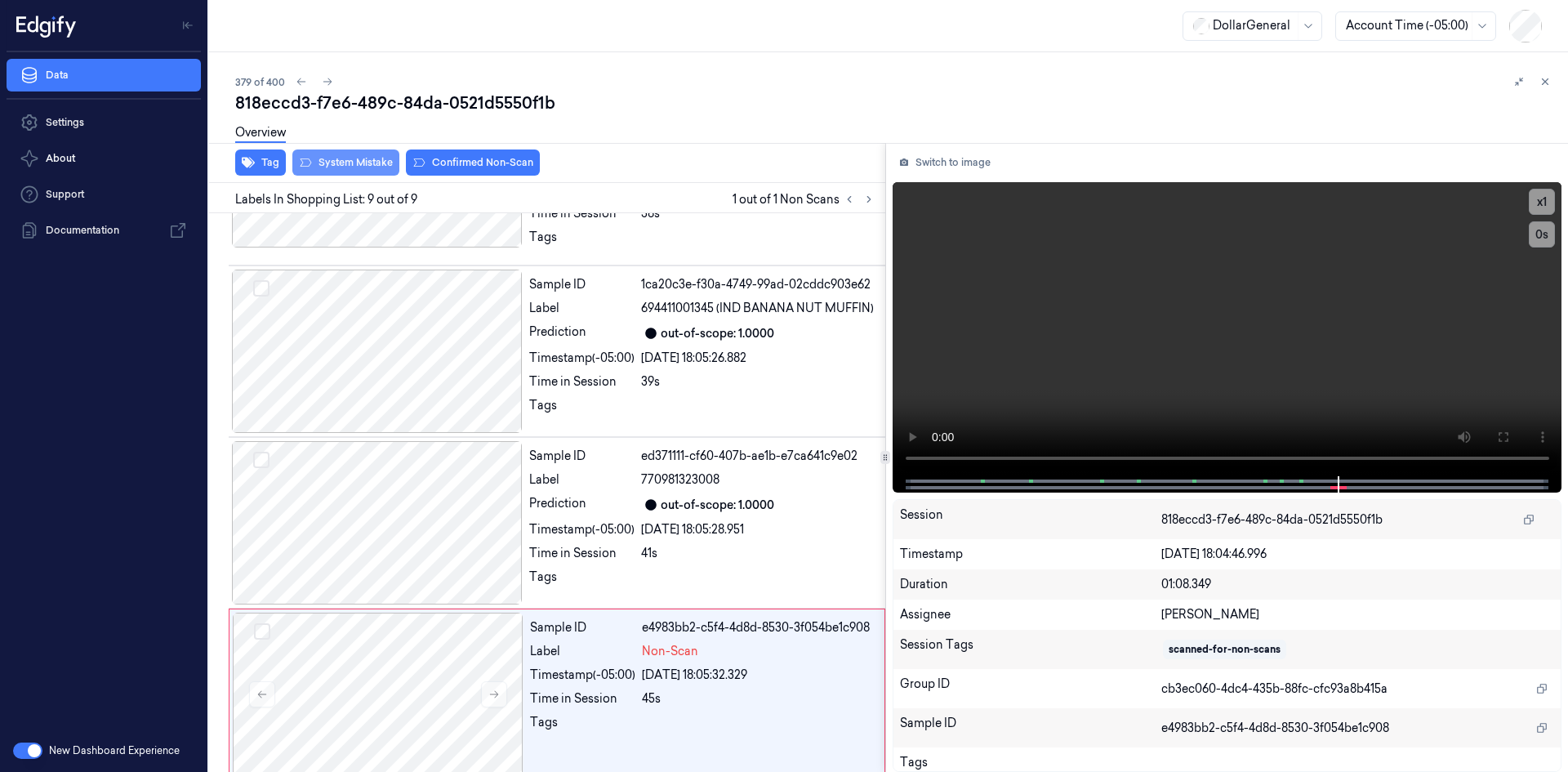
click at [345, 173] on button "System Mistake" at bounding box center [346, 163] width 107 height 27
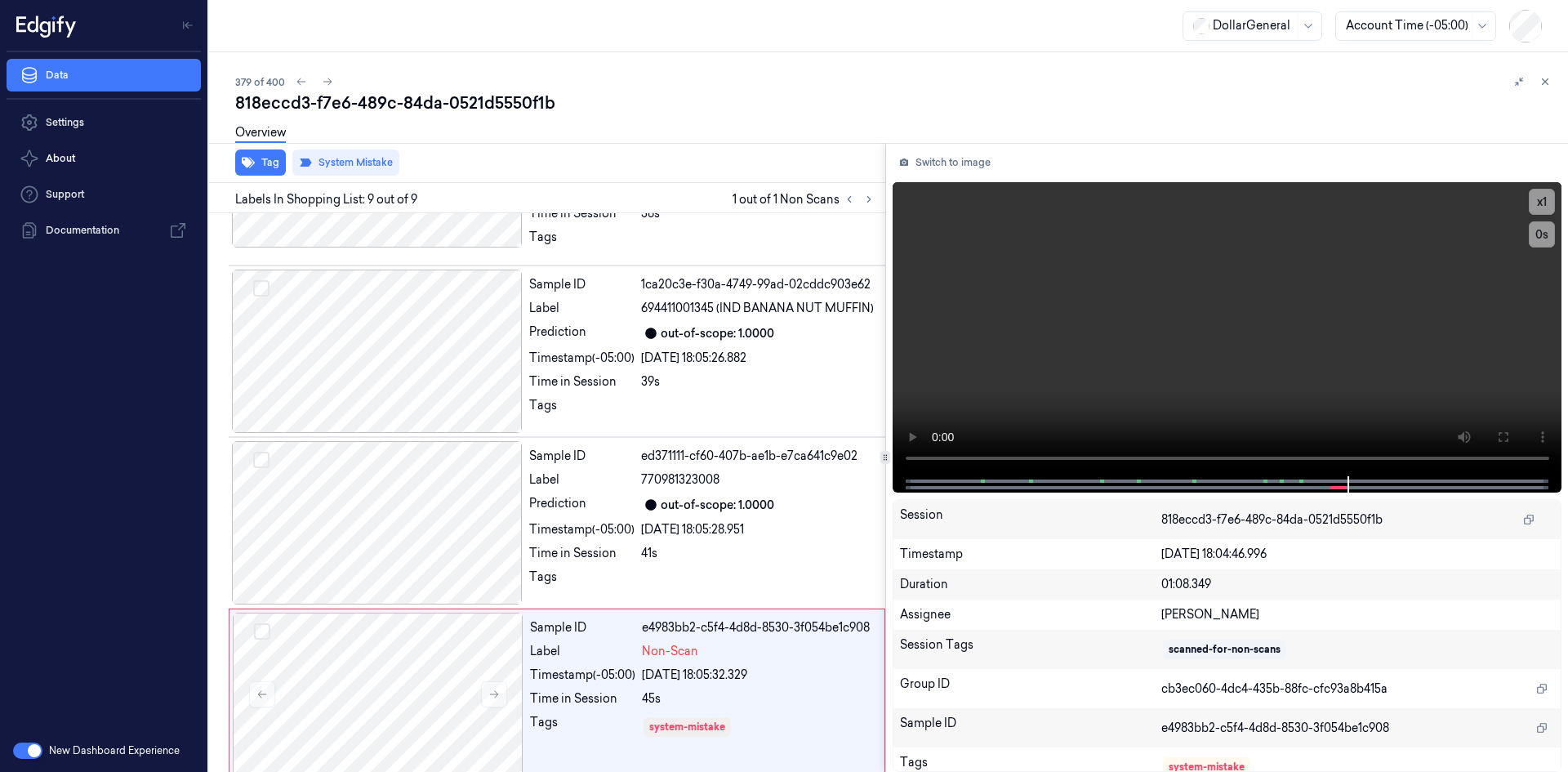
click at [872, 72] on div "379 of 400" at bounding box center [895, 81] width 1320 height 20
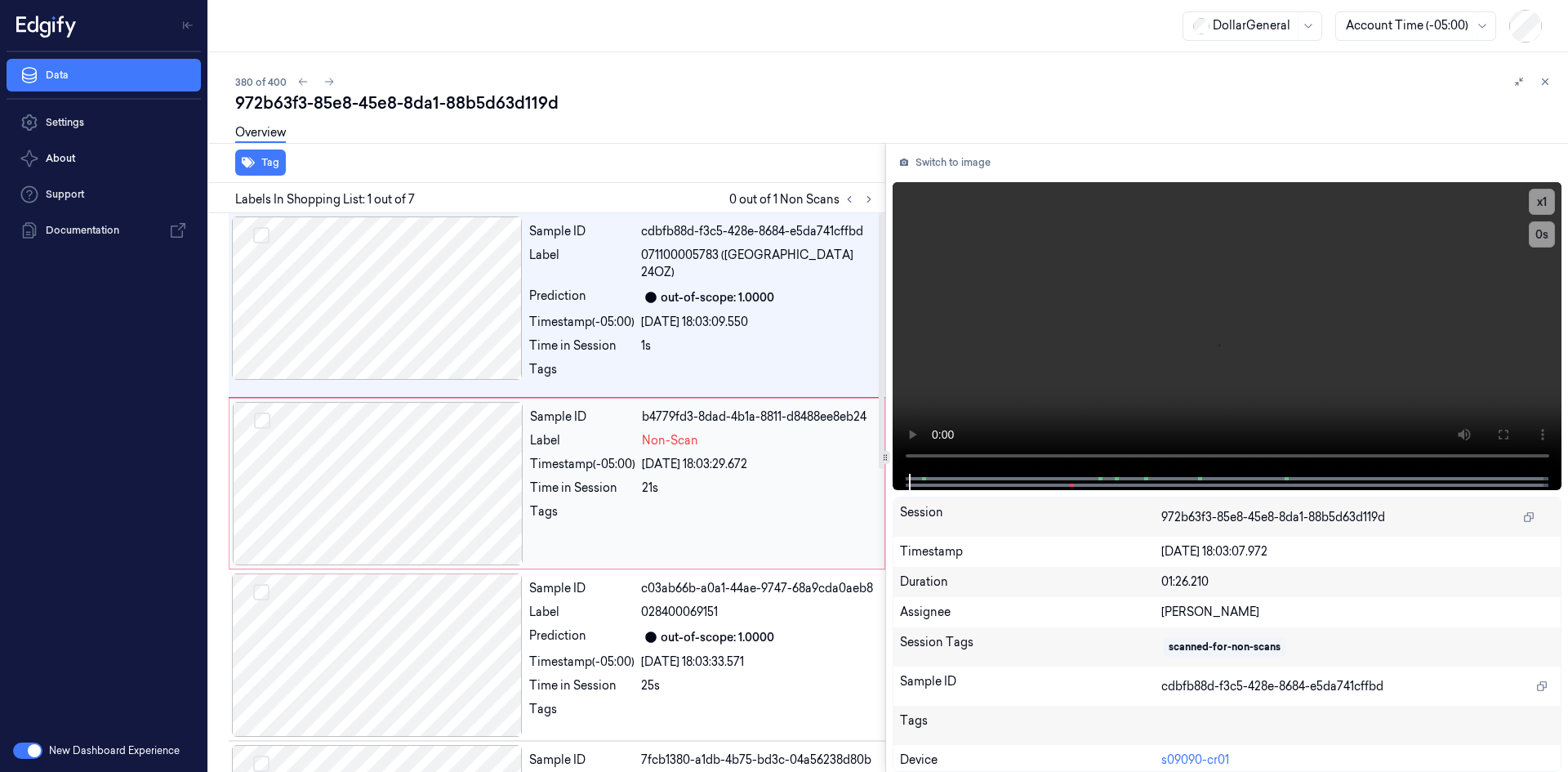
click at [818, 469] on div "29/08/2025 18:03:29.672" at bounding box center [758, 465] width 233 height 17
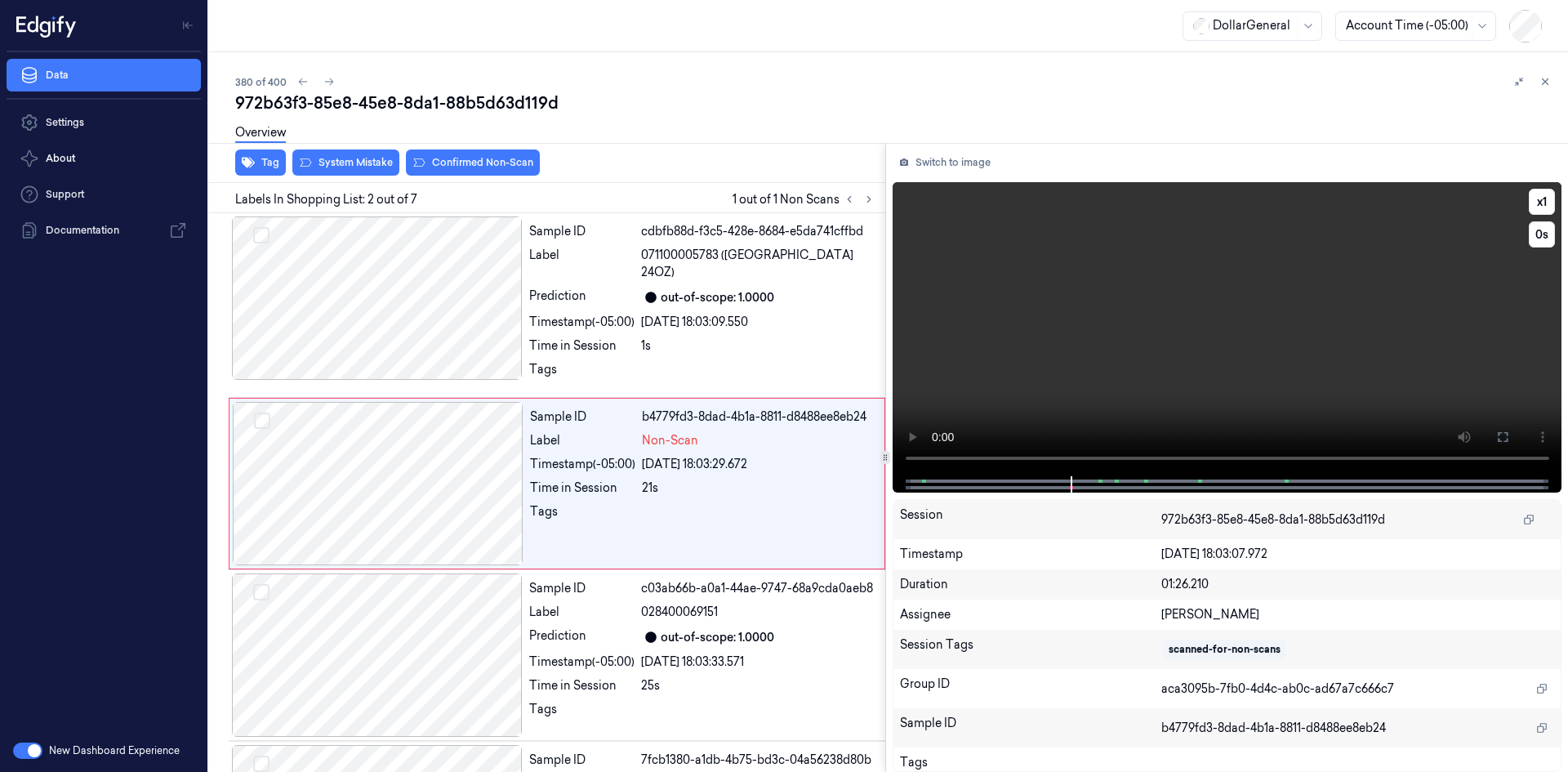
click at [1072, 334] on video at bounding box center [1227, 330] width 670 height 294
click at [329, 151] on div "Overview" at bounding box center [895, 135] width 1320 height 42
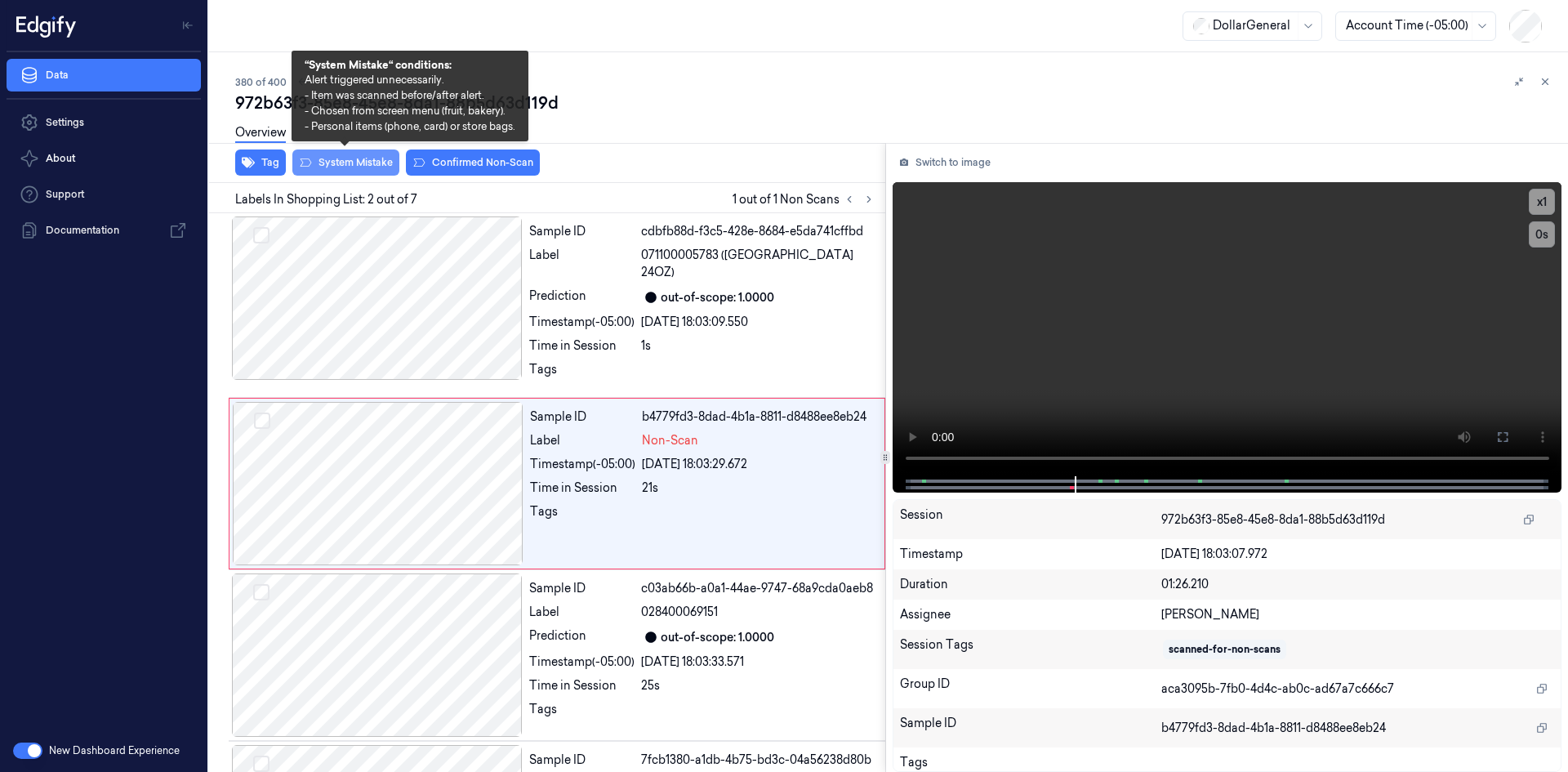
click at [343, 161] on button "System Mistake" at bounding box center [346, 163] width 107 height 27
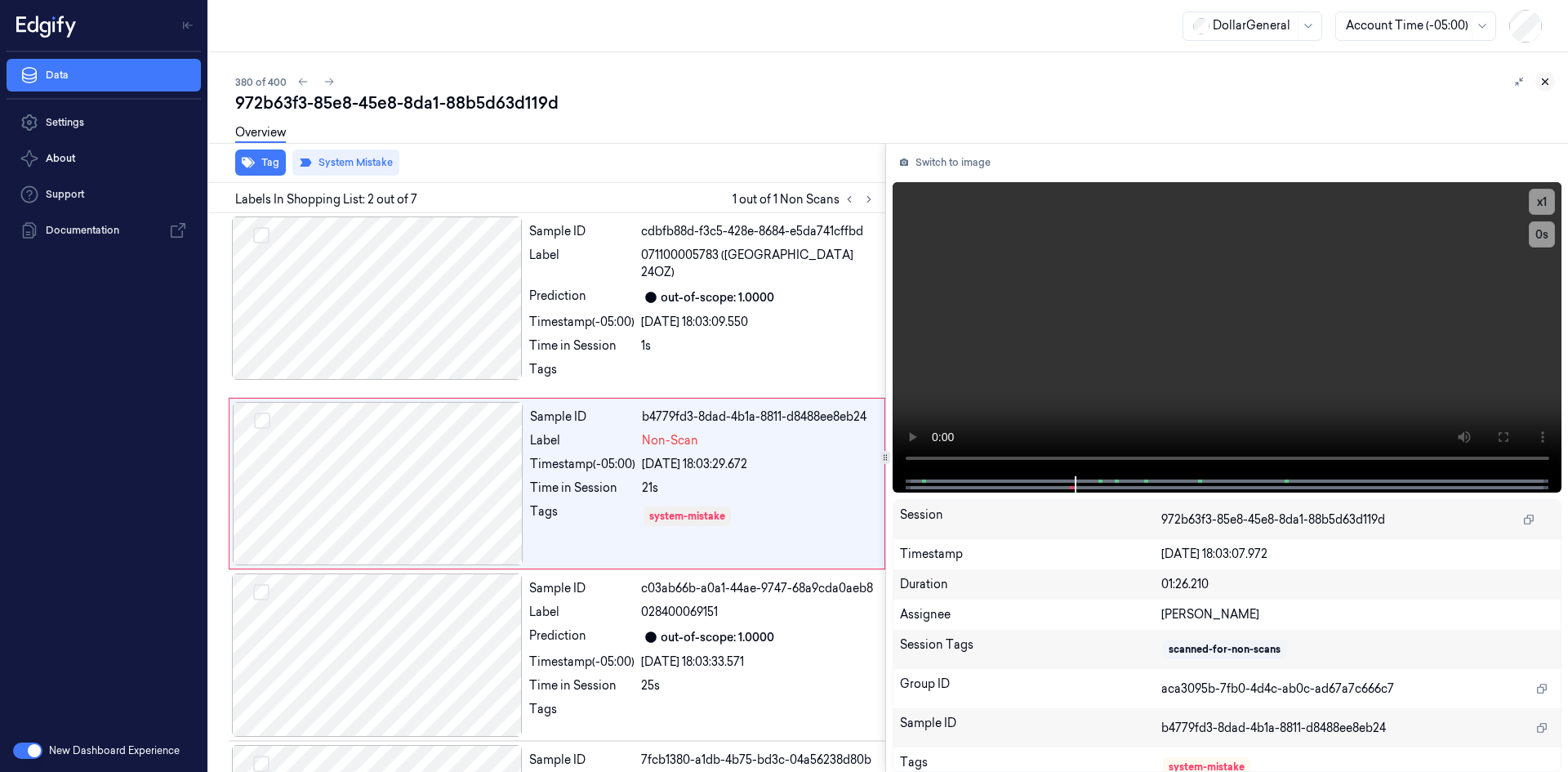
click at [1547, 82] on icon at bounding box center [1545, 81] width 11 height 11
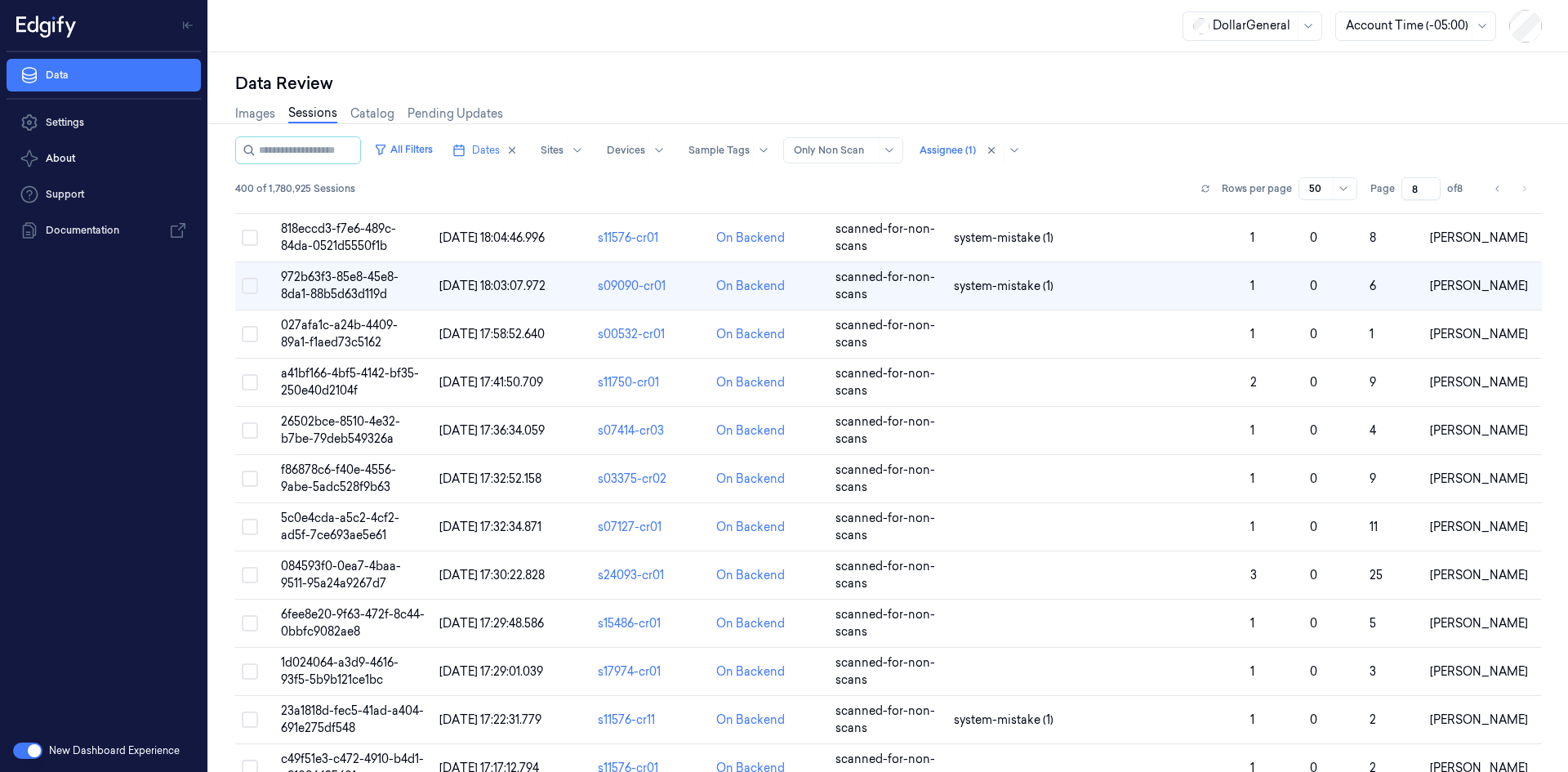
scroll to position [1333, 0]
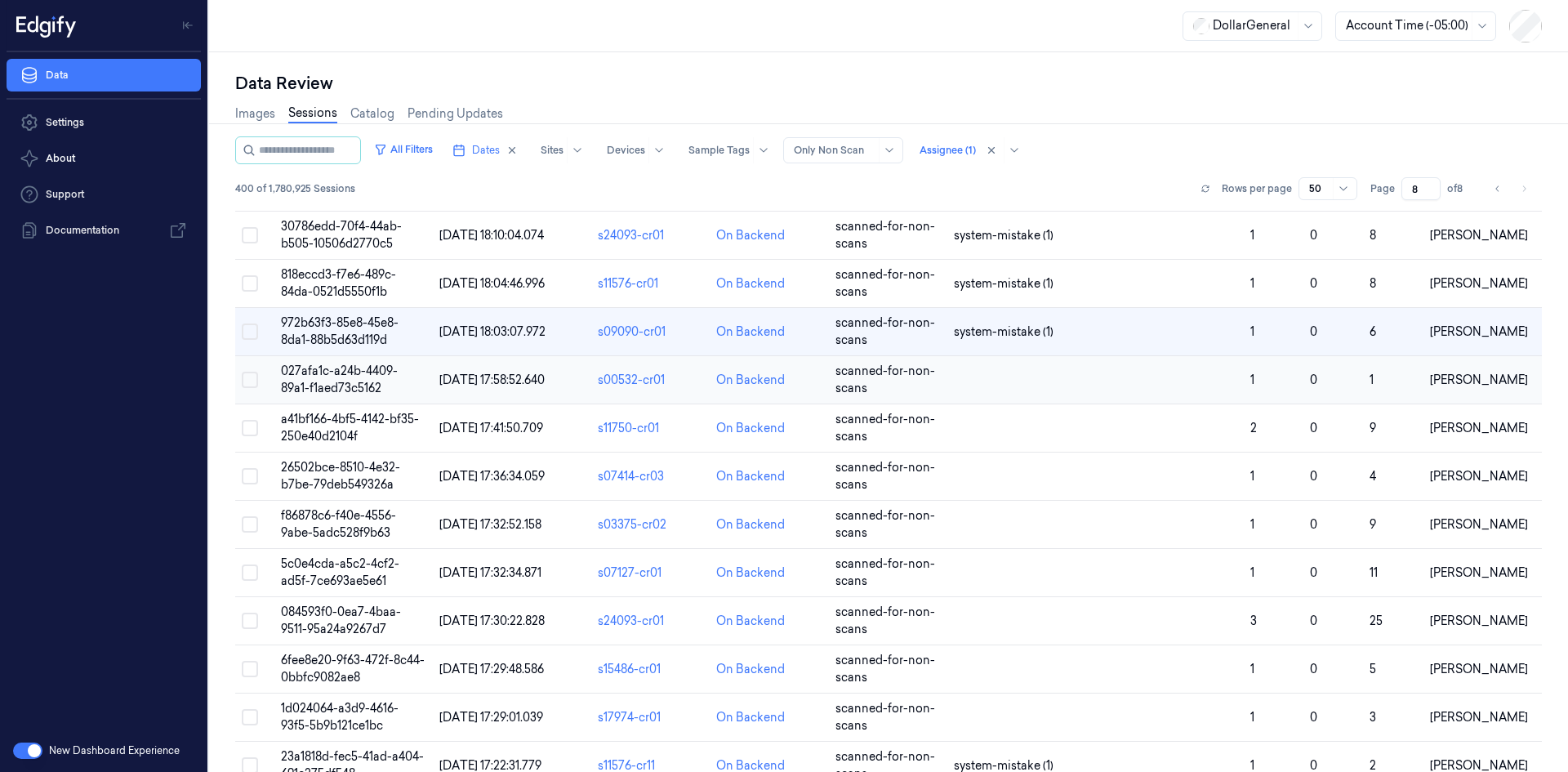
click at [1058, 389] on td at bounding box center [1096, 380] width 296 height 48
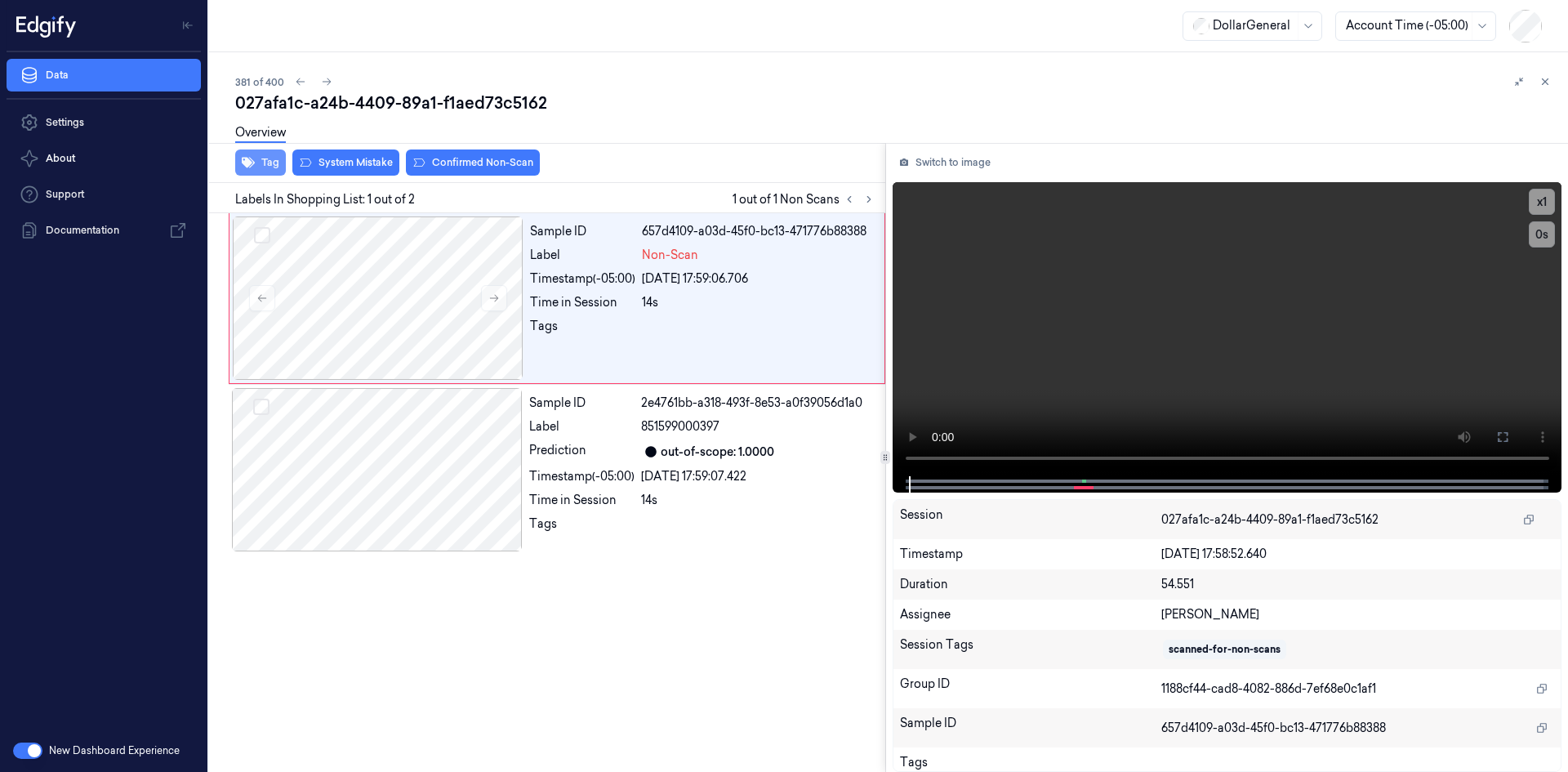
click at [276, 158] on button "Tag" at bounding box center [260, 163] width 50 height 27
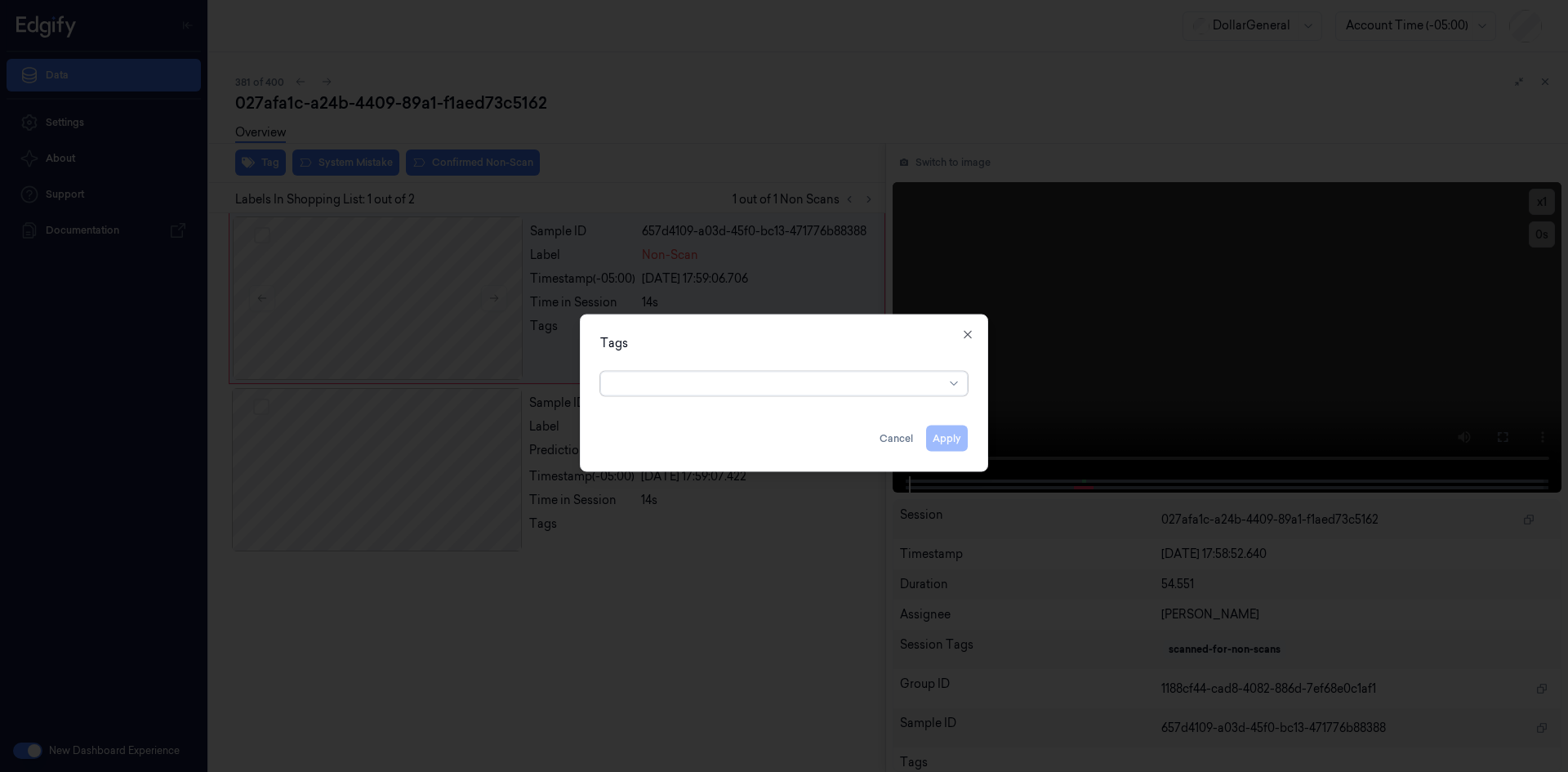
click at [787, 373] on div at bounding box center [777, 383] width 333 height 23
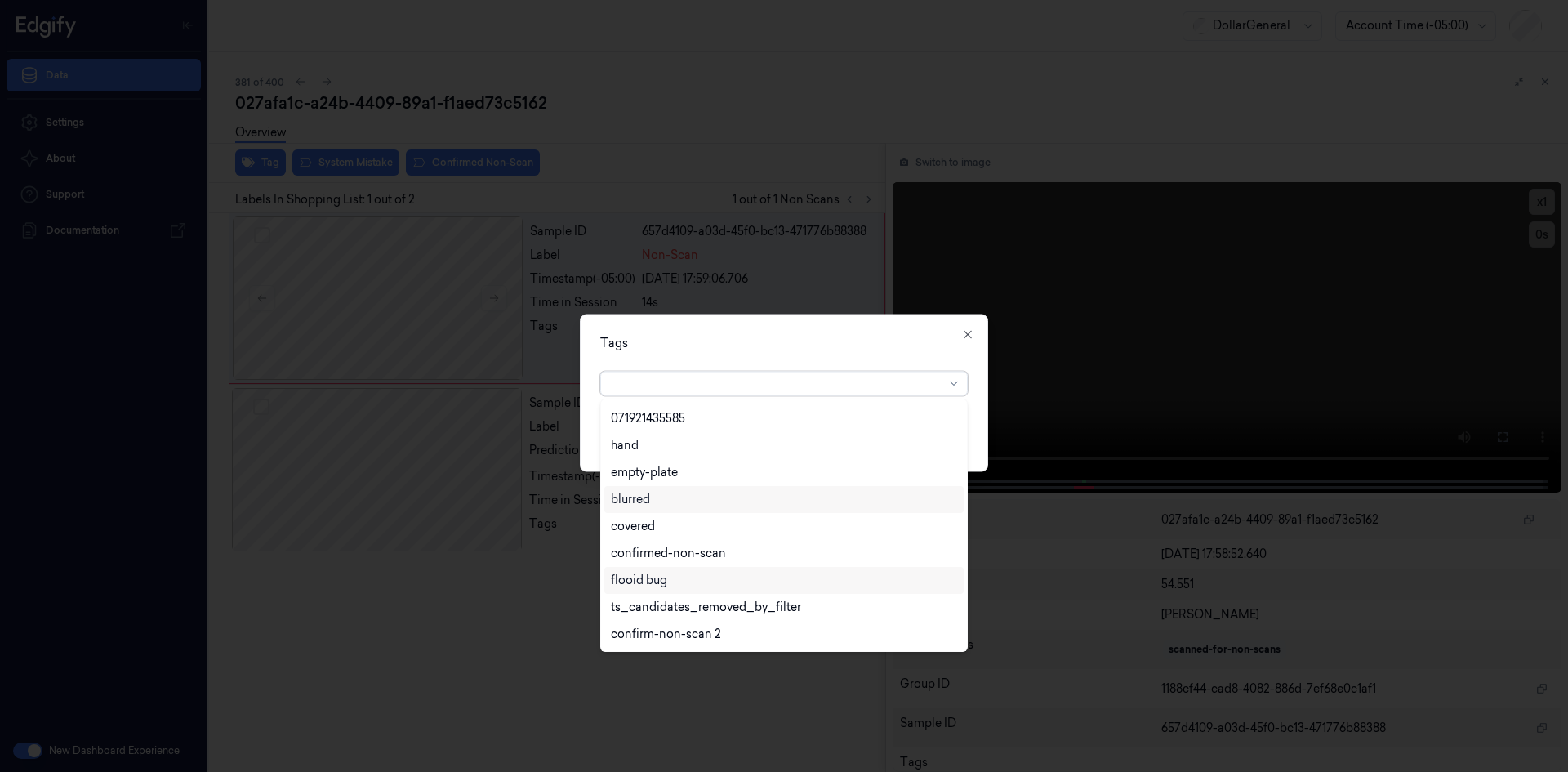
scroll to position [375, 0]
click at [664, 498] on div "flooid bug" at bounding box center [639, 500] width 56 height 17
click at [709, 361] on div "Tags option flooid bug , selected. 22 results available. Use Up and Down to cho…" at bounding box center [784, 392] width 408 height 157
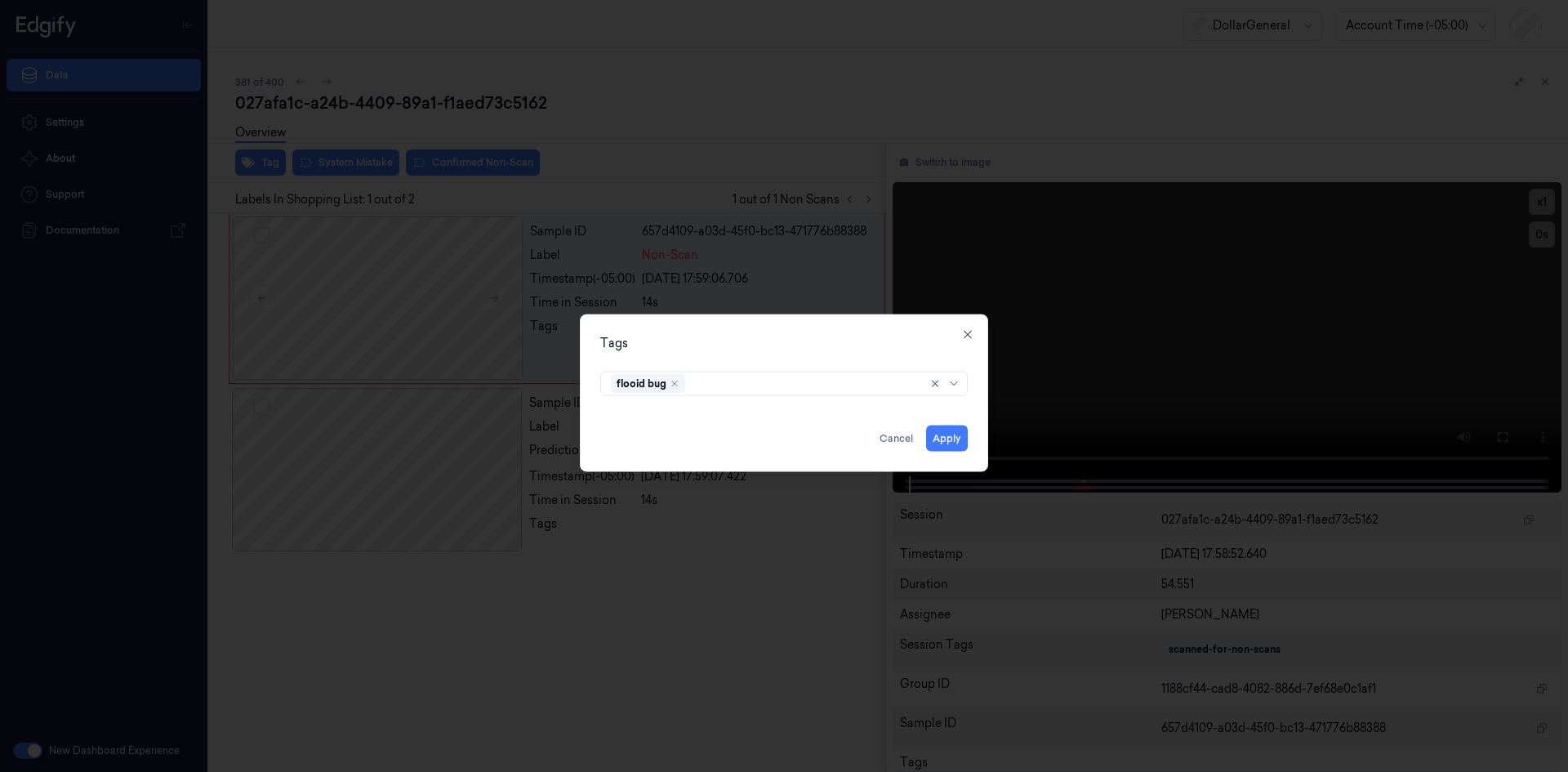
drag, startPoint x: 944, startPoint y: 434, endPoint x: 925, endPoint y: 437, distance: 19.2
click at [942, 434] on button "Apply" at bounding box center [947, 437] width 42 height 27
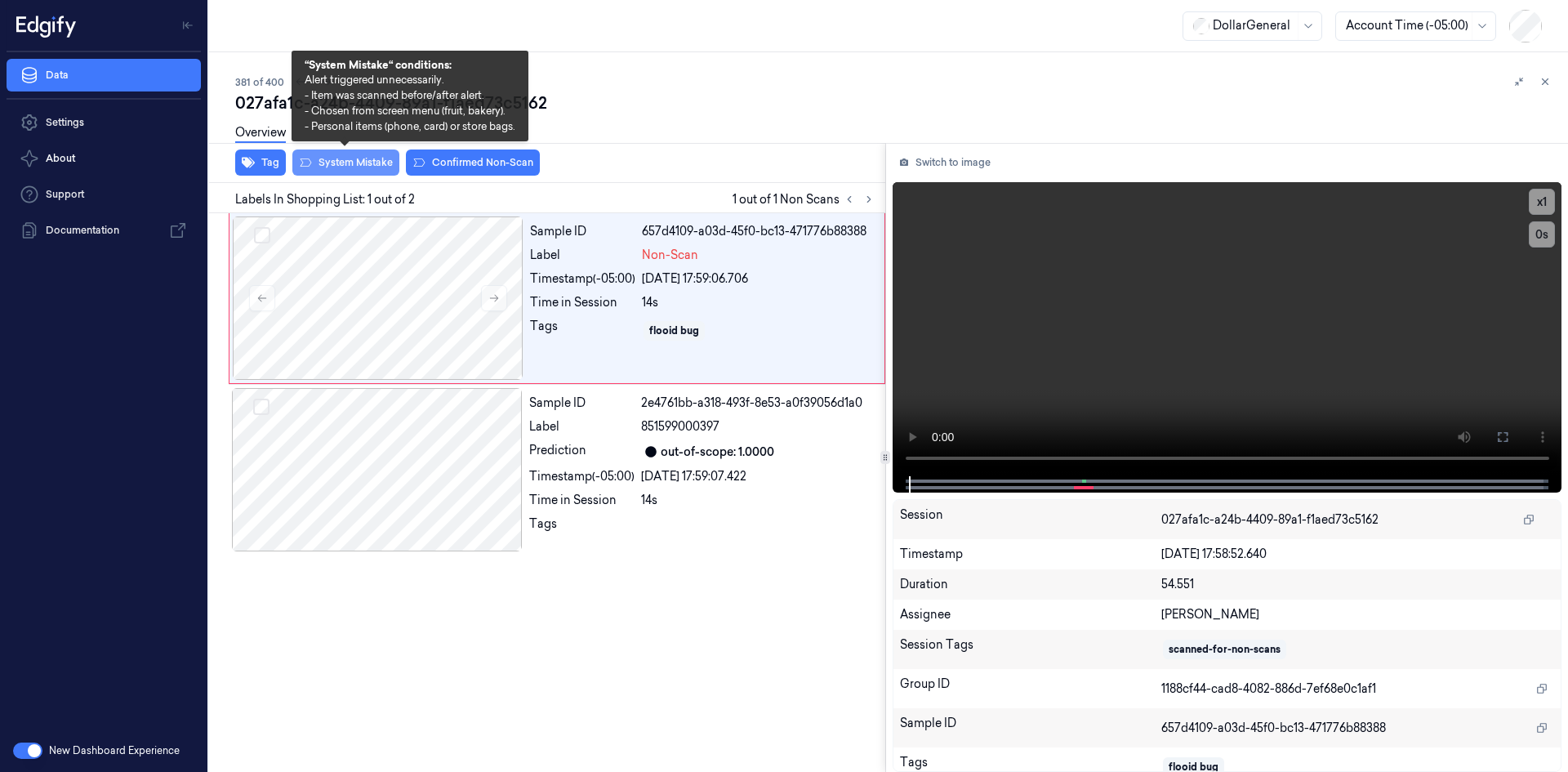
click at [384, 163] on button "System Mistake" at bounding box center [346, 163] width 107 height 27
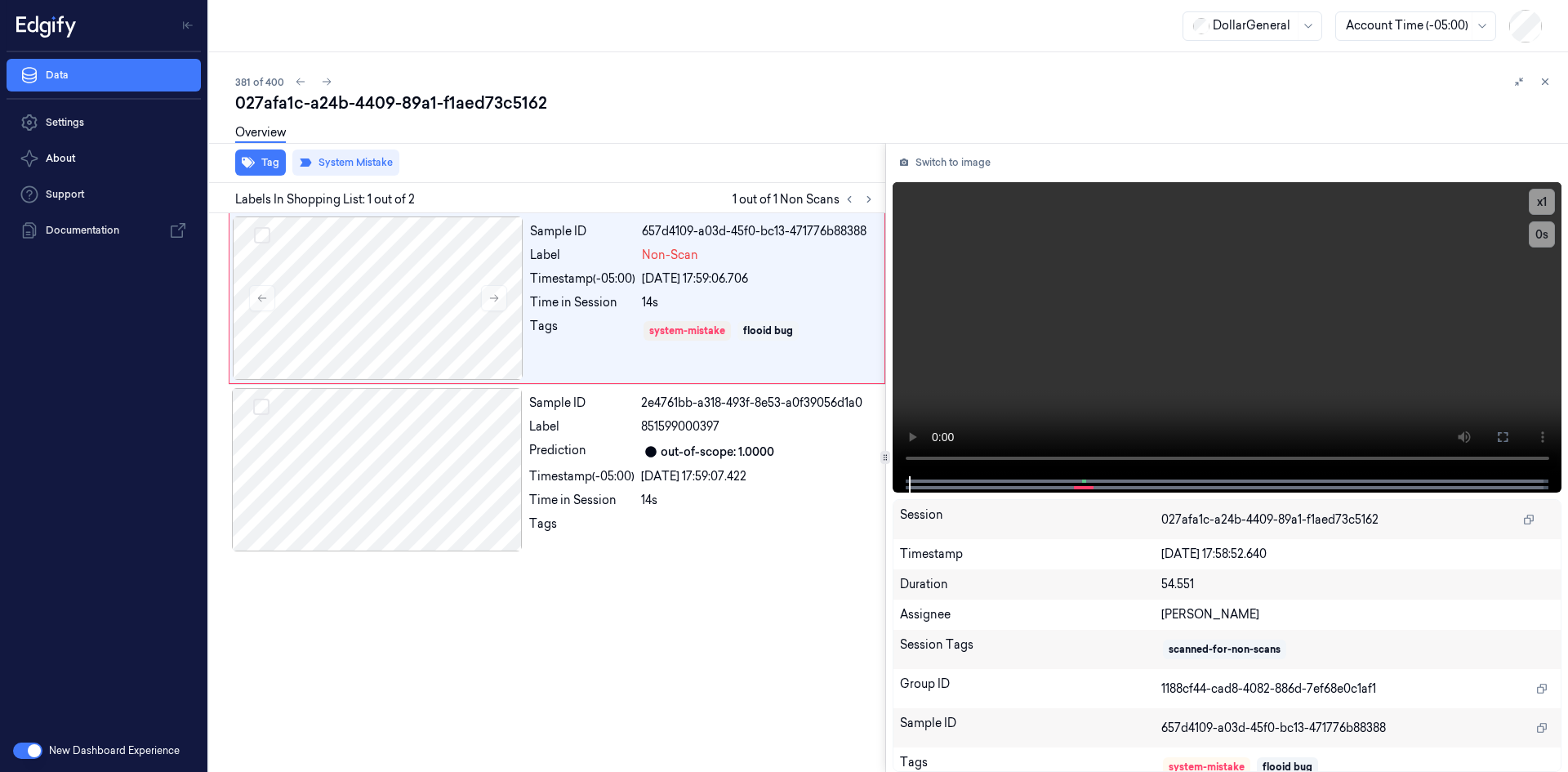
click at [548, 130] on div "Overview" at bounding box center [895, 135] width 1320 height 42
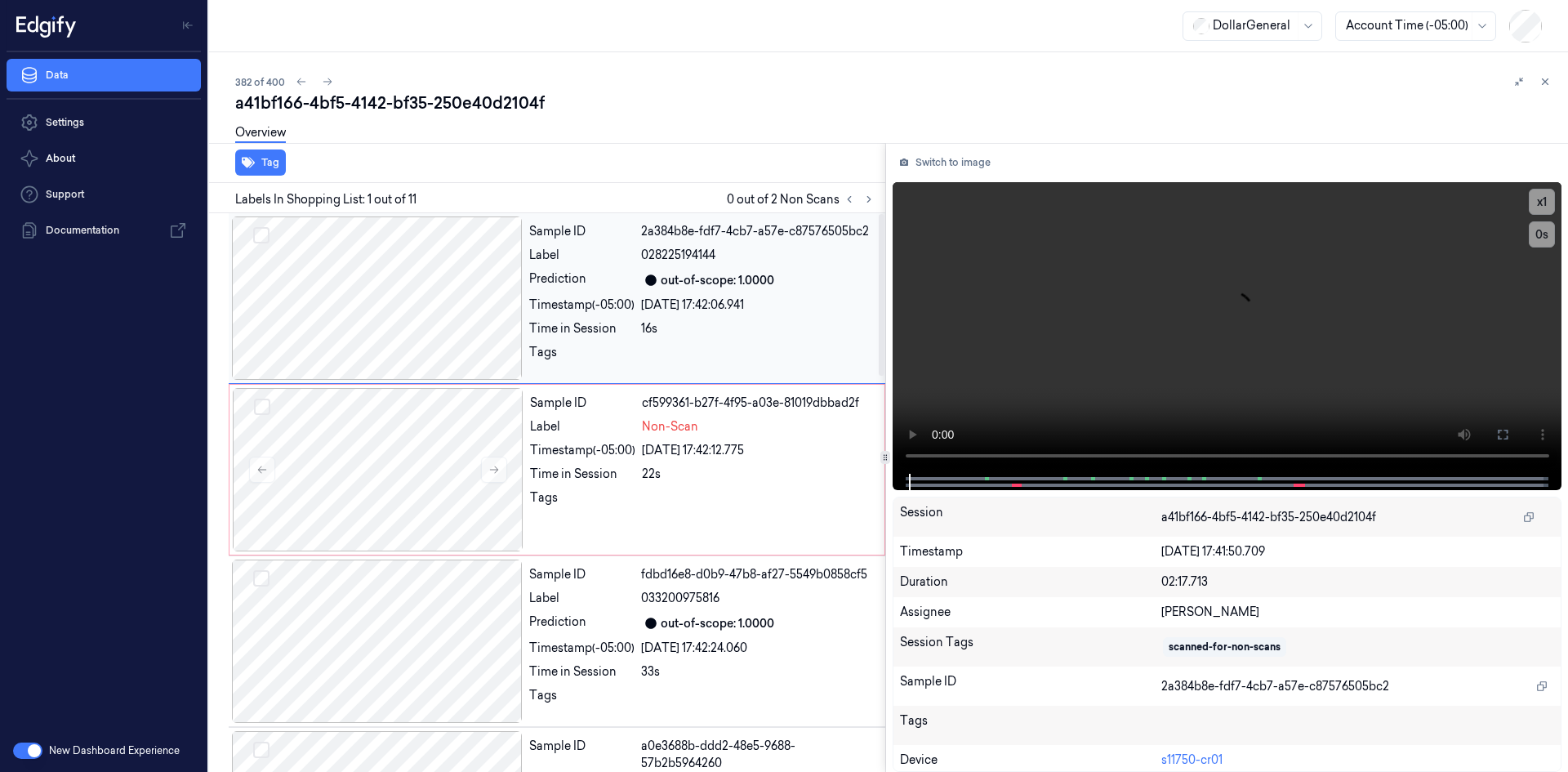
click at [643, 281] on div at bounding box center [650, 280] width 20 height 20
click at [674, 487] on div "Sample ID cf599361-b27f-4f95-a03e-81019dbbad2f Label Non-Scan Timestamp (-05:00…" at bounding box center [703, 469] width 358 height 163
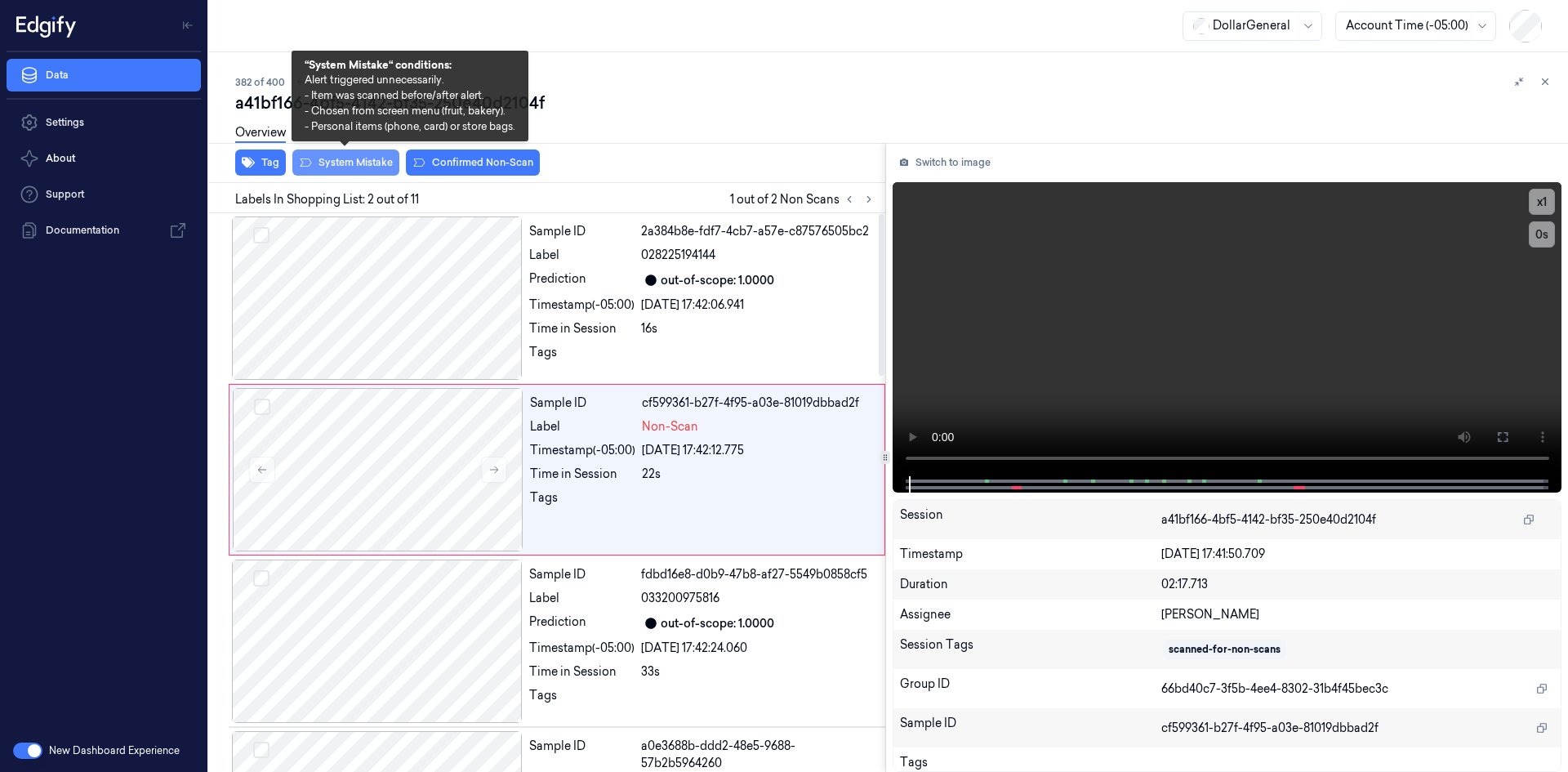
click at [337, 167] on button "System Mistake" at bounding box center [346, 163] width 107 height 27
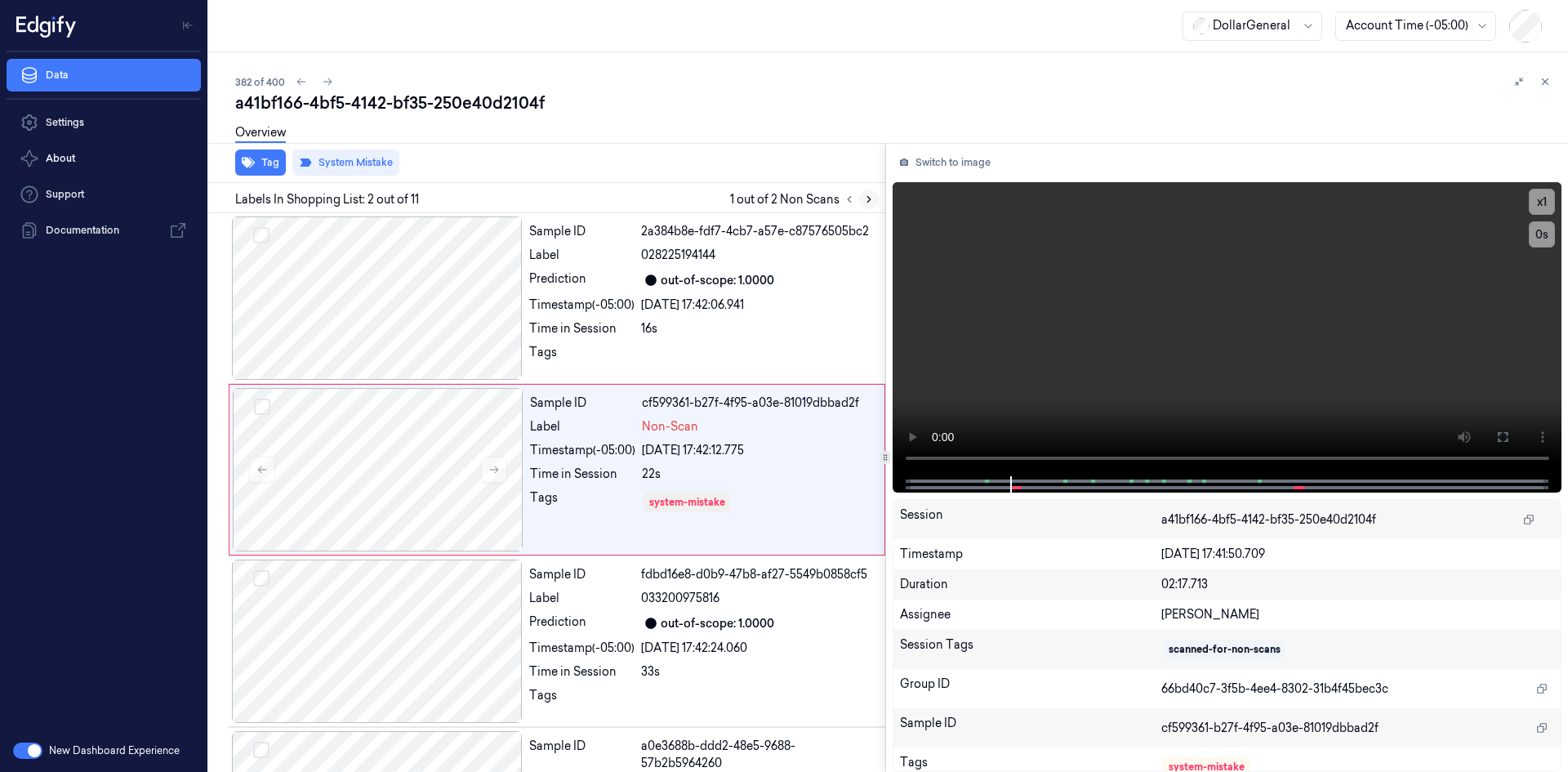
click at [868, 205] on button at bounding box center [869, 199] width 20 height 20
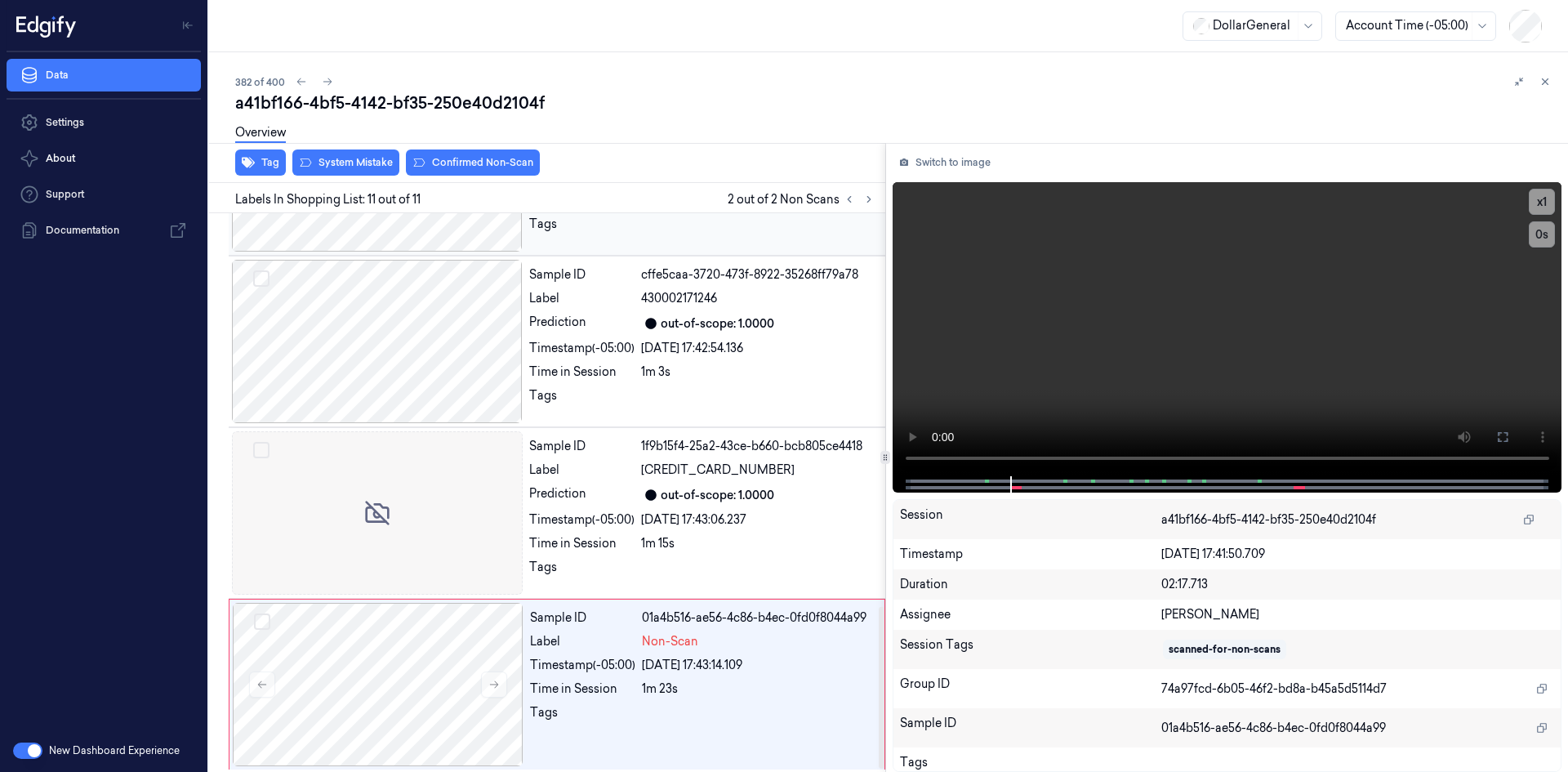
scroll to position [1364, 0]
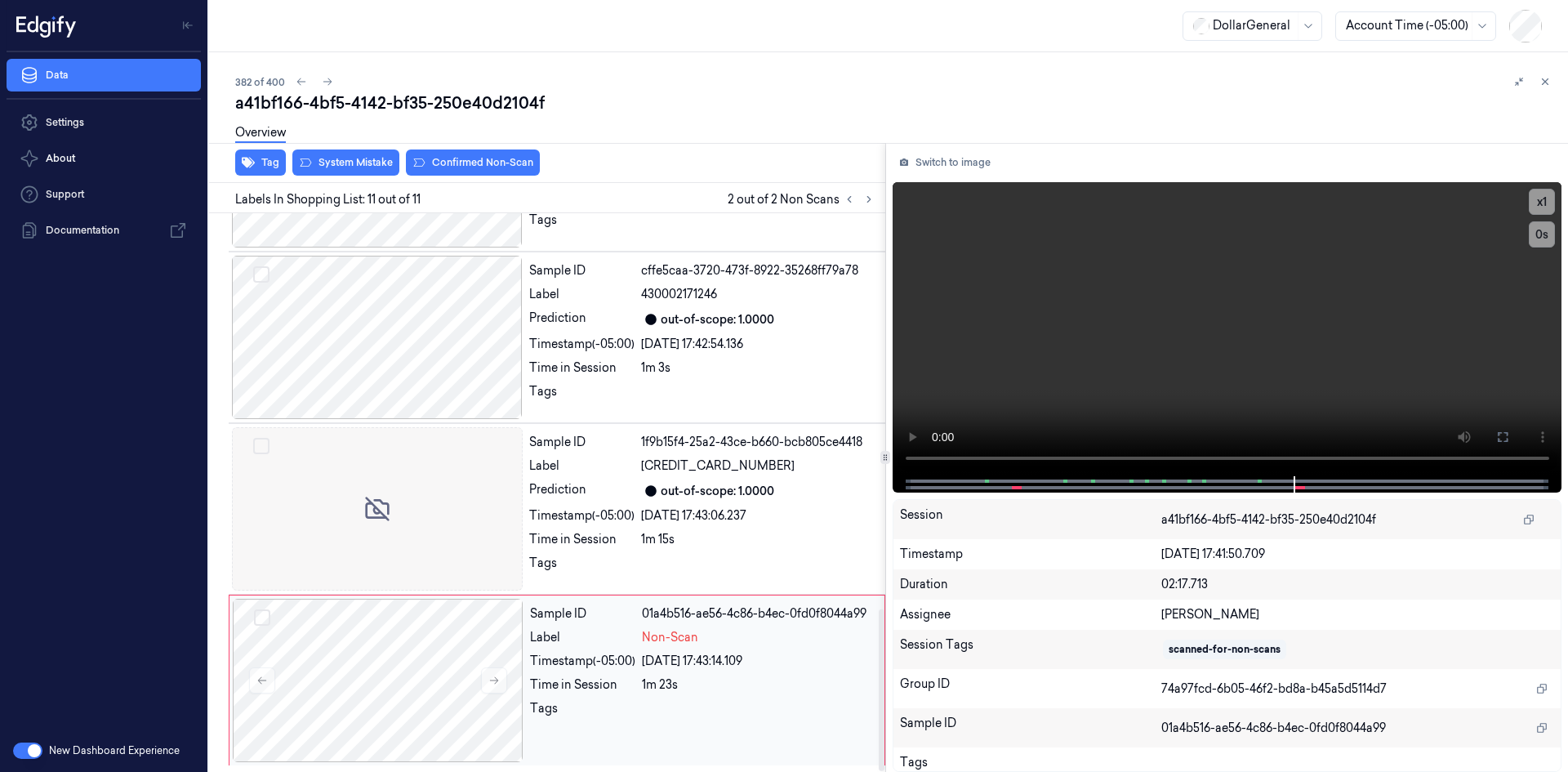
click at [596, 634] on div "Label" at bounding box center [582, 638] width 105 height 17
click at [633, 533] on div "Time in Session" at bounding box center [581, 539] width 105 height 17
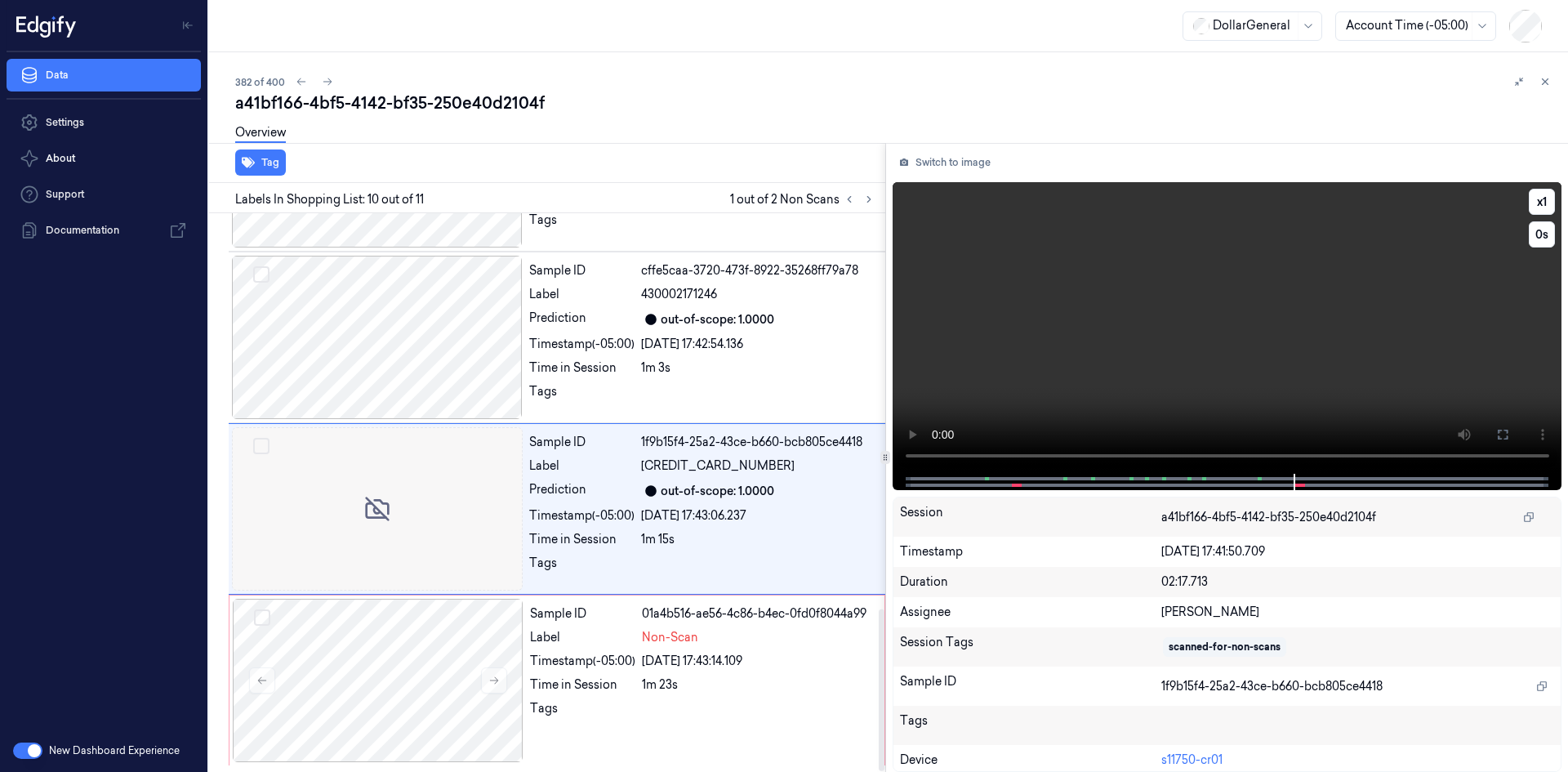
click at [1035, 341] on video at bounding box center [1227, 328] width 670 height 292
click at [590, 697] on div "Sample ID 01a4b516-ae56-4c86-b4ec-0fd0f8044a99 Label Non-Scan Timestamp (-05:00…" at bounding box center [703, 680] width 358 height 163
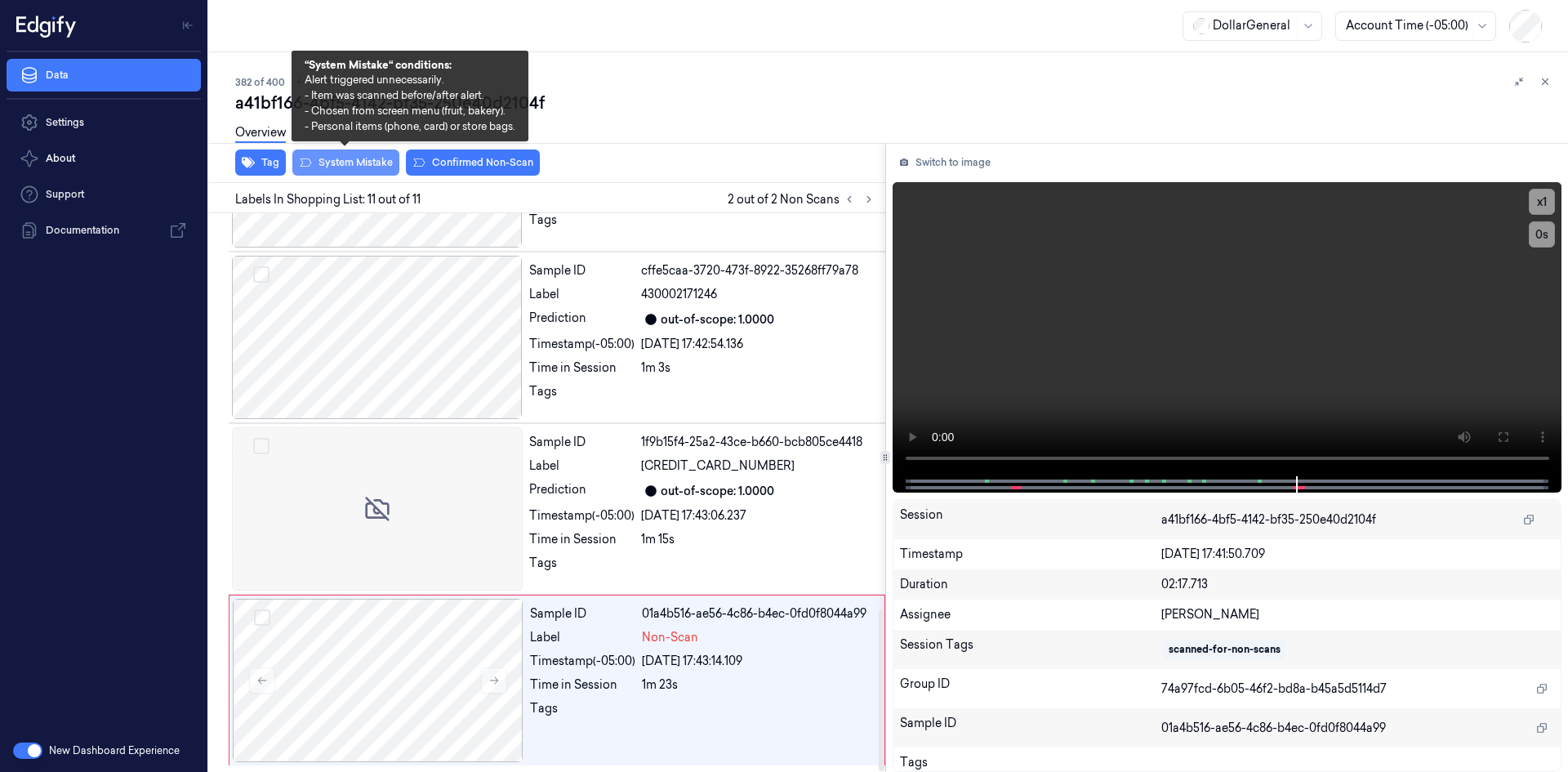
click at [352, 167] on button "System Mistake" at bounding box center [346, 163] width 107 height 27
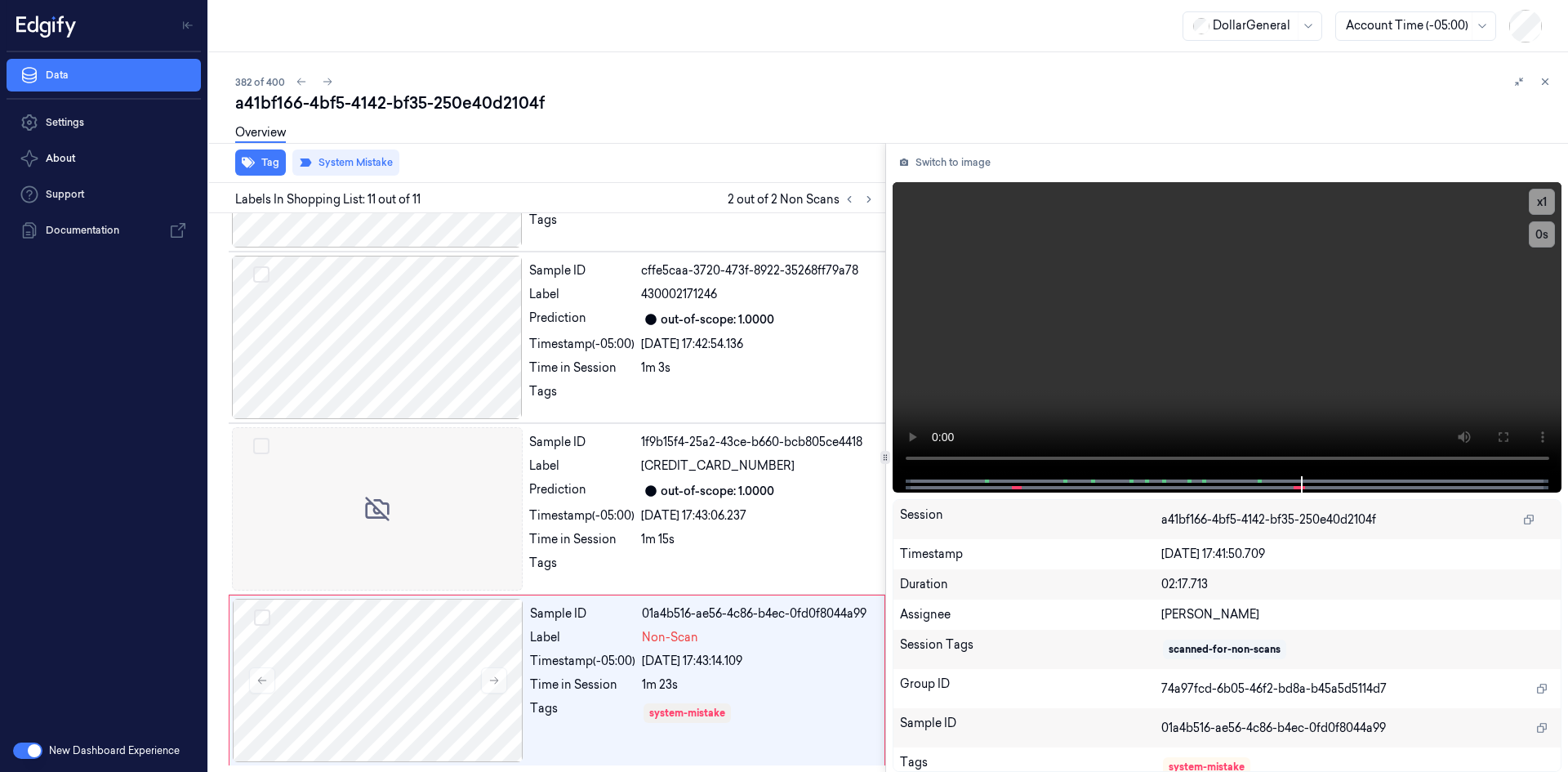
click at [746, 98] on div "a41bf166-4bf5-4142-bf35-250e40d2104f" at bounding box center [895, 103] width 1320 height 23
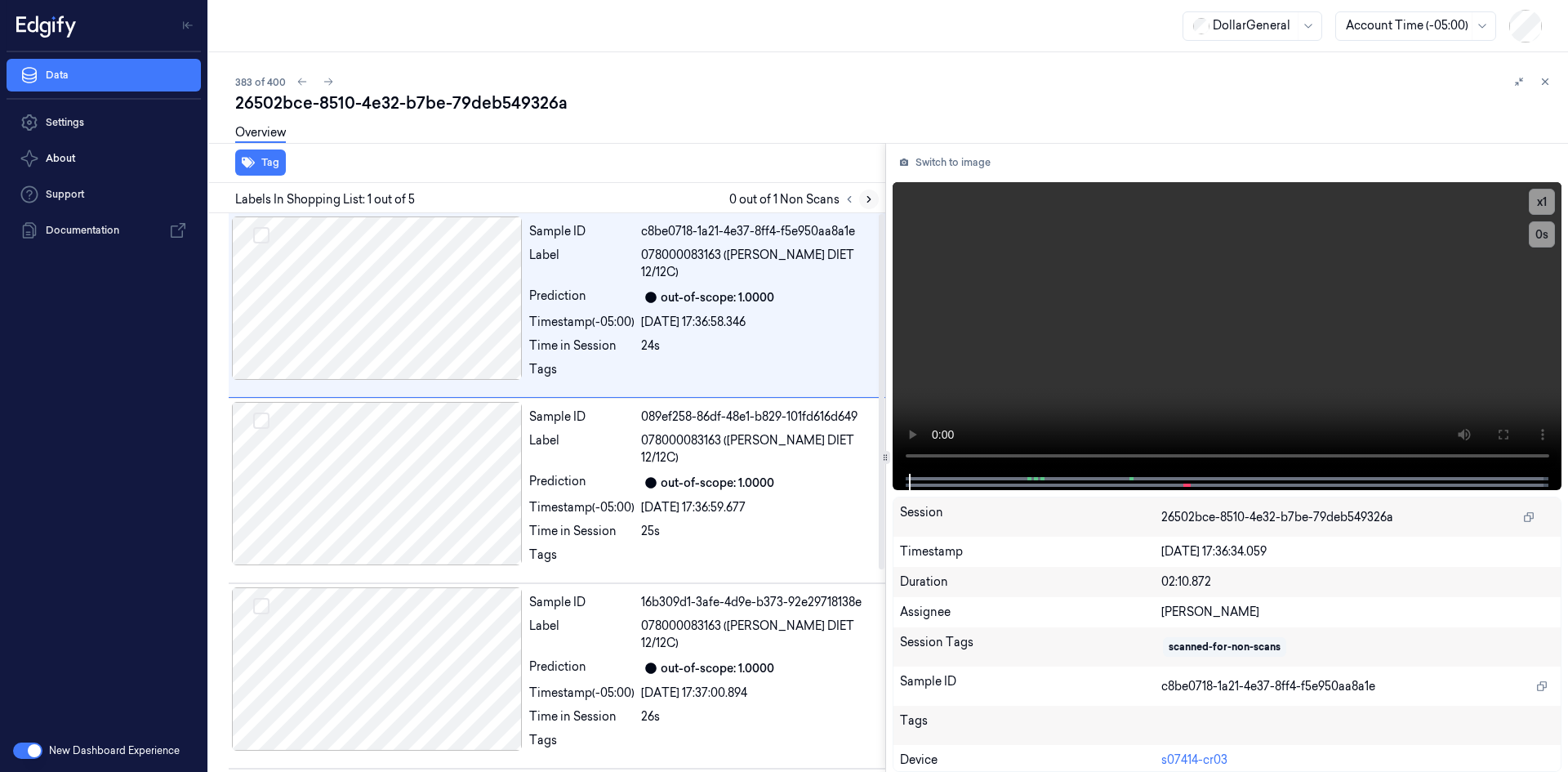
click at [876, 194] on button at bounding box center [869, 199] width 20 height 20
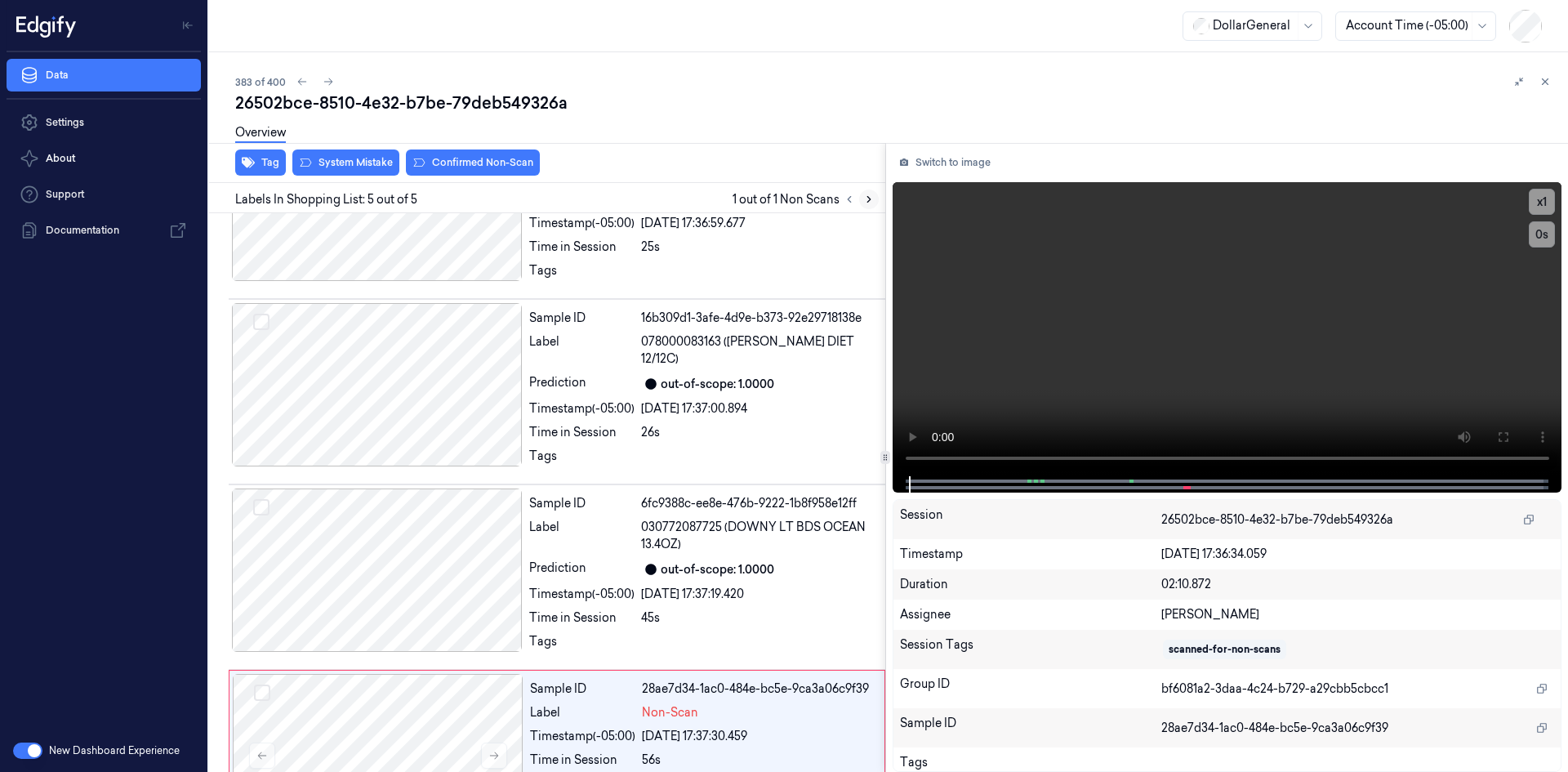
scroll to position [318, 0]
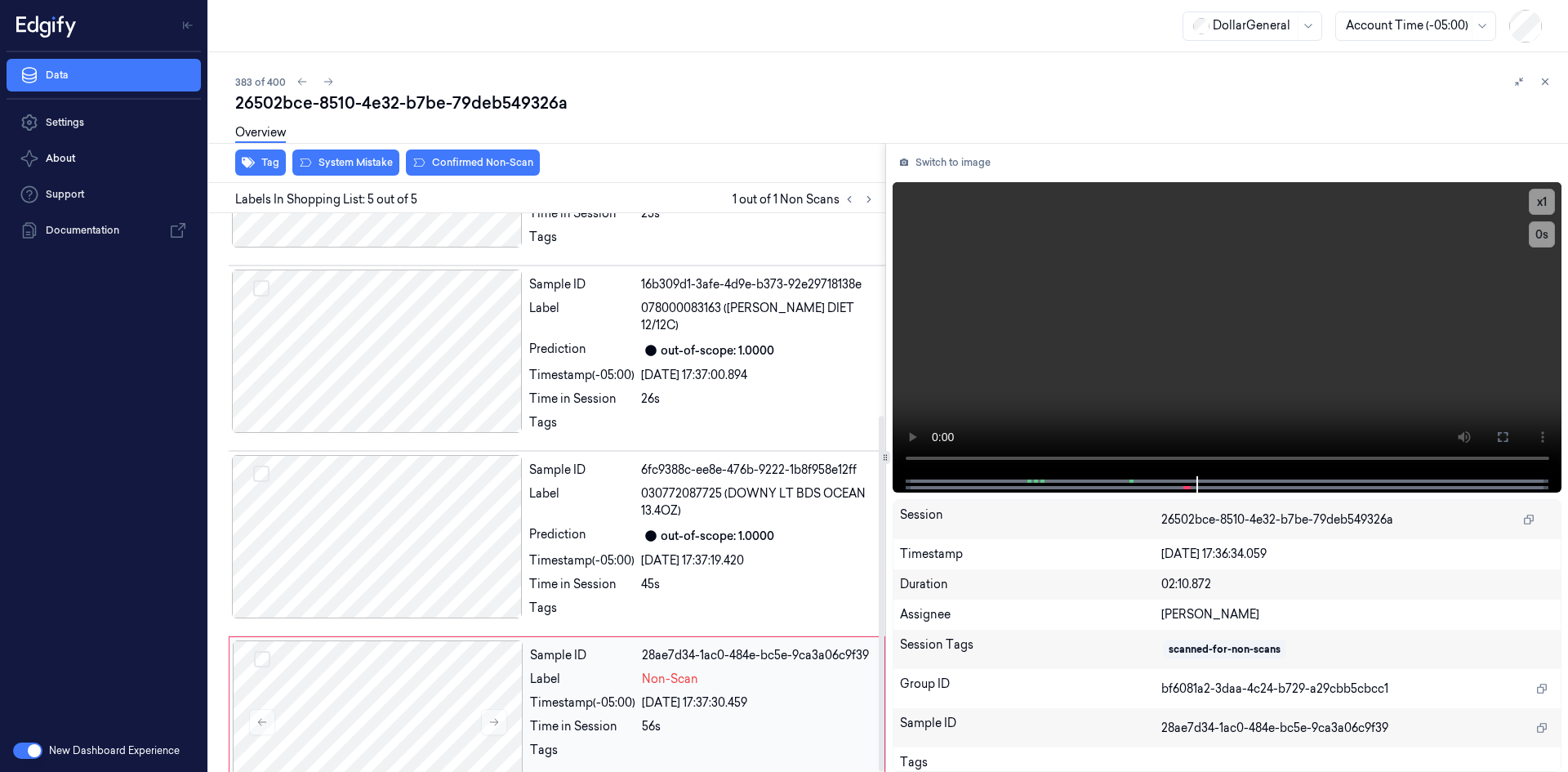
click at [565, 650] on div "Sample ID 28ae7d34-1ac0-484e-bc5e-9ca3a06c9f39 Label Non-Scan Timestamp (-05:00…" at bounding box center [703, 722] width 358 height 163
click at [617, 533] on div "Sample ID 6fc9388c-ee8e-476b-9222-1b8f958e12ff Label 030772087725 (DOWNY LT BDS…" at bounding box center [703, 543] width 359 height 177
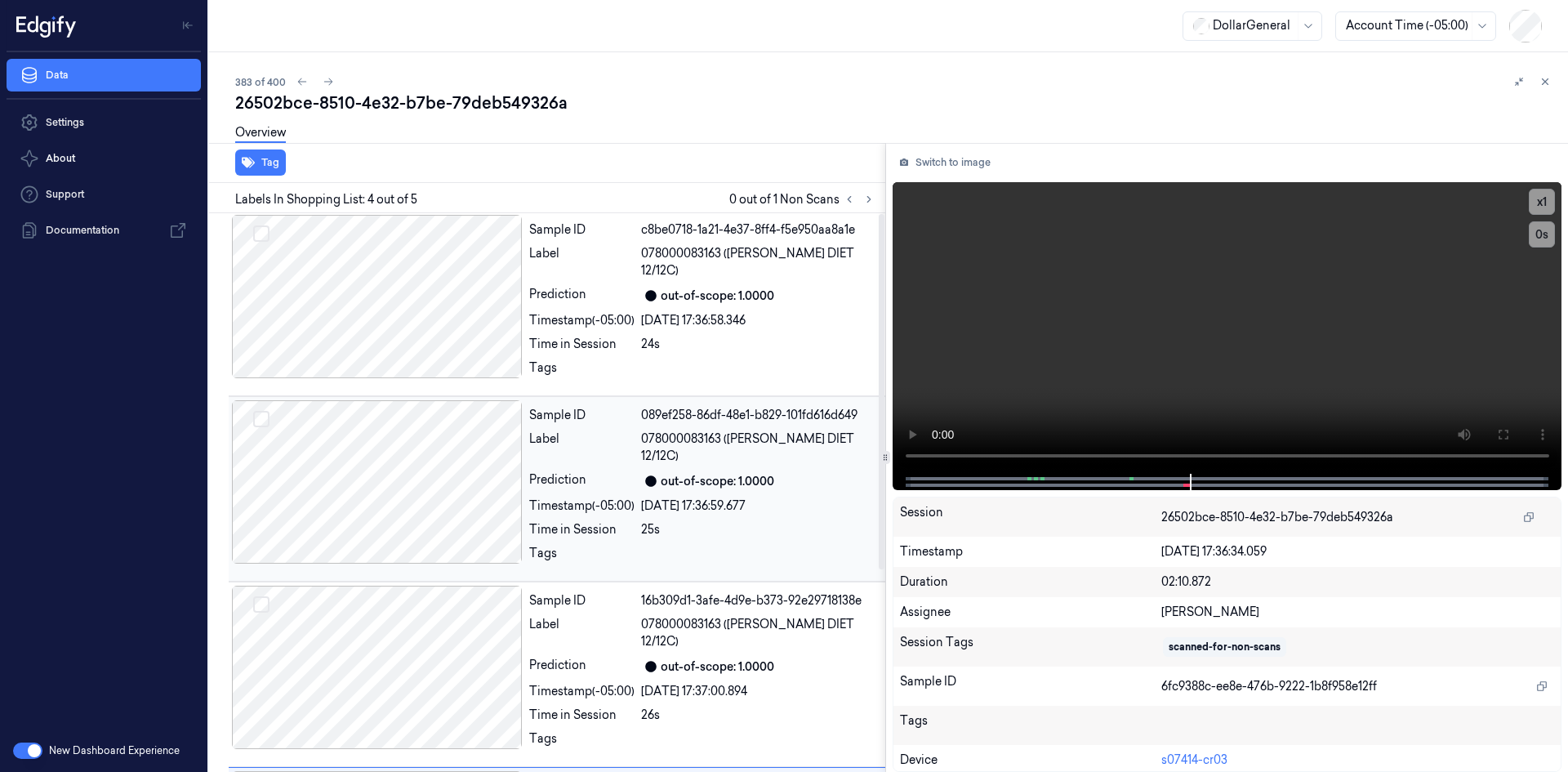
scroll to position [0, 0]
click at [646, 313] on div "Sample ID c8be0718-1a21-4e37-8ff4-f5e950aa8a1e Label 078000083163 (DR PEPPER DI…" at bounding box center [703, 305] width 359 height 177
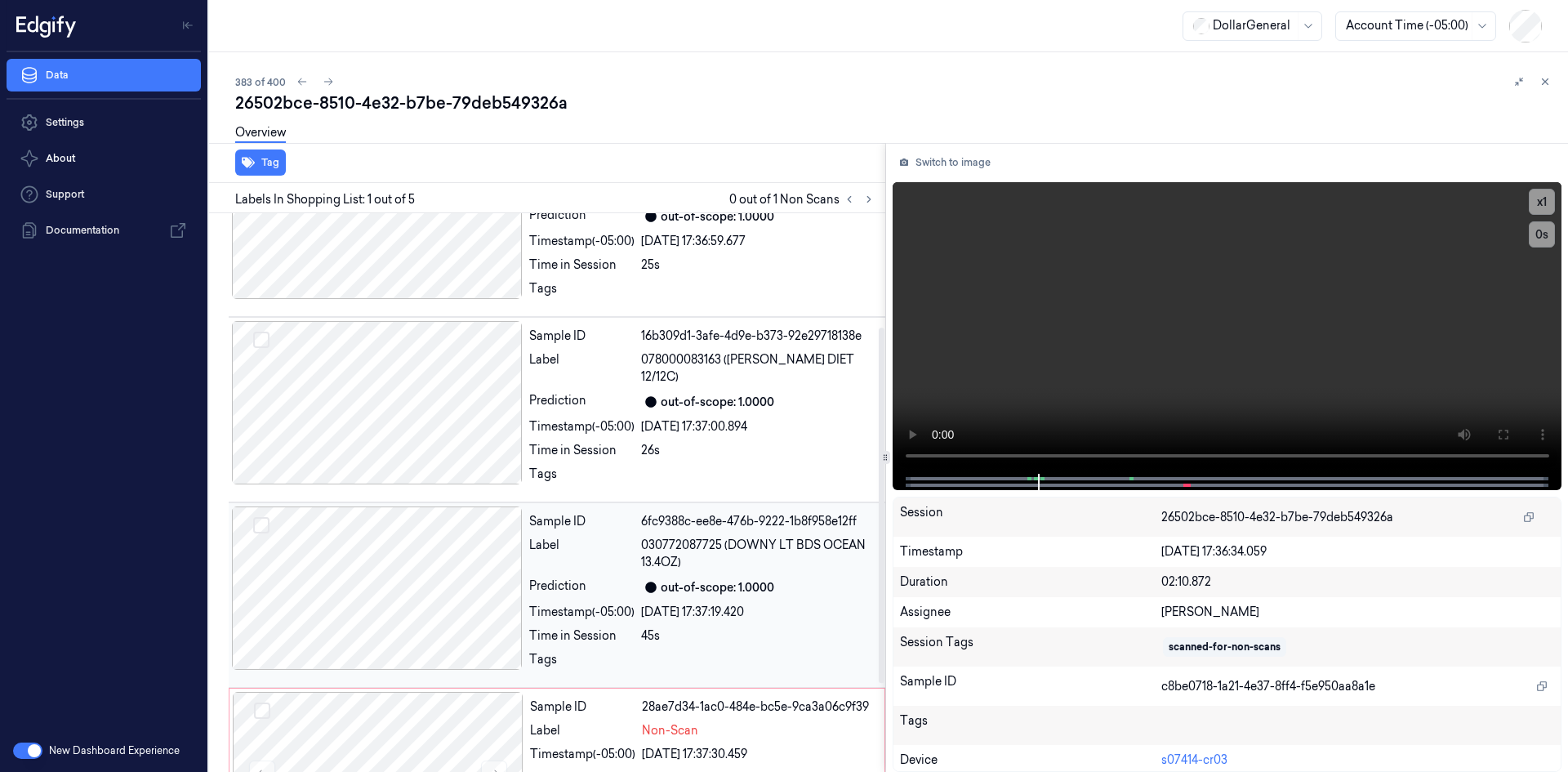
scroll to position [318, 0]
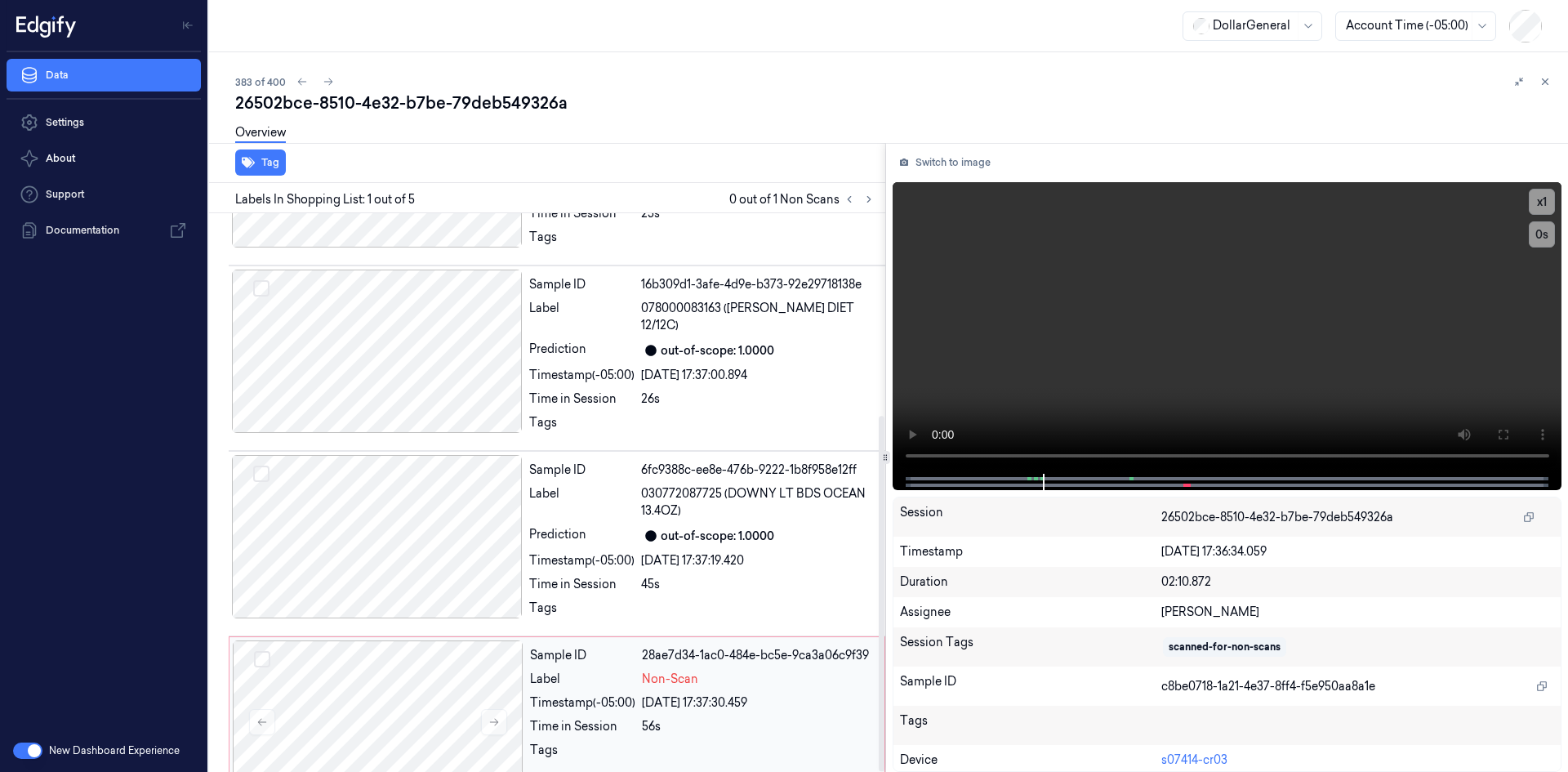
click at [660, 694] on div "29/08/2025 17:37:30.459" at bounding box center [758, 703] width 233 height 17
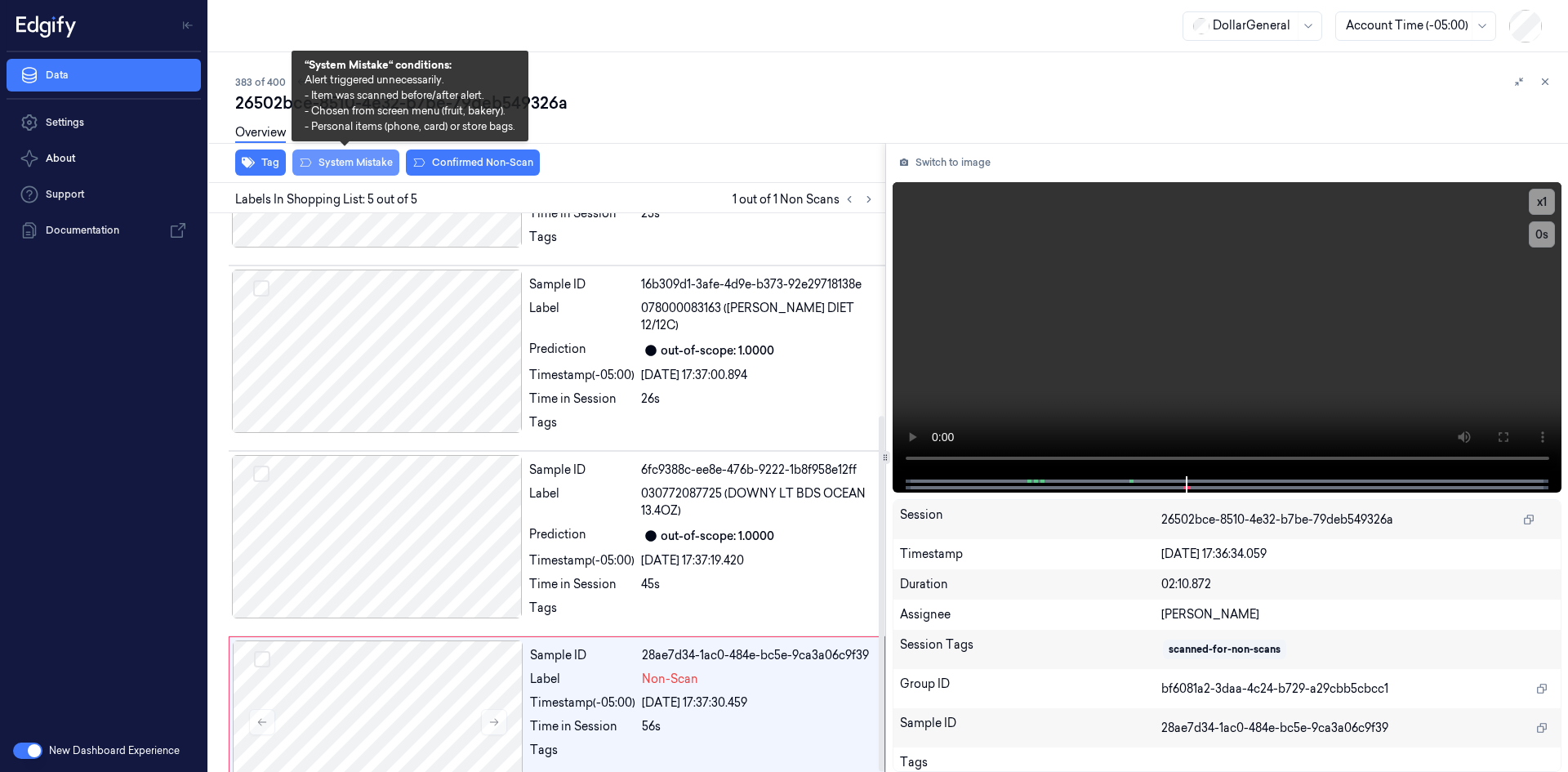
click at [346, 169] on button "System Mistake" at bounding box center [346, 163] width 107 height 27
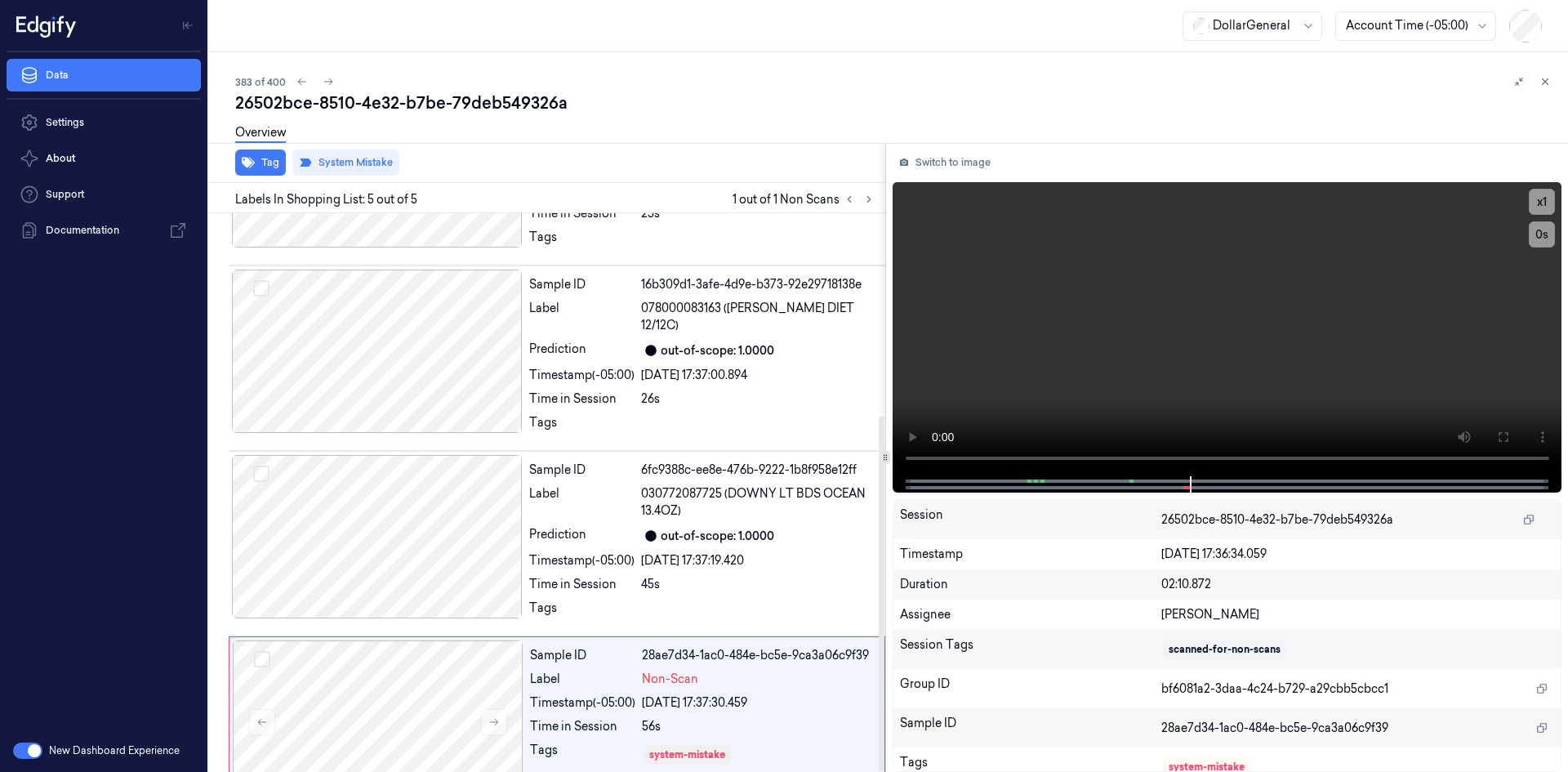
click at [663, 177] on div "Tag System Mistake" at bounding box center [544, 163] width 683 height 40
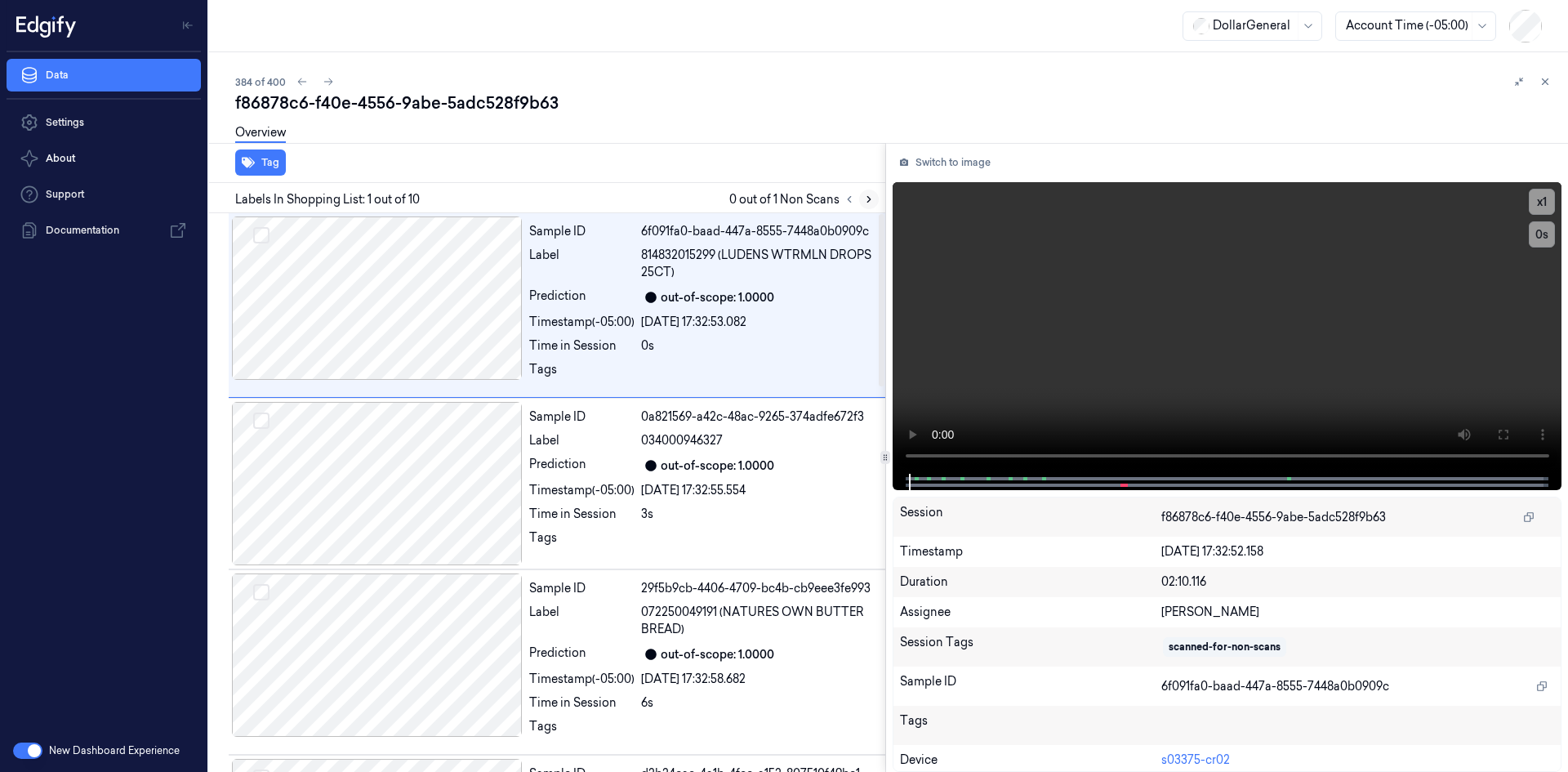
click at [865, 204] on icon at bounding box center [869, 199] width 11 height 11
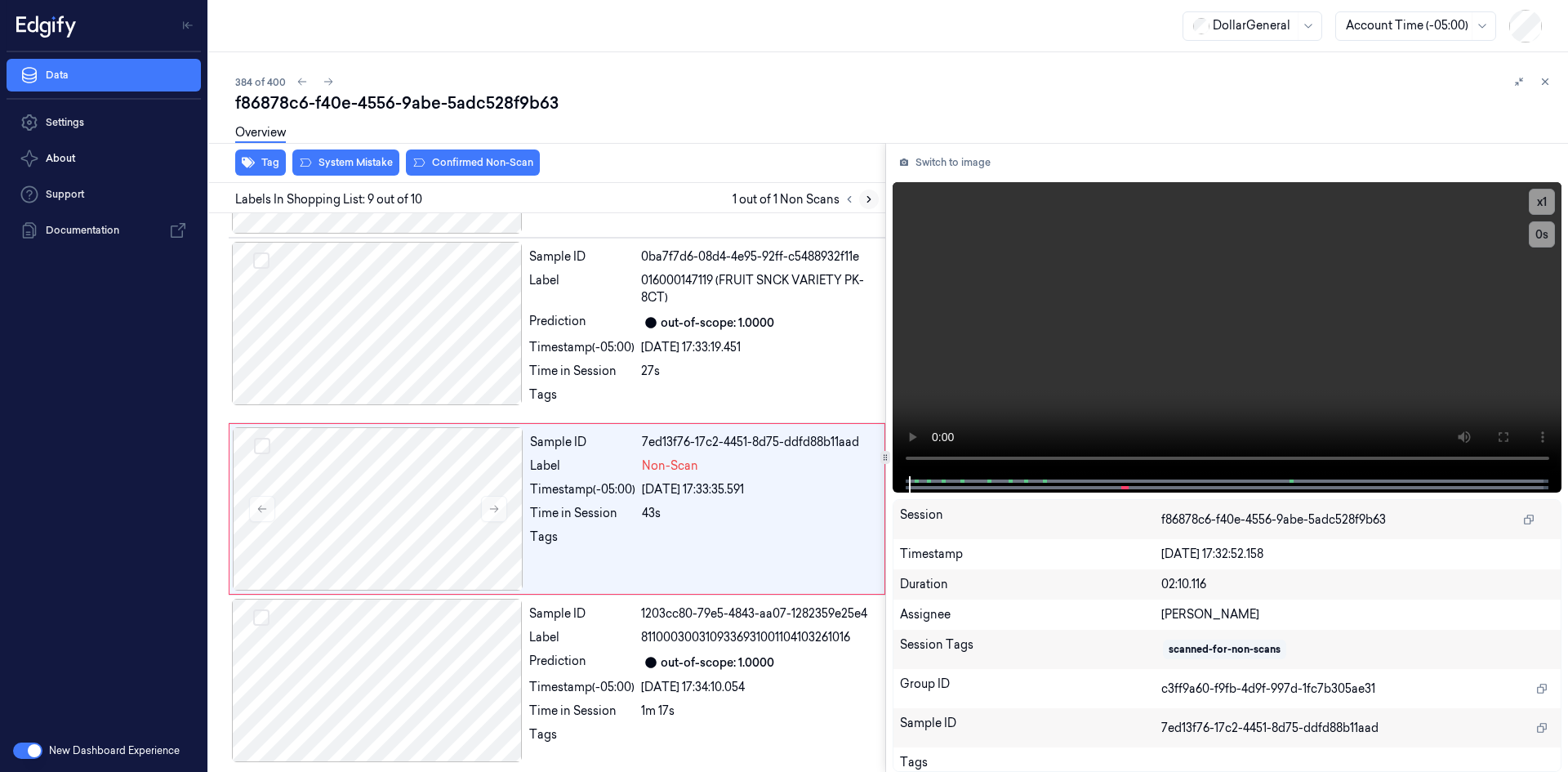
scroll to position [1248, 0]
click at [989, 350] on video at bounding box center [1227, 330] width 670 height 294
click at [705, 476] on div "Sample ID 7ed13f76-17c2-4451-8d75-ddfd88b11aad Label Non-Scan Timestamp (-05:00…" at bounding box center [703, 508] width 358 height 163
click at [995, 317] on video at bounding box center [1227, 330] width 670 height 294
click at [997, 313] on video at bounding box center [1227, 330] width 670 height 294
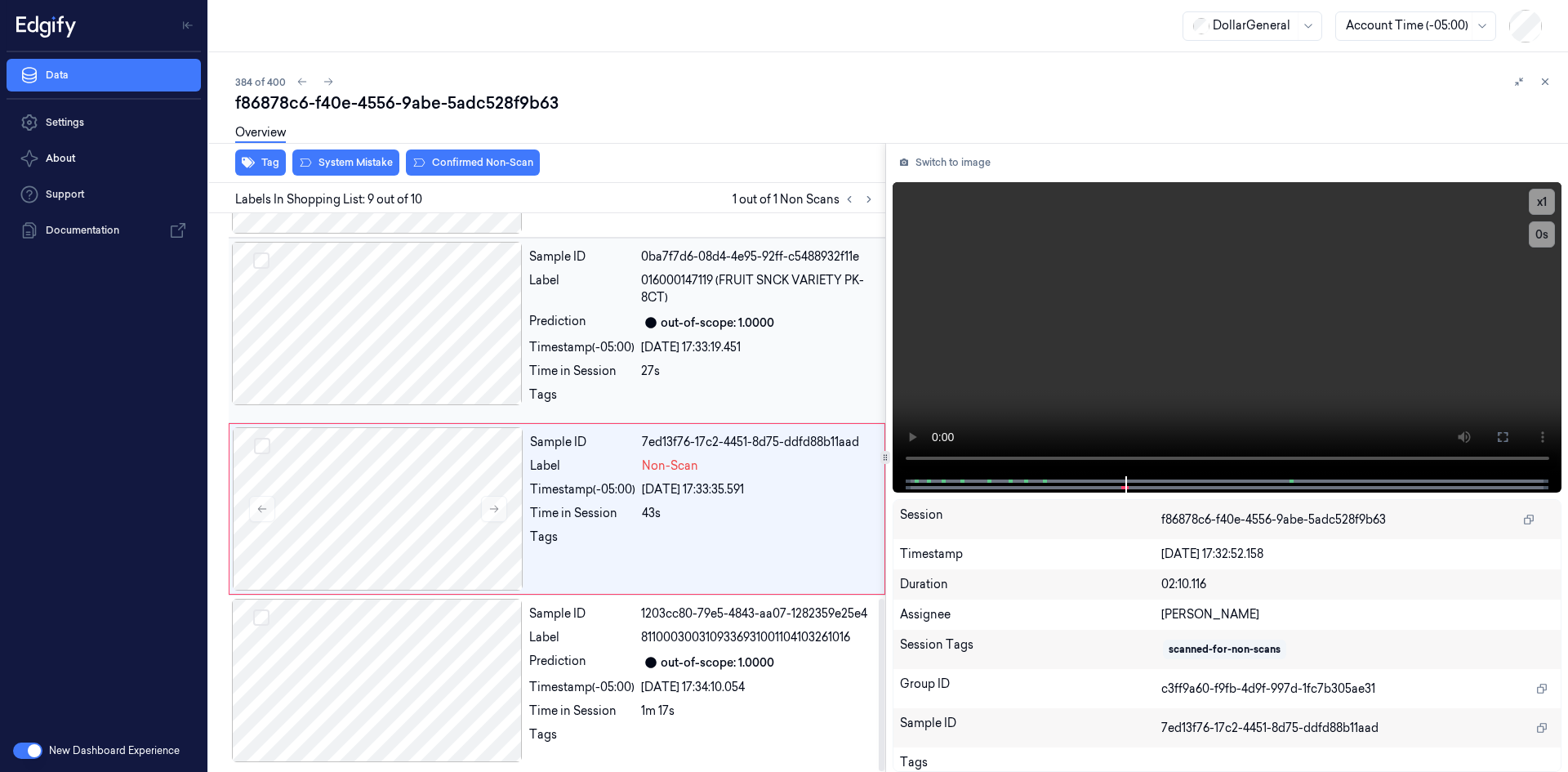
click at [665, 384] on div "Sample ID 0ba7f7d6-08d4-4e95-92ff-c5488932f11e Label 016000147119 (FRUIT SNCK V…" at bounding box center [703, 330] width 359 height 177
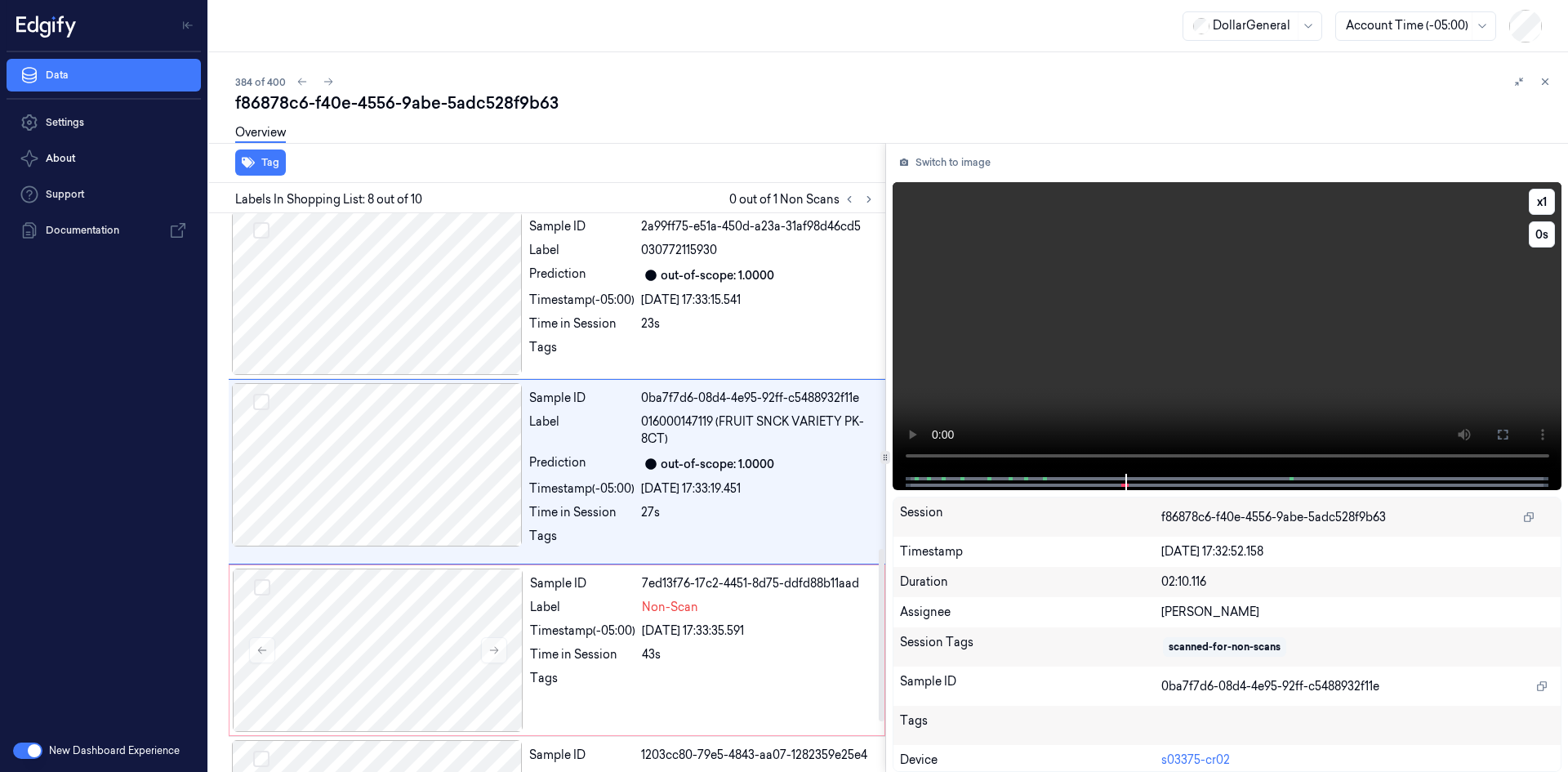
scroll to position [1086, 0]
click at [1190, 353] on video at bounding box center [1227, 328] width 670 height 292
click at [1249, 328] on video at bounding box center [1227, 328] width 670 height 292
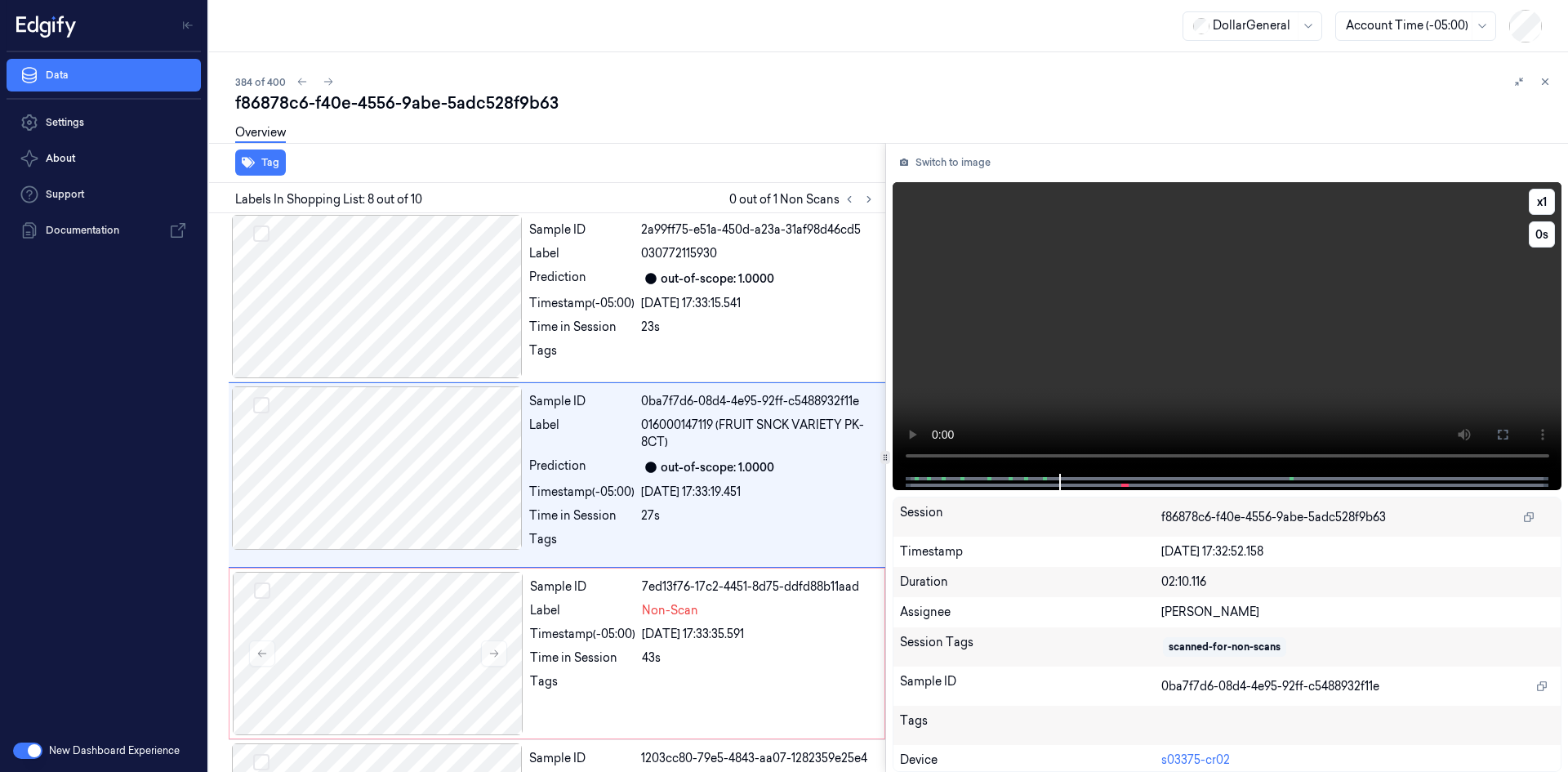
click at [1177, 341] on video at bounding box center [1227, 328] width 670 height 292
click at [1290, 398] on video at bounding box center [1227, 328] width 670 height 292
click at [1238, 372] on video at bounding box center [1227, 328] width 670 height 292
click at [1365, 306] on video at bounding box center [1227, 328] width 670 height 292
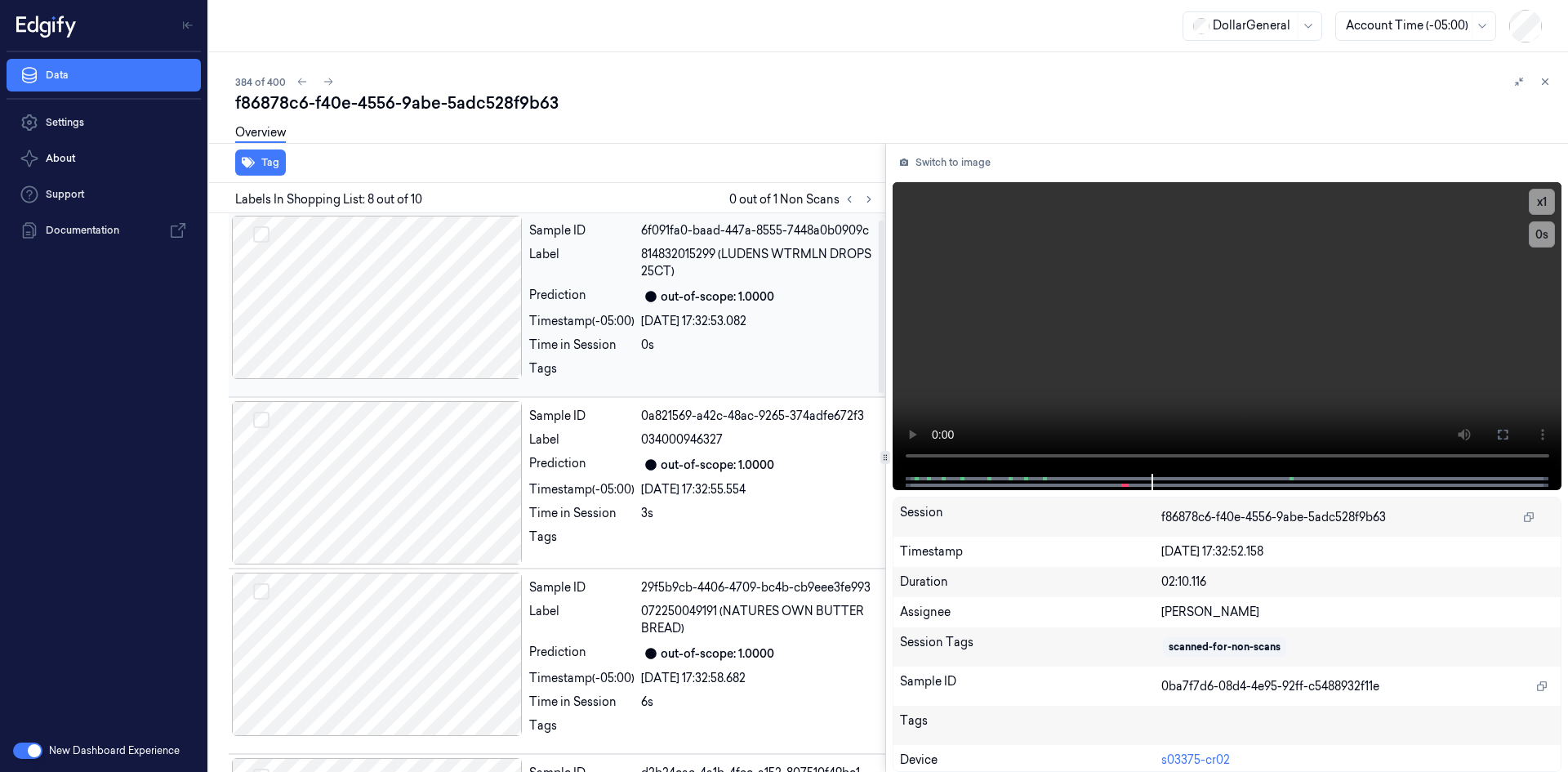
scroll to position [0, 0]
click at [620, 321] on div "Timestamp (-05:00)" at bounding box center [581, 322] width 105 height 17
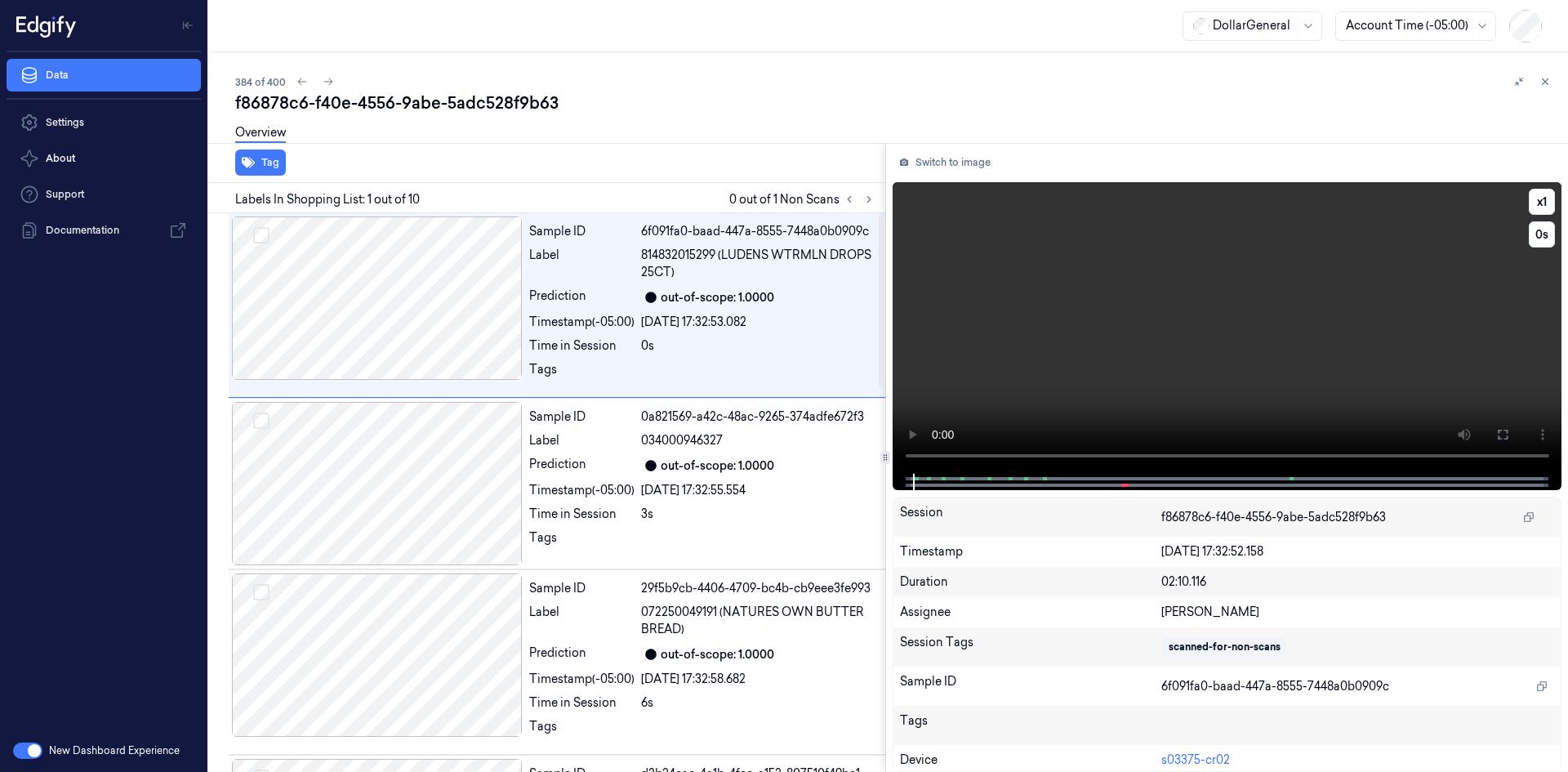
click at [1273, 295] on video at bounding box center [1227, 328] width 670 height 292
click at [742, 477] on div "Sample ID 0a821569-a42c-48ac-9265-374adfe672f3 Label 034000946327 Prediction ou…" at bounding box center [703, 484] width 359 height 163
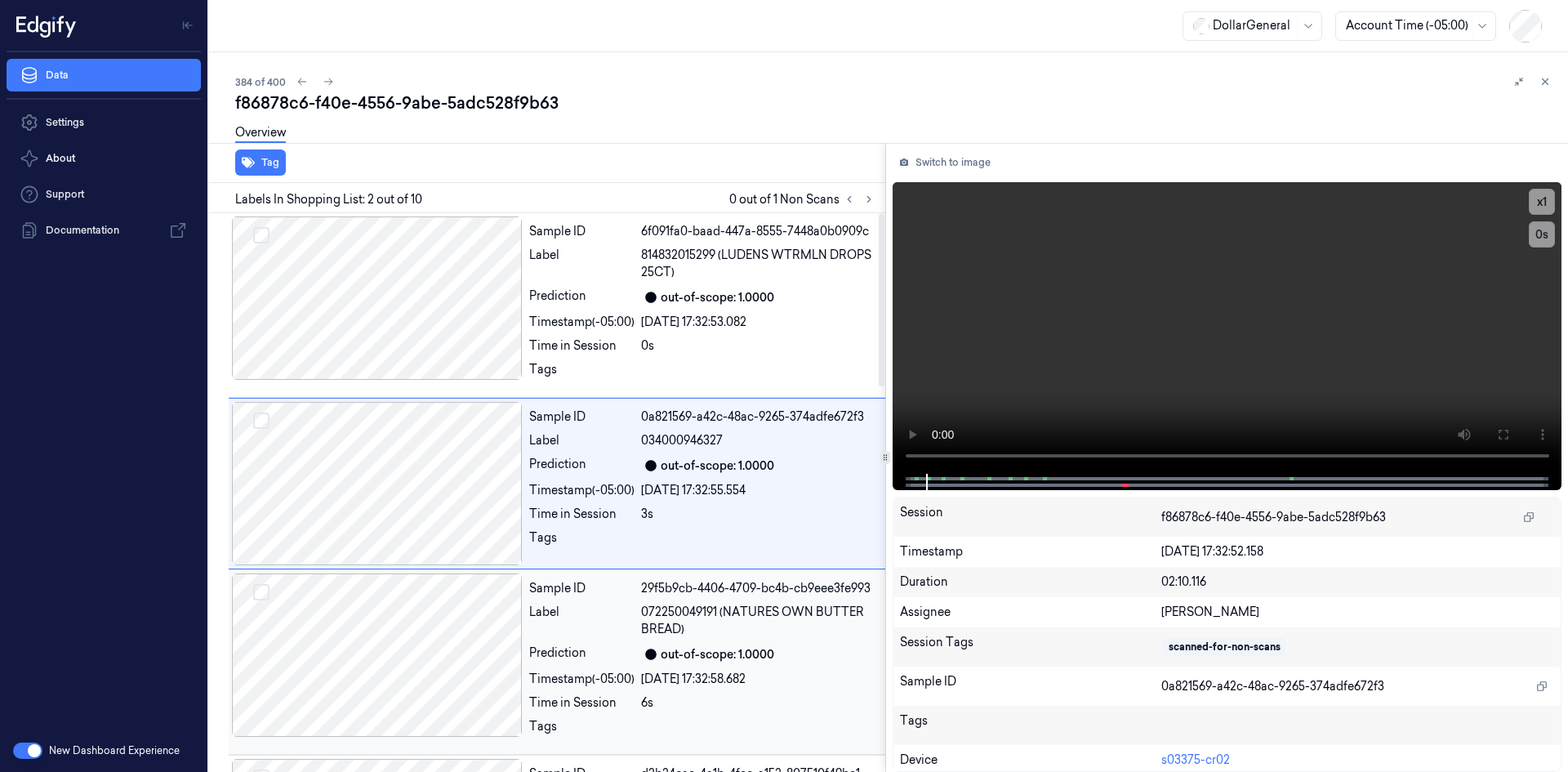
click at [686, 585] on div "29f5b9cb-4406-4709-bc4b-cb9eee3fe993" at bounding box center [758, 589] width 235 height 17
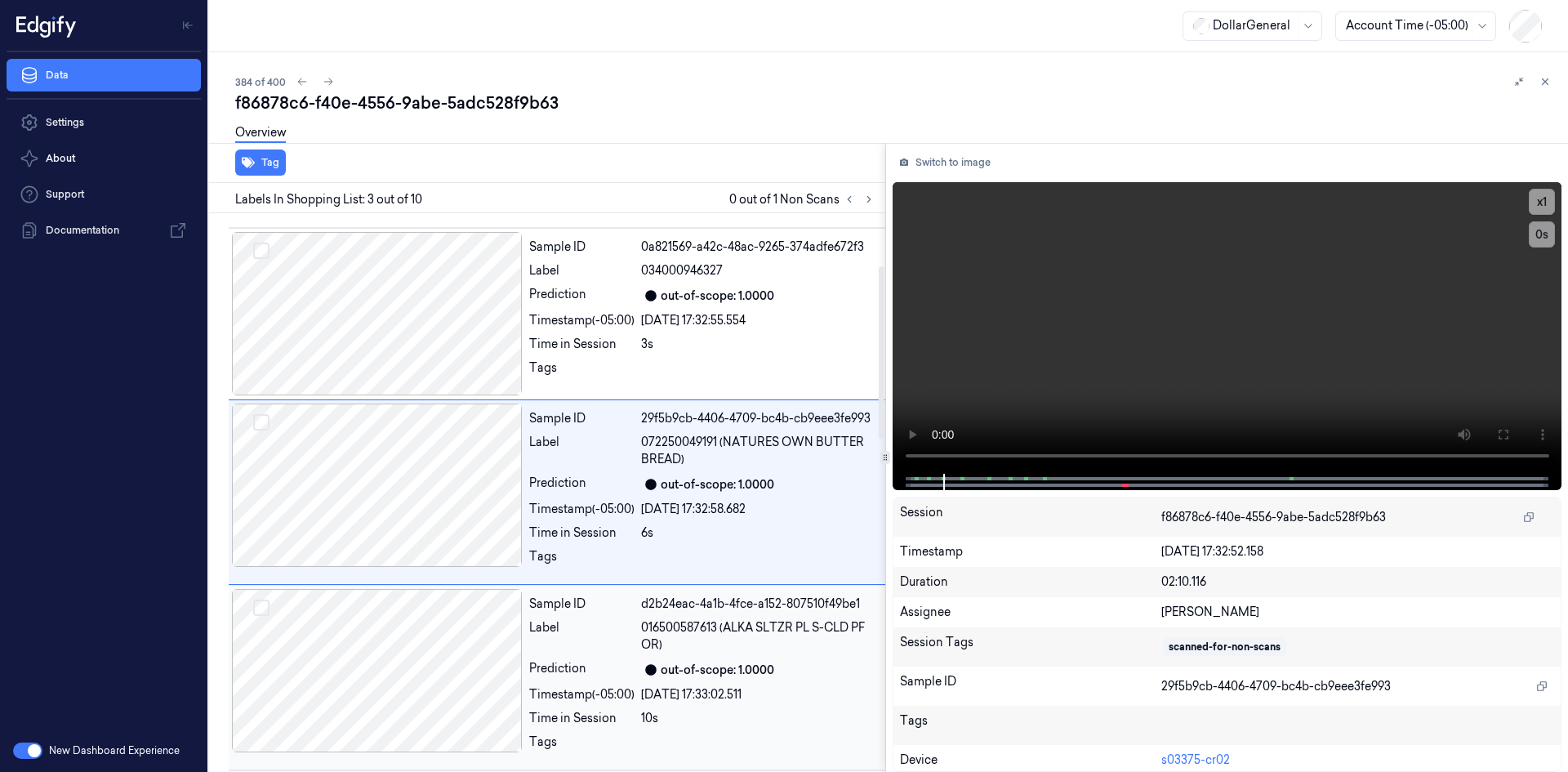
click at [702, 643] on span "016500587613 (ALKA SLTZR PL S-CLD PF OR)" at bounding box center [758, 636] width 235 height 34
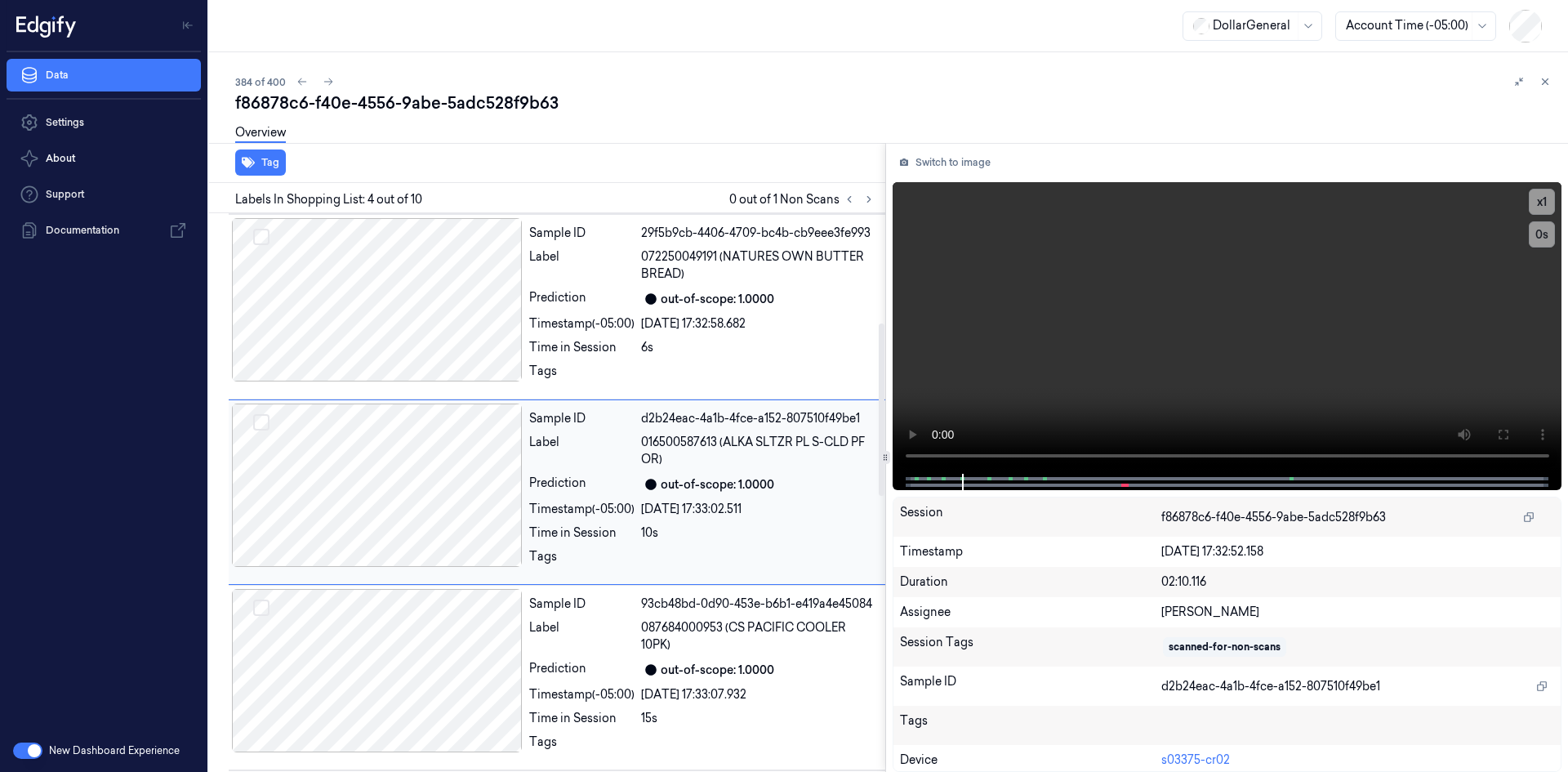
click at [702, 643] on span "087684000953 (CS PACIFIC COOLER 10PK)" at bounding box center [758, 636] width 235 height 34
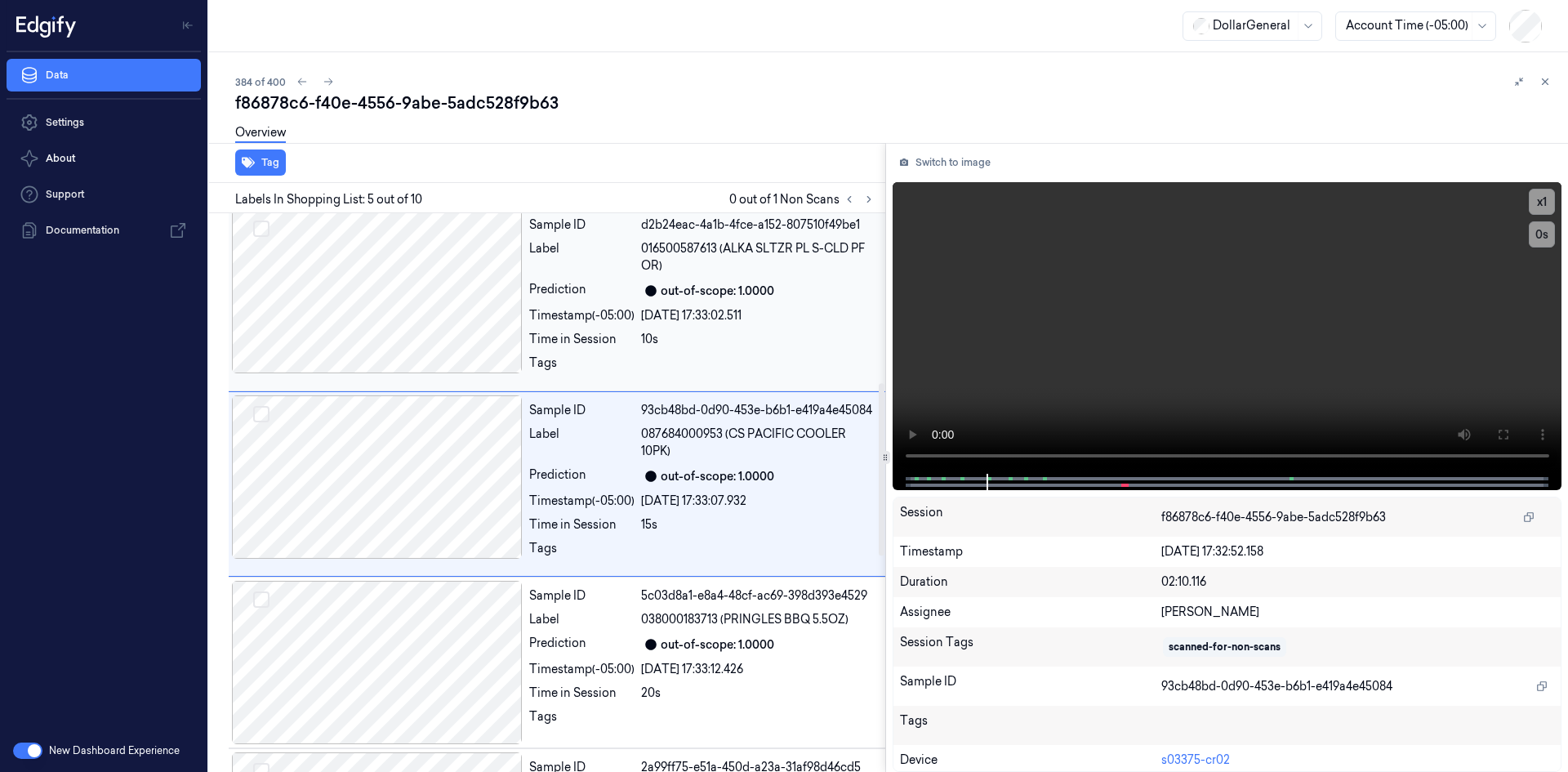
click at [702, 628] on span "038000183713 (PRINGLES BBQ 5.5OZ)" at bounding box center [745, 620] width 207 height 17
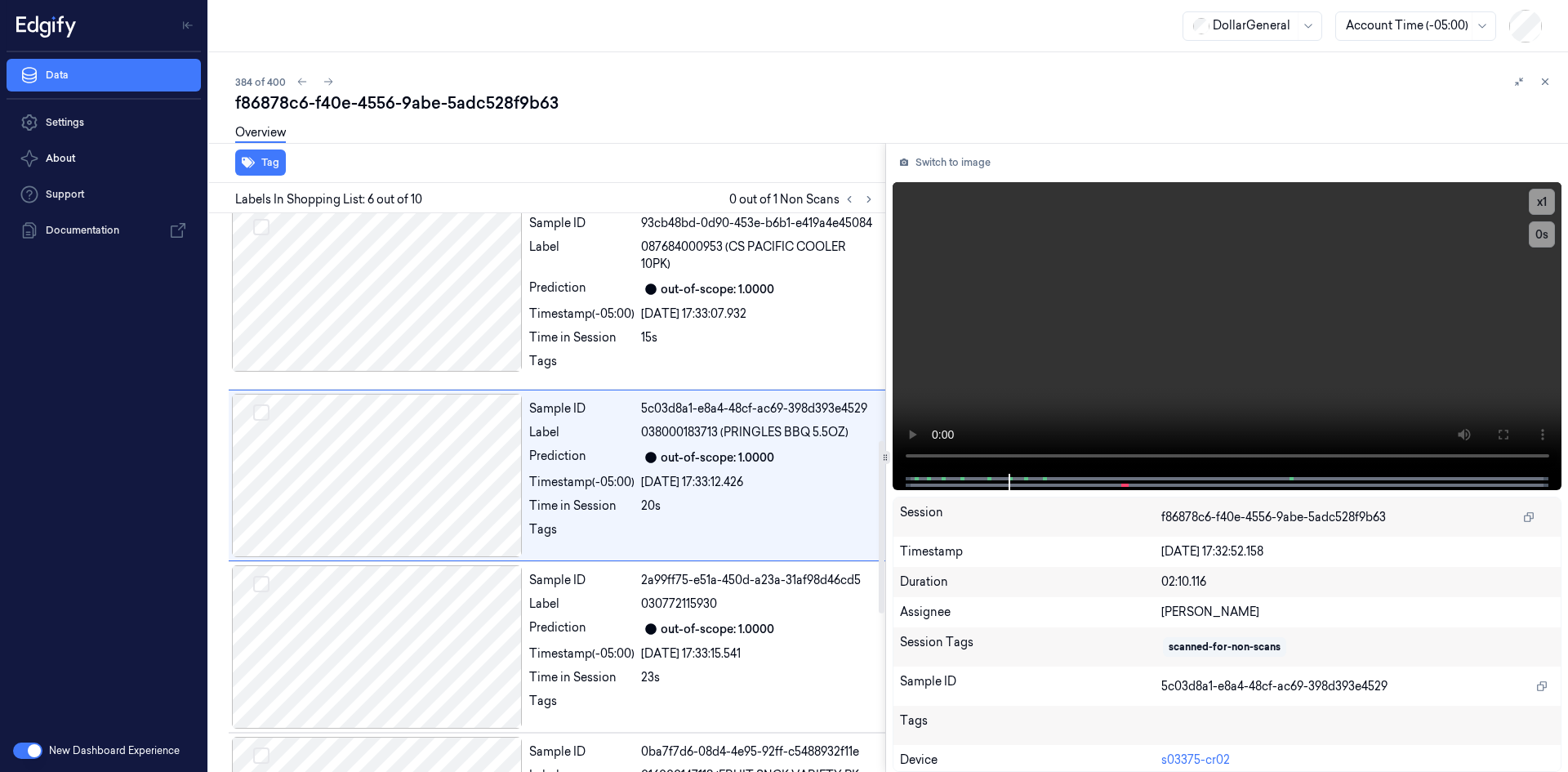
click at [702, 638] on div "out-of-scope: 1.0000" at bounding box center [717, 629] width 114 height 17
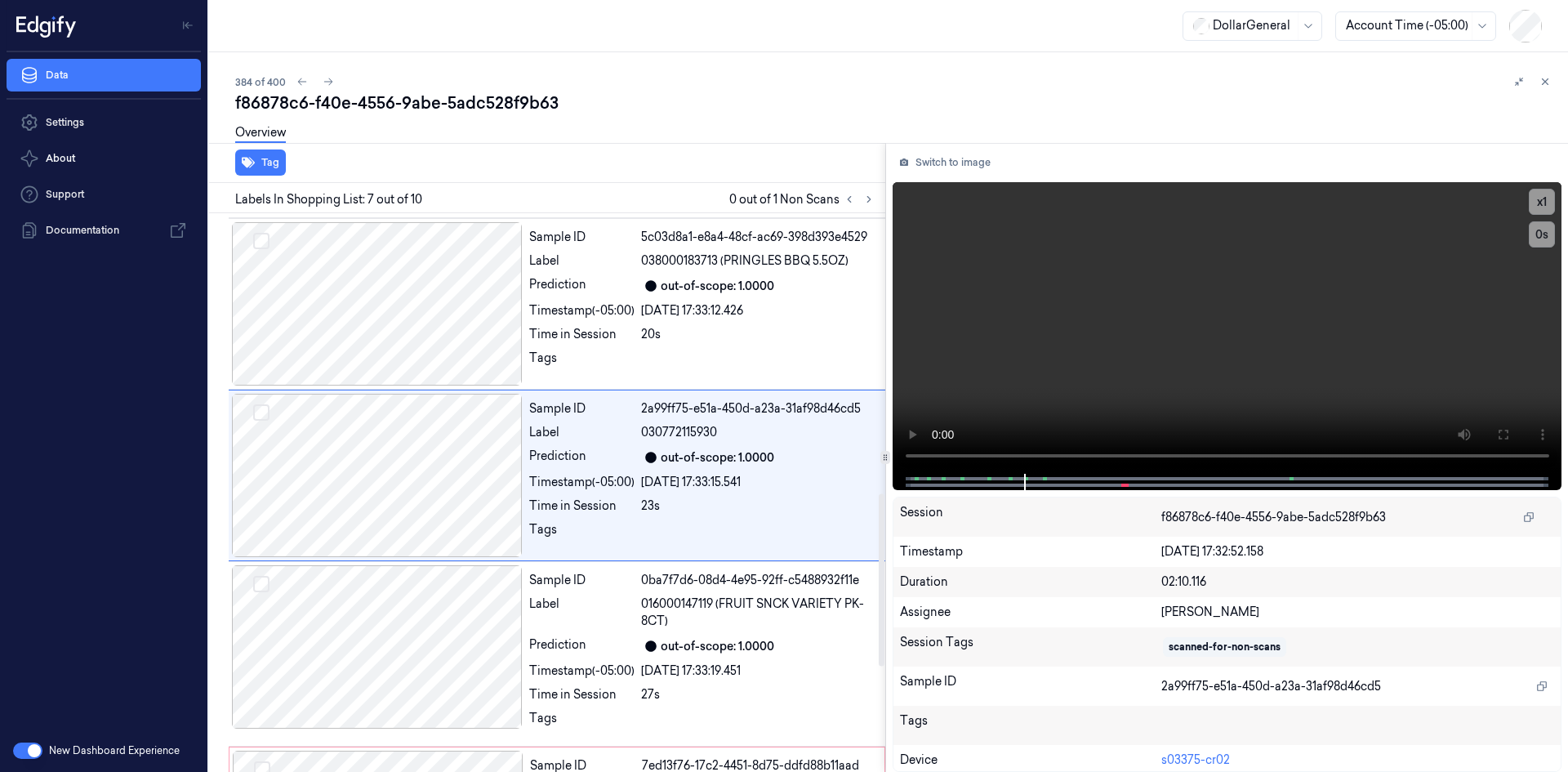
click at [702, 630] on span "016000147119 (FRUIT SNCK VARIETY PK-8CT)" at bounding box center [758, 613] width 235 height 34
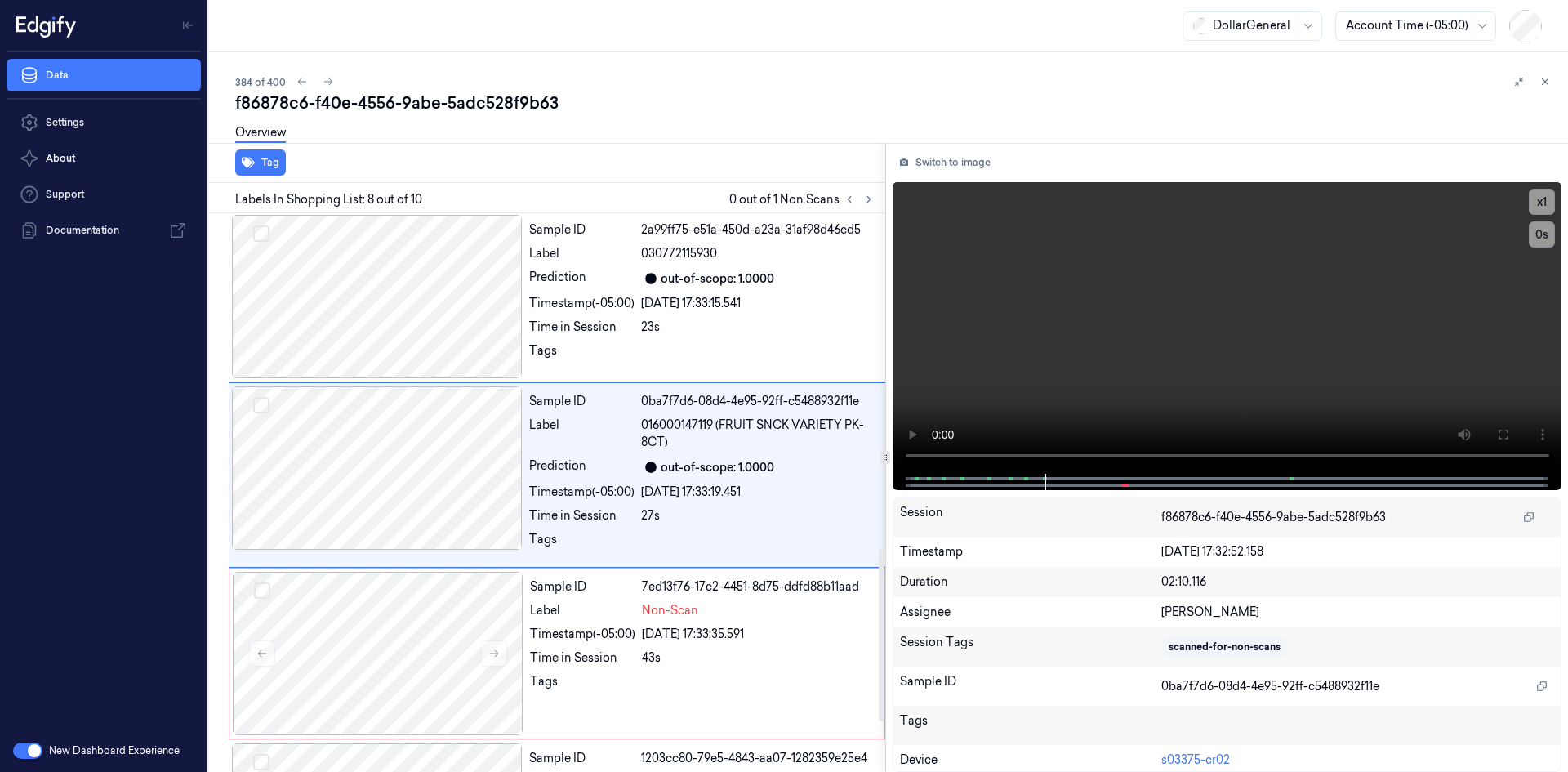
click at [702, 643] on div "29/08/2025 17:33:35.591" at bounding box center [758, 634] width 233 height 17
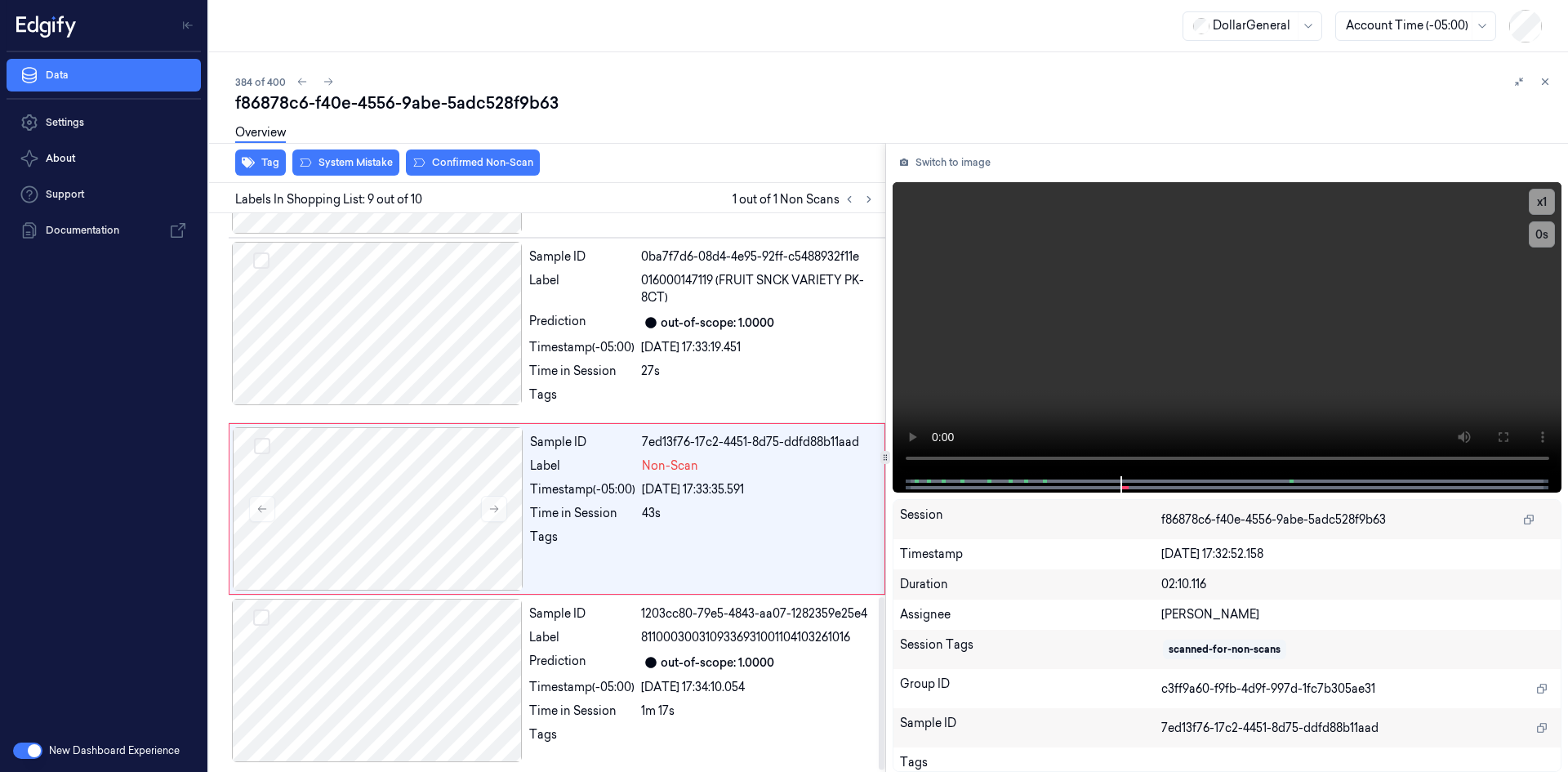
scroll to position [1248, 0]
click at [700, 485] on div "29/08/2025 17:33:35.591" at bounding box center [758, 490] width 233 height 17
click at [698, 485] on div "29/08/2025 17:33:35.591" at bounding box center [758, 490] width 233 height 17
click at [694, 517] on div "43s" at bounding box center [758, 514] width 233 height 17
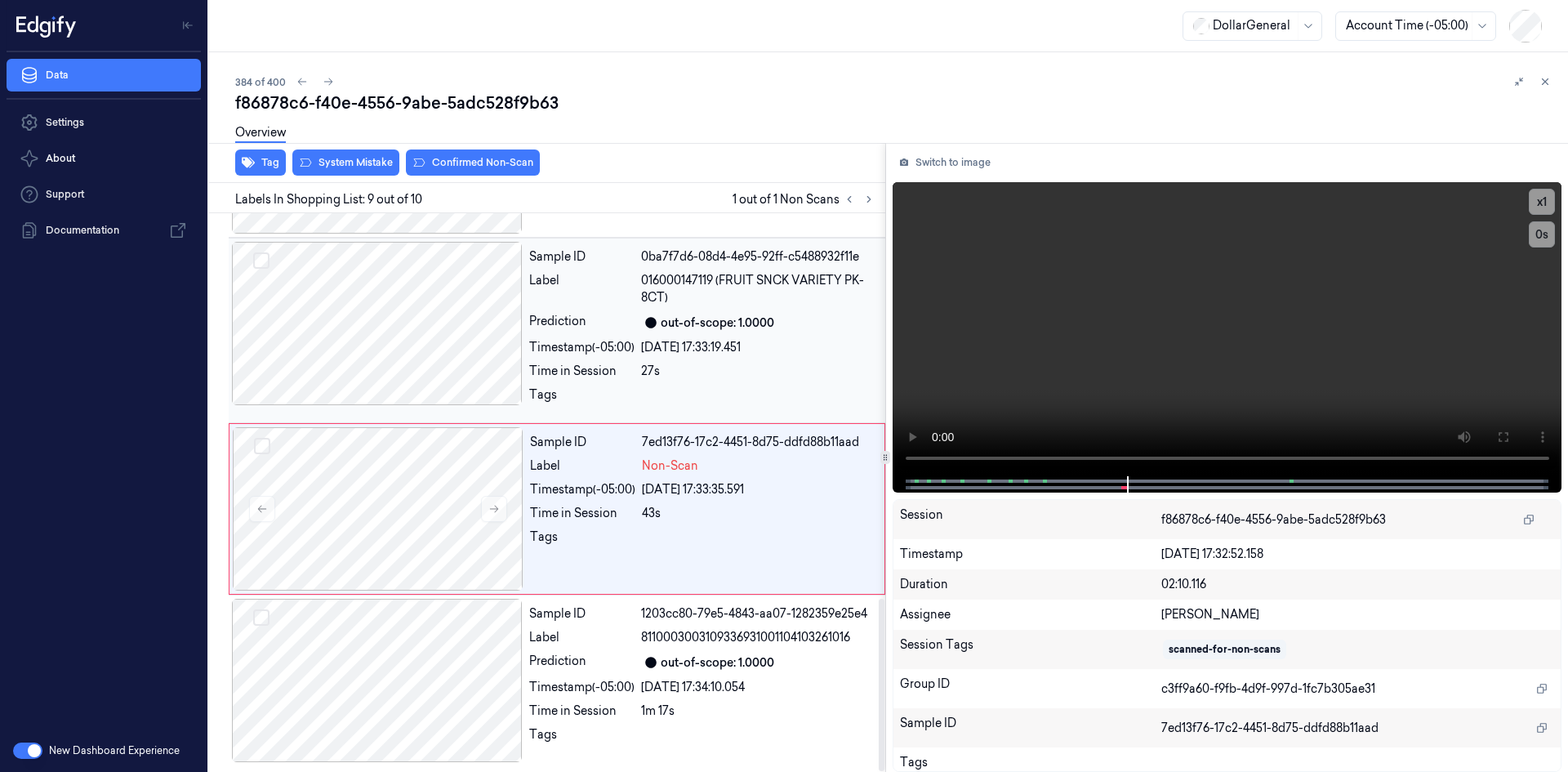
click at [685, 360] on div "Sample ID 0ba7f7d6-08d4-4e95-92ff-c5488932f11e Label 016000147119 (FRUIT SNCK V…" at bounding box center [703, 330] width 359 height 177
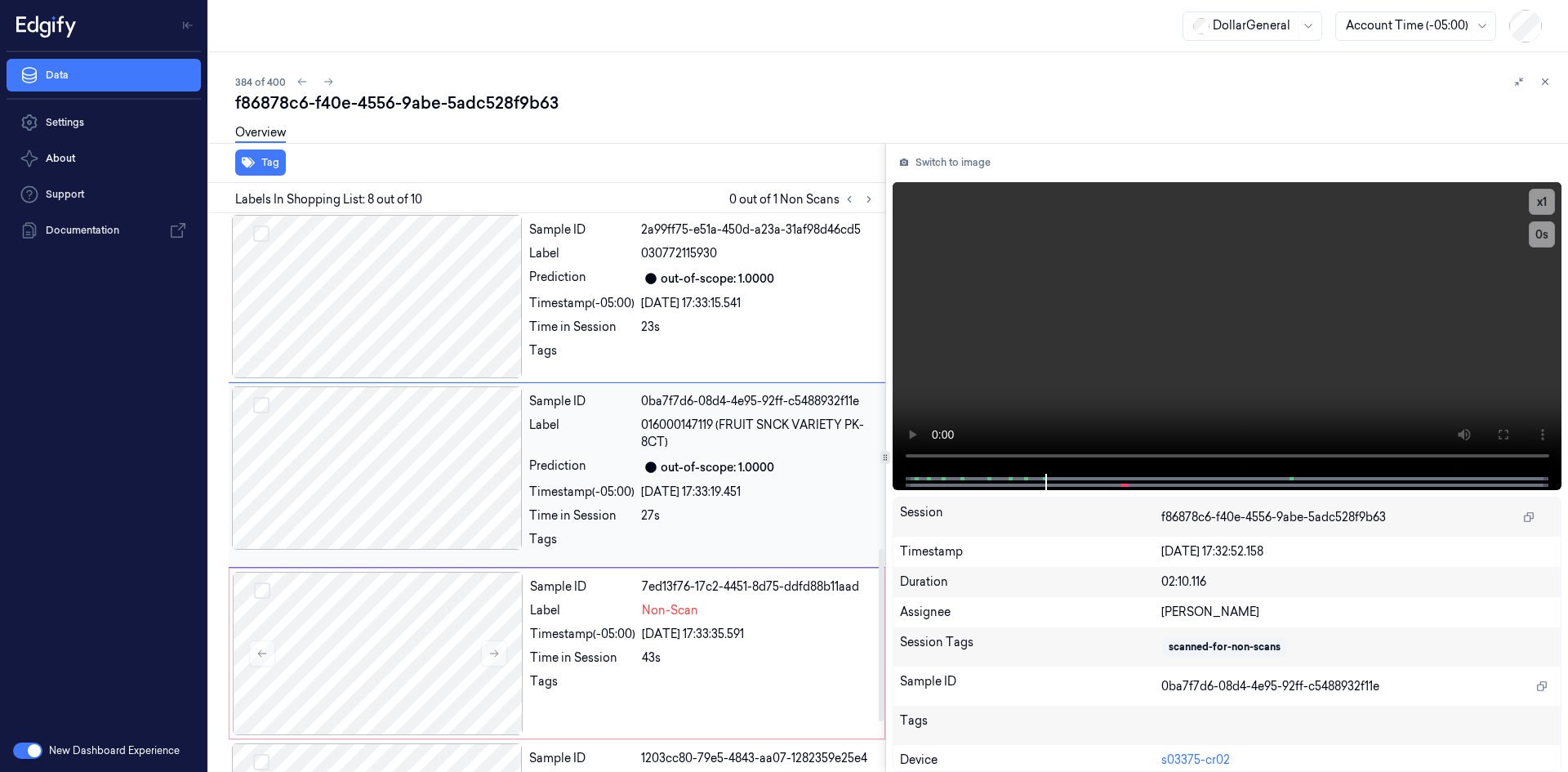
click at [685, 360] on div at bounding box center [758, 355] width 235 height 27
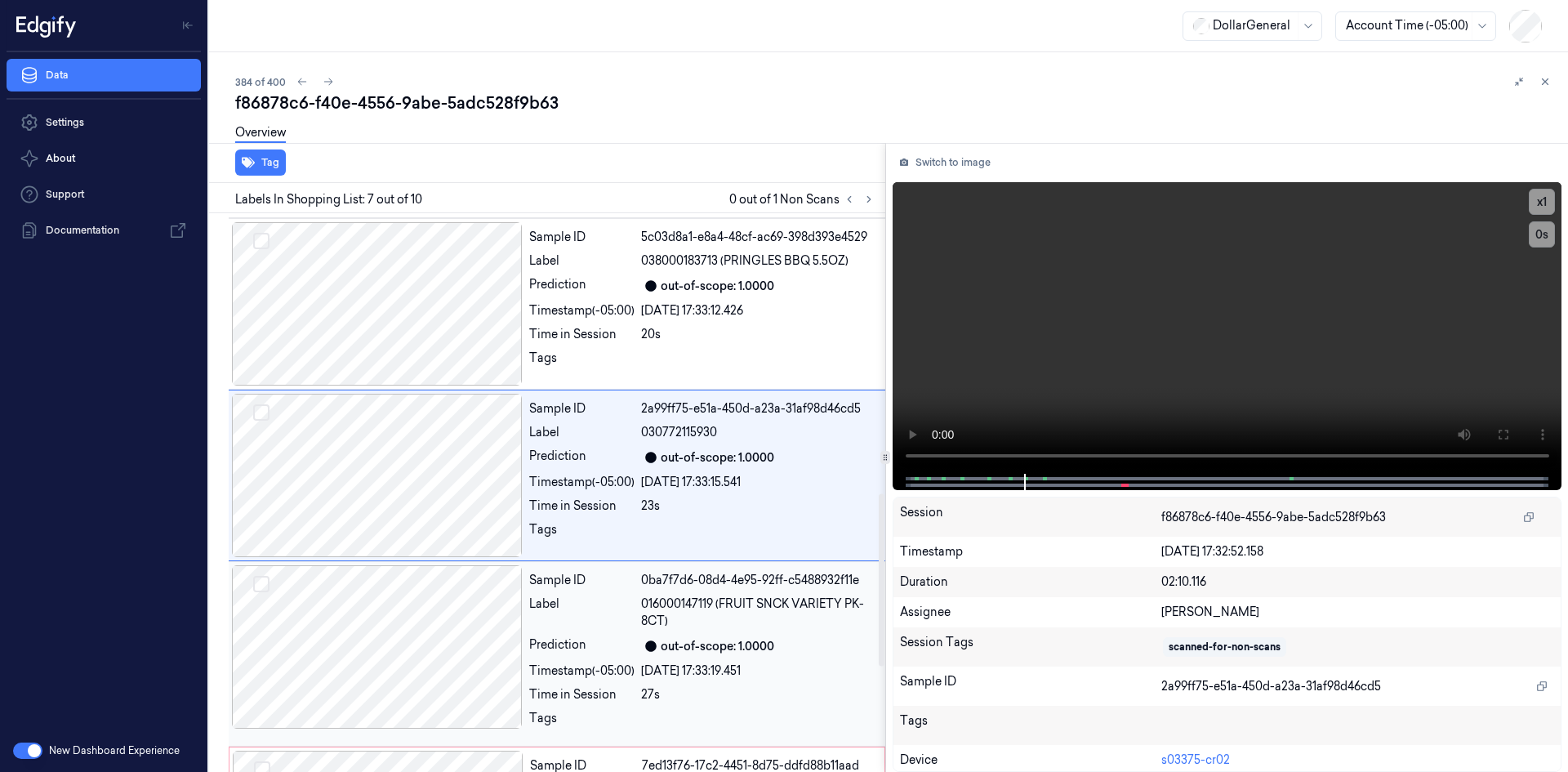
click at [685, 360] on div "Sample ID 5c03d8a1-e8a4-48cf-ac69-398d393e4529 Label 038000183713 (PRINGLES BBQ…" at bounding box center [703, 304] width 359 height 163
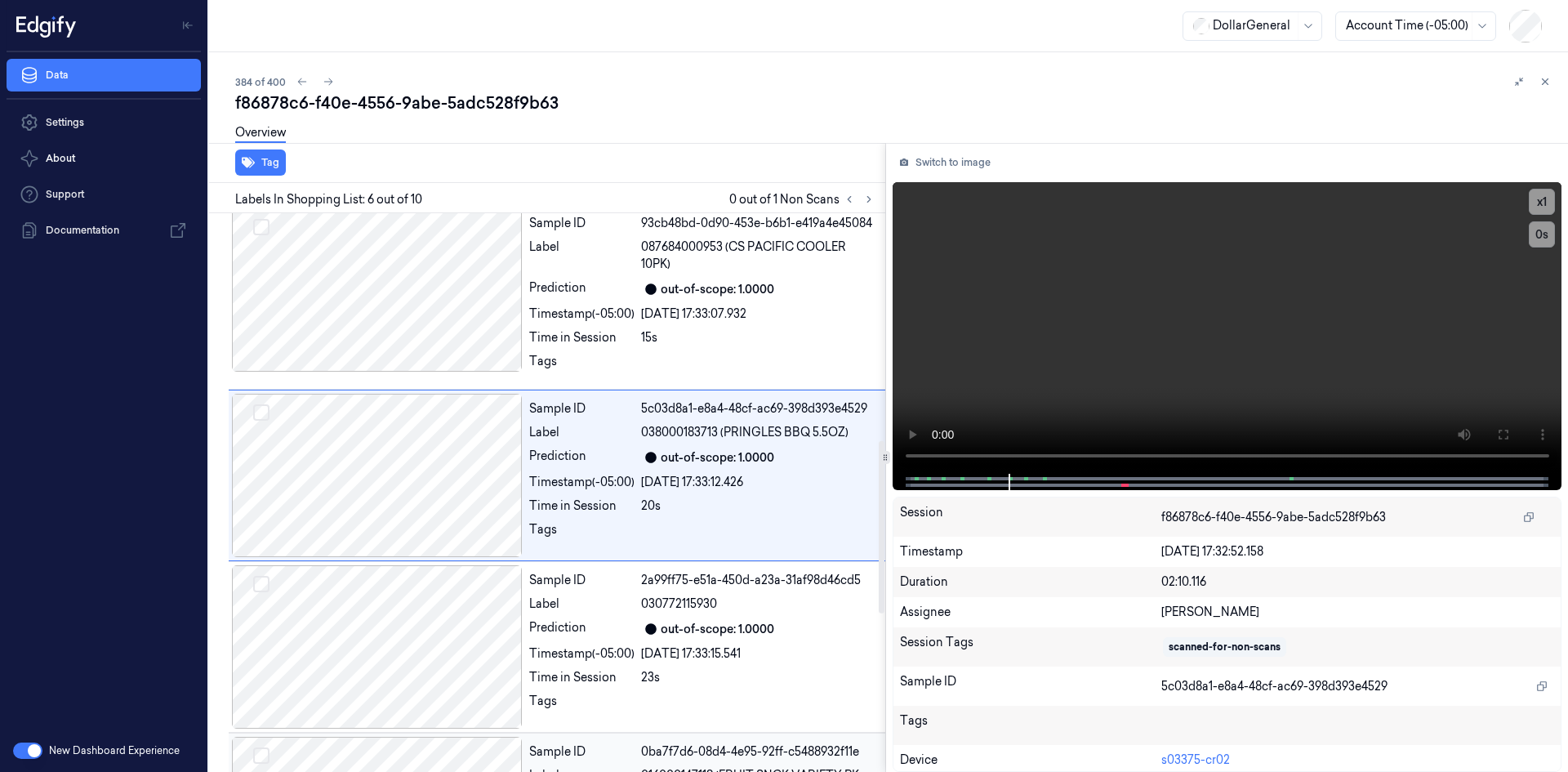
click at [685, 347] on div "15s" at bounding box center [758, 338] width 235 height 17
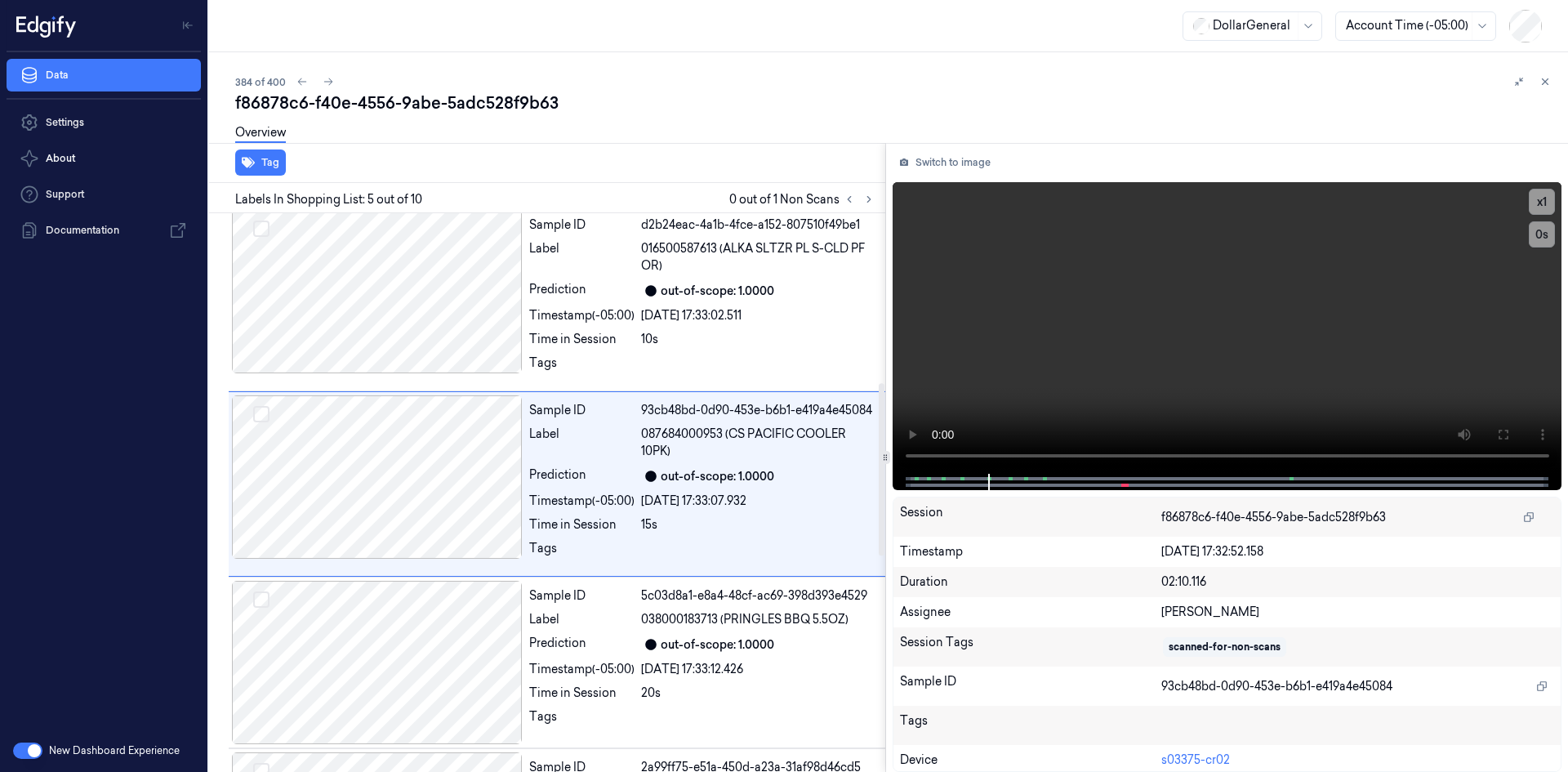
click at [685, 360] on div at bounding box center [758, 367] width 235 height 27
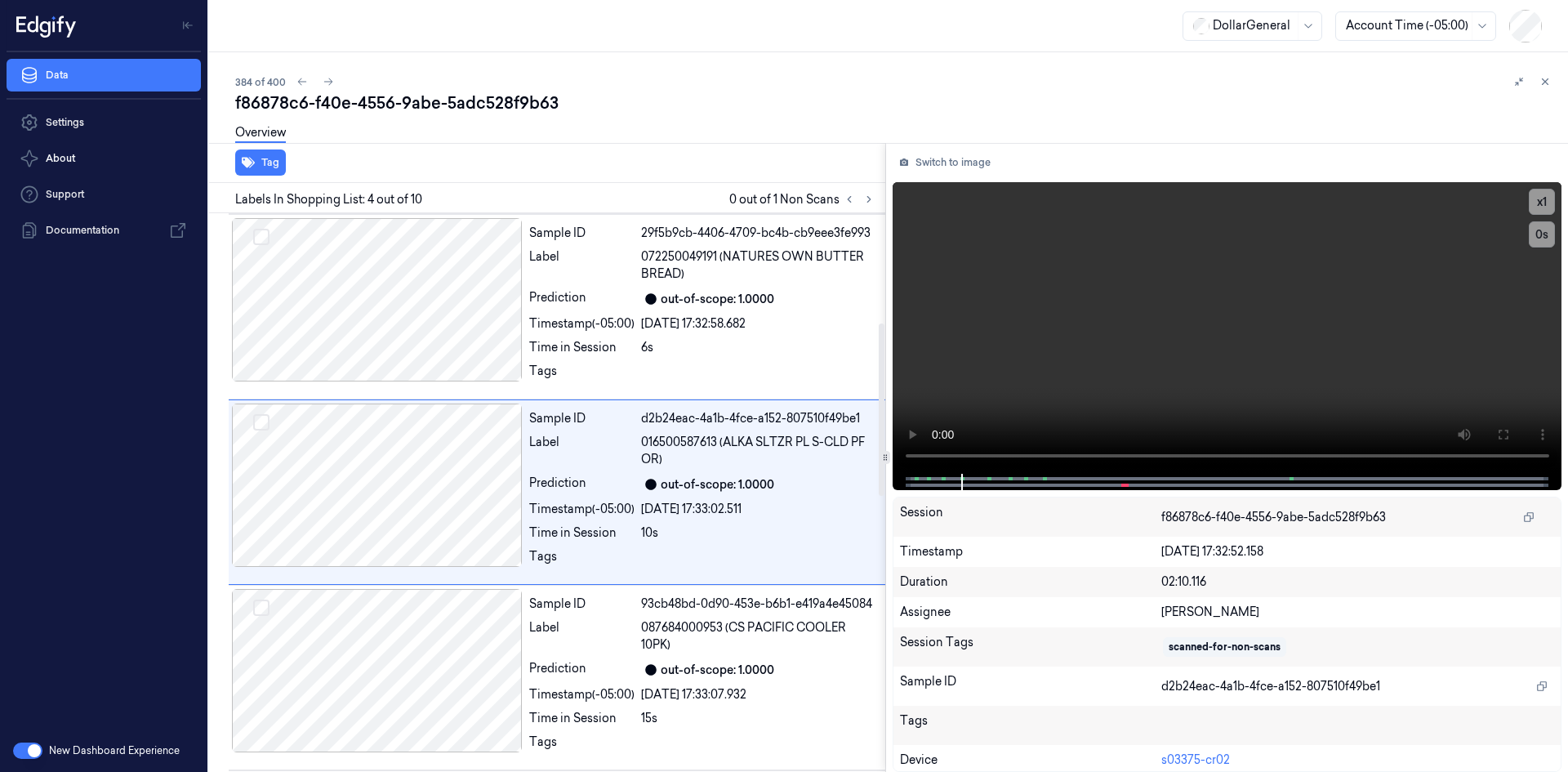
click at [685, 360] on div "Sample ID 29f5b9cb-4406-4709-bc4b-cb9eee3fe993 Label 072250049191 (NATURES OWN …" at bounding box center [703, 306] width 359 height 177
click at [685, 360] on div at bounding box center [758, 372] width 235 height 27
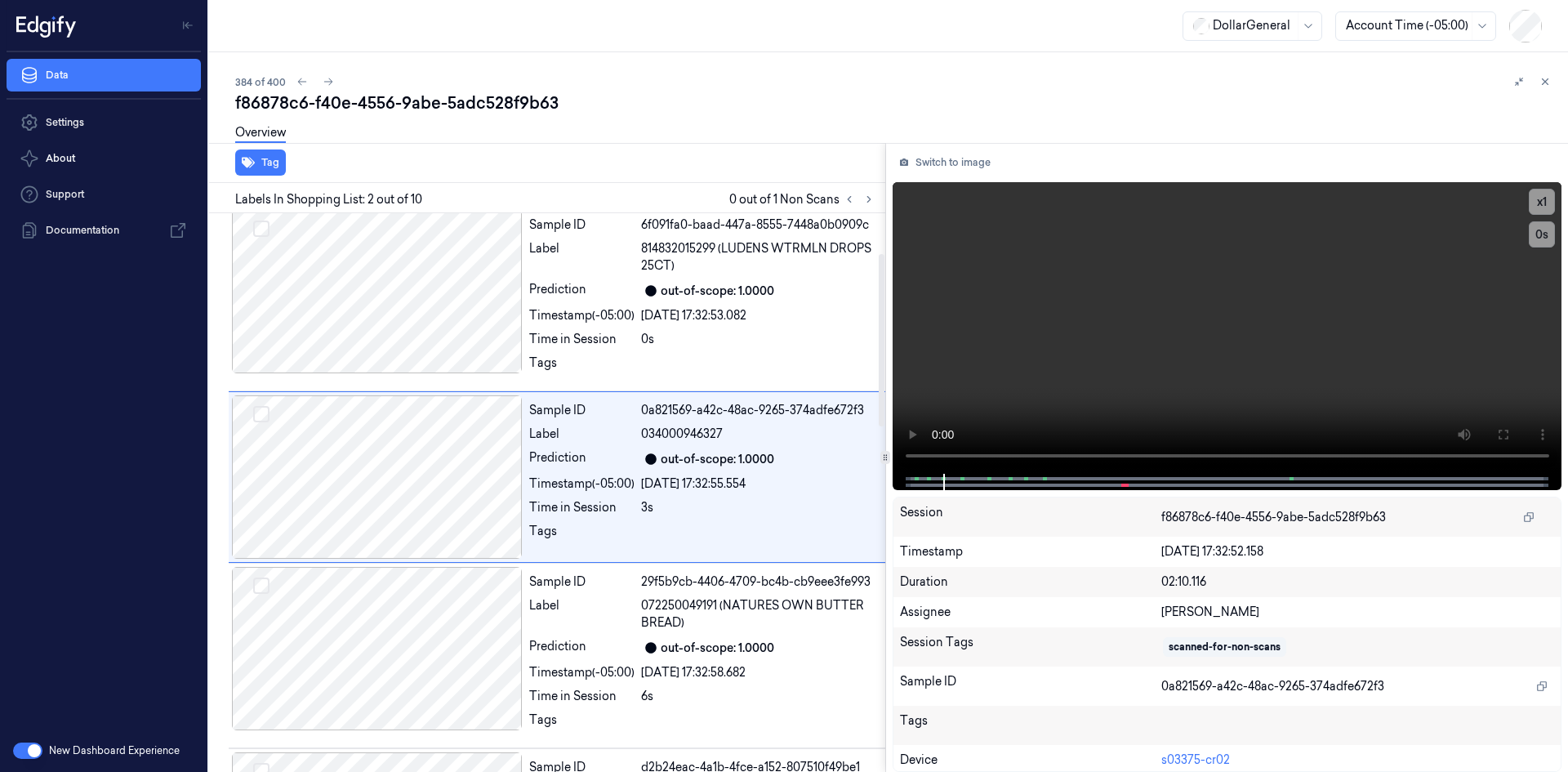
scroll to position [0, 0]
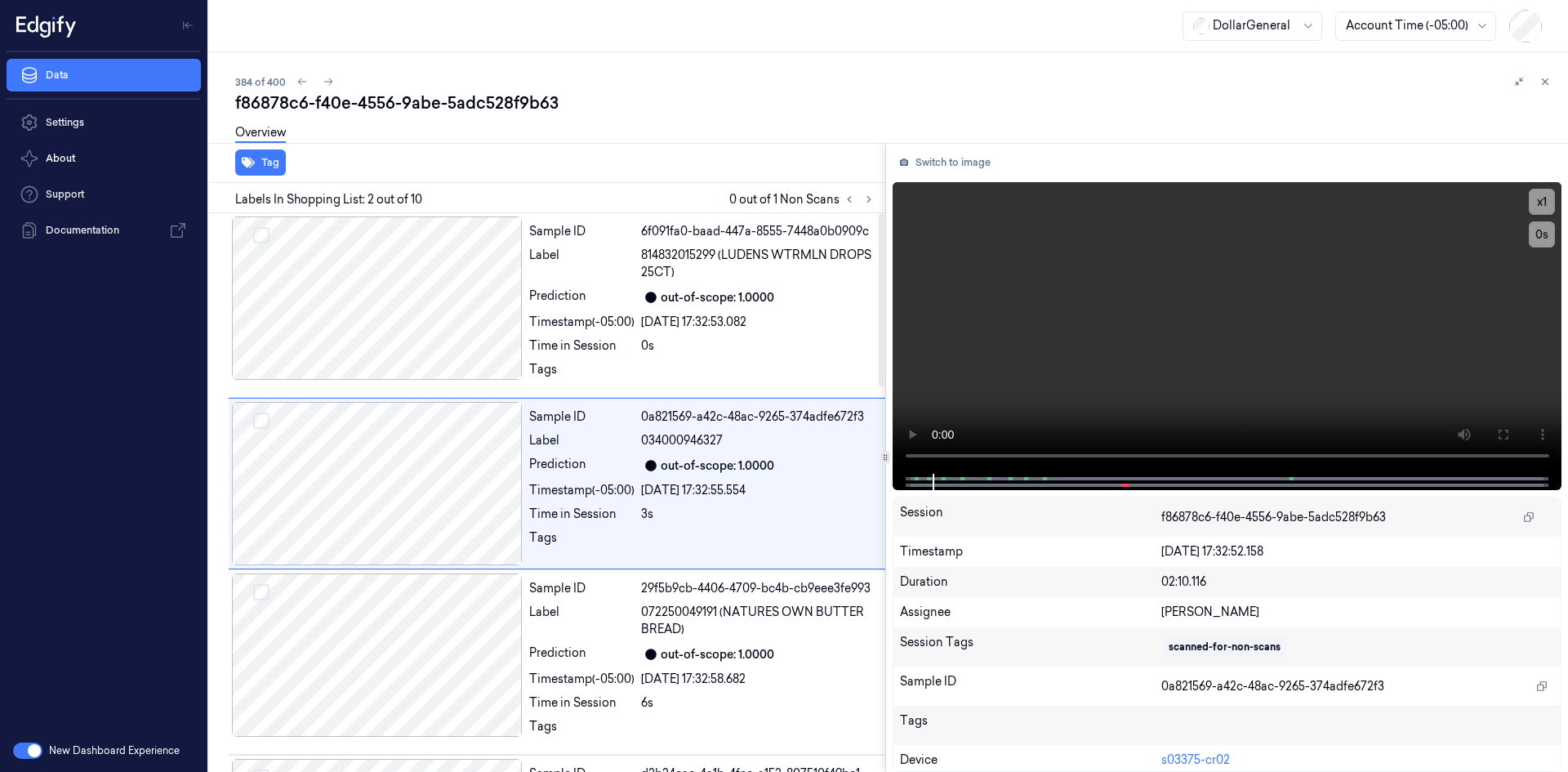
click at [685, 360] on div "Sample ID 6f091fa0-baad-447a-8555-7448a0b0909c Label 814832015299 (LUDENS WTRML…" at bounding box center [703, 305] width 359 height 177
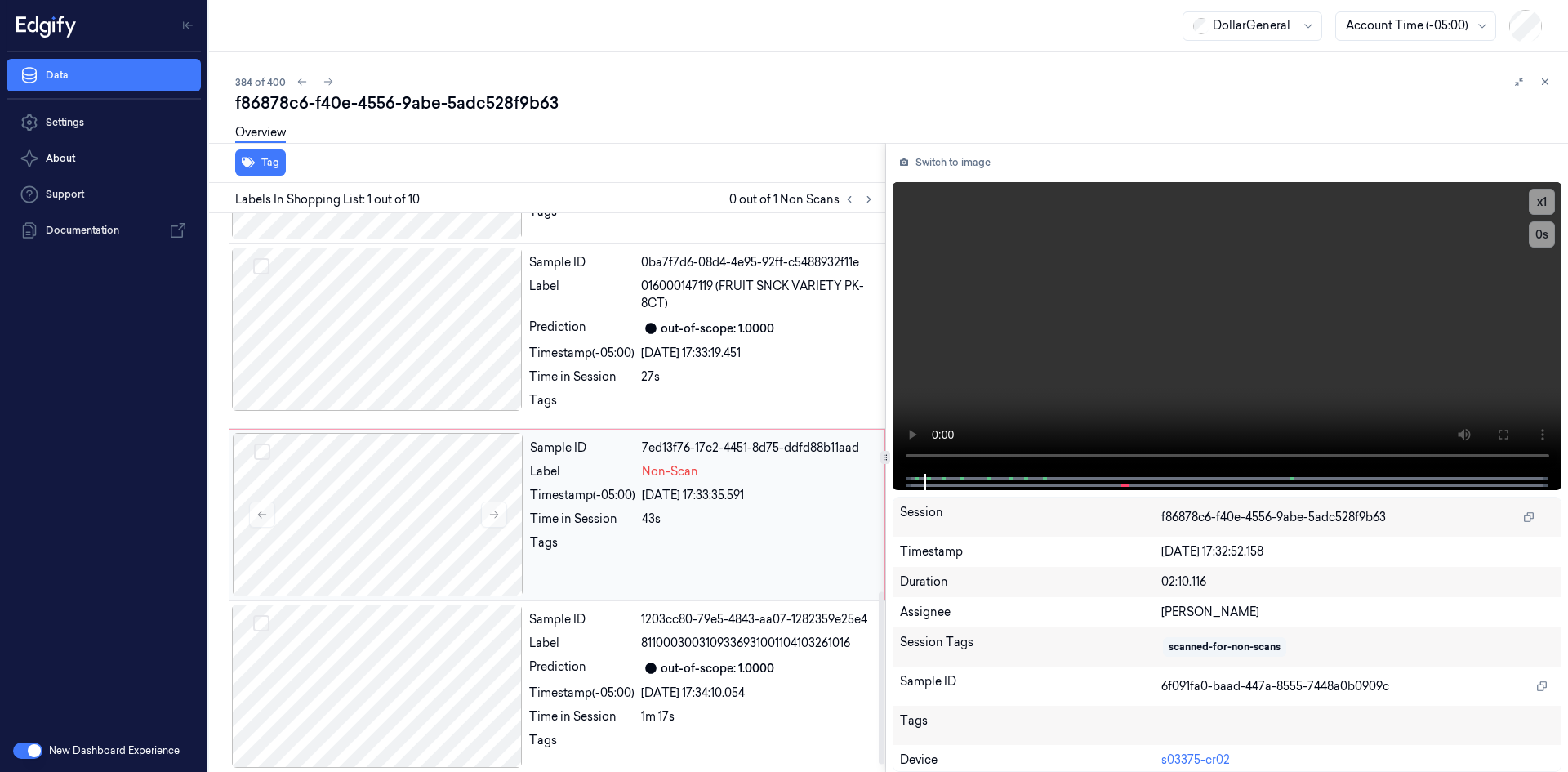
click at [697, 480] on span "Non-Scan" at bounding box center [670, 472] width 56 height 17
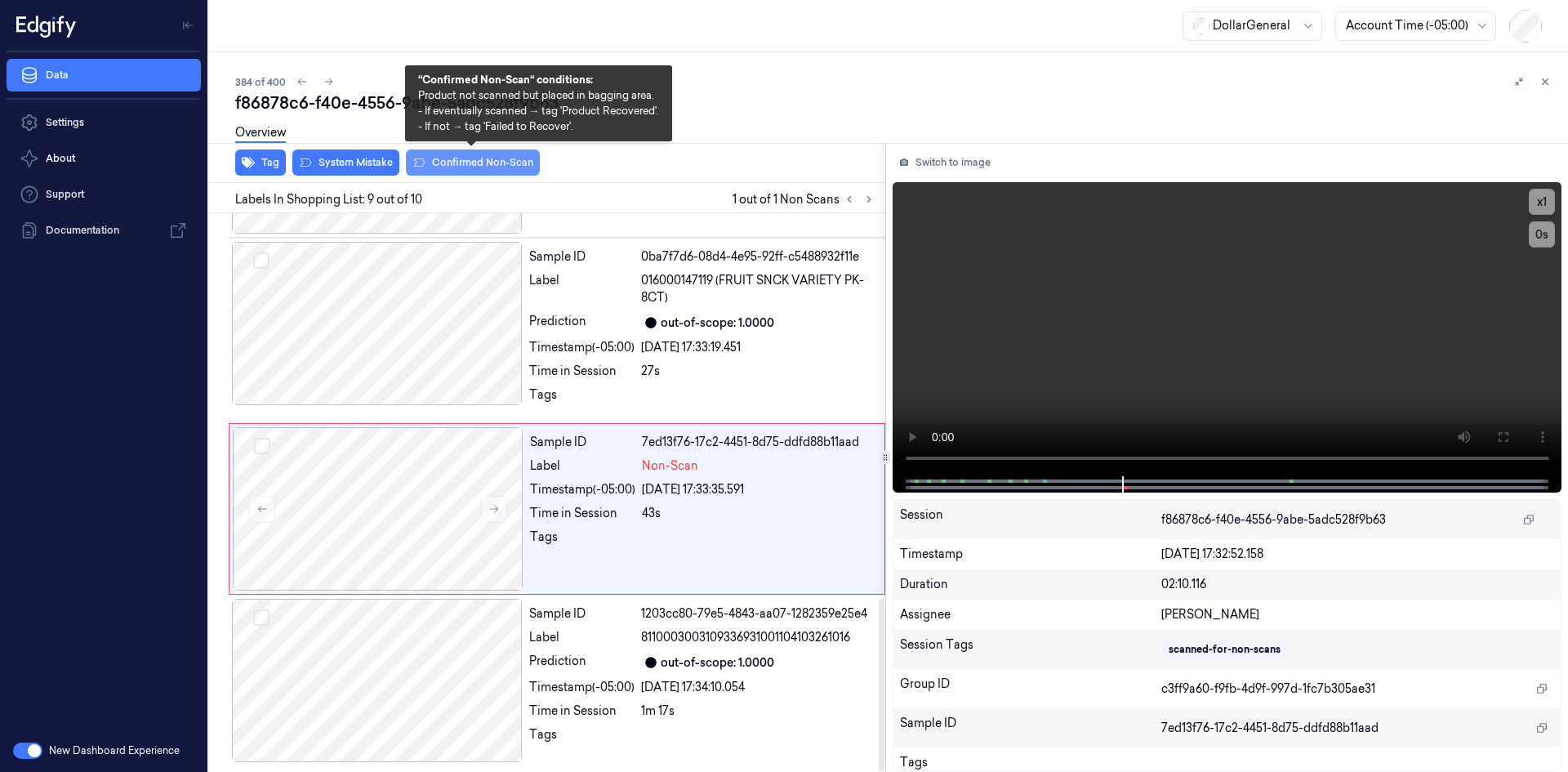
click at [486, 164] on button "Confirmed Non-Scan" at bounding box center [472, 163] width 134 height 27
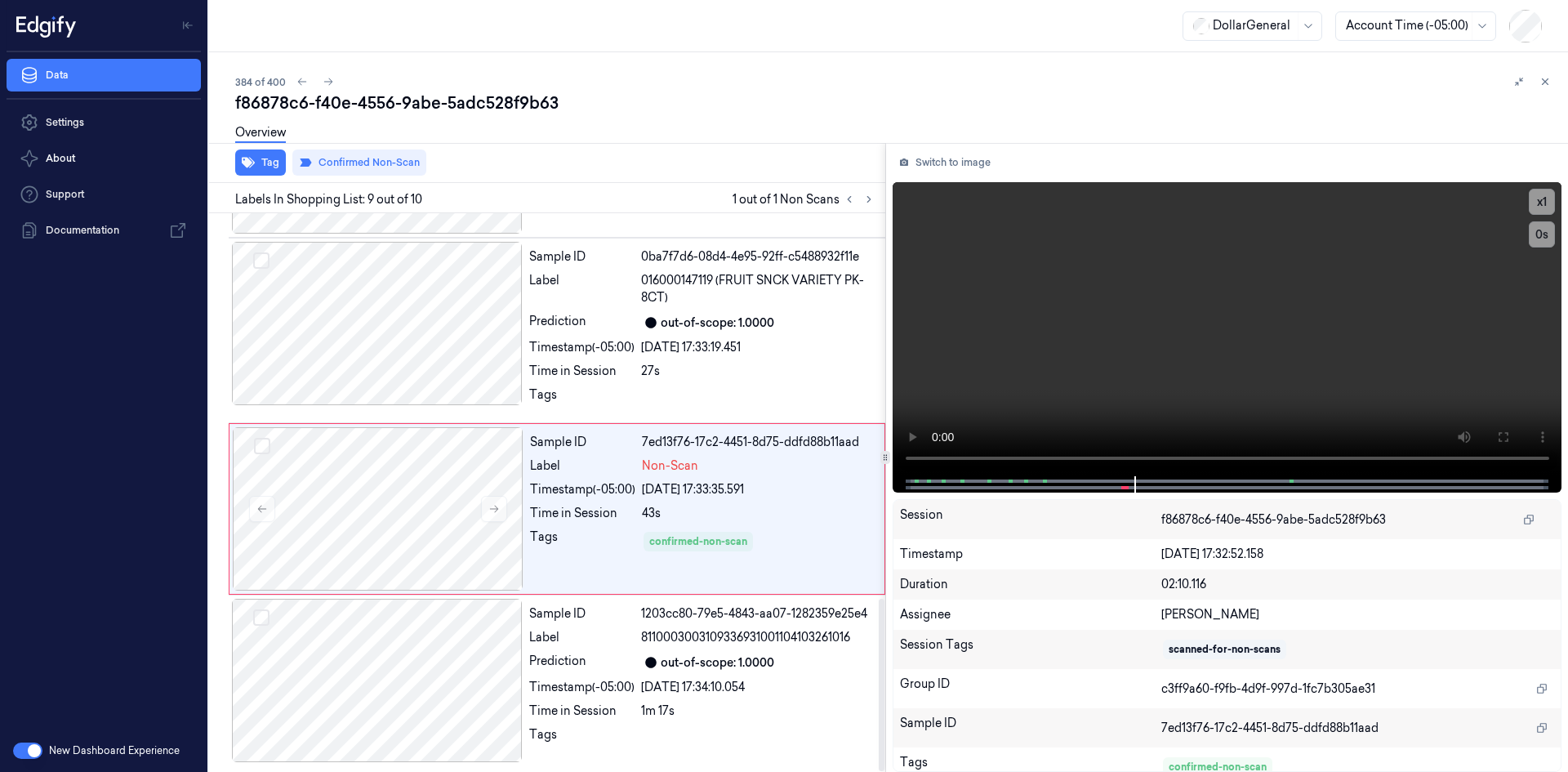
click at [827, 138] on div "Overview" at bounding box center [895, 135] width 1320 height 42
click at [822, 145] on div "Overview" at bounding box center [895, 135] width 1320 height 42
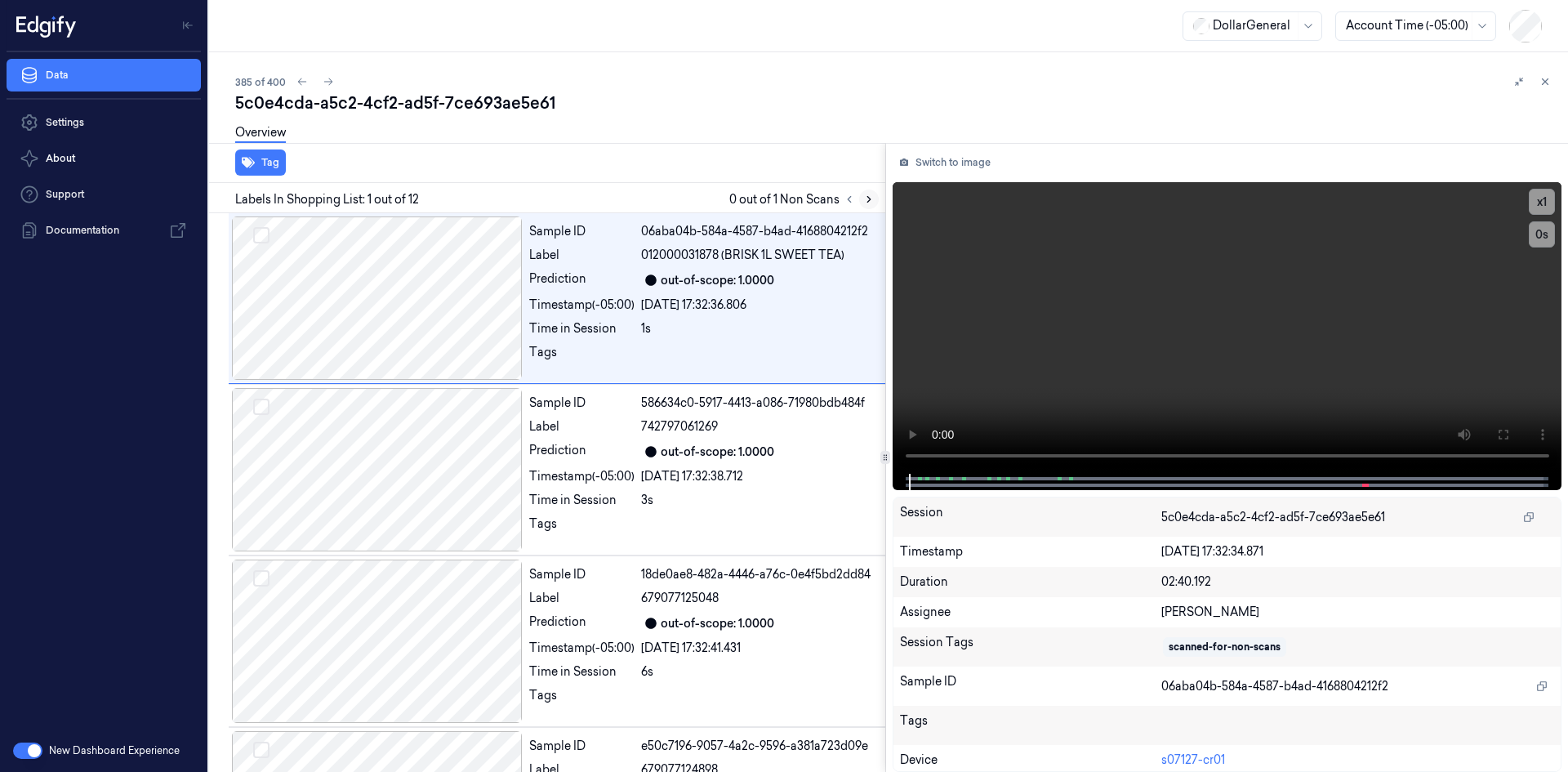
click at [868, 200] on icon at bounding box center [869, 199] width 11 height 11
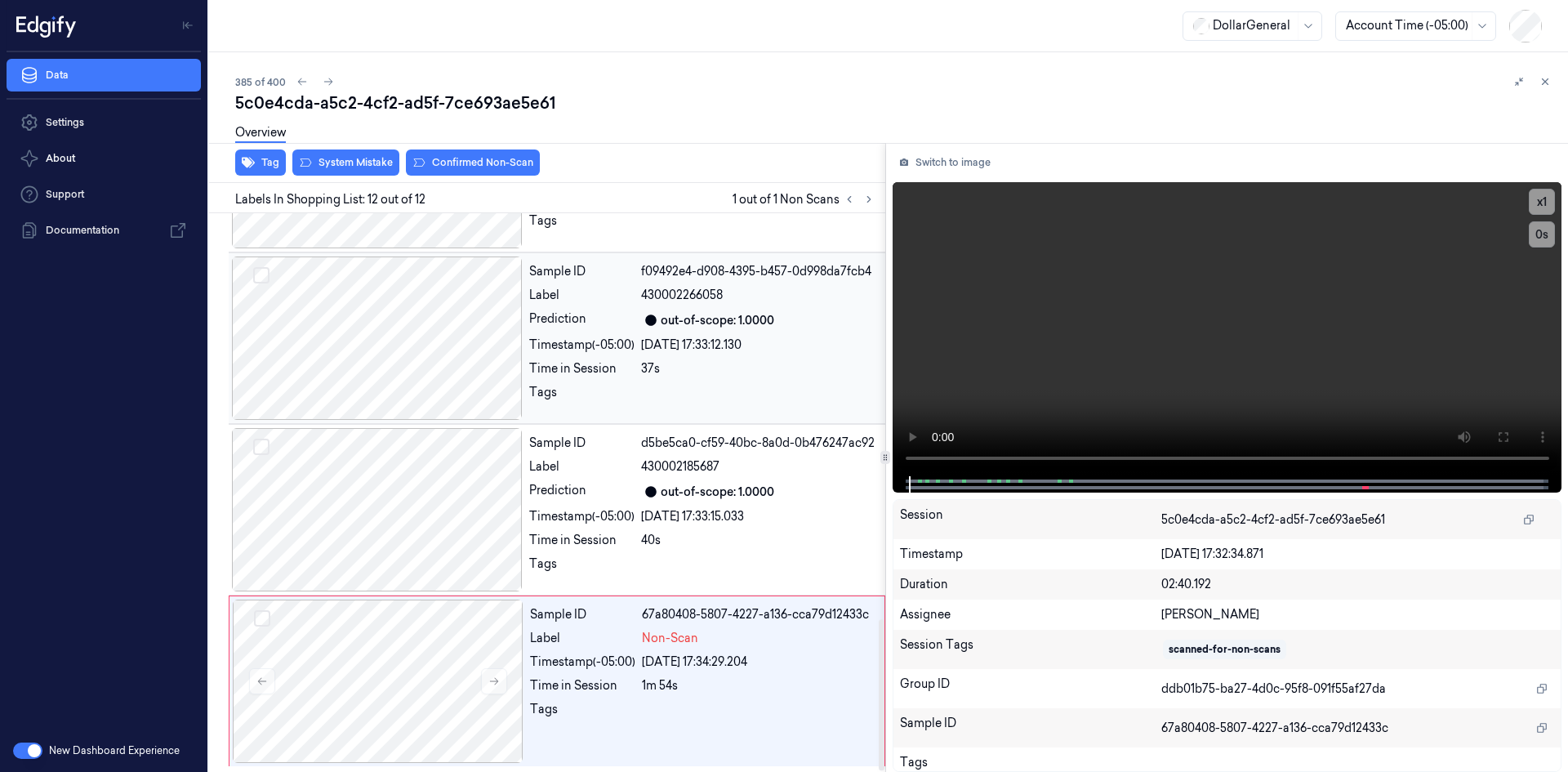
scroll to position [1505, 0]
click at [644, 676] on div "1m 54s" at bounding box center [758, 685] width 233 height 17
click at [1192, 316] on video at bounding box center [1227, 330] width 670 height 294
click at [1212, 289] on video at bounding box center [1227, 330] width 670 height 294
click at [568, 537] on div "Time in Session" at bounding box center [581, 539] width 105 height 17
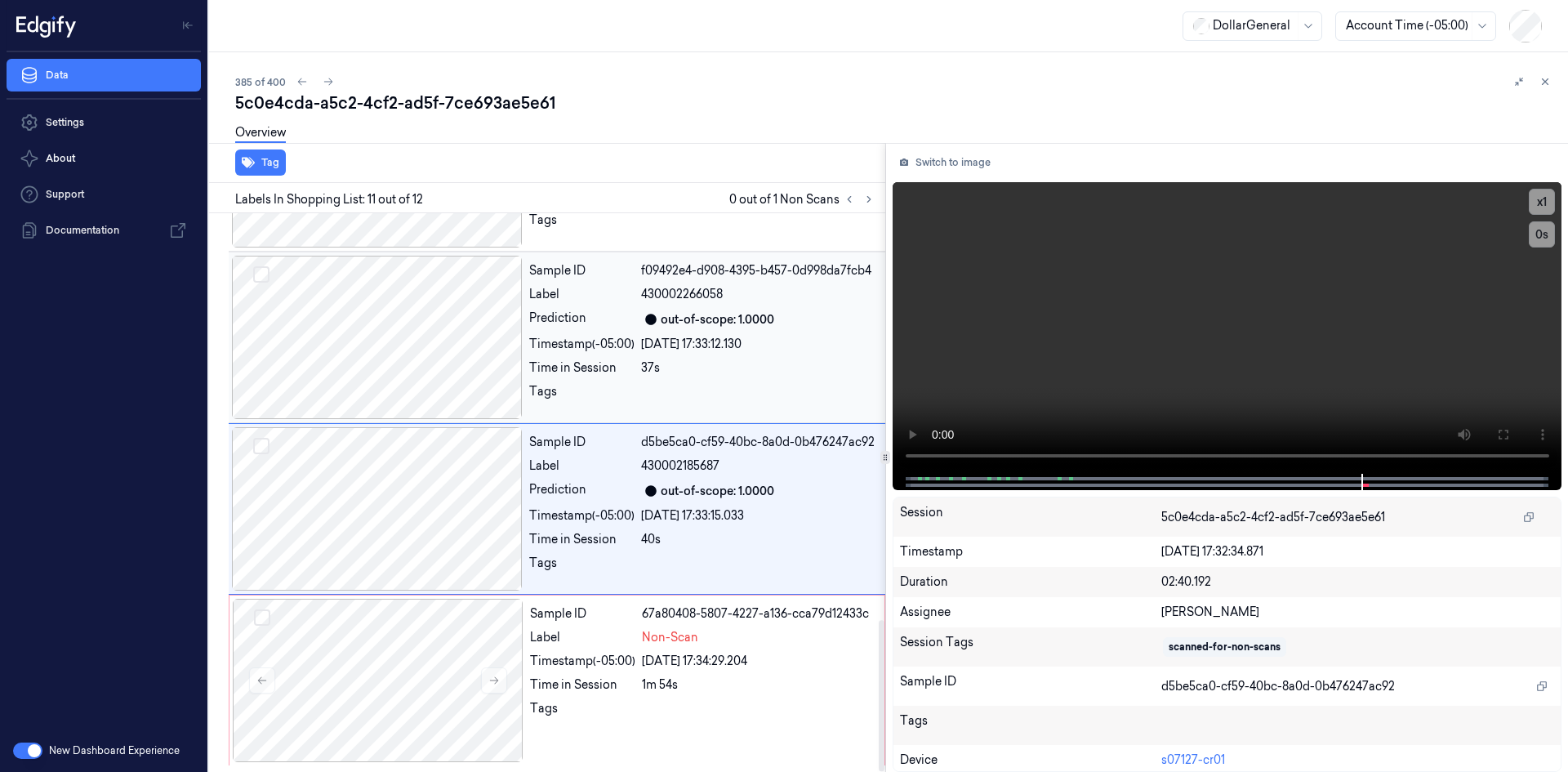
click at [599, 397] on div "Tags" at bounding box center [581, 396] width 105 height 27
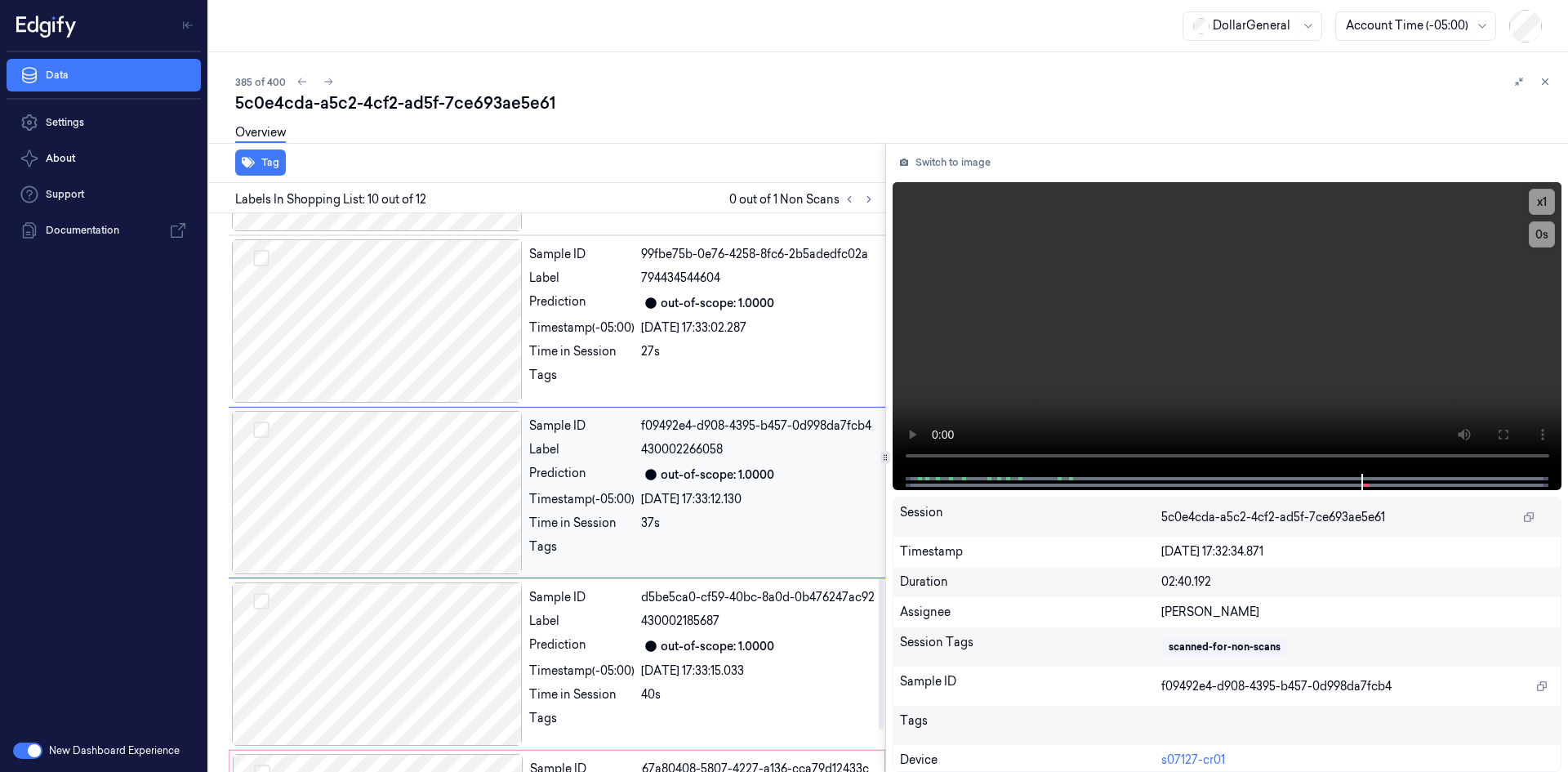
click at [599, 397] on div "Sample ID 99fbe75b-0e76-4258-8fc6-2b5adedfc02a Label 794434544604 Prediction ou…" at bounding box center [703, 321] width 359 height 163
click at [599, 396] on div "Sample ID e9542377-2405-4803-9b4e-3af54f8e8cec Label 794434544604 Prediction ou…" at bounding box center [703, 321] width 359 height 163
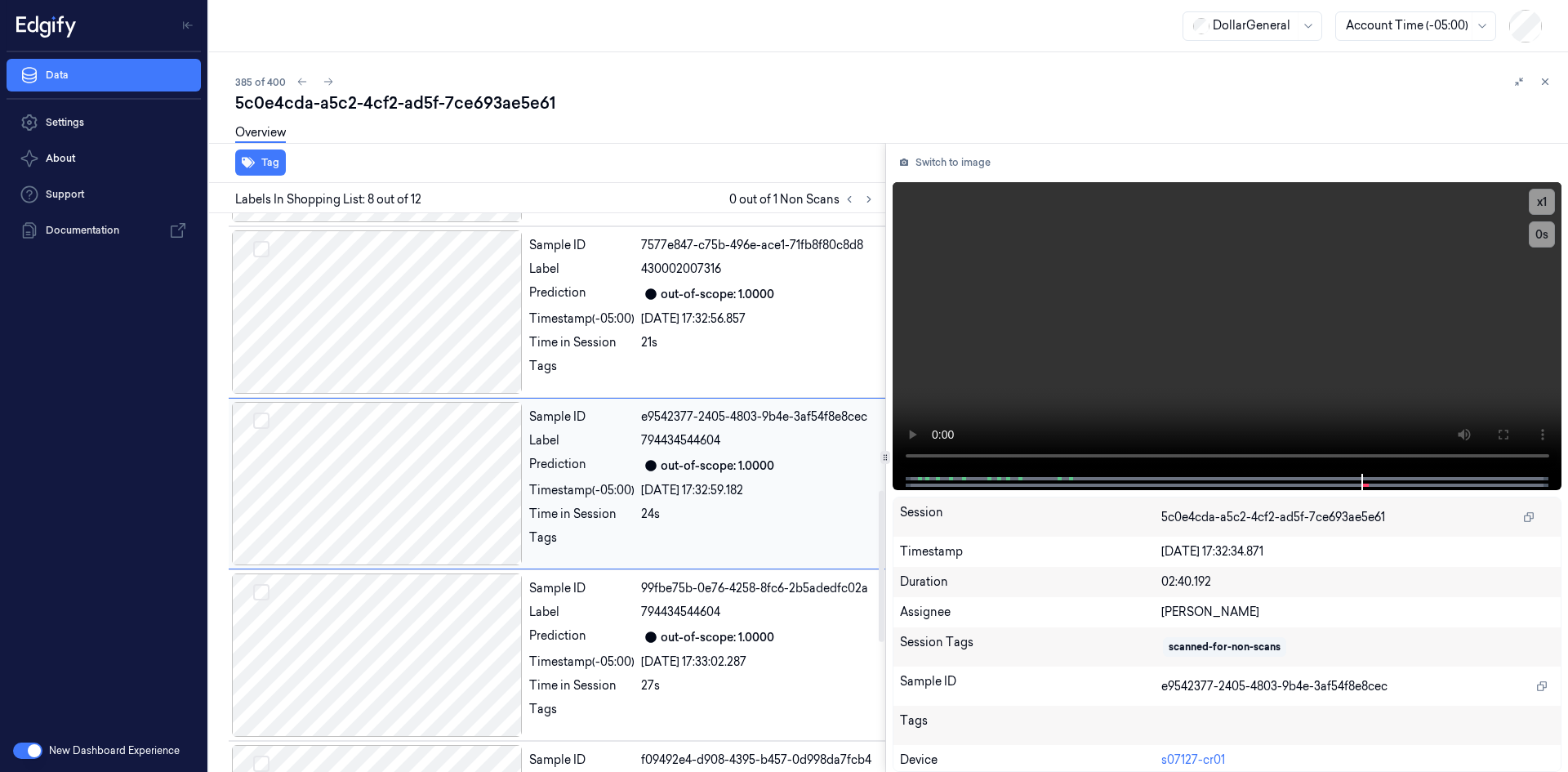
scroll to position [1007, 0]
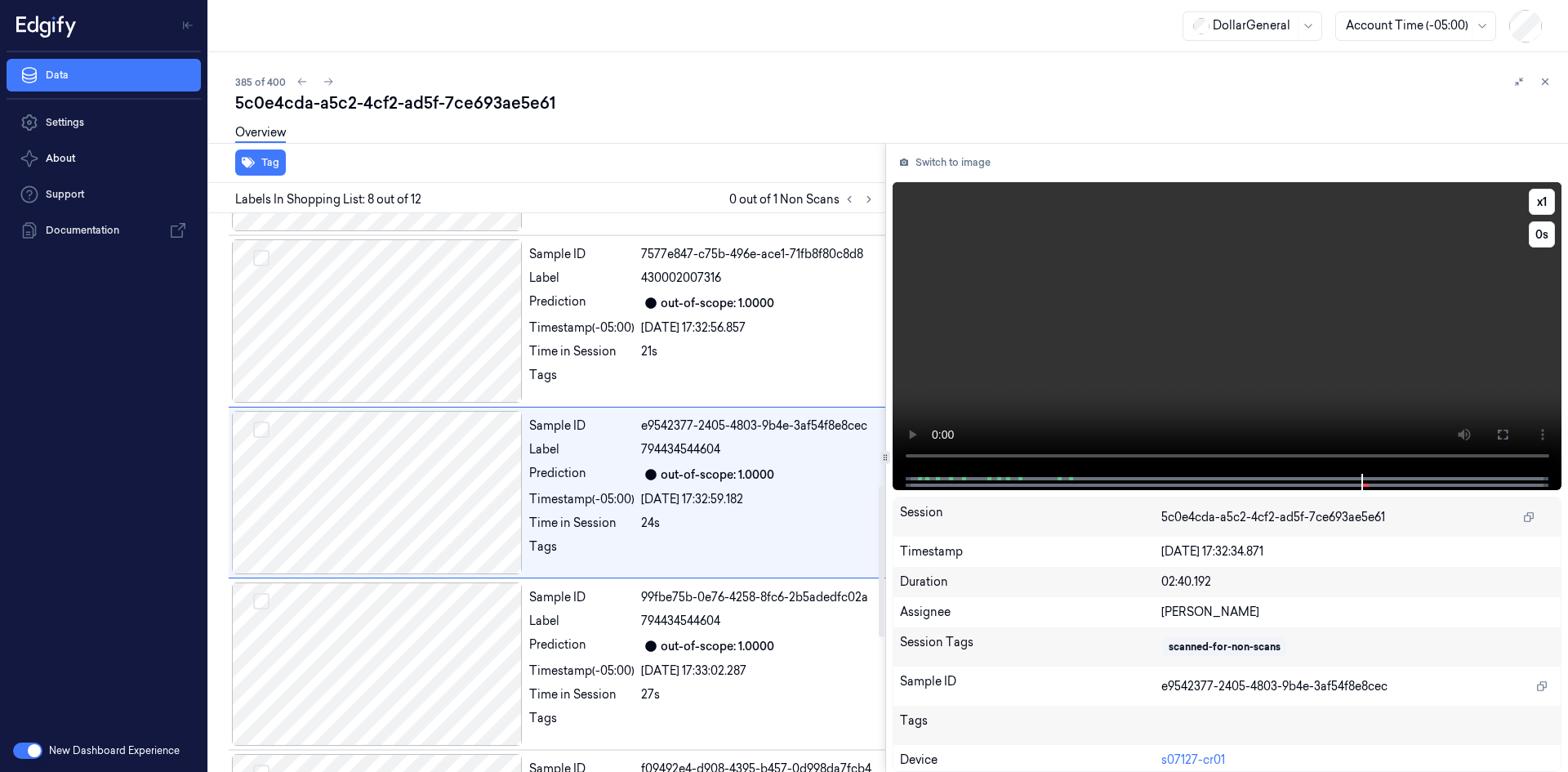
click at [1222, 282] on video at bounding box center [1227, 328] width 670 height 292
click at [1058, 354] on video at bounding box center [1227, 328] width 670 height 292
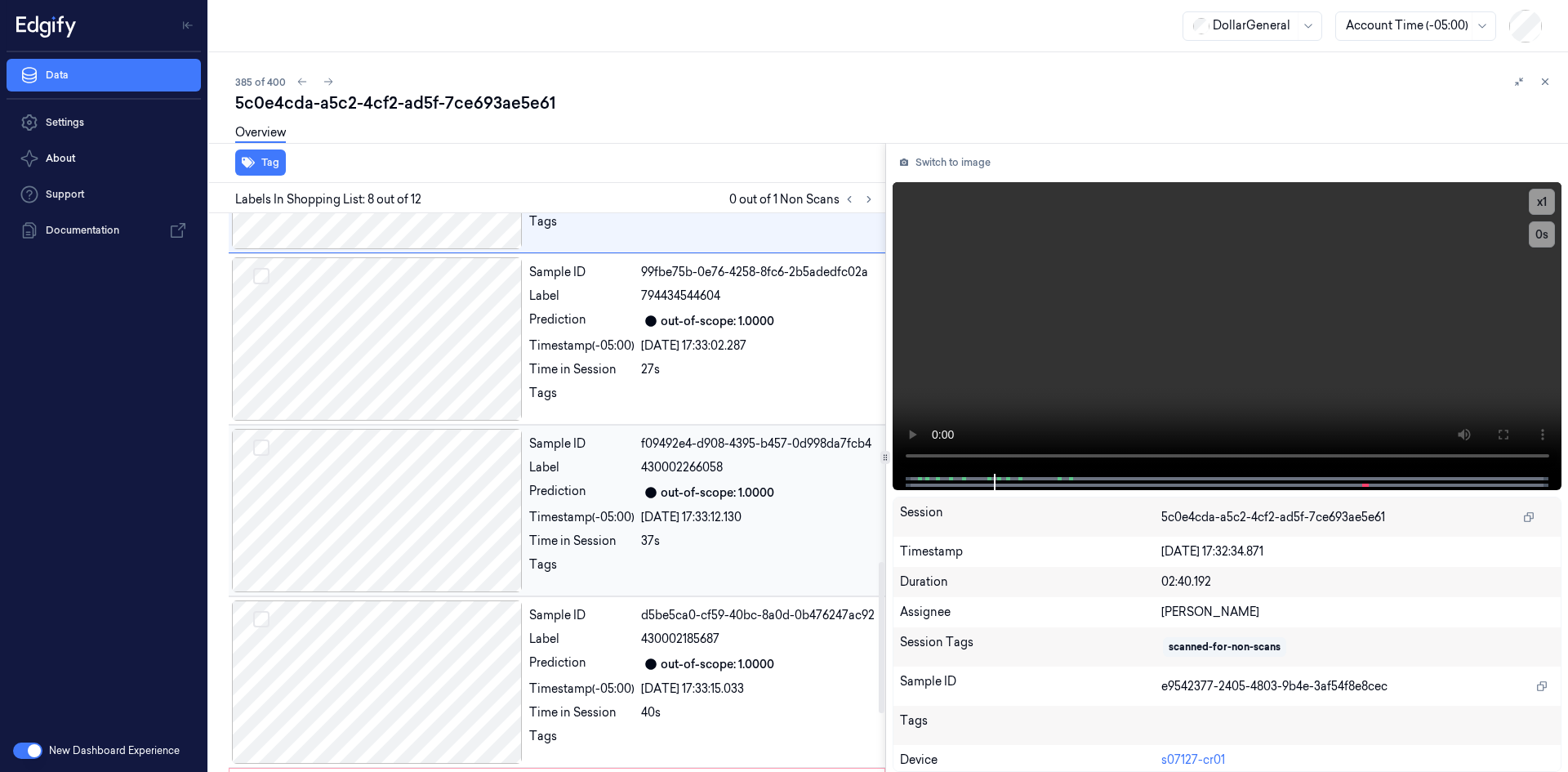
scroll to position [1505, 0]
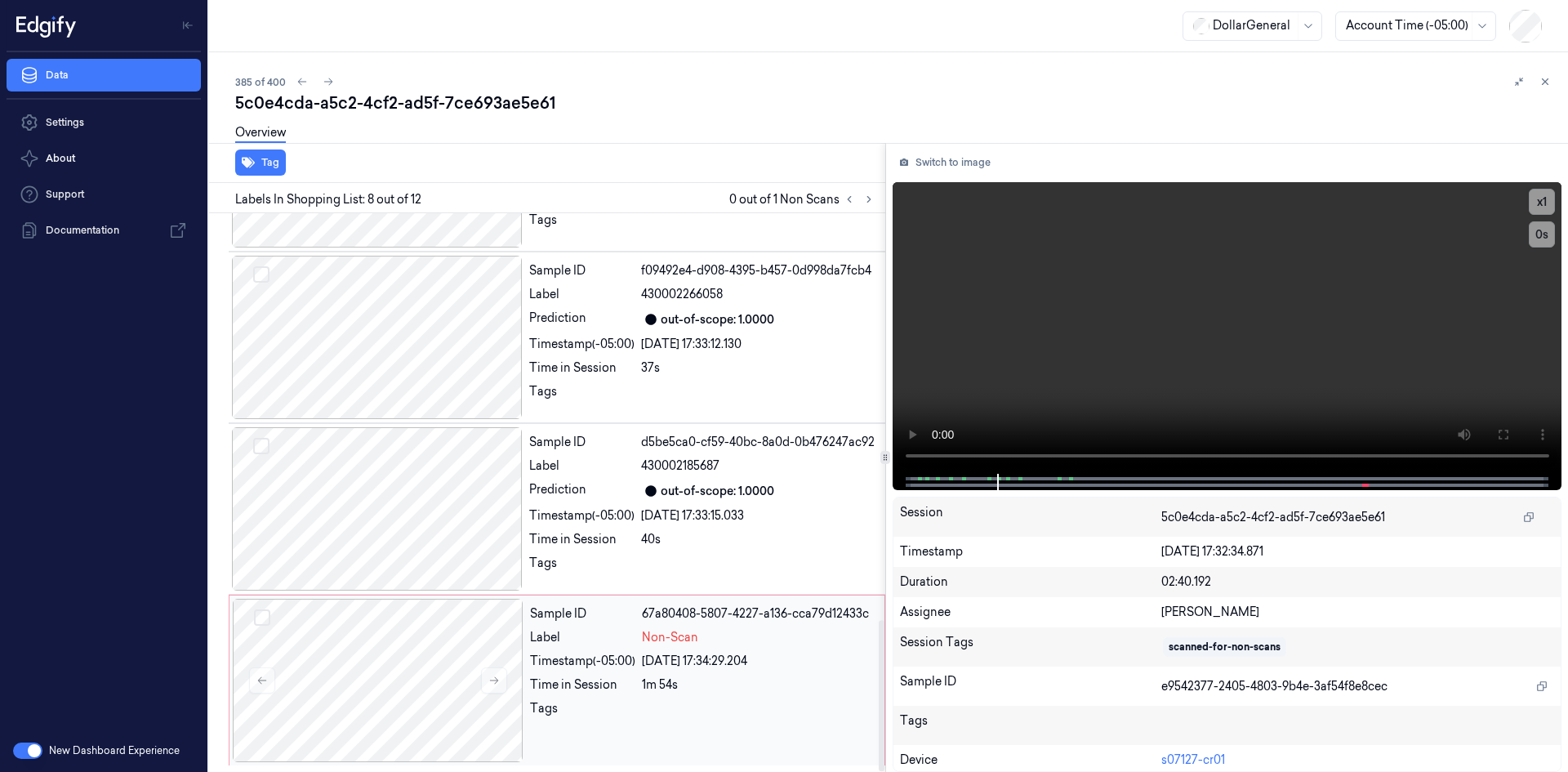
click at [734, 632] on div "Non-Scan" at bounding box center [758, 638] width 233 height 17
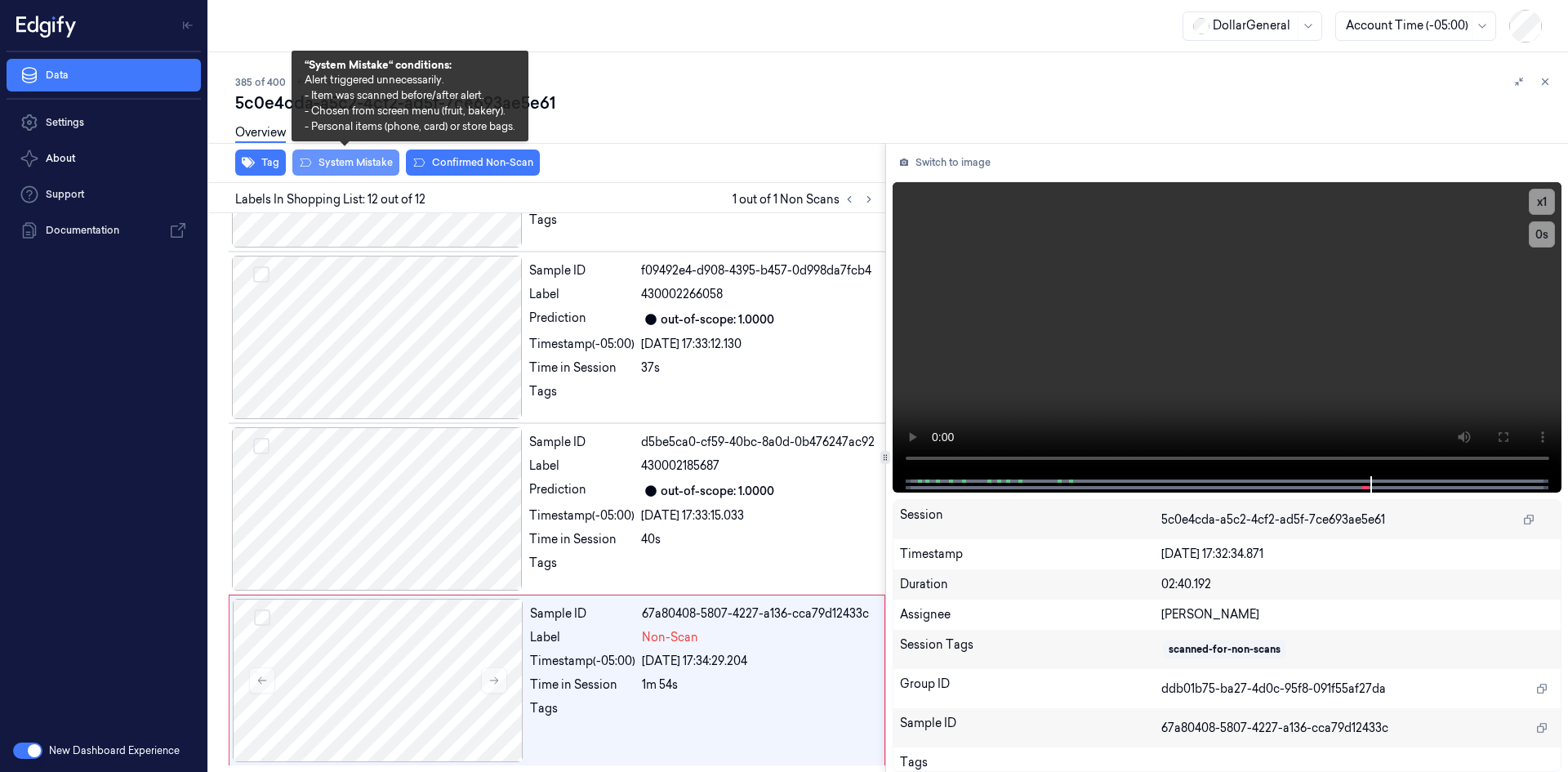
click at [369, 164] on button "System Mistake" at bounding box center [346, 163] width 107 height 27
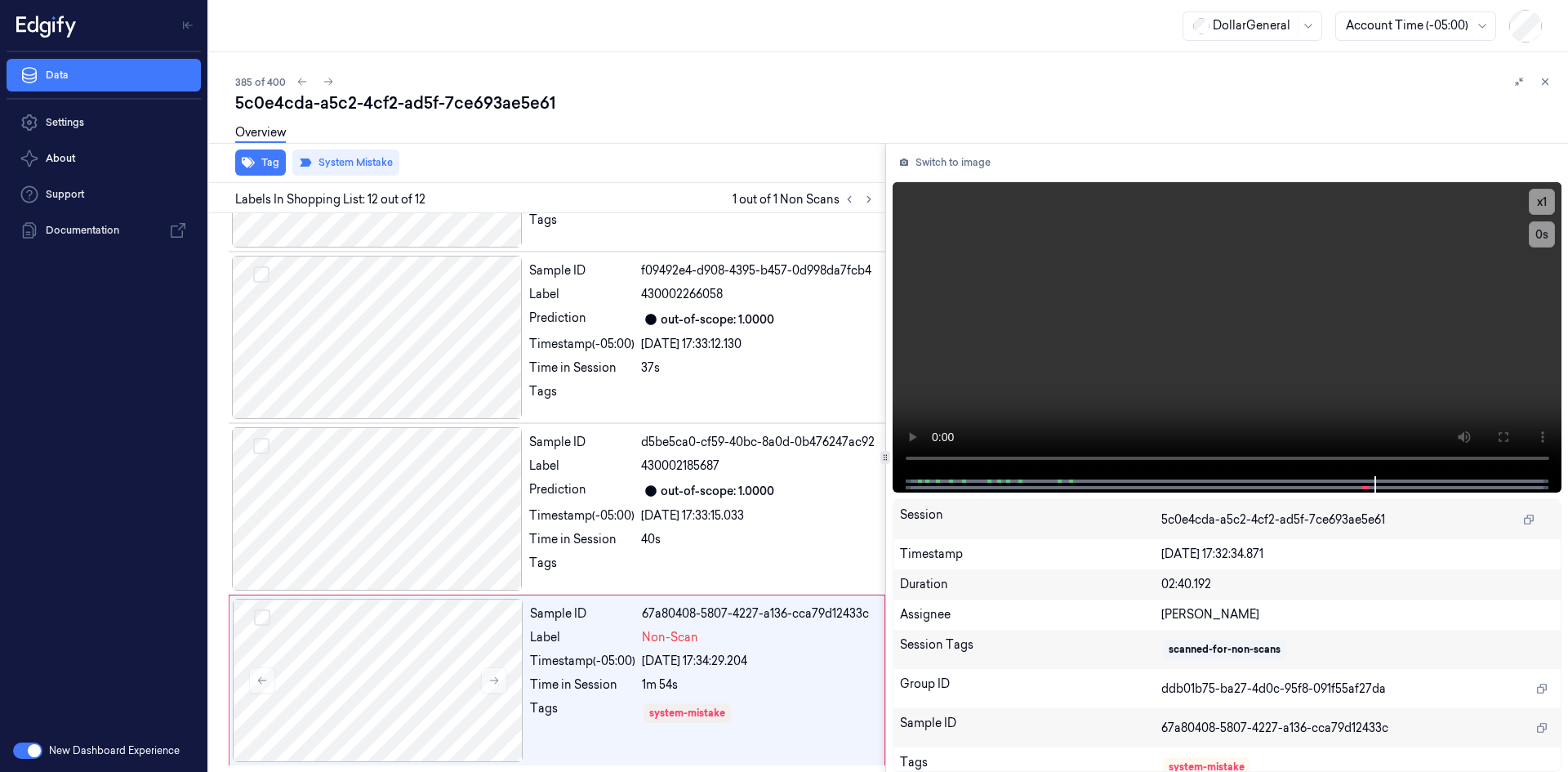
click at [787, 139] on div "Overview" at bounding box center [895, 135] width 1320 height 42
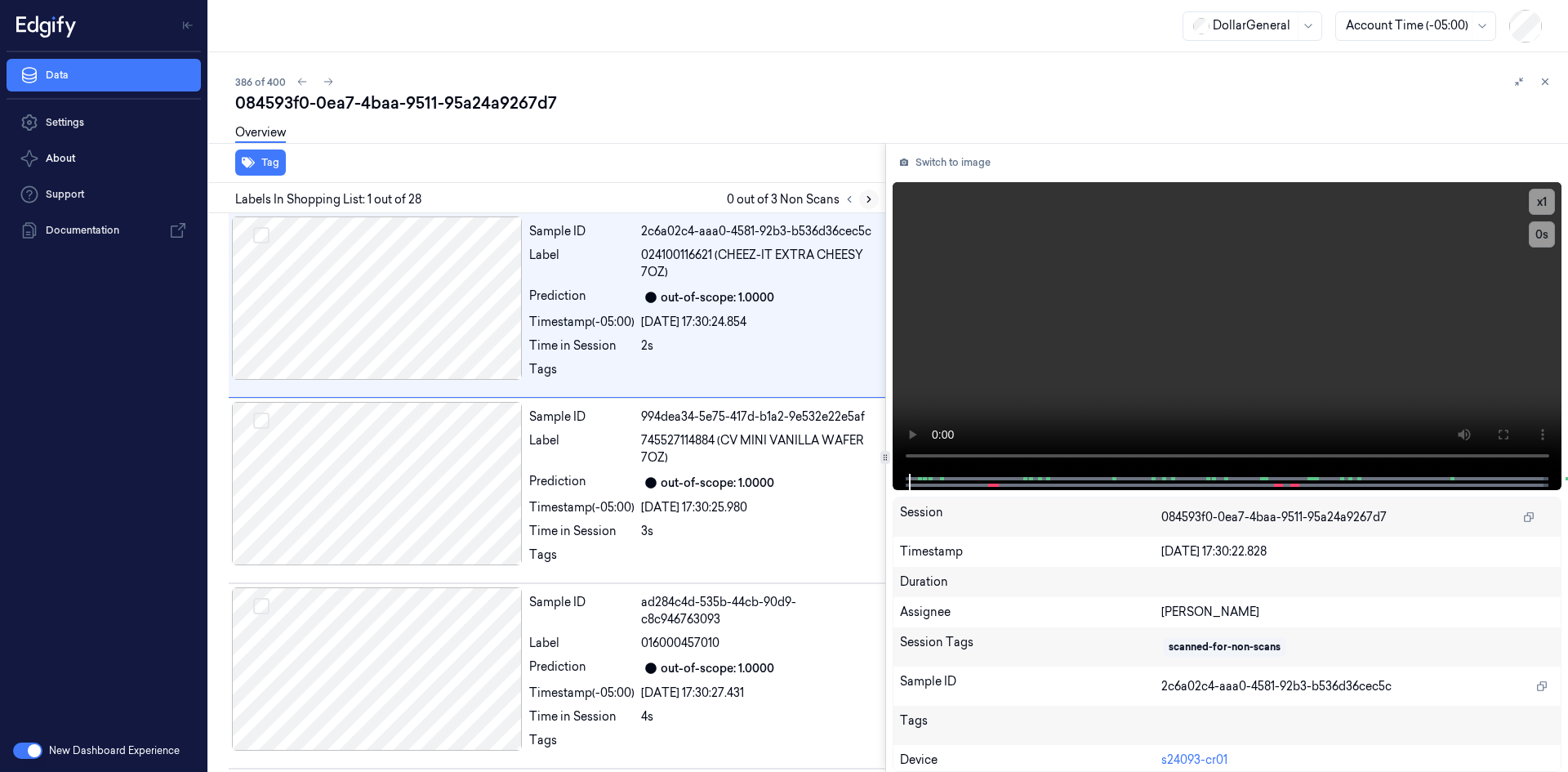
click at [868, 199] on icon at bounding box center [869, 199] width 11 height 11
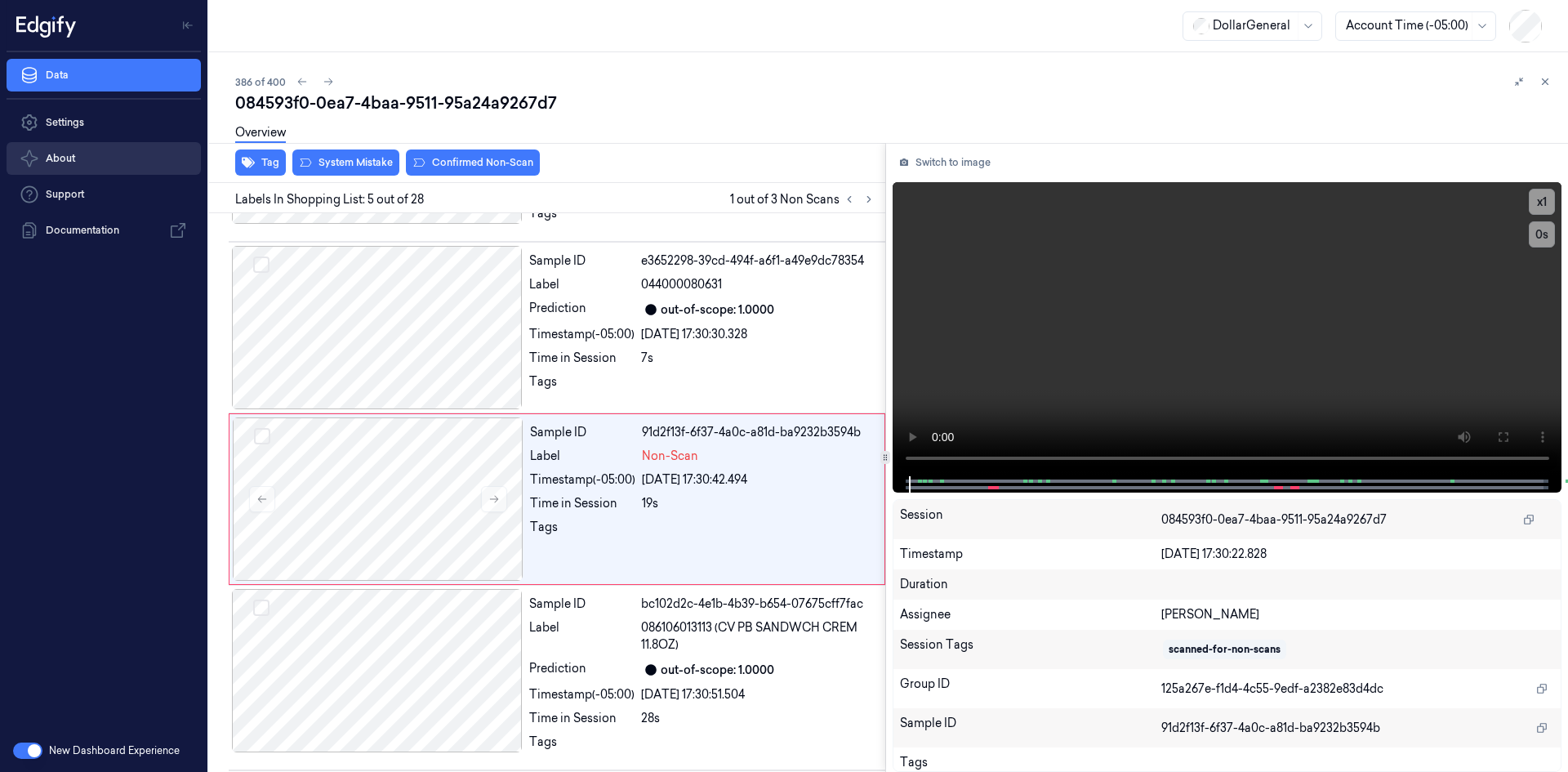
scroll to position [533, 0]
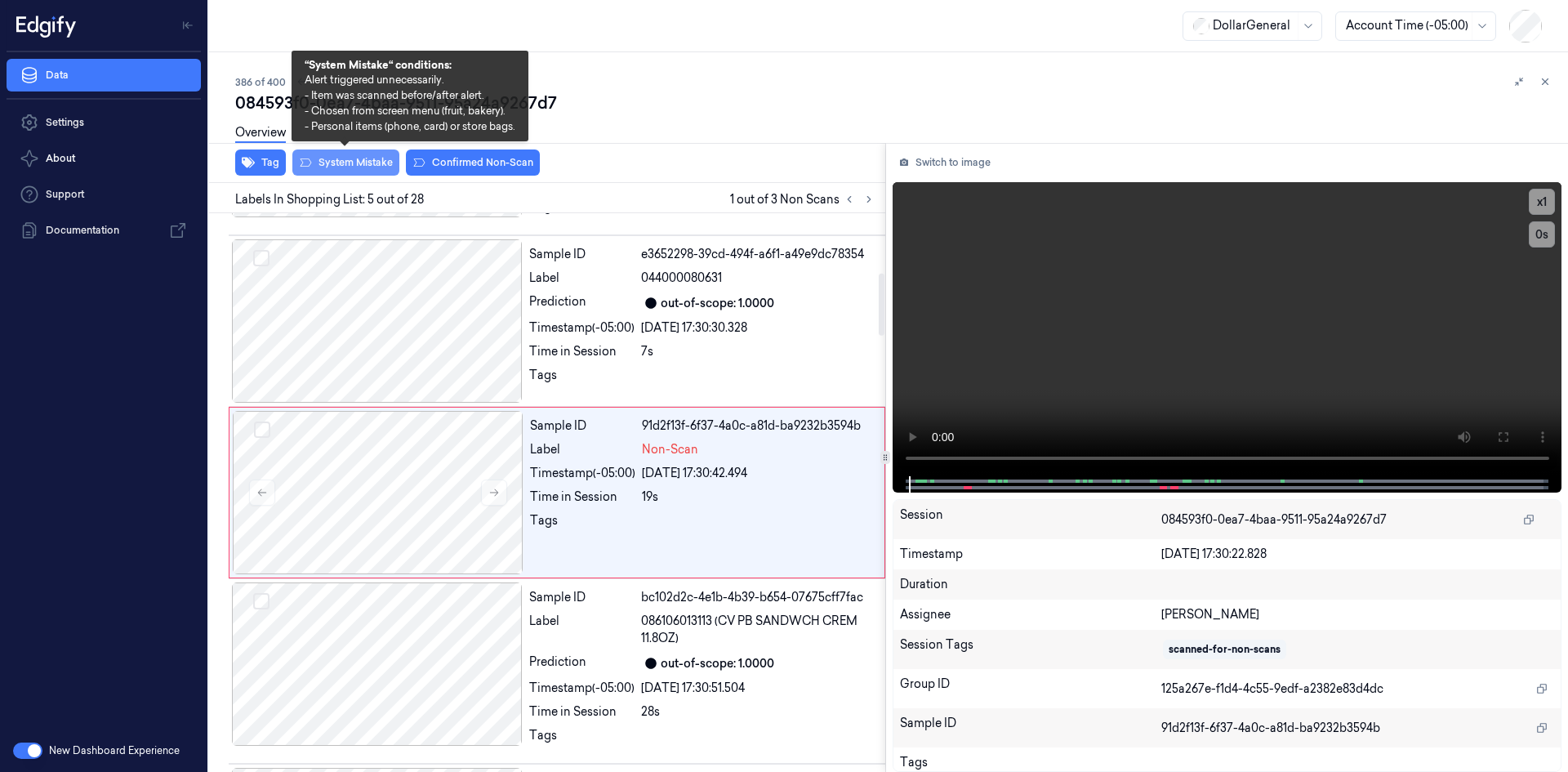
click at [318, 163] on button "System Mistake" at bounding box center [346, 163] width 107 height 27
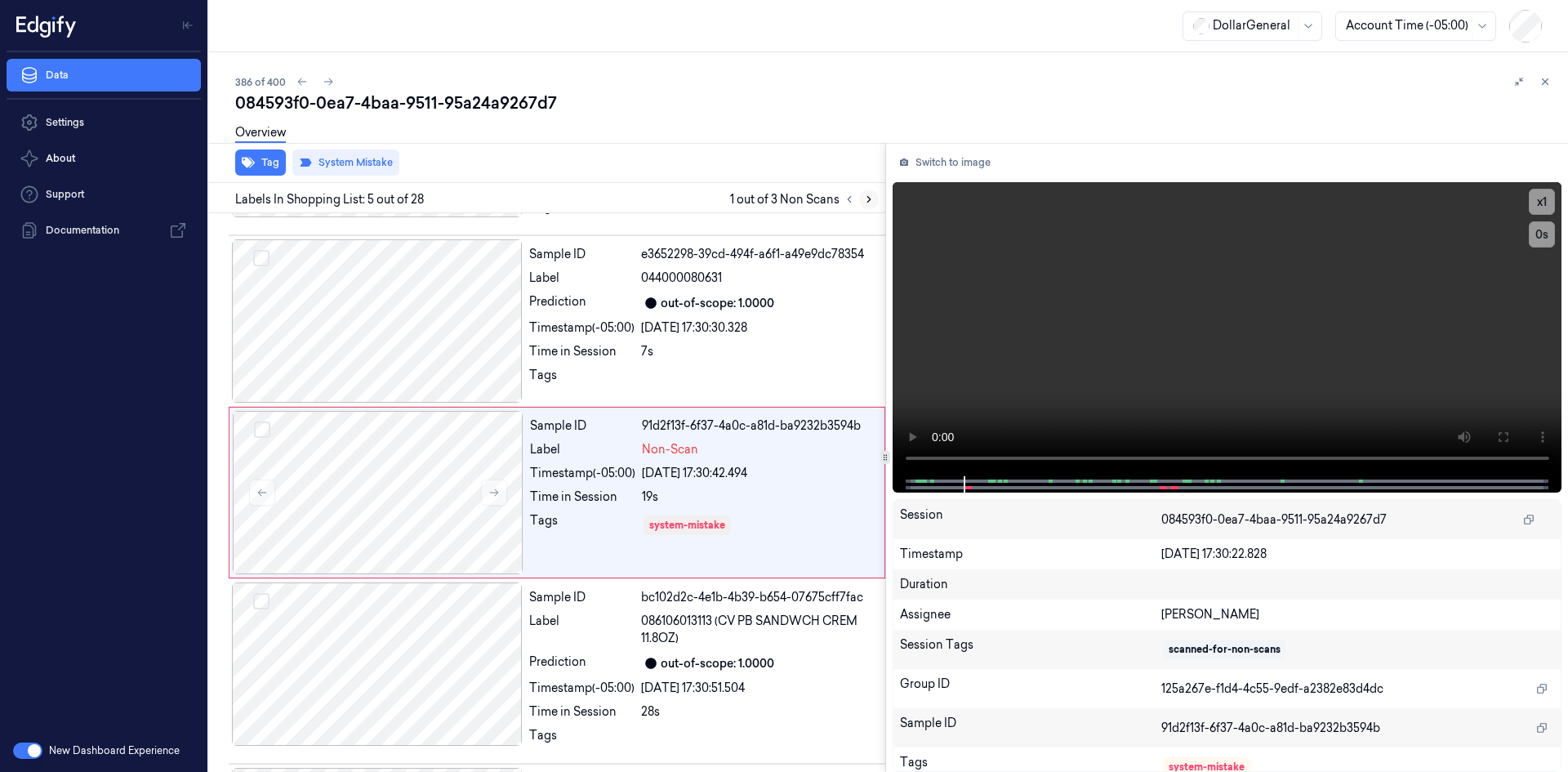
click at [866, 202] on icon at bounding box center [869, 199] width 11 height 11
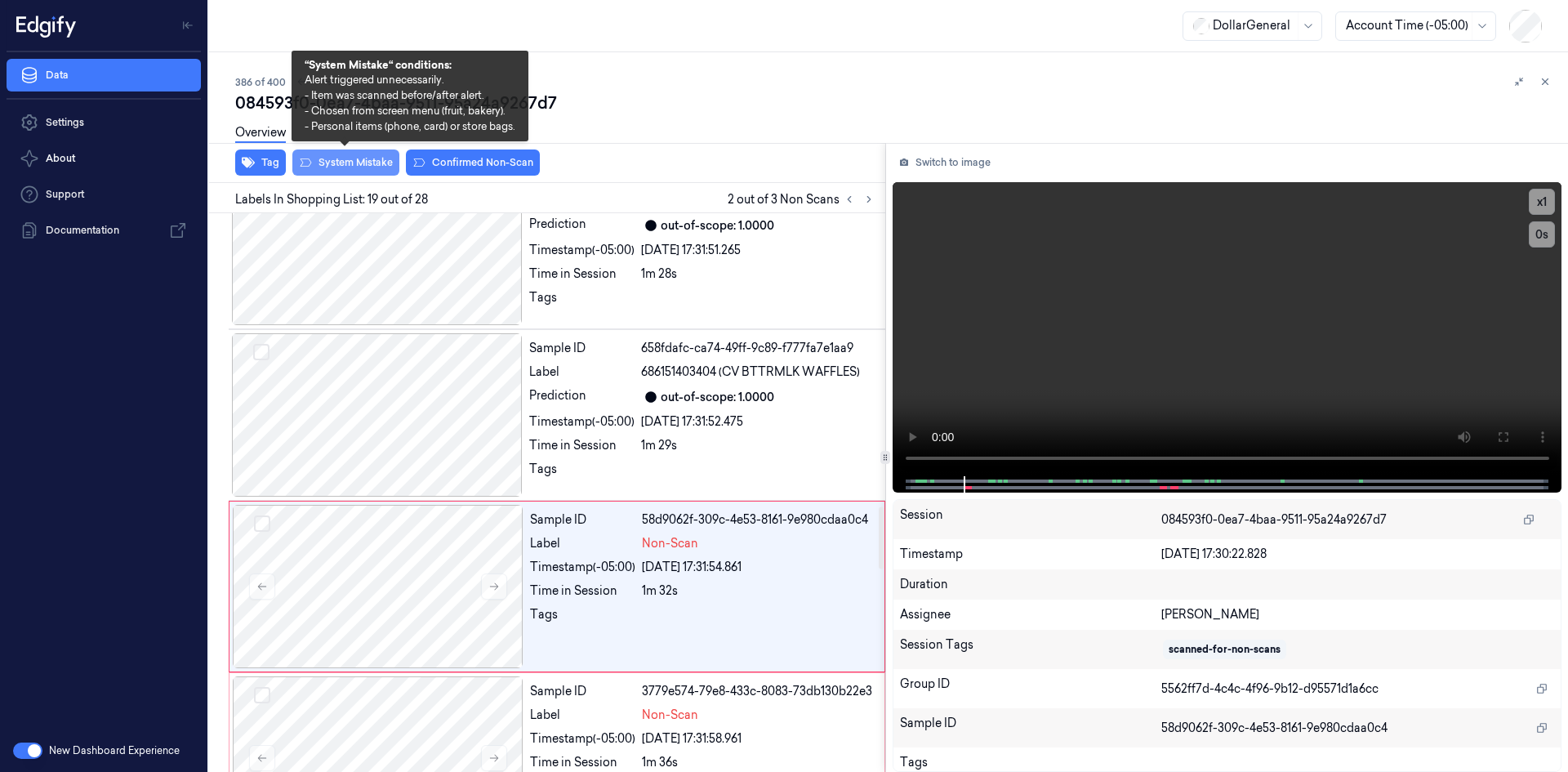
click at [352, 165] on button "System Mistake" at bounding box center [346, 163] width 107 height 27
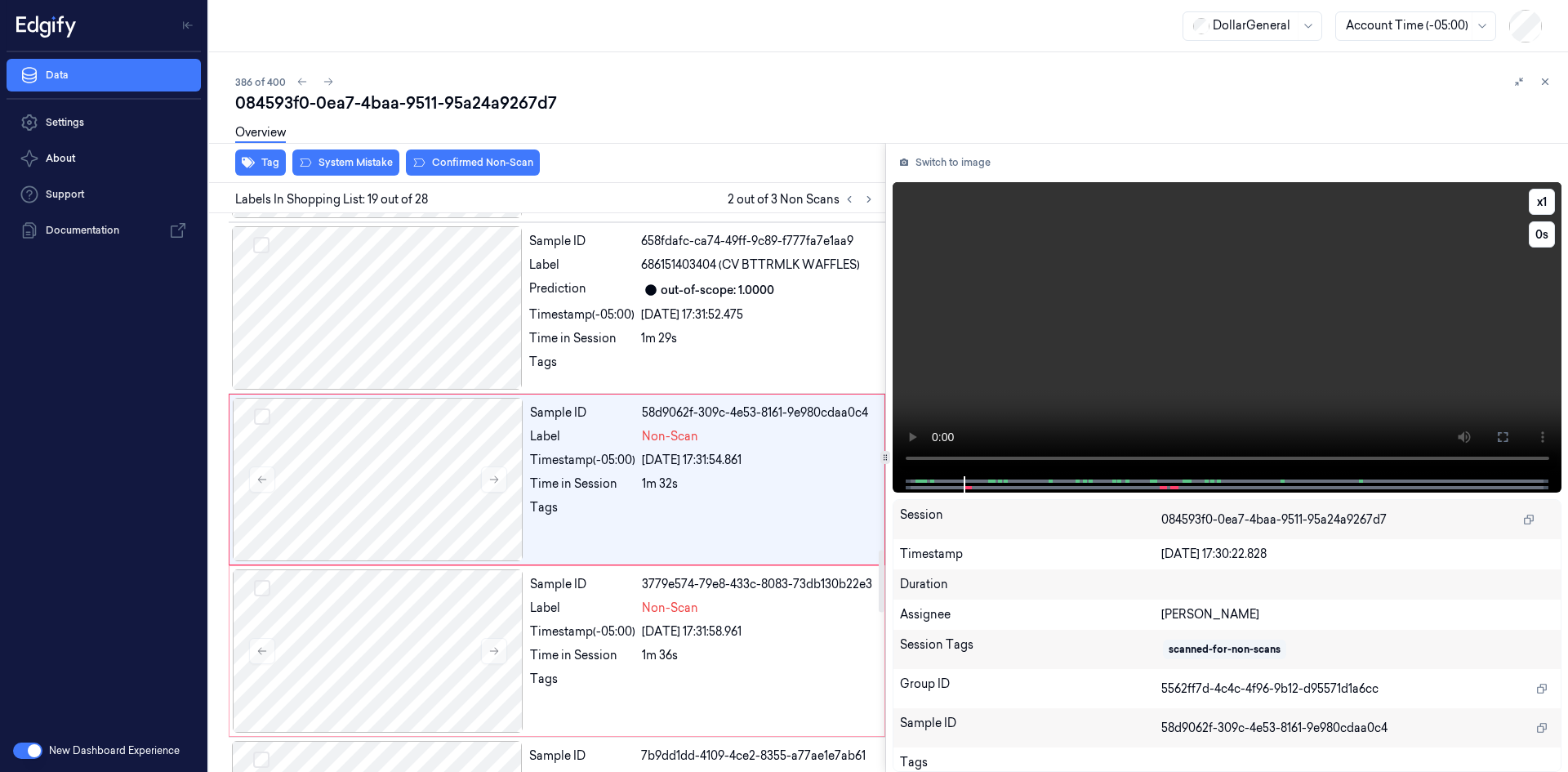
scroll to position [3018, 0]
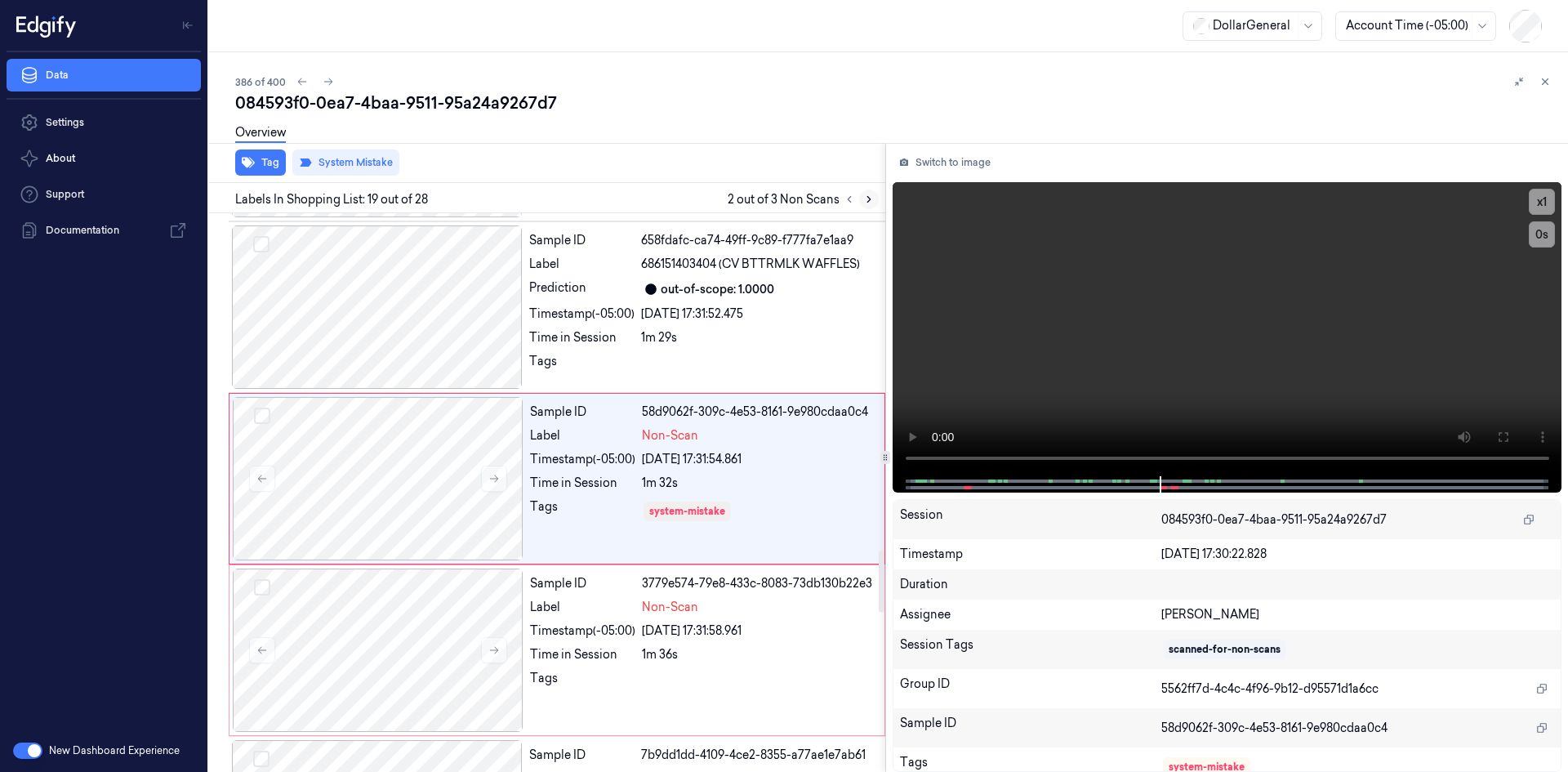
click at [868, 199] on icon at bounding box center [869, 199] width 11 height 11
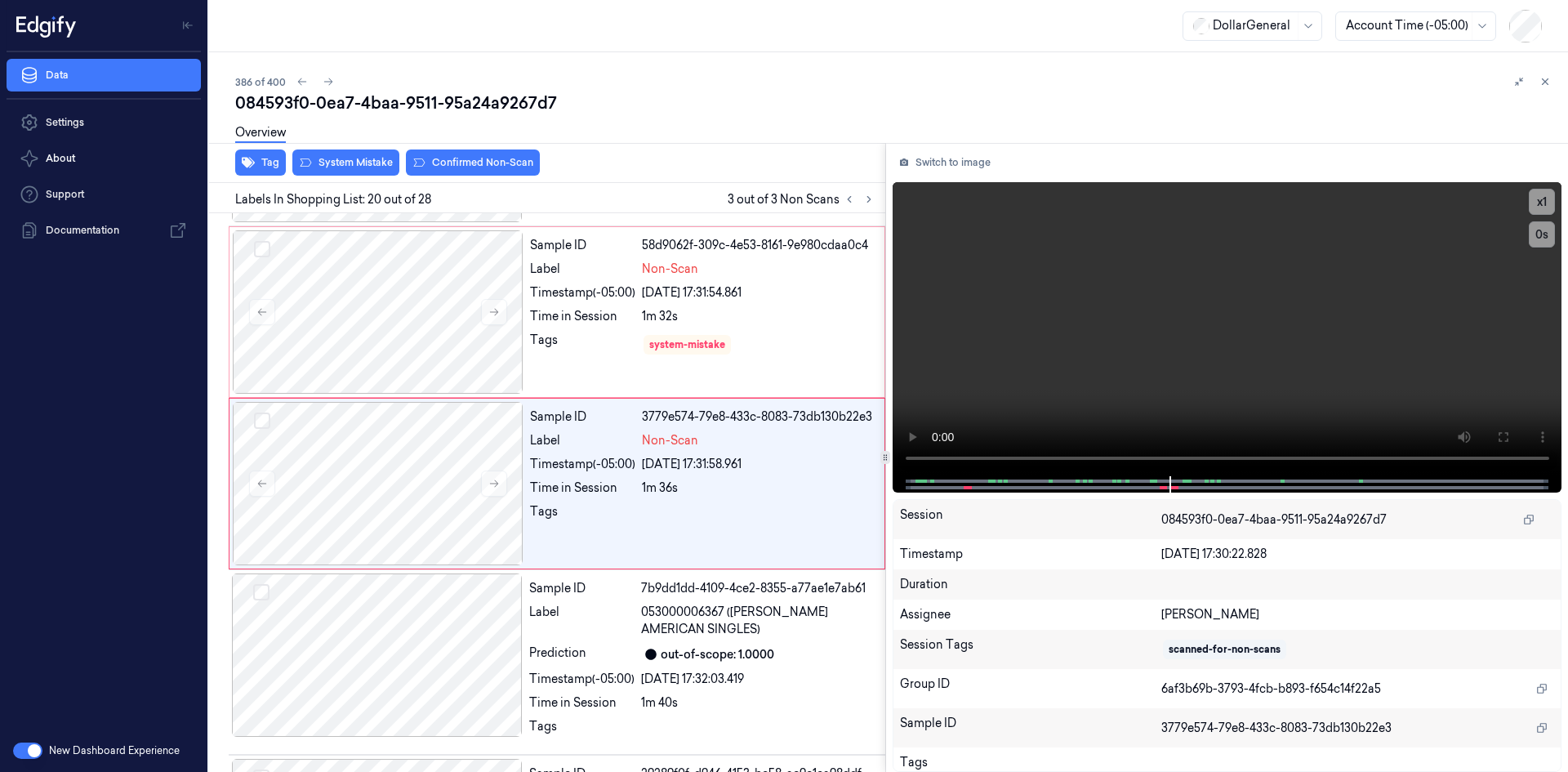
scroll to position [3190, 0]
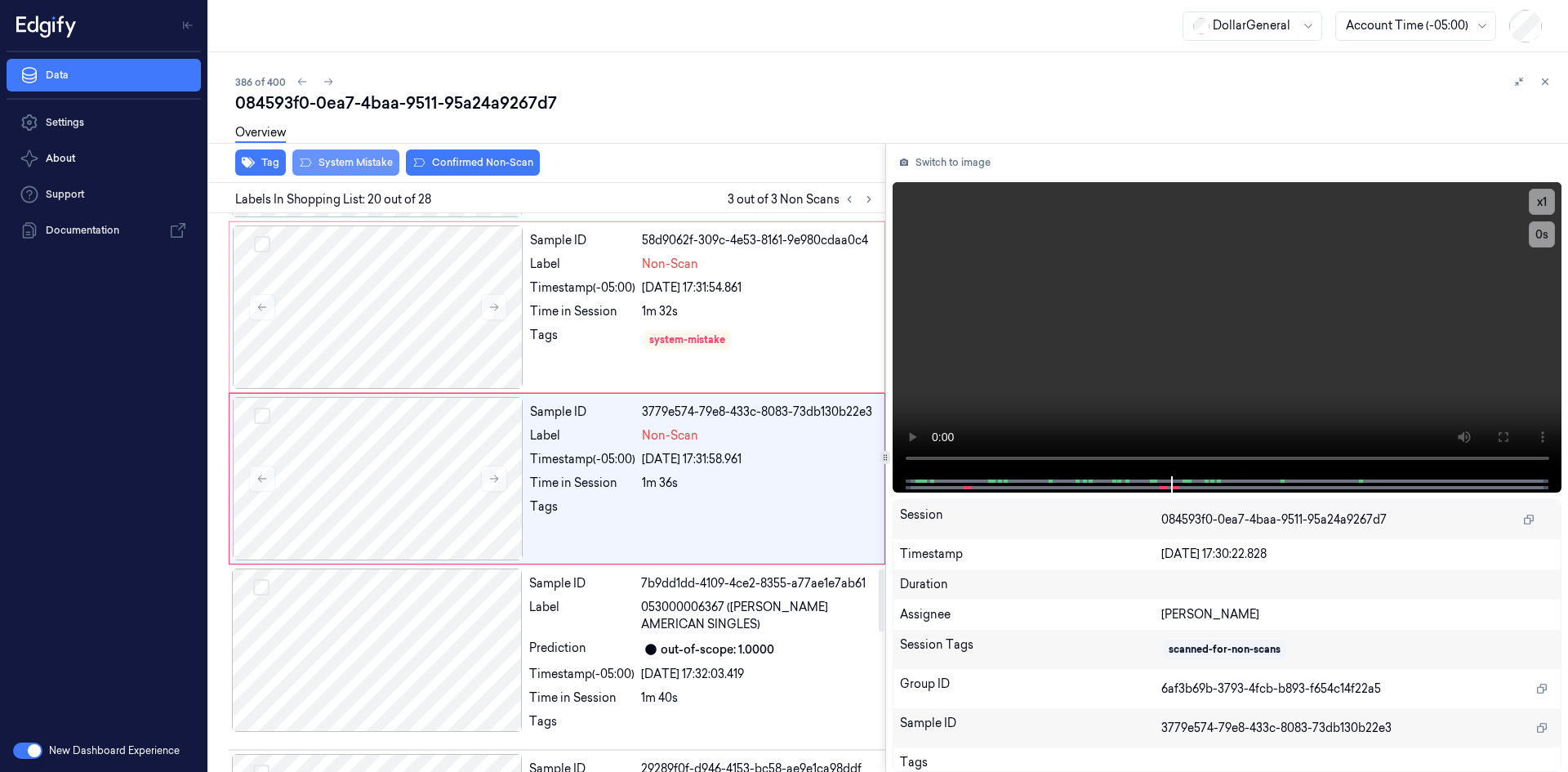
click at [348, 159] on button "System Mistake" at bounding box center [346, 163] width 107 height 27
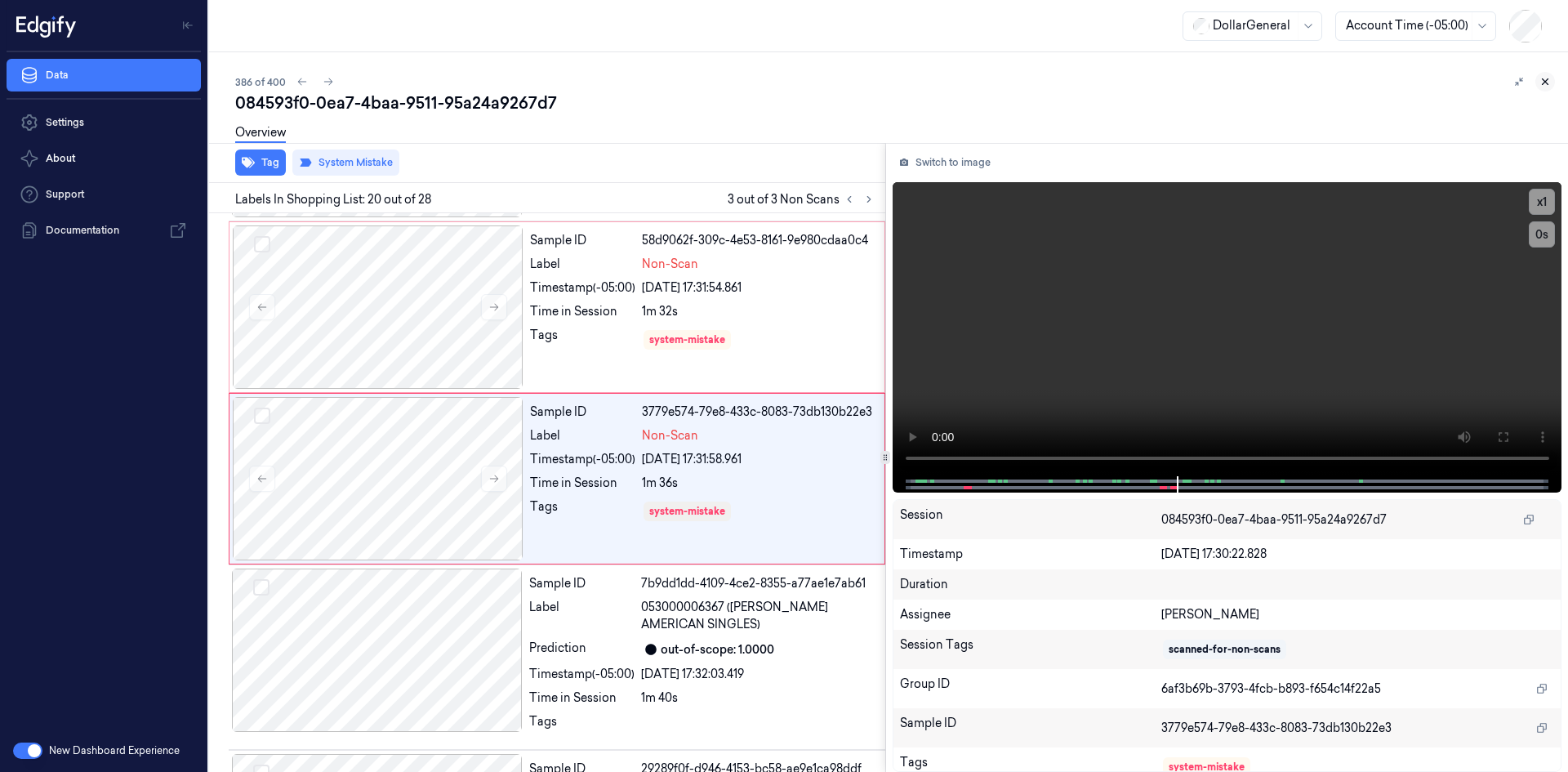
click at [1552, 84] on button at bounding box center [1545, 81] width 20 height 20
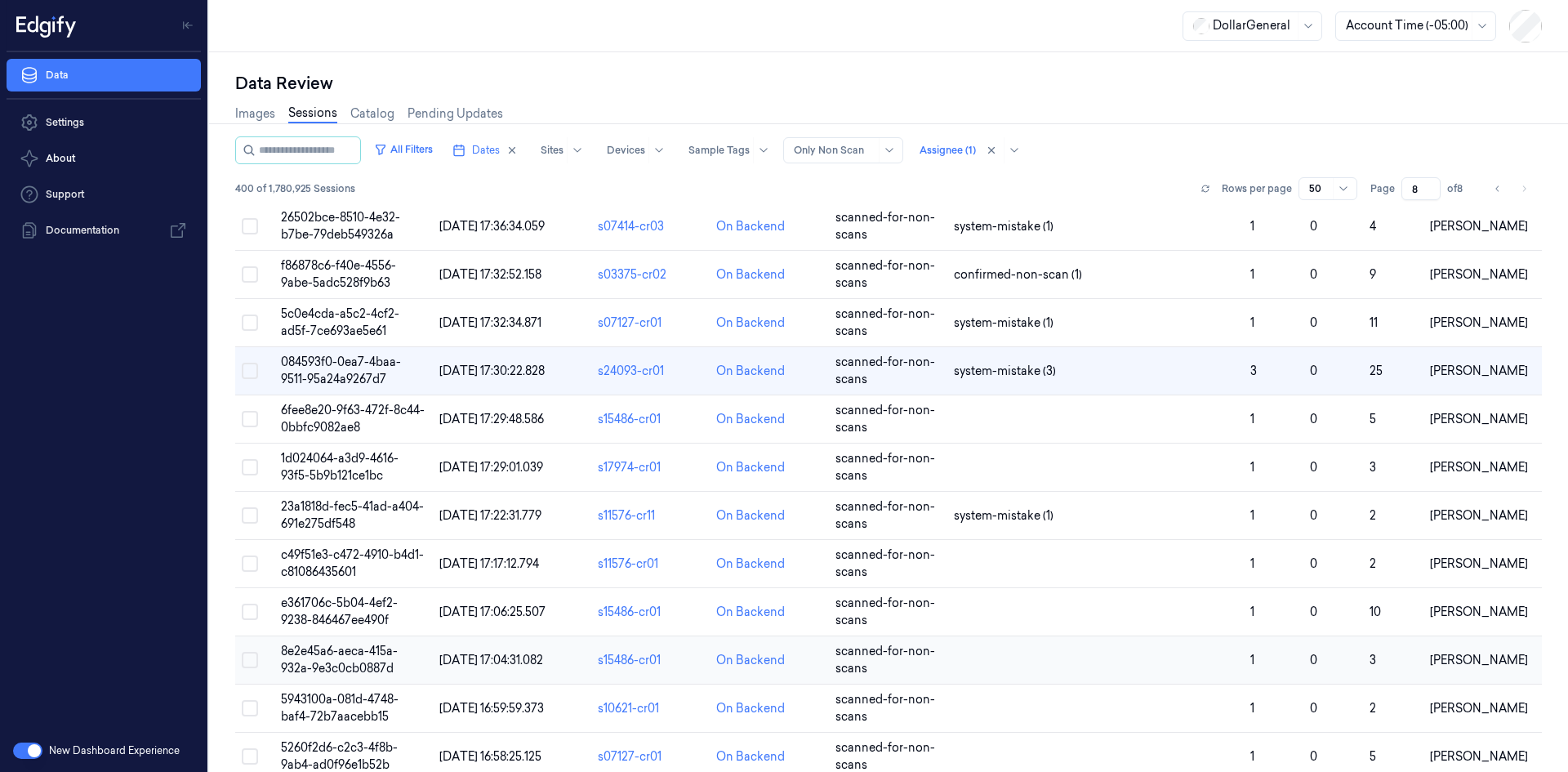
scroll to position [1414, 0]
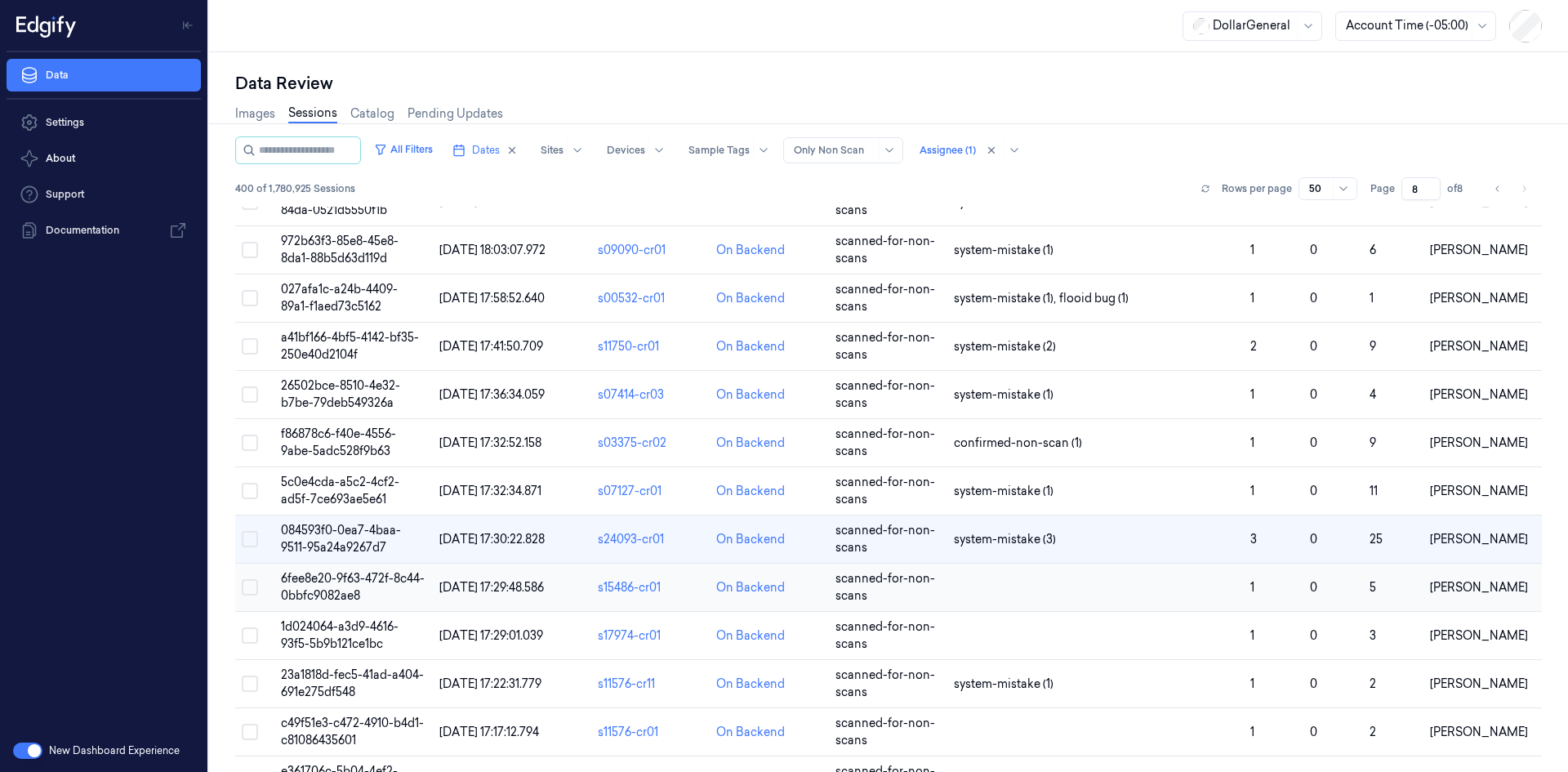
click at [1057, 593] on td at bounding box center [1096, 587] width 296 height 48
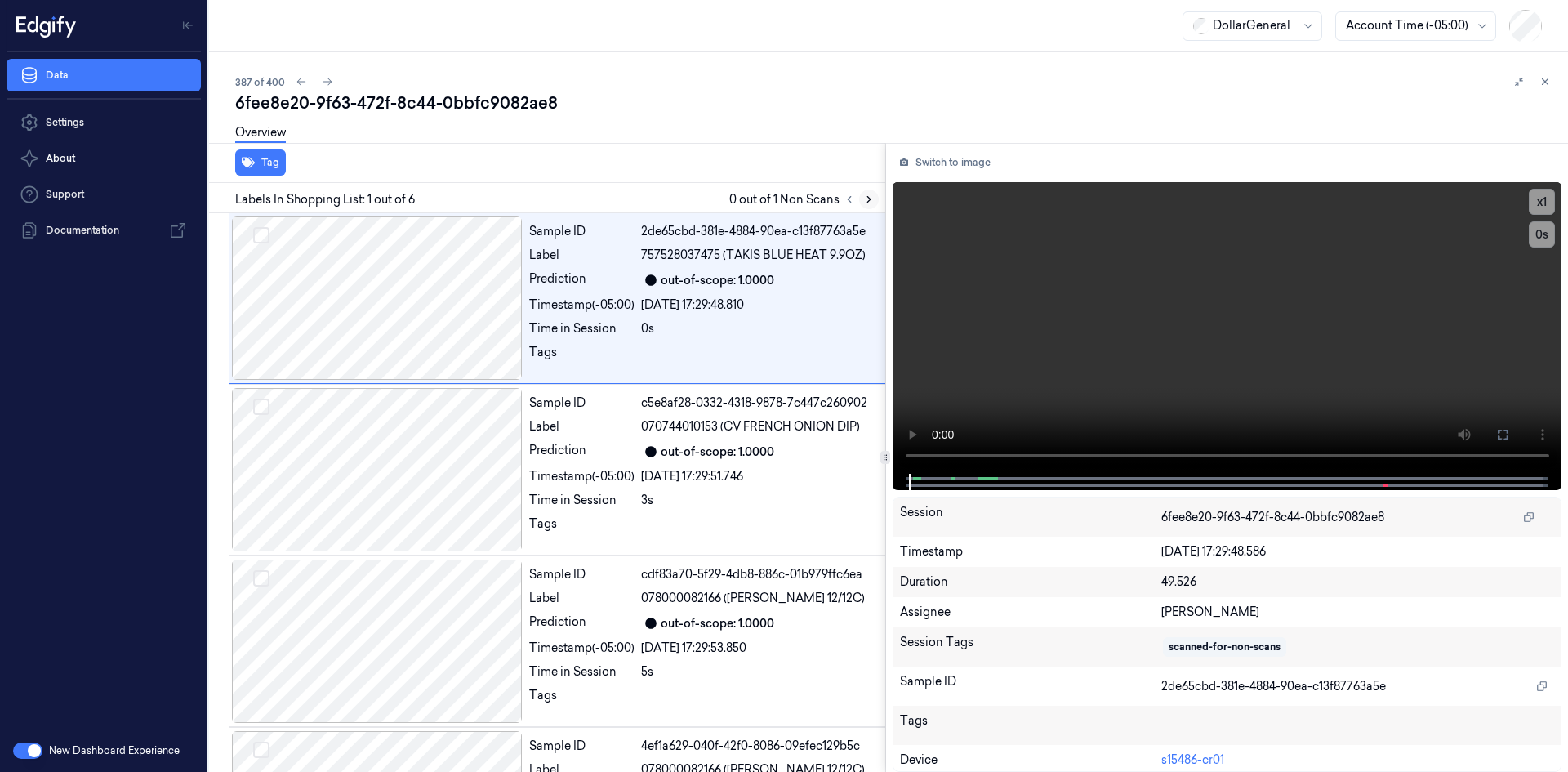
click at [872, 194] on icon at bounding box center [869, 199] width 11 height 11
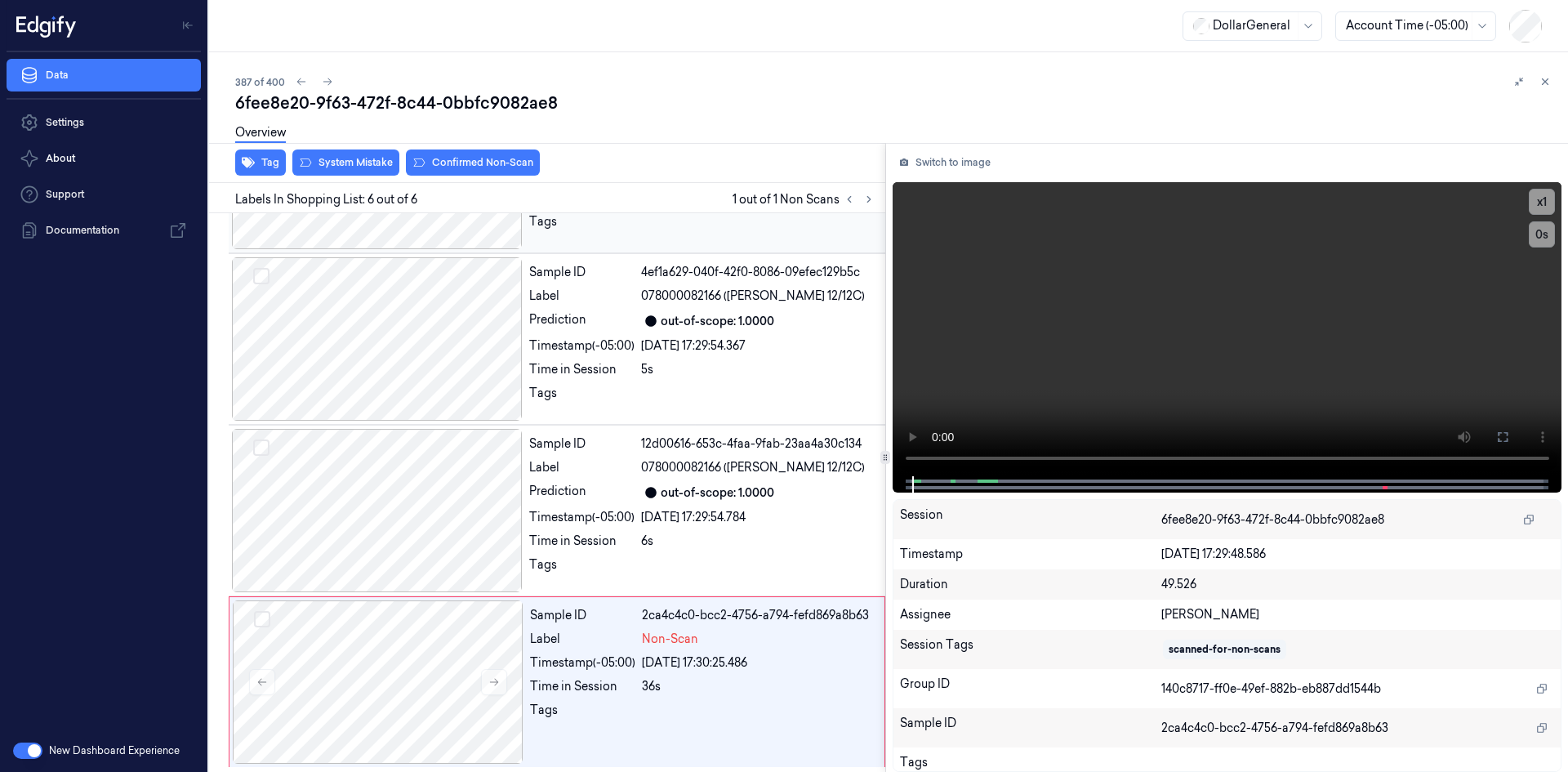
scroll to position [475, 0]
click at [666, 661] on div "29/08/2025 17:30:25.486" at bounding box center [758, 662] width 233 height 17
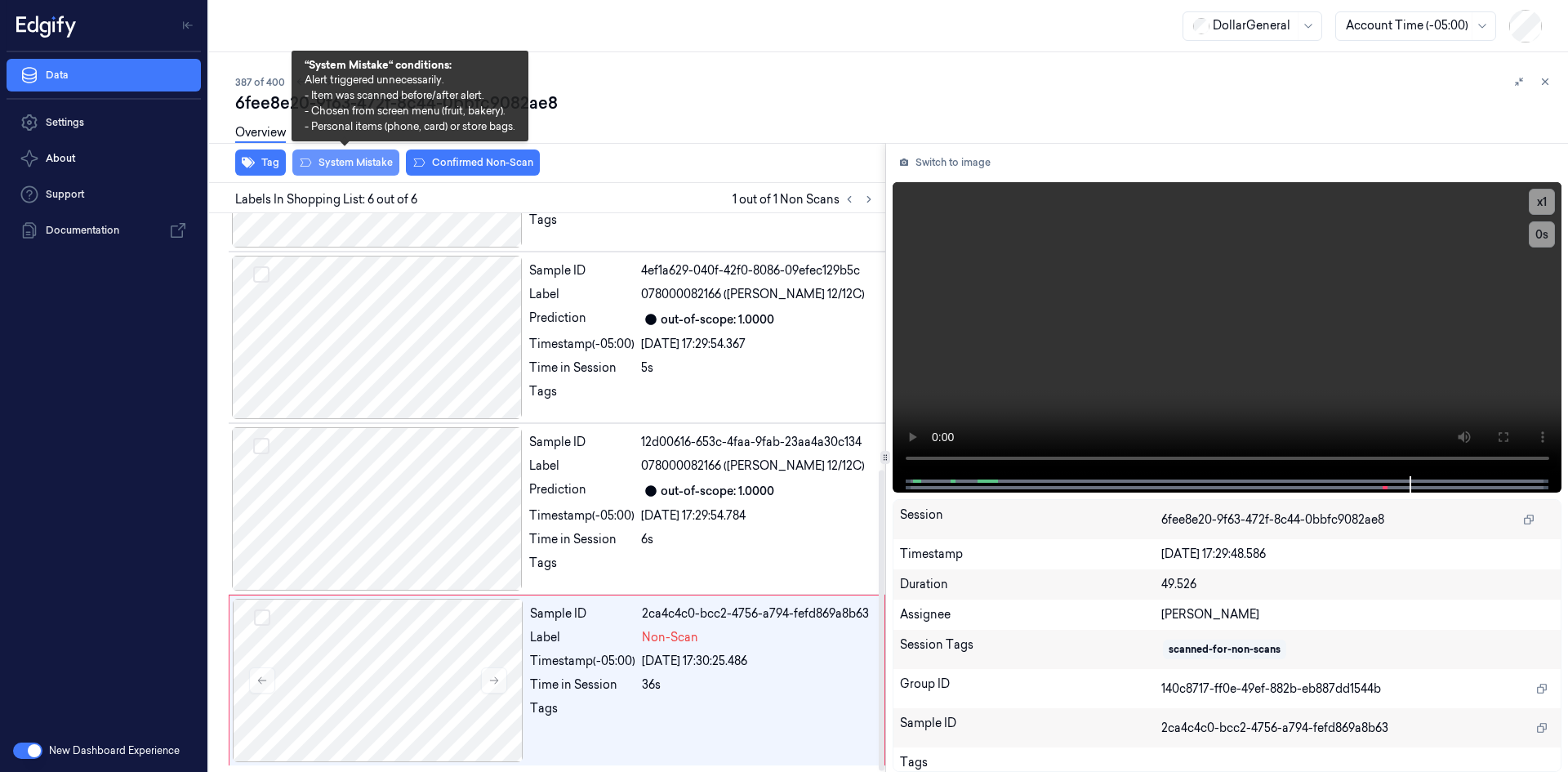
click at [375, 161] on button "System Mistake" at bounding box center [346, 163] width 107 height 27
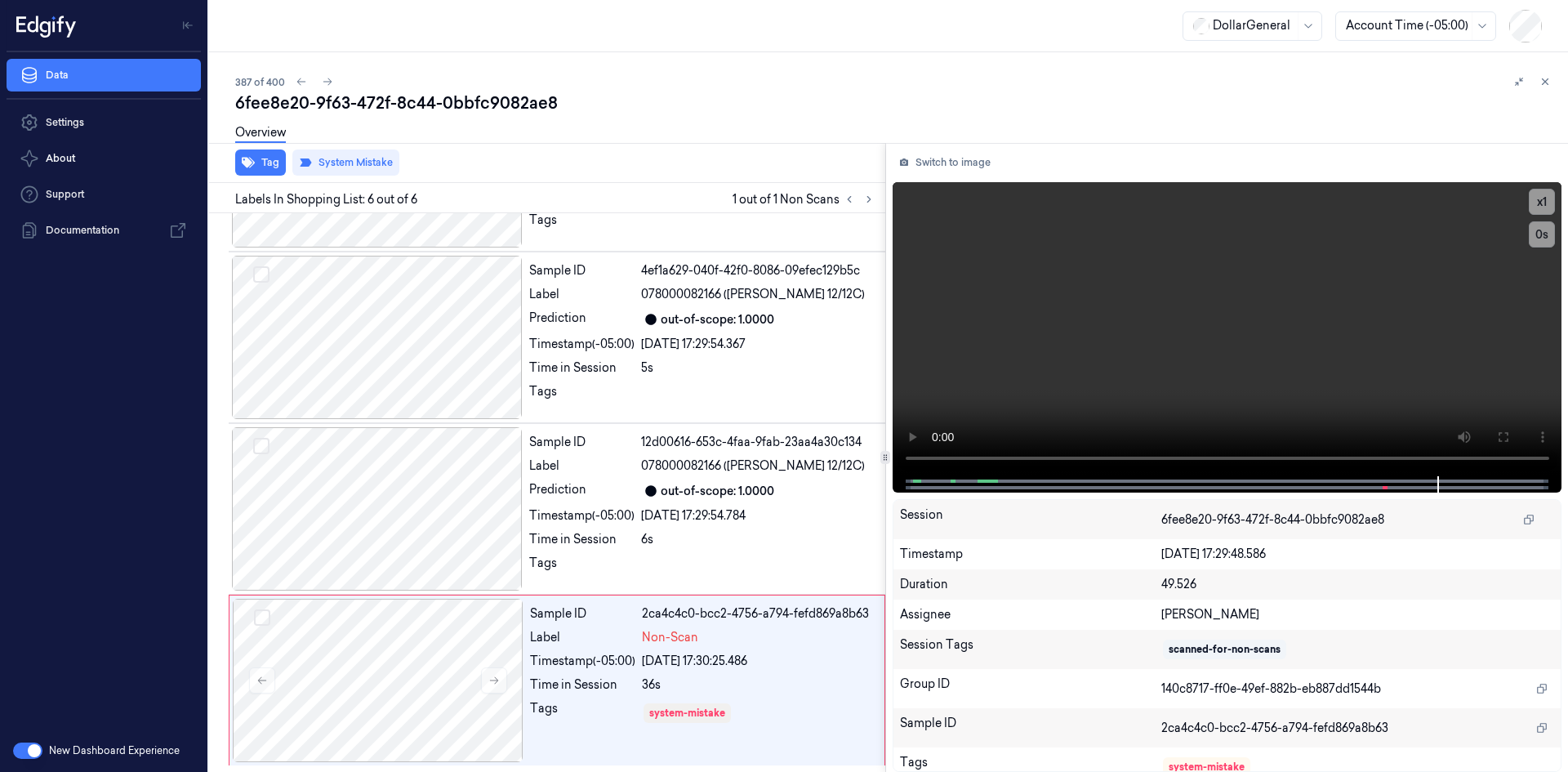
click at [693, 80] on div "387 of 400" at bounding box center [895, 81] width 1320 height 20
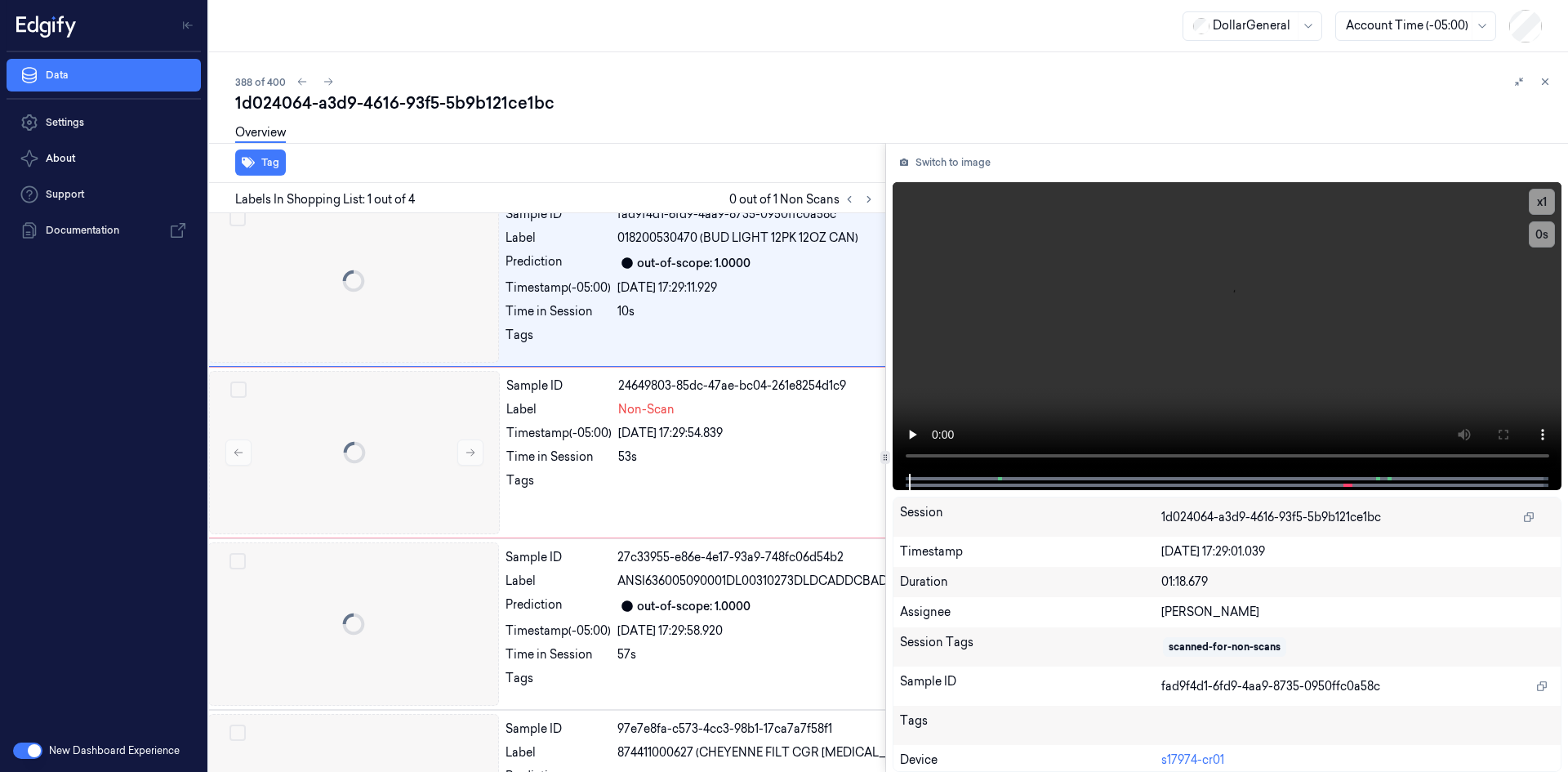
scroll to position [0, 27]
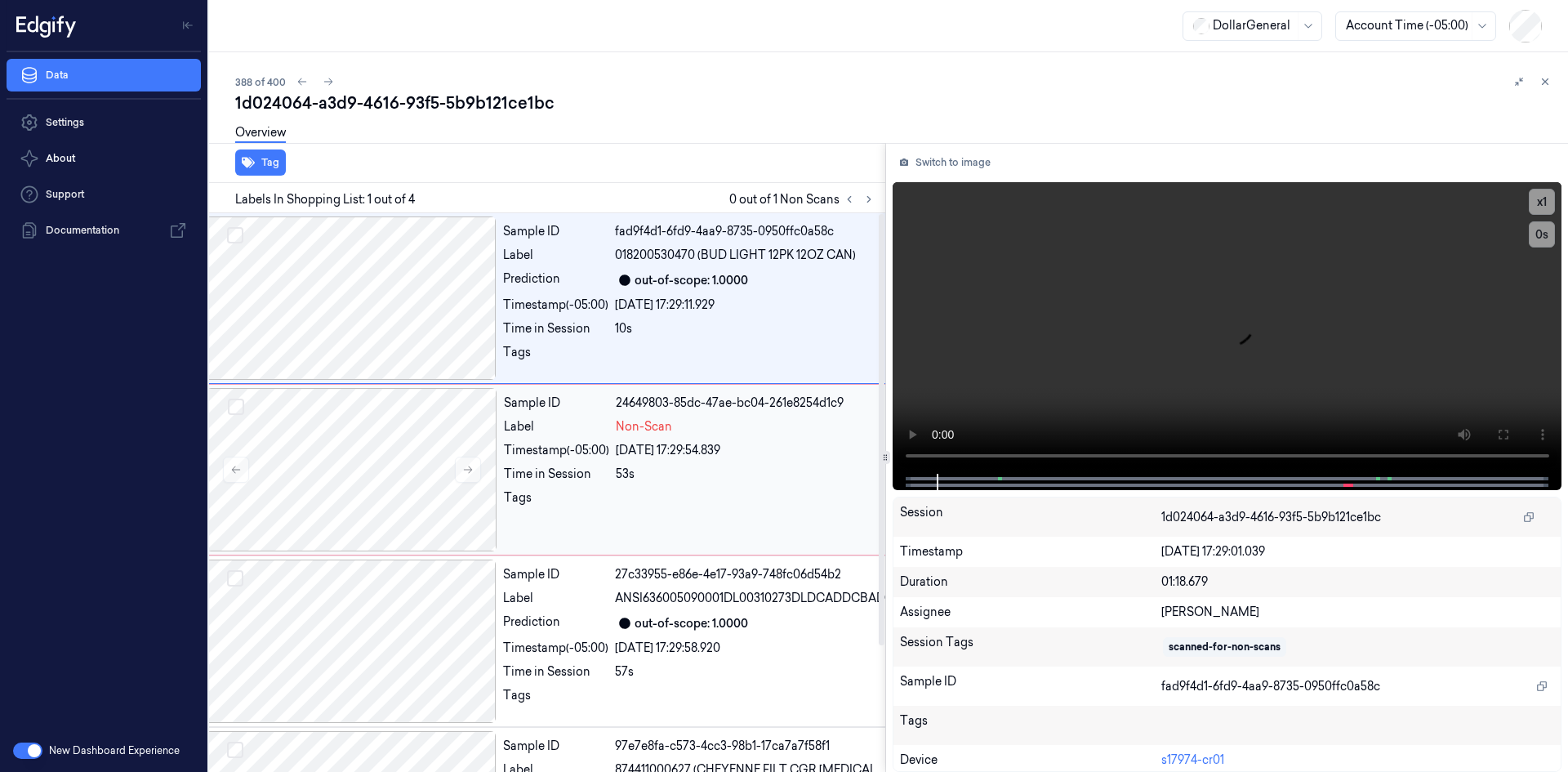
click at [681, 467] on div "53s" at bounding box center [1559, 474] width 1886 height 17
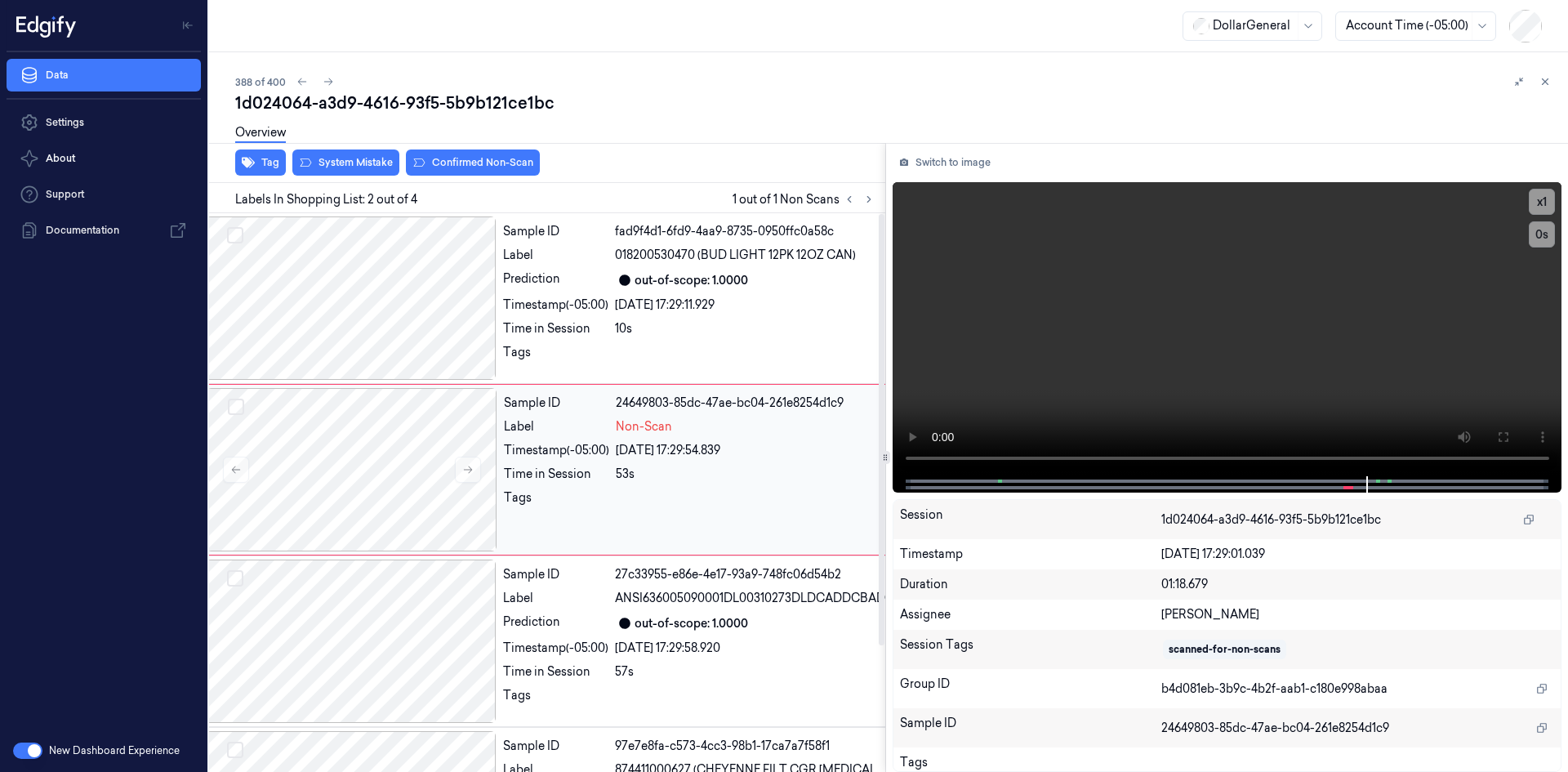
click at [659, 423] on span "Non-Scan" at bounding box center [644, 427] width 56 height 17
click at [632, 304] on div "29/08/2025 17:29:11.929" at bounding box center [1559, 305] width 1887 height 17
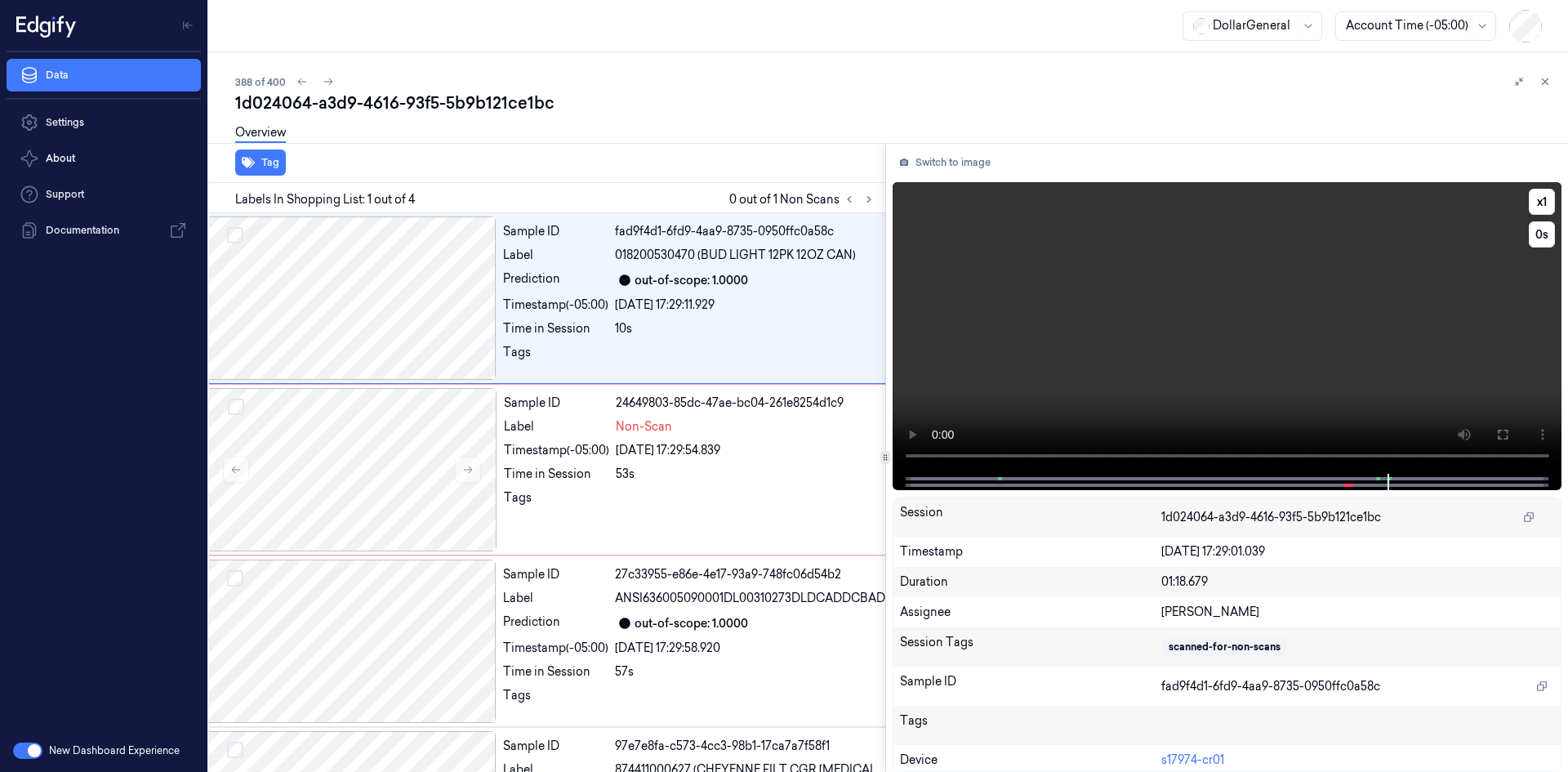
drag, startPoint x: 1256, startPoint y: 384, endPoint x: 1042, endPoint y: 401, distance: 214.7
click at [1249, 386] on video at bounding box center [1227, 328] width 670 height 292
drag, startPoint x: 595, startPoint y: 478, endPoint x: 582, endPoint y: 463, distance: 19.8
click at [596, 478] on div "Time in Session" at bounding box center [556, 474] width 105 height 17
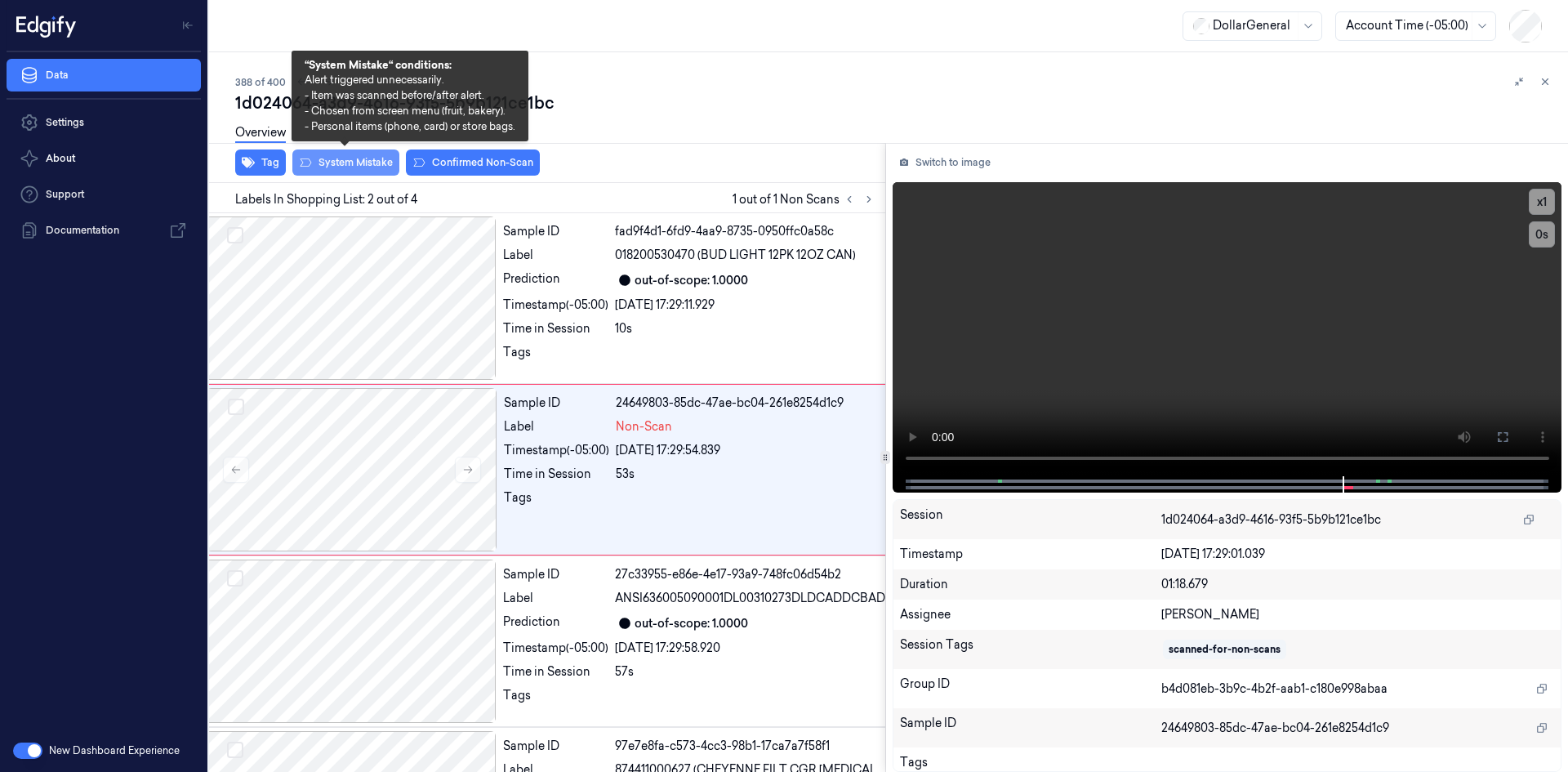
click at [362, 174] on button "System Mistake" at bounding box center [346, 163] width 107 height 27
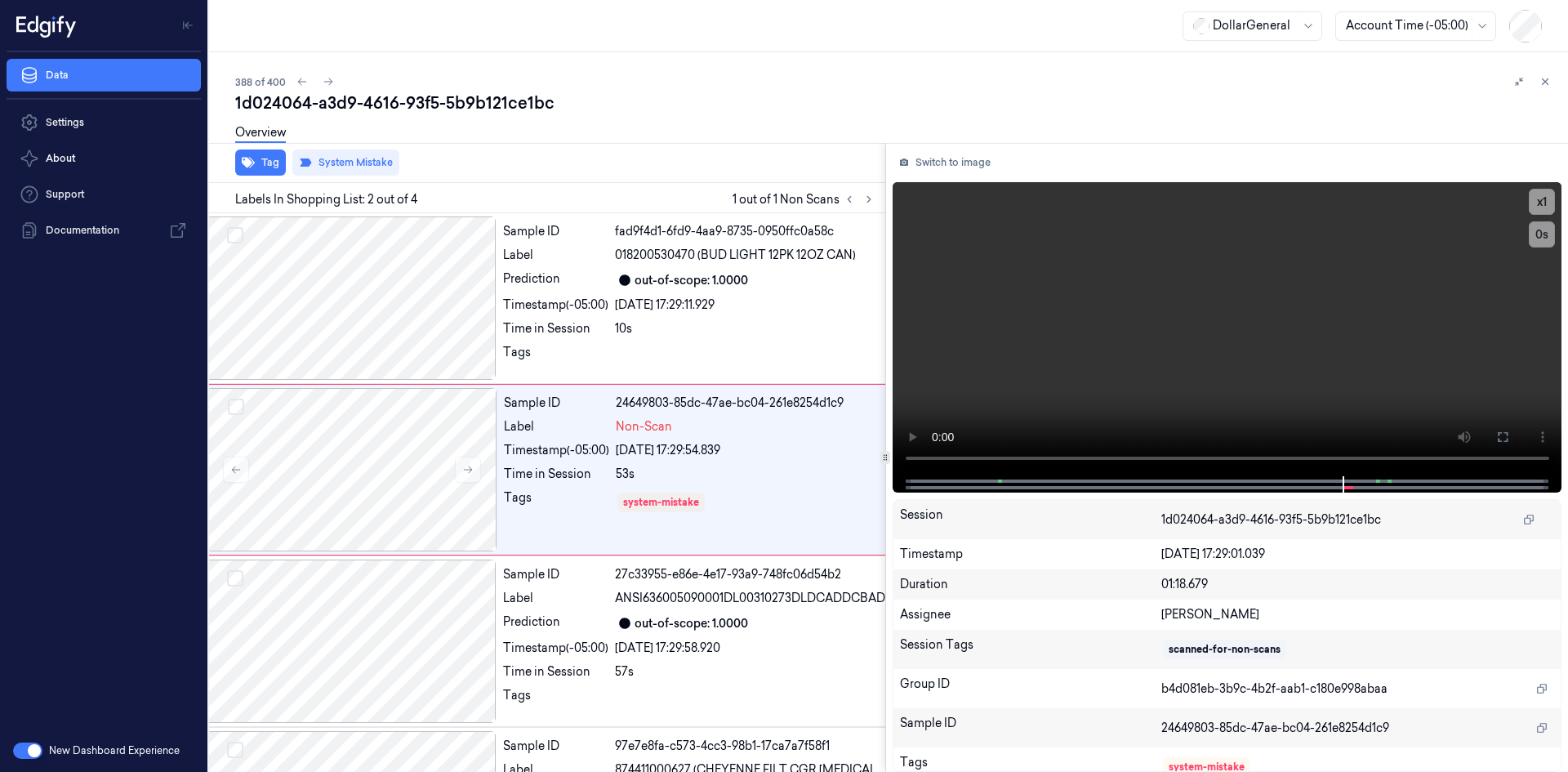
click at [729, 84] on div "388 of 400" at bounding box center [895, 81] width 1320 height 20
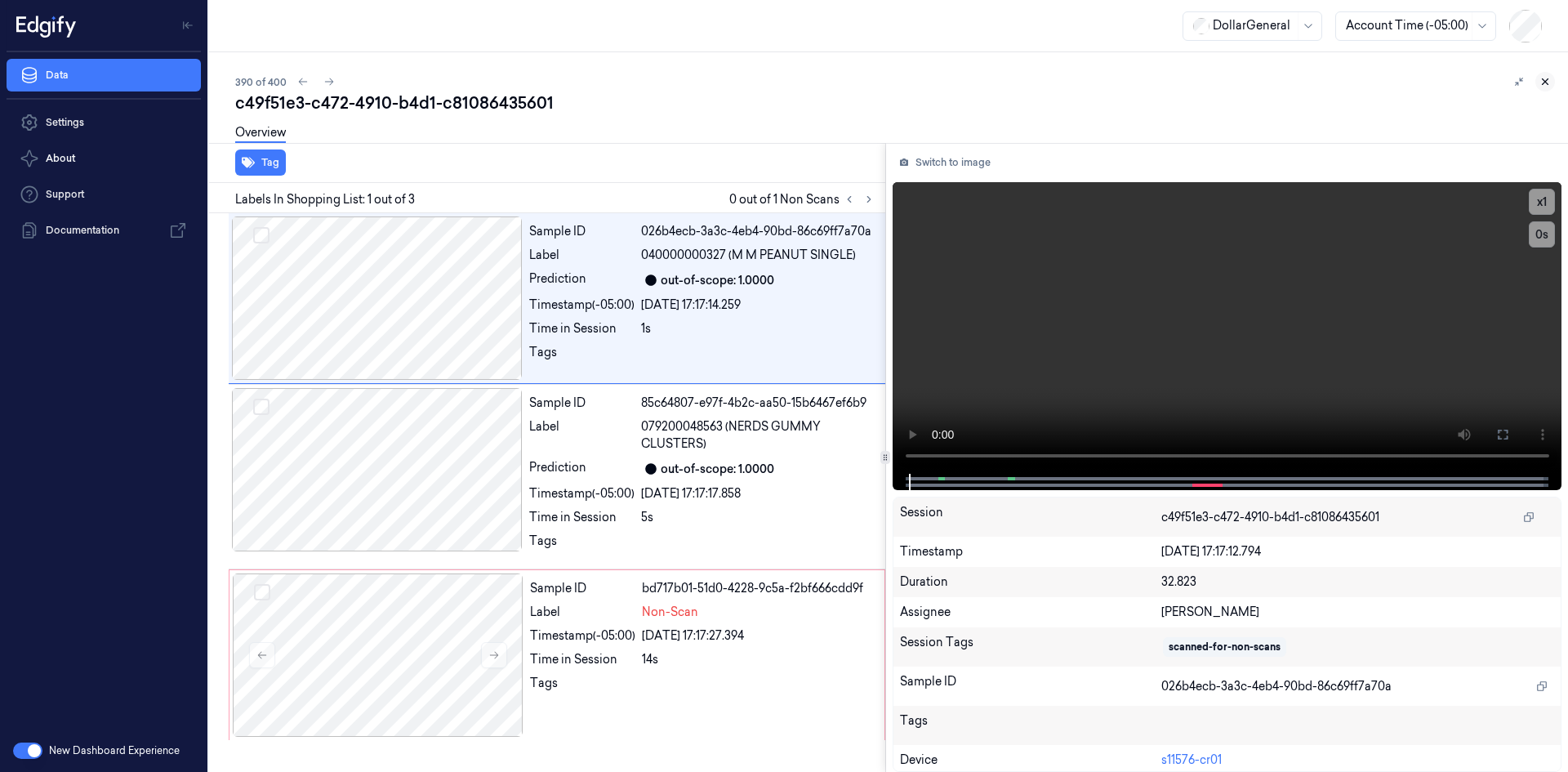
click at [1541, 79] on icon at bounding box center [1545, 81] width 11 height 11
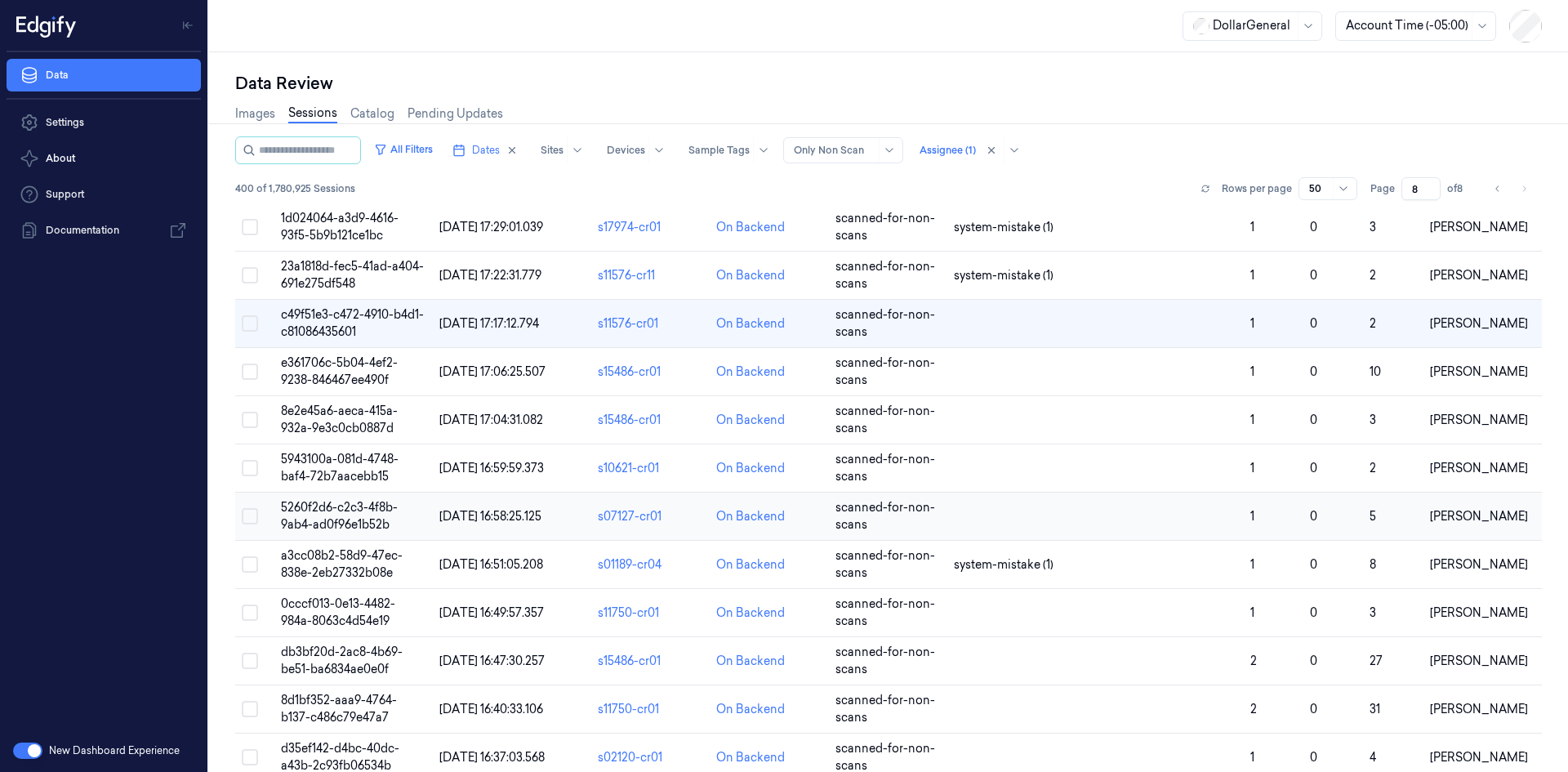
scroll to position [70, 0]
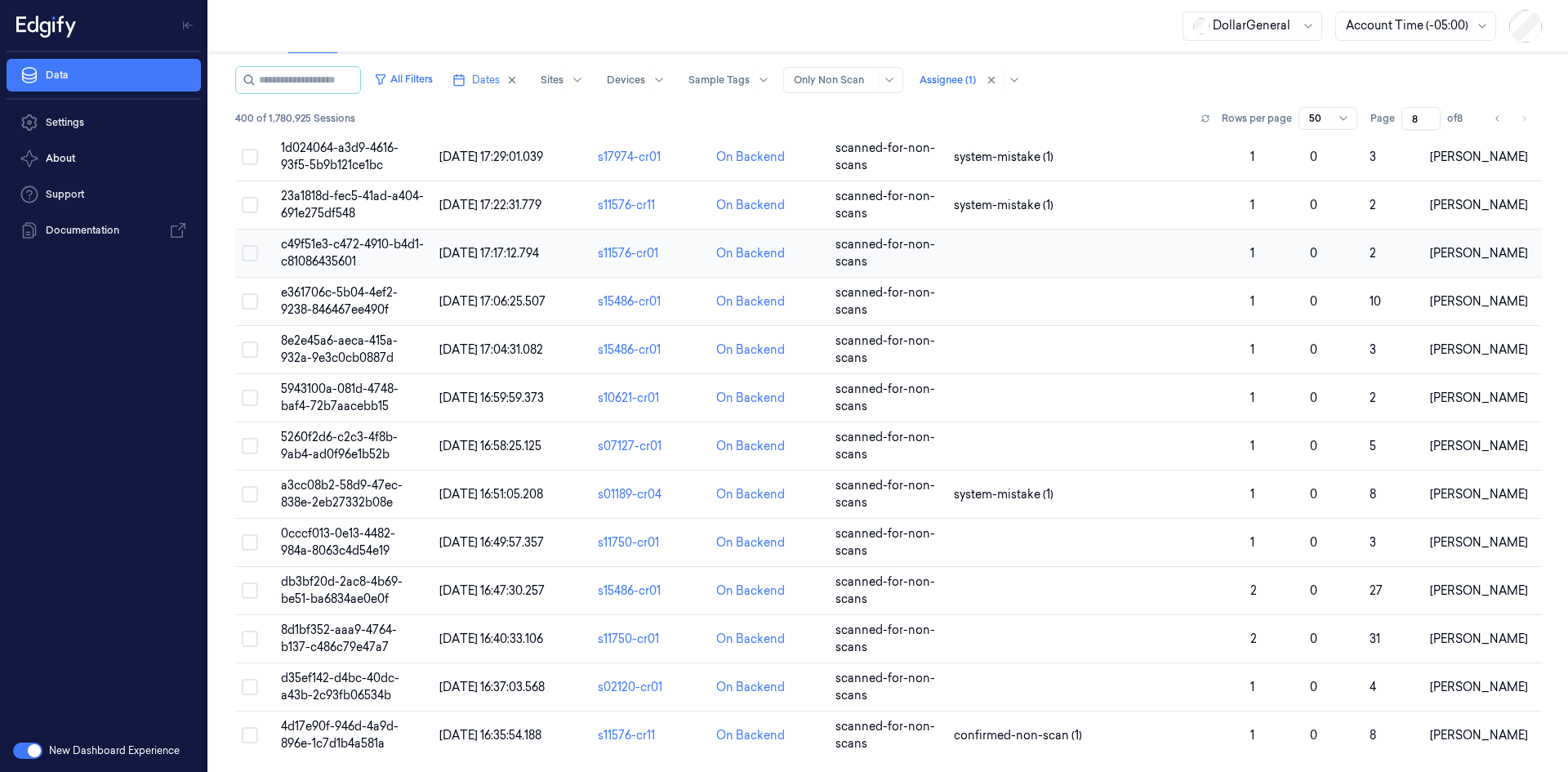
click at [1071, 259] on td at bounding box center [1096, 253] width 296 height 48
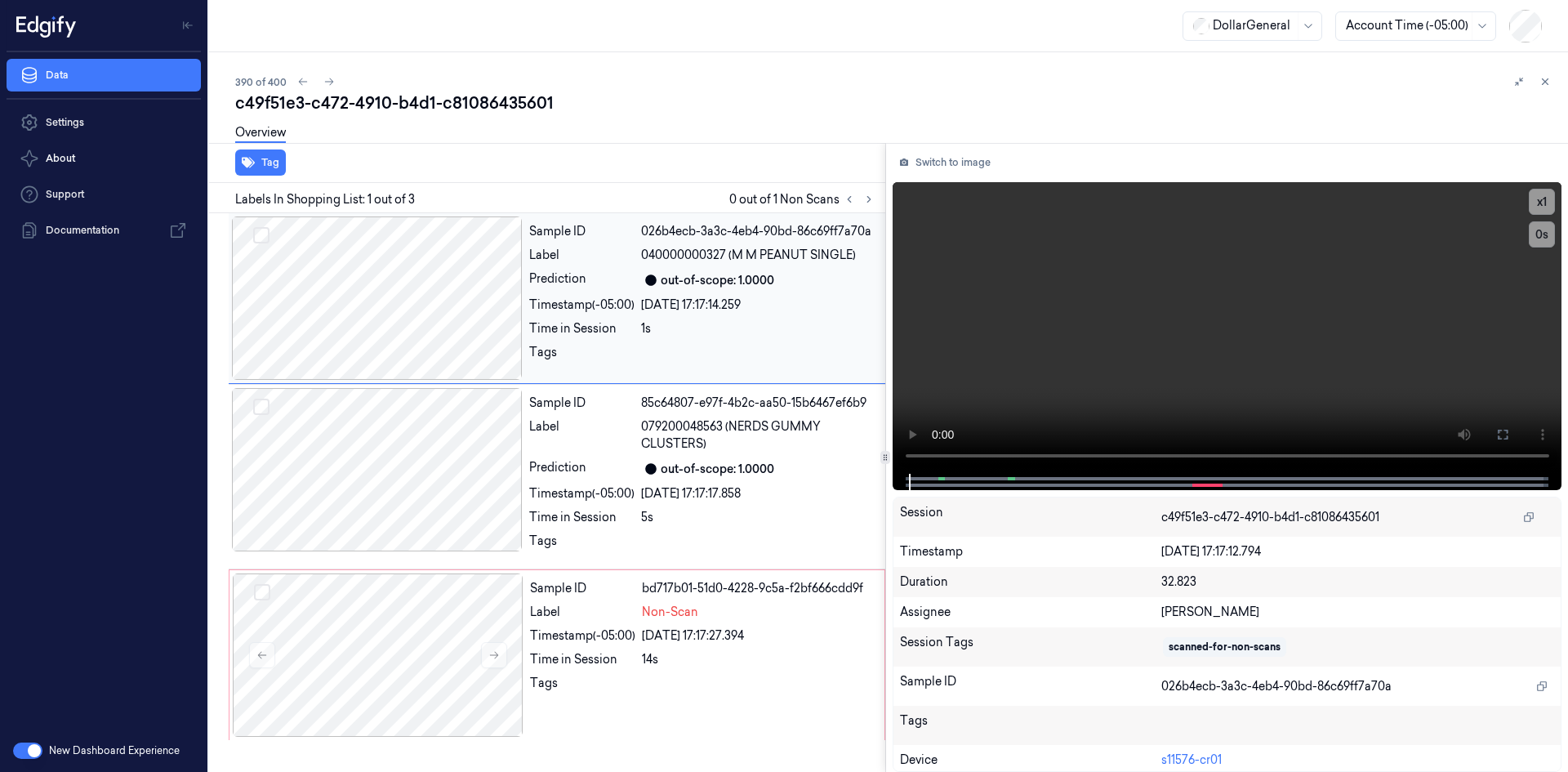
click at [478, 331] on div at bounding box center [377, 298] width 291 height 163
click at [1207, 294] on video at bounding box center [1227, 328] width 670 height 292
click at [614, 515] on div "Time in Session" at bounding box center [581, 518] width 105 height 17
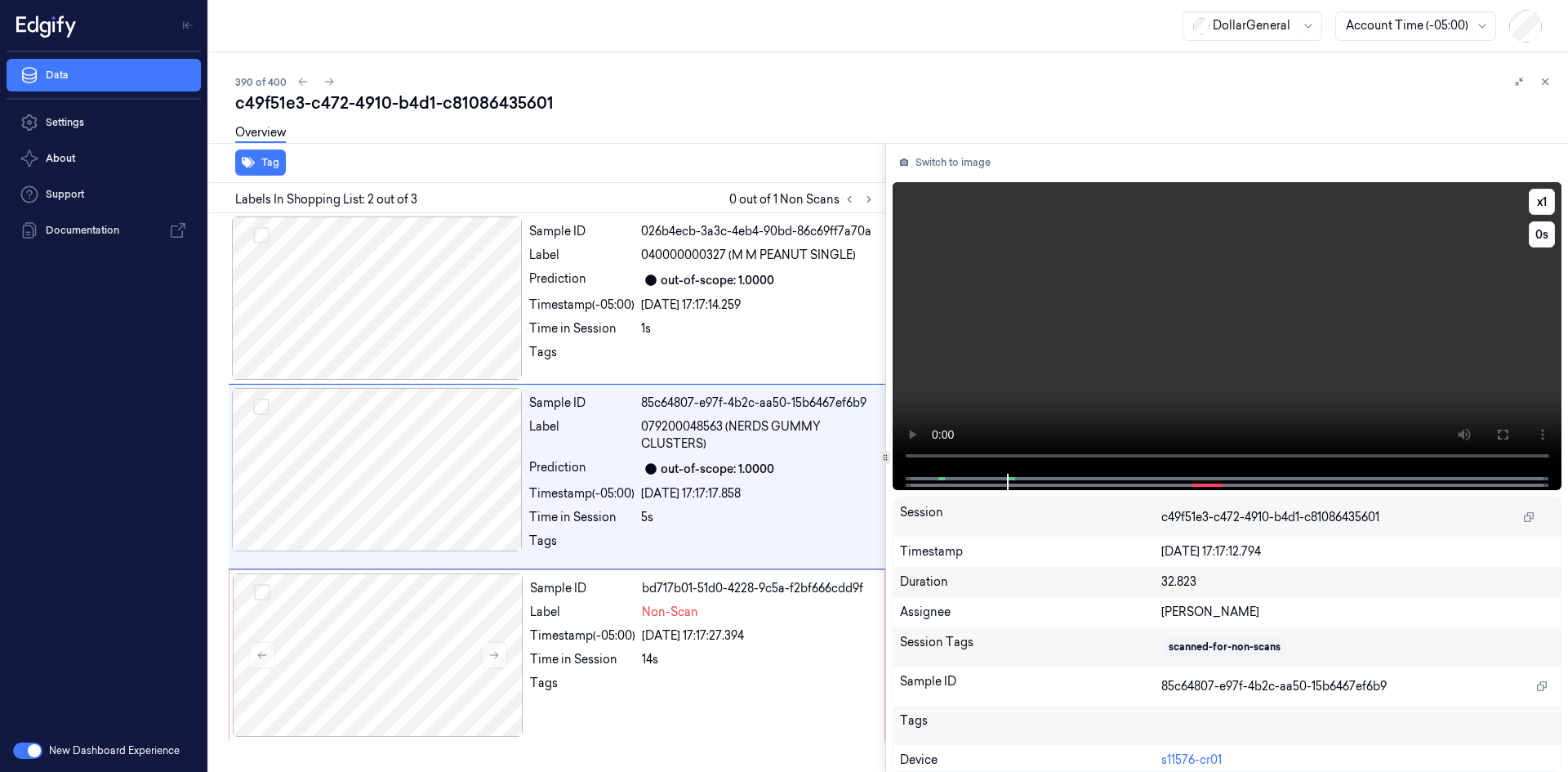
click at [1130, 354] on video at bounding box center [1227, 328] width 670 height 292
click at [768, 616] on div "Non-Scan" at bounding box center [758, 612] width 233 height 17
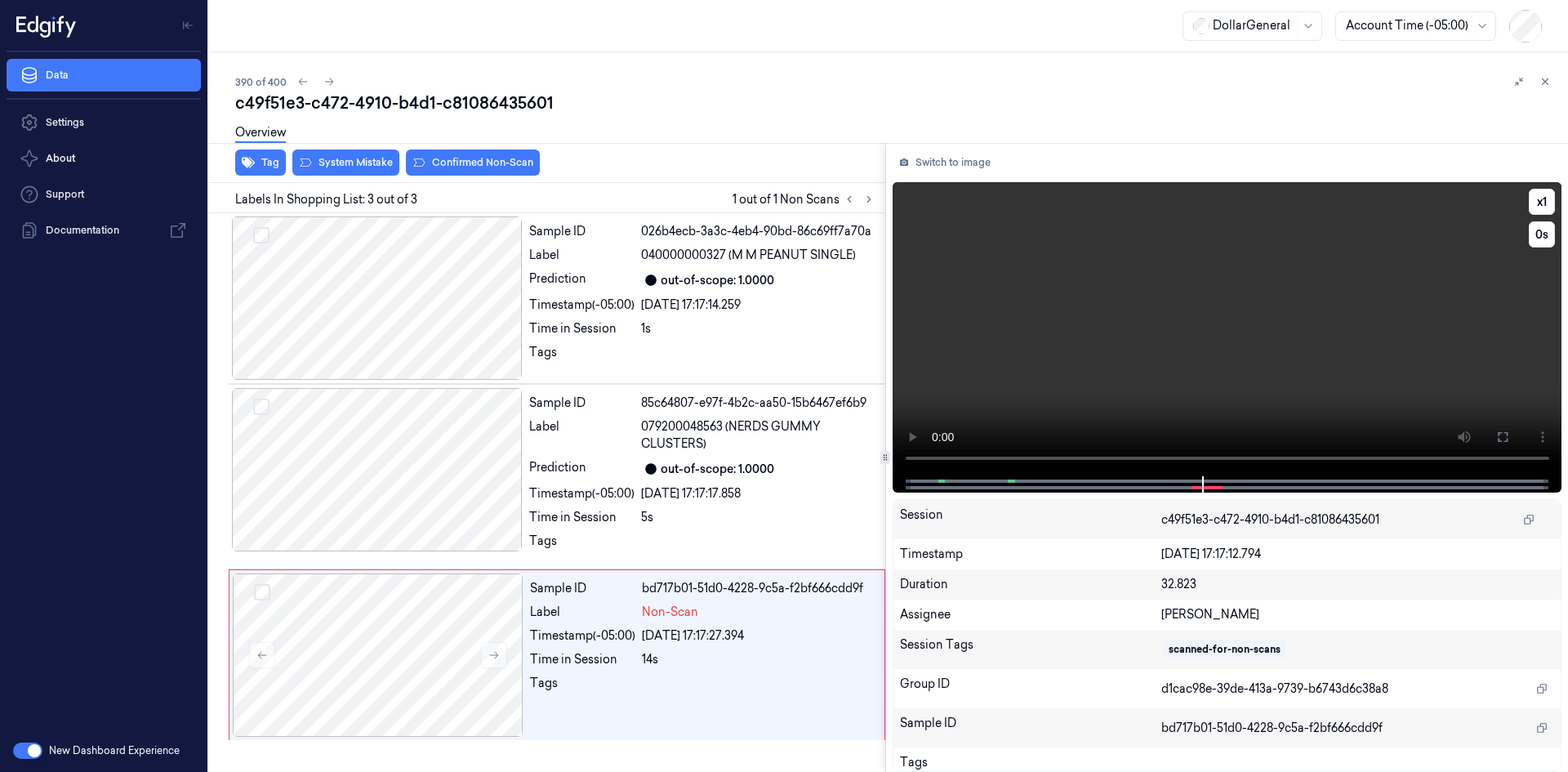
click at [1078, 377] on video at bounding box center [1227, 330] width 670 height 294
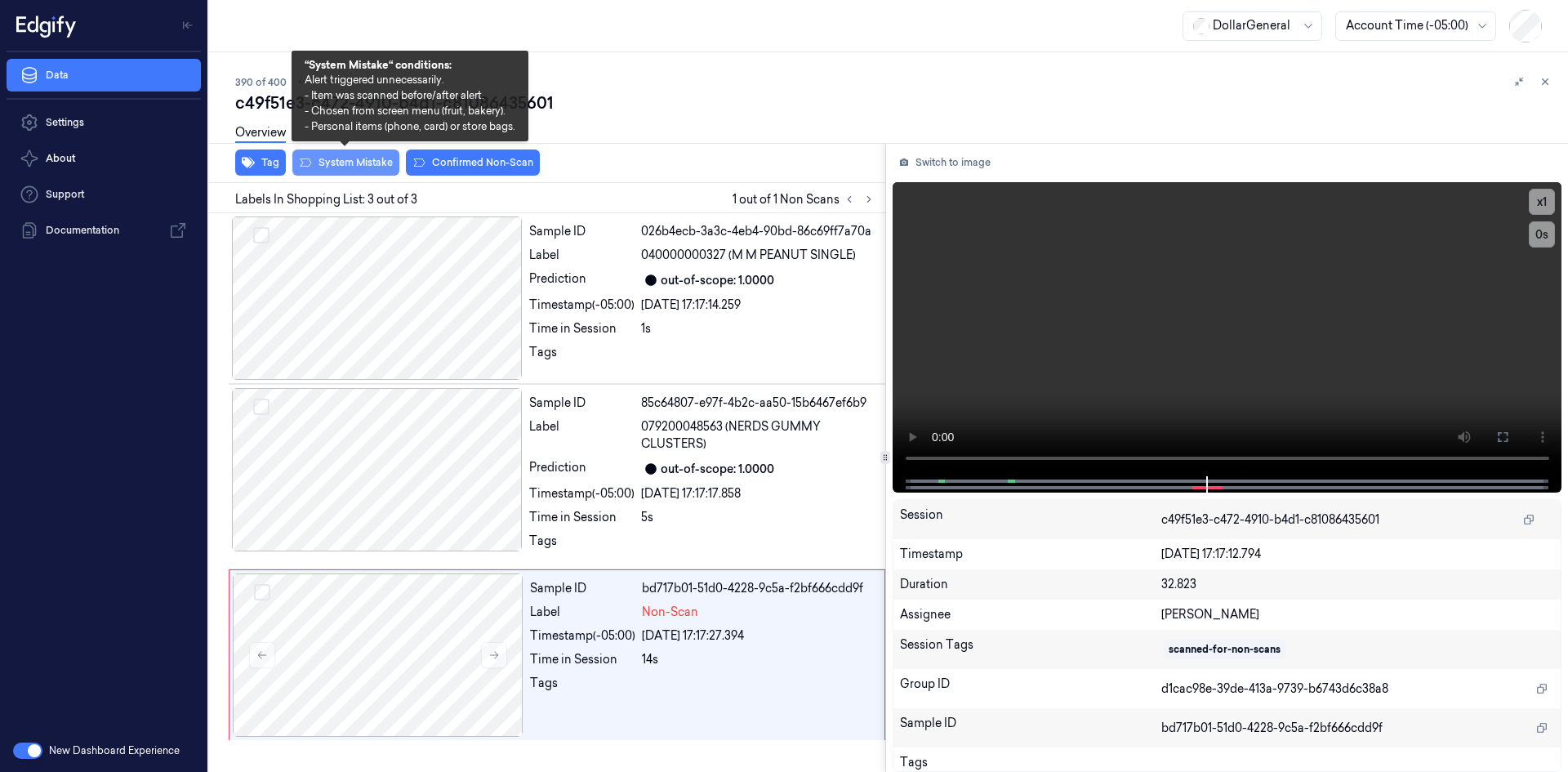
click at [372, 159] on button "System Mistake" at bounding box center [346, 163] width 107 height 27
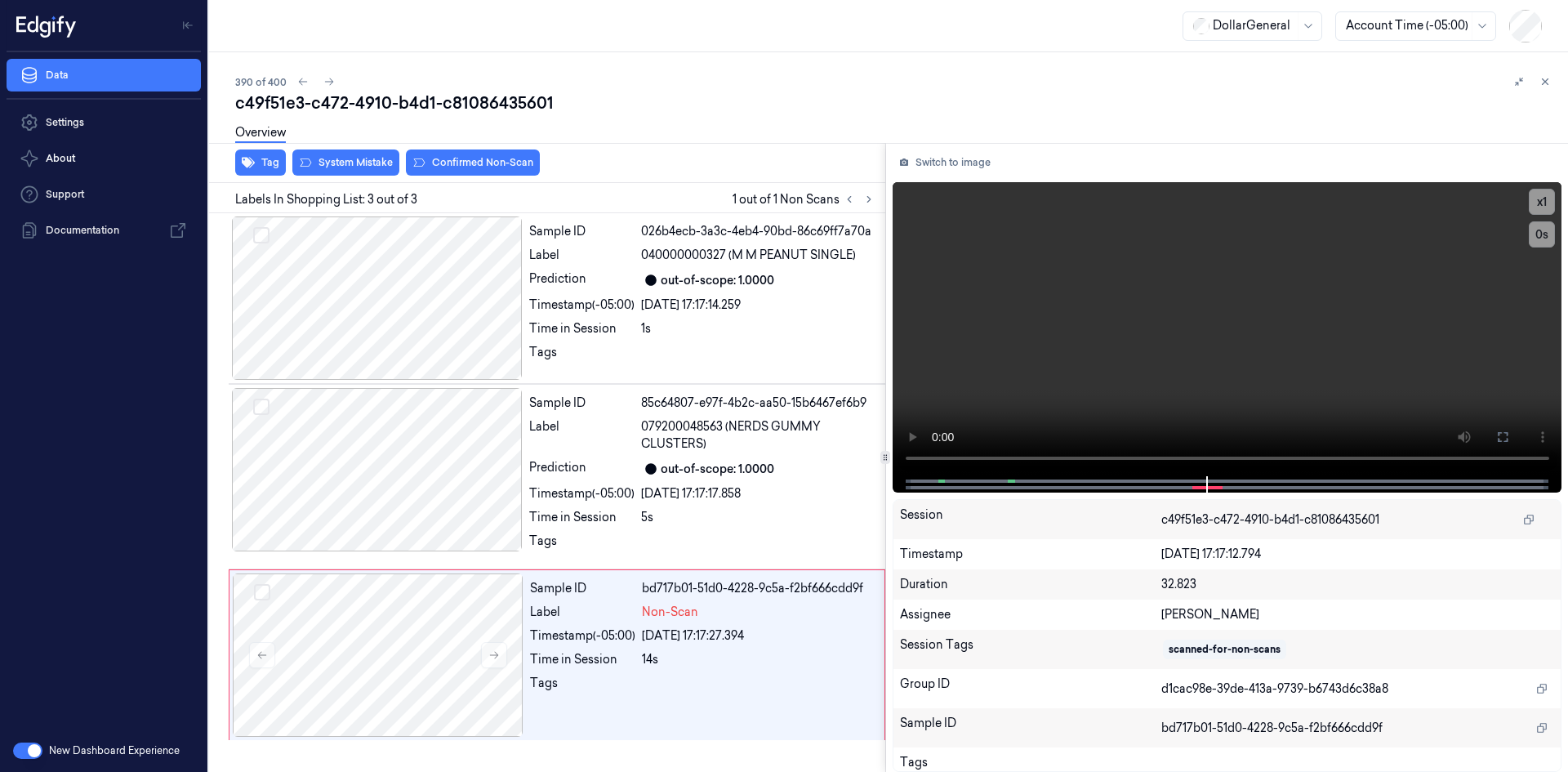
click at [780, 87] on div "390 of 400" at bounding box center [895, 81] width 1320 height 20
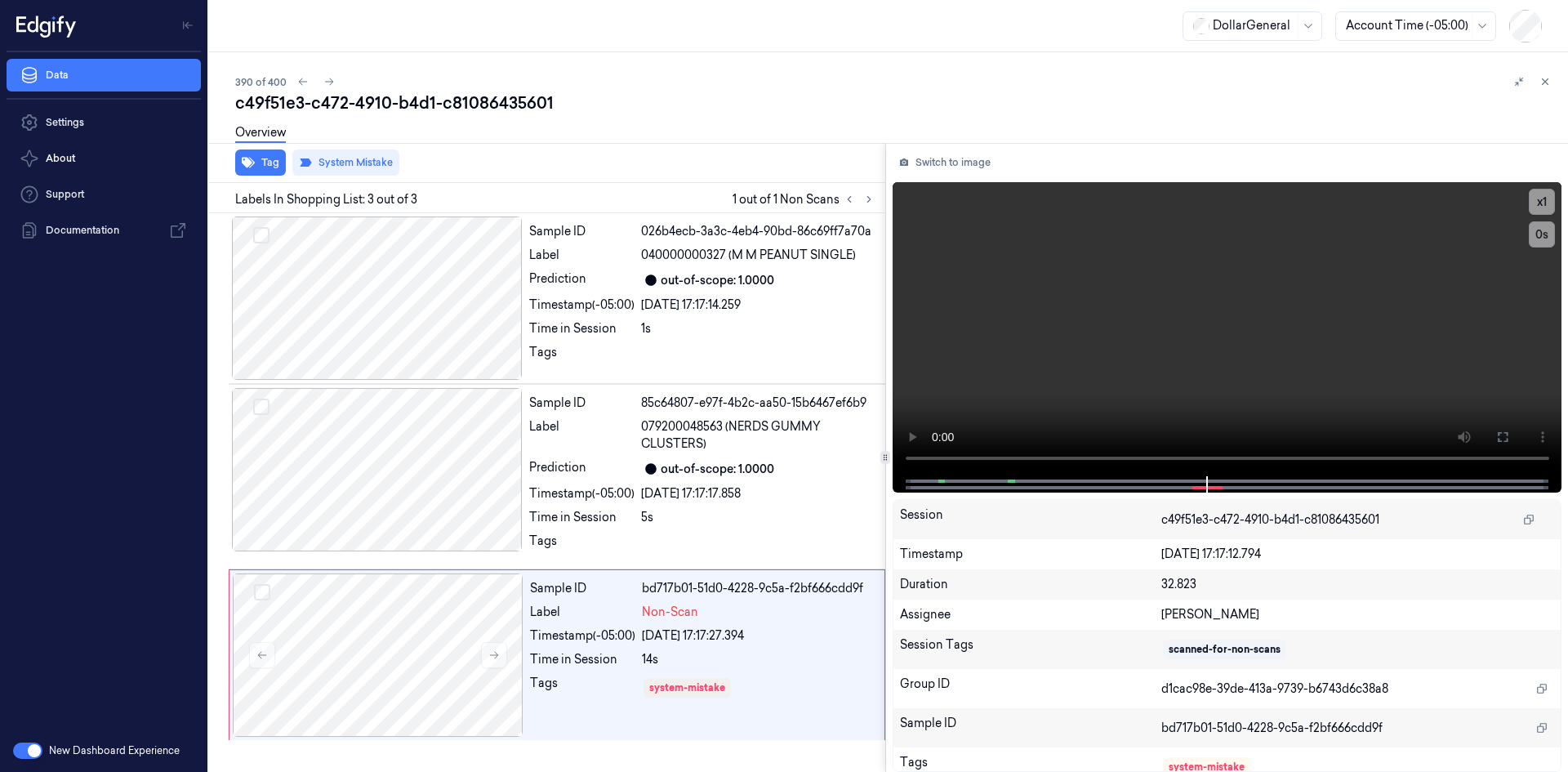
scroll to position [3, 0]
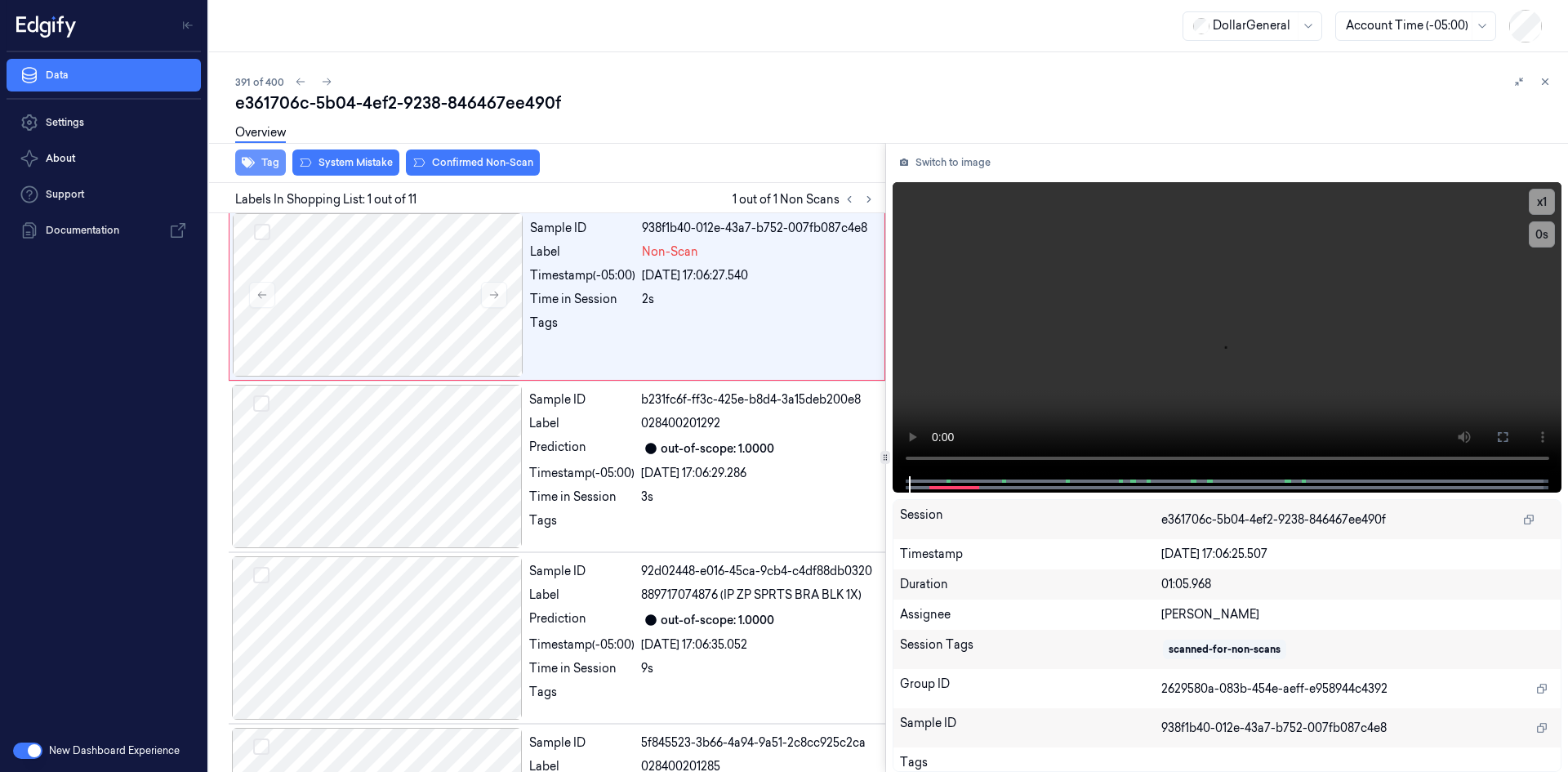
click at [279, 157] on button "Tag" at bounding box center [260, 163] width 50 height 27
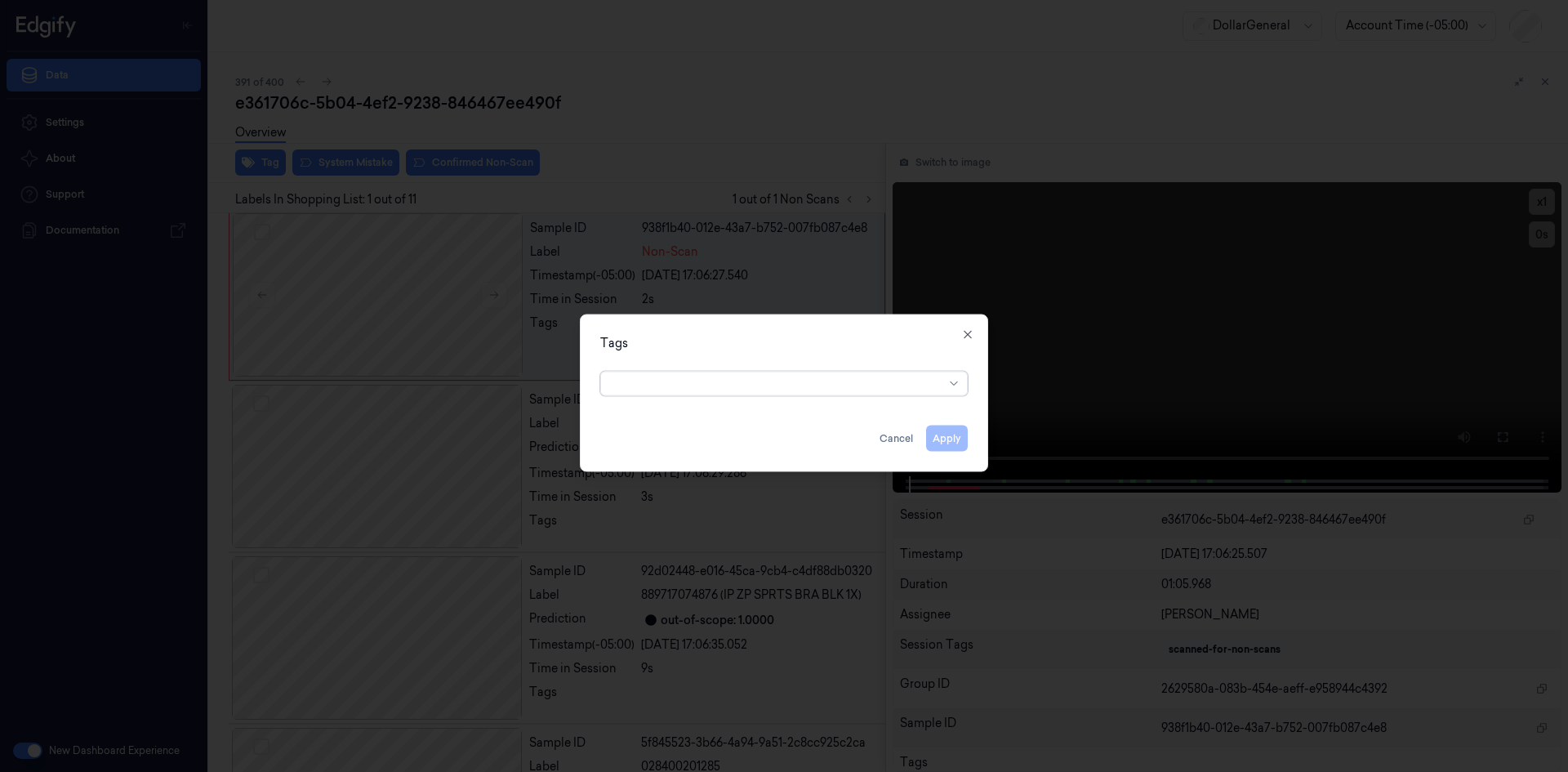
scroll to position [0, 0]
click at [886, 383] on div at bounding box center [777, 383] width 333 height 17
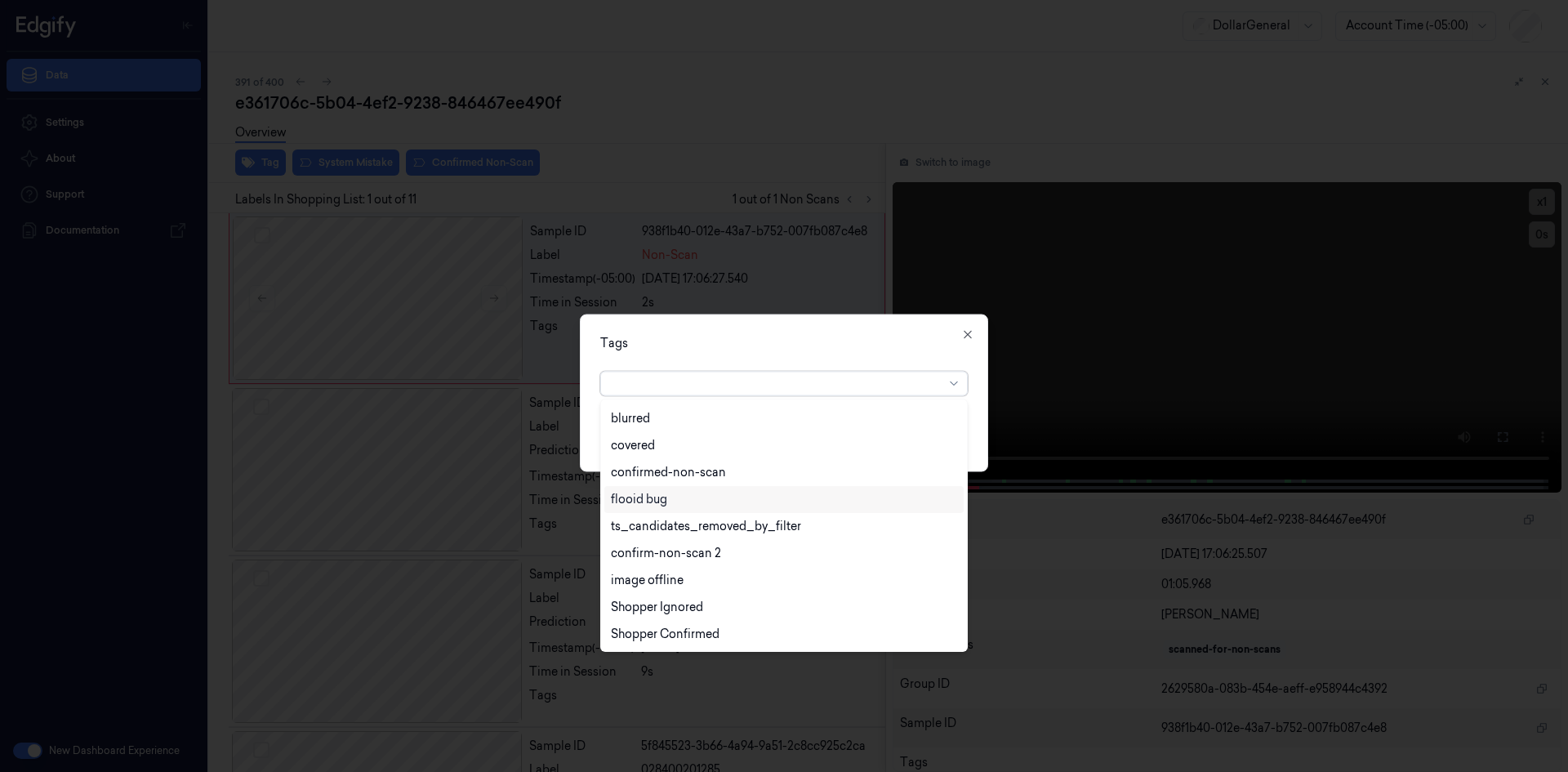
click at [646, 494] on div "flooid bug" at bounding box center [639, 500] width 56 height 17
click at [757, 355] on div "Tags option flooid bug , selected. 22 results available. Use Up and Down to cho…" at bounding box center [784, 392] width 408 height 157
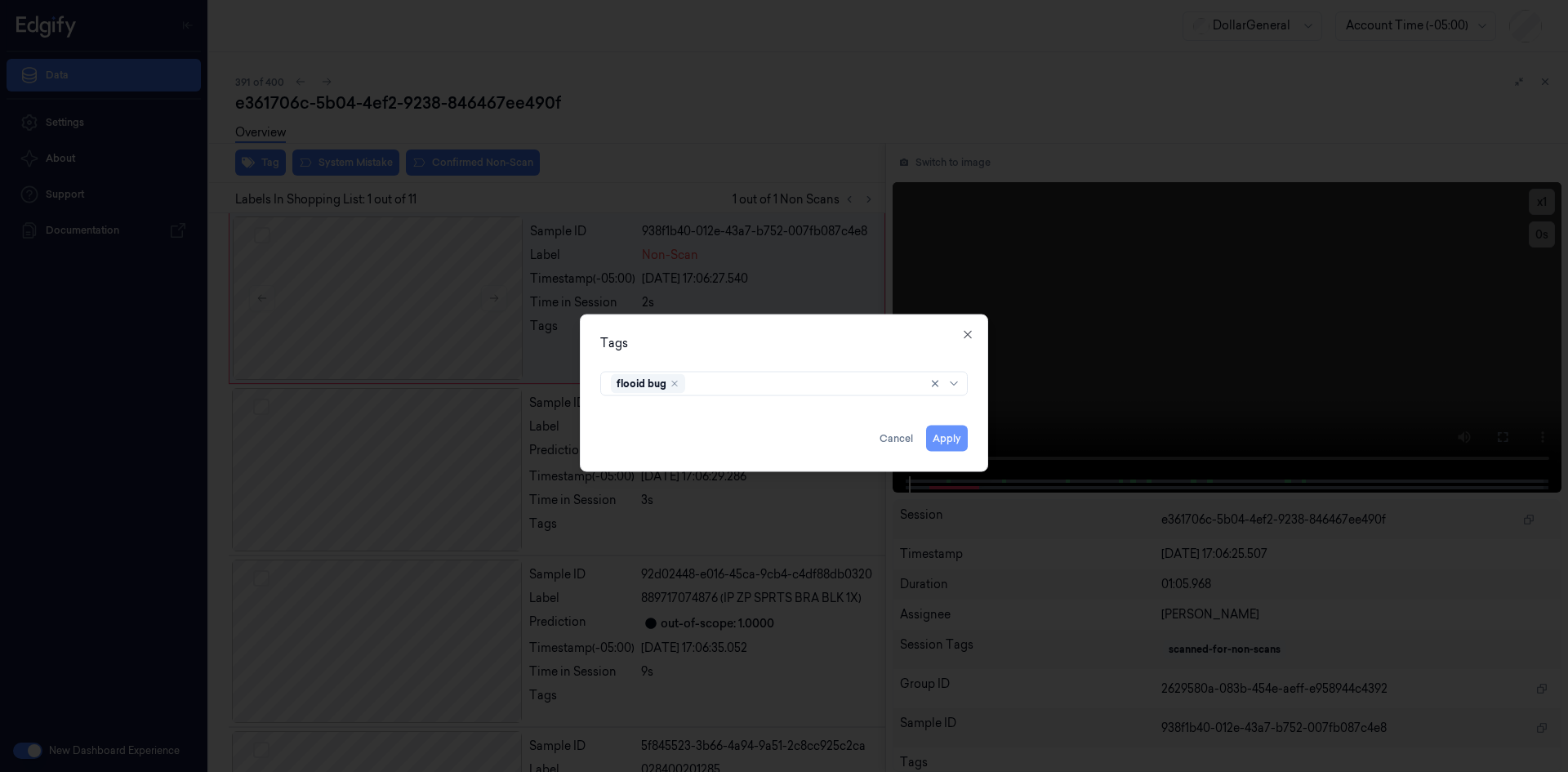
click at [945, 447] on button "Apply" at bounding box center [947, 437] width 42 height 27
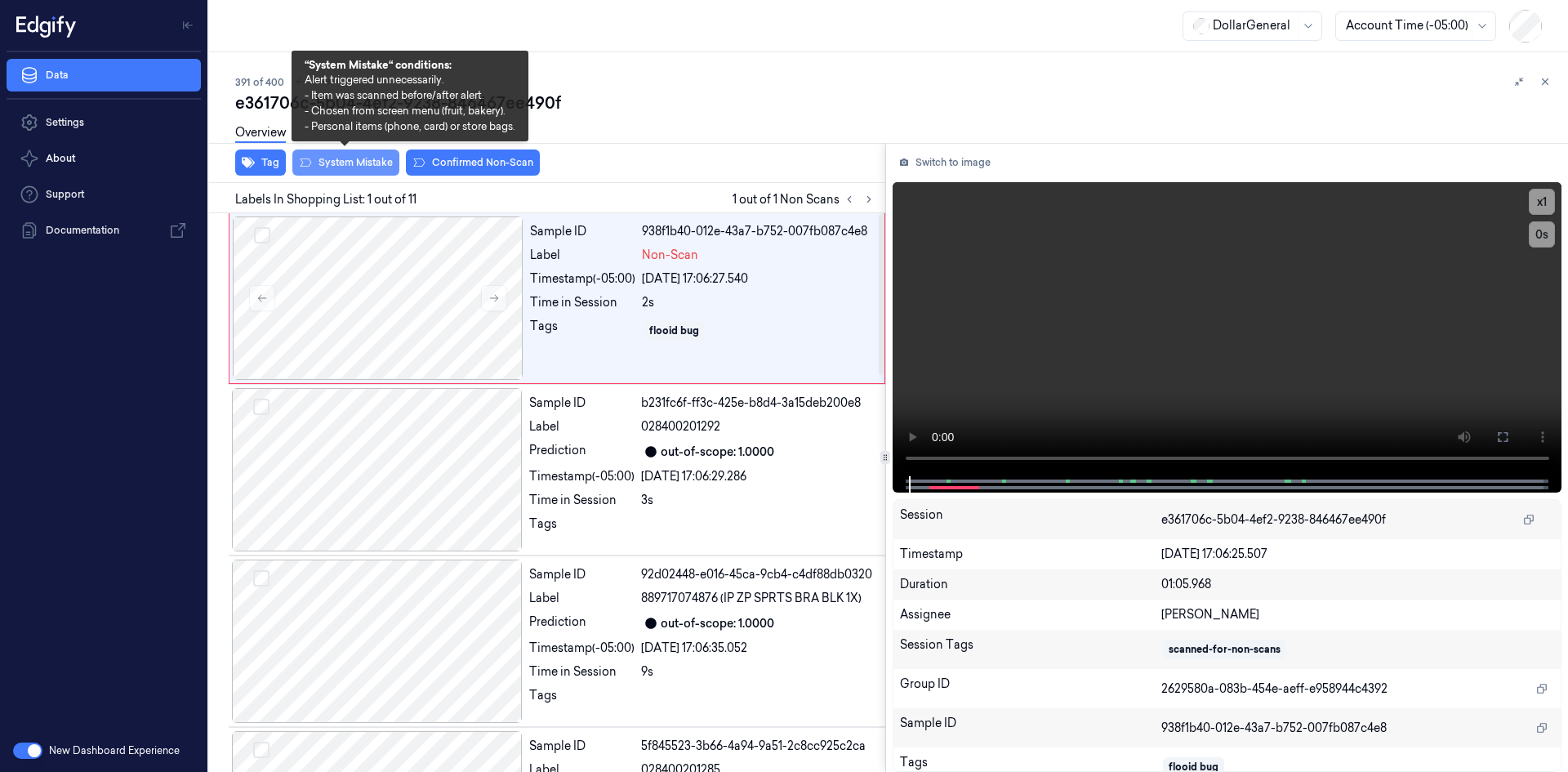
click at [368, 163] on button "System Mistake" at bounding box center [346, 163] width 107 height 27
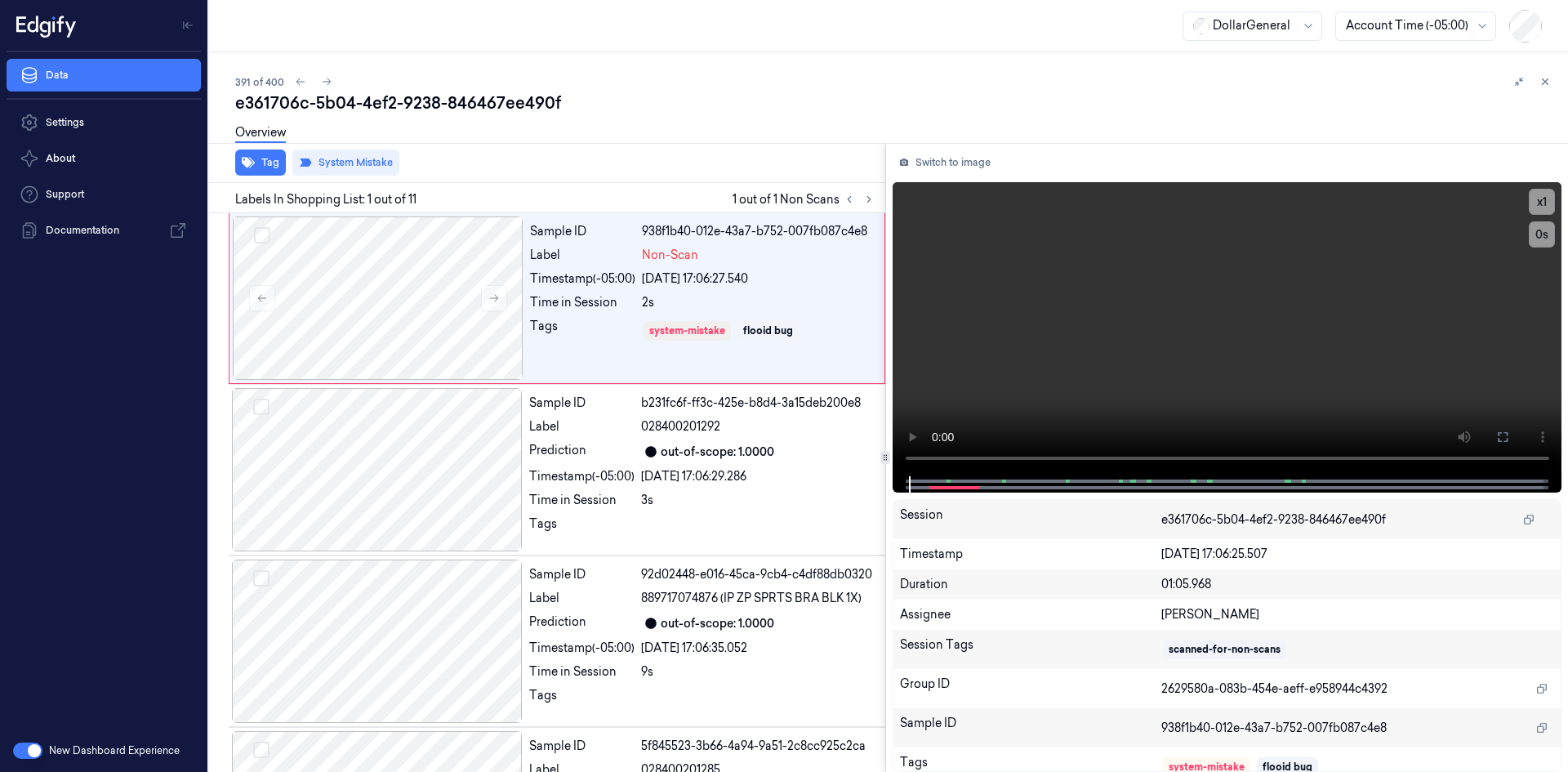
click at [630, 112] on div "e361706c-5b04-4ef2-9238-846467ee490f" at bounding box center [895, 103] width 1320 height 23
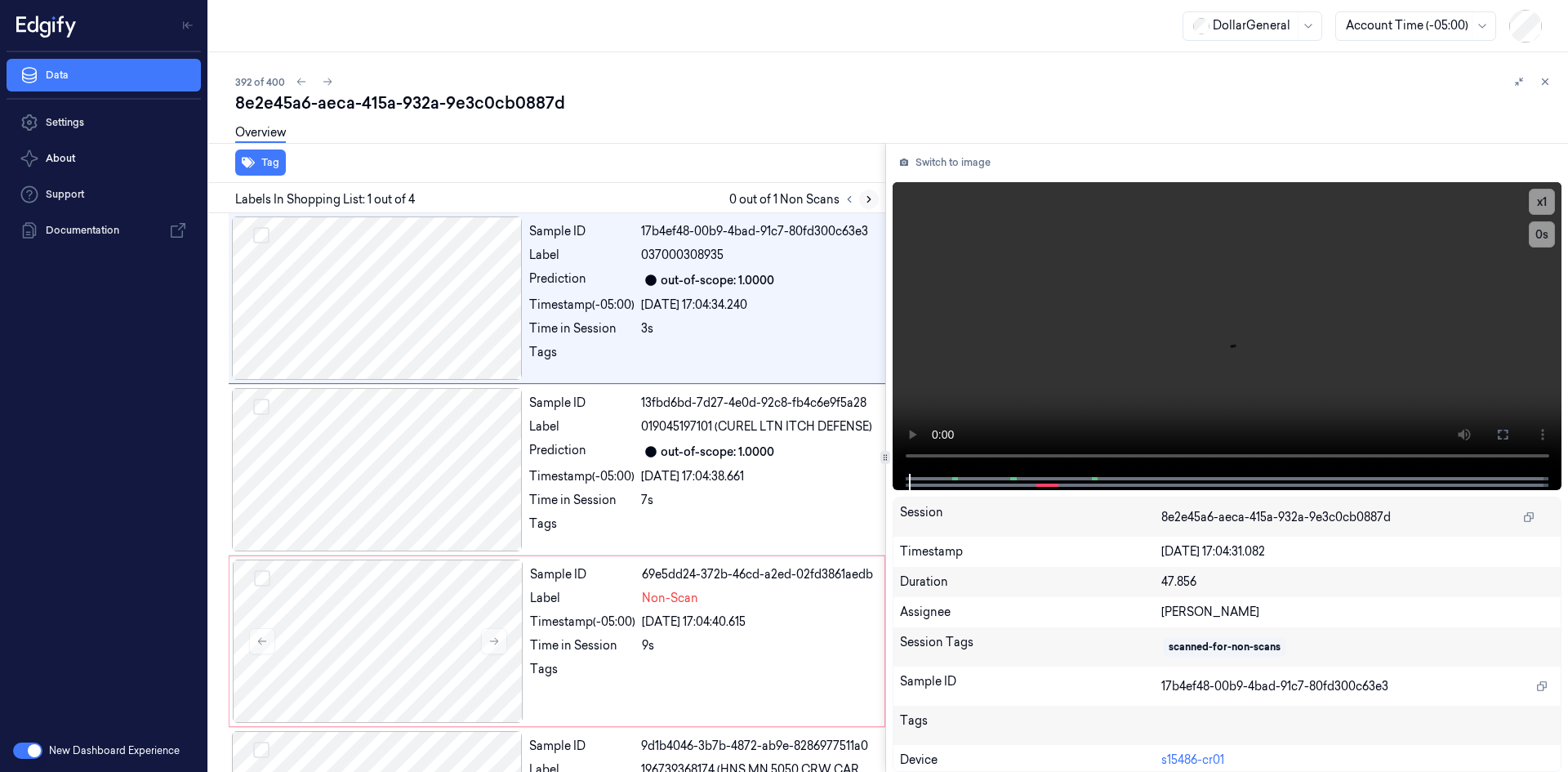
click at [868, 206] on button at bounding box center [869, 199] width 20 height 20
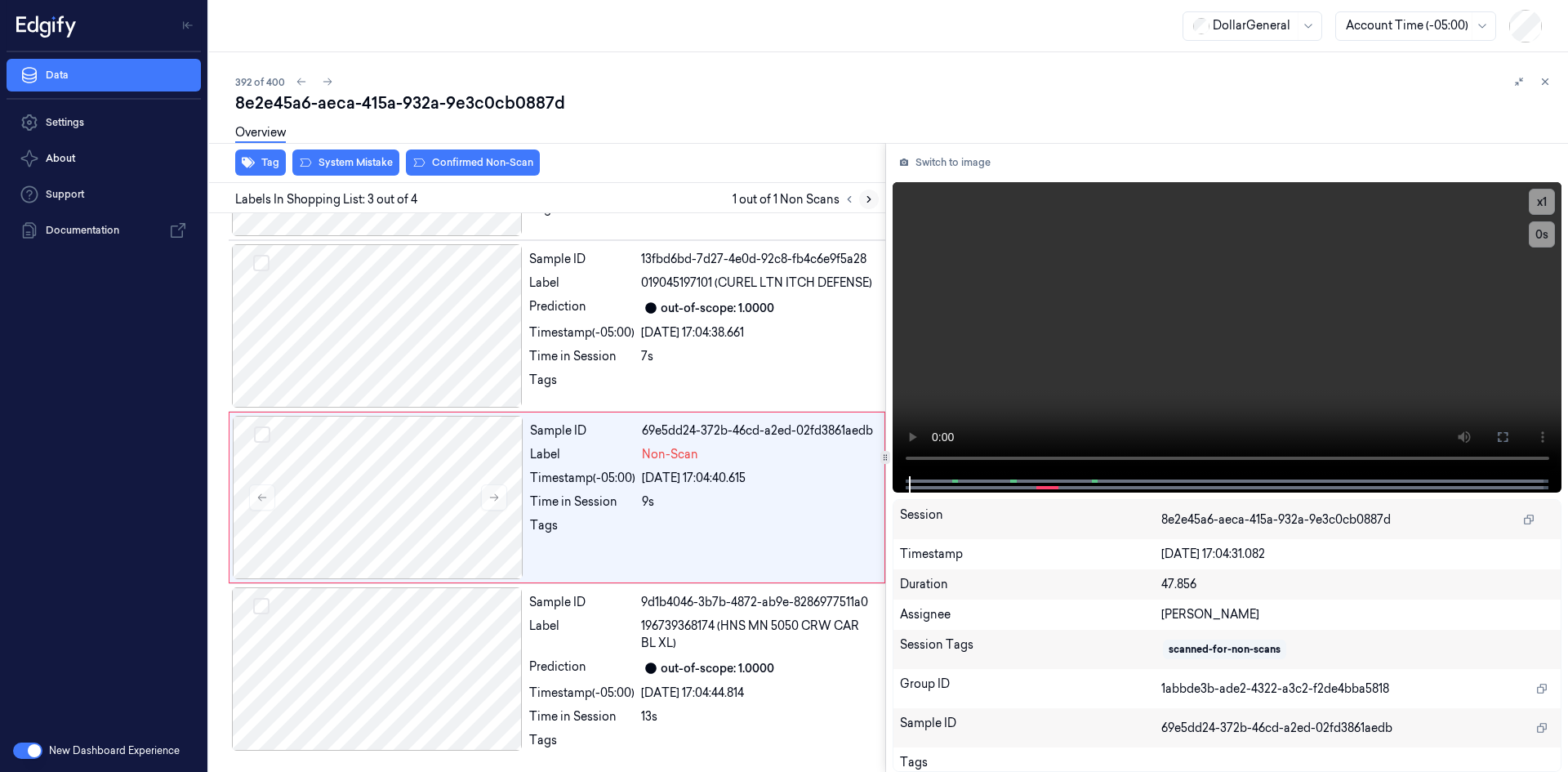
scroll to position [146, 0]
click at [1118, 341] on video at bounding box center [1227, 330] width 670 height 294
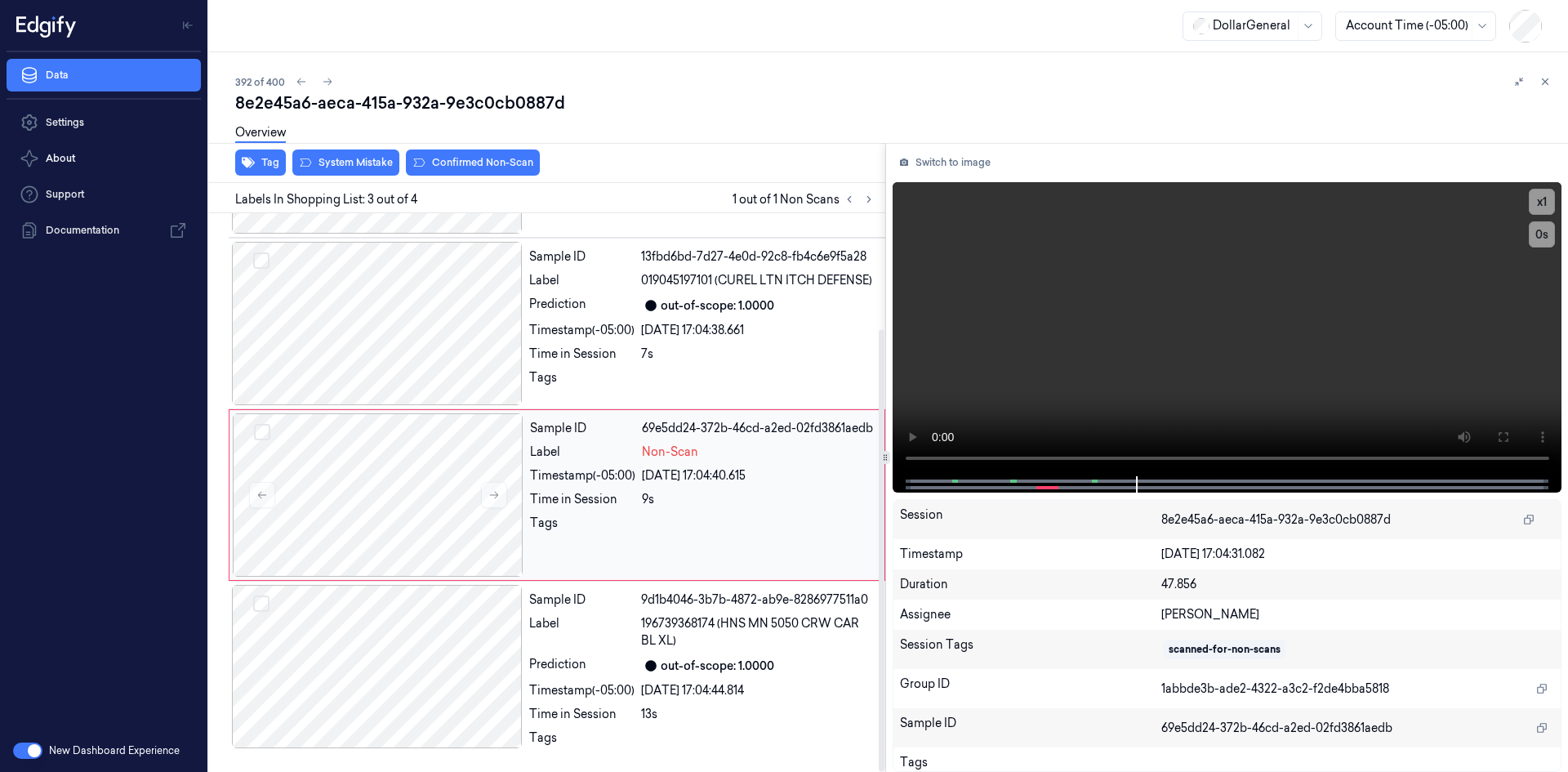
click at [678, 467] on div "29/08/2025 17:04:40.615" at bounding box center [758, 476] width 233 height 17
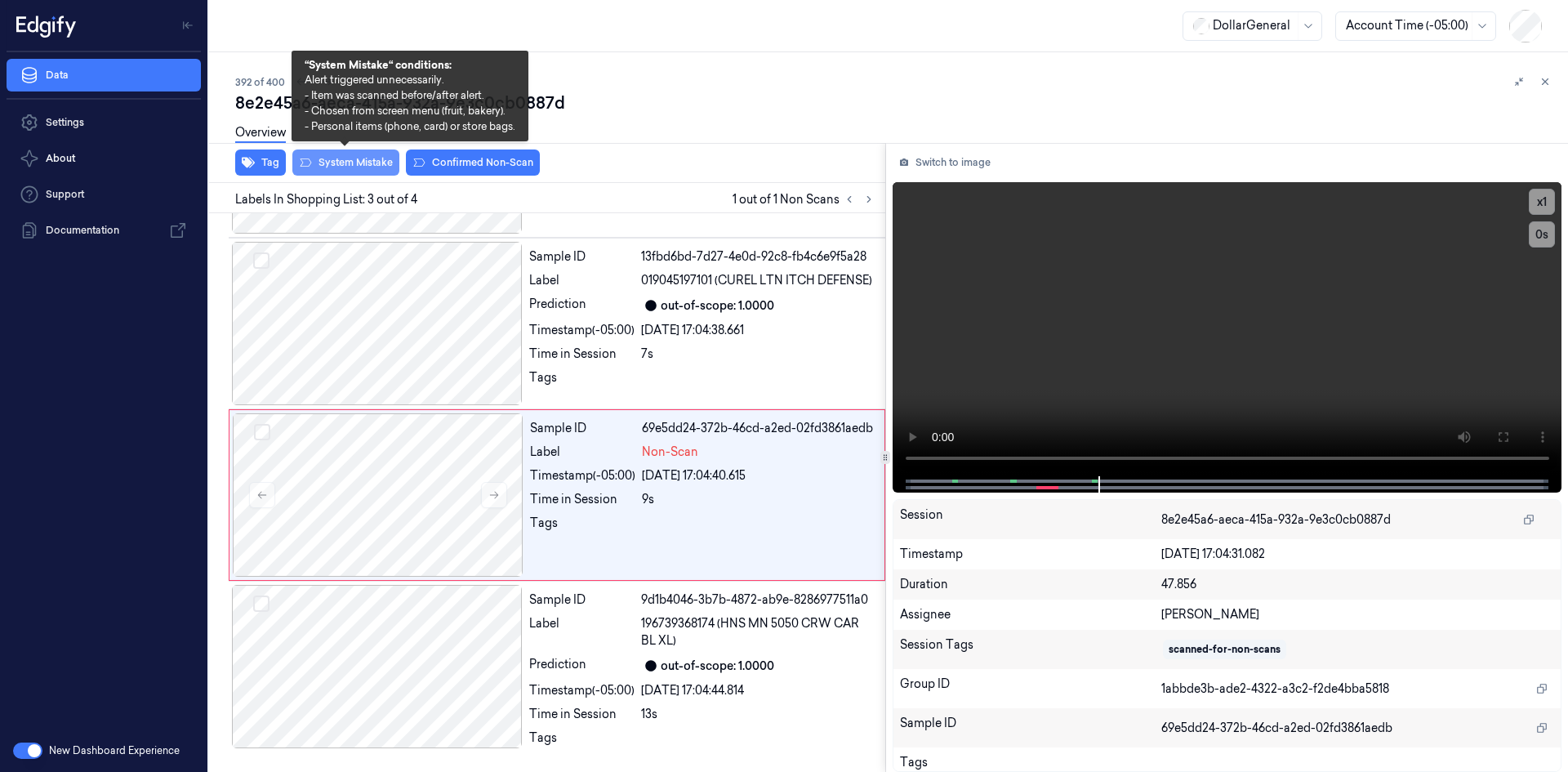
click at [318, 164] on button "System Mistake" at bounding box center [346, 163] width 107 height 27
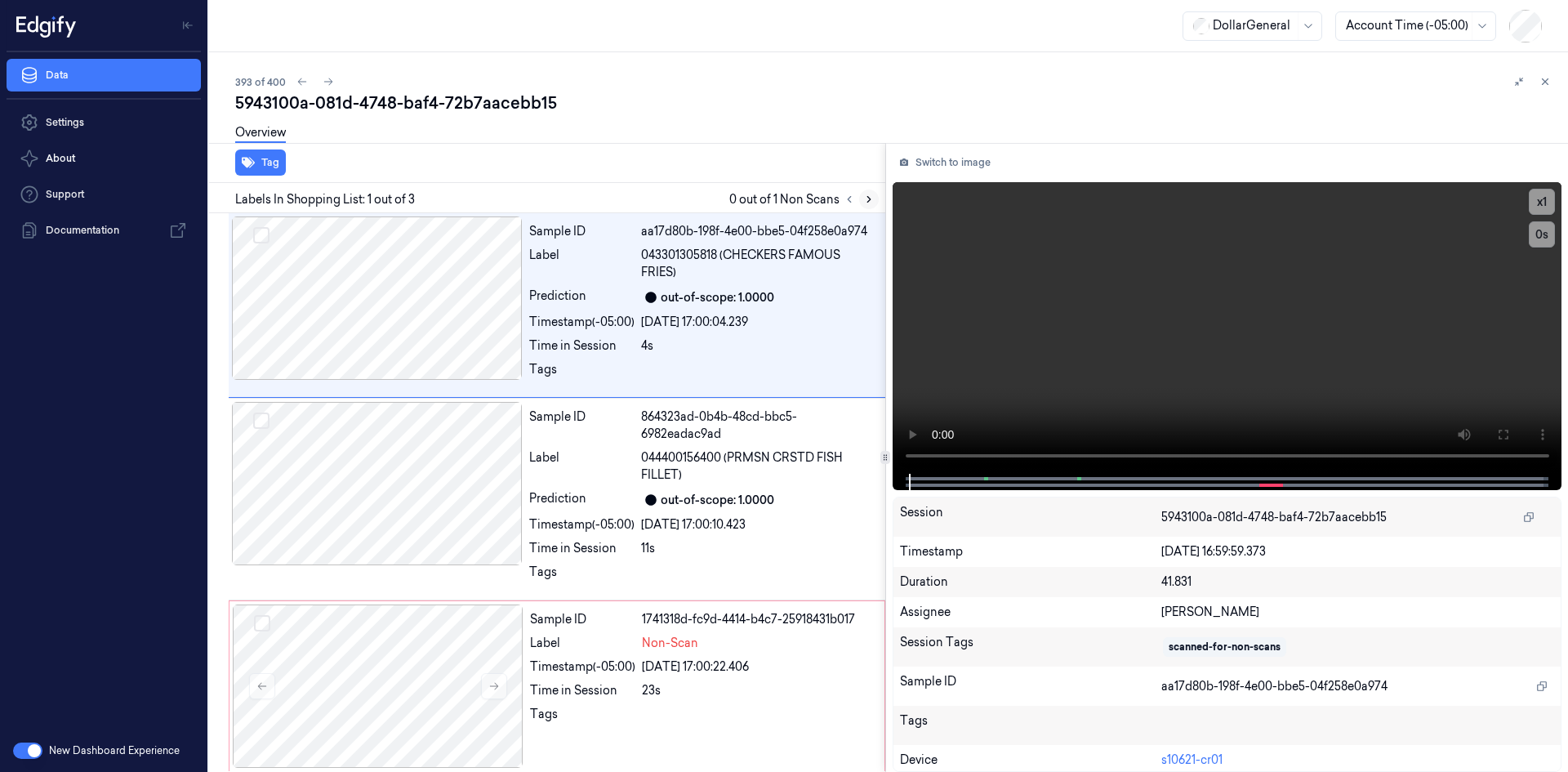
click at [873, 206] on button at bounding box center [869, 199] width 20 height 20
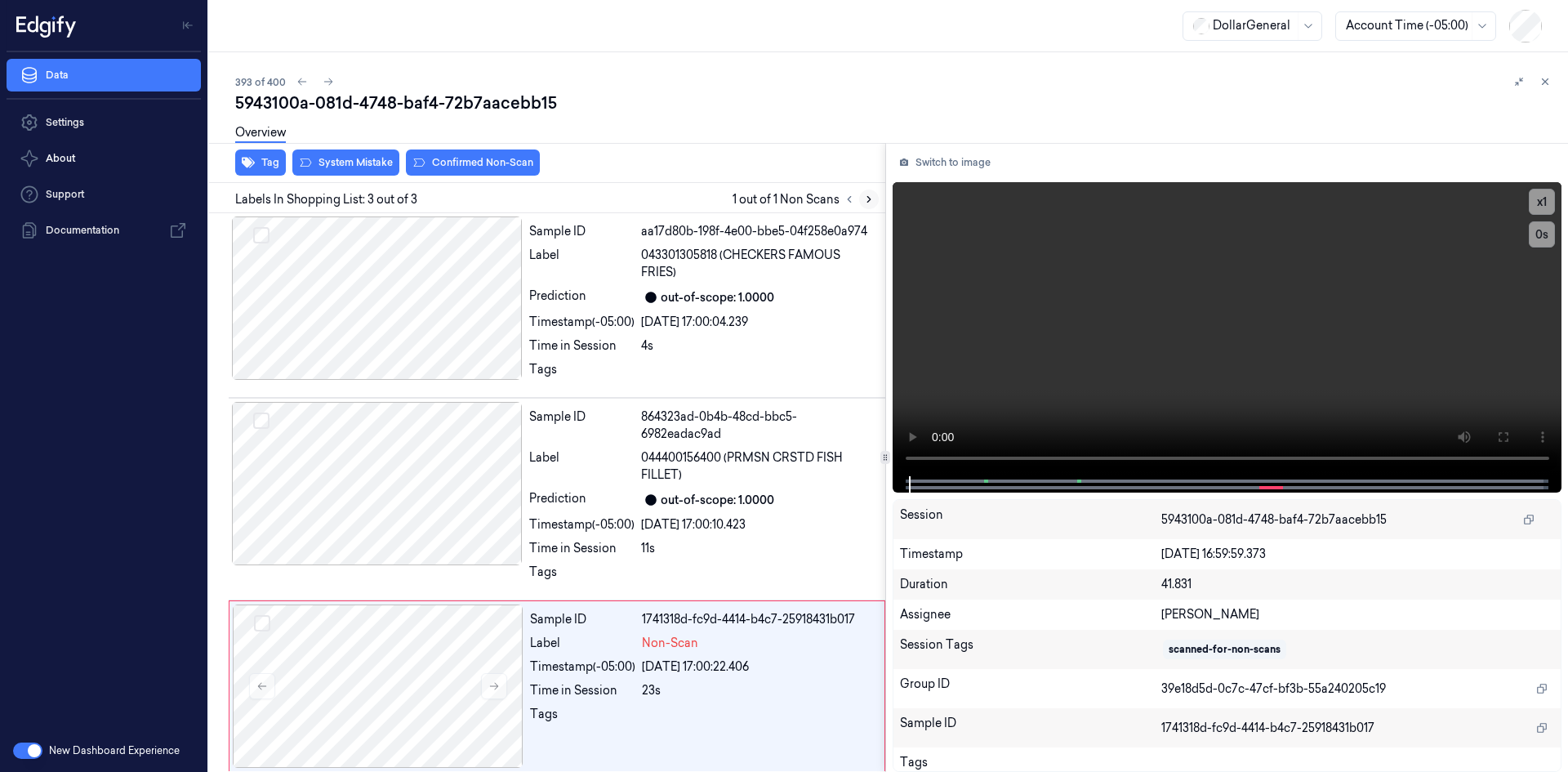
scroll to position [6, 0]
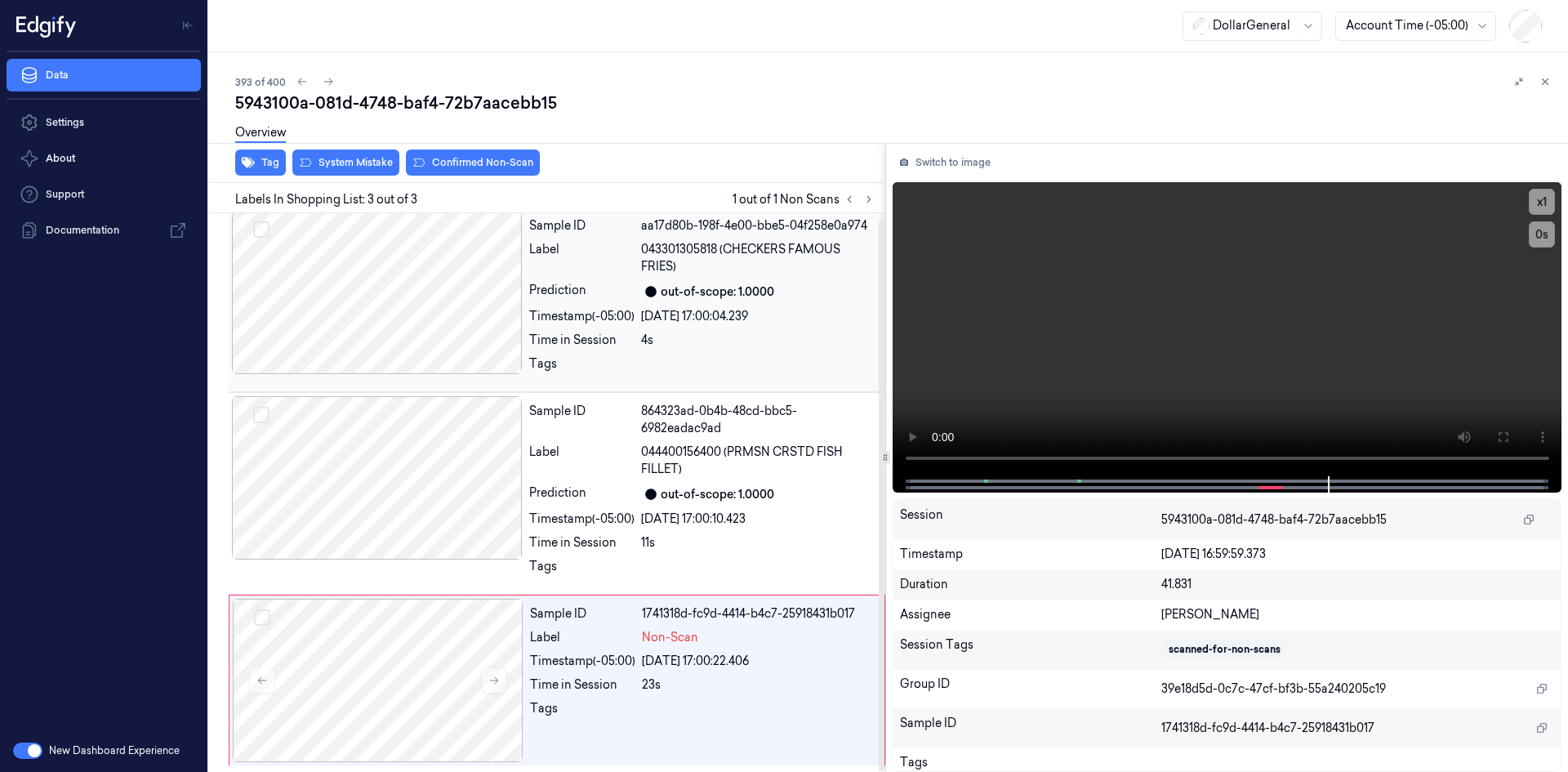
click at [671, 308] on div "29/08/2025 17:00:04.239" at bounding box center [758, 317] width 235 height 17
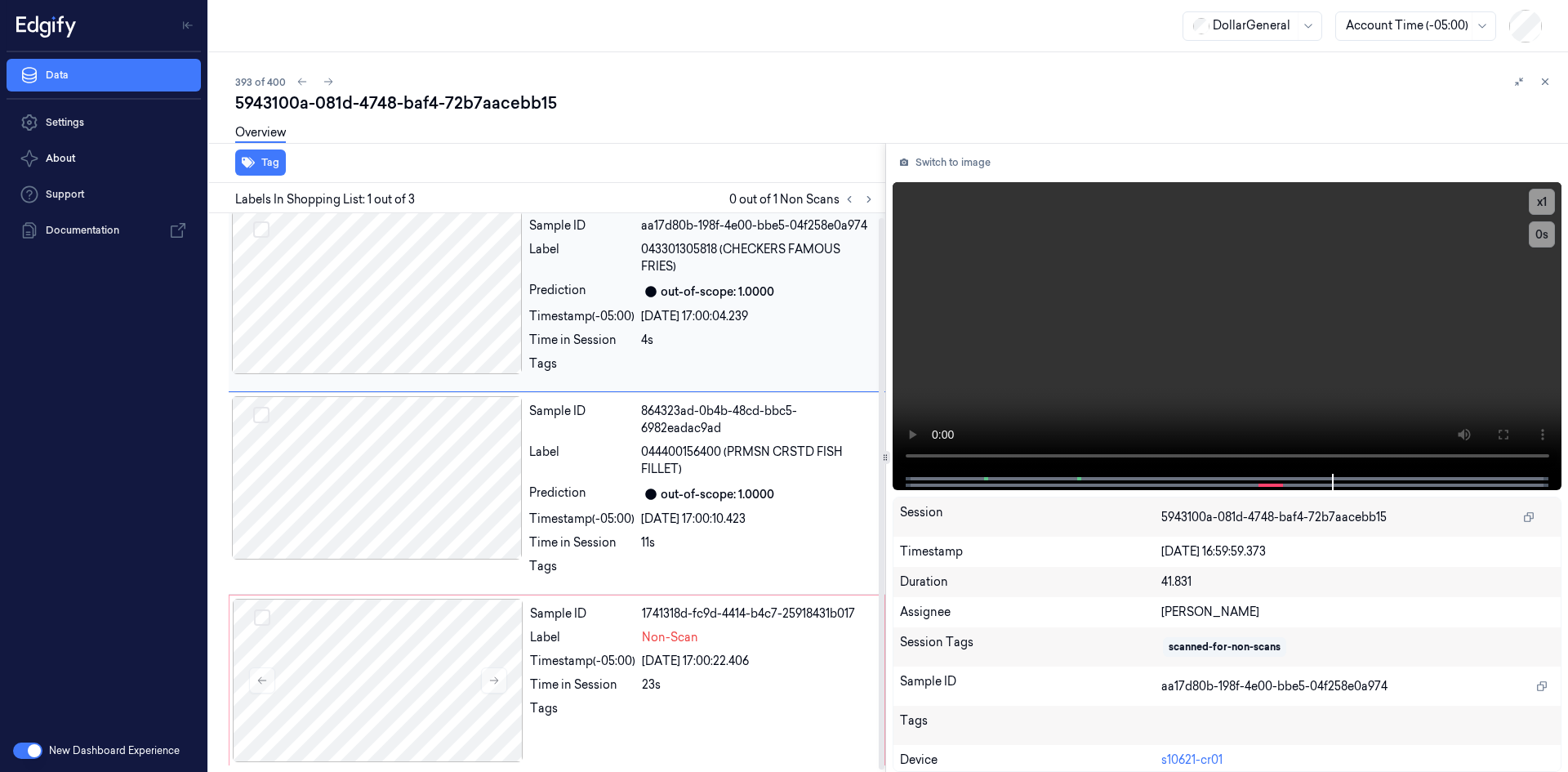
scroll to position [0, 0]
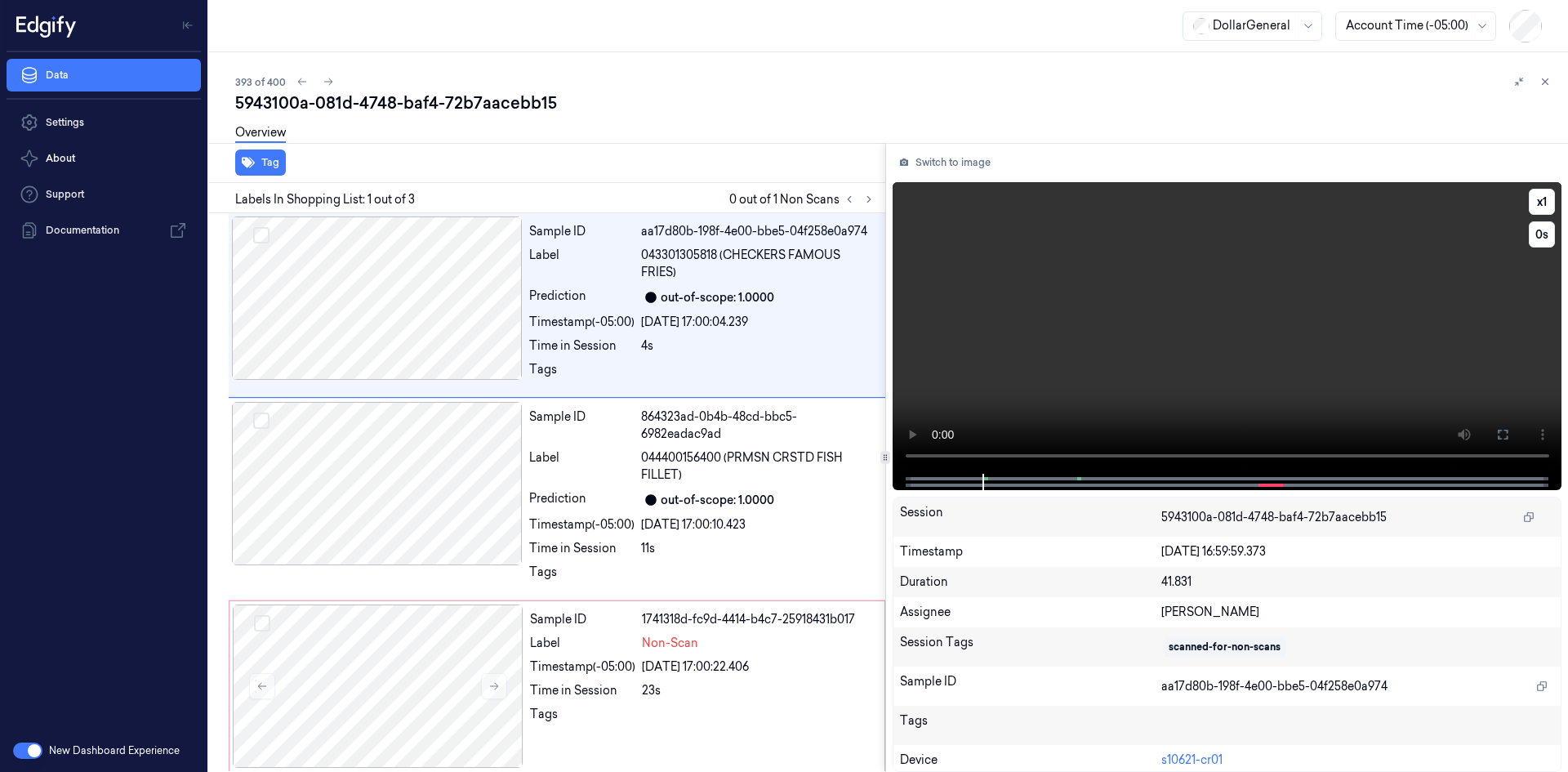
click at [1020, 320] on video at bounding box center [1227, 328] width 670 height 292
click at [683, 675] on div "Sample ID 1741318d-fc9d-4414-b4c7-25918431b017 Label Non-Scan Timestamp (-05:00…" at bounding box center [703, 686] width 358 height 163
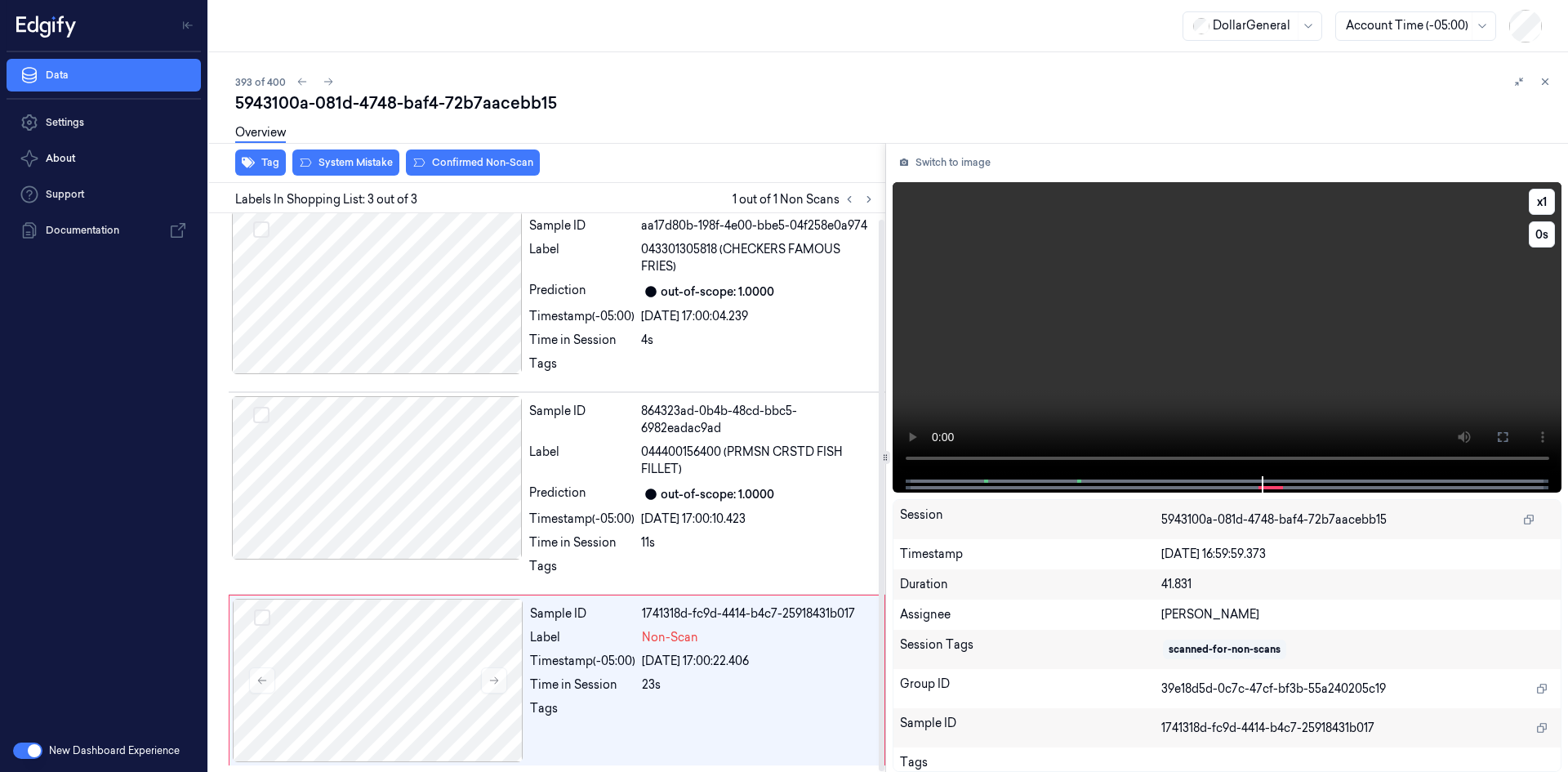
click at [995, 386] on video at bounding box center [1227, 330] width 670 height 294
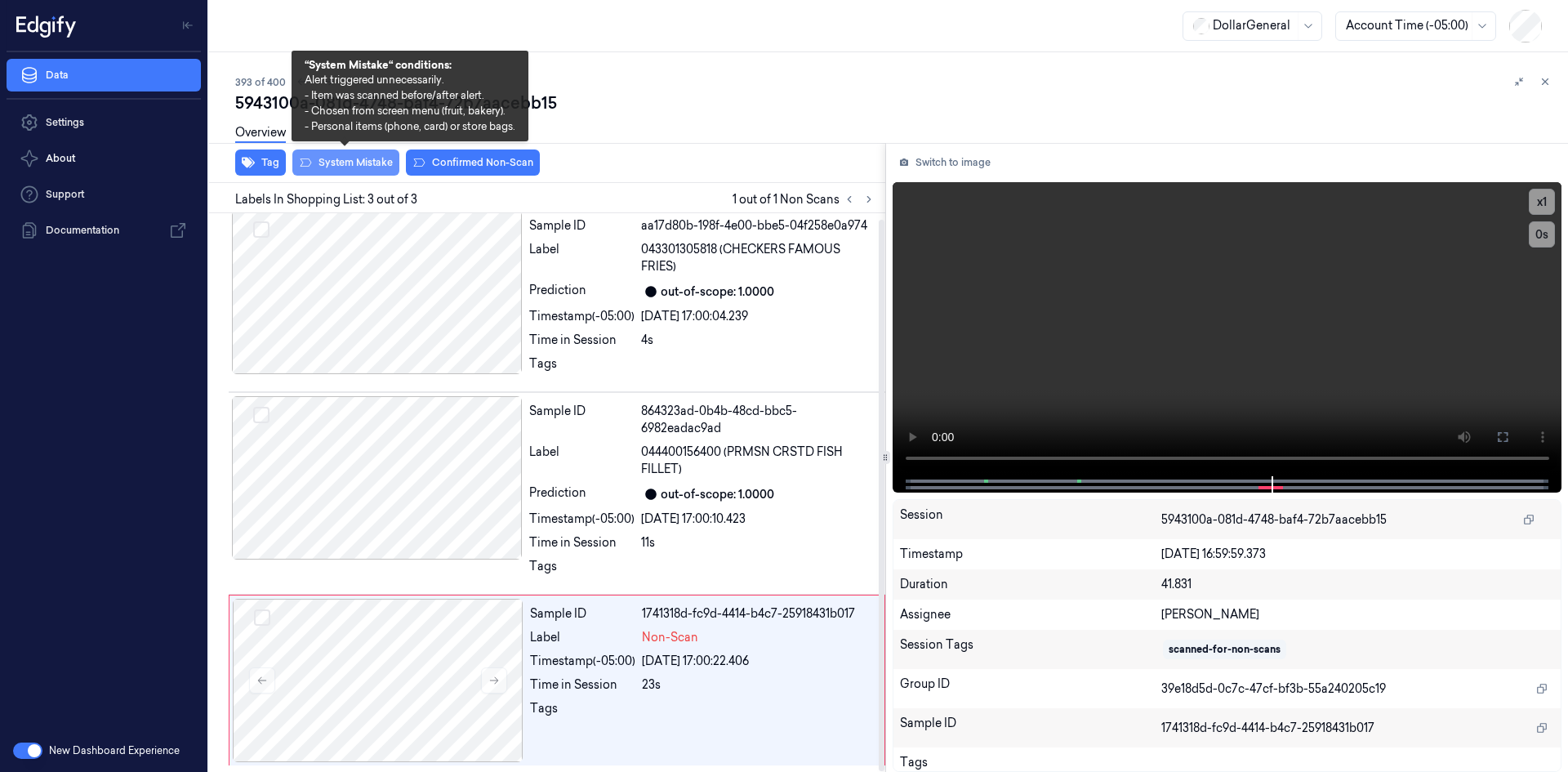
click at [361, 169] on button "System Mistake" at bounding box center [346, 163] width 107 height 27
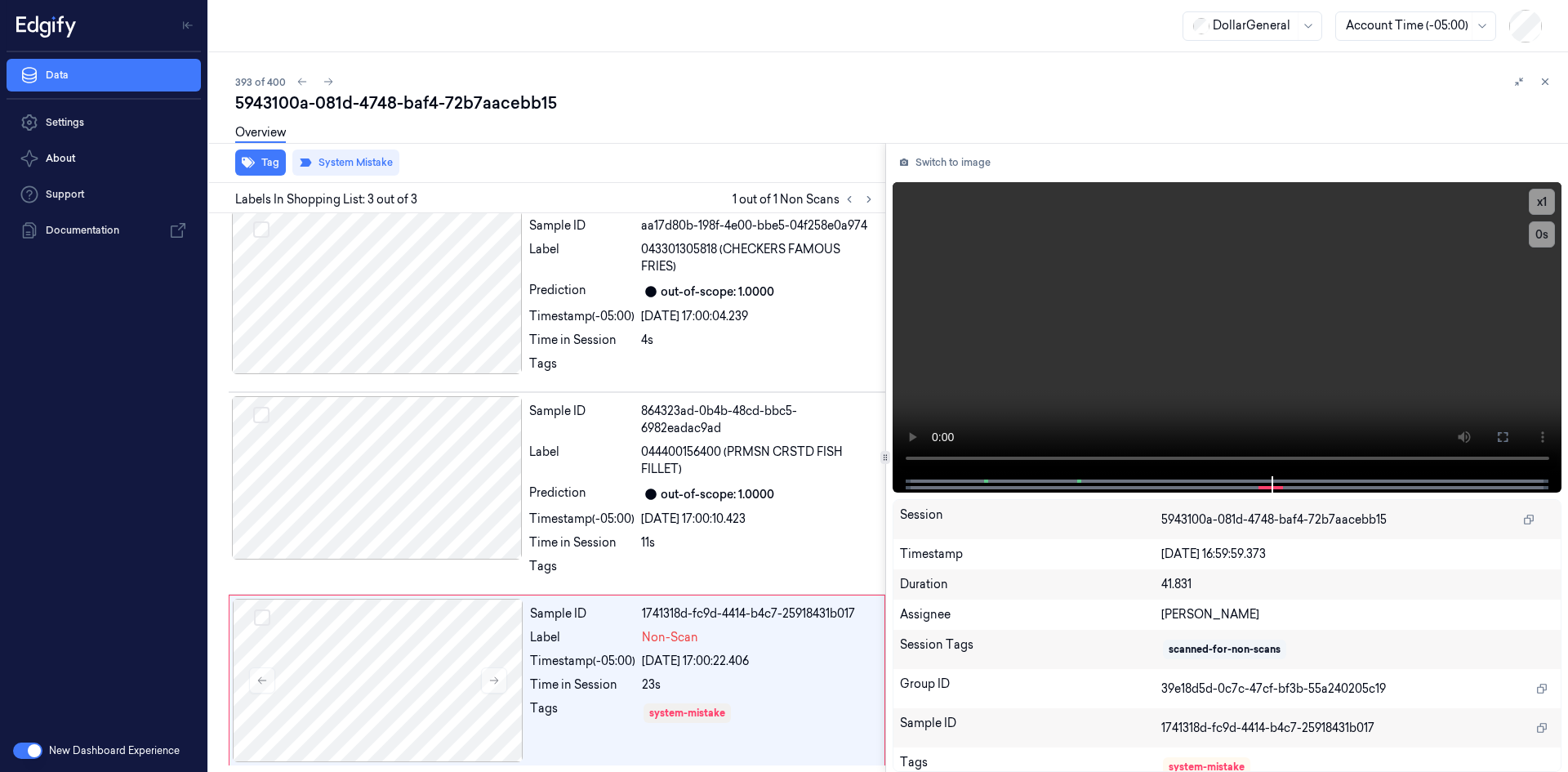
click at [671, 128] on div "Overview" at bounding box center [895, 135] width 1320 height 42
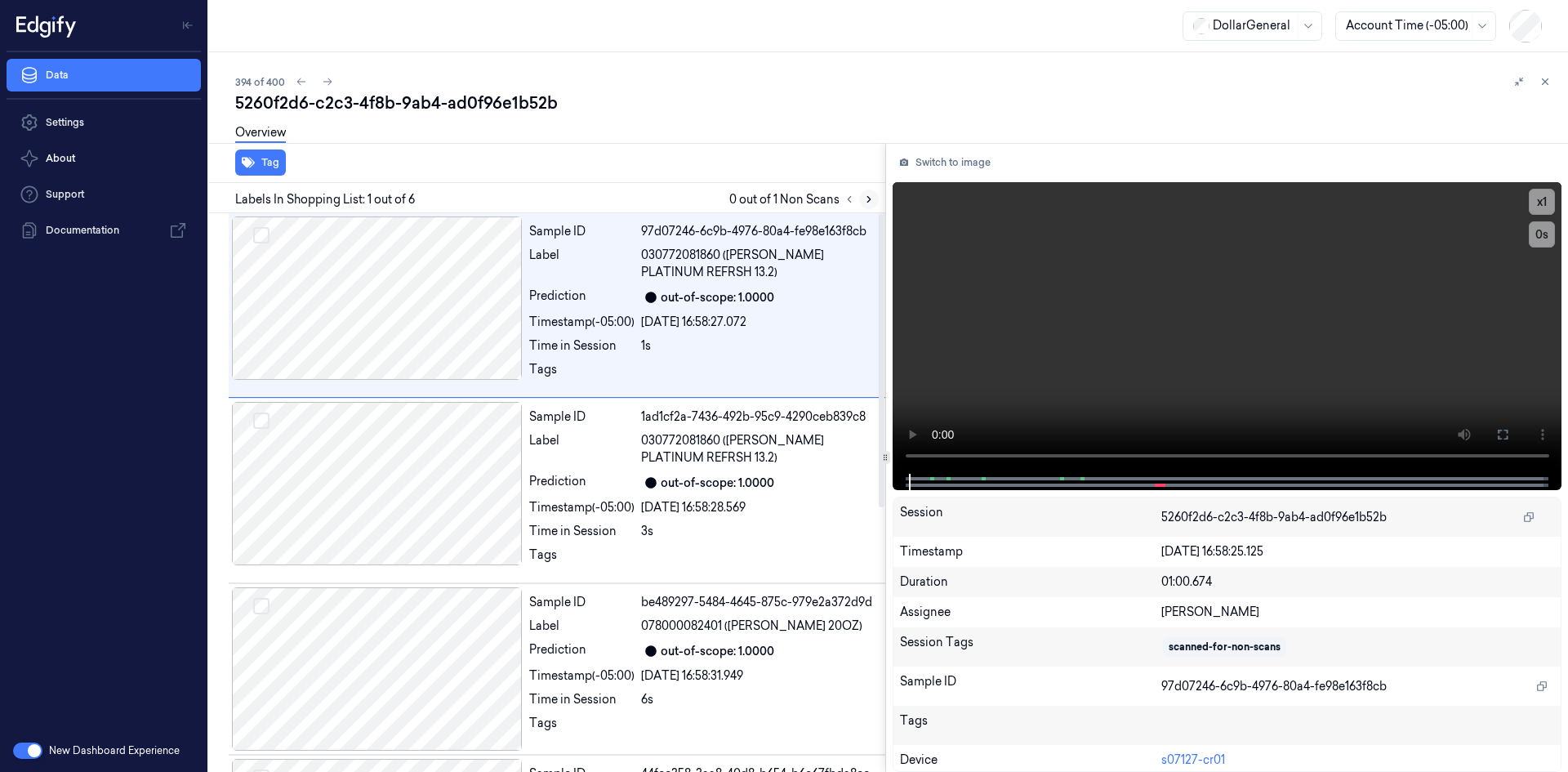
click at [873, 193] on button at bounding box center [869, 199] width 20 height 20
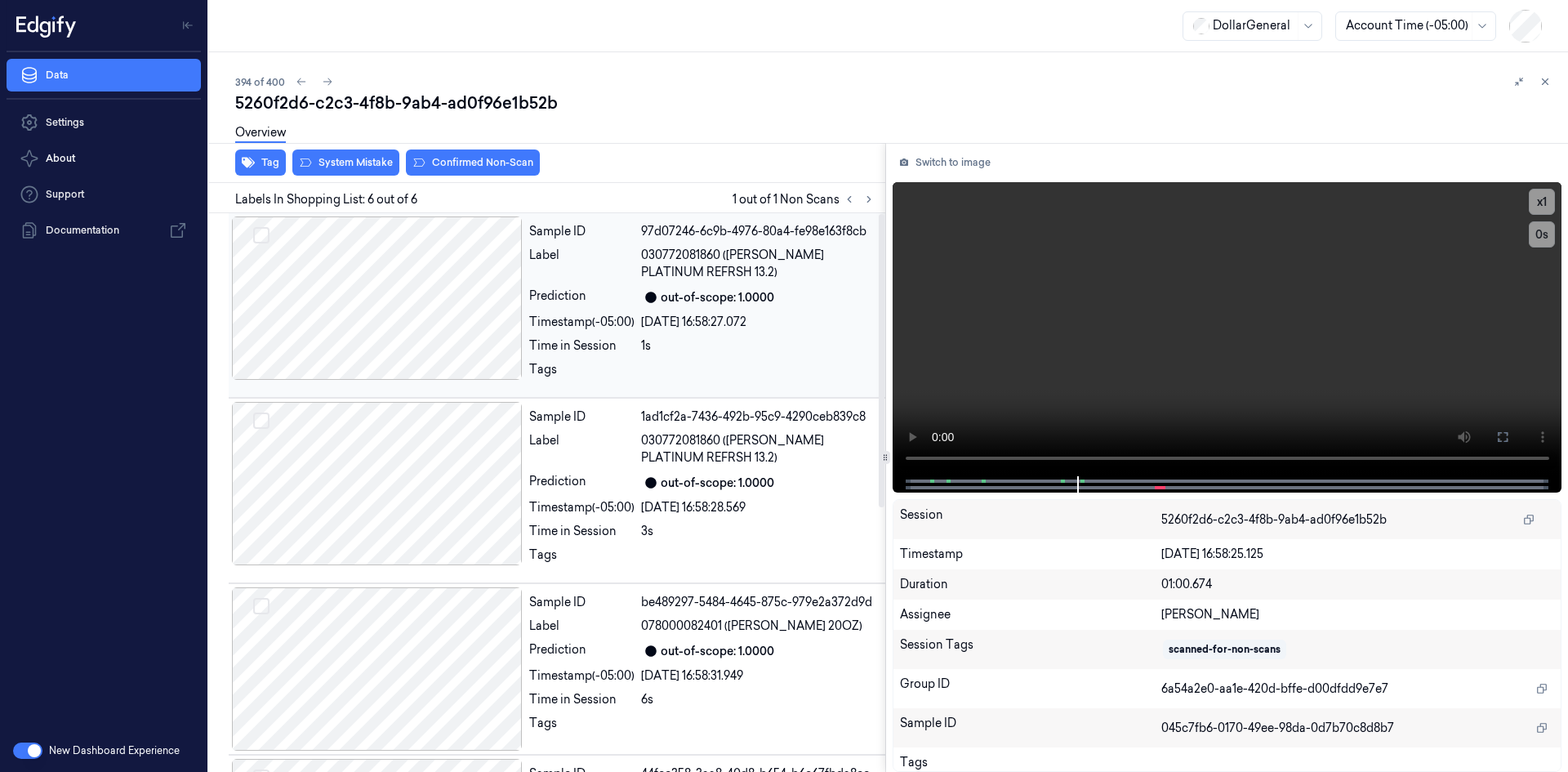
click at [641, 311] on div "Sample ID 97d07246-6c9b-4976-80a4-fe98e163f8cb Label 030772081860 (DAWN PLATINU…" at bounding box center [703, 305] width 359 height 177
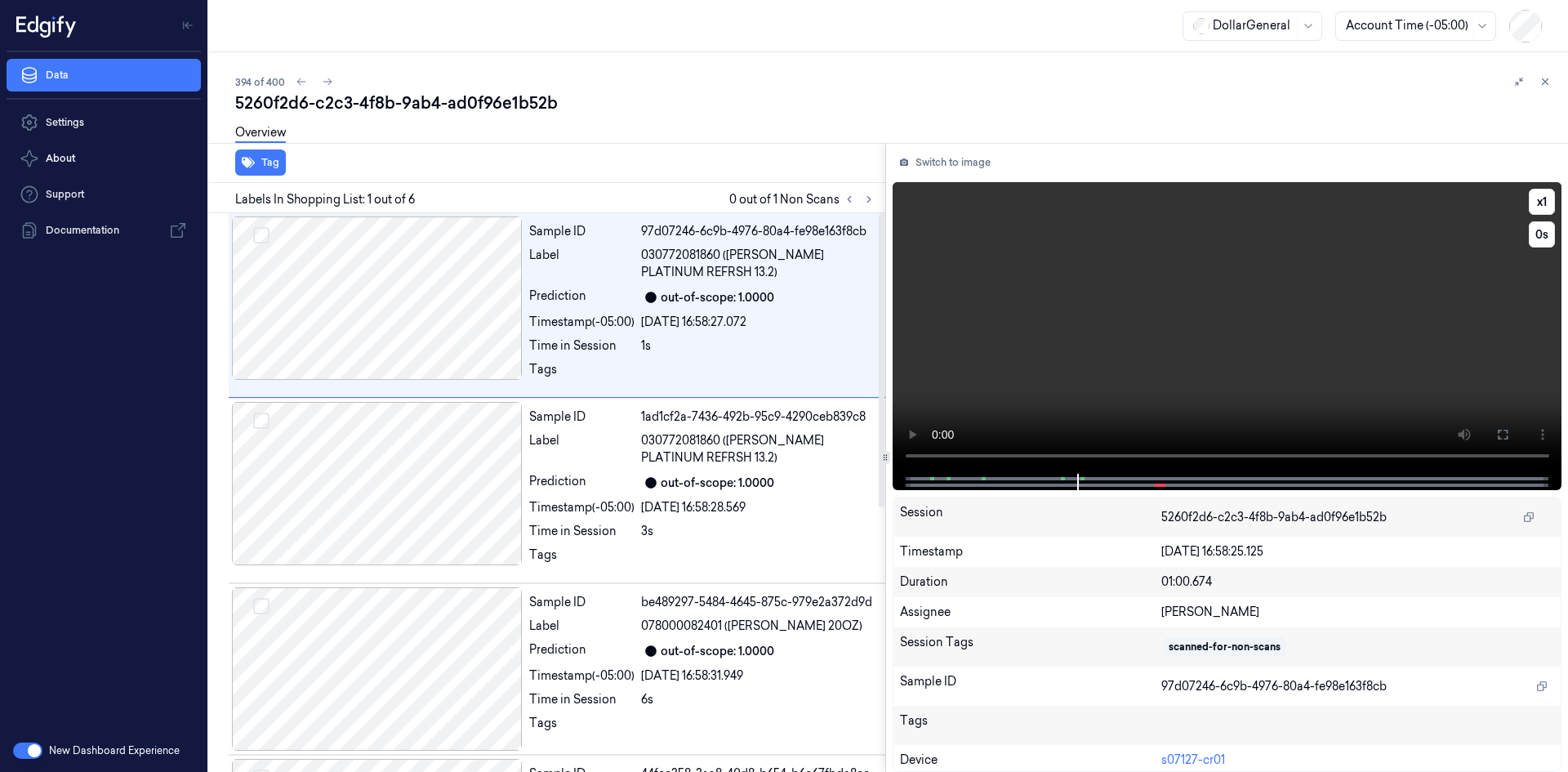
click at [1102, 300] on video at bounding box center [1227, 328] width 670 height 292
click at [725, 508] on div "29/08/2025 16:58:28.569" at bounding box center [758, 508] width 235 height 17
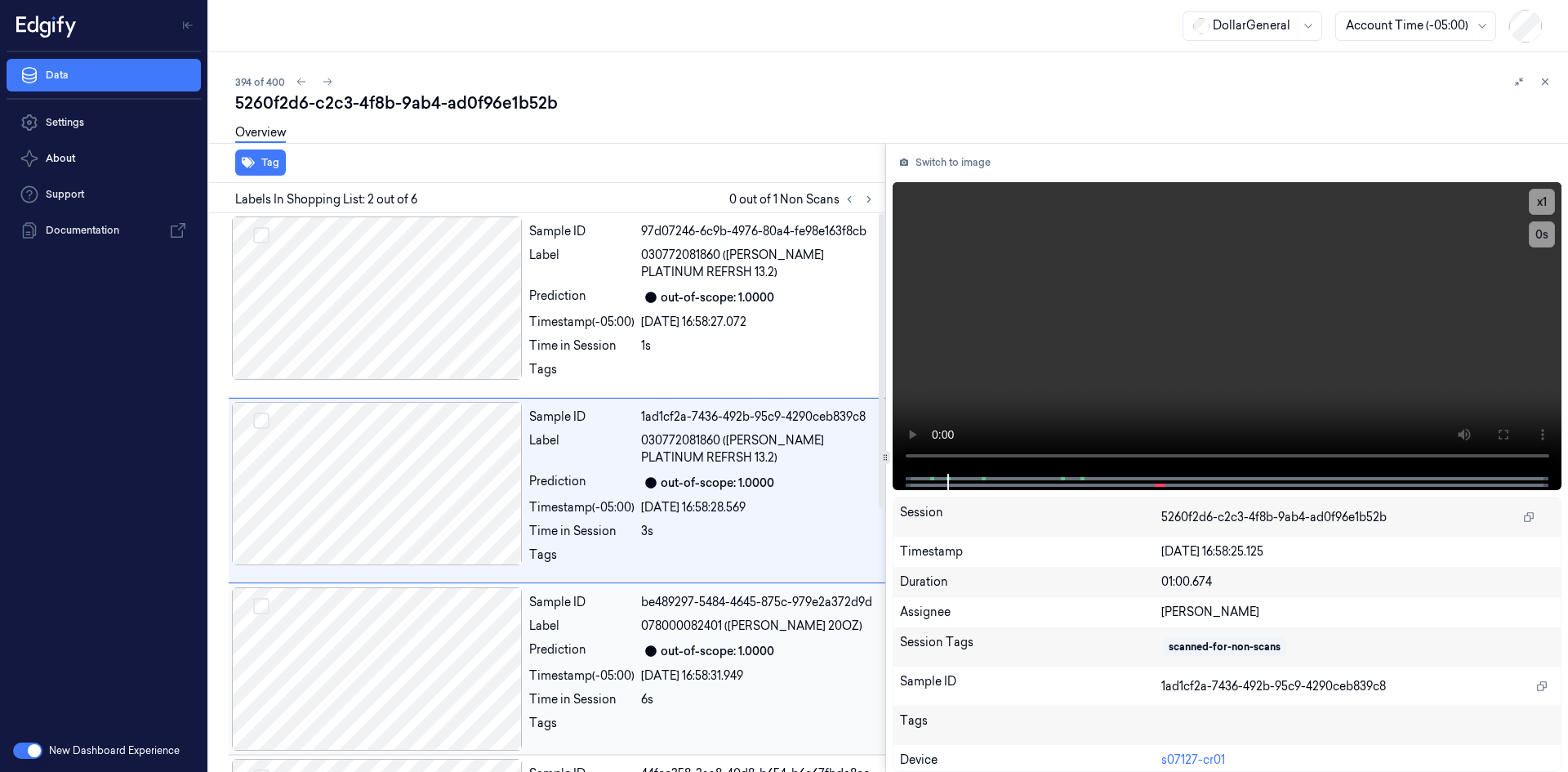
click at [701, 603] on div "be489297-5484-4645-875c-979e2a372d9d" at bounding box center [758, 603] width 235 height 17
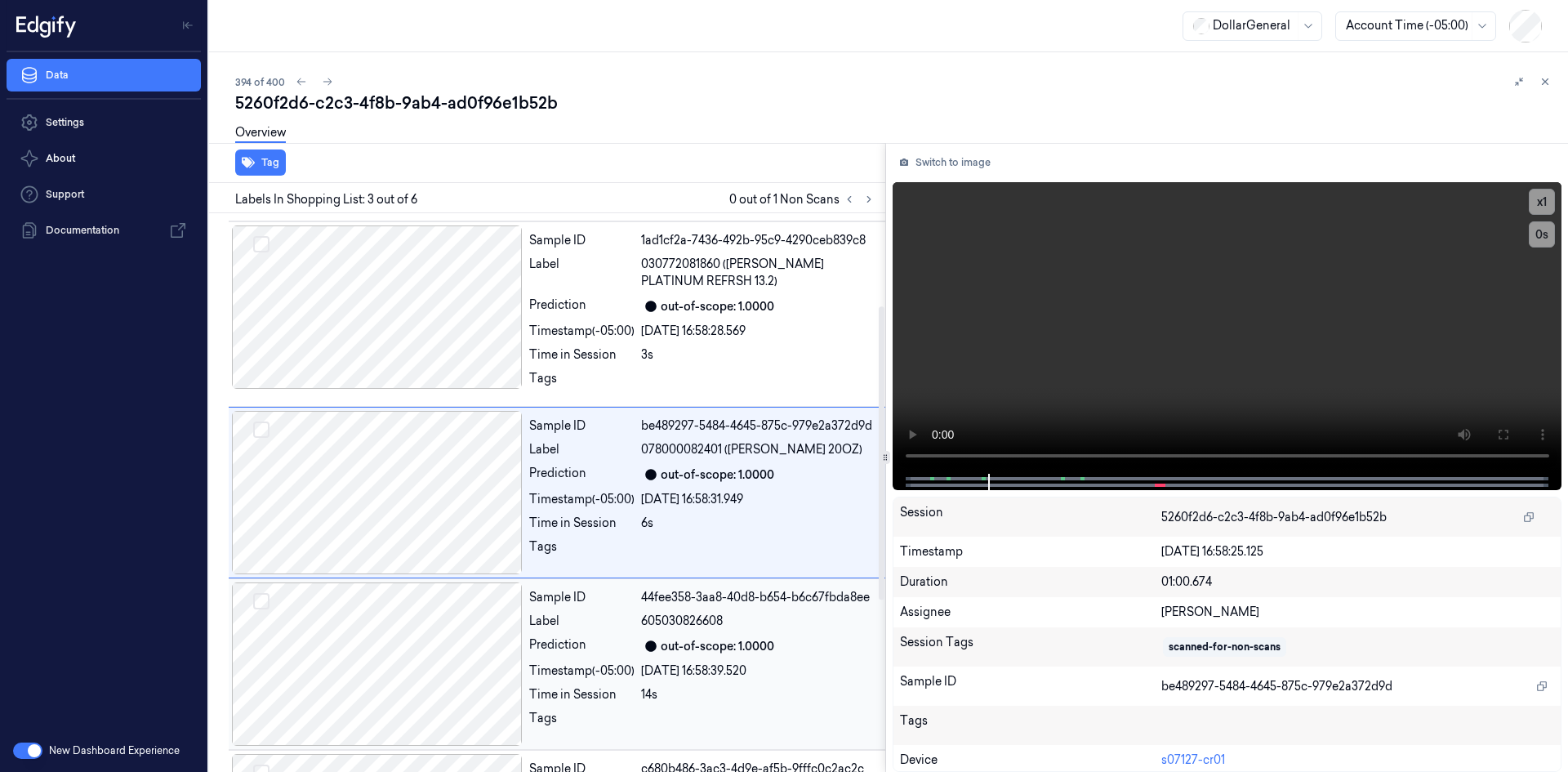
click at [707, 617] on span "605030826608" at bounding box center [681, 621] width 81 height 17
click at [725, 630] on div "Sample ID c680b486-3ac3-4d9e-af5b-9fffc0c2ac2c Label 605030826721 Prediction ou…" at bounding box center [703, 663] width 359 height 163
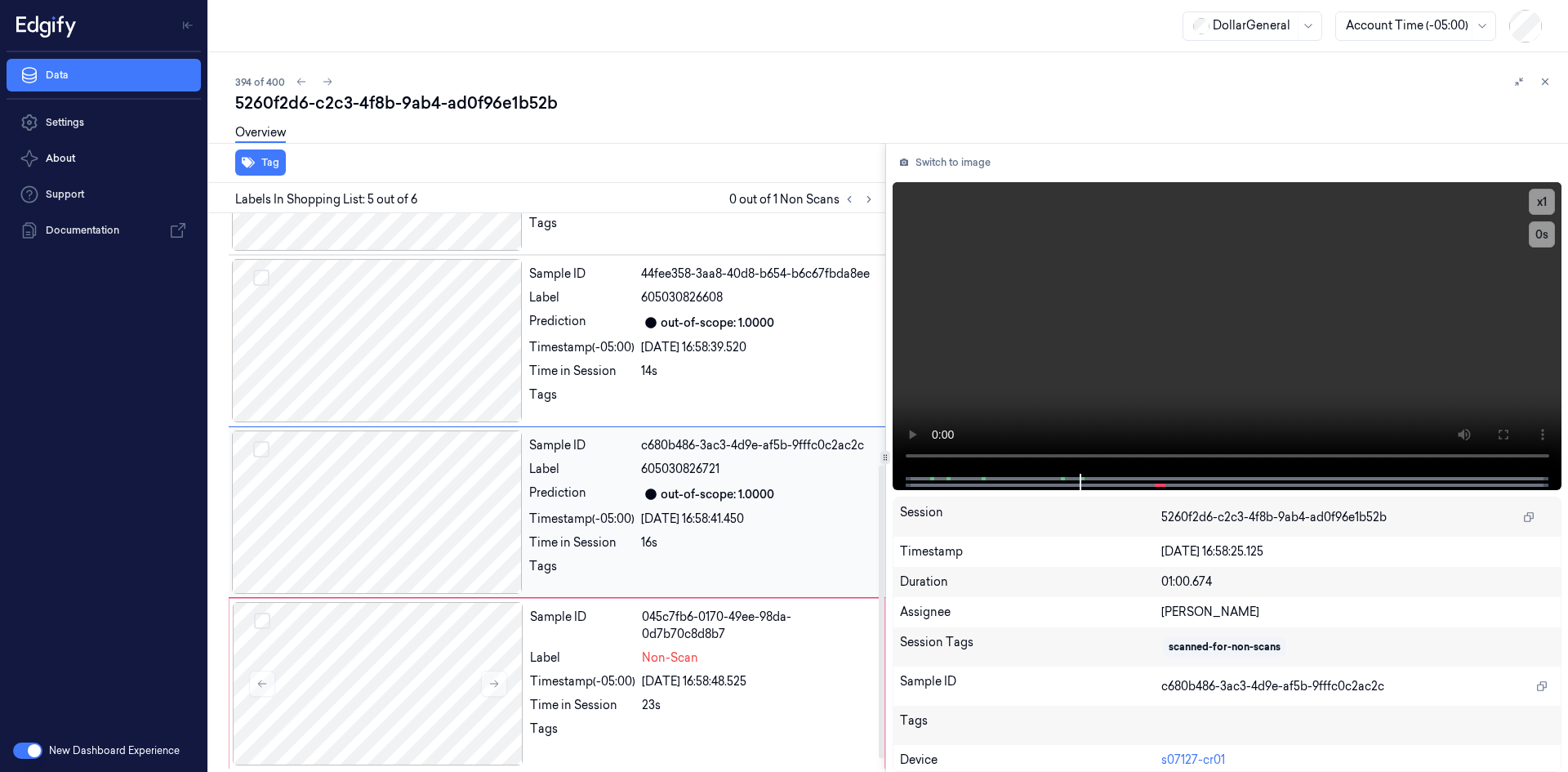
scroll to position [503, 0]
click at [725, 630] on div "045c7fb6-0170-49ee-98da-0d7b70c8d8b7" at bounding box center [758, 622] width 233 height 34
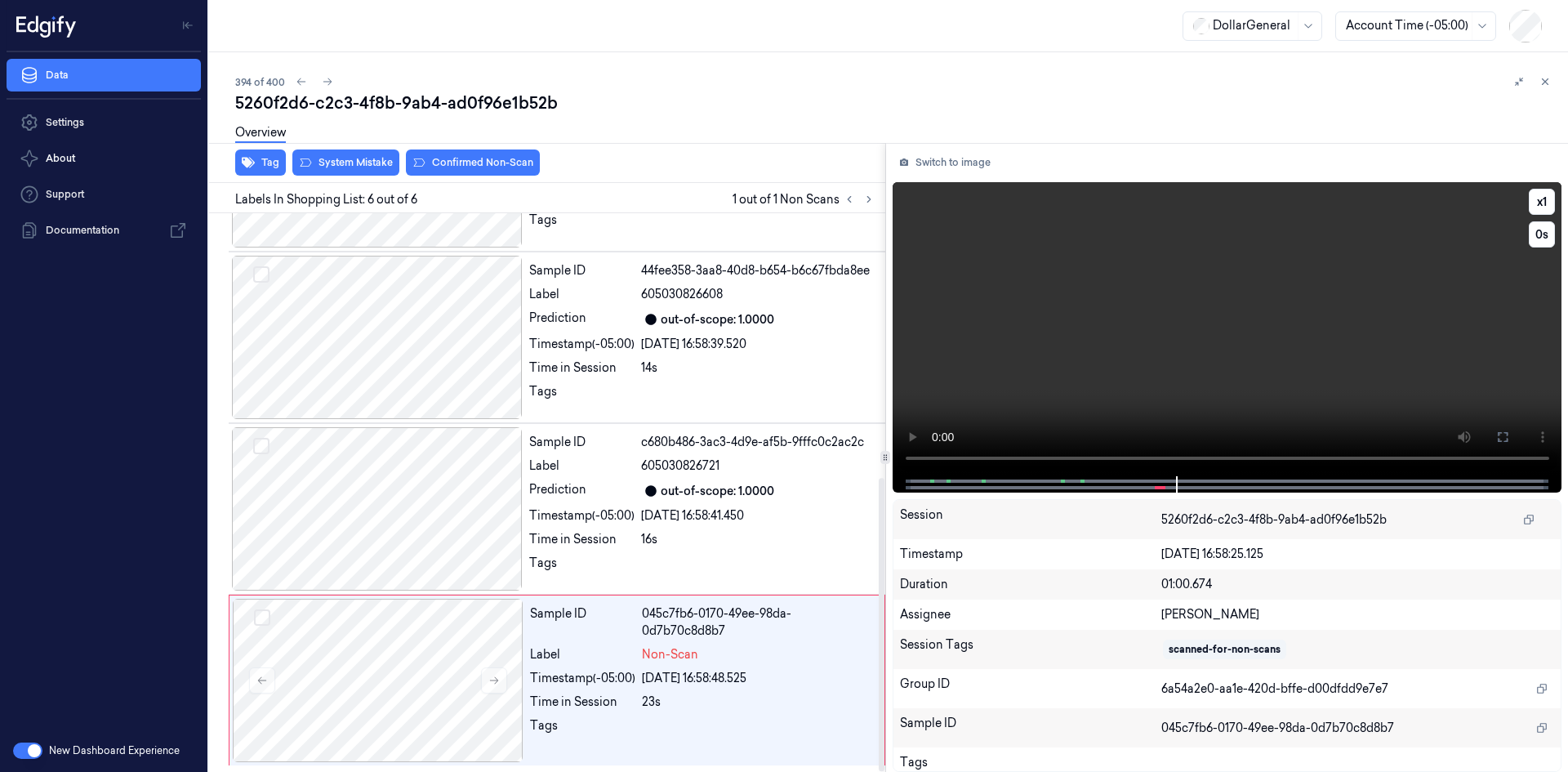
click at [1078, 332] on video at bounding box center [1227, 330] width 670 height 294
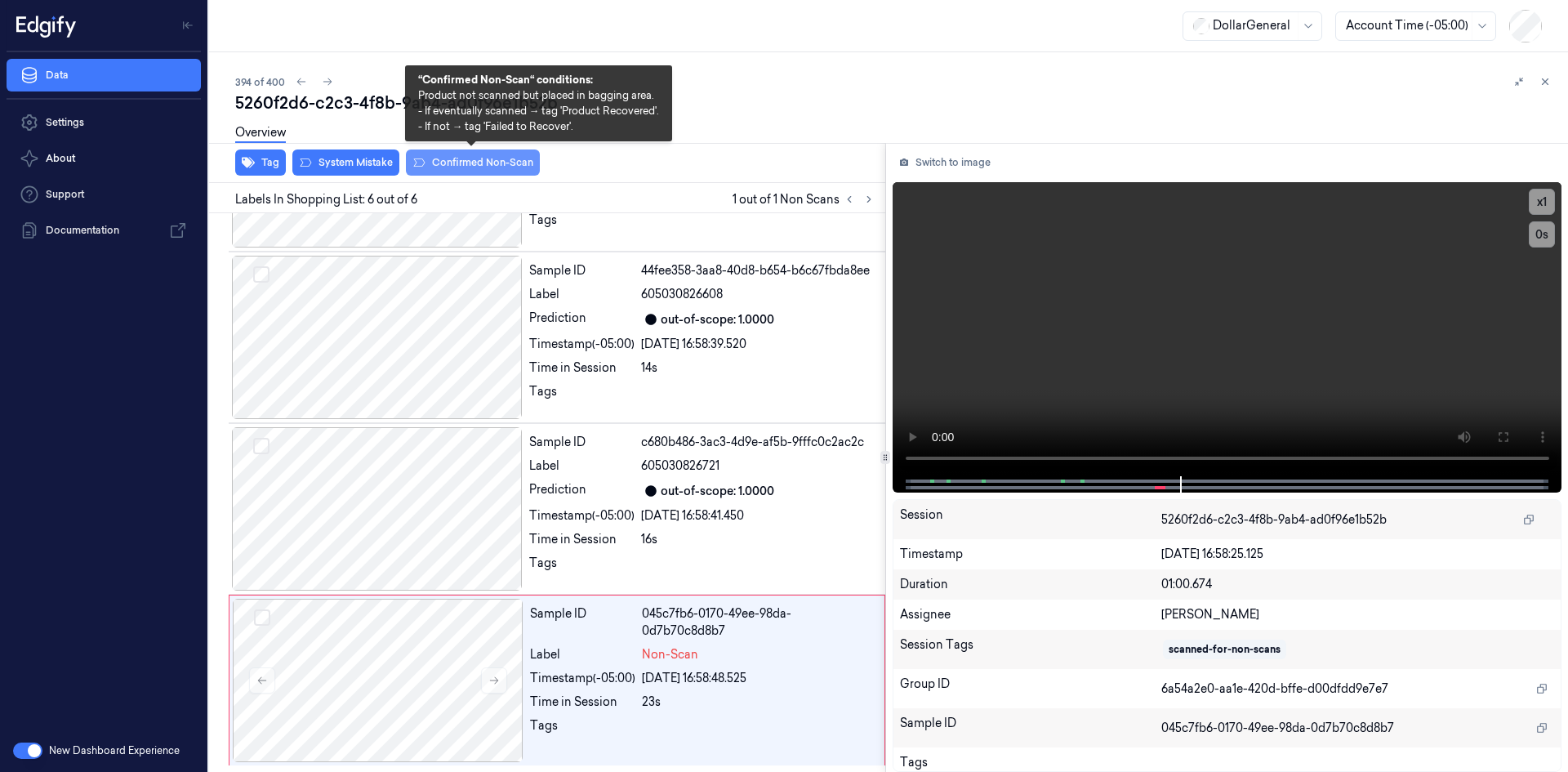
click at [455, 165] on button "Confirmed Non-Scan" at bounding box center [472, 163] width 134 height 27
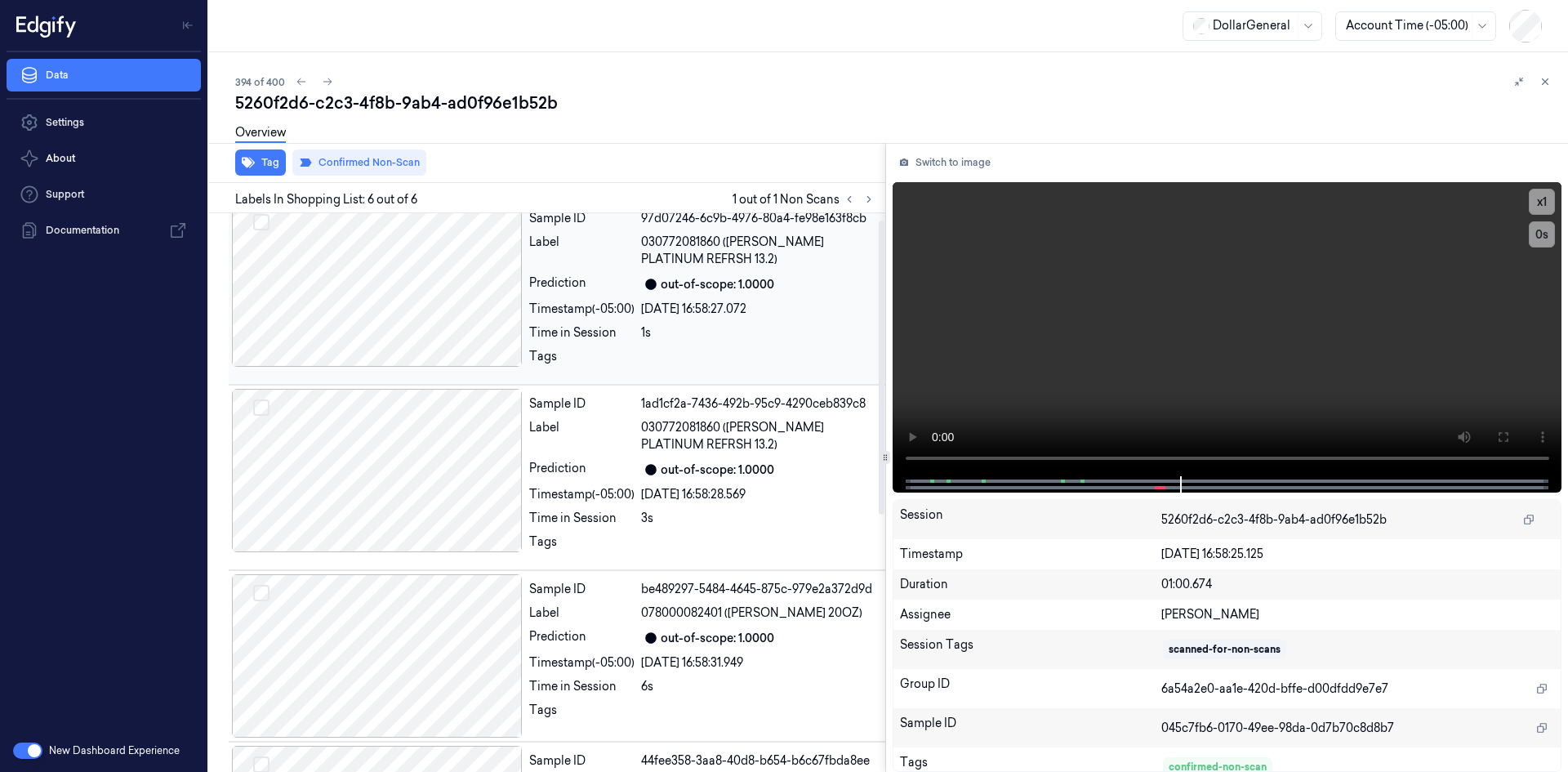
scroll to position [0, 0]
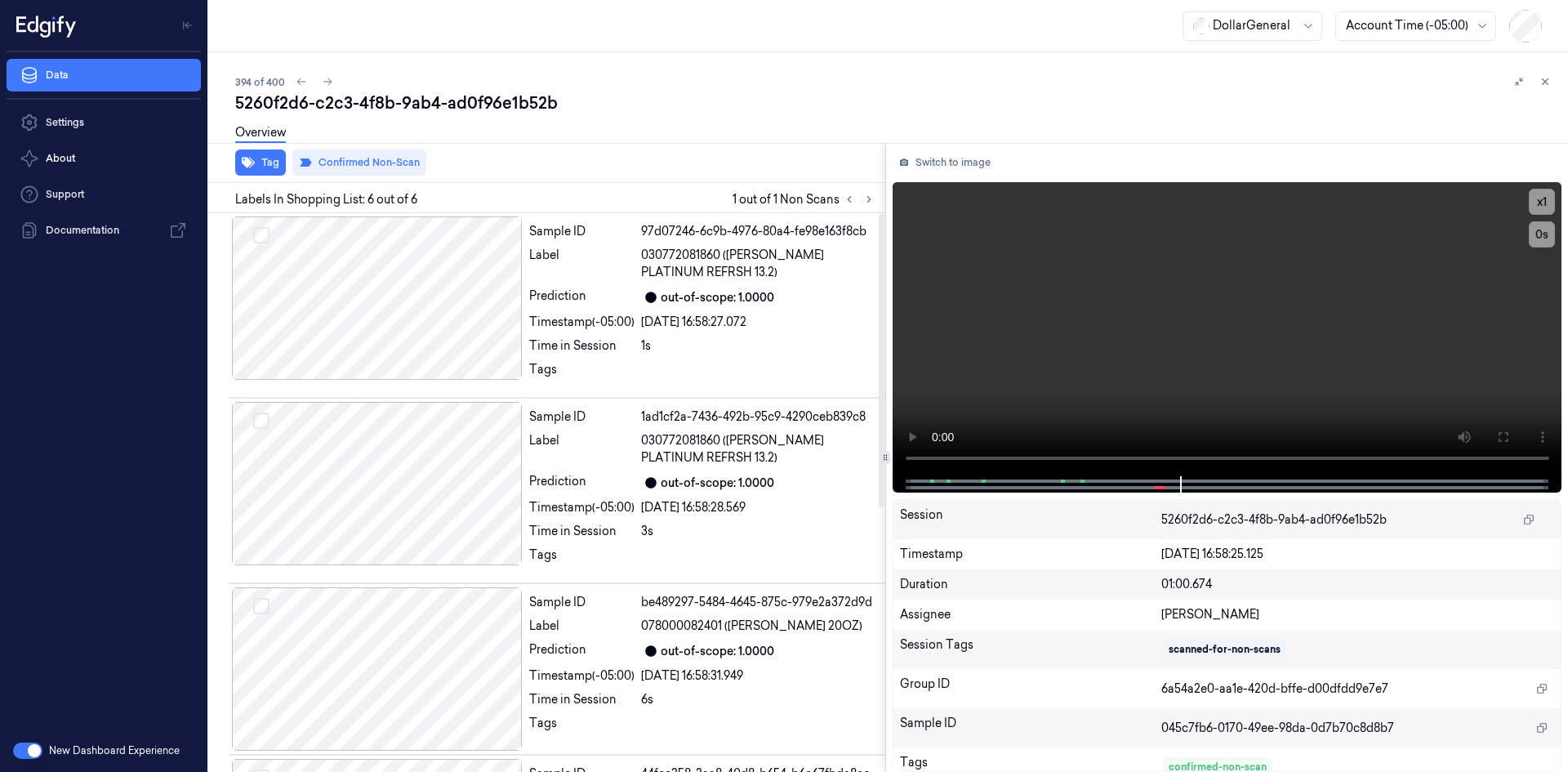
click at [601, 177] on div "Tag Confirmed Non-Scan" at bounding box center [544, 163] width 683 height 40
click at [734, 134] on div "Overview" at bounding box center [895, 135] width 1320 height 42
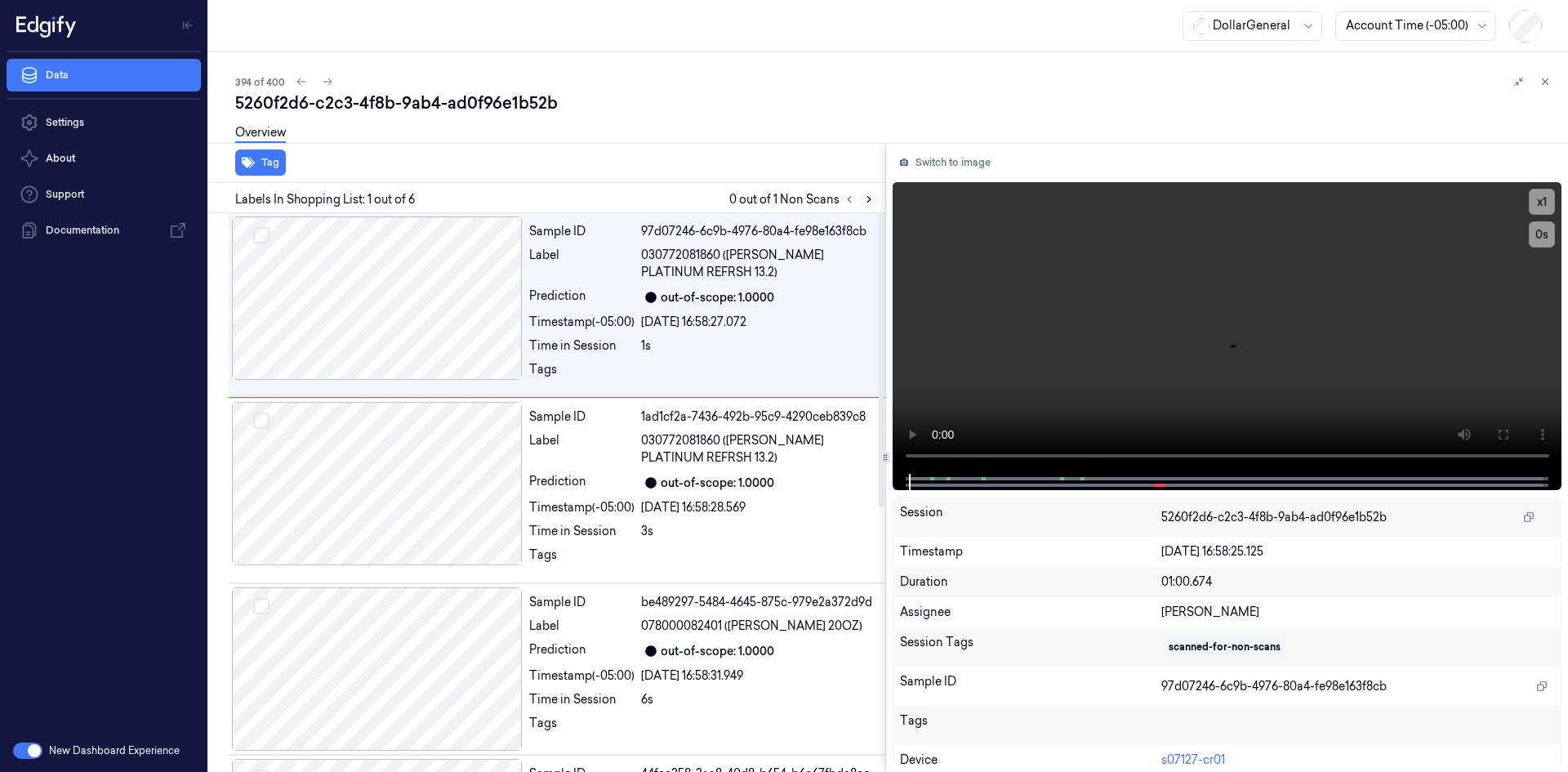
click at [865, 203] on icon at bounding box center [869, 199] width 11 height 11
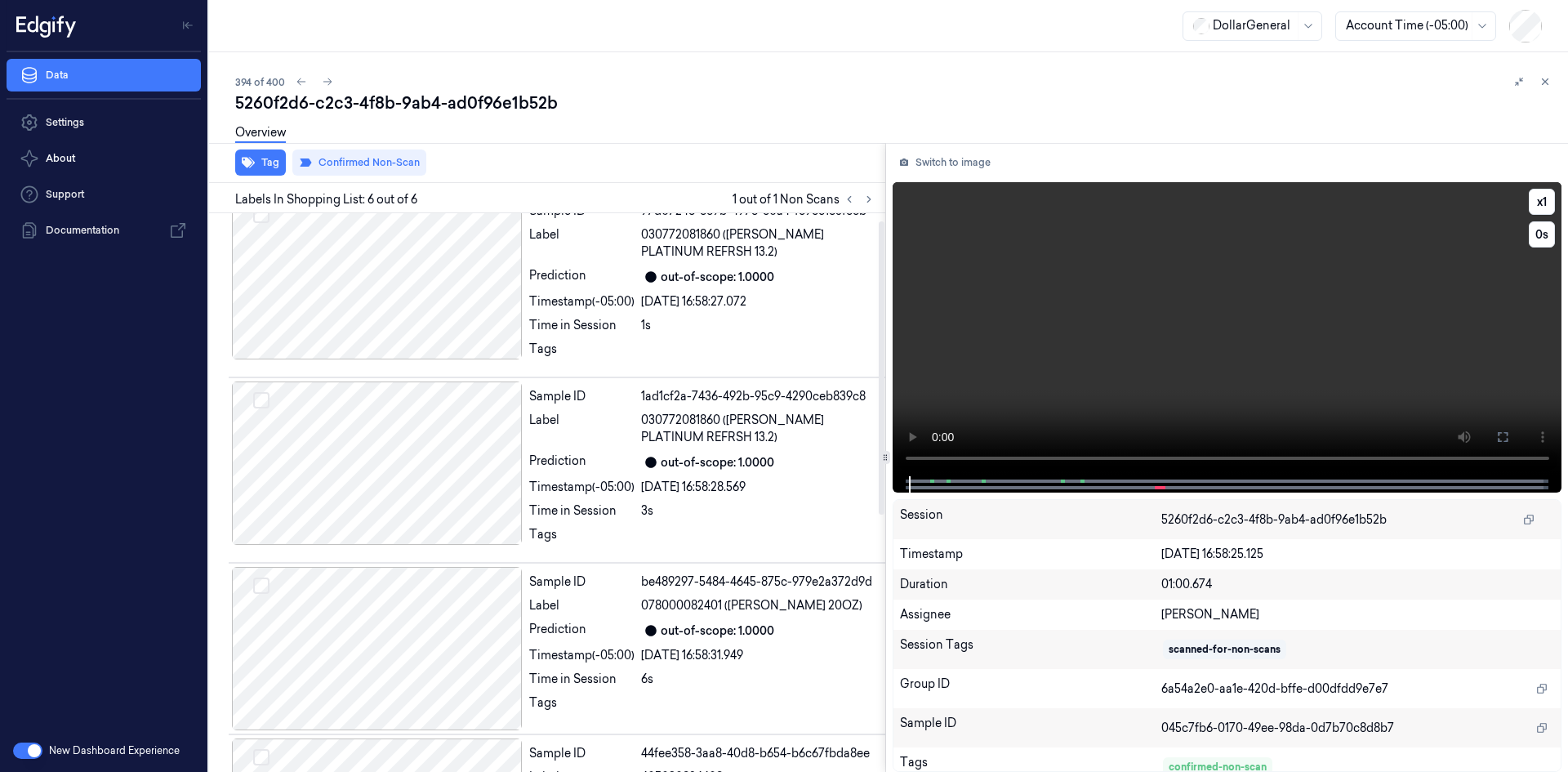
scroll to position [13, 0]
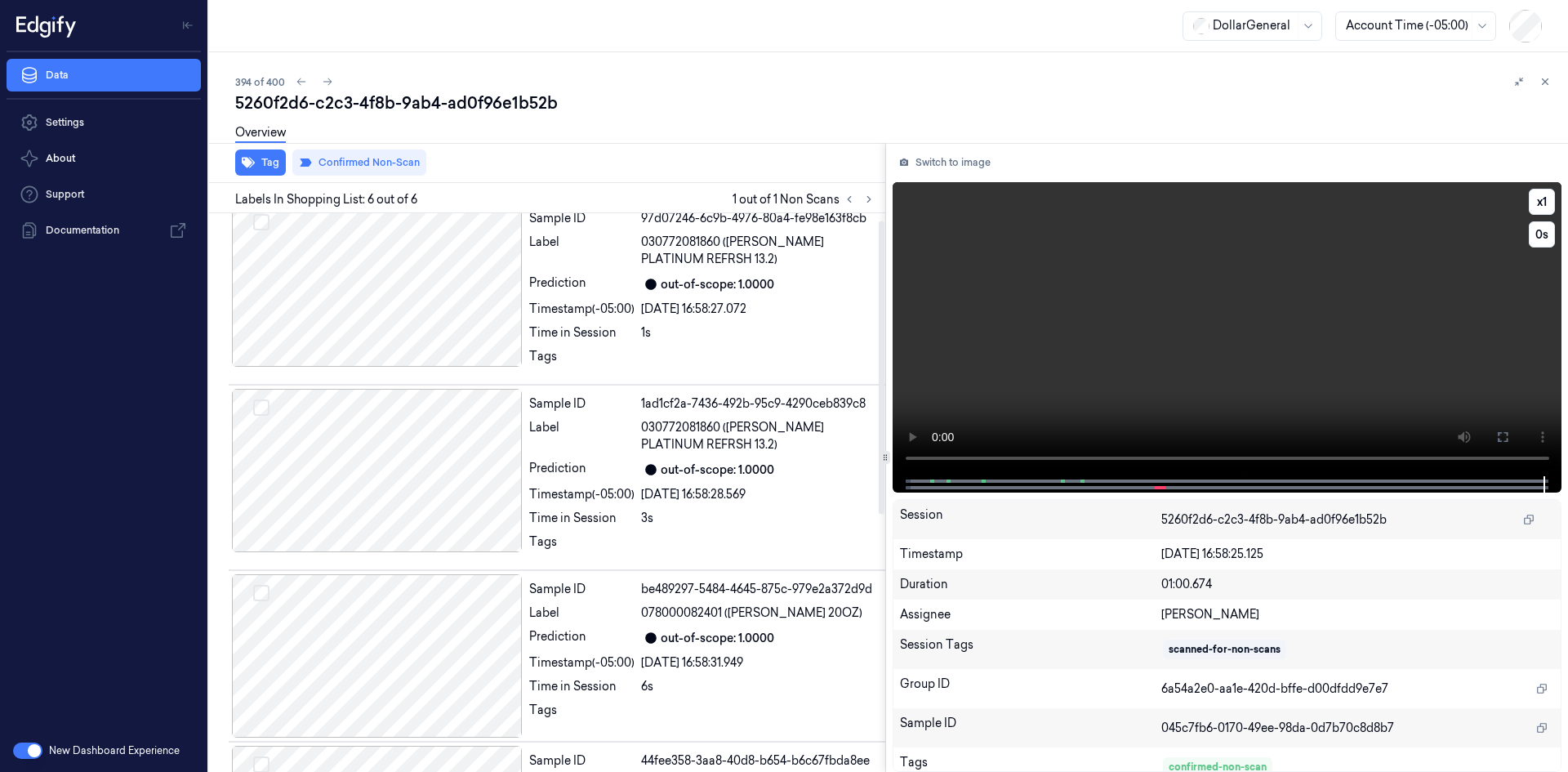
click at [902, 457] on video at bounding box center [1227, 330] width 670 height 294
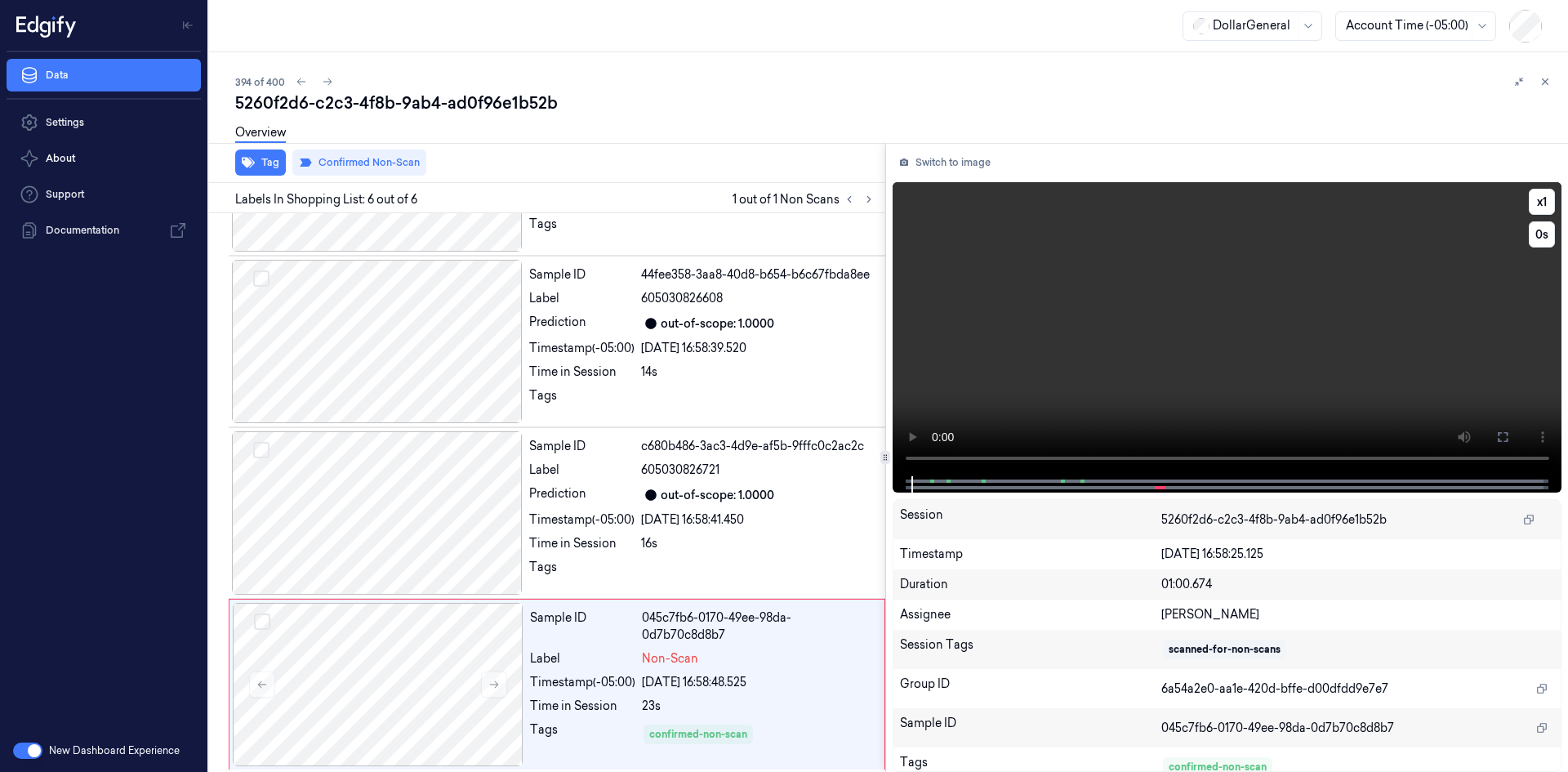
scroll to position [503, 0]
click at [1024, 295] on video at bounding box center [1227, 330] width 670 height 294
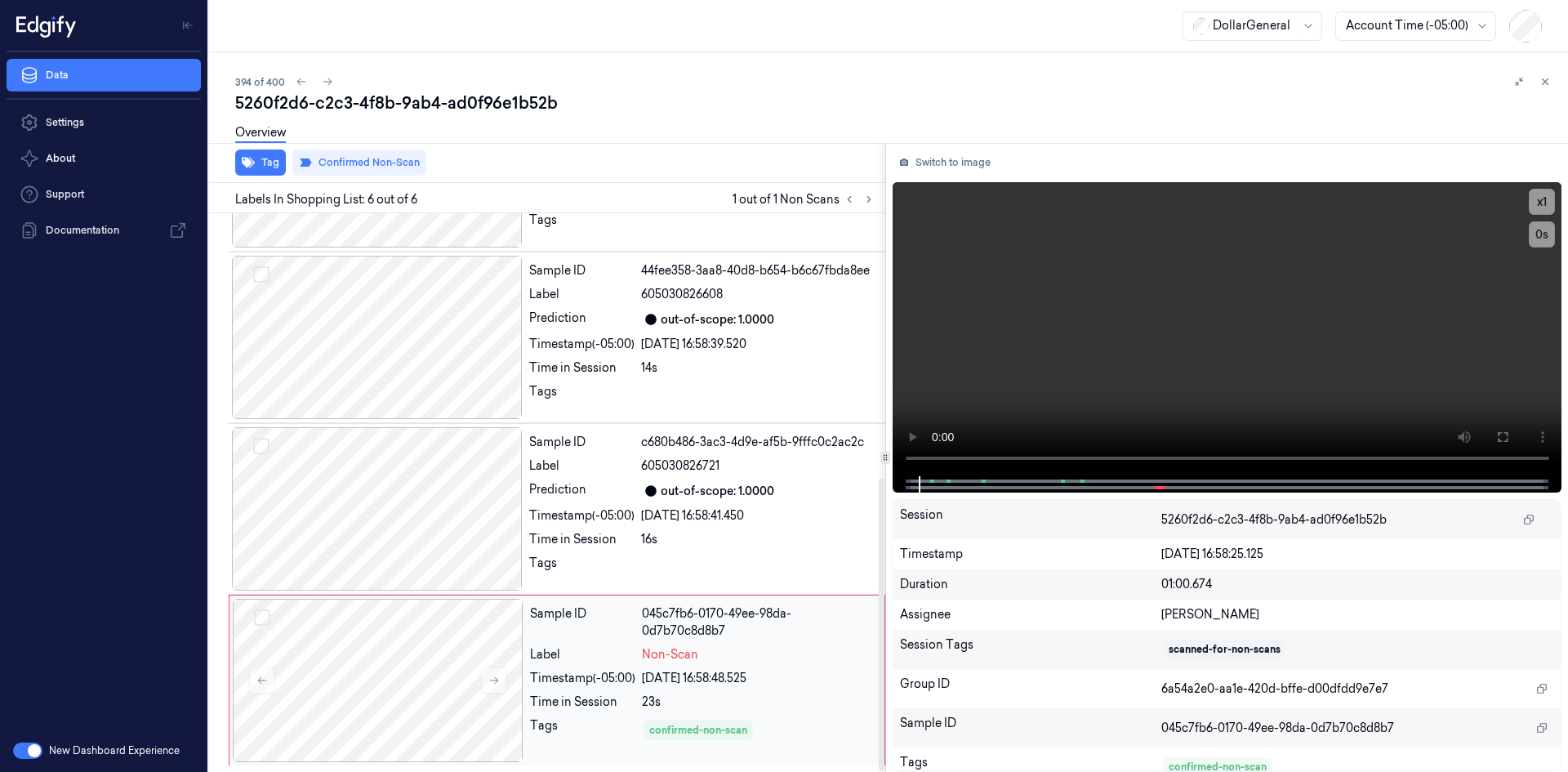
click at [547, 653] on div "Label" at bounding box center [582, 655] width 105 height 17
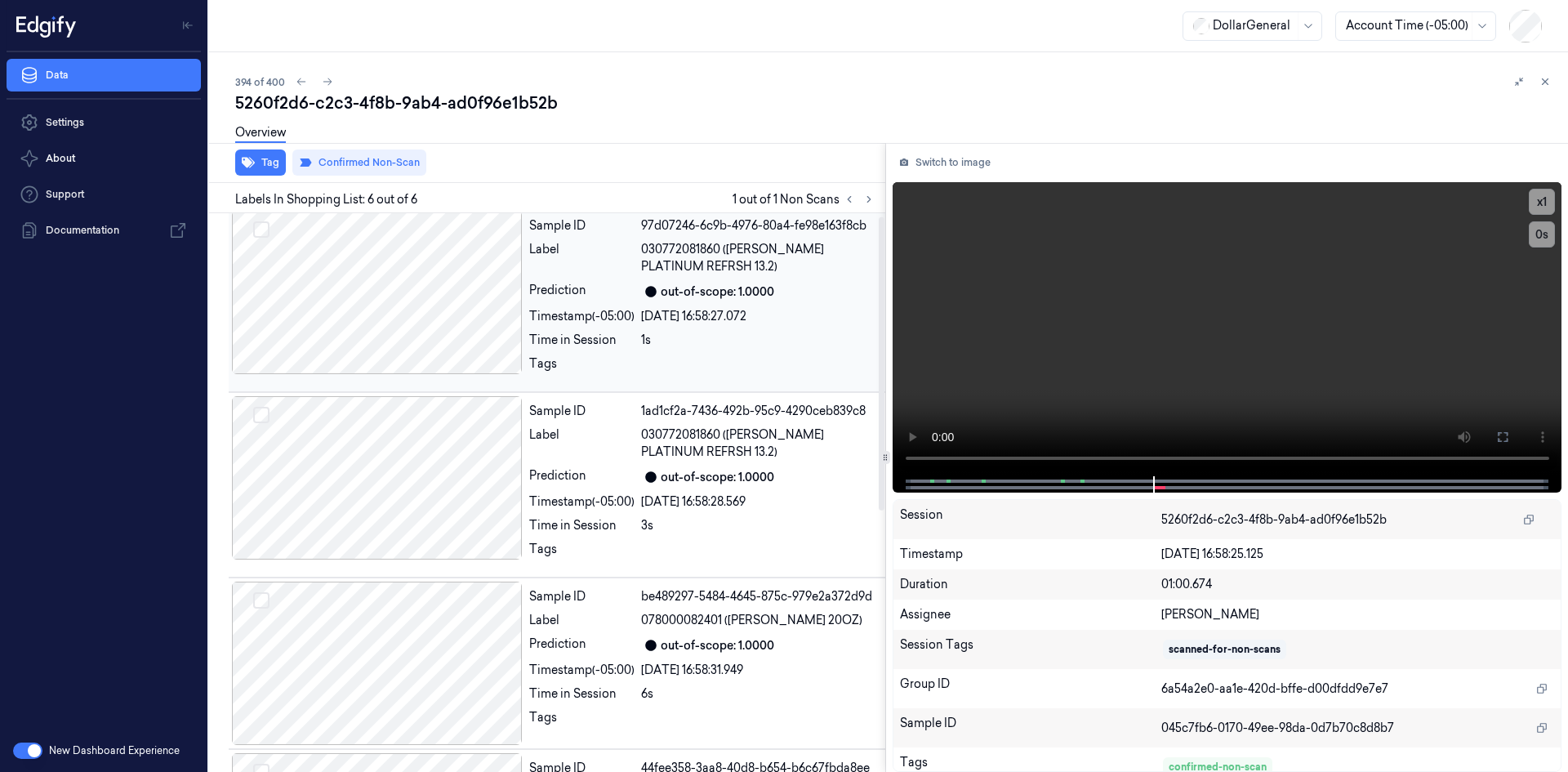
scroll to position [0, 0]
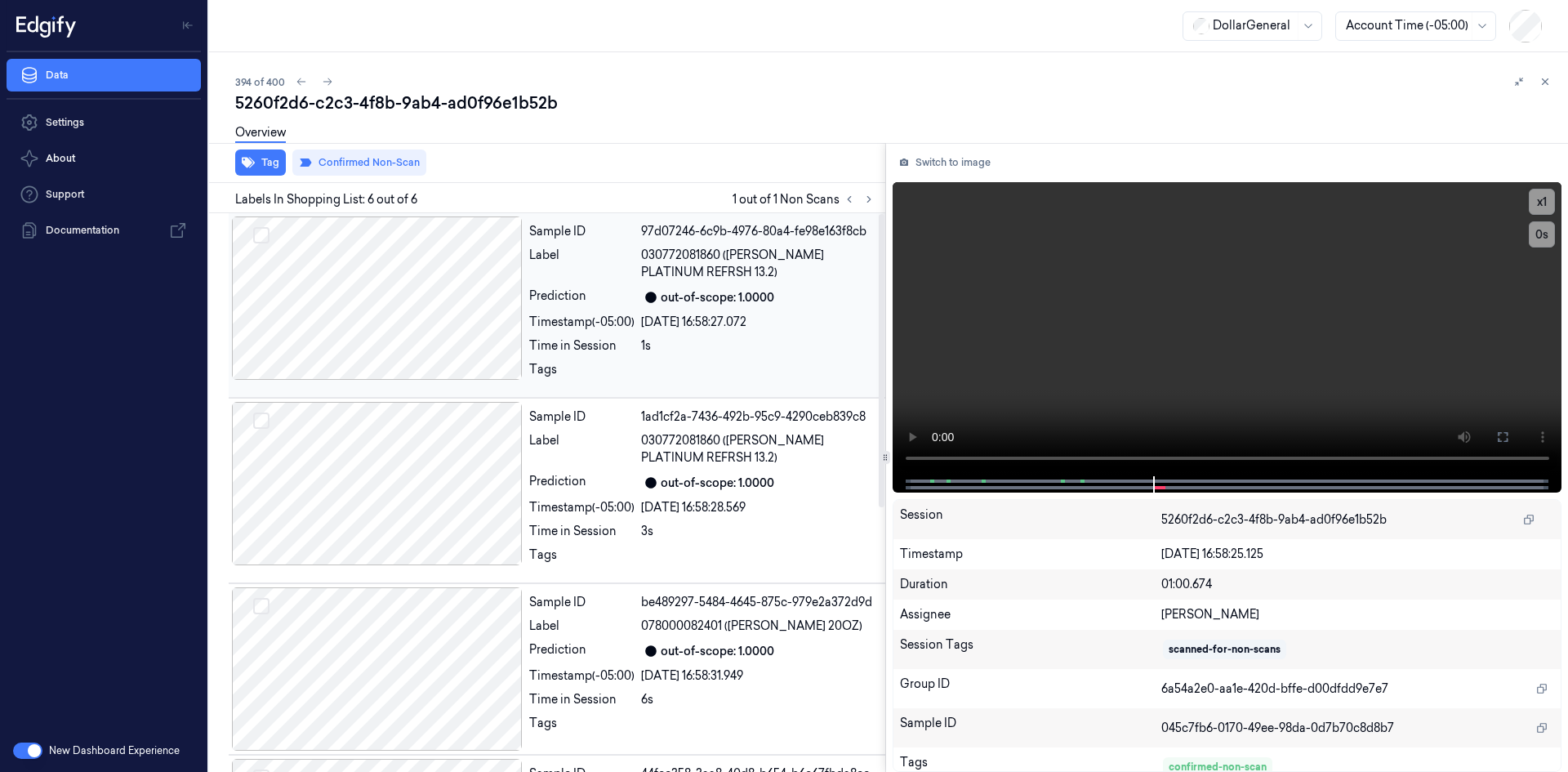
click at [676, 316] on div "29/08/2025 16:58:27.072" at bounding box center [758, 322] width 235 height 17
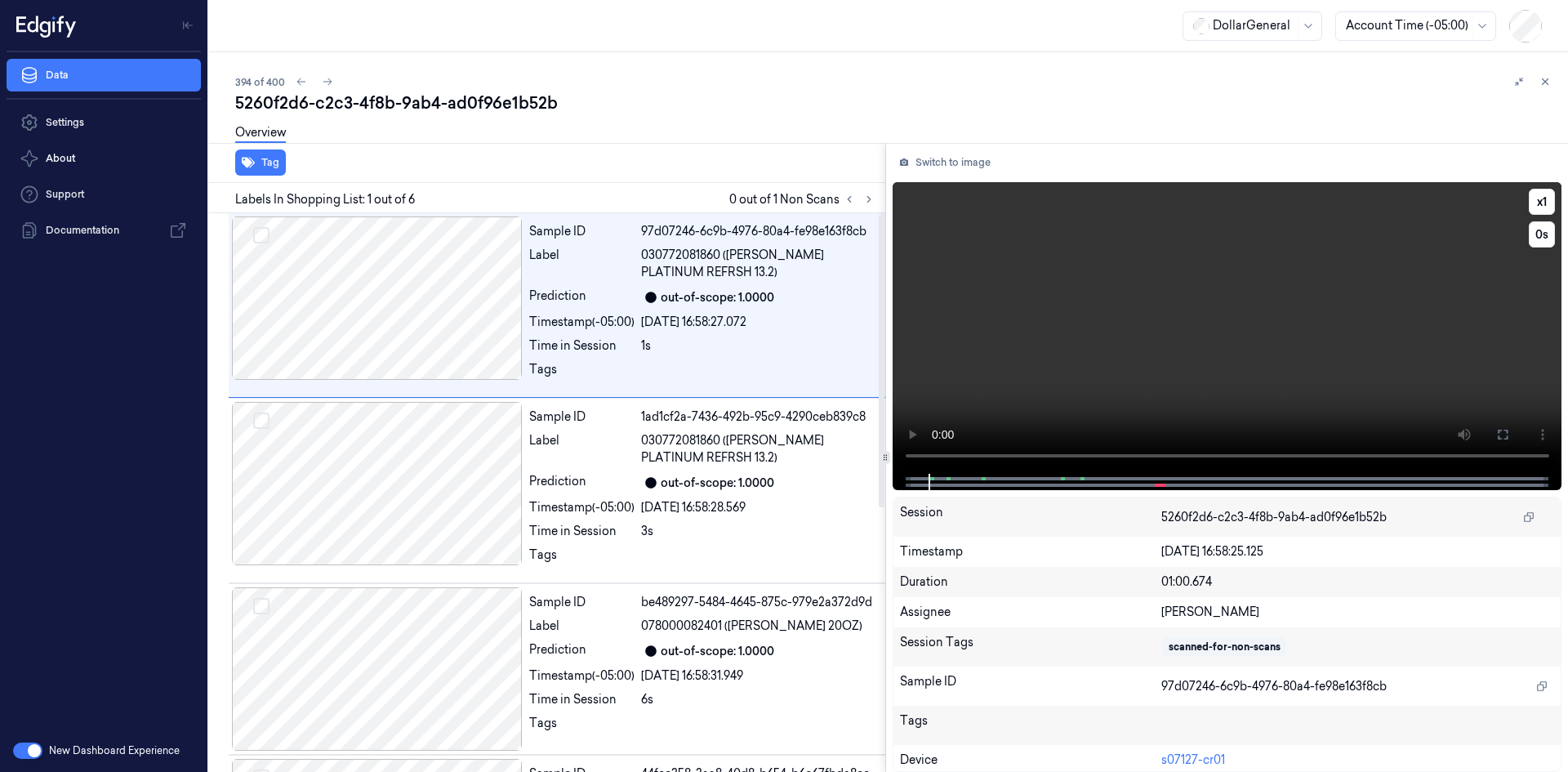
click at [1059, 367] on video at bounding box center [1227, 328] width 670 height 292
click at [864, 204] on icon at bounding box center [869, 199] width 11 height 11
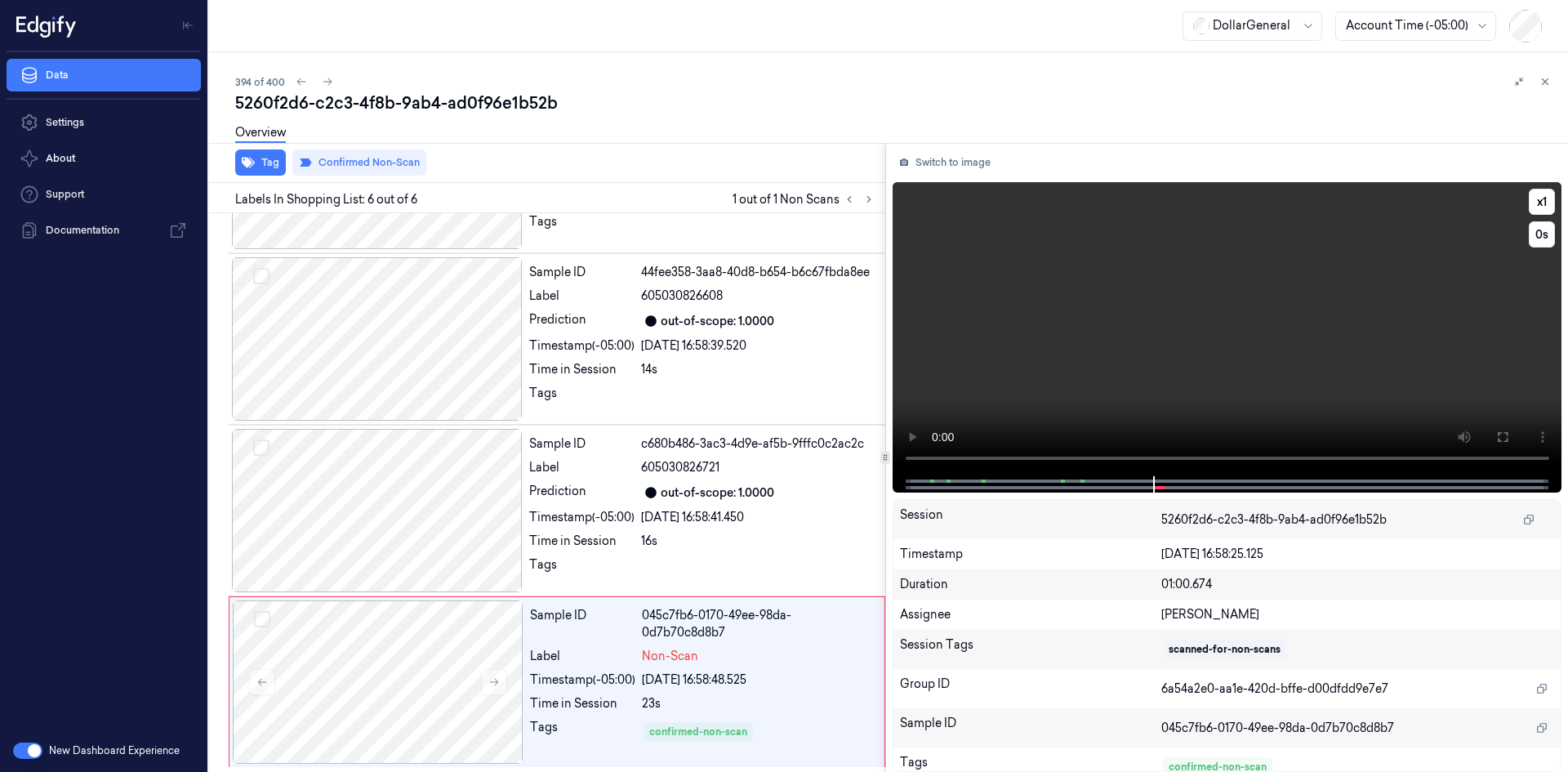
click at [996, 253] on video at bounding box center [1227, 330] width 670 height 294
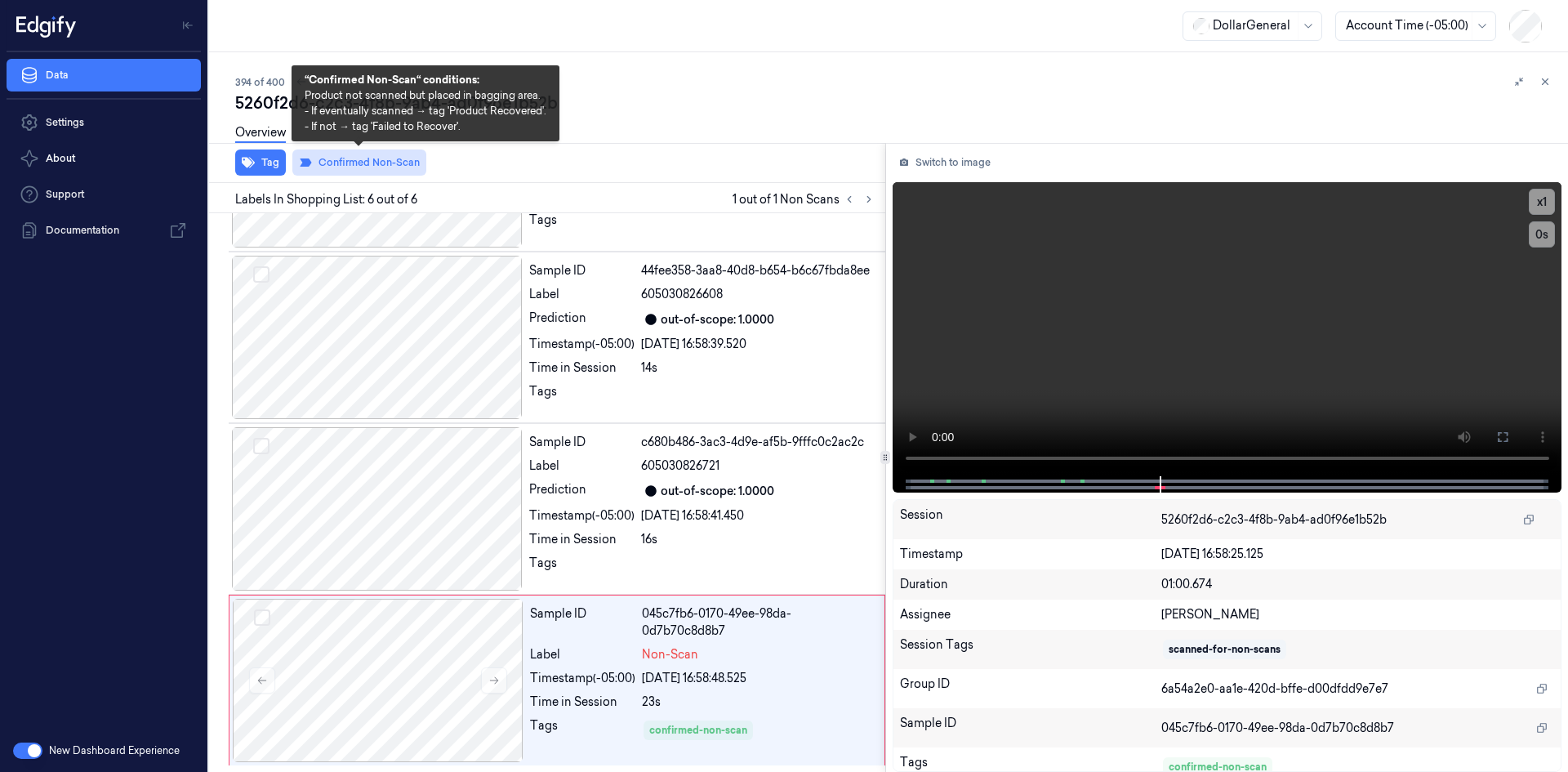
click at [338, 161] on button "Confirmed Non-Scan" at bounding box center [359, 163] width 134 height 27
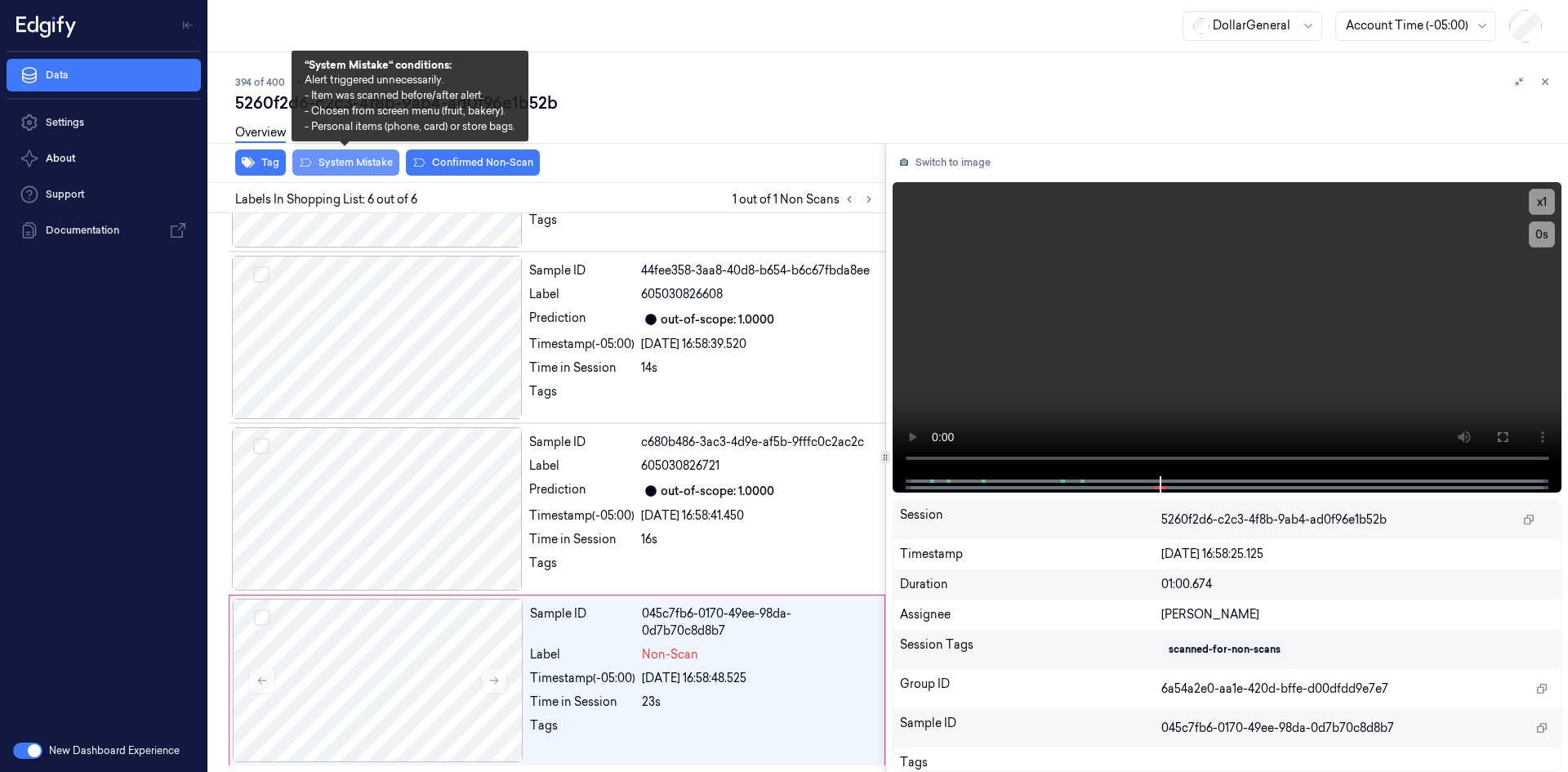
click at [312, 161] on button "System Mistake" at bounding box center [346, 163] width 107 height 27
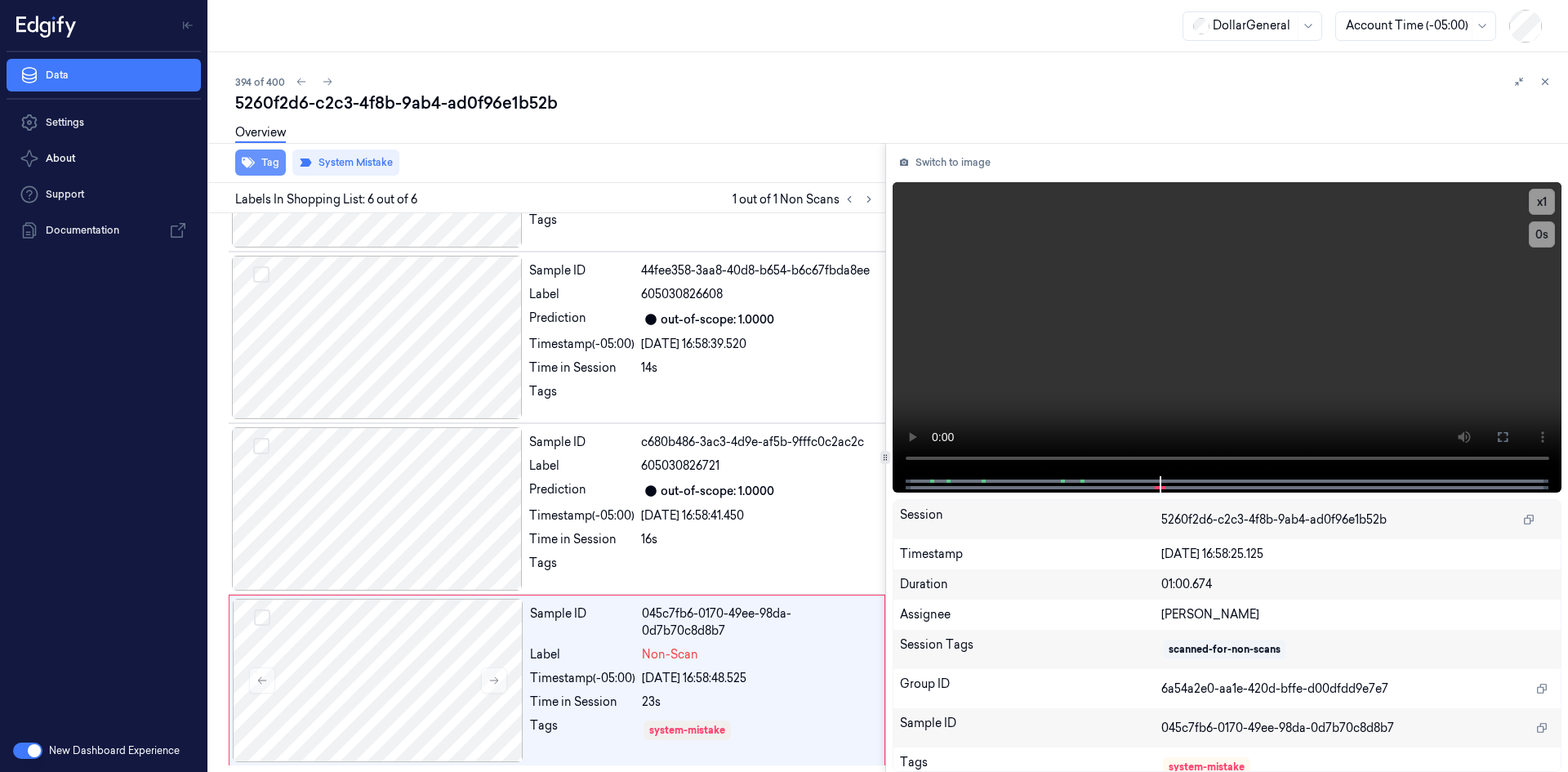
click at [257, 158] on button "Tag" at bounding box center [260, 163] width 50 height 27
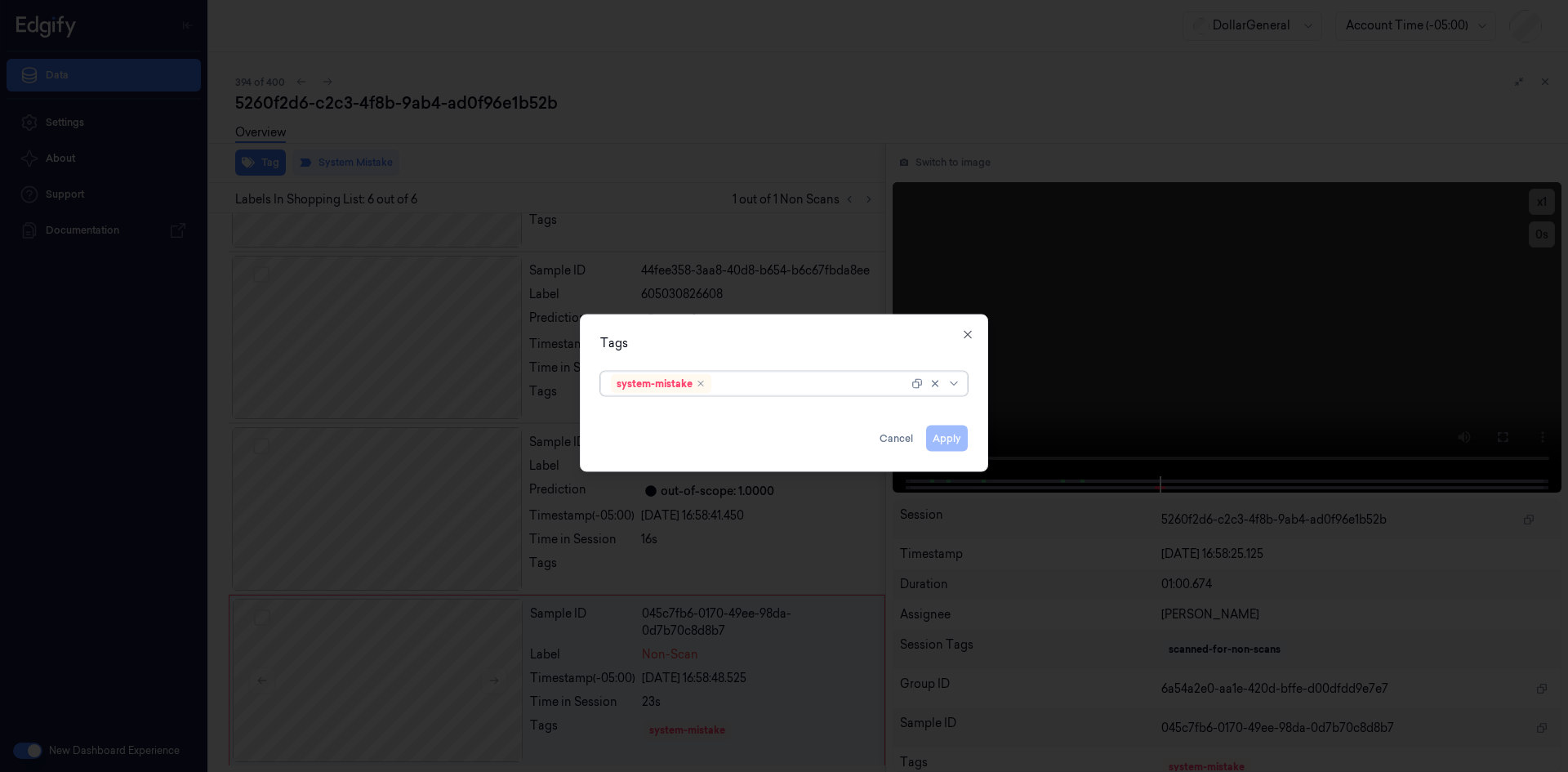
click at [739, 391] on div at bounding box center [811, 383] width 193 height 17
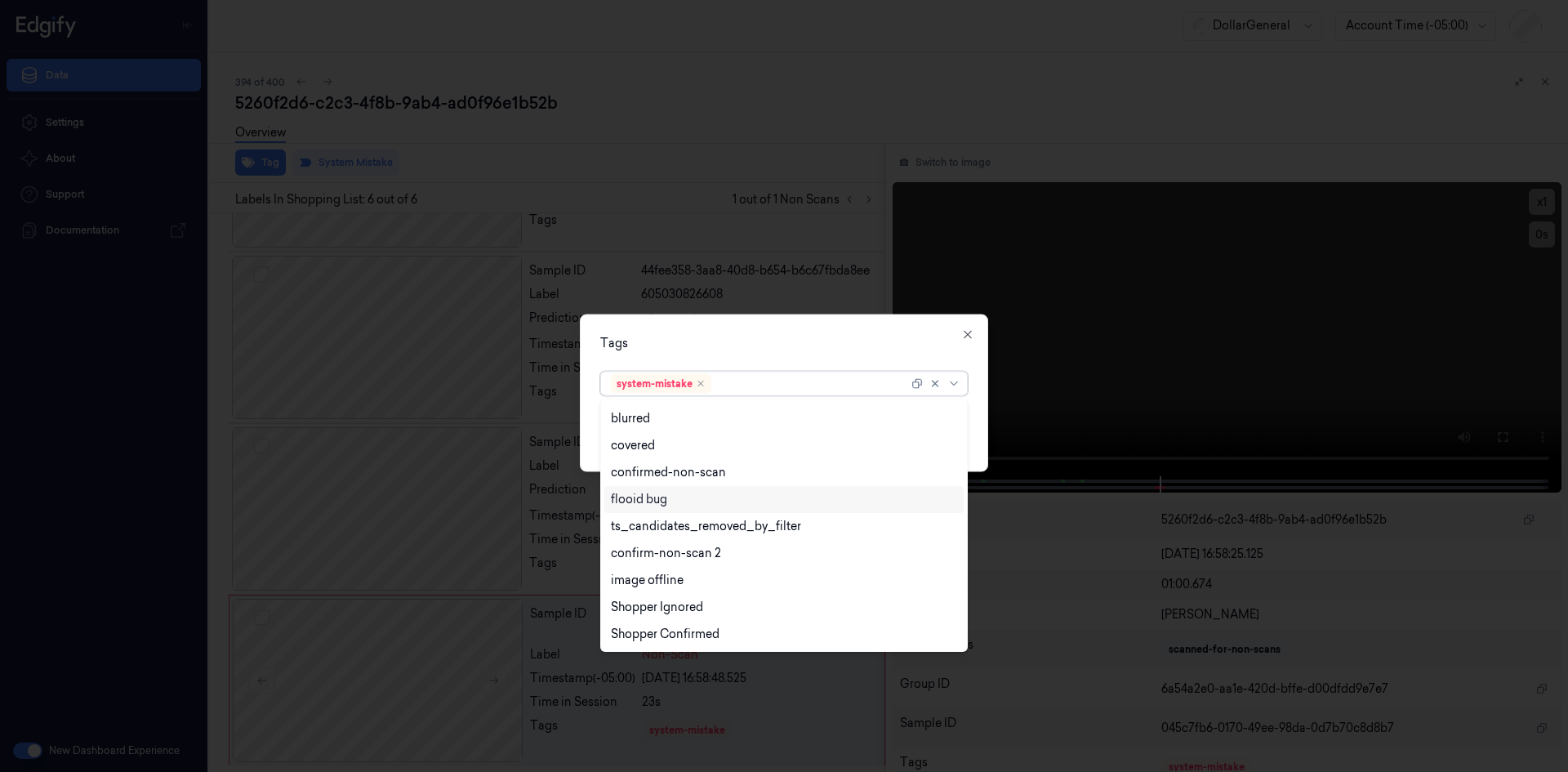
click at [677, 510] on div "flooid bug" at bounding box center [784, 499] width 359 height 27
click at [792, 344] on div "Tags" at bounding box center [783, 342] width 367 height 17
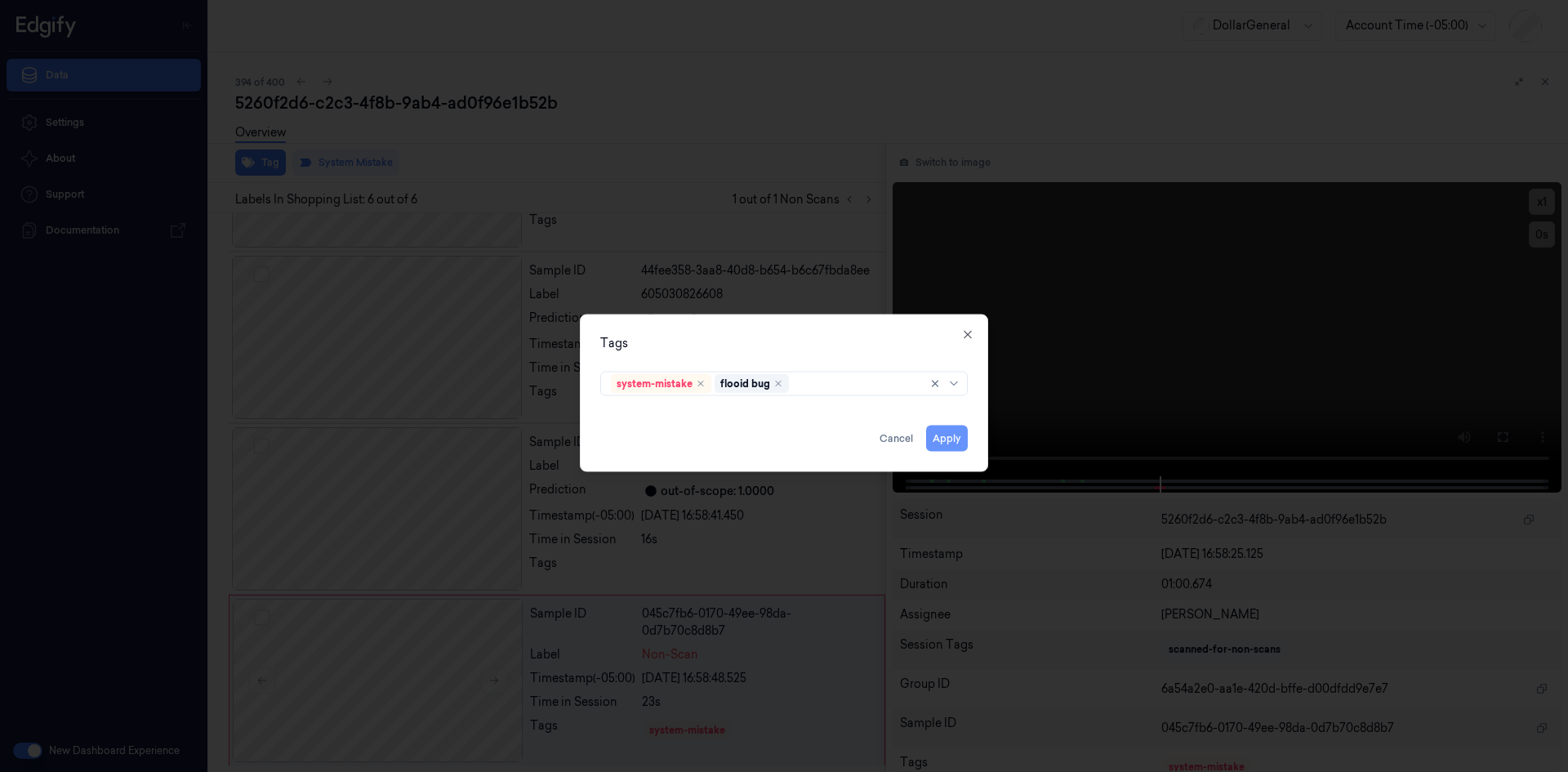
click at [957, 436] on button "Apply" at bounding box center [947, 437] width 42 height 27
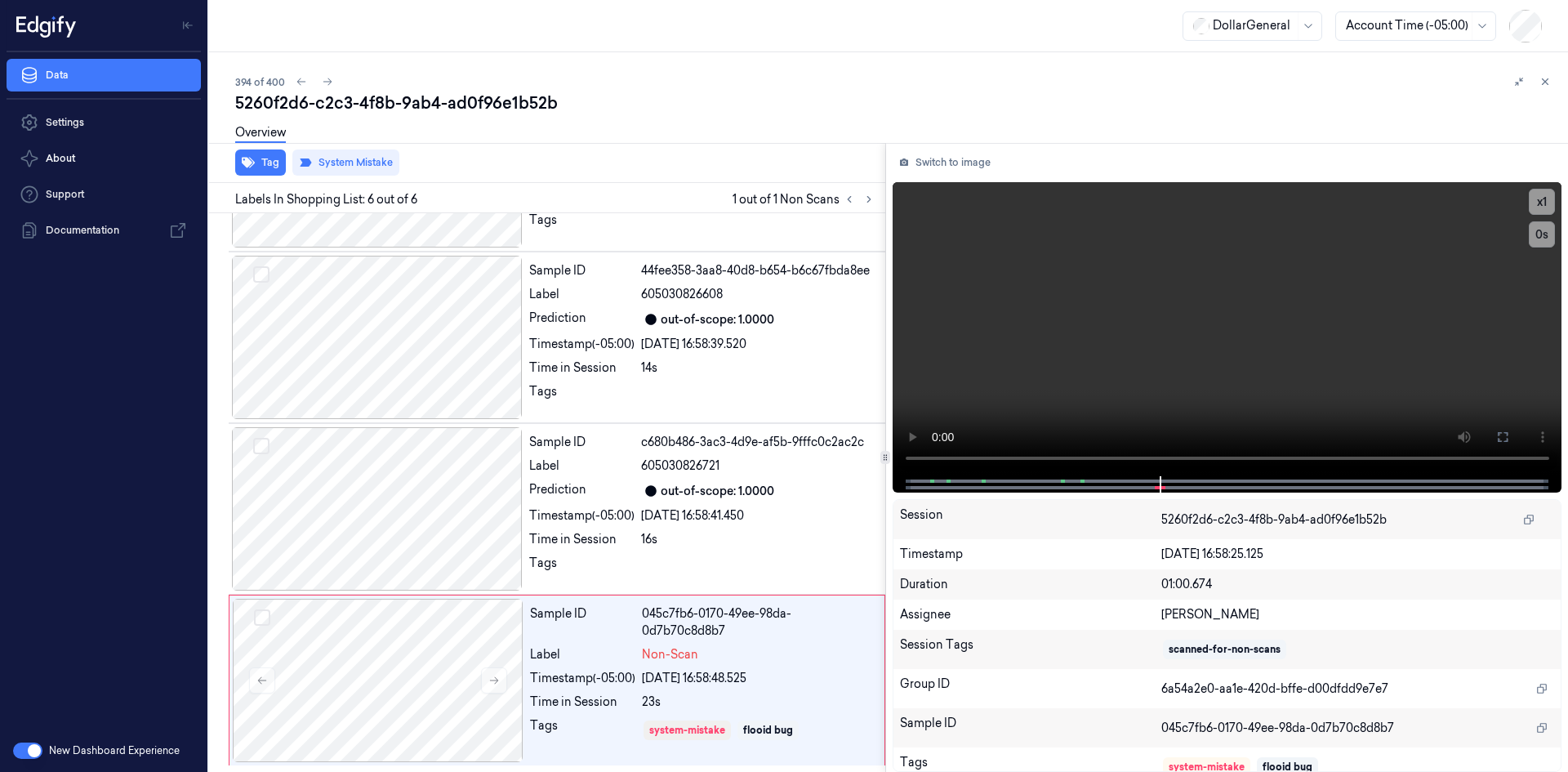
click at [655, 161] on div "Tag System Mistake" at bounding box center [544, 163] width 683 height 40
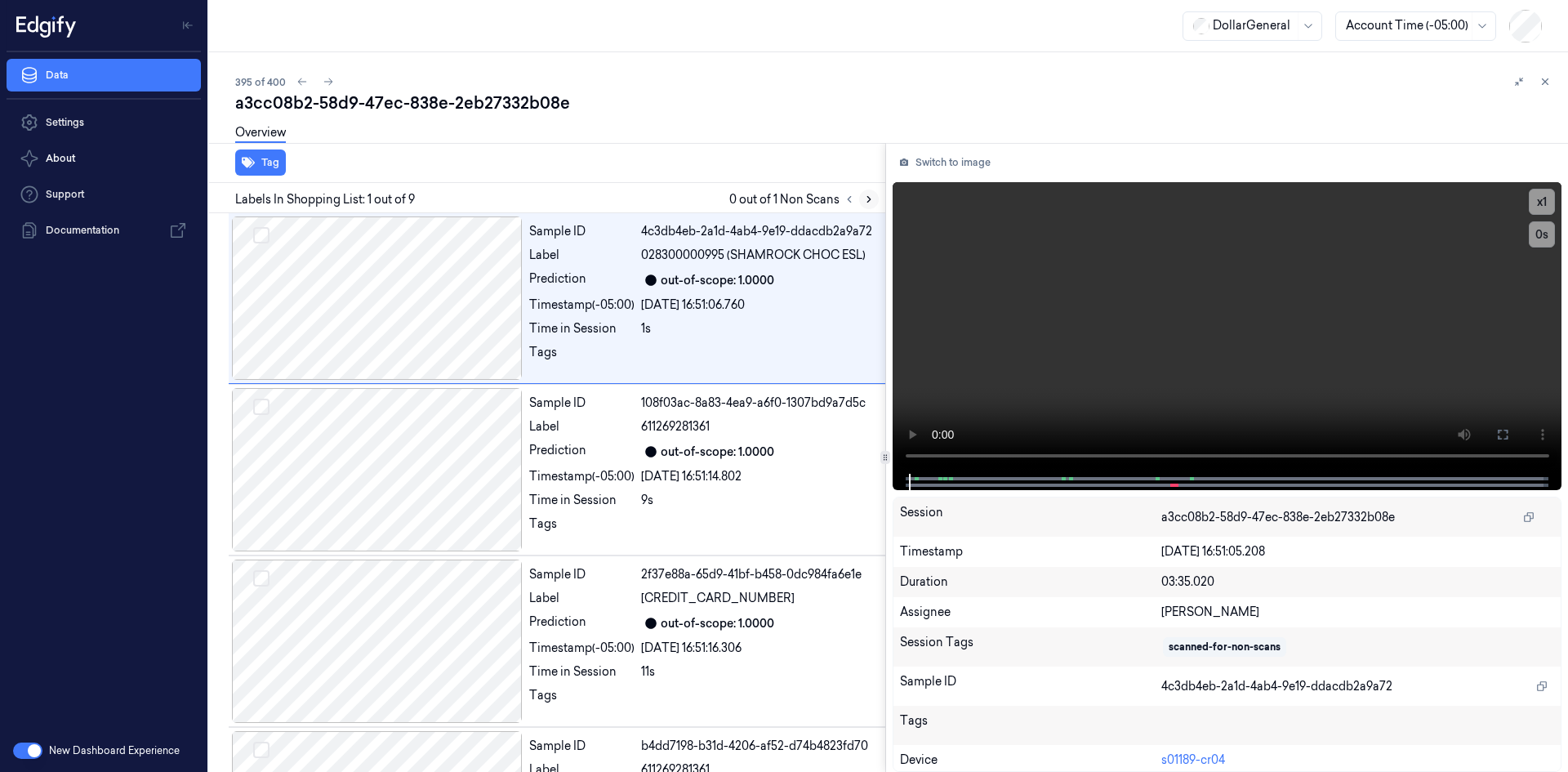
click at [868, 200] on icon at bounding box center [869, 199] width 11 height 11
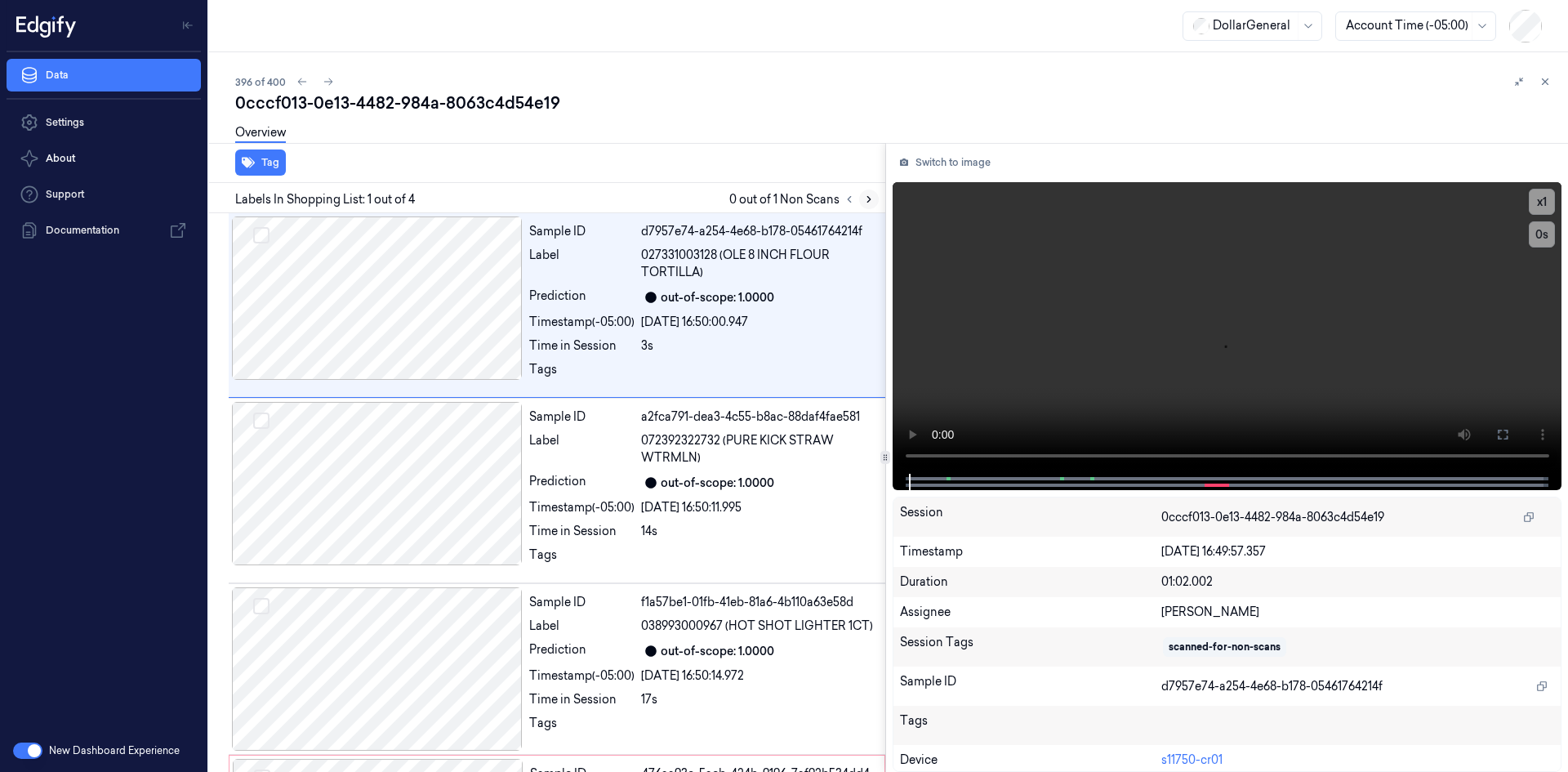
click at [873, 202] on icon at bounding box center [869, 199] width 11 height 11
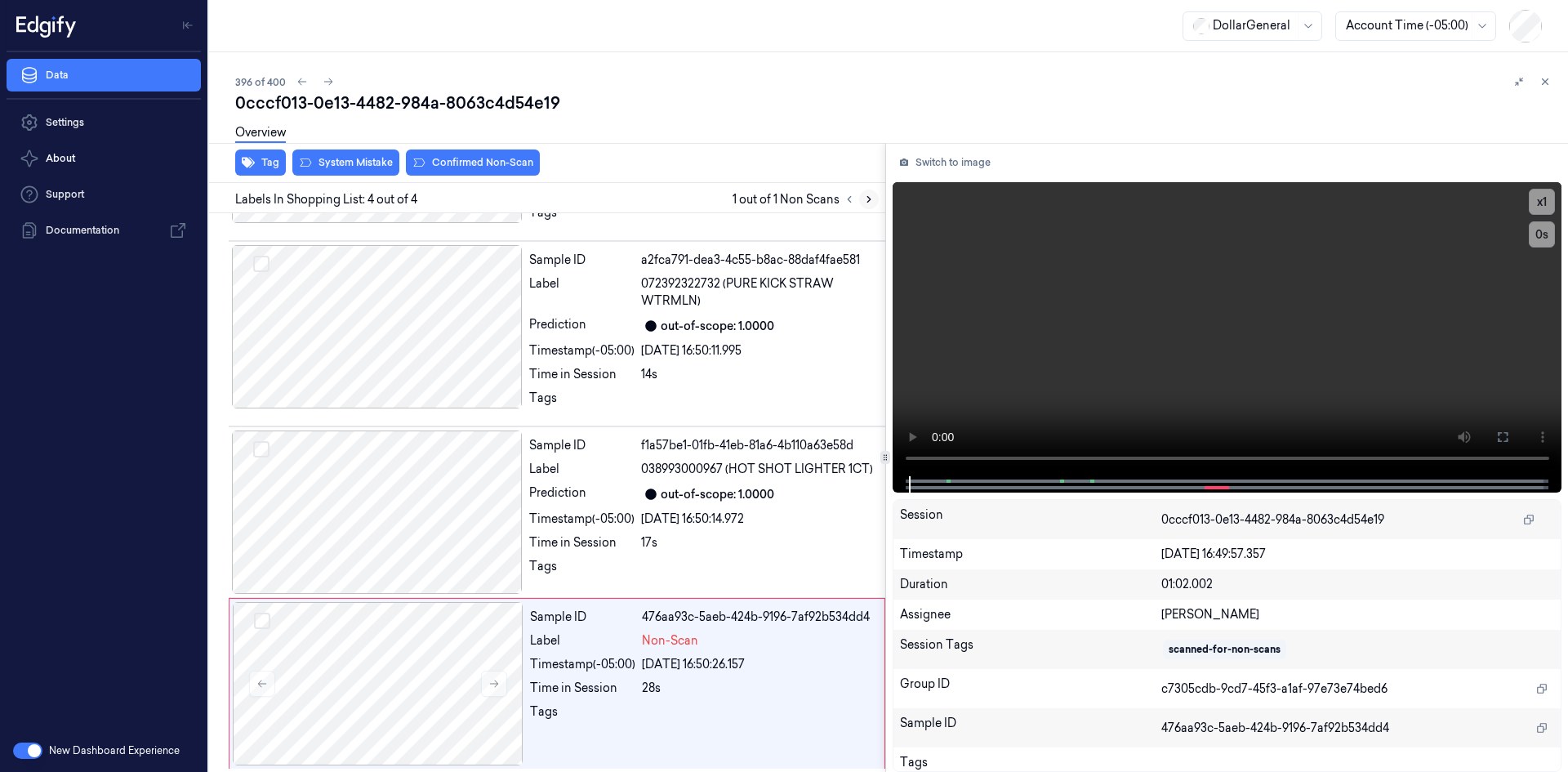
scroll to position [160, 0]
click at [1548, 86] on icon at bounding box center [1545, 81] width 11 height 11
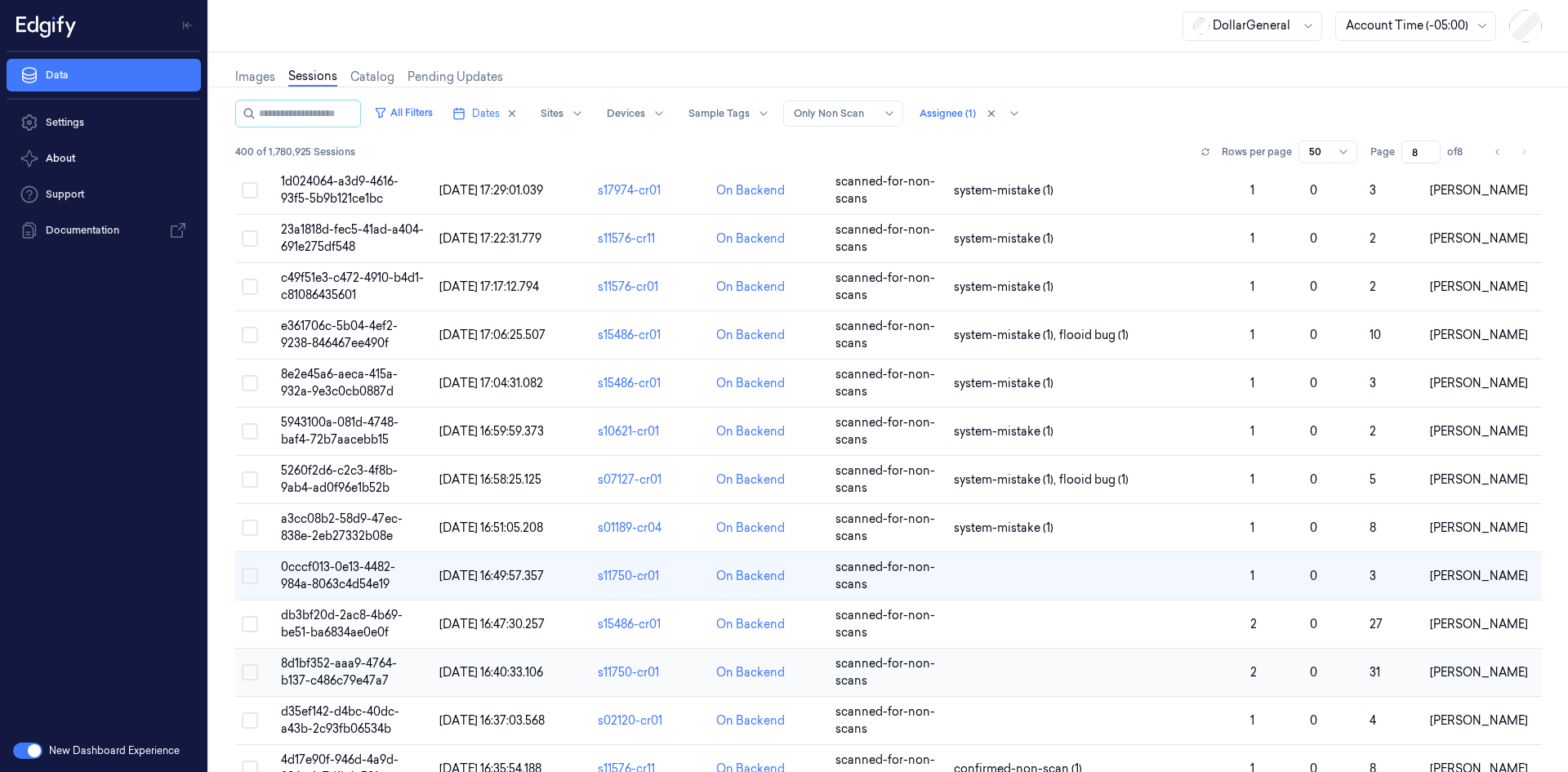
scroll to position [70, 0]
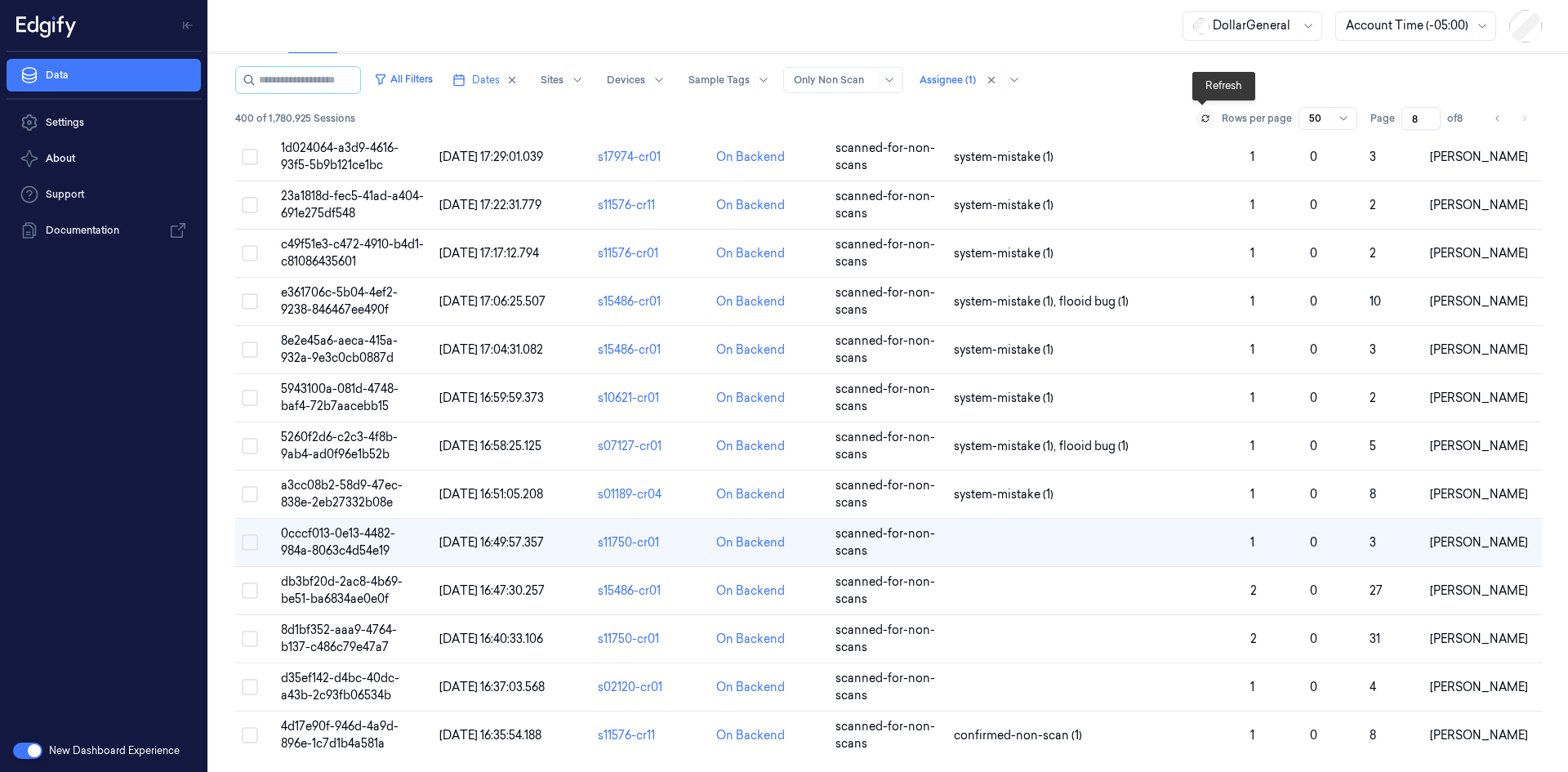
click at [1207, 116] on icon at bounding box center [1205, 118] width 9 height 9
click at [1204, 117] on icon at bounding box center [1206, 116] width 7 height 3
click at [999, 698] on td at bounding box center [1096, 687] width 296 height 48
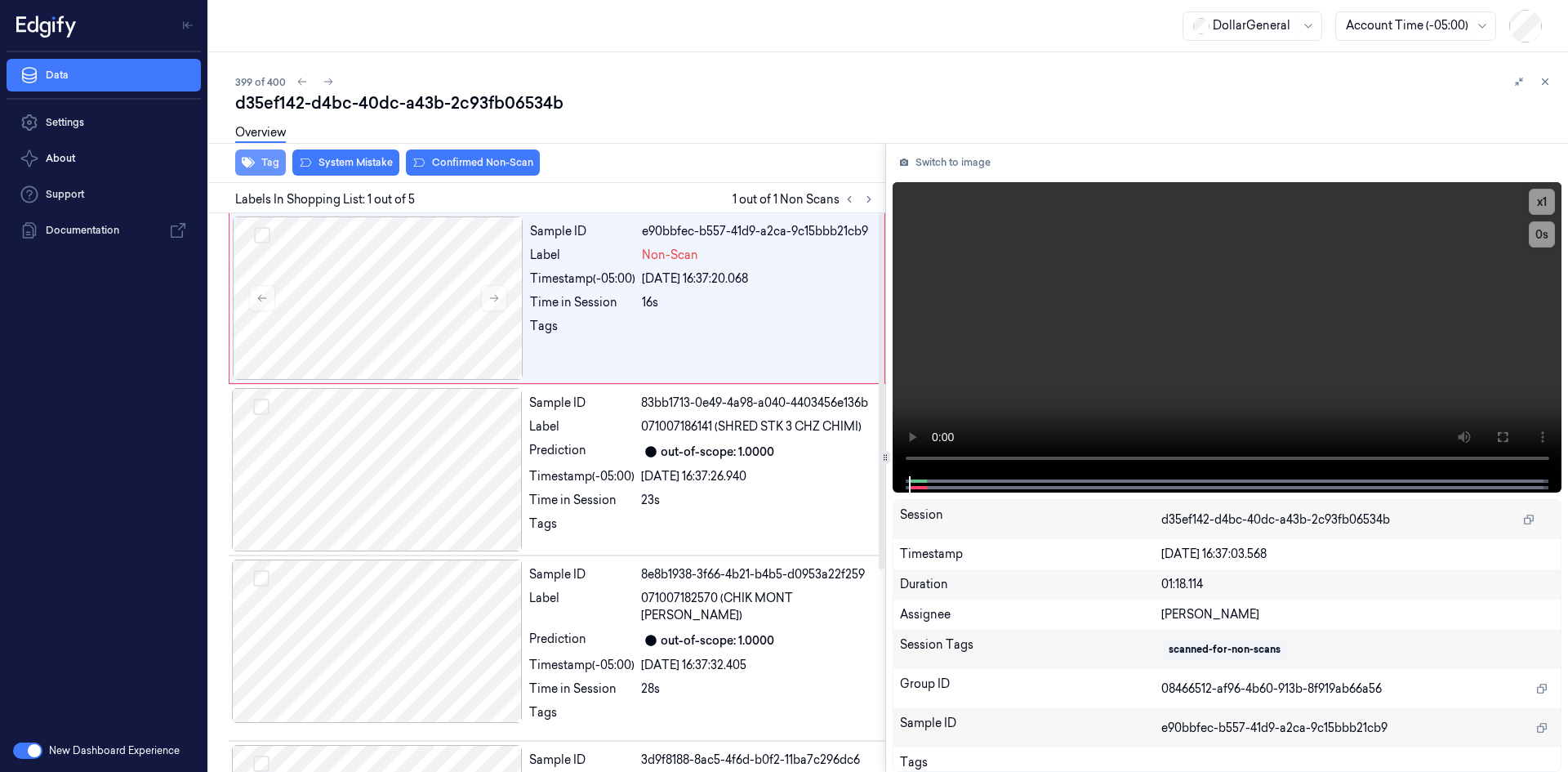
click at [261, 169] on button "Tag" at bounding box center [260, 163] width 50 height 27
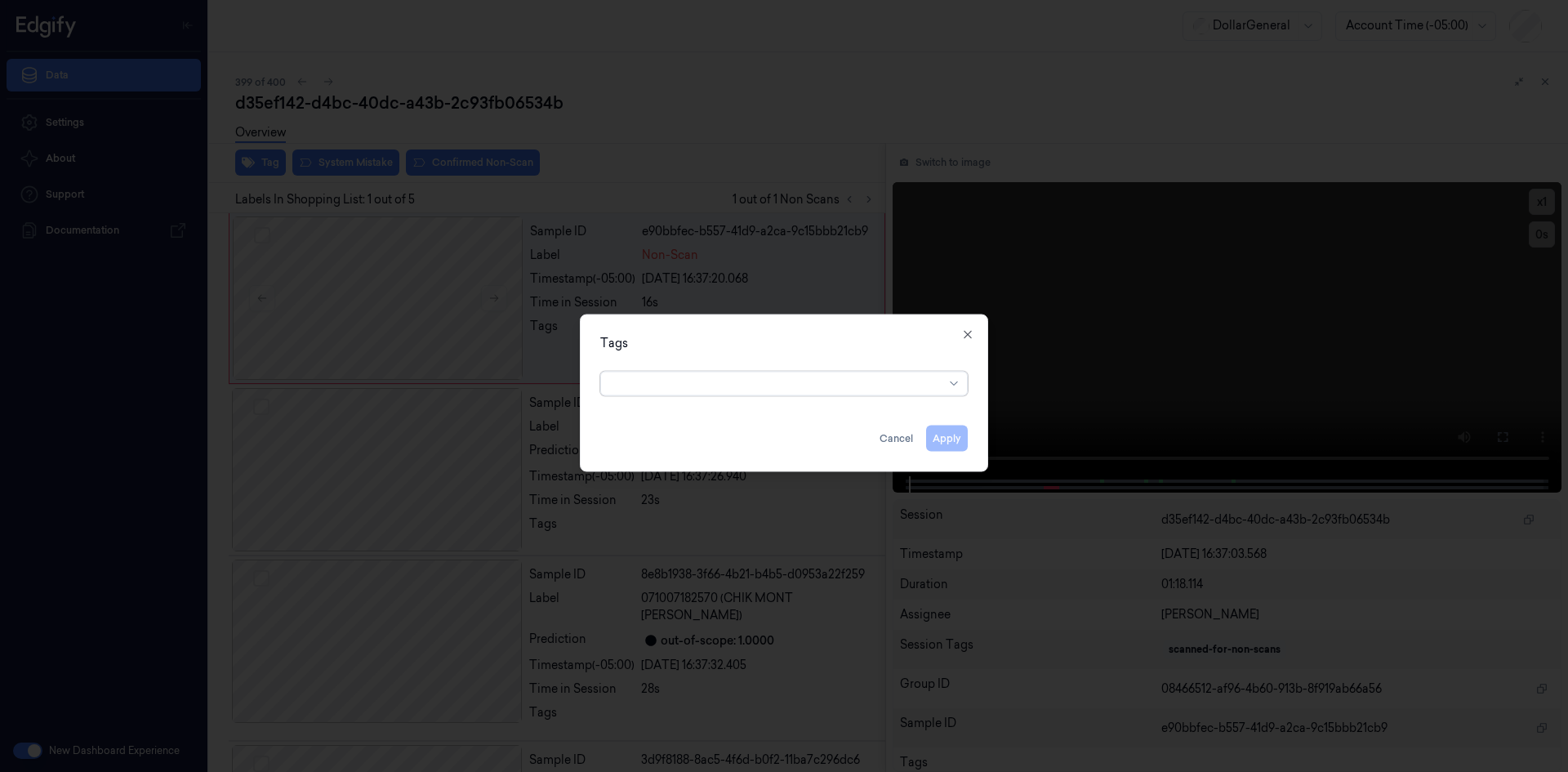
click at [853, 391] on div at bounding box center [777, 383] width 333 height 17
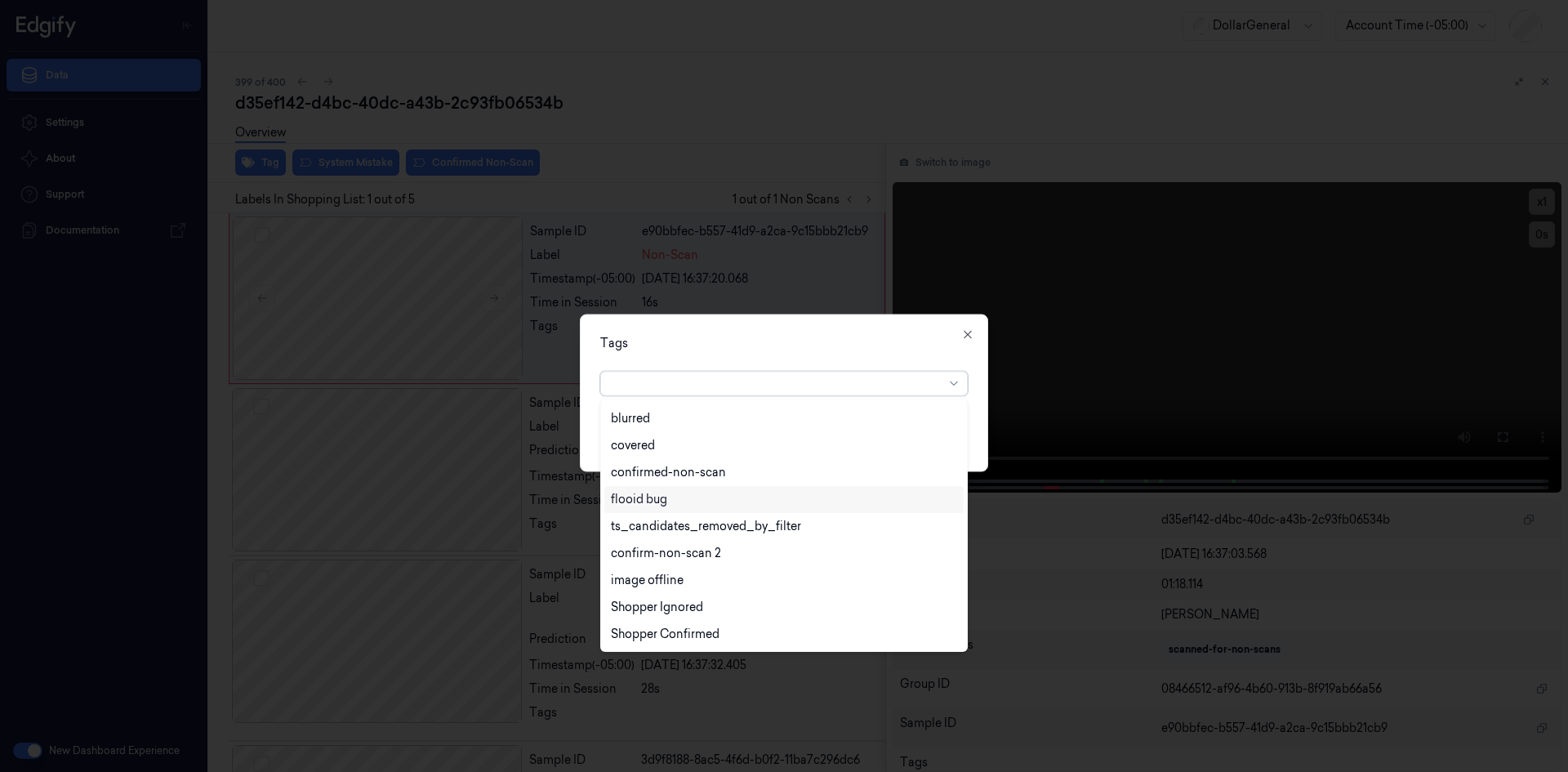
click at [703, 508] on div "flooid bug" at bounding box center [784, 499] width 359 height 27
click at [854, 359] on div "Tags option flooid bug , selected. 22 results available. Use Up and Down to cho…" at bounding box center [784, 392] width 408 height 157
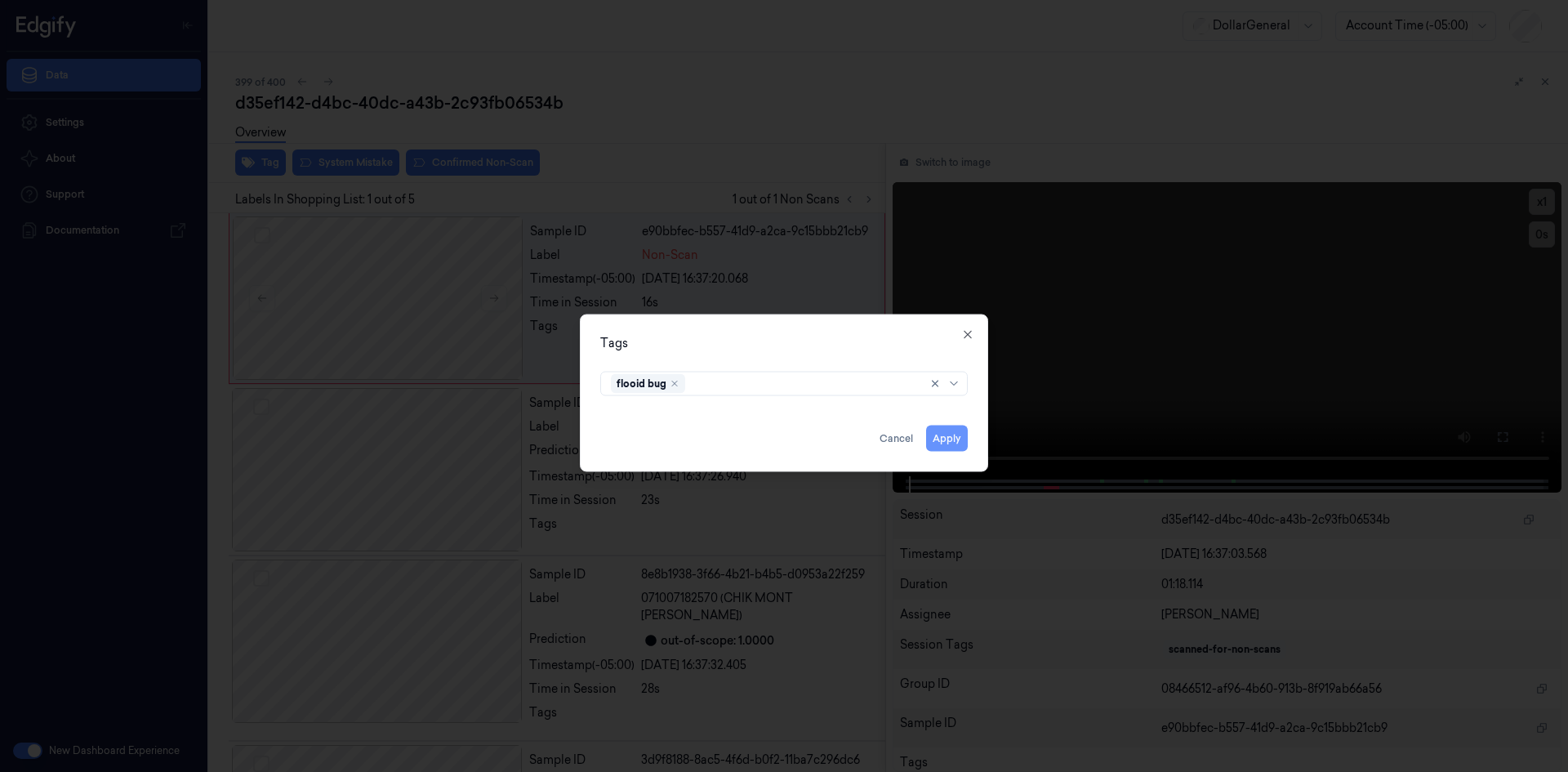
click at [967, 442] on button "Apply" at bounding box center [947, 437] width 42 height 27
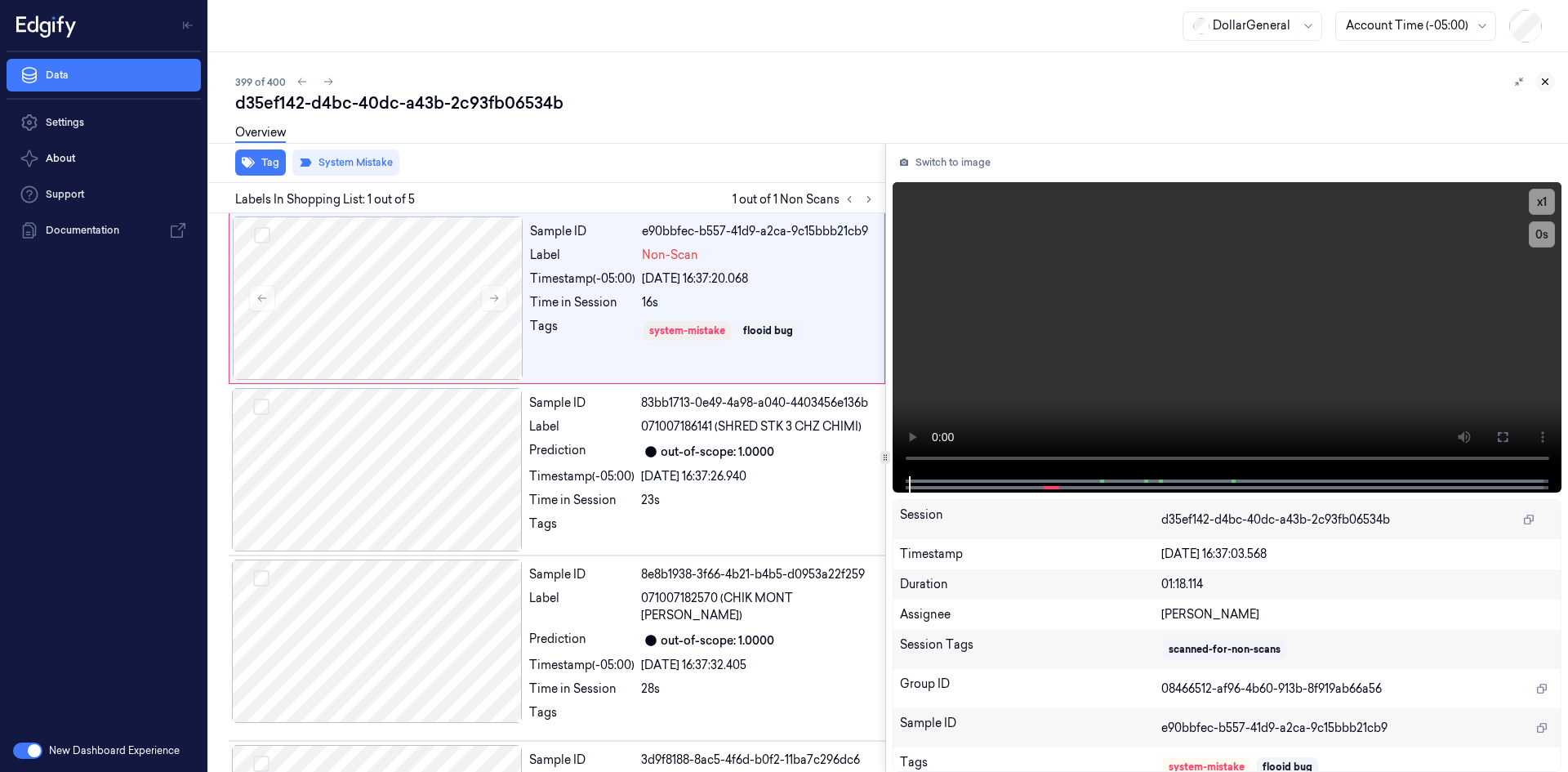
click at [1550, 80] on icon at bounding box center [1545, 81] width 11 height 11
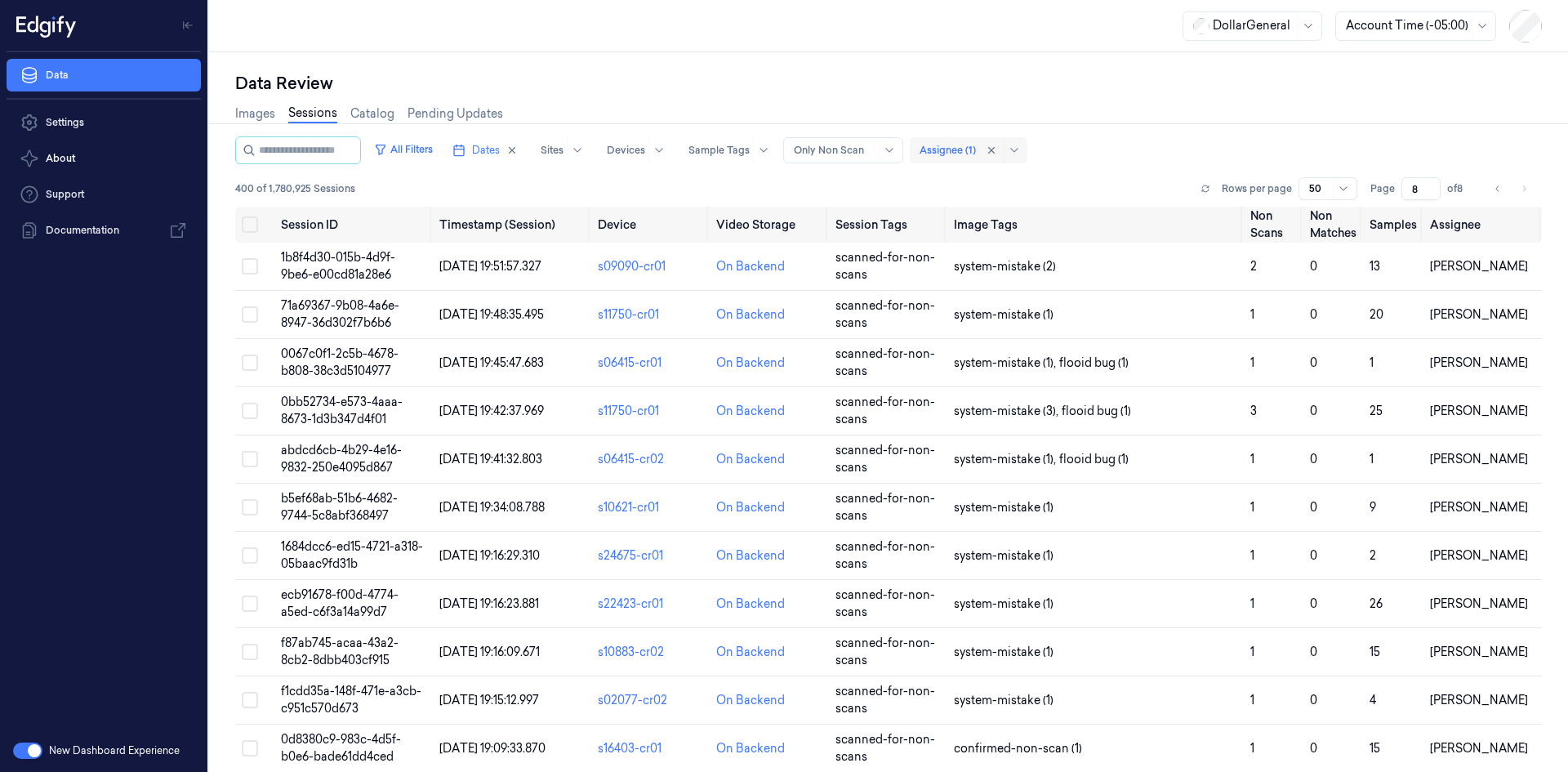
click at [964, 147] on div at bounding box center [948, 150] width 56 height 15
click at [1043, 220] on div "Ofir Mordechay" at bounding box center [1007, 214] width 142 height 17
type input "1"
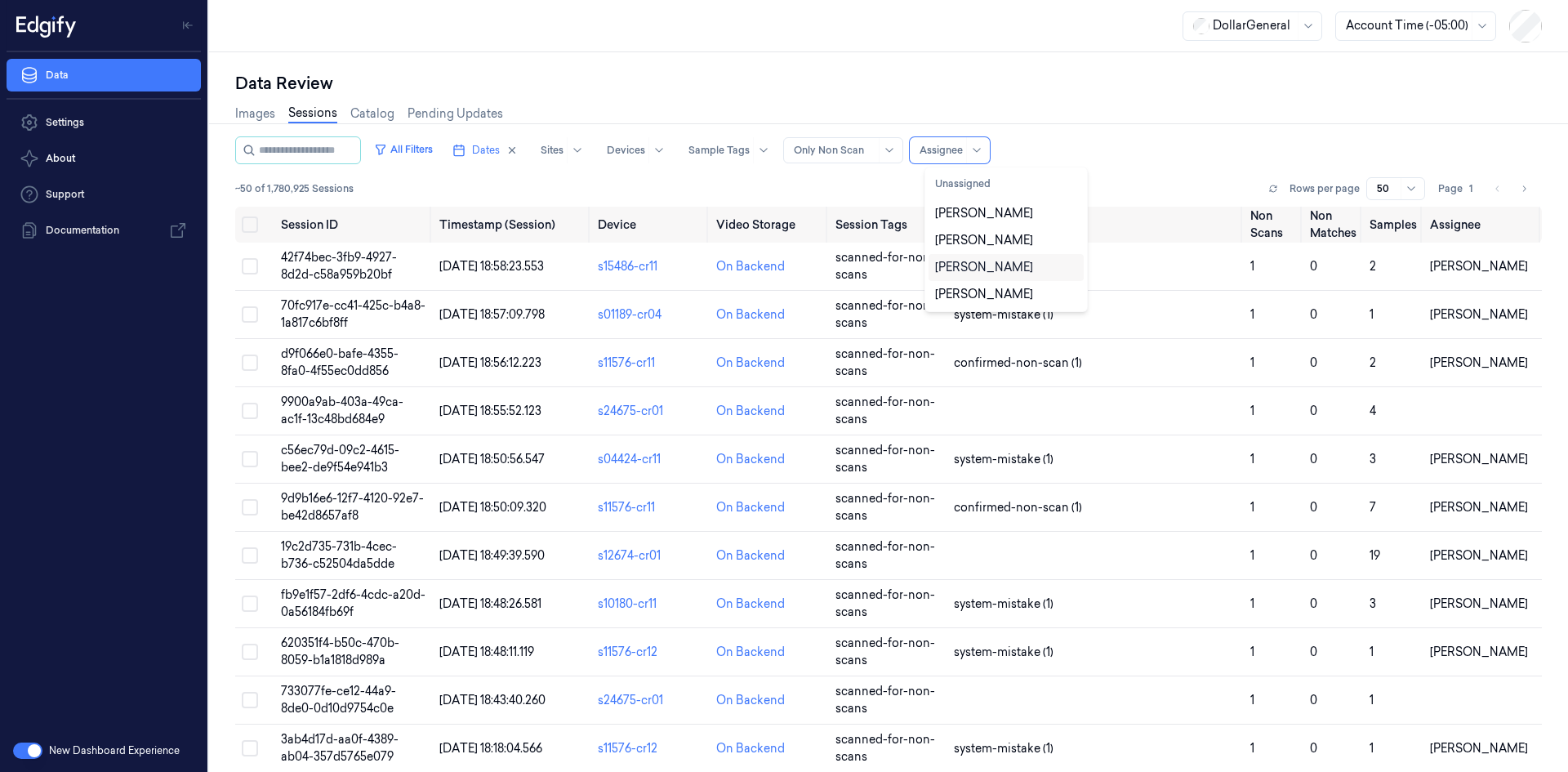
click at [1023, 259] on div "Ariel Hasson" at bounding box center [1007, 268] width 142 height 17
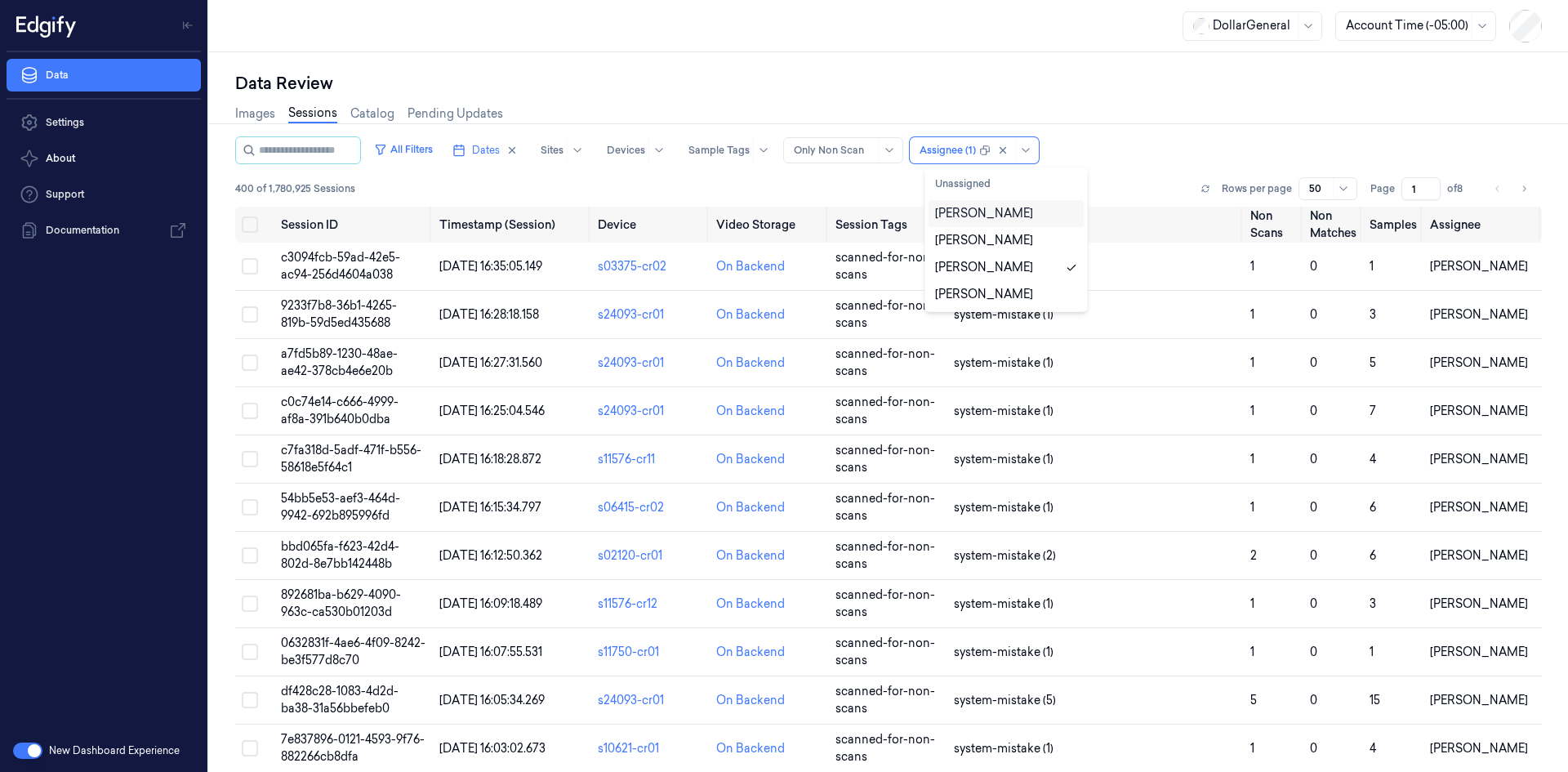
click at [1122, 132] on div "Images Sessions Catalog Pending Updates" at bounding box center [888, 116] width 1307 height 42
click at [426, 151] on button "All Filters" at bounding box center [403, 149] width 72 height 27
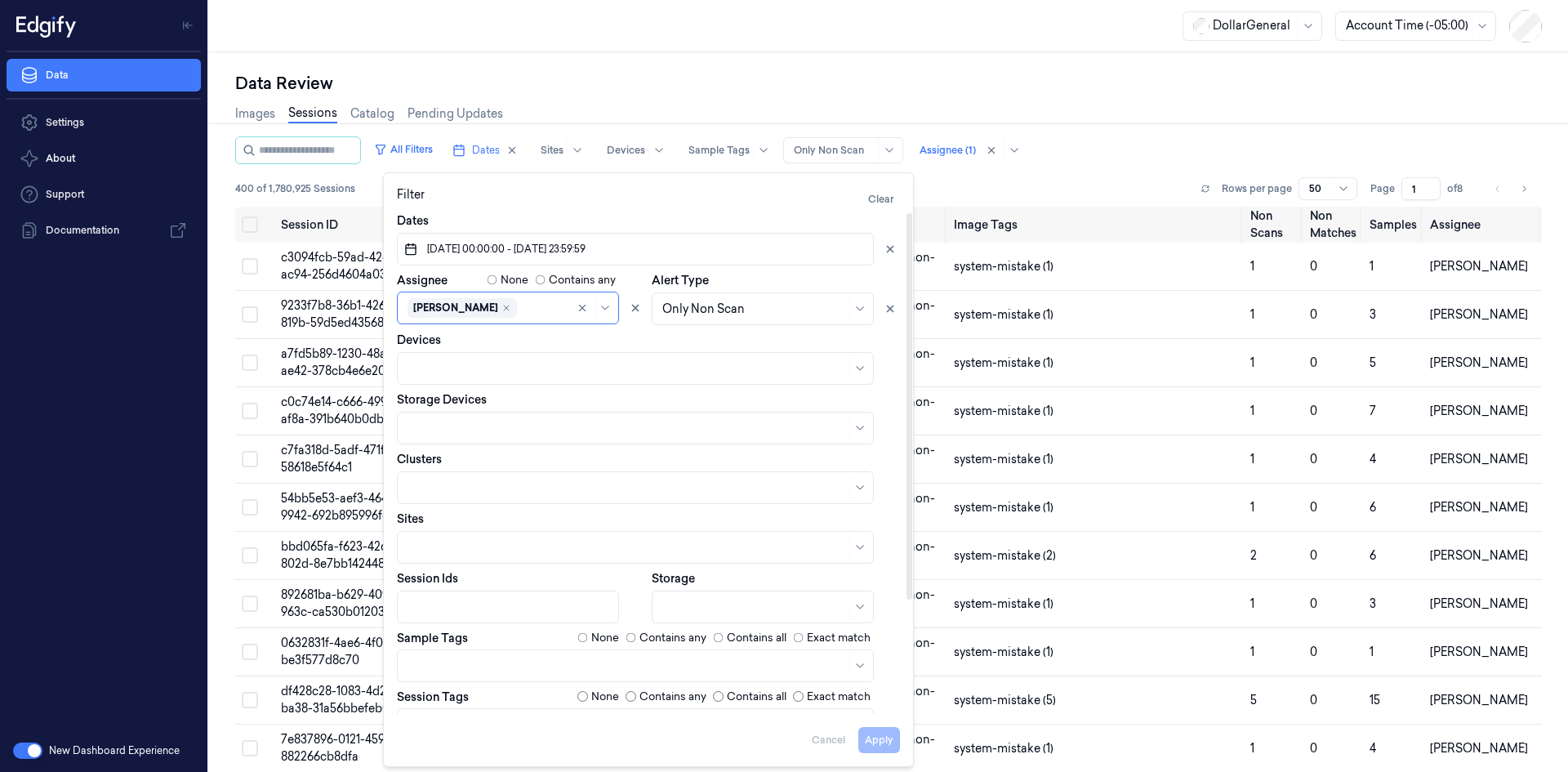
click at [599, 643] on label "None" at bounding box center [605, 638] width 27 height 16
click at [874, 748] on button "Apply" at bounding box center [879, 739] width 42 height 27
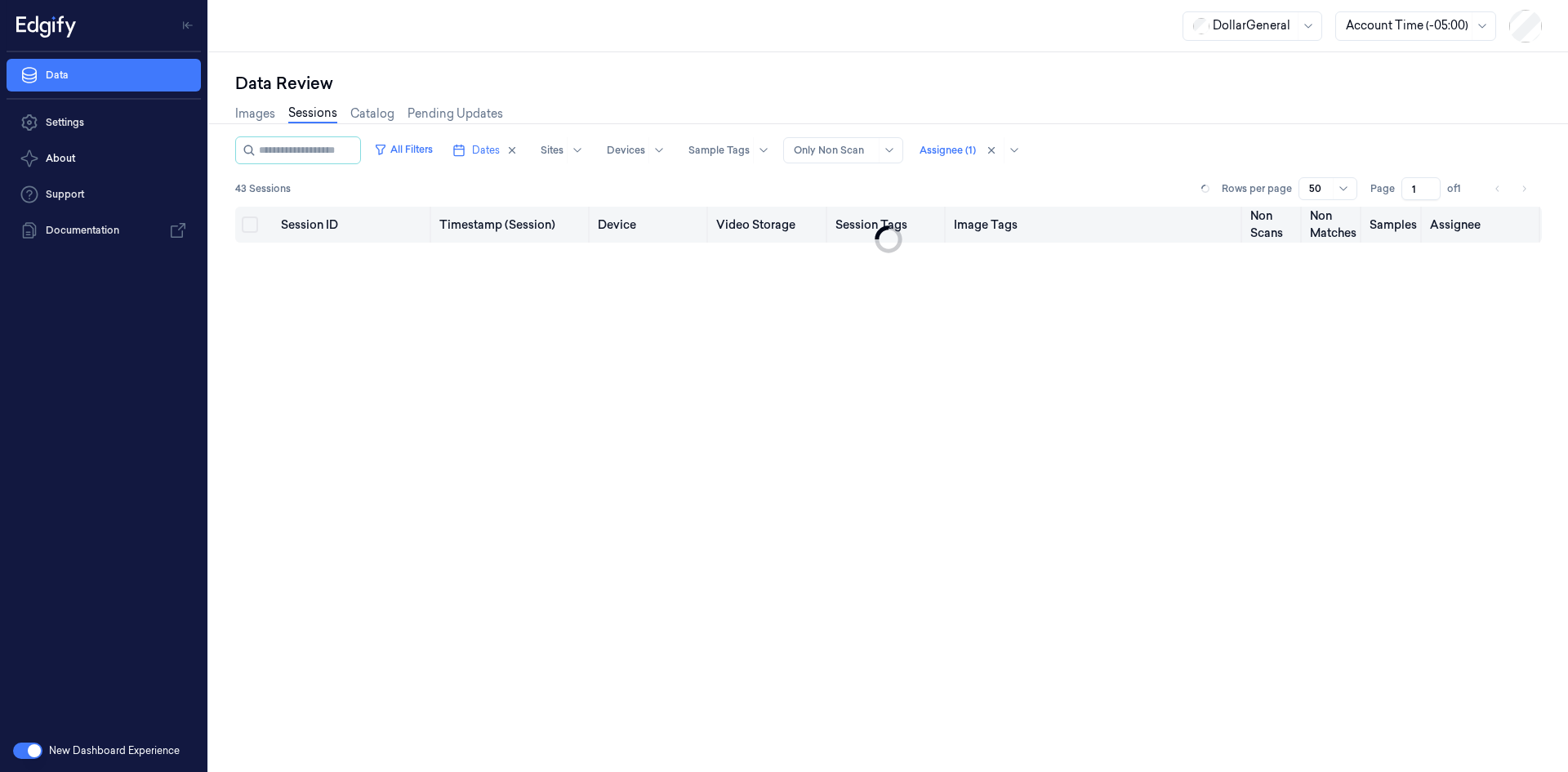
drag, startPoint x: 883, startPoint y: 231, endPoint x: 742, endPoint y: 241, distance: 141.4
click at [756, 249] on div "Session ID Timestamp (Session) Device Video Storage Session Tags Image Tags Non…" at bounding box center [888, 524] width 1307 height 635
click at [716, 217] on th "Video Storage" at bounding box center [769, 224] width 118 height 36
click at [714, 217] on th "Video Storage" at bounding box center [769, 224] width 118 height 36
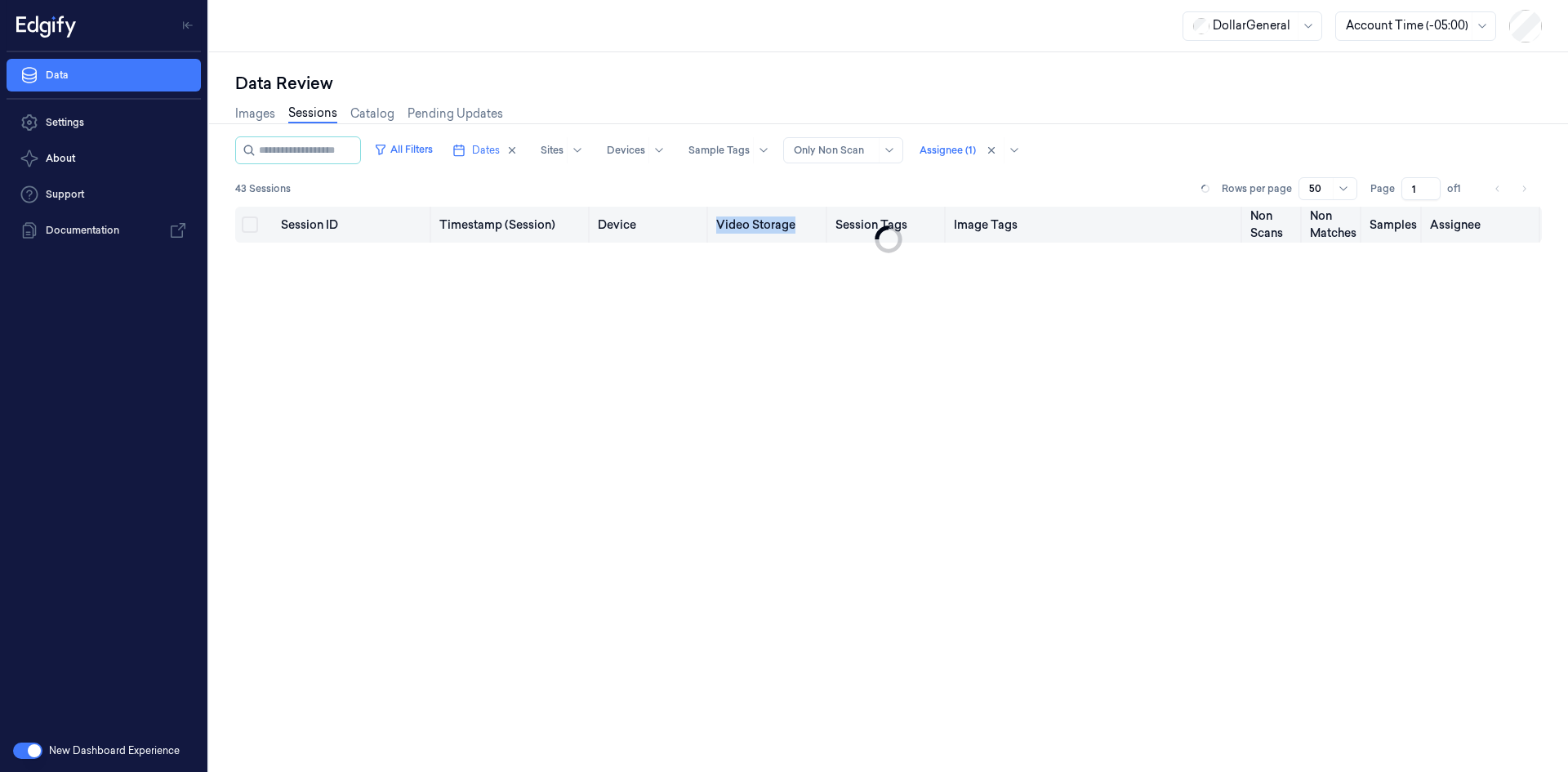
click at [714, 217] on th "Video Storage" at bounding box center [769, 224] width 118 height 36
click at [642, 226] on th "Device" at bounding box center [650, 224] width 118 height 36
click at [642, 227] on th "Device" at bounding box center [650, 224] width 118 height 36
click at [641, 227] on th "Device" at bounding box center [650, 224] width 118 height 36
click at [583, 187] on div "43 Sessions Rows per page 50 Page 1 of 1" at bounding box center [888, 188] width 1307 height 23
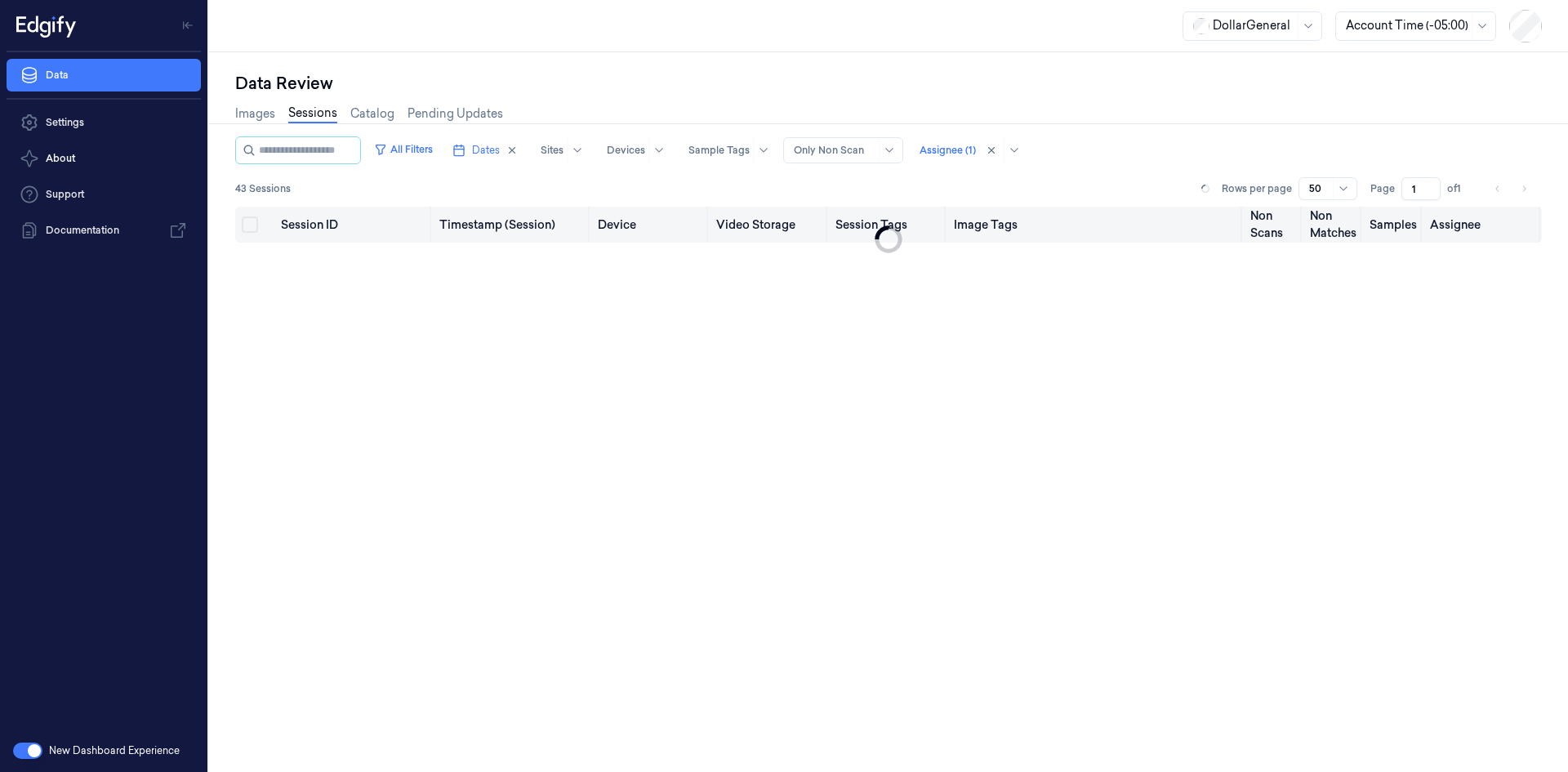
click at [515, 226] on th "Timestamp (Session)" at bounding box center [512, 224] width 158 height 36
click at [514, 226] on th "Timestamp (Session)" at bounding box center [512, 224] width 158 height 36
click at [428, 146] on button "All Filters" at bounding box center [403, 149] width 72 height 27
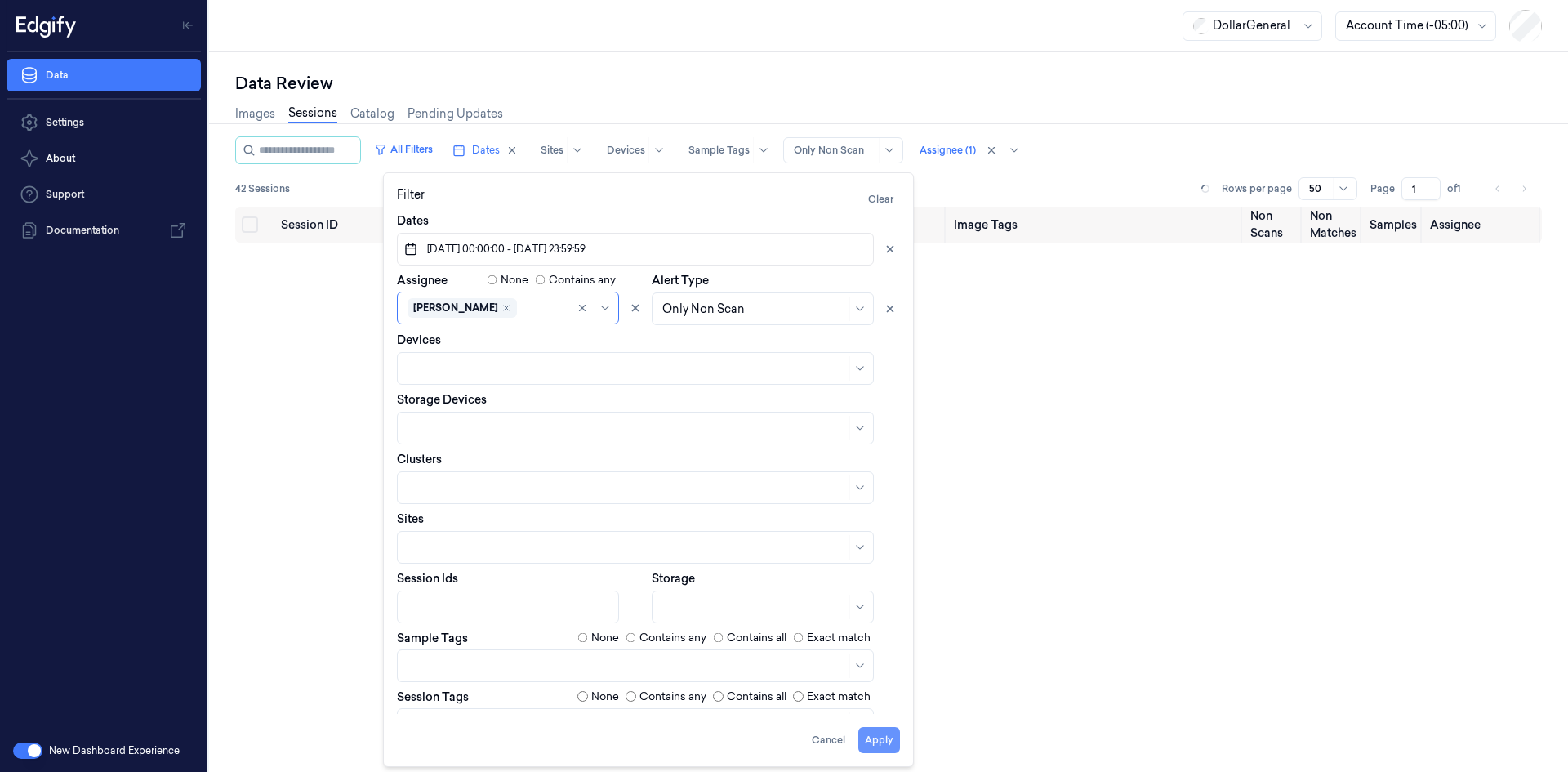
drag, startPoint x: 884, startPoint y: 757, endPoint x: 884, endPoint y: 747, distance: 10.0
click at [884, 756] on div "Filter Clear Dates 25/08/2025 00:00:00 - 31/08/2025 23:59:59 Assignee None Cont…" at bounding box center [649, 469] width 531 height 595
click at [884, 747] on button "Apply" at bounding box center [879, 739] width 42 height 27
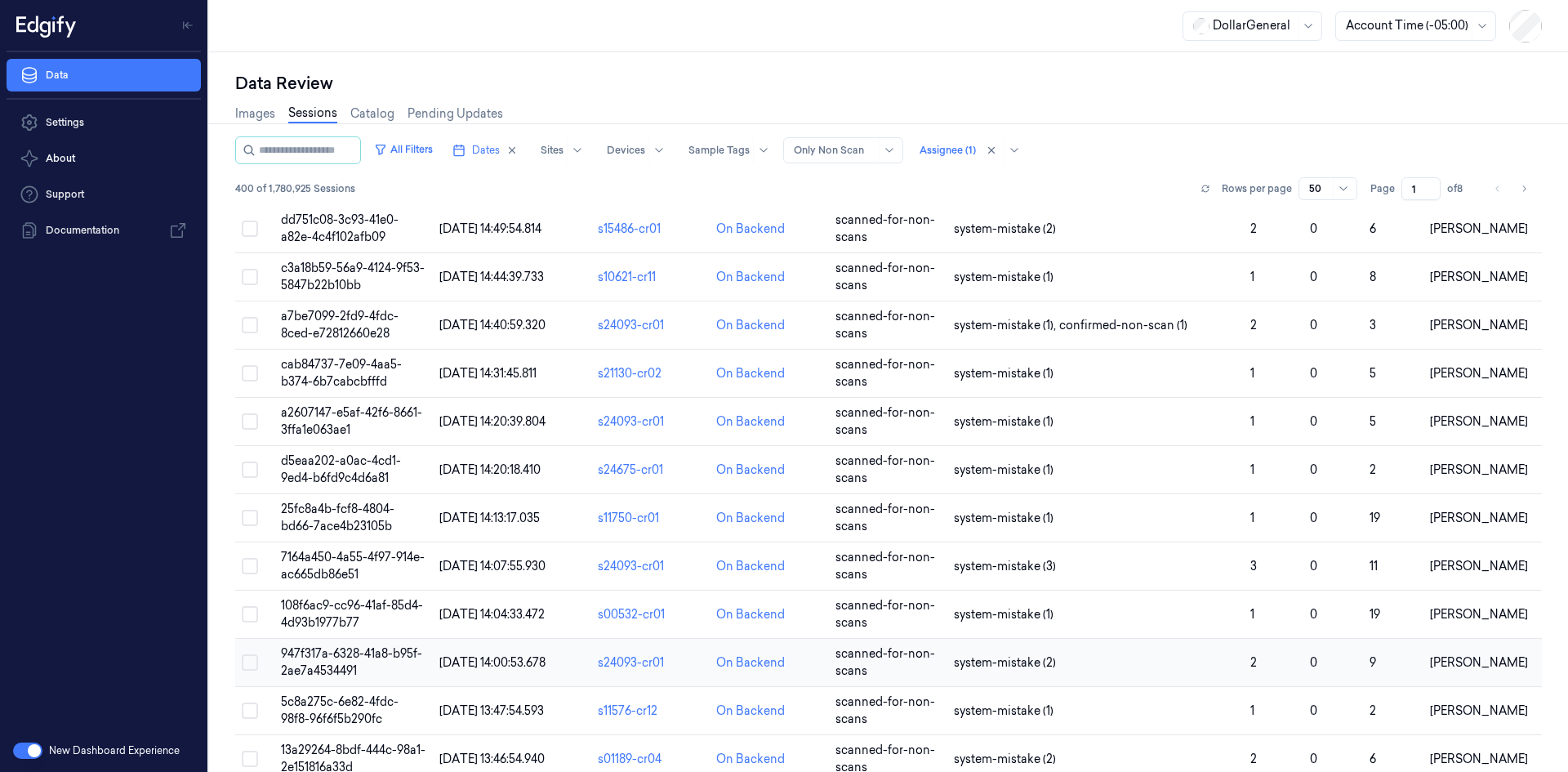
scroll to position [1822, 0]
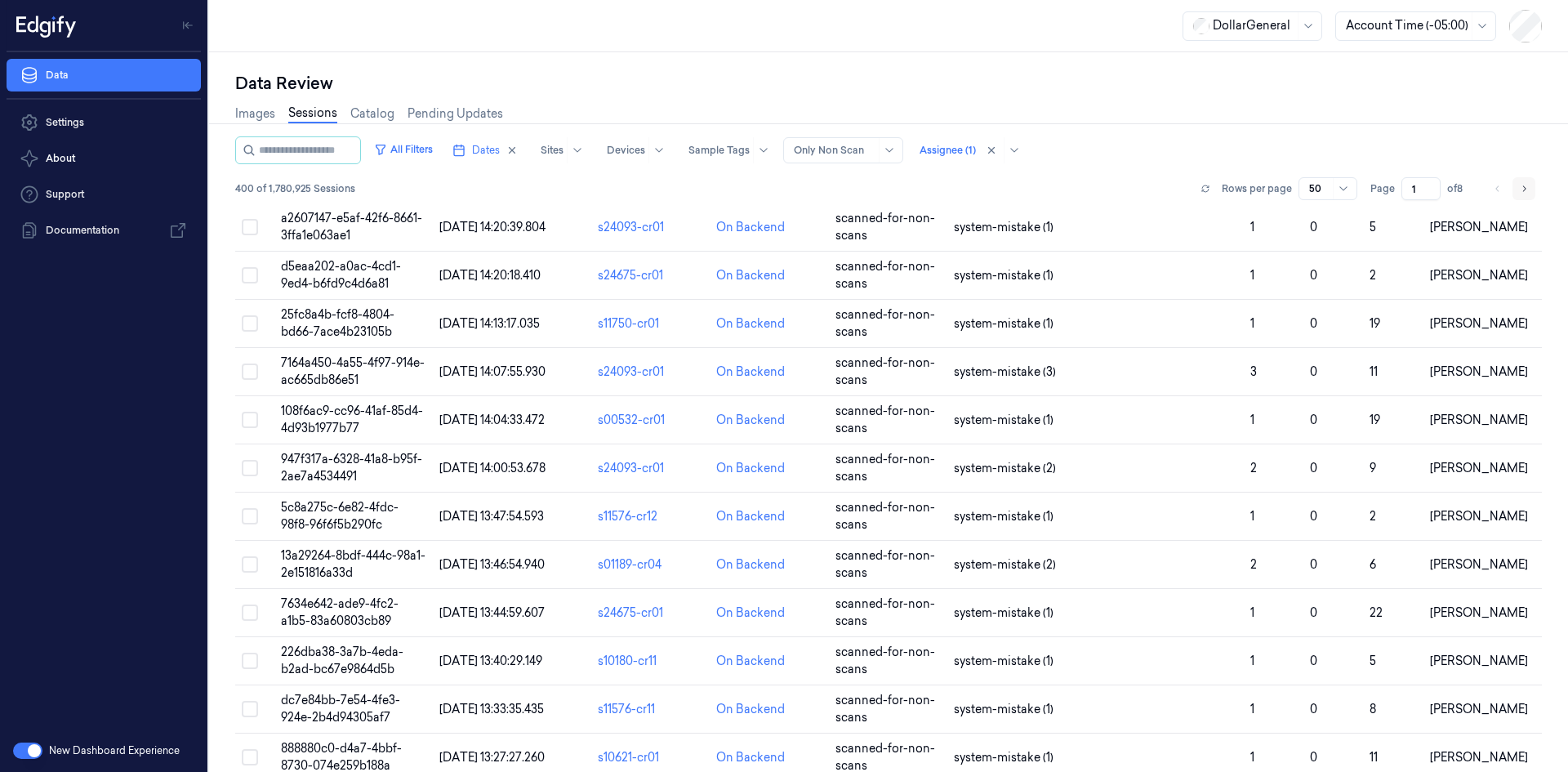
click at [1512, 191] on button "Go to next page" at bounding box center [1523, 188] width 23 height 23
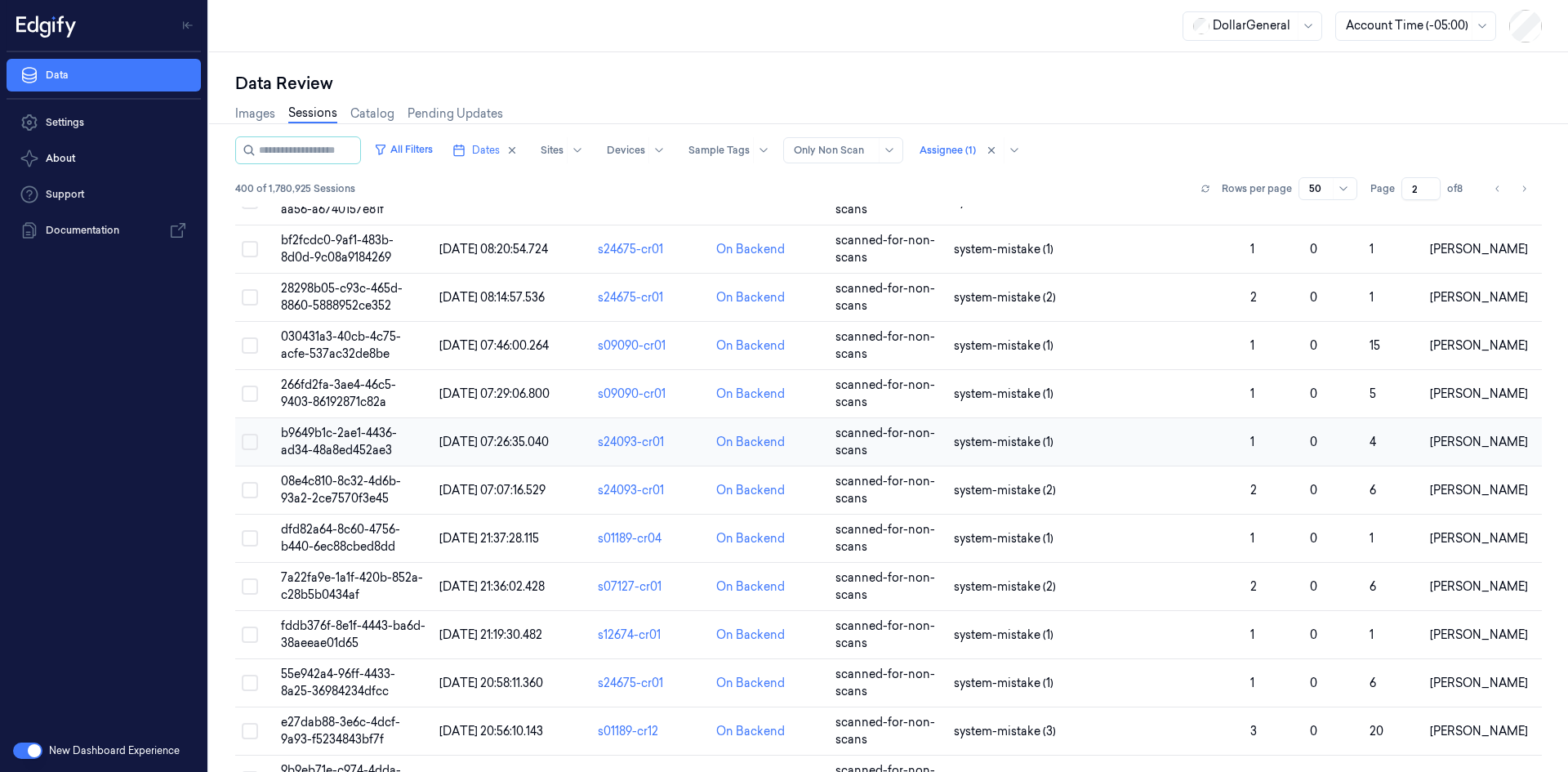
scroll to position [1822, 0]
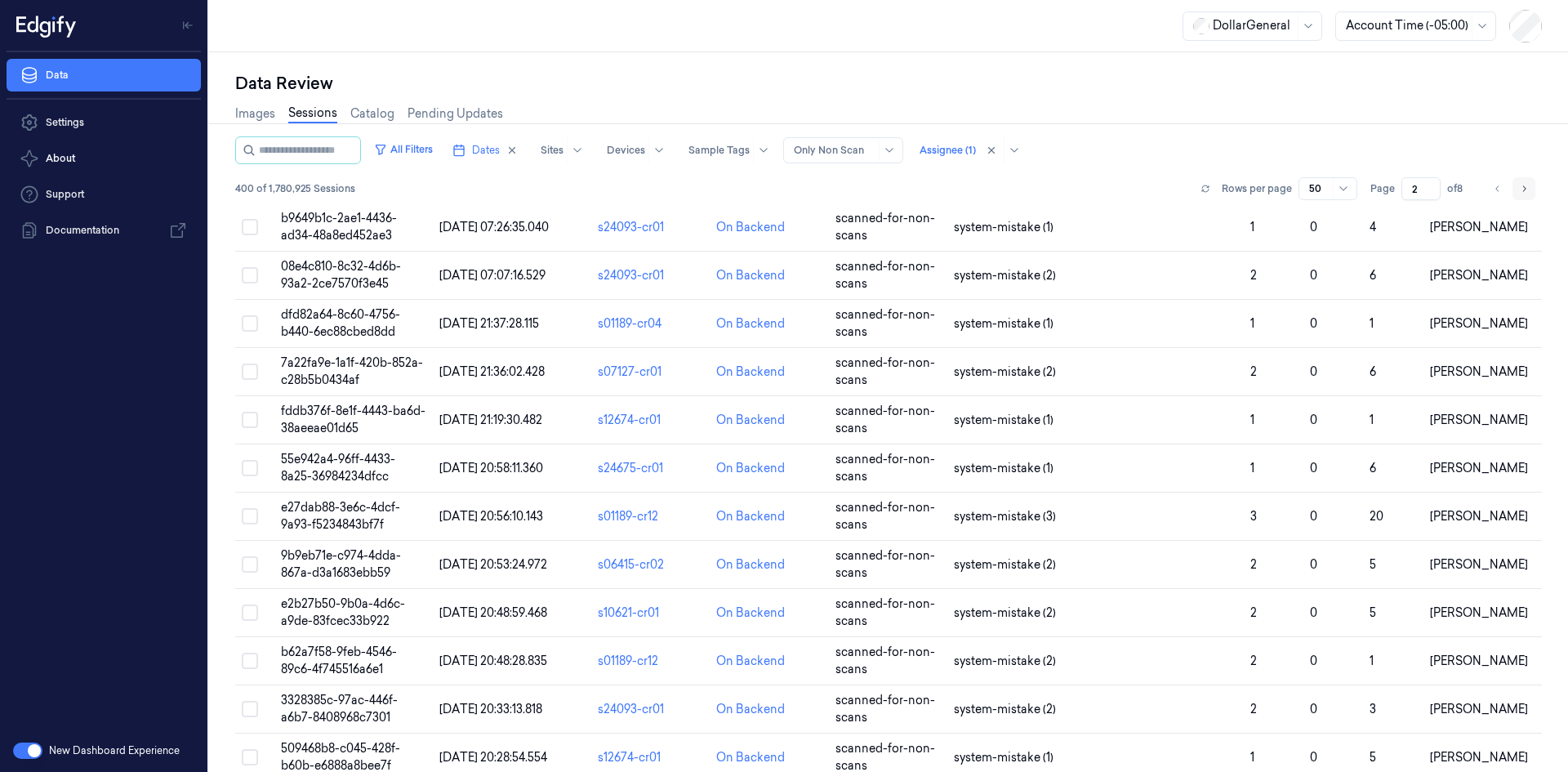
click at [1519, 193] on icon "Go to next page" at bounding box center [1523, 188] width 9 height 13
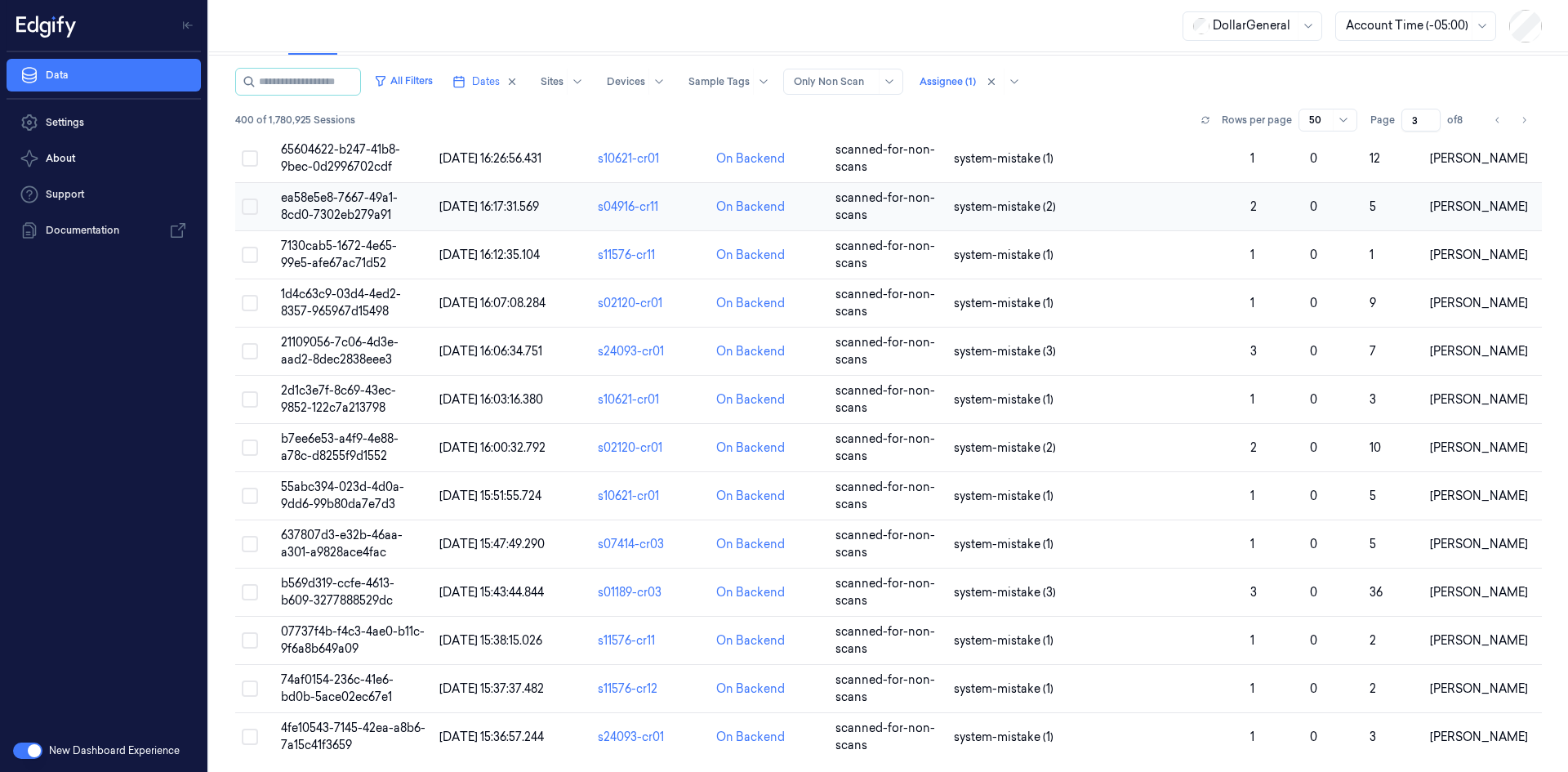
scroll to position [70, 0]
click at [1512, 125] on button "Go to next page" at bounding box center [1523, 118] width 23 height 23
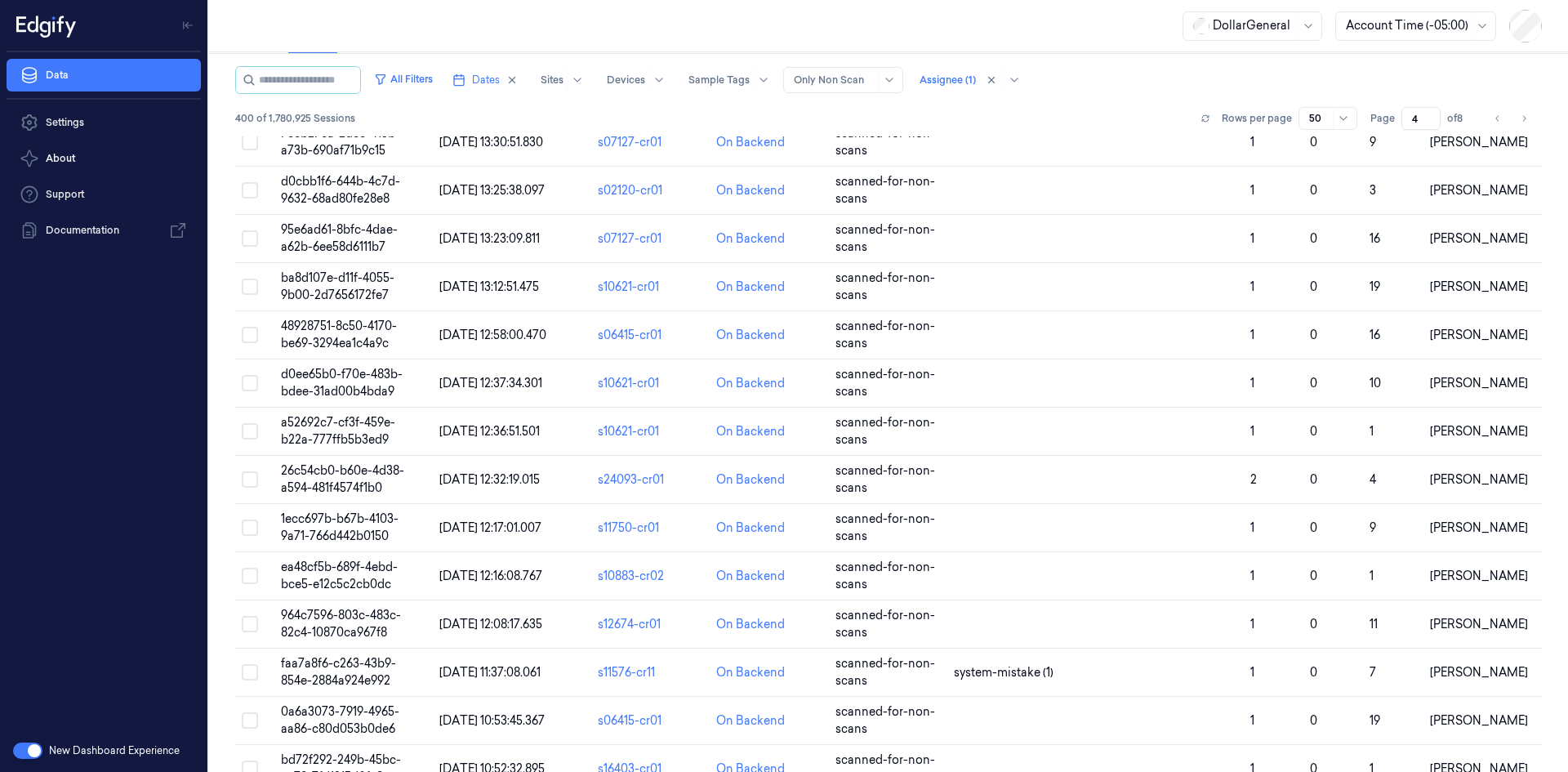
scroll to position [1822, 0]
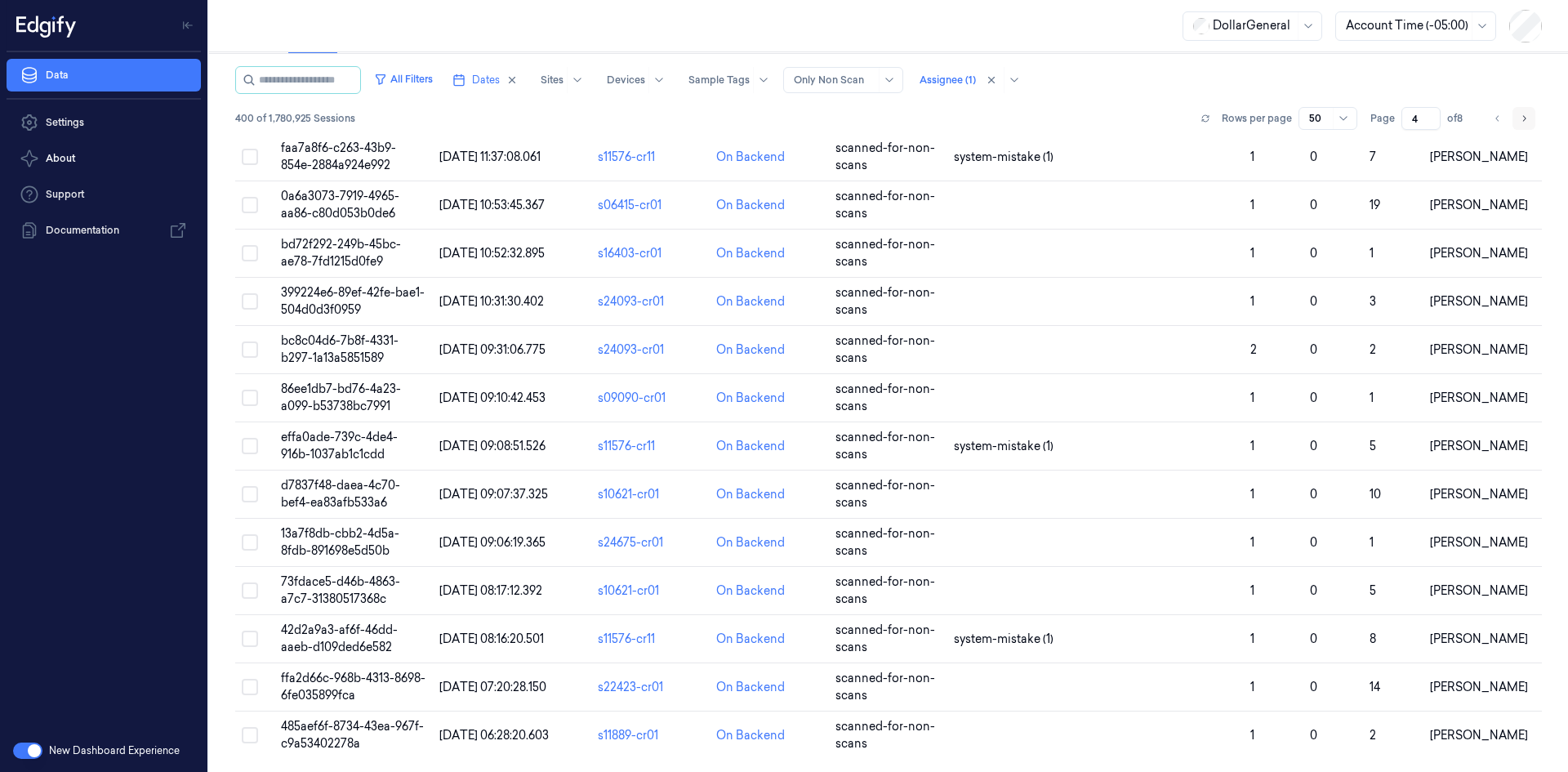
click at [1525, 116] on button "Go to next page" at bounding box center [1523, 118] width 23 height 23
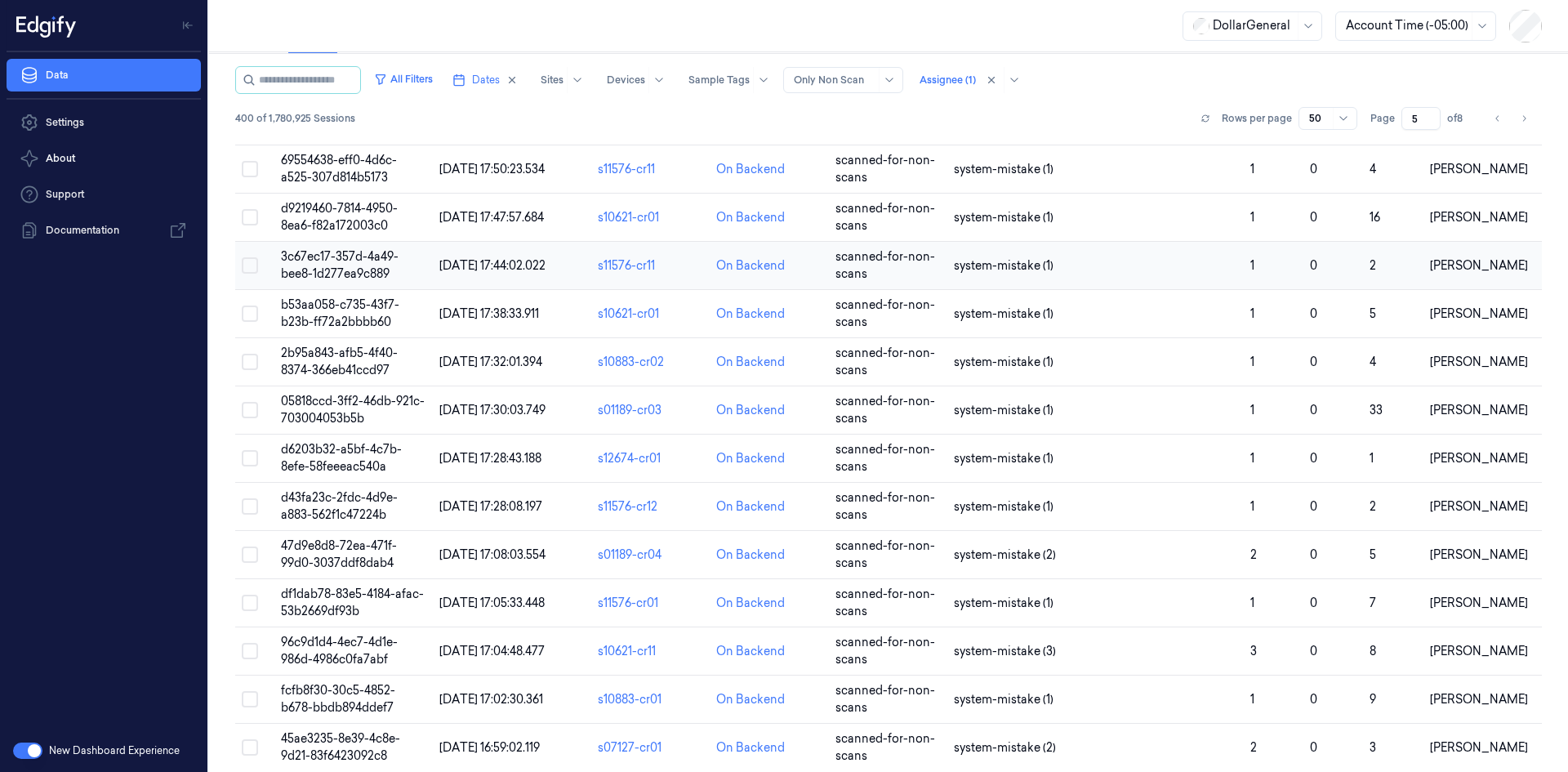
scroll to position [1822, 0]
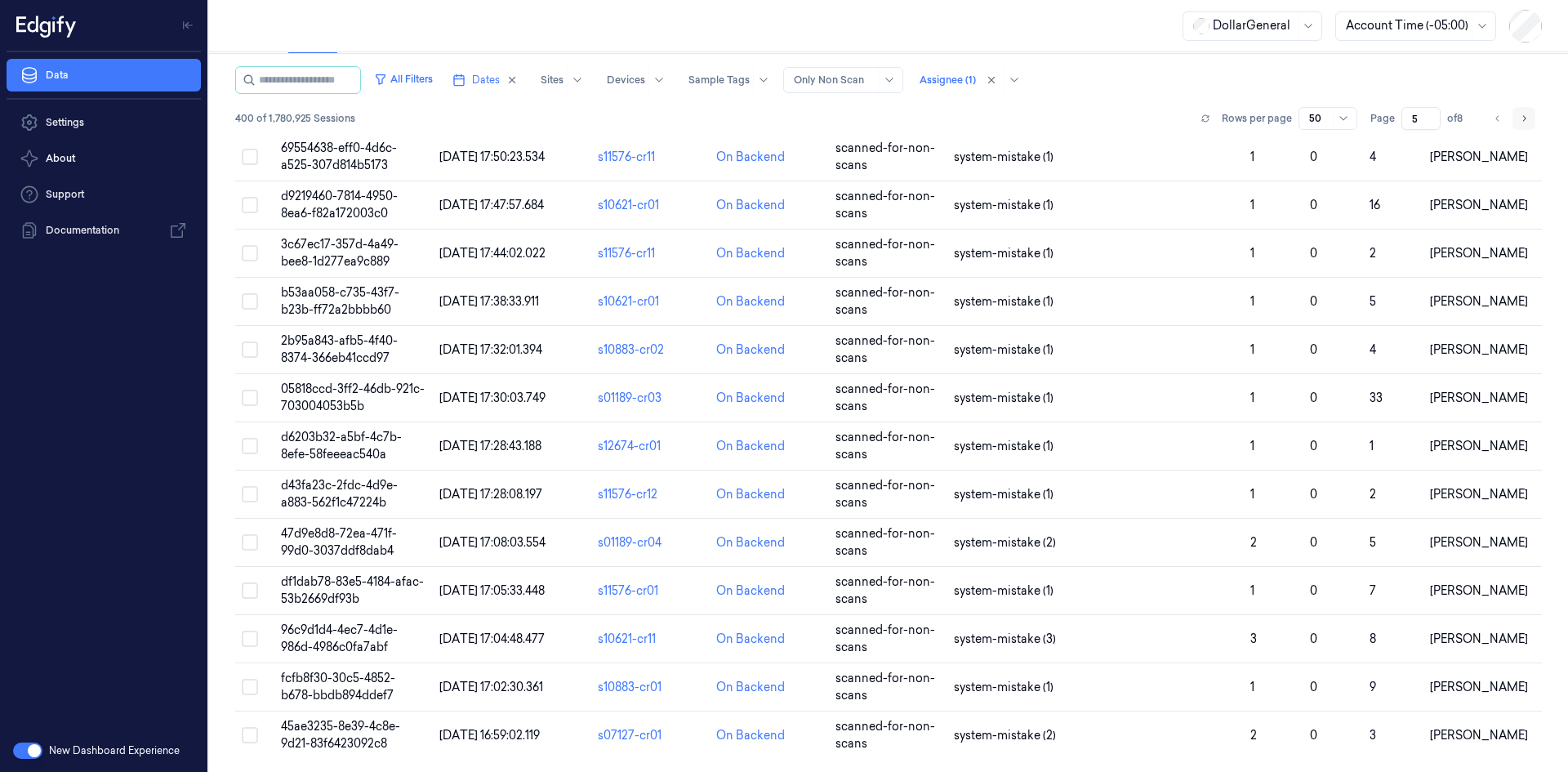
click at [1513, 125] on button "Go to next page" at bounding box center [1523, 118] width 23 height 23
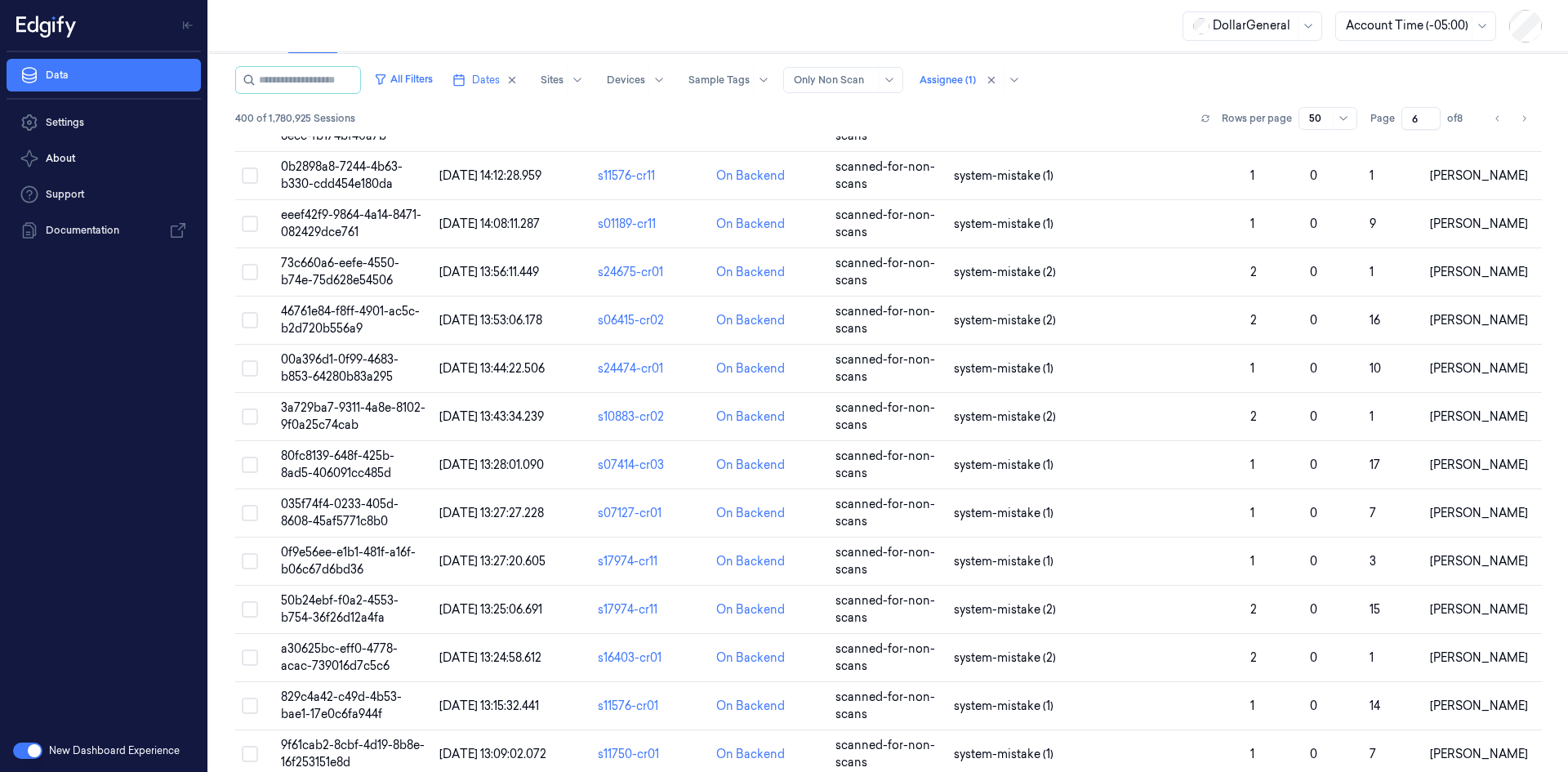
scroll to position [1797, 0]
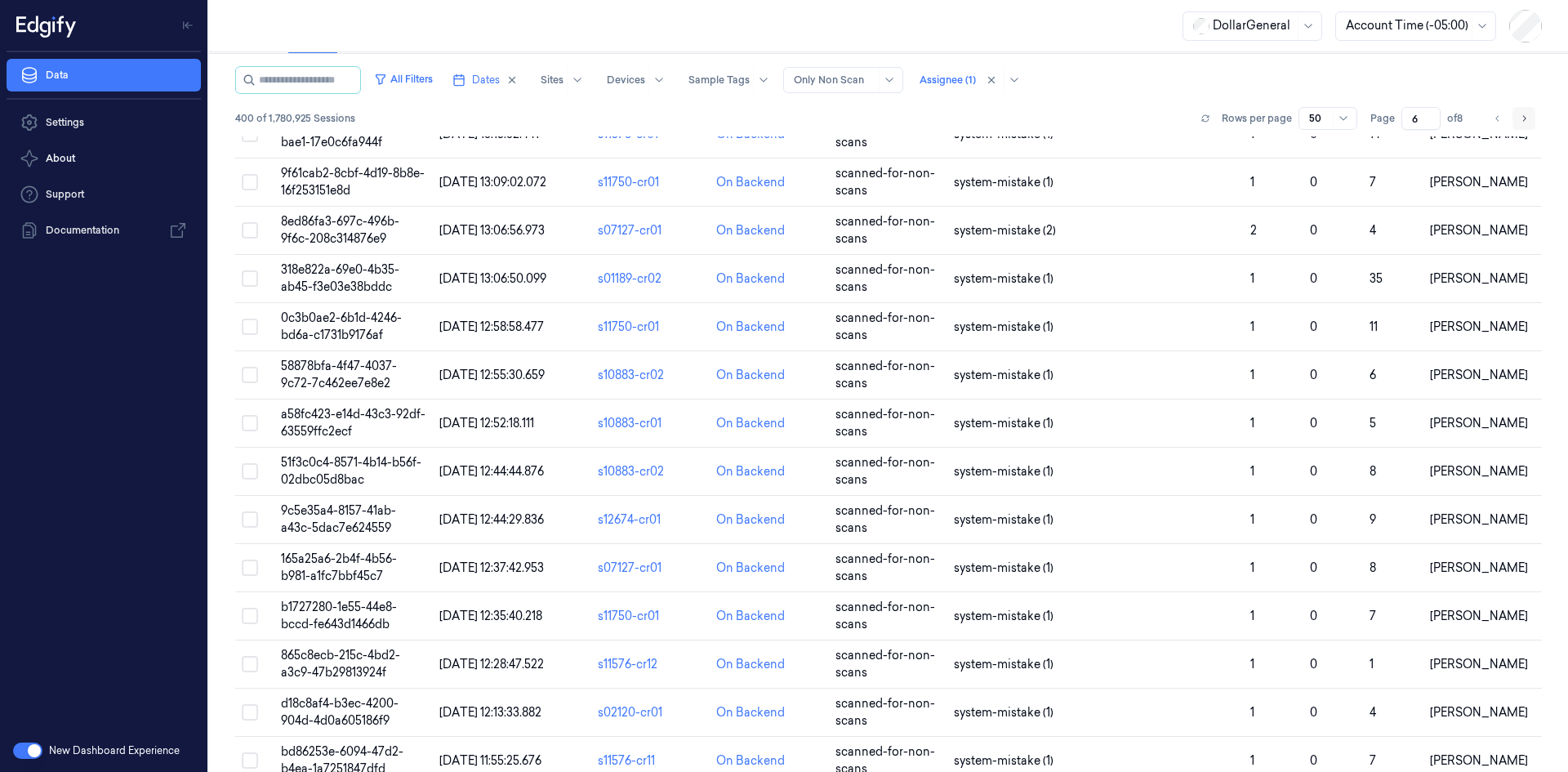
click at [1525, 116] on button "Go to next page" at bounding box center [1523, 118] width 23 height 23
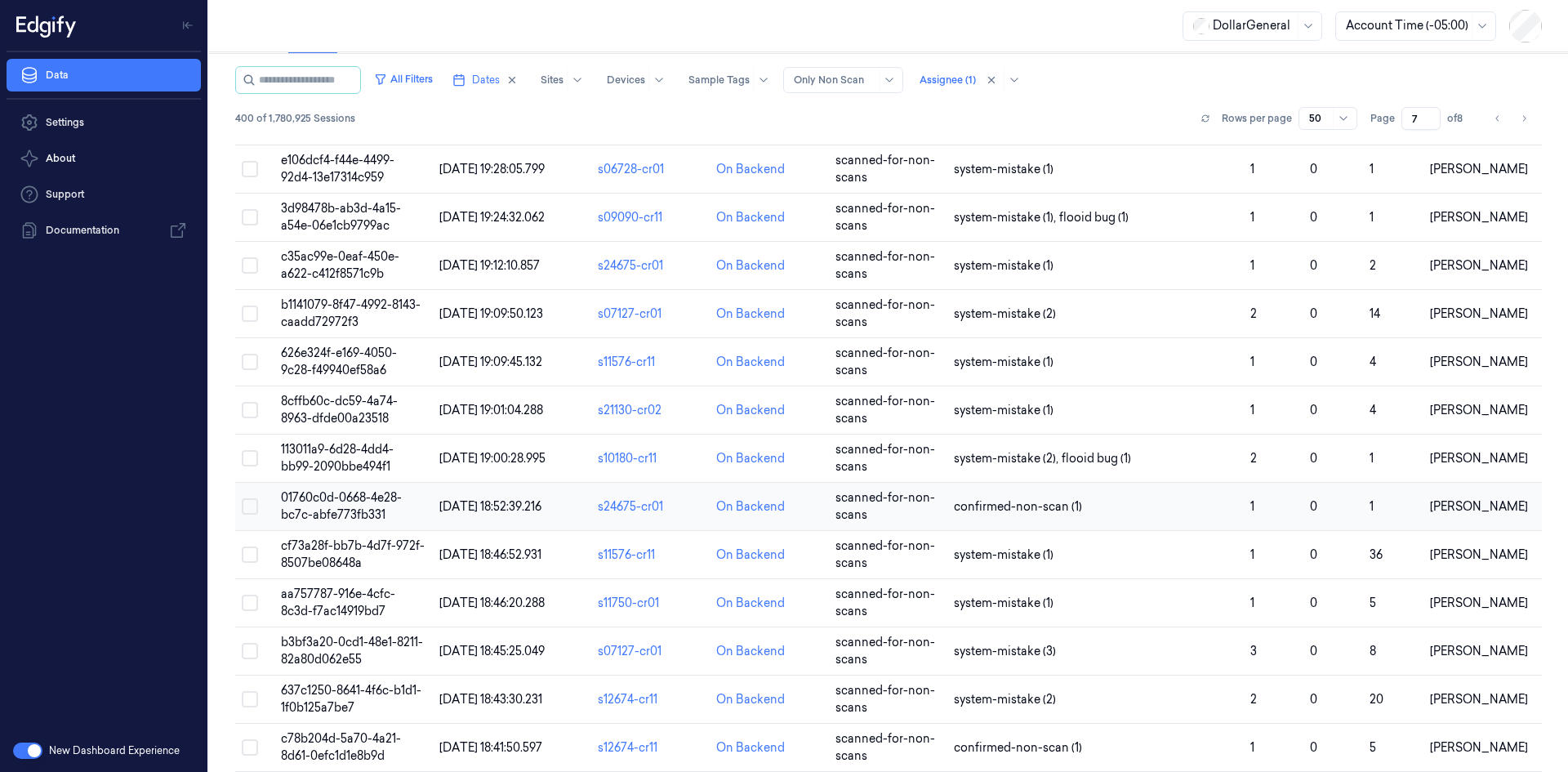
scroll to position [1822, 0]
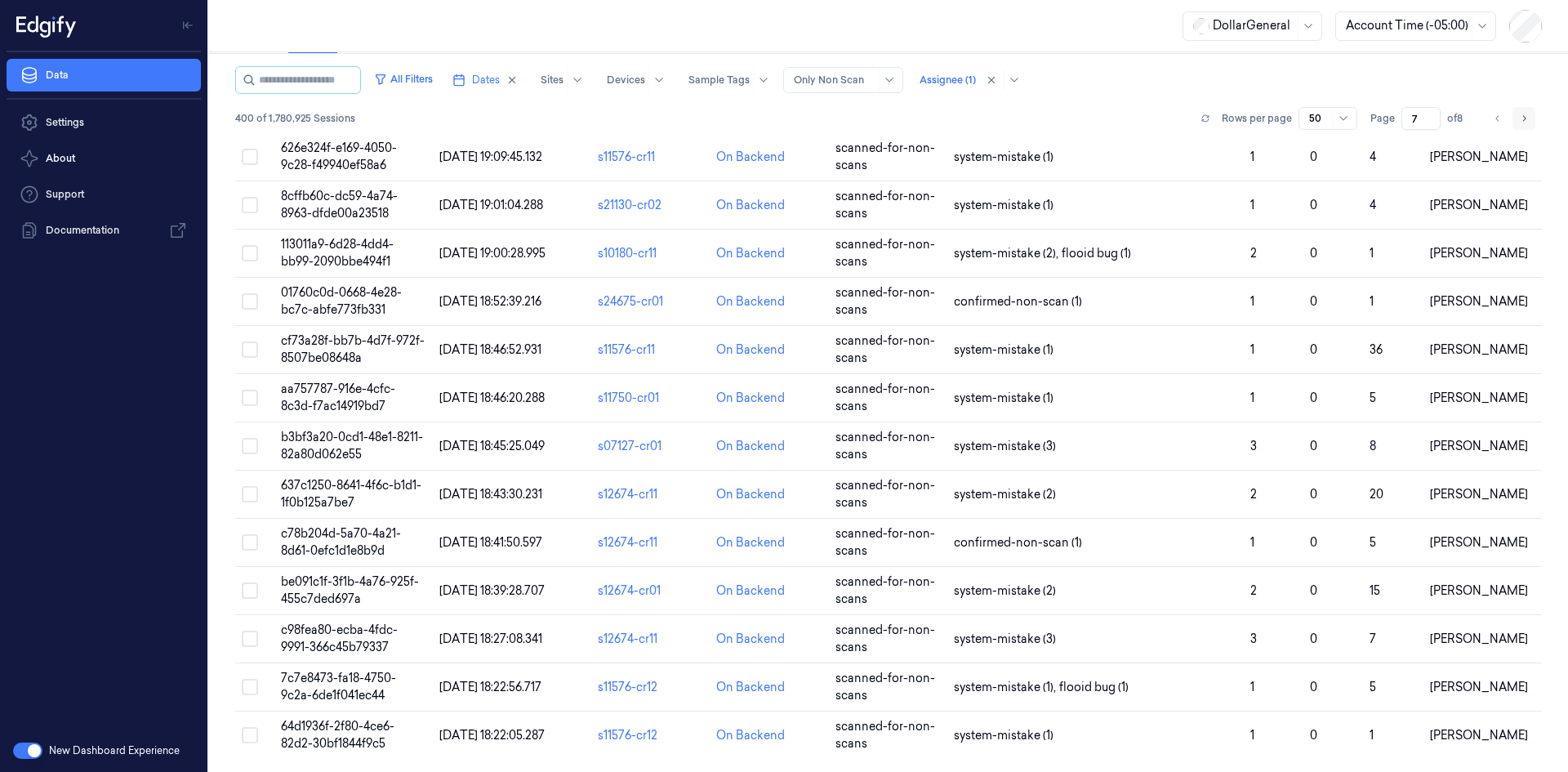
click at [1523, 113] on button "Go to next page" at bounding box center [1523, 118] width 23 height 23
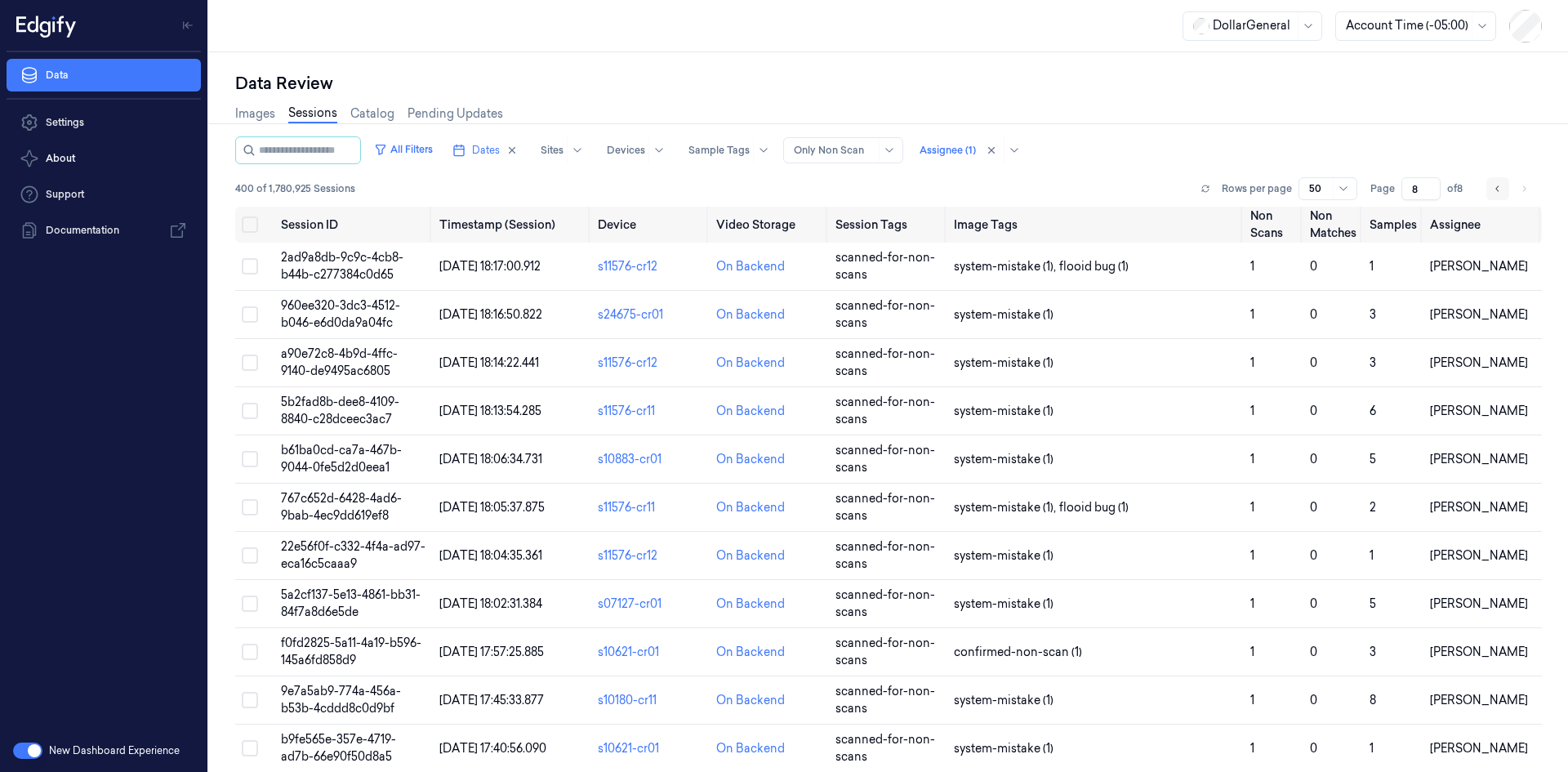
click at [1496, 187] on icon "Go to previous page" at bounding box center [1498, 188] width 9 height 13
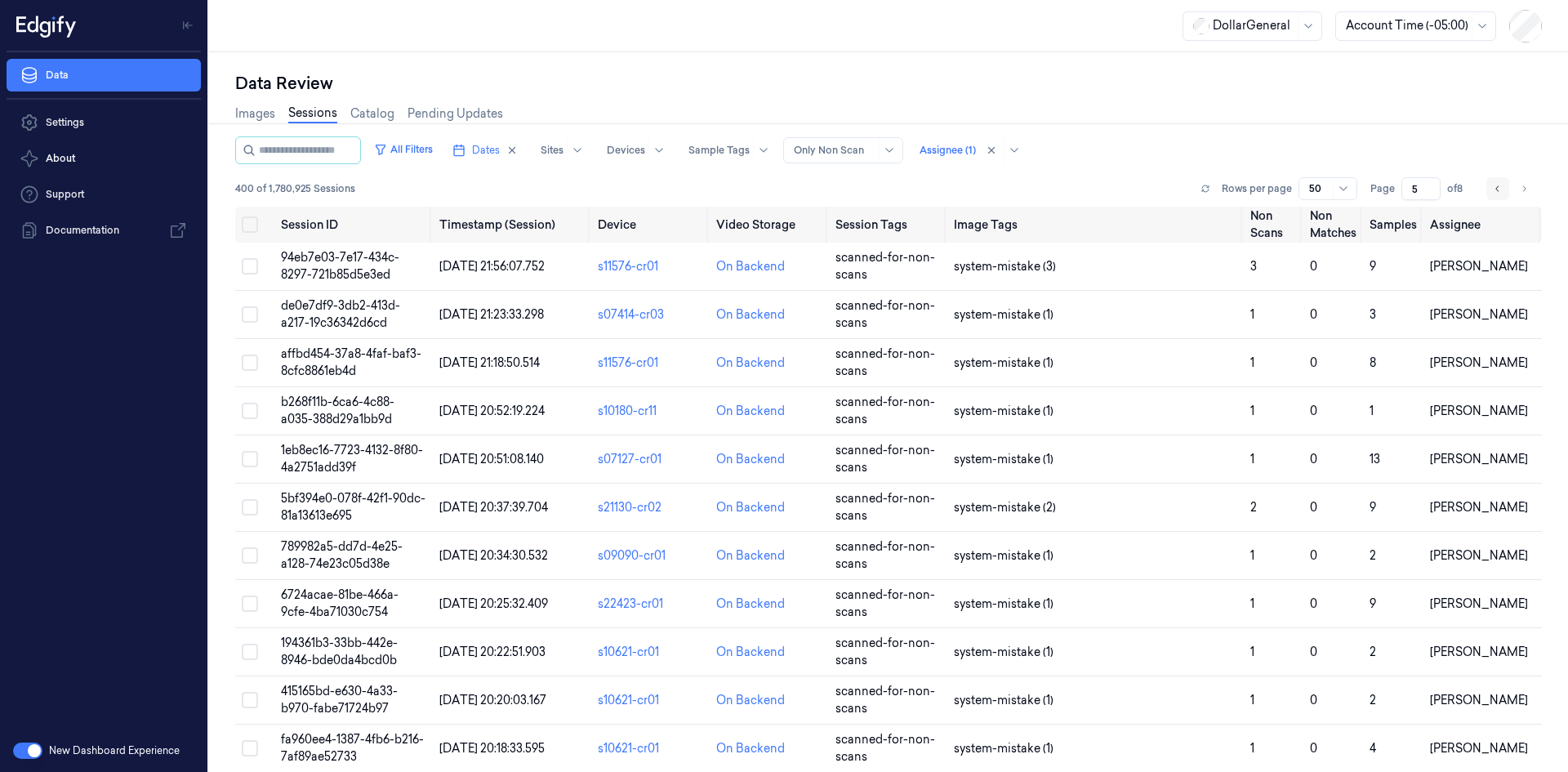
click at [1496, 187] on icon "Go to previous page" at bounding box center [1498, 188] width 9 height 13
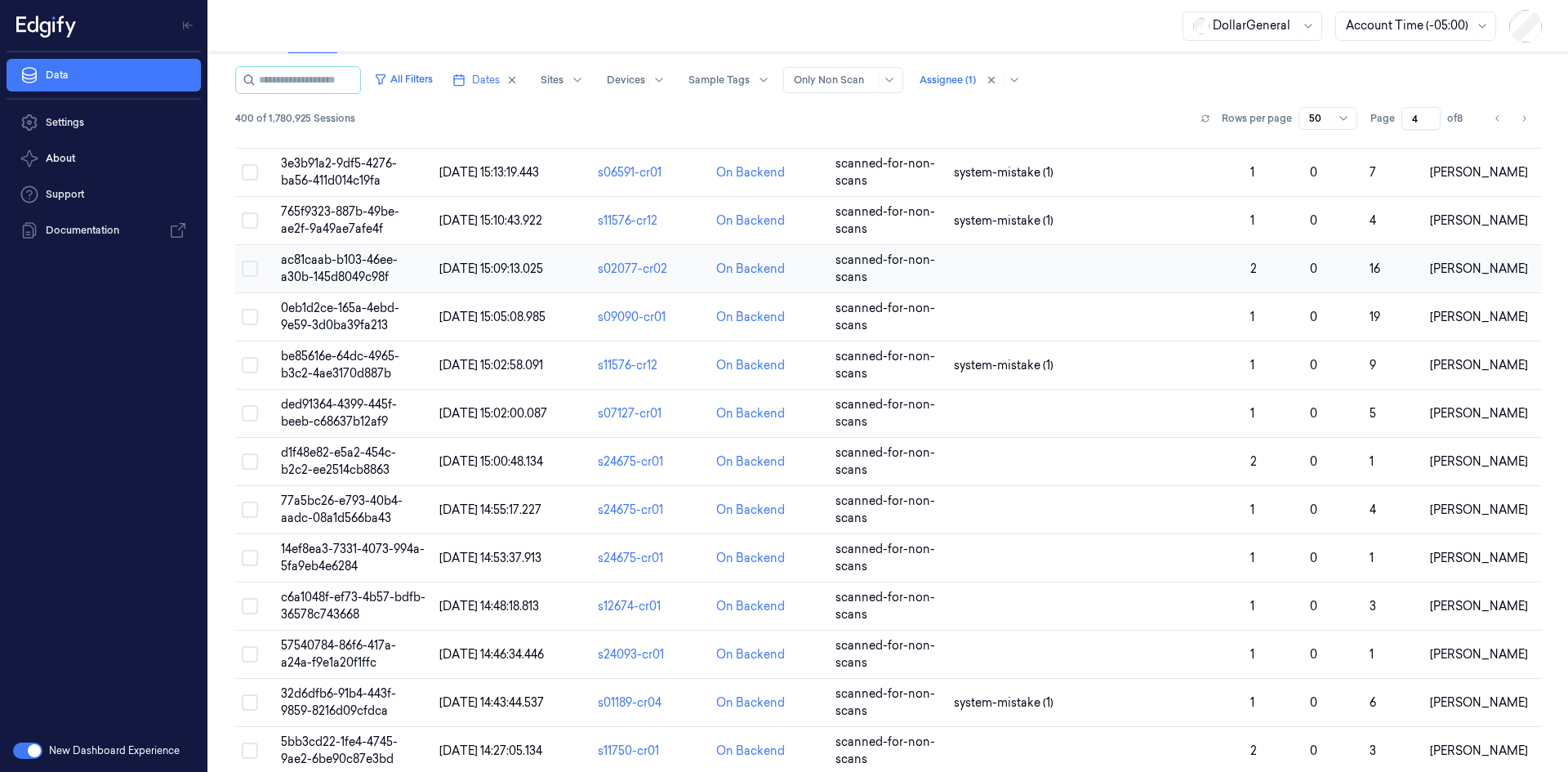
scroll to position [163, 0]
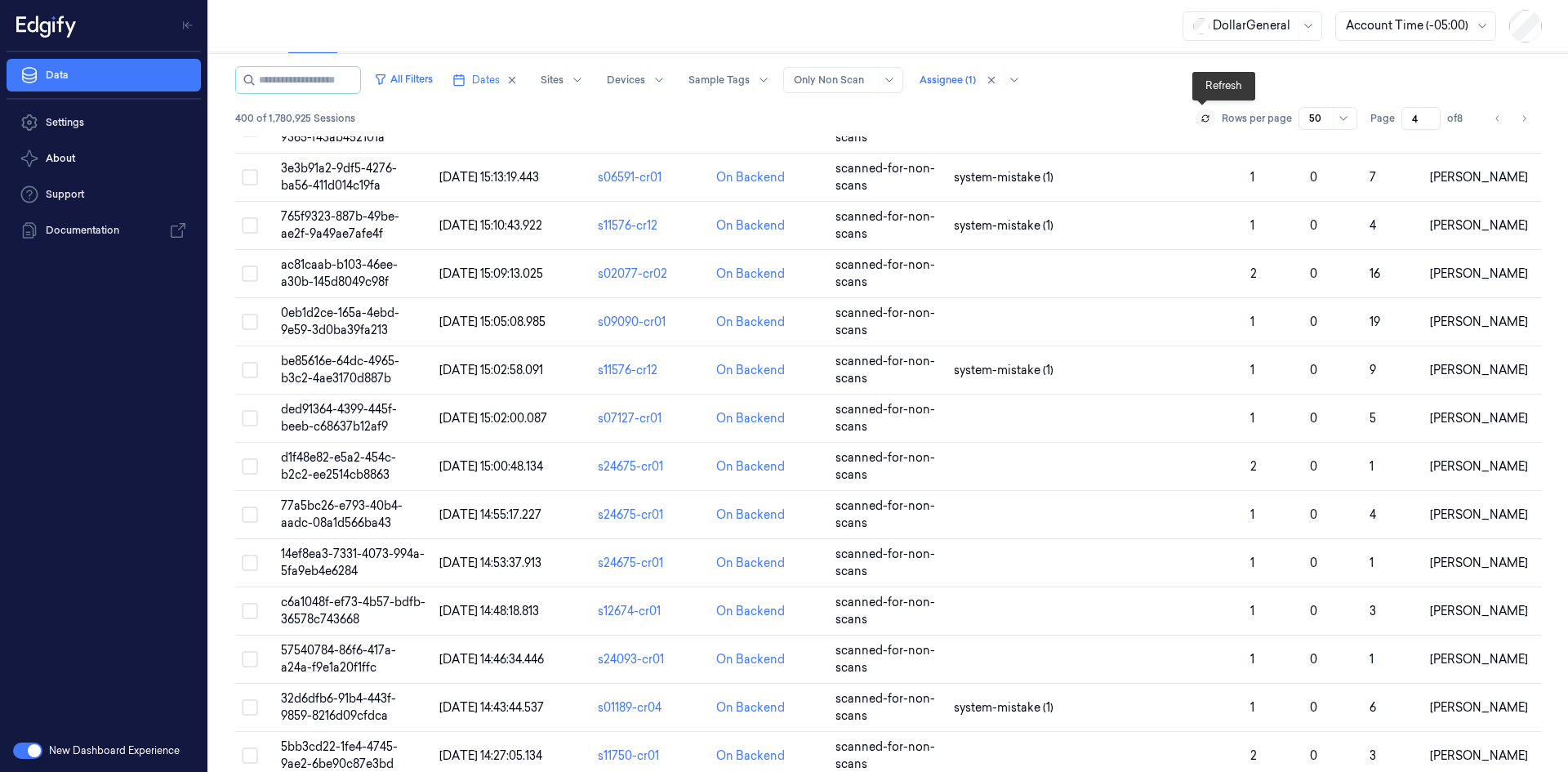
click at [1203, 123] on button at bounding box center [1205, 118] width 20 height 20
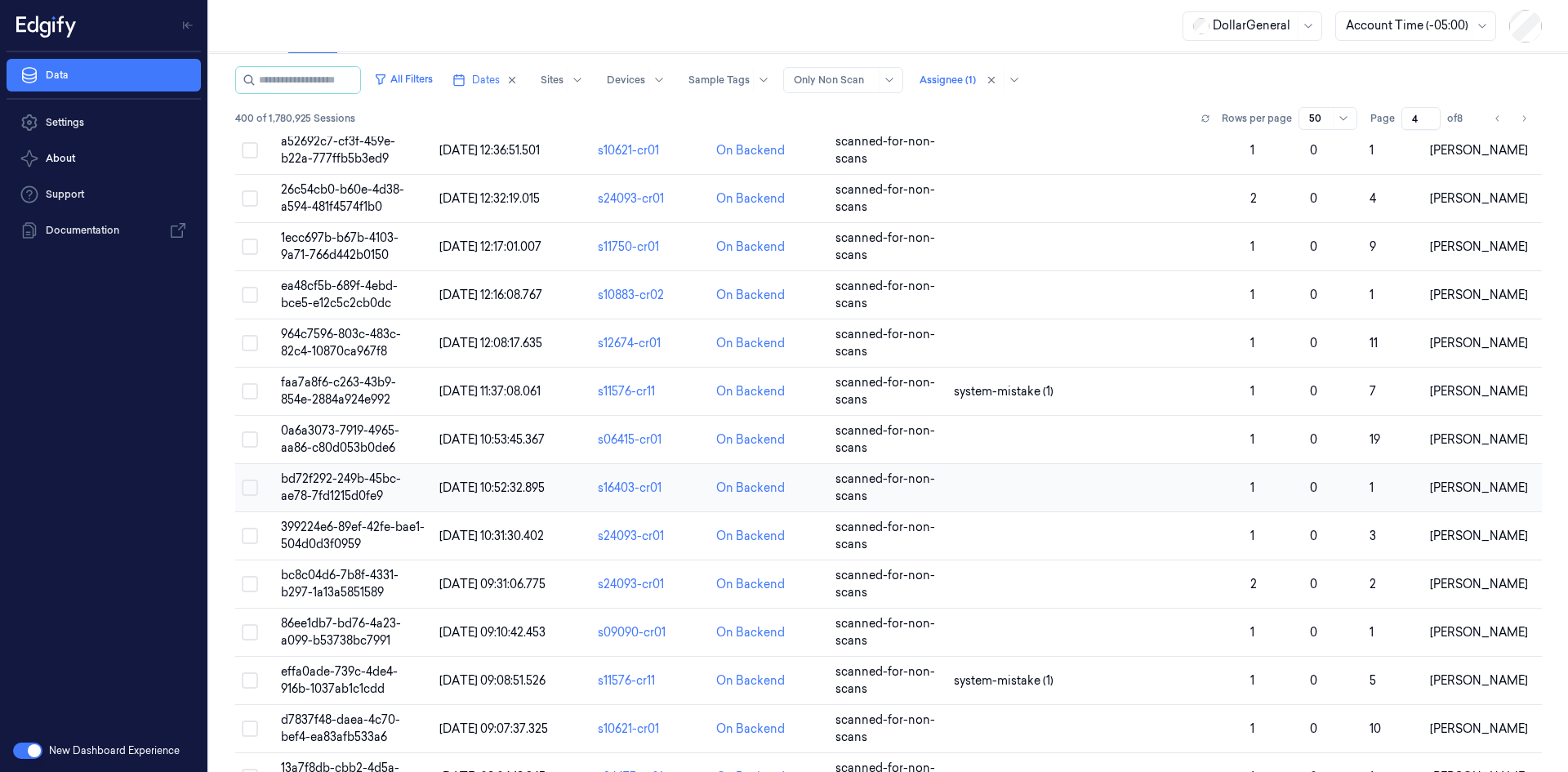
scroll to position [1822, 0]
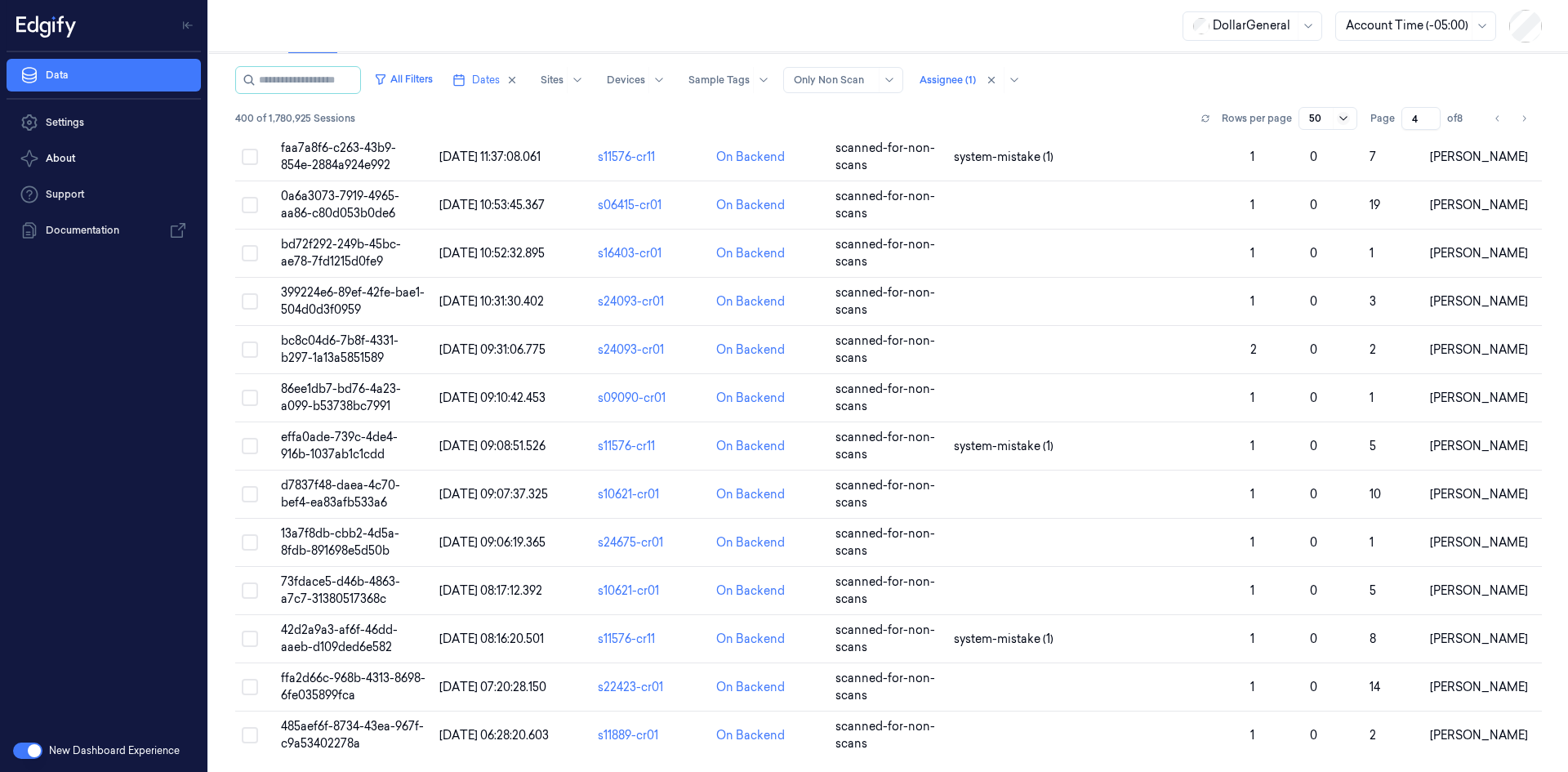
click at [1337, 114] on icon at bounding box center [1343, 118] width 13 height 13
click at [1304, 197] on div "200" at bounding box center [1315, 205] width 21 height 17
click at [1523, 116] on icon "Go to next page" at bounding box center [1523, 118] width 9 height 13
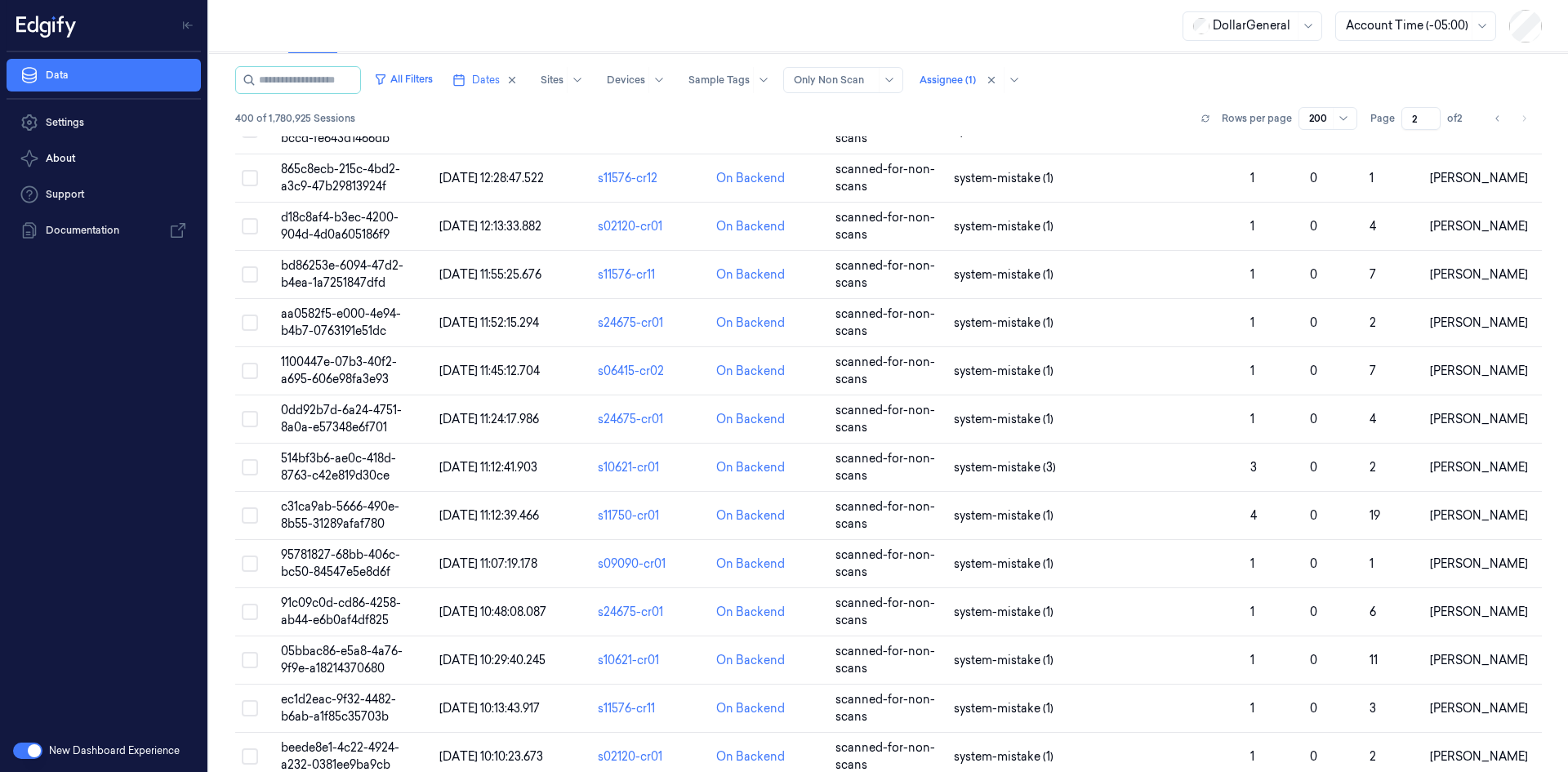
scroll to position [4395, 0]
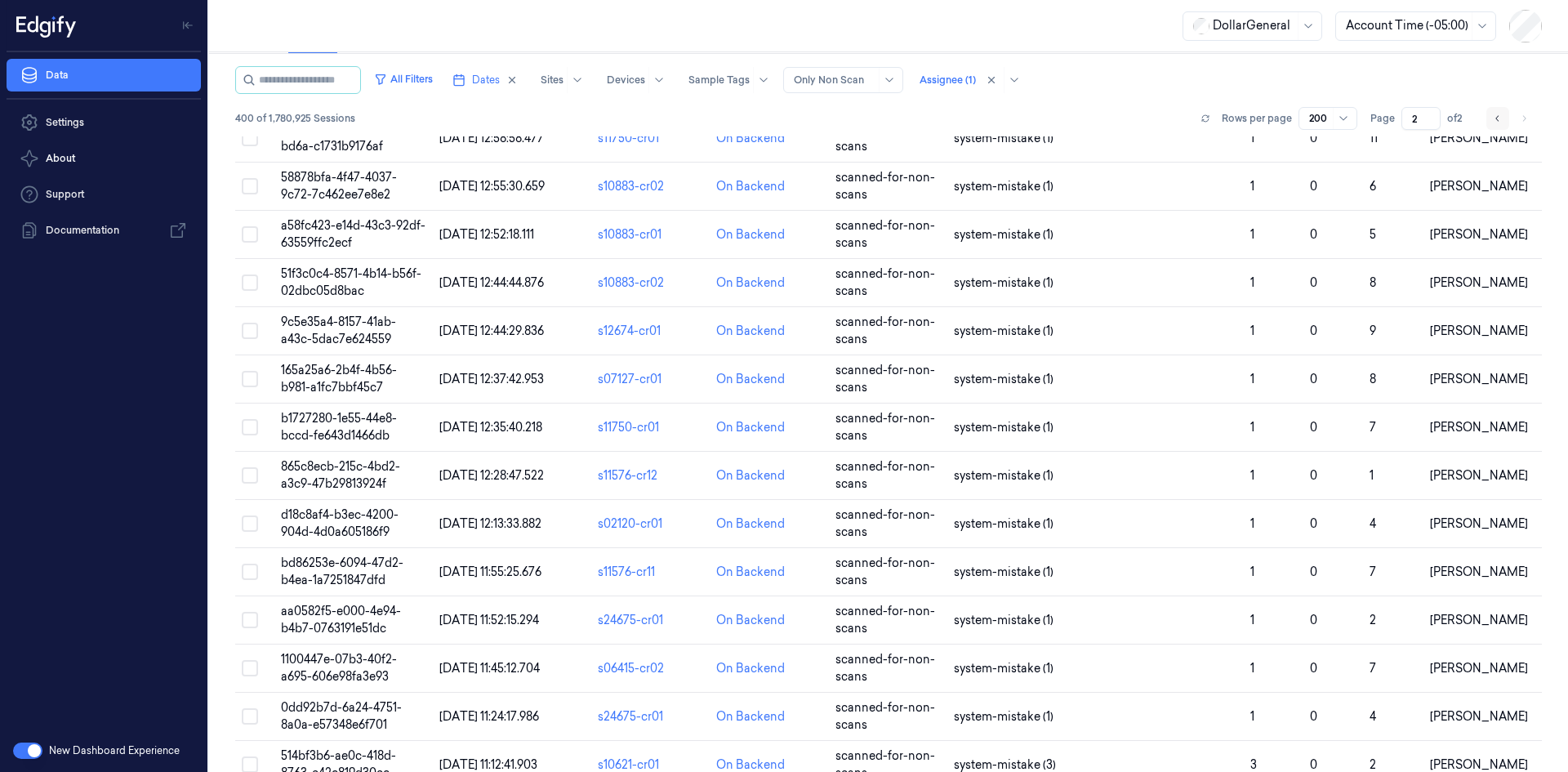
click at [1495, 118] on icon "Go to previous page" at bounding box center [1498, 118] width 9 height 13
type input "1"
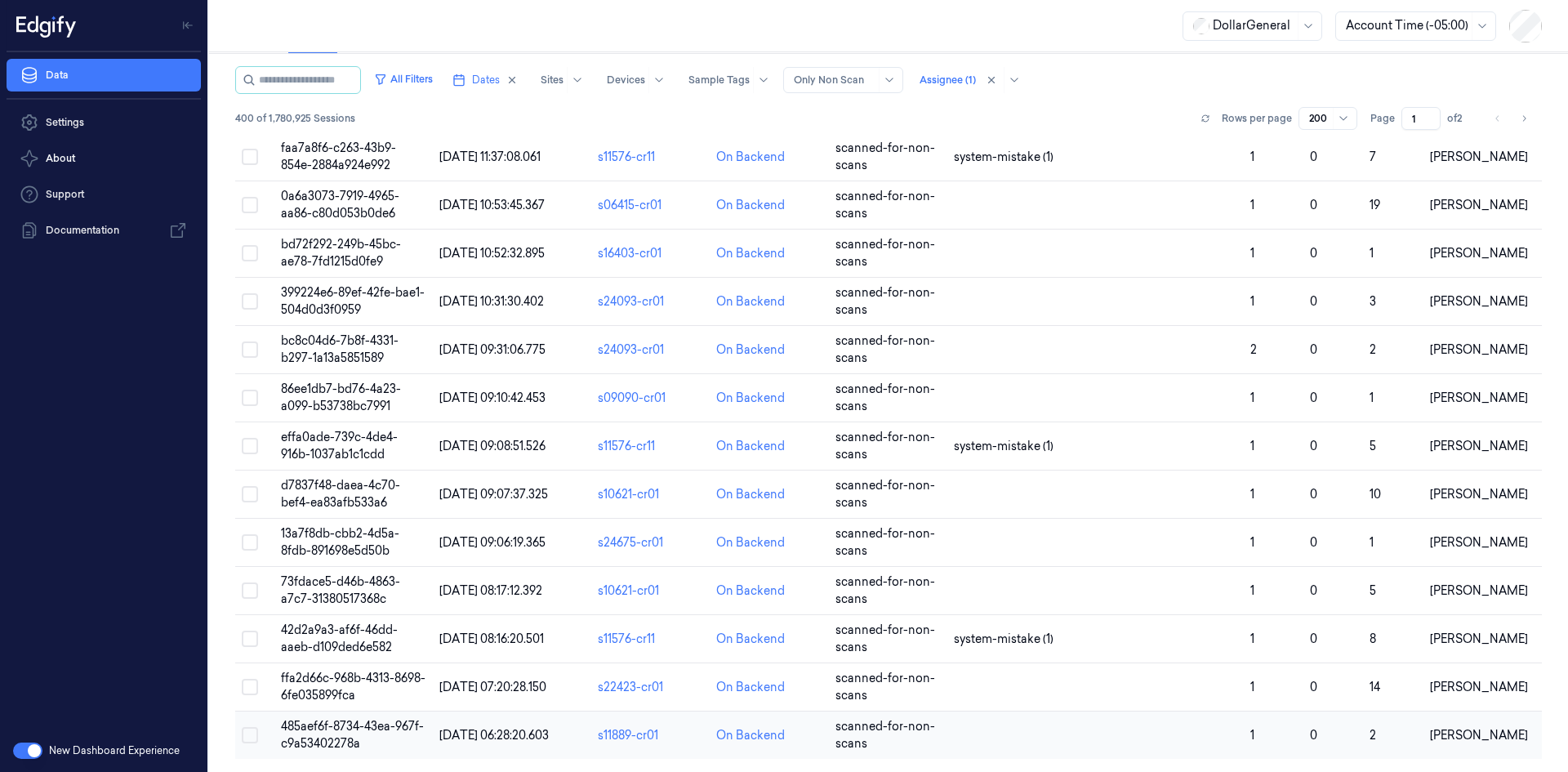
click at [1007, 721] on td at bounding box center [1096, 735] width 296 height 48
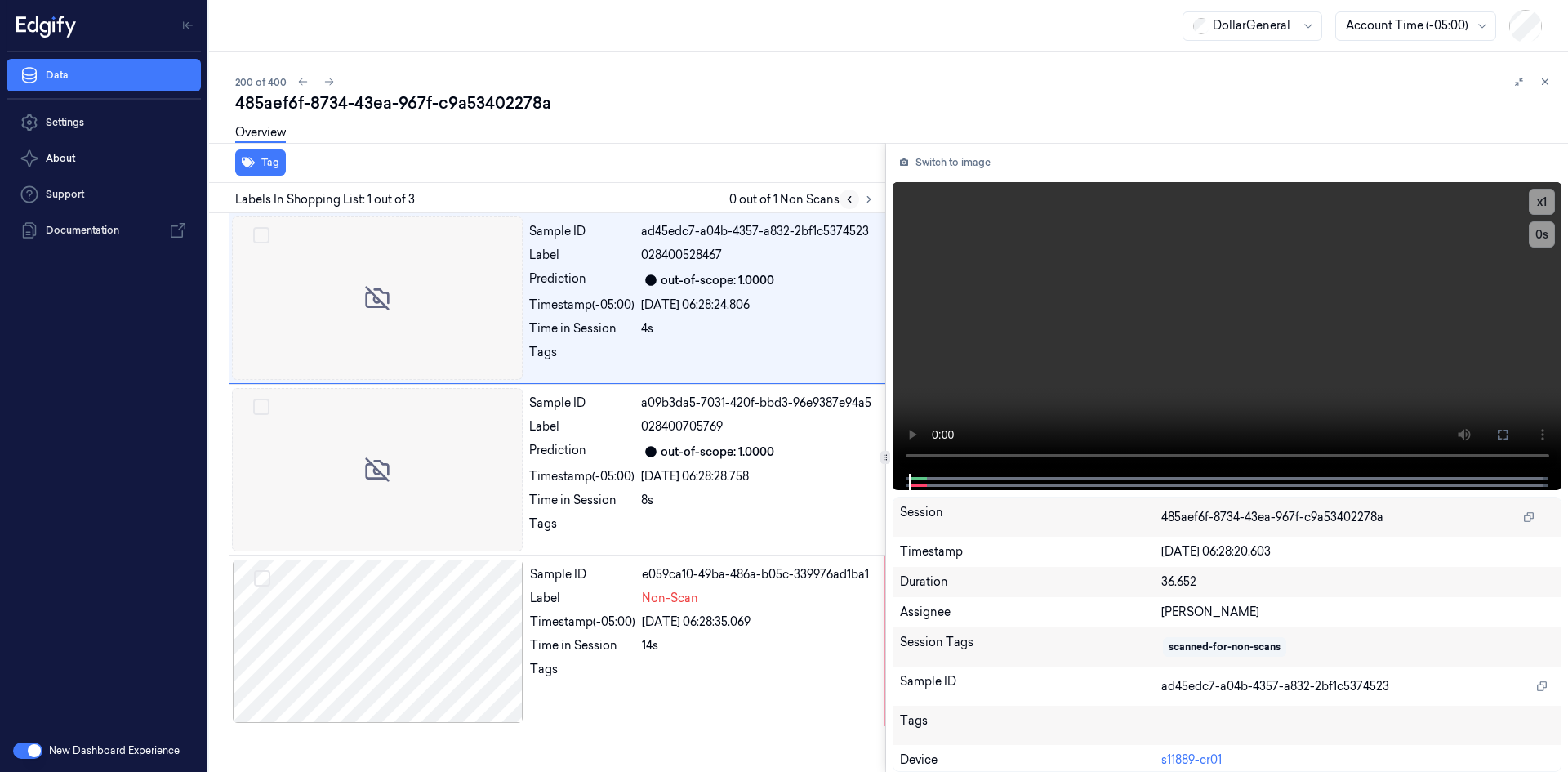
click at [848, 199] on icon at bounding box center [850, 199] width 3 height 6
click at [842, 241] on div "Sample ID ad45edc7-a04b-4357-a832-2bf1c5374523 Label 028400528467 Prediction ou…" at bounding box center [703, 298] width 359 height 163
click at [1250, 314] on video at bounding box center [1227, 328] width 670 height 292
click at [729, 466] on div "Sample ID a09b3da5-7031-420f-bbd3-96e9387e94a5 Label 028400705769 Prediction ou…" at bounding box center [703, 469] width 359 height 163
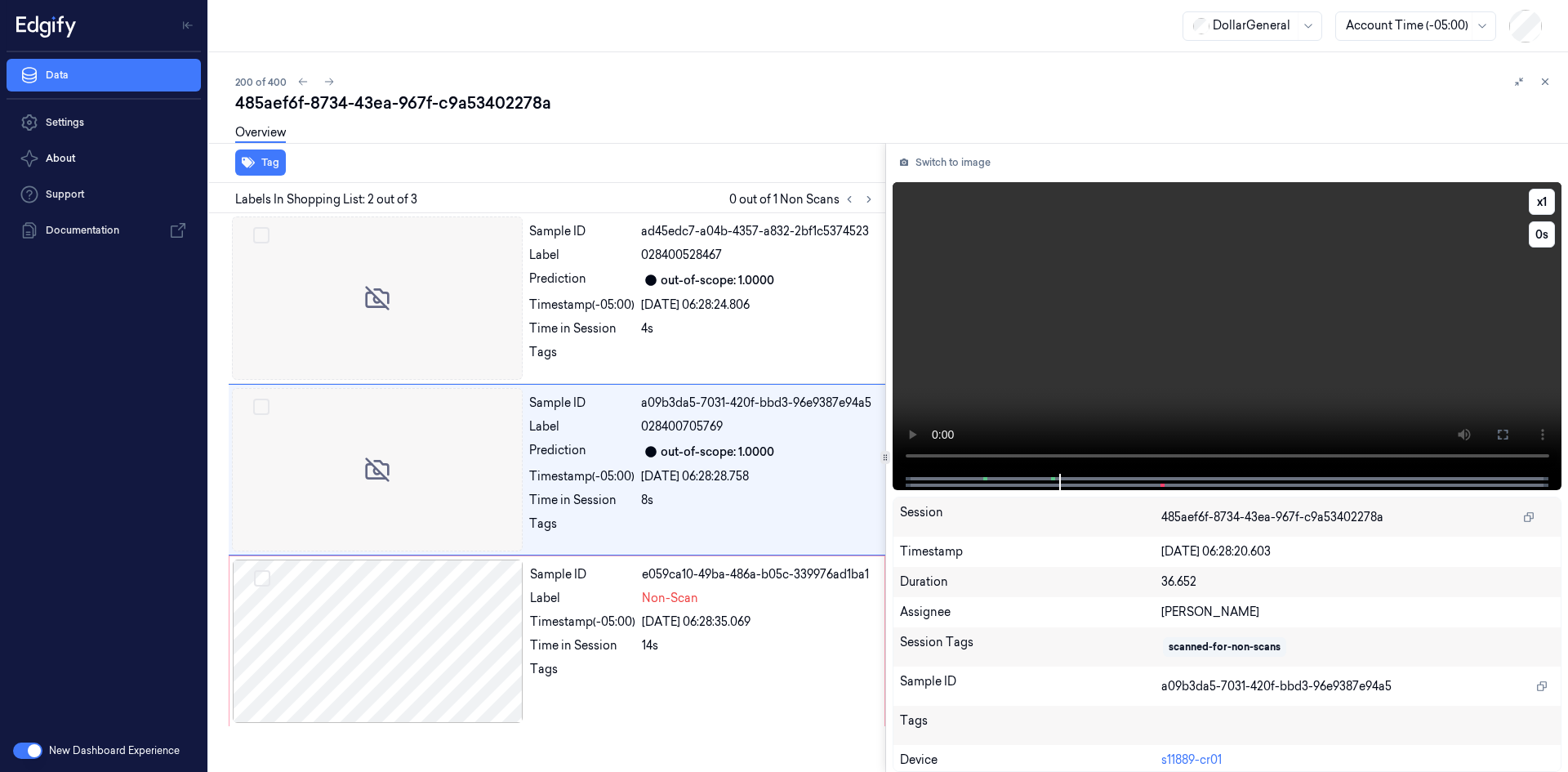
click at [1048, 330] on video at bounding box center [1227, 328] width 670 height 292
click at [499, 654] on div at bounding box center [378, 641] width 291 height 163
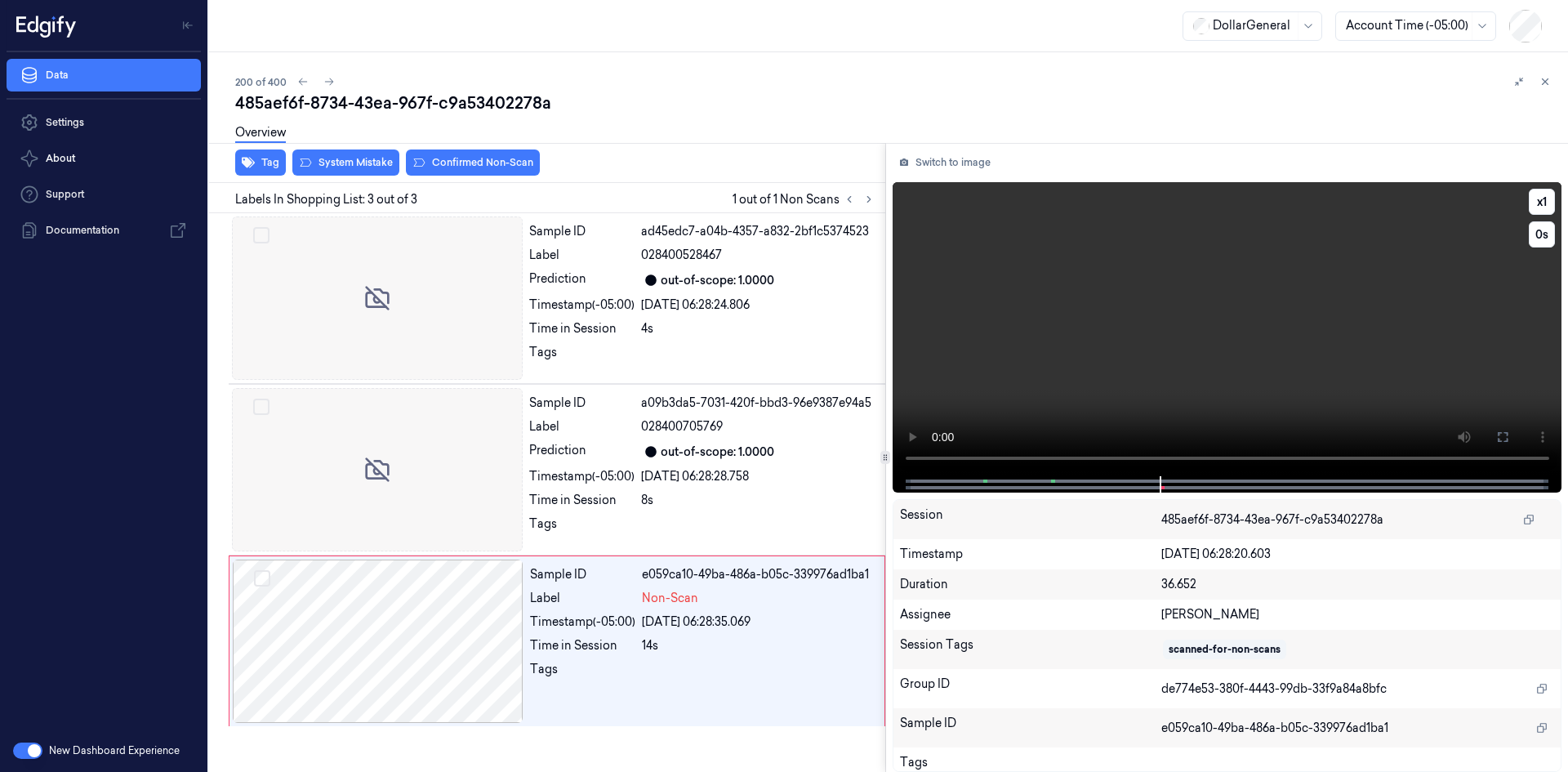
click at [1138, 395] on video at bounding box center [1227, 330] width 670 height 294
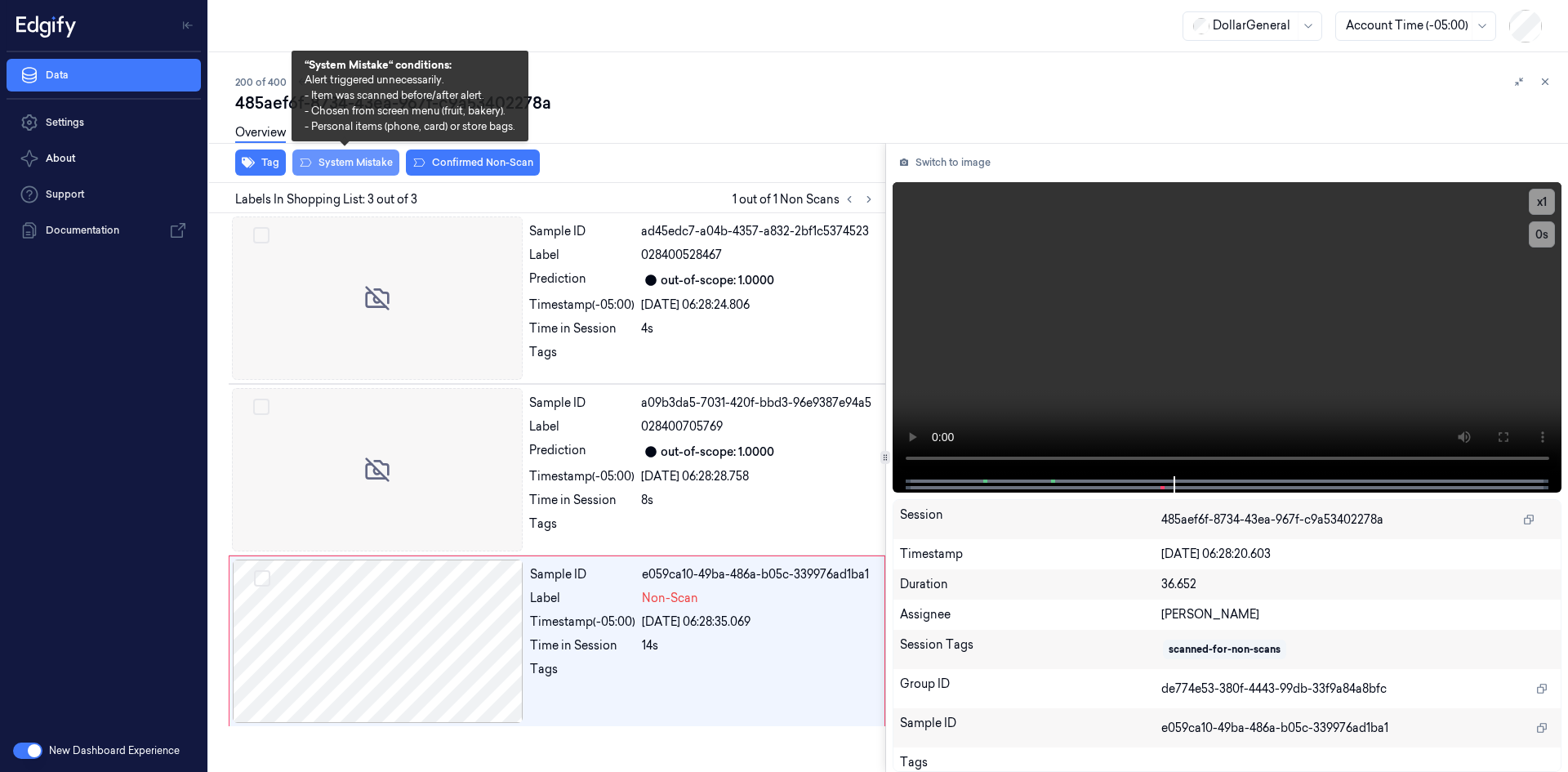
click at [348, 159] on button "System Mistake" at bounding box center [346, 163] width 107 height 27
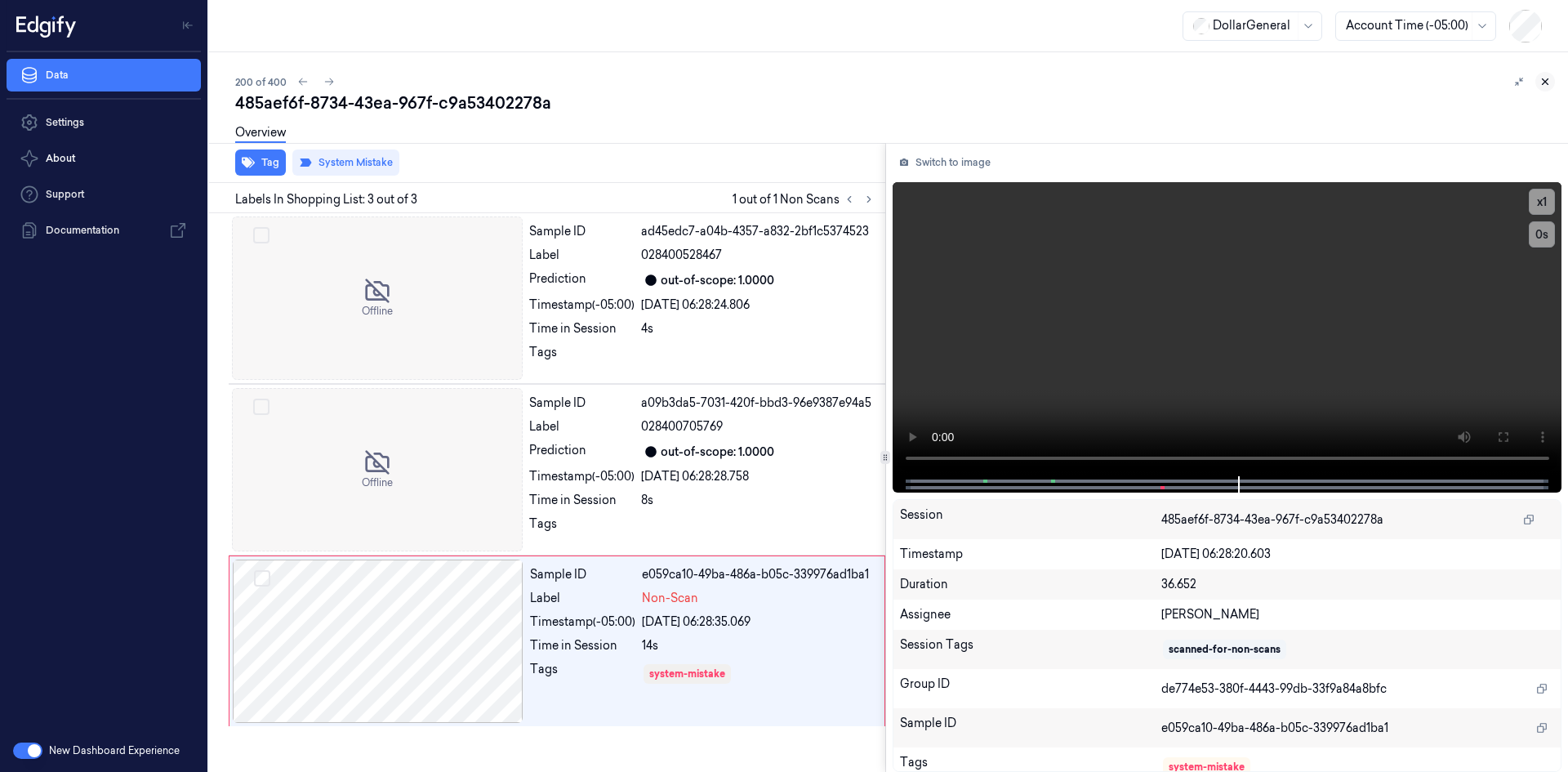
click at [1550, 81] on icon at bounding box center [1545, 81] width 11 height 11
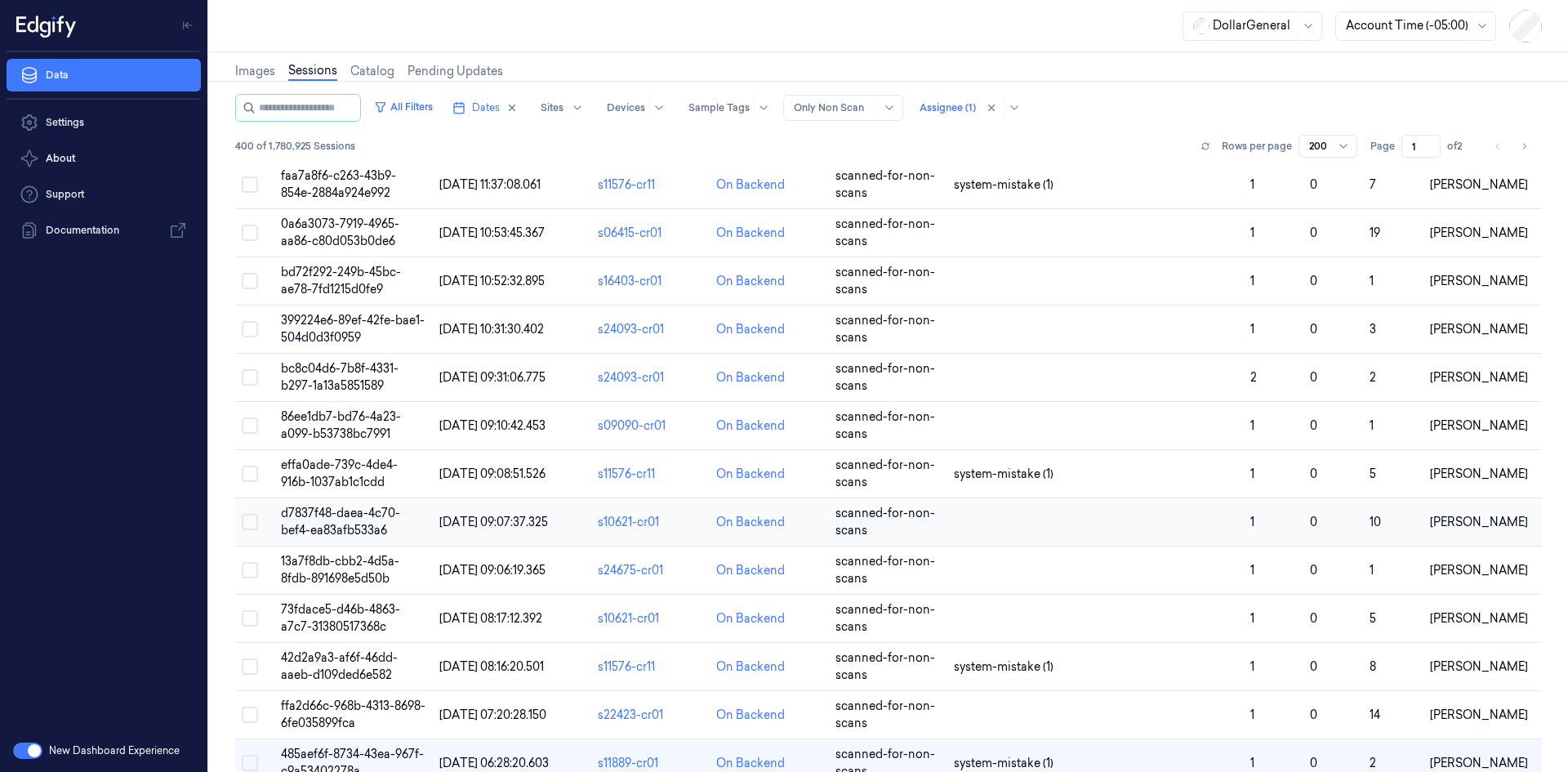
scroll to position [70, 0]
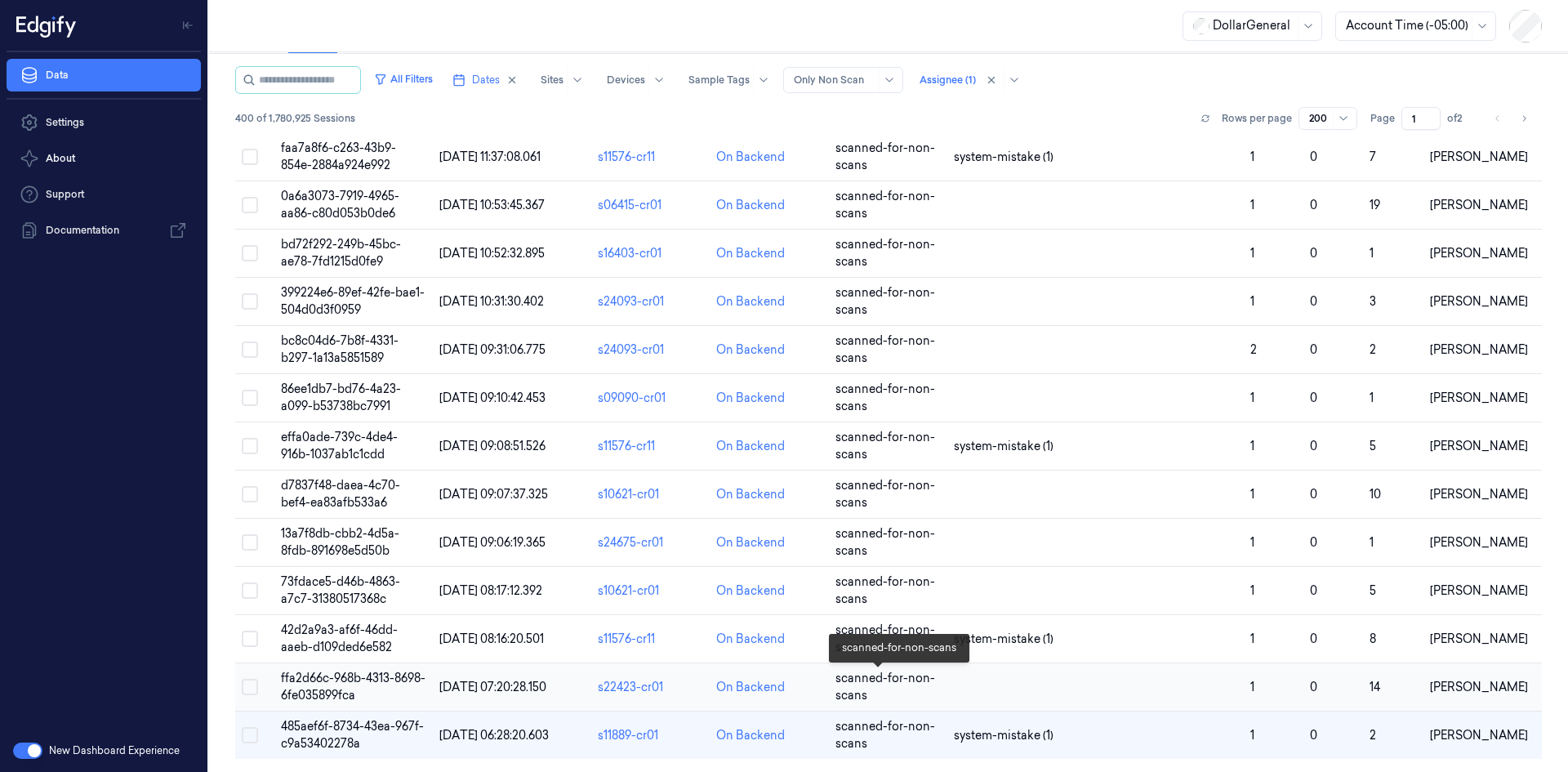
click at [923, 683] on span "scanned-for-non-scans" at bounding box center [885, 686] width 99 height 32
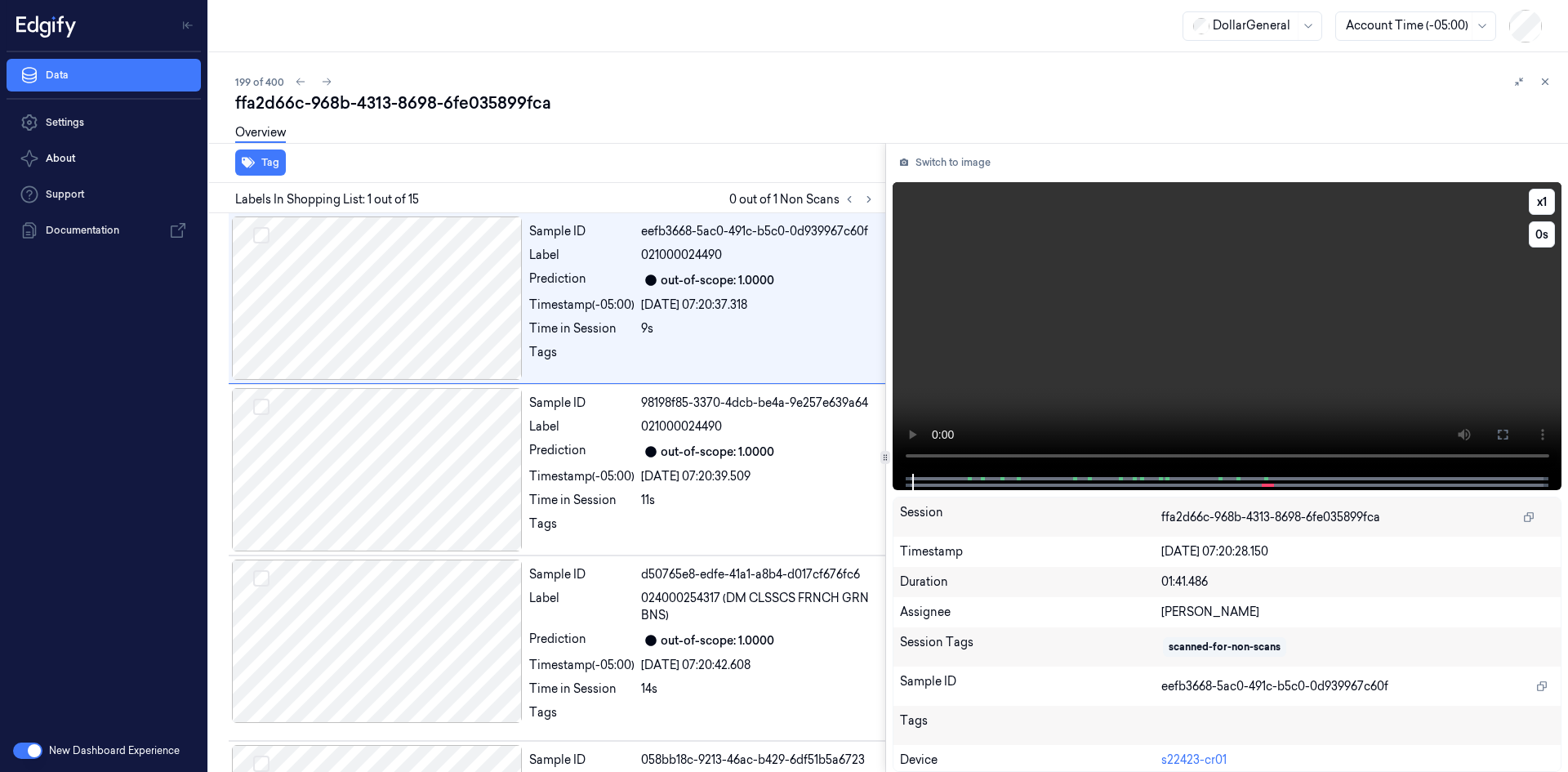
click at [1038, 304] on video at bounding box center [1227, 328] width 670 height 292
click at [871, 199] on icon at bounding box center [869, 199] width 11 height 11
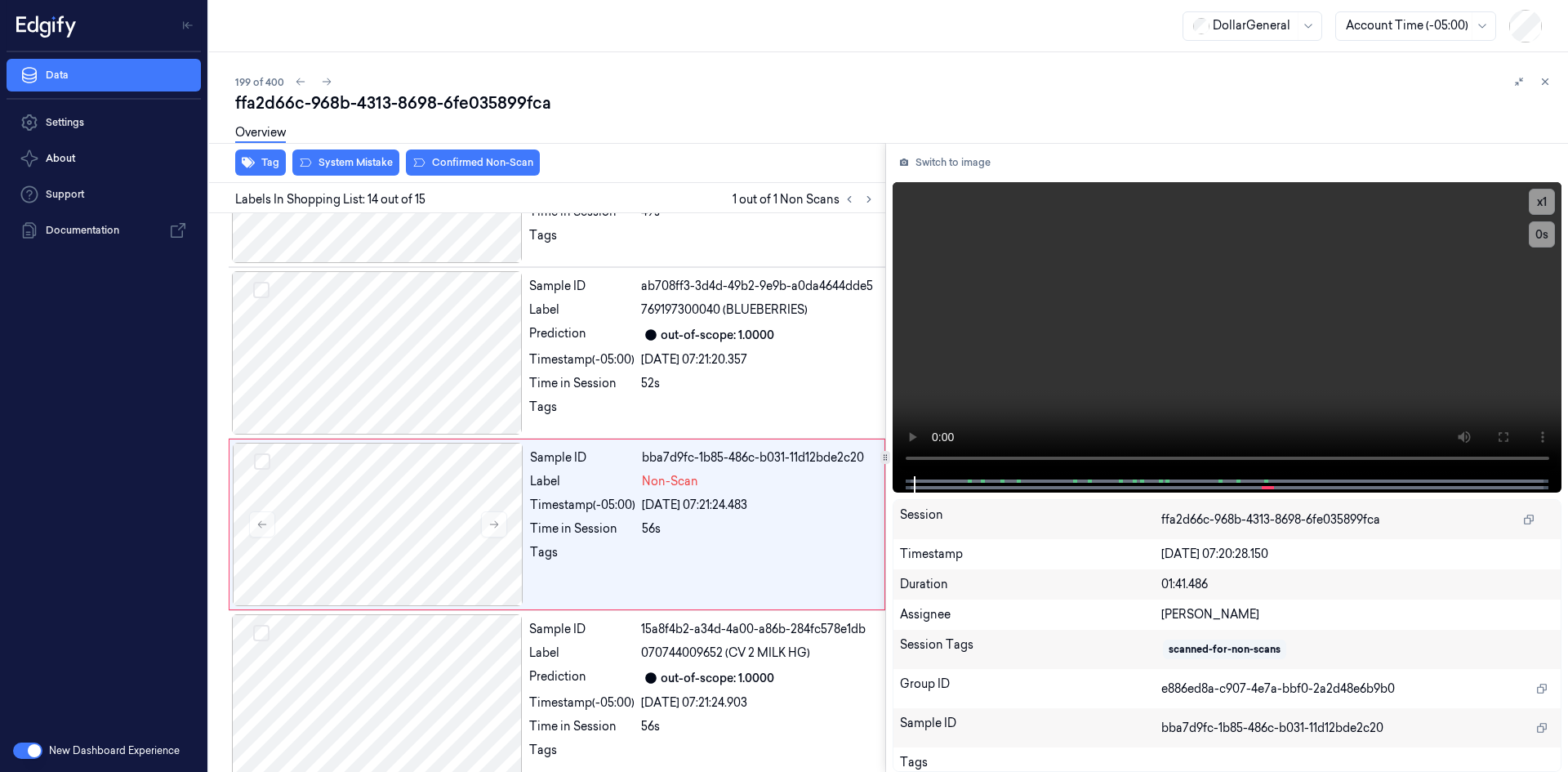
scroll to position [2075, 0]
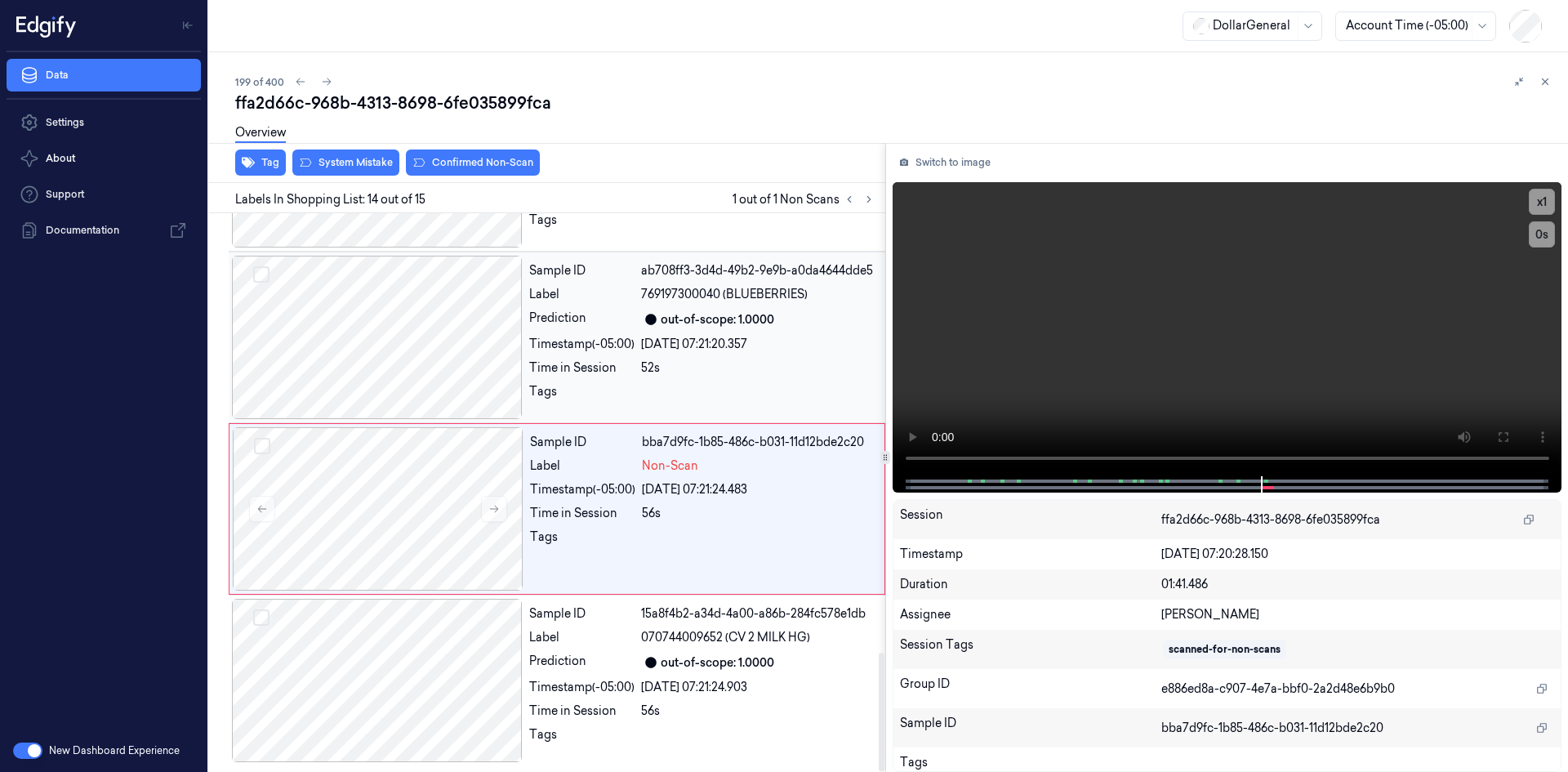
click at [680, 350] on div "28/08/2025 07:21:20.357" at bounding box center [758, 344] width 235 height 17
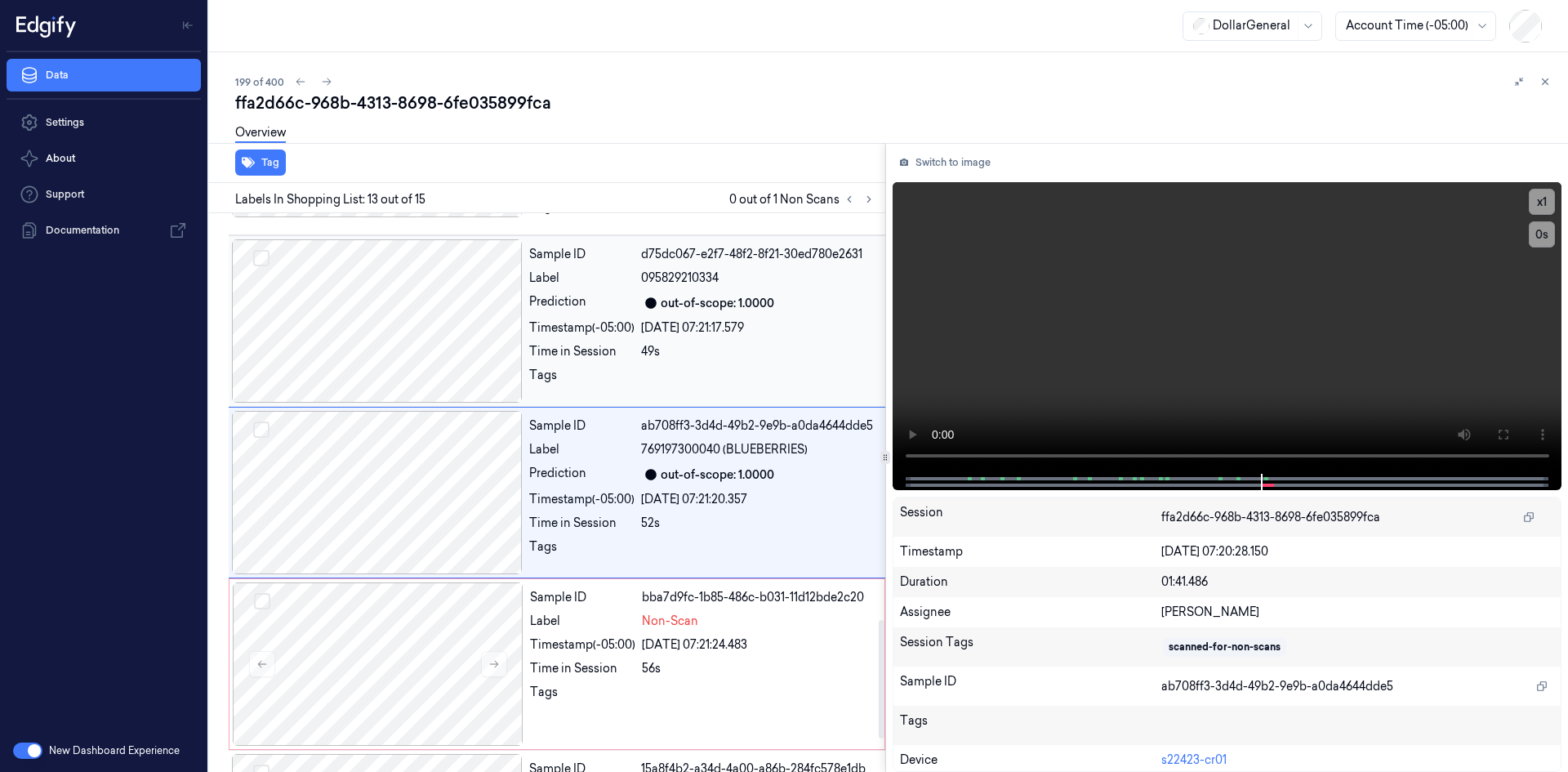
click at [651, 385] on div at bounding box center [758, 380] width 235 height 27
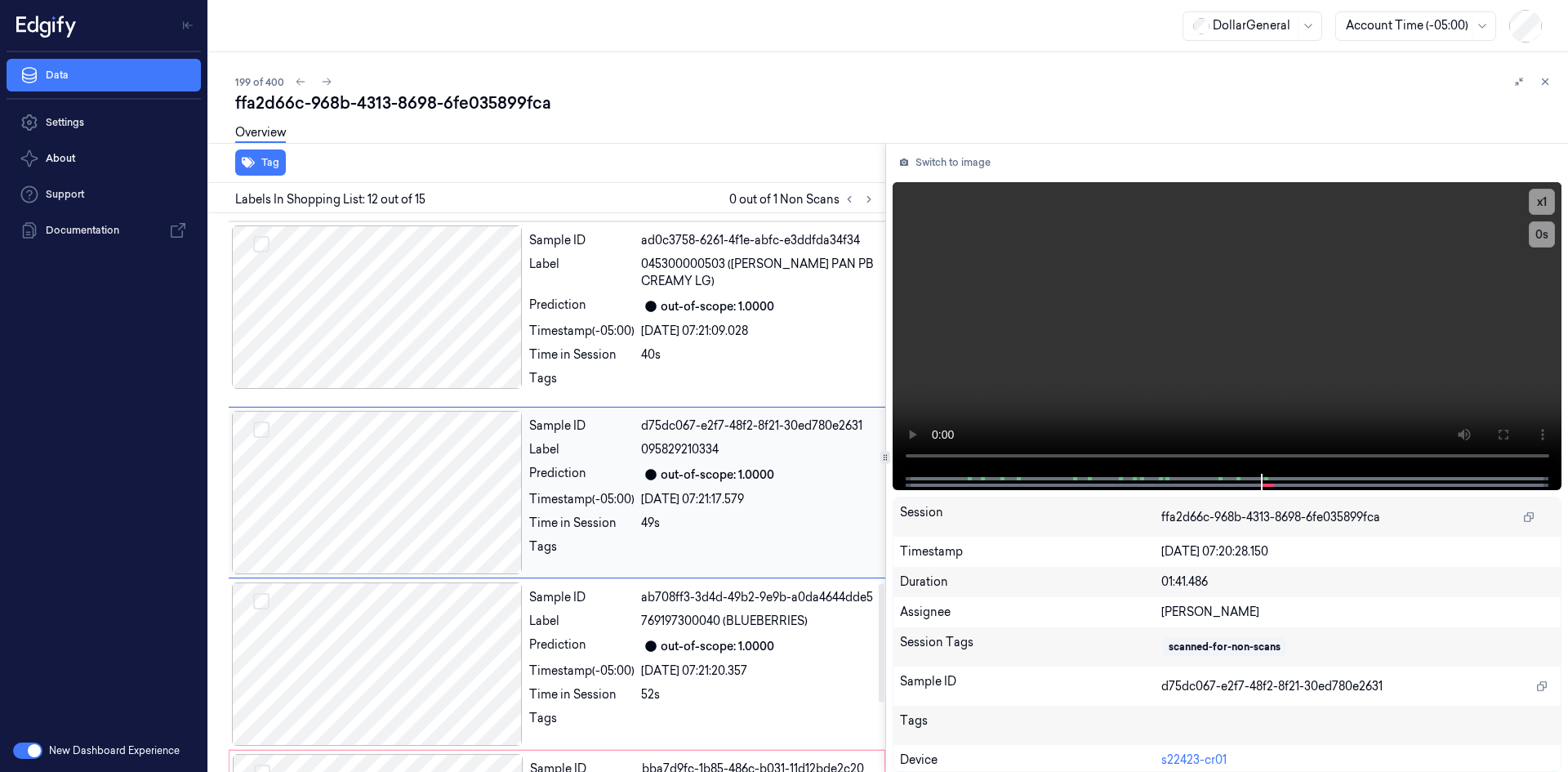
click at [651, 385] on div at bounding box center [758, 383] width 235 height 27
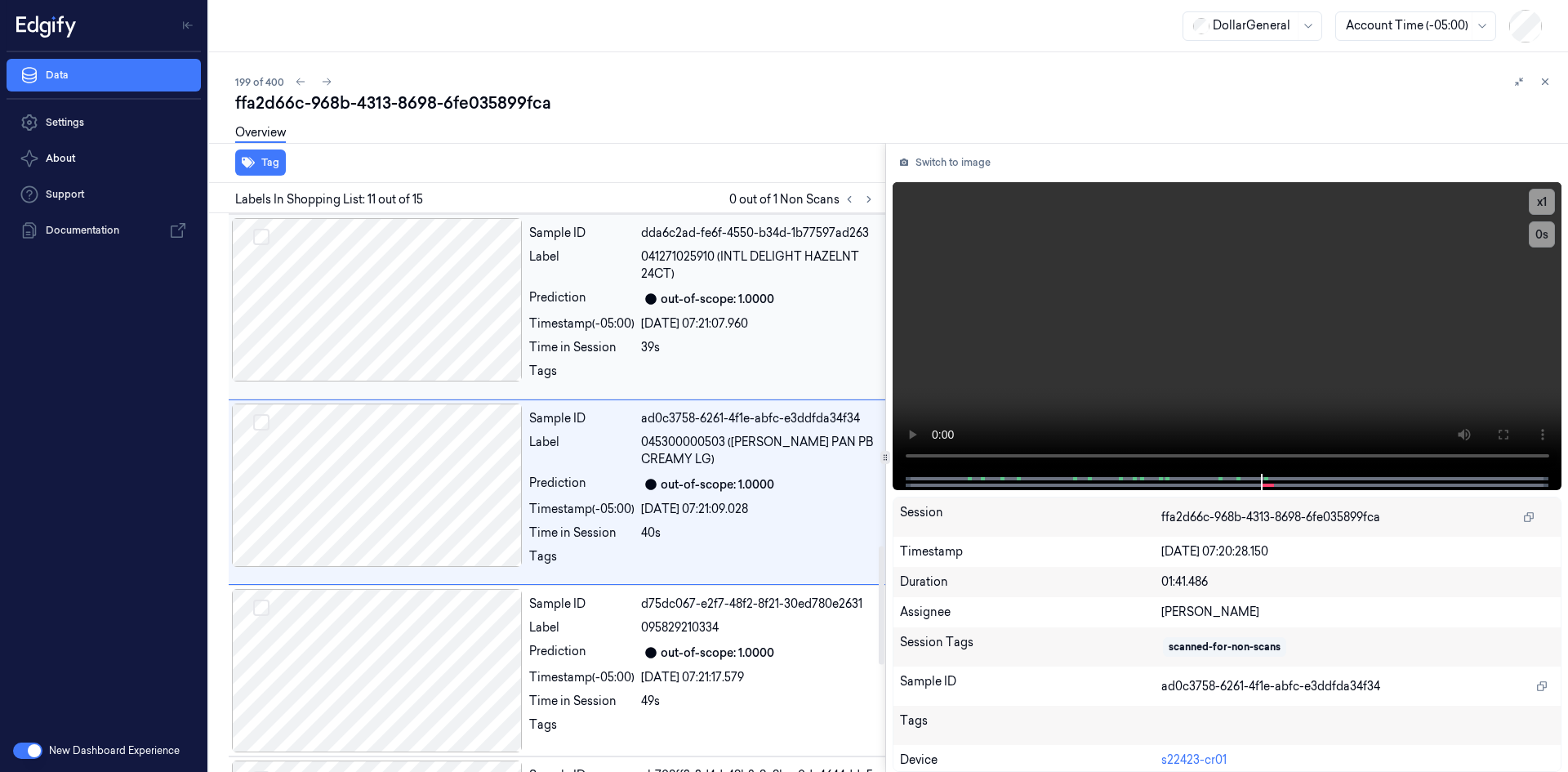
click at [650, 387] on div at bounding box center [758, 376] width 235 height 27
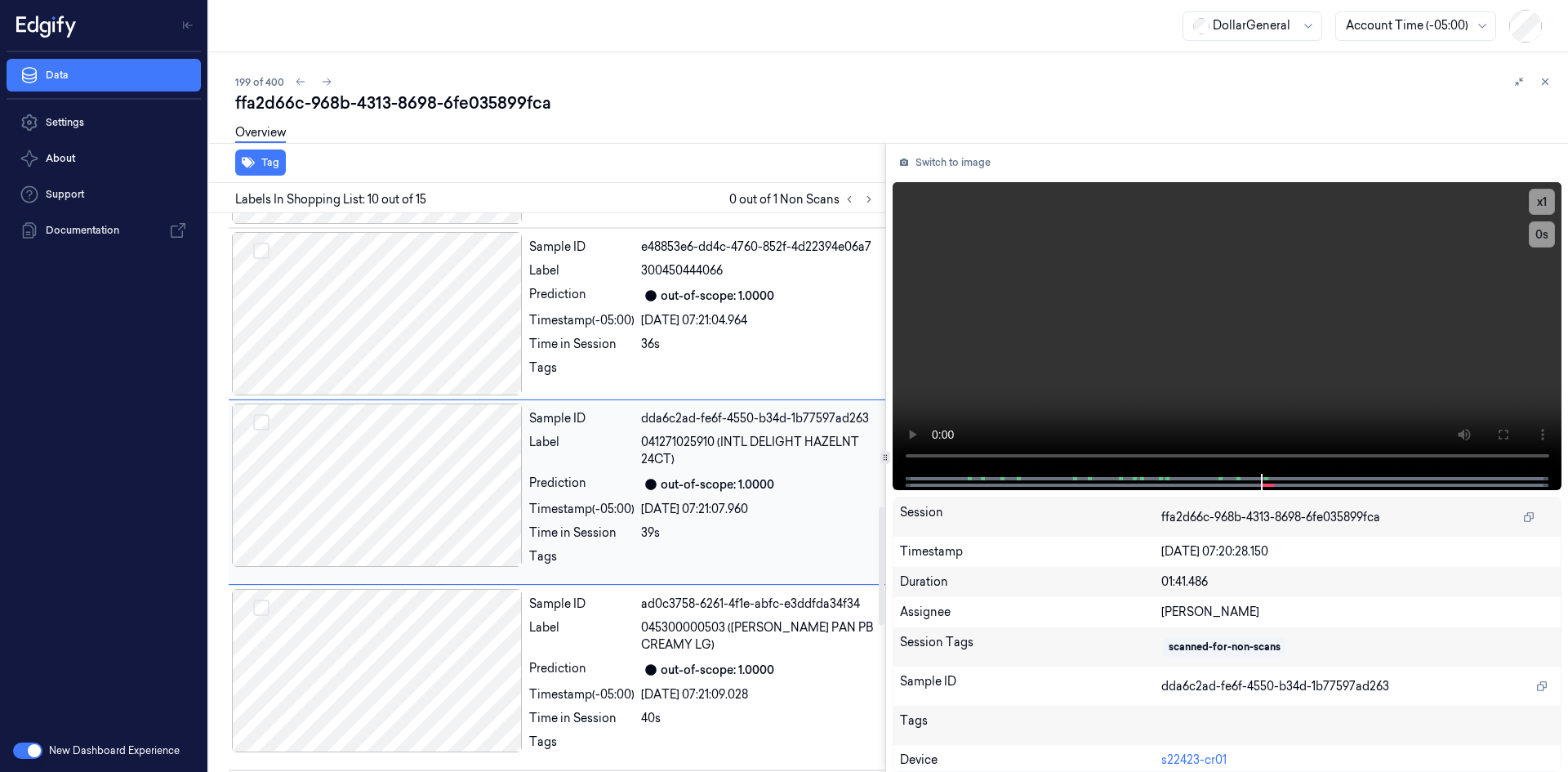
click at [650, 387] on div "Sample ID e48853e6-dd4c-4760-852f-4d22394e06a7 Label 300450444066 Prediction ou…" at bounding box center [703, 313] width 359 height 163
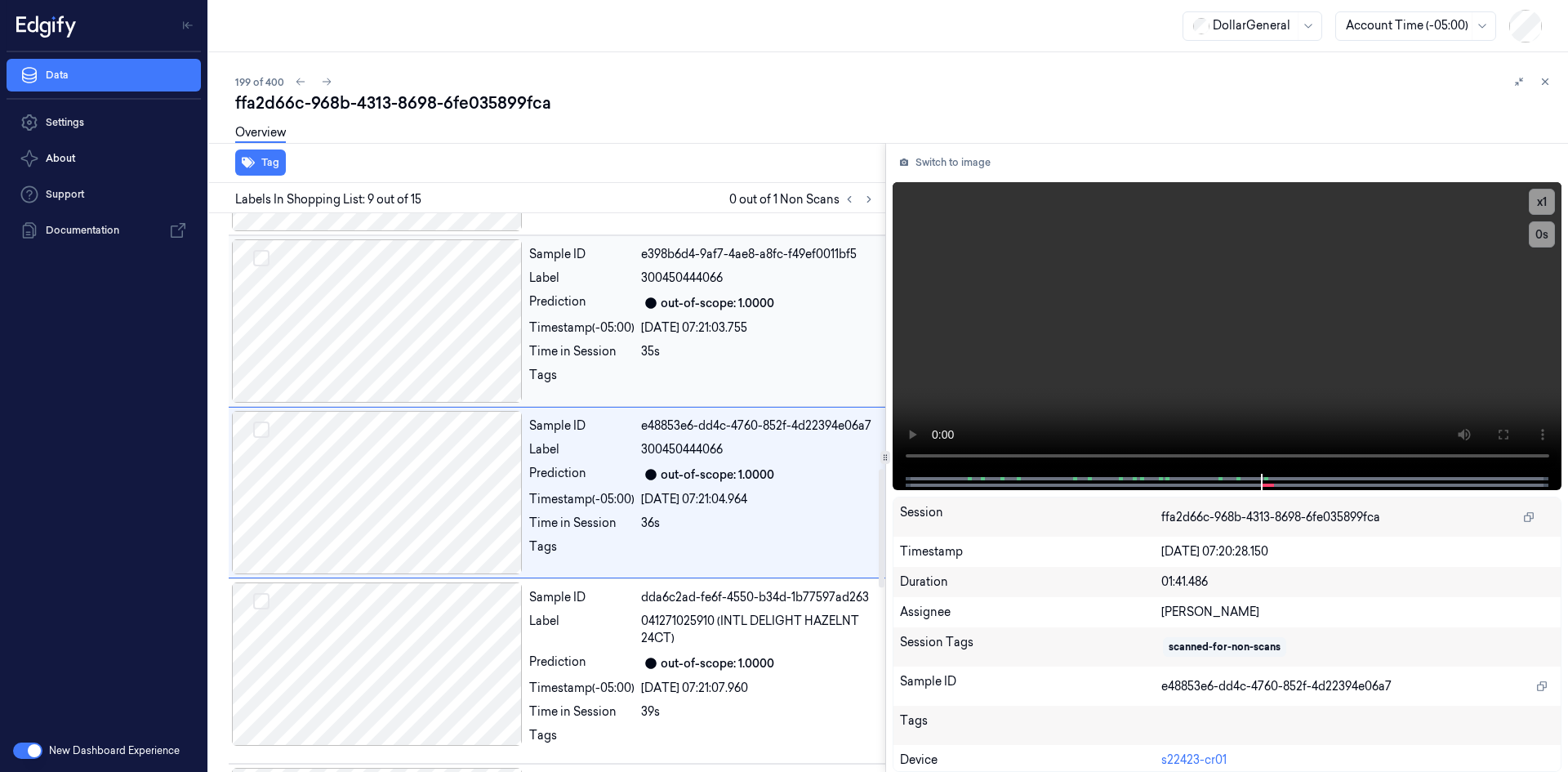
click at [403, 352] on div at bounding box center [377, 321] width 291 height 163
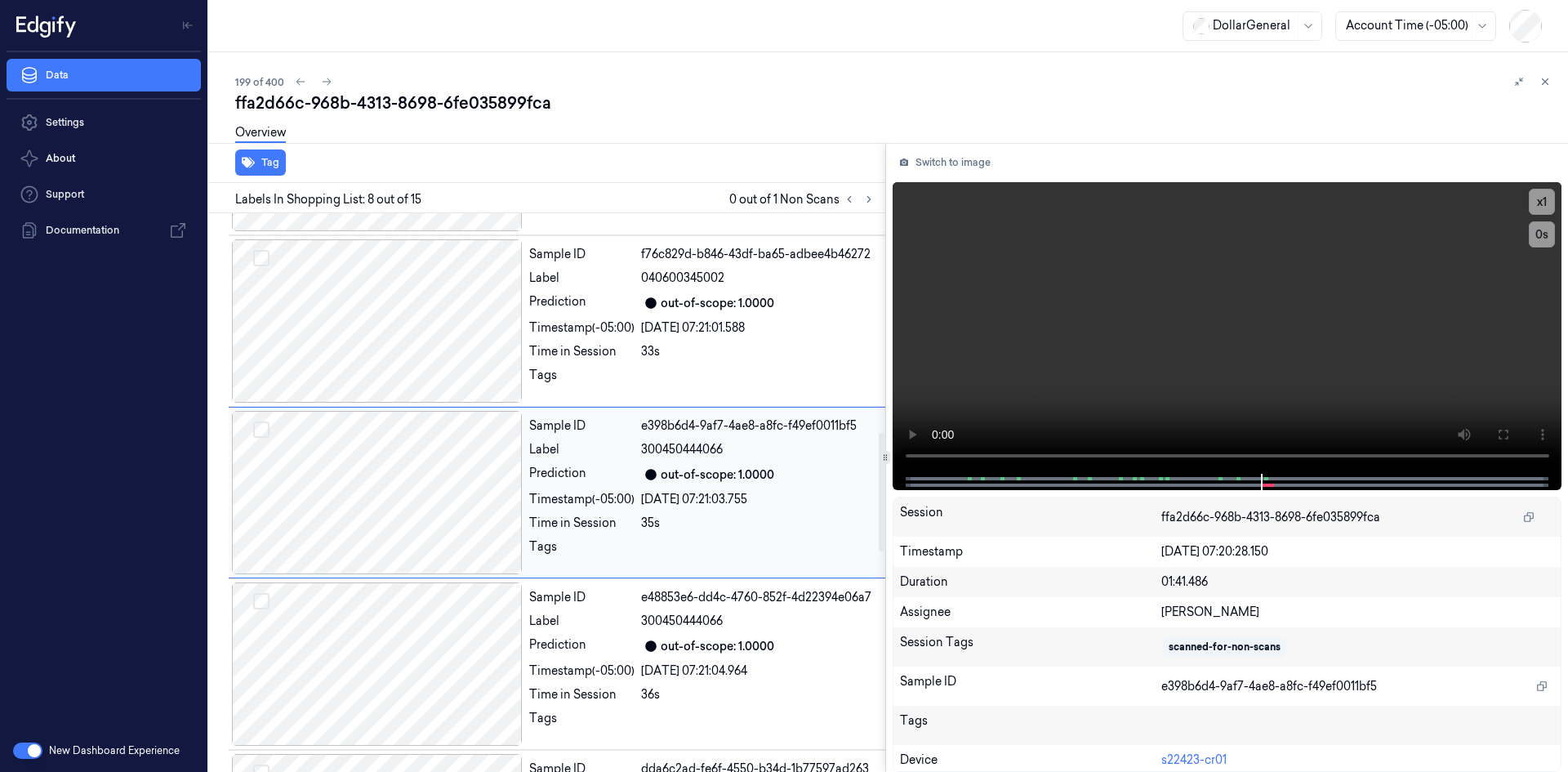
click at [403, 352] on div at bounding box center [377, 321] width 291 height 163
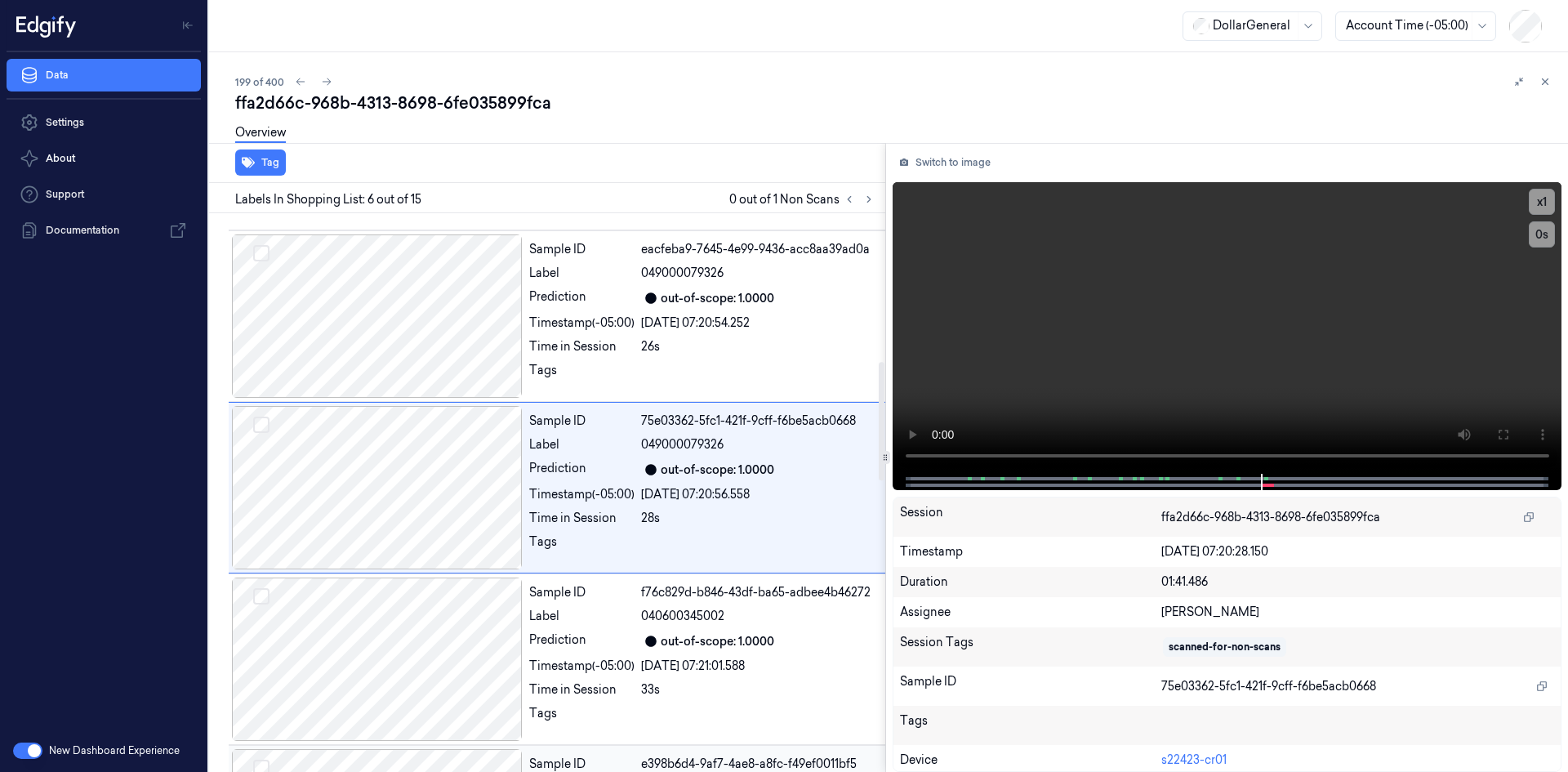
scroll to position [691, 0]
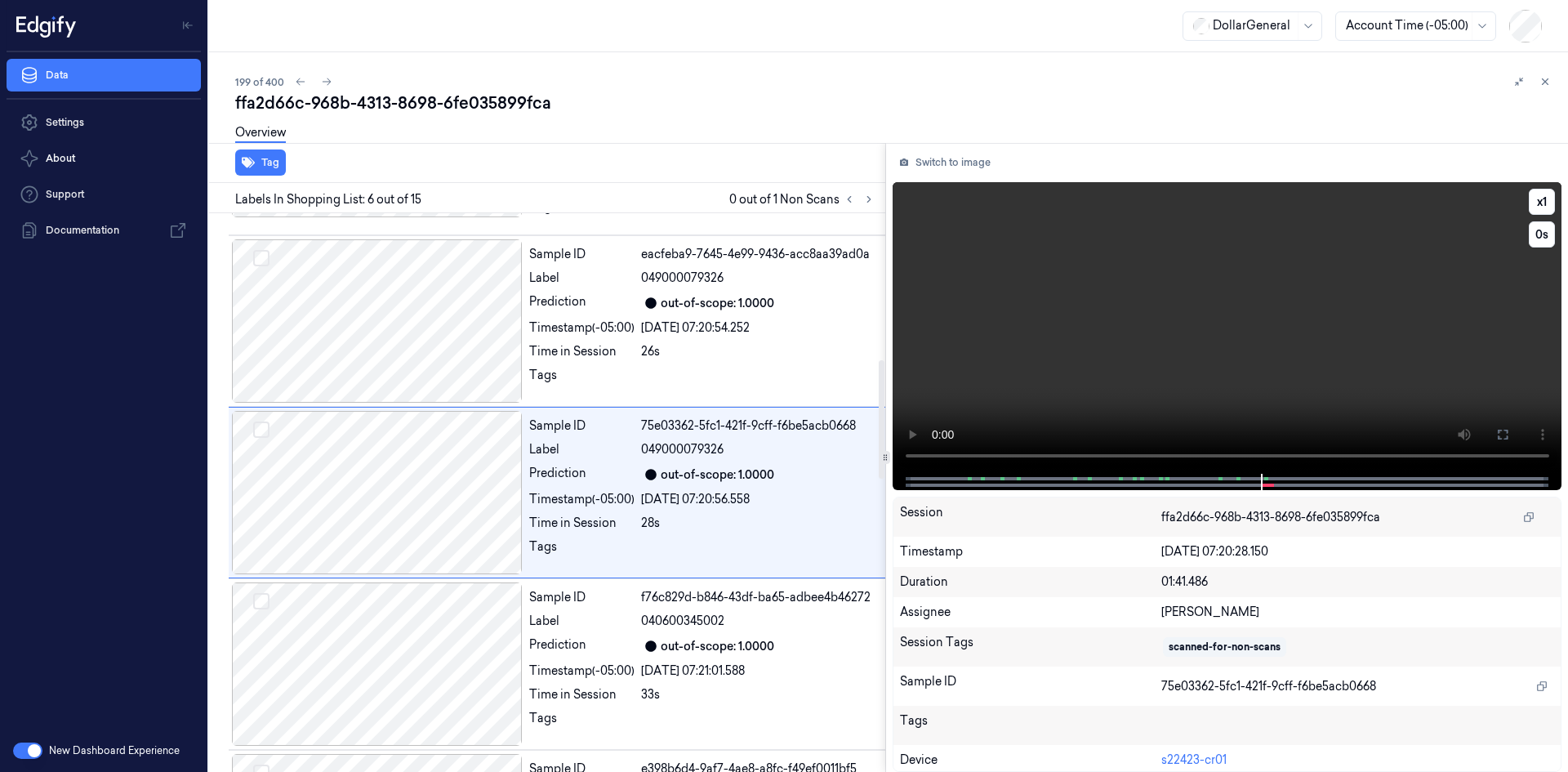
click at [1014, 344] on video at bounding box center [1227, 328] width 670 height 292
click at [702, 640] on div "out-of-scope: 1.0000" at bounding box center [717, 646] width 114 height 17
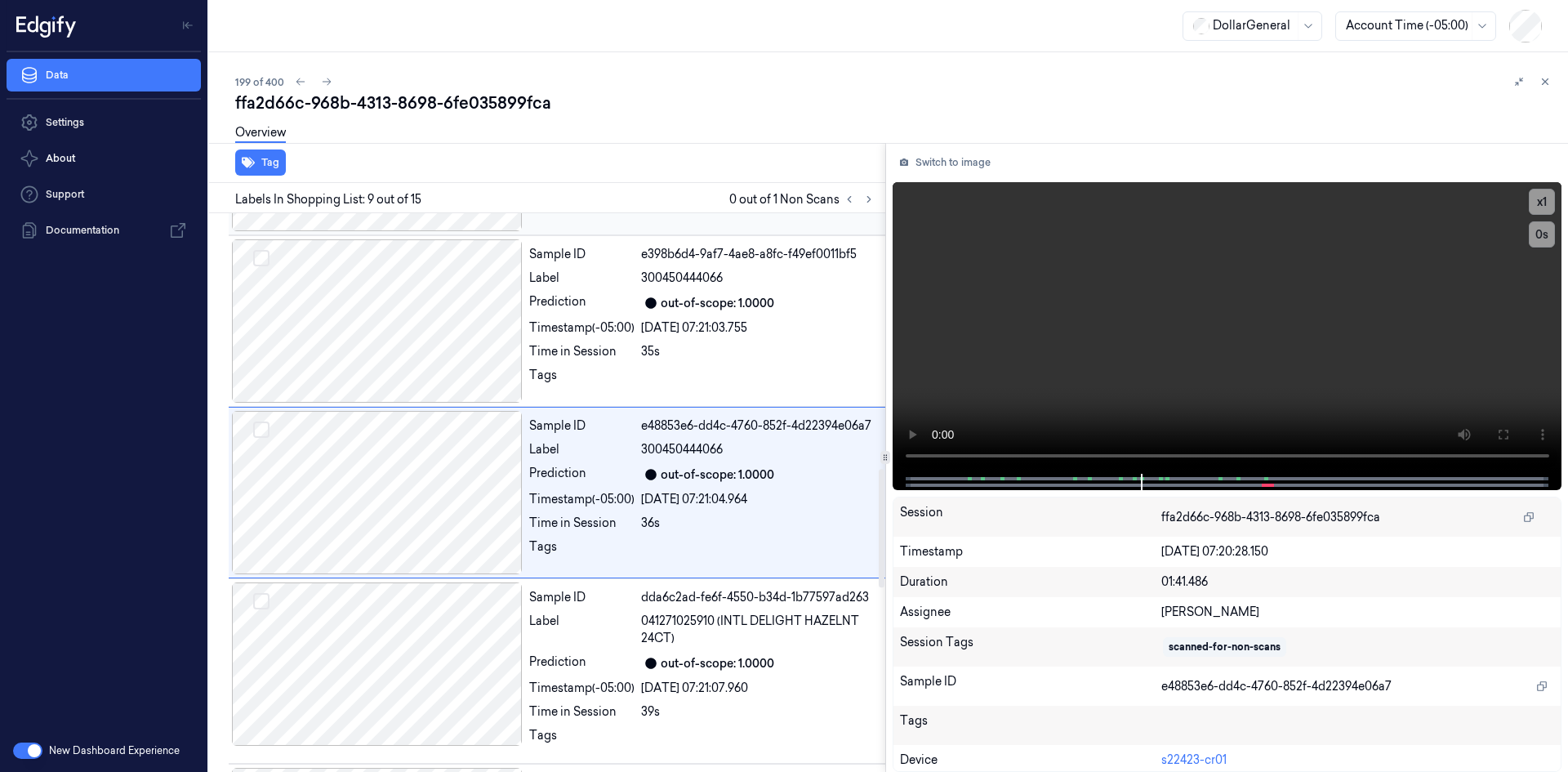
click at [702, 640] on span "041271025910 (INTL DELIGHT HAZELNT 24CT)" at bounding box center [758, 630] width 235 height 34
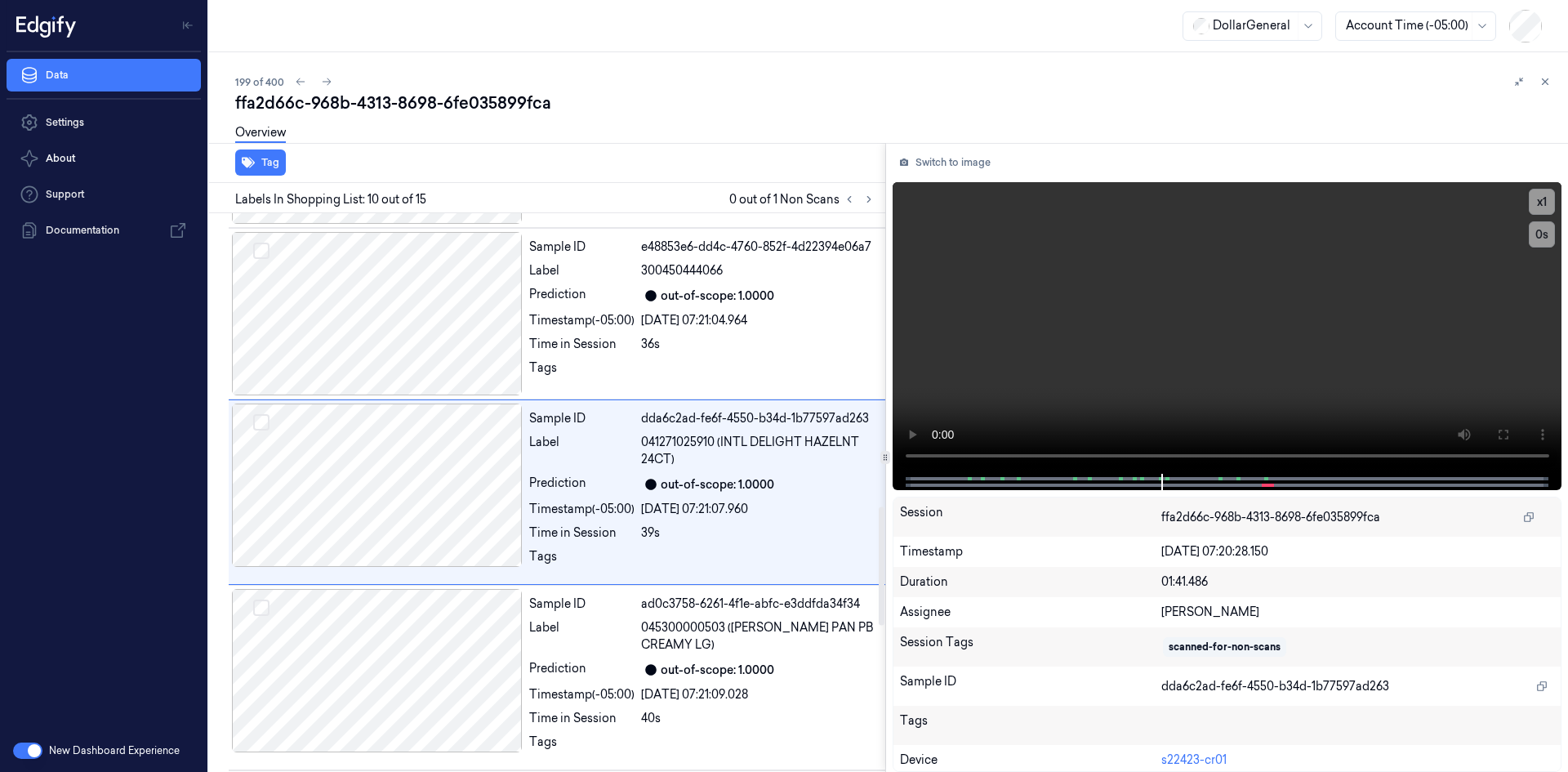
click at [702, 640] on span "045300000503 (PETER PAN PB CREAMY LG)" at bounding box center [758, 636] width 235 height 34
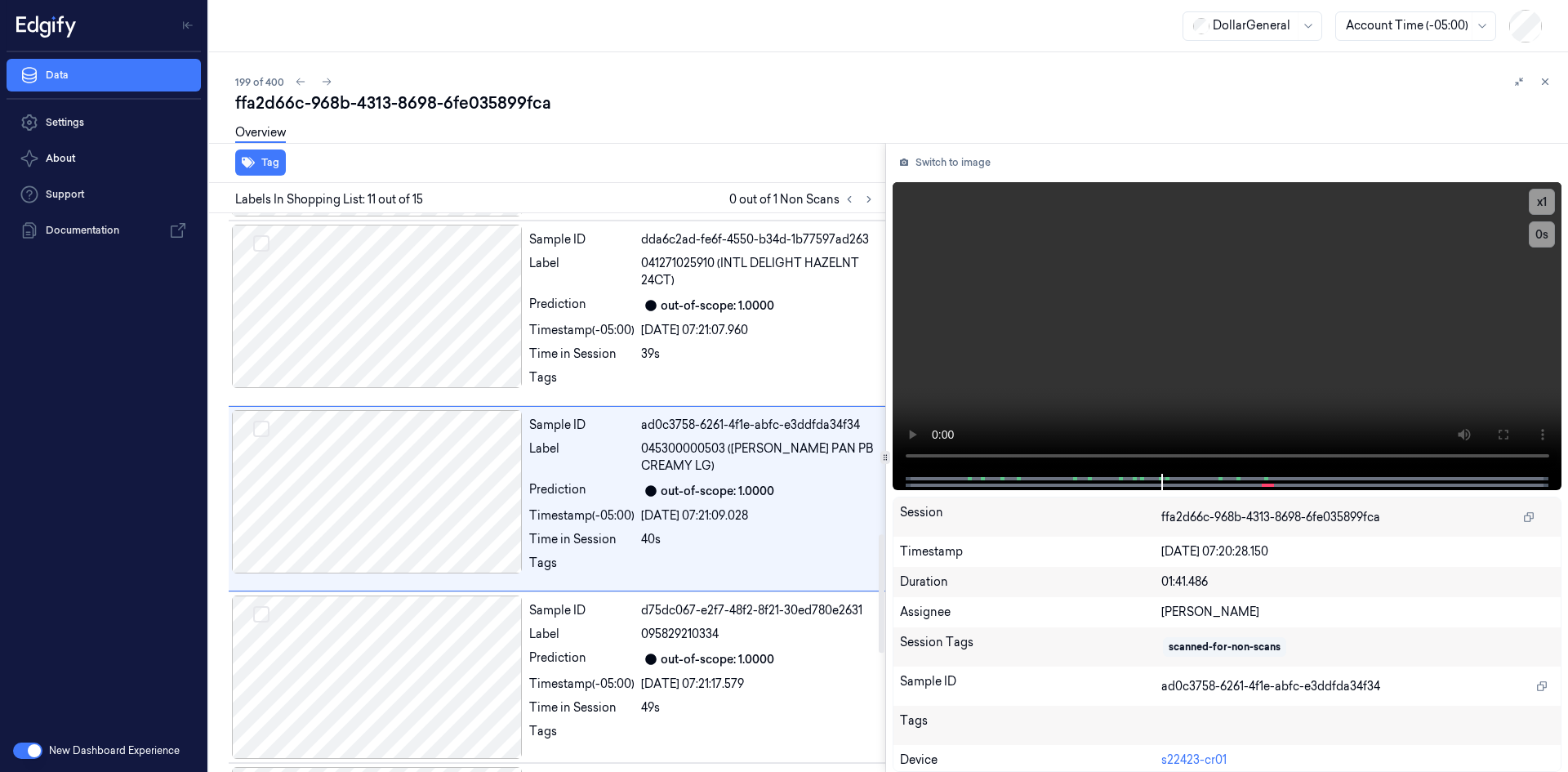
scroll to position [1570, 0]
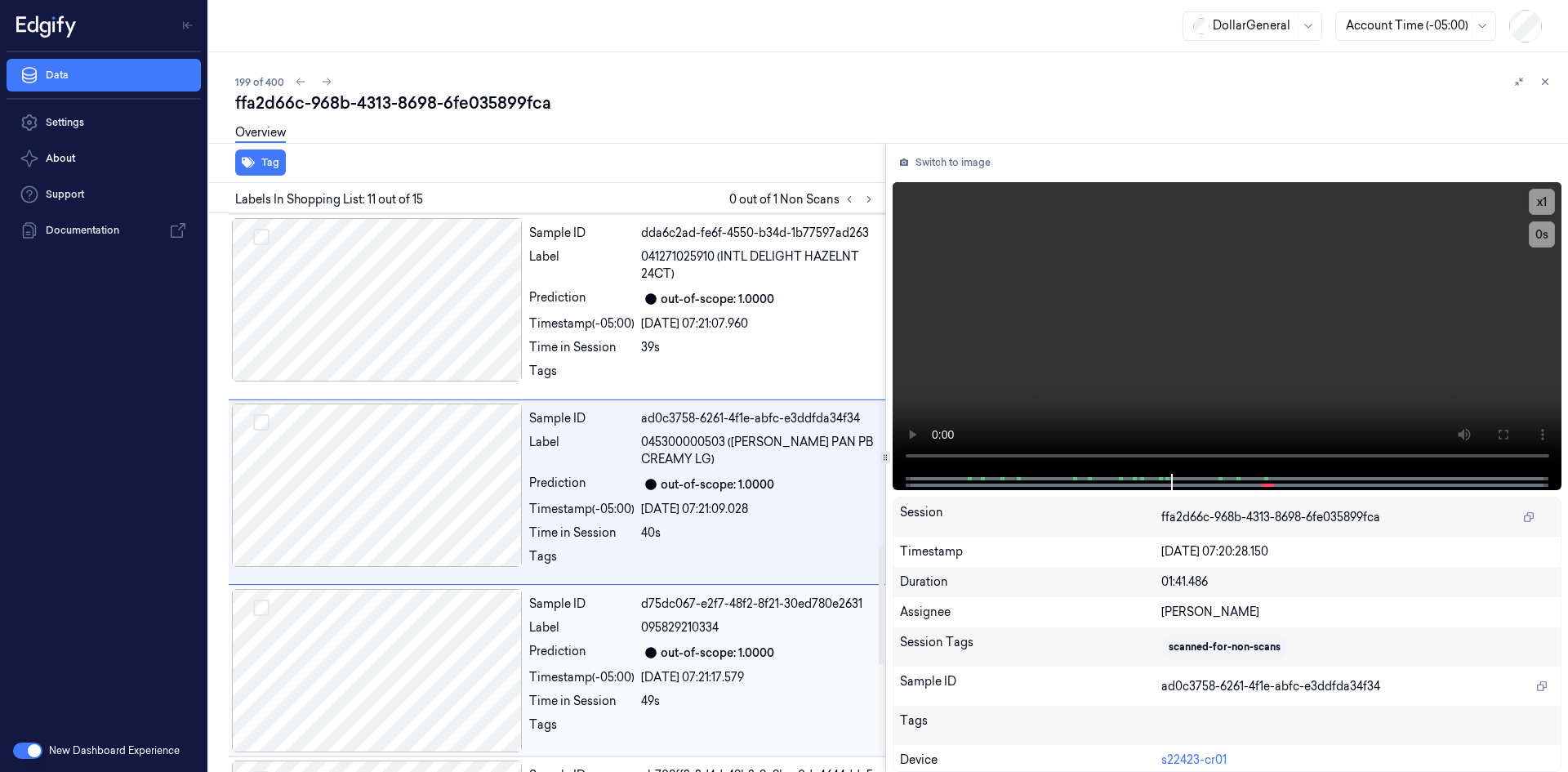
click at [657, 631] on span "095829210334" at bounding box center [680, 627] width 78 height 17
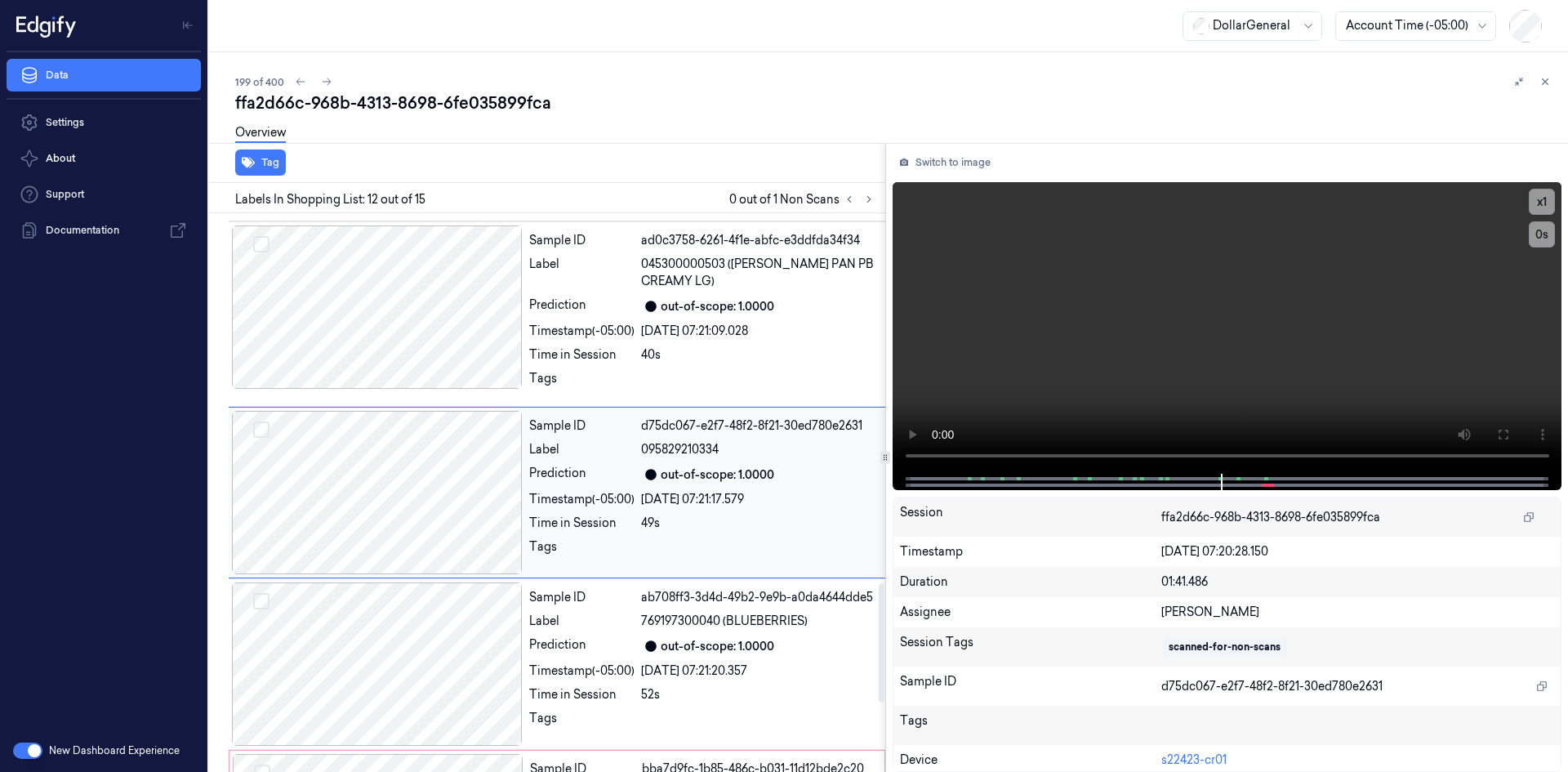
click at [657, 631] on div "Sample ID ab708ff3-3d4d-49b2-9e9b-a0da4644dde5 Label 769197300040 (BLUEBERRIES)…" at bounding box center [703, 663] width 359 height 163
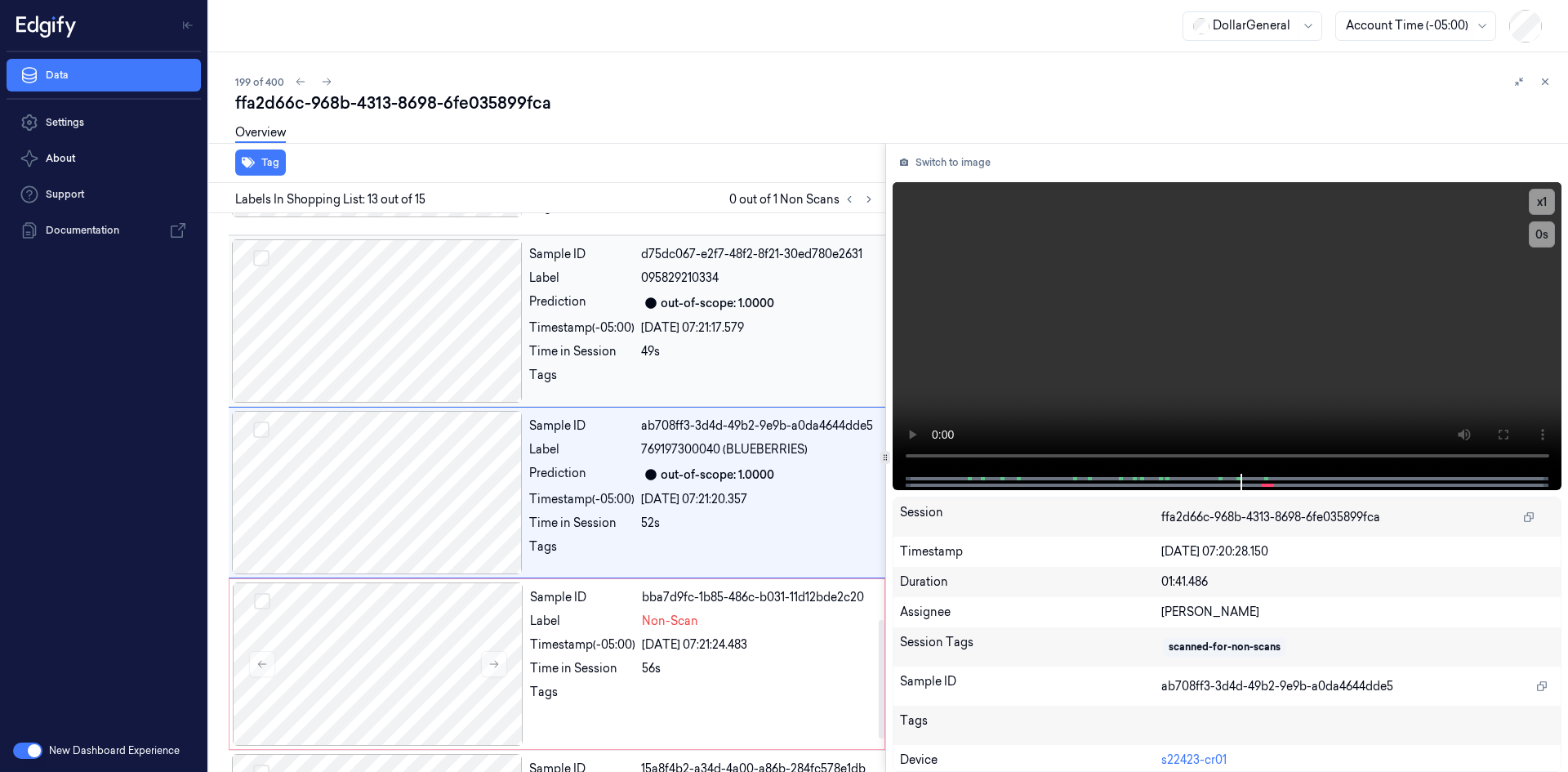
click at [657, 631] on div "Sample ID bba7d9fc-1b85-486c-b031-11d12bde2c20 Label Non-Scan Timestamp (-05:00…" at bounding box center [703, 663] width 358 height 163
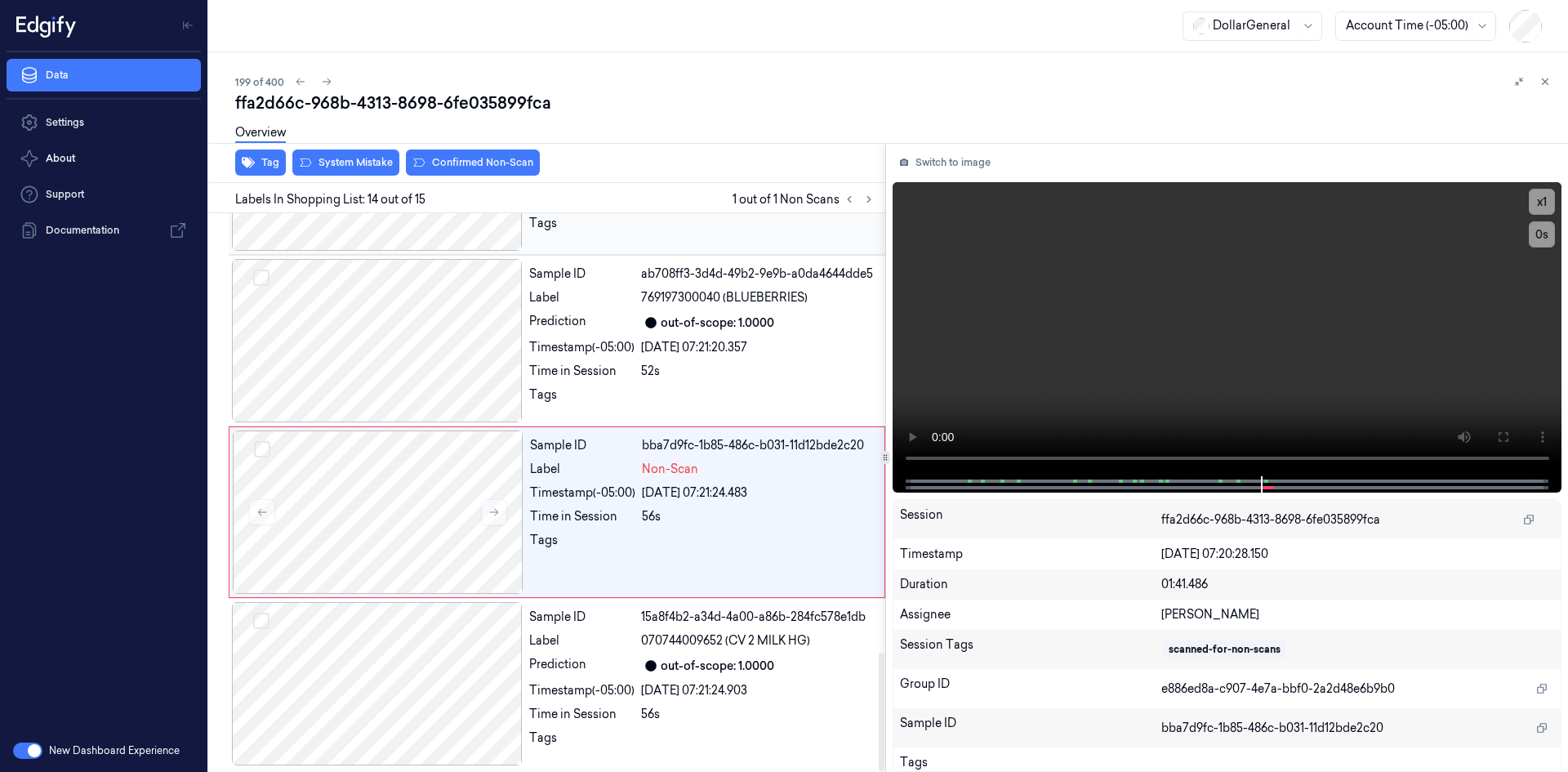
scroll to position [2075, 0]
click at [1039, 312] on video at bounding box center [1227, 330] width 670 height 294
click at [773, 482] on div "28/08/2025 07:21:24.483" at bounding box center [758, 490] width 233 height 17
click at [1204, 293] on video at bounding box center [1227, 330] width 670 height 294
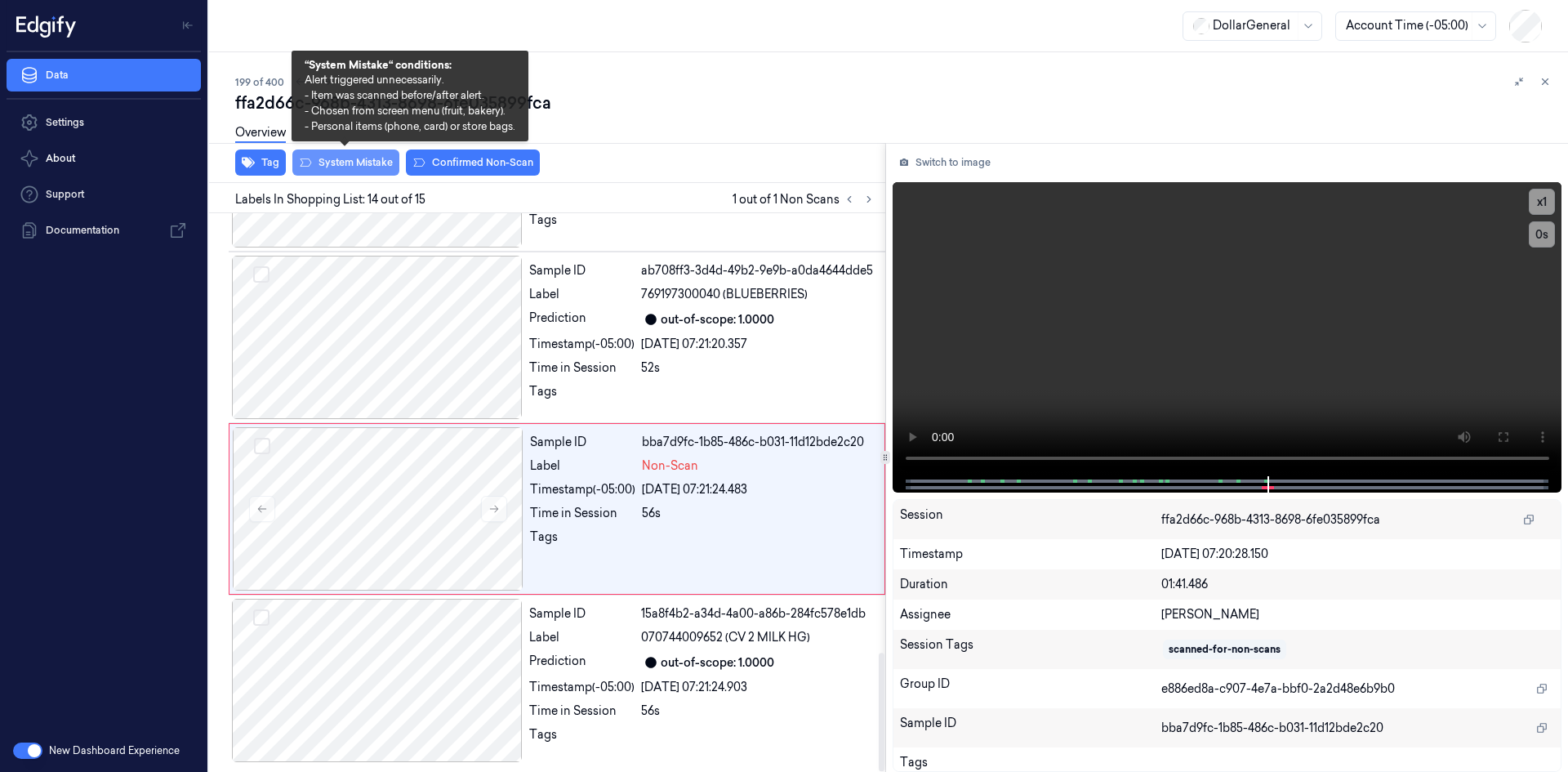
click at [344, 164] on button "System Mistake" at bounding box center [346, 163] width 107 height 27
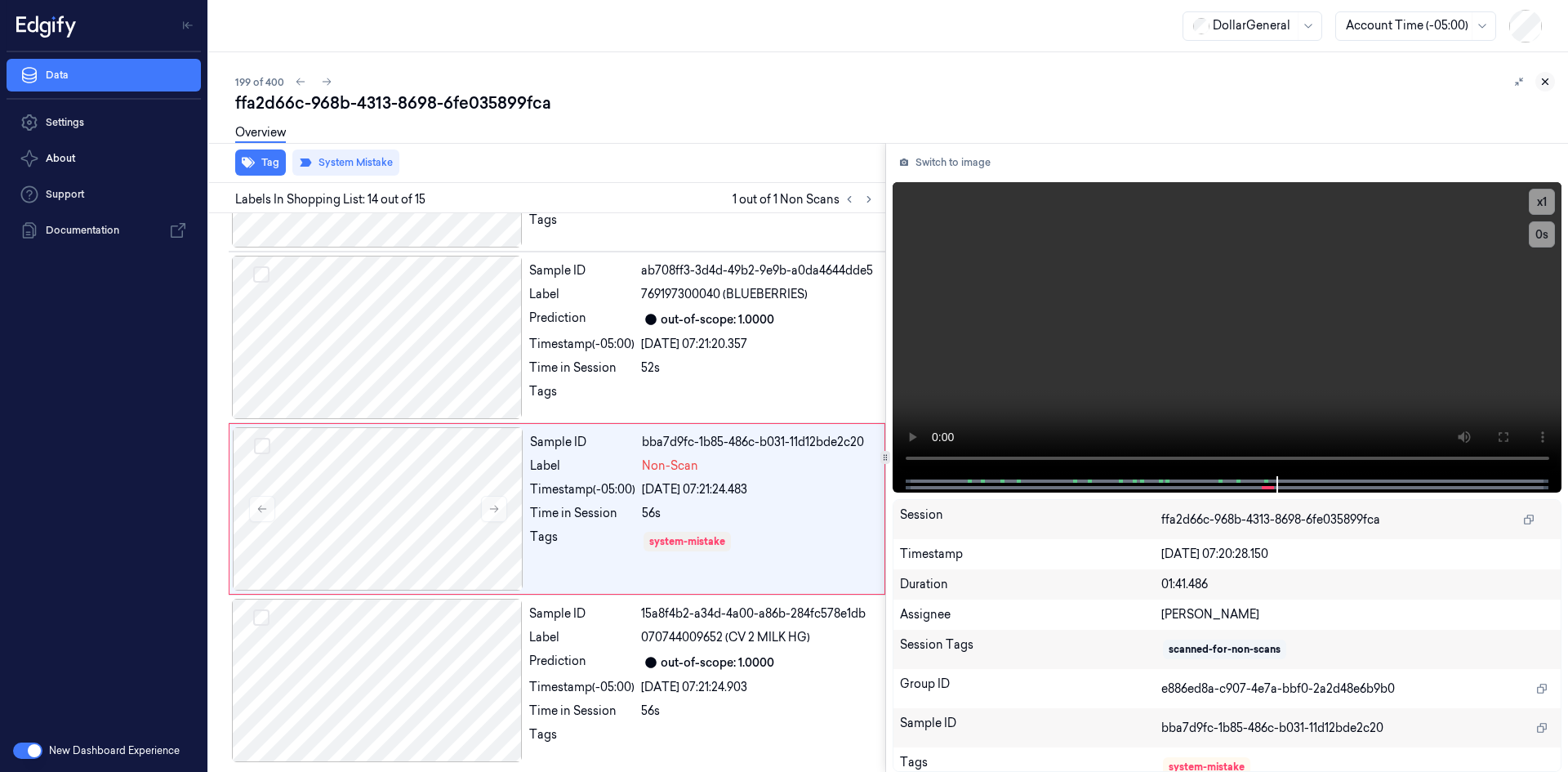
click at [1547, 81] on icon at bounding box center [1545, 81] width 11 height 11
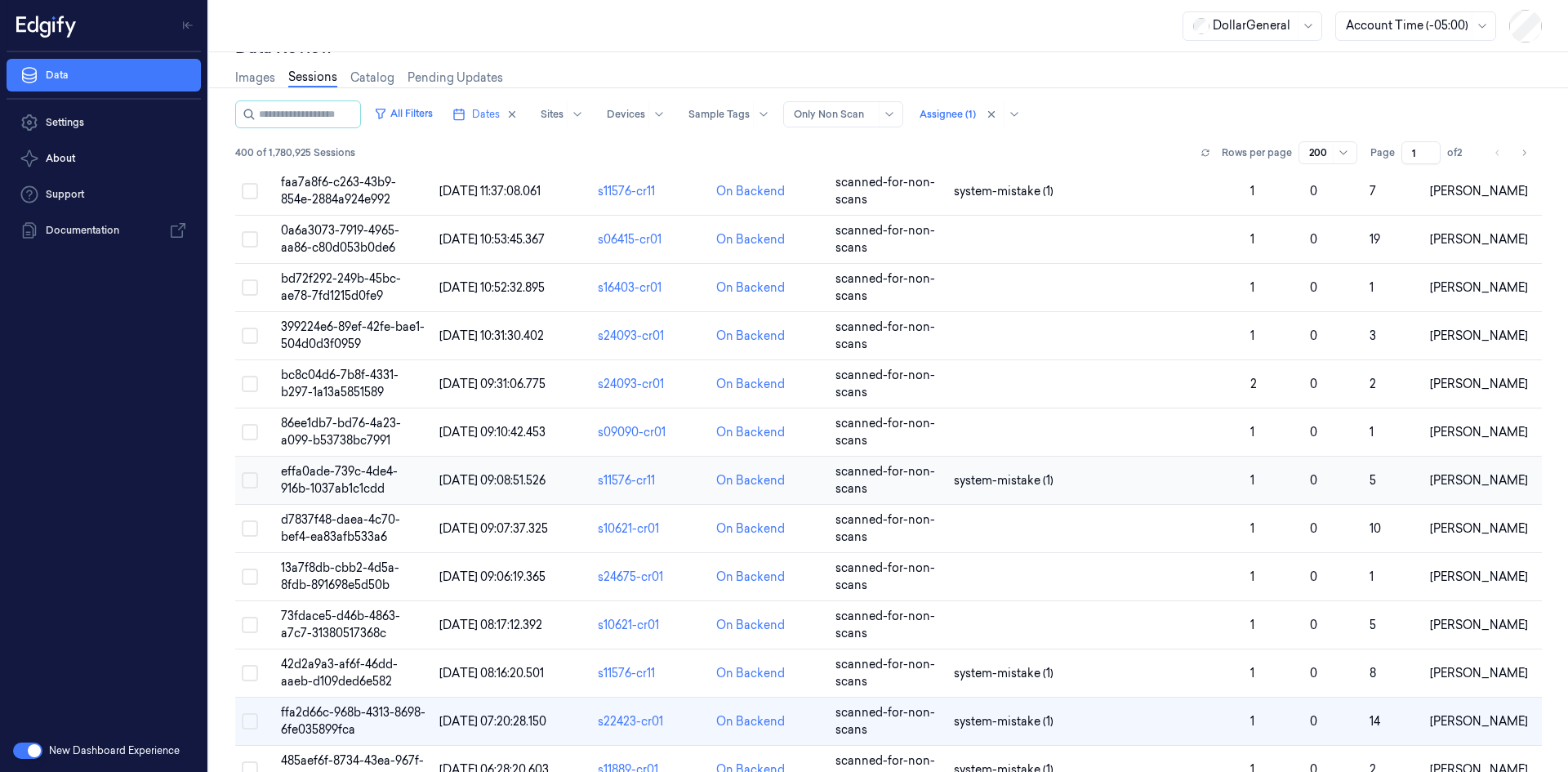
scroll to position [70, 0]
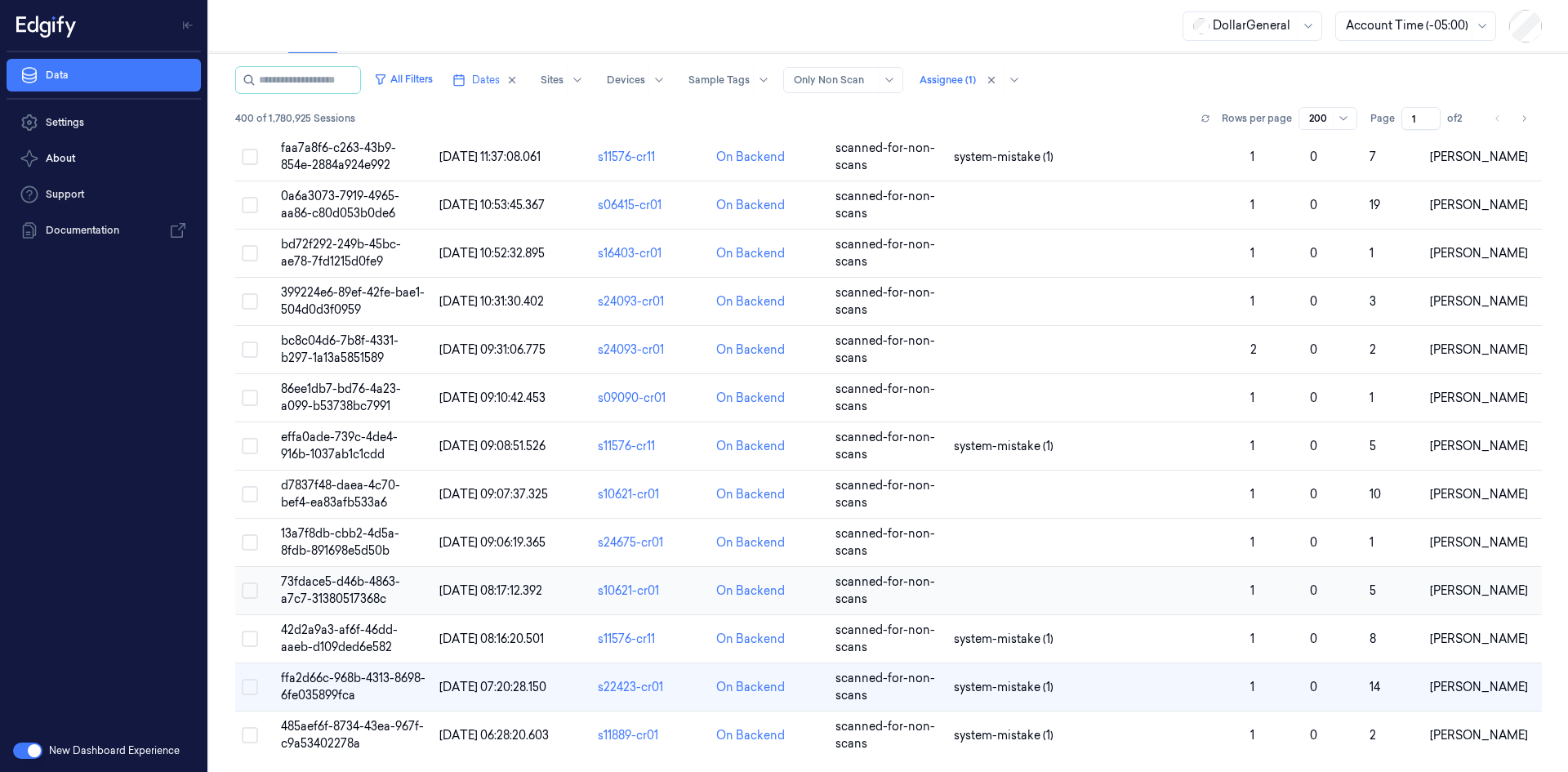
click at [947, 601] on td at bounding box center [1096, 591] width 296 height 48
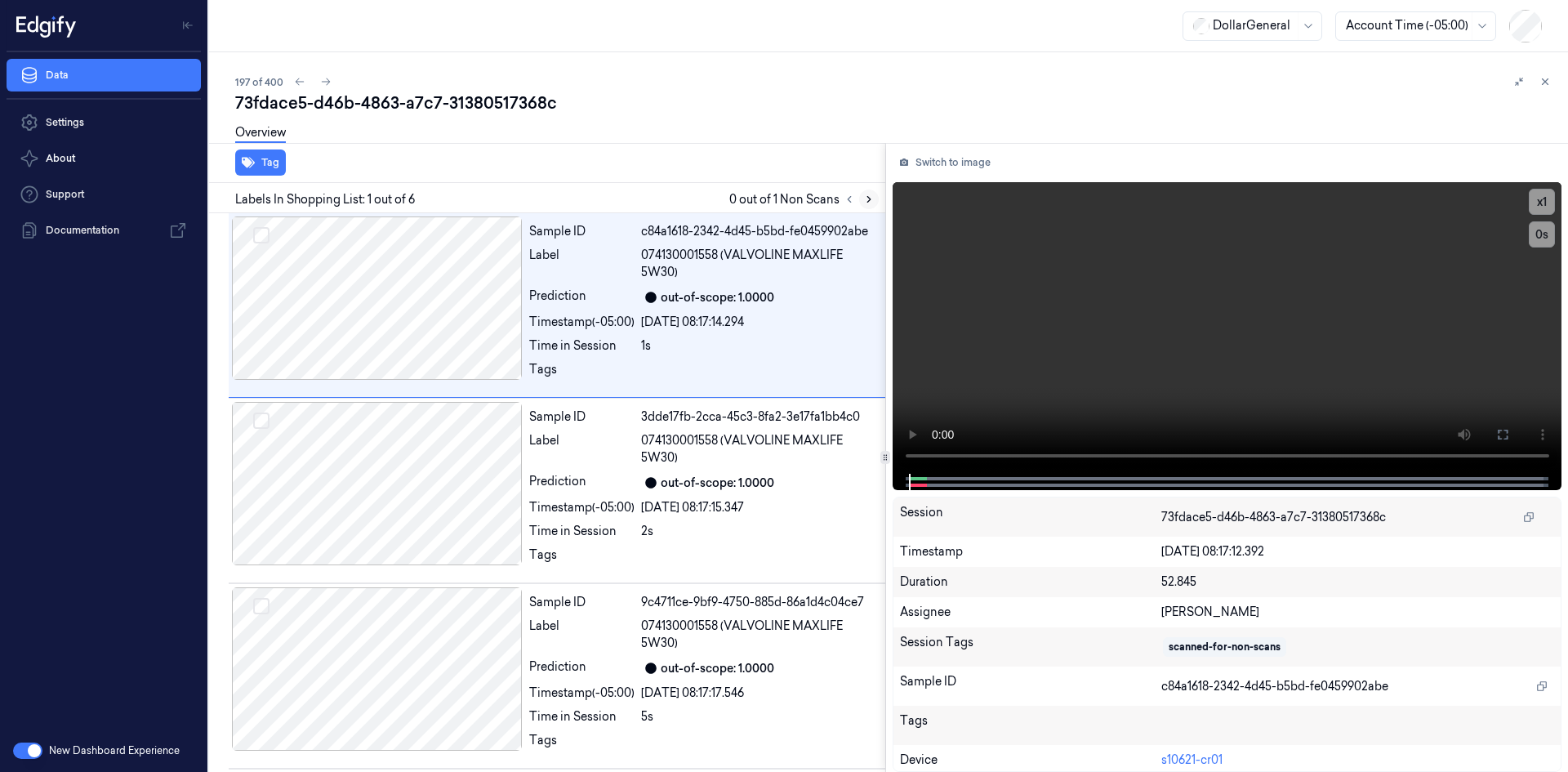
click at [865, 203] on icon at bounding box center [869, 199] width 11 height 11
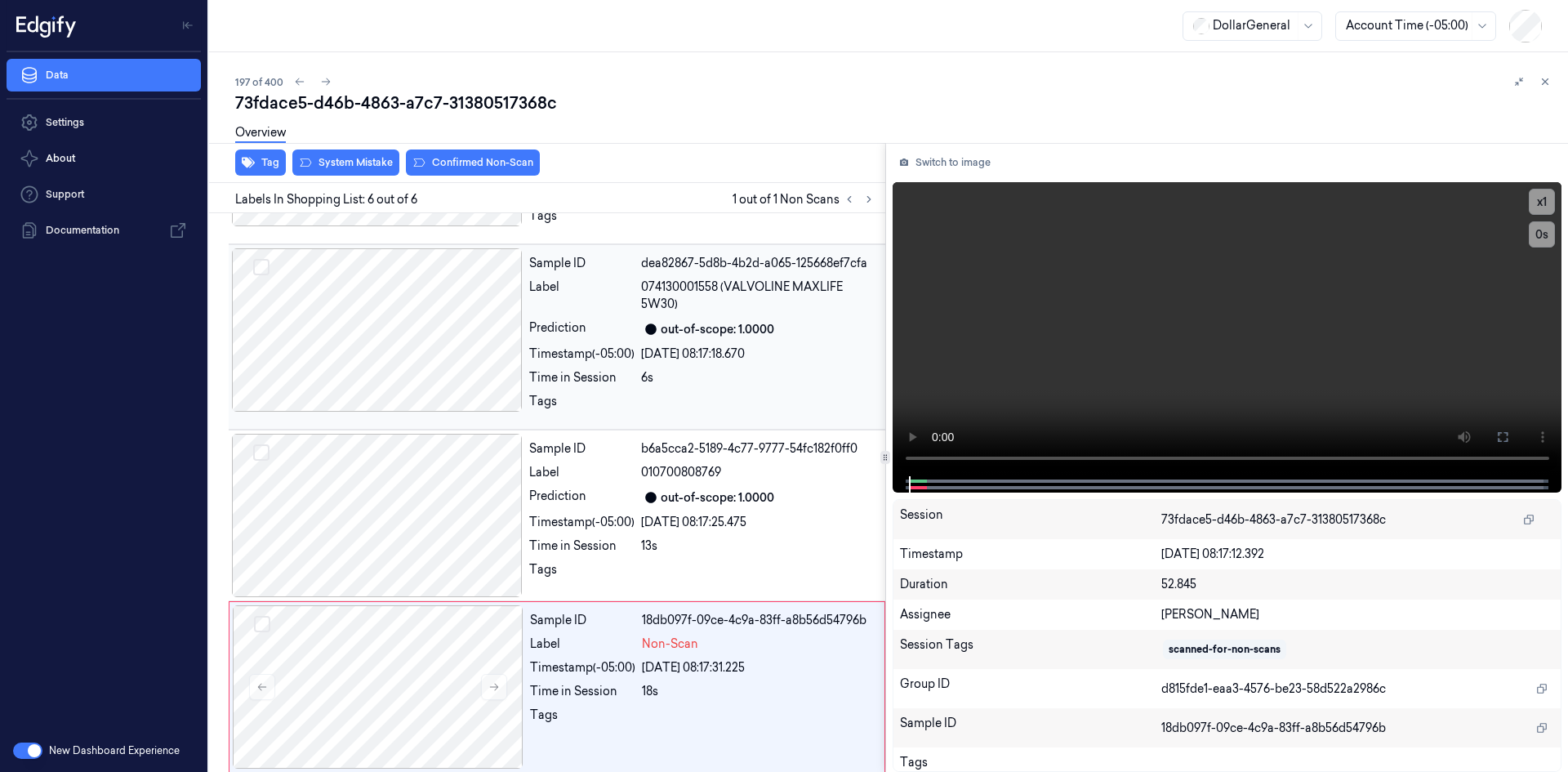
scroll to position [531, 0]
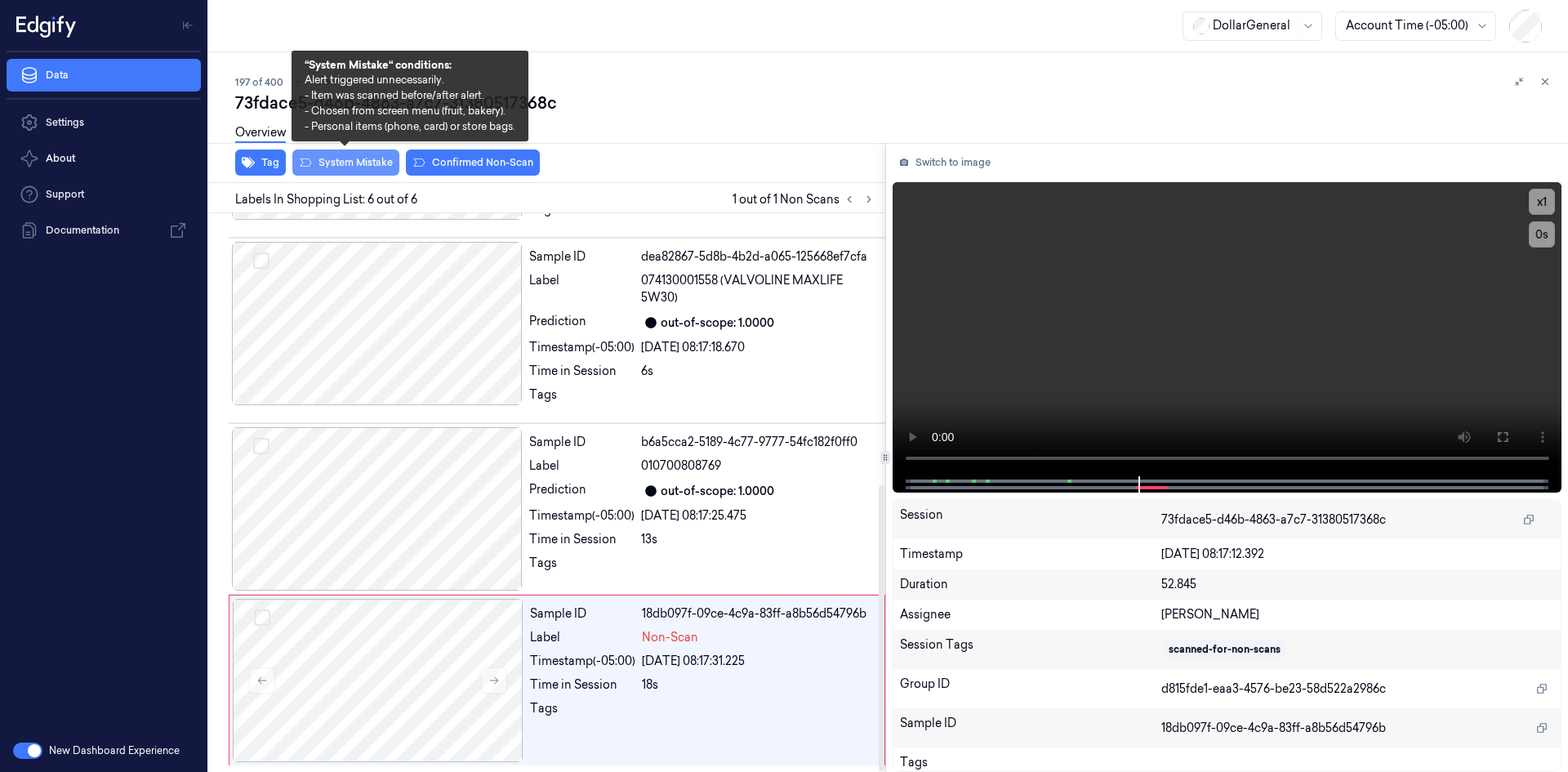
click at [358, 157] on button "System Mistake" at bounding box center [346, 163] width 107 height 27
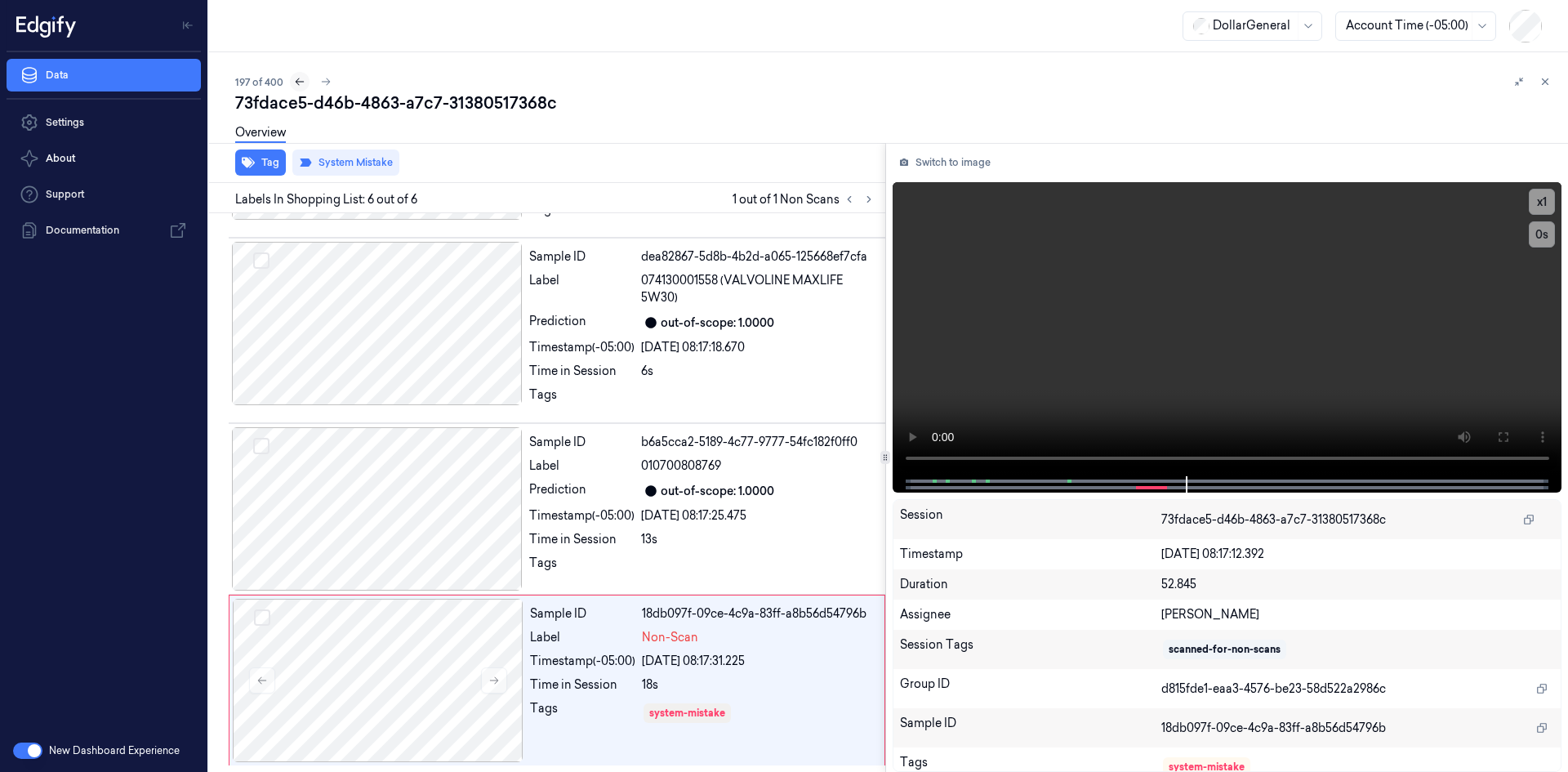
click at [294, 81] on icon at bounding box center [300, 81] width 11 height 11
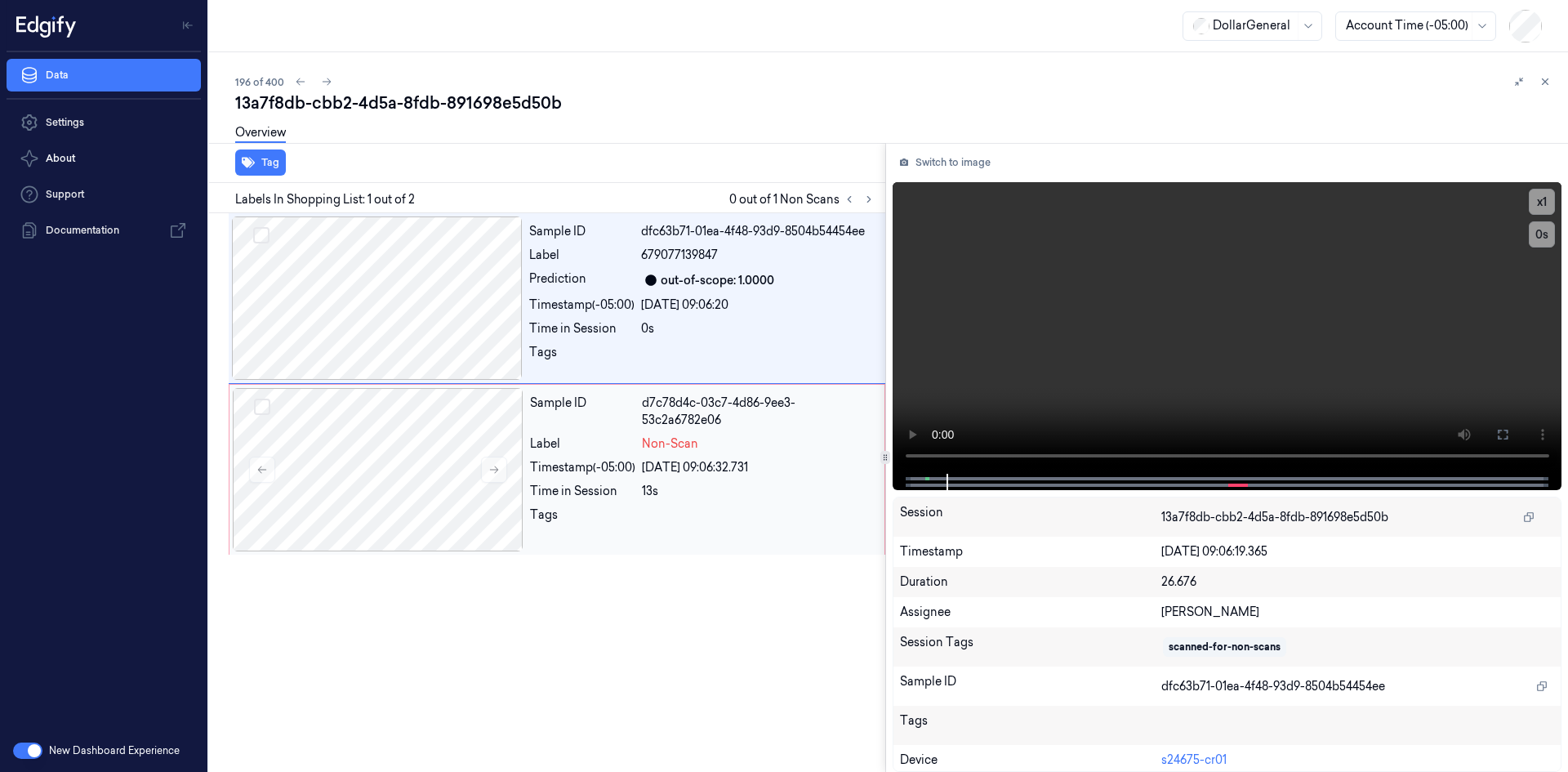
click at [609, 478] on div "Sample ID d7c78d4c-03c7-4d86-9ee3-53c2a6782e06 Label Non-Scan Timestamp (-05:00…" at bounding box center [703, 469] width 358 height 163
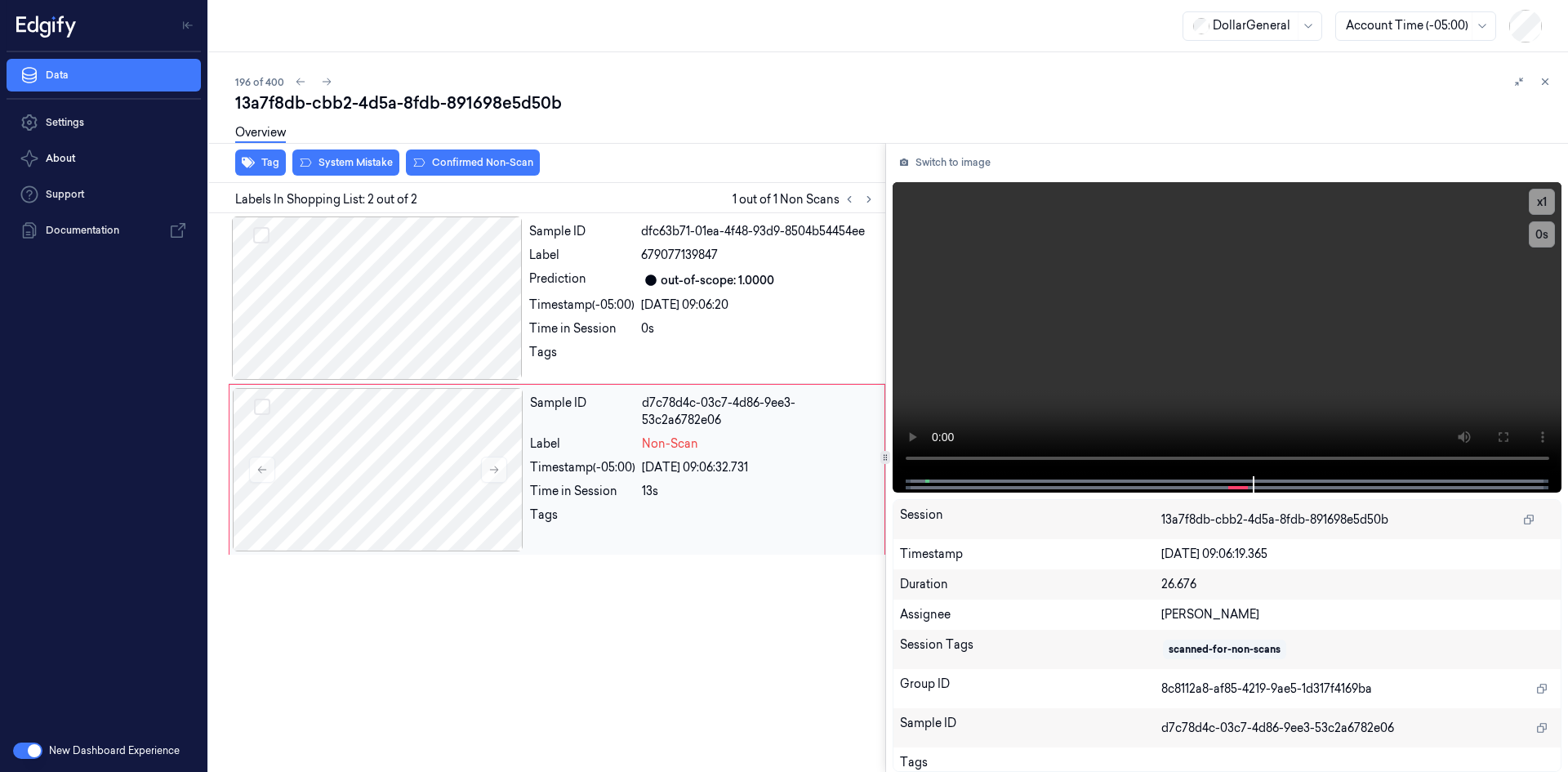
click at [708, 405] on div "d7c78d4c-03c7-4d86-9ee3-53c2a6782e06" at bounding box center [758, 412] width 233 height 34
click at [710, 283] on div "out-of-scope: 1.0000" at bounding box center [717, 281] width 114 height 17
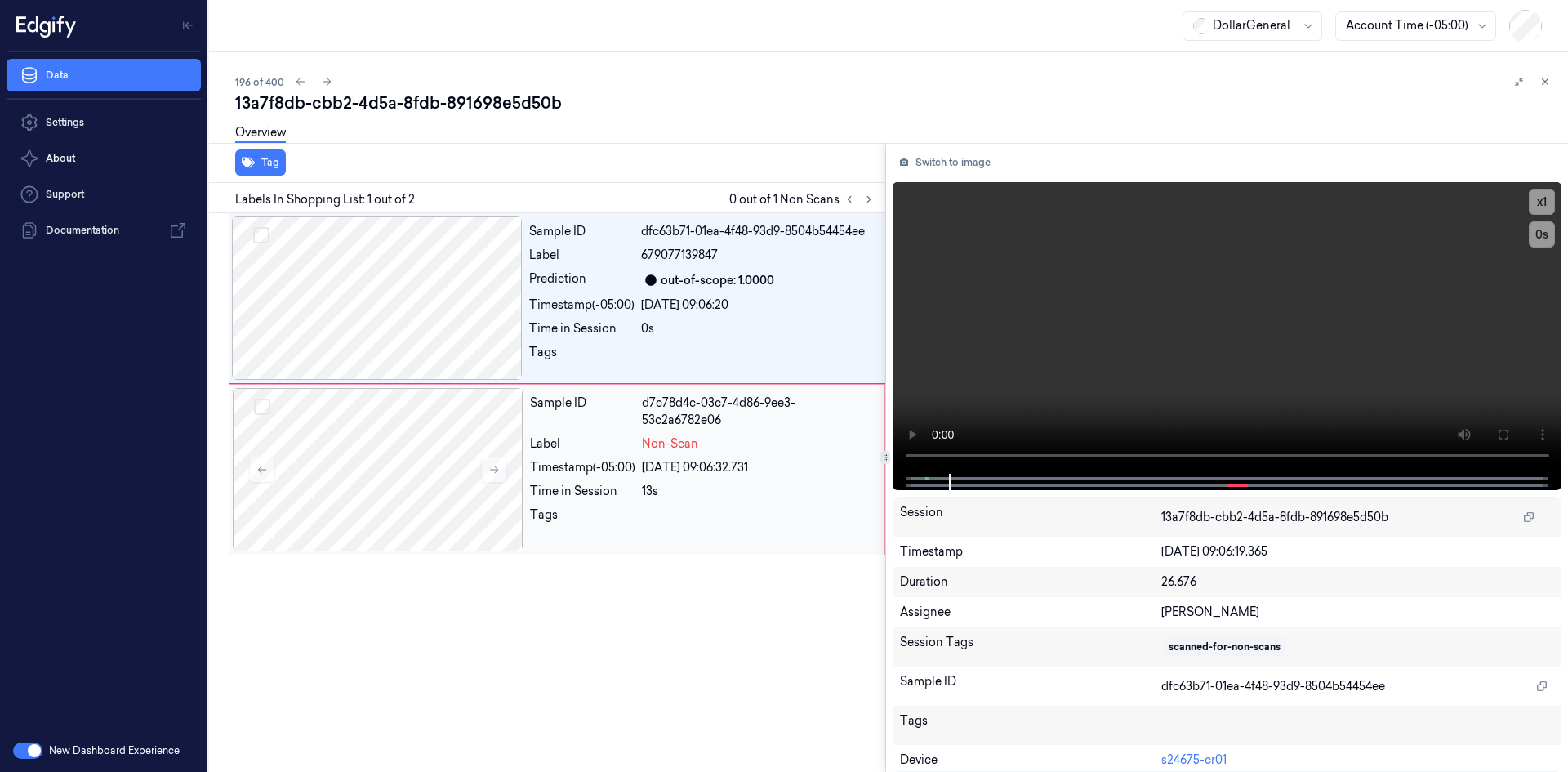
click at [701, 409] on div "d7c78d4c-03c7-4d86-9ee3-53c2a6782e06" at bounding box center [758, 412] width 233 height 34
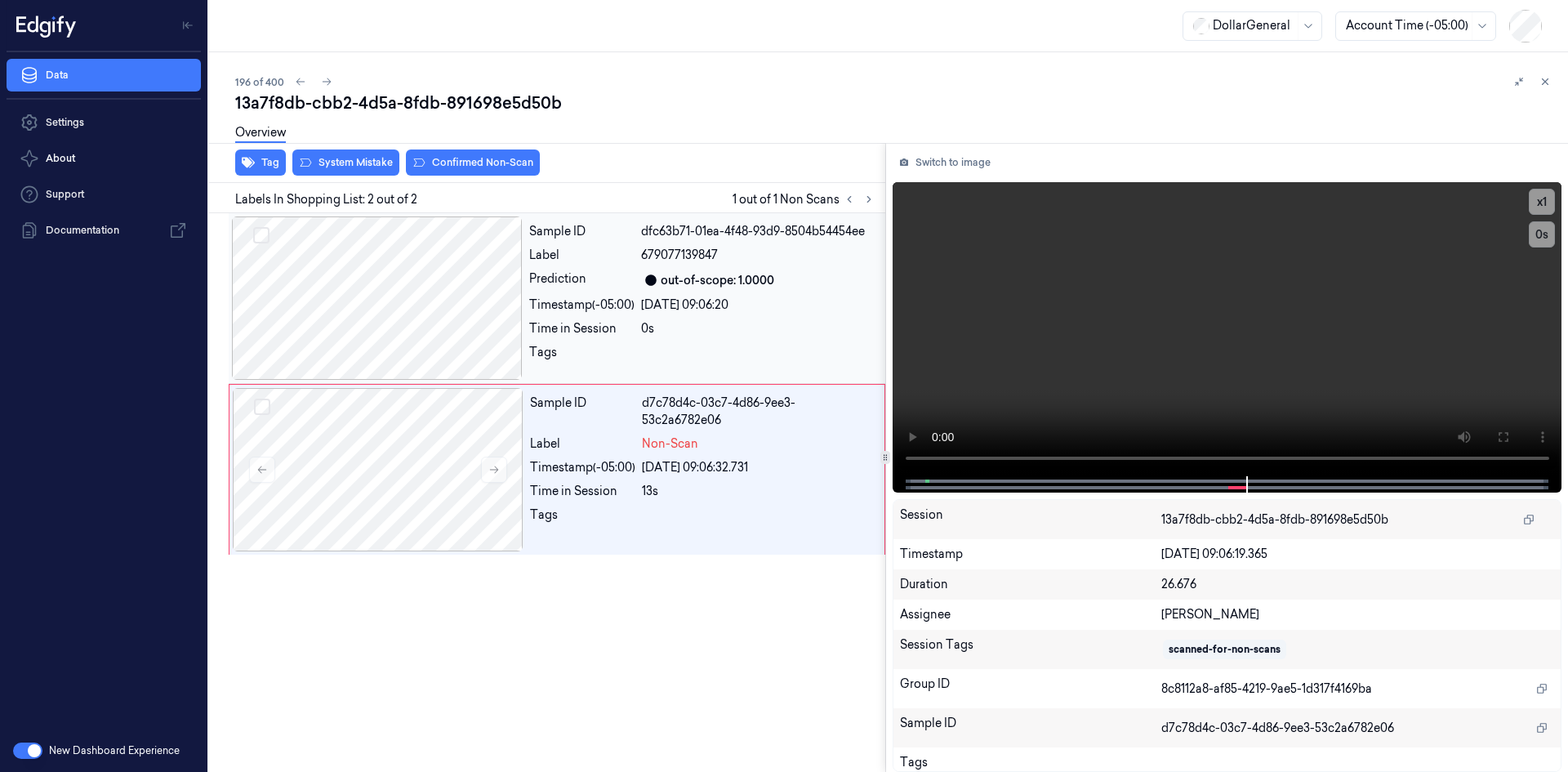
click at [702, 308] on div "28/08/2025 09:06:20" at bounding box center [758, 305] width 235 height 17
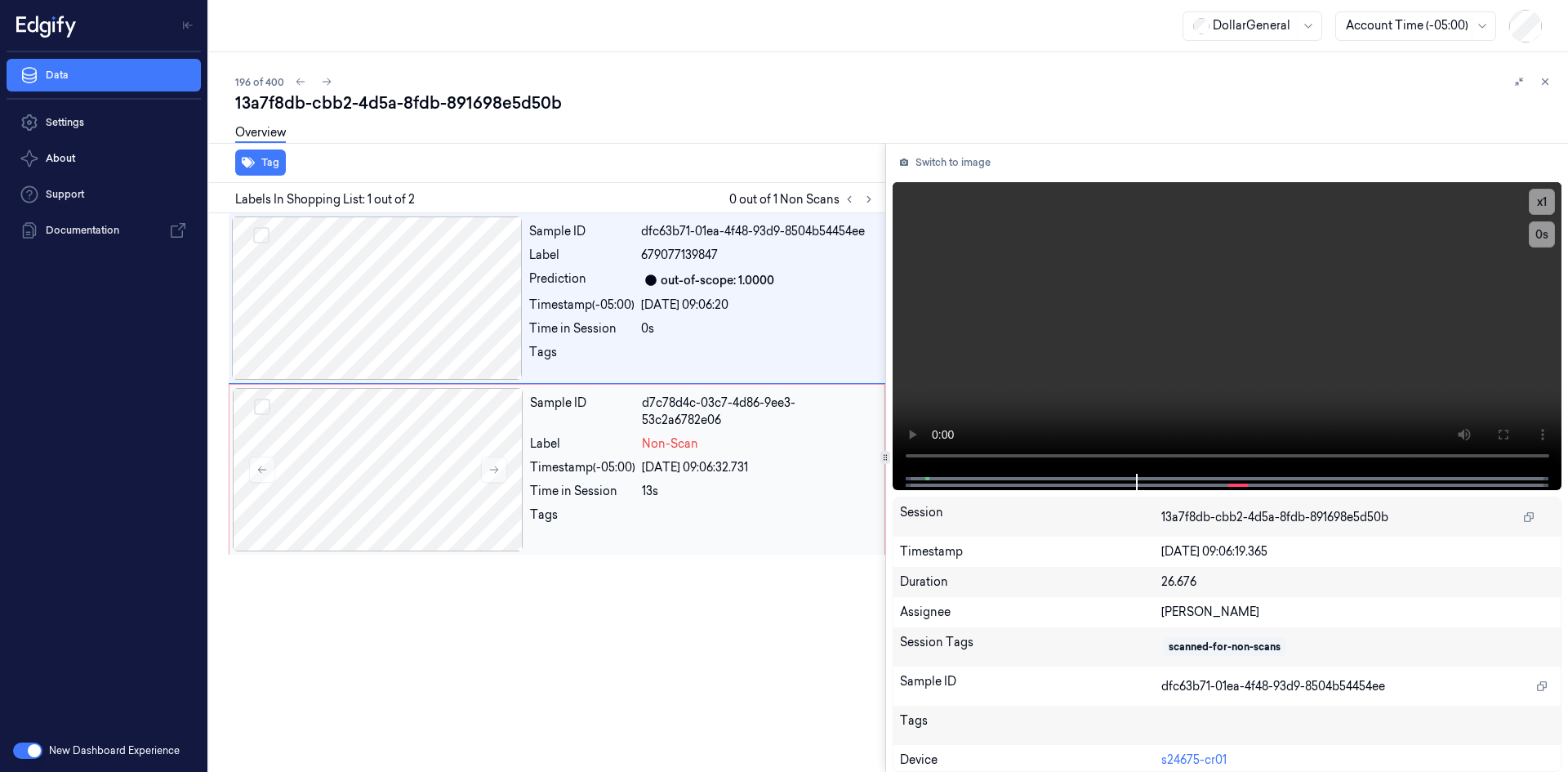
click at [689, 463] on div "28/08/2025 09:06:32.731" at bounding box center [758, 467] width 233 height 17
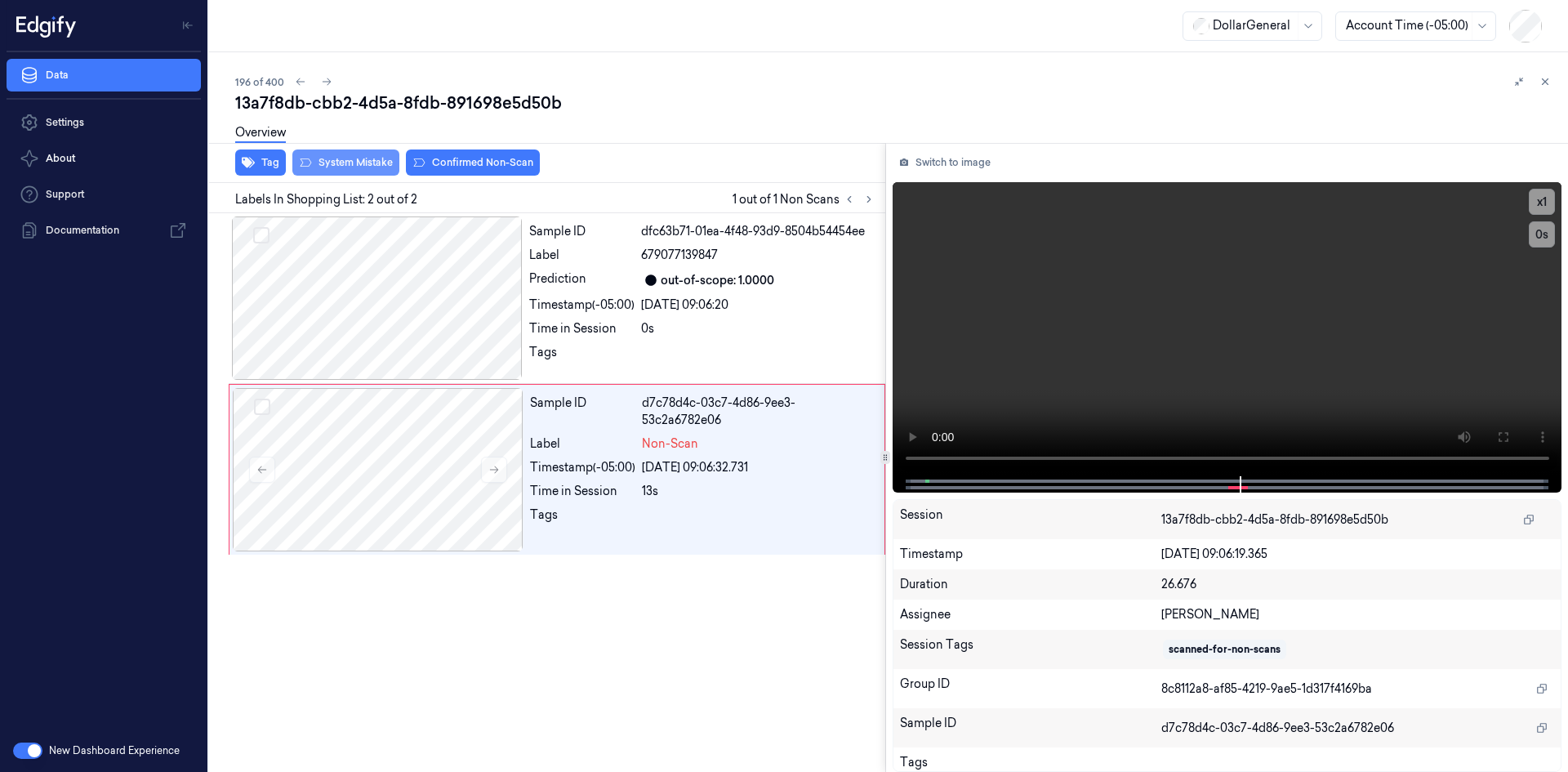
click at [342, 157] on button "System Mistake" at bounding box center [346, 163] width 107 height 27
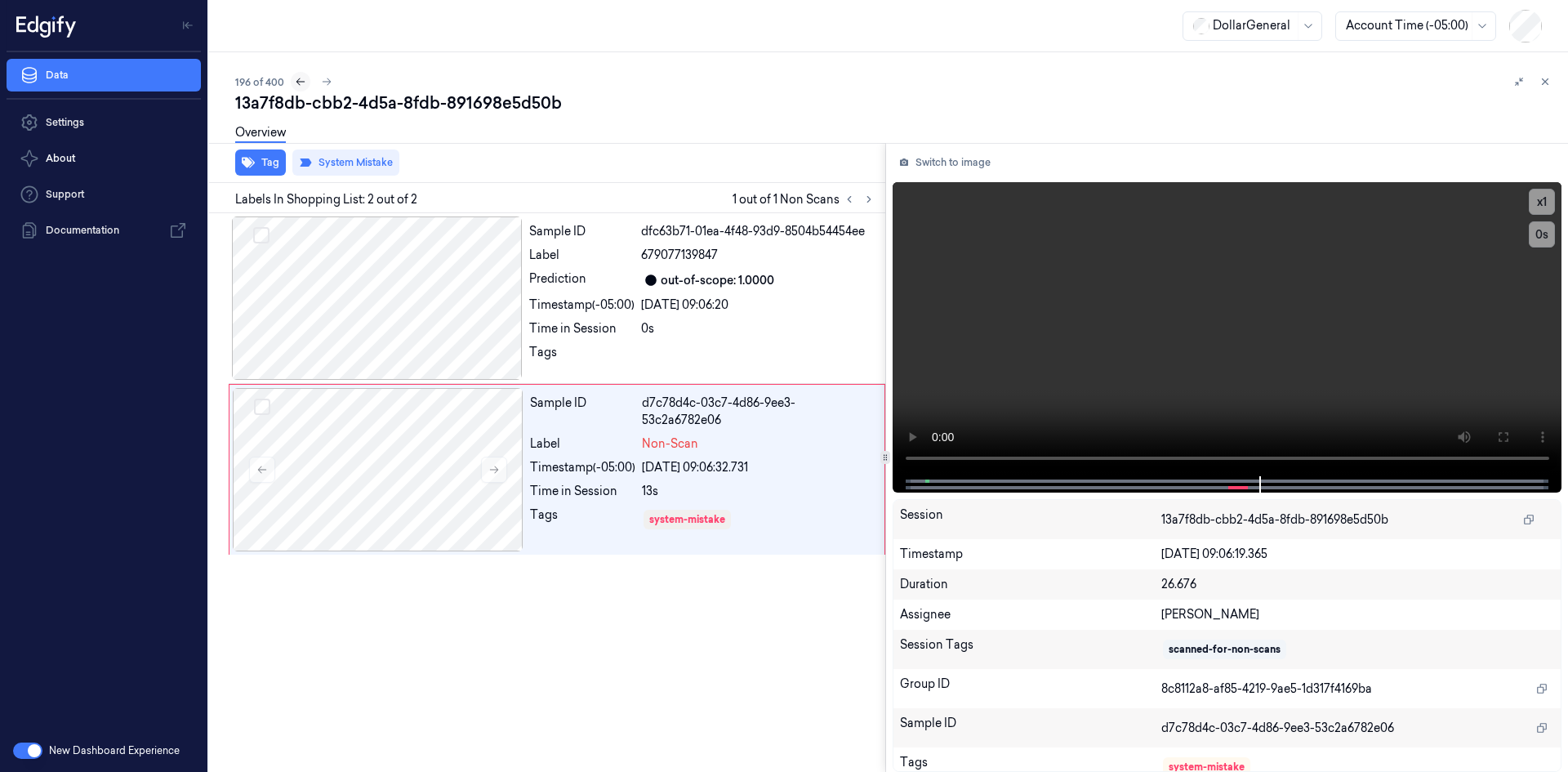
click at [298, 80] on icon at bounding box center [300, 81] width 11 height 11
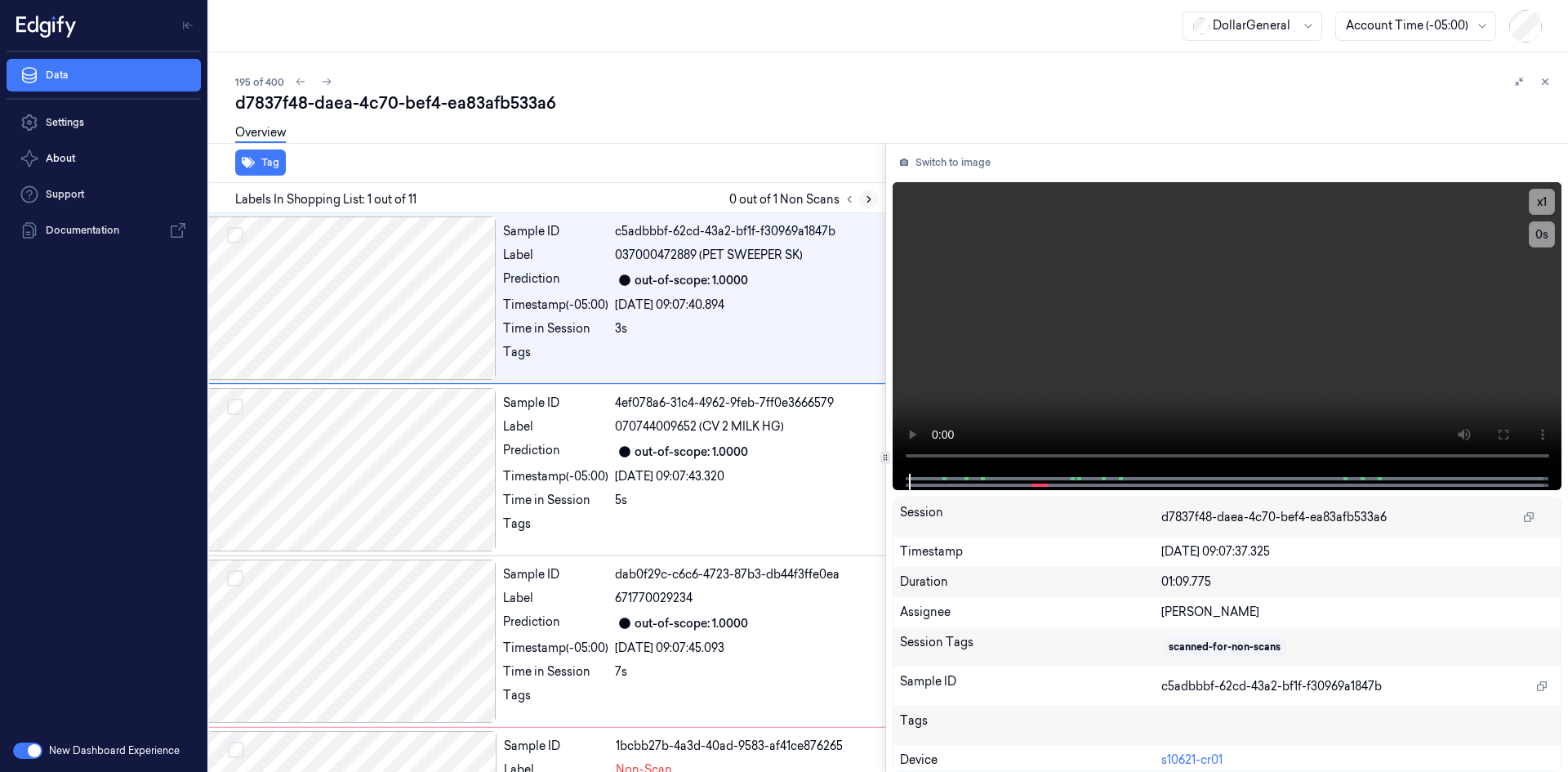
click at [876, 205] on button at bounding box center [869, 199] width 20 height 20
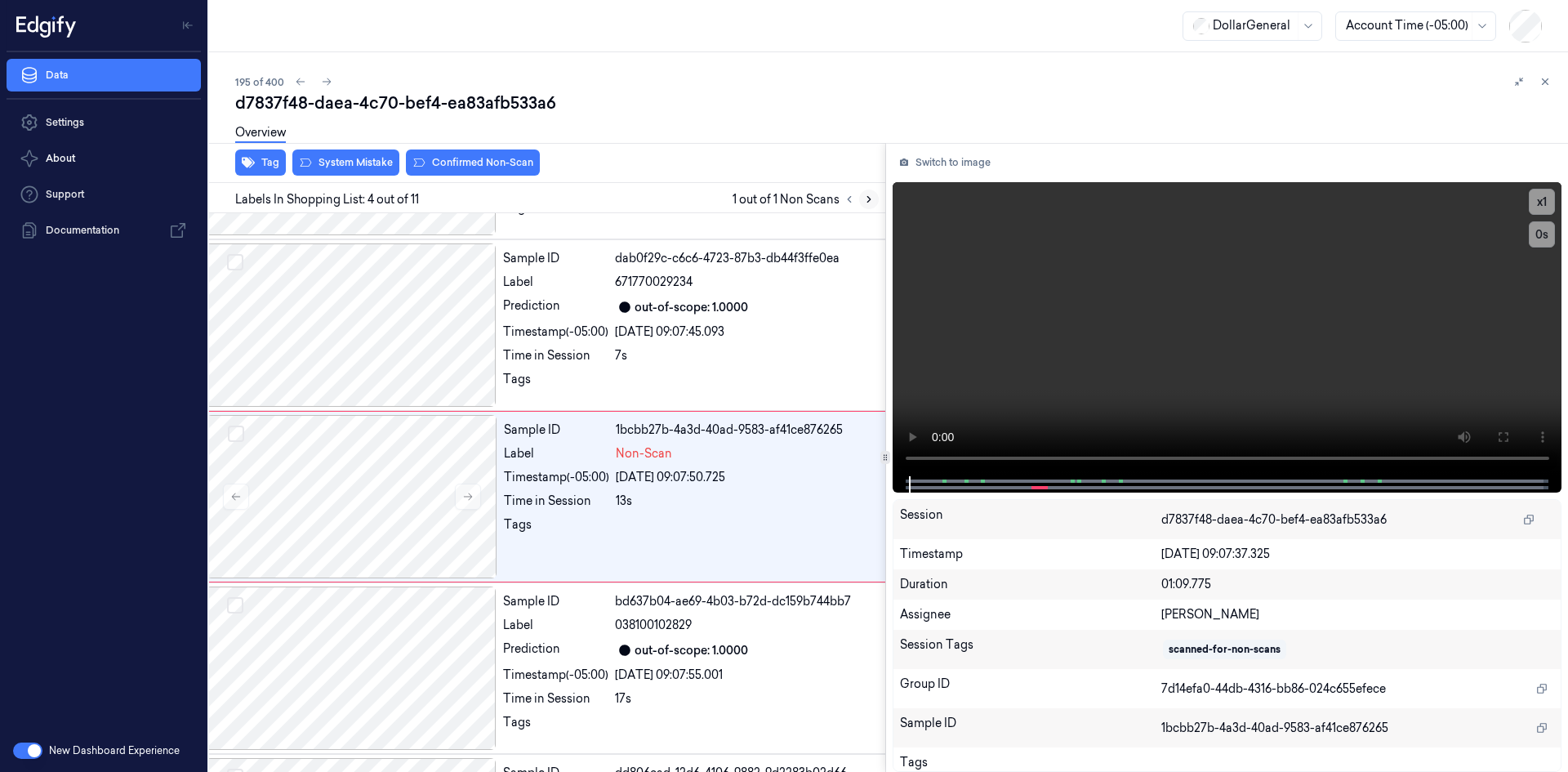
scroll to position [320, 27]
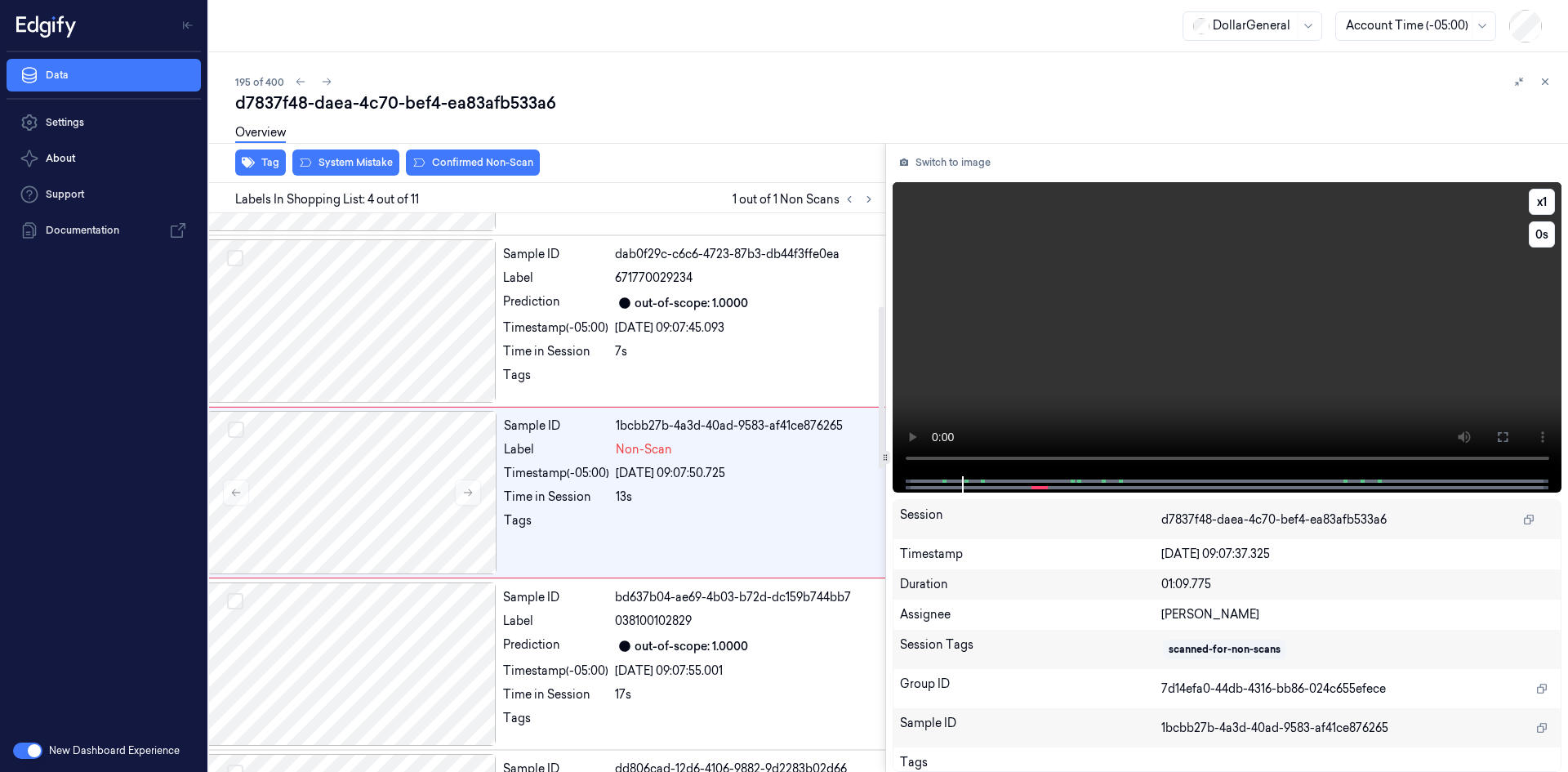
click at [1059, 333] on video at bounding box center [1227, 330] width 670 height 294
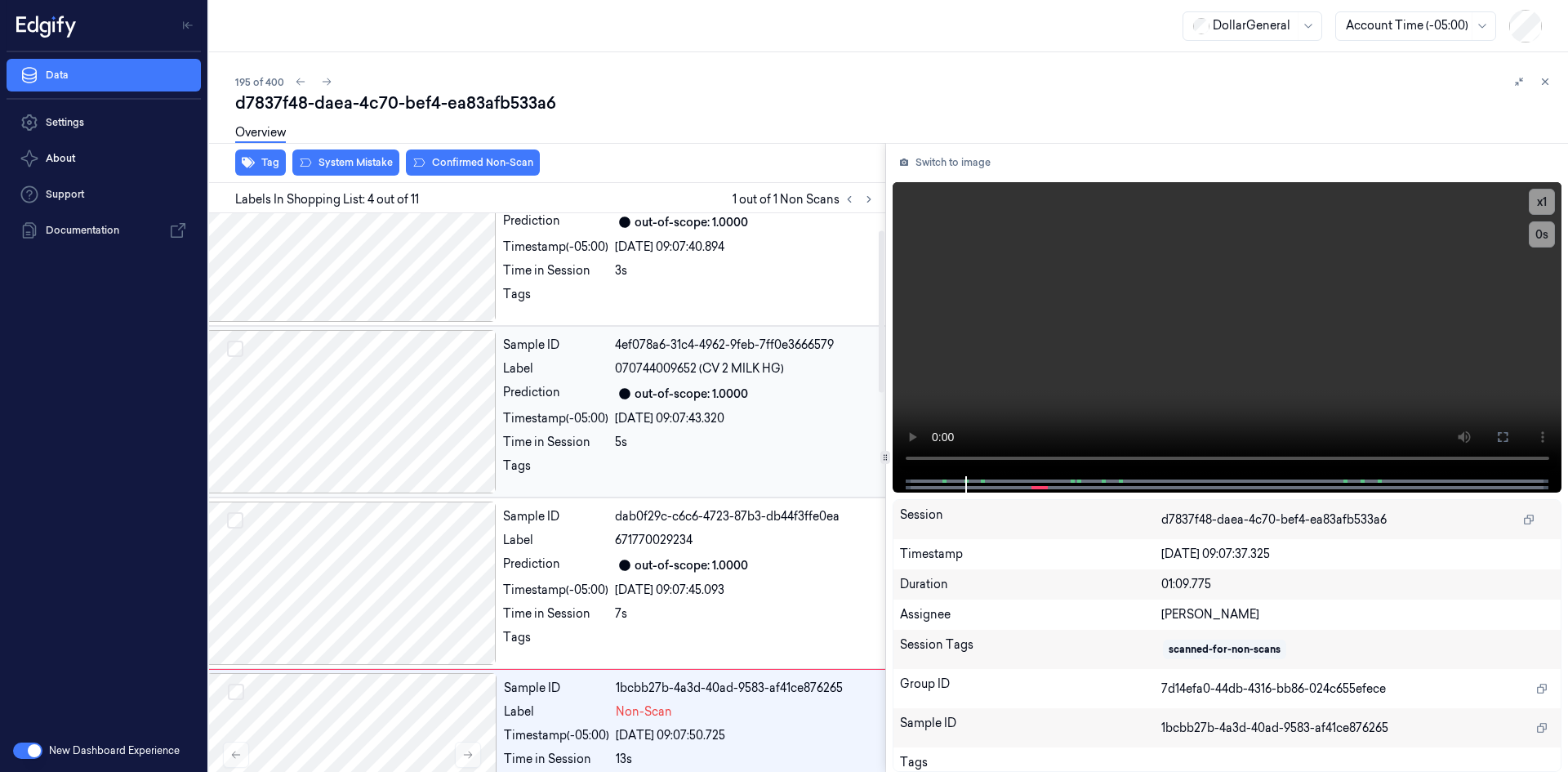
scroll to position [0, 27]
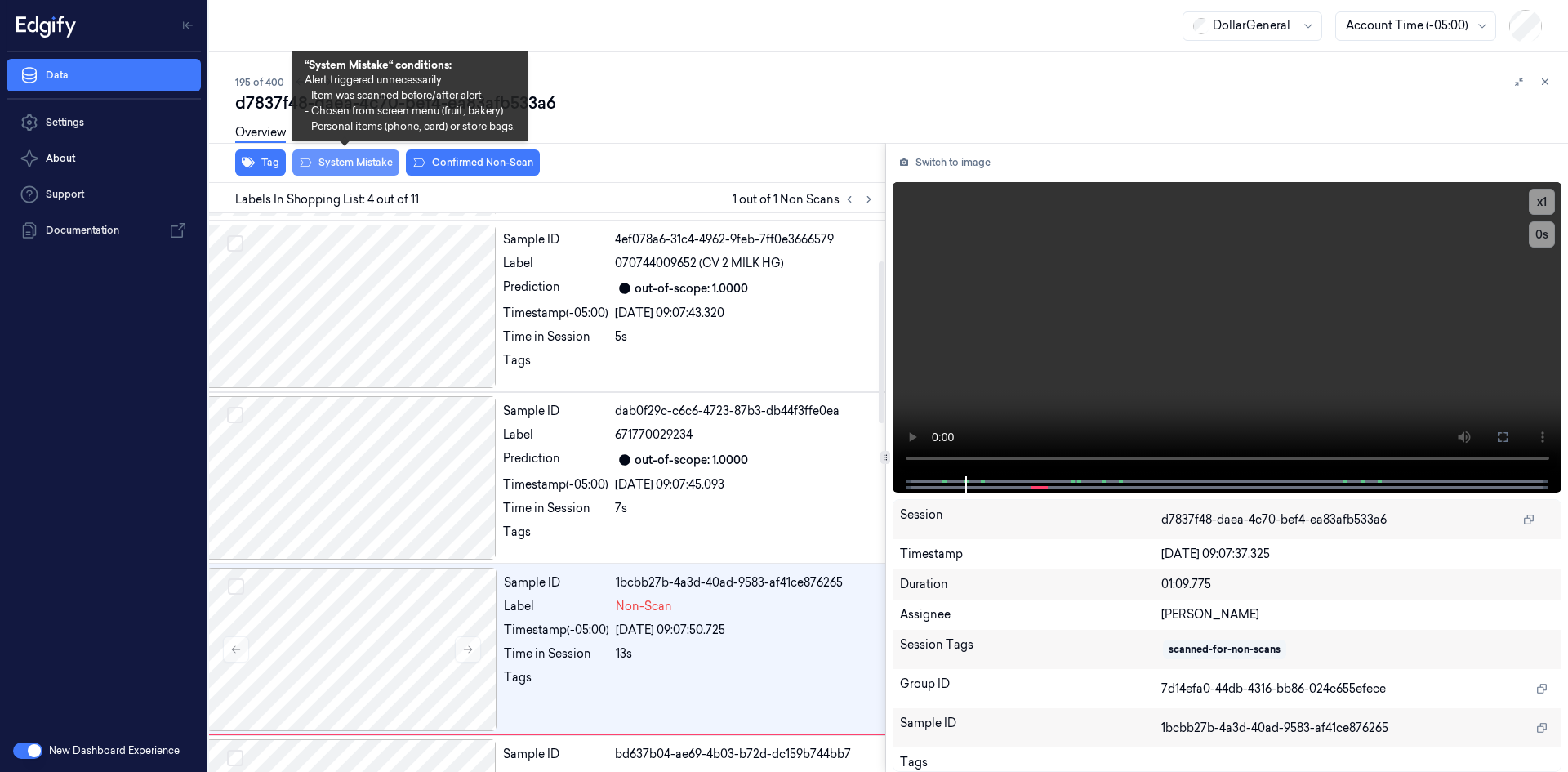
click at [360, 163] on button "System Mistake" at bounding box center [346, 163] width 107 height 27
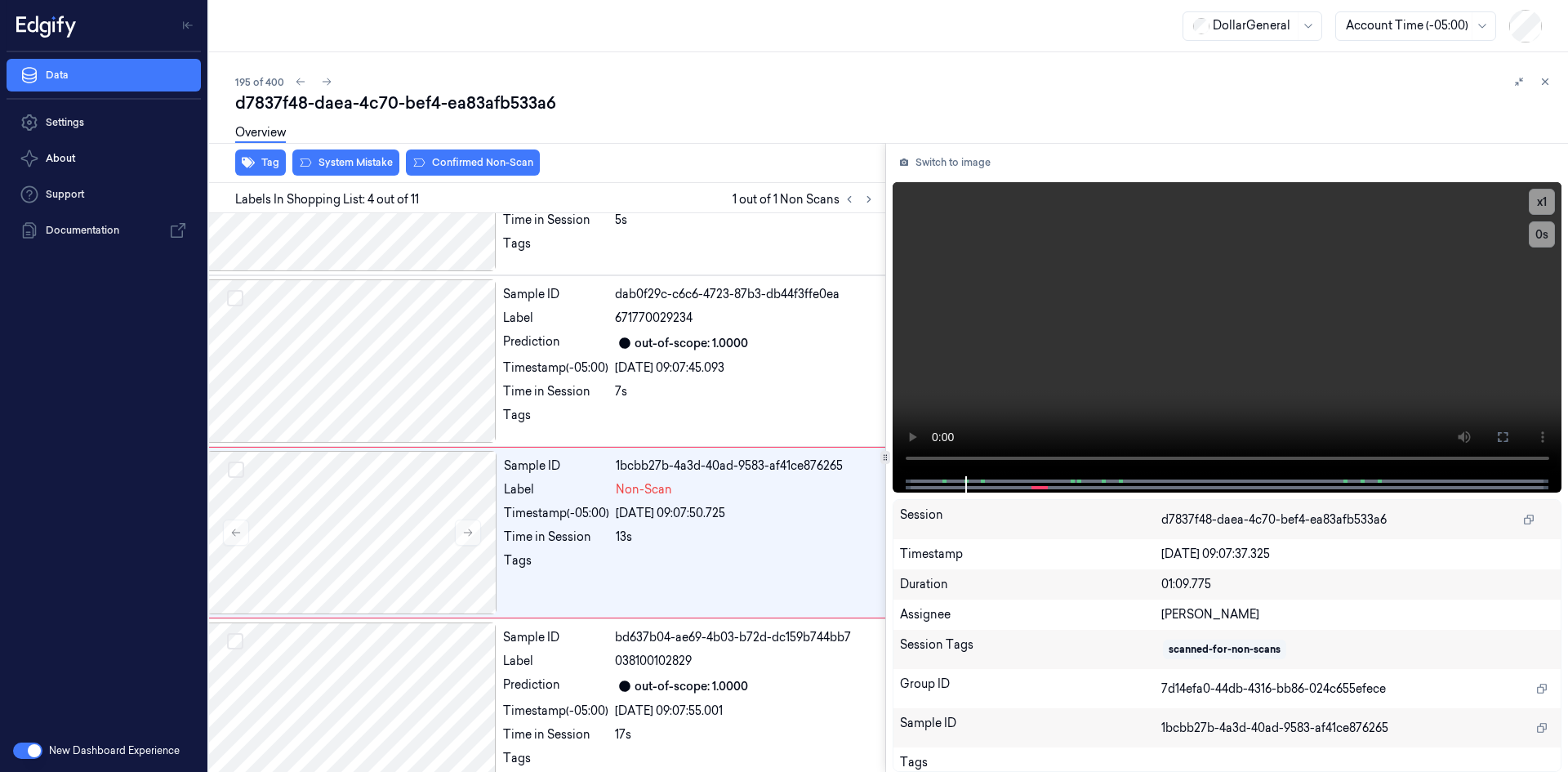
scroll to position [320, 27]
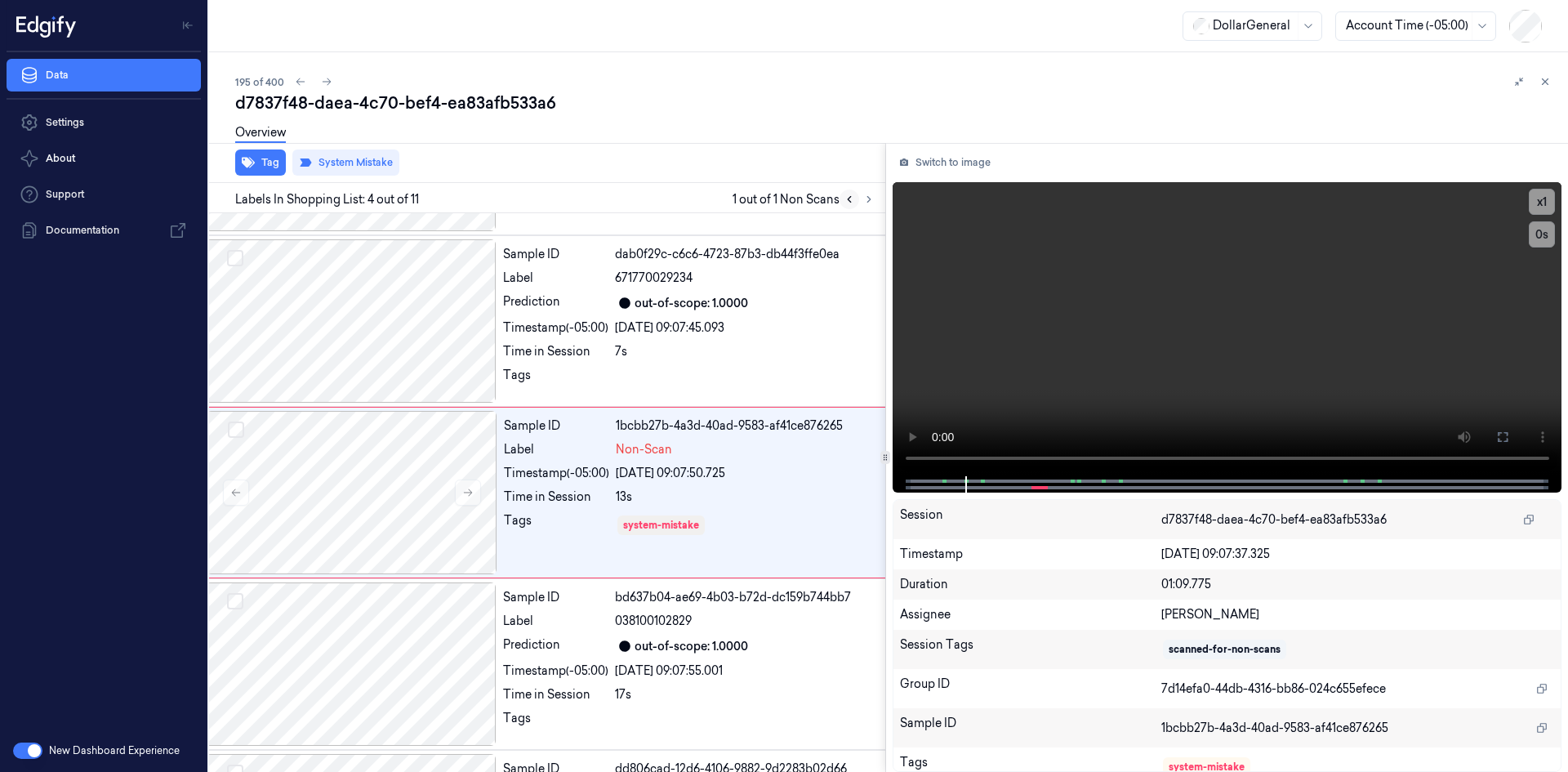
click at [854, 199] on icon at bounding box center [849, 199] width 11 height 11
click at [306, 77] on button at bounding box center [300, 81] width 20 height 20
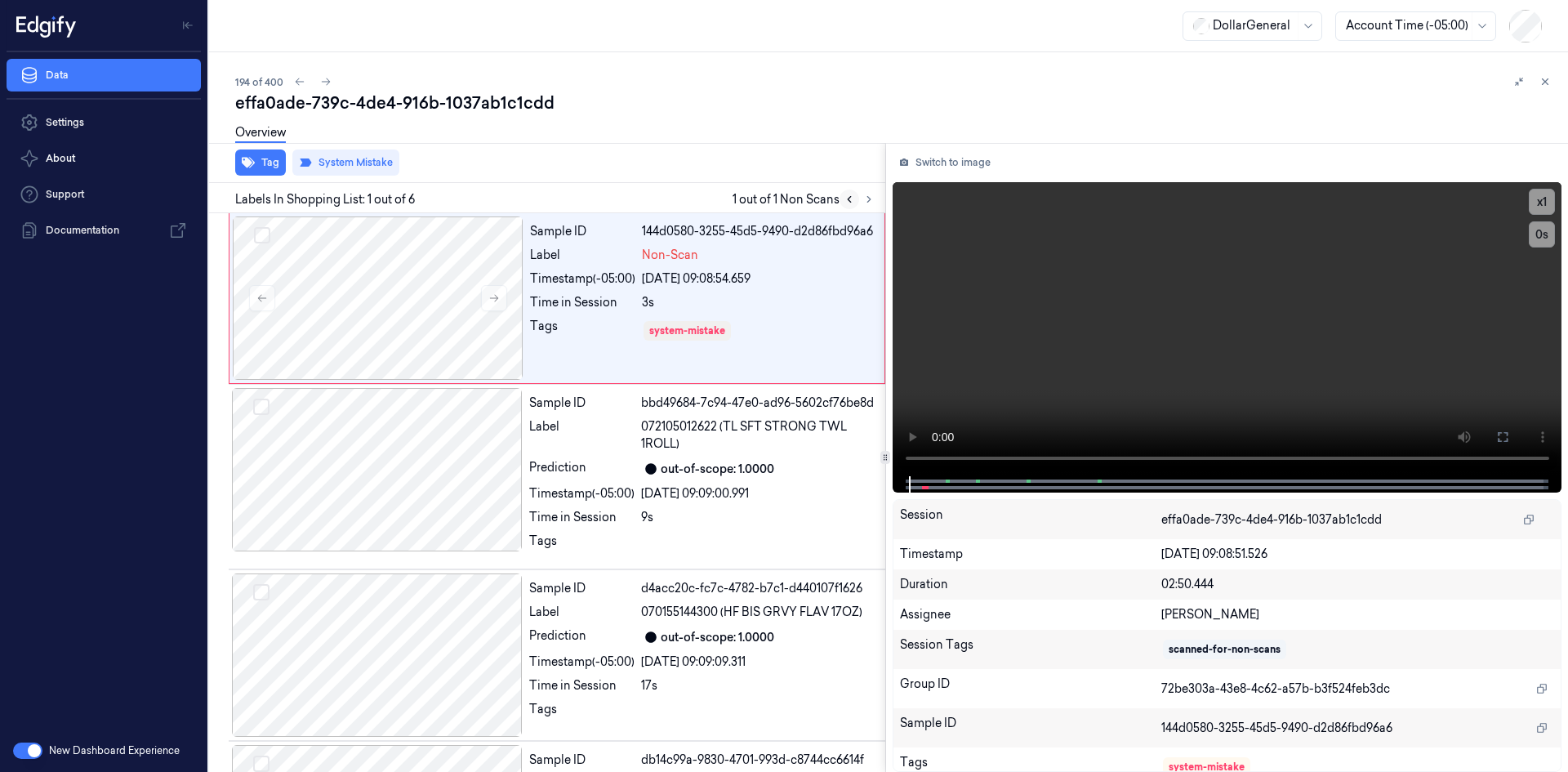
click at [850, 197] on icon at bounding box center [850, 199] width 3 height 6
click at [841, 199] on button at bounding box center [849, 199] width 20 height 20
click at [855, 201] on button at bounding box center [849, 199] width 20 height 20
click at [1543, 80] on icon at bounding box center [1545, 81] width 11 height 11
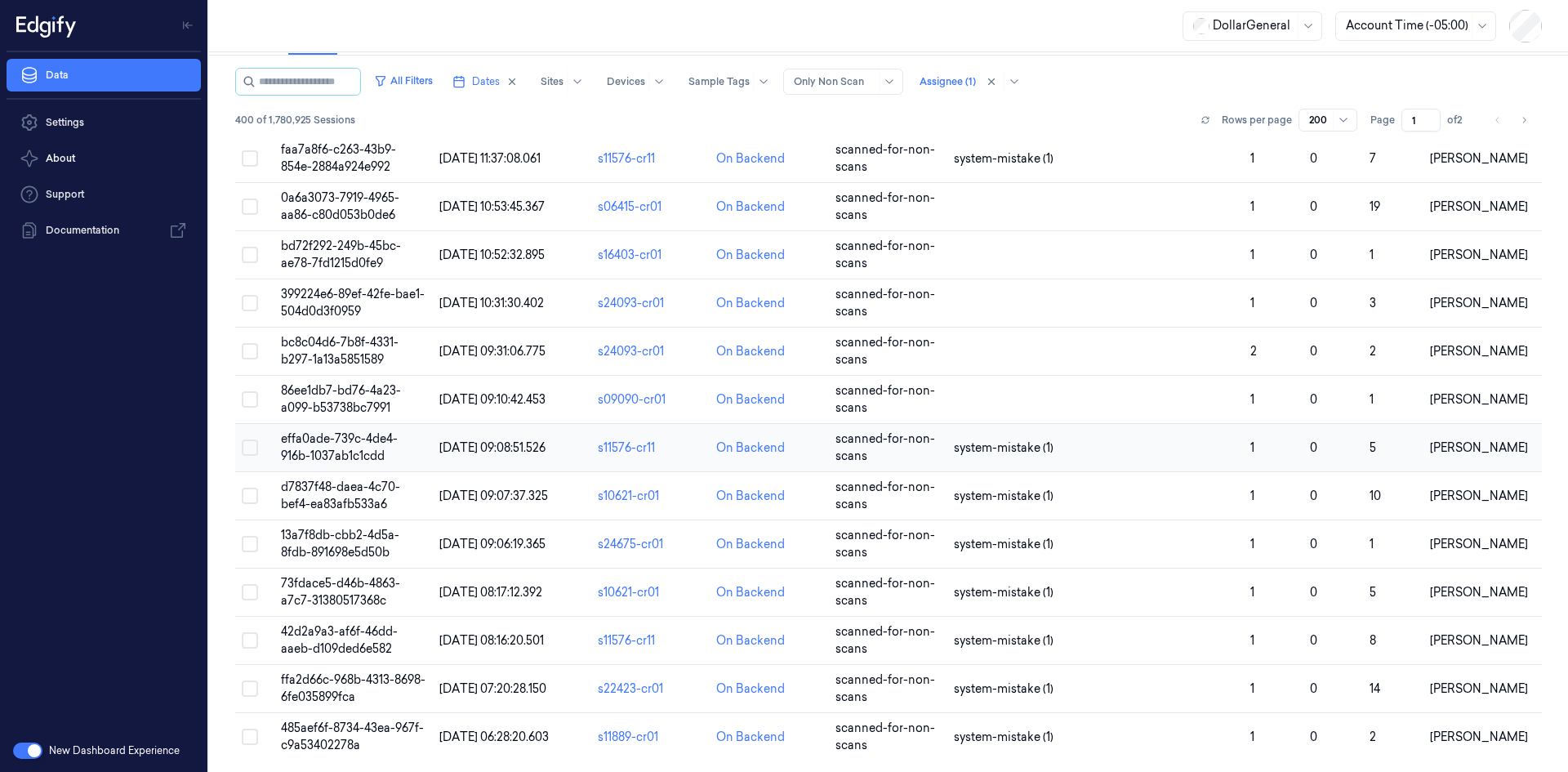
scroll to position [70, 0]
click at [1026, 400] on td at bounding box center [1096, 398] width 296 height 48
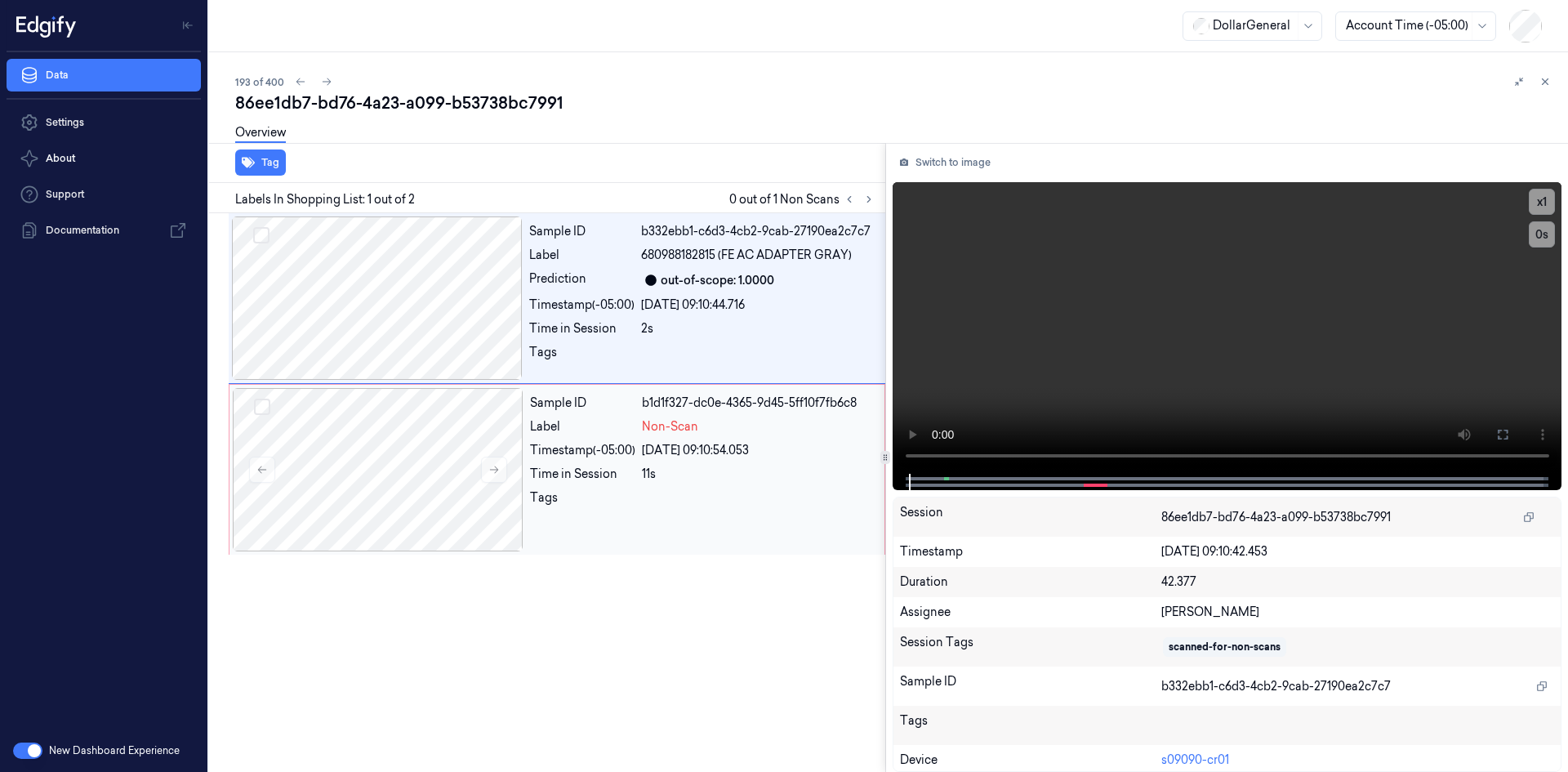
click at [765, 454] on div "28/08/2025 09:10:54.053" at bounding box center [758, 450] width 233 height 17
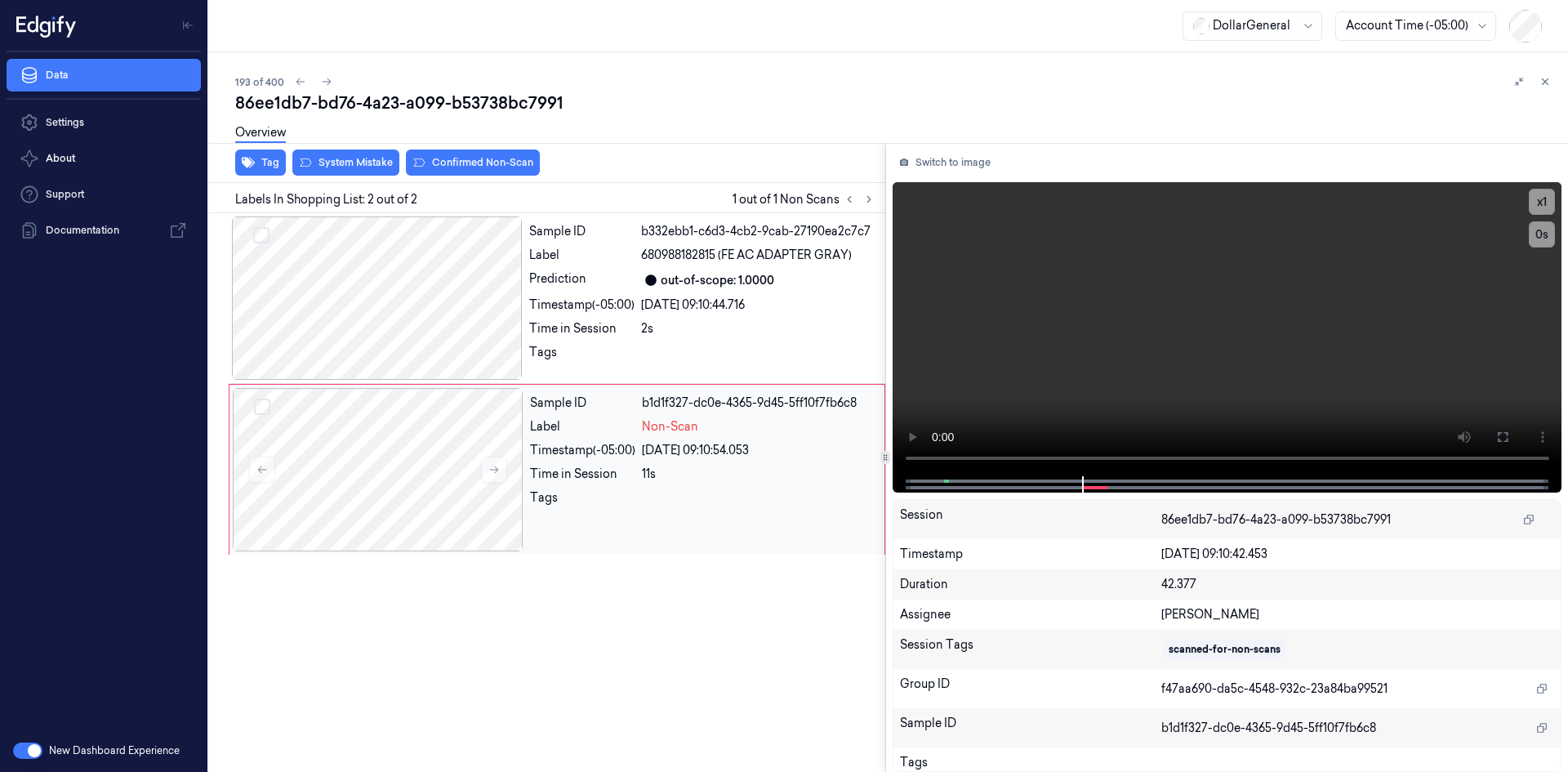
click at [654, 441] on div "Sample ID b1d1f327-dc0e-4365-9d45-5ff10f7fb6c8 Label Non-Scan Timestamp (-05:00…" at bounding box center [703, 469] width 358 height 163
click at [930, 276] on video at bounding box center [1227, 330] width 670 height 294
click at [1180, 260] on video at bounding box center [1227, 330] width 670 height 294
click at [680, 267] on div "Sample ID b332ebb1-c6d3-4cb2-9cab-27190ea2c7c7 Label 680988182815 (FE AC ADAPTE…" at bounding box center [703, 298] width 359 height 163
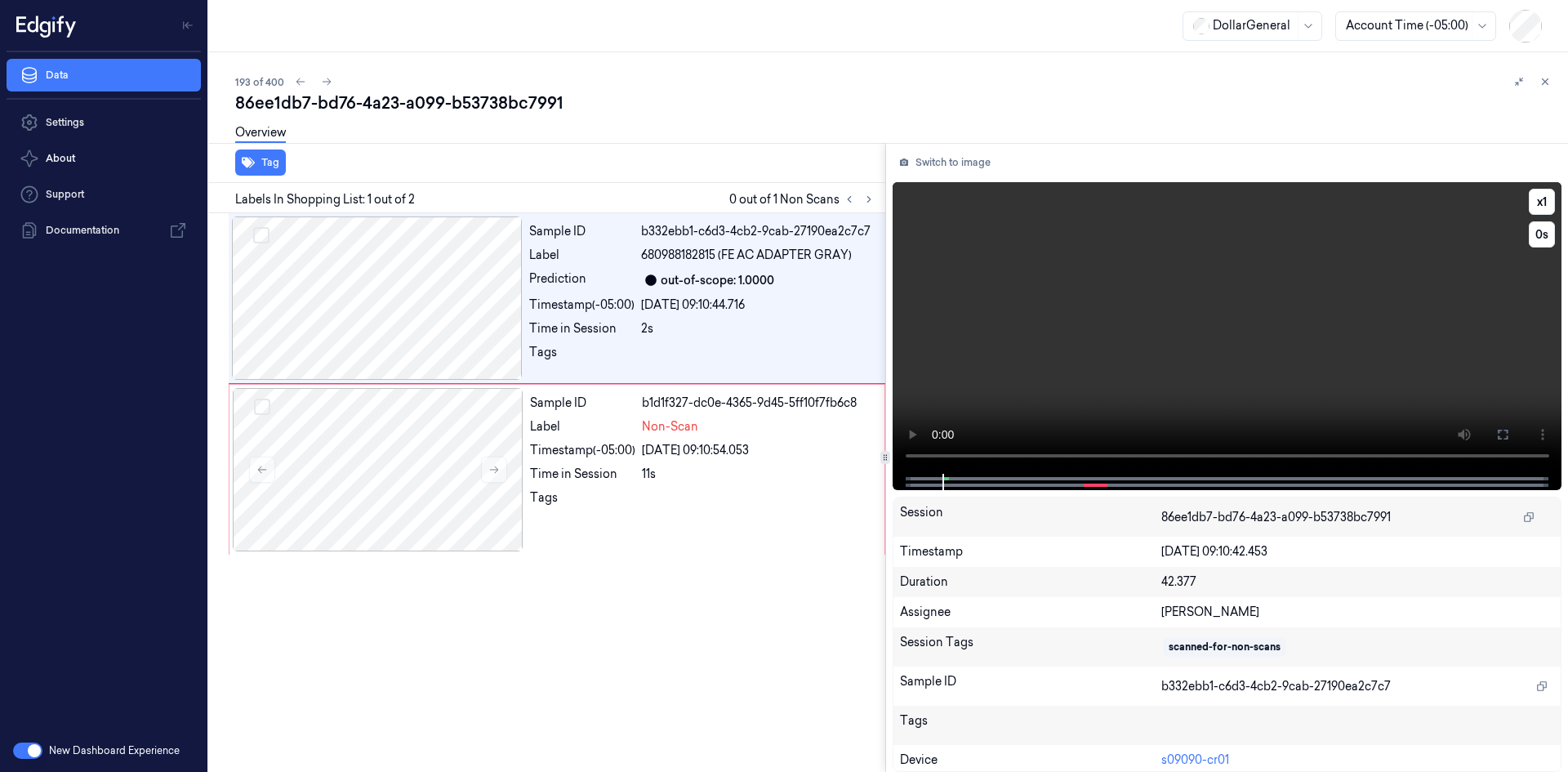
click at [1036, 262] on video at bounding box center [1227, 328] width 670 height 292
click at [1074, 259] on video at bounding box center [1227, 328] width 670 height 292
click at [692, 438] on div "Sample ID b1d1f327-dc0e-4365-9d45-5ff10f7fb6c8 Label Non-Scan Timestamp (-05:00…" at bounding box center [703, 469] width 358 height 163
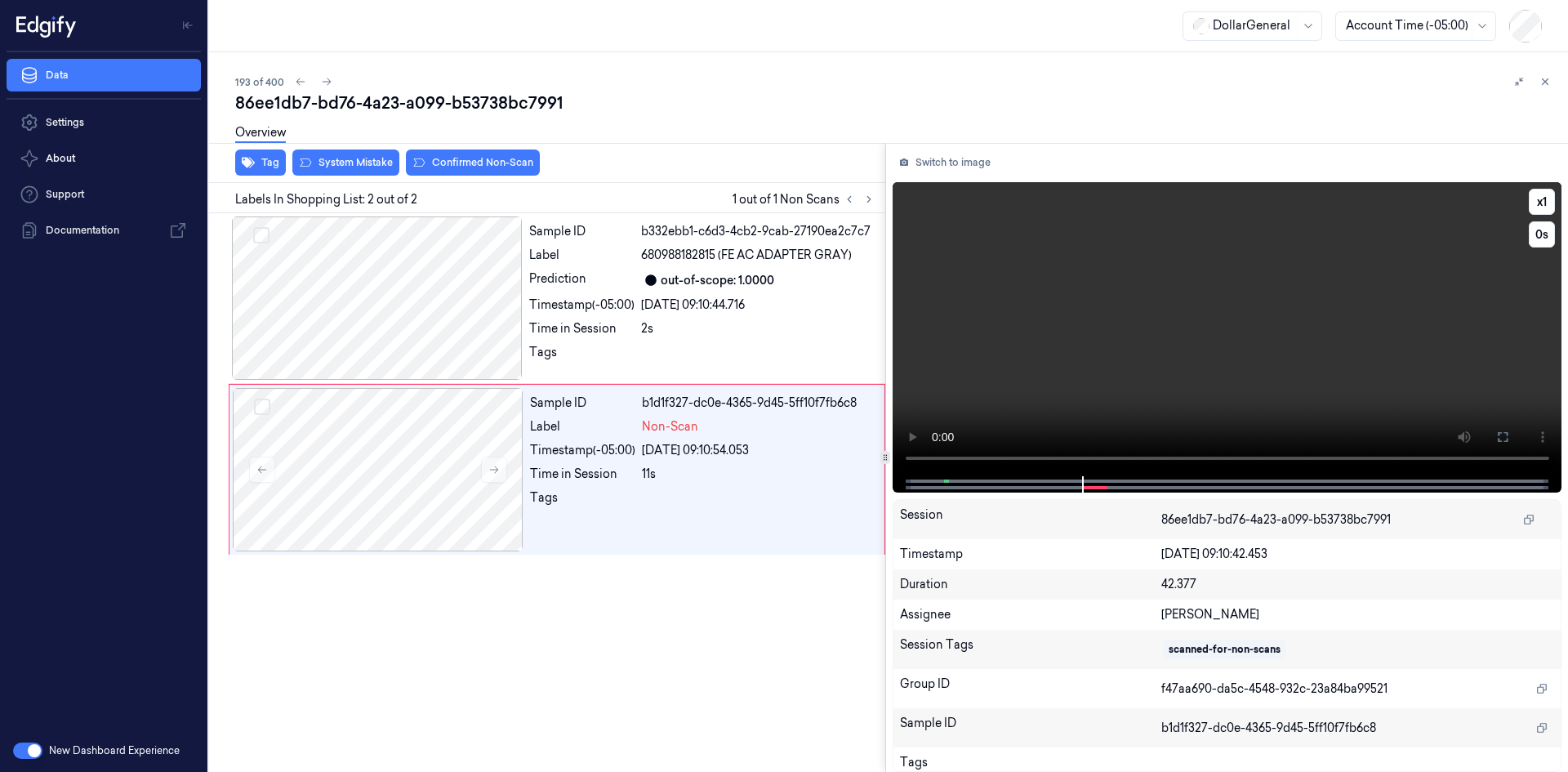
click at [1148, 273] on video at bounding box center [1227, 330] width 670 height 294
click at [1195, 261] on video at bounding box center [1227, 330] width 670 height 294
click at [243, 160] on icon "button" at bounding box center [247, 162] width 13 height 13
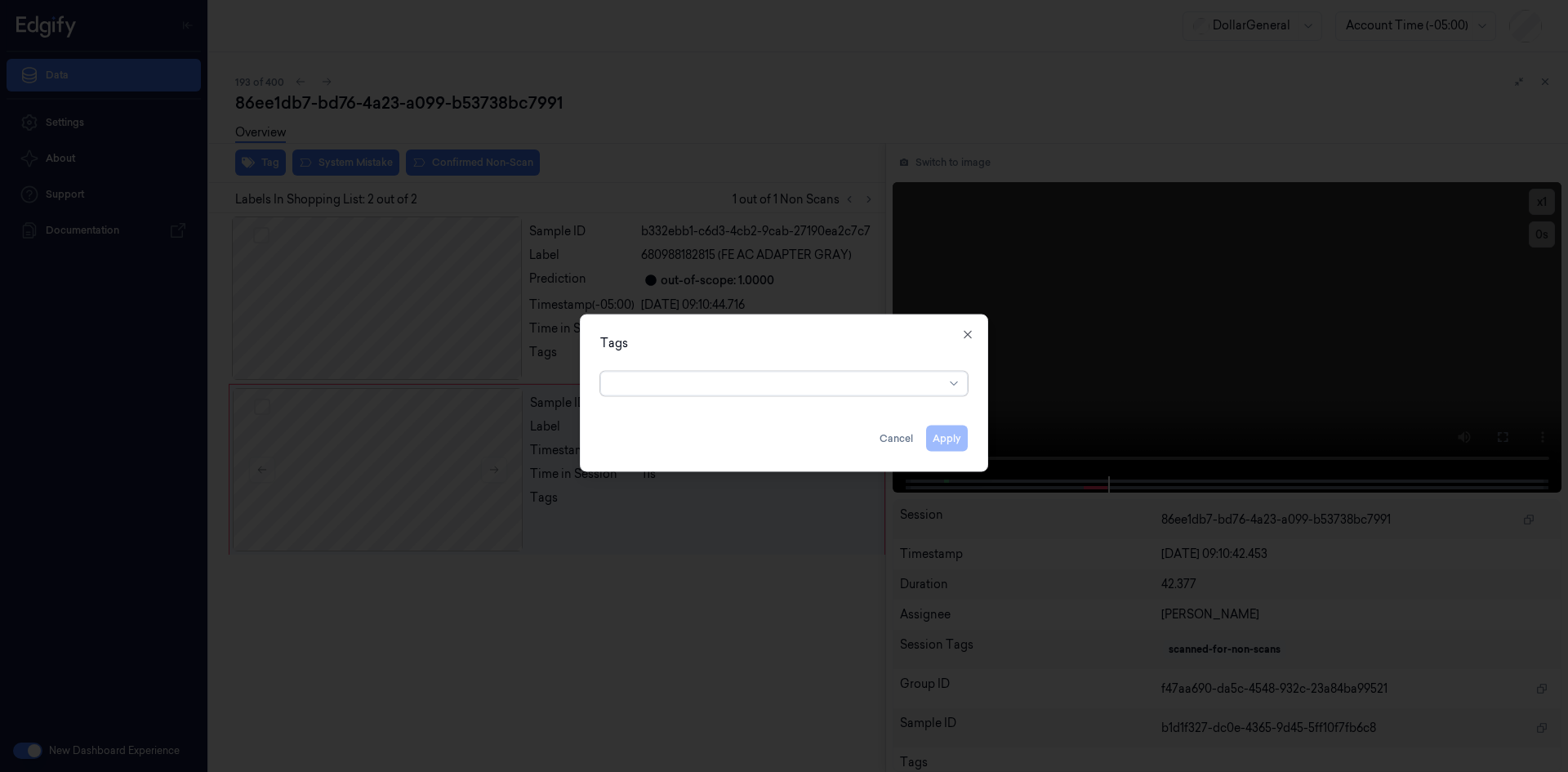
click at [738, 393] on div at bounding box center [777, 383] width 333 height 23
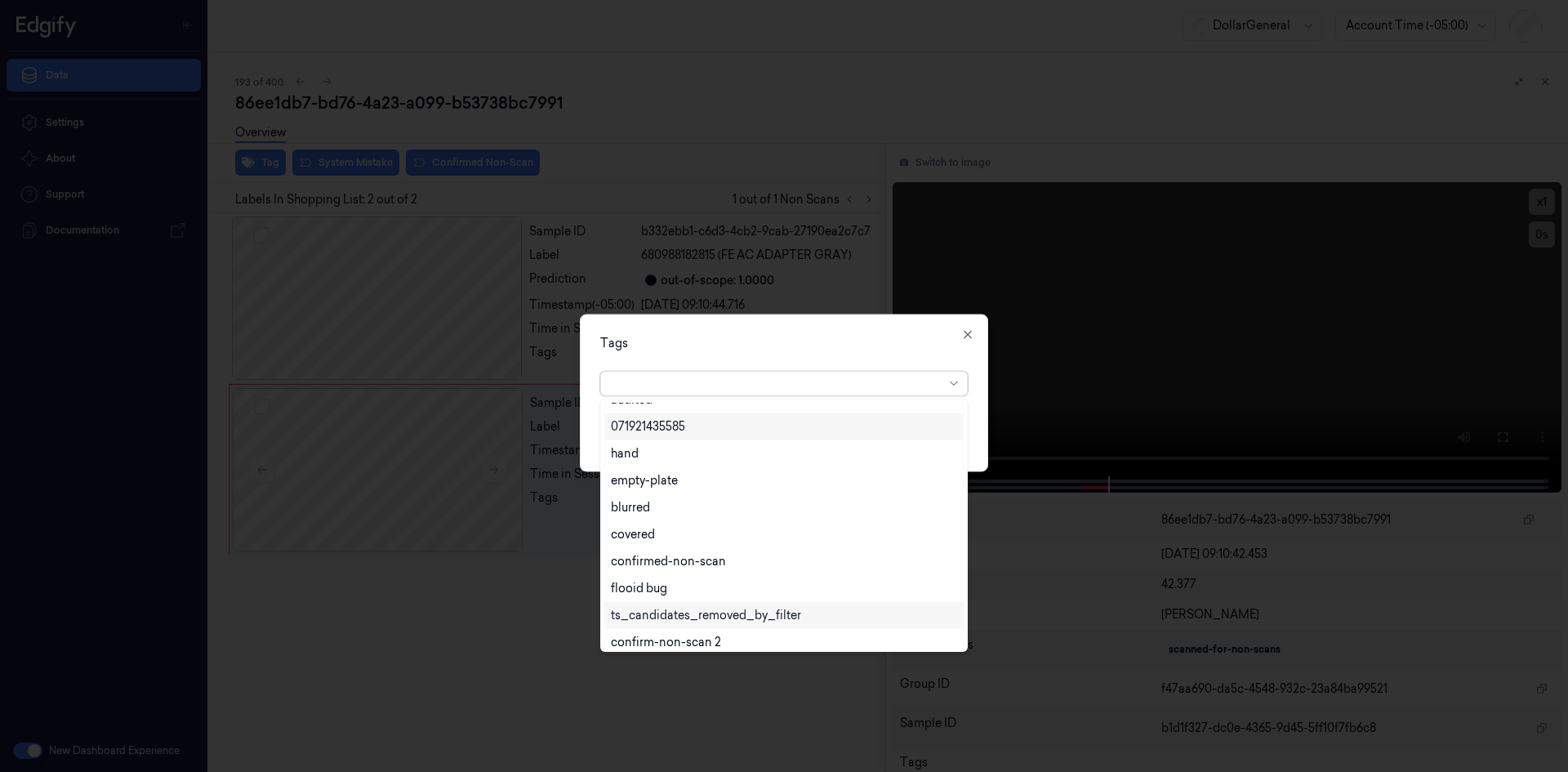
scroll to position [294, 0]
click at [685, 585] on div "flooid bug" at bounding box center [784, 580] width 347 height 17
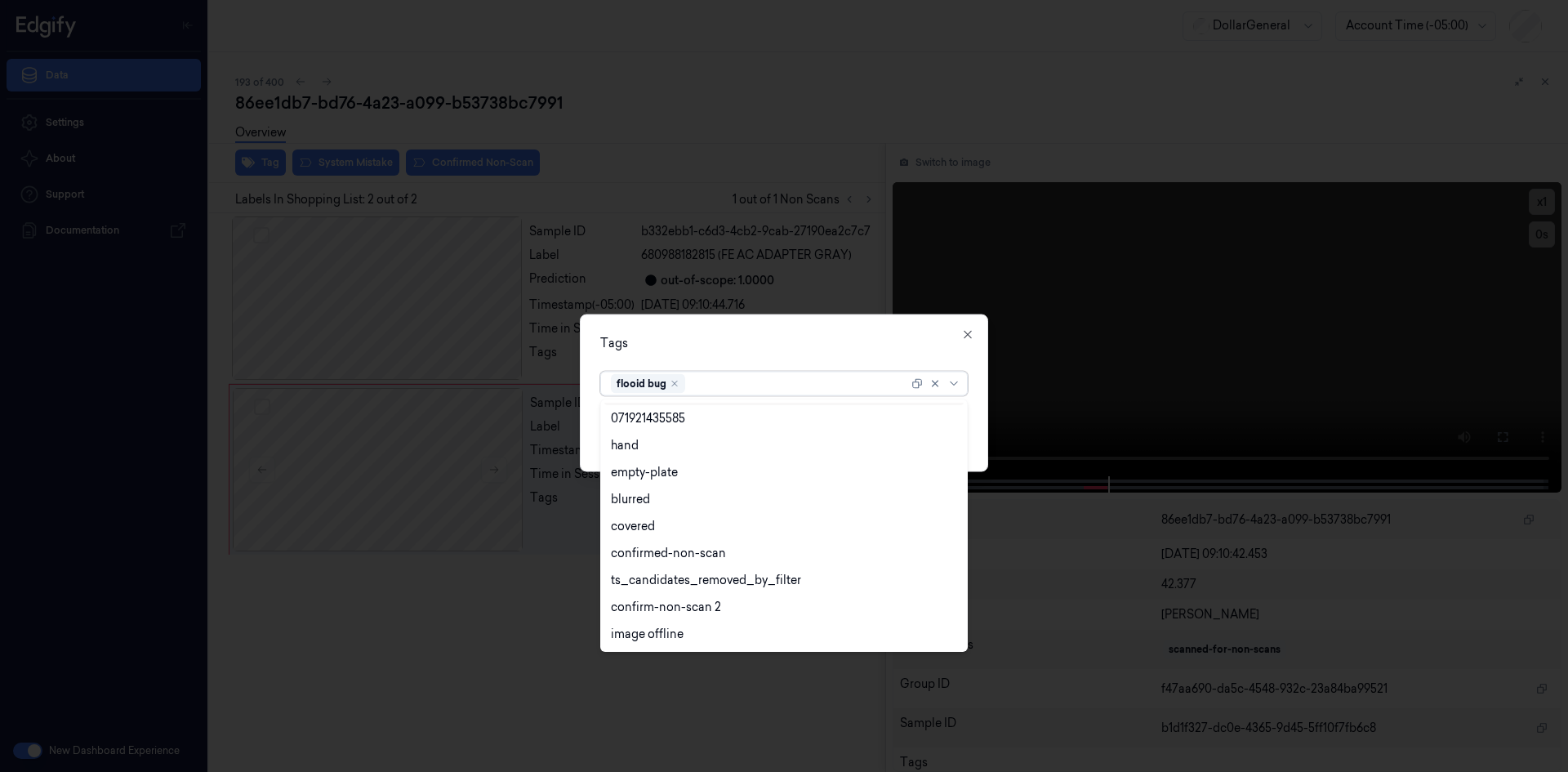
click at [821, 341] on div "Tags" at bounding box center [783, 342] width 367 height 17
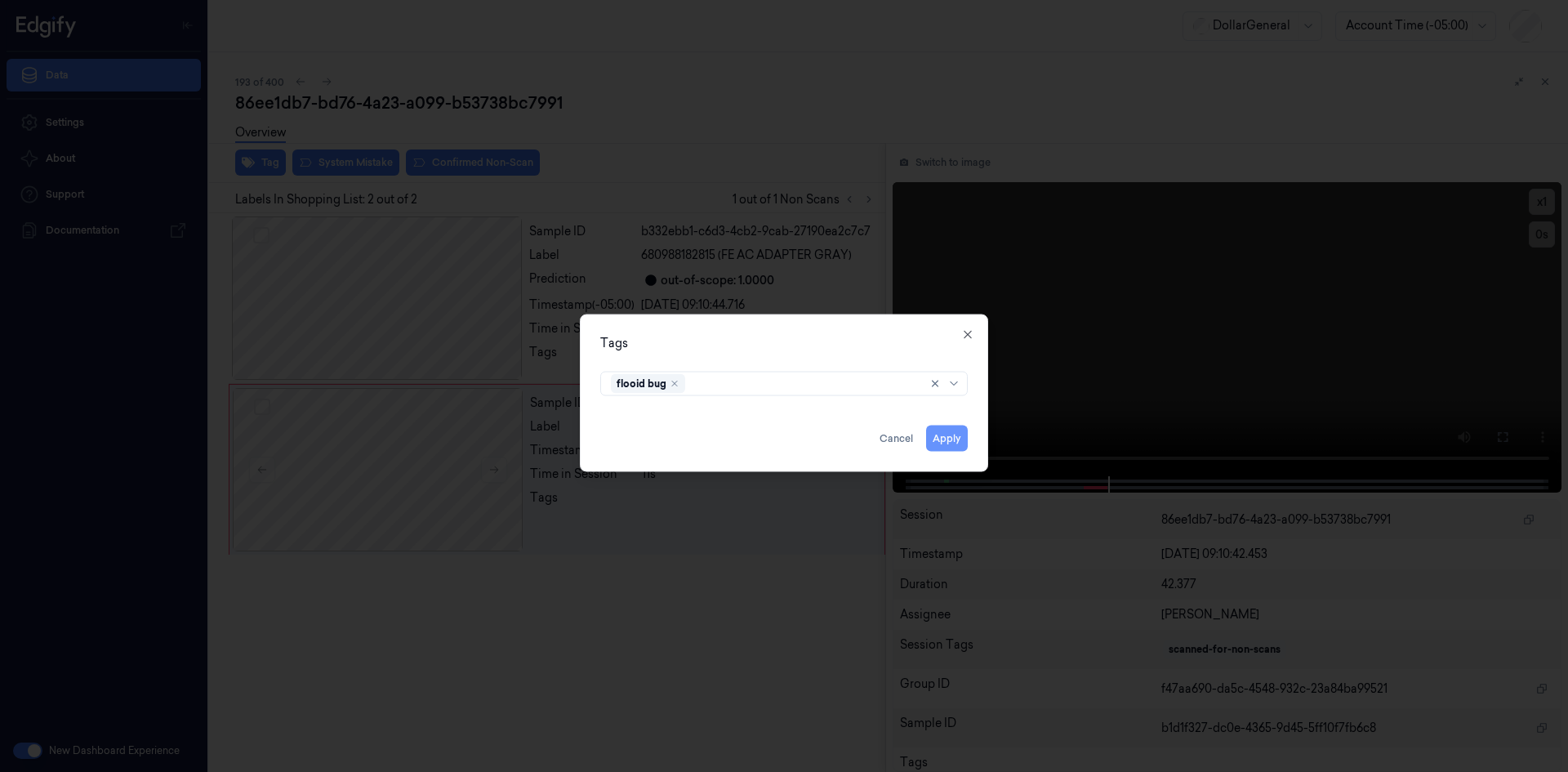
click at [941, 430] on button "Apply" at bounding box center [947, 437] width 42 height 27
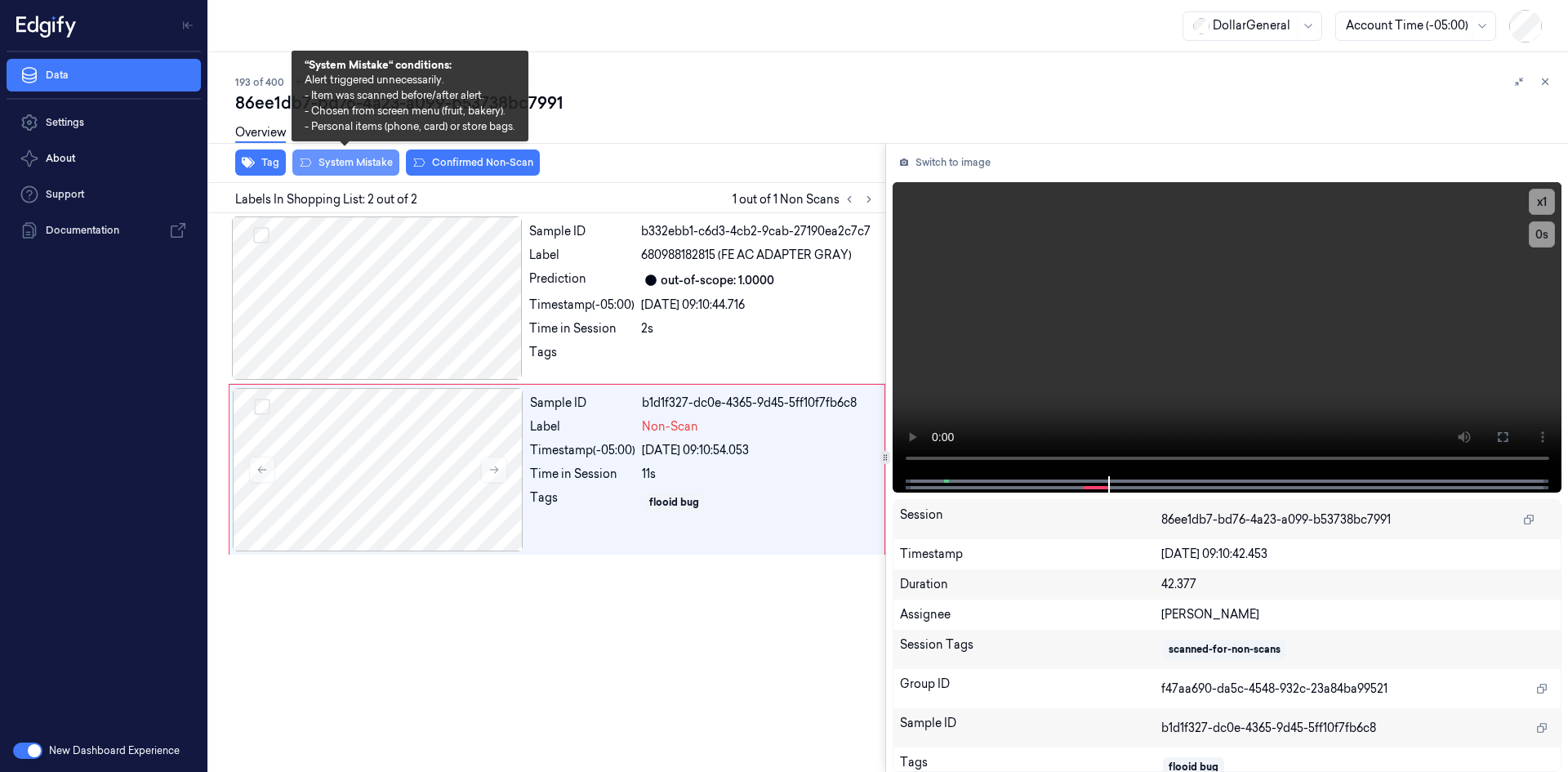
click at [306, 156] on icon at bounding box center [305, 162] width 13 height 13
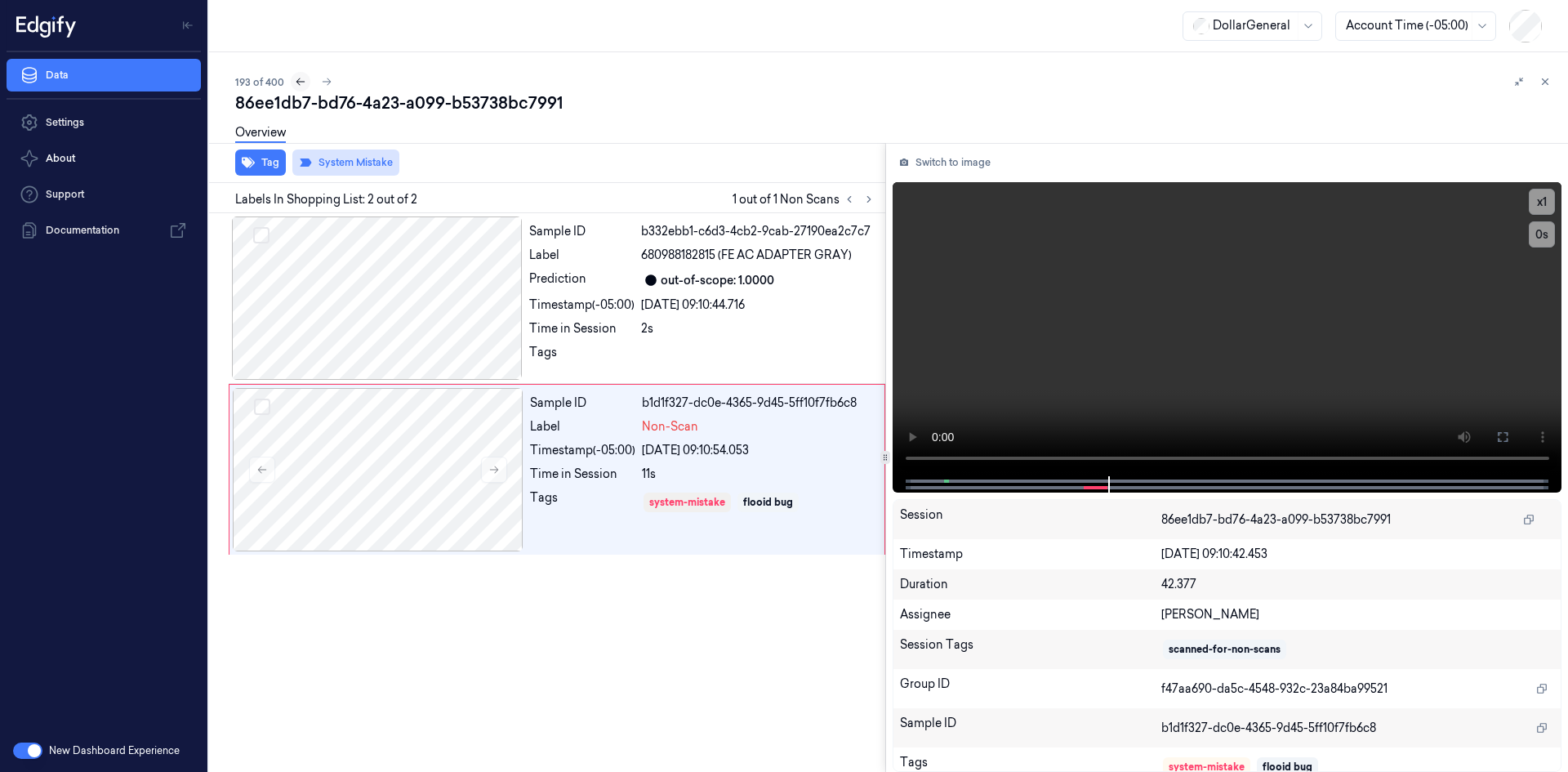
click at [300, 74] on button at bounding box center [300, 81] width 20 height 20
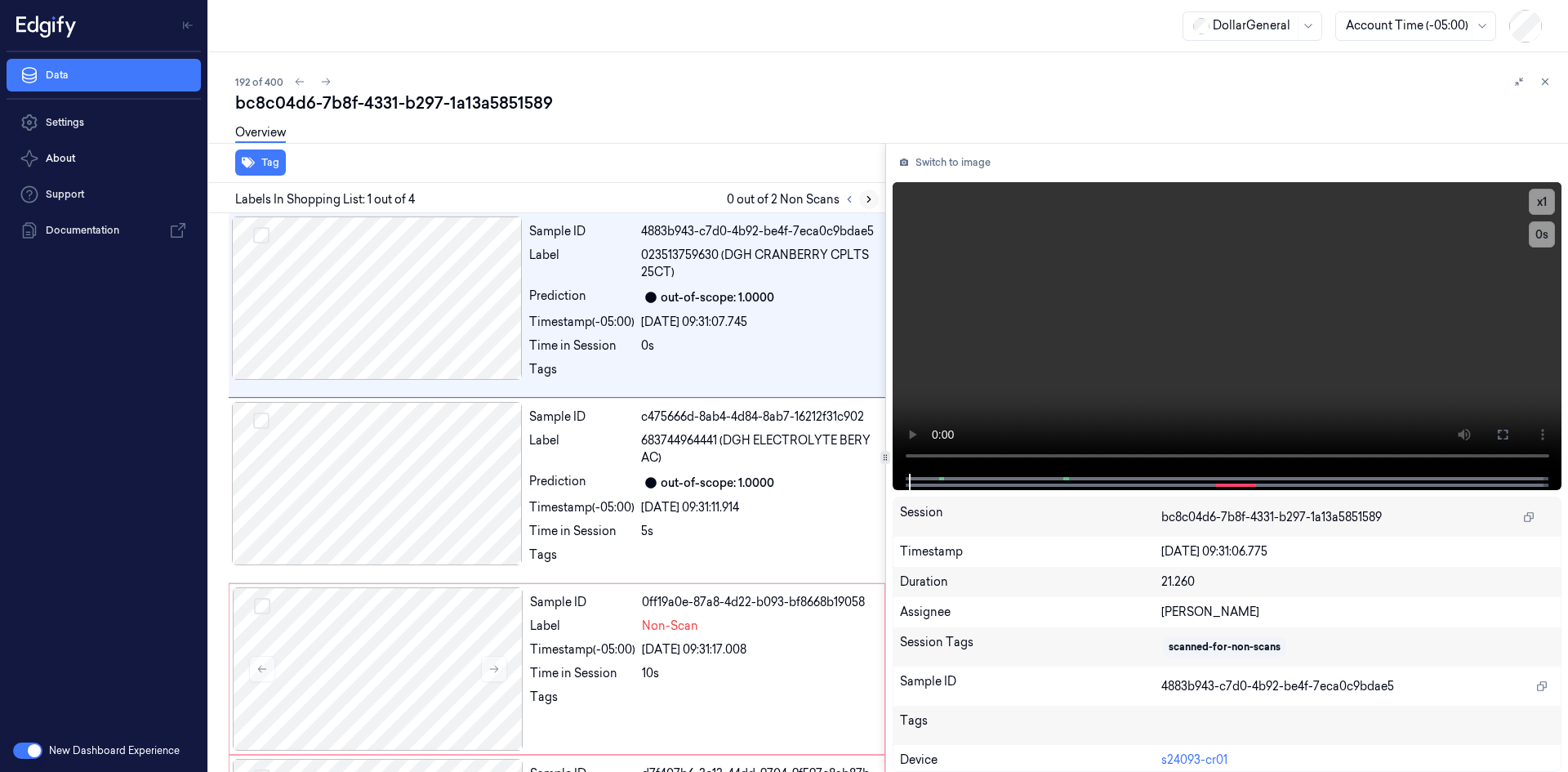
click at [871, 203] on icon at bounding box center [869, 199] width 11 height 11
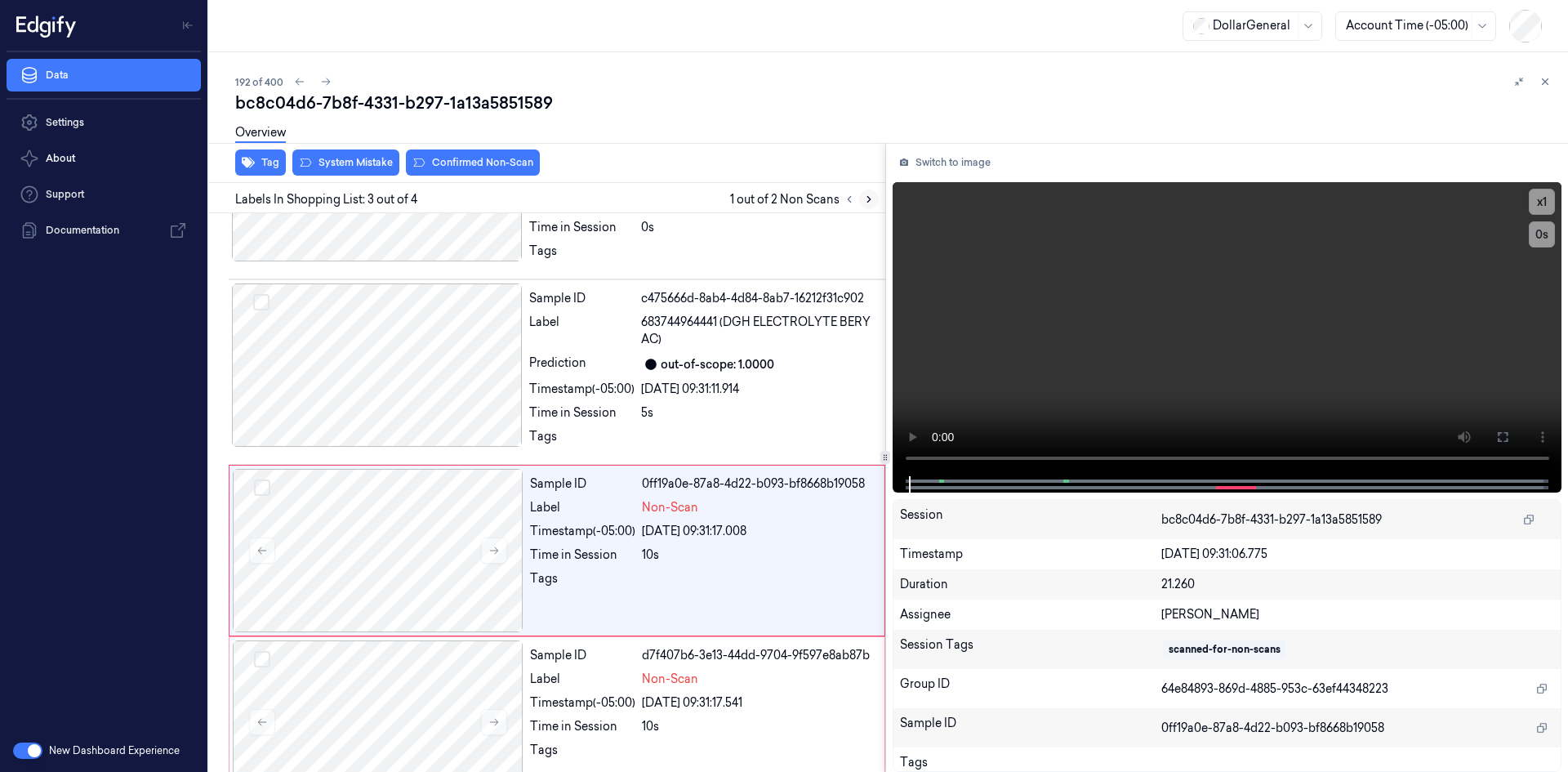
scroll to position [160, 0]
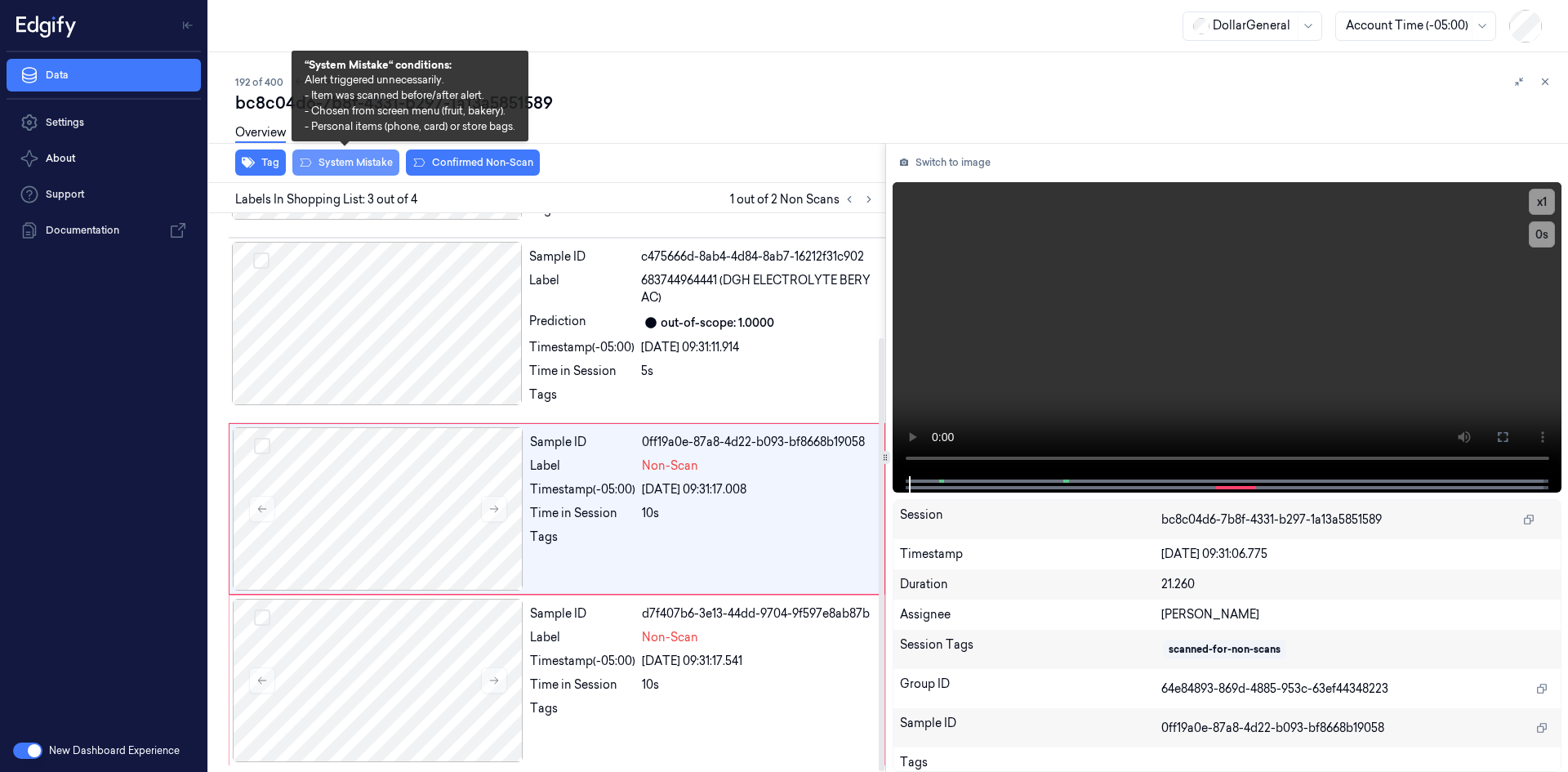
click at [359, 170] on button "System Mistake" at bounding box center [346, 163] width 107 height 27
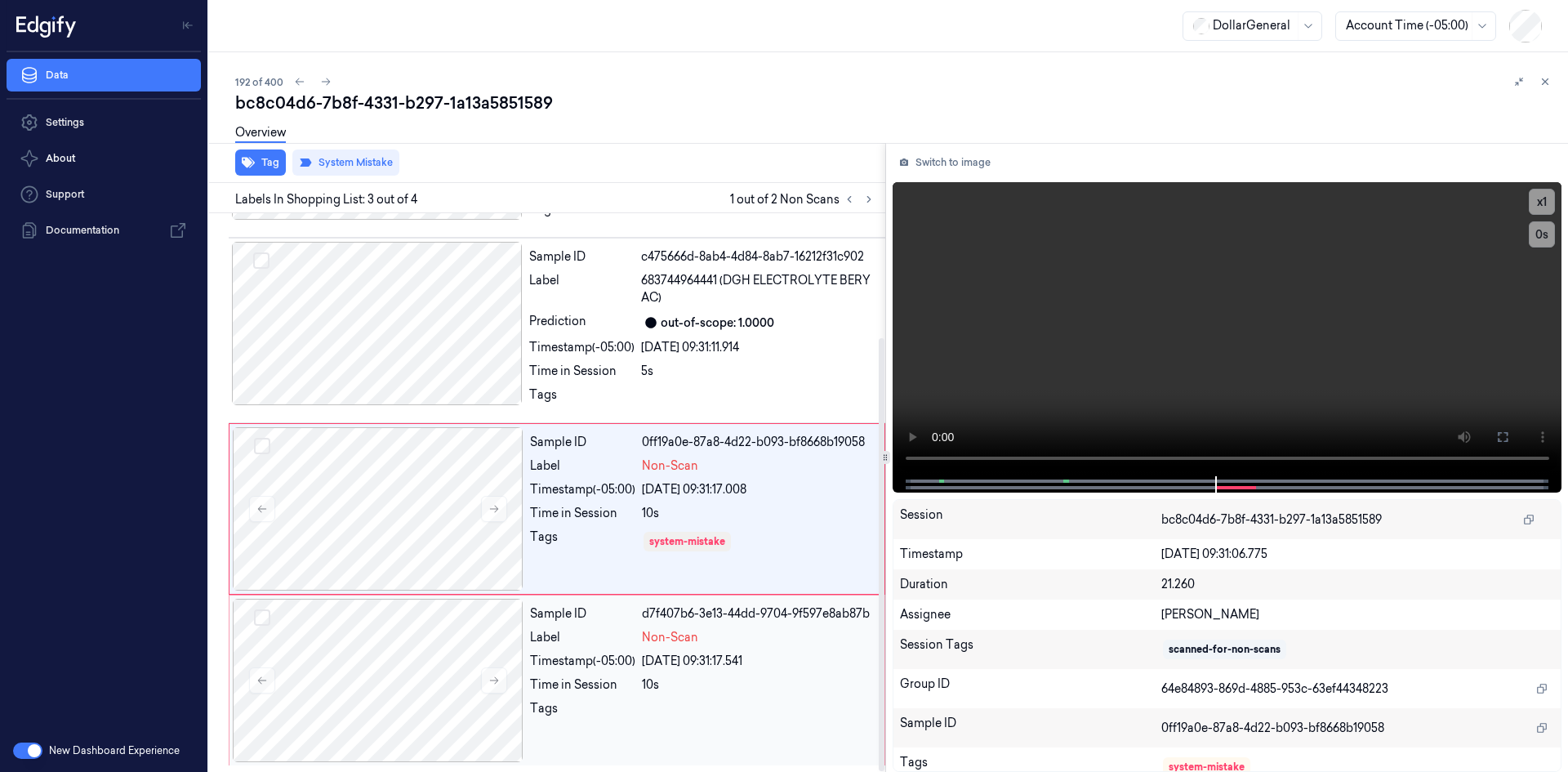
click at [662, 731] on div "Sample ID d7f407b6-3e13-44dd-9704-9f597e8ab87b Label Non-Scan Timestamp (-05:00…" at bounding box center [703, 680] width 358 height 163
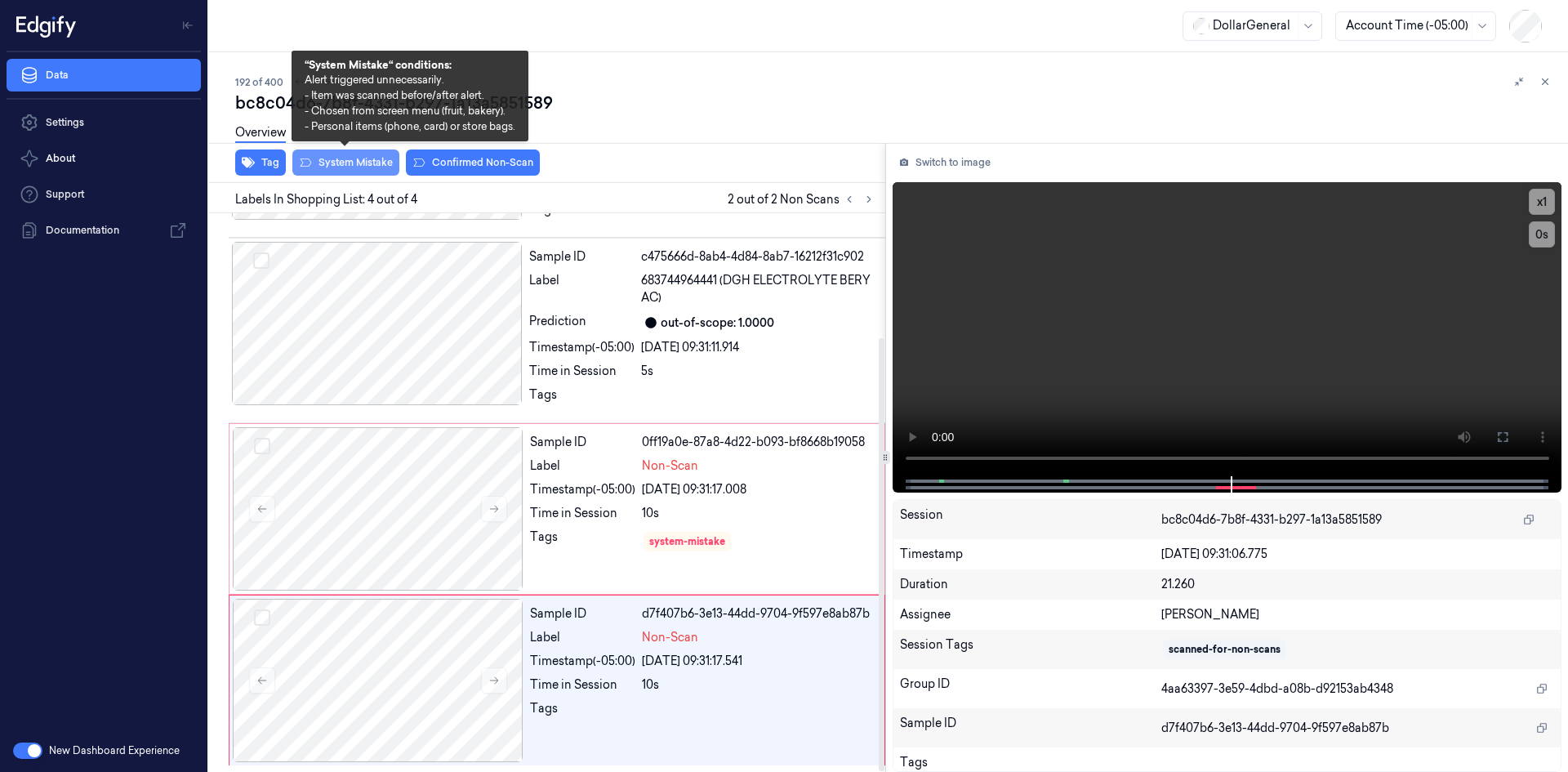
click at [325, 163] on button "System Mistake" at bounding box center [346, 163] width 107 height 27
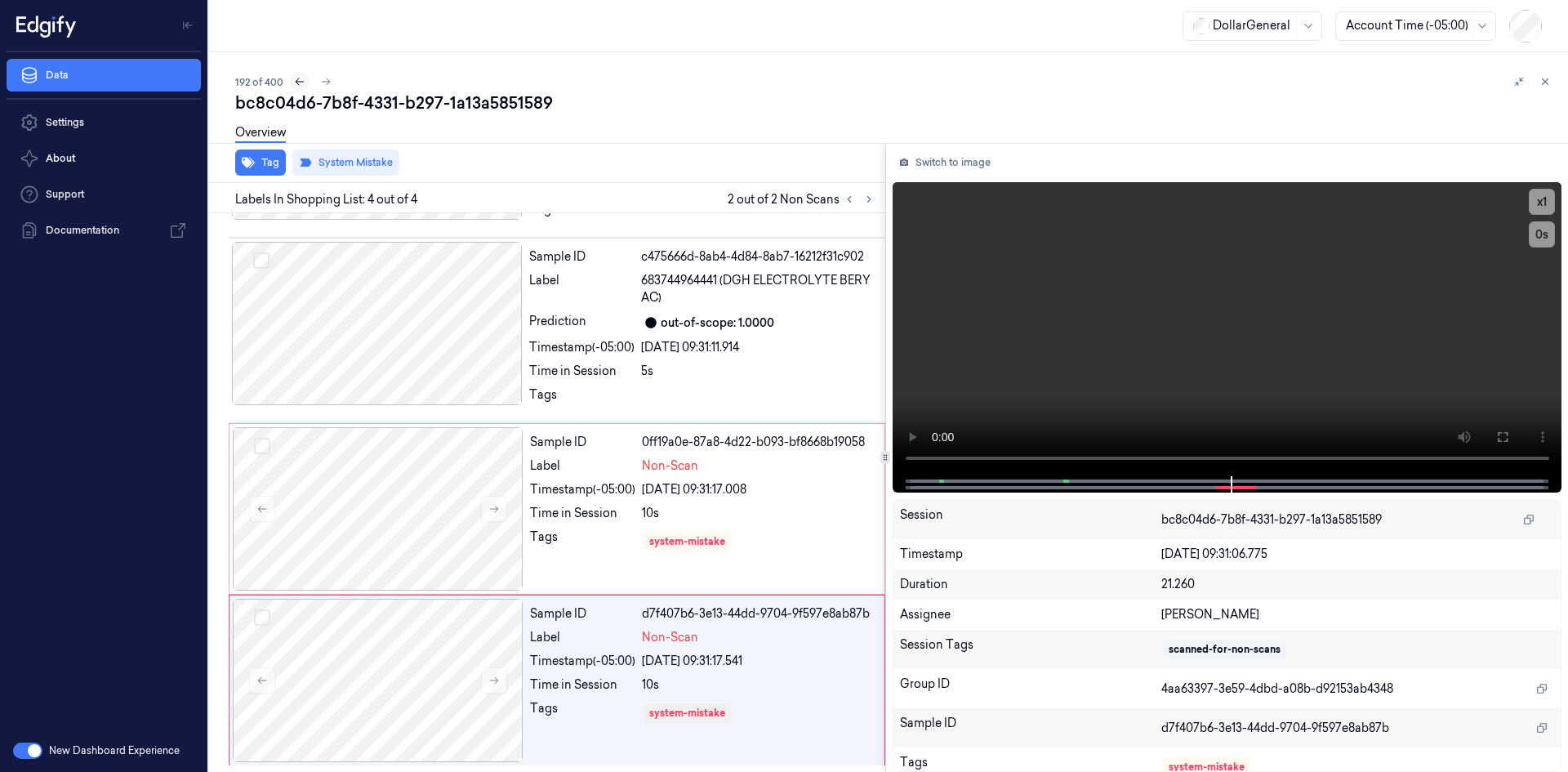
click at [297, 89] on button at bounding box center [300, 81] width 20 height 20
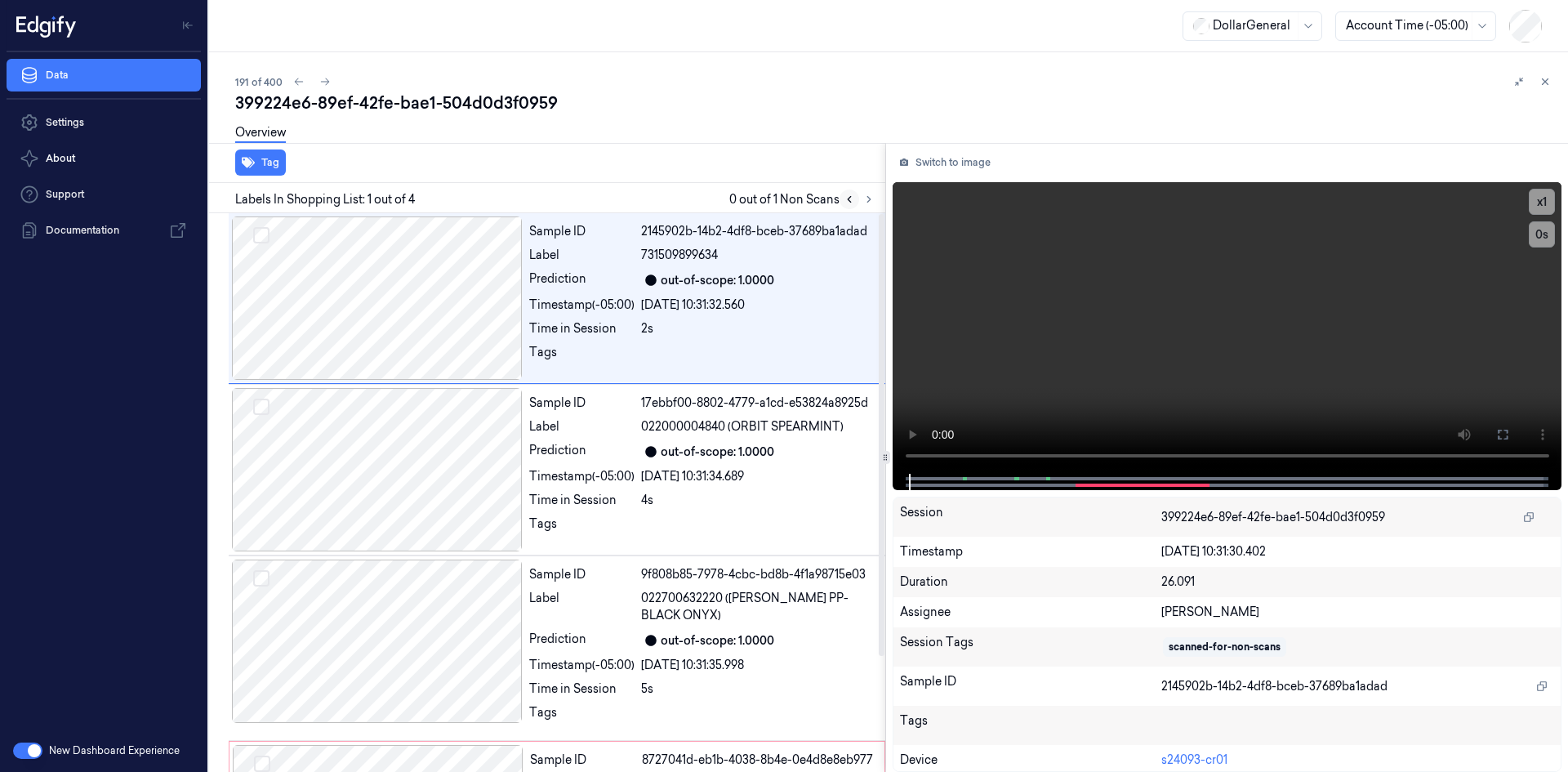
click at [847, 199] on icon at bounding box center [849, 199] width 11 height 11
click at [870, 196] on icon at bounding box center [869, 199] width 11 height 11
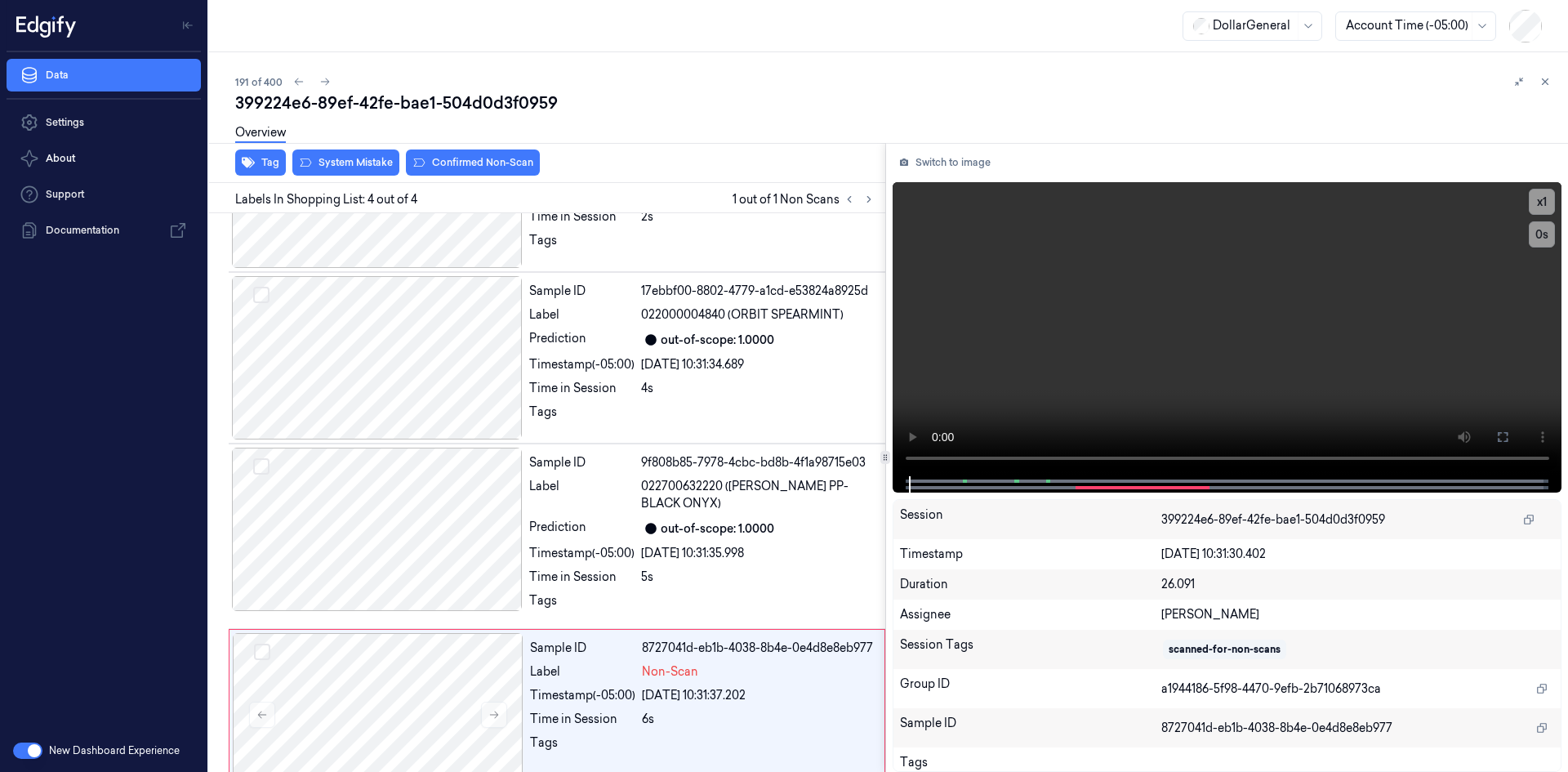
scroll to position [146, 0]
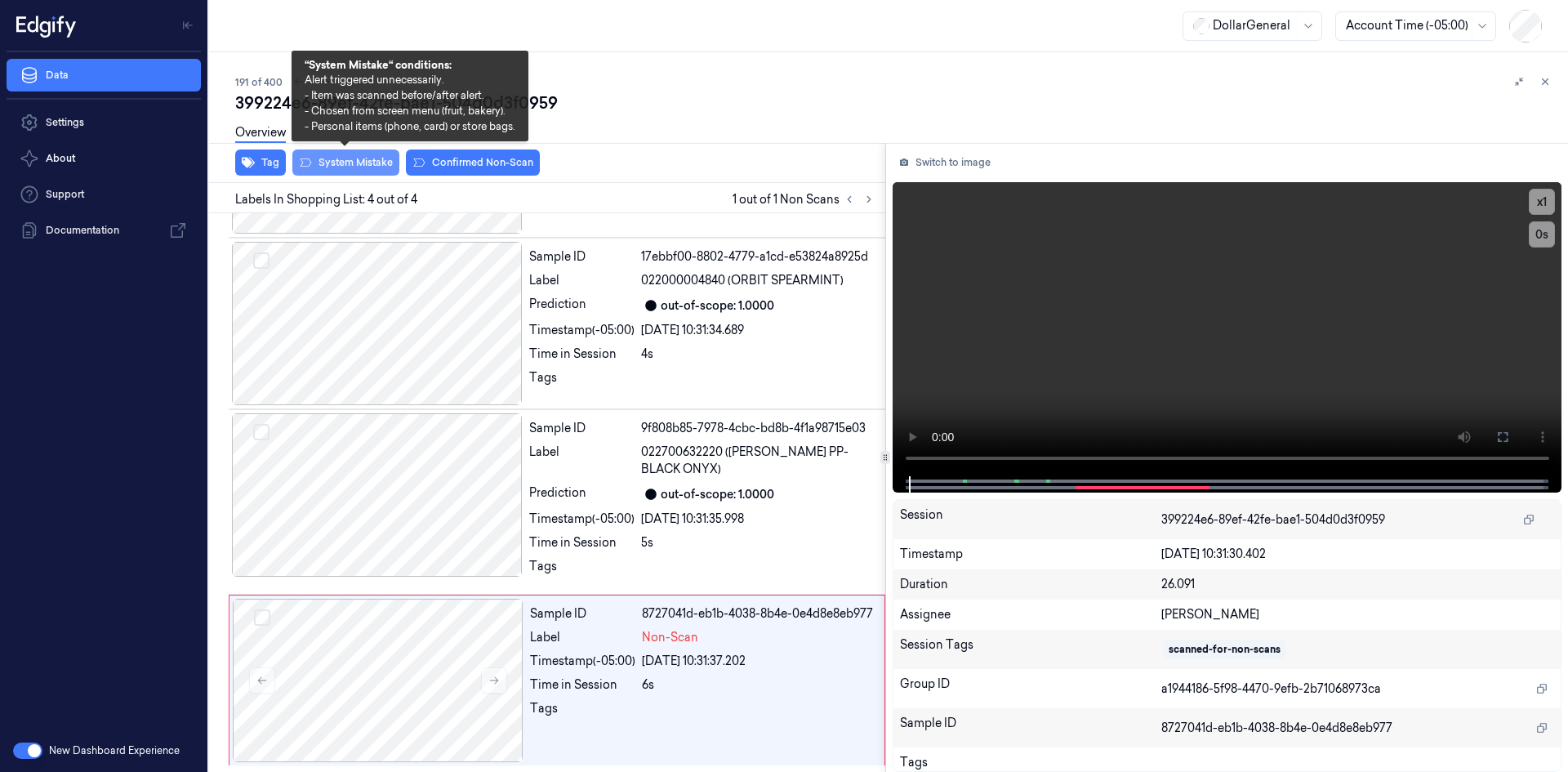
click at [331, 167] on button "System Mistake" at bounding box center [346, 163] width 107 height 27
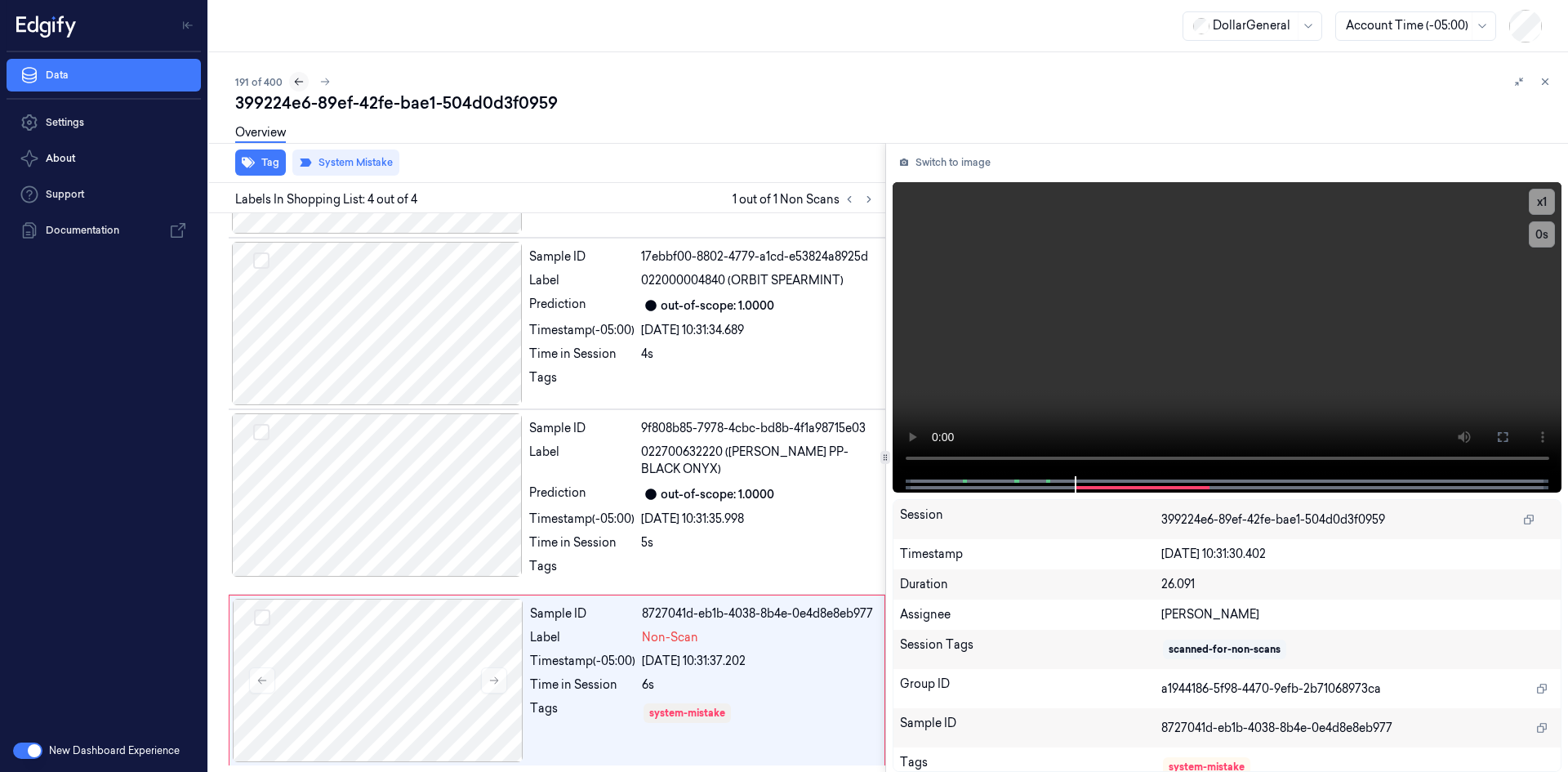
click at [295, 84] on icon at bounding box center [299, 81] width 11 height 11
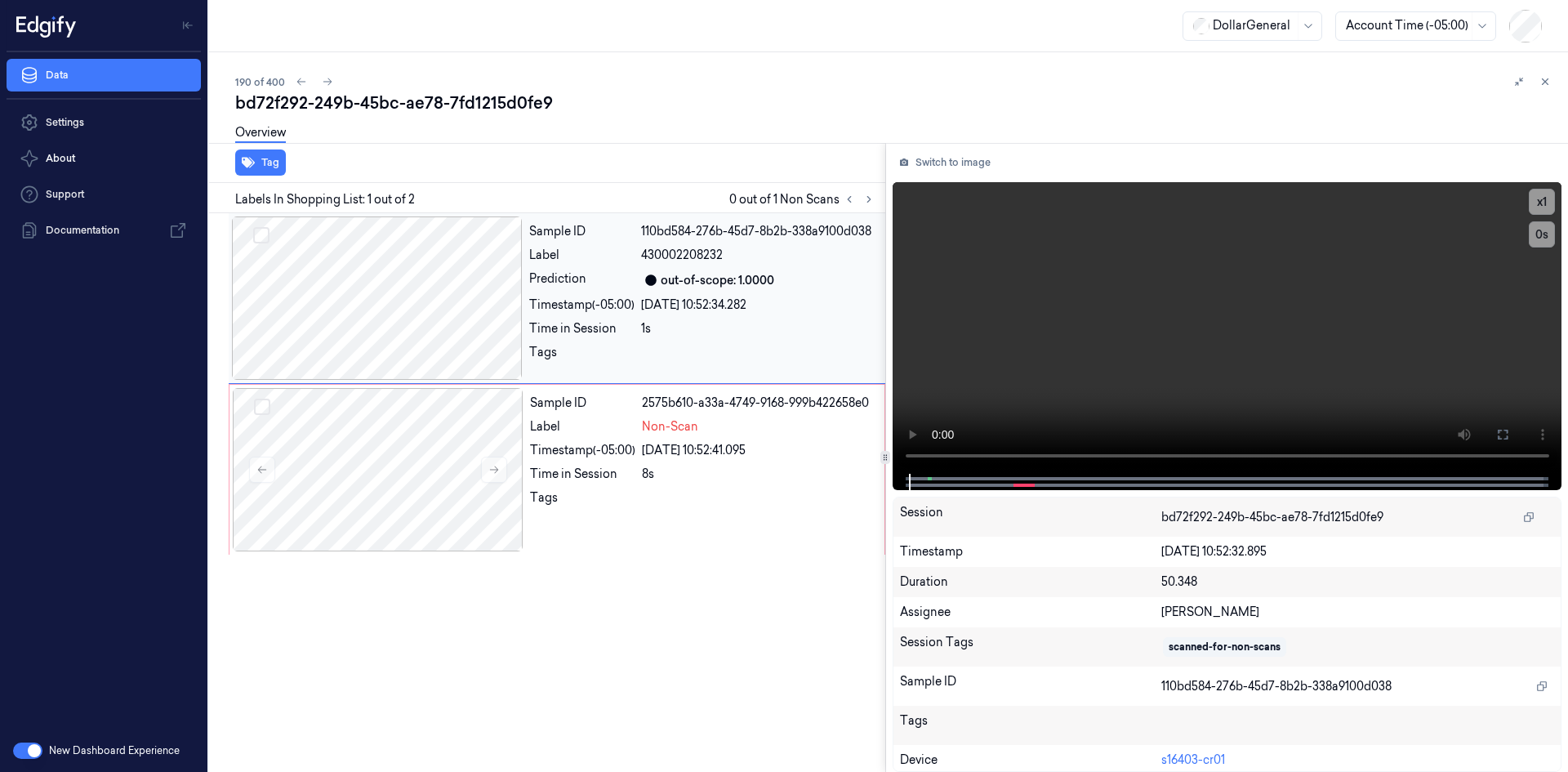
click at [607, 288] on div "Prediction" at bounding box center [581, 280] width 105 height 20
click at [692, 330] on div "1s" at bounding box center [758, 329] width 235 height 17
click at [1324, 301] on video at bounding box center [1227, 328] width 670 height 292
click at [1025, 323] on video at bounding box center [1227, 328] width 670 height 292
click at [768, 426] on div "Non-Scan" at bounding box center [758, 427] width 233 height 17
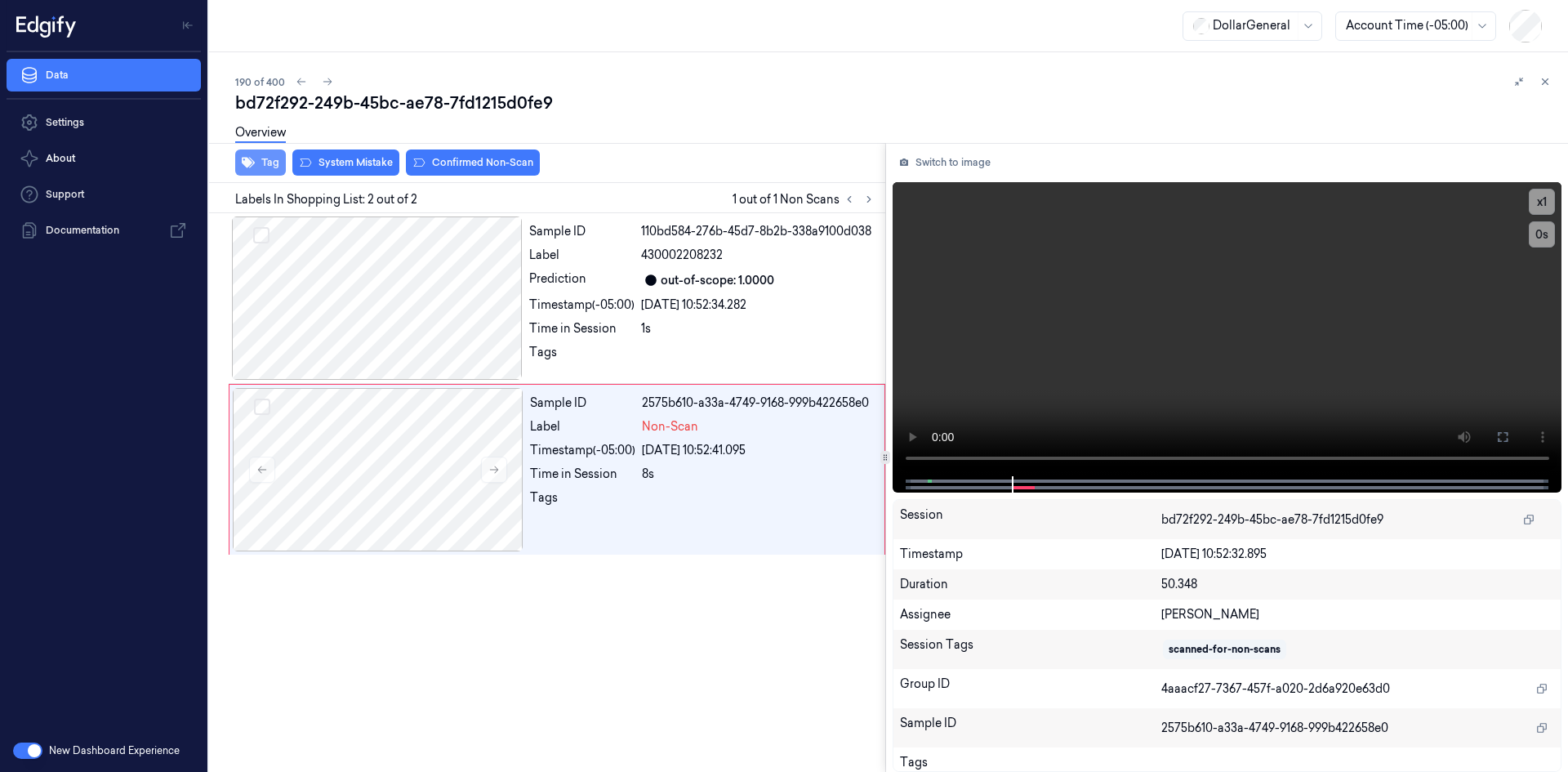
click at [257, 165] on button "Tag" at bounding box center [260, 163] width 50 height 27
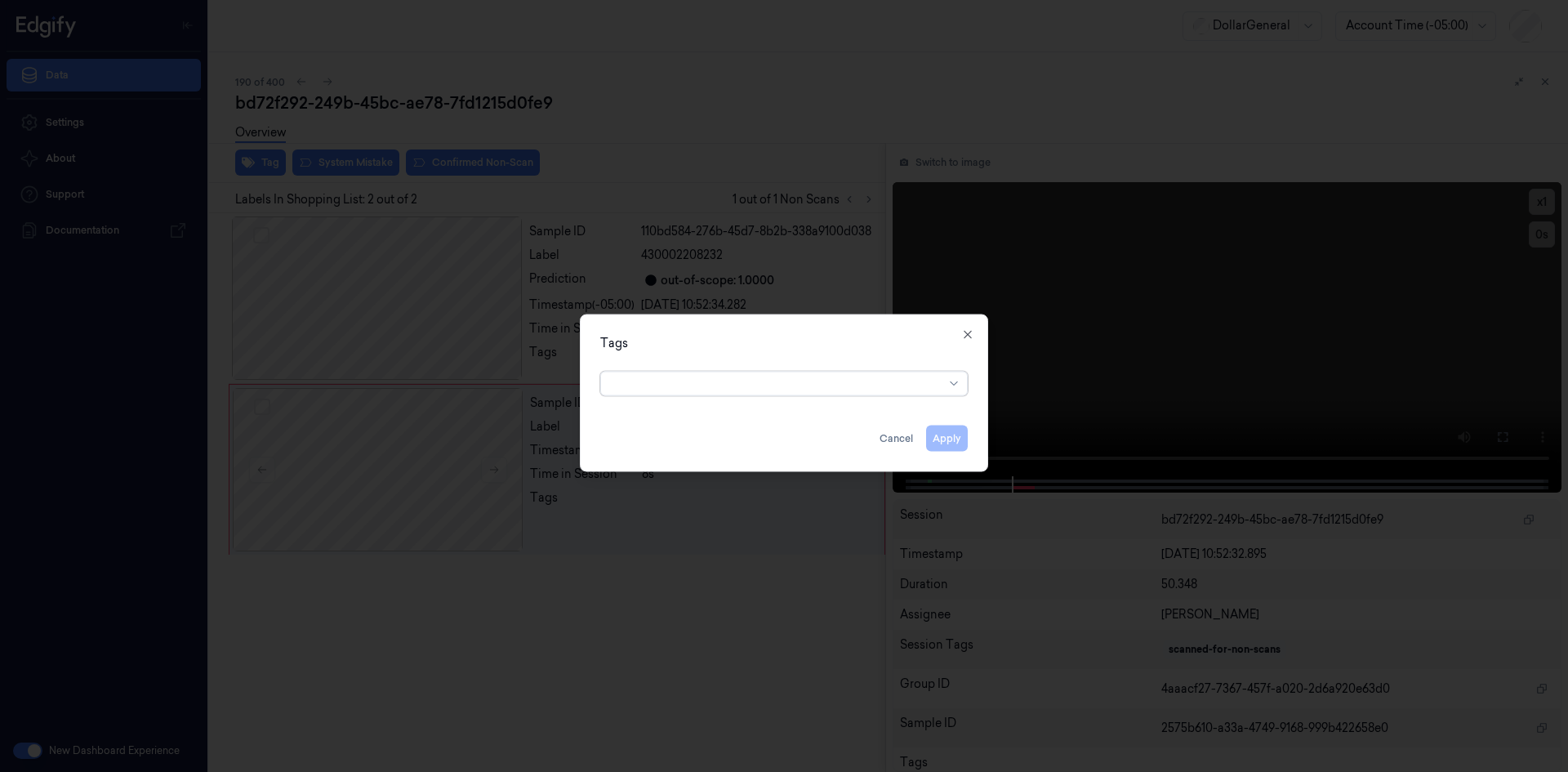
click at [786, 384] on div at bounding box center [777, 383] width 333 height 17
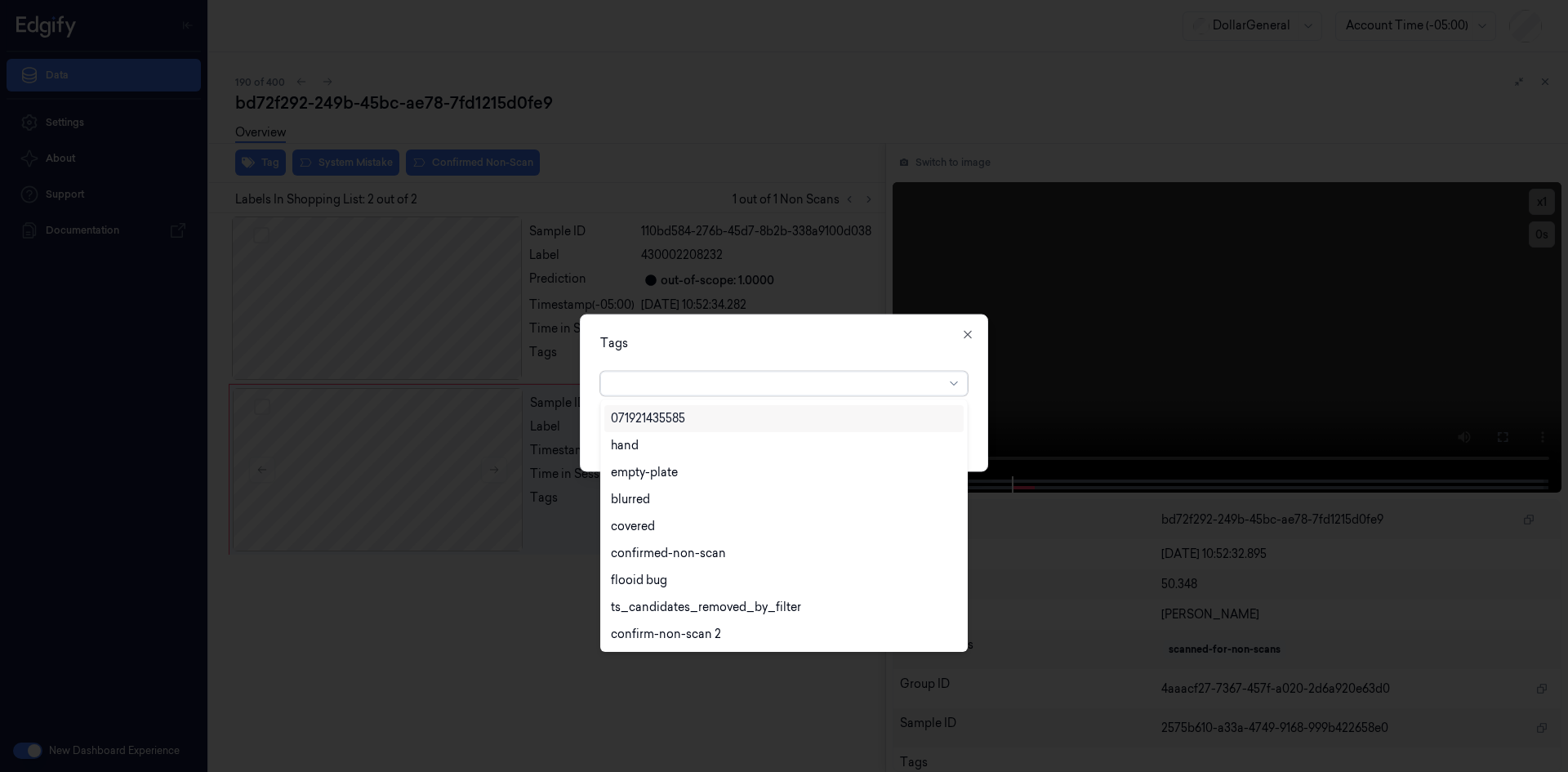
scroll to position [375, 0]
click at [684, 508] on div "flooid bug" at bounding box center [784, 500] width 347 height 17
click at [761, 354] on div "Tags option flooid bug , selected. 22 results available. Use Up and Down to cho…" at bounding box center [784, 392] width 408 height 157
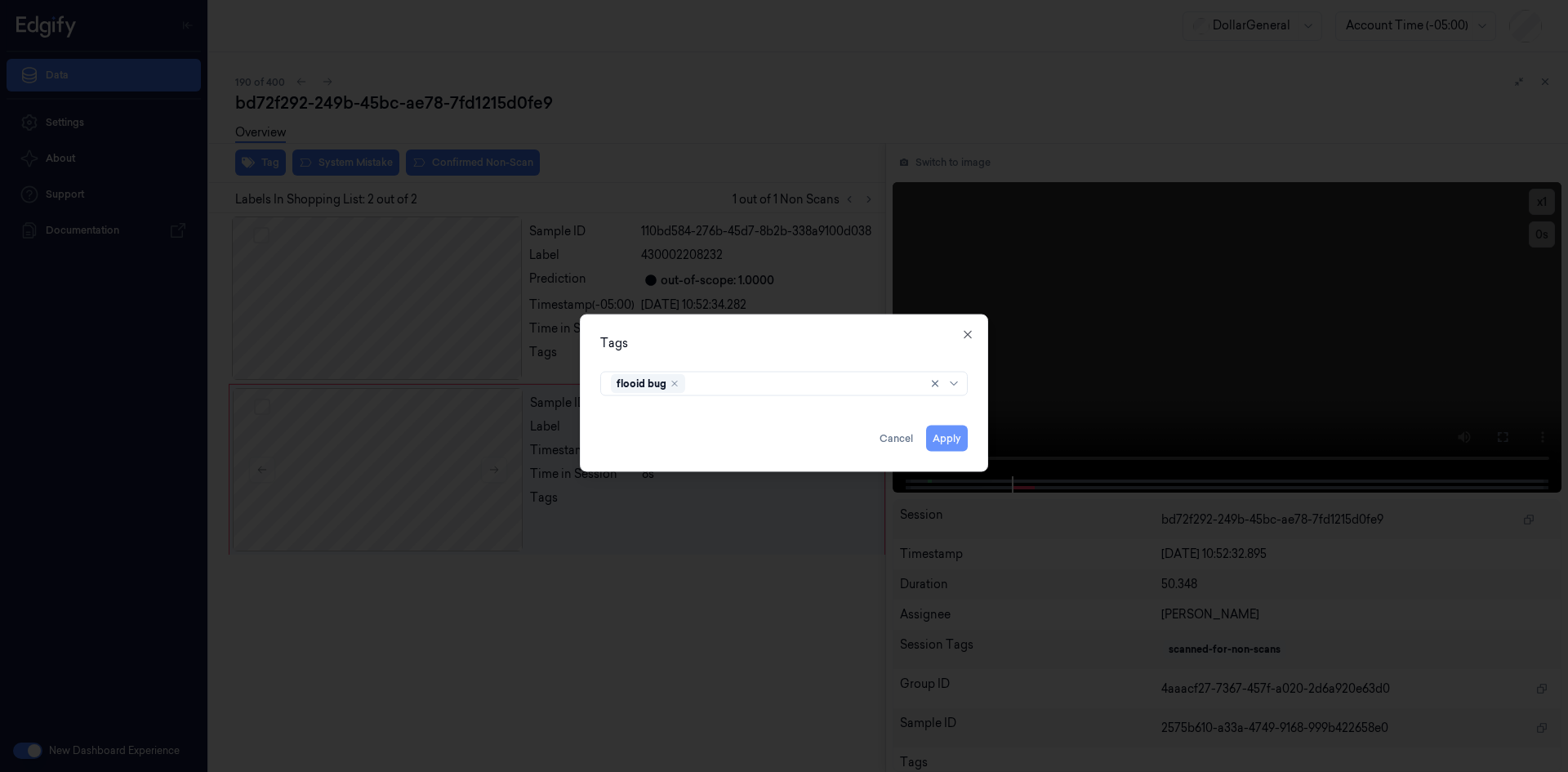
click at [942, 438] on button "Apply" at bounding box center [947, 437] width 42 height 27
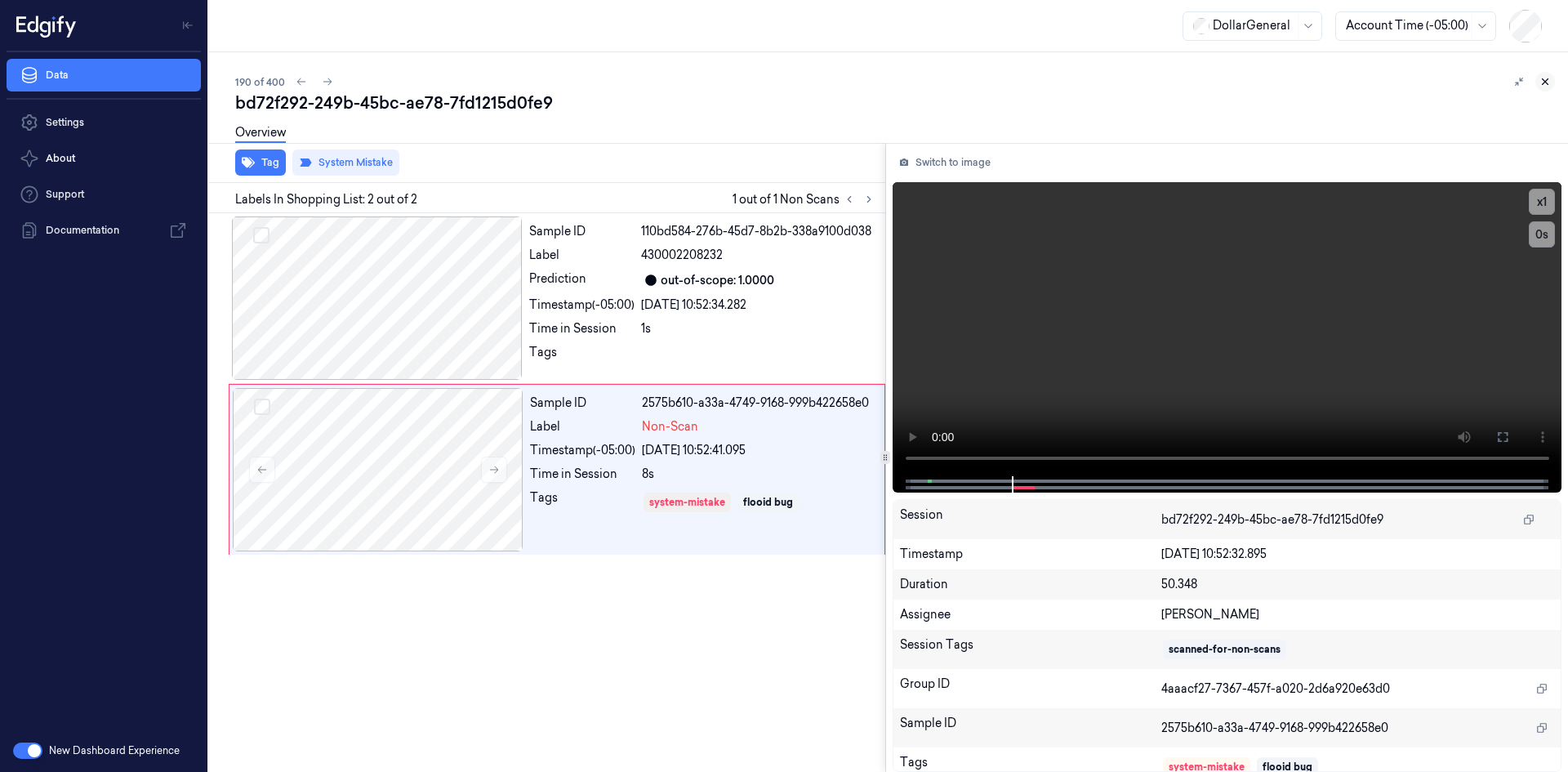
click at [1541, 85] on icon at bounding box center [1545, 81] width 11 height 11
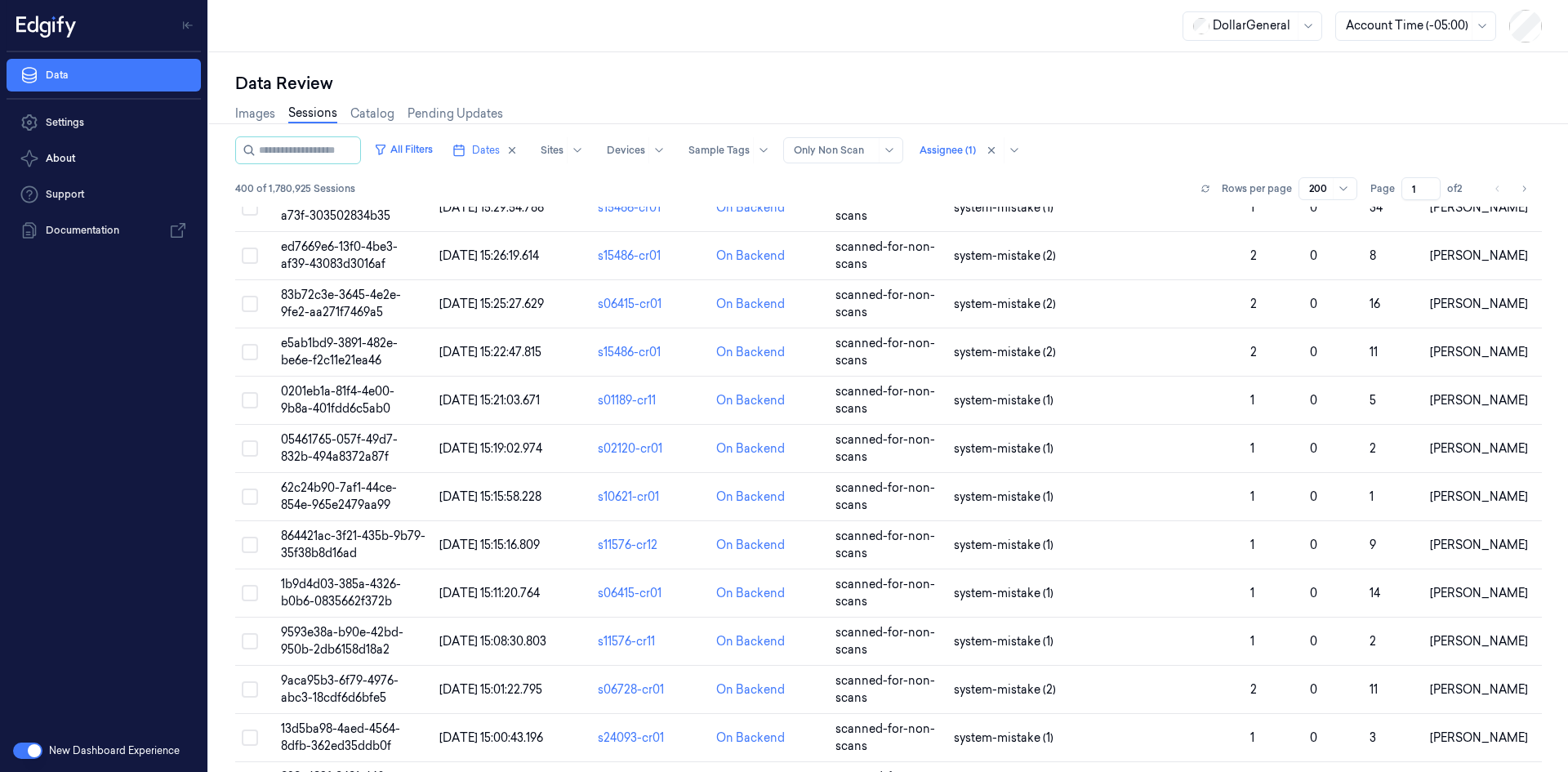
scroll to position [1062, 0]
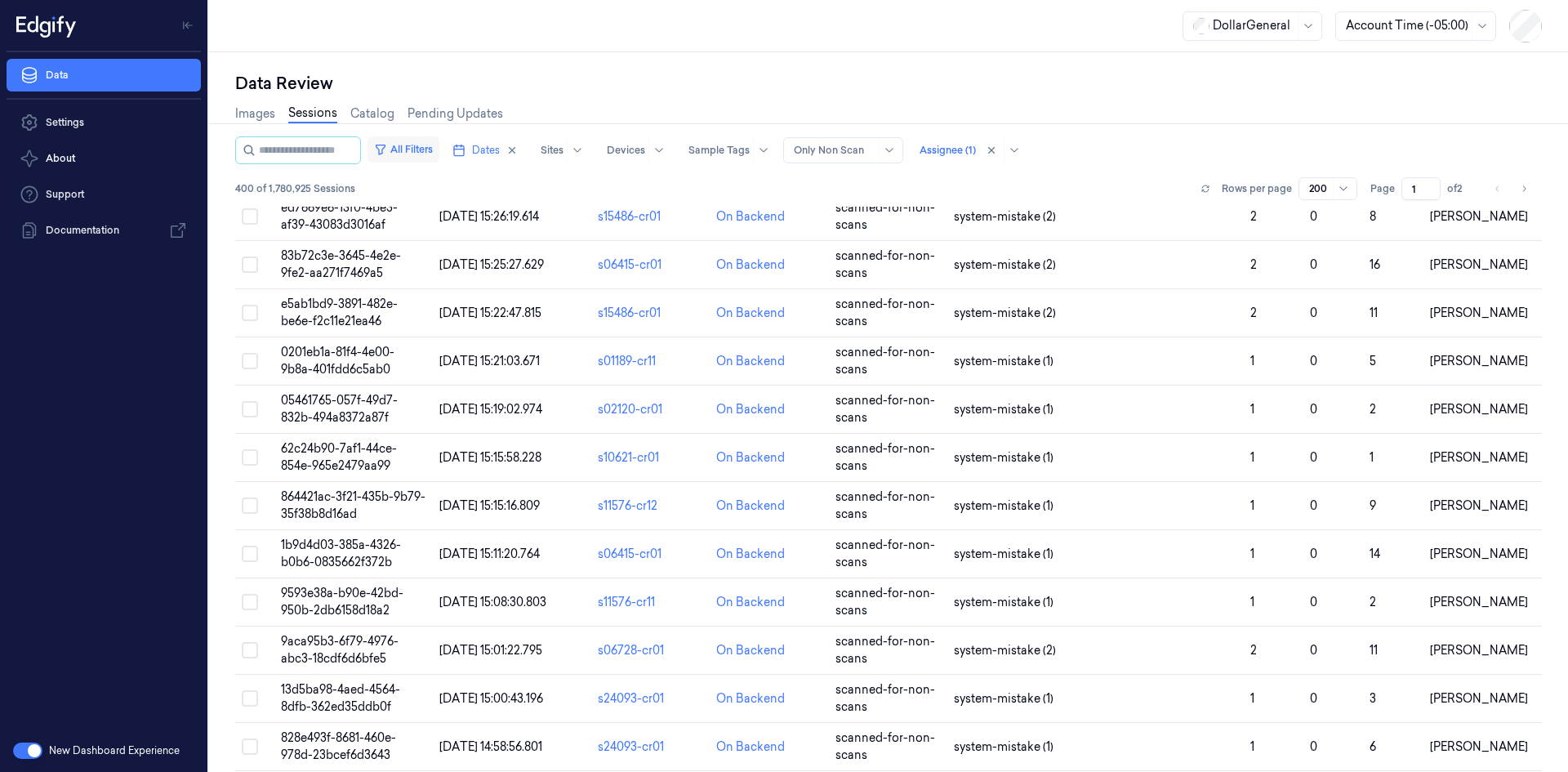
click at [415, 158] on button "All Filters" at bounding box center [403, 149] width 72 height 27
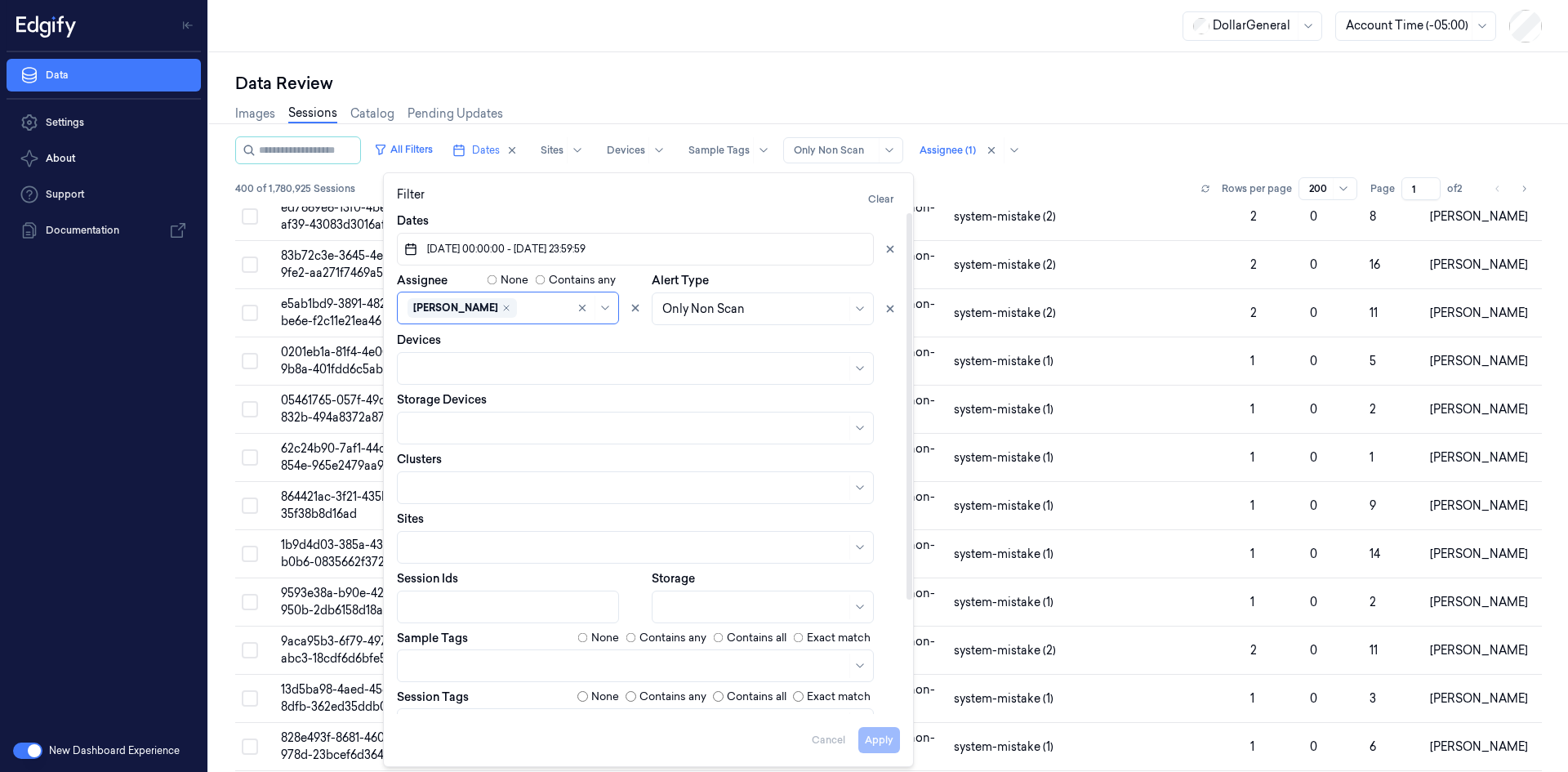
click at [710, 126] on div "Images Sessions Catalog Pending Updates" at bounding box center [888, 116] width 1307 height 42
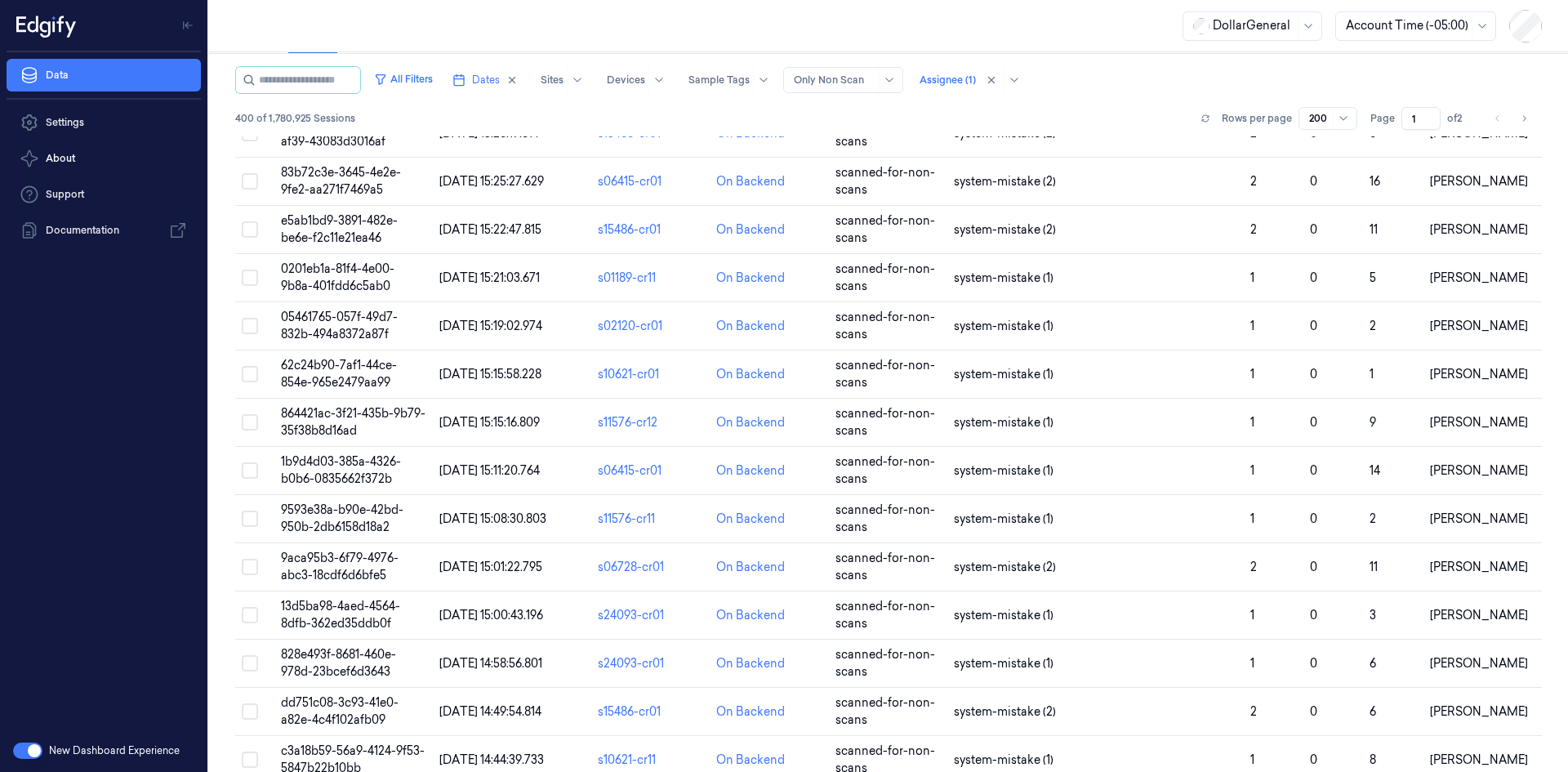
scroll to position [0, 0]
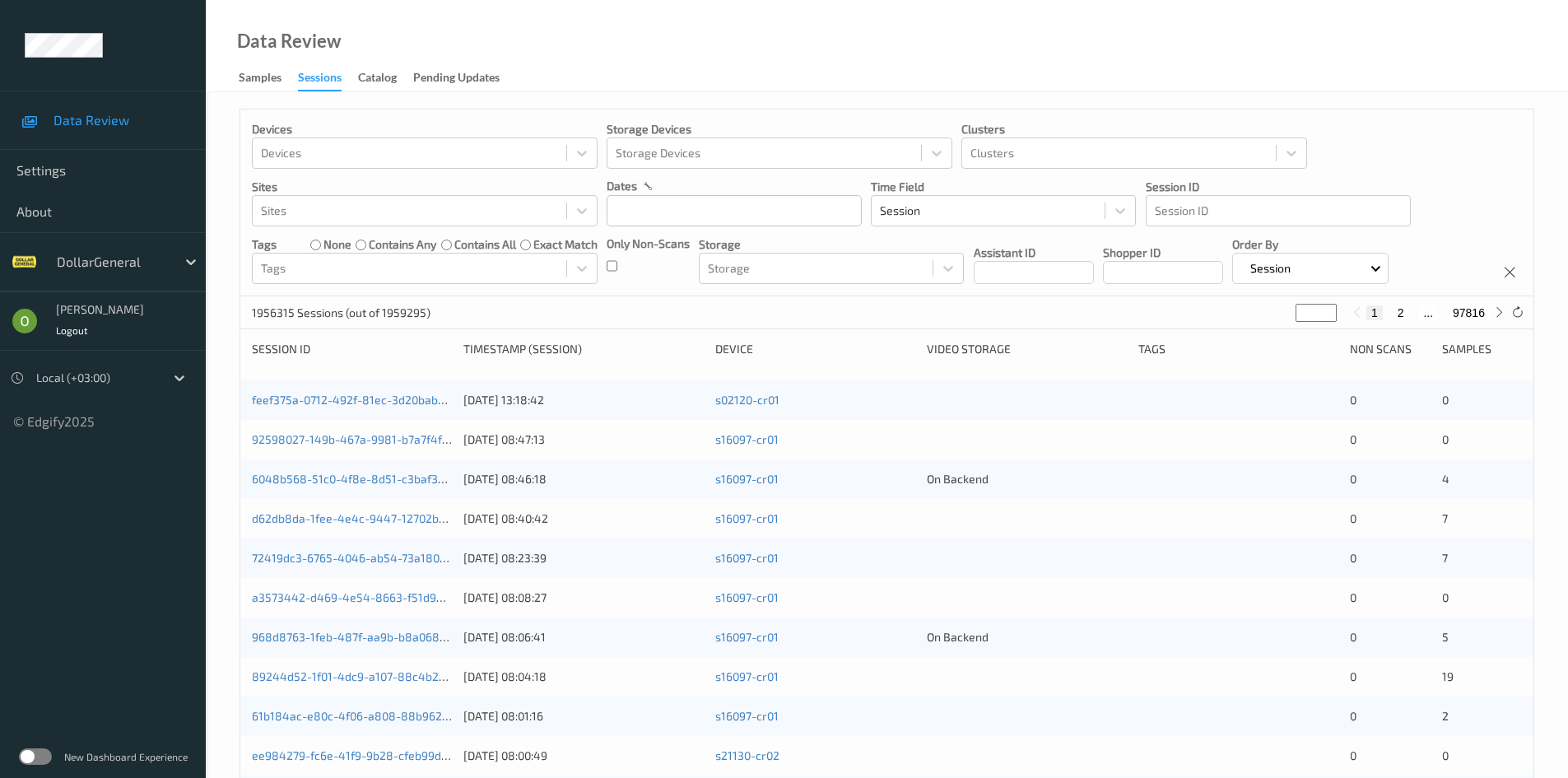
click at [20, 756] on label at bounding box center [35, 756] width 33 height 16
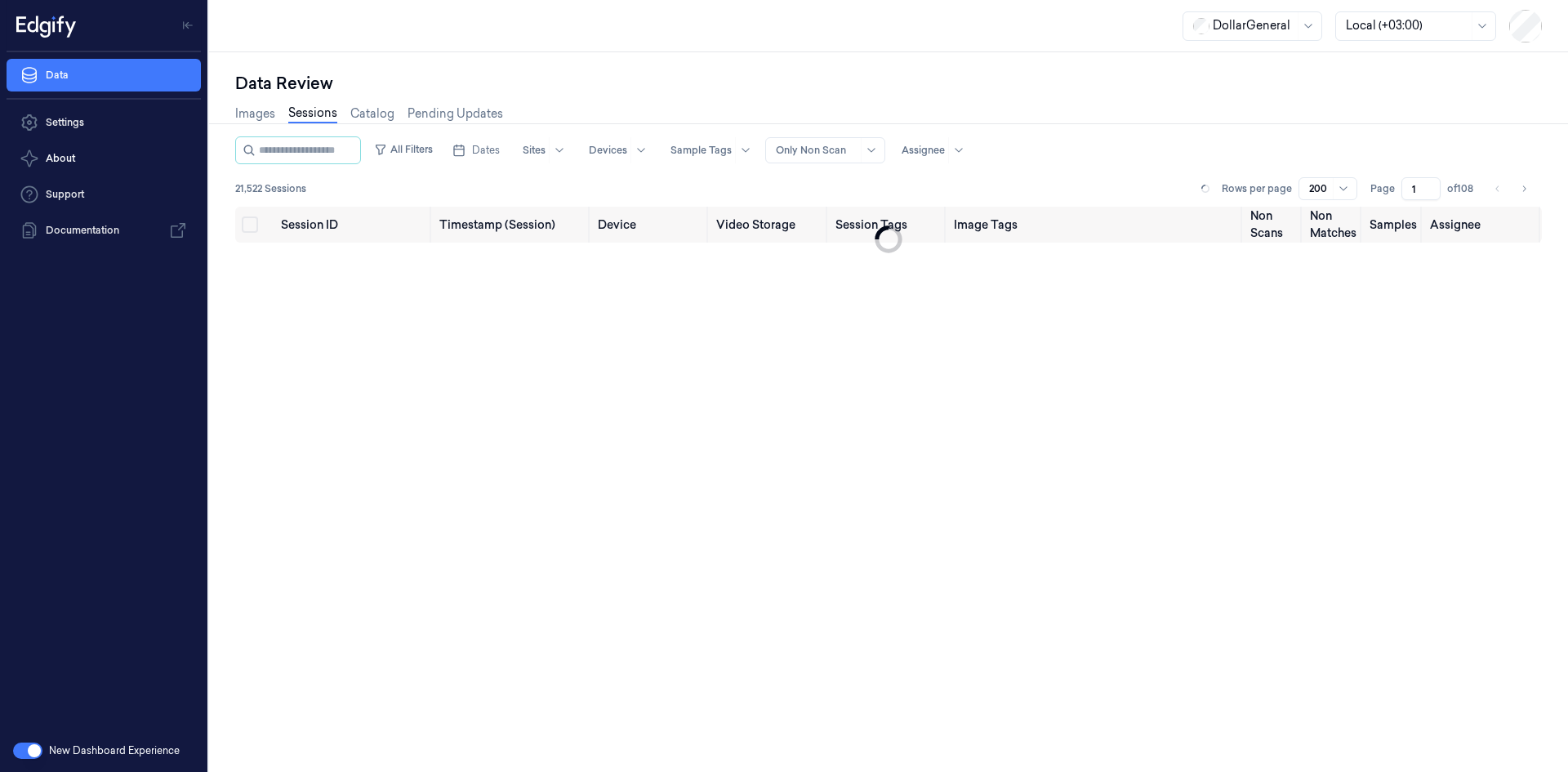
click at [27, 754] on button "button" at bounding box center [27, 750] width 29 height 16
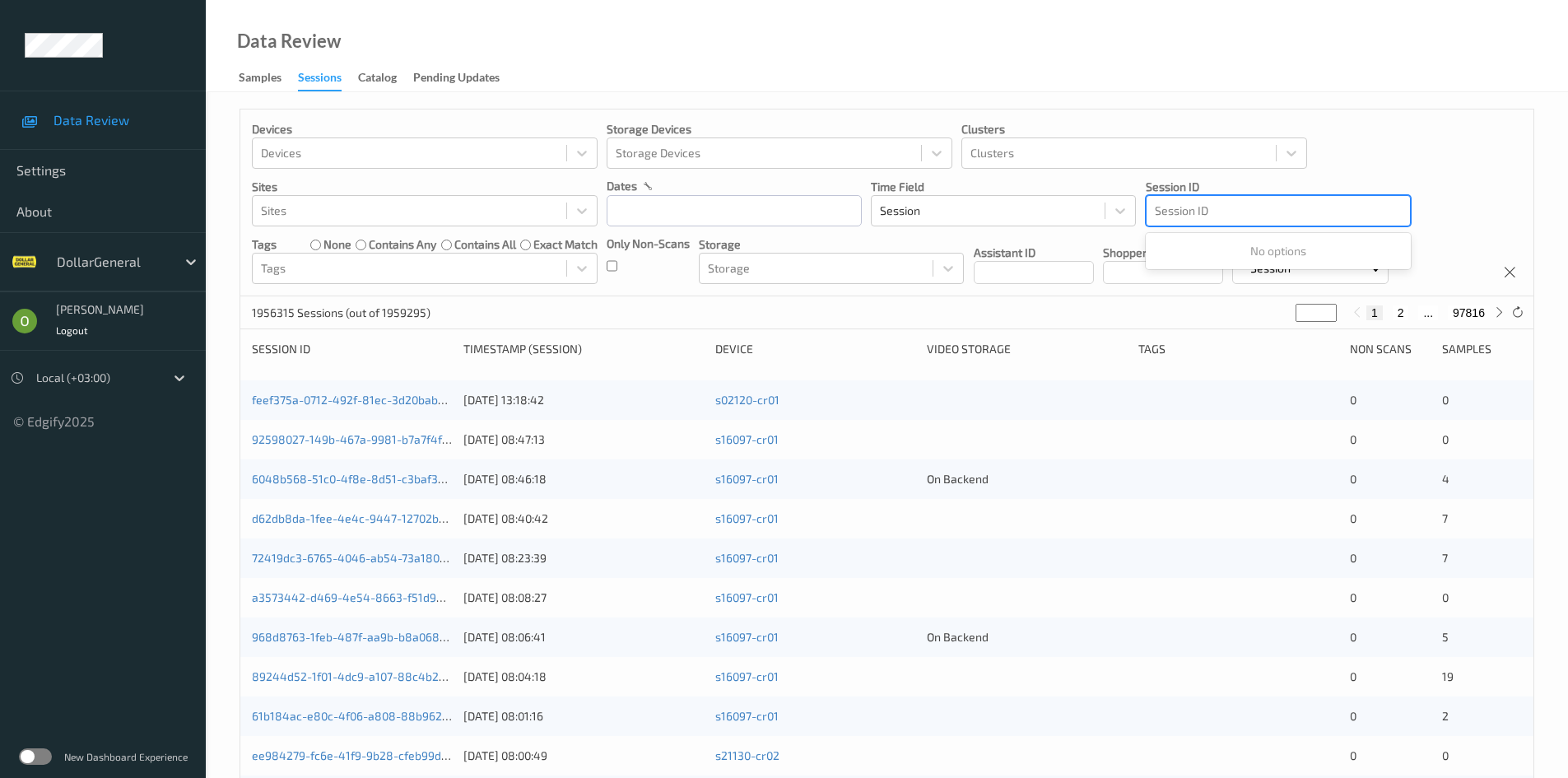
click at [1289, 216] on div at bounding box center [1278, 210] width 247 height 20
click at [1284, 220] on div at bounding box center [1278, 210] width 247 height 20
click at [1214, 215] on div at bounding box center [1278, 210] width 247 height 20
click at [1178, 185] on p "Session ID" at bounding box center [1277, 186] width 265 height 16
click at [1190, 257] on p "Shopper ID" at bounding box center [1163, 252] width 120 height 16
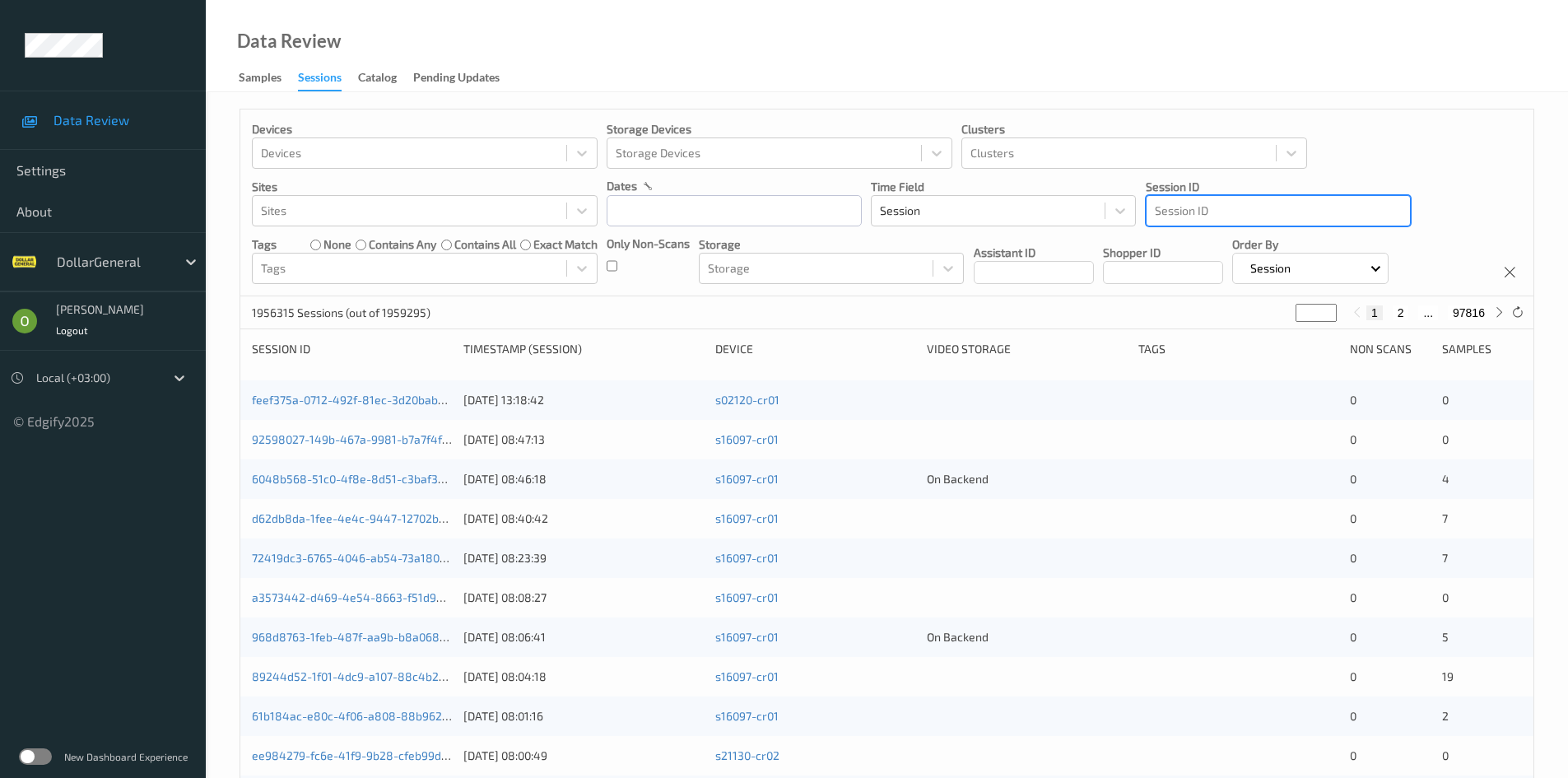
click at [1186, 266] on input at bounding box center [1163, 273] width 120 height 23
click at [1296, 261] on p "Session" at bounding box center [1270, 268] width 52 height 16
click at [1296, 273] on p "Session" at bounding box center [1270, 268] width 52 height 16
click at [1184, 273] on input at bounding box center [1163, 273] width 120 height 23
click at [1046, 278] on input at bounding box center [1033, 273] width 120 height 23
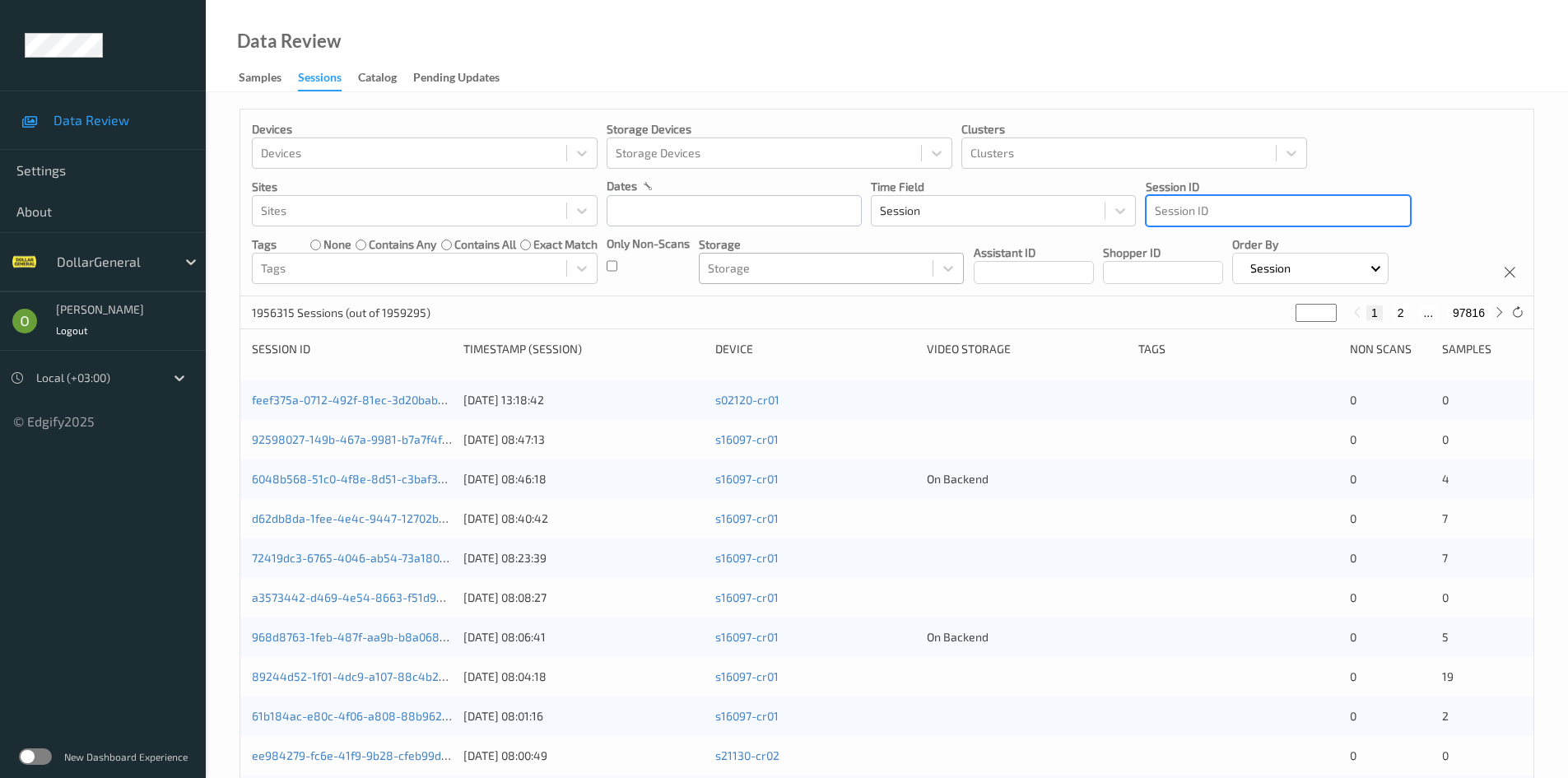
click at [830, 277] on div at bounding box center [816, 268] width 216 height 20
click at [802, 270] on div at bounding box center [816, 268] width 216 height 20
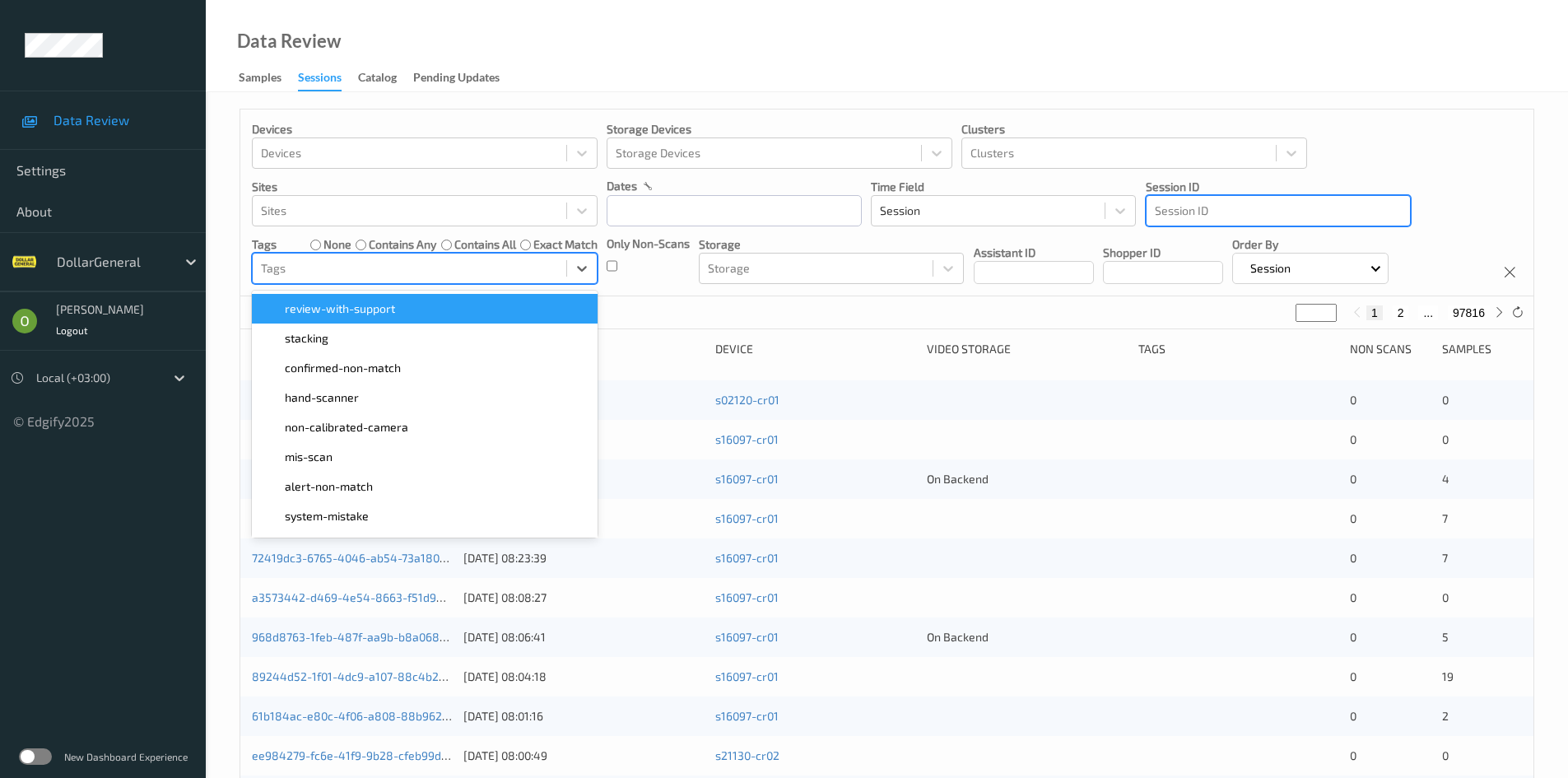
click at [476, 276] on div at bounding box center [410, 268] width 298 height 20
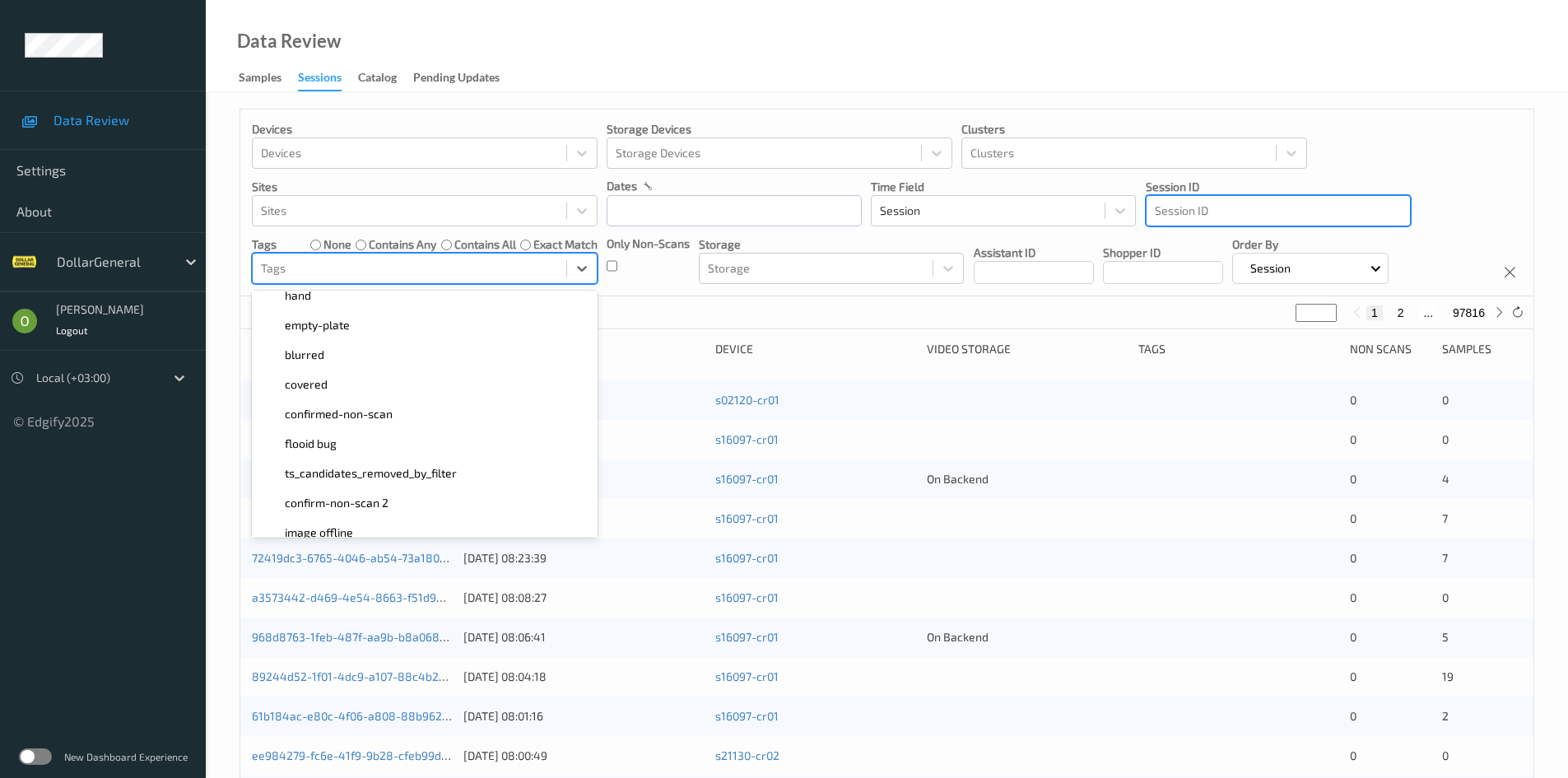
scroll to position [442, 0]
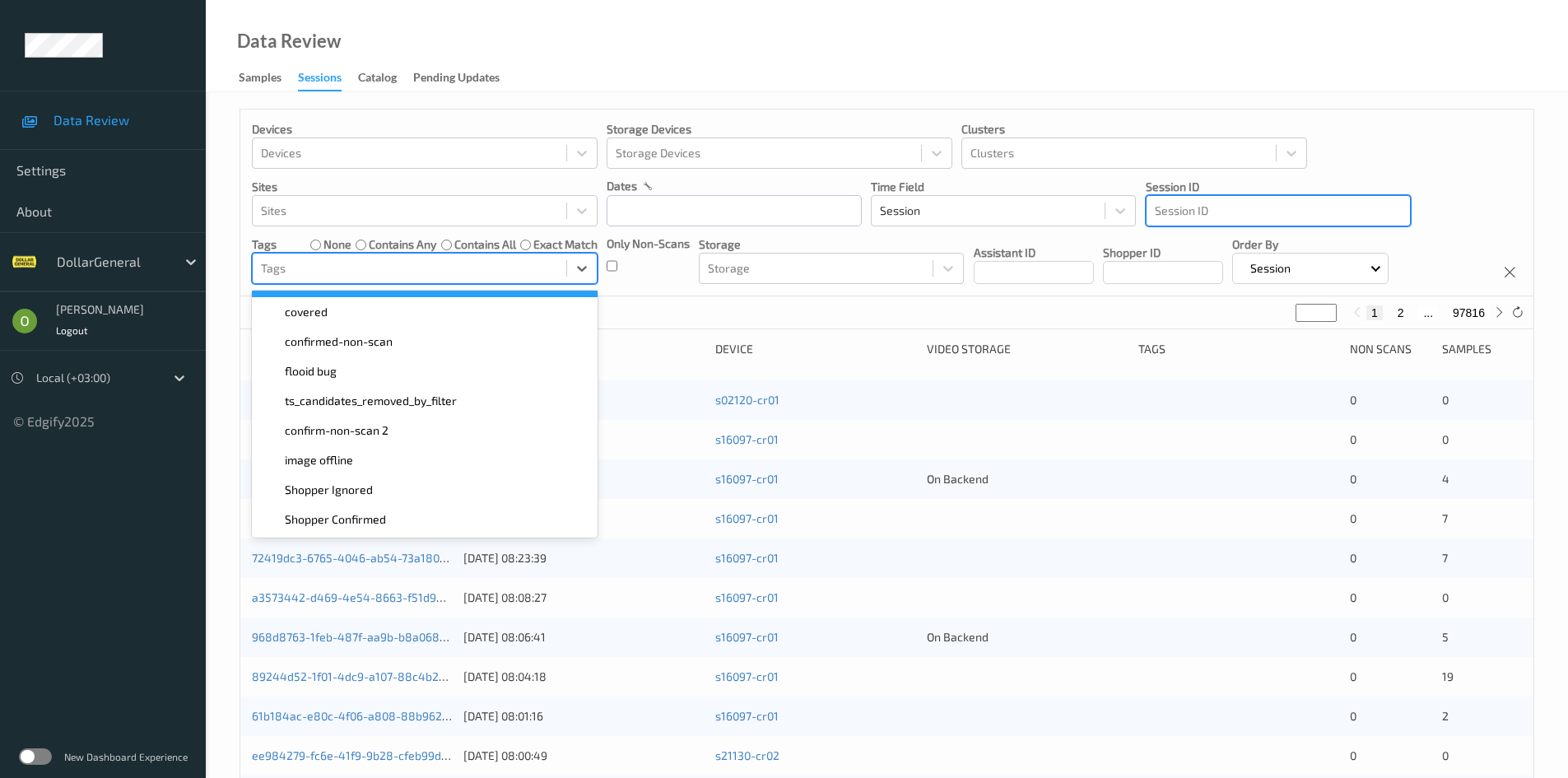
click at [385, 270] on div at bounding box center [410, 268] width 298 height 20
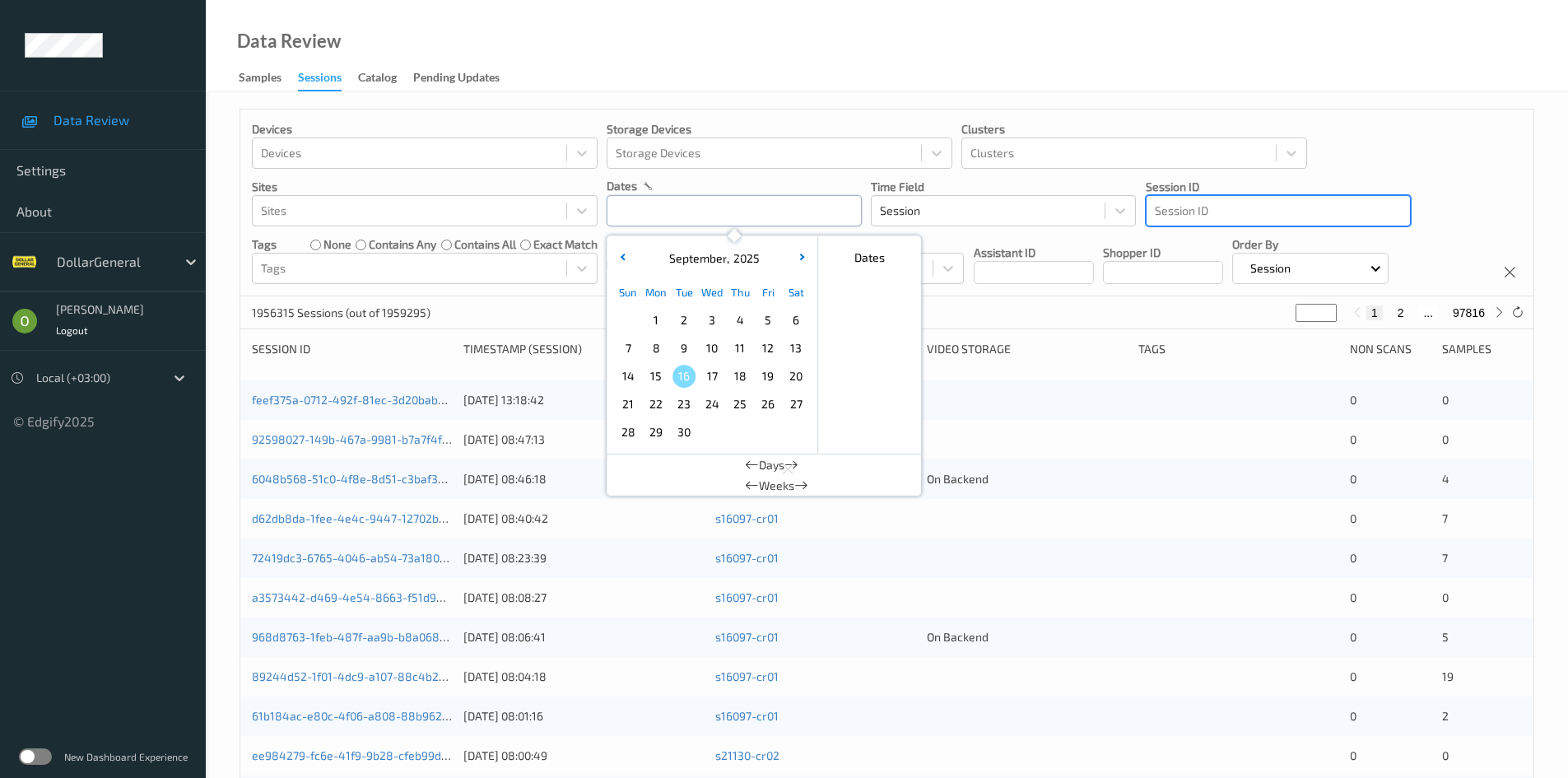
click at [685, 225] on input "text" at bounding box center [734, 210] width 255 height 31
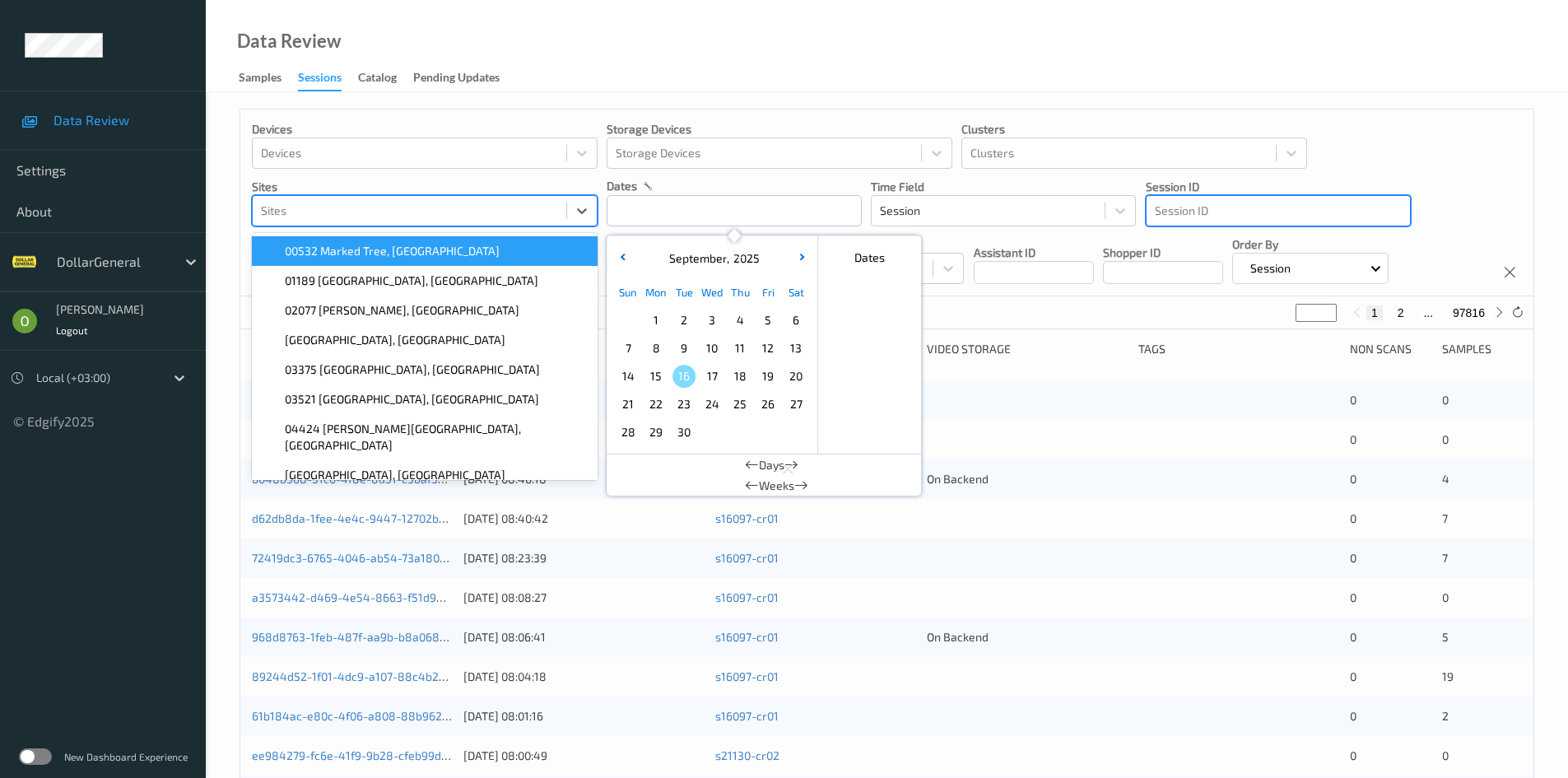
click at [448, 219] on div at bounding box center [410, 210] width 298 height 20
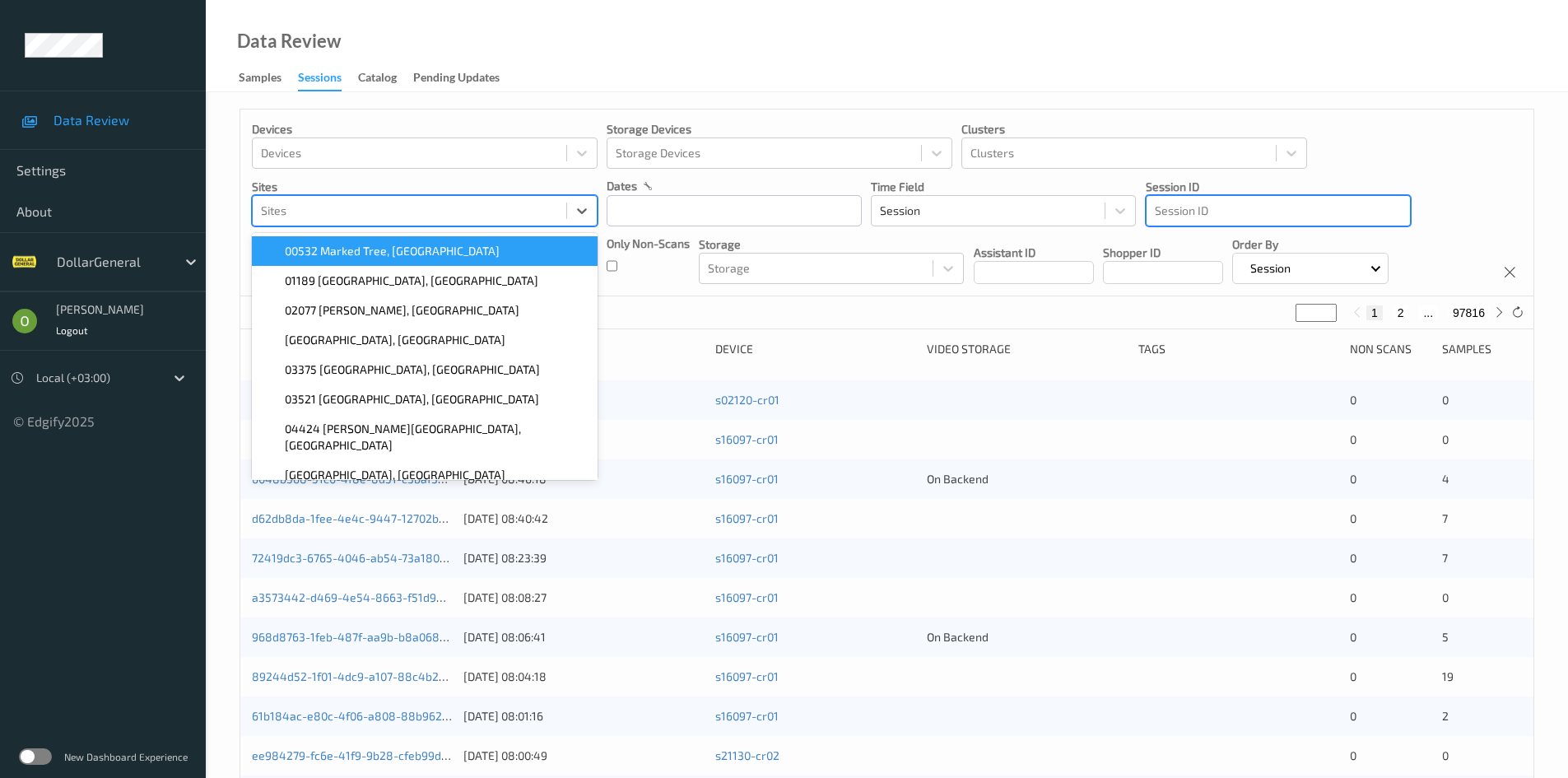
click at [630, 85] on div "Data Review Samples Sessions Catalog Pending Updates" at bounding box center [887, 46] width 1362 height 92
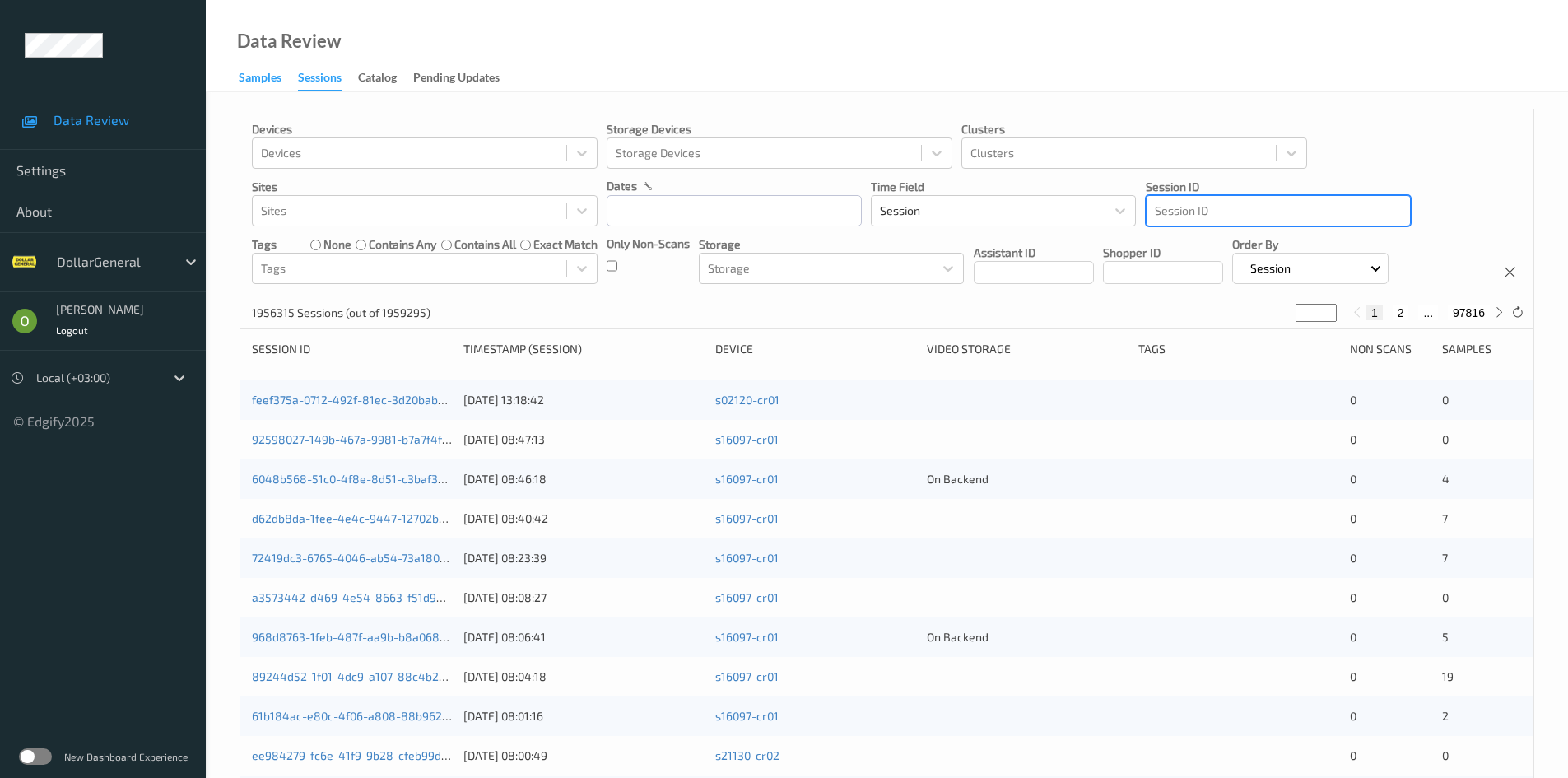
click at [269, 78] on div "Samples" at bounding box center [260, 79] width 43 height 21
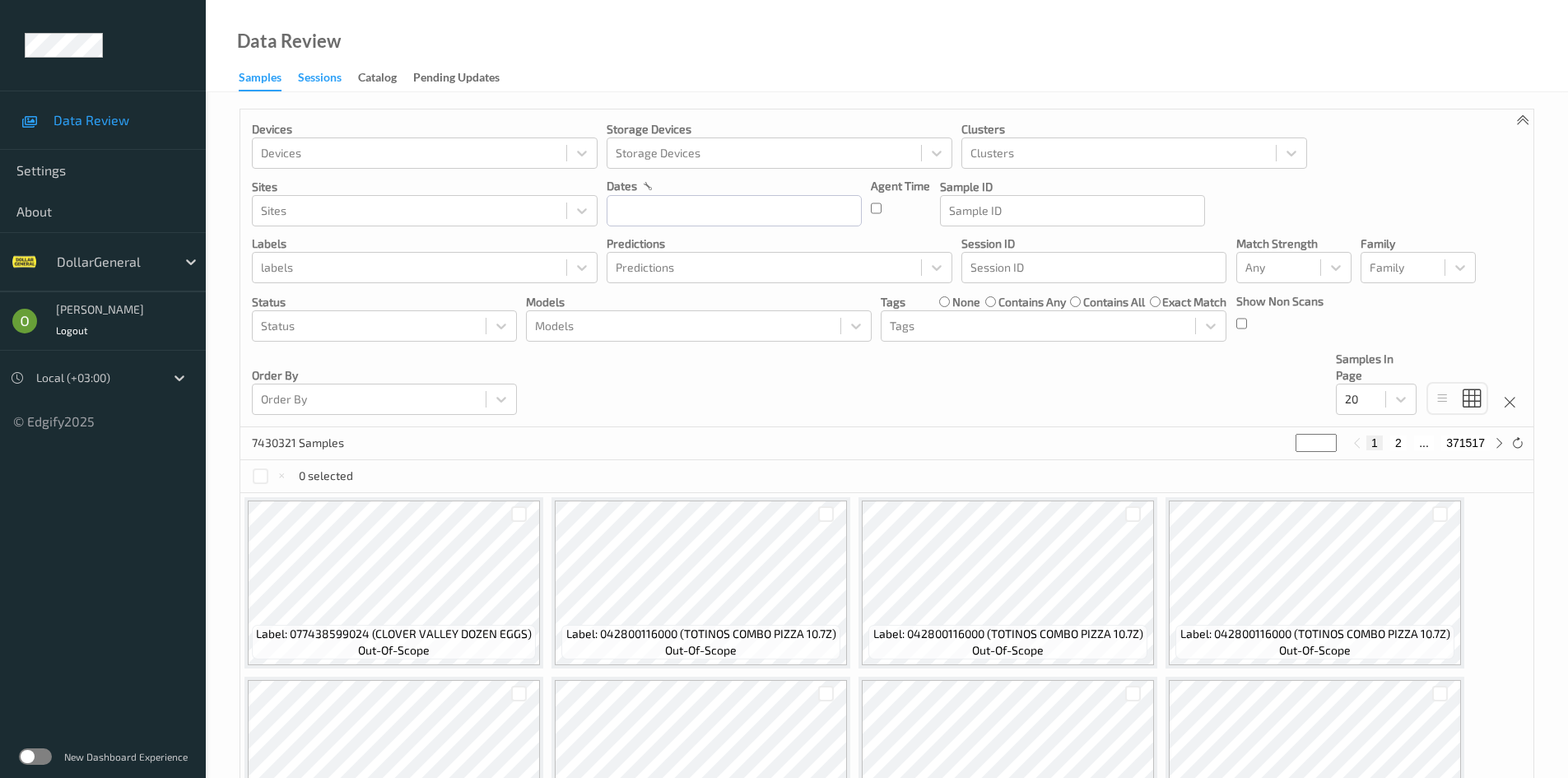
click at [309, 84] on div "Sessions" at bounding box center [319, 79] width 44 height 21
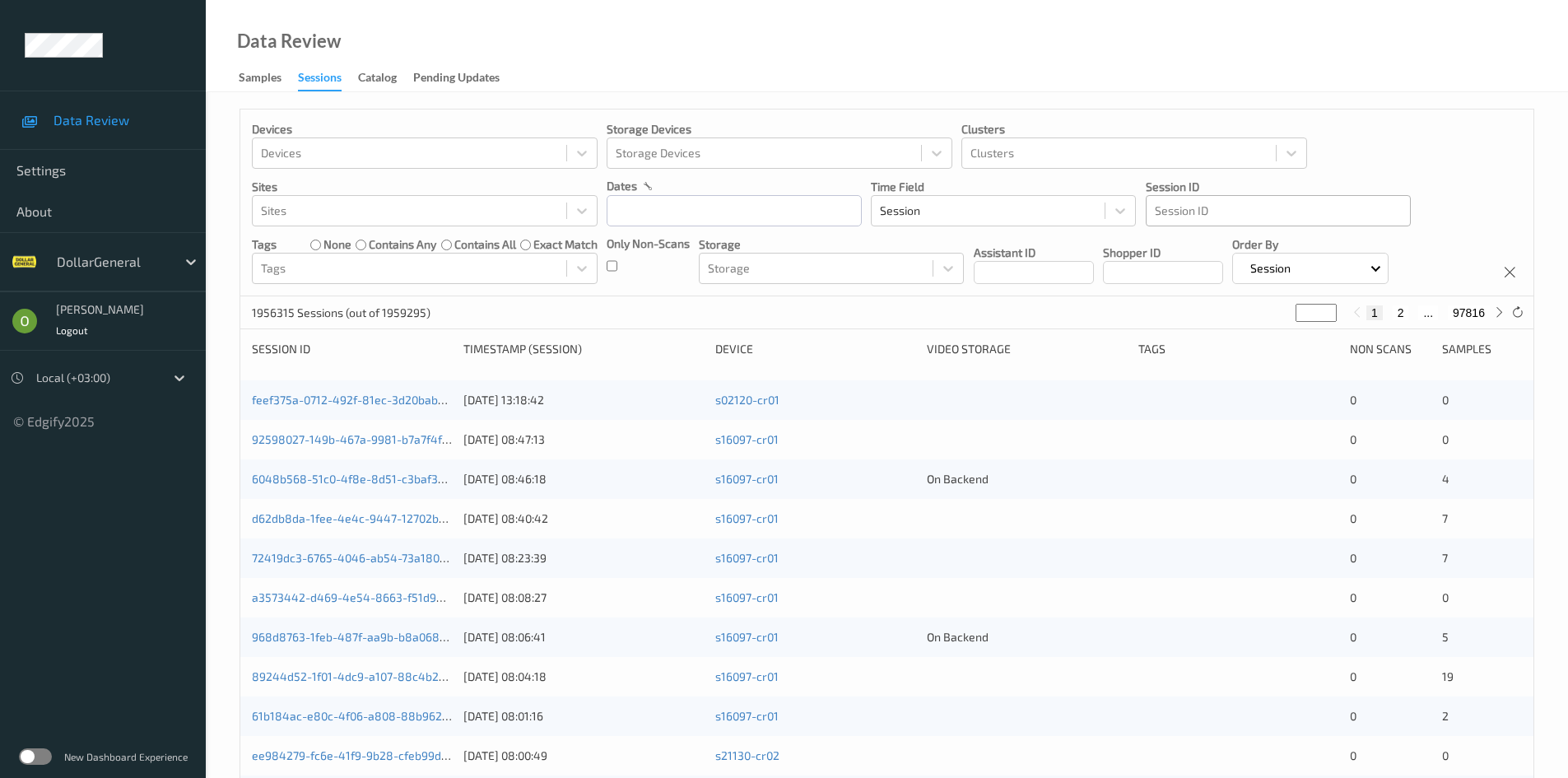
click at [1190, 201] on div at bounding box center [1278, 210] width 247 height 20
drag, startPoint x: 1190, startPoint y: 201, endPoint x: 1217, endPoint y: 208, distance: 27.9
click at [1217, 208] on div at bounding box center [1278, 210] width 247 height 20
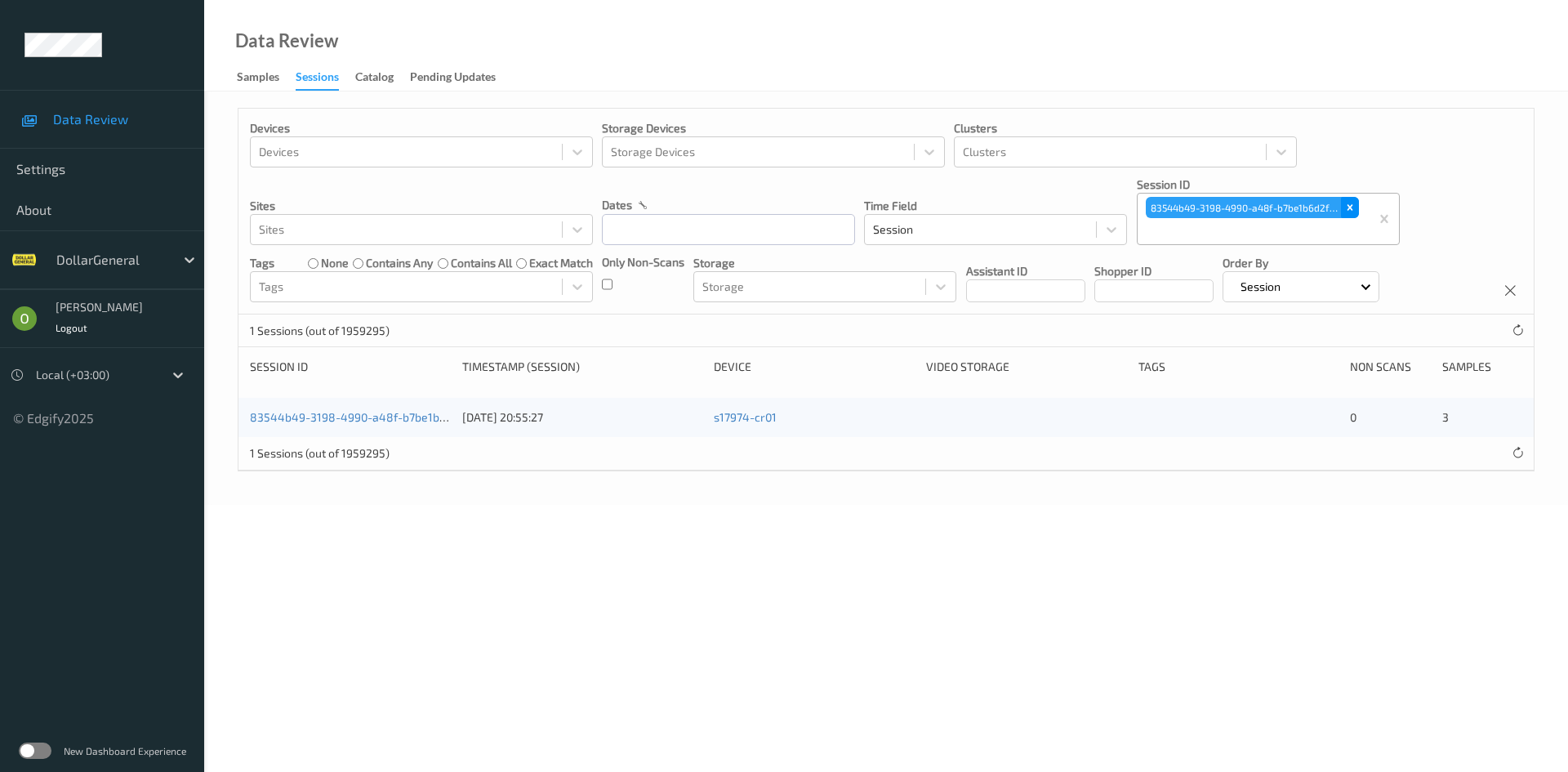
click at [1357, 205] on div "Remove 83544b49-3198-4990-a48f-b7be1b6d2f75" at bounding box center [1350, 207] width 18 height 21
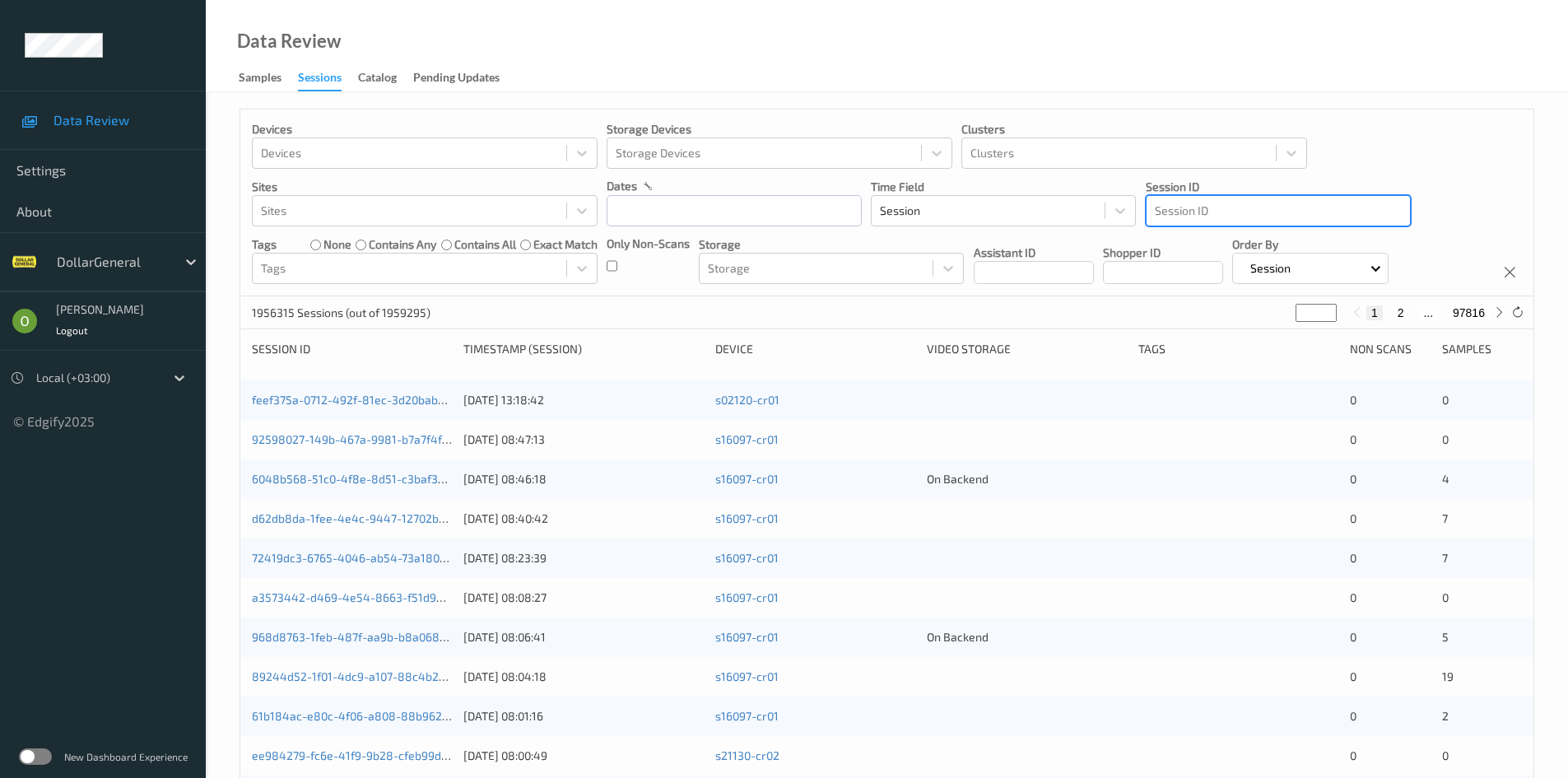
click at [27, 764] on label at bounding box center [35, 756] width 33 height 16
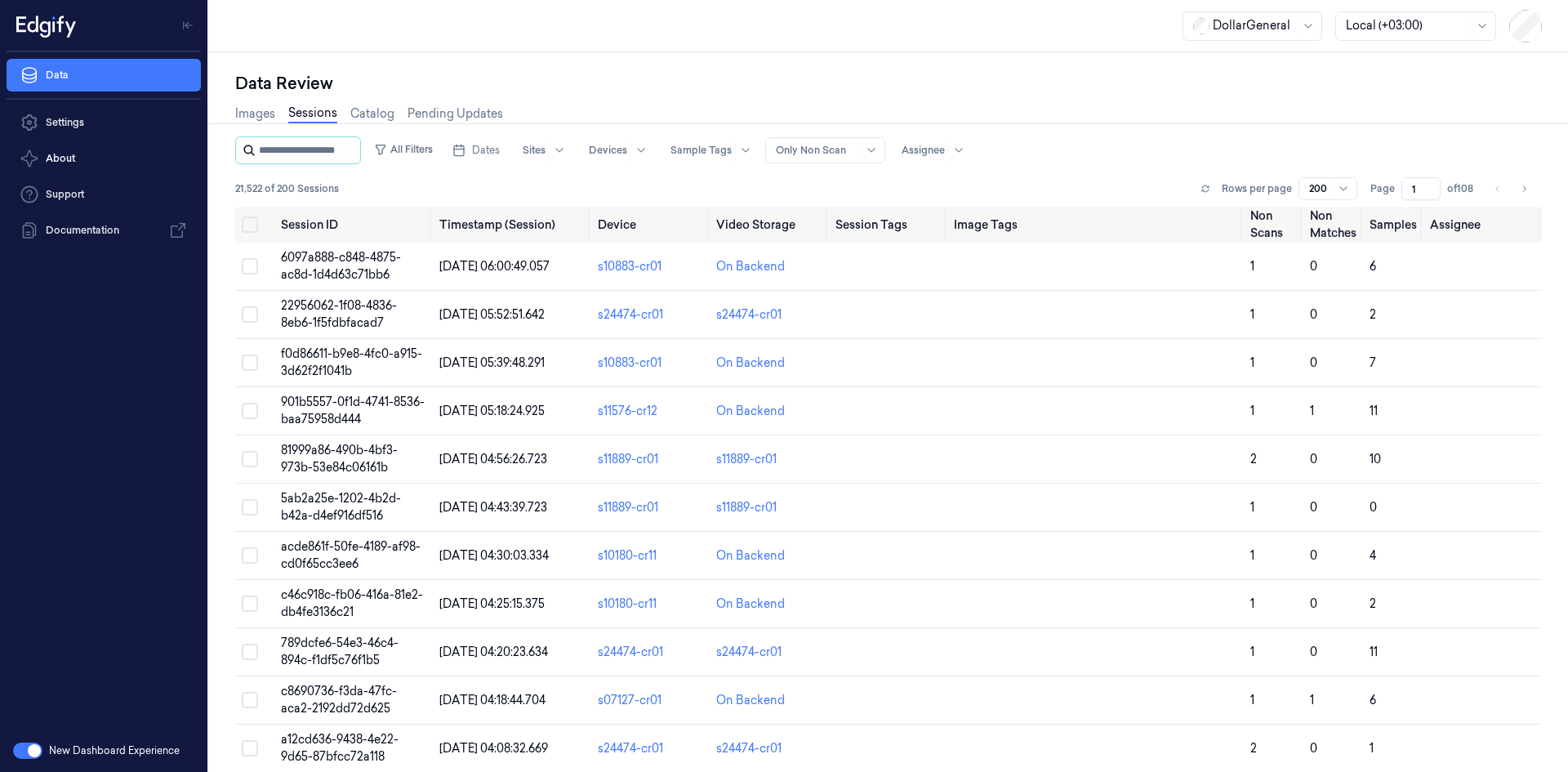
click at [349, 154] on input "string" at bounding box center [308, 150] width 98 height 27
click at [281, 157] on input "string" at bounding box center [308, 150] width 98 height 27
click at [487, 146] on button "Dates" at bounding box center [476, 150] width 61 height 27
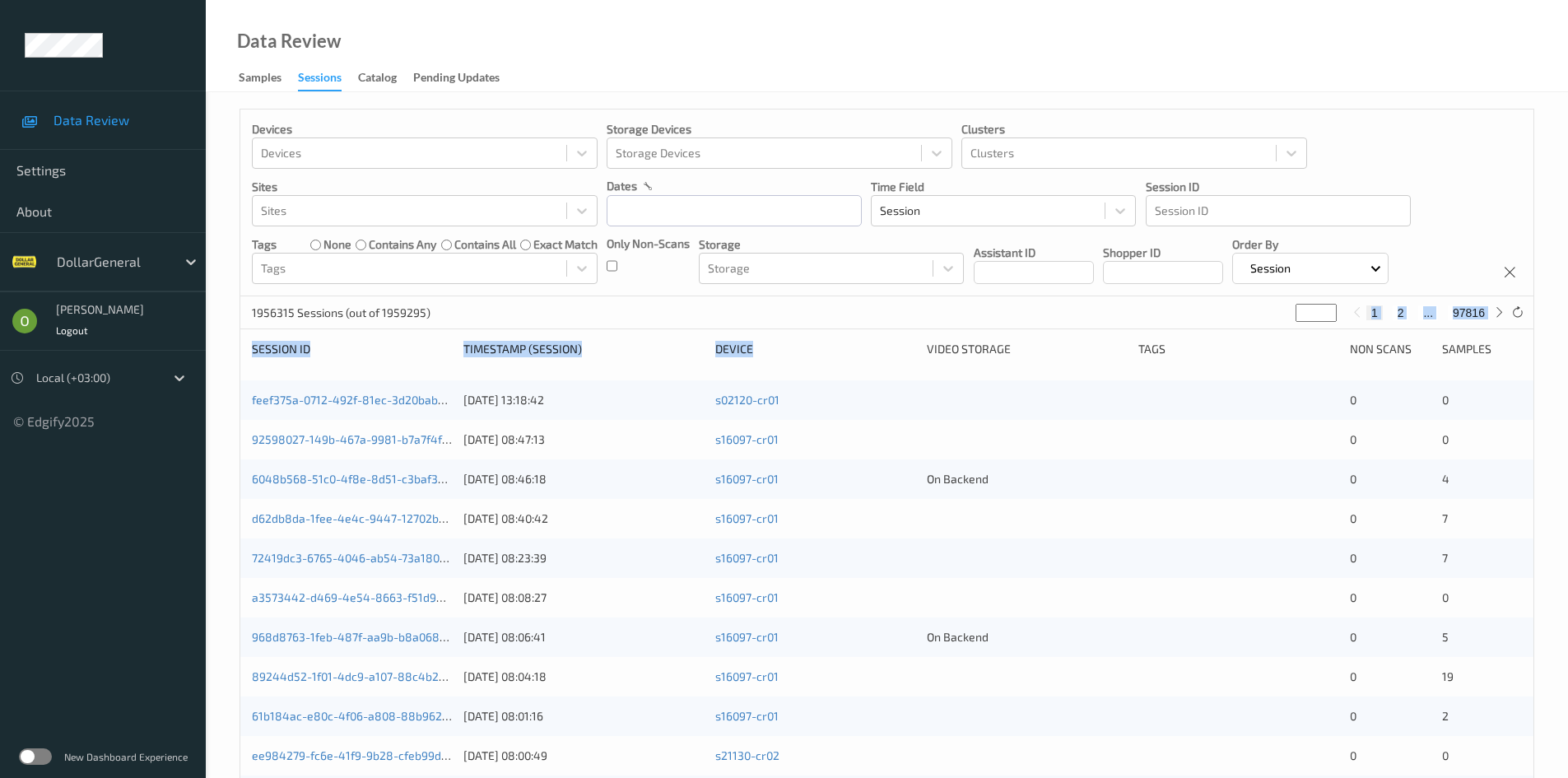
drag, startPoint x: 857, startPoint y: 321, endPoint x: 857, endPoint y: 337, distance: 16.0
click at [857, 337] on div "Devices Devices Storage Devices Storage Devices Clusters Clusters Sites Sites d…" at bounding box center [887, 656] width 1295 height 1096
click at [262, 87] on div "Samples" at bounding box center [260, 79] width 43 height 21
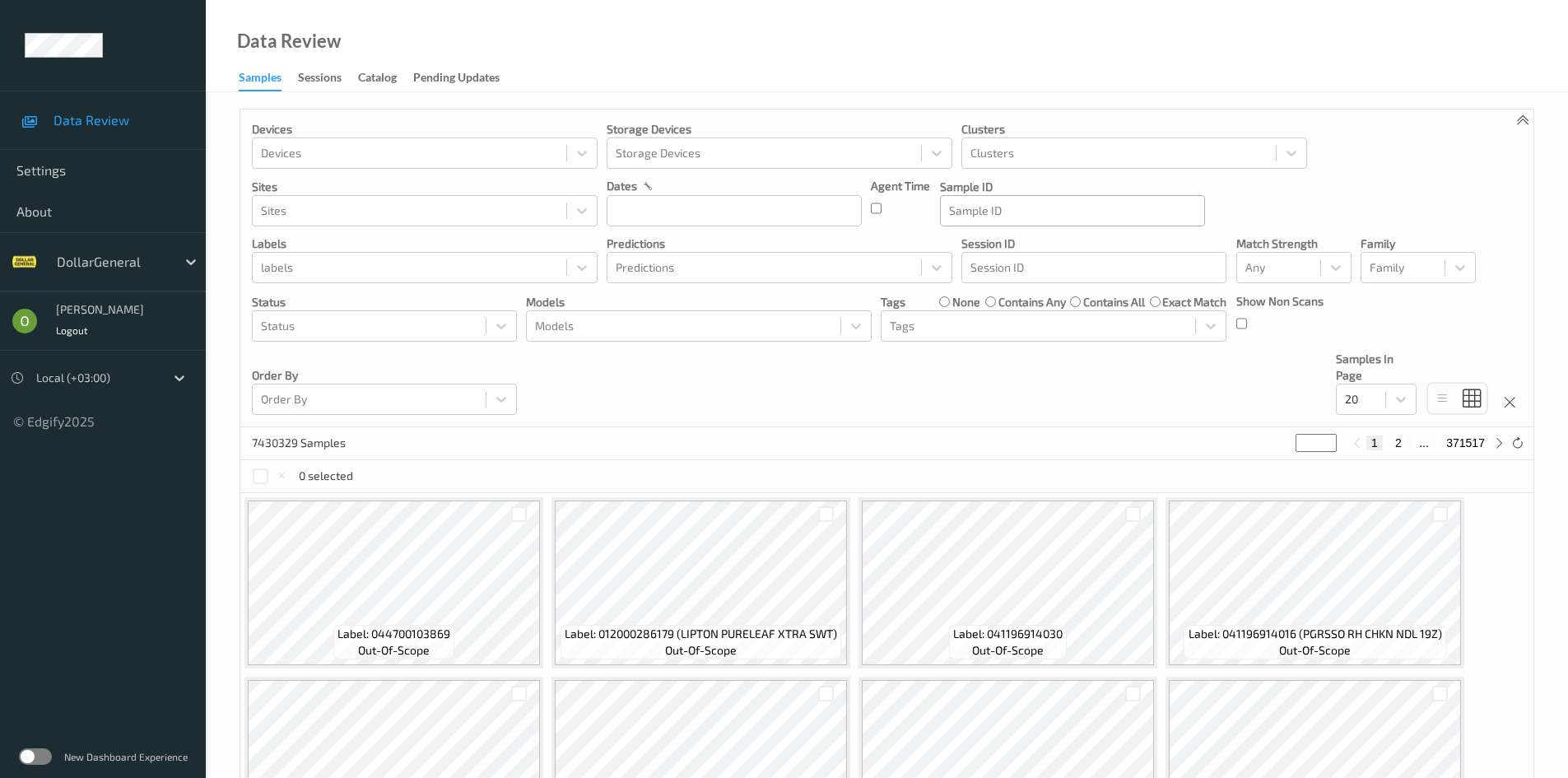
click at [1083, 216] on div at bounding box center [1072, 210] width 247 height 20
click at [1055, 189] on p "Sample ID" at bounding box center [1072, 186] width 265 height 16
drag, startPoint x: 1024, startPoint y: 192, endPoint x: 937, endPoint y: 182, distance: 87.6
click at [937, 182] on div "Devices Devices Storage Devices Storage Devices Clusters Clusters Sites Sites d…" at bounding box center [887, 268] width 1293 height 317
click at [971, 198] on div "Sample ID" at bounding box center [1072, 210] width 263 height 27
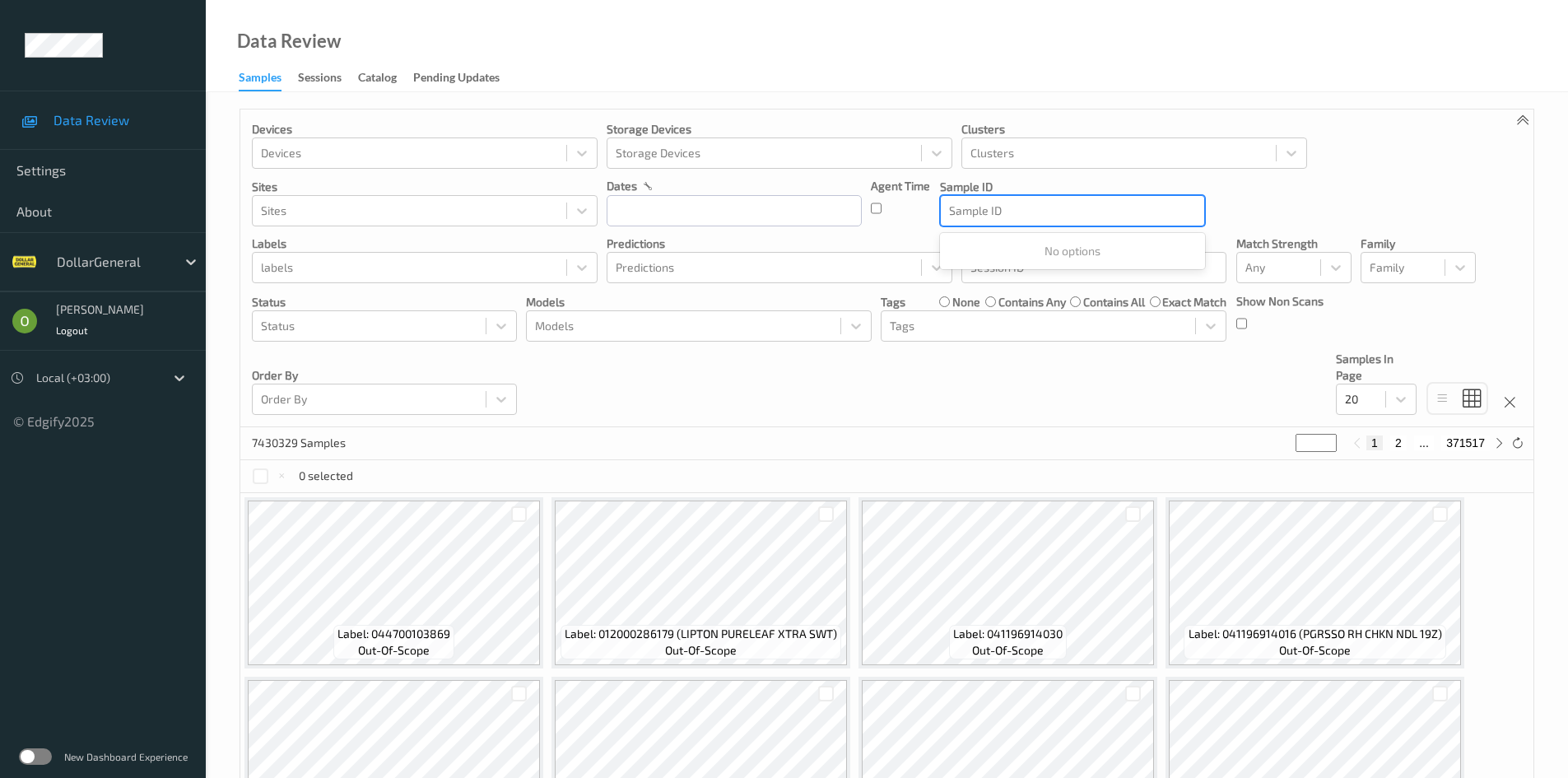
click at [987, 211] on div at bounding box center [1072, 210] width 247 height 20
click at [999, 196] on div "Sample ID" at bounding box center [1072, 210] width 265 height 31
click at [1392, 310] on div "Devices Devices Storage Devices Storage Devices Clusters Clusters Sites Sites d…" at bounding box center [887, 268] width 1293 height 317
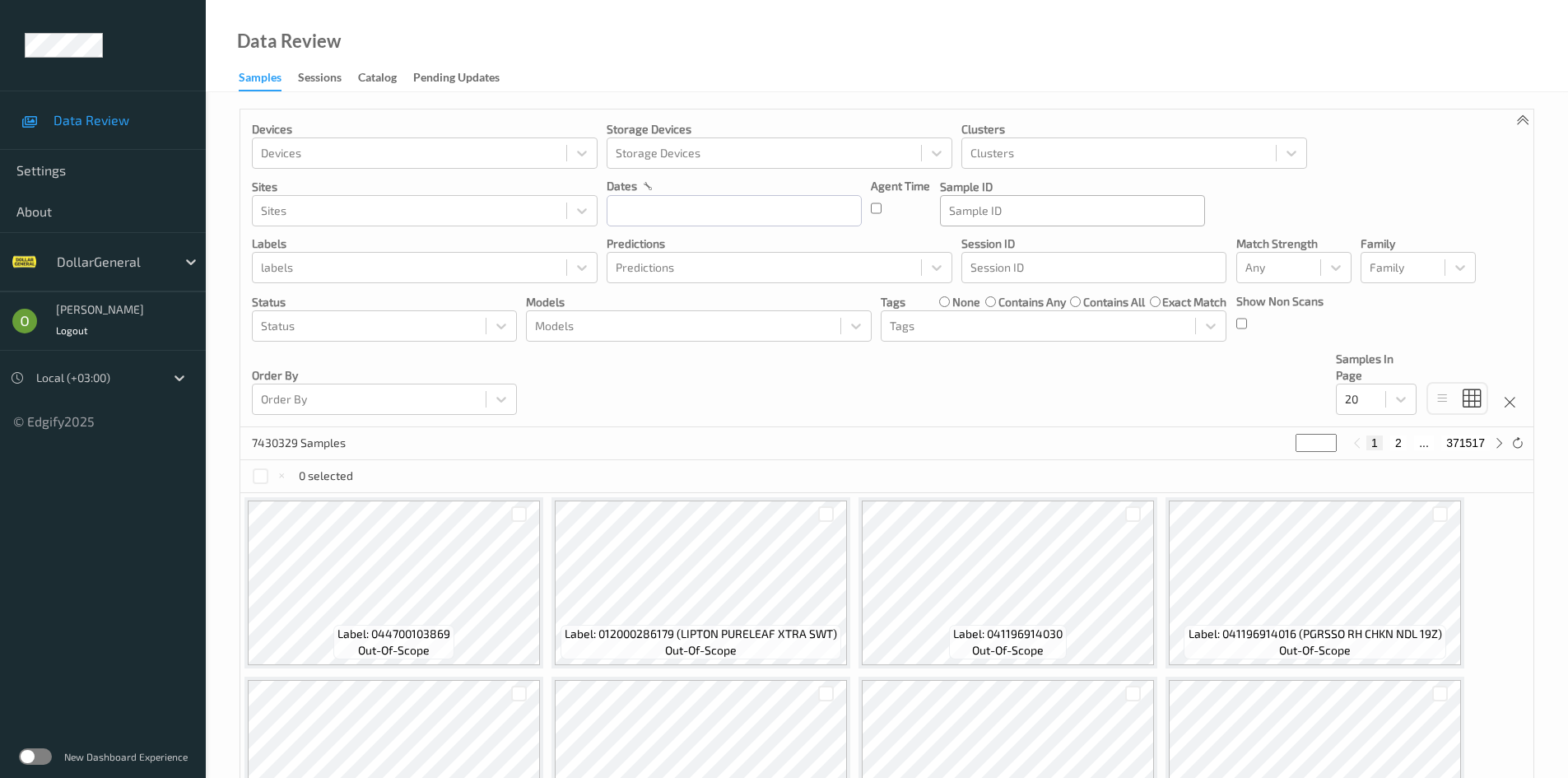
click at [1049, 213] on div at bounding box center [1072, 210] width 247 height 20
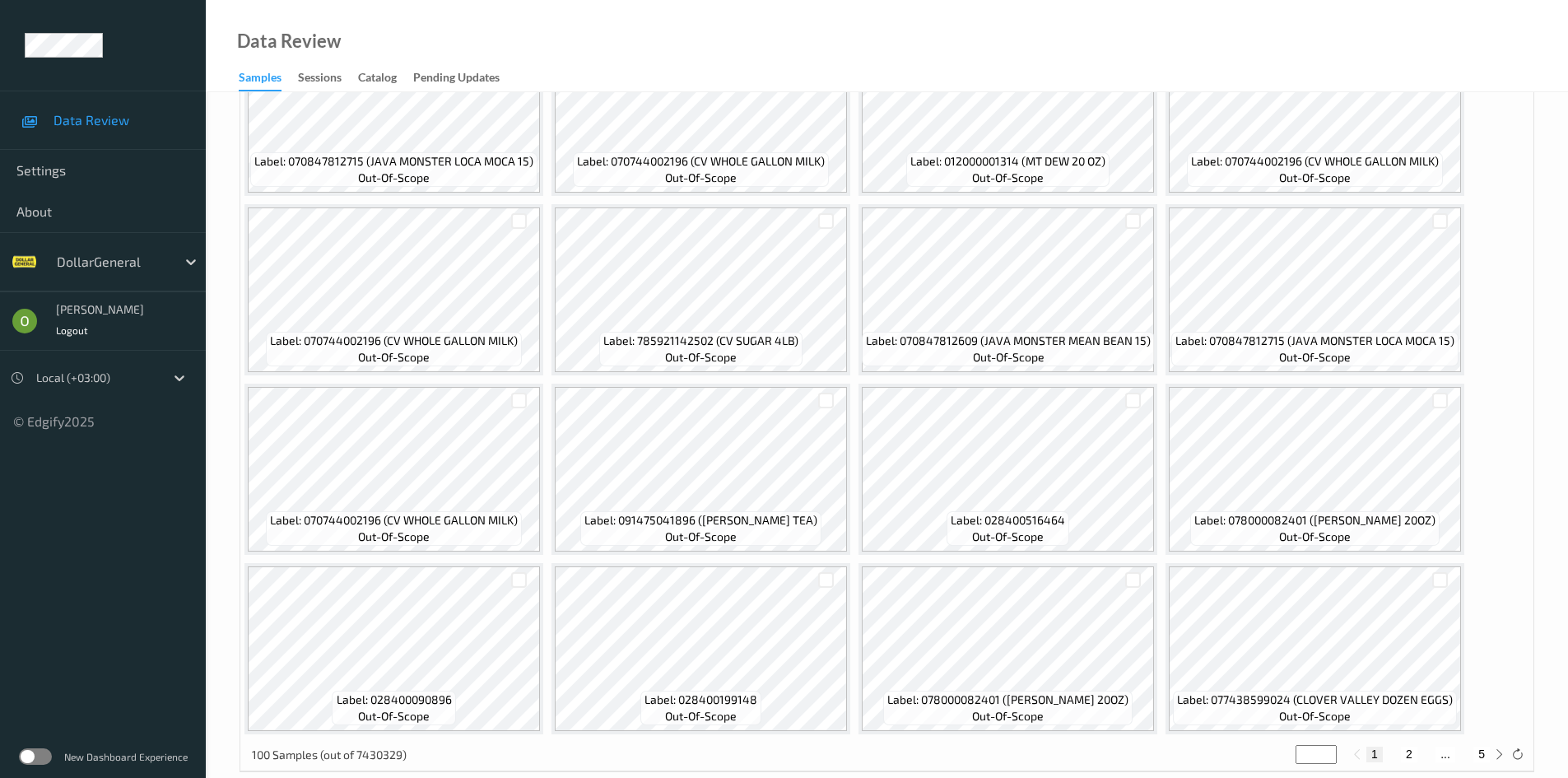
scroll to position [731, 0]
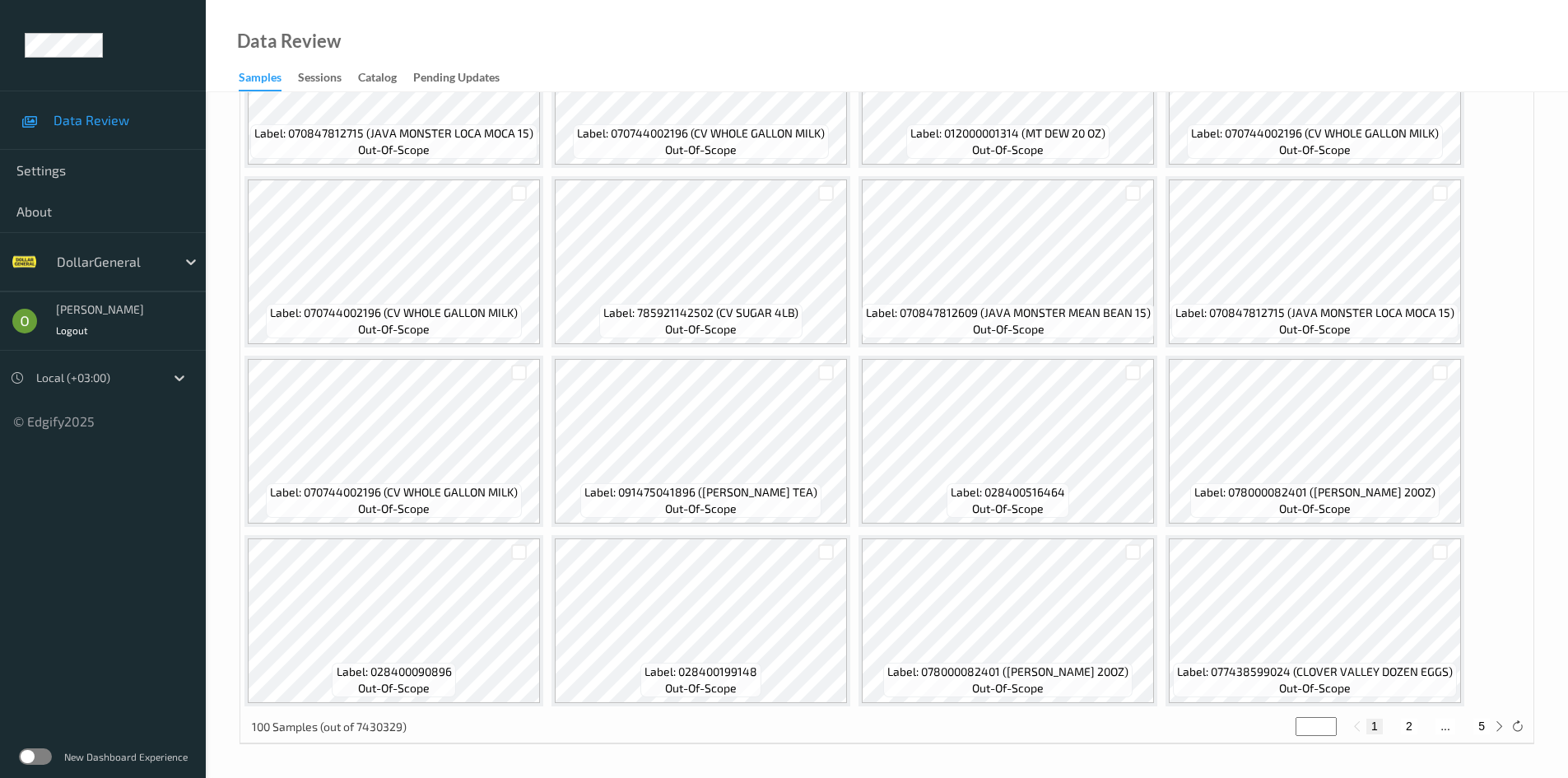
click at [1410, 722] on button "2" at bounding box center [1408, 725] width 16 height 15
type input "*"
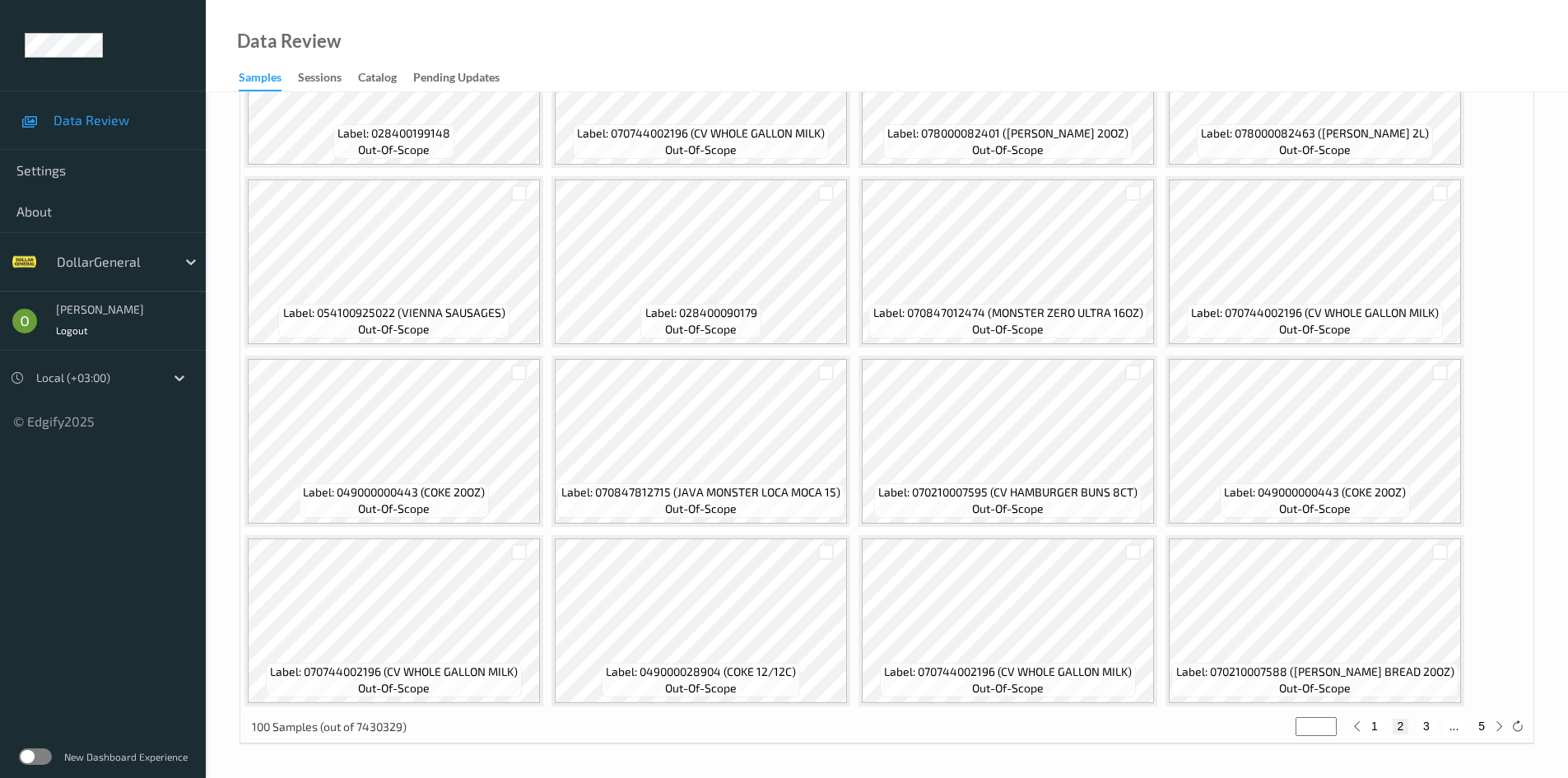
click at [1382, 729] on button "1" at bounding box center [1374, 725] width 16 height 15
type input "*"
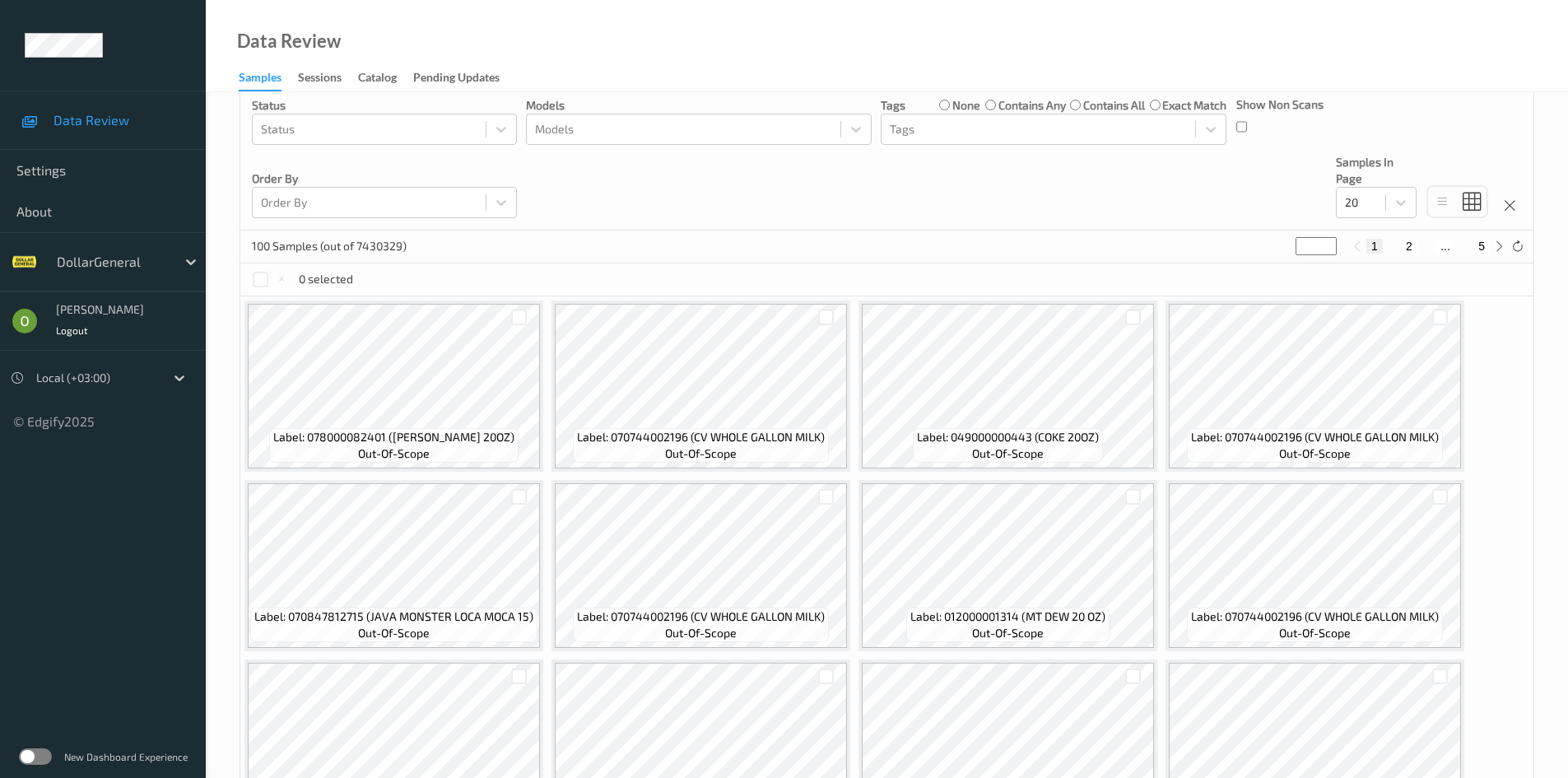
scroll to position [238, 0]
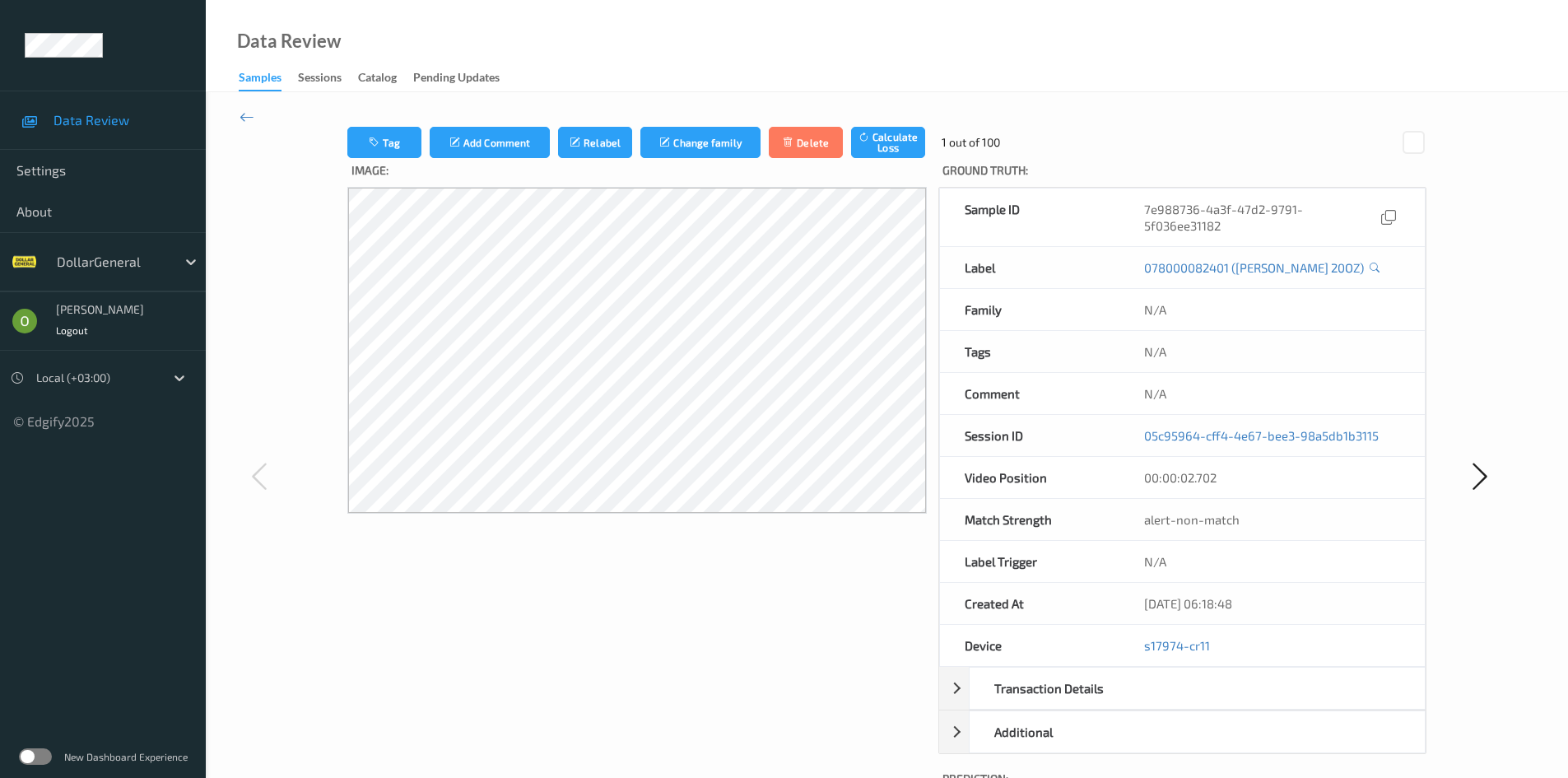
click at [230, 119] on div "Tag Add Comment Relabel Change family Delete Calculate Loss 1 out of 100 Image:…" at bounding box center [887, 475] width 1362 height 767
click at [237, 119] on div "Tag Add Comment Relabel Change family Delete Calculate Loss 1 out of 100 Image:…" at bounding box center [887, 475] width 1362 height 767
click at [240, 119] on icon at bounding box center [247, 116] width 15 height 18
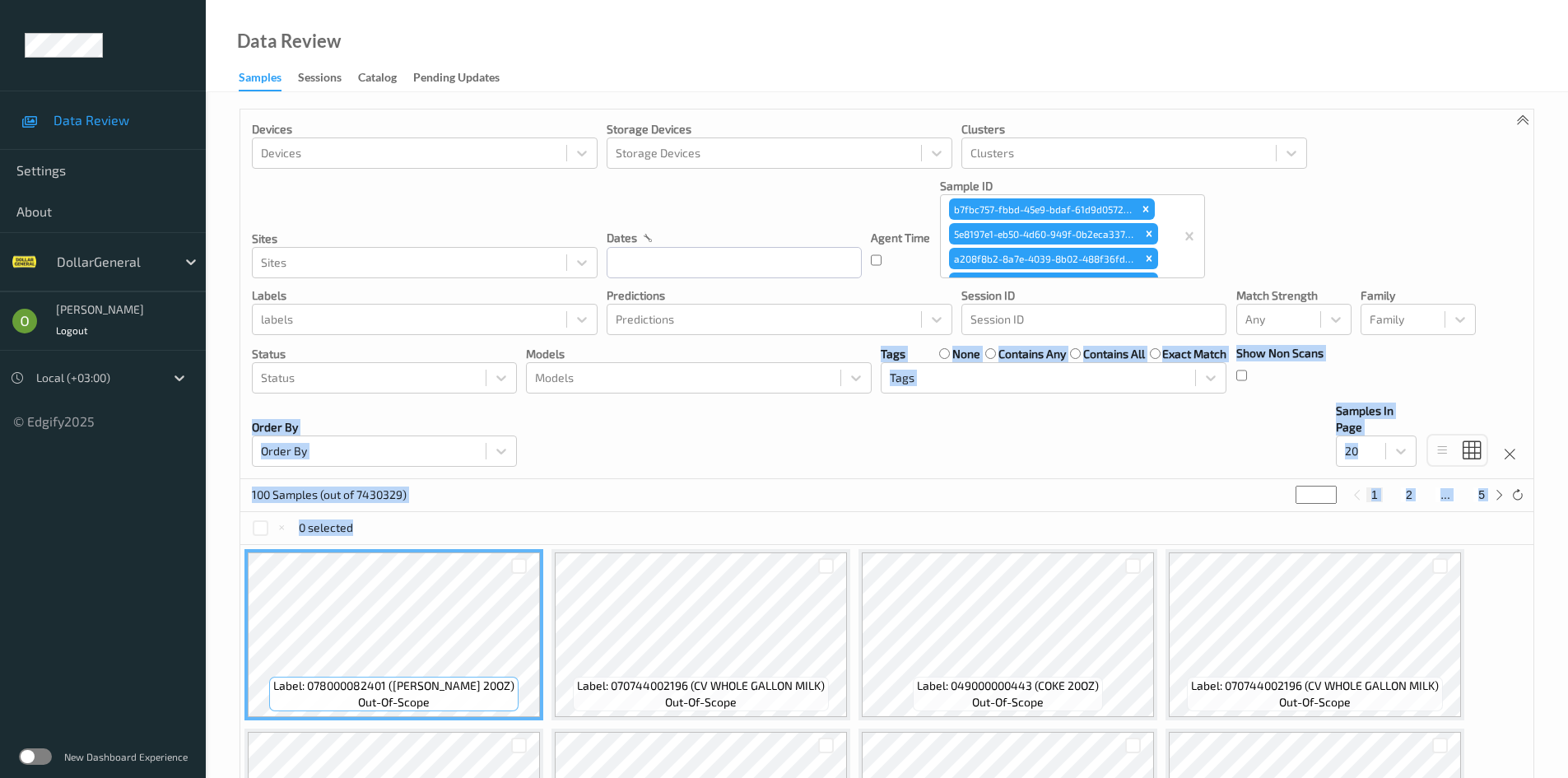
drag, startPoint x: 852, startPoint y: 474, endPoint x: 831, endPoint y: 518, distance: 48.8
click at [831, 518] on div "Devices Devices Storage Devices Storage Devices Clusters Clusters Sites Sites d…" at bounding box center [887, 792] width 1295 height 1367
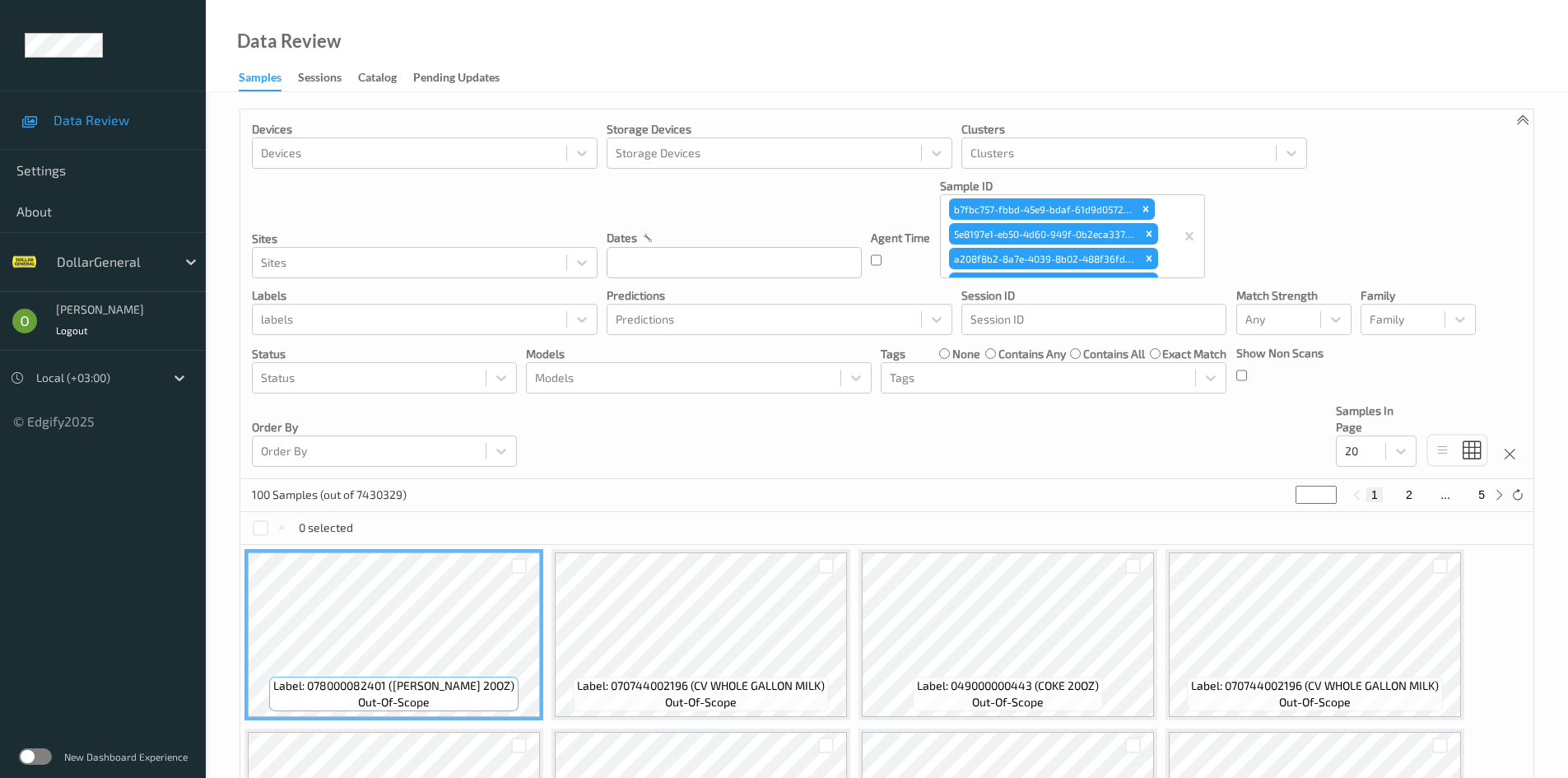
click at [765, 478] on div "Devices Devices Storage Devices Storage Devices Clusters Clusters Sites Sites d…" at bounding box center [887, 294] width 1293 height 370
click at [379, 491] on p "100 Samples (out of 7430329)" at bounding box center [329, 494] width 154 height 16
click at [378, 492] on p "100 Samples (out of 7430329)" at bounding box center [329, 494] width 154 height 16
click at [455, 499] on div "100 Samples (out of 7430329) * 1 2 ... 5" at bounding box center [887, 495] width 1293 height 33
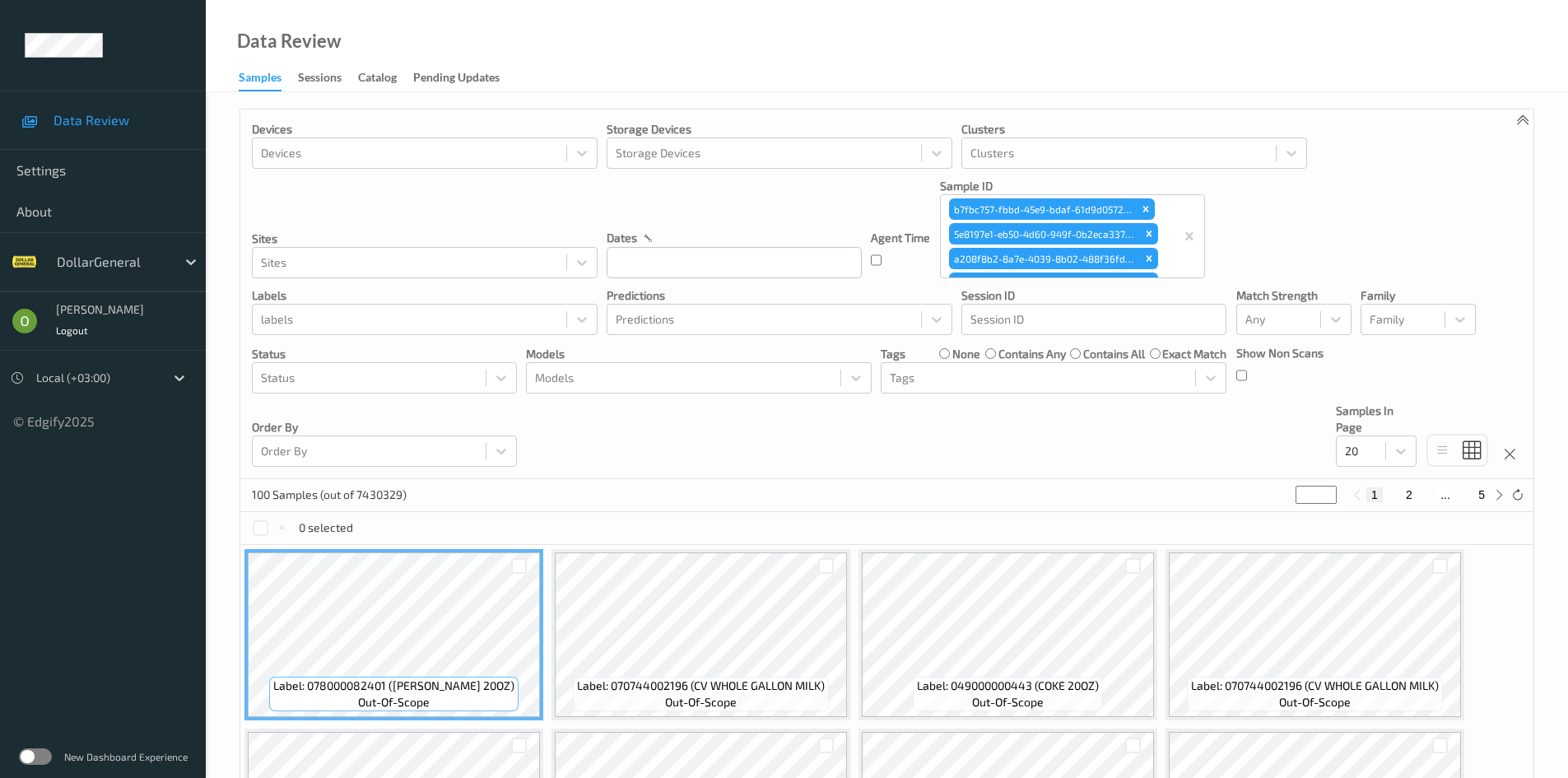
click at [398, 496] on p "100 Samples (out of 7430329)" at bounding box center [329, 494] width 154 height 16
click at [398, 496] on p "100 Samples (out of 7430329)" at bounding box center [329, 494] width 154 height 16
click at [508, 512] on div "0 selected" at bounding box center [887, 529] width 1293 height 33
click at [987, 490] on div "100 Samples (out of 7430329) * 1 2 ... 5" at bounding box center [887, 495] width 1293 height 33
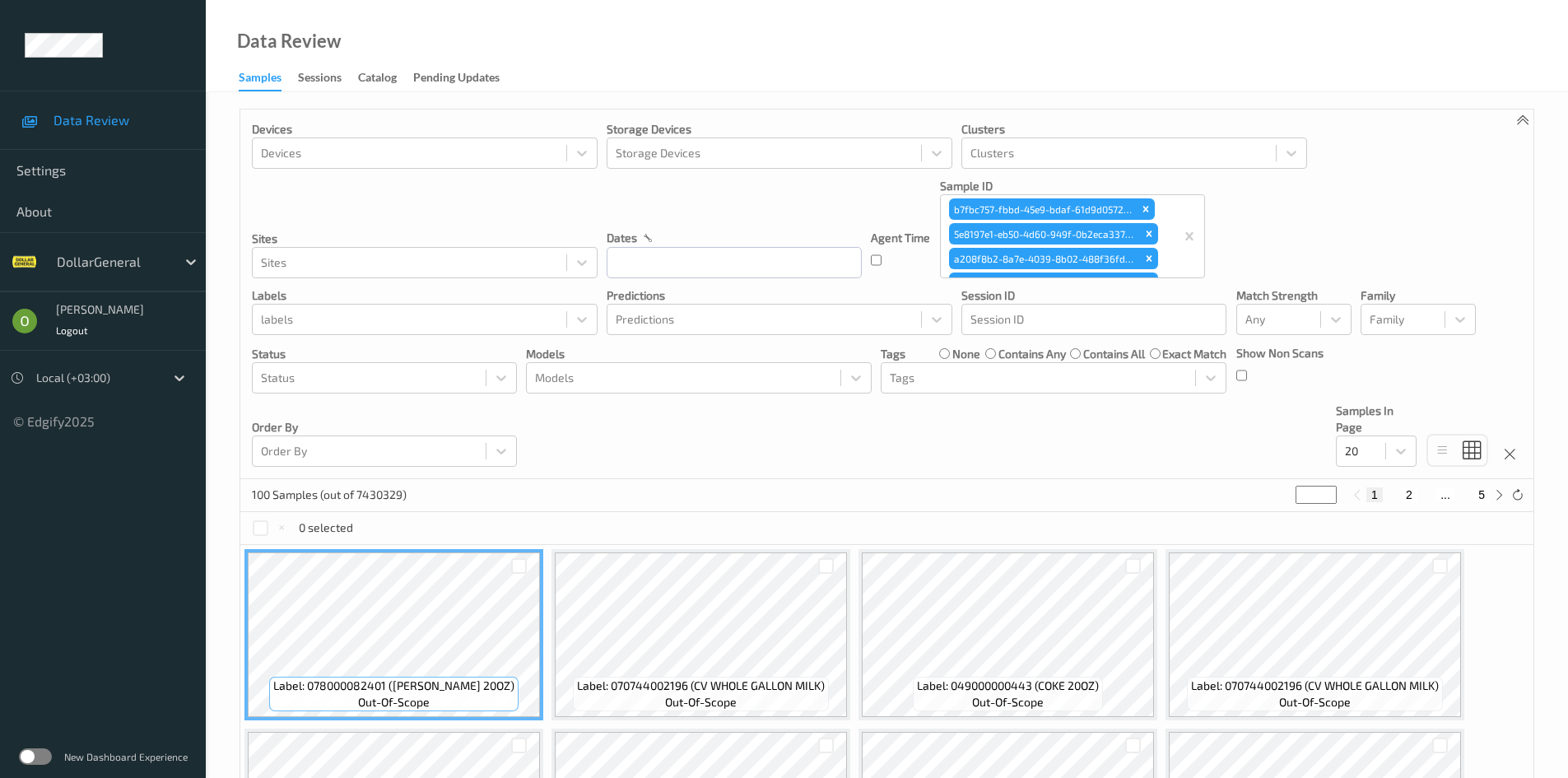
click at [931, 514] on div "0 selected" at bounding box center [887, 529] width 1293 height 33
click at [907, 499] on div "100 Samples (out of 7430329) * 1 2 ... 5" at bounding box center [887, 495] width 1293 height 33
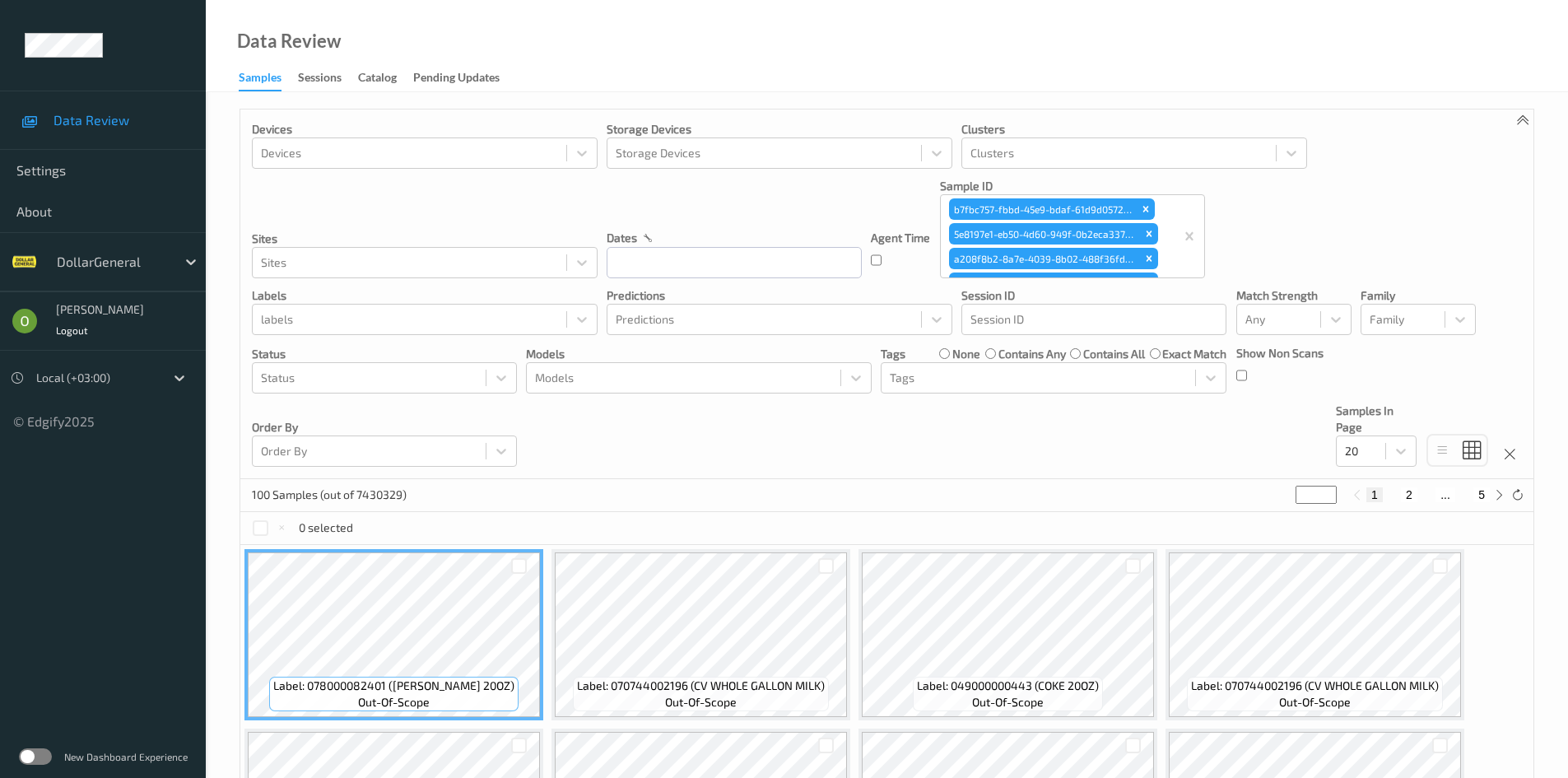
click at [907, 499] on div "100 Samples (out of 7430329) * 1 2 ... 5" at bounding box center [887, 495] width 1293 height 33
click at [284, 495] on p "100 Samples (out of 7430329)" at bounding box center [329, 494] width 154 height 16
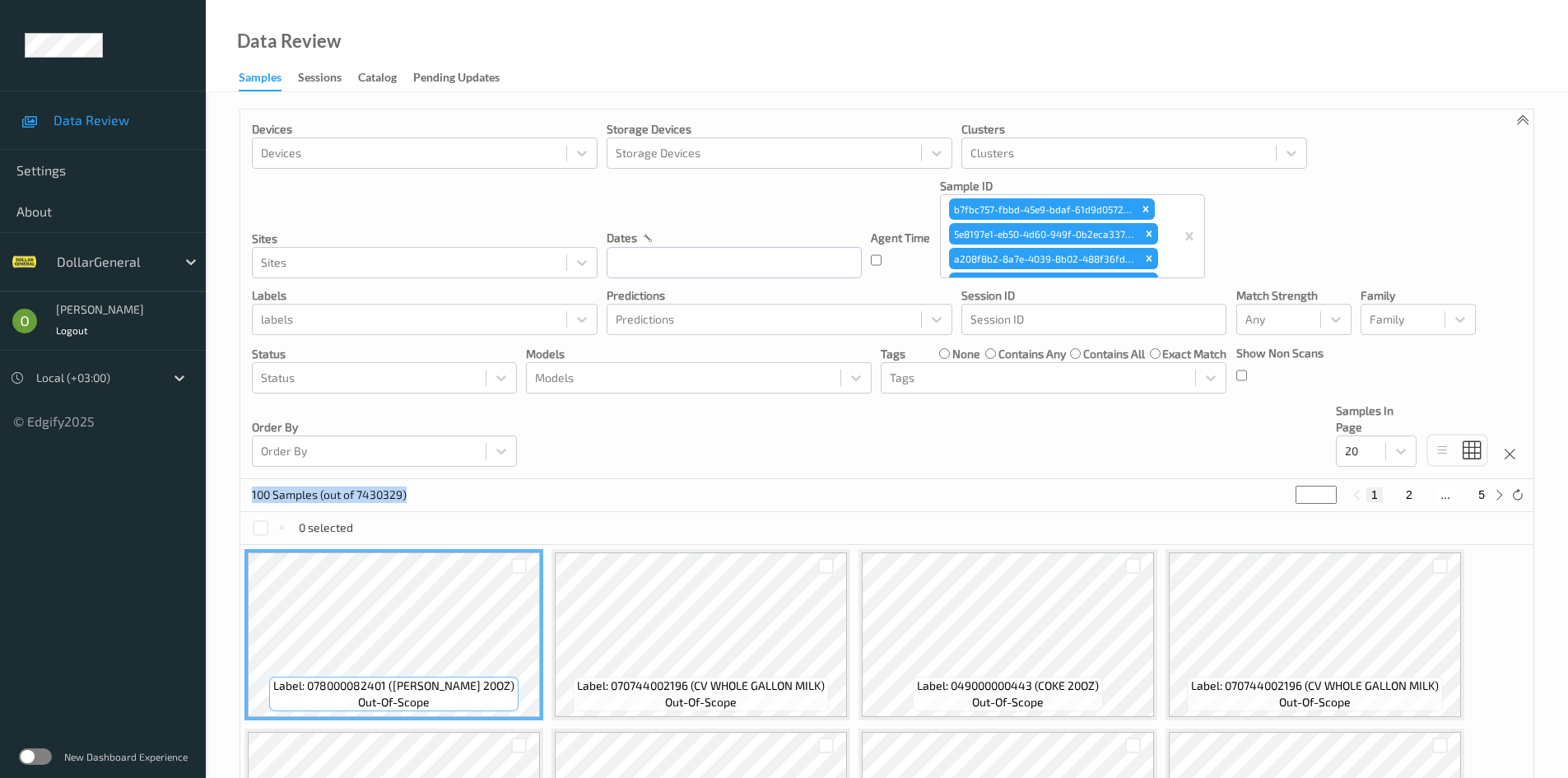
click at [290, 493] on p "100 Samples (out of 7430329)" at bounding box center [329, 494] width 154 height 16
click at [303, 494] on p "100 Samples (out of 7430329)" at bounding box center [329, 494] width 154 height 16
click at [385, 480] on div "100 Samples (out of 7430329) * 1 2 ... 5" at bounding box center [887, 495] width 1293 height 33
click at [371, 492] on p "100 Samples (out of 7430329)" at bounding box center [329, 494] width 154 height 16
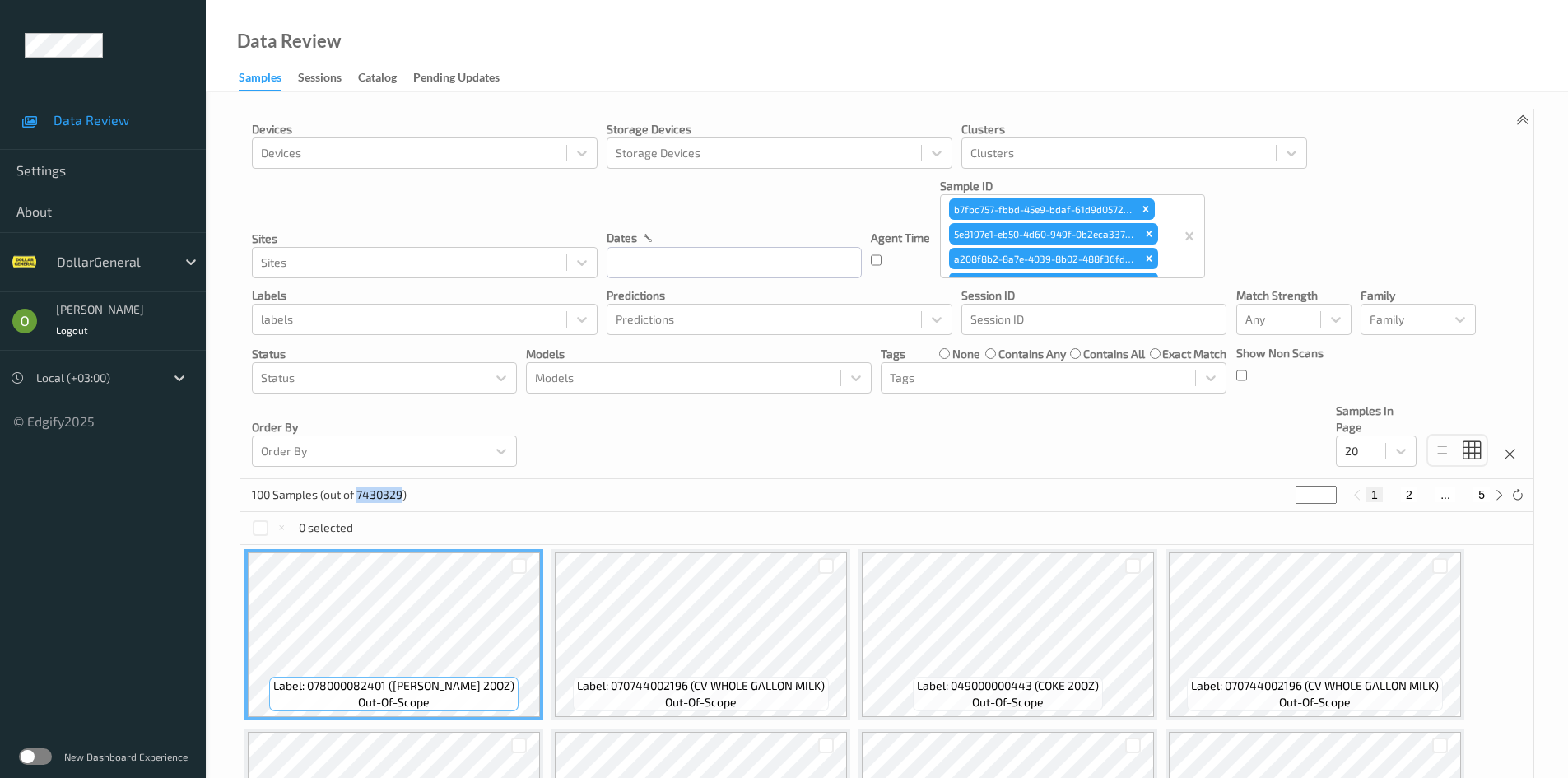
click at [371, 492] on p "100 Samples (out of 7430329)" at bounding box center [329, 494] width 154 height 16
click at [419, 476] on div "Devices Devices Storage Devices Storage Devices Clusters Clusters Sites Sites d…" at bounding box center [887, 294] width 1293 height 370
click at [402, 495] on p "100 Samples (out of 7430329)" at bounding box center [329, 494] width 154 height 16
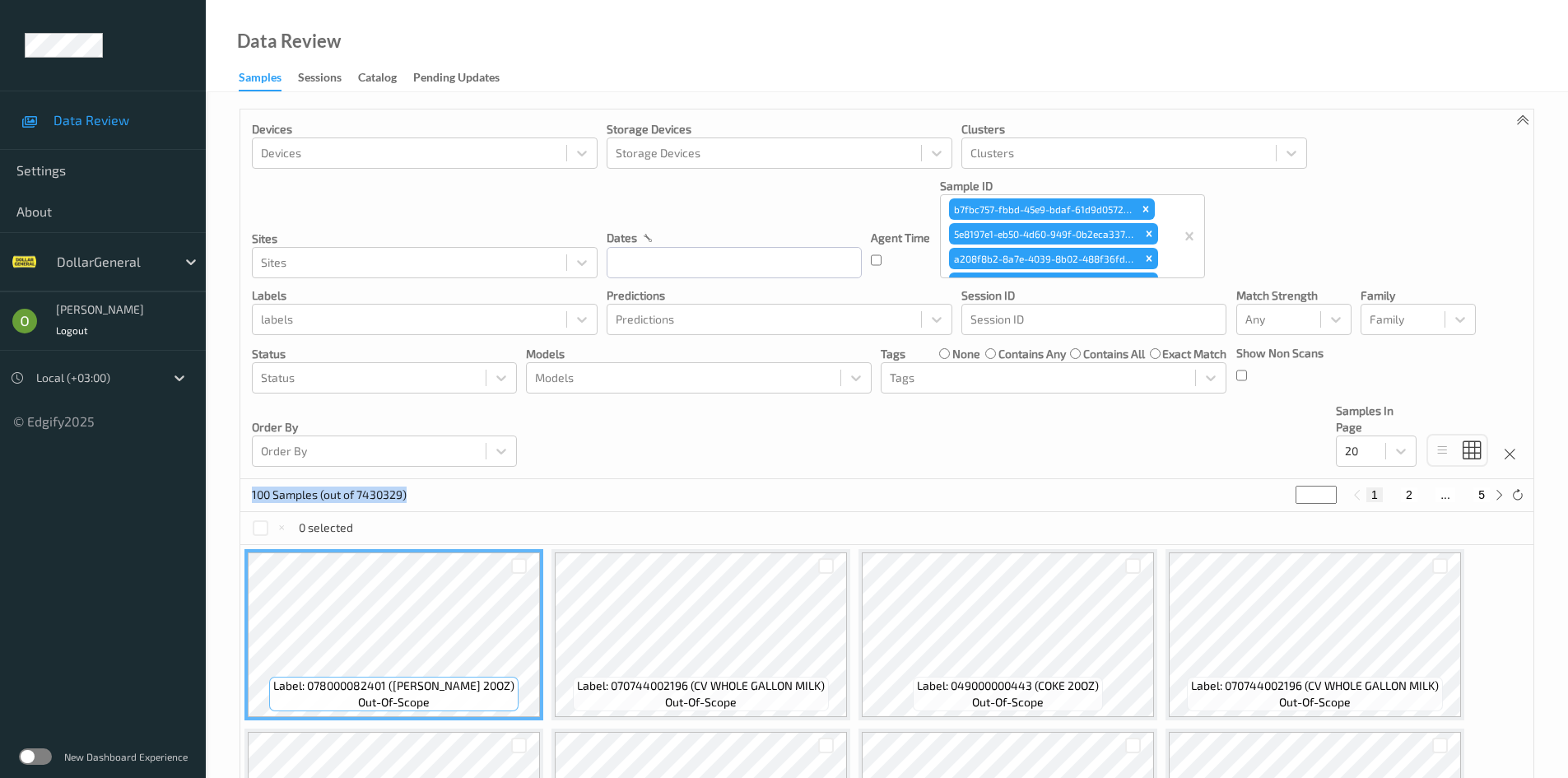
click at [402, 495] on p "100 Samples (out of 7430329)" at bounding box center [329, 494] width 154 height 16
click at [438, 486] on div "100 Samples (out of 7430329) * 1 2 ... 5" at bounding box center [887, 495] width 1293 height 33
click at [409, 499] on div "100 Samples (out of 7430329) * 1 2 ... 5" at bounding box center [887, 495] width 1293 height 33
click at [396, 492] on p "100 Samples (out of 7430329)" at bounding box center [329, 494] width 154 height 16
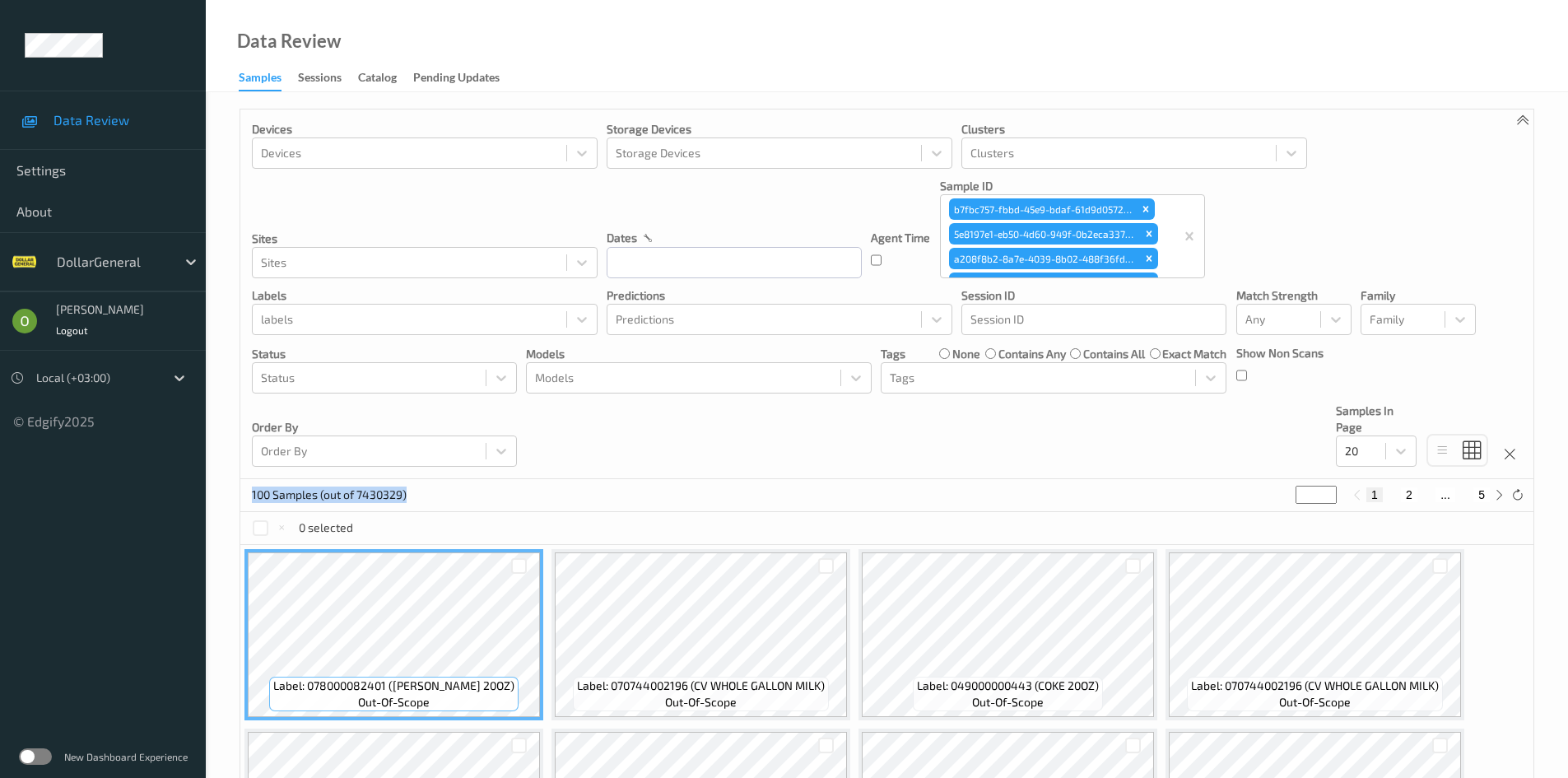
click at [396, 492] on p "100 Samples (out of 7430329)" at bounding box center [329, 494] width 154 height 16
click at [1154, 488] on div "100 Samples (out of 7430329) * 1 2 ... 5" at bounding box center [887, 495] width 1293 height 33
click at [1125, 505] on div "100 Samples (out of 7430329) * 1 2 ... 5" at bounding box center [887, 495] width 1293 height 33
click at [1078, 487] on div "100 Samples (out of 7430329) * 1 2 ... 5" at bounding box center [887, 495] width 1293 height 33
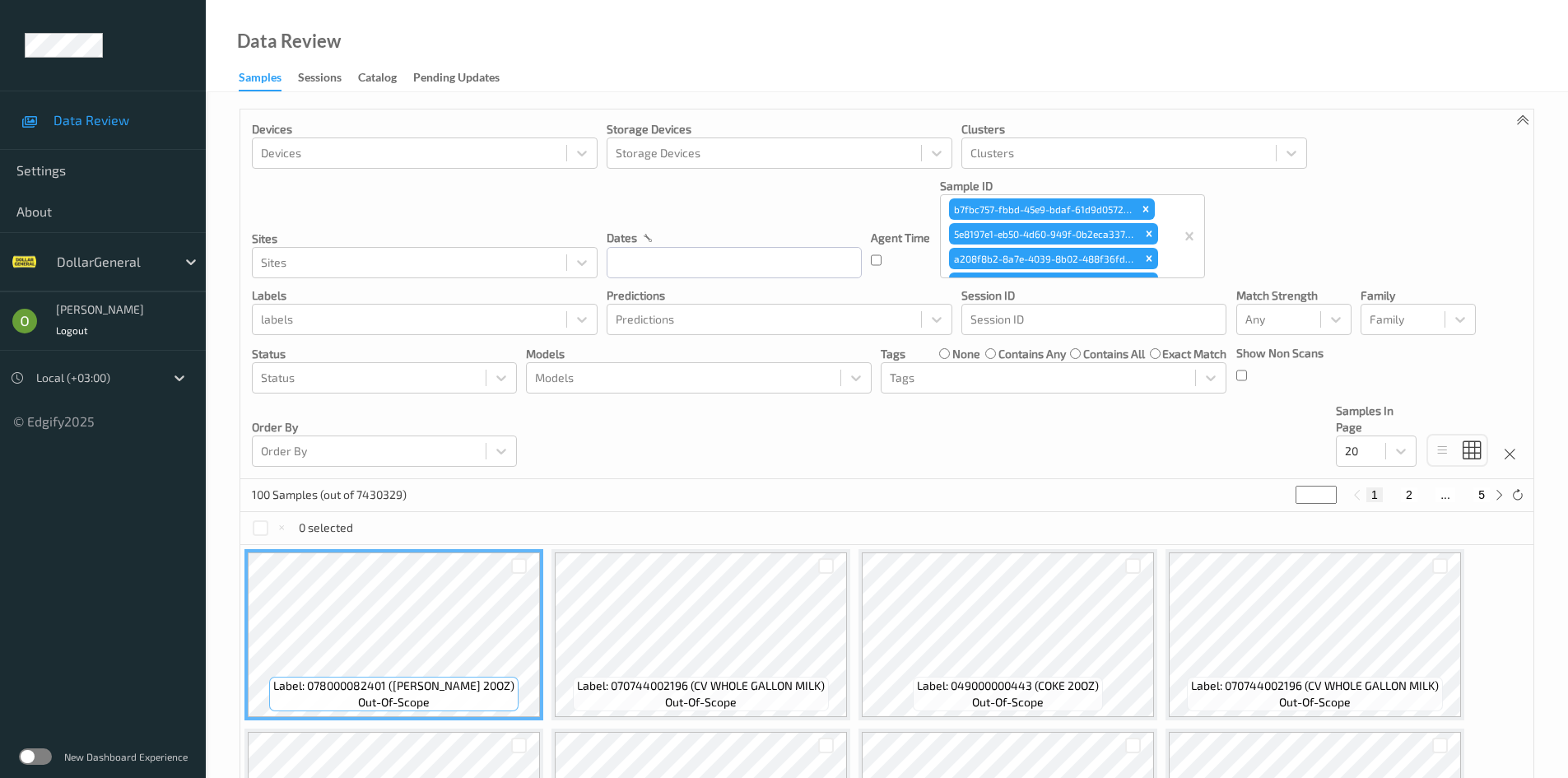
click at [393, 495] on p "100 Samples (out of 7430329)" at bounding box center [329, 494] width 154 height 16
click at [393, 494] on p "100 Samples (out of 7430329)" at bounding box center [329, 494] width 154 height 16
click at [604, 486] on div "100 Samples (out of 7430329) * 1 2 ... 5" at bounding box center [887, 495] width 1293 height 33
drag, startPoint x: 422, startPoint y: 489, endPoint x: 264, endPoint y: 493, distance: 158.1
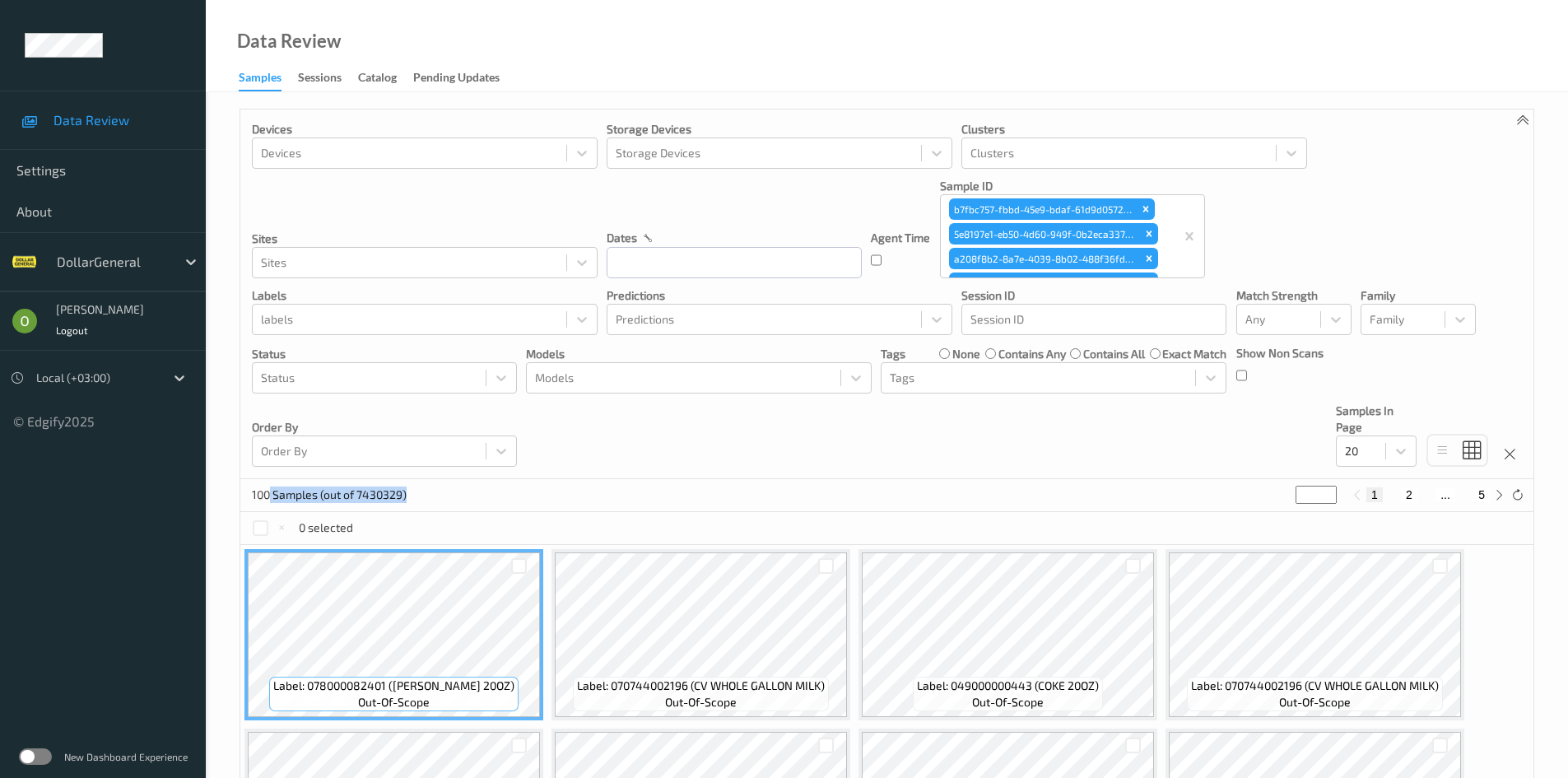
click at [264, 493] on div "100 Samples (out of 7430329) * 1 2 ... 5" at bounding box center [887, 495] width 1293 height 33
click at [261, 493] on p "100 Samples (out of 7430329)" at bounding box center [329, 494] width 154 height 16
click at [279, 493] on p "100 Samples (out of 7430329)" at bounding box center [329, 494] width 154 height 16
click at [279, 493] on p "100 Samples (out of 7430329)" at bounding box center [329, 494] width 154 height 16
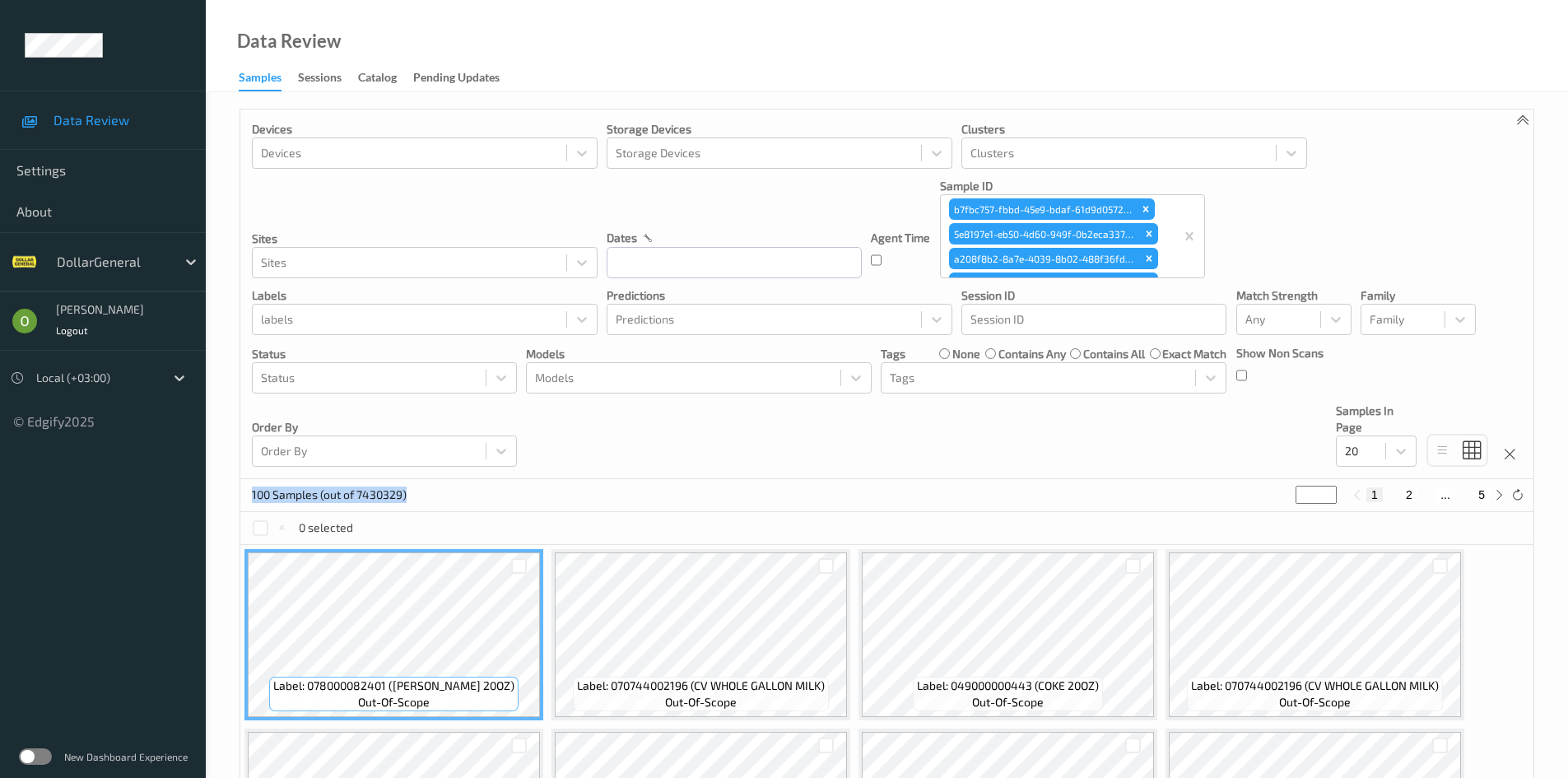
click at [354, 486] on div "100 Samples (out of 7430329)" at bounding box center [329, 494] width 154 height 18
click at [374, 496] on p "100 Samples (out of 7430329)" at bounding box center [329, 494] width 154 height 16
click at [373, 497] on p "100 Samples (out of 7430329)" at bounding box center [329, 494] width 154 height 16
click at [1486, 363] on div "Devices Devices Storage Devices Storage Devices Clusters Clusters Sites Sites d…" at bounding box center [887, 294] width 1293 height 370
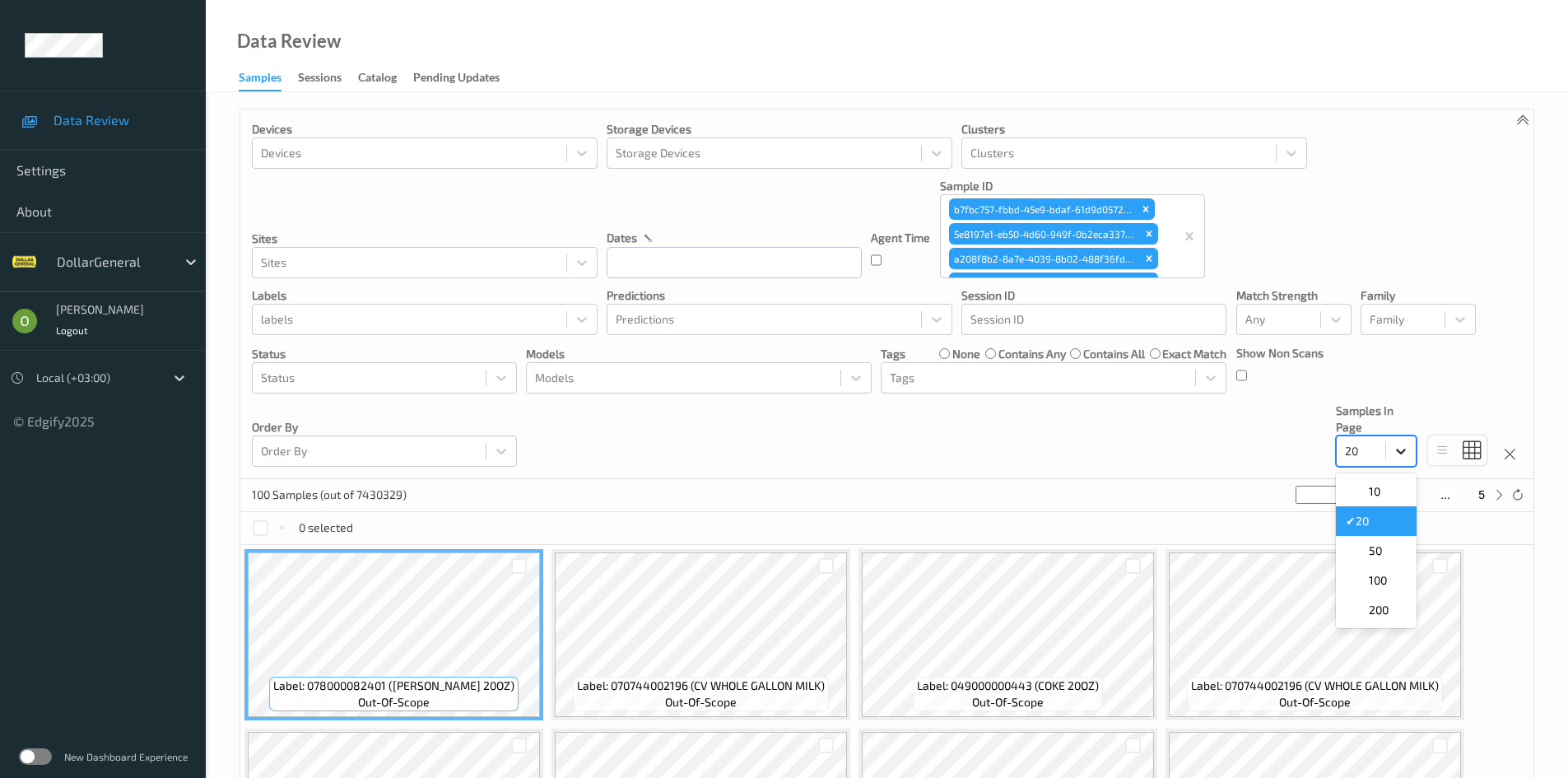
click at [1399, 443] on icon at bounding box center [1401, 450] width 16 height 16
click at [1372, 599] on div "200" at bounding box center [1377, 610] width 81 height 29
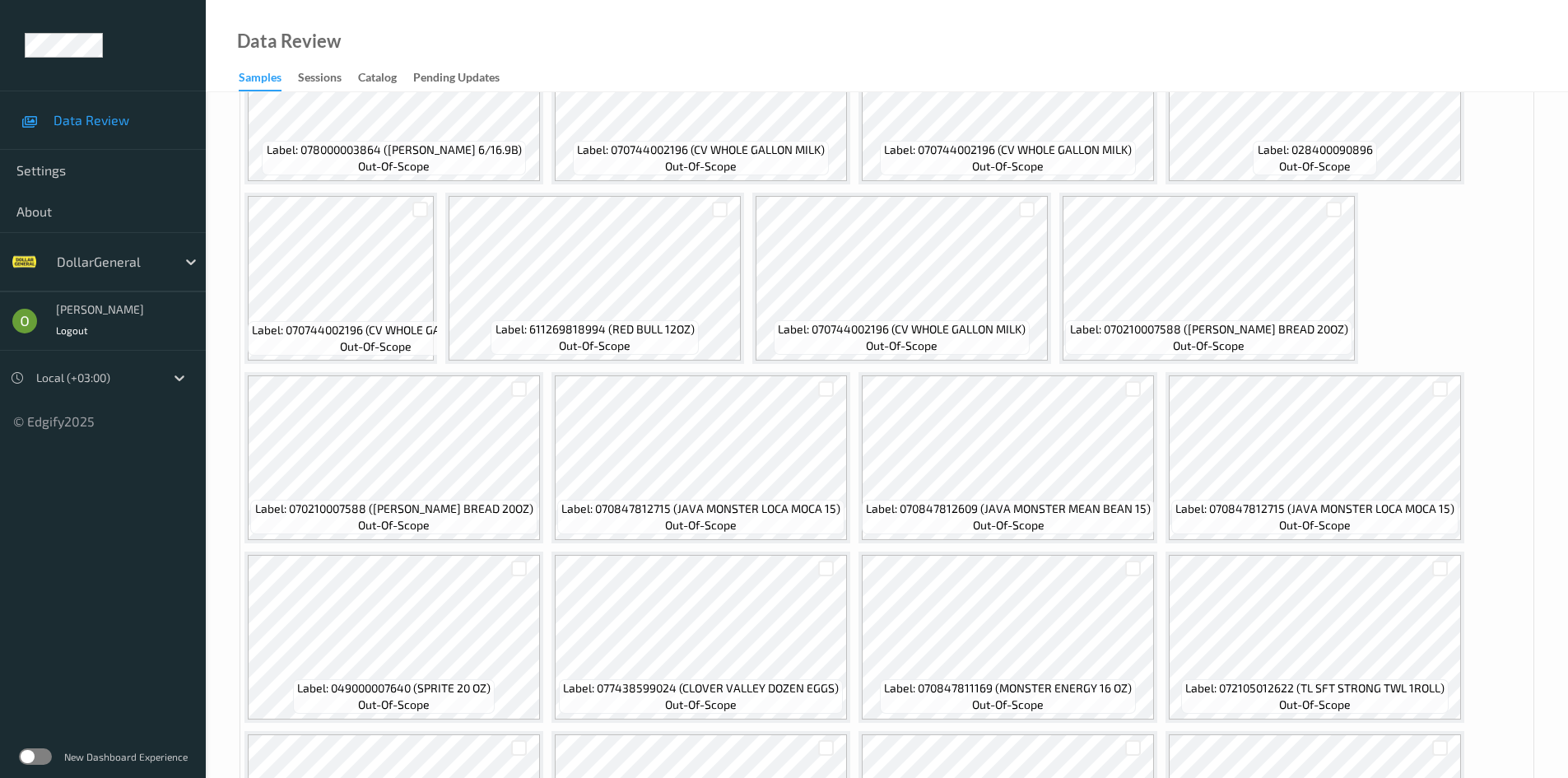
scroll to position [2016, 0]
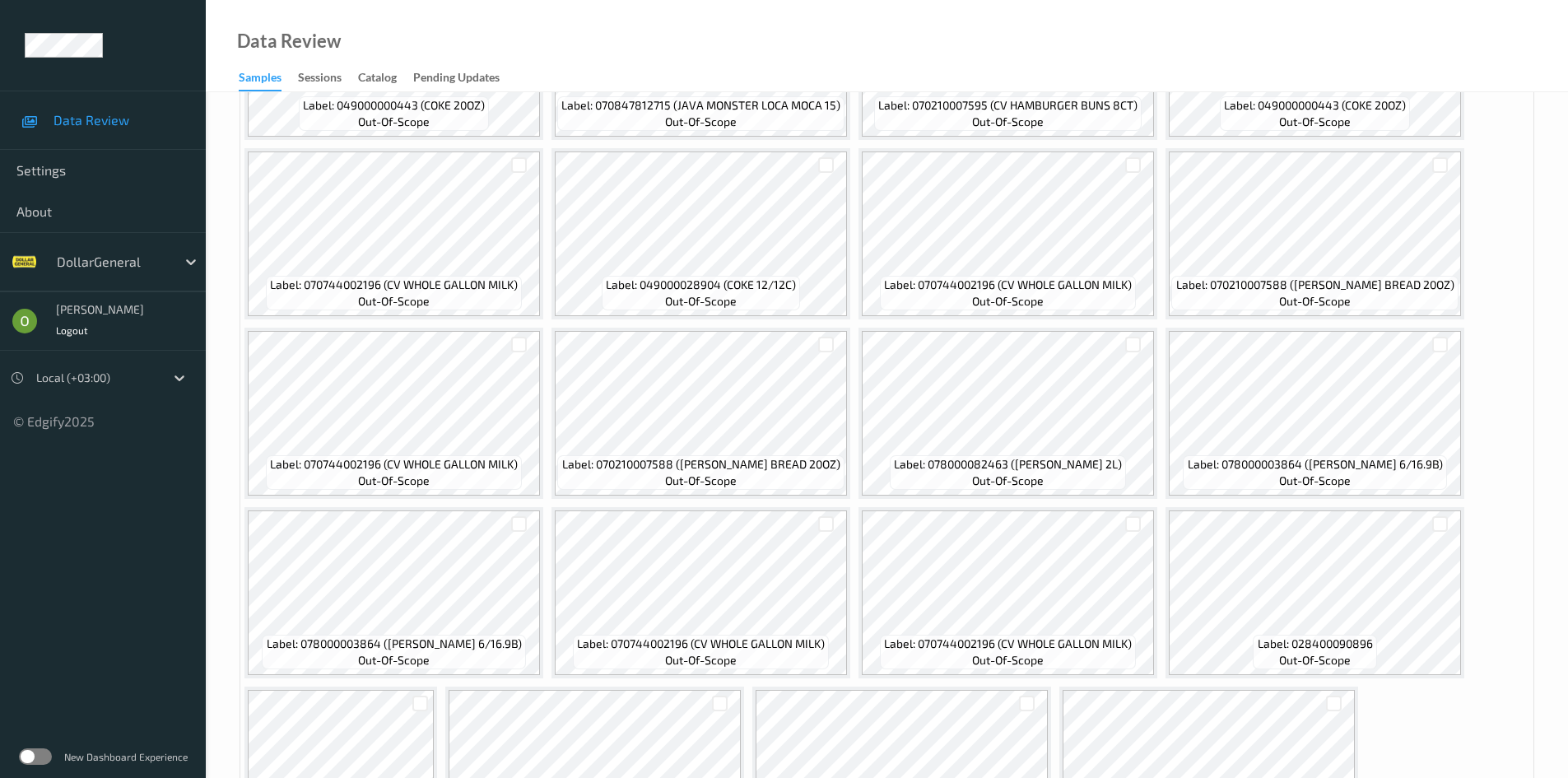
click at [1496, 471] on div "Label: 078000082401 (DR PEPPER 20OZ) out-of-scope Label: 070744002196 (CV WHOLE…" at bounding box center [887, 772] width 1293 height 4486
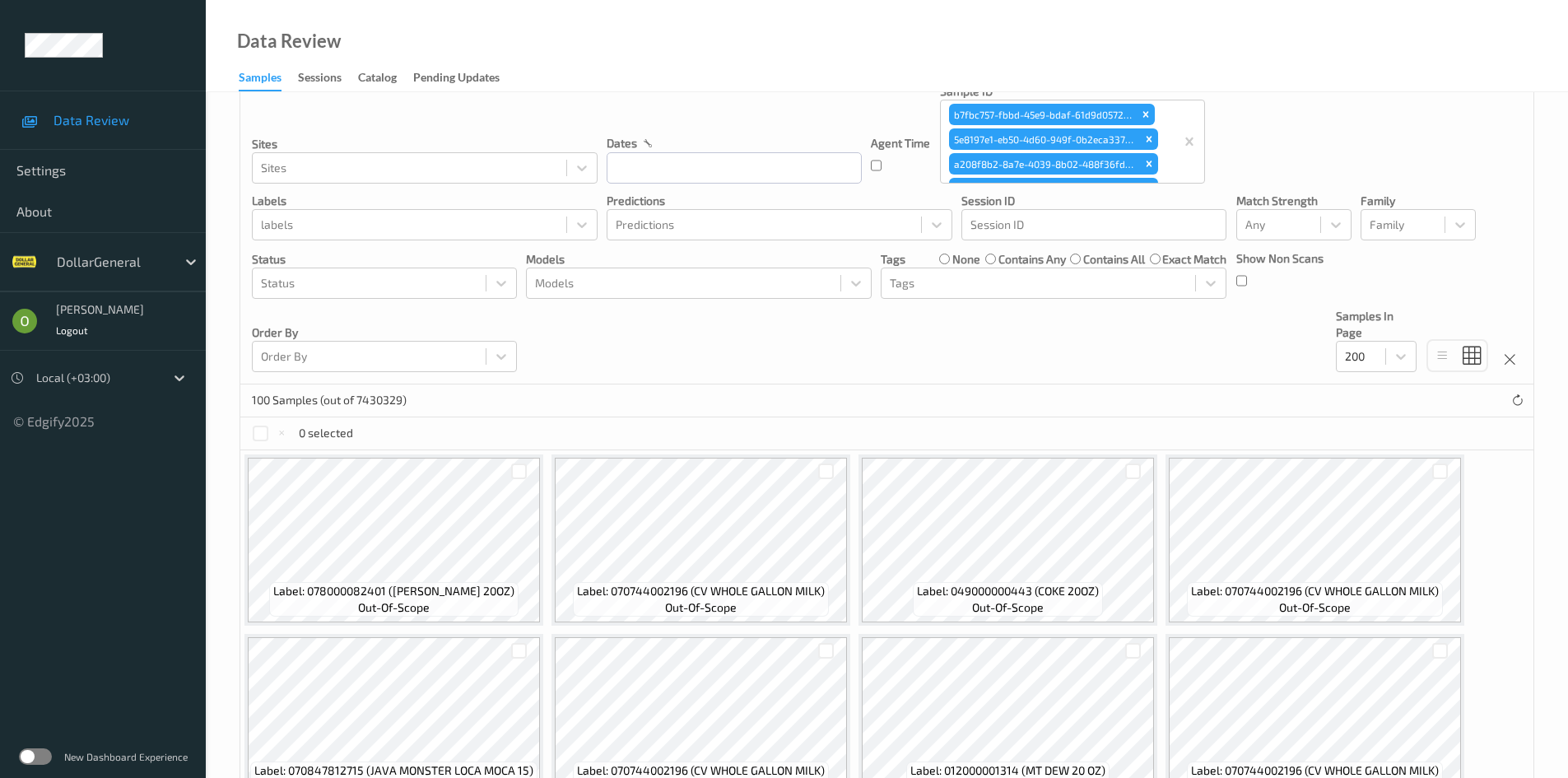
scroll to position [82, 0]
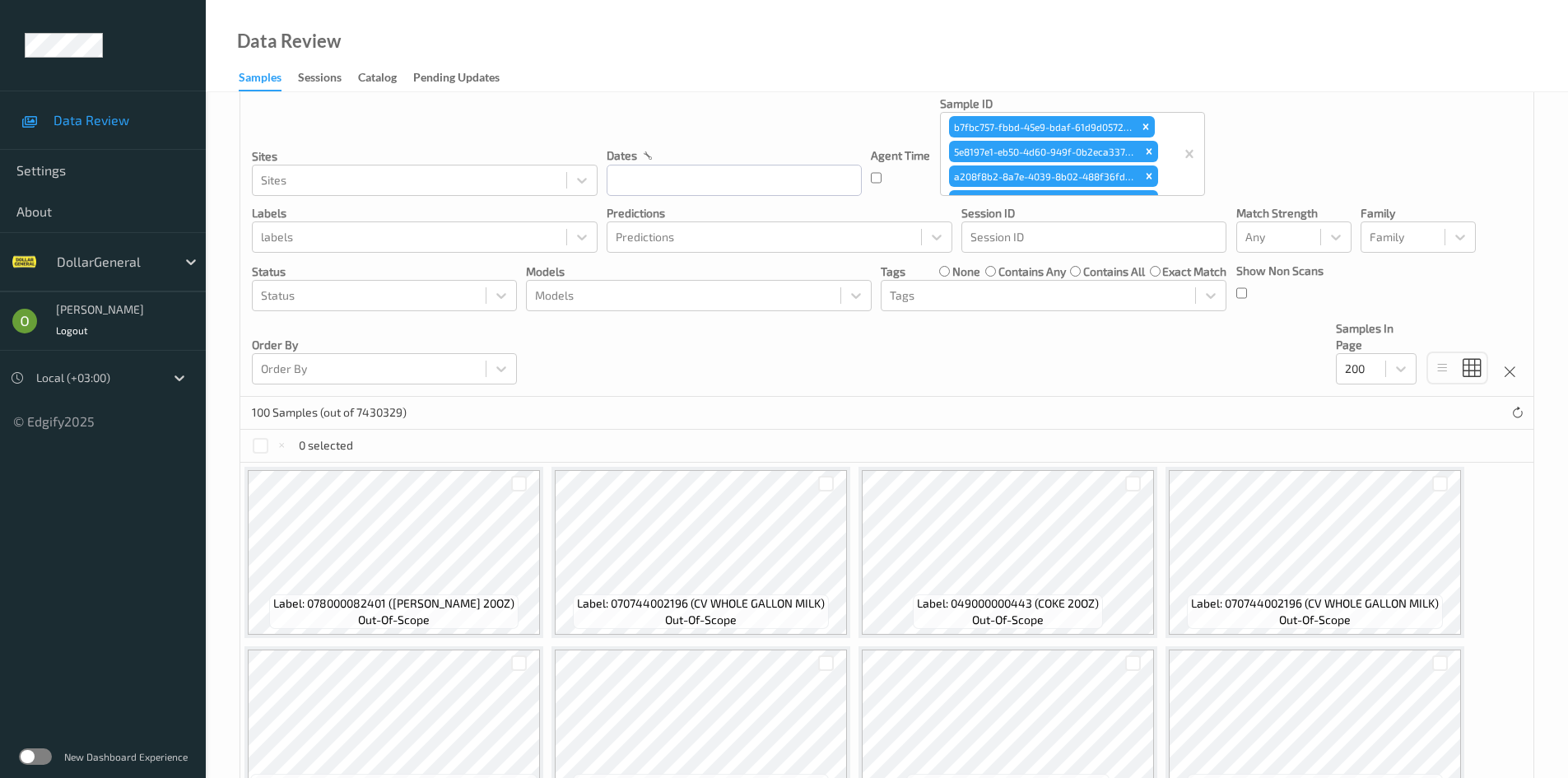
click at [46, 752] on label at bounding box center [35, 756] width 33 height 16
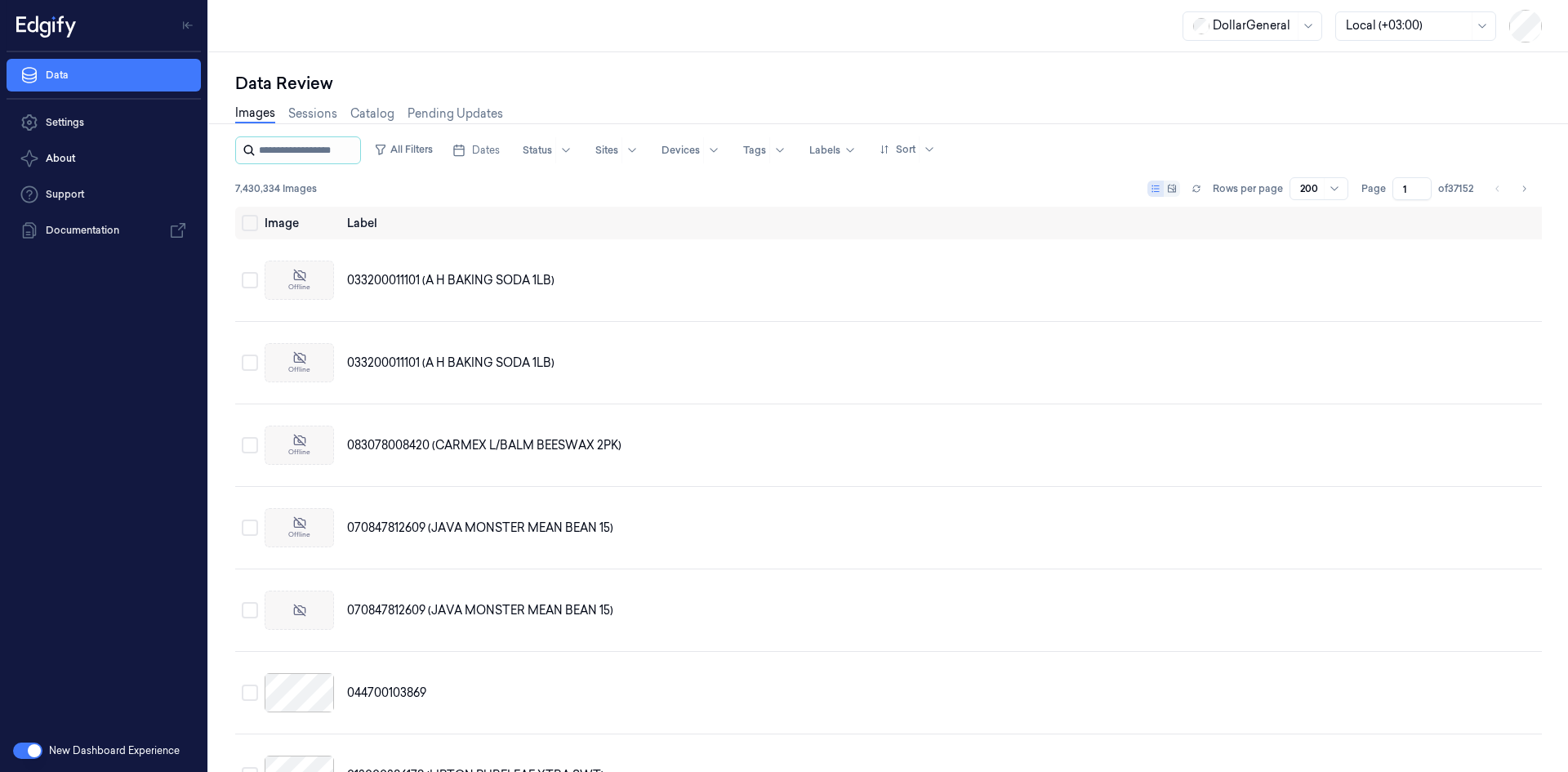
click at [311, 152] on input "string" at bounding box center [308, 150] width 98 height 27
paste input "**********"
type input "**********"
click at [348, 157] on input "string" at bounding box center [316, 150] width 114 height 27
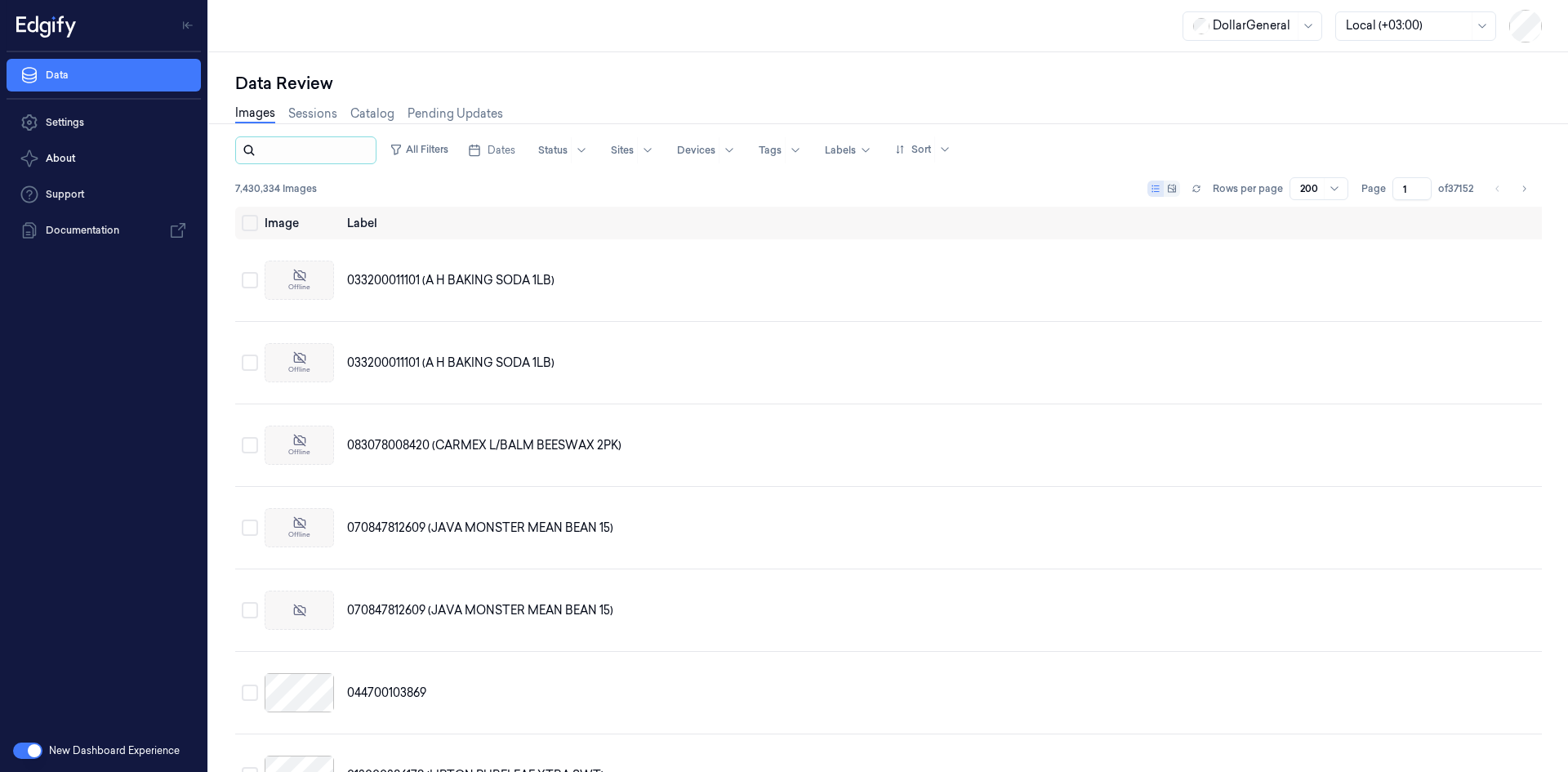
click at [348, 157] on input "string" at bounding box center [316, 150] width 114 height 27
click at [392, 164] on div "All Filters Dates Status Sites Devices Tags Labels Sort 7,430,334 Images Rows p…" at bounding box center [888, 171] width 1307 height 70
click at [403, 154] on button "All Filters" at bounding box center [419, 149] width 72 height 27
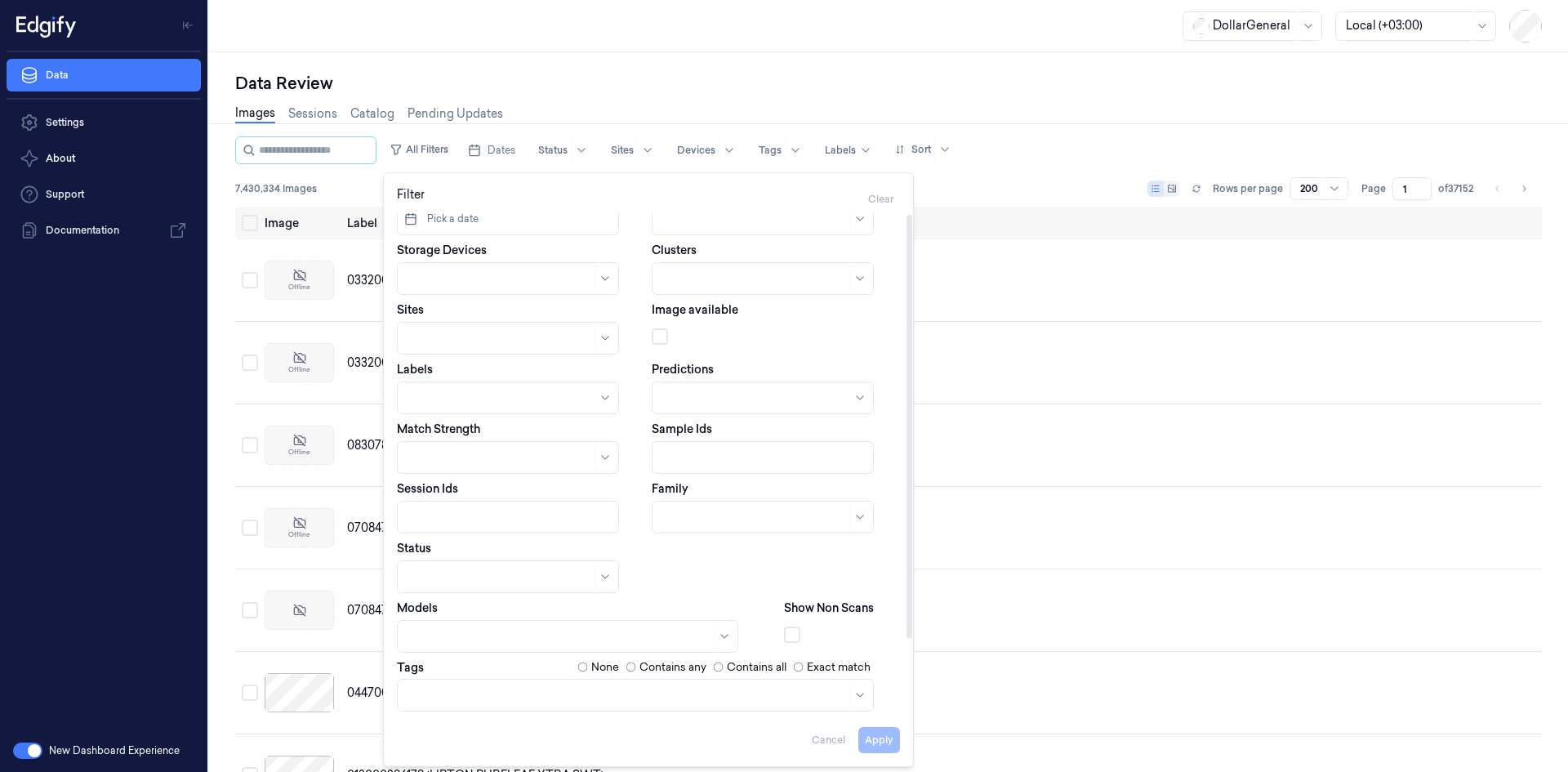
scroll to position [90, 0]
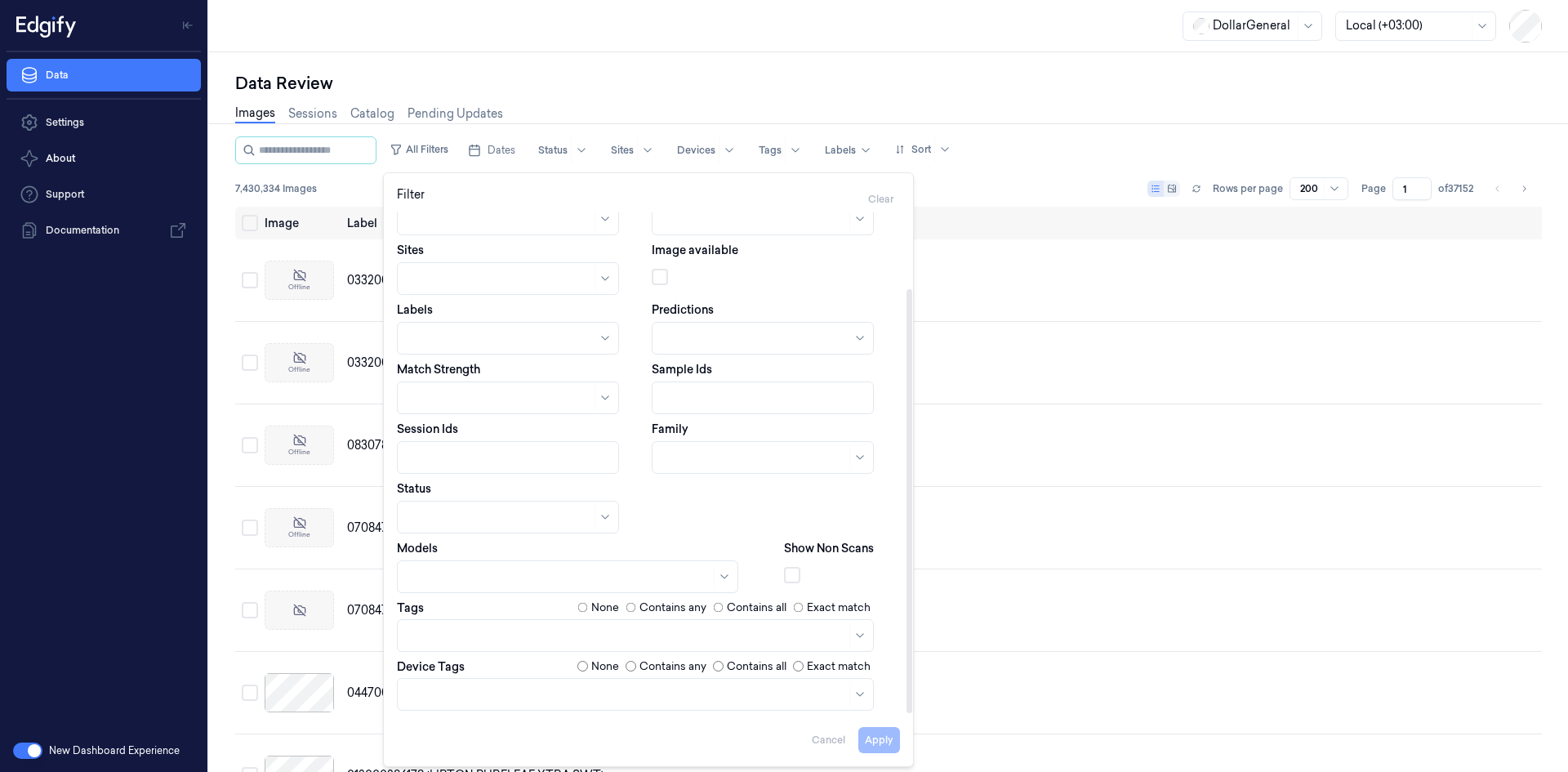
click at [473, 456] on div at bounding box center [509, 458] width 205 height 17
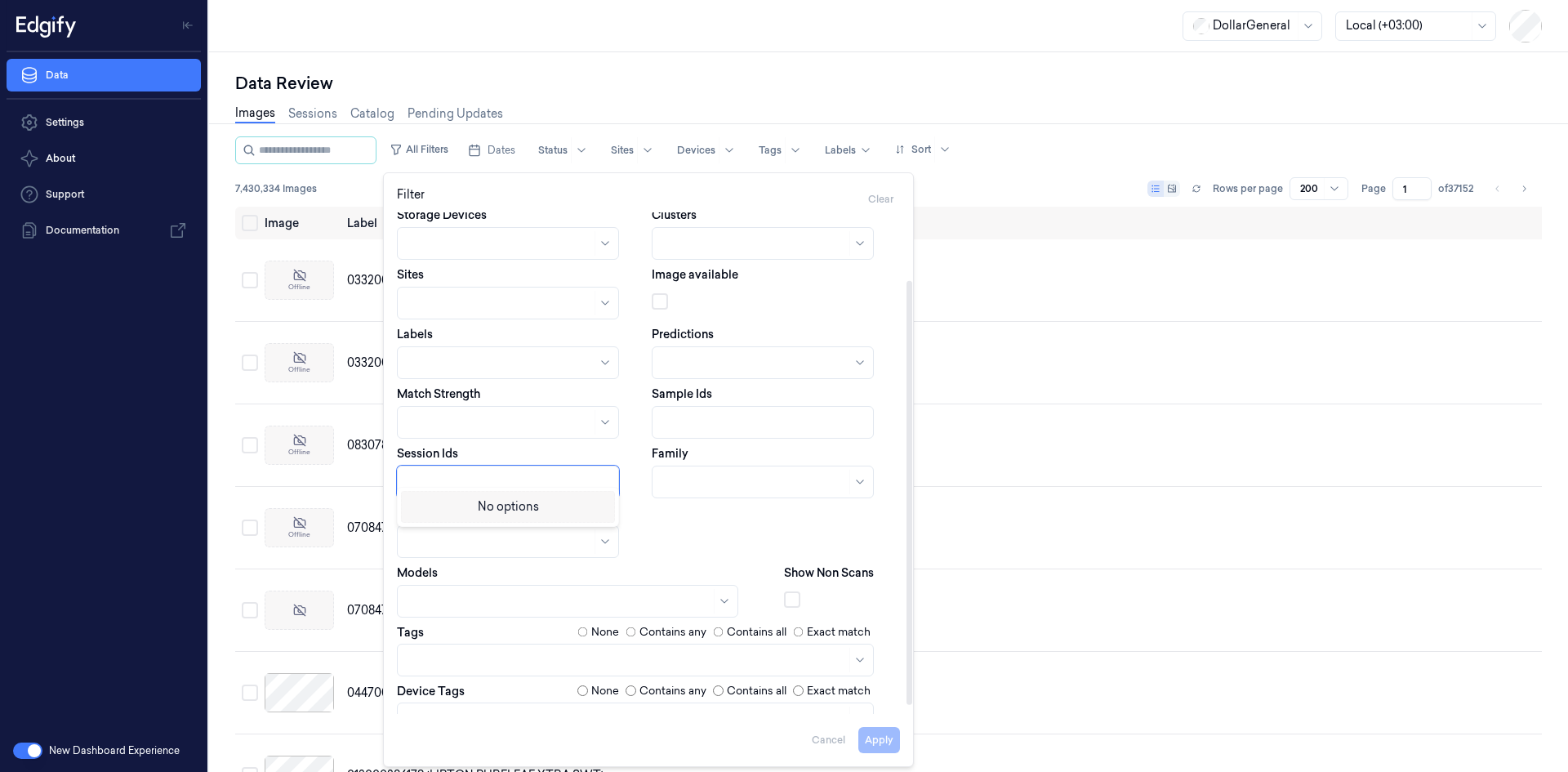
scroll to position [0, 0]
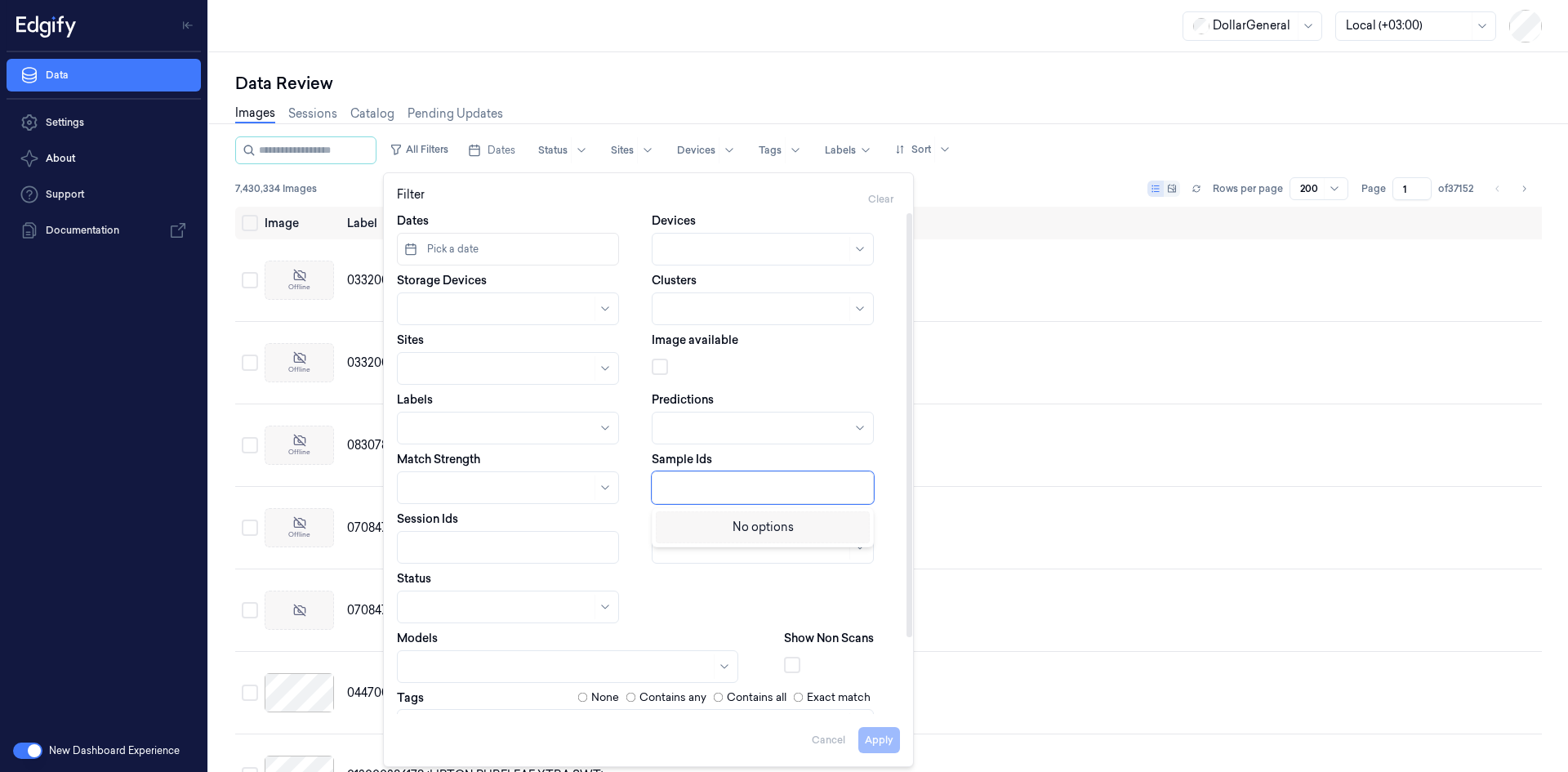
click at [745, 488] on div at bounding box center [764, 488] width 205 height 17
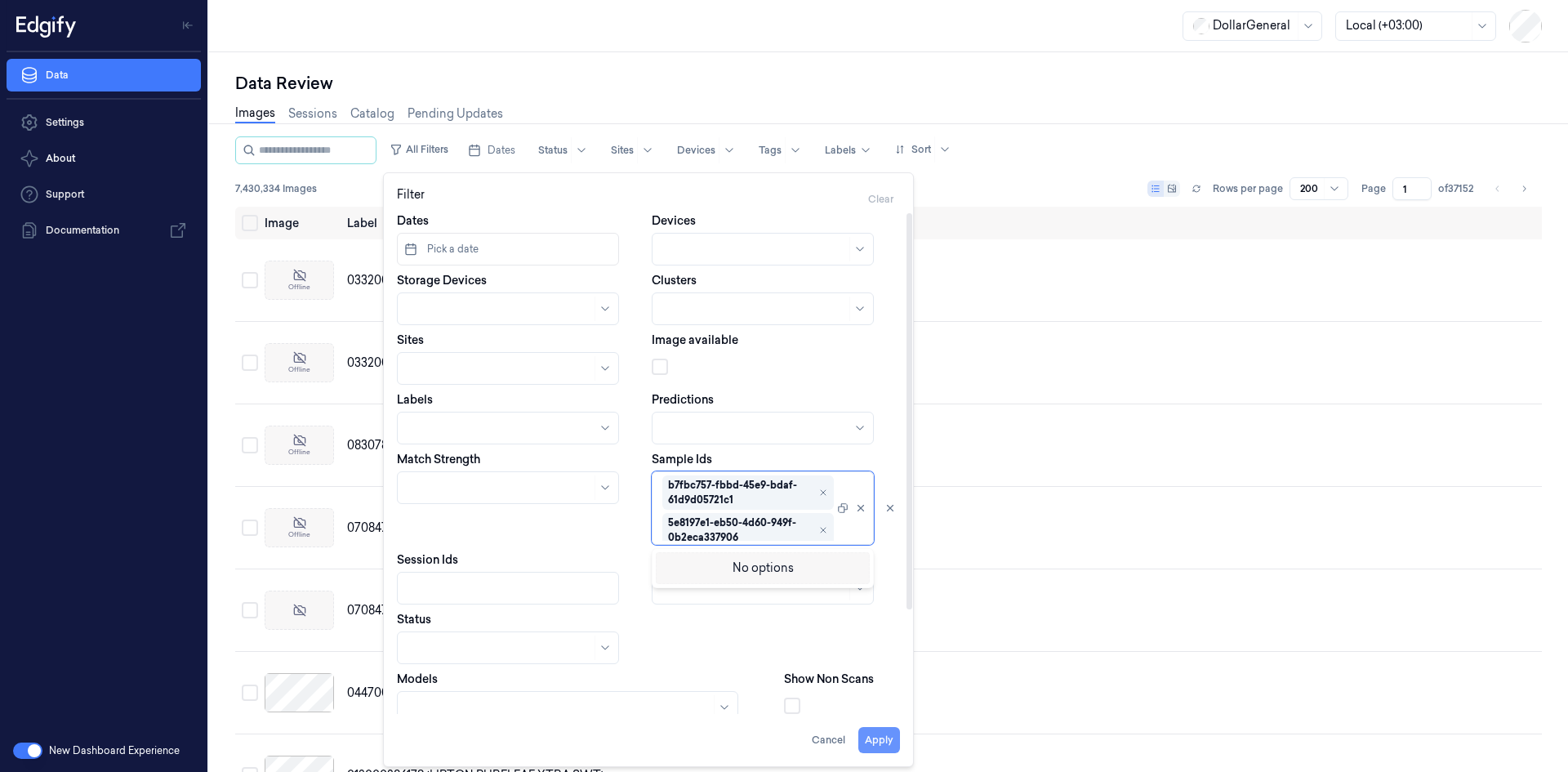
click at [890, 745] on button "Apply" at bounding box center [879, 739] width 42 height 27
type input "**********"
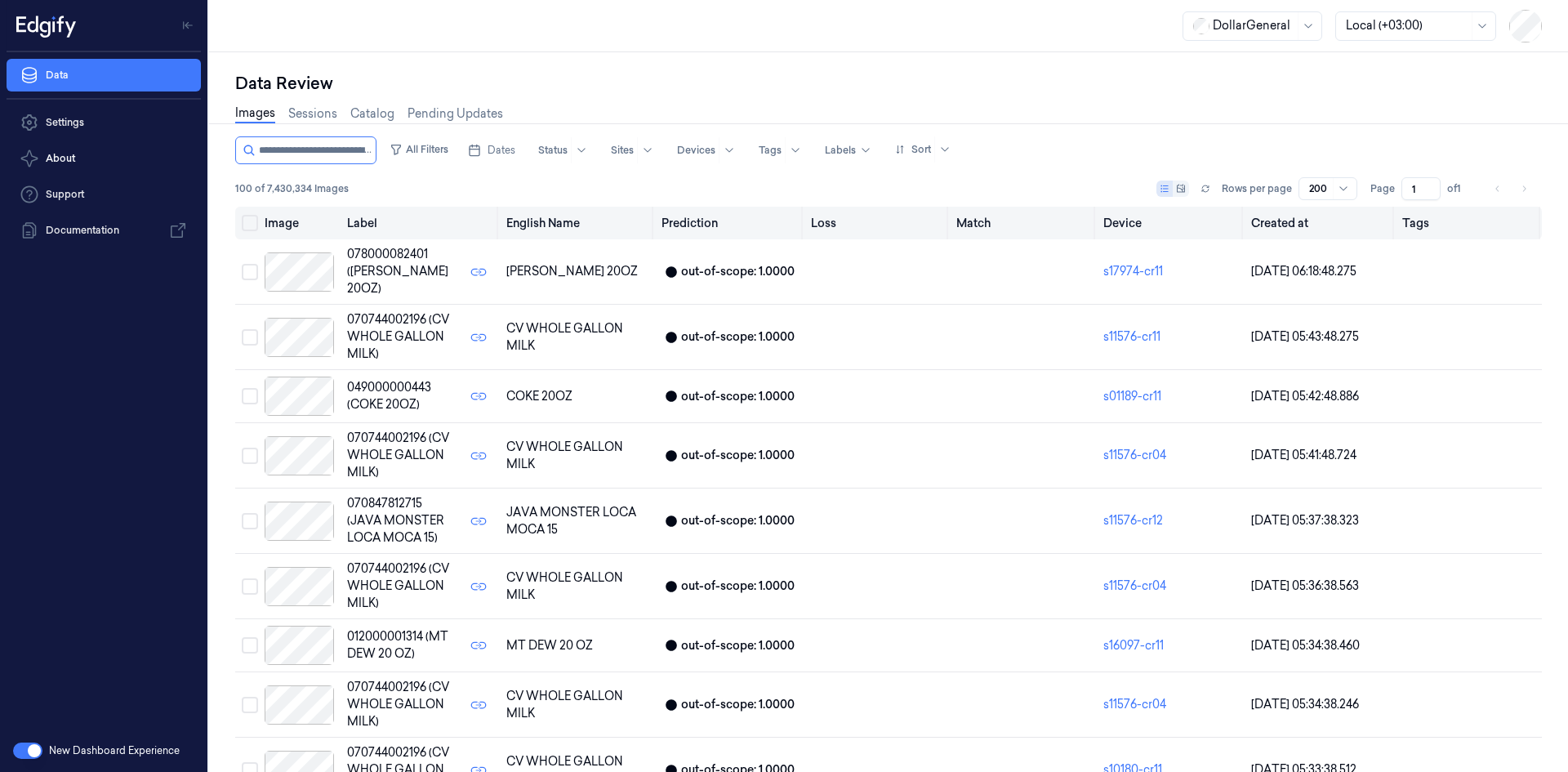
click at [254, 237] on th at bounding box center [246, 223] width 23 height 33
click at [252, 232] on th at bounding box center [246, 223] width 23 height 33
click at [249, 224] on button "Select all" at bounding box center [249, 223] width 16 height 16
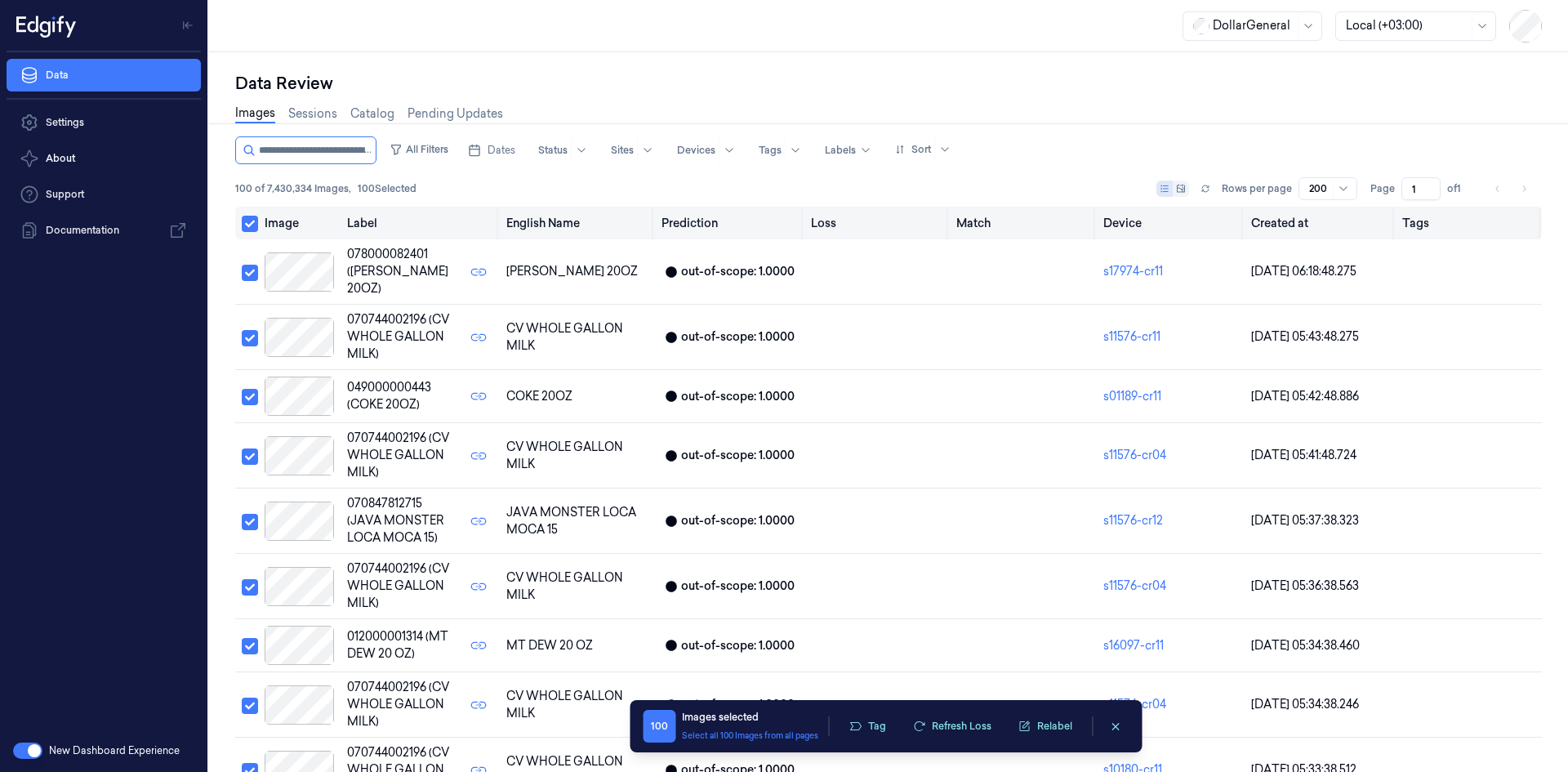
click at [249, 224] on button "Select all" at bounding box center [249, 223] width 16 height 16
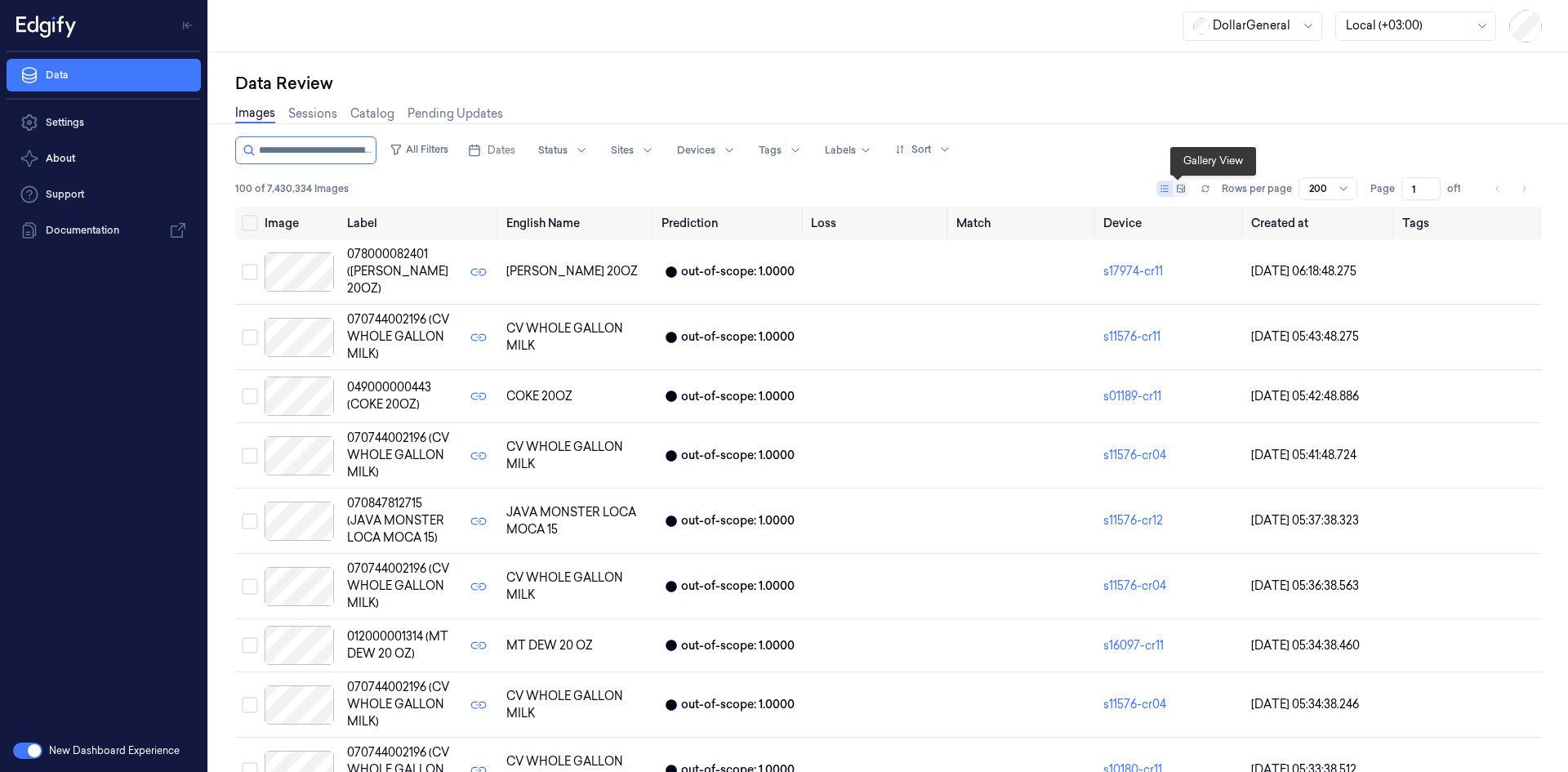
click at [1179, 184] on icon at bounding box center [1180, 188] width 9 height 9
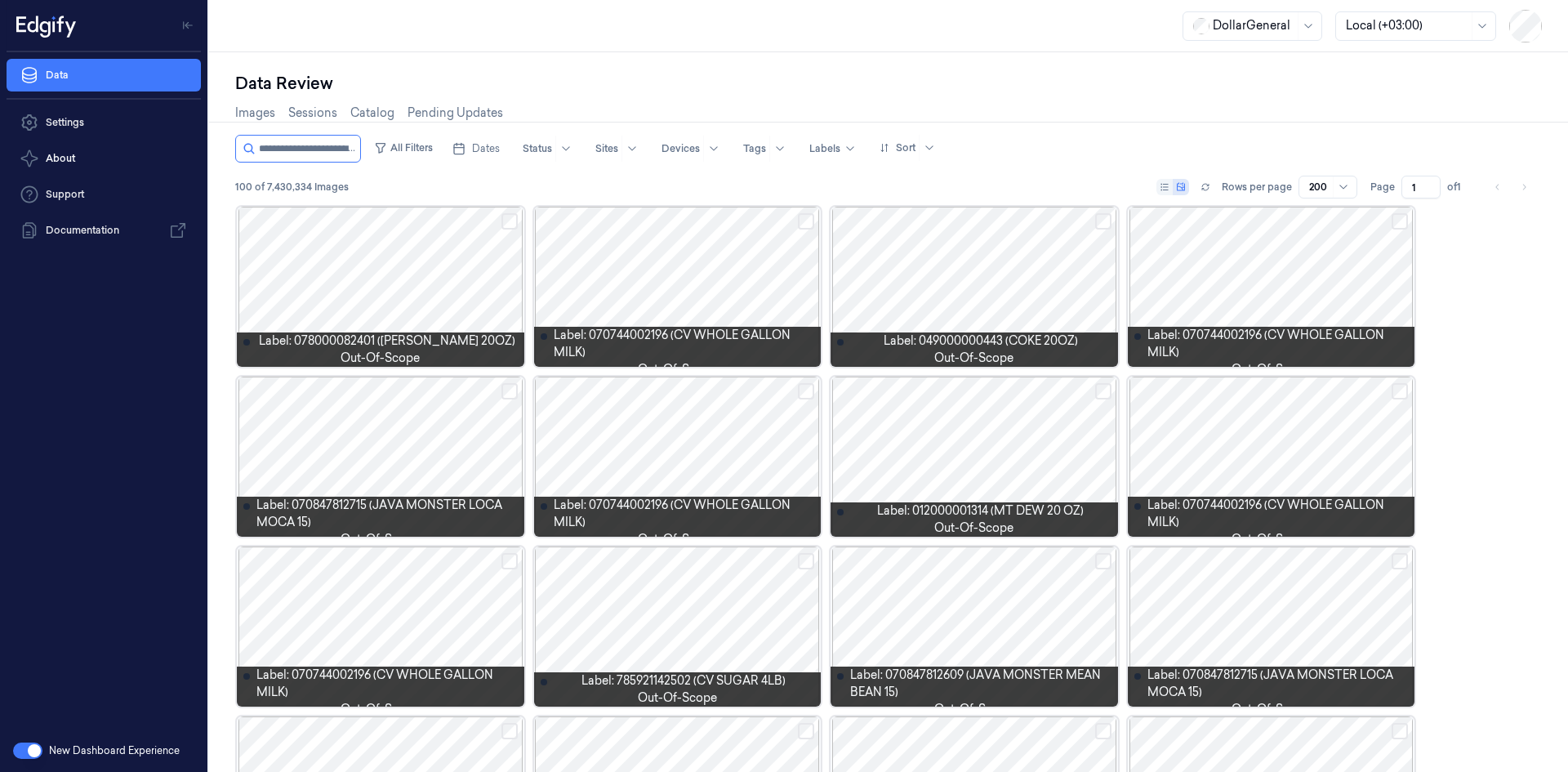
click at [377, 297] on div at bounding box center [381, 286] width 288 height 160
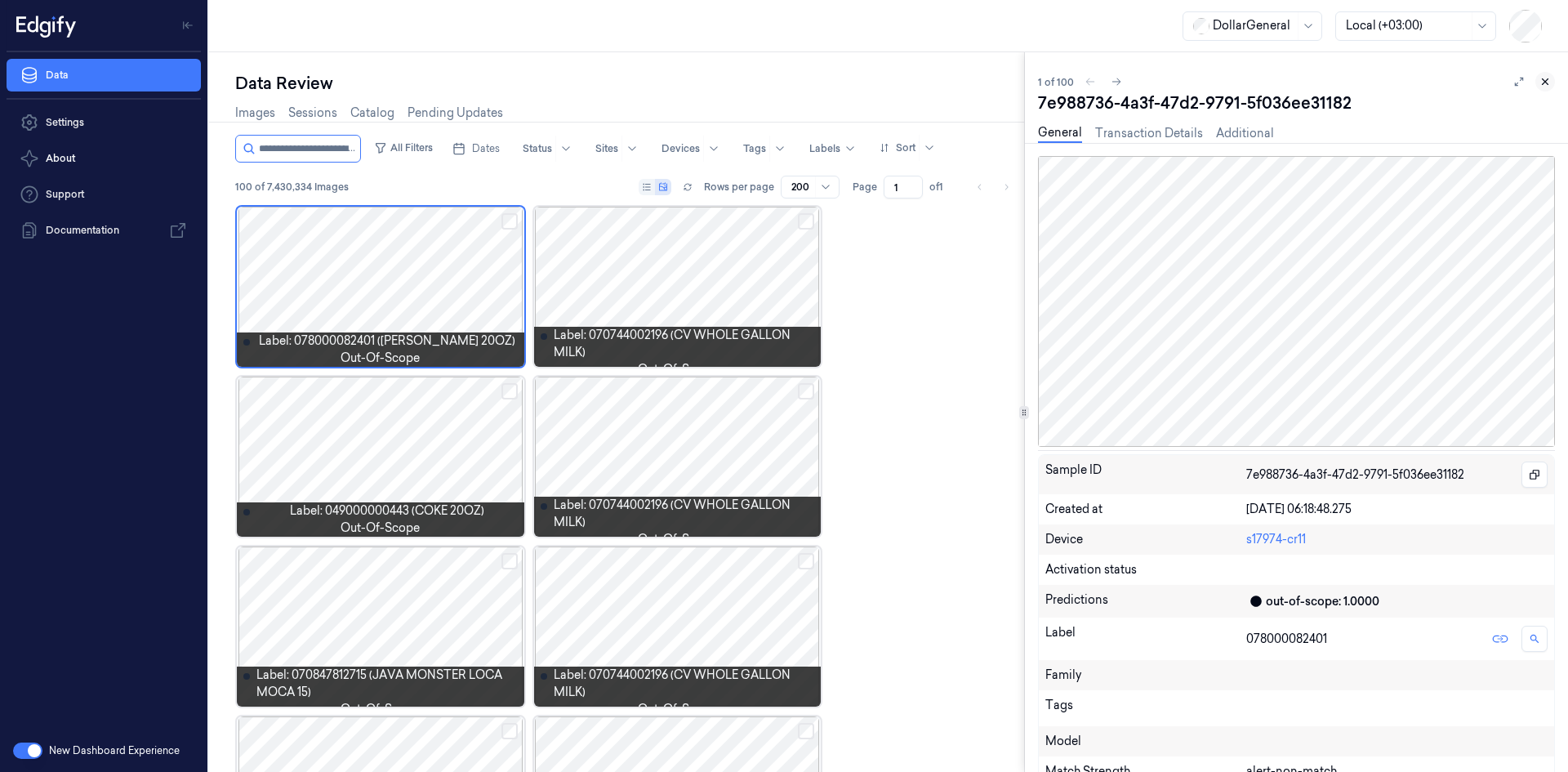
click at [1542, 80] on icon at bounding box center [1545, 81] width 11 height 11
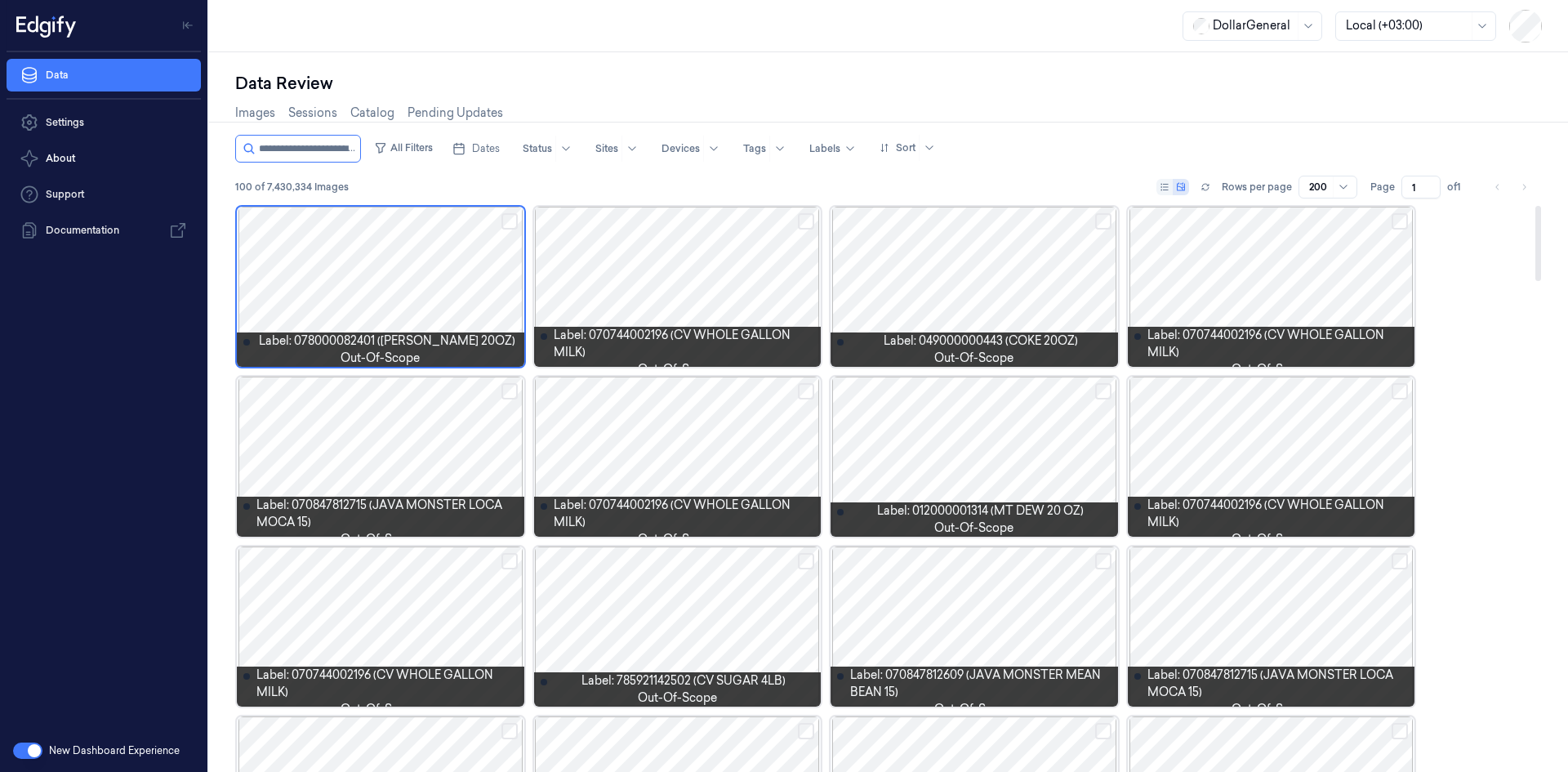
click at [444, 292] on div at bounding box center [381, 286] width 288 height 160
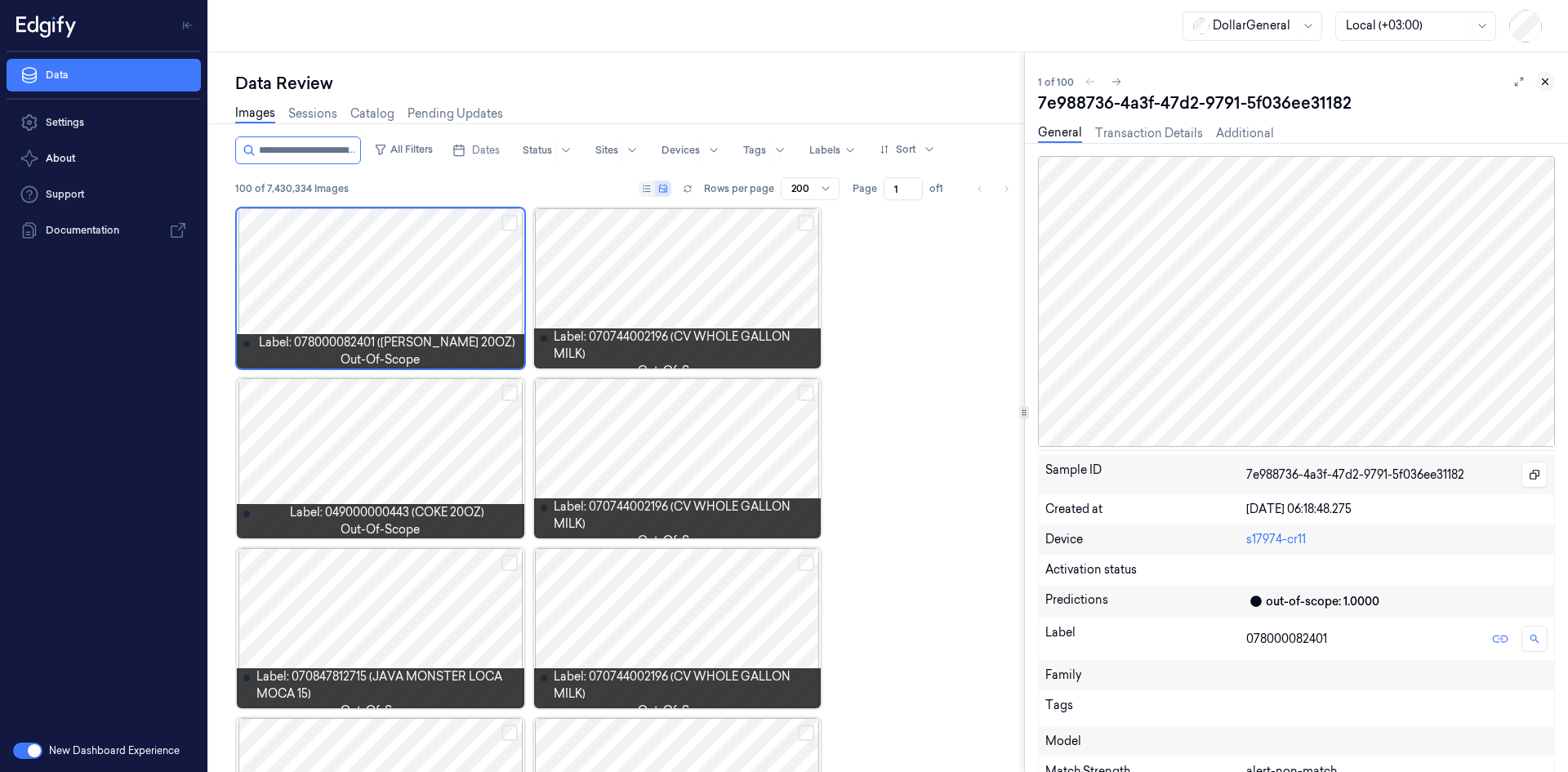
click at [1548, 76] on icon at bounding box center [1545, 81] width 11 height 11
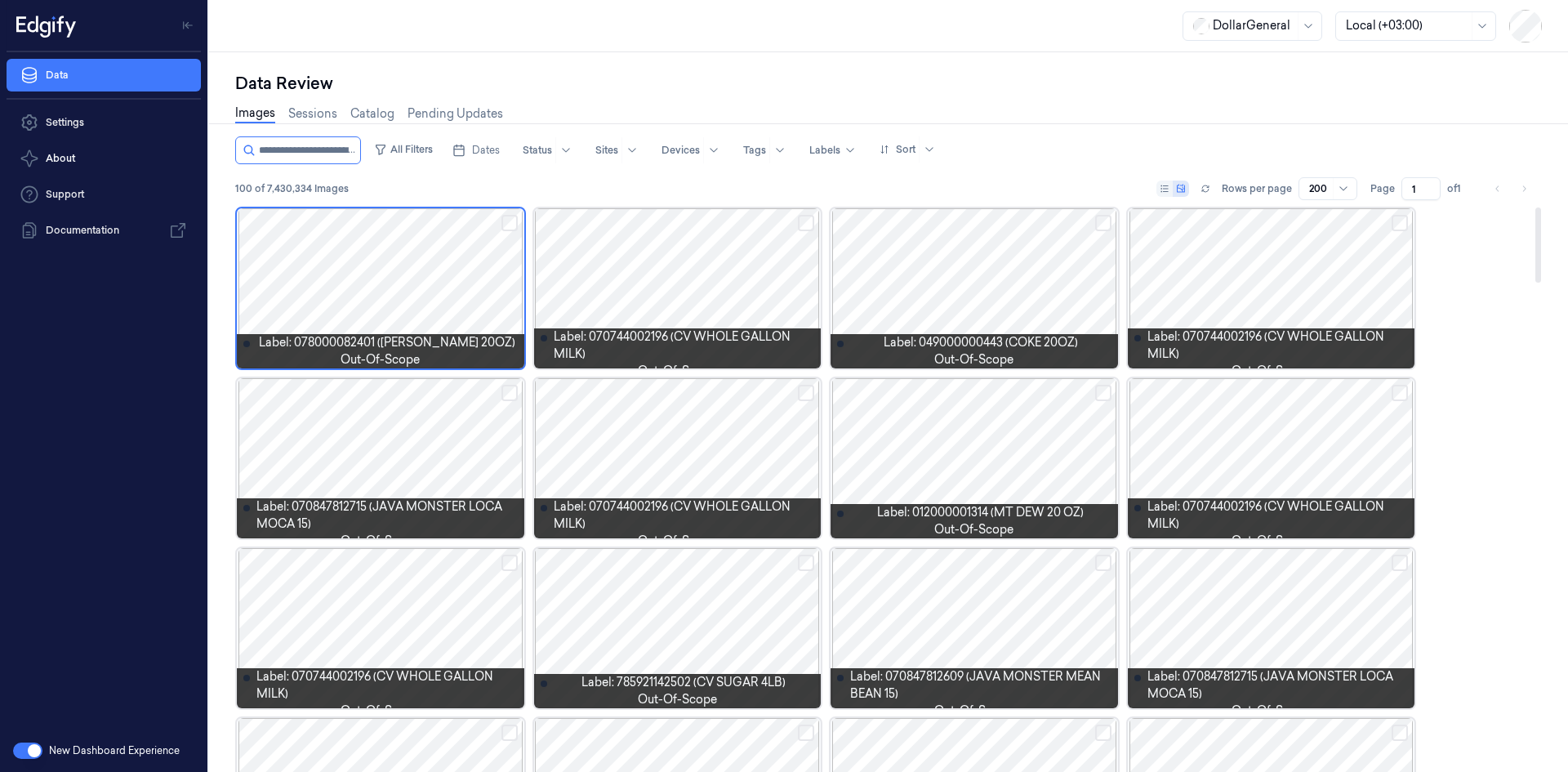
click at [470, 297] on div at bounding box center [381, 288] width 288 height 160
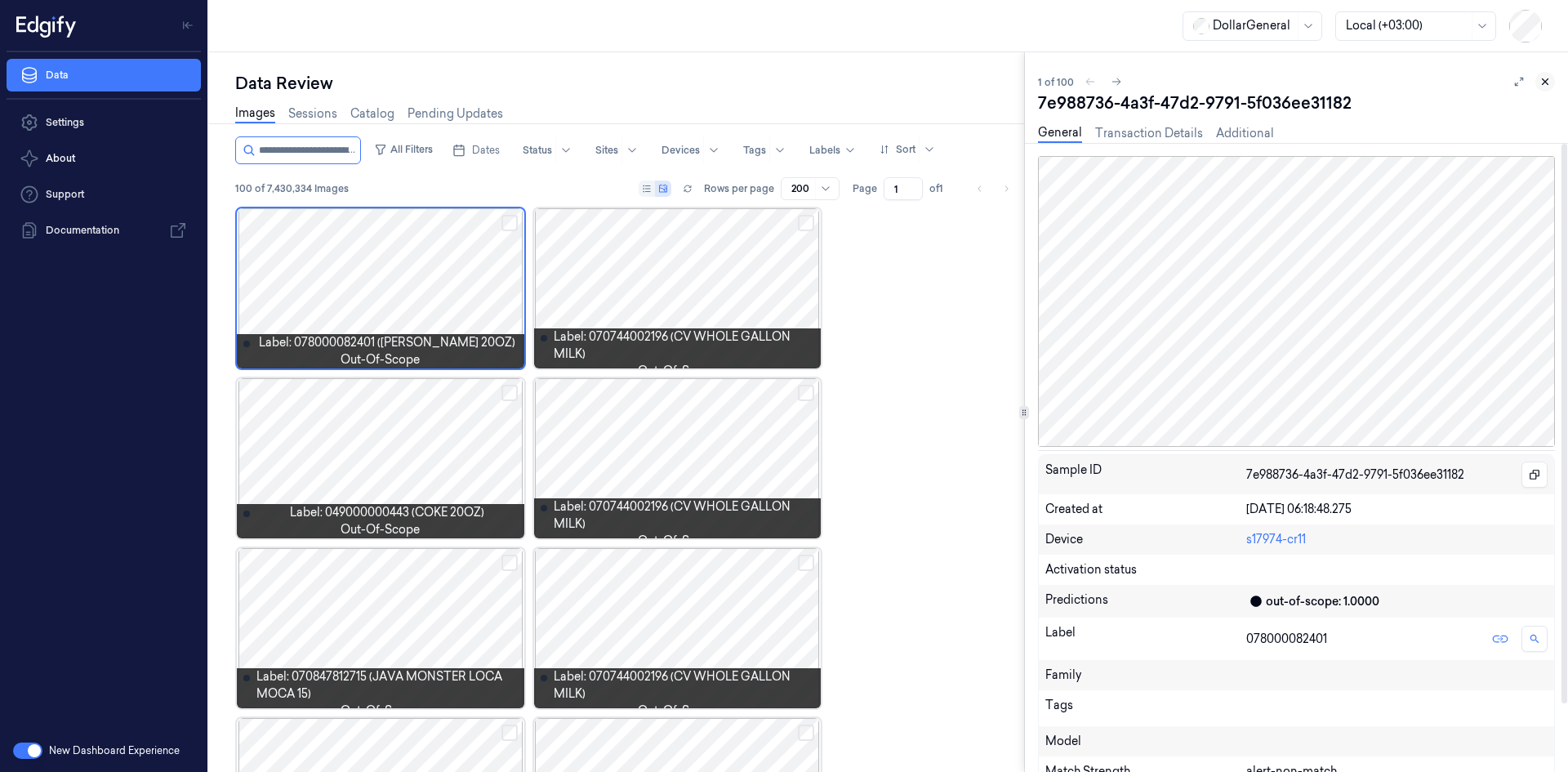
click at [1540, 74] on button at bounding box center [1545, 81] width 20 height 20
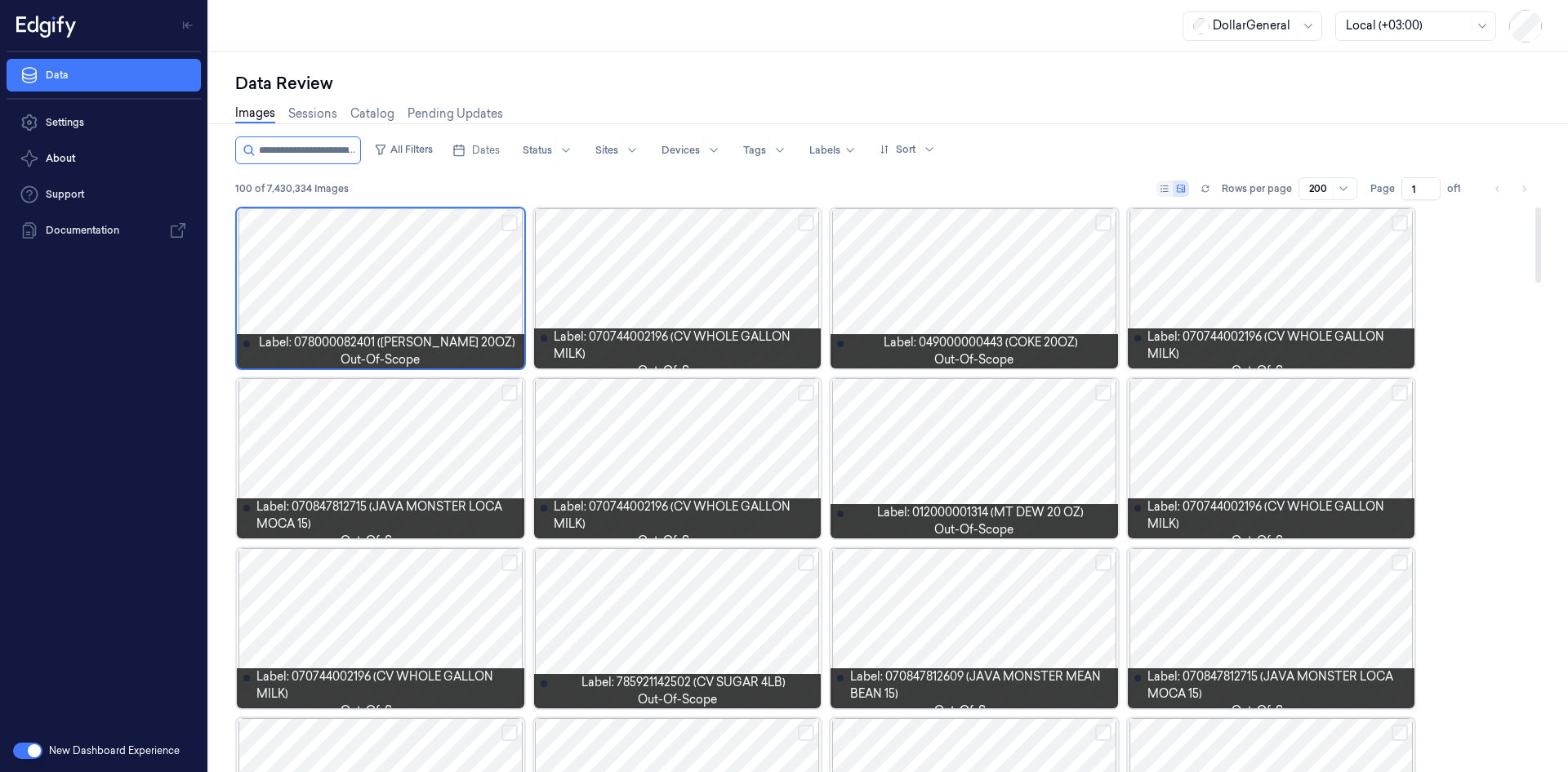
click at [741, 292] on div at bounding box center [678, 288] width 288 height 160
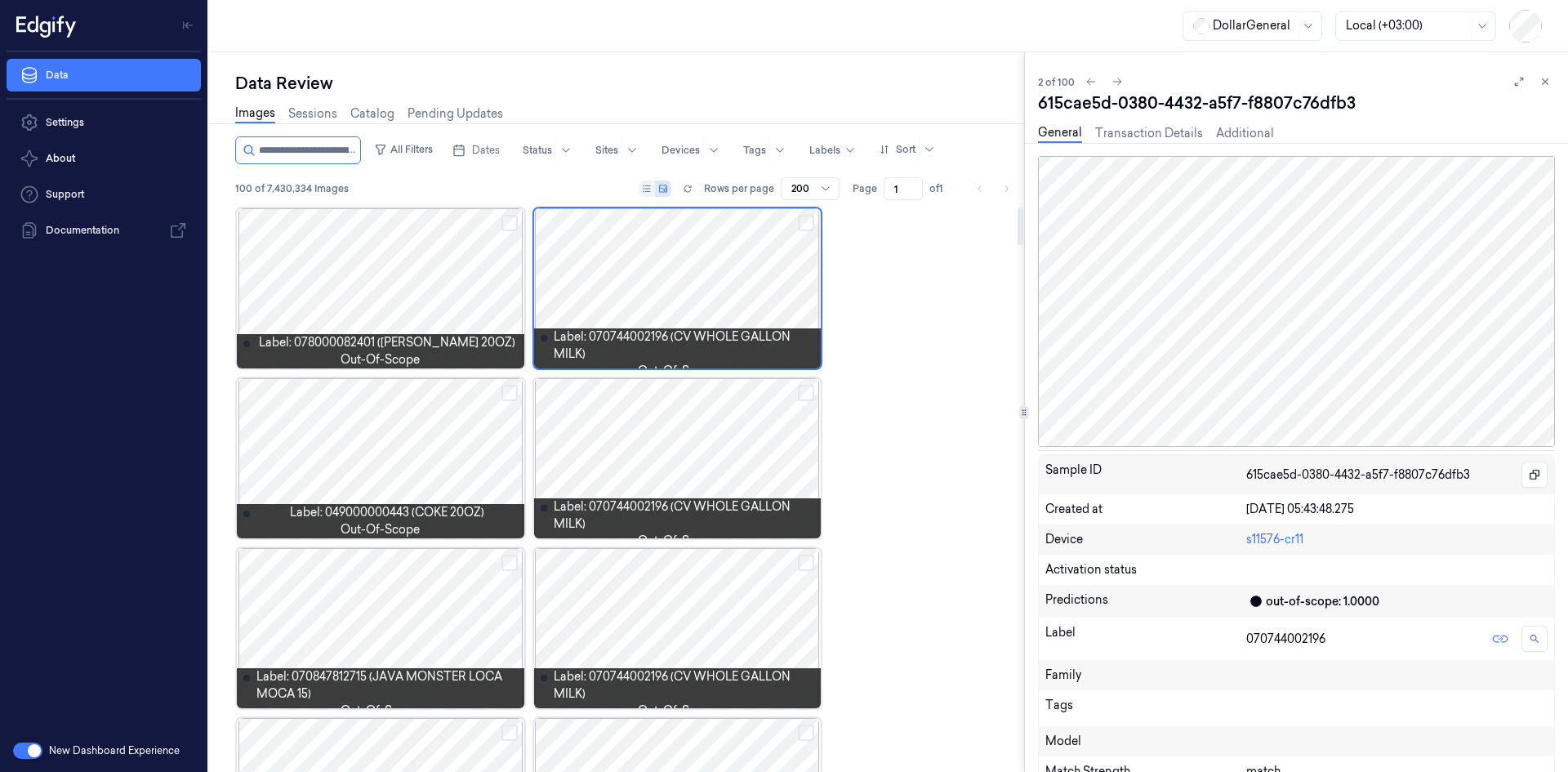
click at [809, 223] on button "Select row" at bounding box center [805, 223] width 16 height 16
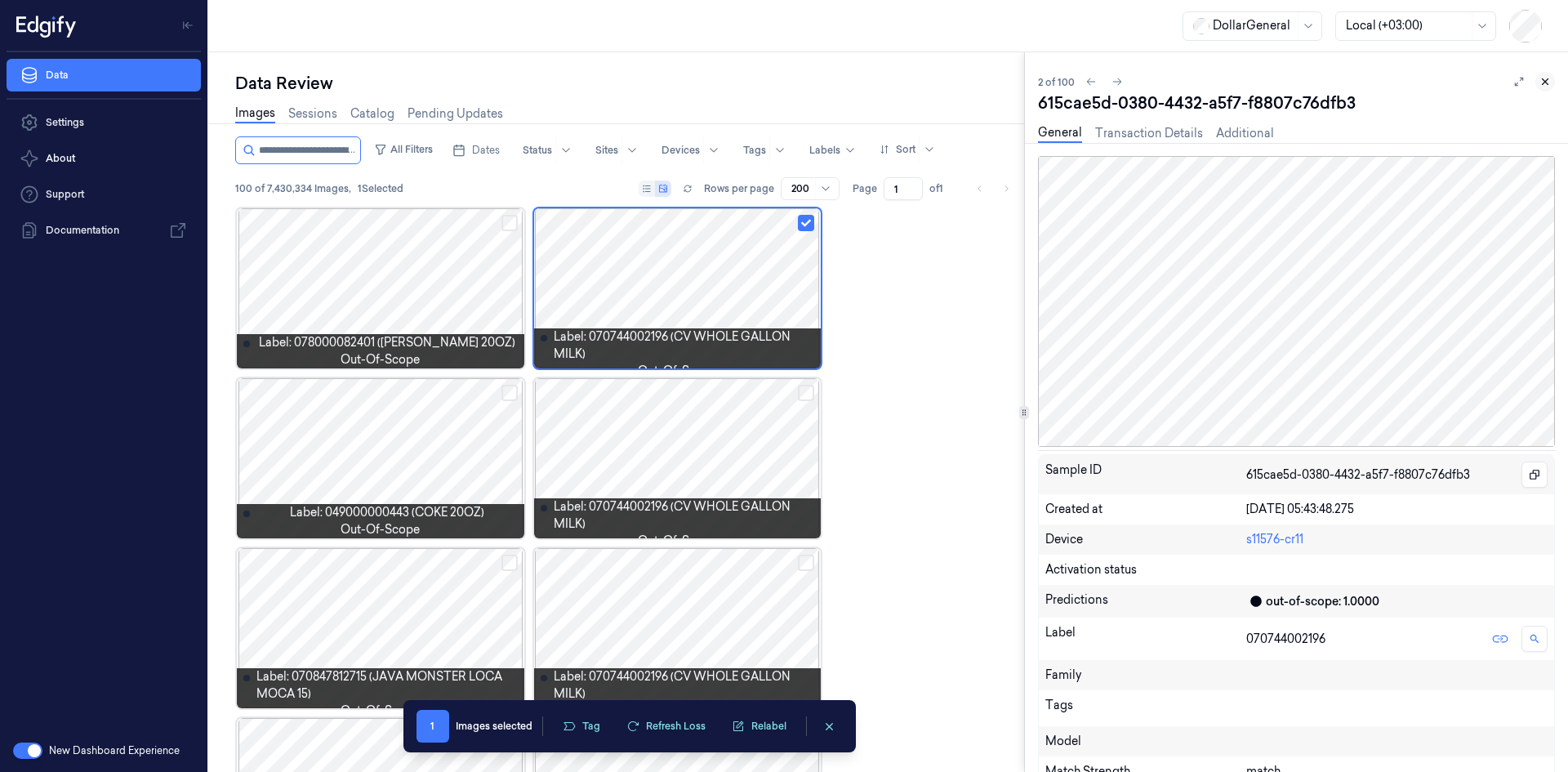
click at [1550, 79] on icon at bounding box center [1545, 81] width 11 height 11
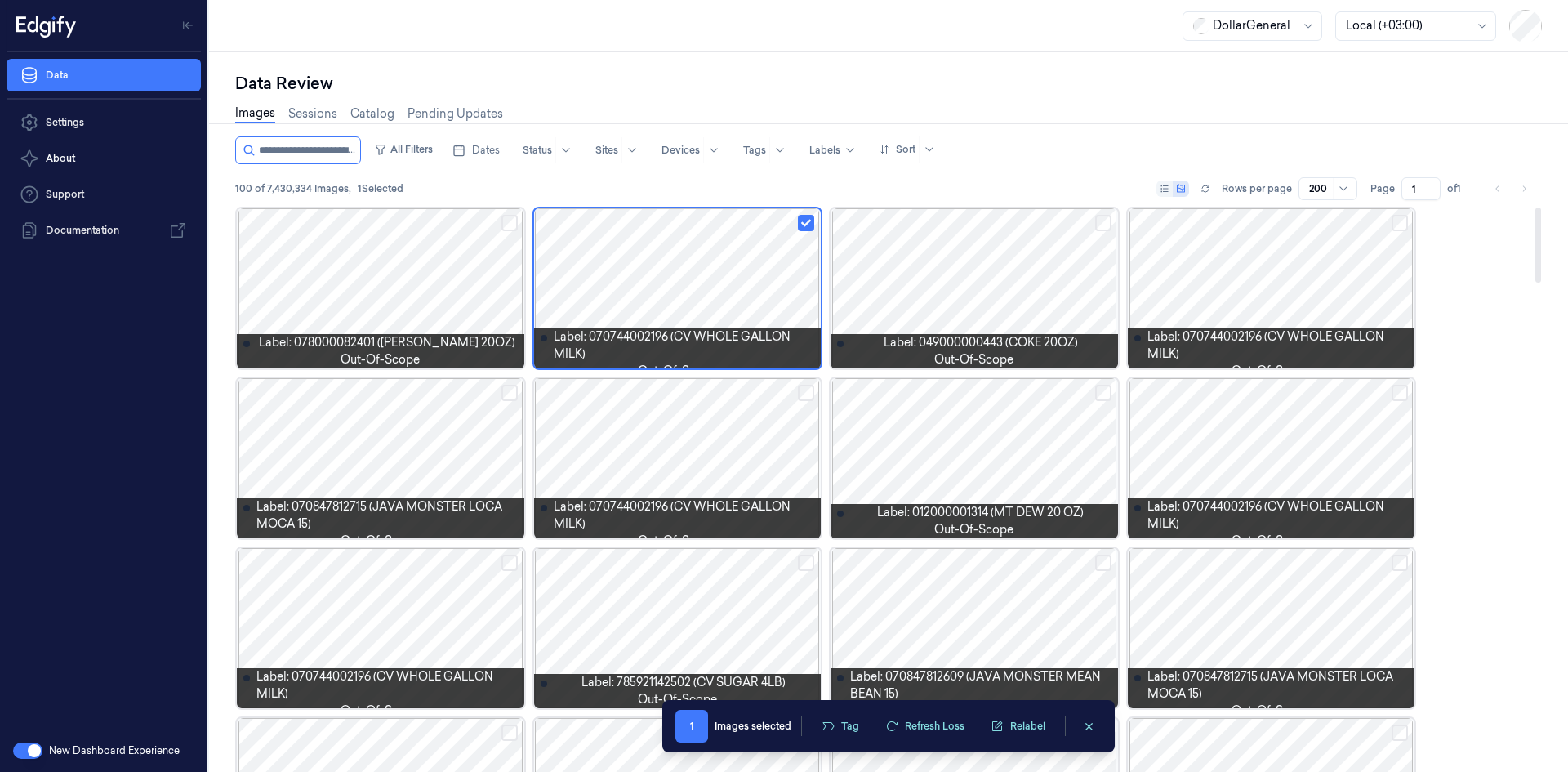
click at [804, 224] on button "Select row" at bounding box center [805, 223] width 16 height 16
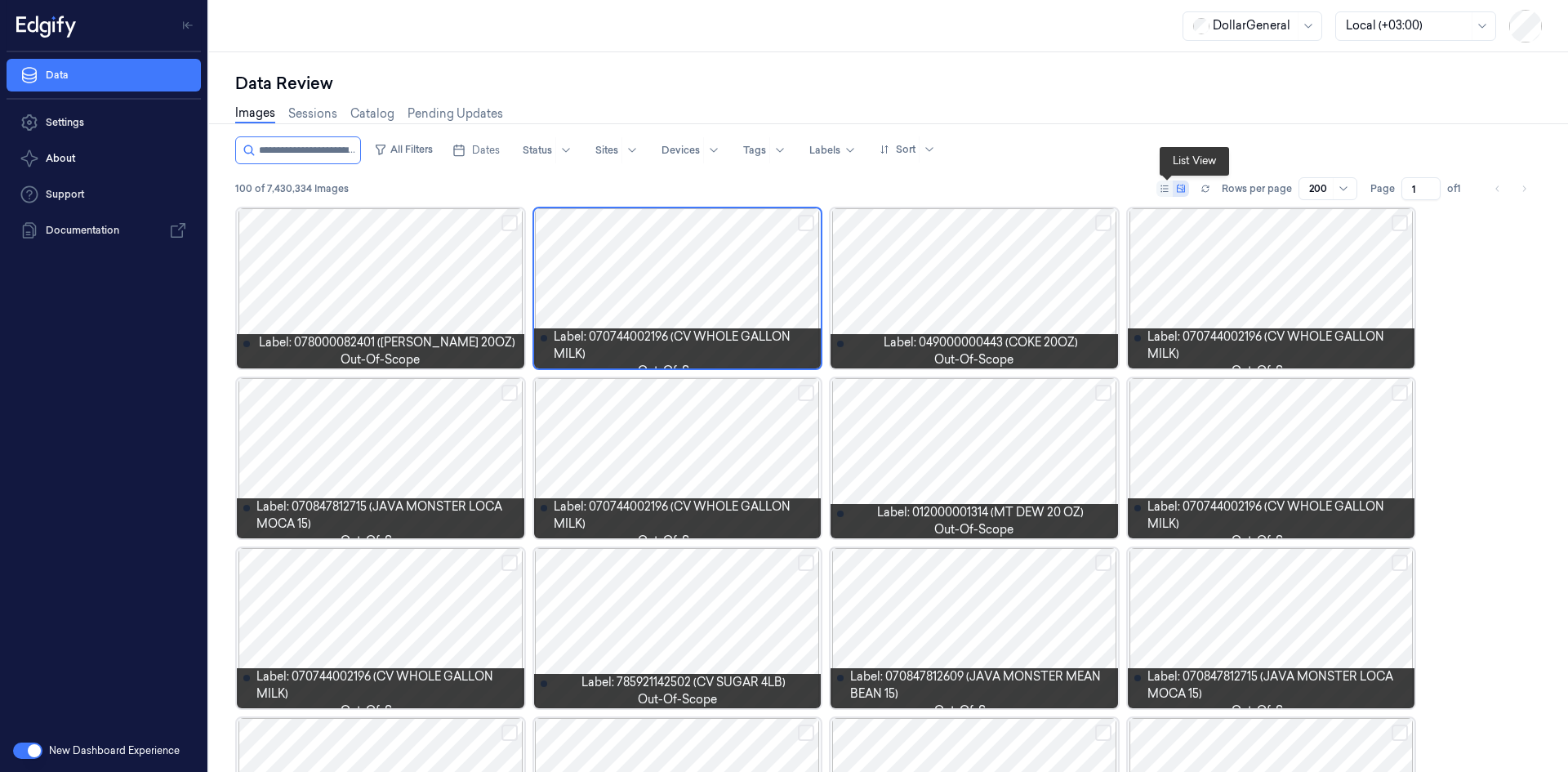
click at [1167, 187] on icon at bounding box center [1164, 188] width 9 height 9
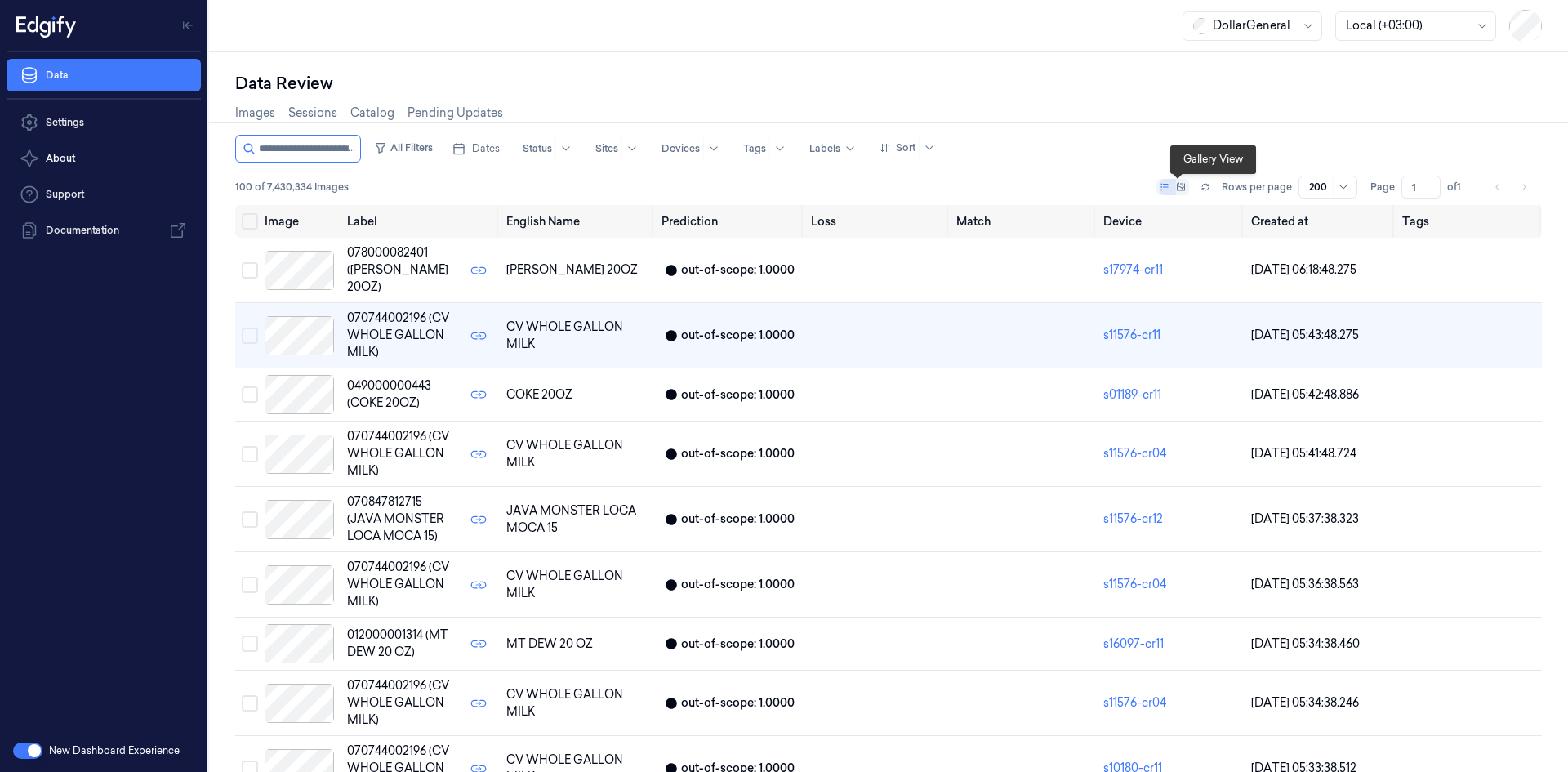
click at [1178, 187] on icon at bounding box center [1180, 187] width 9 height 9
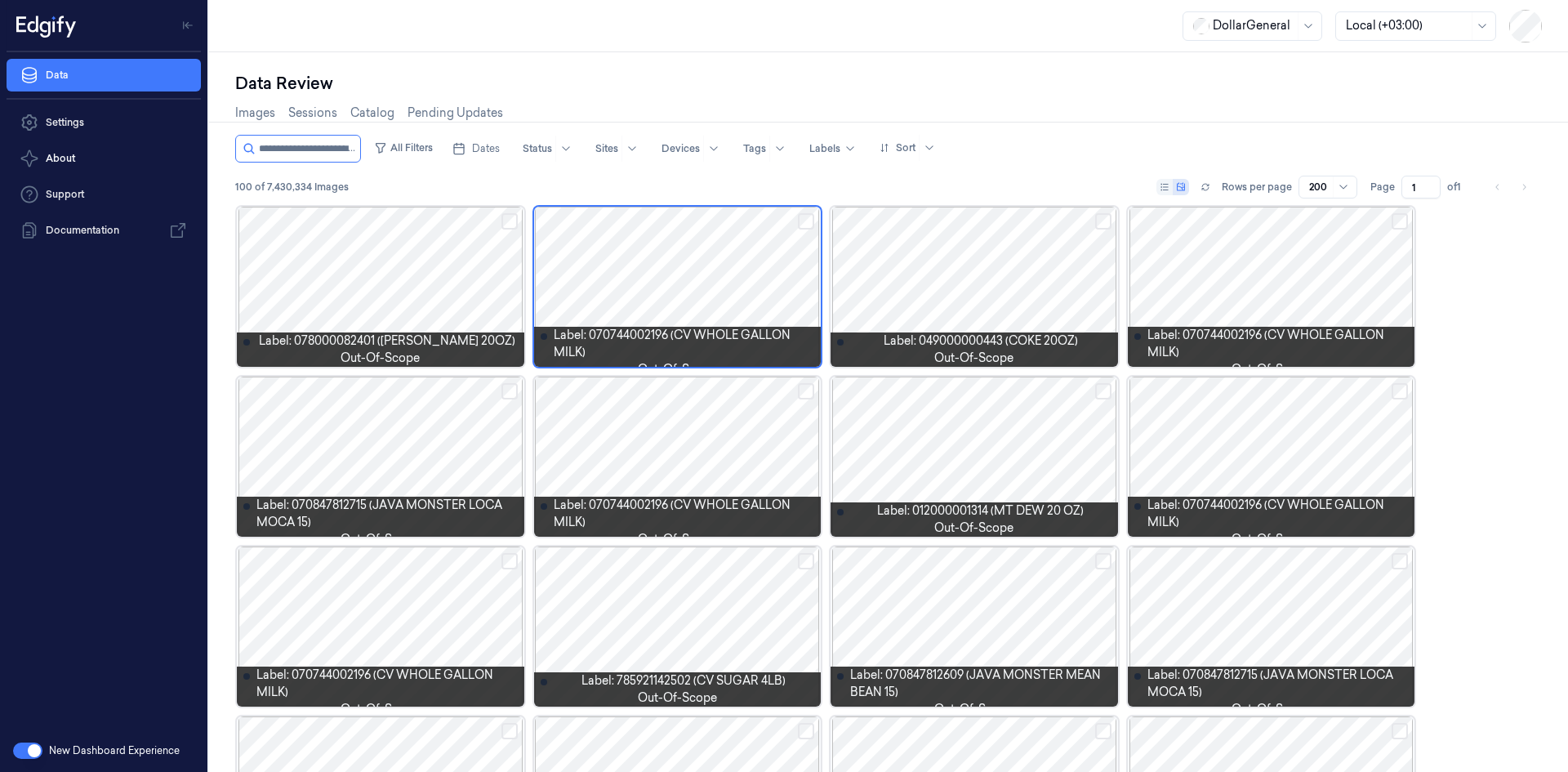
click at [438, 323] on div at bounding box center [381, 286] width 288 height 160
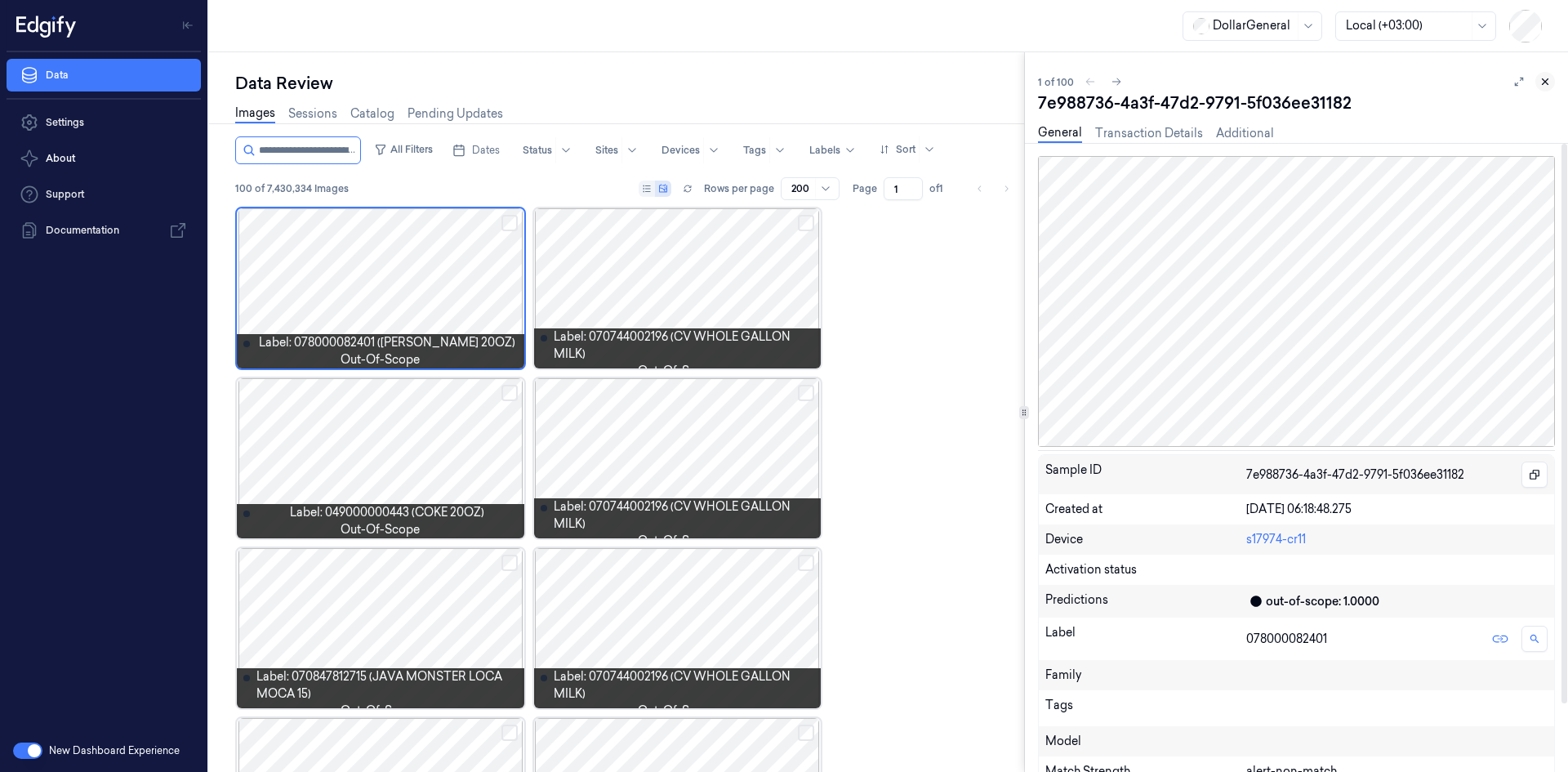
click at [1546, 85] on icon at bounding box center [1545, 81] width 11 height 11
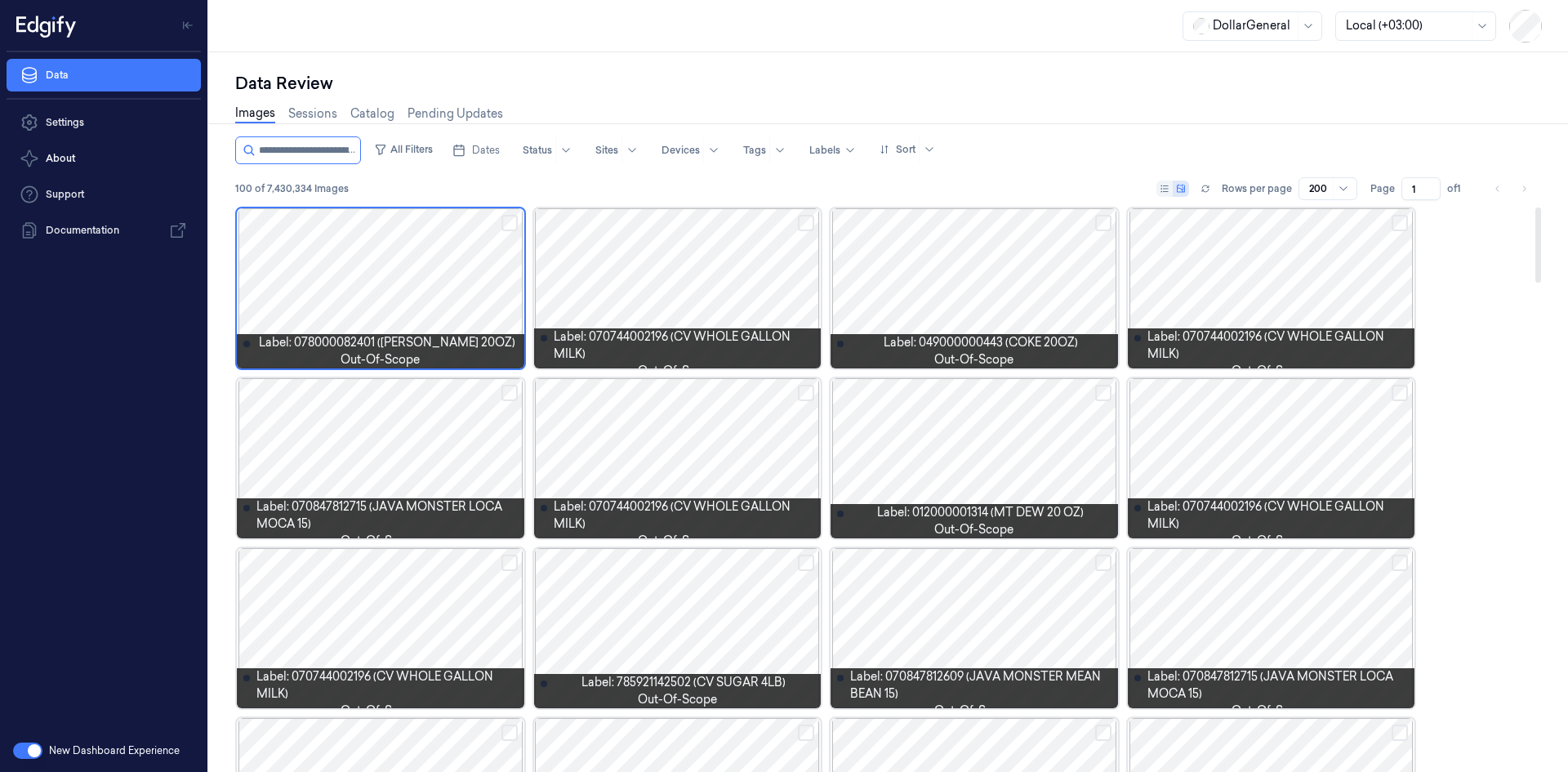
click at [444, 473] on div at bounding box center [381, 458] width 288 height 160
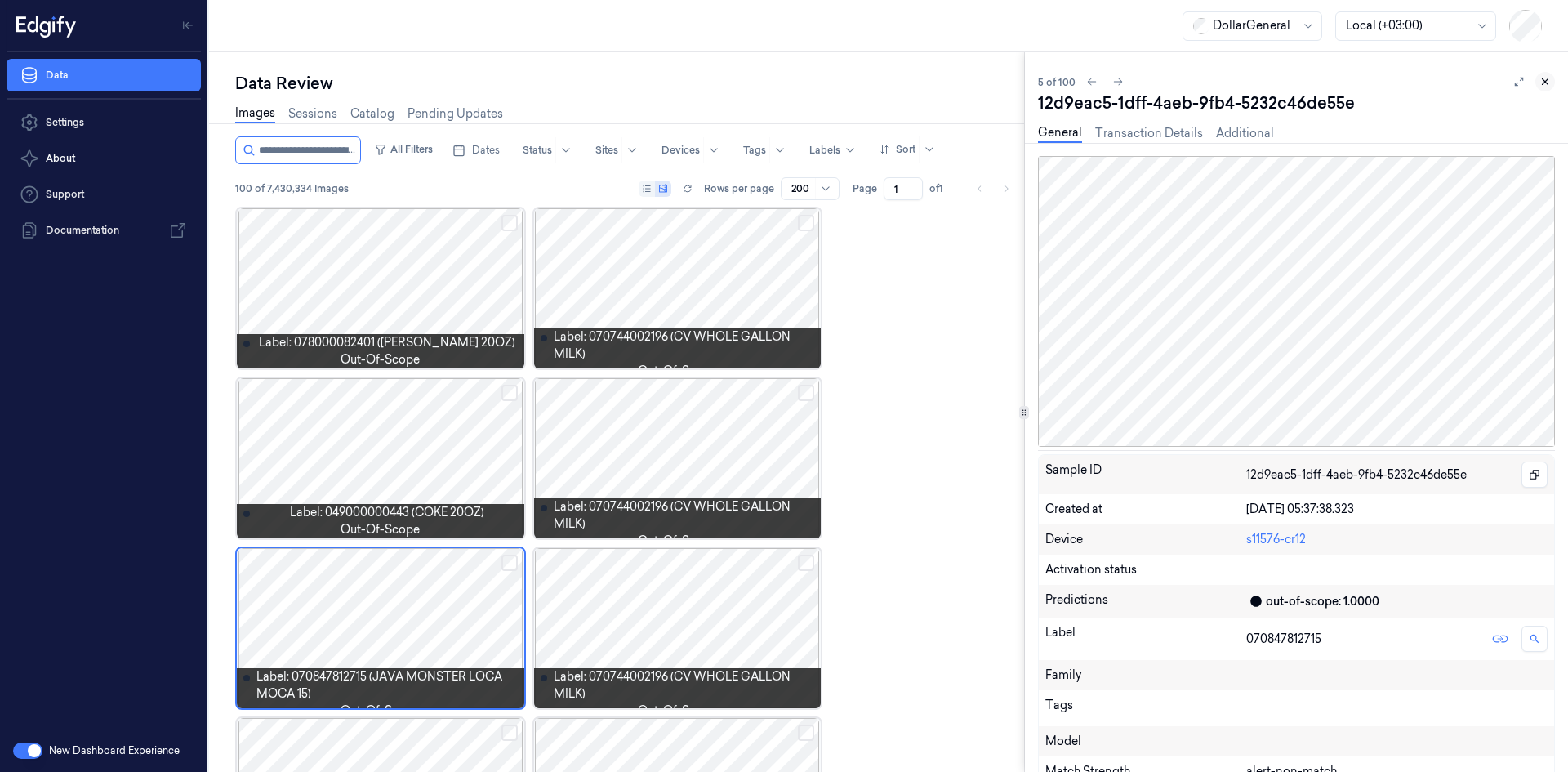
click at [1550, 86] on icon at bounding box center [1545, 81] width 11 height 11
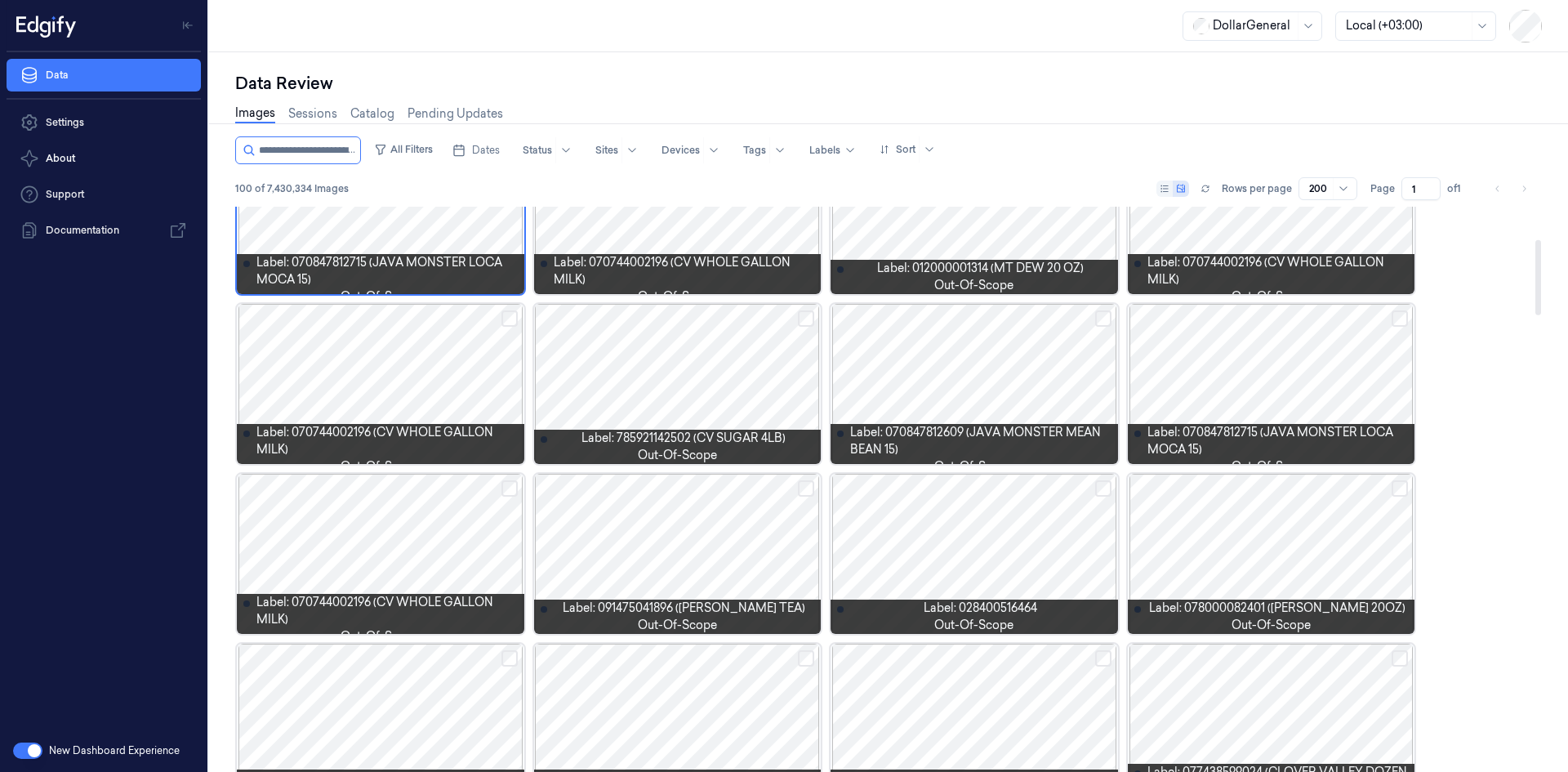
scroll to position [245, 0]
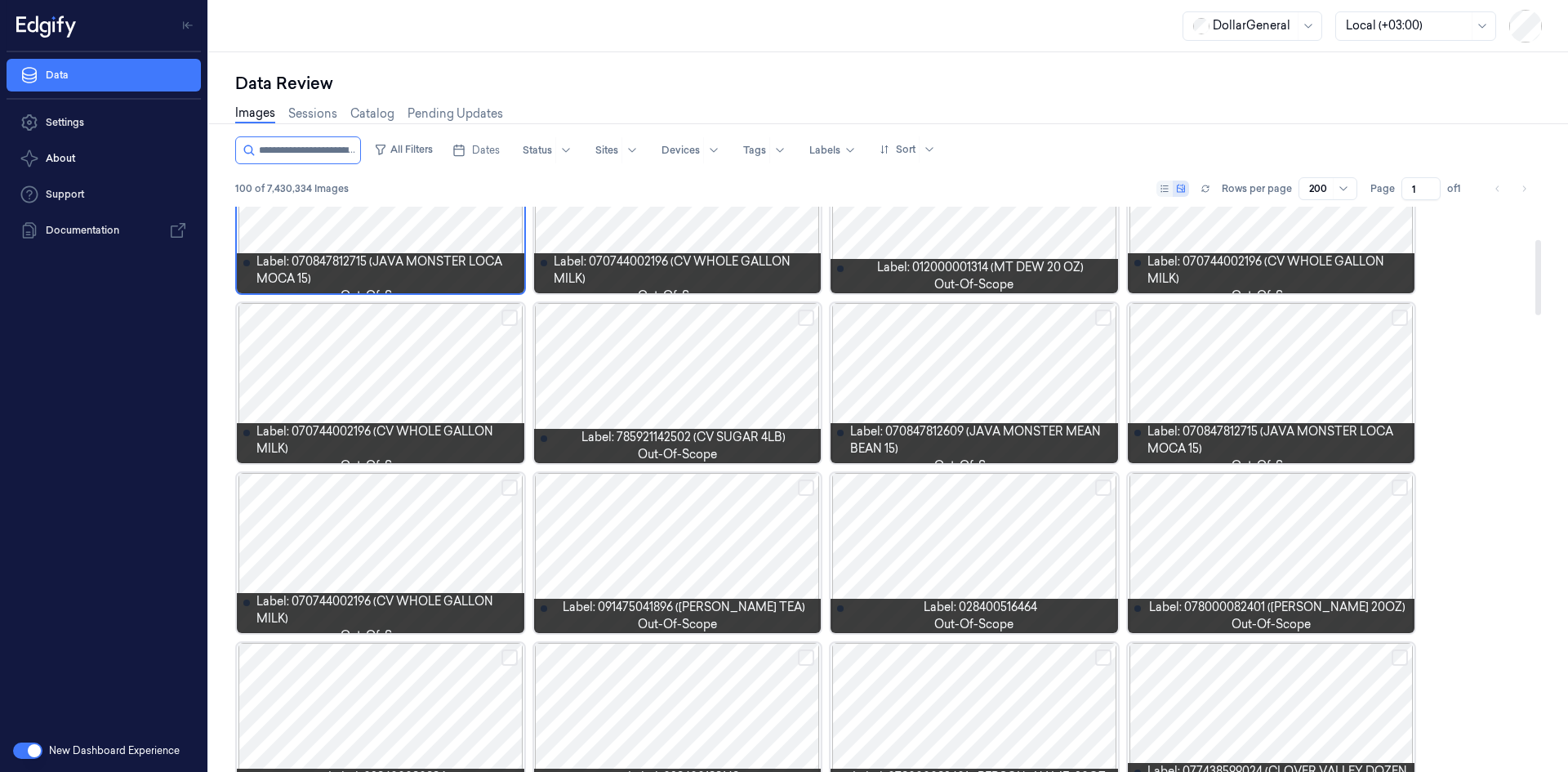
click at [760, 414] on div at bounding box center [678, 383] width 288 height 160
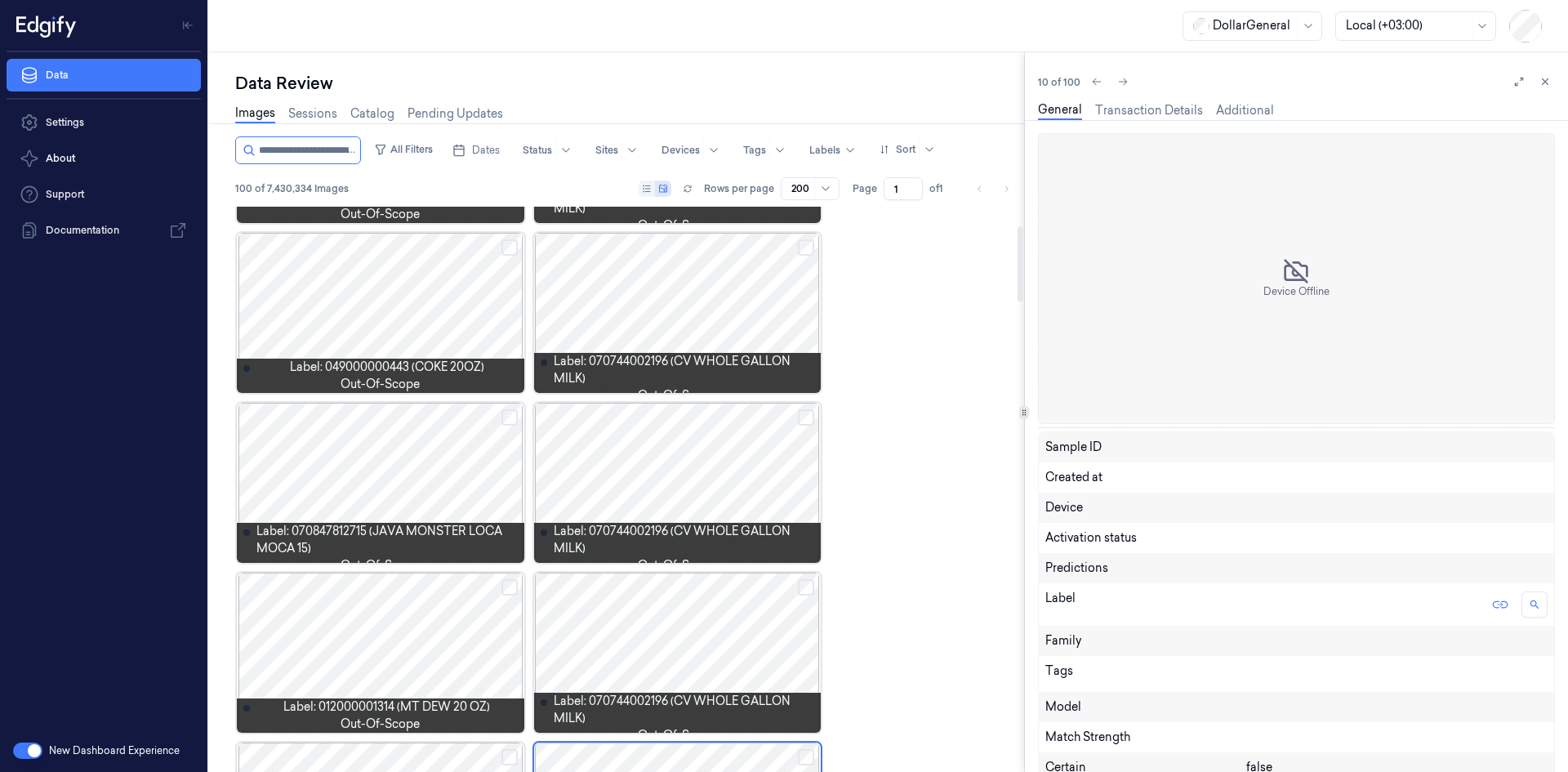
scroll to position [139, 0]
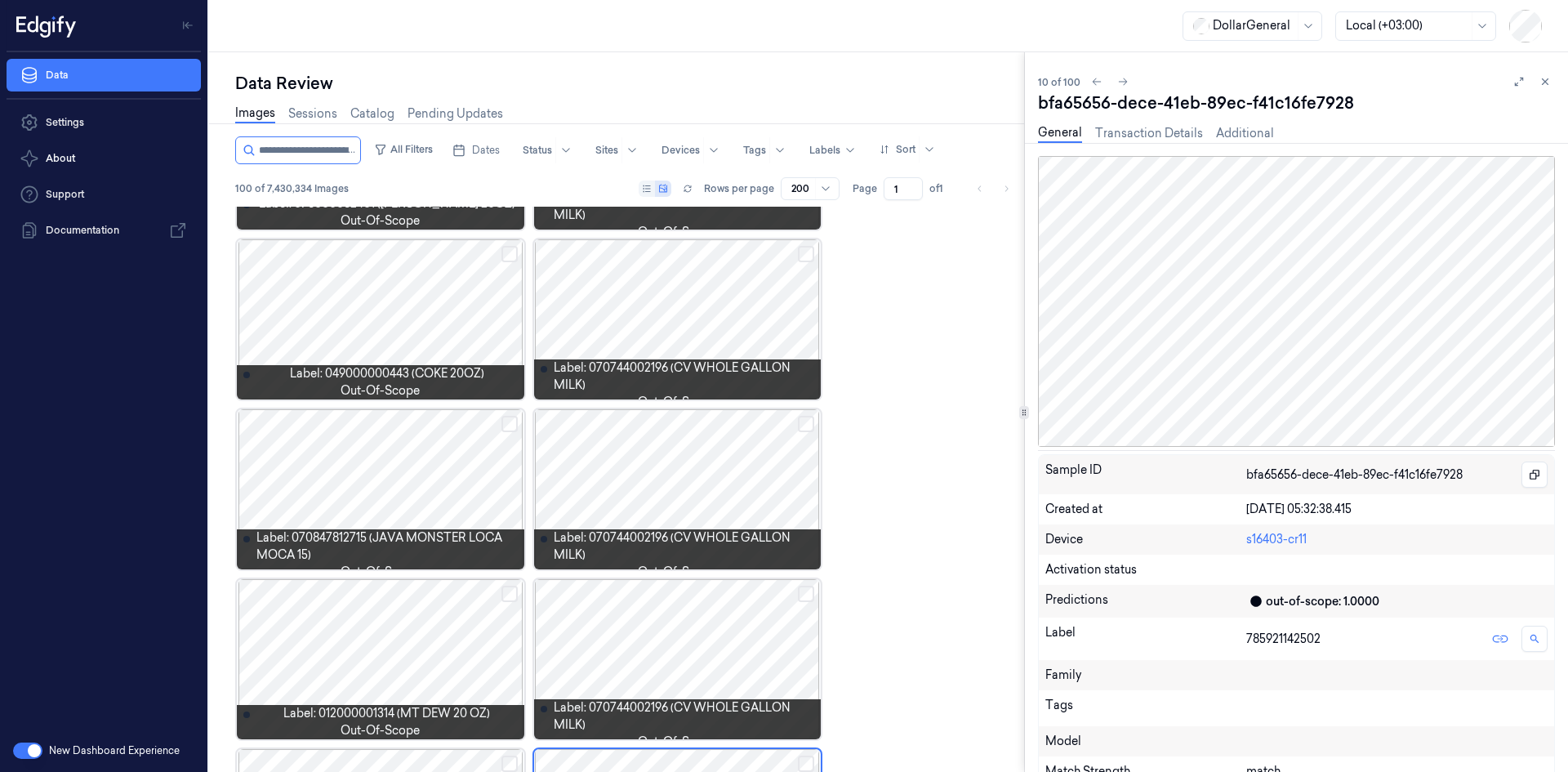
click at [1553, 75] on div at bounding box center [1532, 81] width 45 height 20
click at [1550, 77] on icon at bounding box center [1545, 81] width 11 height 11
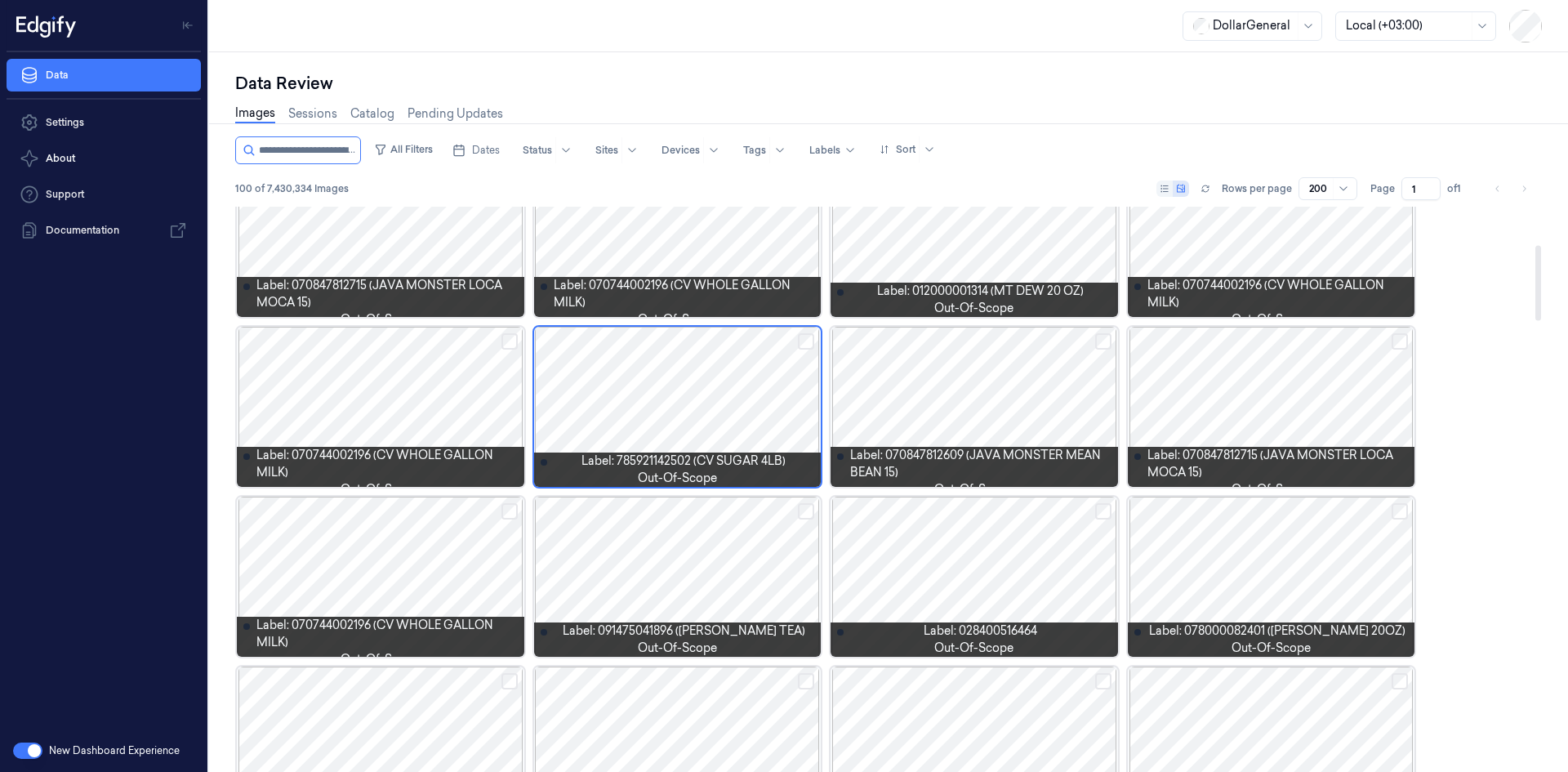
scroll to position [221, 0]
click at [762, 404] on div at bounding box center [678, 407] width 288 height 160
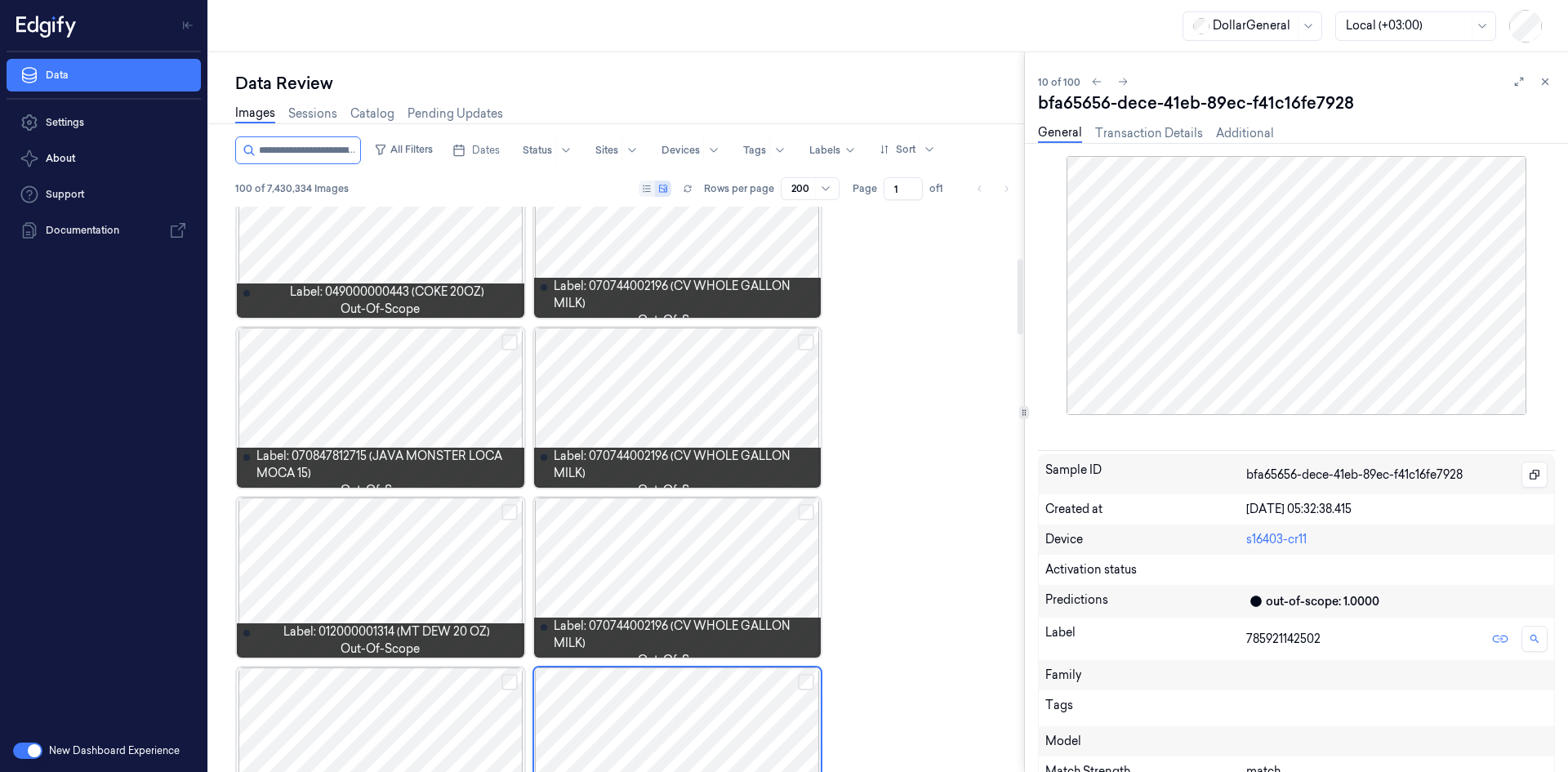
scroll to position [390, 0]
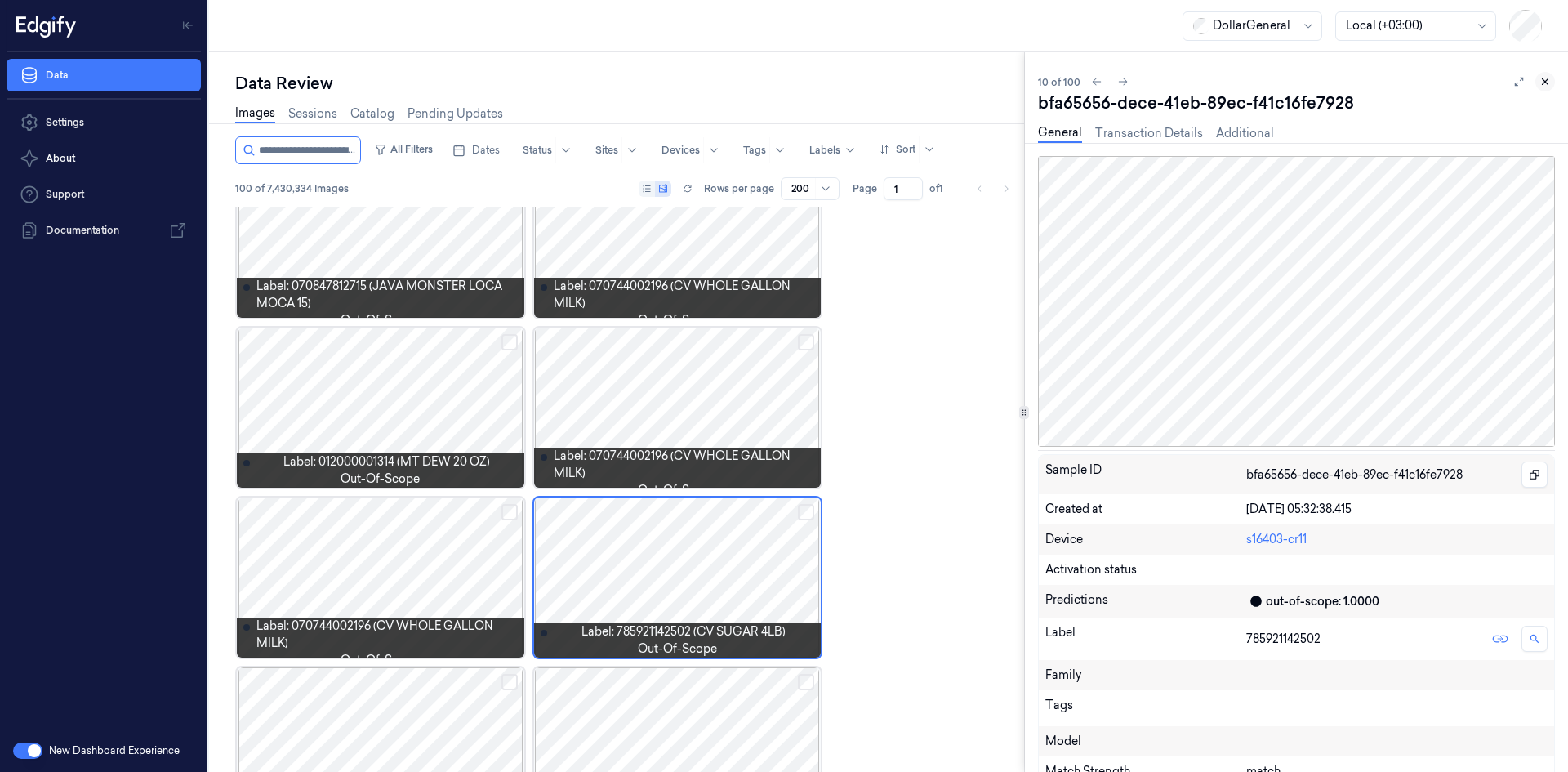
click at [1541, 74] on button at bounding box center [1545, 81] width 20 height 20
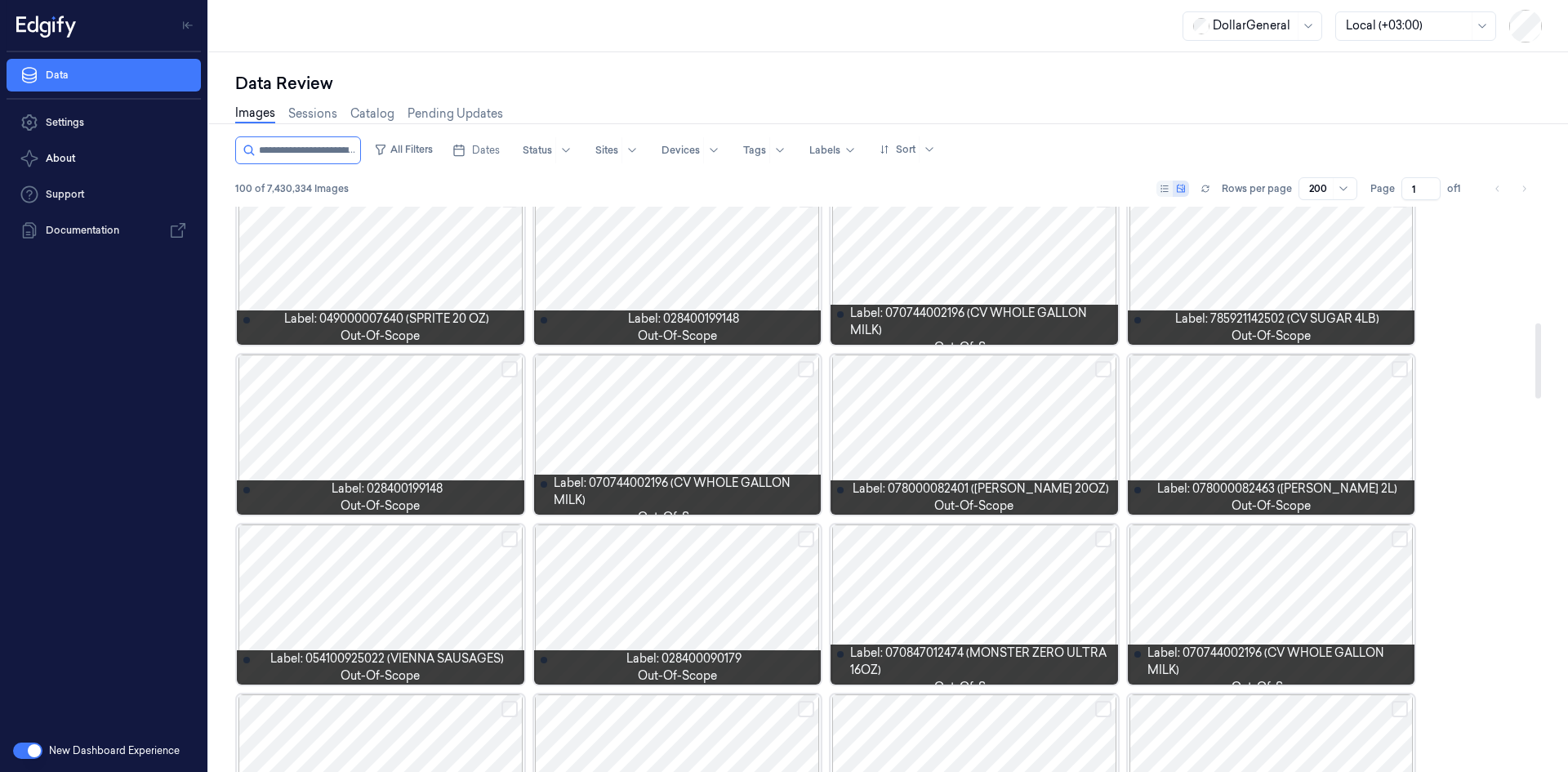
scroll to position [874, 0]
click at [451, 599] on div at bounding box center [381, 603] width 288 height 160
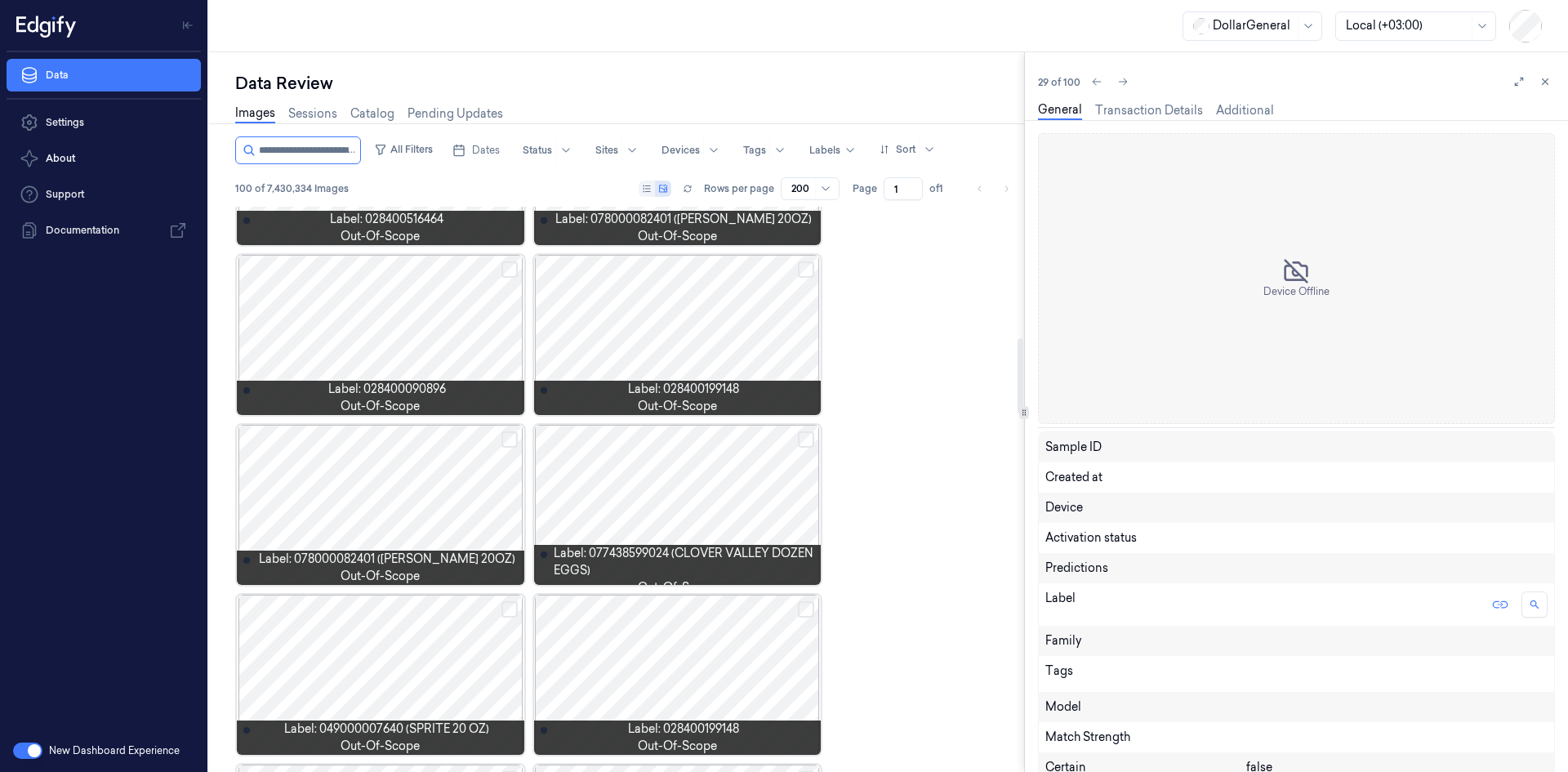
scroll to position [989, 0]
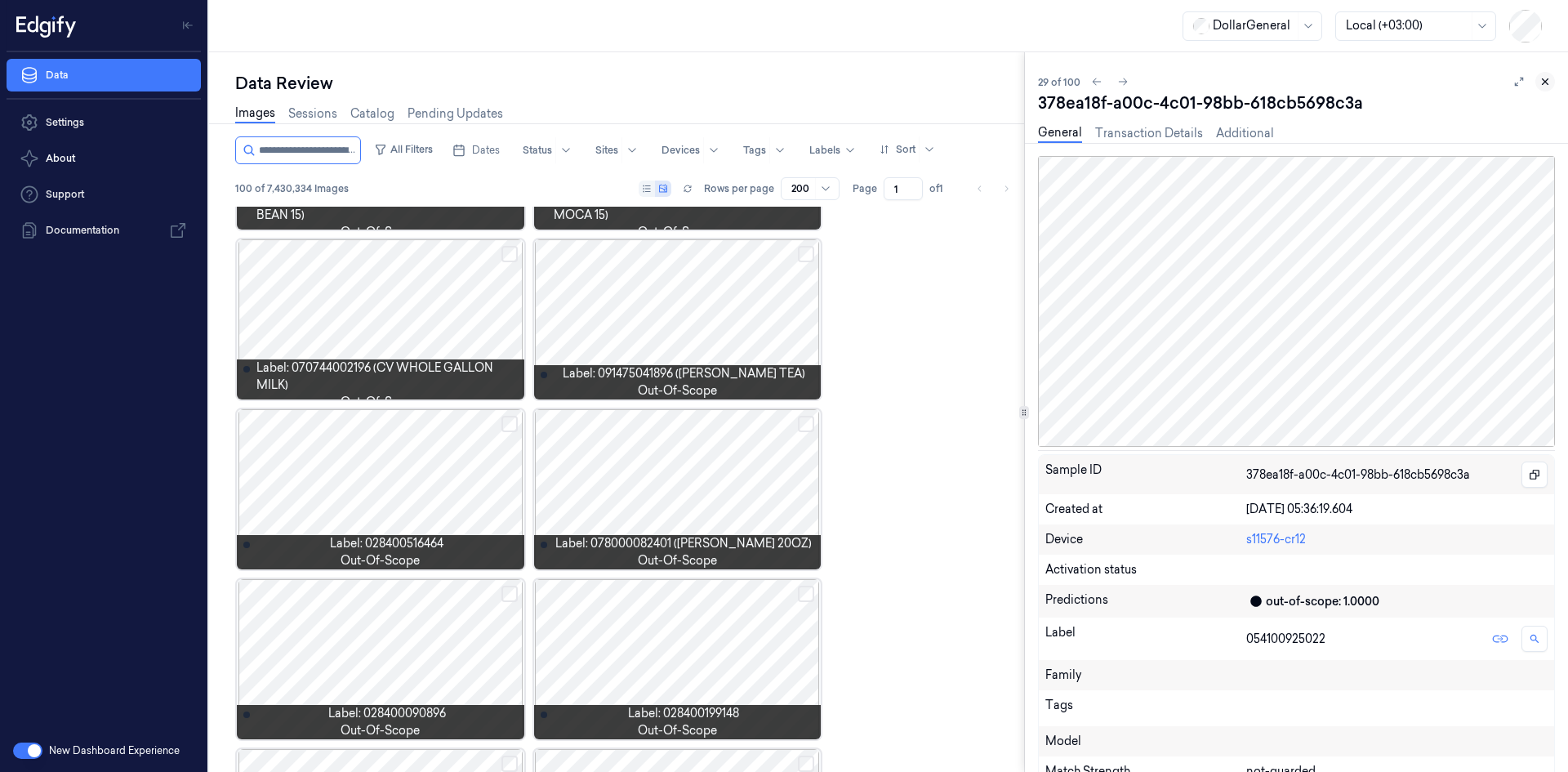
click at [1542, 82] on icon at bounding box center [1545, 81] width 11 height 11
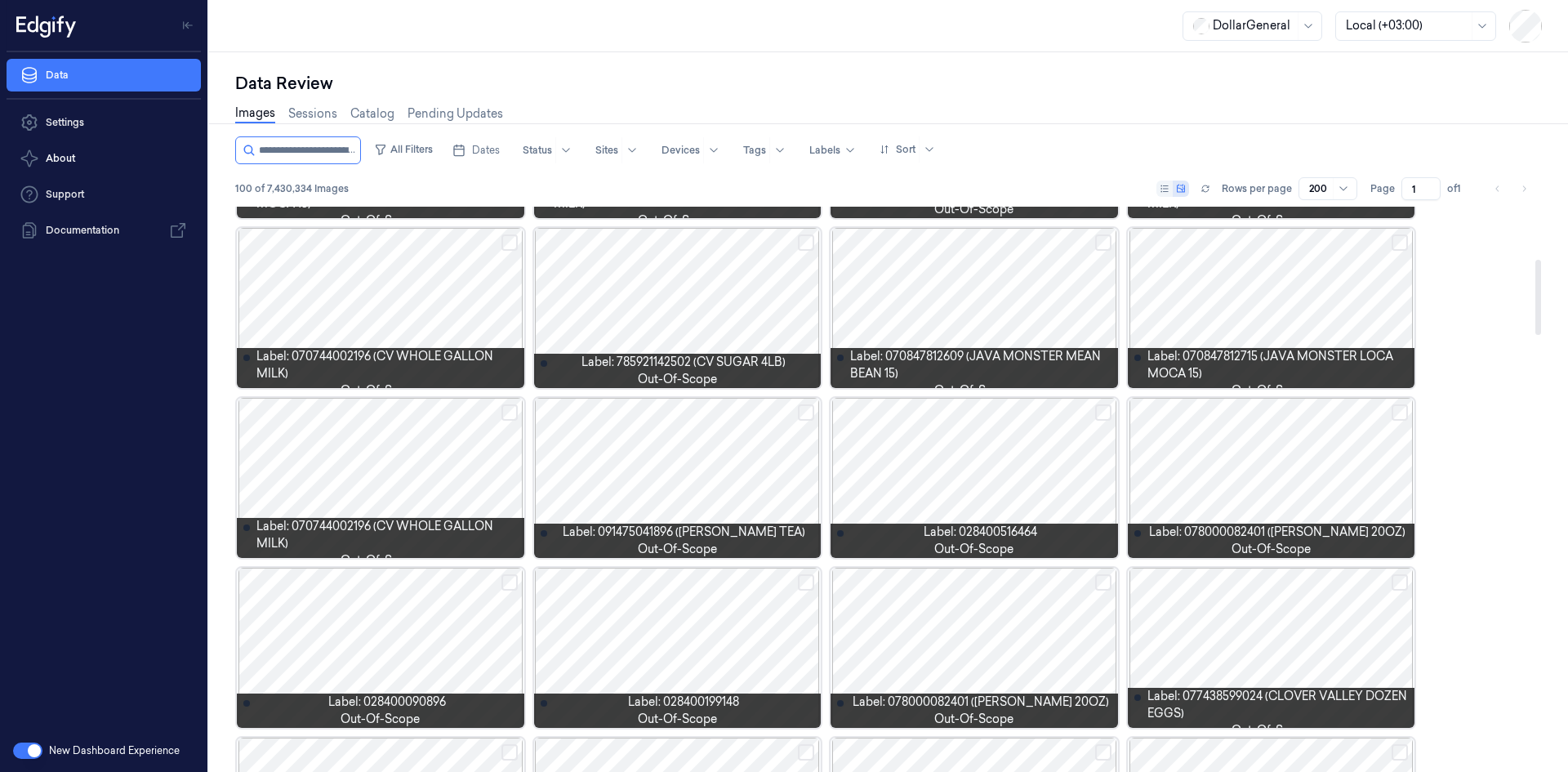
scroll to position [315, 0]
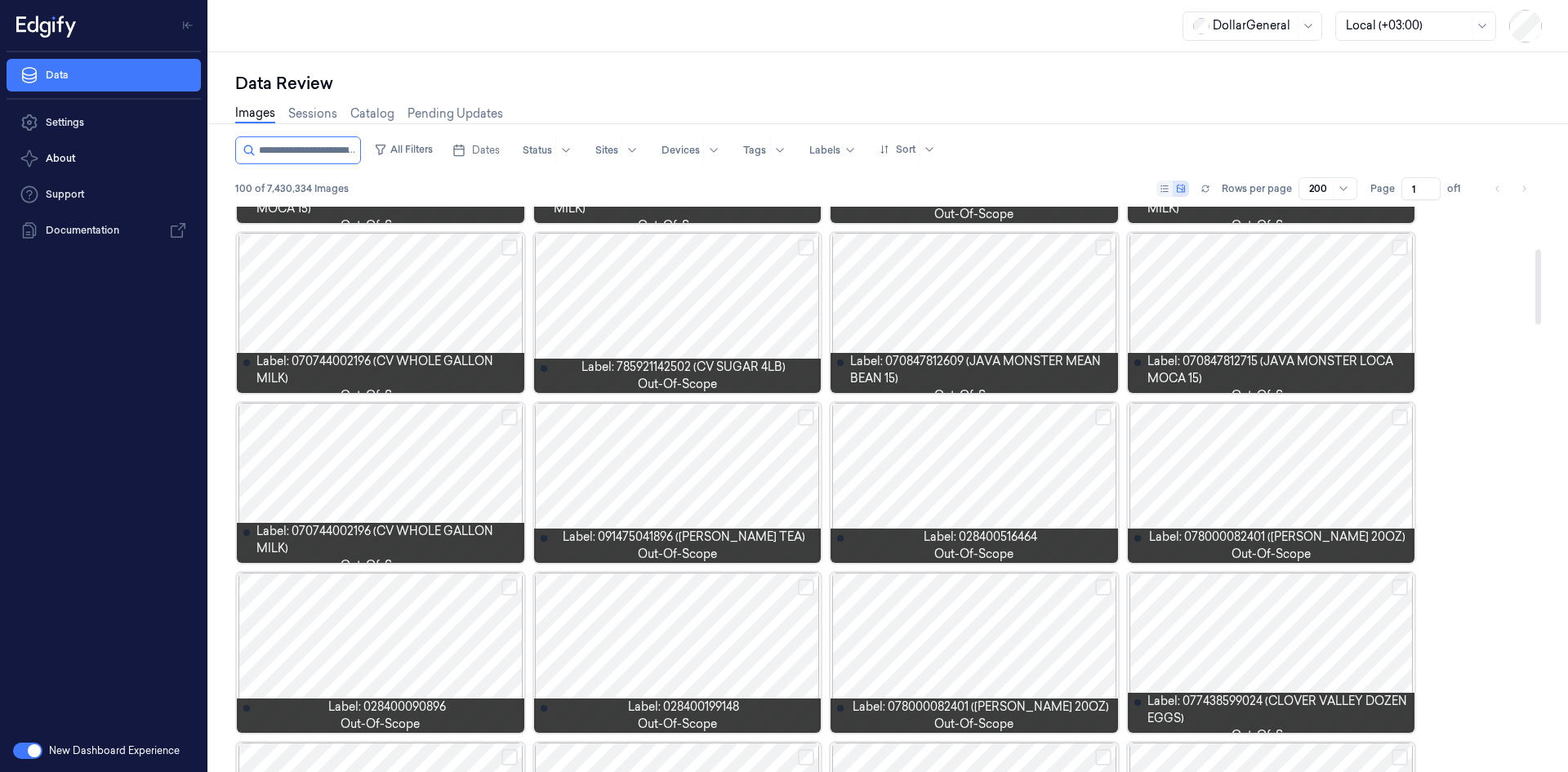
click at [460, 615] on div at bounding box center [381, 652] width 288 height 160
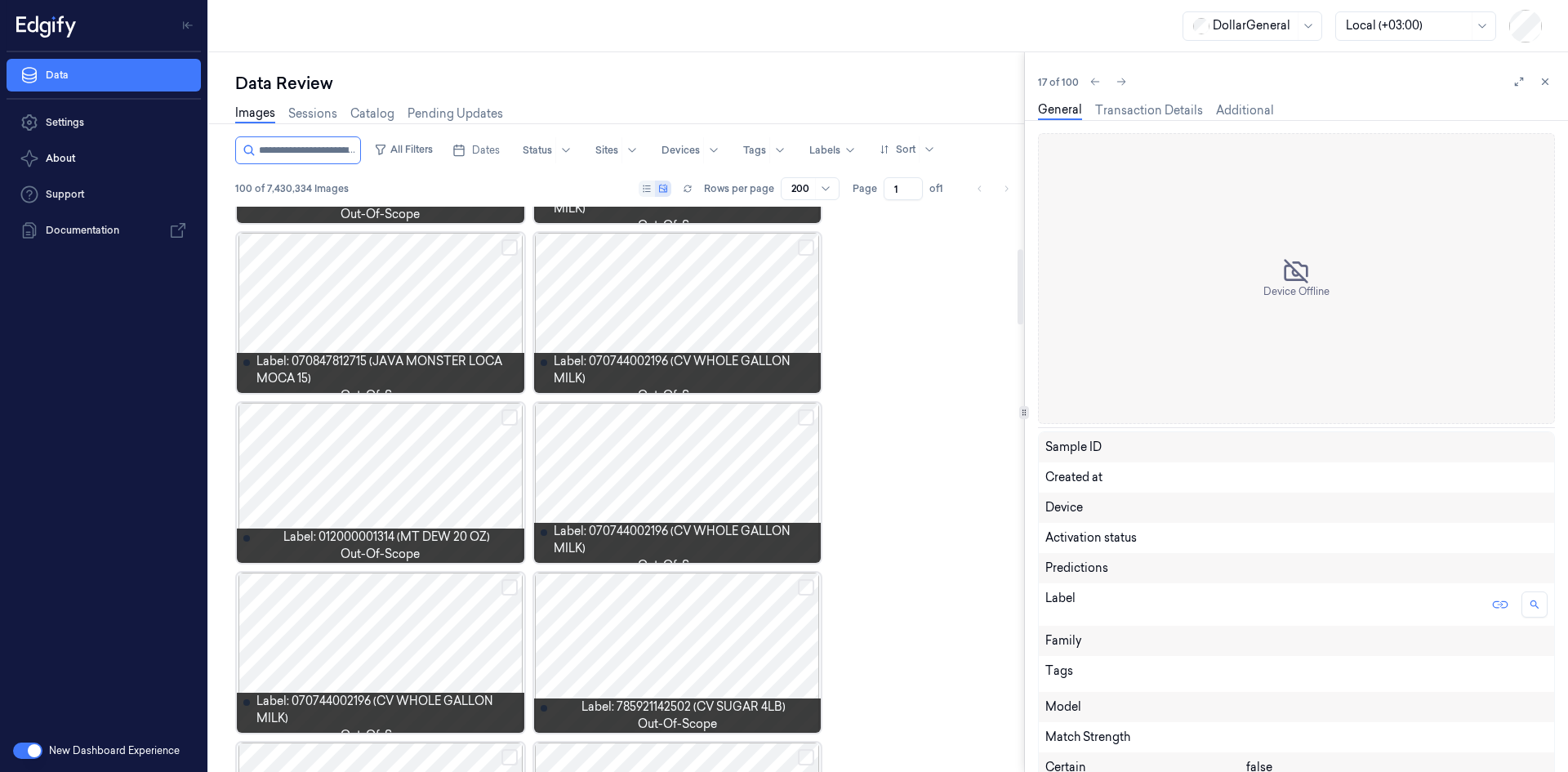
scroll to position [478, 0]
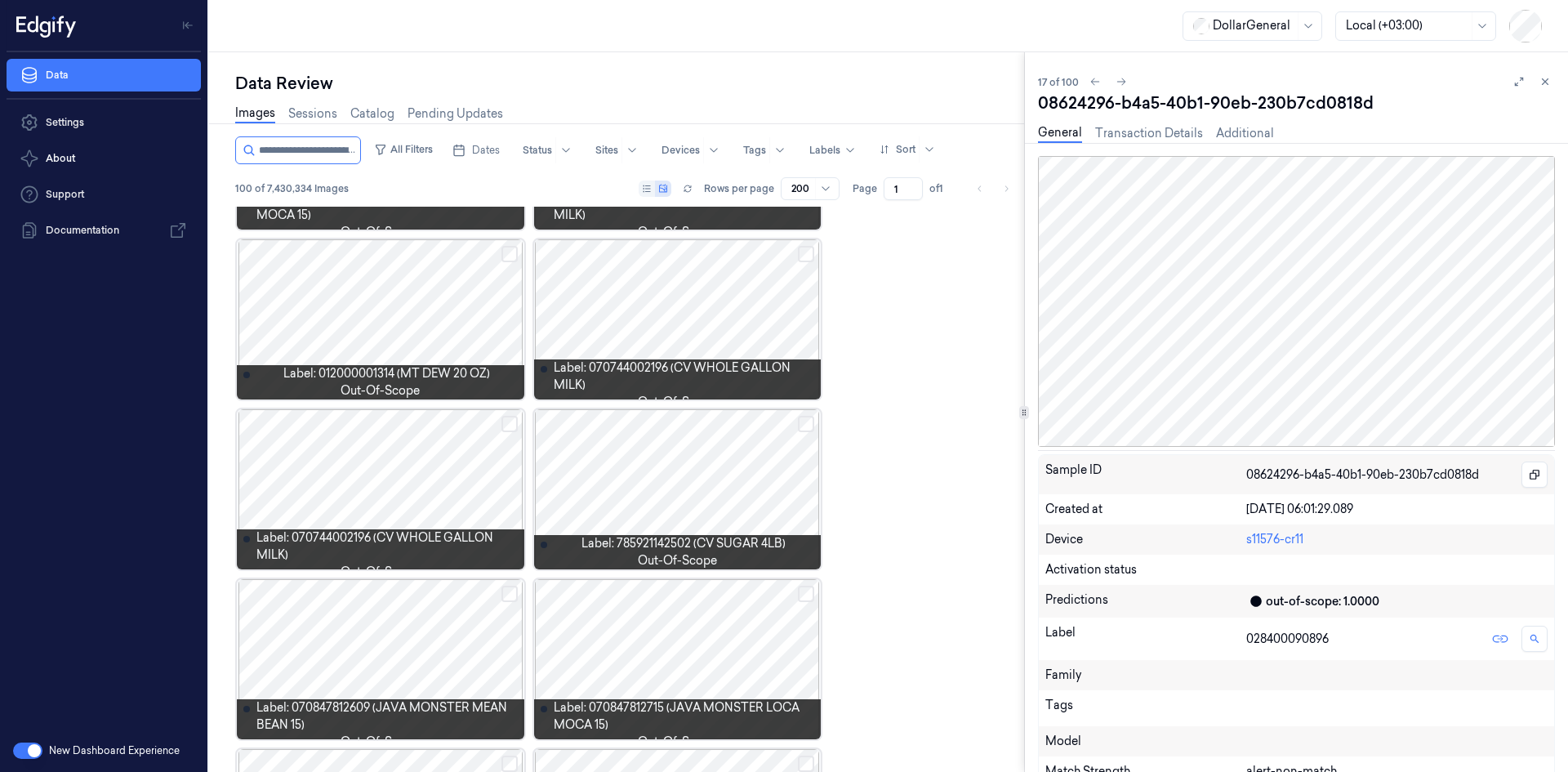
click at [1547, 88] on button at bounding box center [1545, 81] width 20 height 20
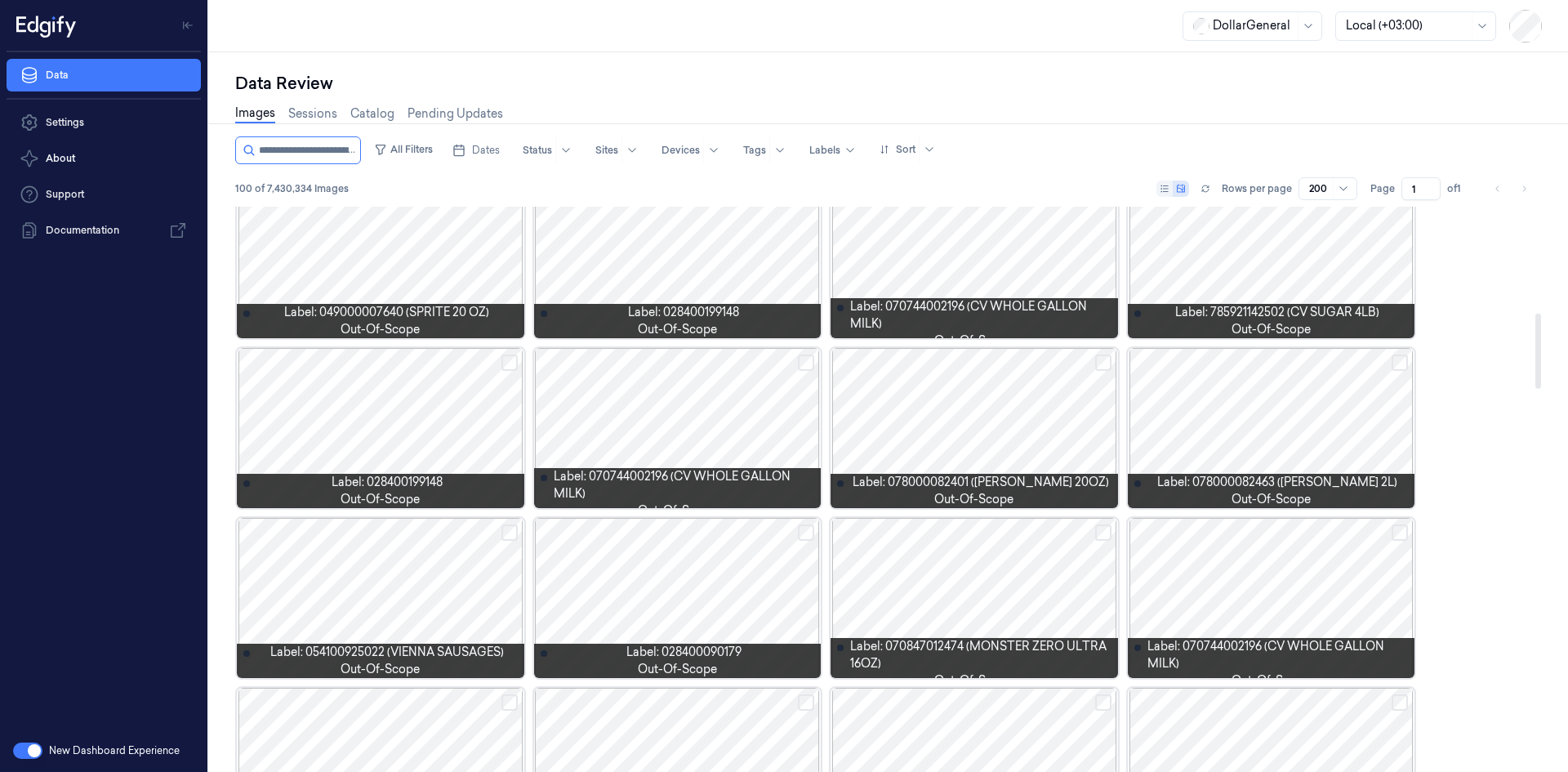
scroll to position [881, 0]
click at [510, 537] on button "Select row" at bounding box center [509, 531] width 16 height 16
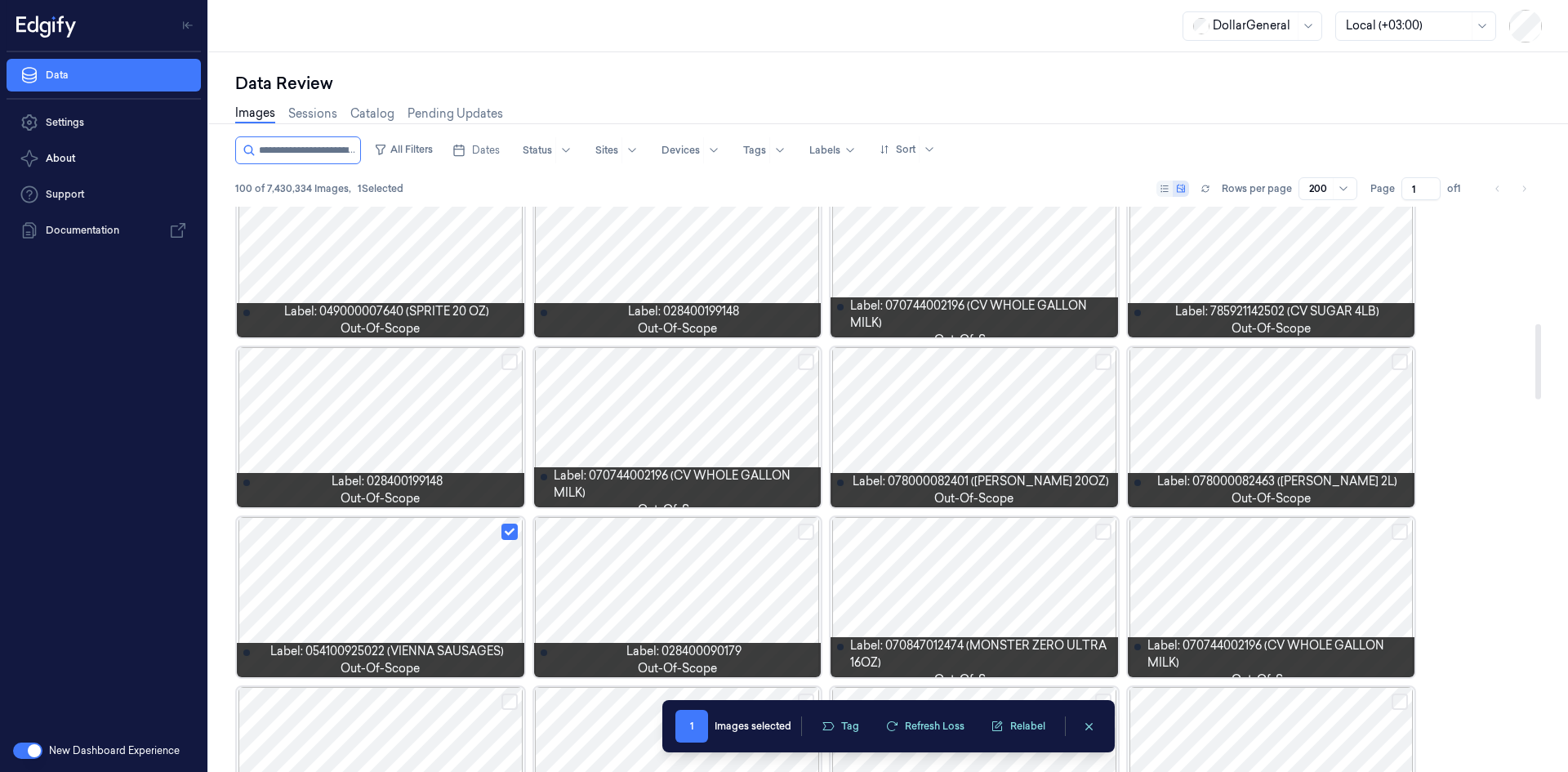
click at [510, 534] on button "Select row" at bounding box center [509, 531] width 16 height 16
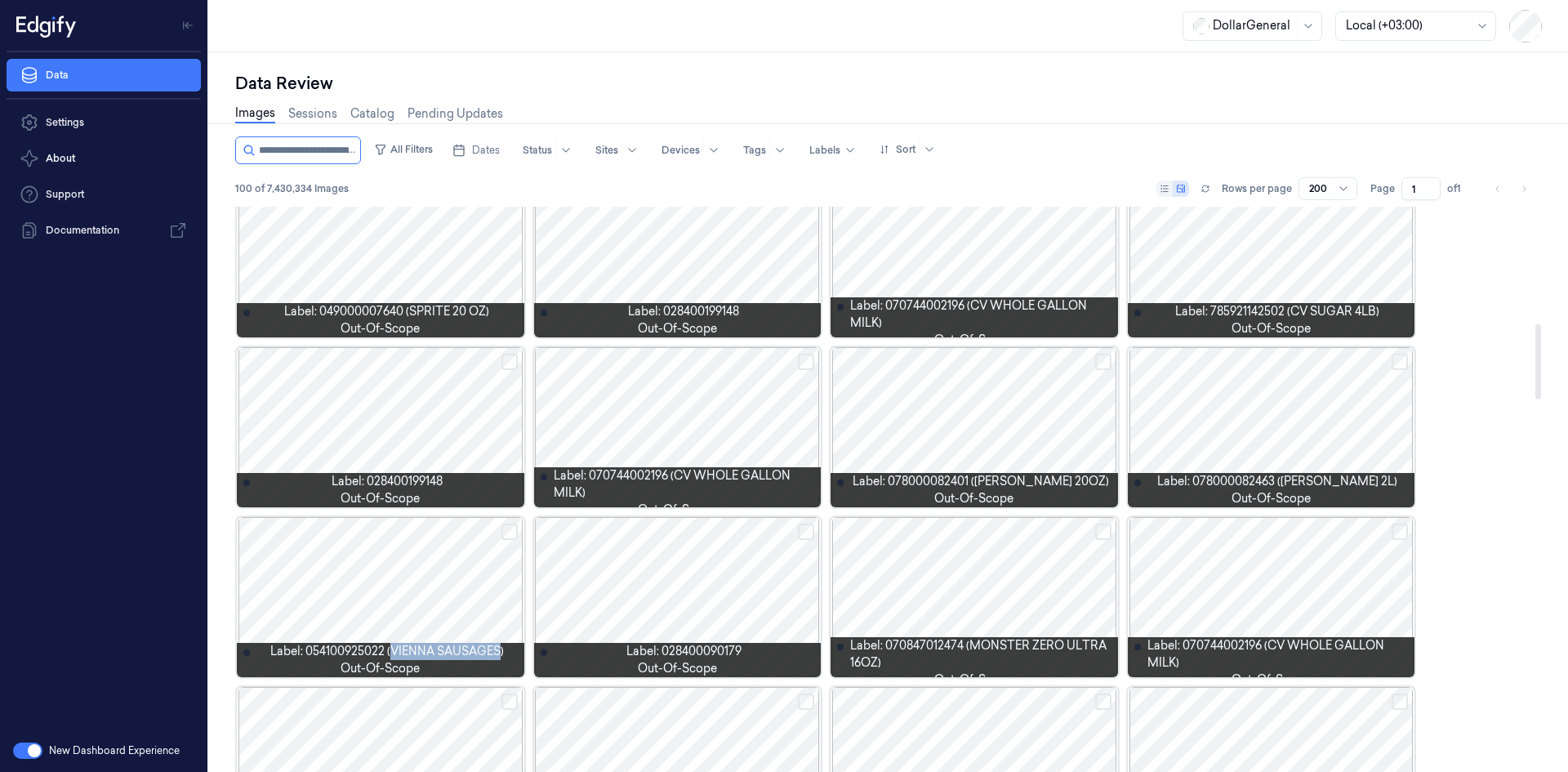
drag, startPoint x: 389, startPoint y: 645, endPoint x: 500, endPoint y: 645, distance: 111.0
click at [500, 645] on span "Label: 054100925022 (VIENNA SAUSAGES)" at bounding box center [387, 651] width 234 height 17
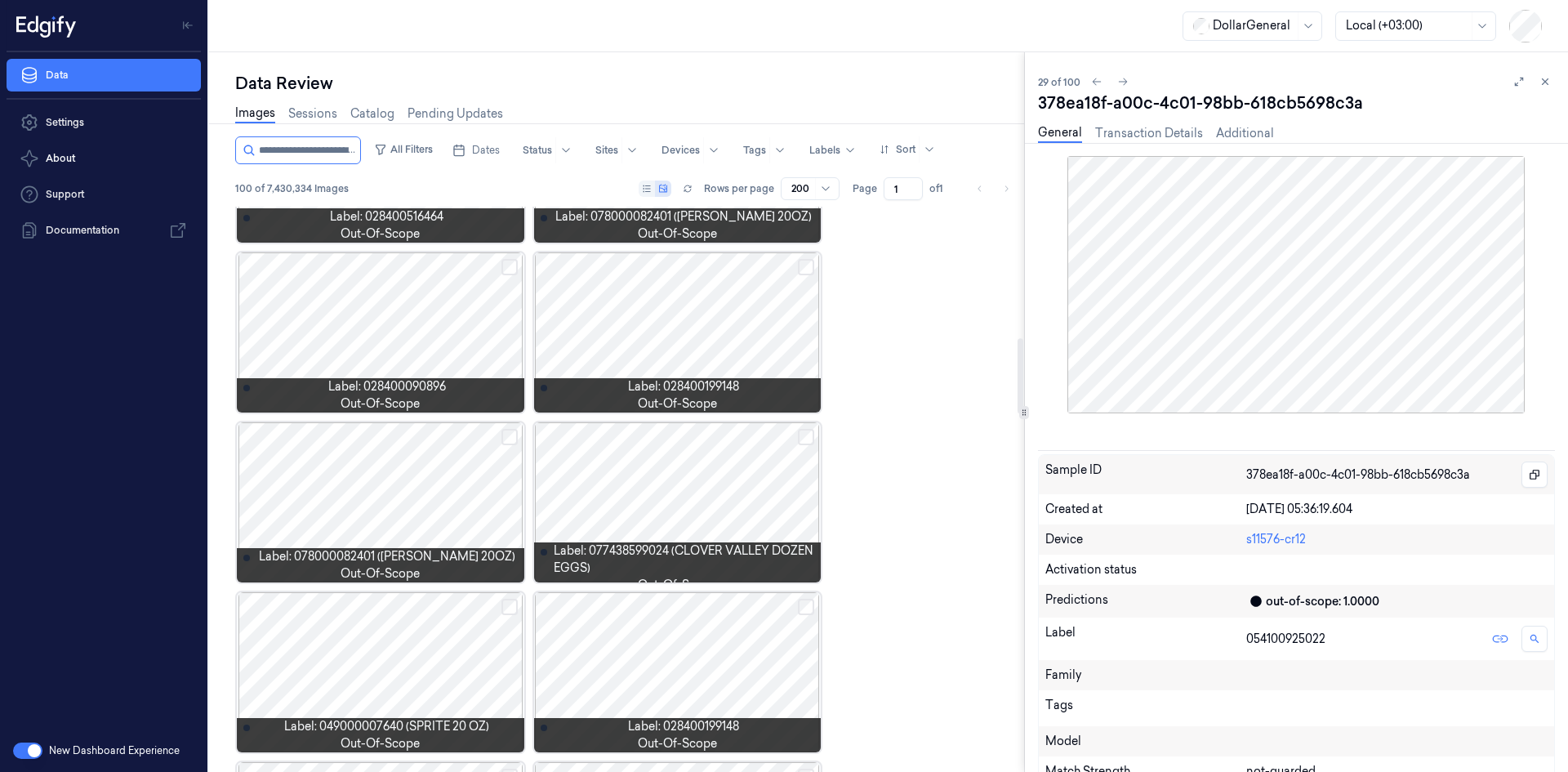
scroll to position [989, 0]
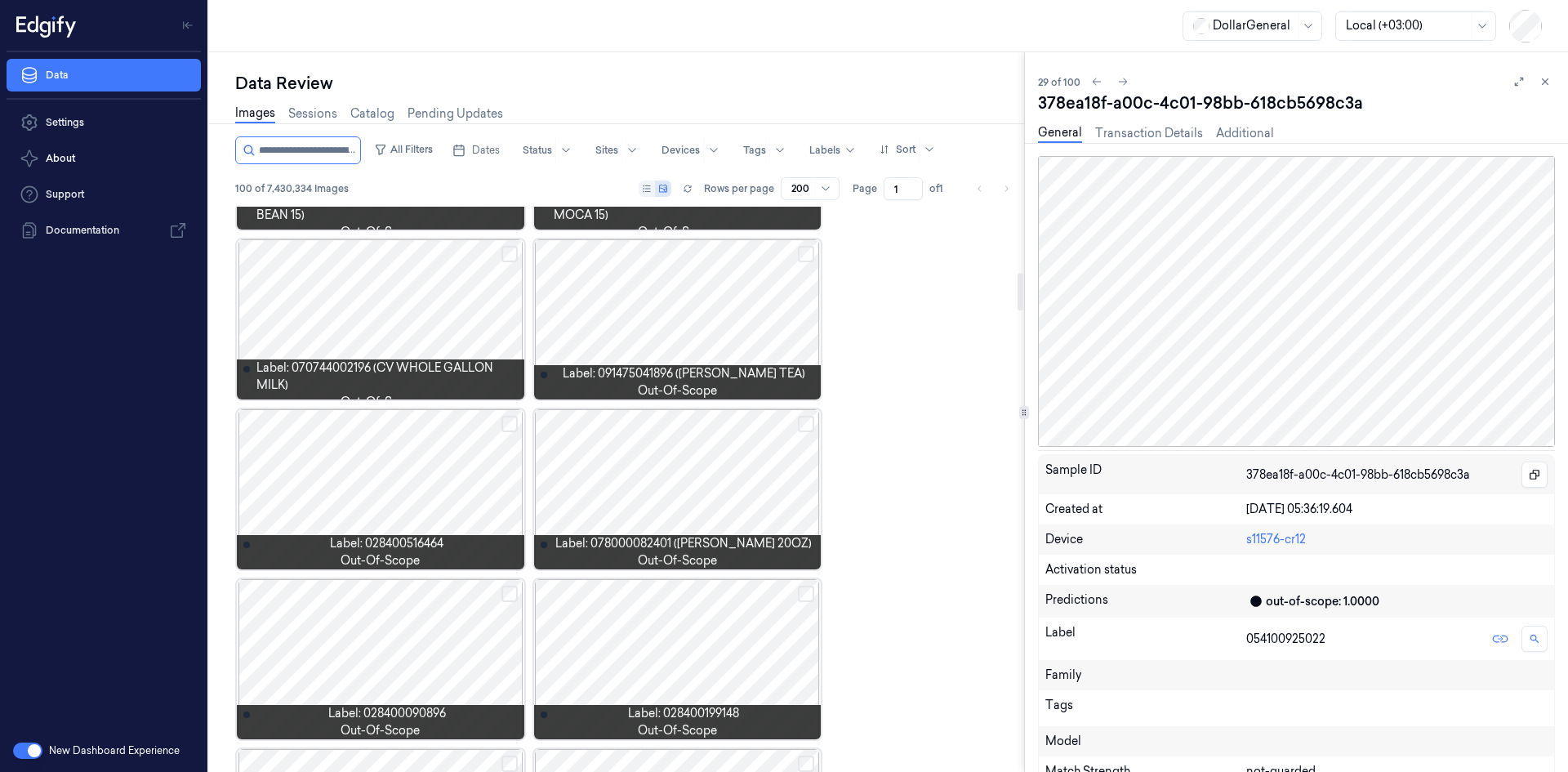
drag, startPoint x: 496, startPoint y: 648, endPoint x: 1547, endPoint y: 88, distance: 1190.9
click at [1548, 86] on icon at bounding box center [1545, 81] width 11 height 11
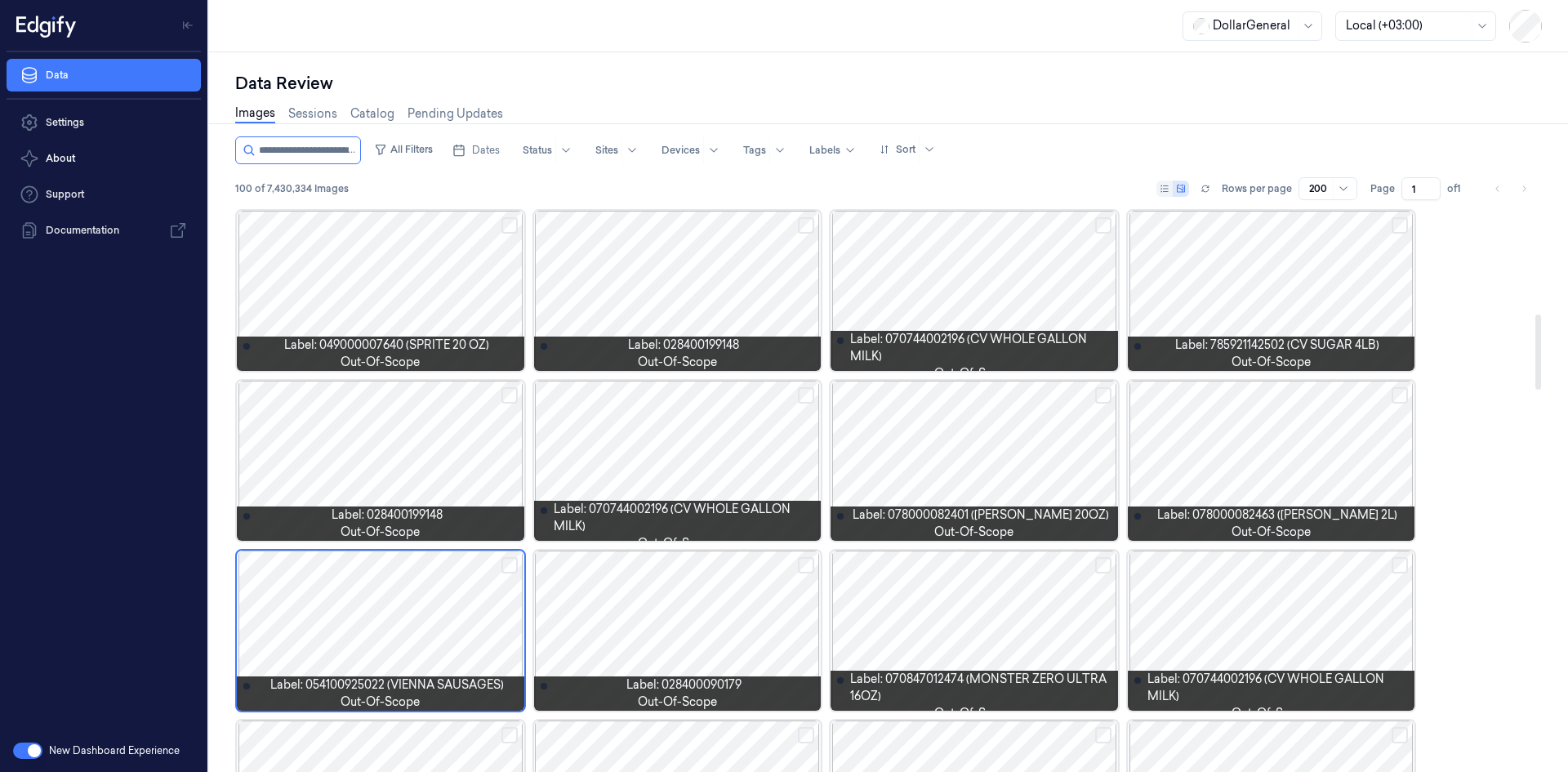
scroll to position [887, 0]
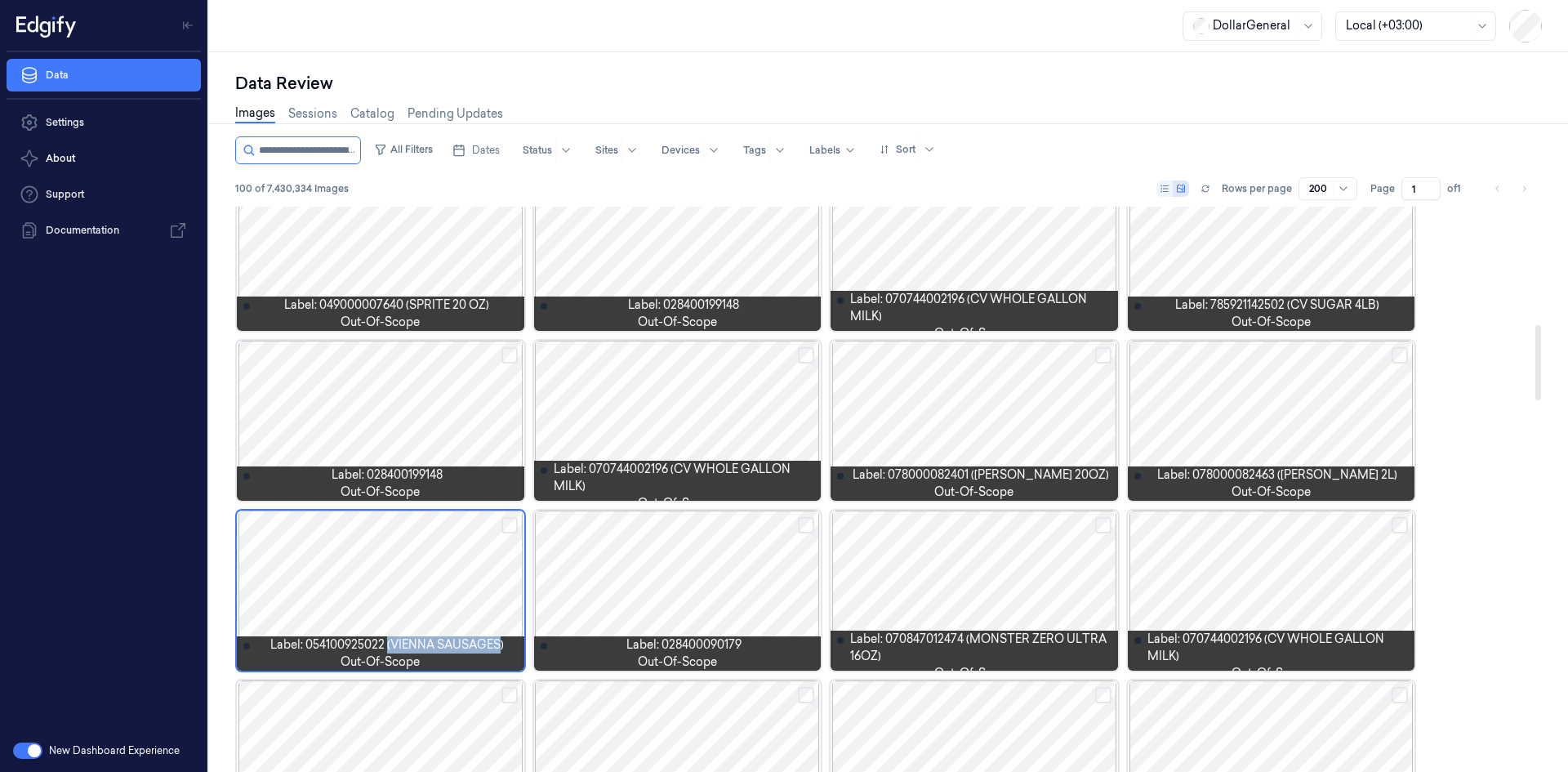
drag, startPoint x: 386, startPoint y: 644, endPoint x: 493, endPoint y: 644, distance: 107.0
click at [496, 644] on span "Label: 054100925022 (VIENNA SAUSAGES)" at bounding box center [387, 644] width 234 height 17
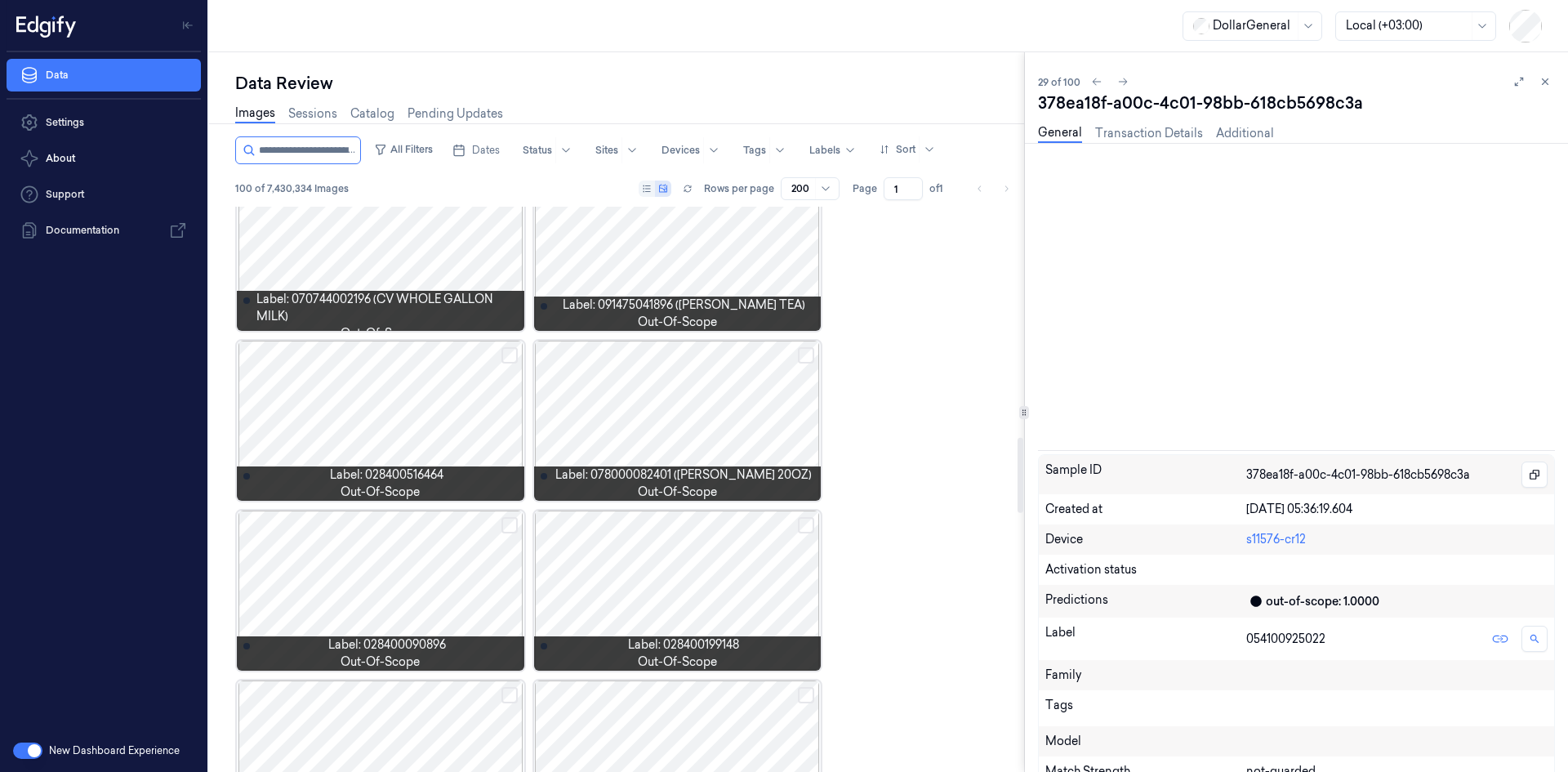
scroll to position [1737, 0]
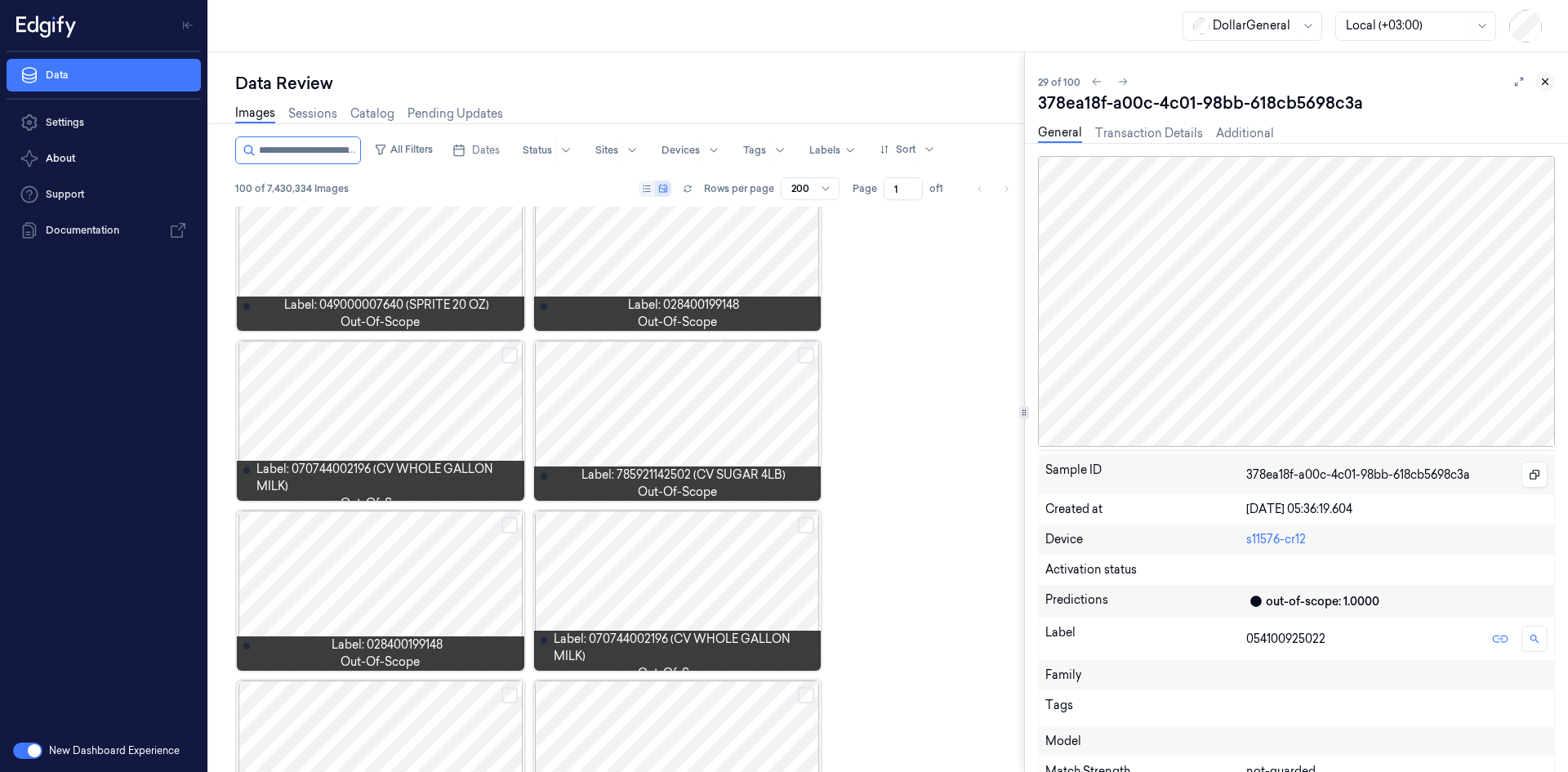
click at [1544, 86] on icon at bounding box center [1545, 81] width 11 height 11
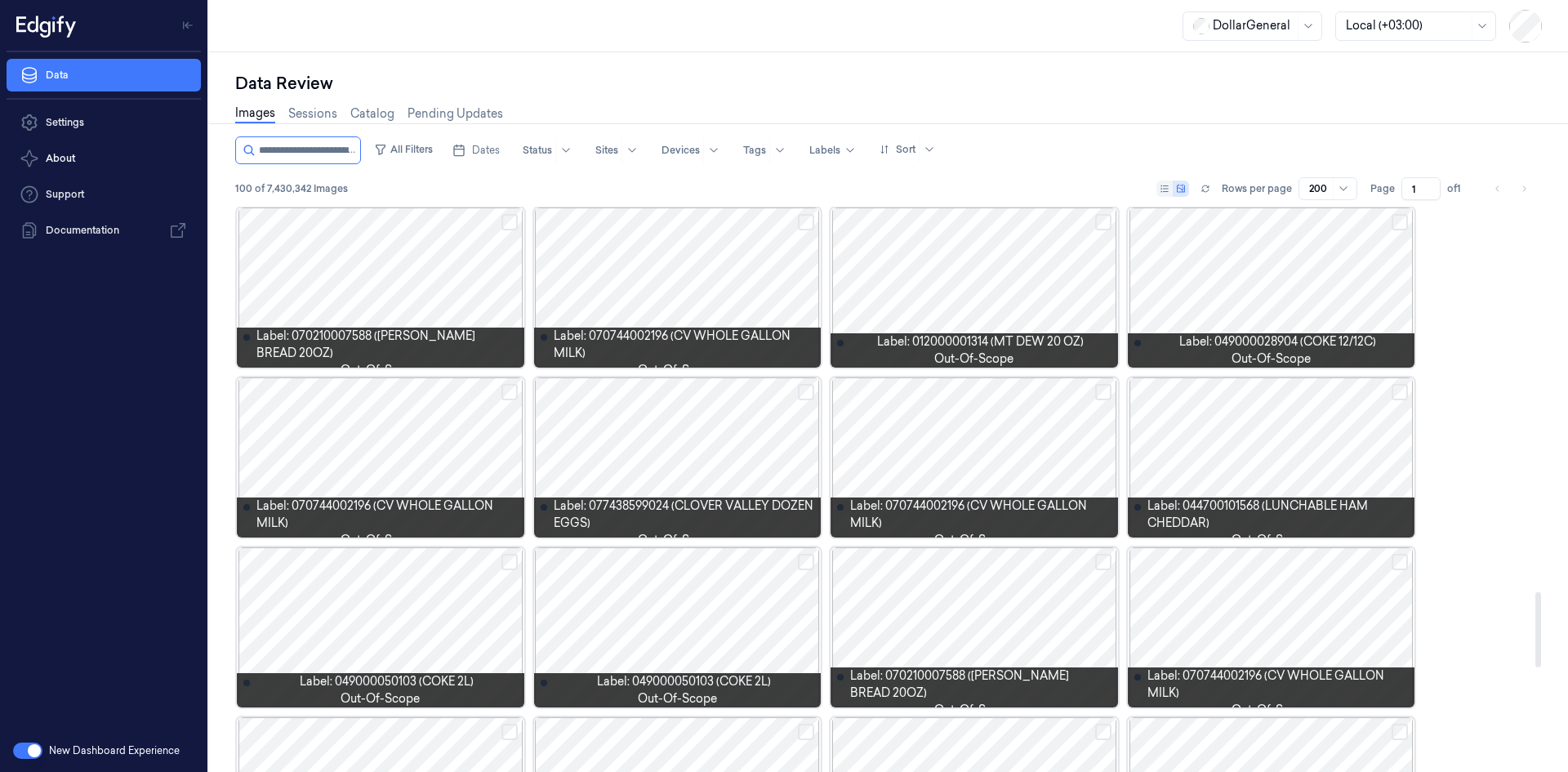
scroll to position [2929, 0]
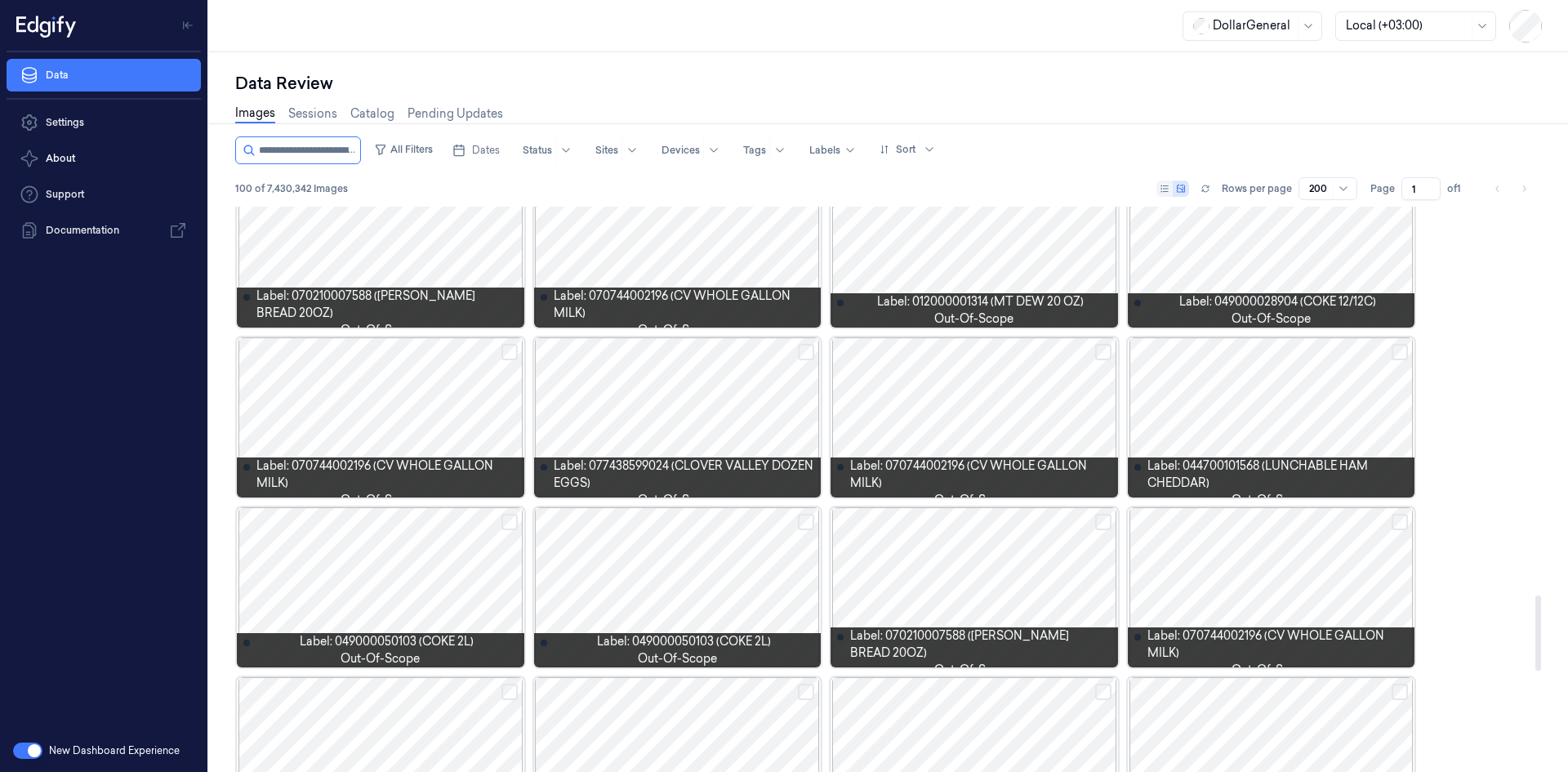
click at [1351, 395] on div at bounding box center [1272, 417] width 288 height 160
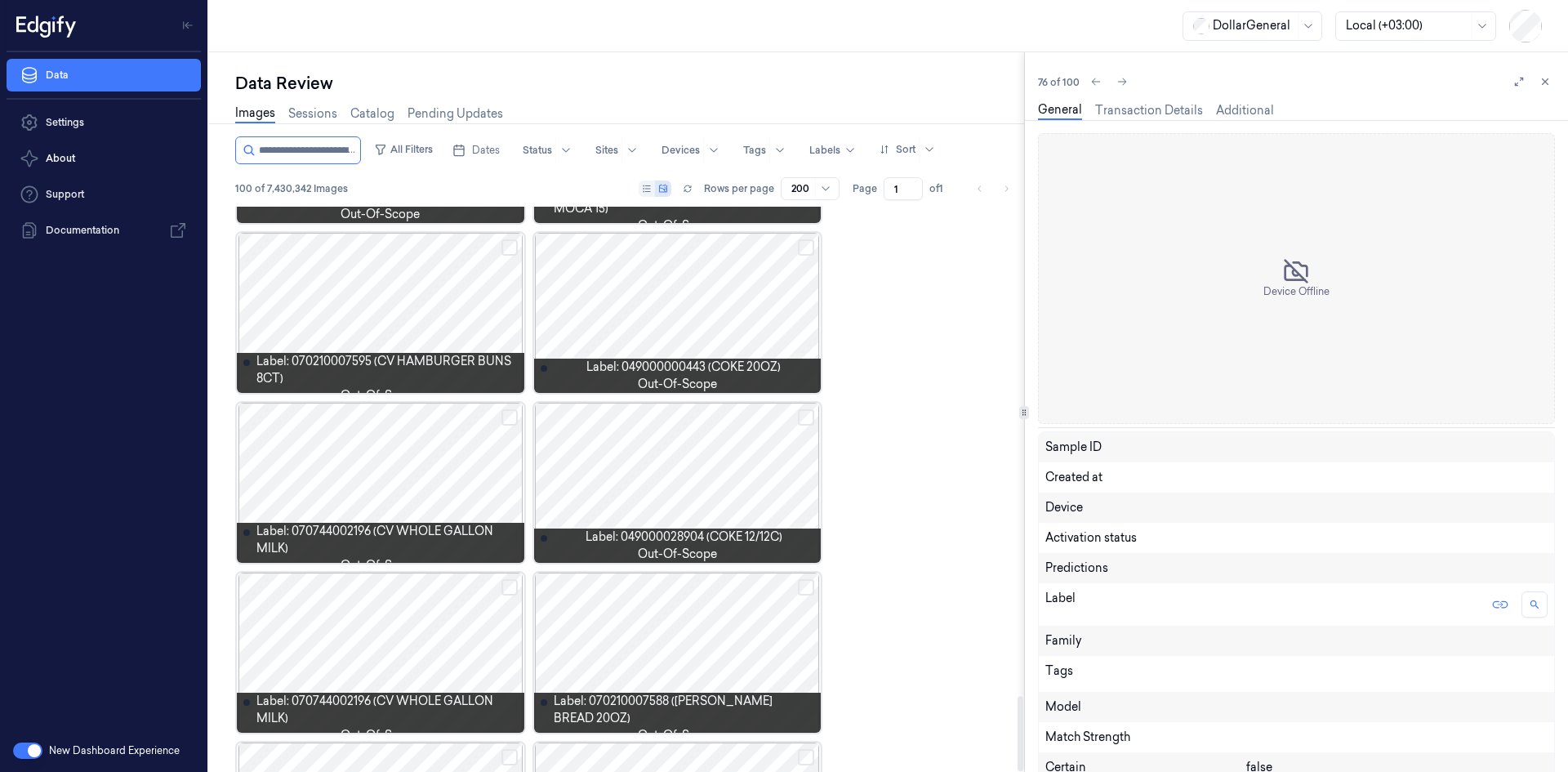
scroll to position [2857, 0]
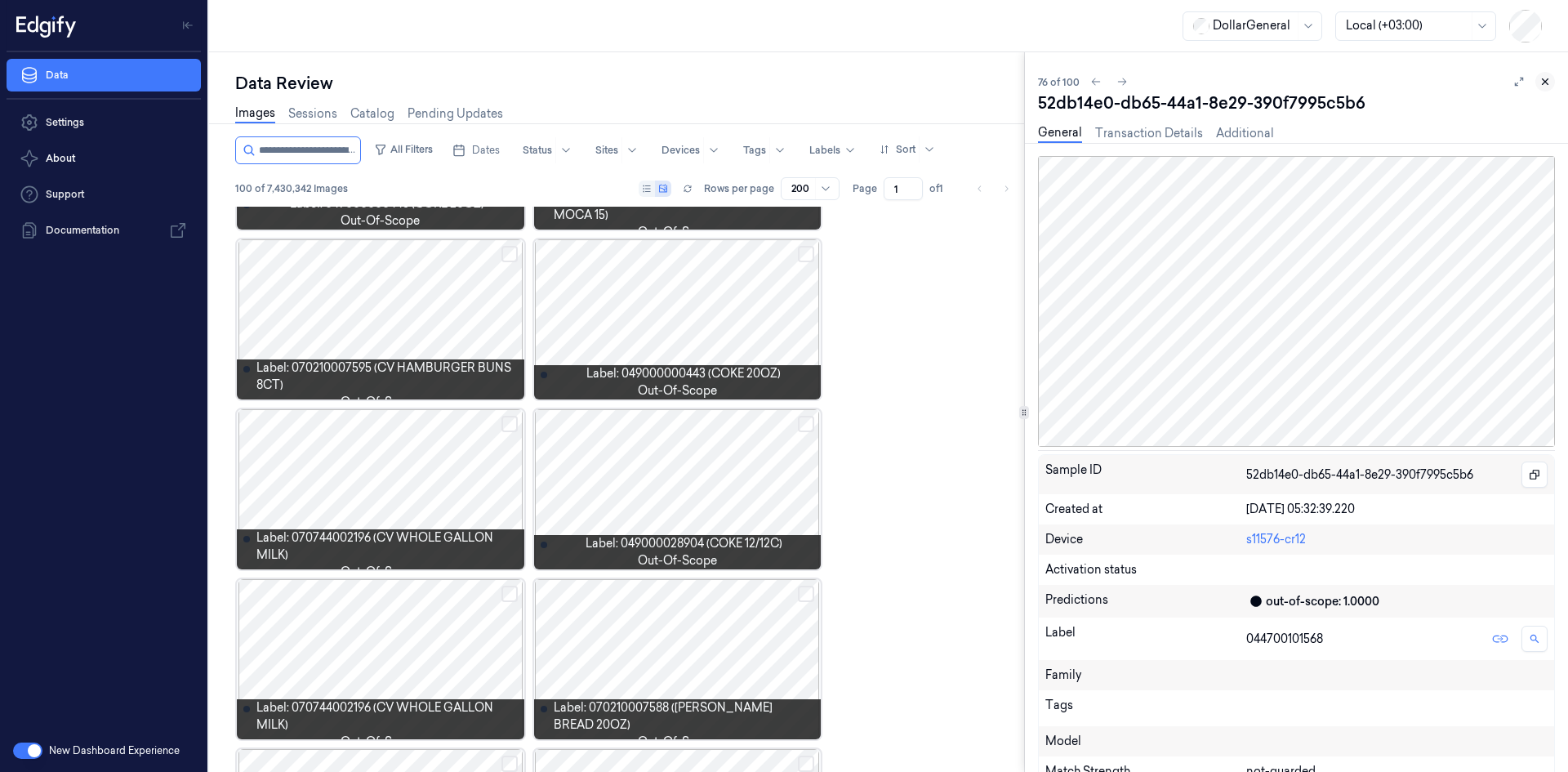
click at [1552, 83] on button at bounding box center [1545, 81] width 20 height 20
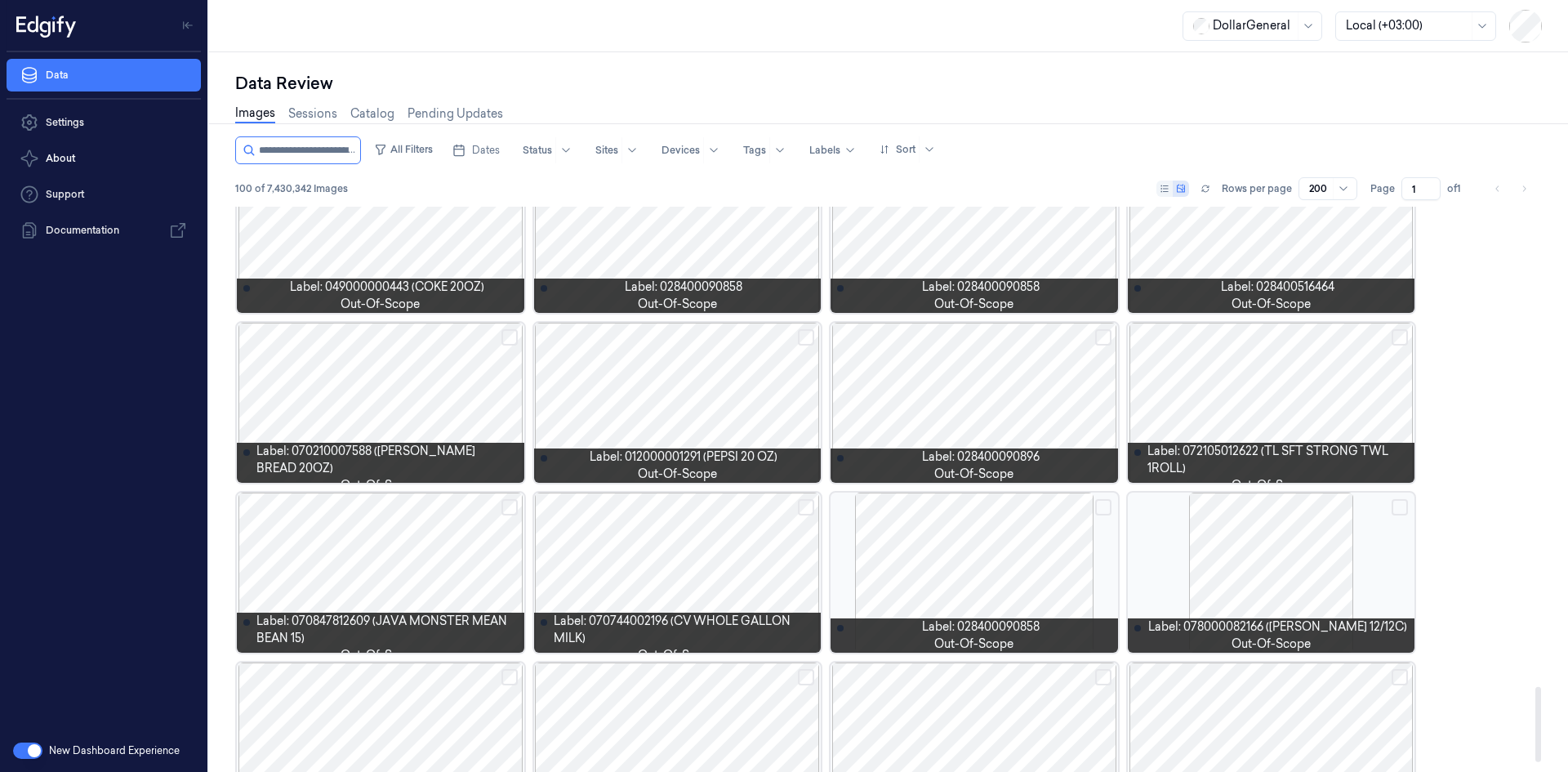
scroll to position [3689, 0]
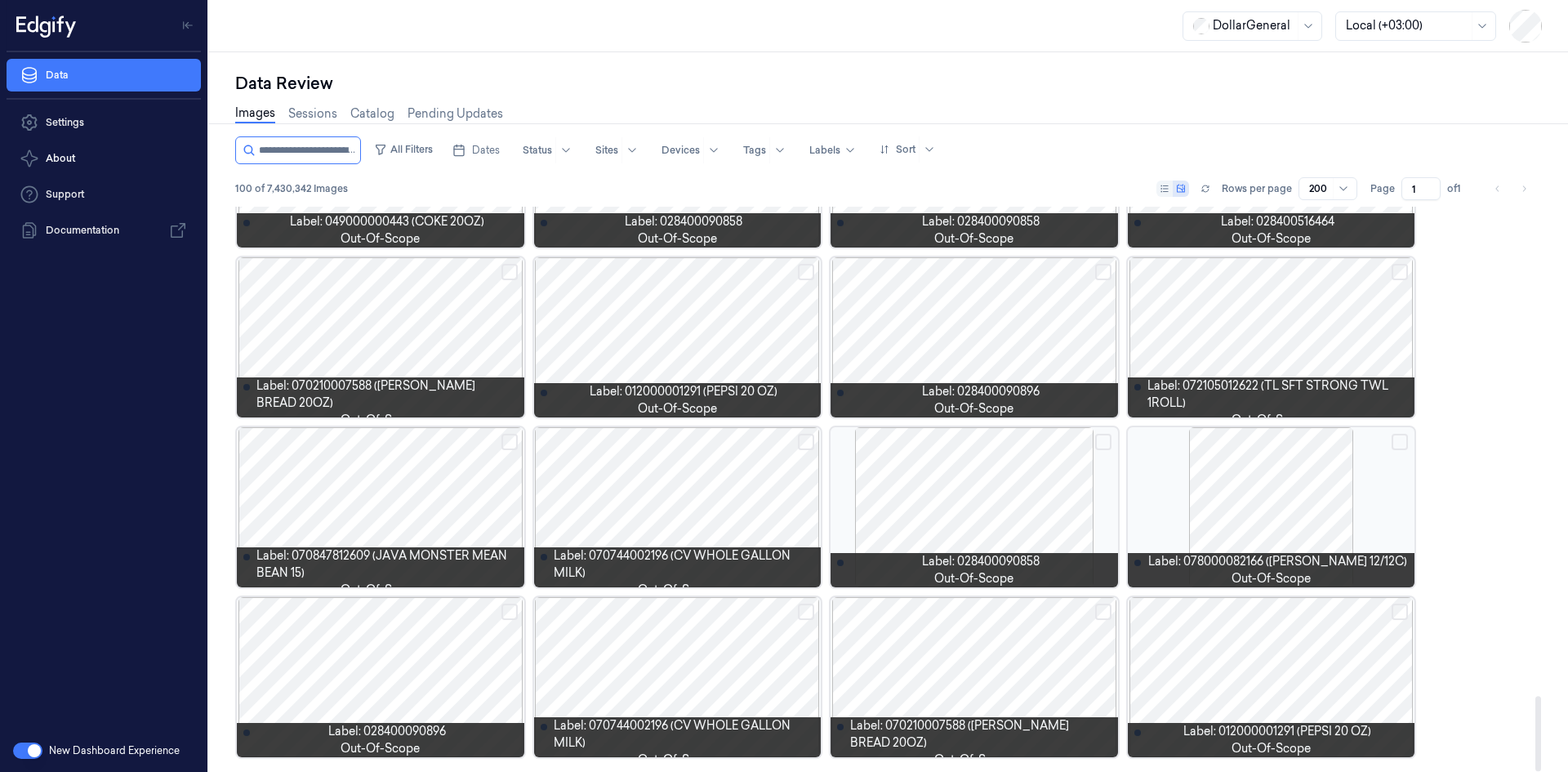
click at [1227, 689] on div at bounding box center [1272, 677] width 288 height 160
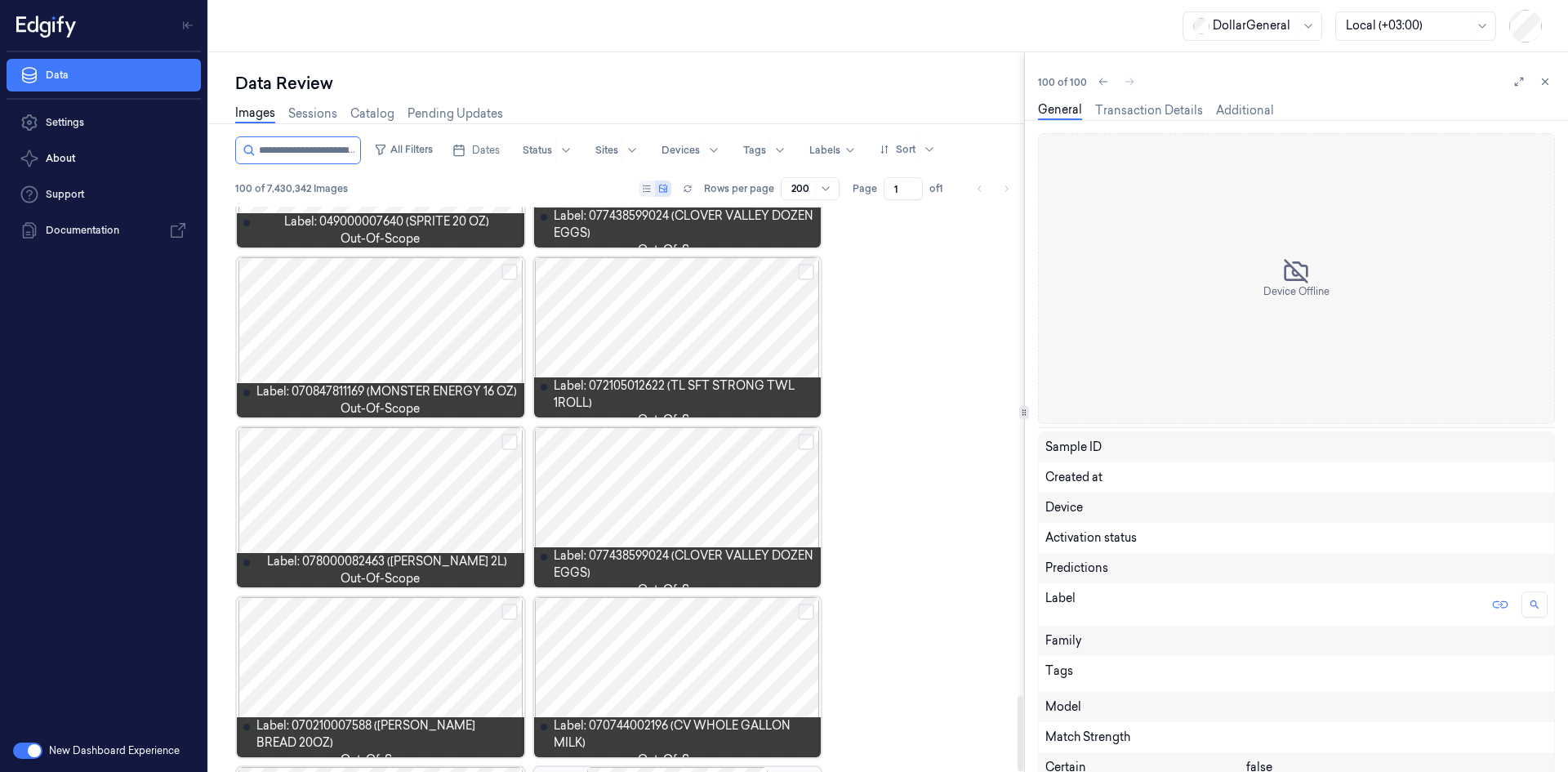
scroll to position [7256, 0]
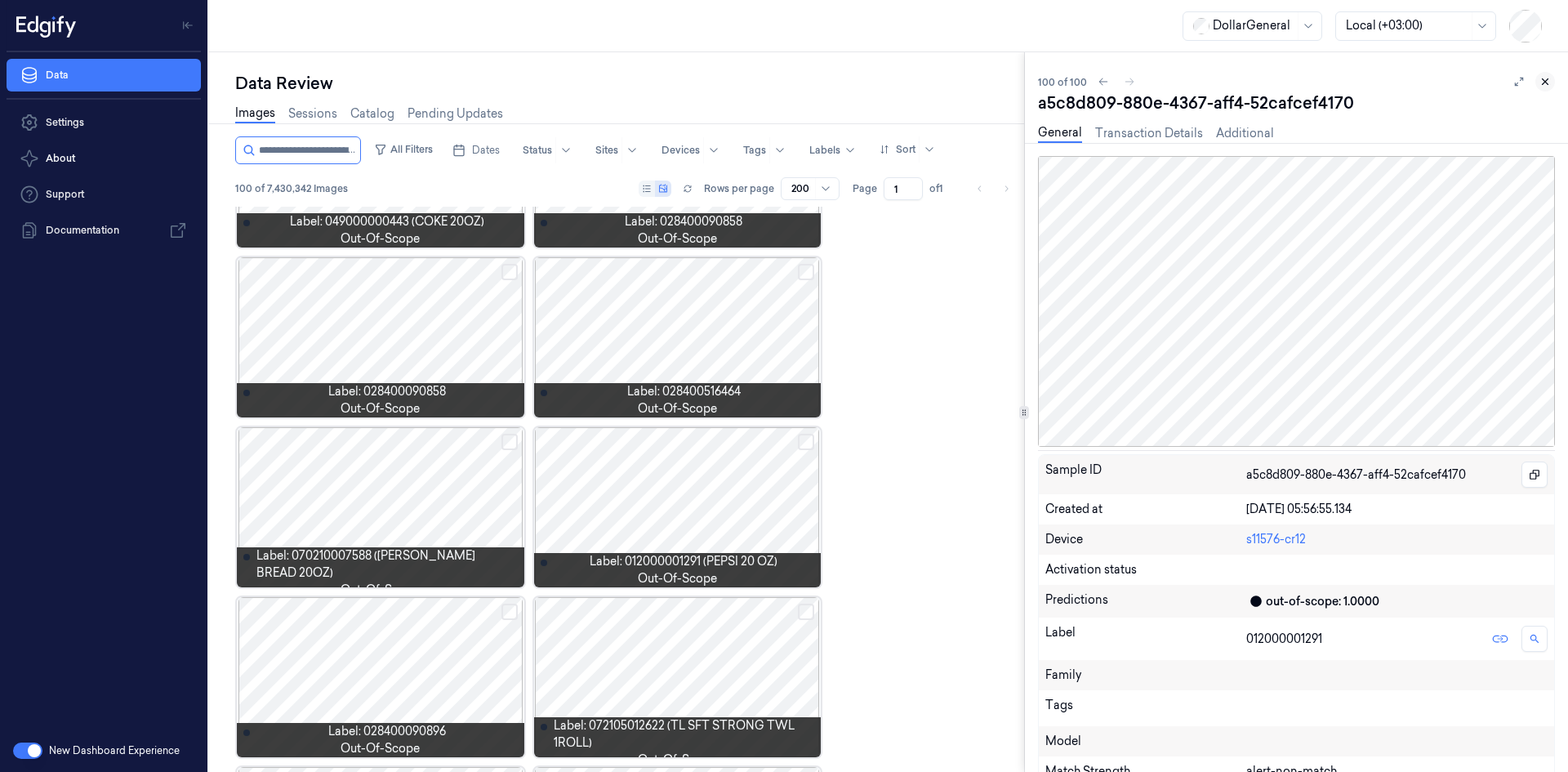
click at [1547, 80] on icon at bounding box center [1546, 82] width 6 height 6
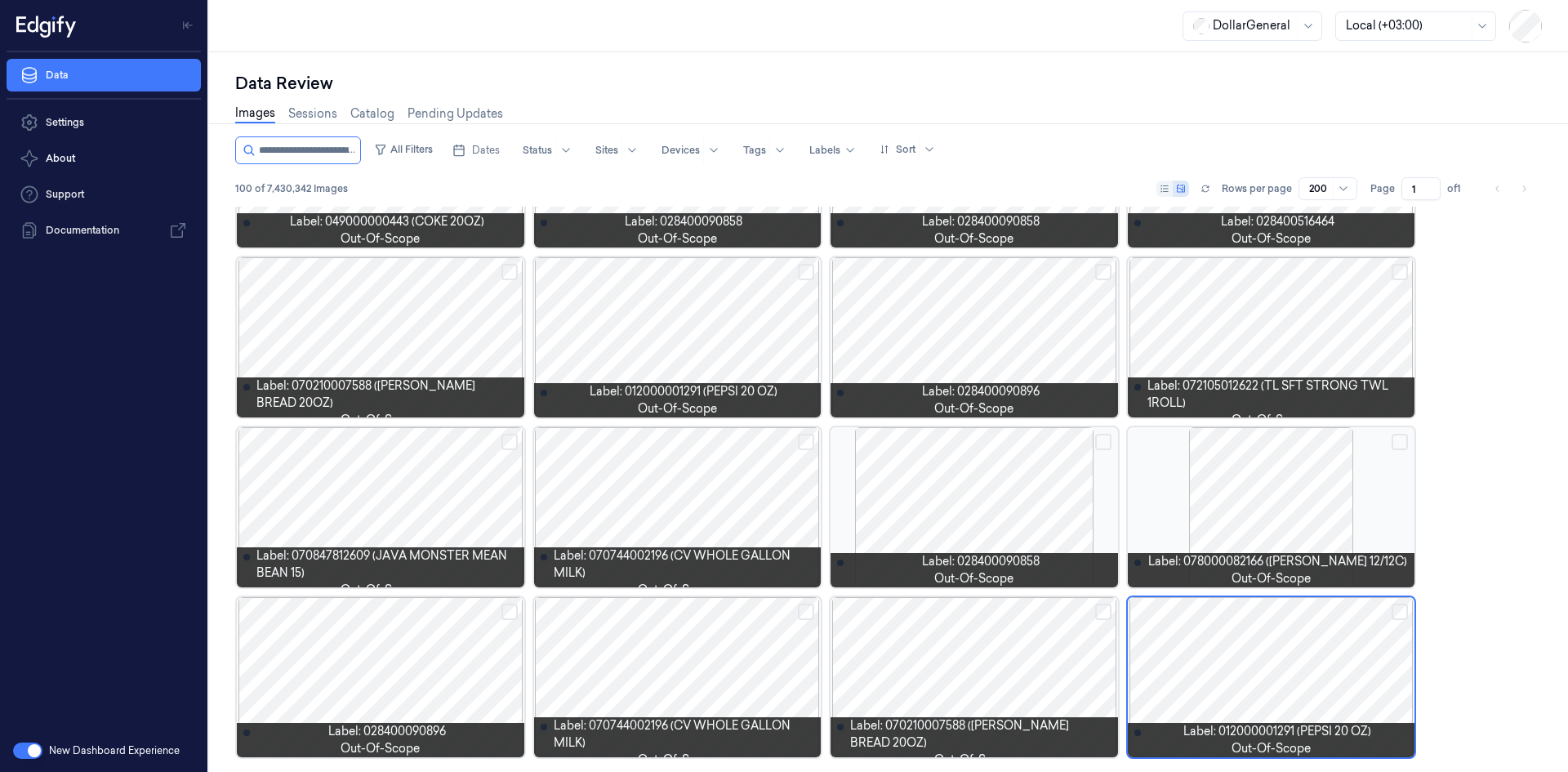
scroll to position [3689, 0]
click at [268, 75] on div "Data Review" at bounding box center [888, 83] width 1307 height 23
click at [270, 74] on div "Data Review" at bounding box center [888, 83] width 1307 height 23
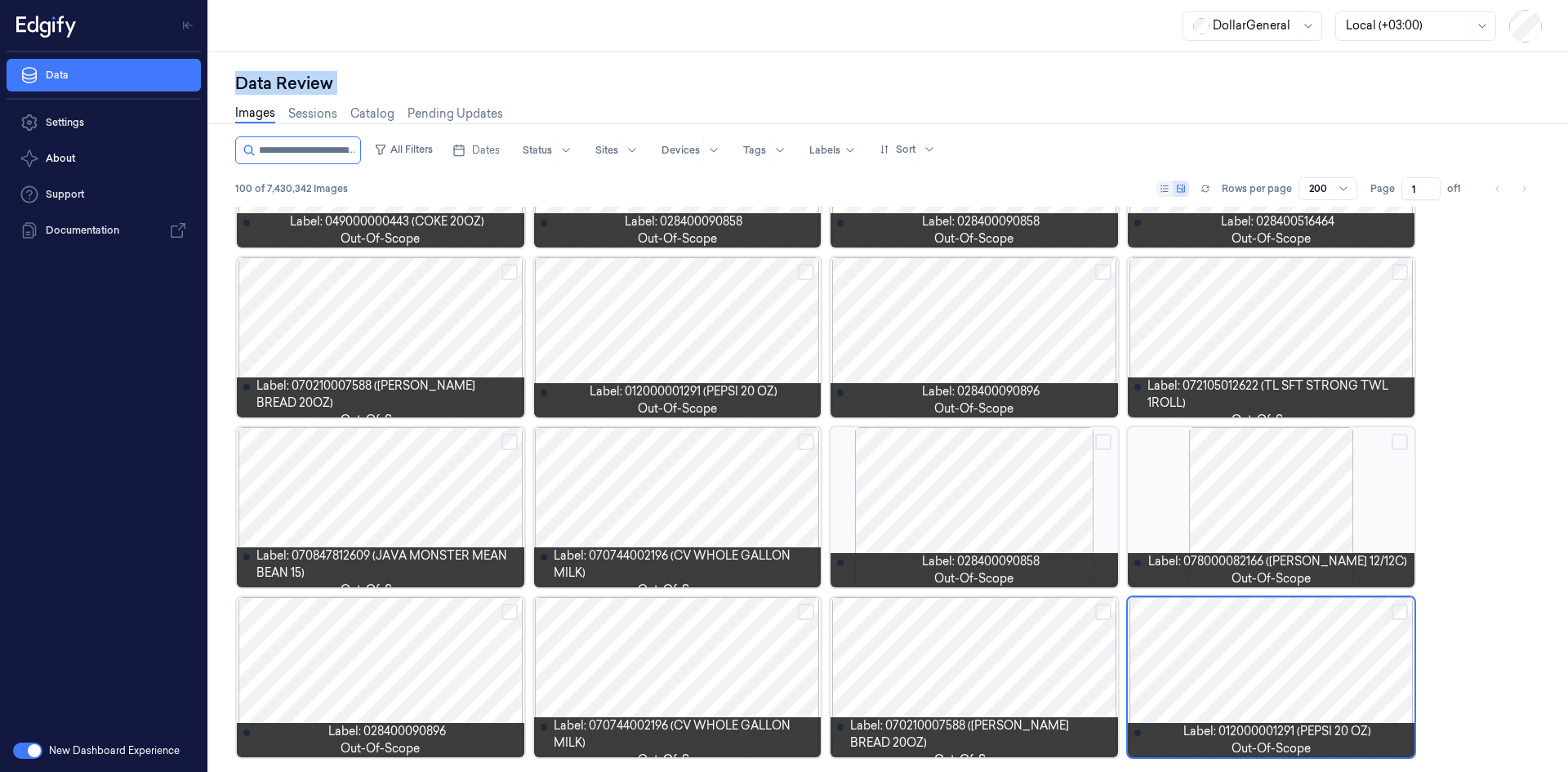
click at [329, 75] on div "Data Review" at bounding box center [888, 83] width 1307 height 23
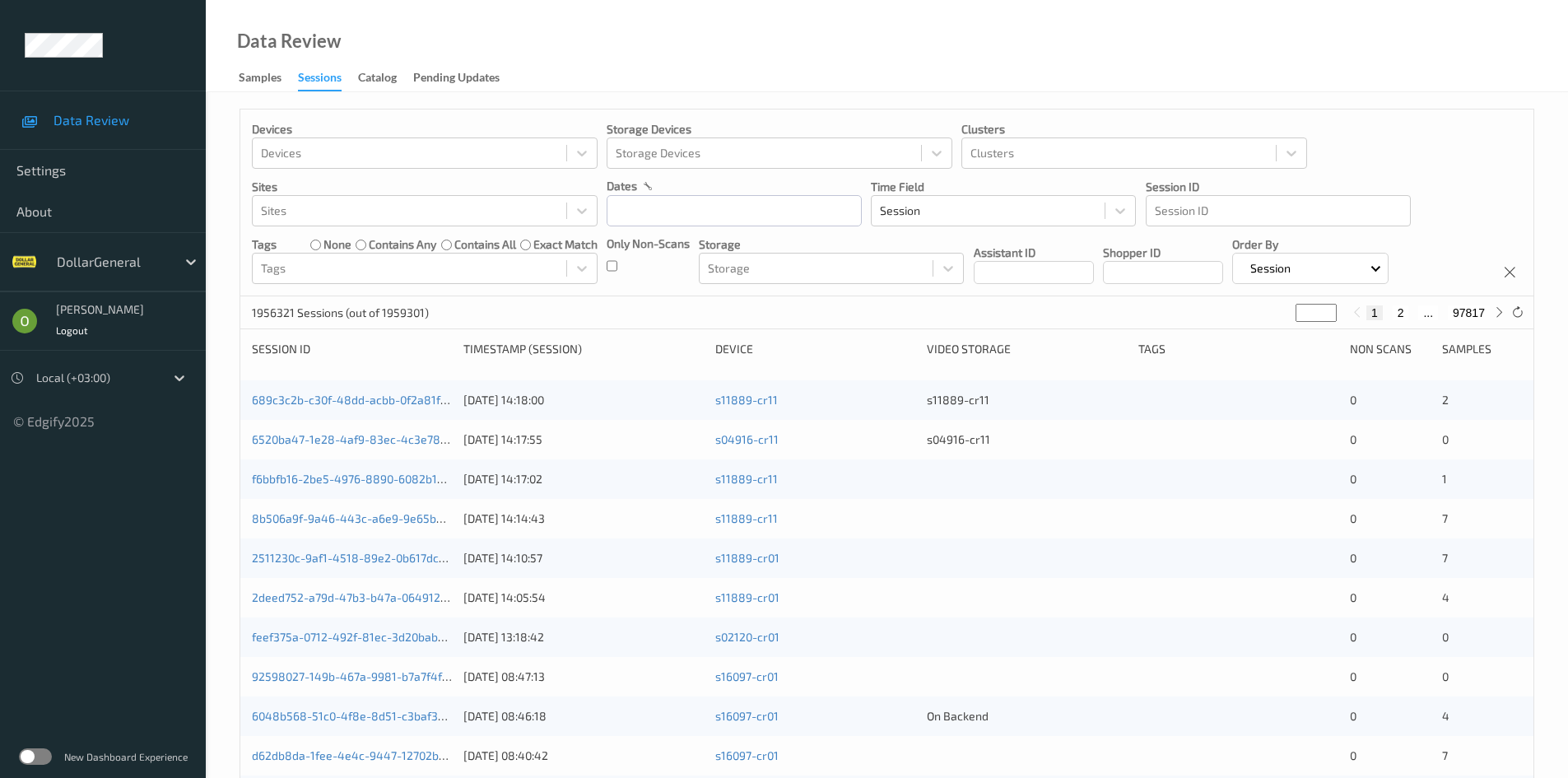
click at [27, 762] on label at bounding box center [35, 756] width 33 height 16
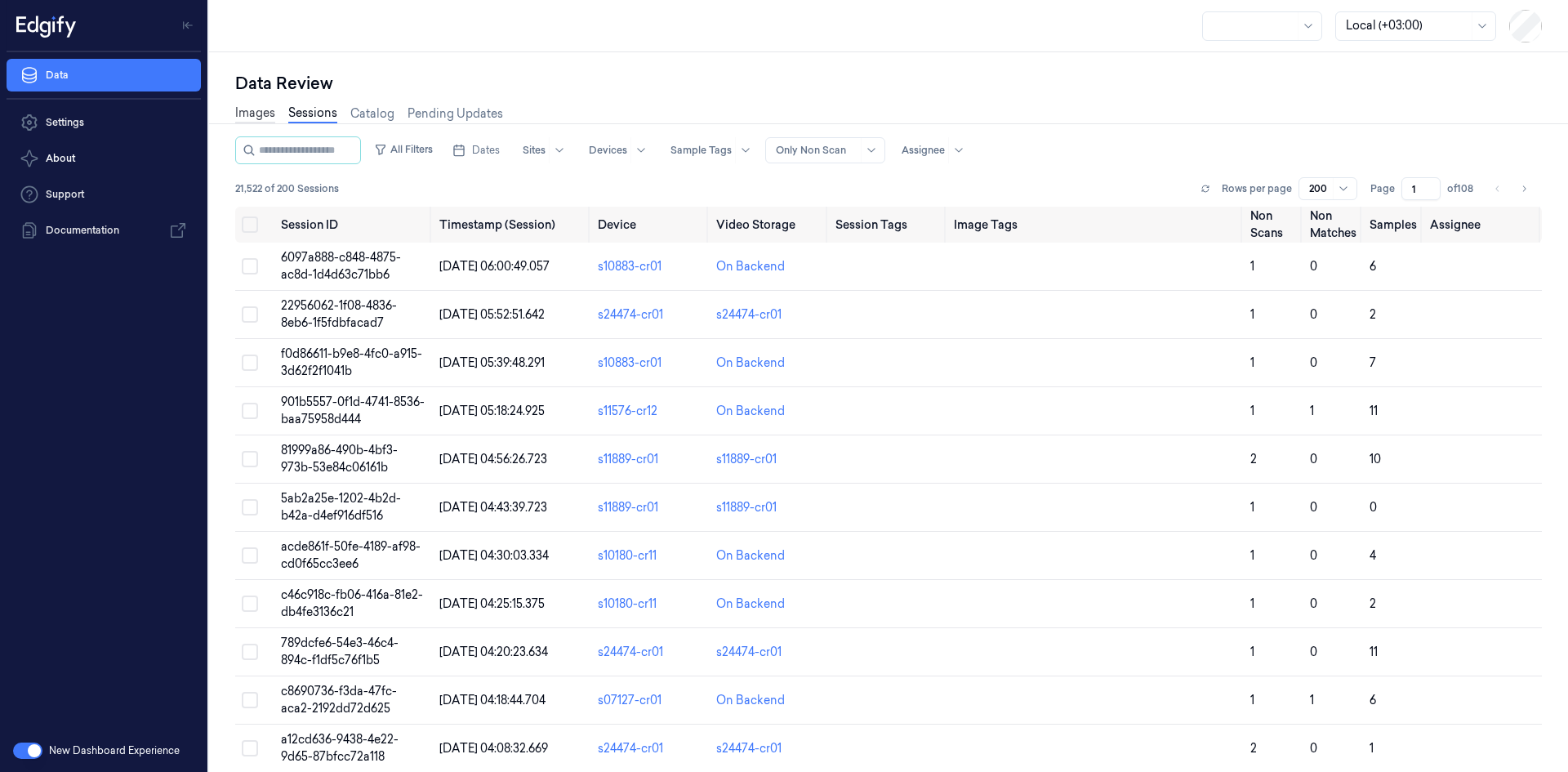
click at [255, 110] on link "Images" at bounding box center [255, 114] width 40 height 19
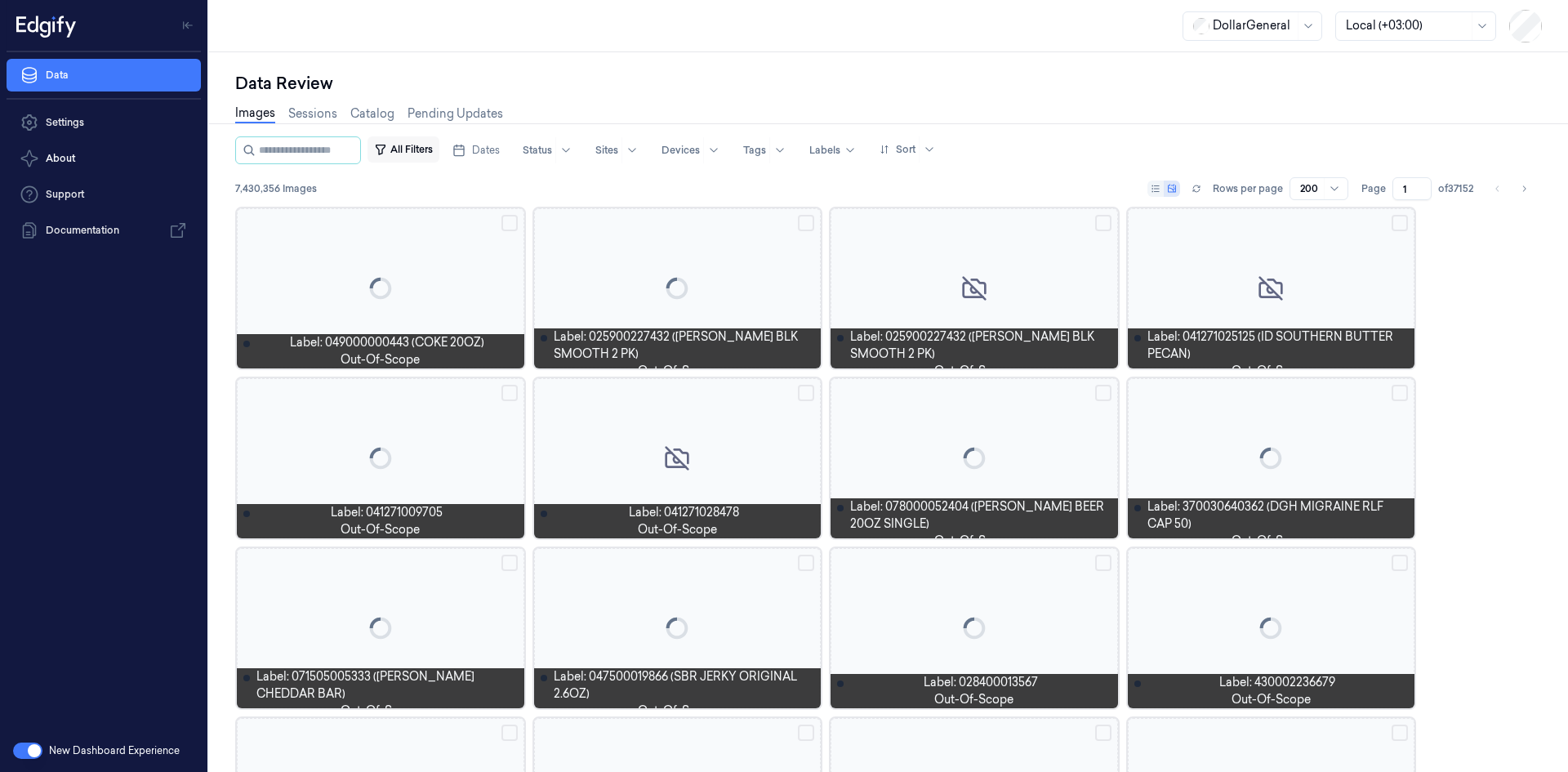
click at [429, 150] on button "All Filters" at bounding box center [403, 149] width 72 height 27
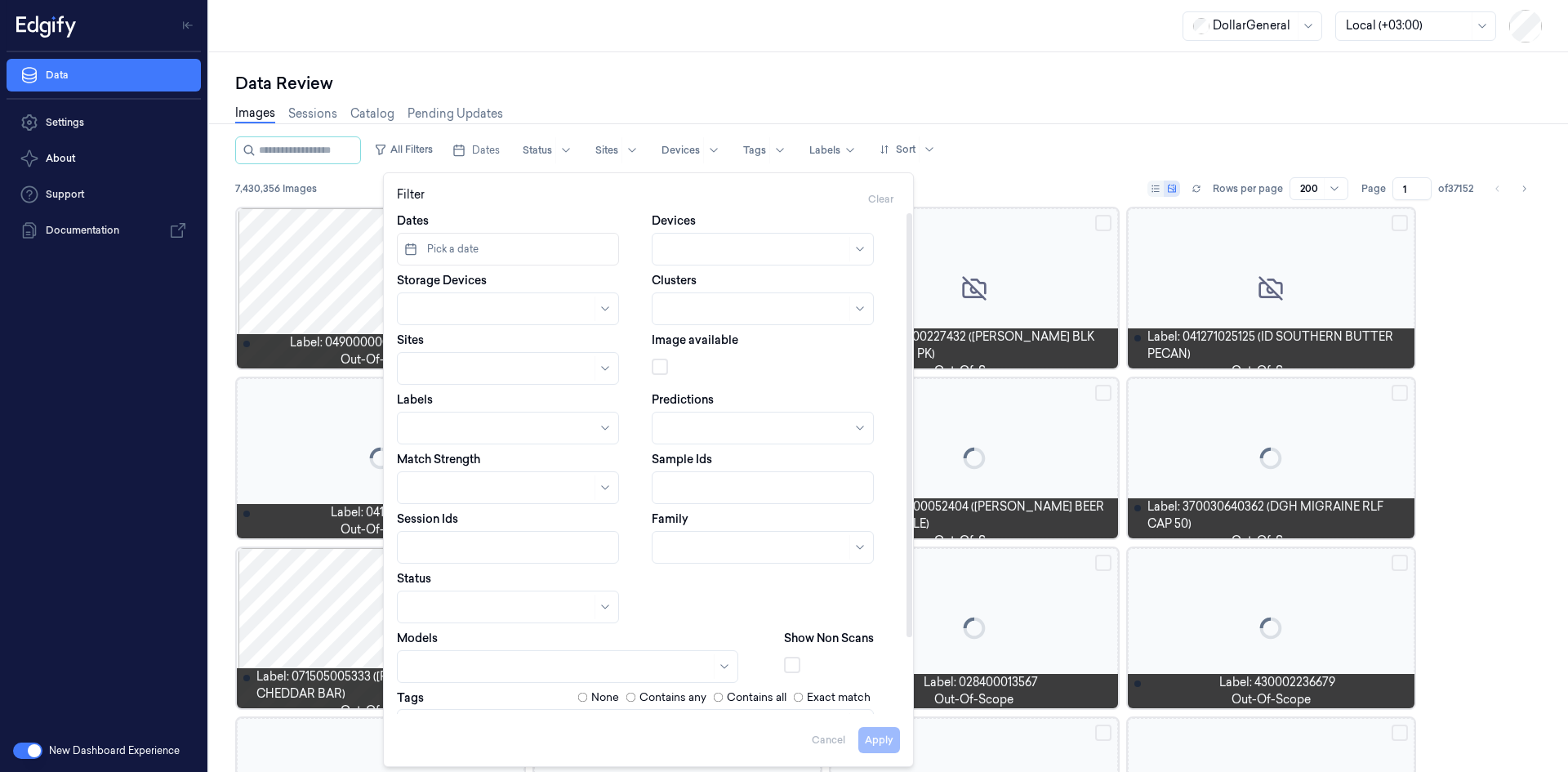
click at [789, 491] on div at bounding box center [764, 488] width 205 height 17
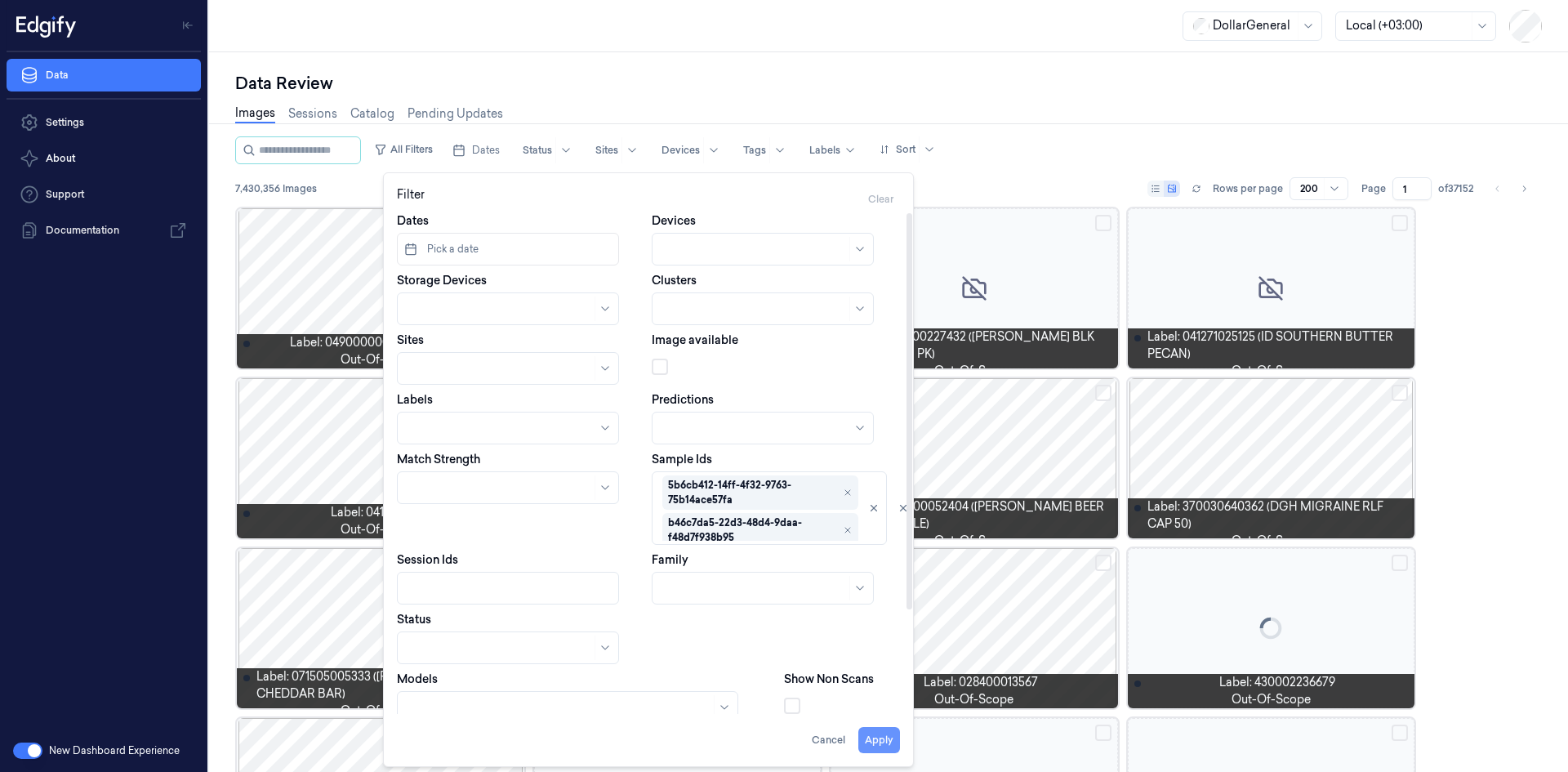
click at [875, 731] on button "Apply" at bounding box center [879, 739] width 42 height 27
type input "**********"
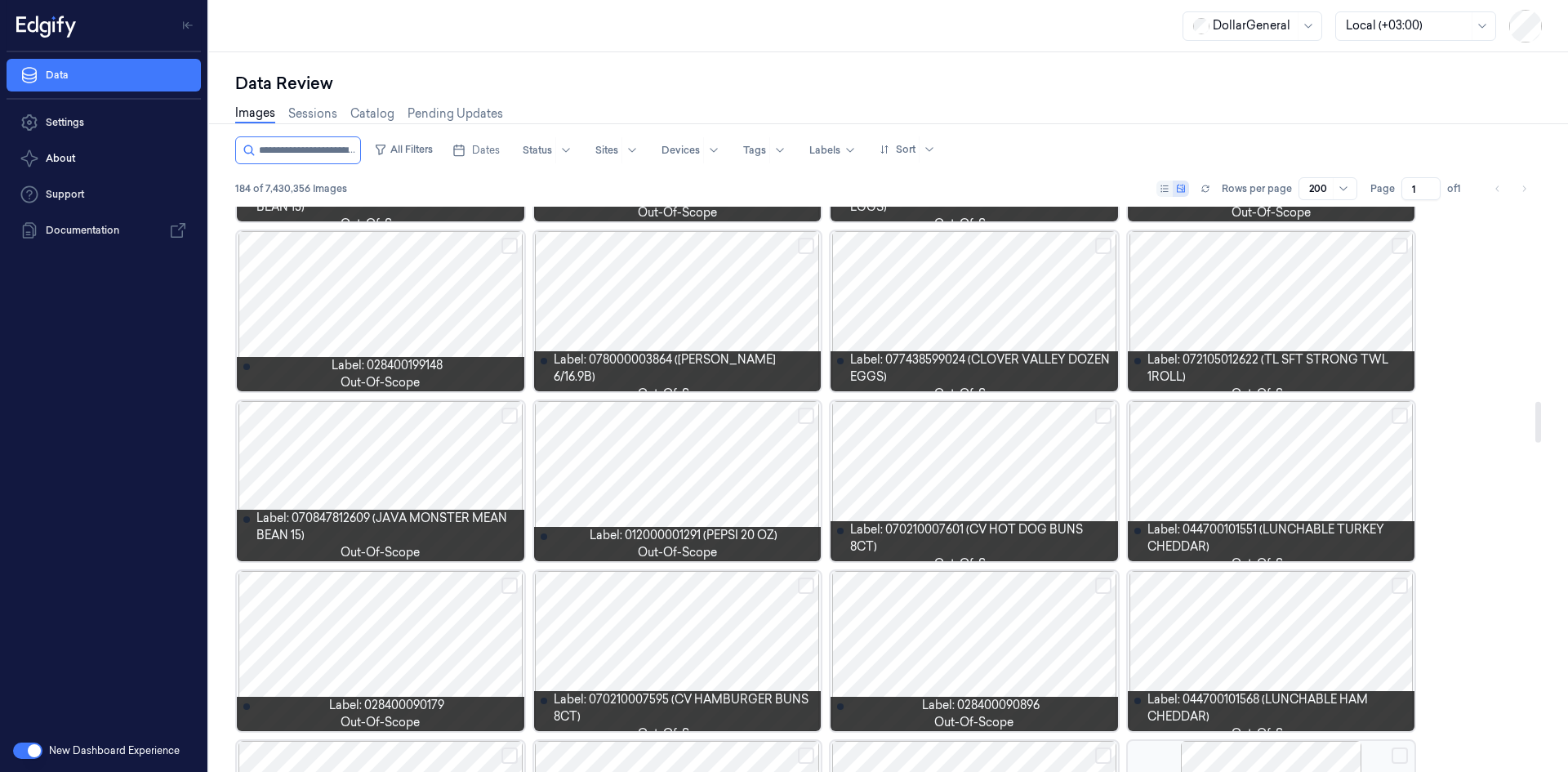
scroll to position [2777, 0]
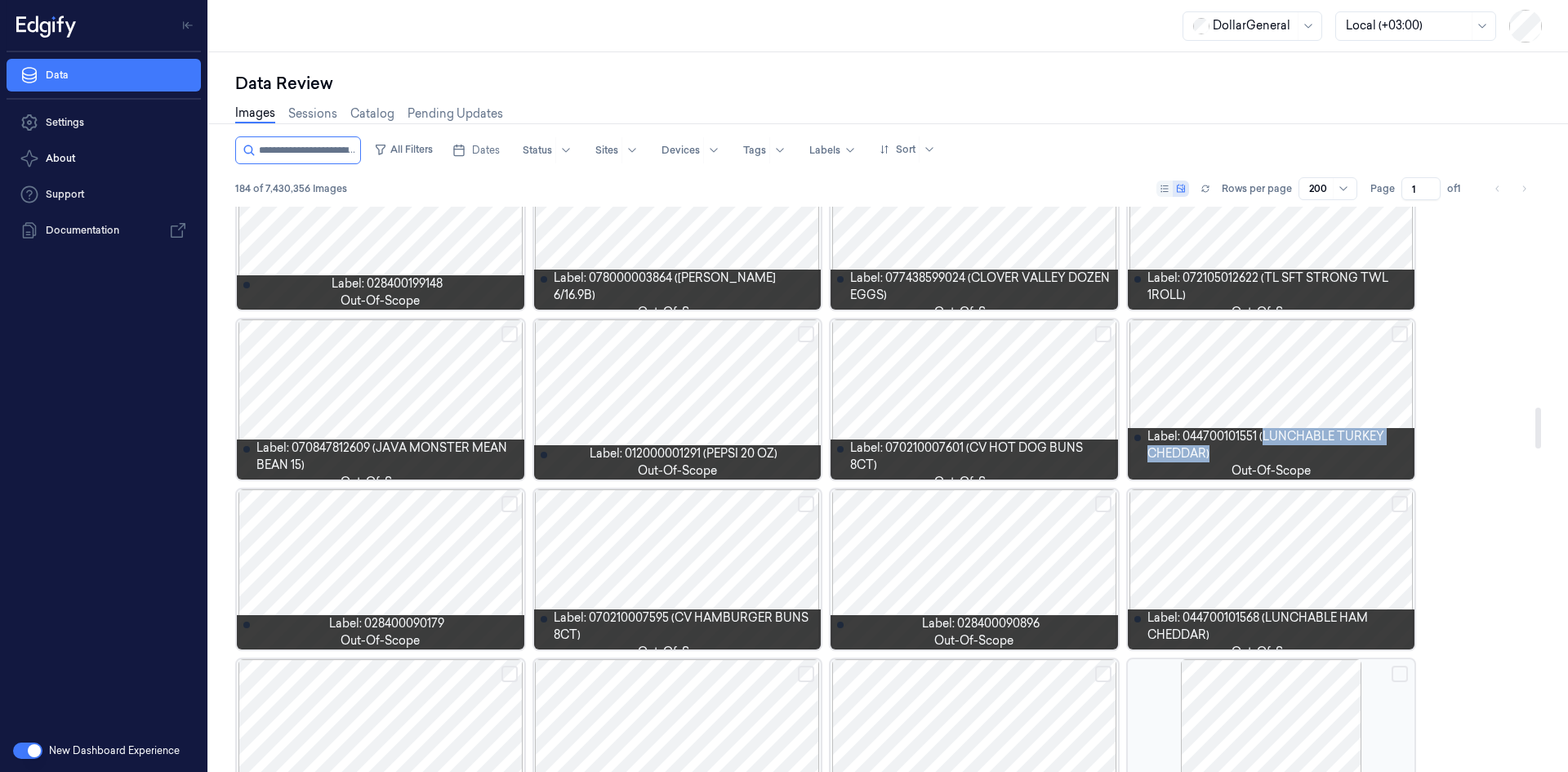
drag, startPoint x: 1265, startPoint y: 435, endPoint x: 1361, endPoint y: 476, distance: 104.4
click at [1361, 476] on div "Label: 044700101551 (LUNCHABLE TURKEY CHEDDAR) out-of-scope" at bounding box center [1272, 454] width 275 height 51
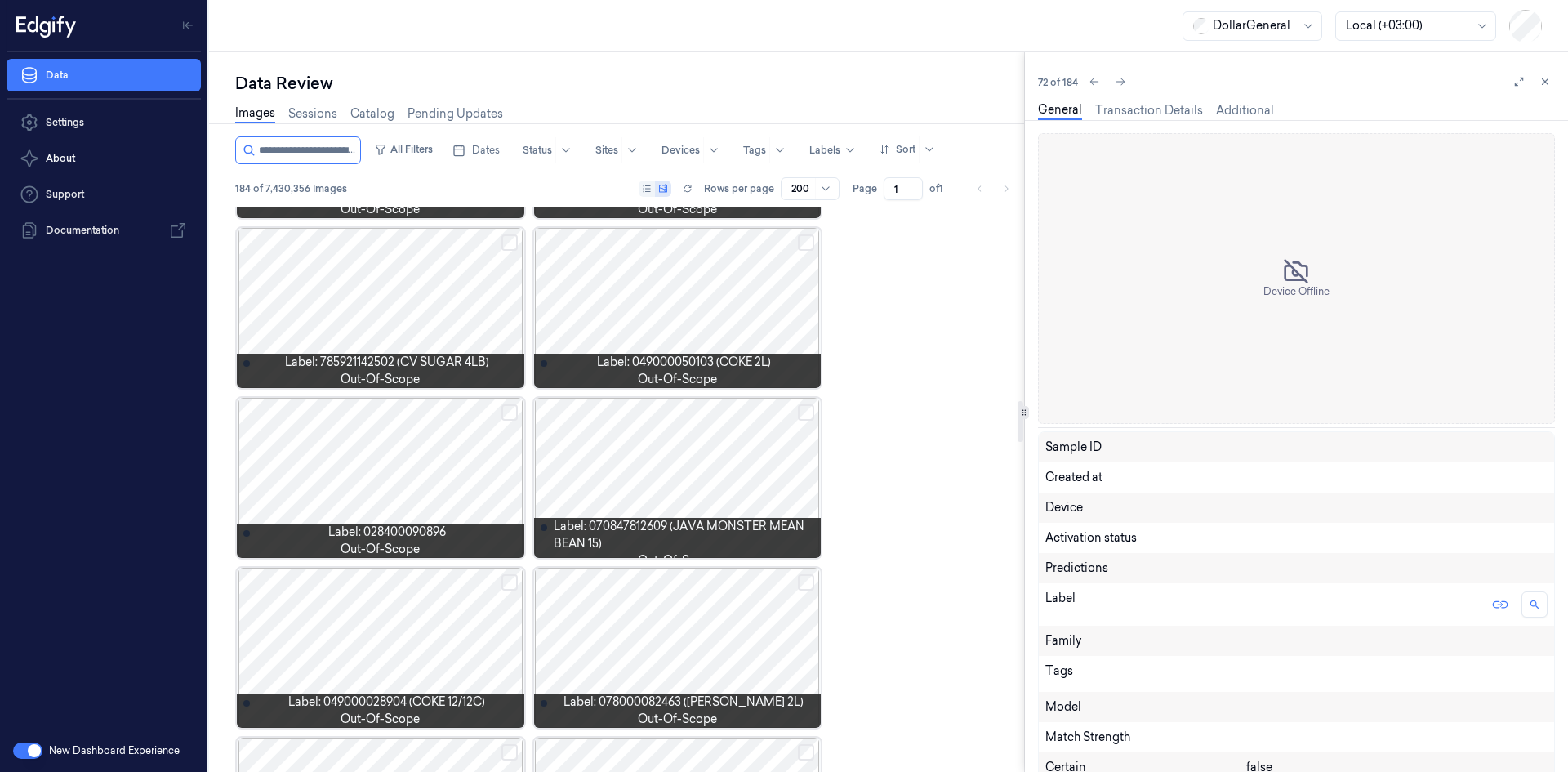
scroll to position [2687, 0]
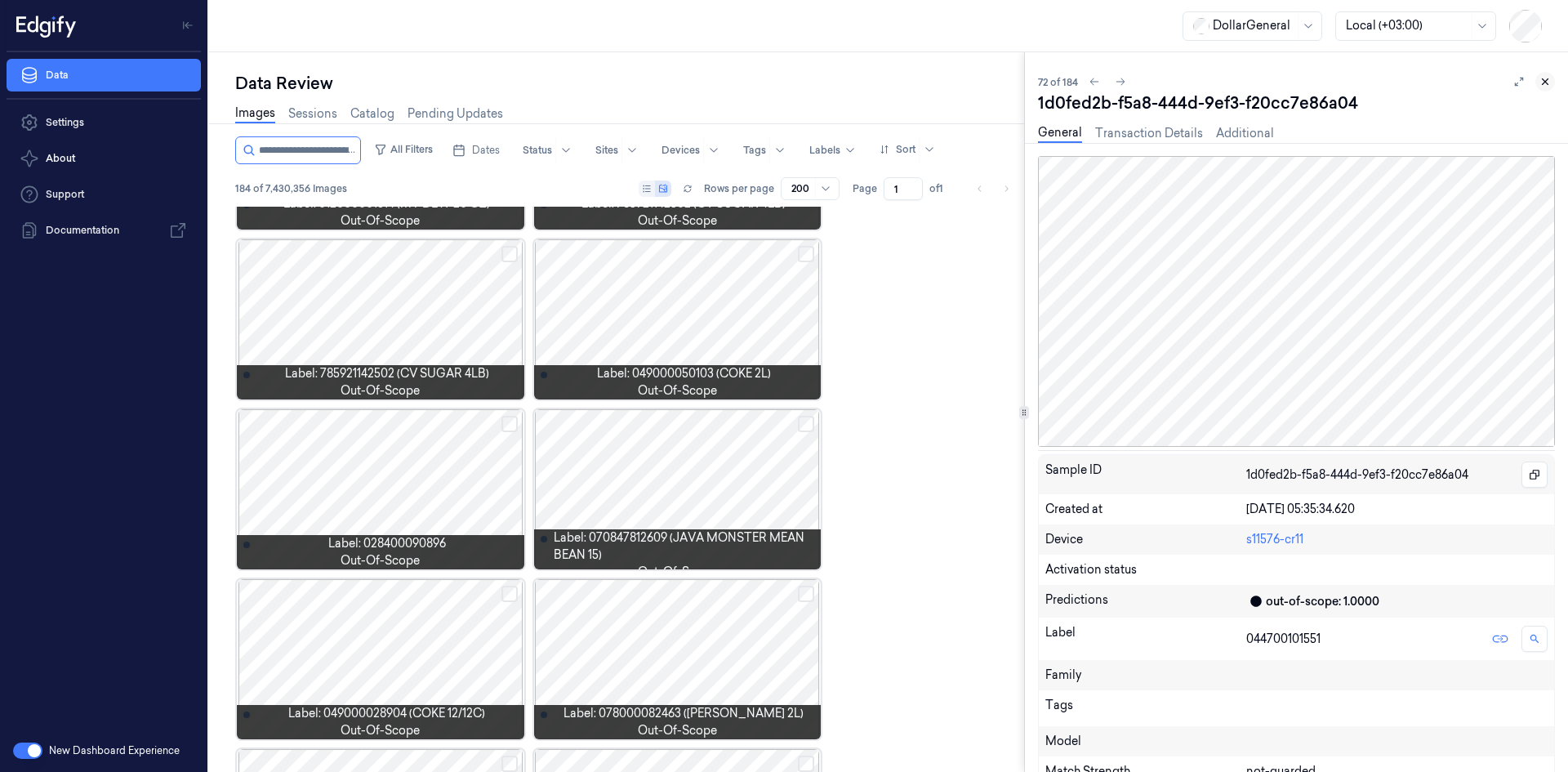
click at [1547, 75] on button at bounding box center [1545, 81] width 20 height 20
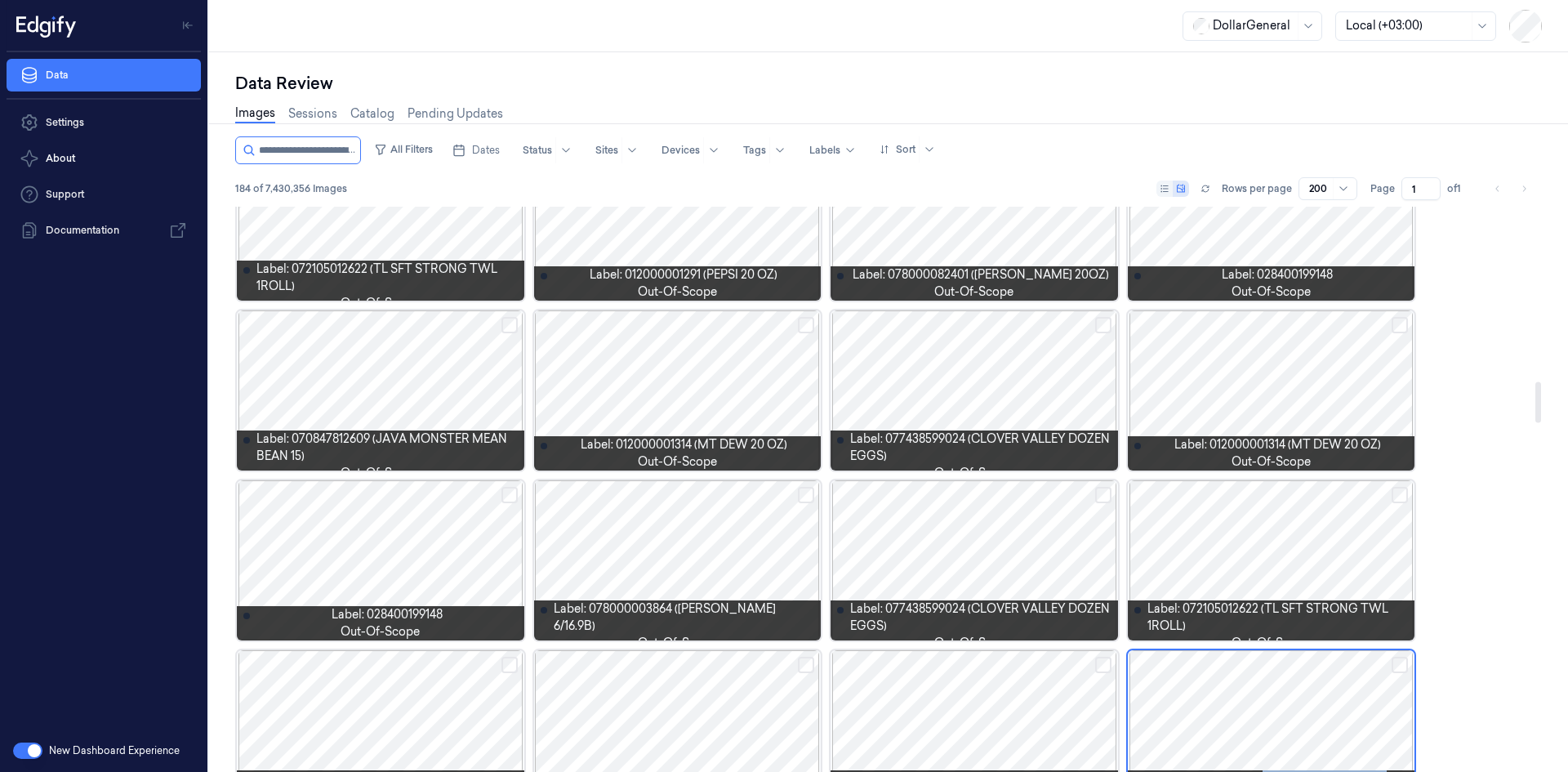
scroll to position [2717, 0]
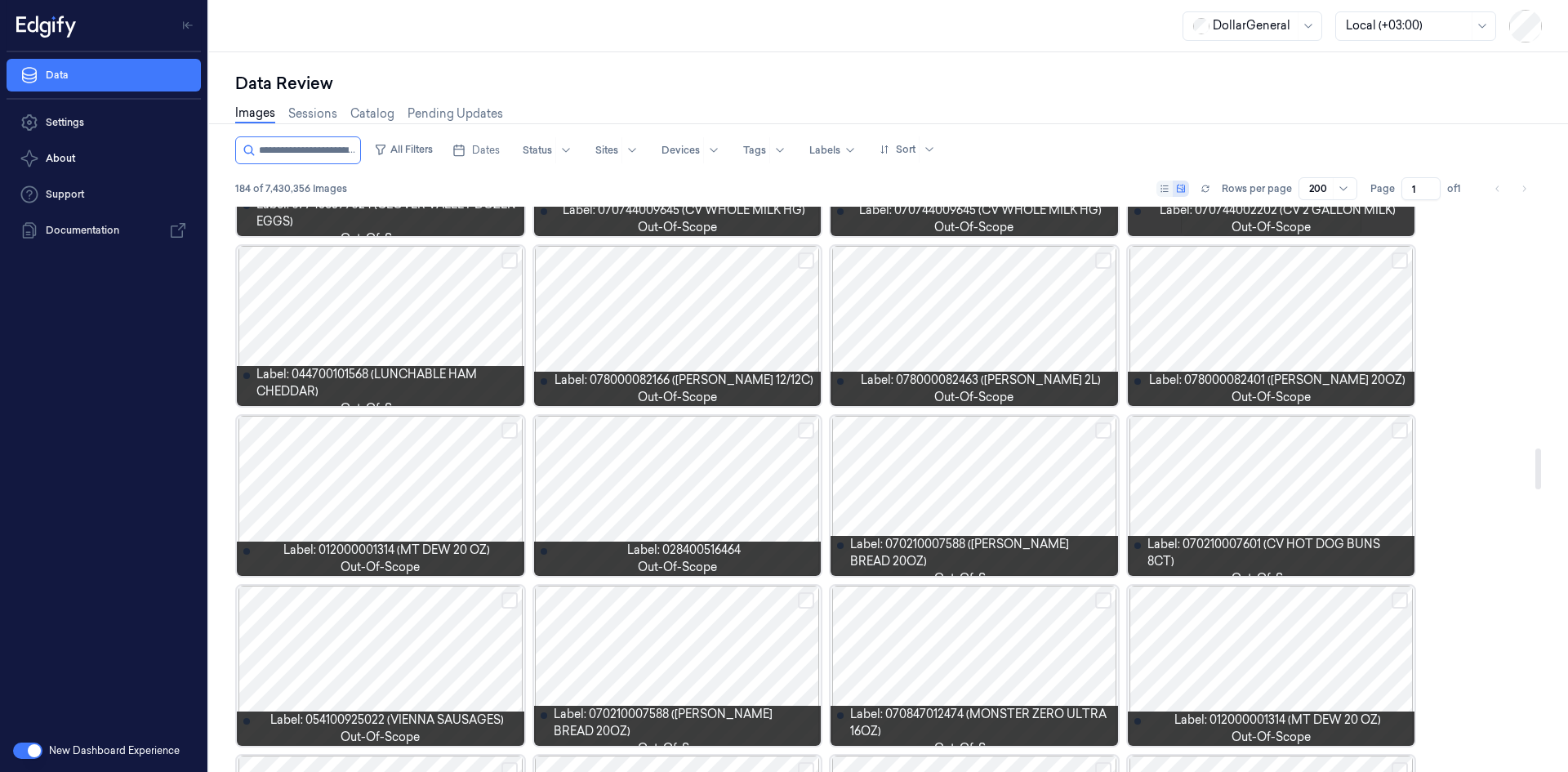
scroll to position [3370, 0]
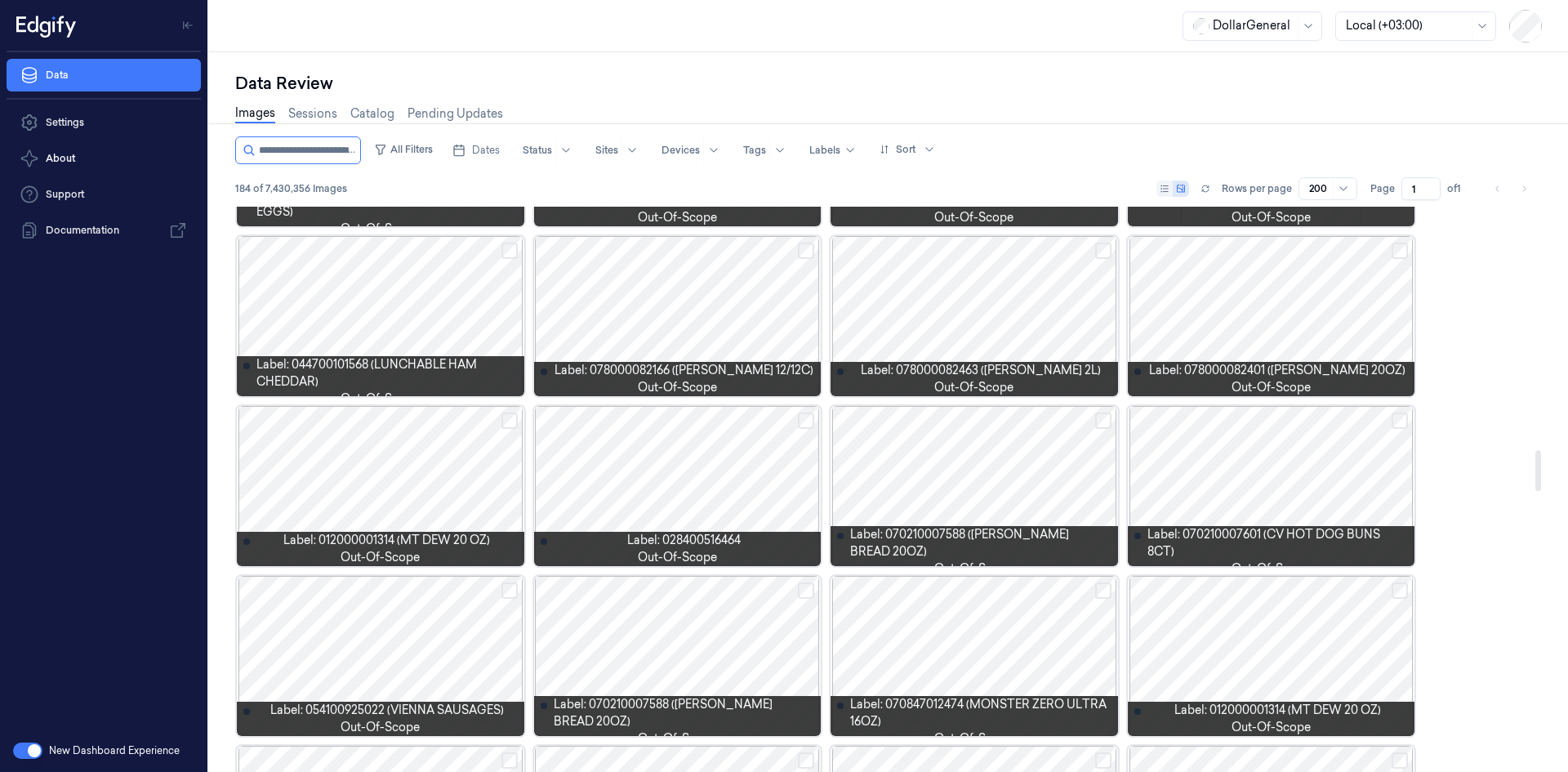
click at [1250, 482] on div at bounding box center [1272, 485] width 288 height 160
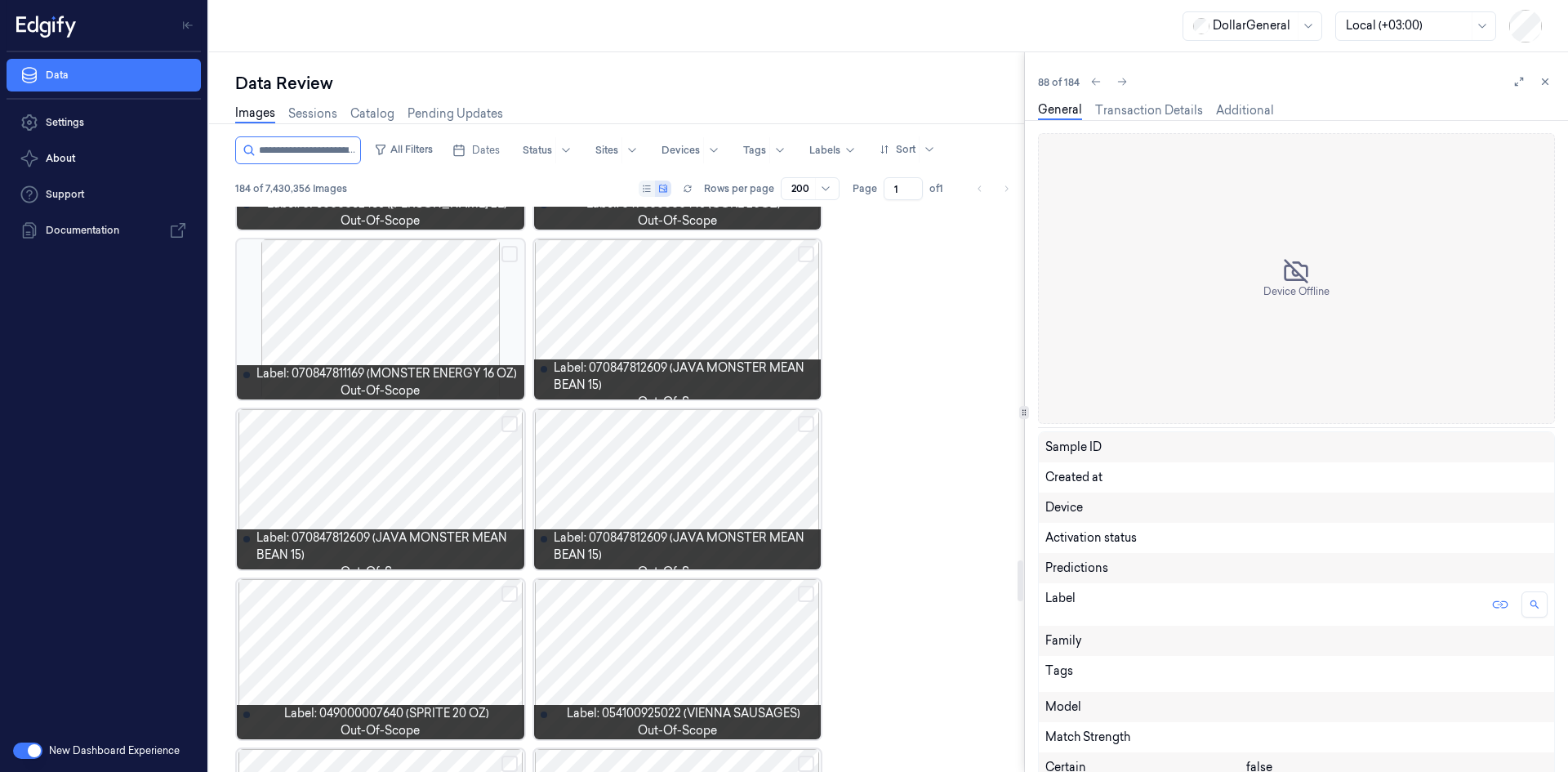
scroll to position [4896, 0]
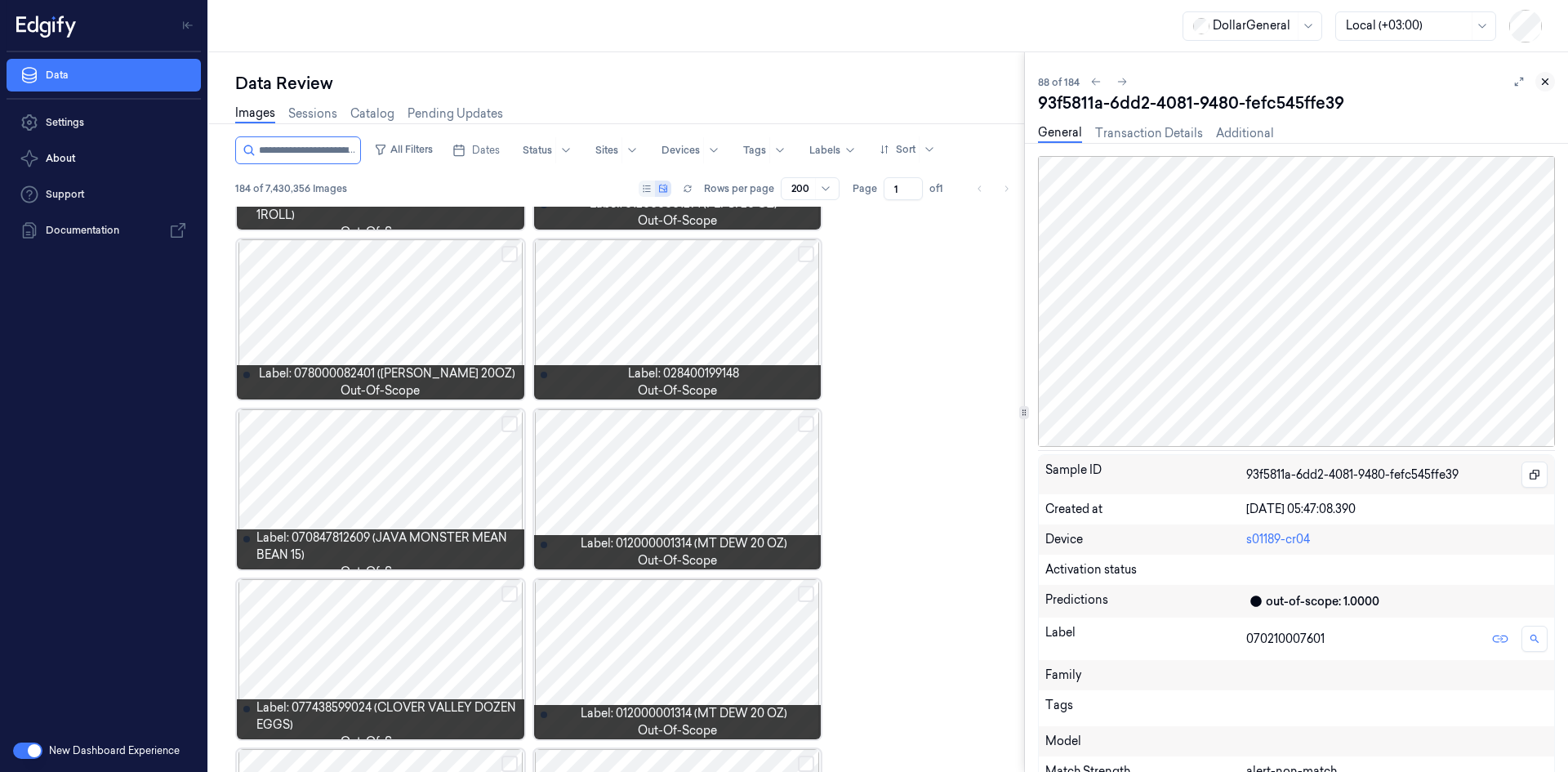
click at [1553, 86] on button at bounding box center [1545, 81] width 20 height 20
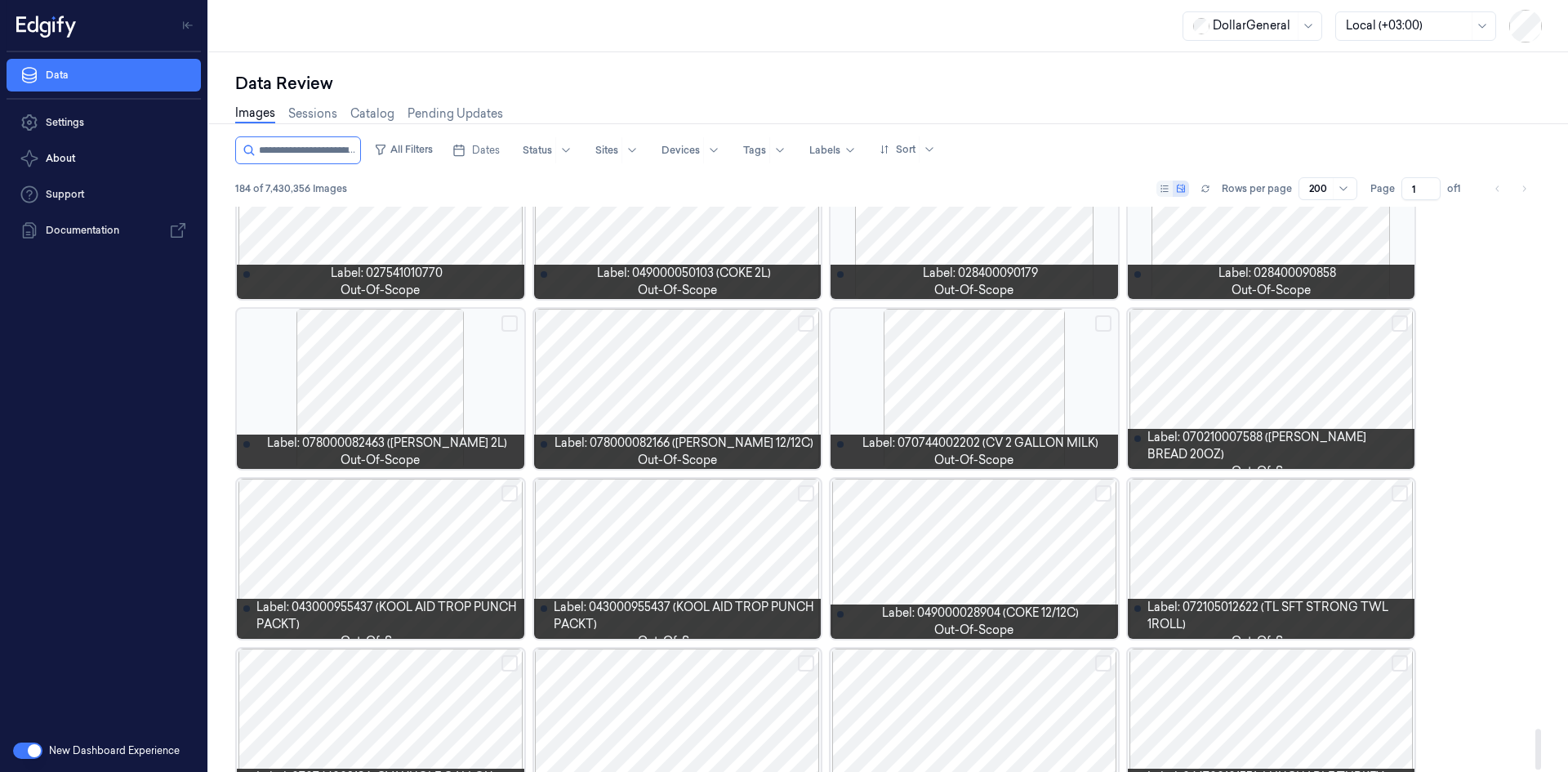
scroll to position [7256, 0]
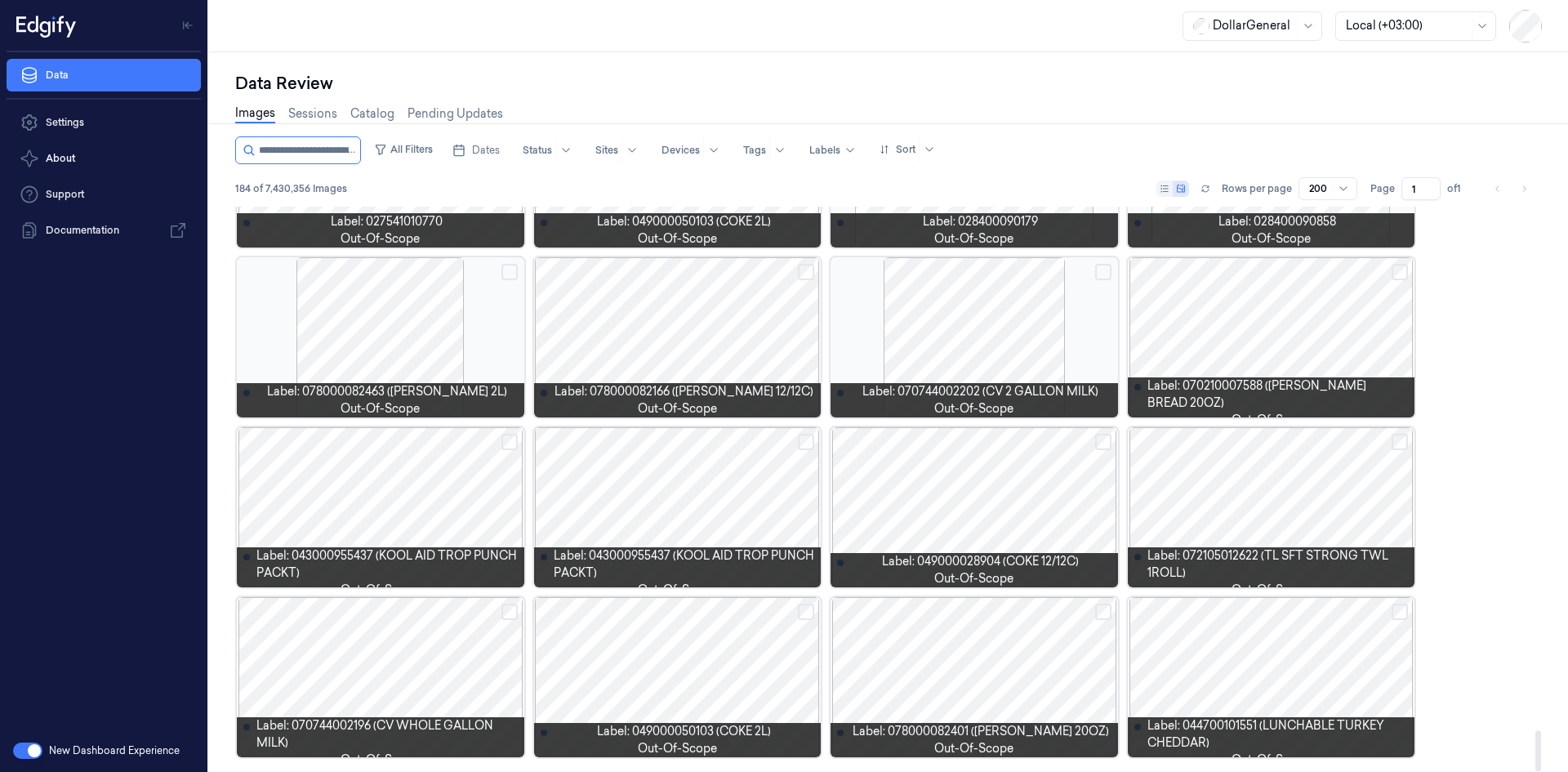
click at [690, 522] on div at bounding box center [678, 507] width 288 height 160
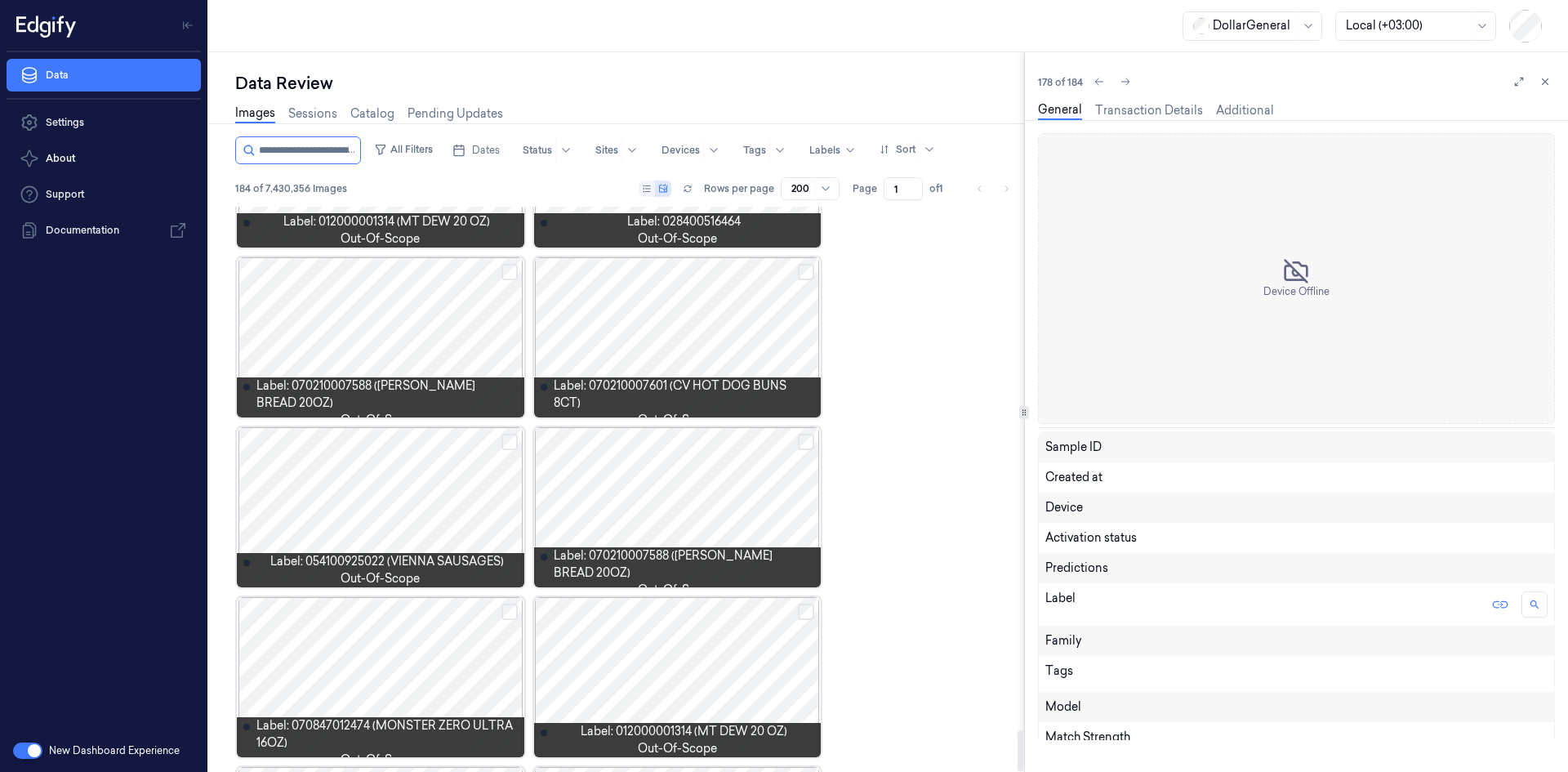
scroll to position [14392, 0]
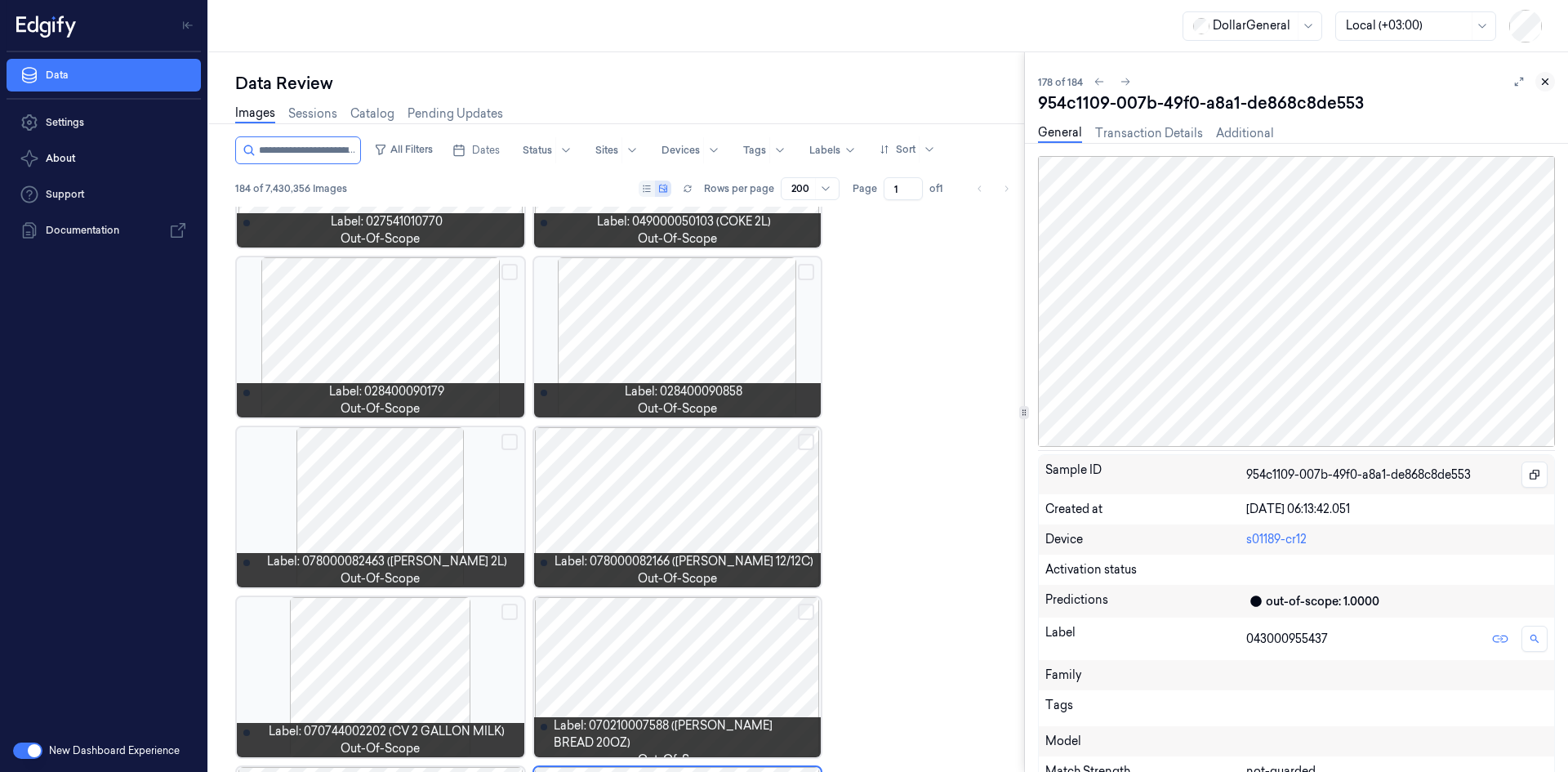
click at [1542, 82] on icon at bounding box center [1545, 81] width 11 height 11
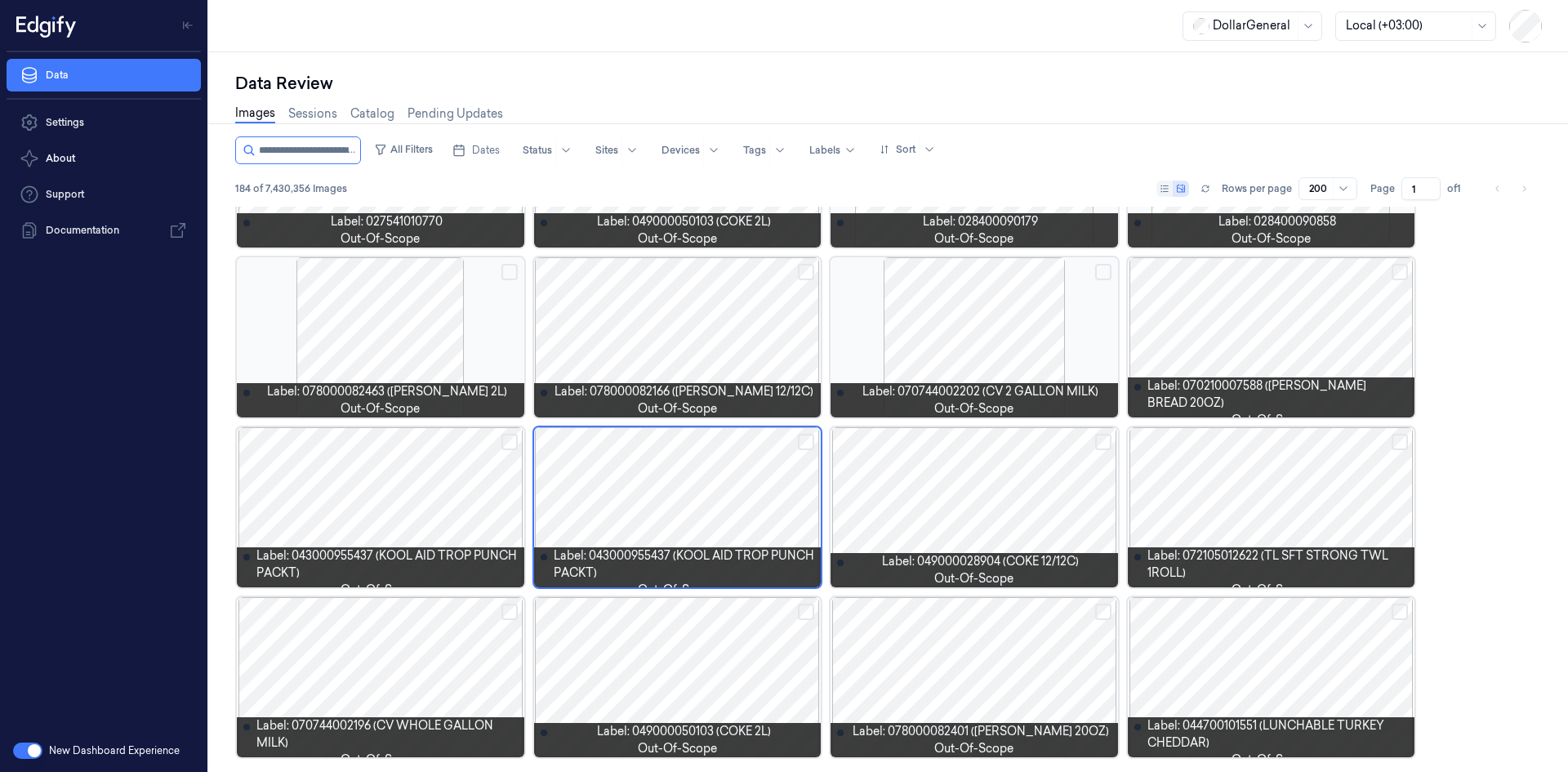
scroll to position [7256, 0]
click at [401, 514] on div at bounding box center [381, 507] width 288 height 160
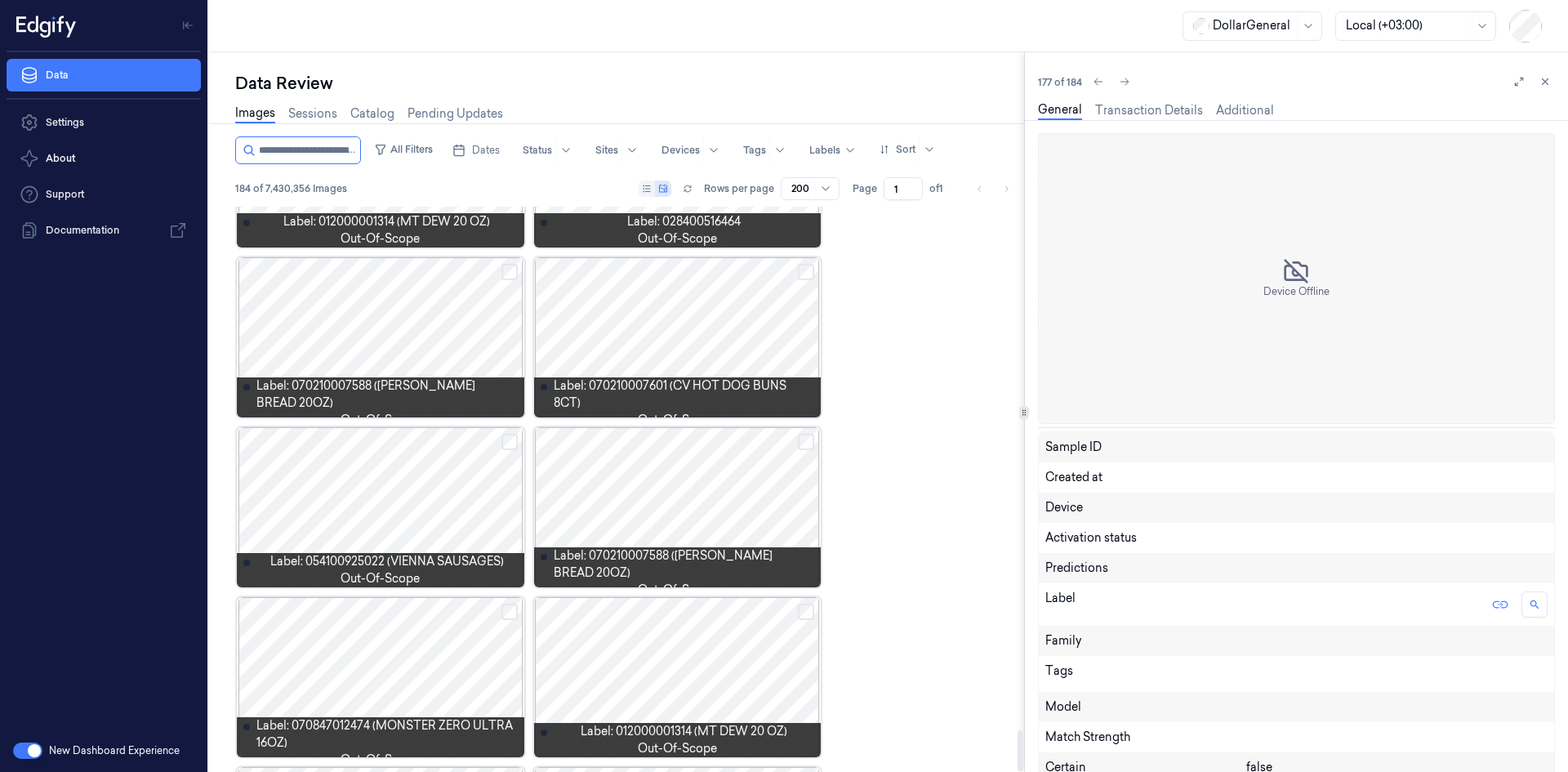
scroll to position [14392, 0]
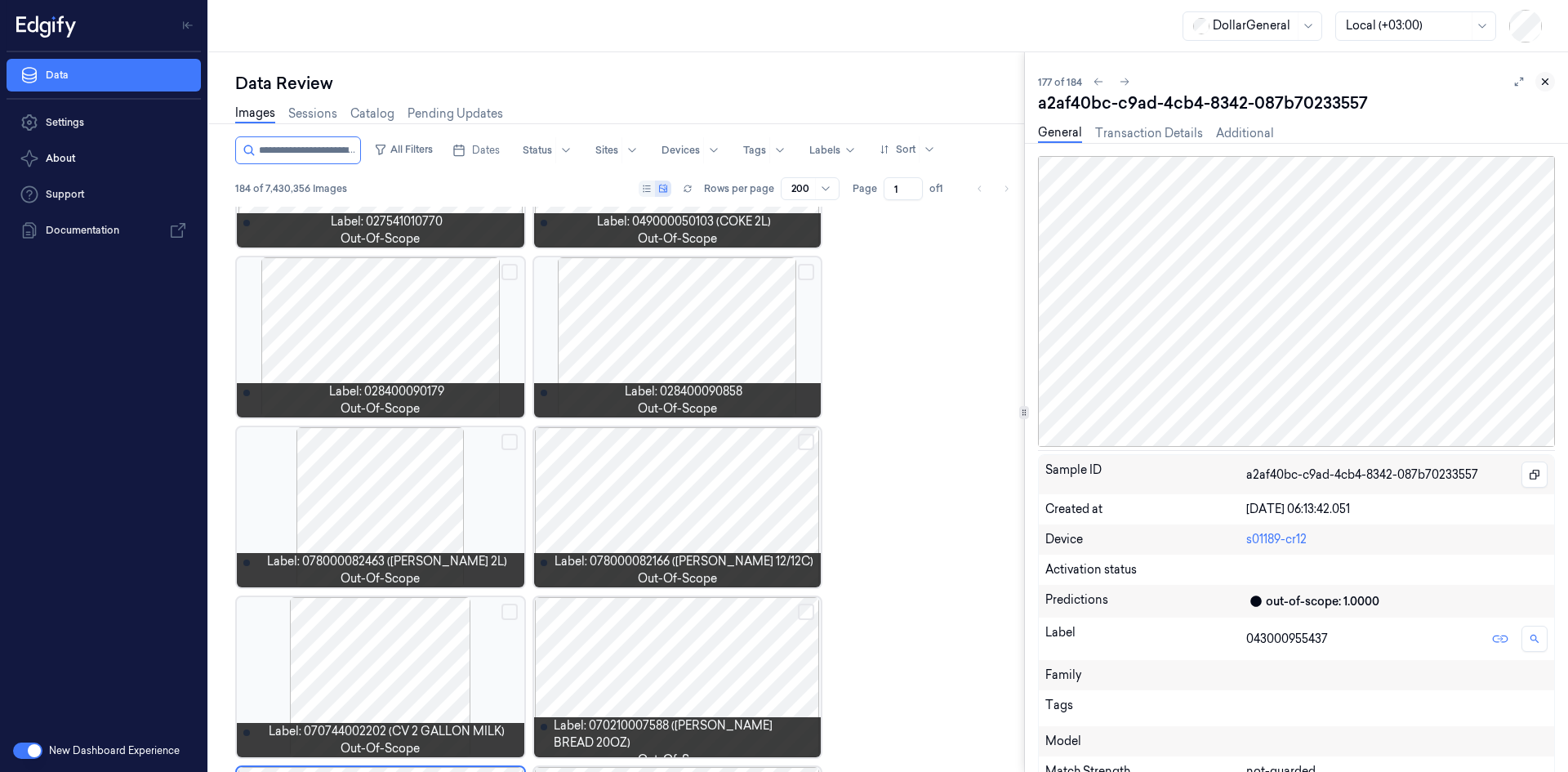
click at [1542, 88] on button at bounding box center [1545, 81] width 20 height 20
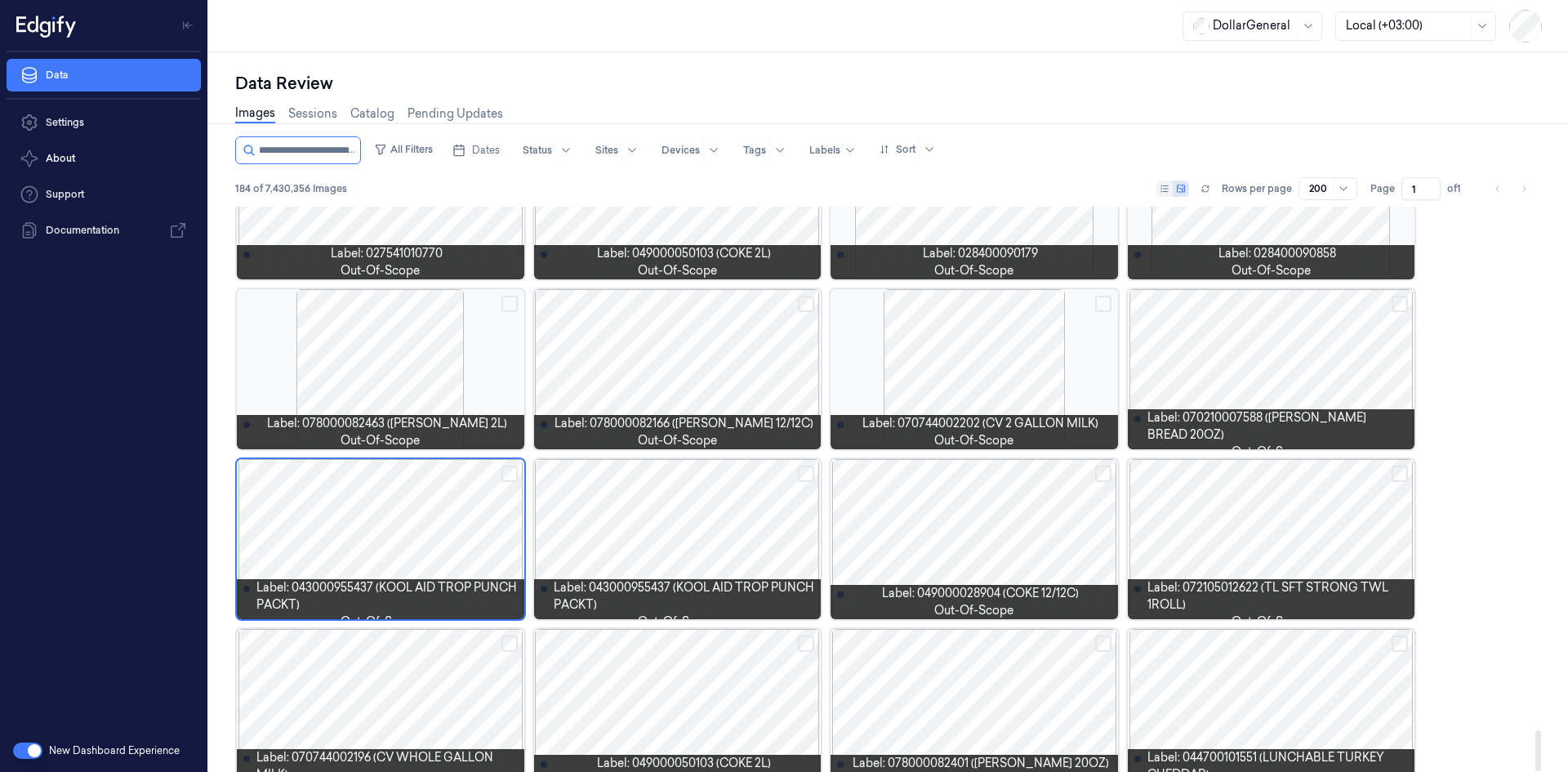
scroll to position [7256, 0]
